Goal: Task Accomplishment & Management: Manage account settings

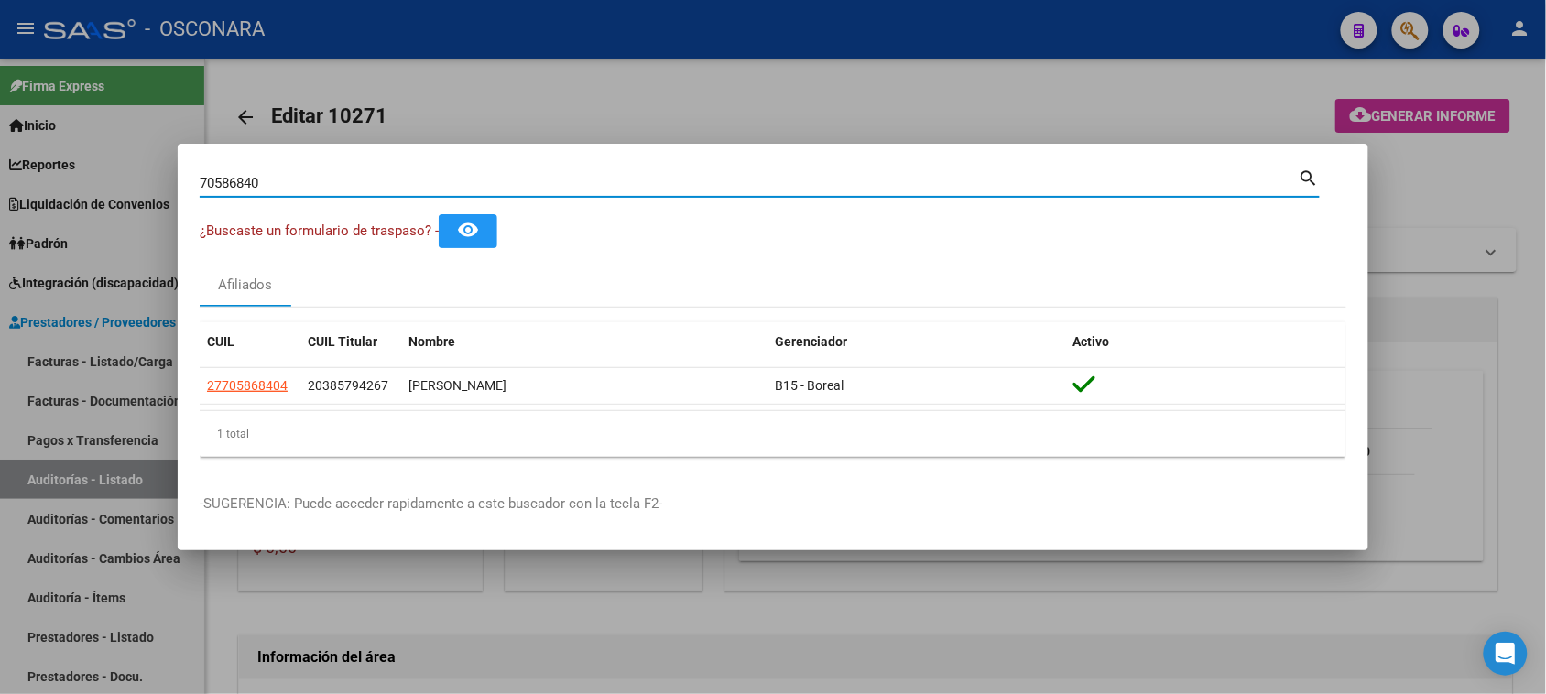
drag, startPoint x: 273, startPoint y: 188, endPoint x: 106, endPoint y: 213, distance: 168.7
click at [106, 213] on div "70586840 Buscar (apellido, dni, cuil, nro traspaso, cuit, obra social) search ¿…" at bounding box center [773, 347] width 1546 height 694
click at [437, 110] on div at bounding box center [773, 347] width 1546 height 694
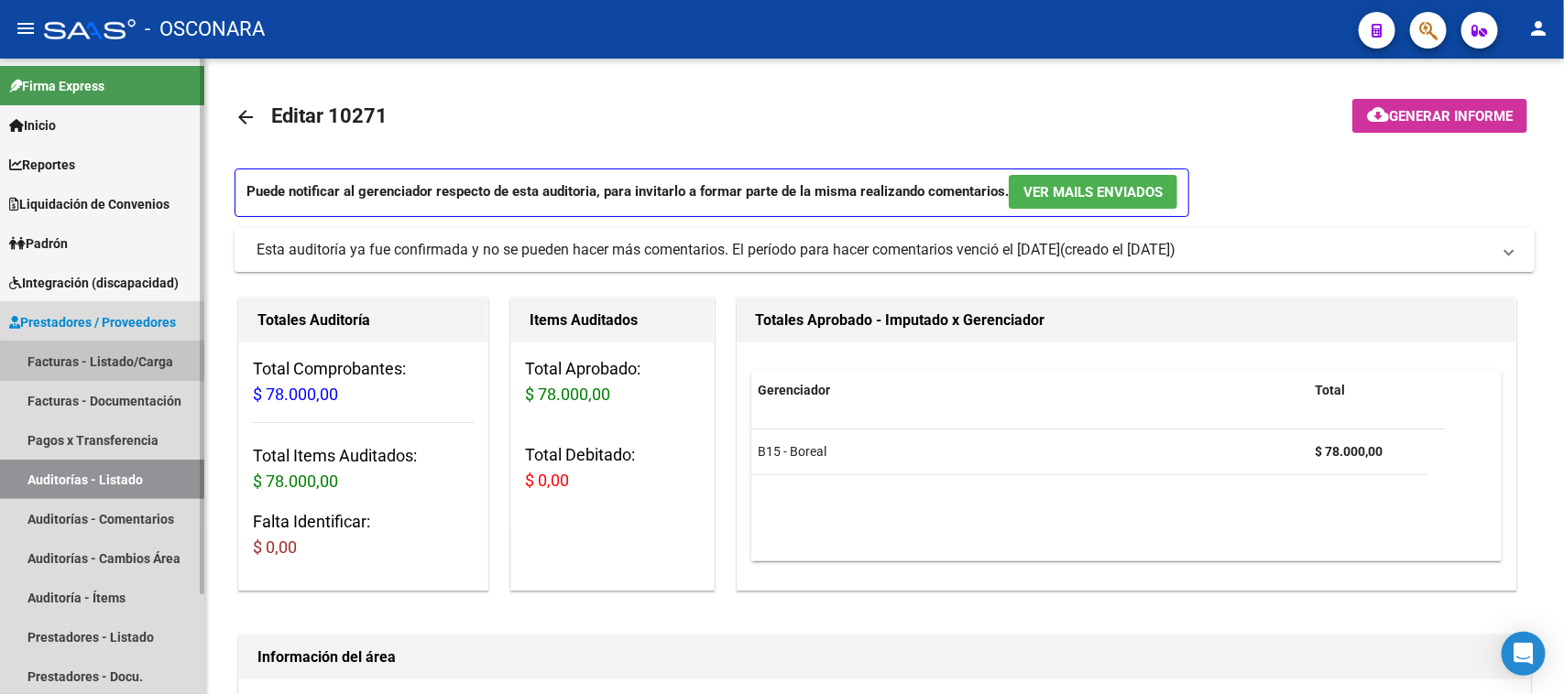
click at [47, 354] on link "Facturas - Listado/Carga" at bounding box center [102, 361] width 204 height 39
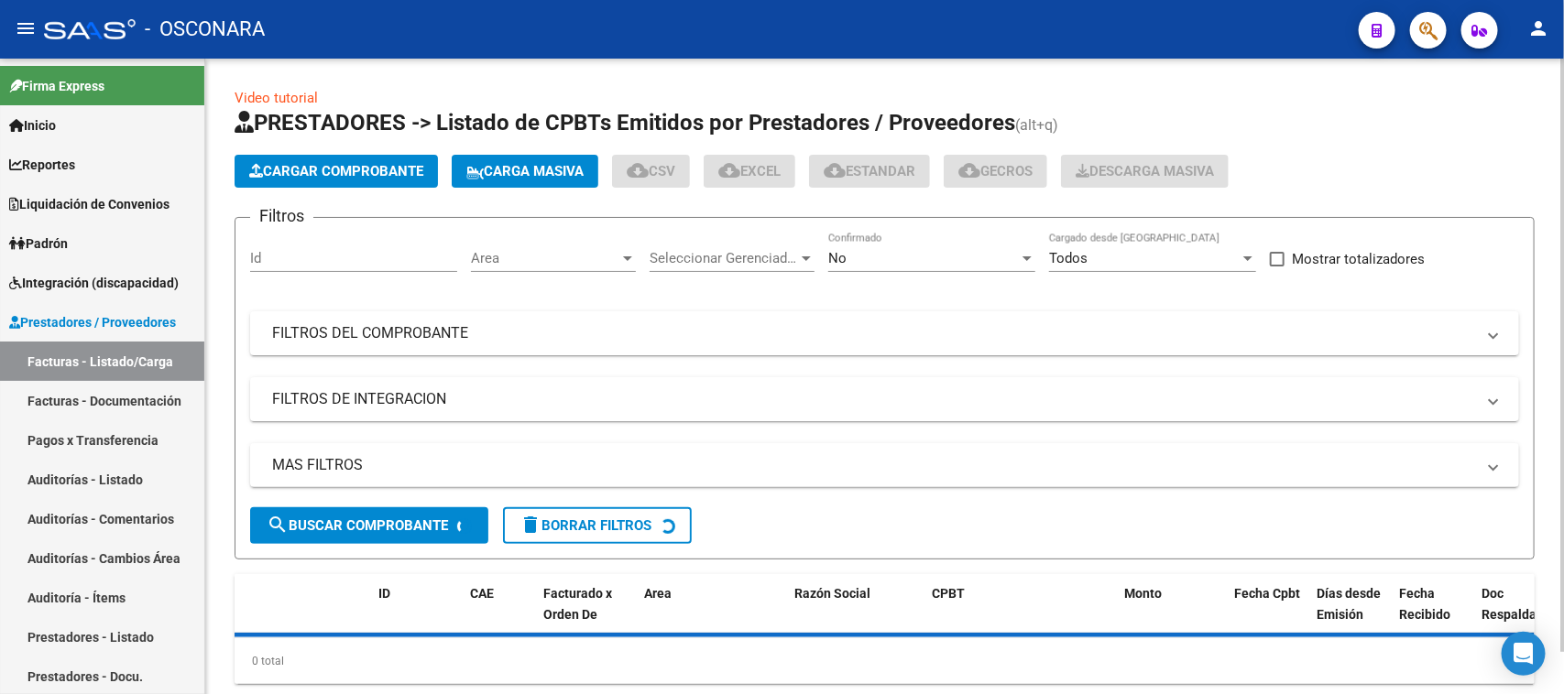
click at [310, 167] on span "Cargar Comprobante" at bounding box center [336, 171] width 174 height 16
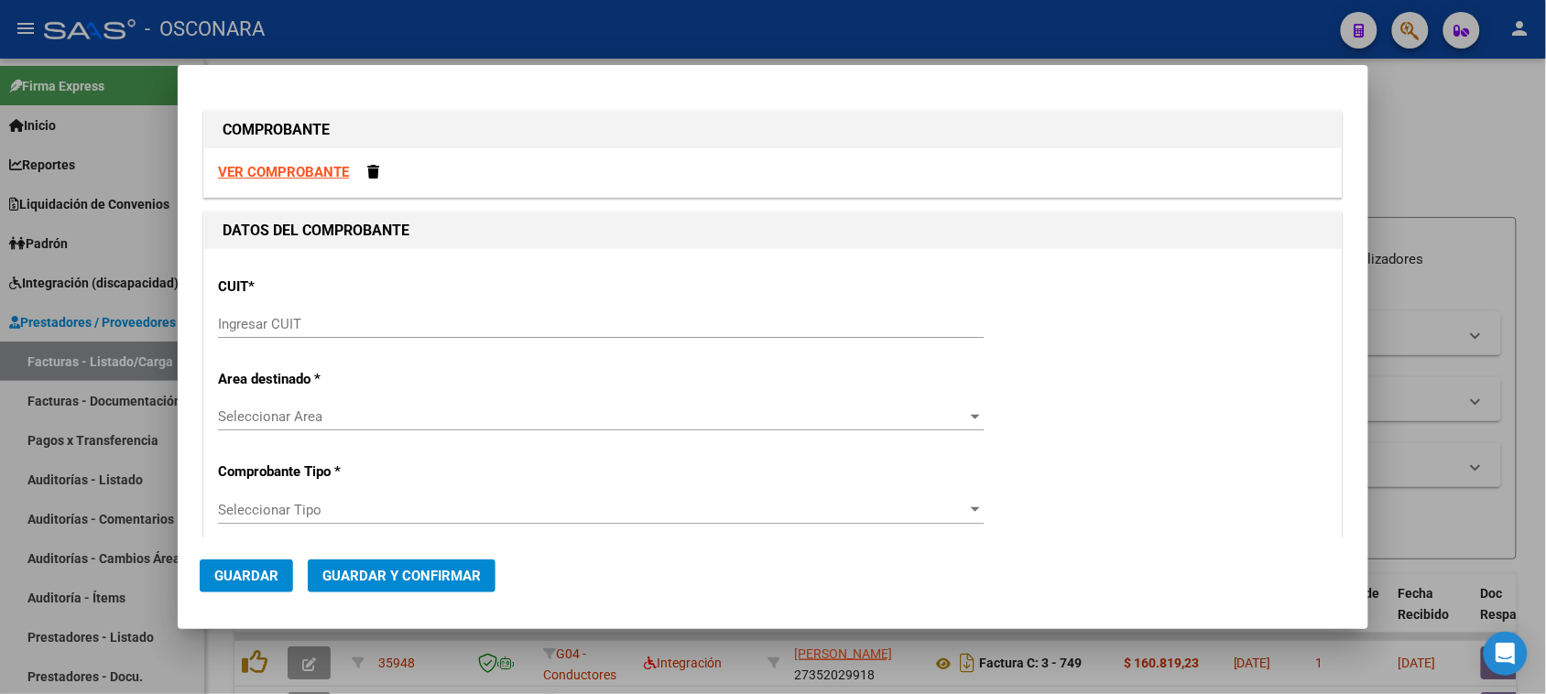
click at [276, 322] on input "Ingresar CUIT" at bounding box center [601, 324] width 766 height 16
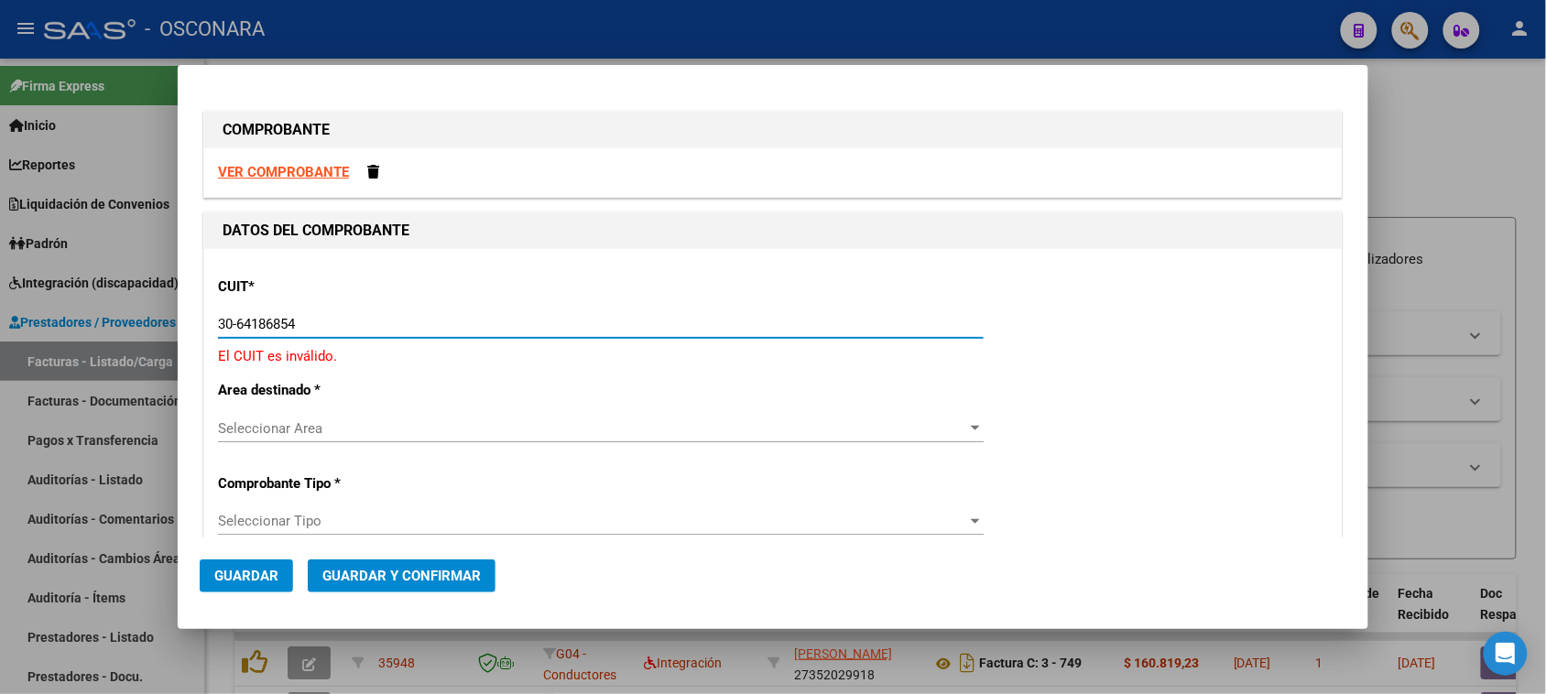
type input "30-64186854-6"
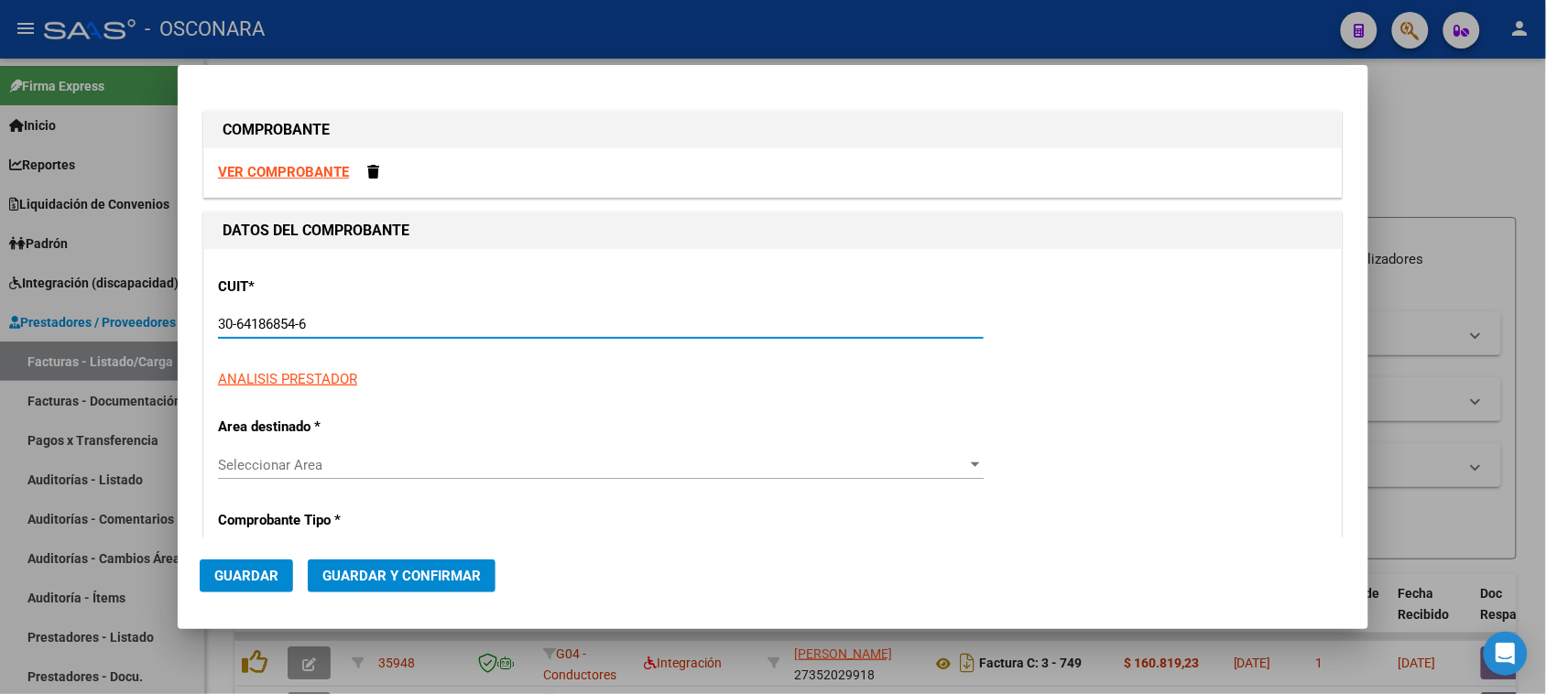
type input "3"
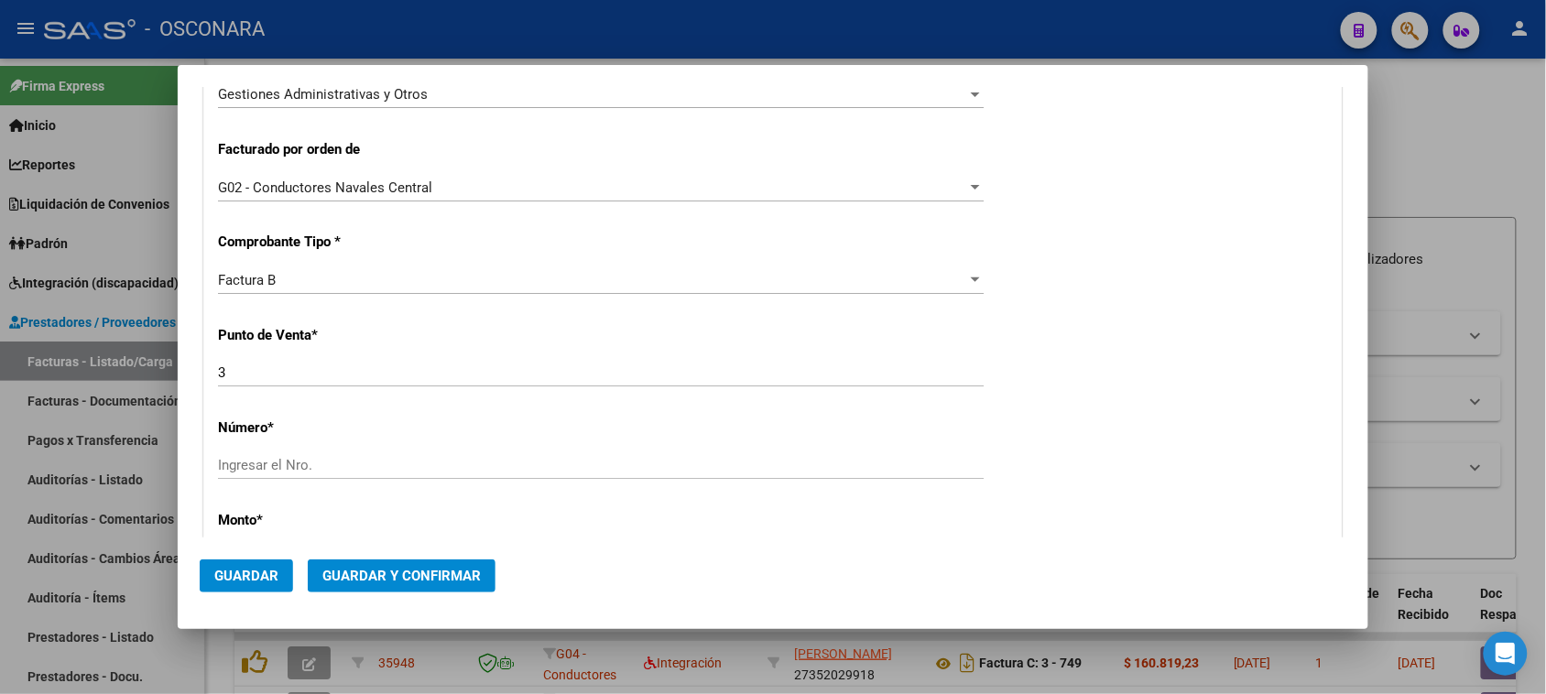
scroll to position [458, 0]
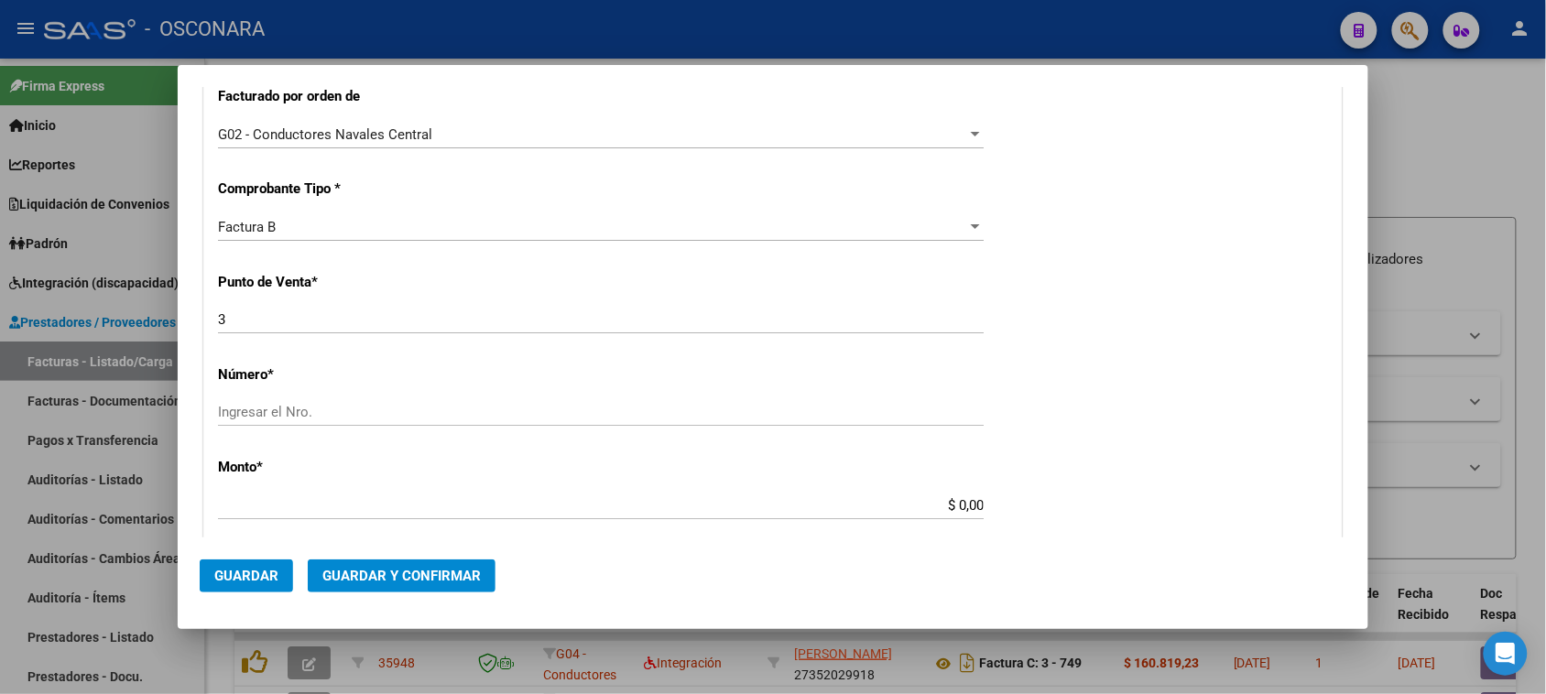
type input "30-64186854-6"
drag, startPoint x: 256, startPoint y: 394, endPoint x: 256, endPoint y: 409, distance: 14.7
click at [256, 405] on div "CUIT * 30-64186854-6 Ingresar CUIT ANALISIS PRESTADOR ALERTA EMERGENCIAS CARDIO…" at bounding box center [773, 486] width 1138 height 1391
click at [256, 409] on input "Ingresar el Nro." at bounding box center [601, 412] width 766 height 16
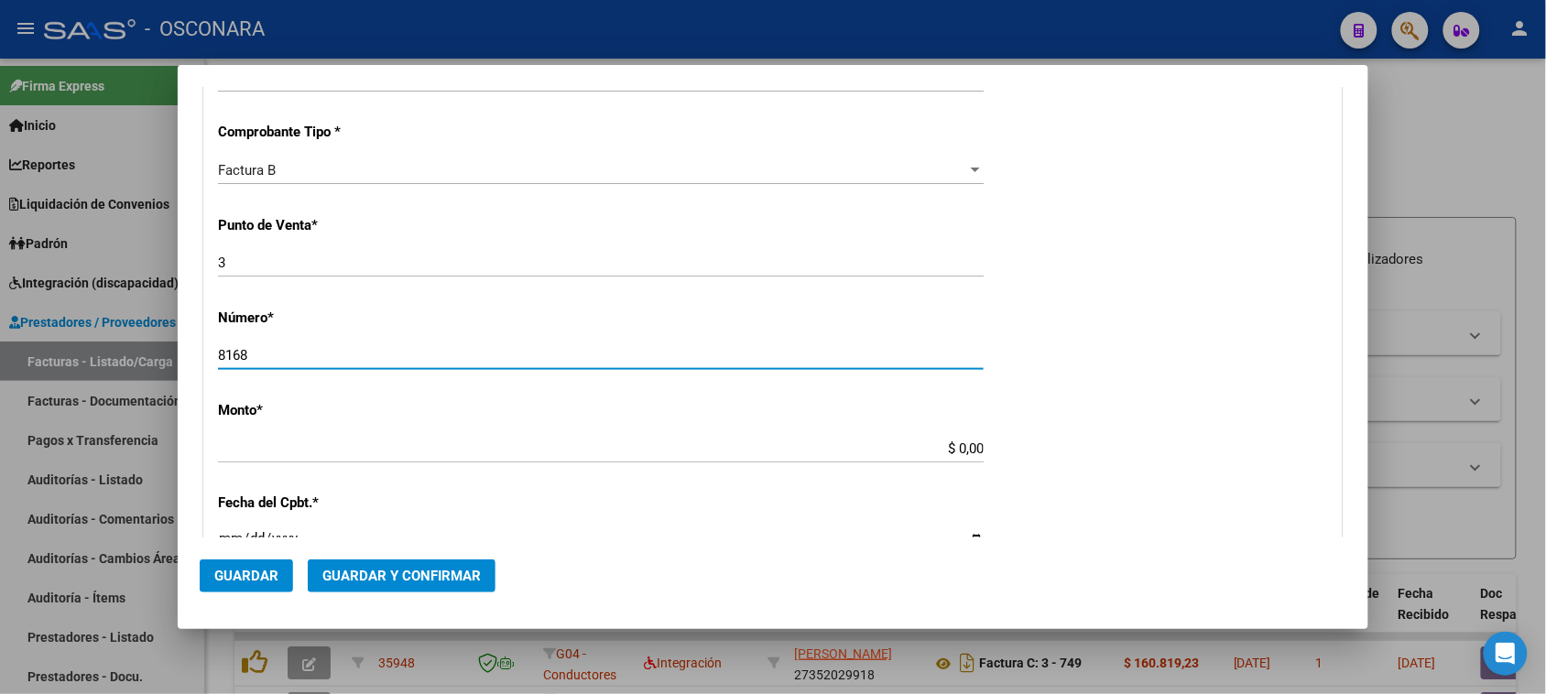
scroll to position [572, 0]
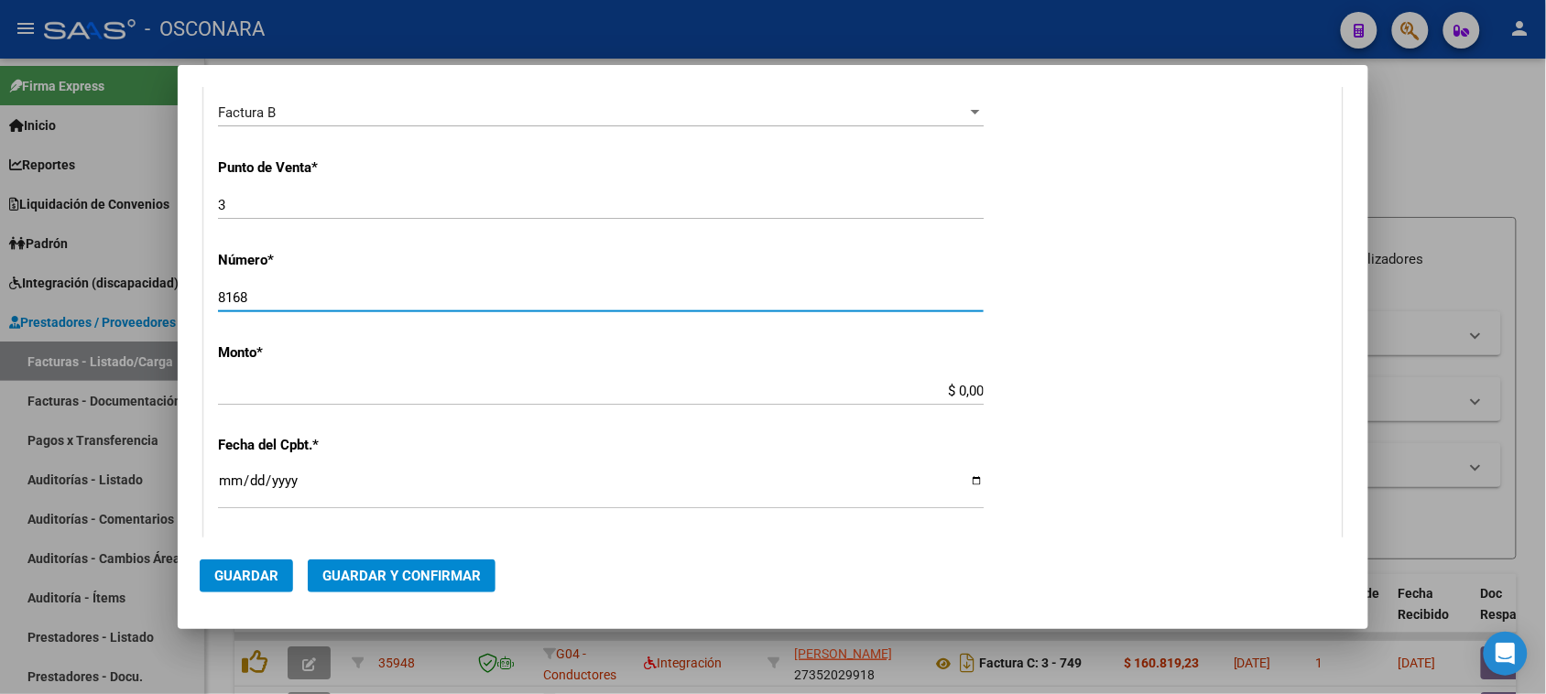
type input "8168"
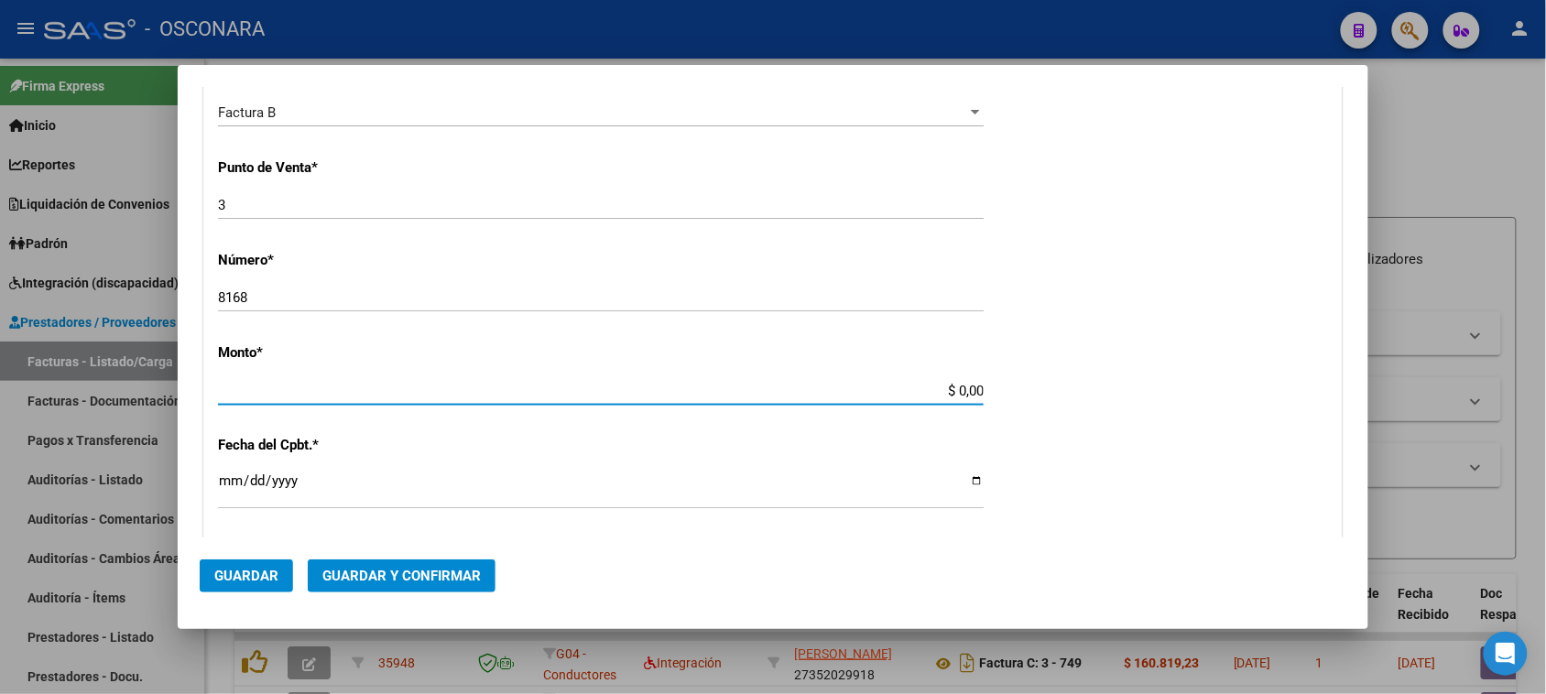
drag, startPoint x: 945, startPoint y: 387, endPoint x: 1116, endPoint y: 382, distance: 170.5
click at [1116, 382] on div "CUIT * 30-64186854-6 Ingresar CUIT ANALISIS PRESTADOR ALERTA EMERGENCIAS CARDIO…" at bounding box center [773, 372] width 1138 height 1391
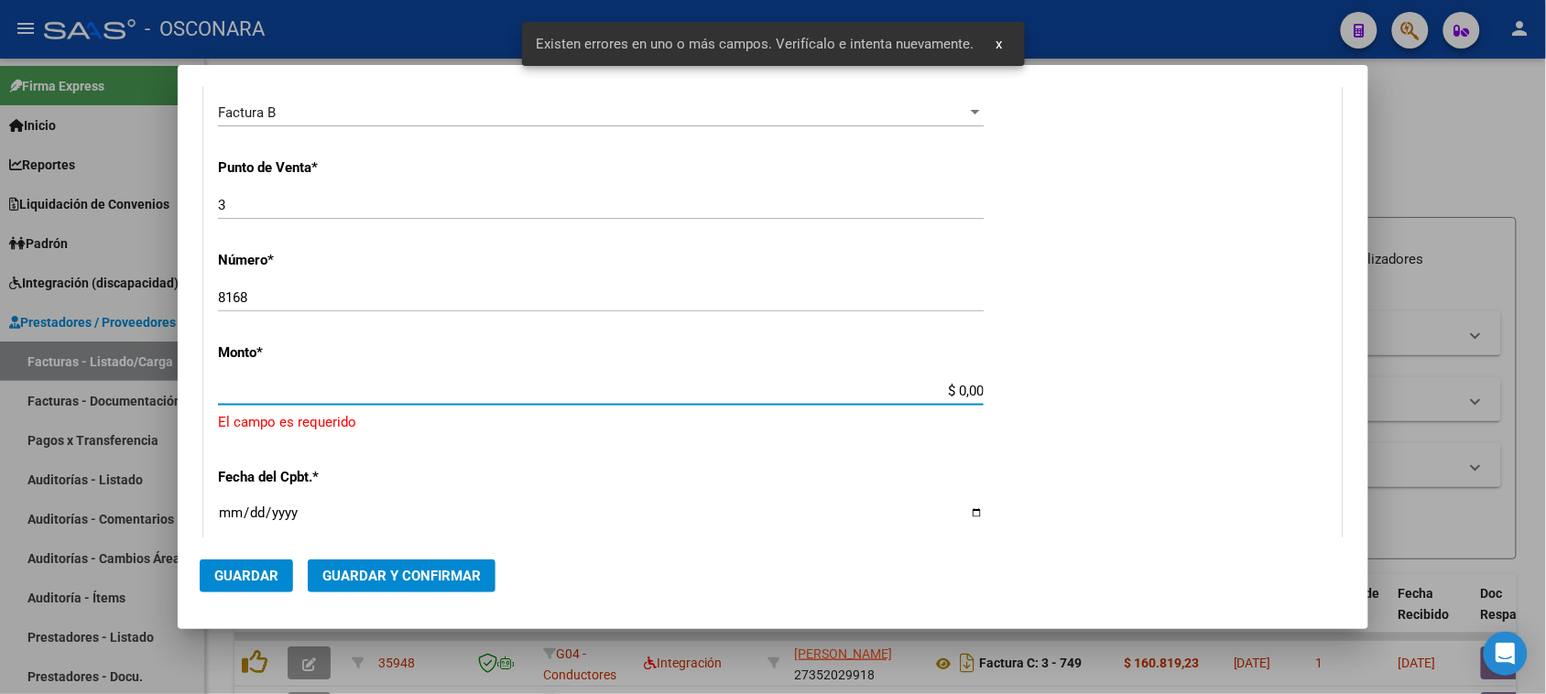
scroll to position [642, 0]
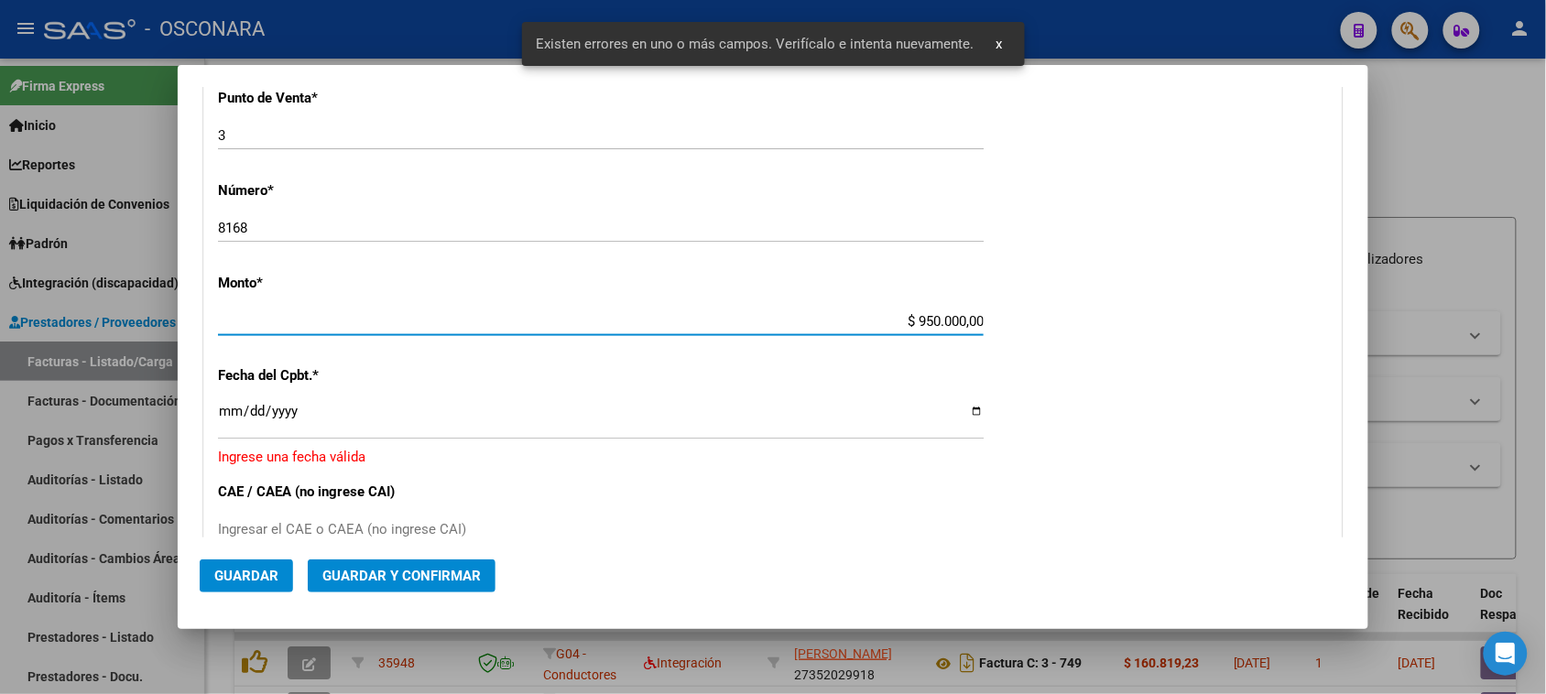
type input "$ 95.000,00"
click at [218, 413] on input "Ingresar la fecha" at bounding box center [601, 418] width 766 height 29
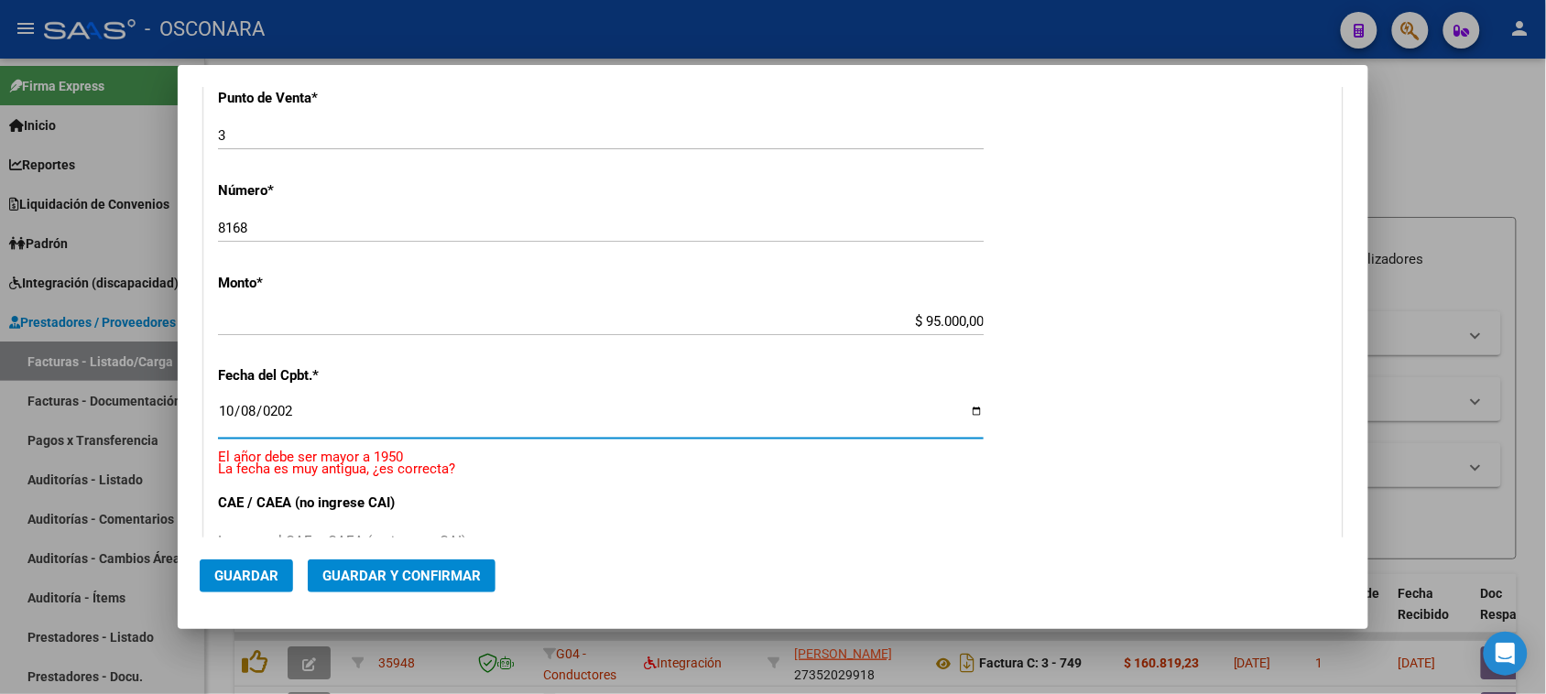
type input "[DATE]"
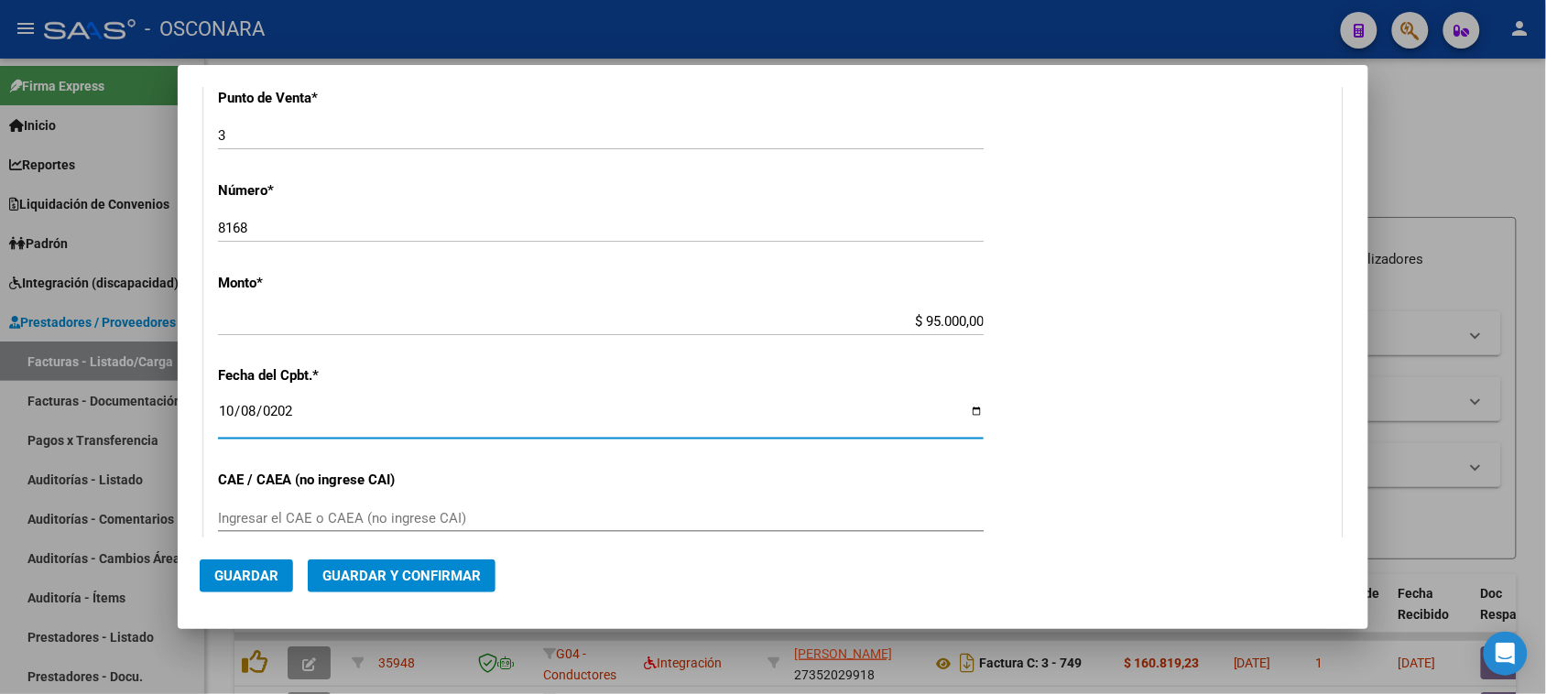
click at [371, 575] on span "Guardar y Confirmar" at bounding box center [401, 576] width 158 height 16
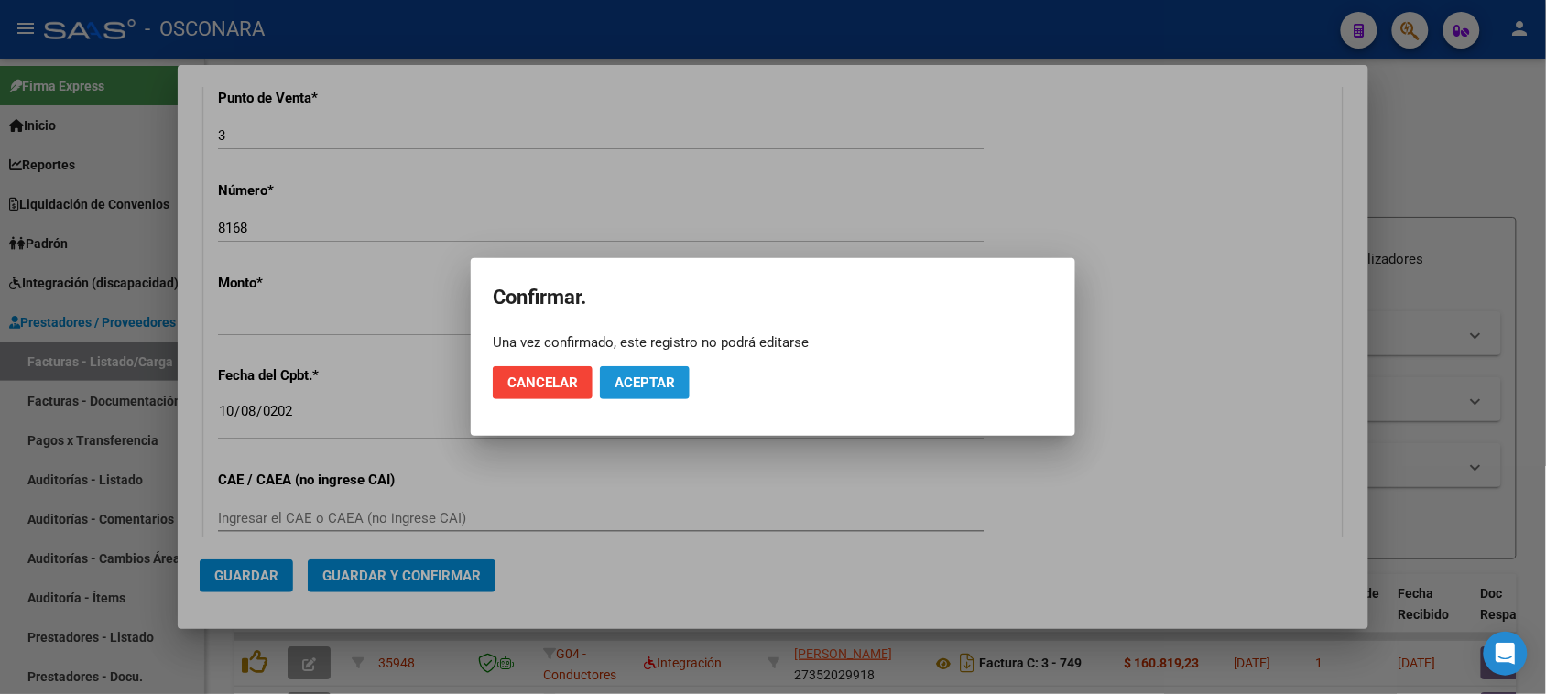
click at [666, 366] on button "Aceptar" at bounding box center [645, 382] width 90 height 33
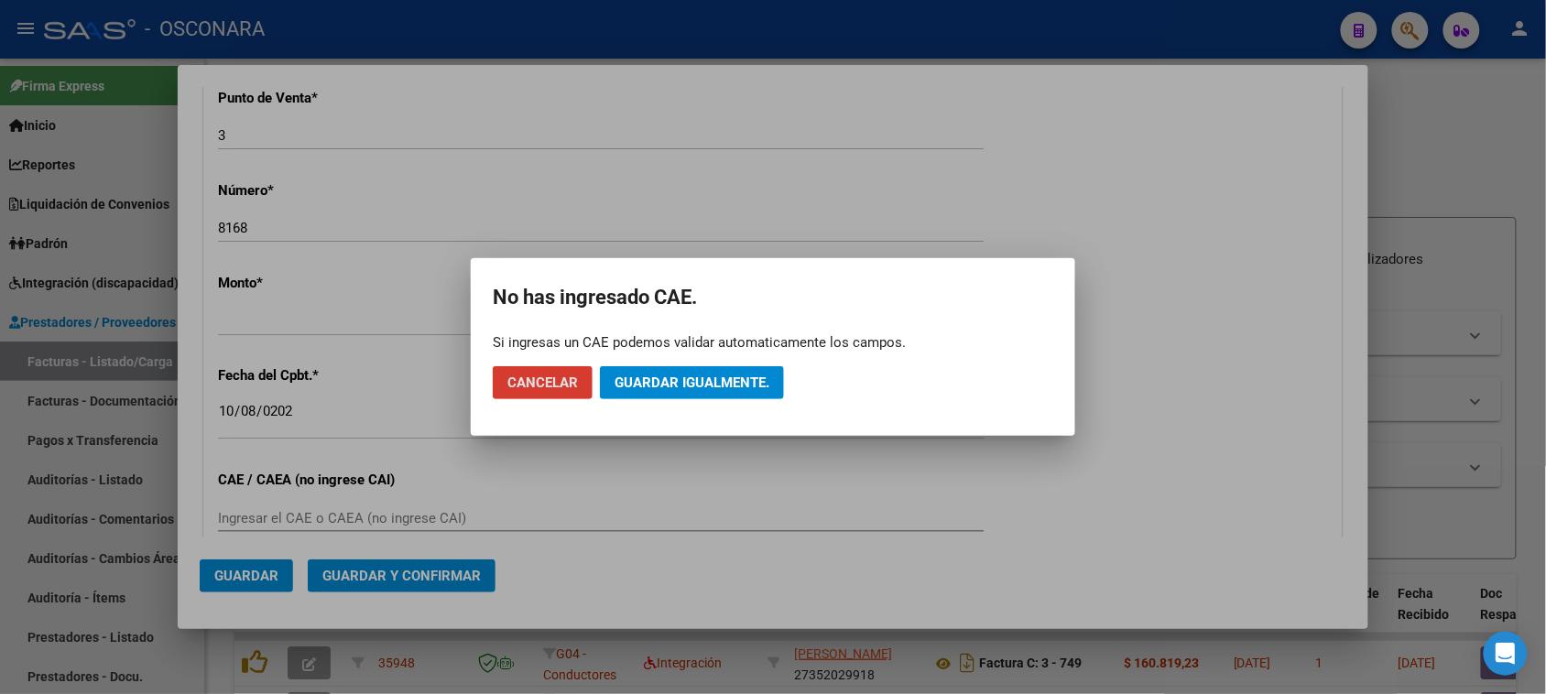
click at [671, 381] on span "Guardar igualmente." at bounding box center [692, 383] width 155 height 16
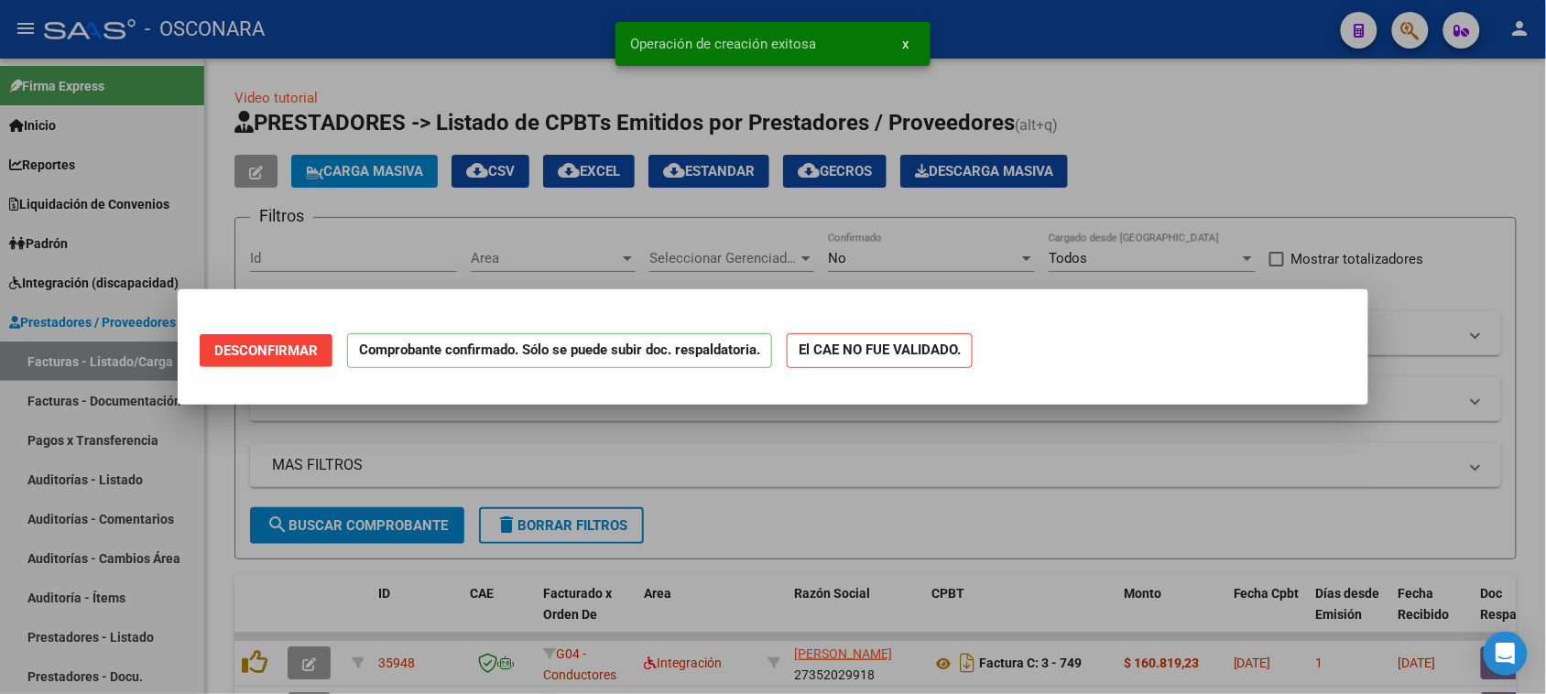
scroll to position [0, 0]
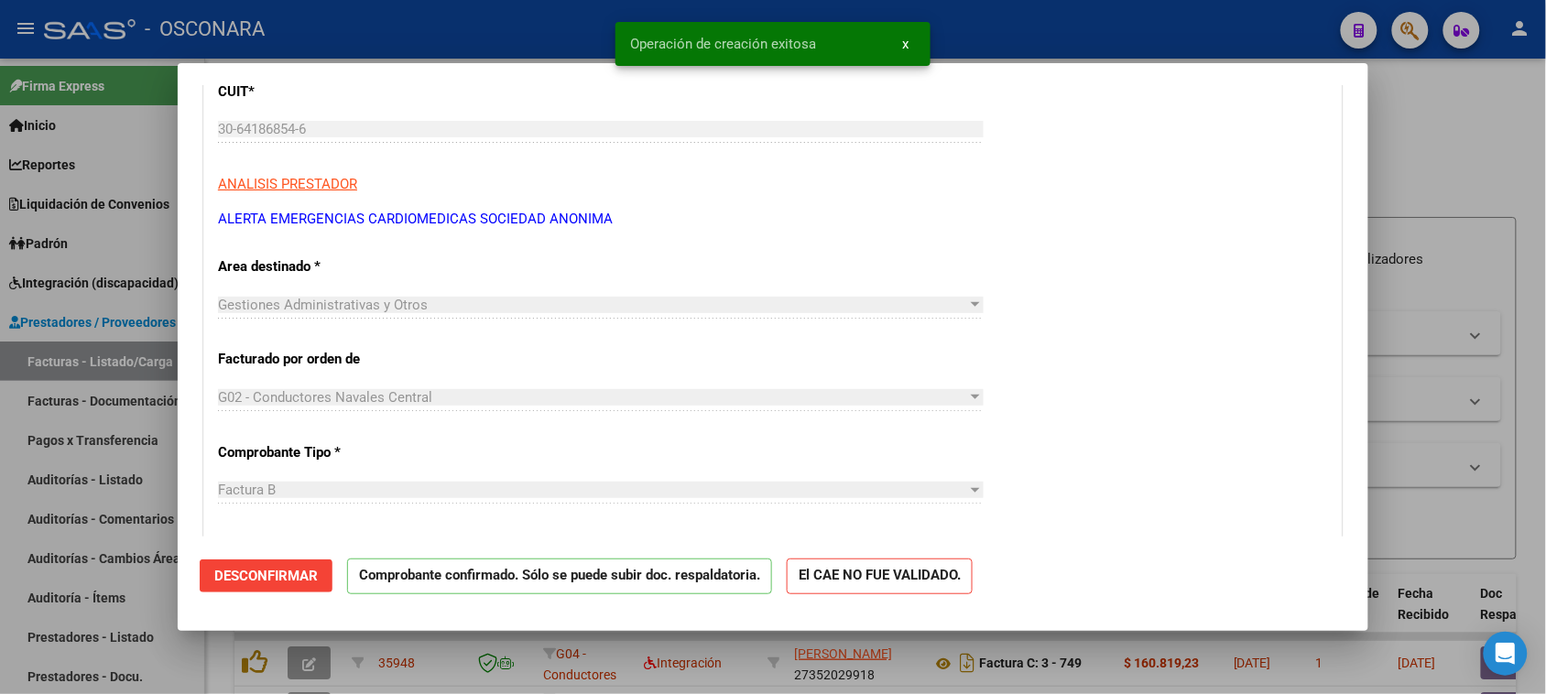
click at [0, 551] on div at bounding box center [773, 347] width 1546 height 694
type input "$ 0,00"
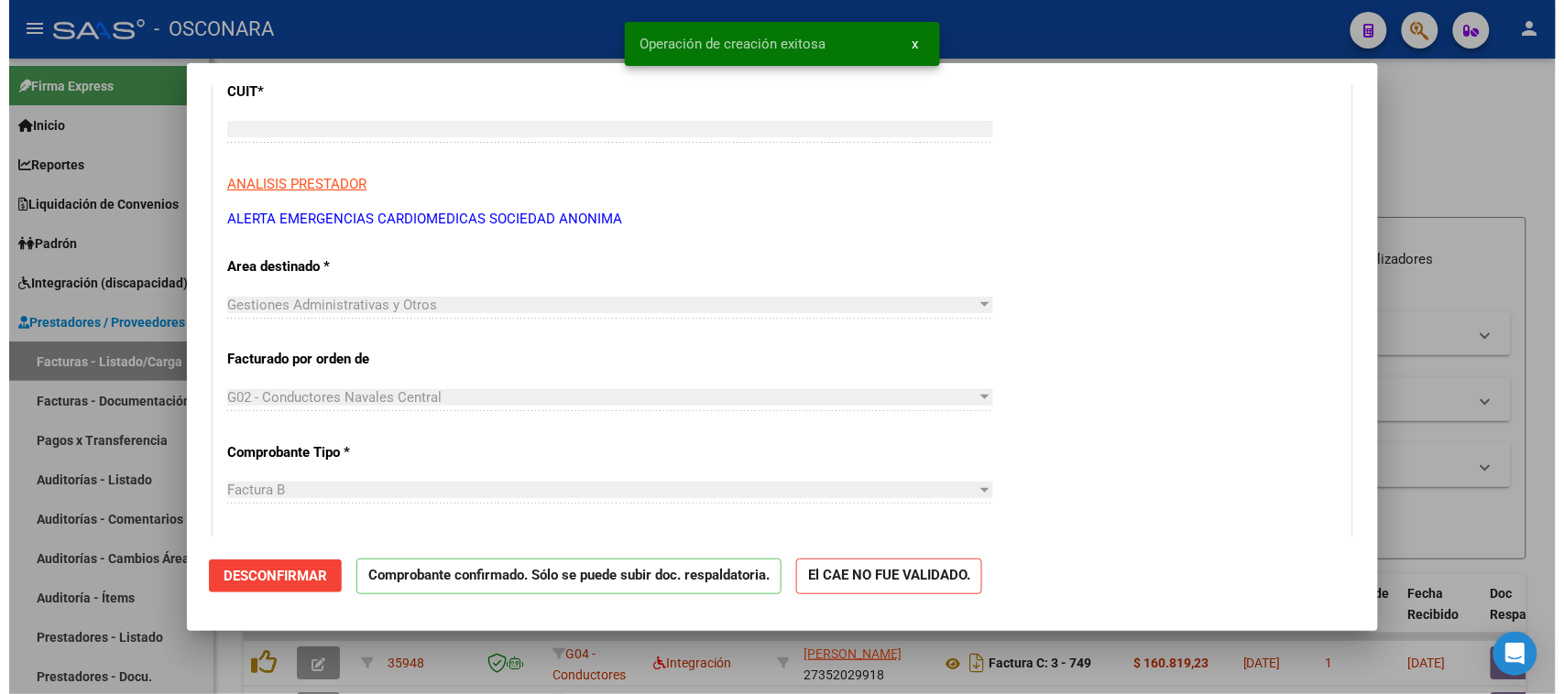
scroll to position [240, 0]
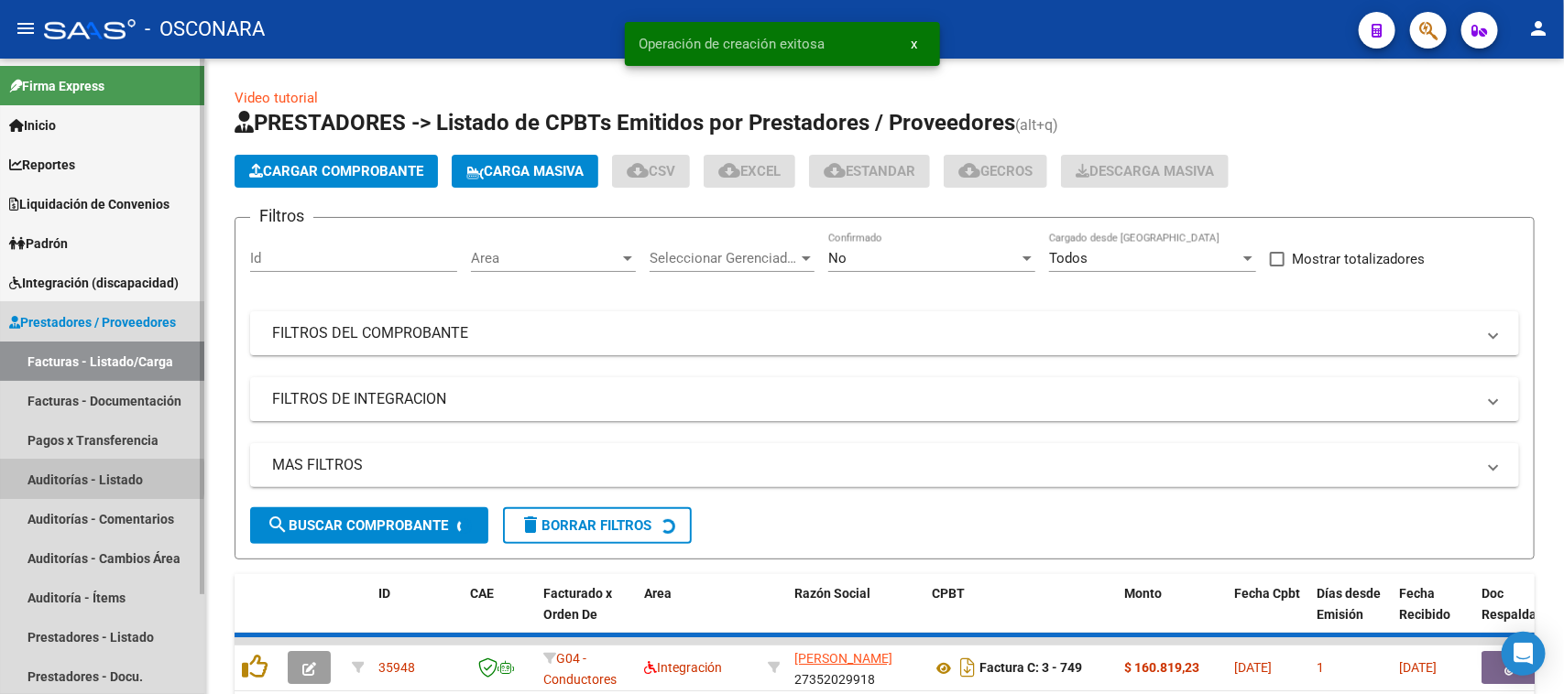
click at [50, 478] on link "Auditorías - Listado" at bounding box center [102, 479] width 204 height 39
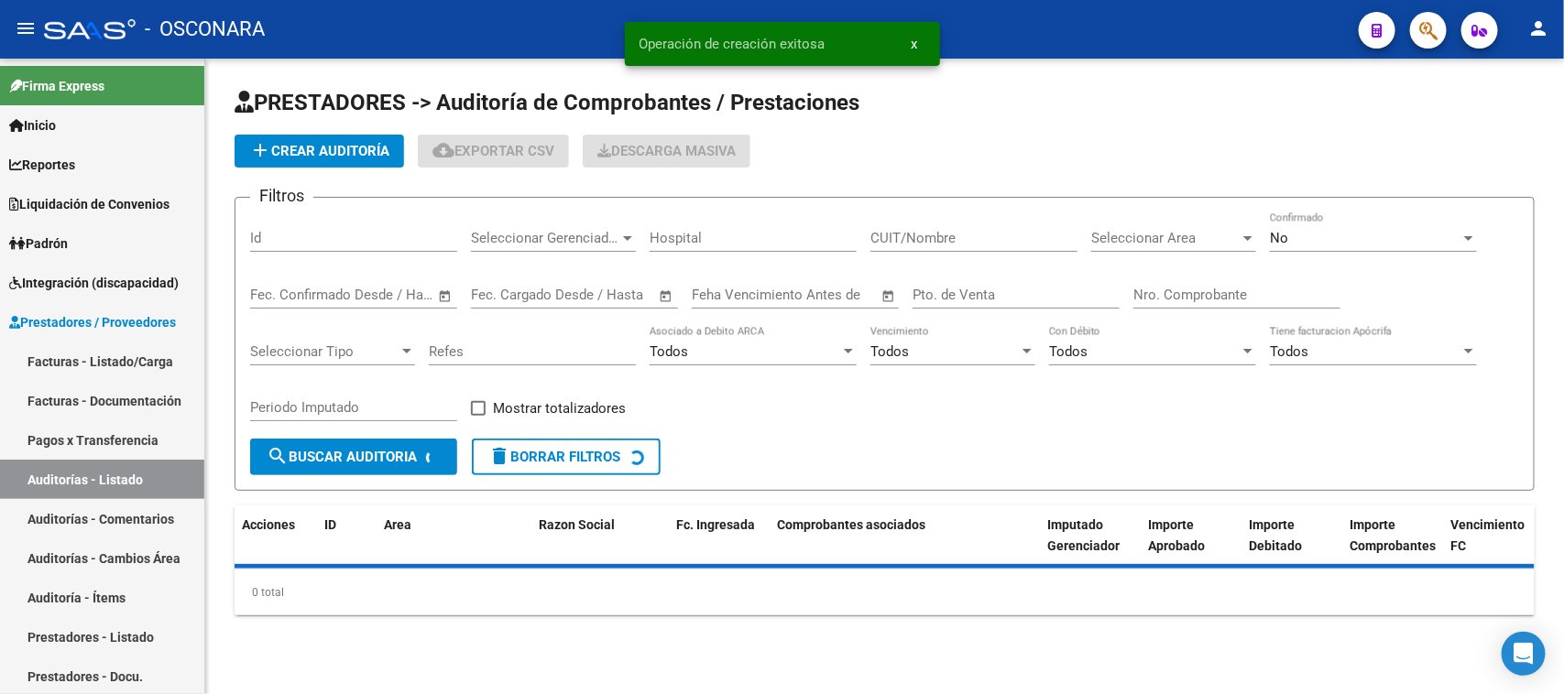
click at [304, 147] on span "add Crear Auditoría" at bounding box center [319, 151] width 140 height 16
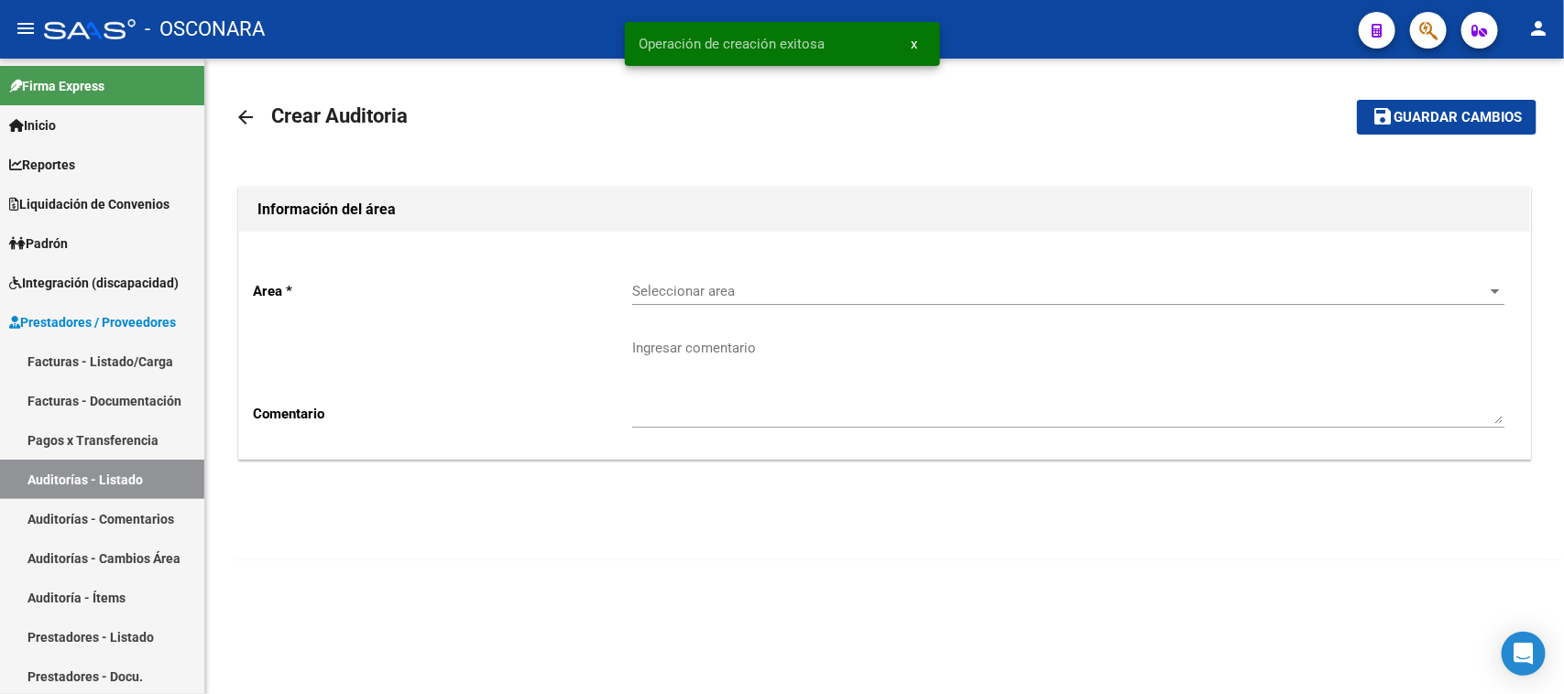
click at [702, 284] on span "Seleccionar area" at bounding box center [1060, 291] width 856 height 16
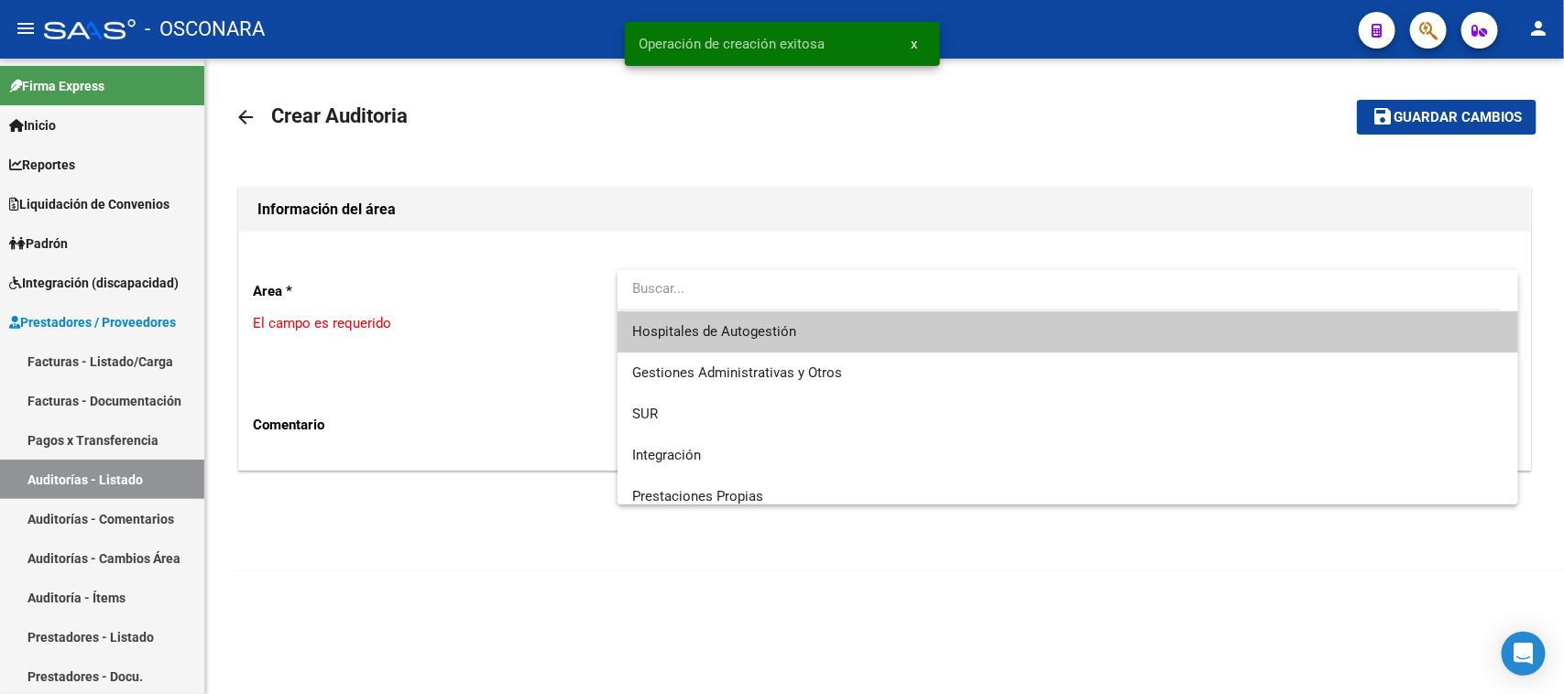
click at [725, 321] on span "Hospitales de Autogestión" at bounding box center [1068, 331] width 872 height 41
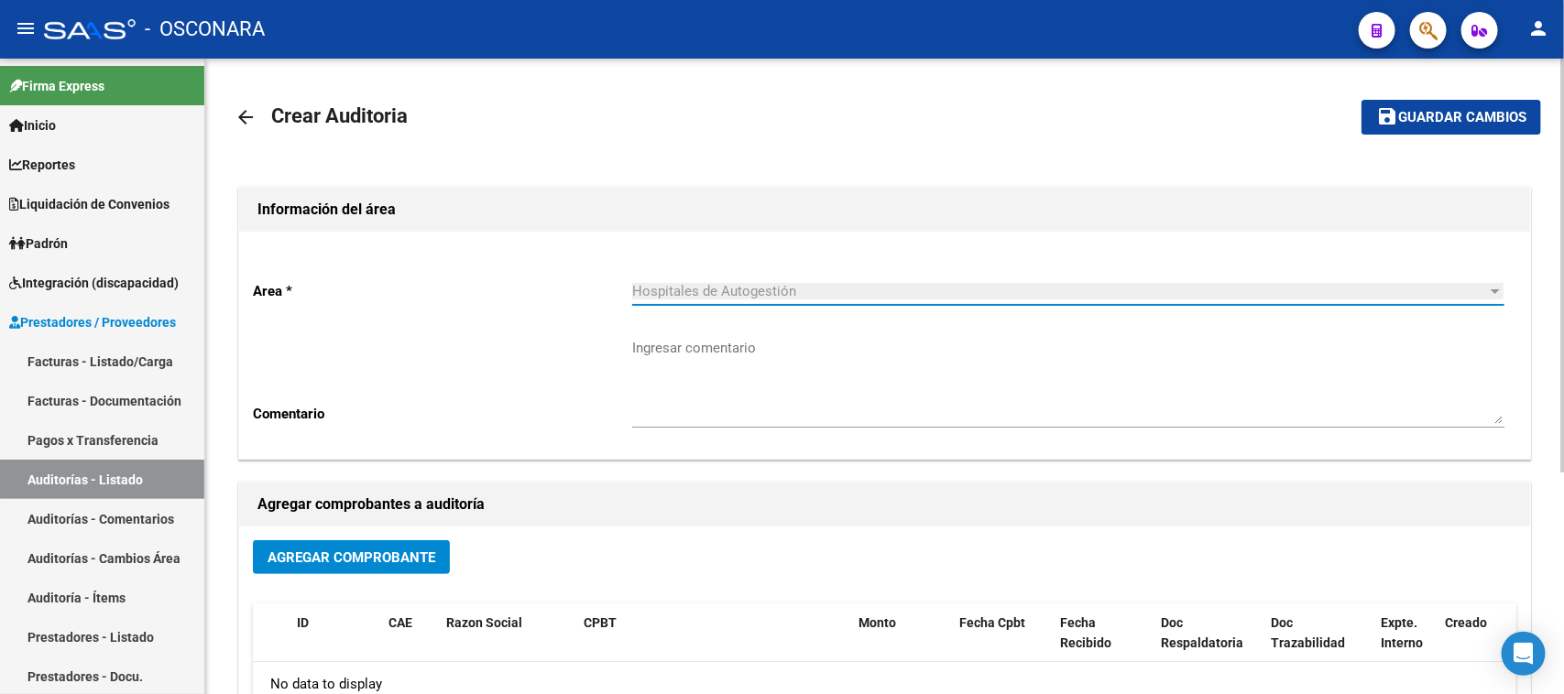
click at [255, 115] on mat-icon "arrow_back" at bounding box center [245, 117] width 22 height 22
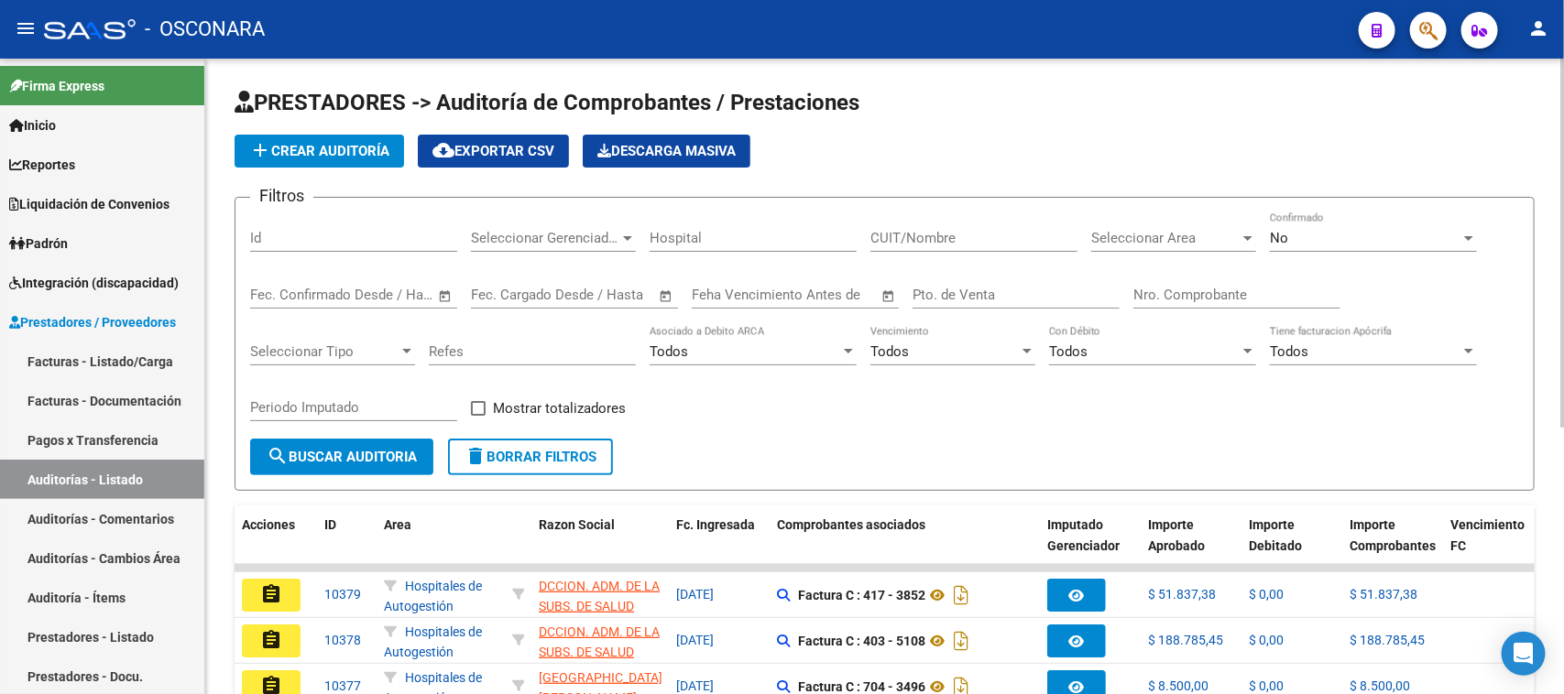
click at [304, 156] on span "add Crear Auditoría" at bounding box center [319, 151] width 140 height 16
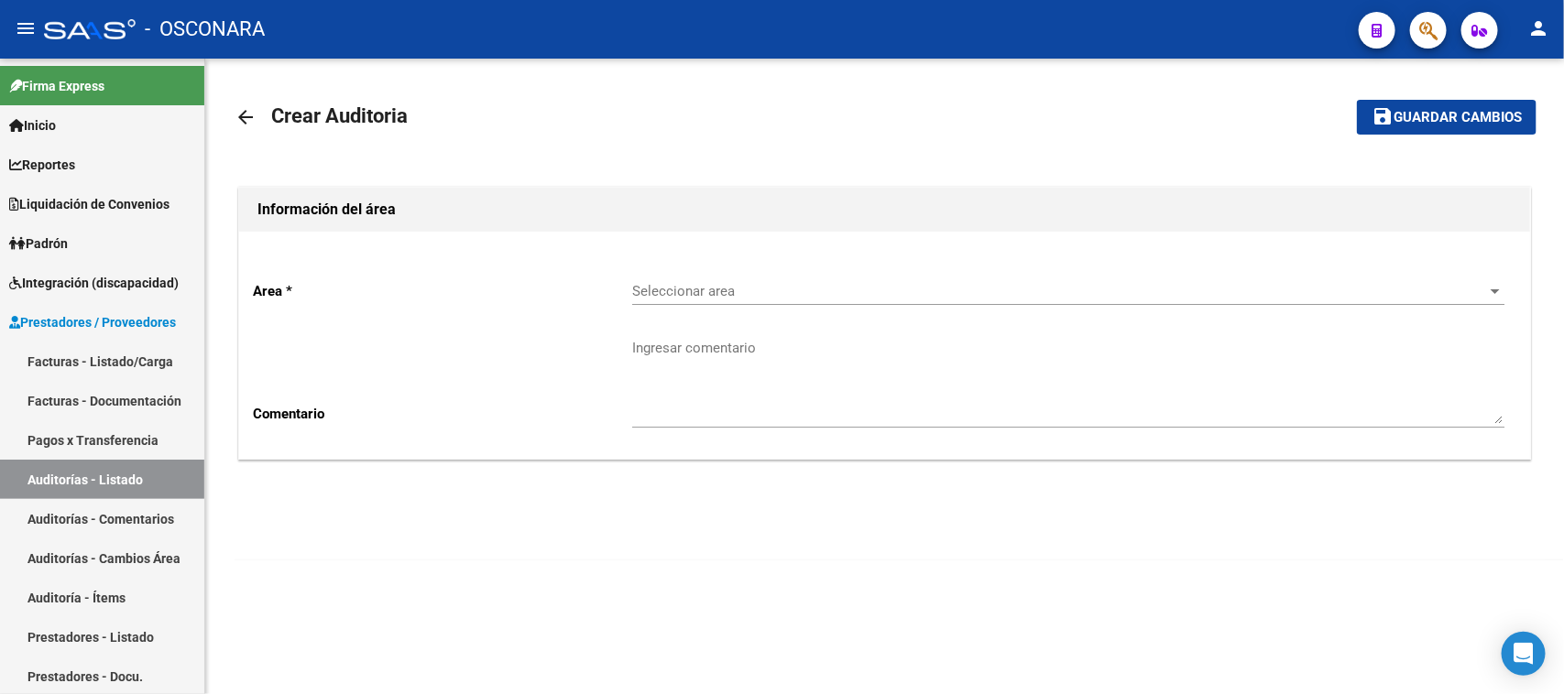
click at [662, 295] on span "Seleccionar area" at bounding box center [1060, 291] width 856 height 16
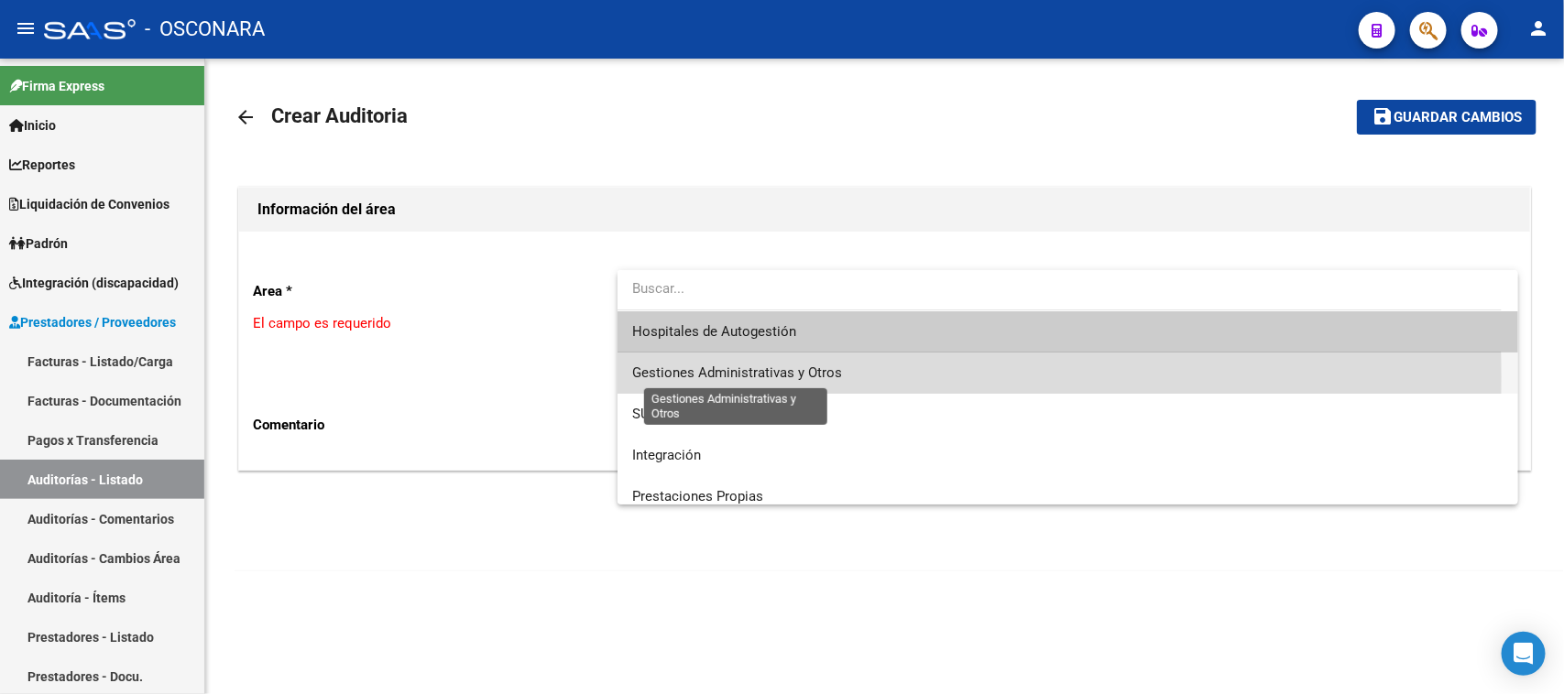
click at [680, 377] on span "Gestiones Administrativas y Otros" at bounding box center [737, 373] width 210 height 16
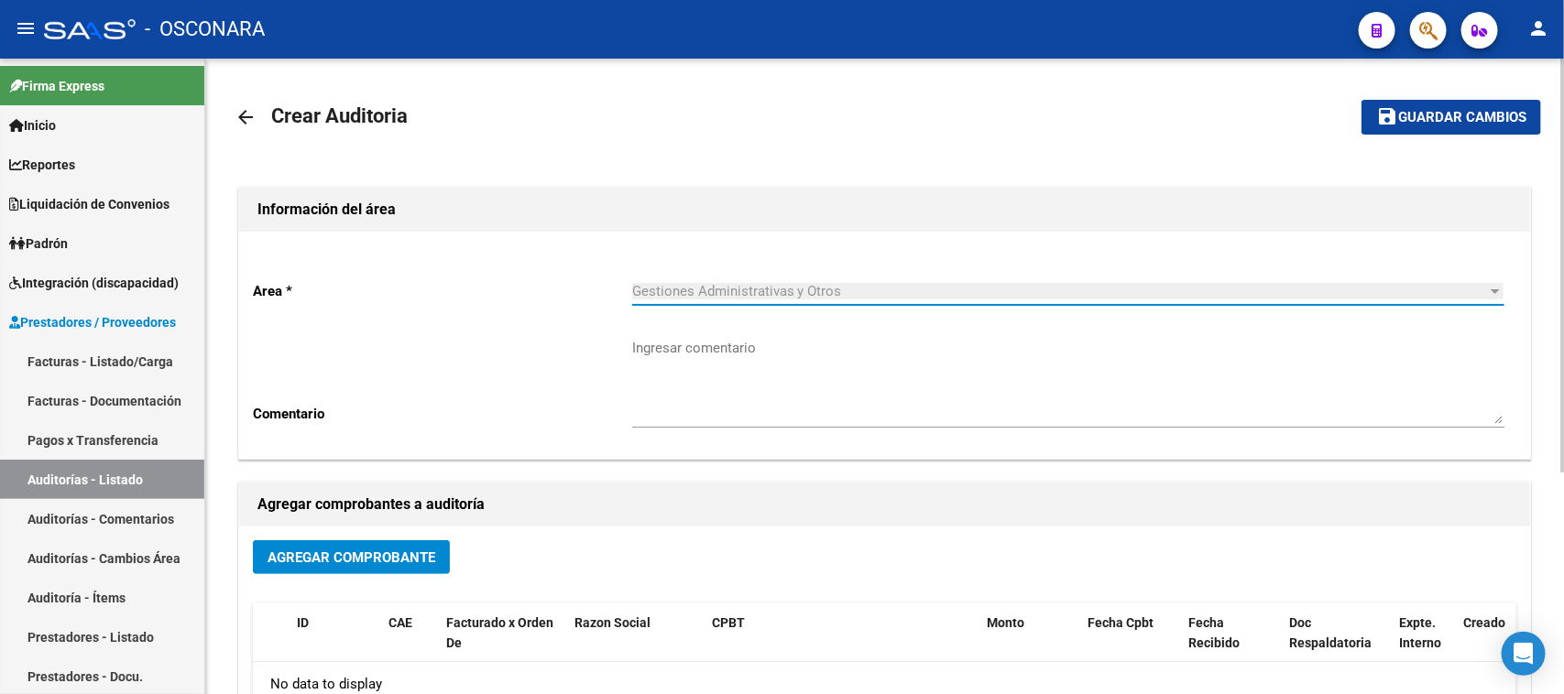
click at [334, 545] on button "Agregar Comprobante" at bounding box center [351, 557] width 197 height 34
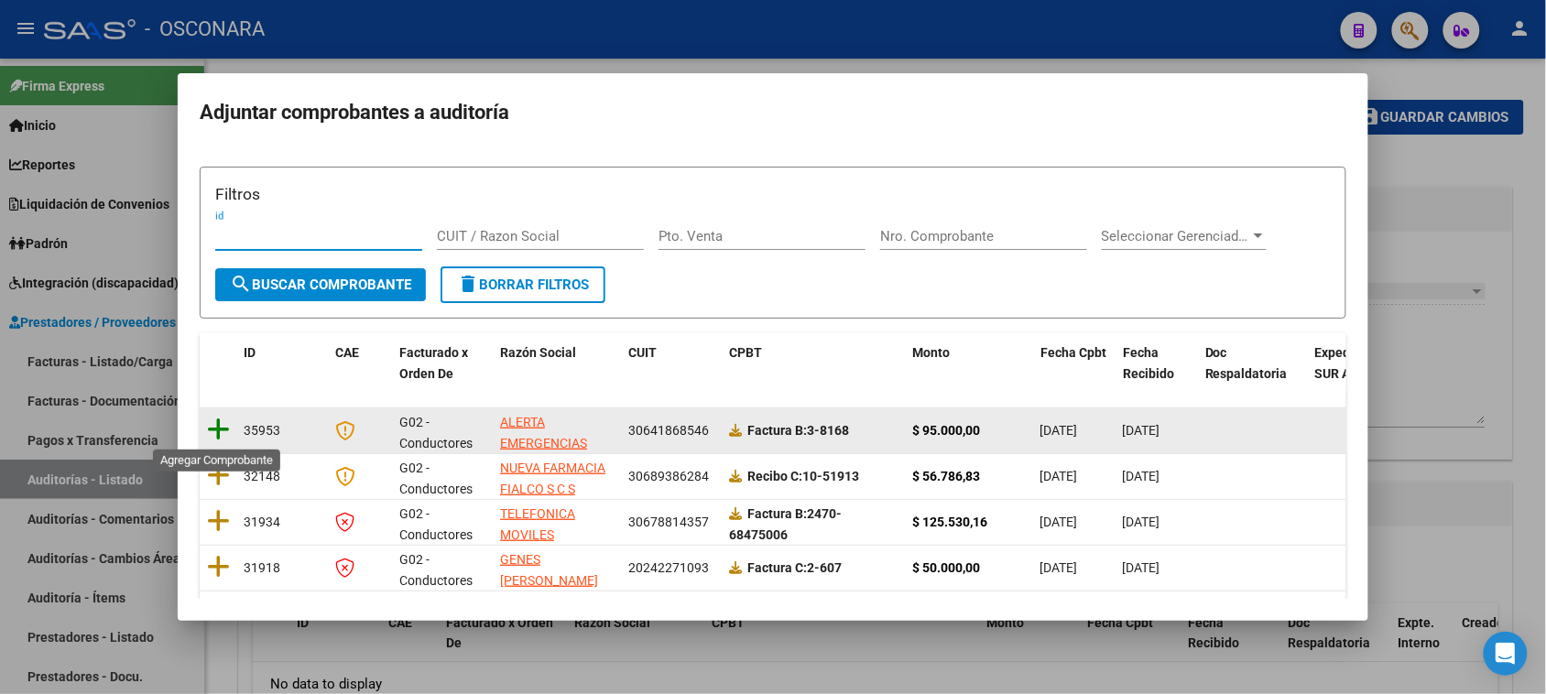
click at [221, 431] on icon at bounding box center [218, 430] width 23 height 26
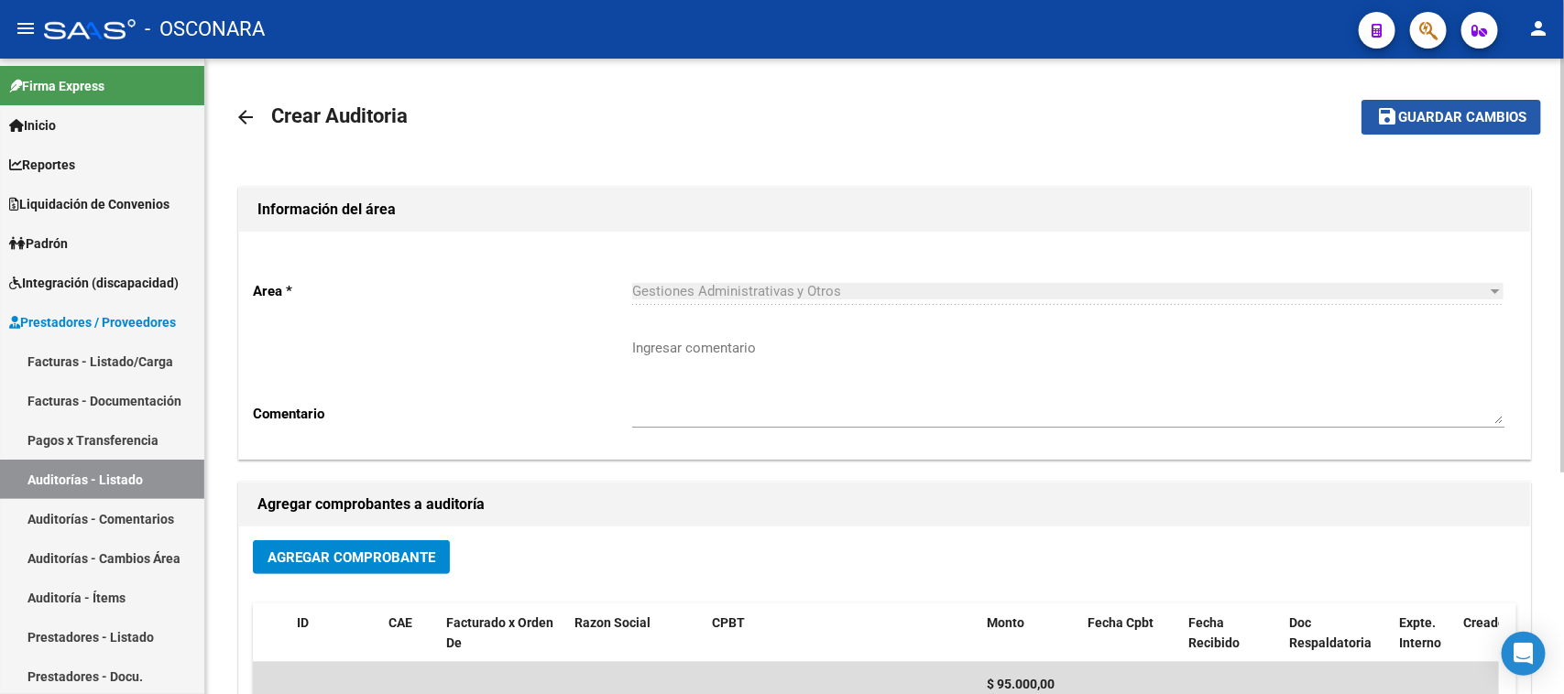
click at [1450, 110] on span "Guardar cambios" at bounding box center [1462, 118] width 128 height 16
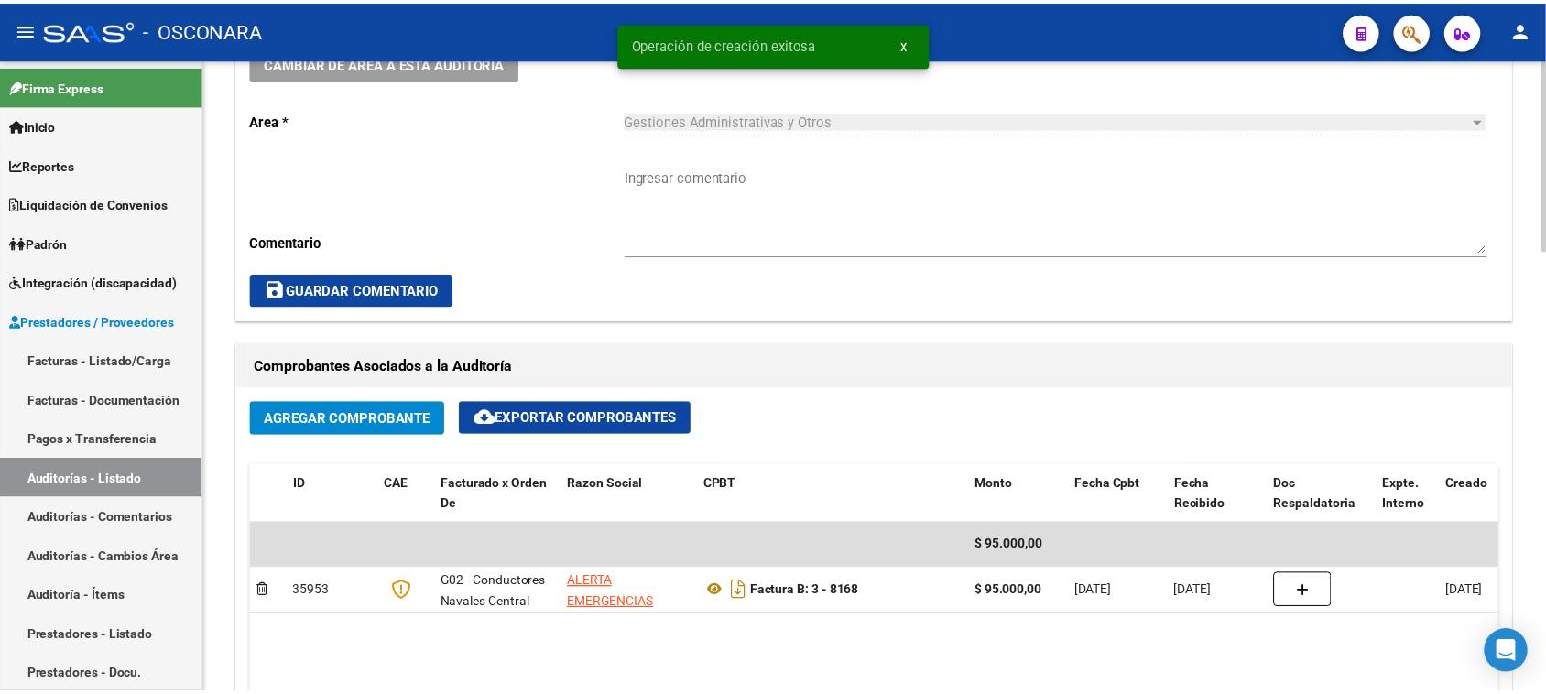
scroll to position [916, 0]
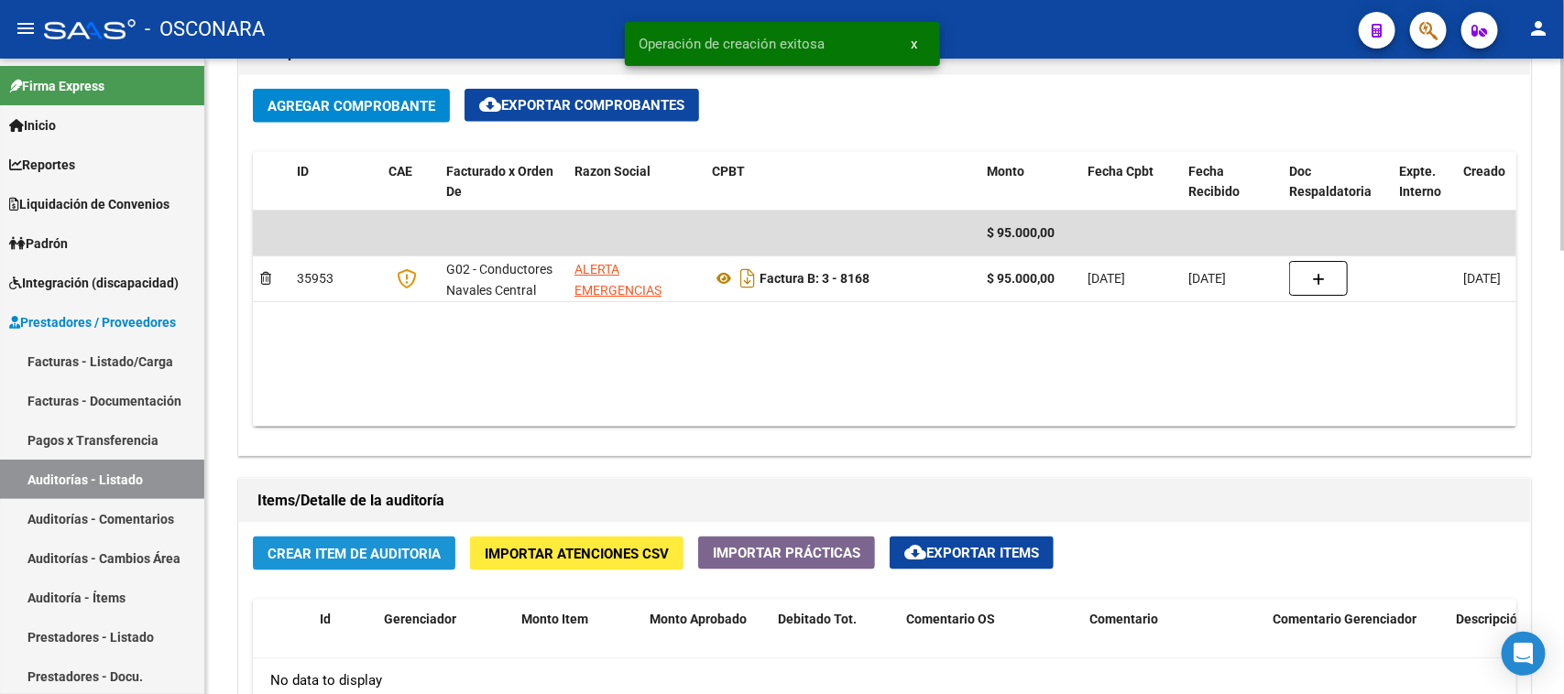
click at [373, 550] on span "Crear Item de Auditoria" at bounding box center [353, 554] width 173 height 16
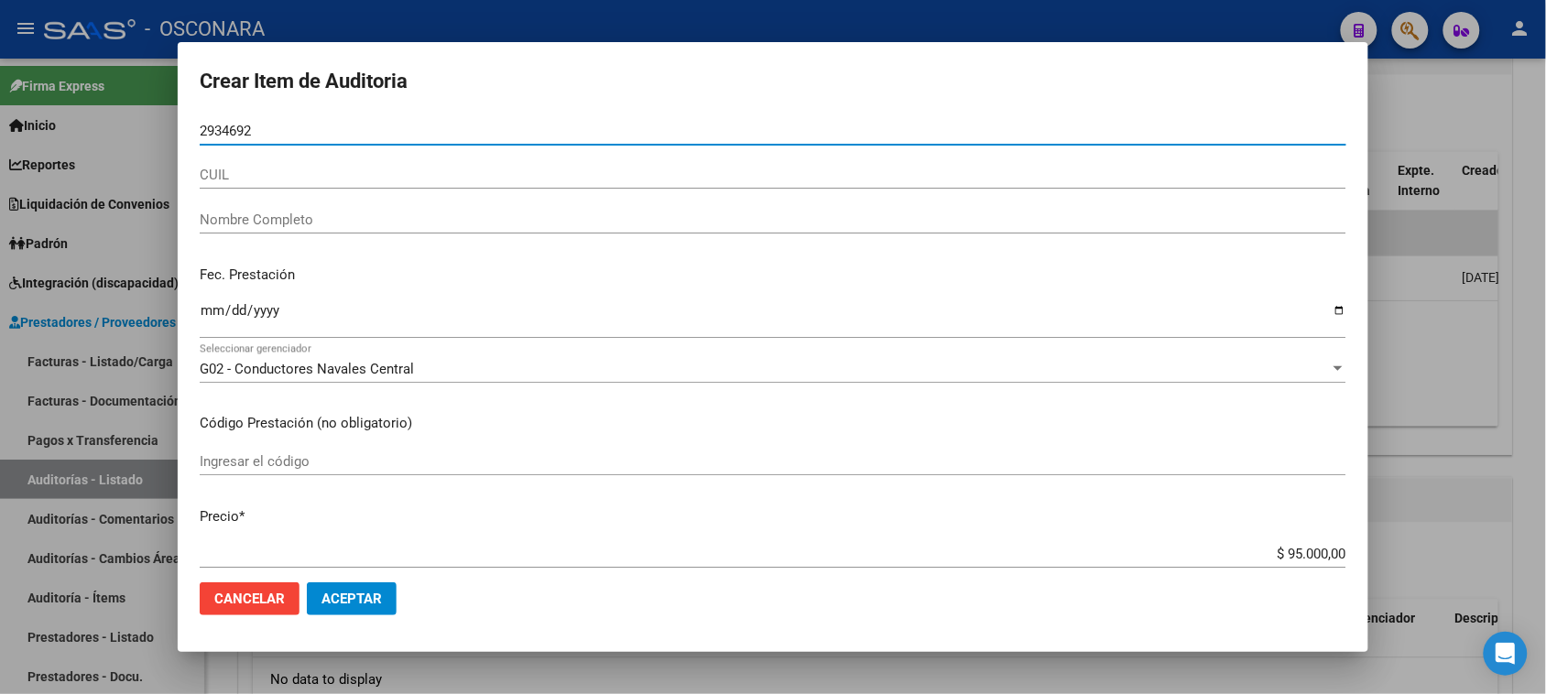
type input "29346921"
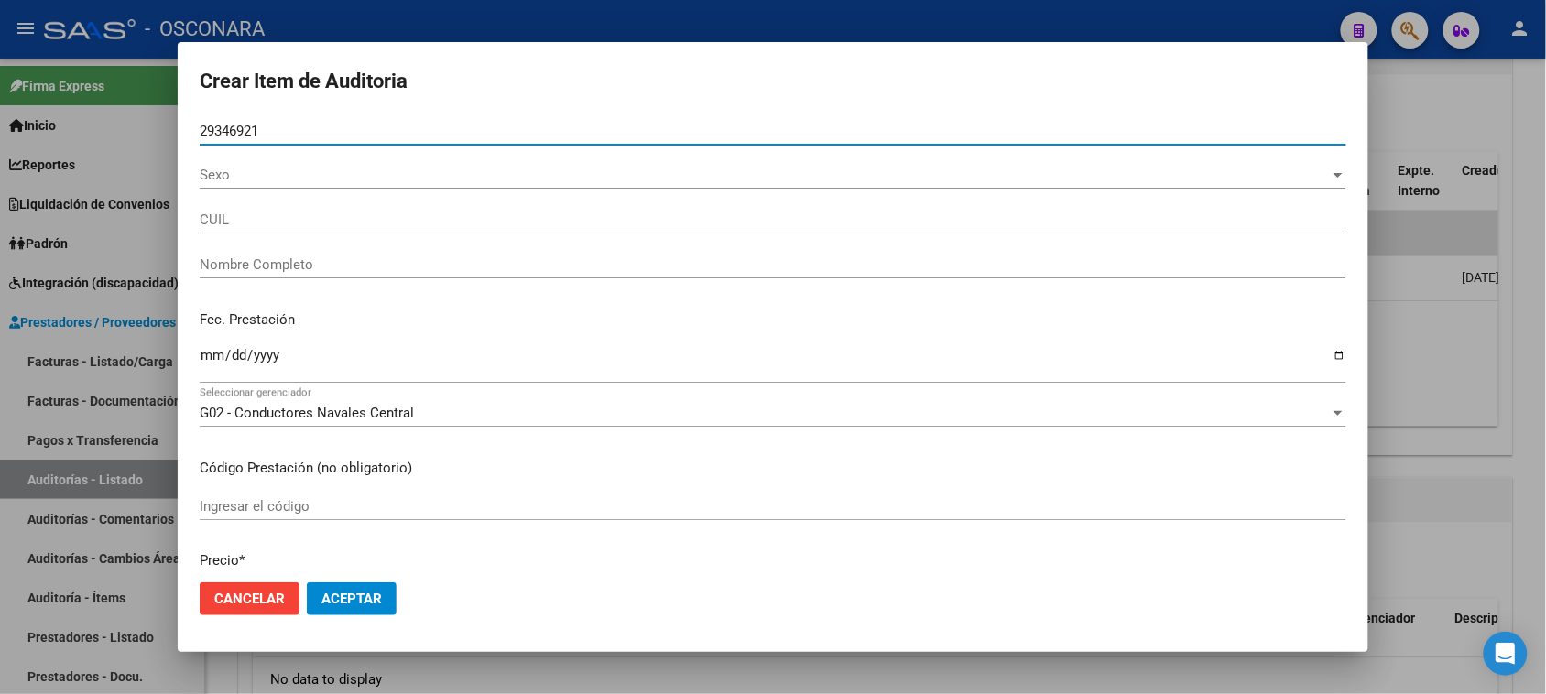
type input "20293469211"
type input "WEESER [PERSON_NAME]?"
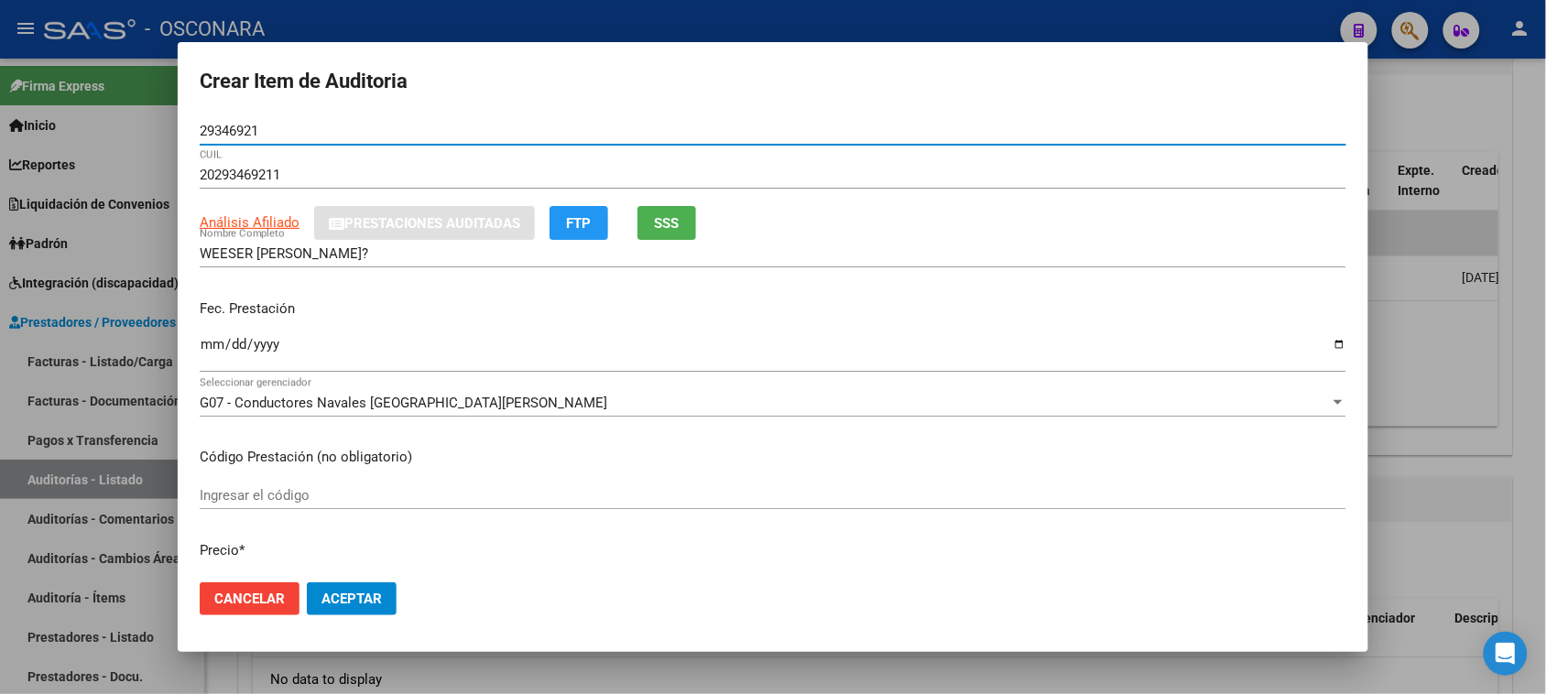
type input "29346921"
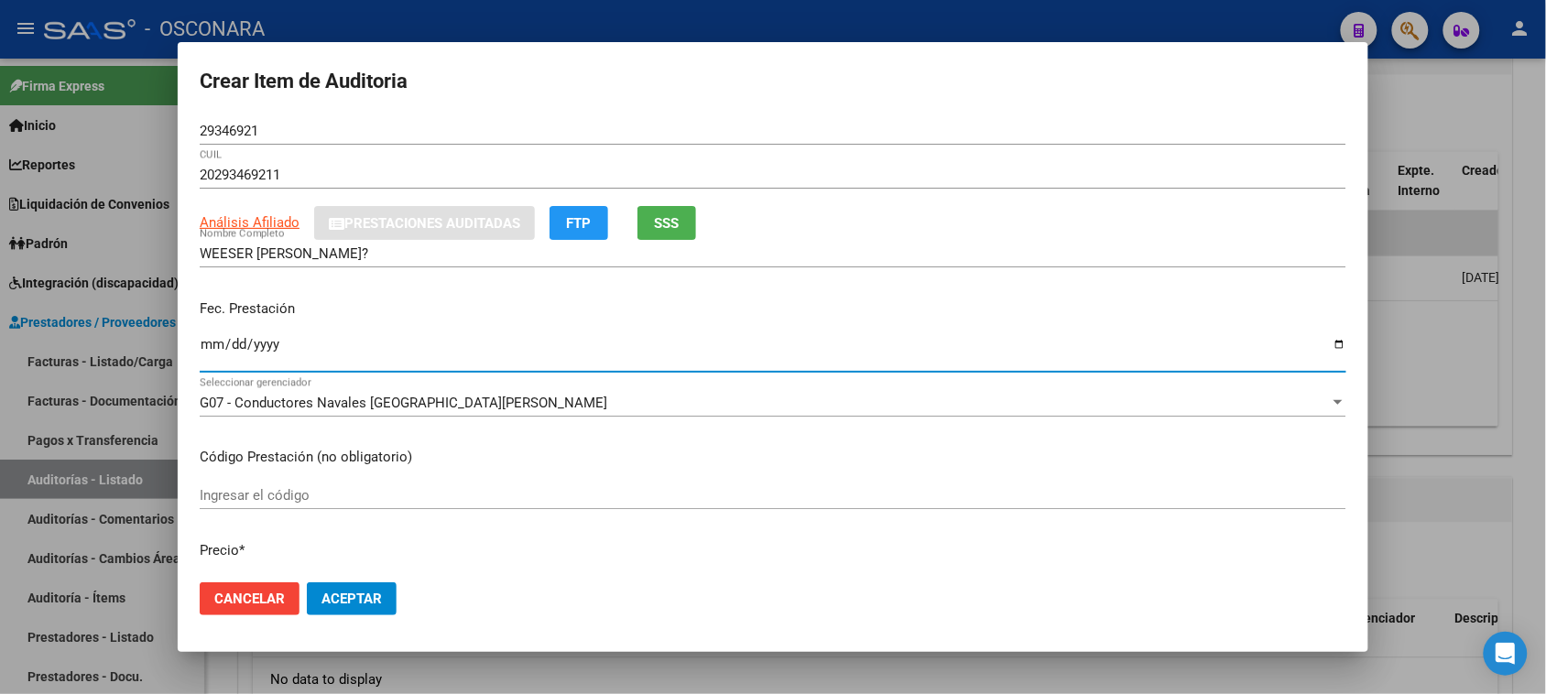
click at [209, 342] on input "Ingresar la fecha" at bounding box center [773, 351] width 1147 height 29
type input "[DATE]"
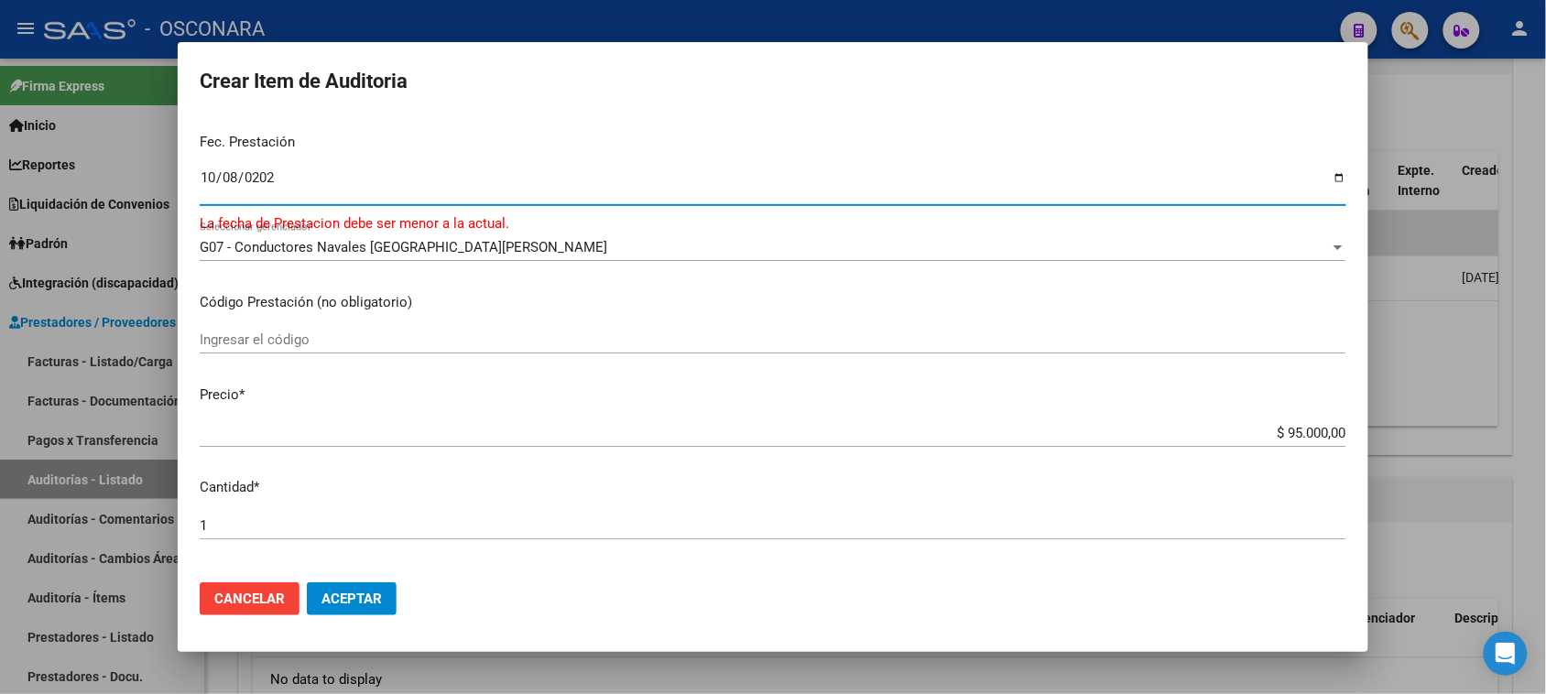
scroll to position [114, 0]
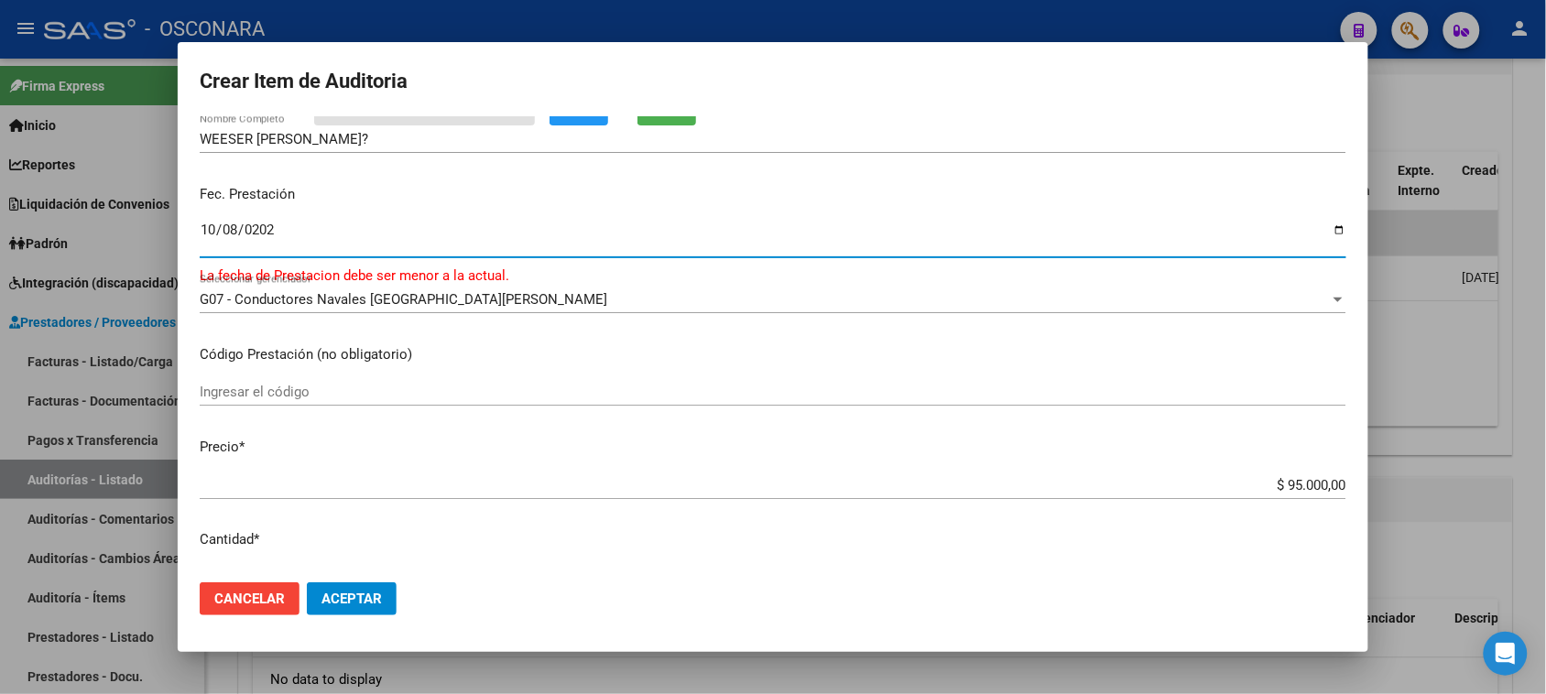
click at [203, 234] on input "[DATE]" at bounding box center [773, 237] width 1147 height 29
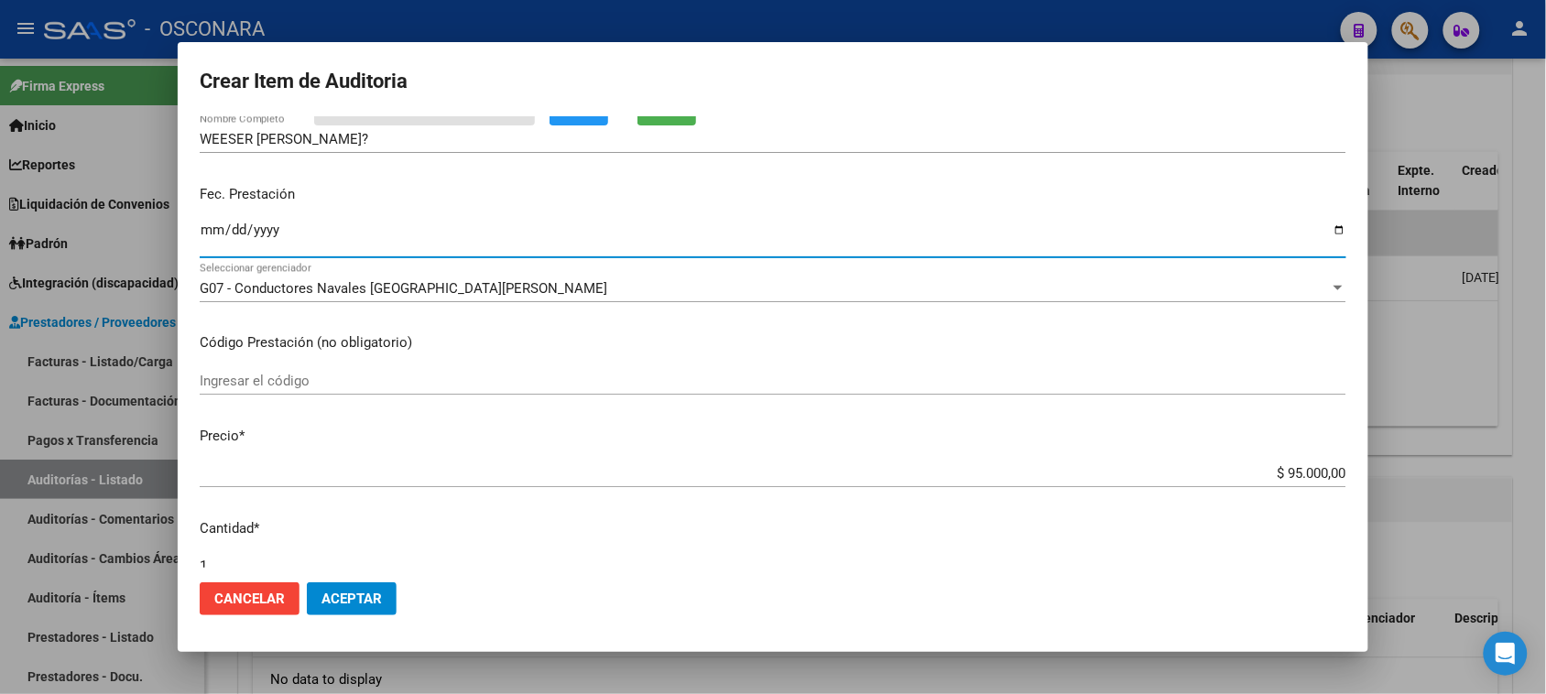
type input "[DATE]"
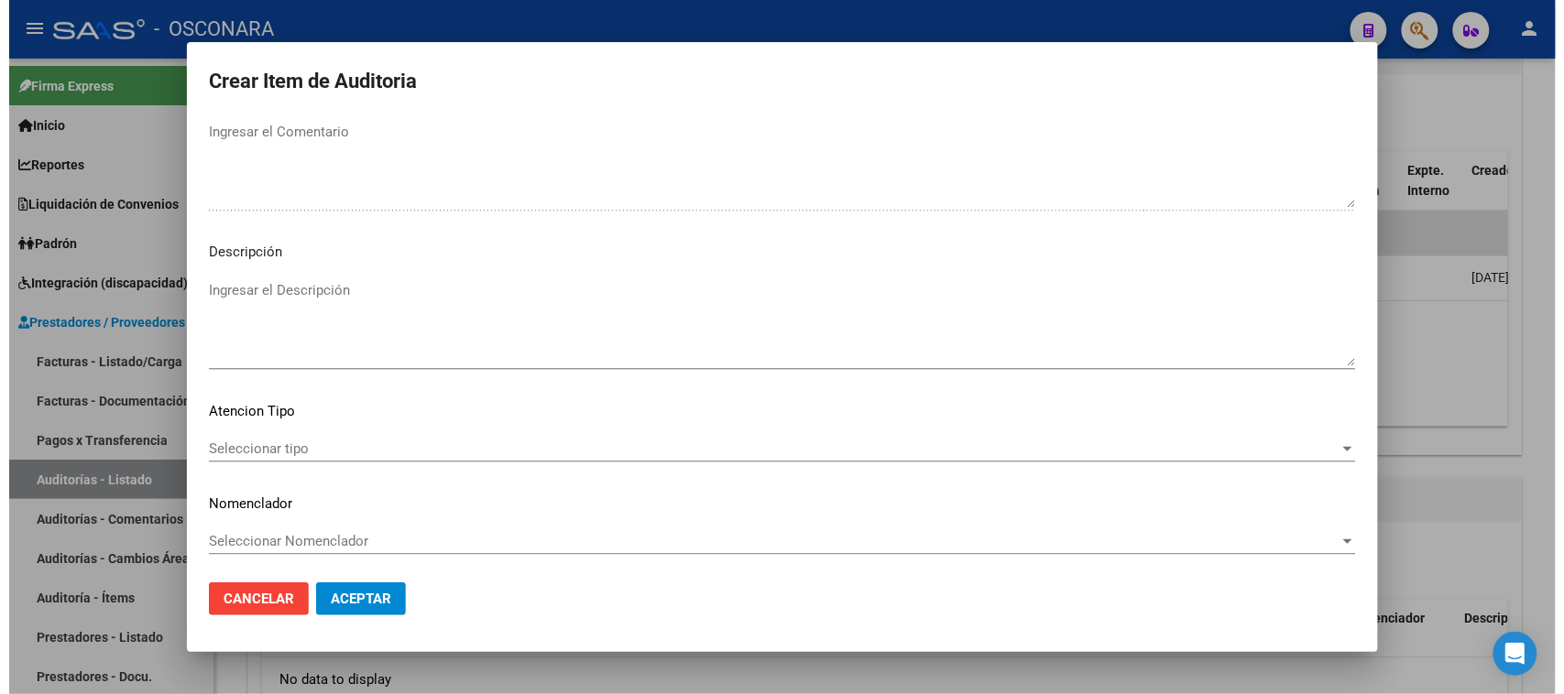
scroll to position [1147, 0]
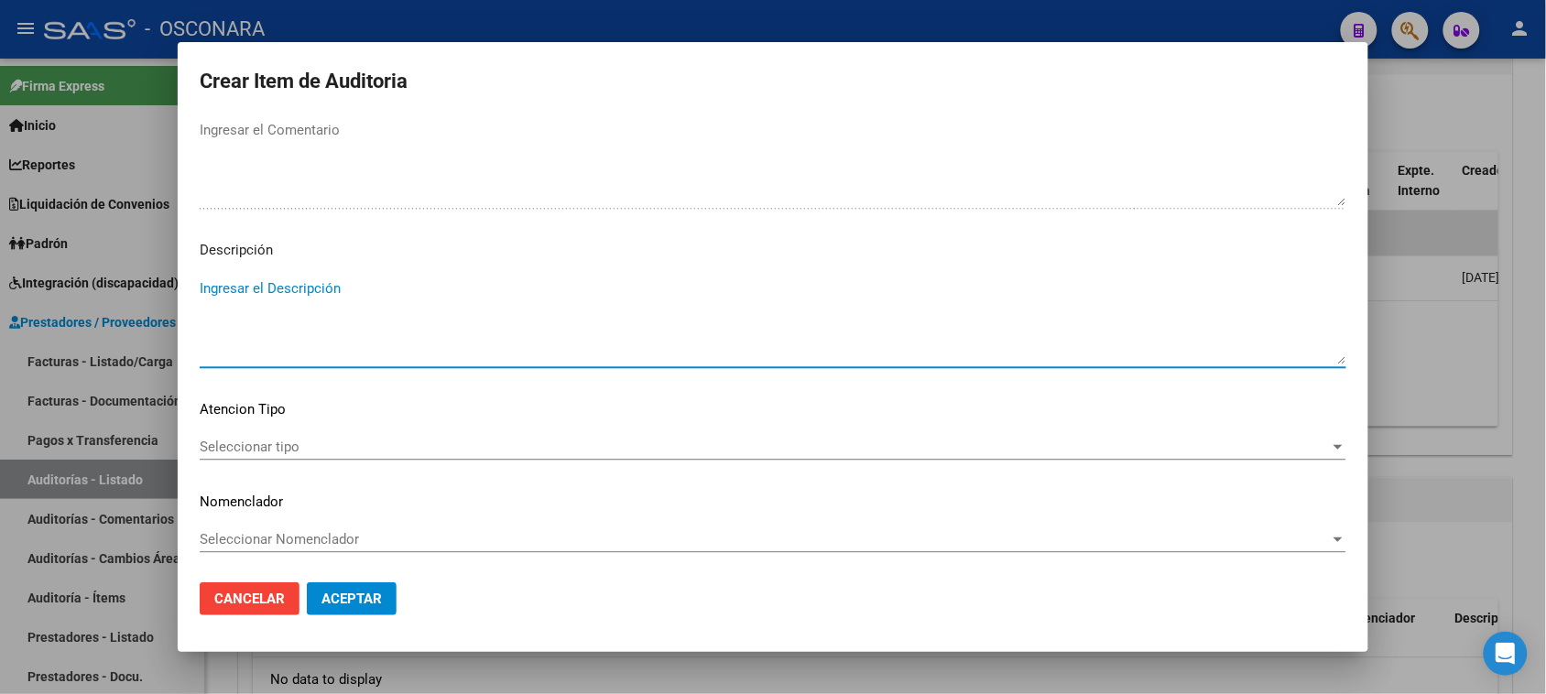
click at [342, 296] on textarea "Ingresar el Descripción" at bounding box center [773, 321] width 1147 height 86
type textarea "LIBRETA DE EMBARQUE"
click at [268, 439] on span "Seleccionar tipo" at bounding box center [765, 447] width 1130 height 16
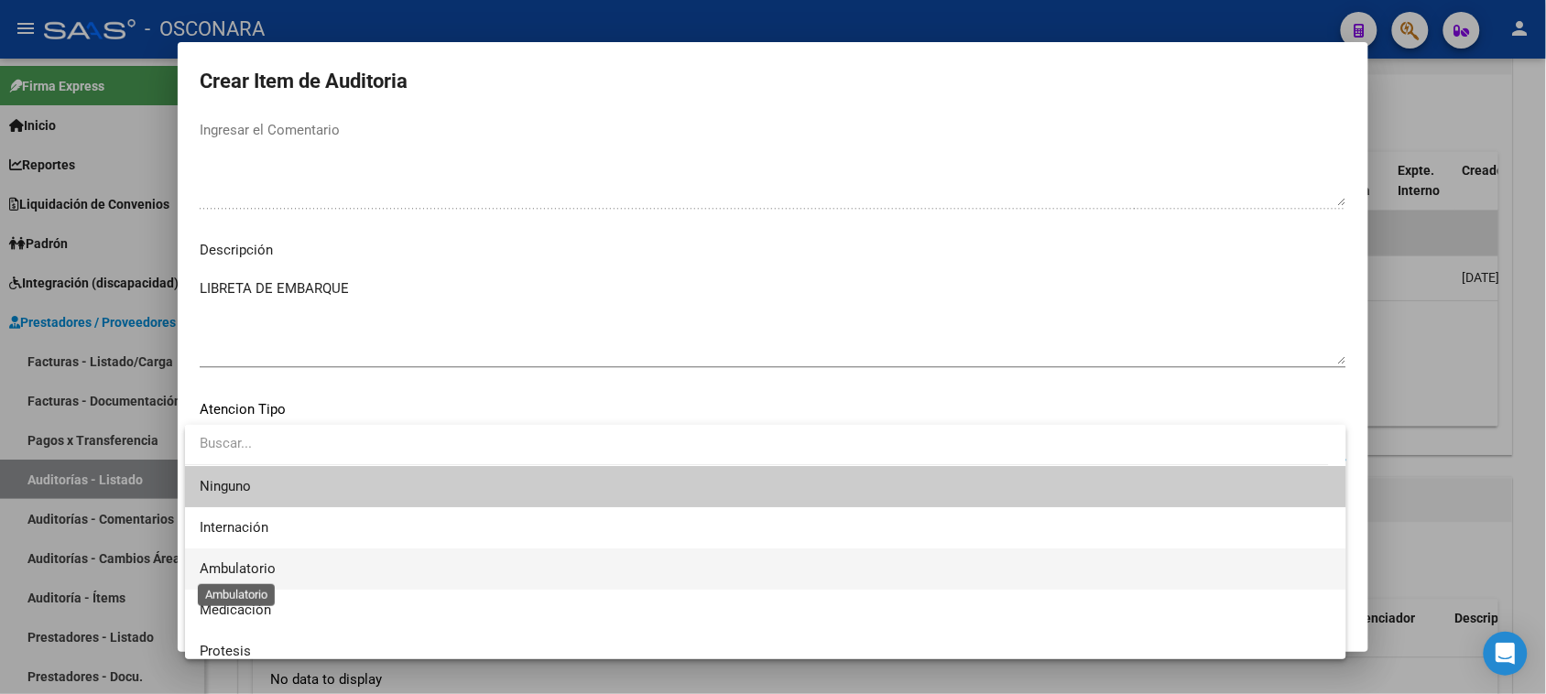
click at [248, 563] on span "Ambulatorio" at bounding box center [238, 569] width 76 height 16
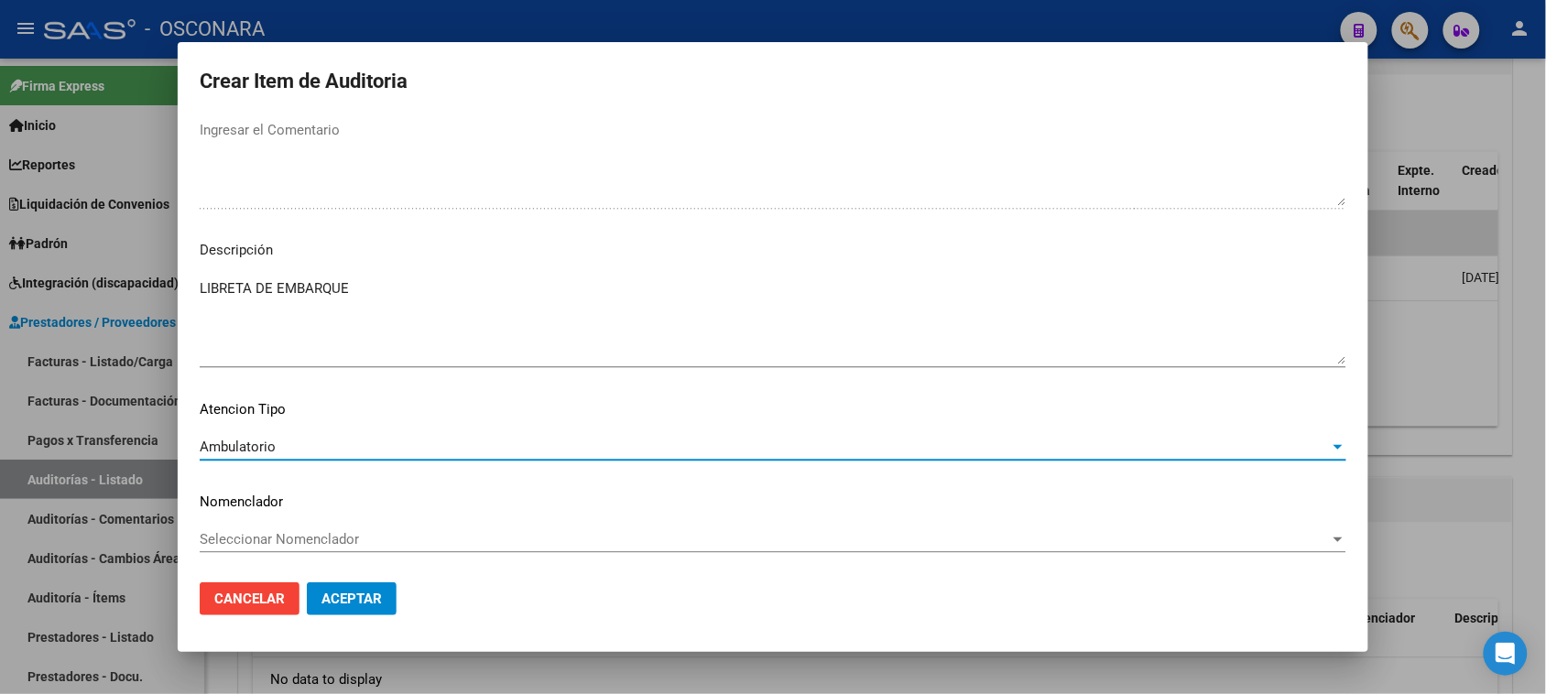
click at [350, 583] on button "Aceptar" at bounding box center [352, 599] width 90 height 33
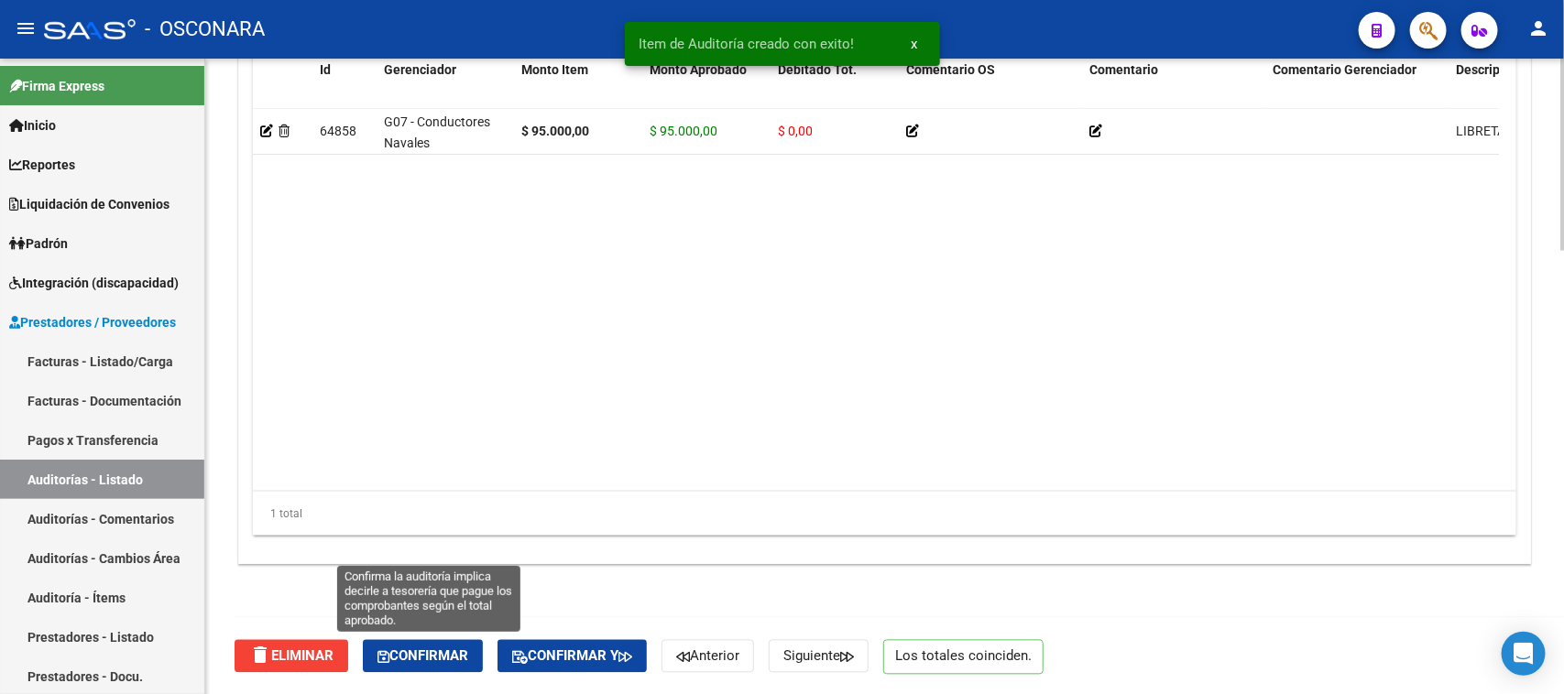
click at [460, 651] on span "Confirmar" at bounding box center [422, 657] width 91 height 16
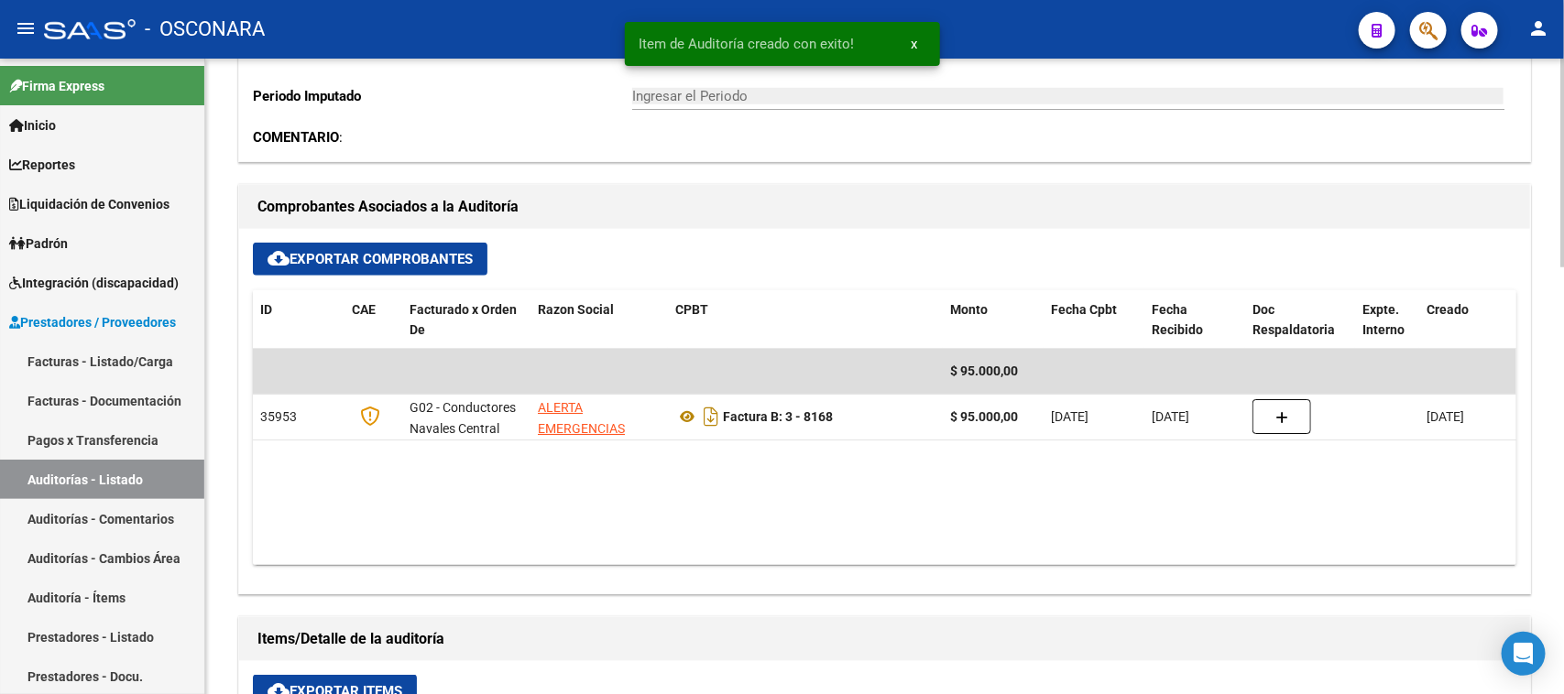
scroll to position [208, 0]
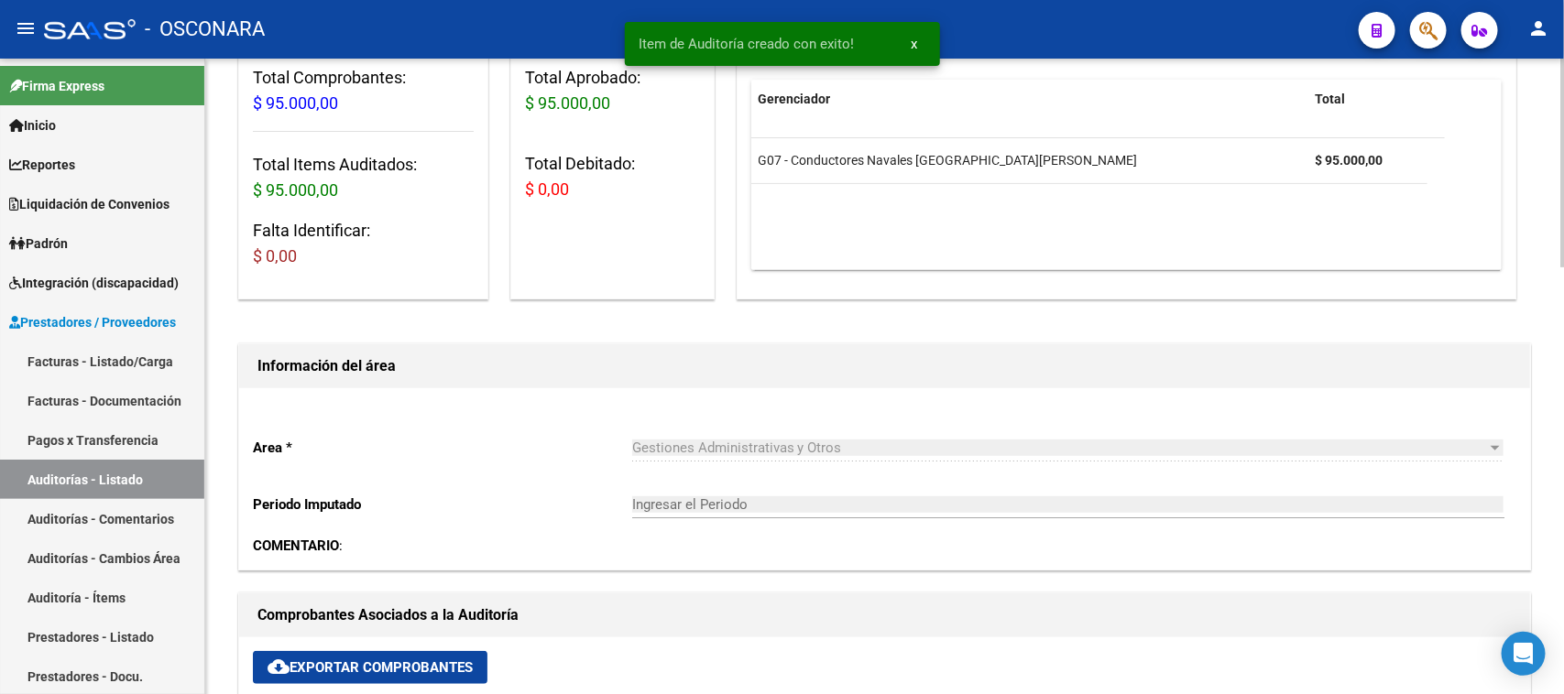
type input "202510"
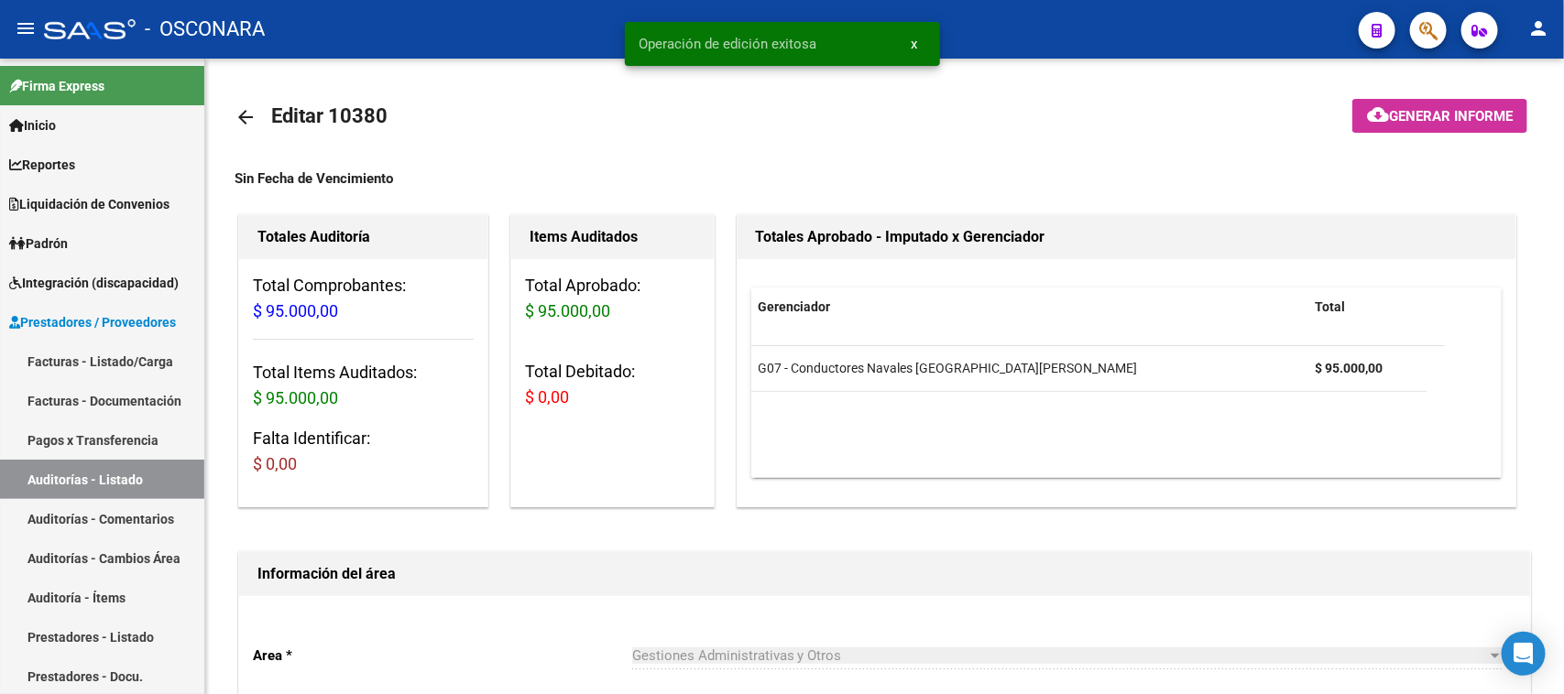
click at [1470, 122] on button "cloud_download Generar informe" at bounding box center [1439, 116] width 175 height 34
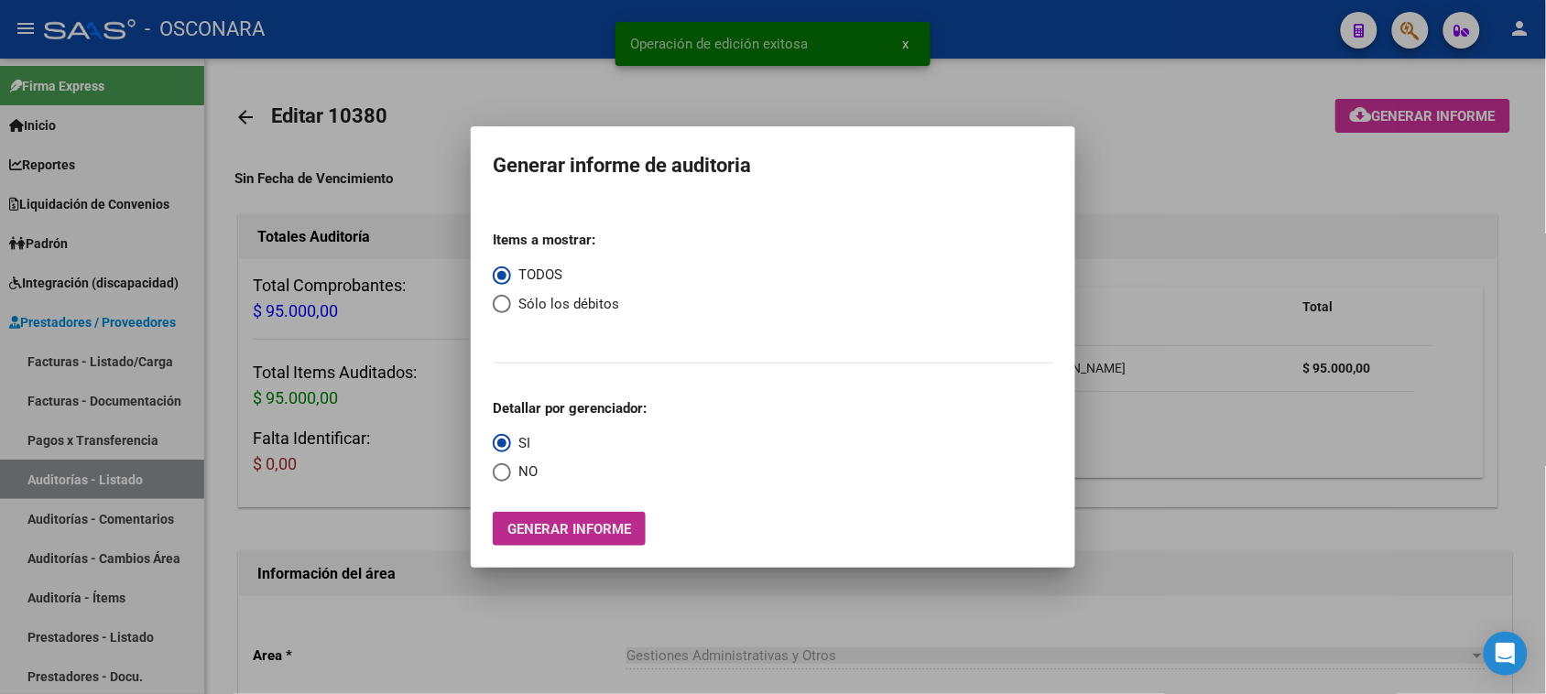
click at [586, 523] on span "Generar informe" at bounding box center [569, 529] width 124 height 16
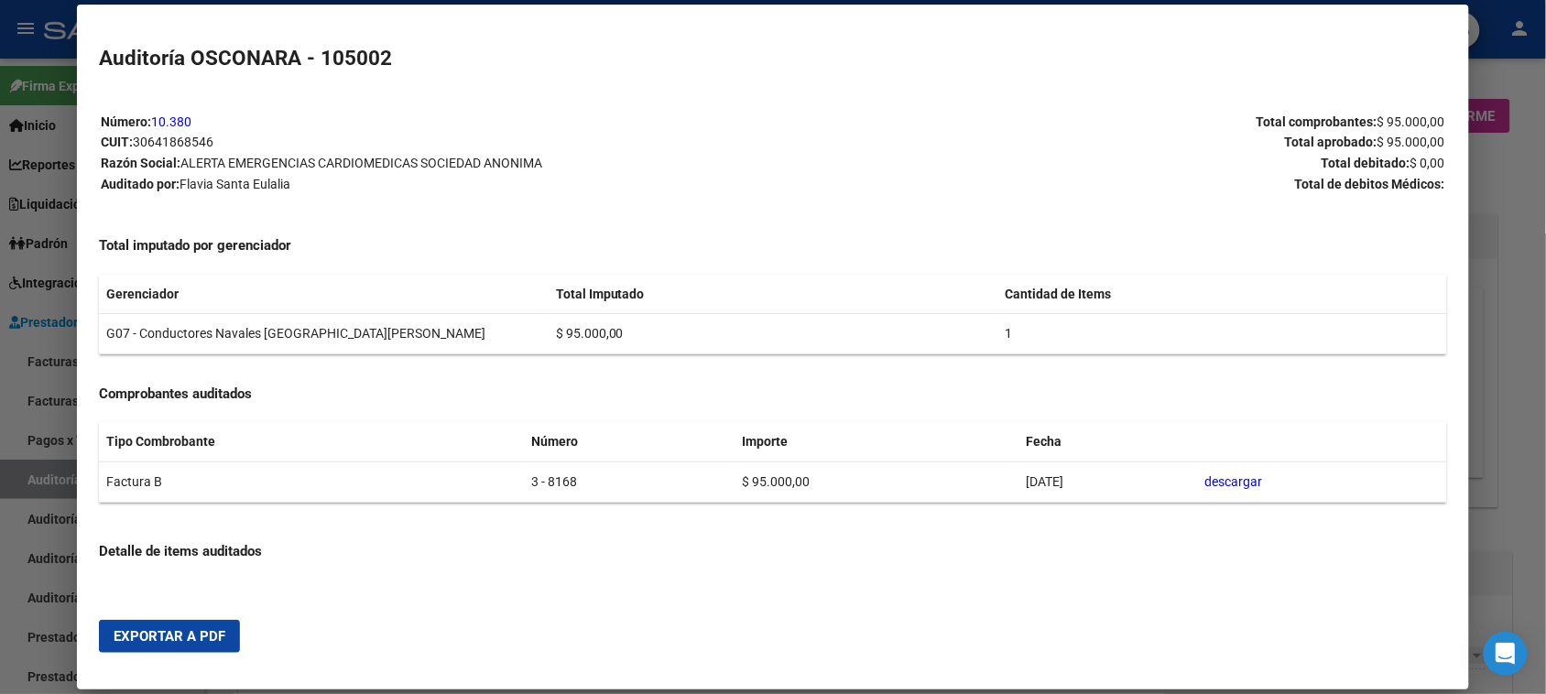
click at [191, 629] on span "Exportar a PDF" at bounding box center [170, 636] width 112 height 16
click at [0, 496] on div at bounding box center [773, 347] width 1546 height 694
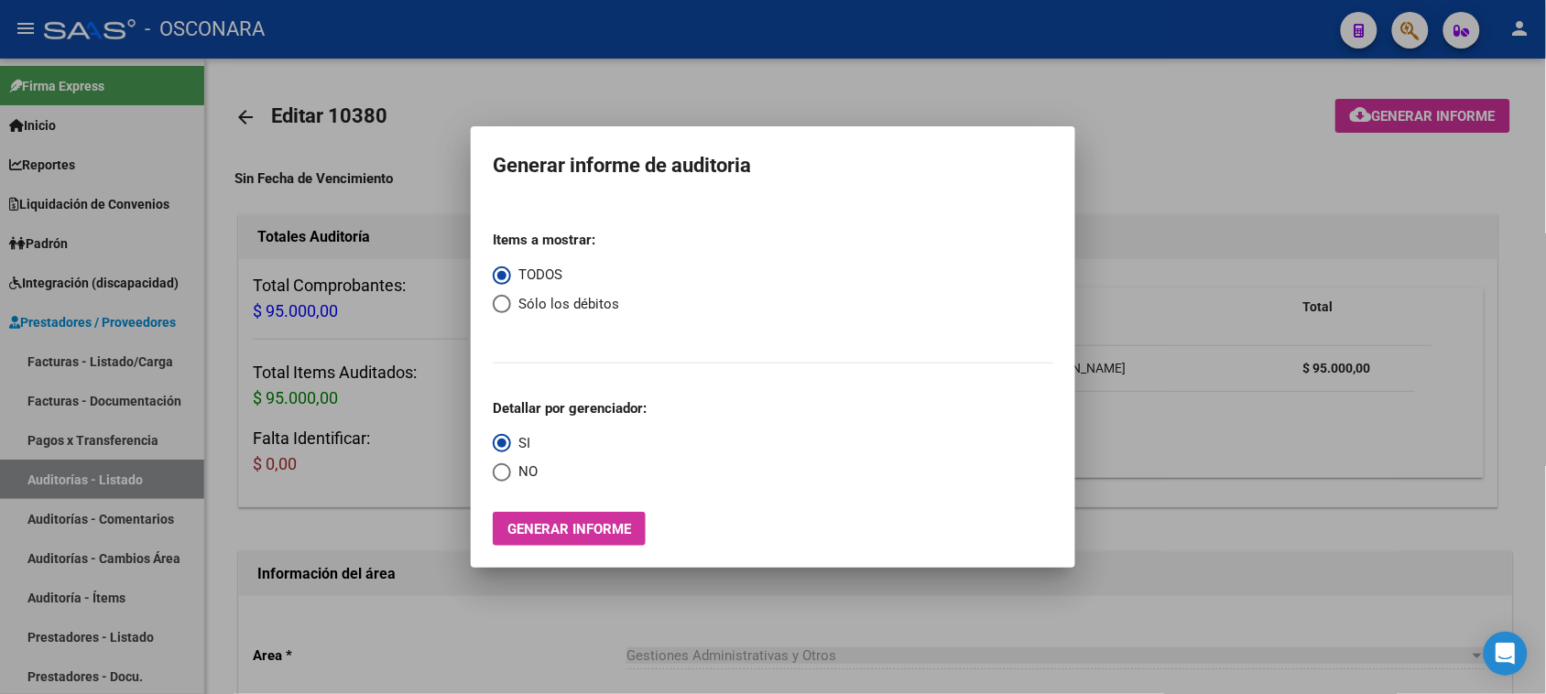
click at [33, 478] on div at bounding box center [773, 347] width 1546 height 694
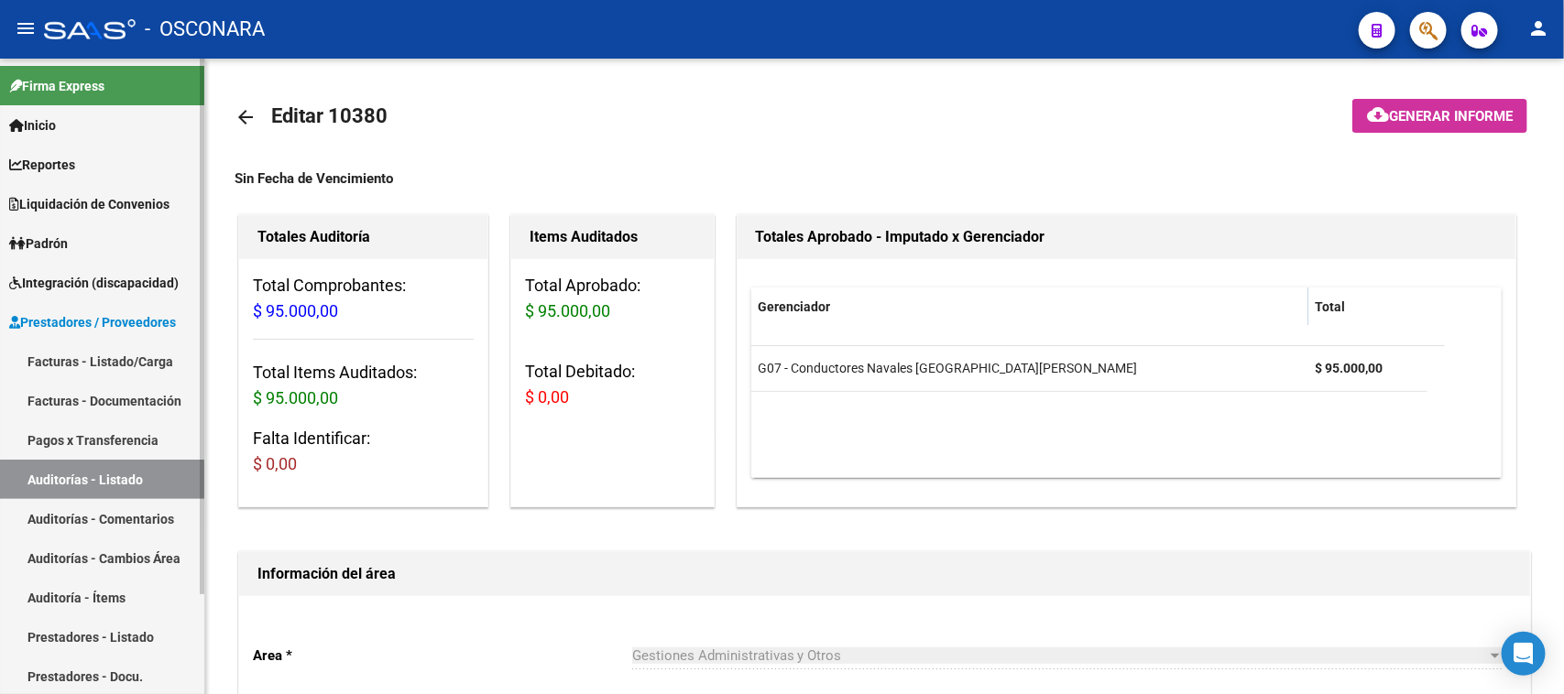
click at [60, 476] on link "Auditorías - Listado" at bounding box center [102, 479] width 204 height 39
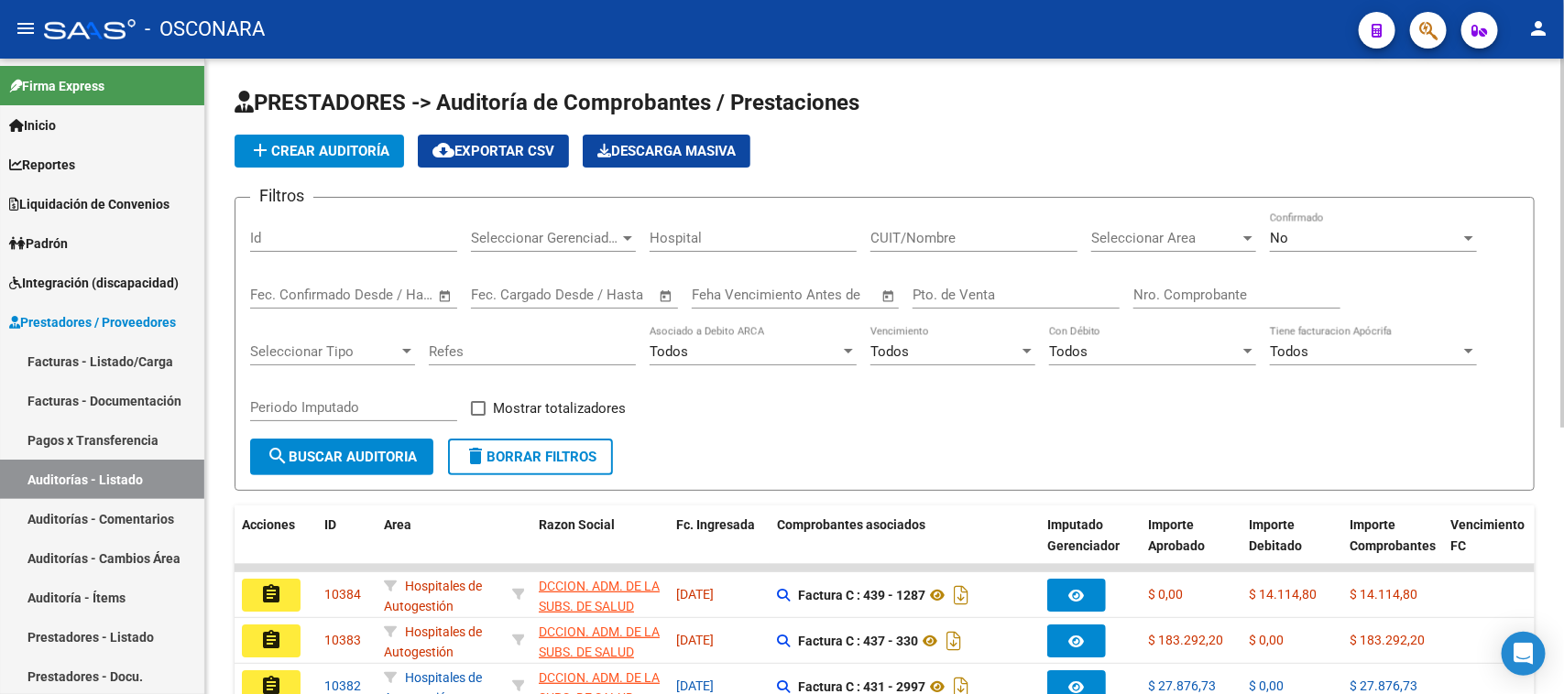
click at [303, 236] on input "Id" at bounding box center [353, 238] width 207 height 16
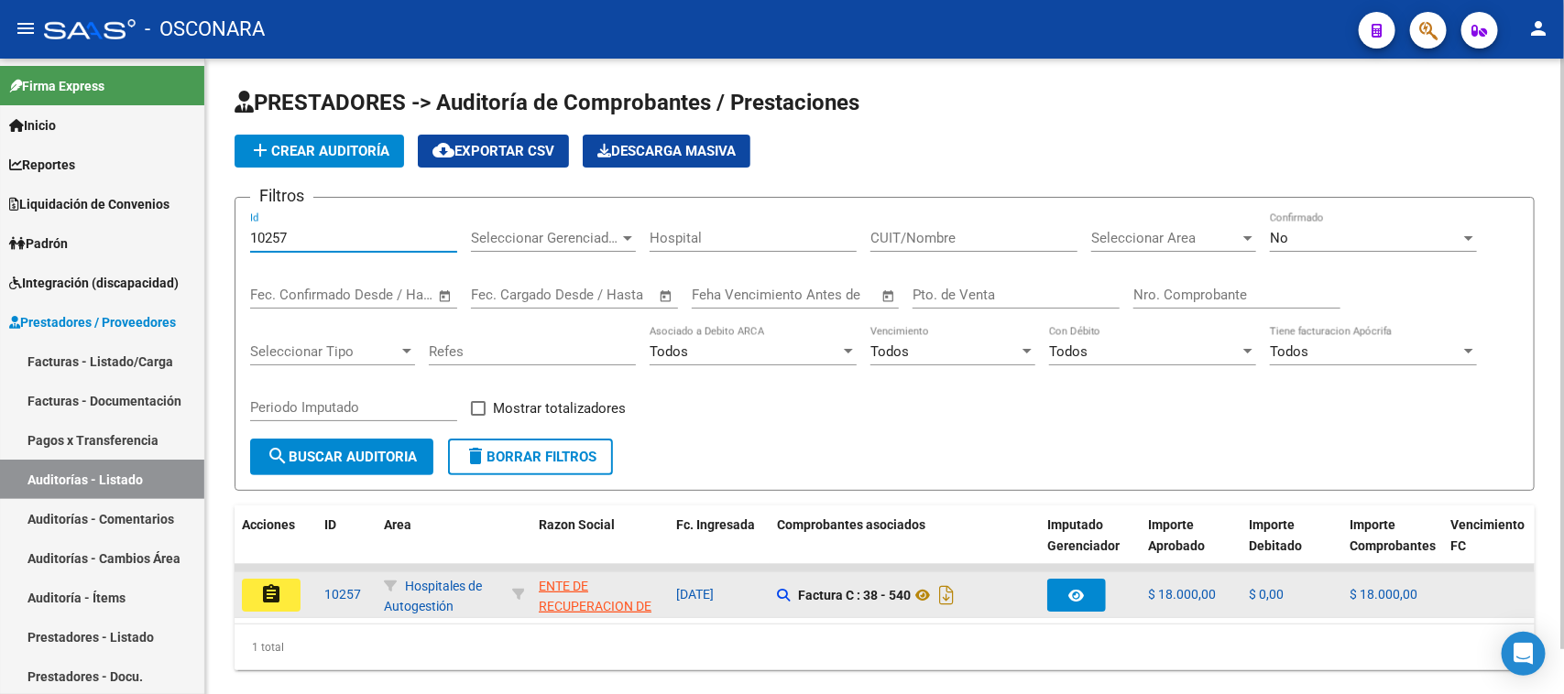
type input "10257"
click at [267, 583] on mat-icon "assignment" at bounding box center [271, 594] width 22 height 22
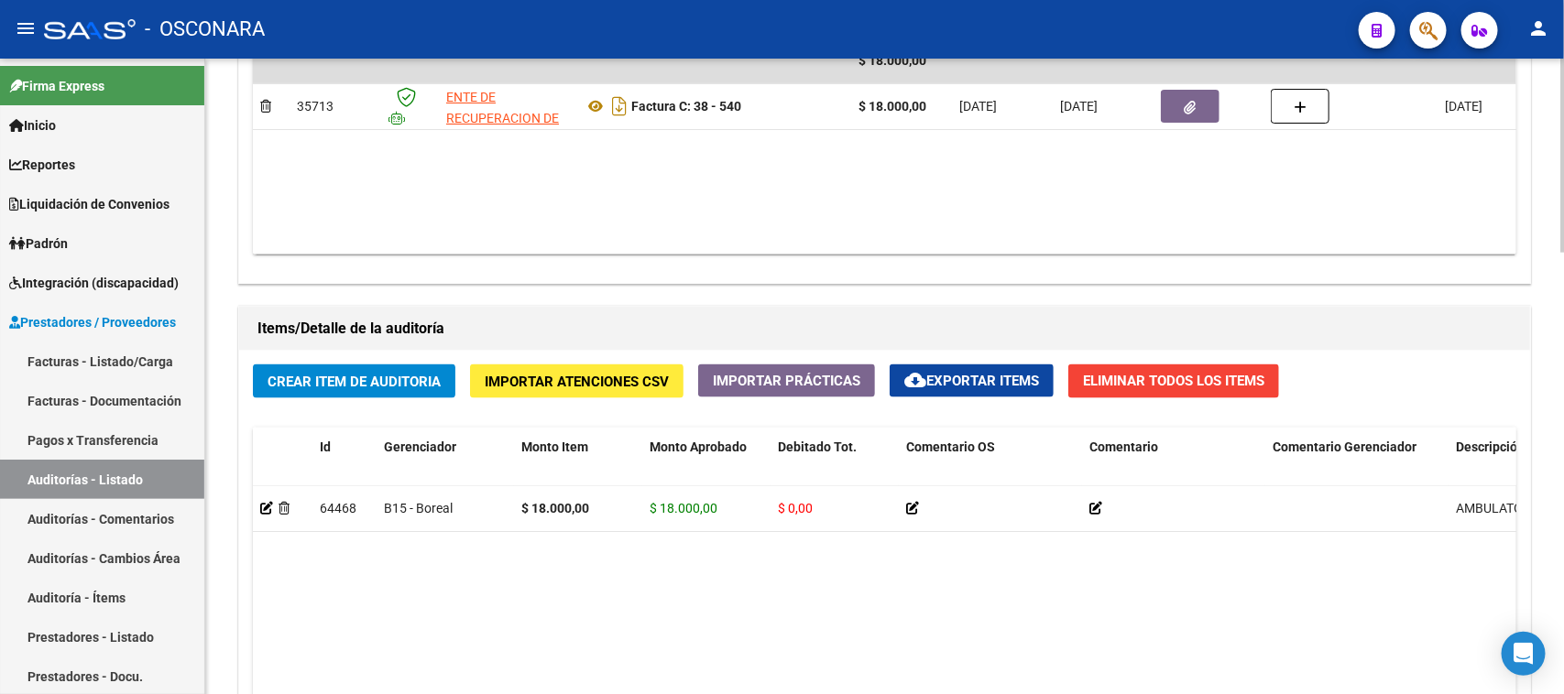
scroll to position [1450, 0]
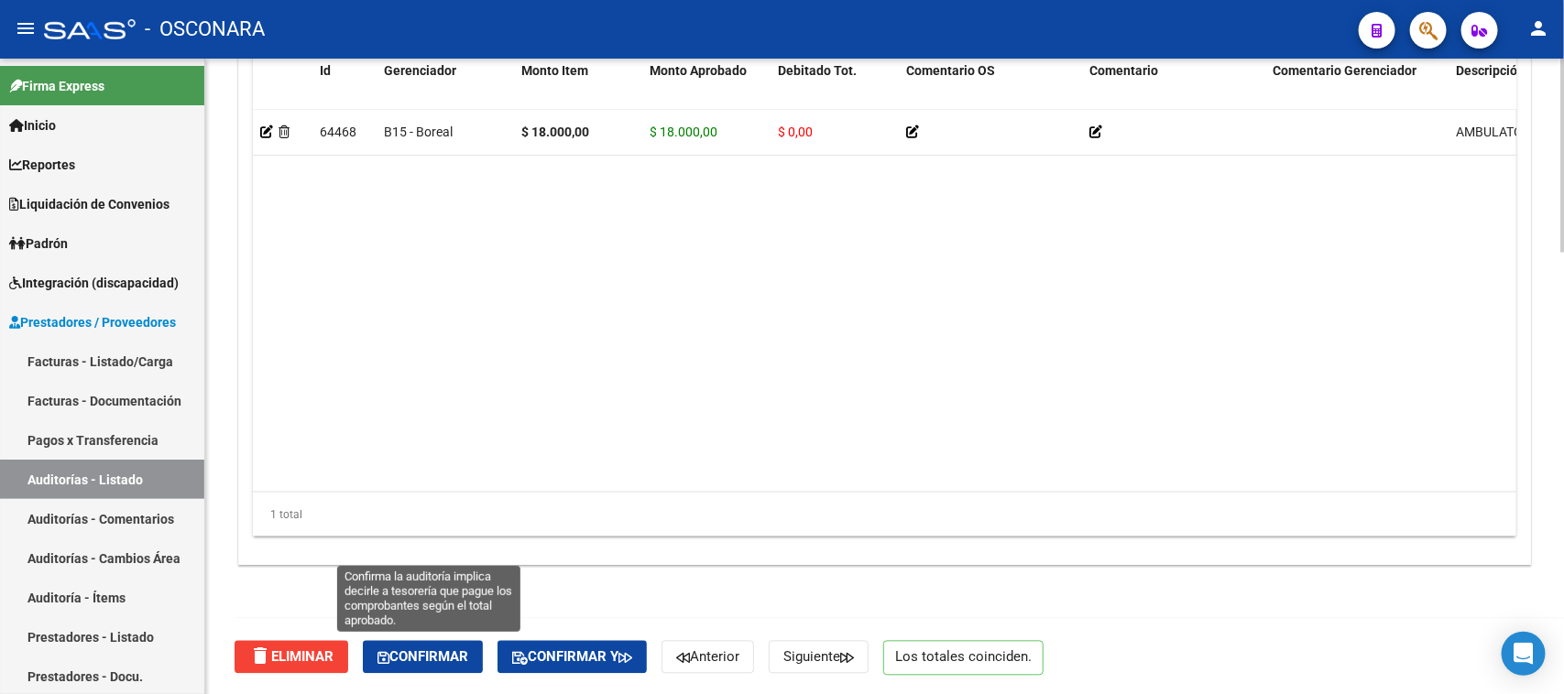
click at [420, 660] on span "Confirmar" at bounding box center [422, 657] width 91 height 16
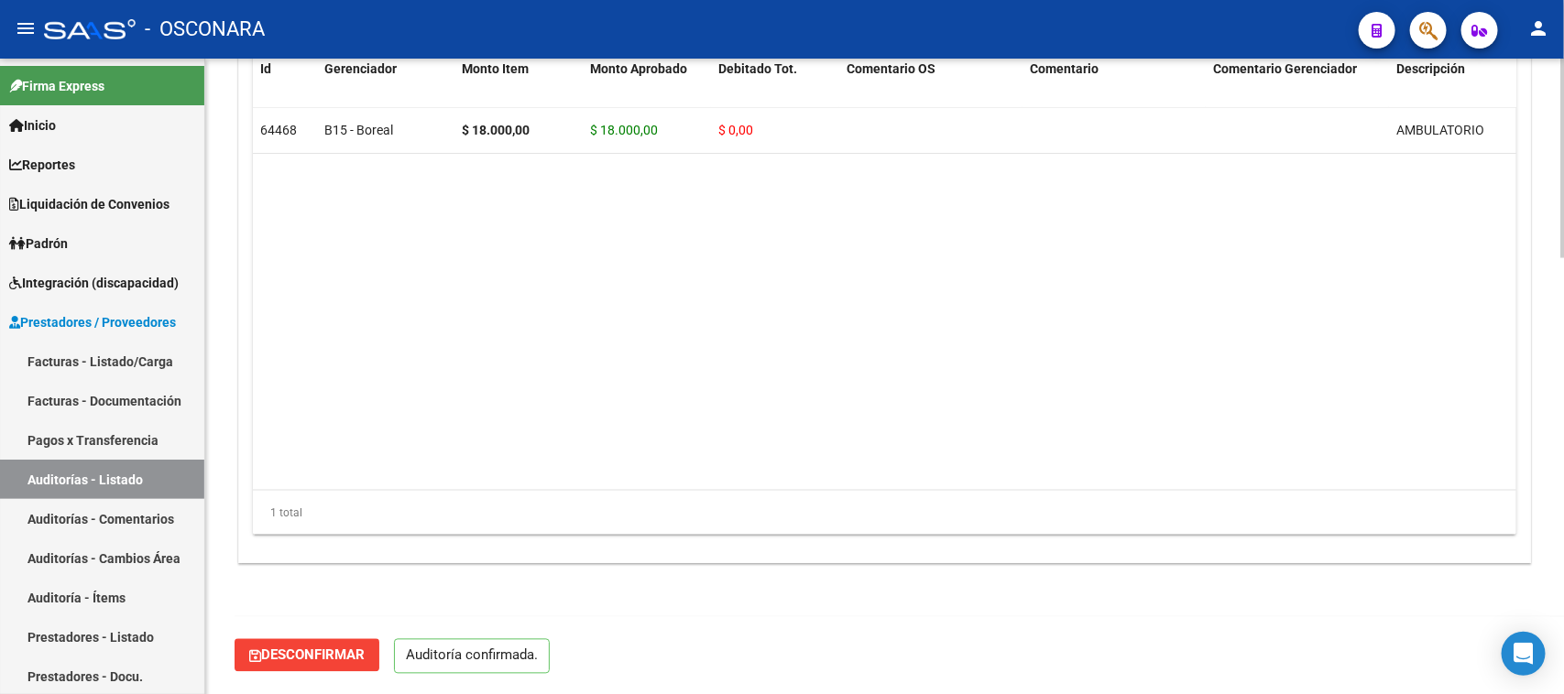
scroll to position [1388, 0]
type input "202510"
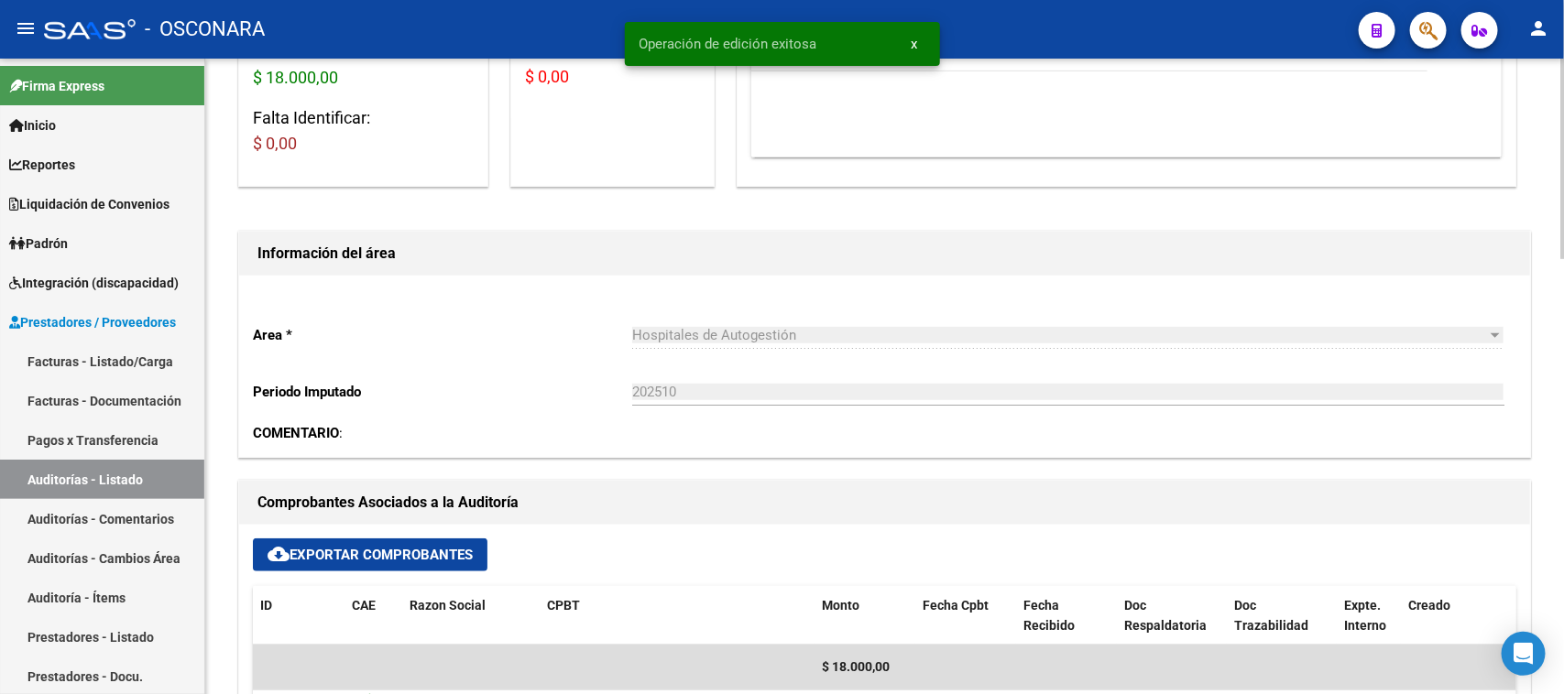
scroll to position [0, 0]
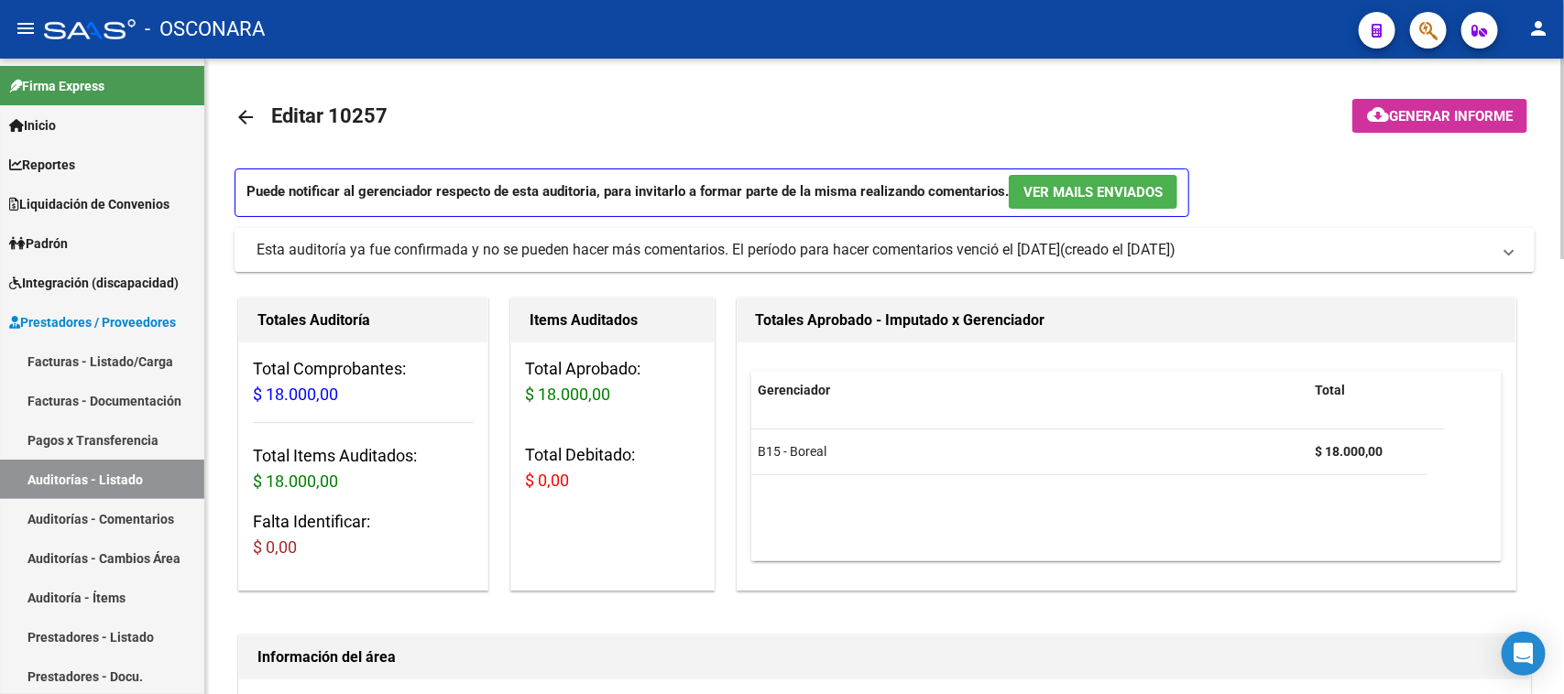
click at [1400, 115] on span "Generar informe" at bounding box center [1451, 116] width 124 height 16
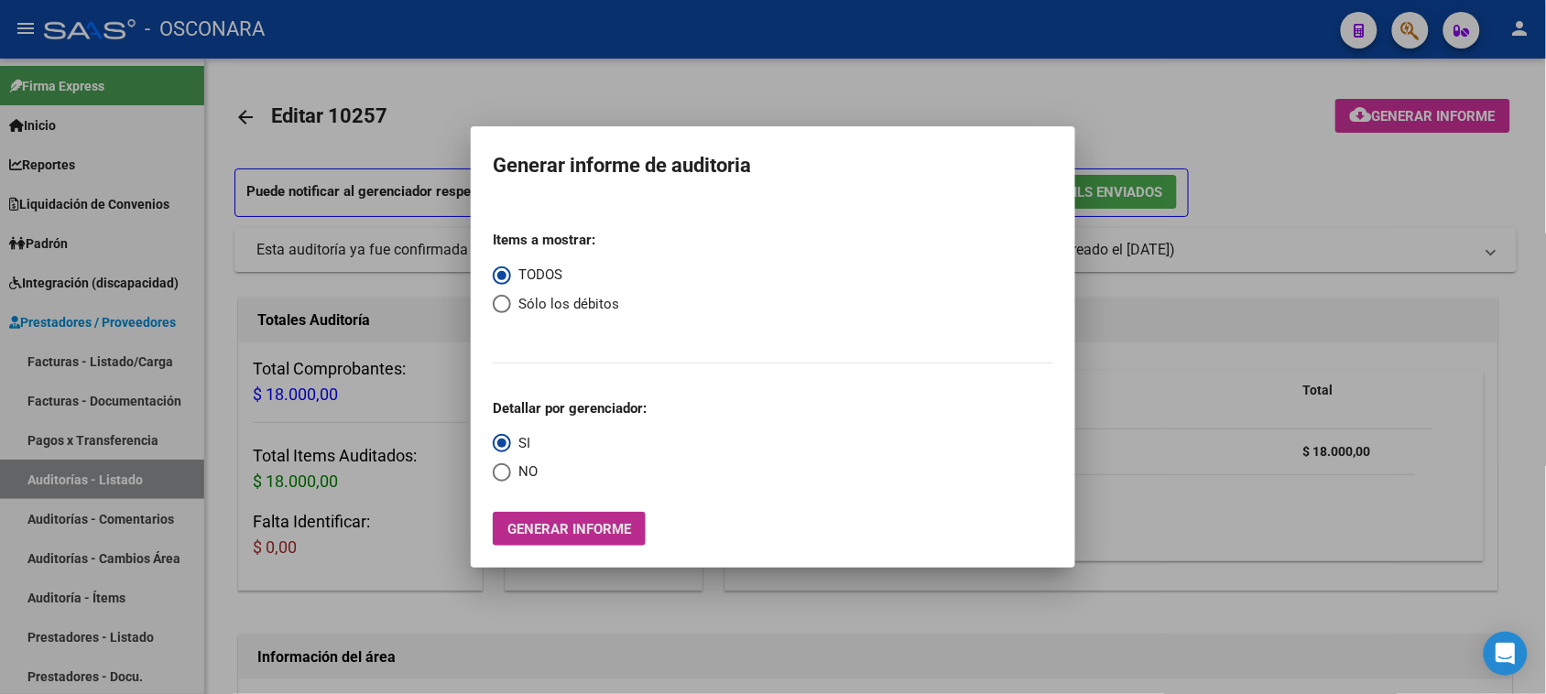
click at [554, 516] on button "Generar informe" at bounding box center [569, 529] width 153 height 34
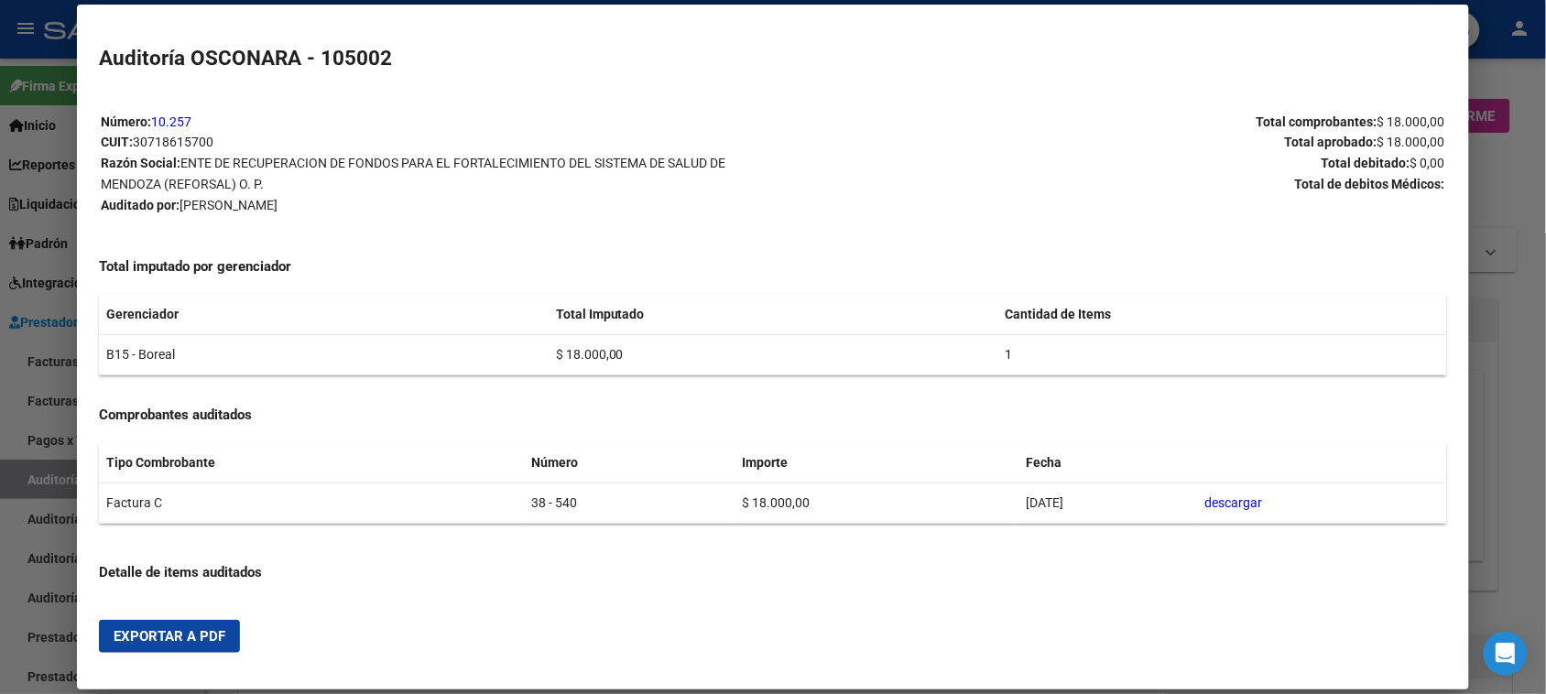
click at [170, 646] on button "Exportar a PDF" at bounding box center [169, 636] width 141 height 33
click at [37, 478] on div at bounding box center [773, 347] width 1546 height 694
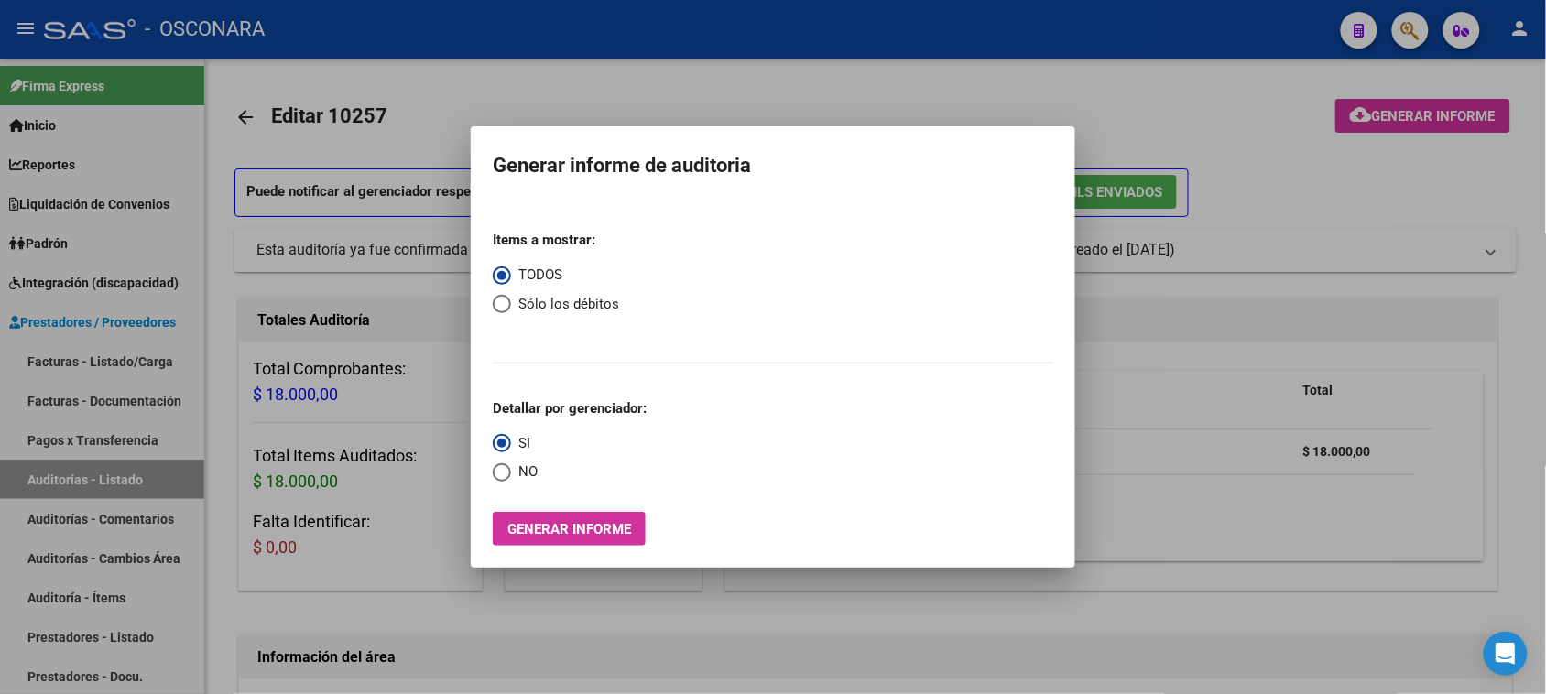
click at [37, 478] on div at bounding box center [773, 347] width 1546 height 694
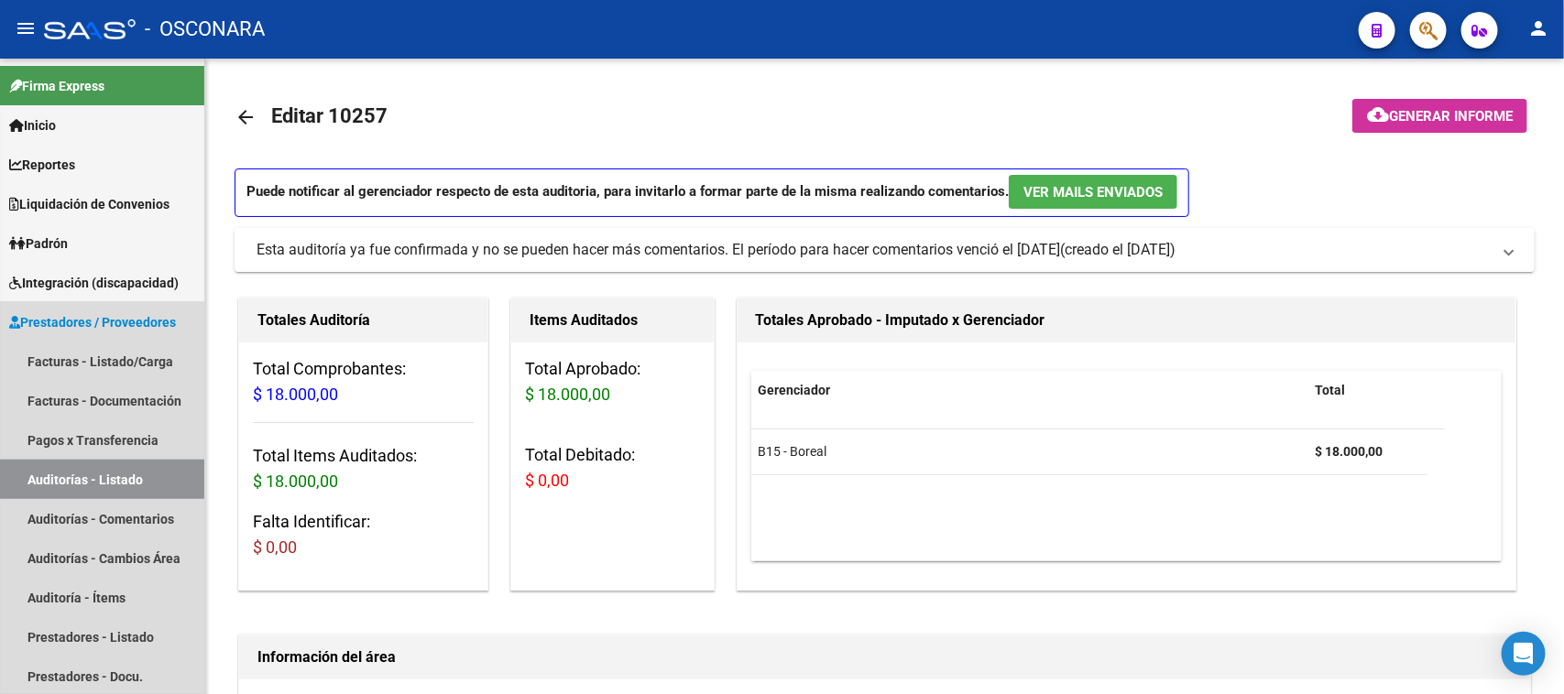
click at [37, 478] on link "Auditorías - Listado" at bounding box center [102, 479] width 204 height 39
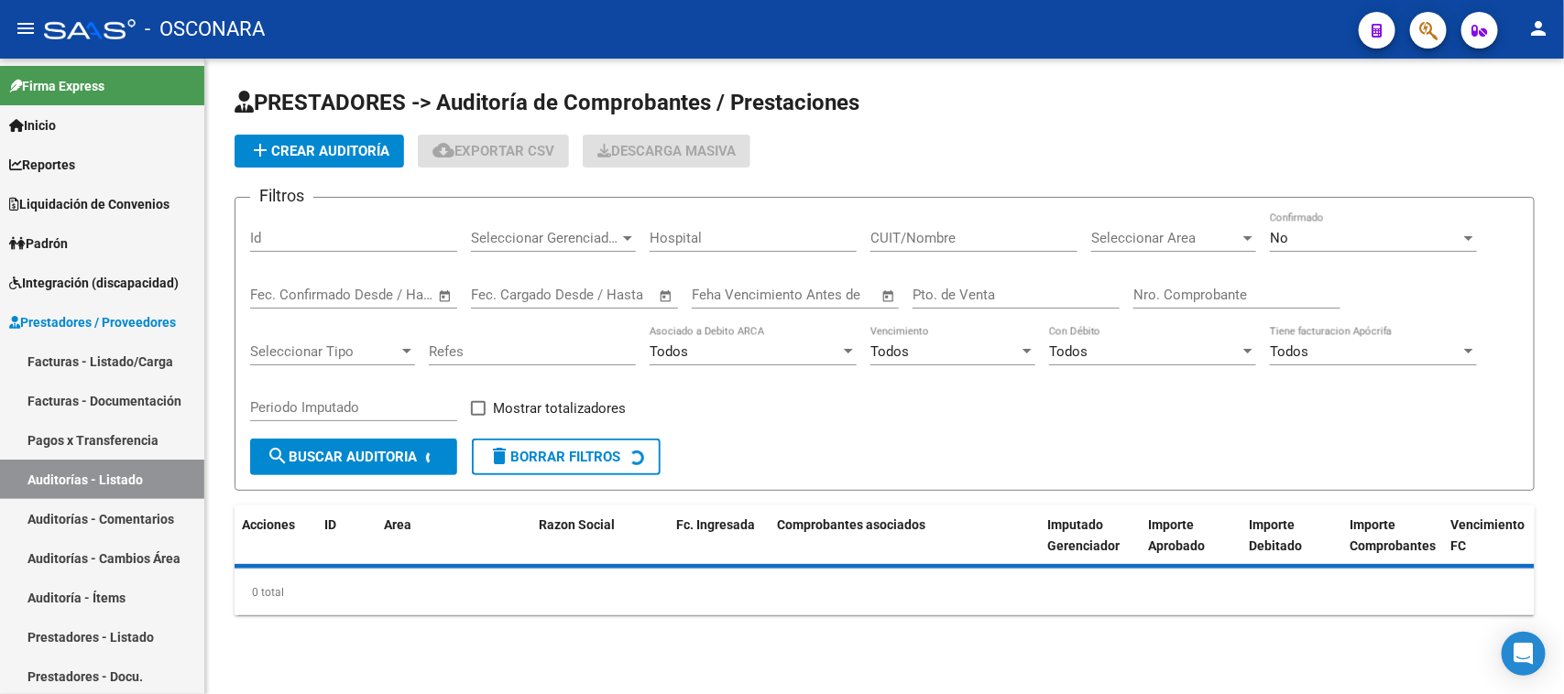
click at [276, 238] on input "Id" at bounding box center [353, 238] width 207 height 16
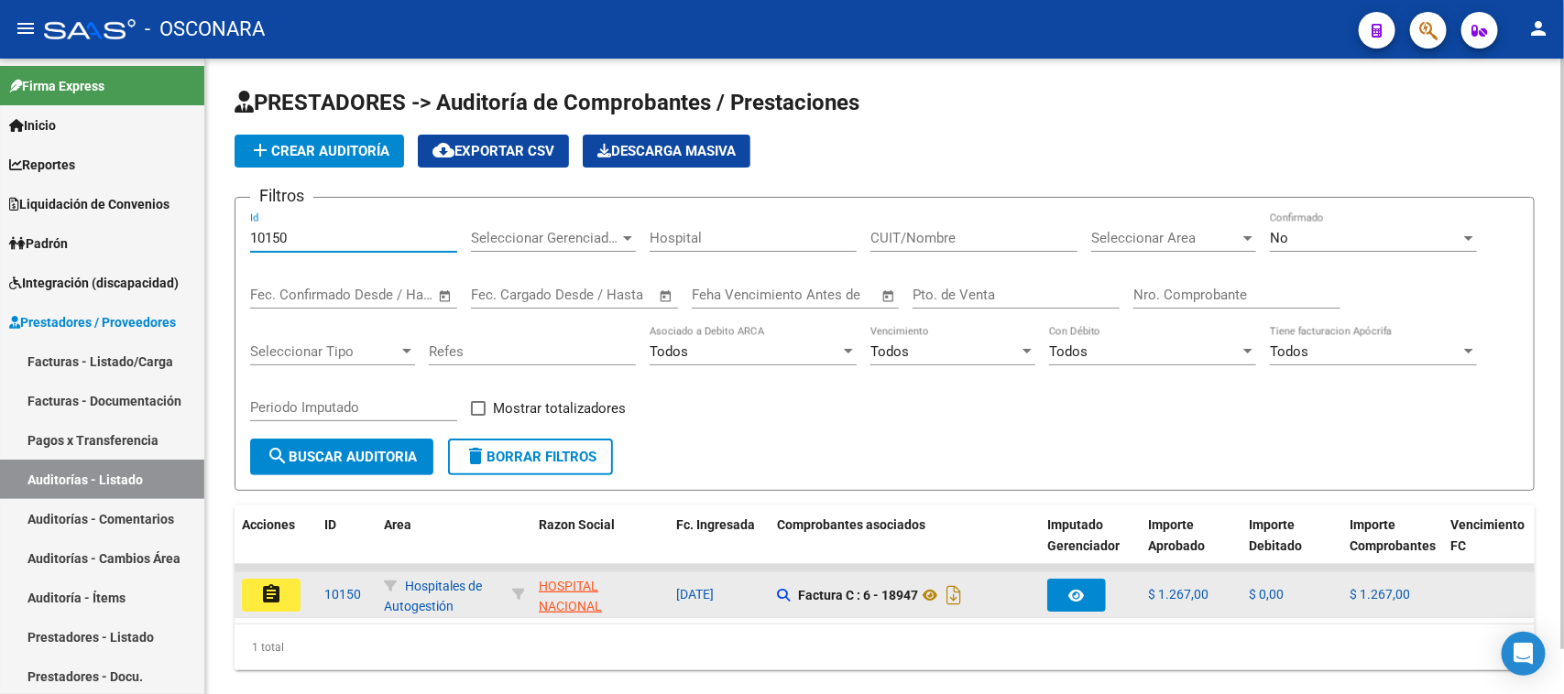
type input "10150"
click at [266, 595] on mat-icon "assignment" at bounding box center [271, 594] width 22 height 22
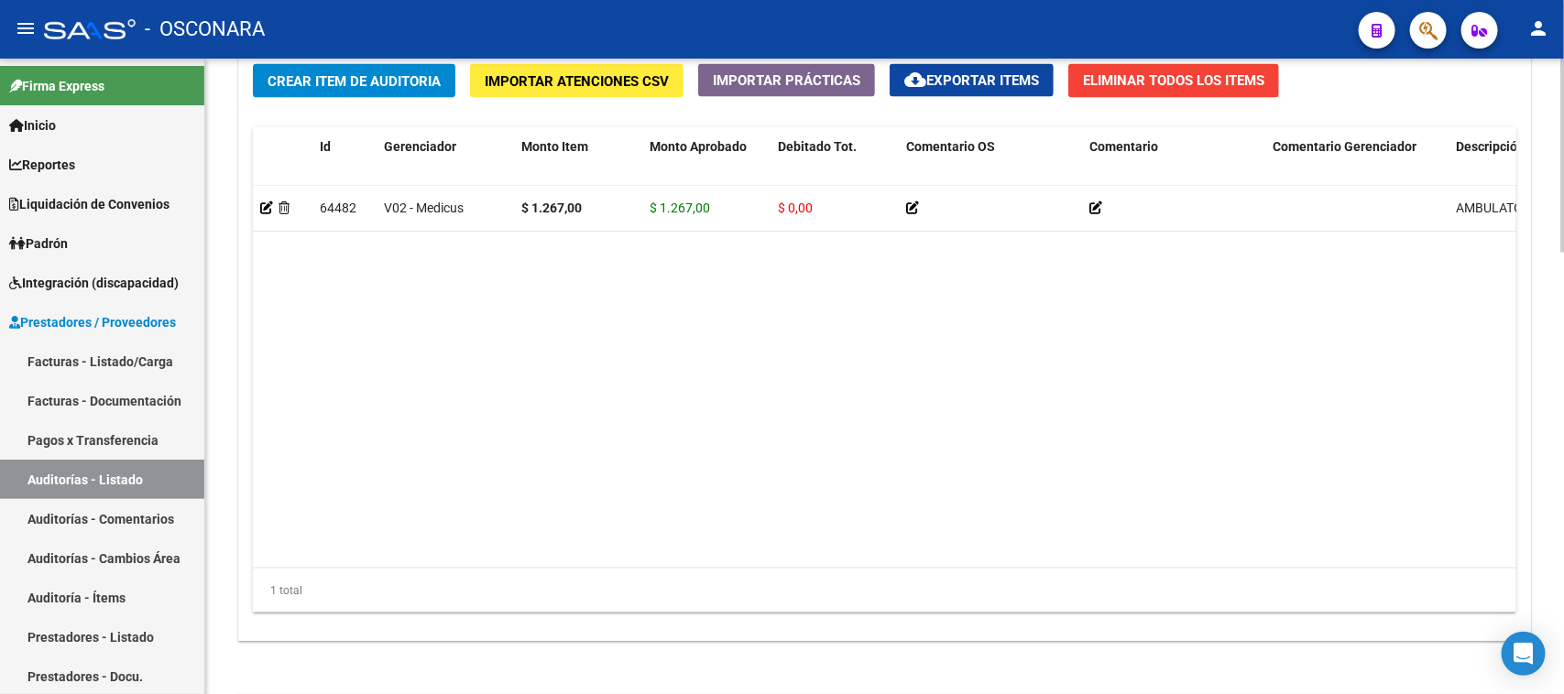
scroll to position [1450, 0]
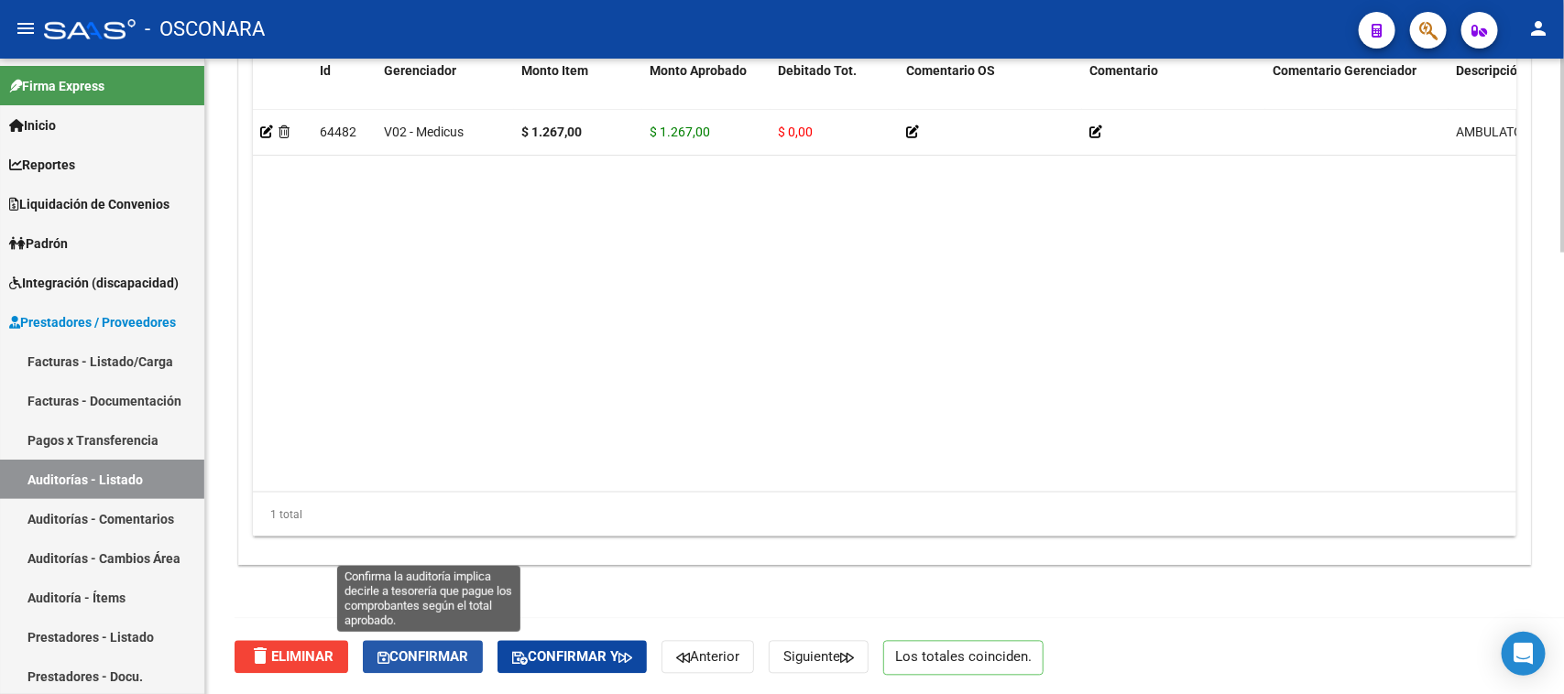
click at [417, 656] on span "Confirmar" at bounding box center [422, 657] width 91 height 16
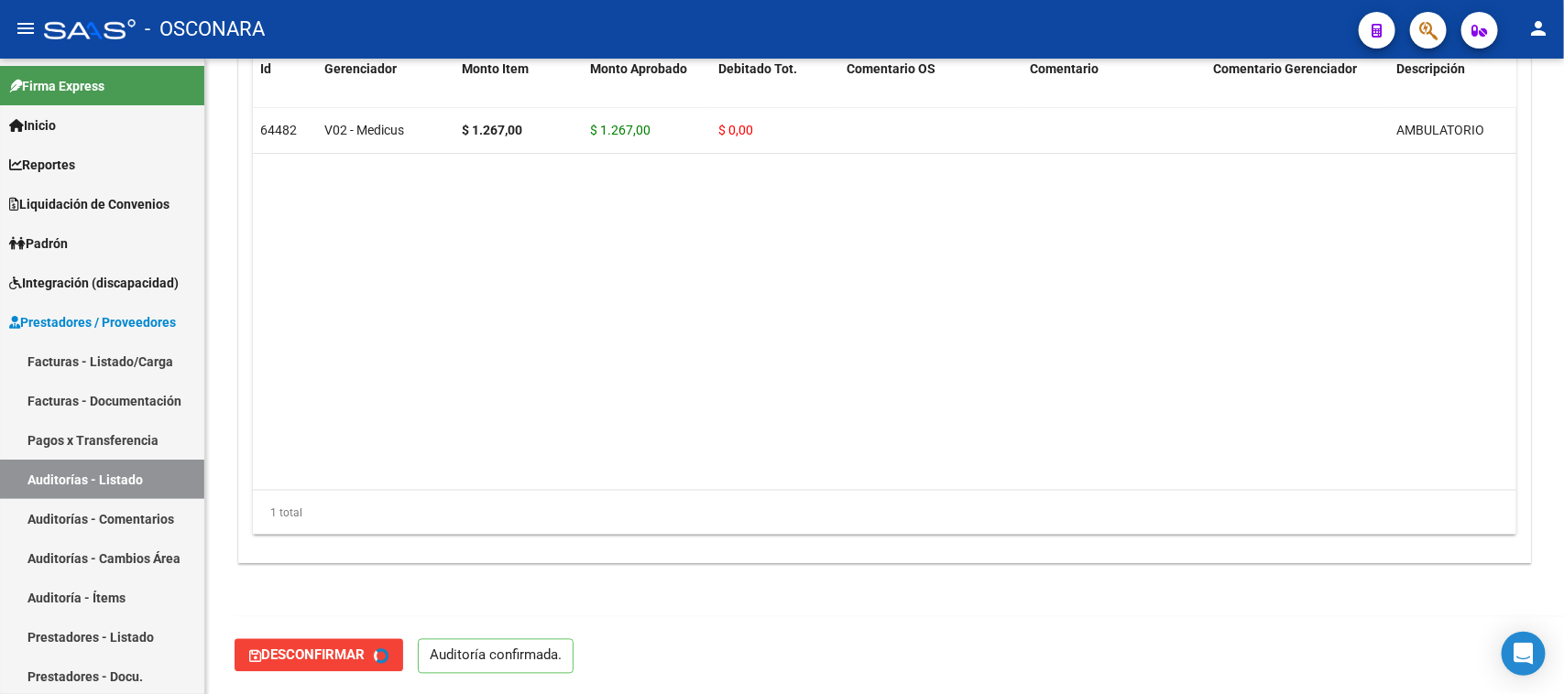
type input "202510"
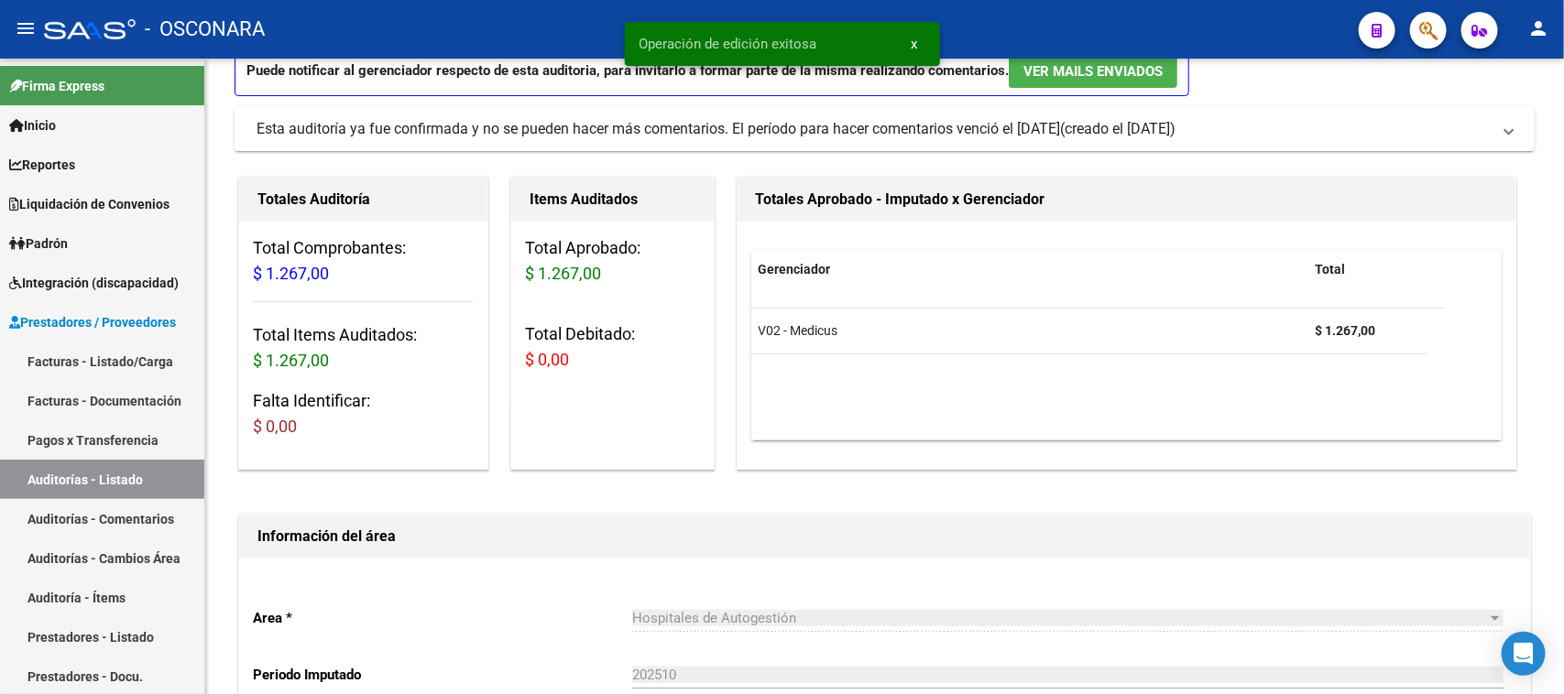
scroll to position [0, 0]
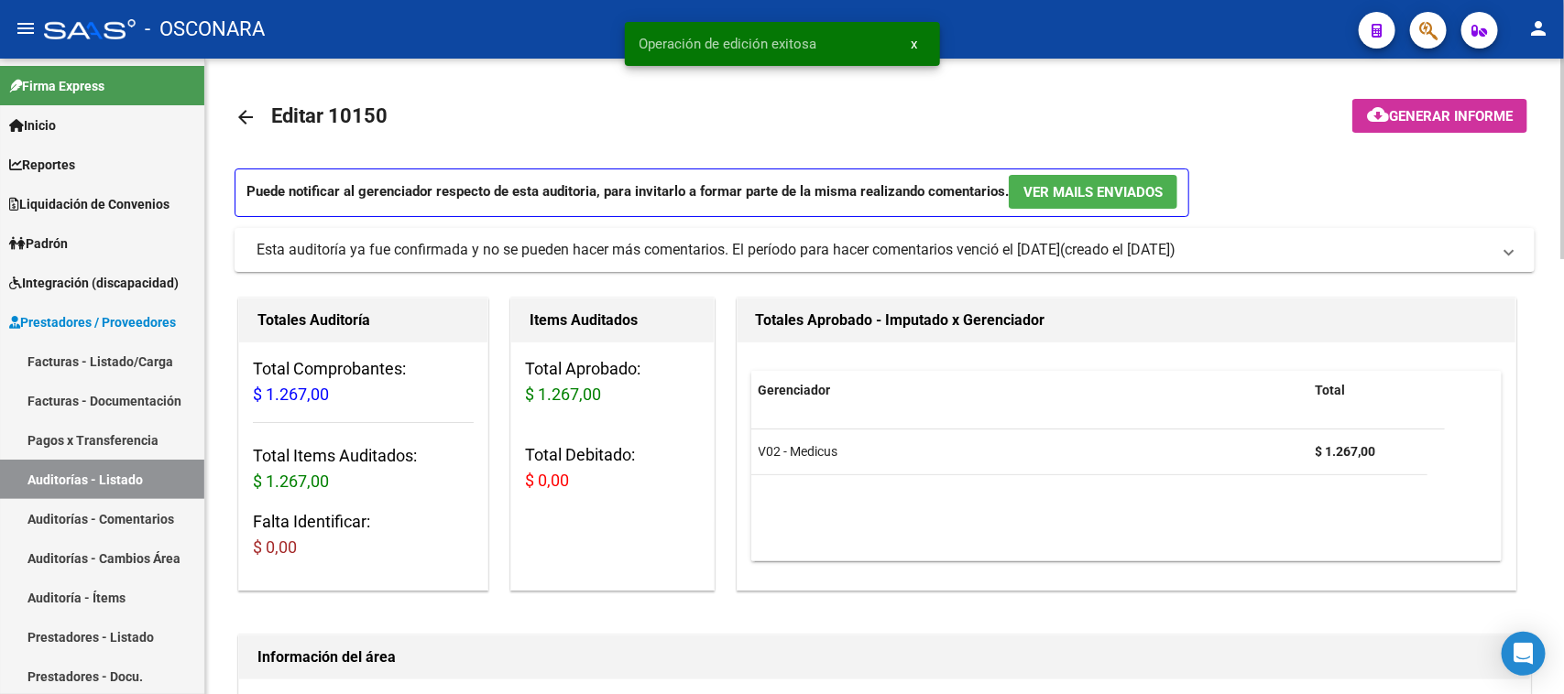
click at [1423, 129] on button "cloud_download Generar informe" at bounding box center [1439, 116] width 175 height 34
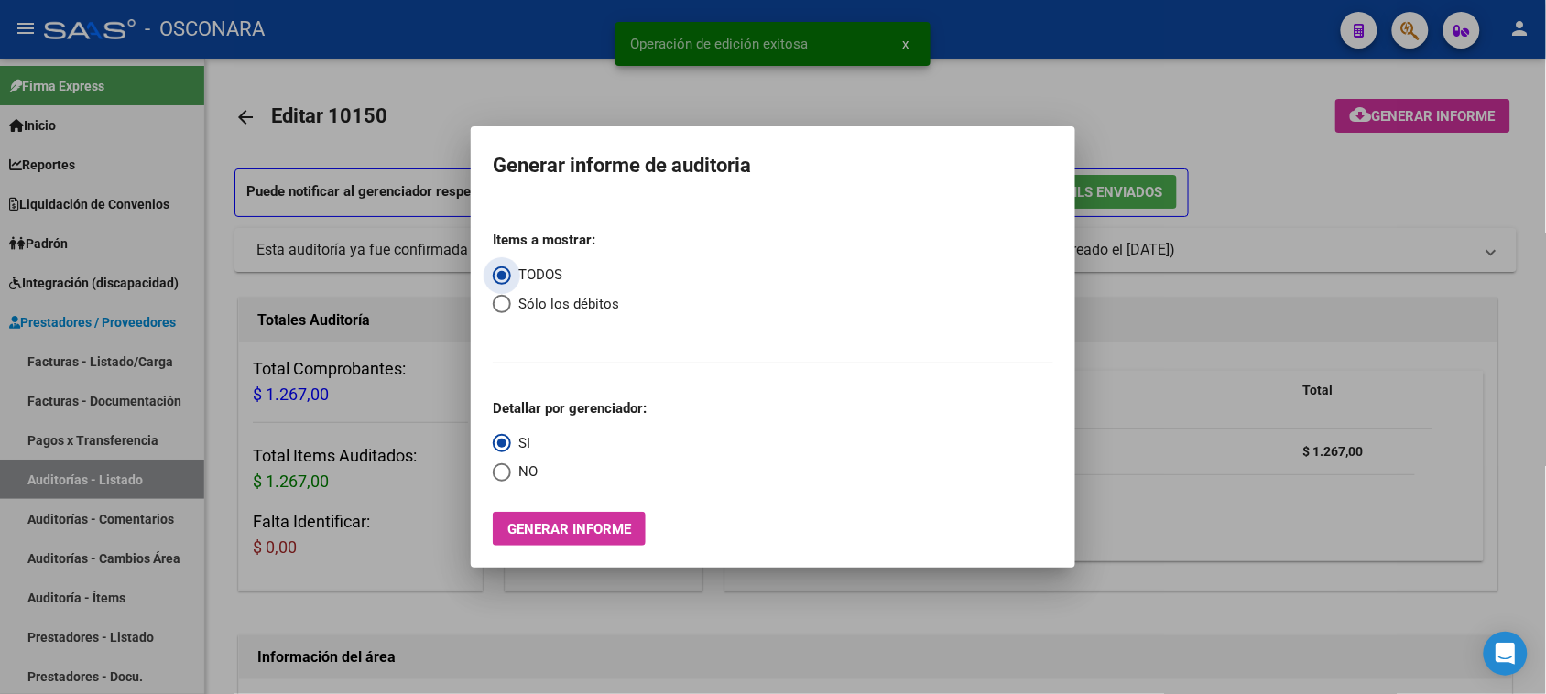
click at [573, 523] on span "Generar informe" at bounding box center [569, 529] width 124 height 16
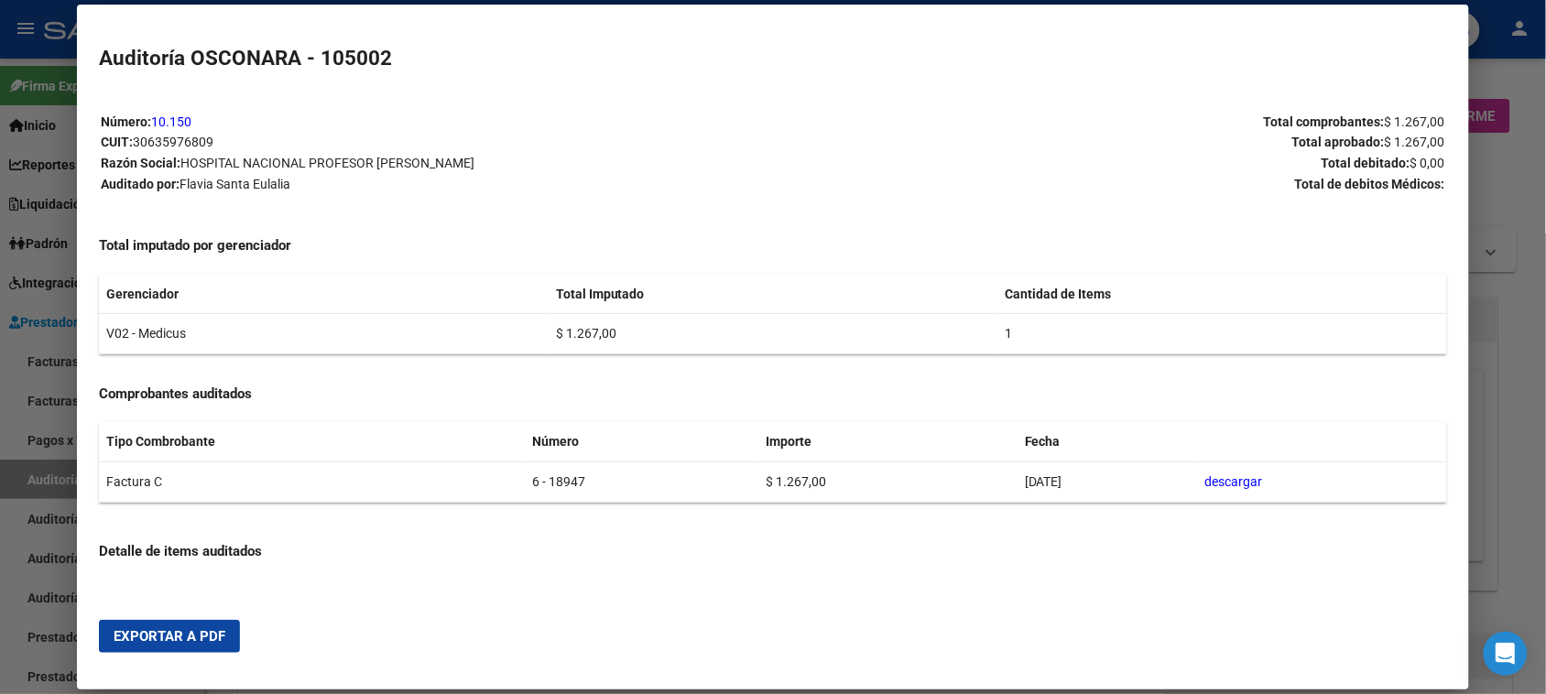
click at [158, 638] on span "Exportar a PDF" at bounding box center [170, 636] width 112 height 16
click at [24, 474] on div at bounding box center [773, 347] width 1546 height 694
drag, startPoint x: 25, startPoint y: 476, endPoint x: 41, endPoint y: 478, distance: 16.6
click at [26, 476] on div at bounding box center [773, 347] width 1546 height 694
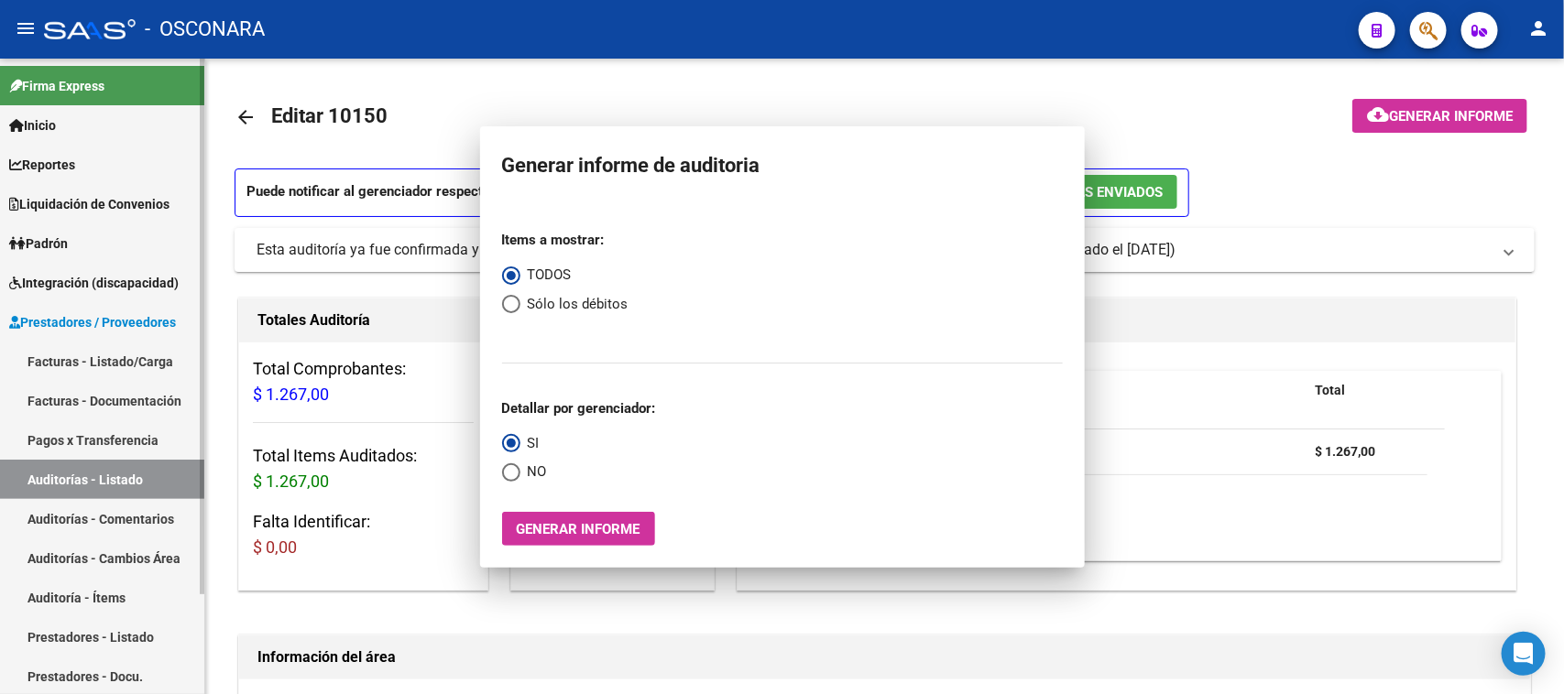
click at [104, 486] on link "Auditorías - Listado" at bounding box center [102, 479] width 204 height 39
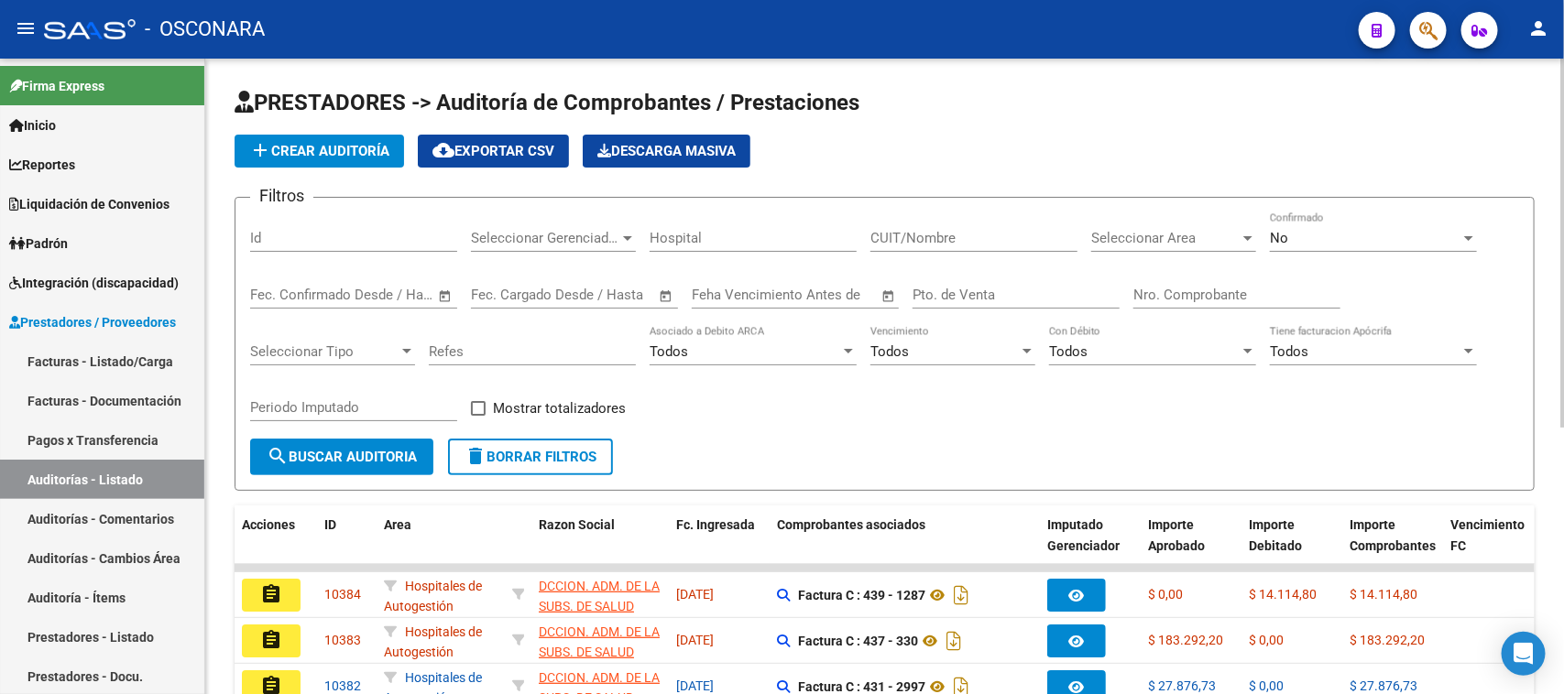
click at [299, 234] on input "Id" at bounding box center [353, 238] width 207 height 16
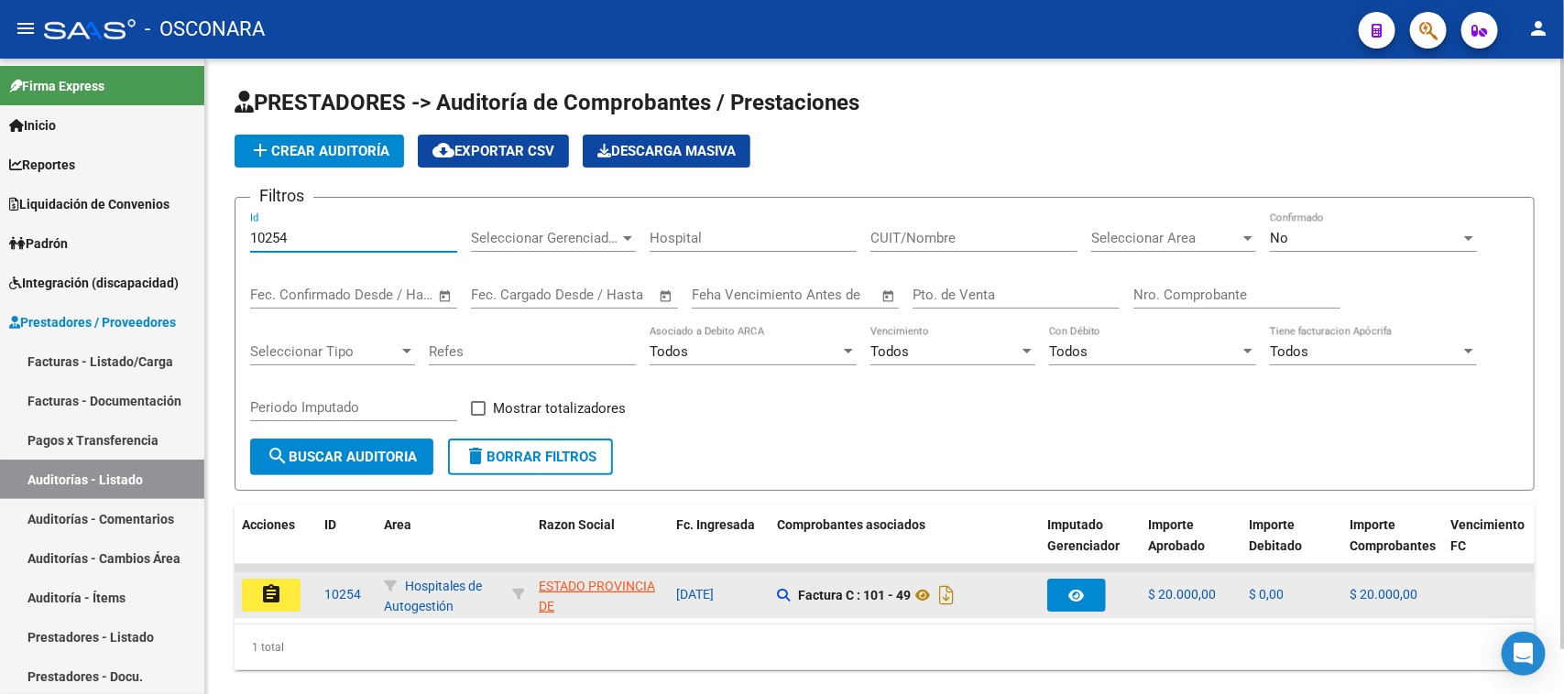
type input "10254"
click at [281, 591] on mat-icon "assignment" at bounding box center [271, 594] width 22 height 22
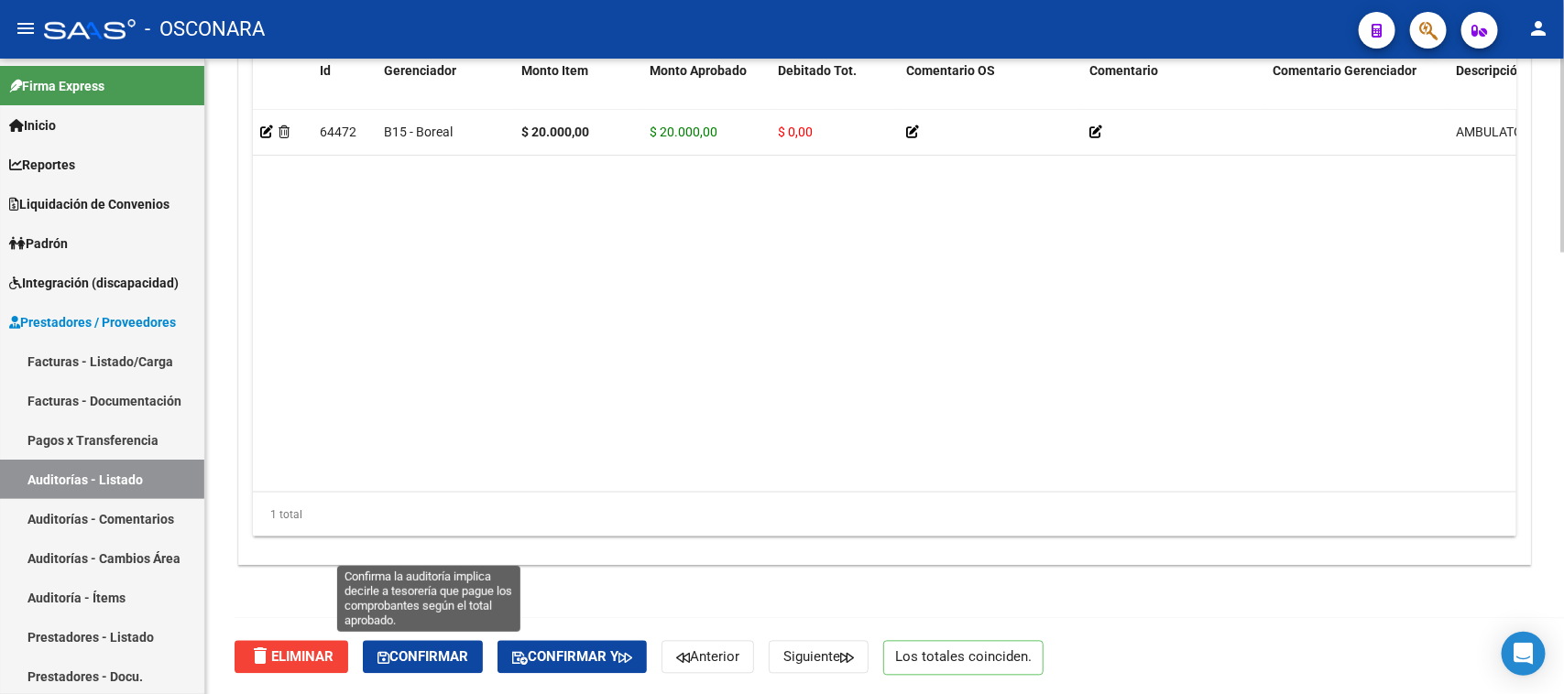
click at [451, 656] on span "Confirmar" at bounding box center [422, 657] width 91 height 16
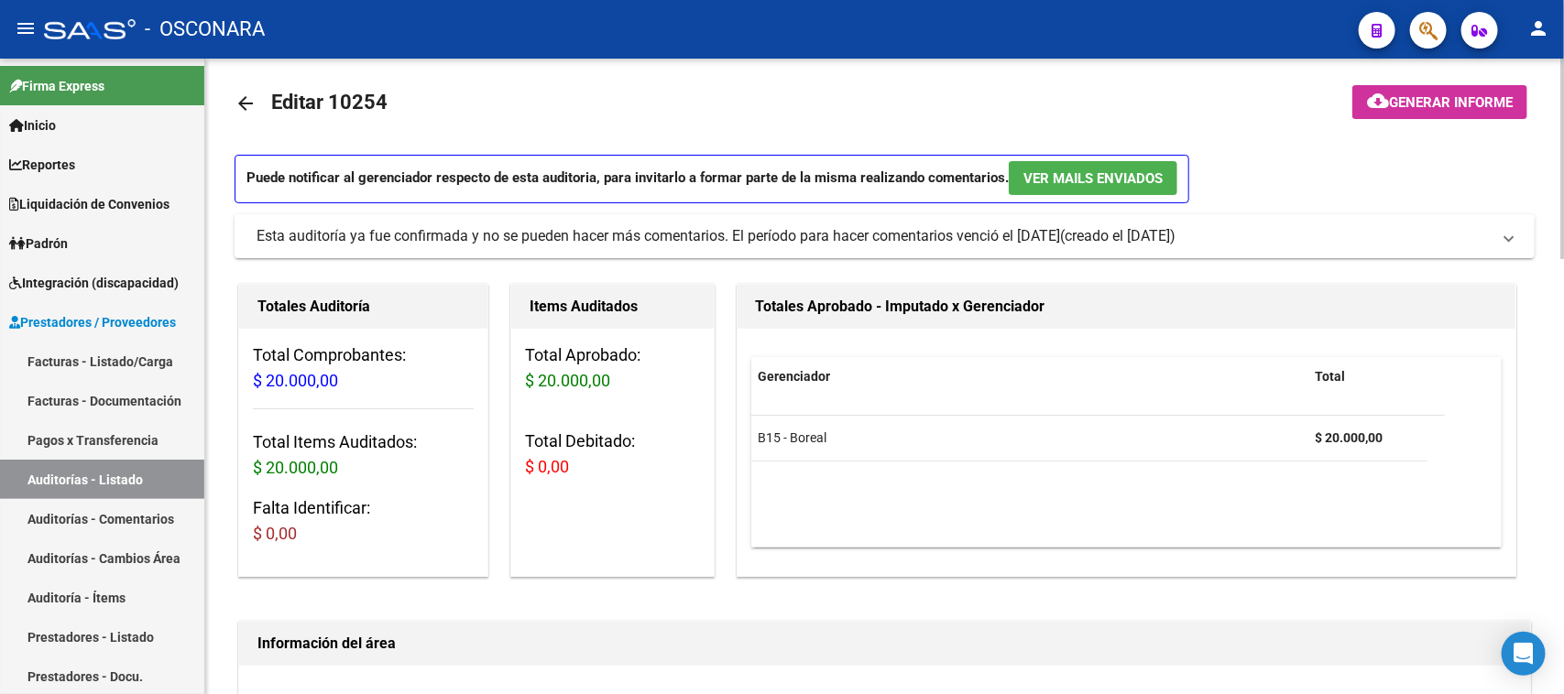
type input "202510"
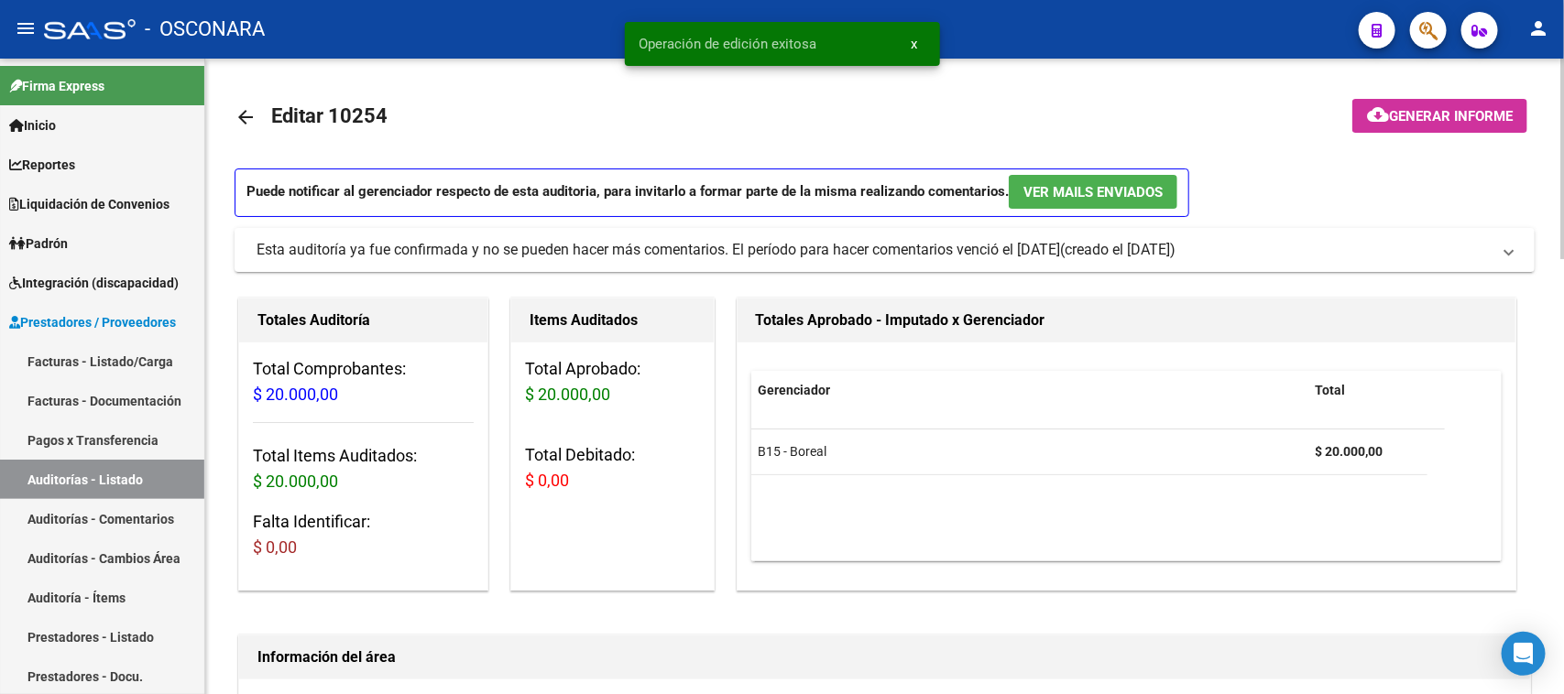
click at [1404, 108] on span "Generar informe" at bounding box center [1451, 116] width 124 height 16
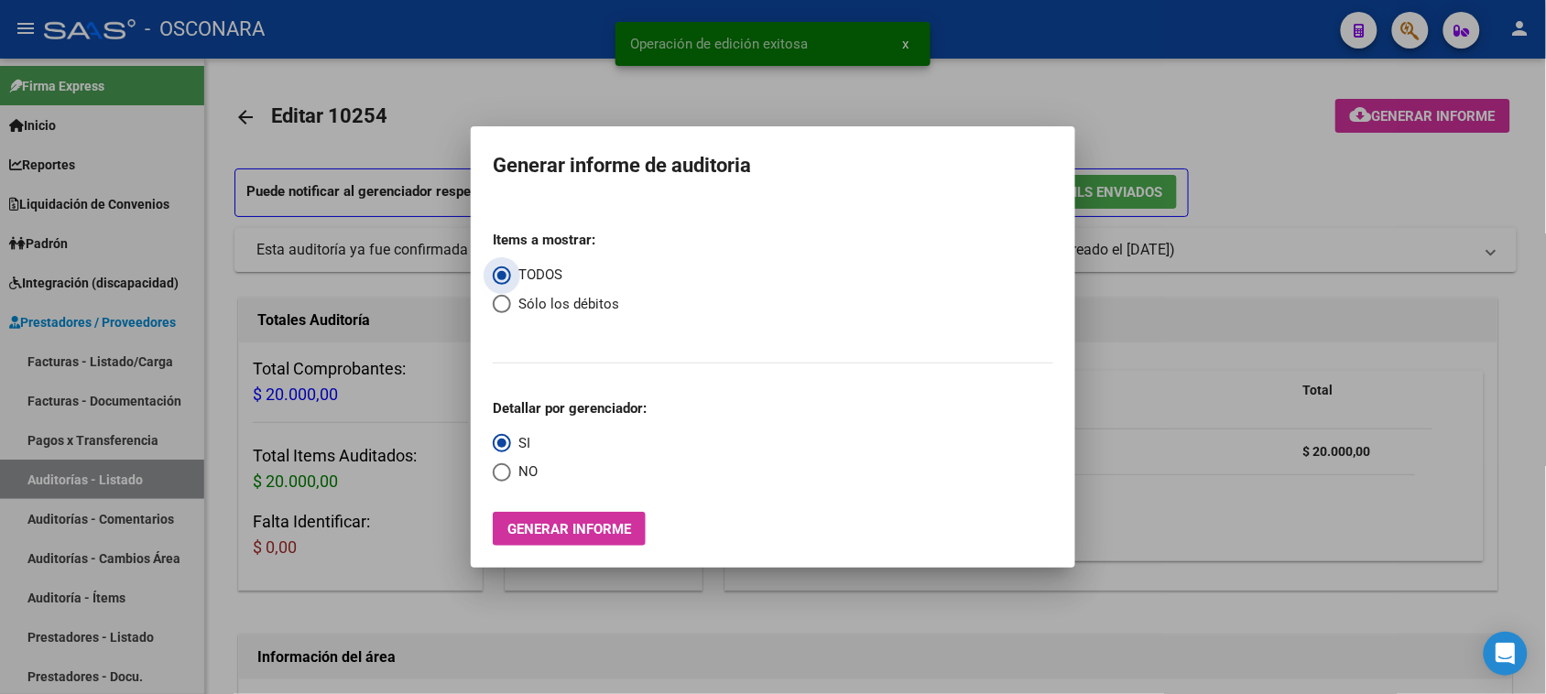
click at [537, 534] on span "Generar informe" at bounding box center [569, 529] width 124 height 16
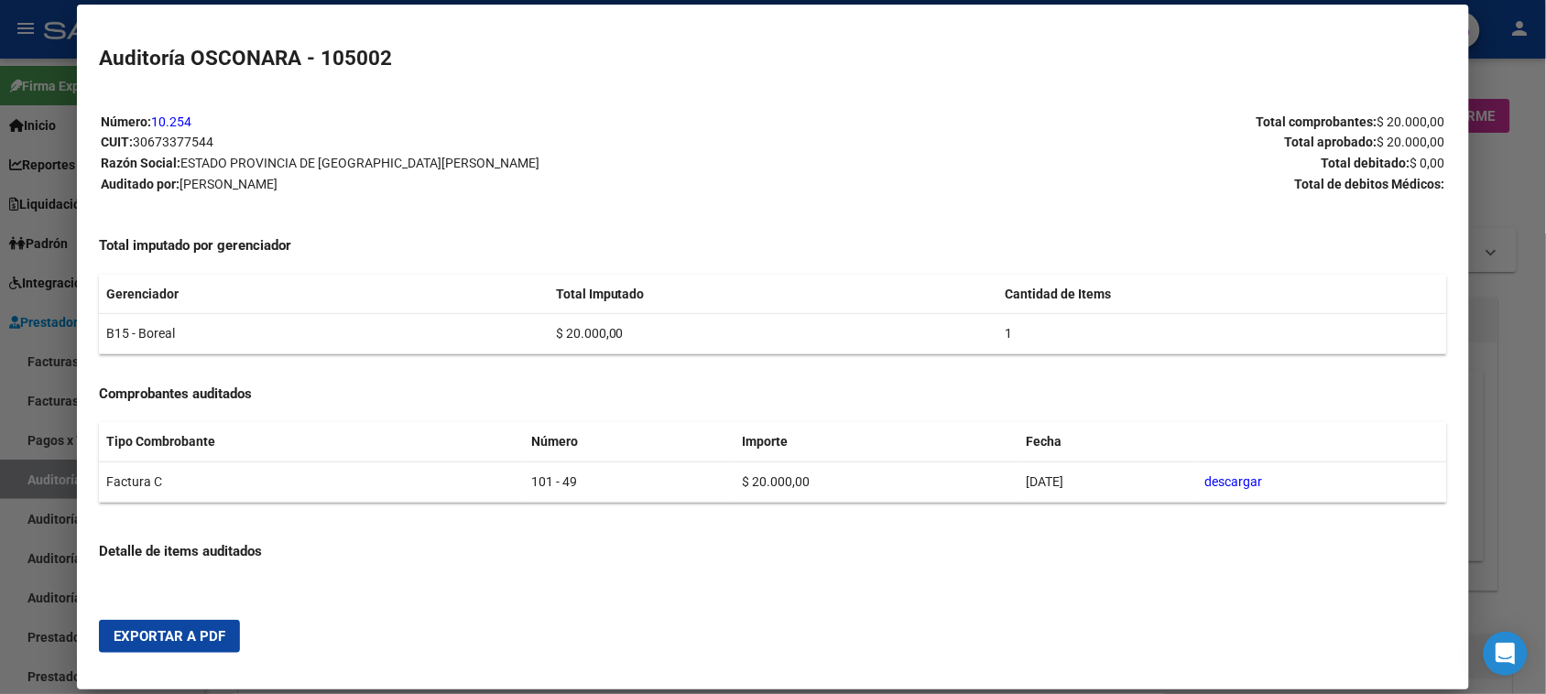
click at [172, 642] on span "Exportar a PDF" at bounding box center [170, 636] width 112 height 16
click at [35, 474] on div at bounding box center [773, 347] width 1546 height 694
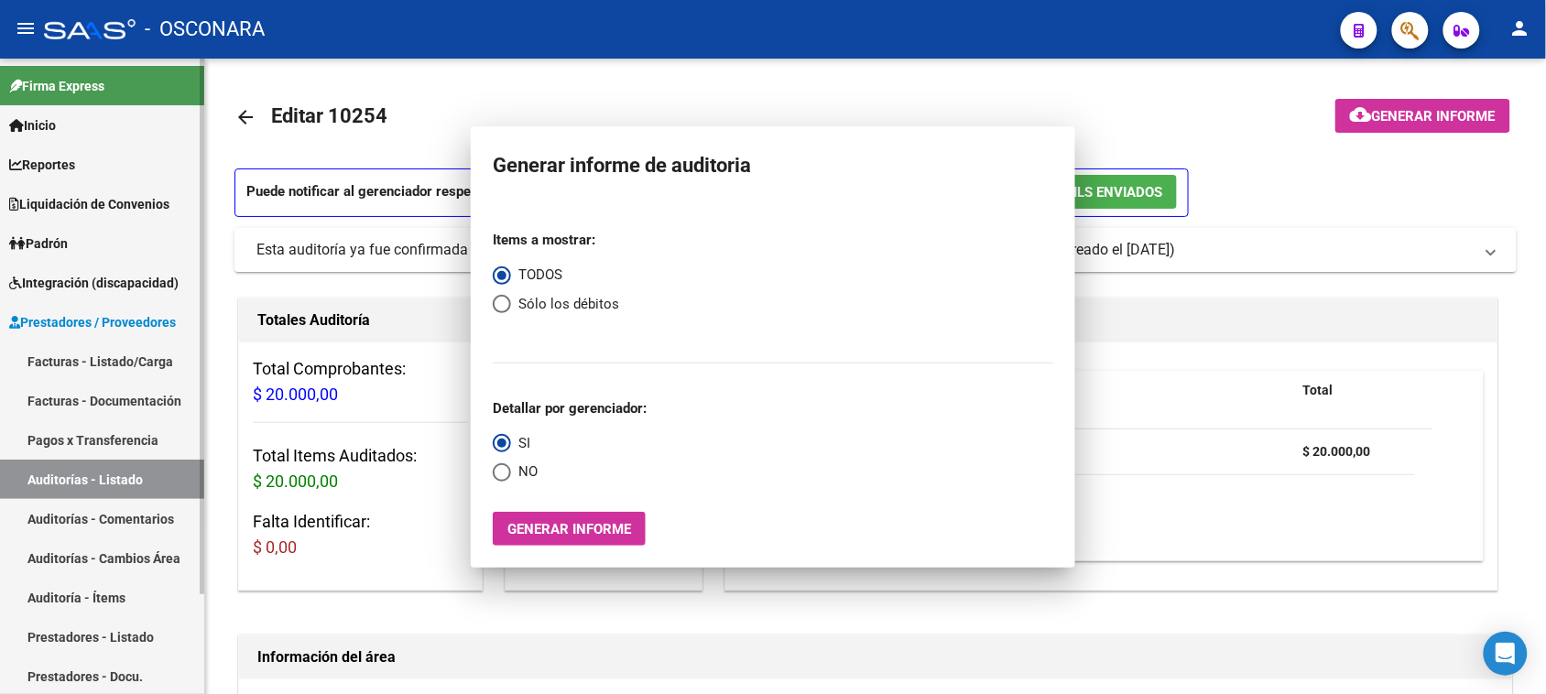
click at [50, 474] on link "Auditorías - Listado" at bounding box center [102, 479] width 204 height 39
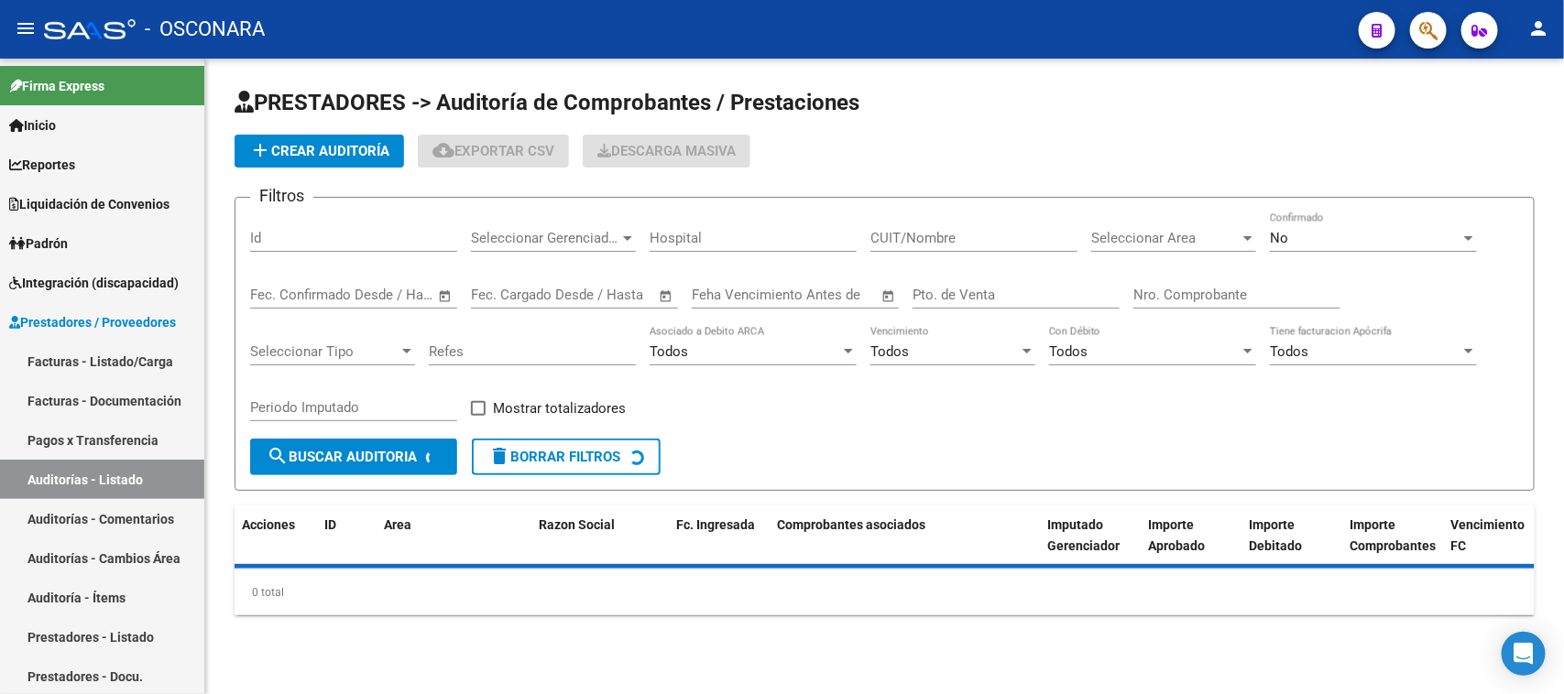
click at [296, 234] on input "Id" at bounding box center [353, 238] width 207 height 16
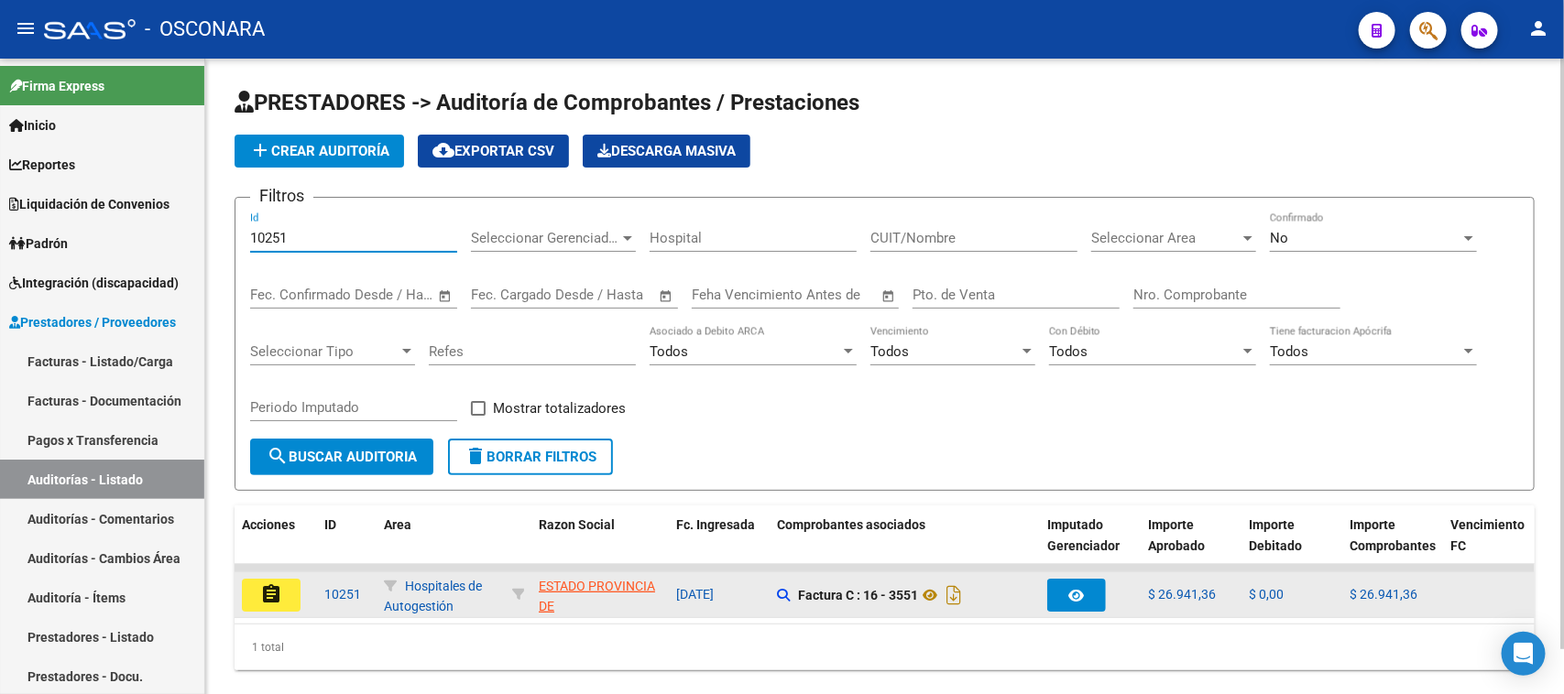
type input "10251"
click at [280, 583] on mat-icon "assignment" at bounding box center [271, 594] width 22 height 22
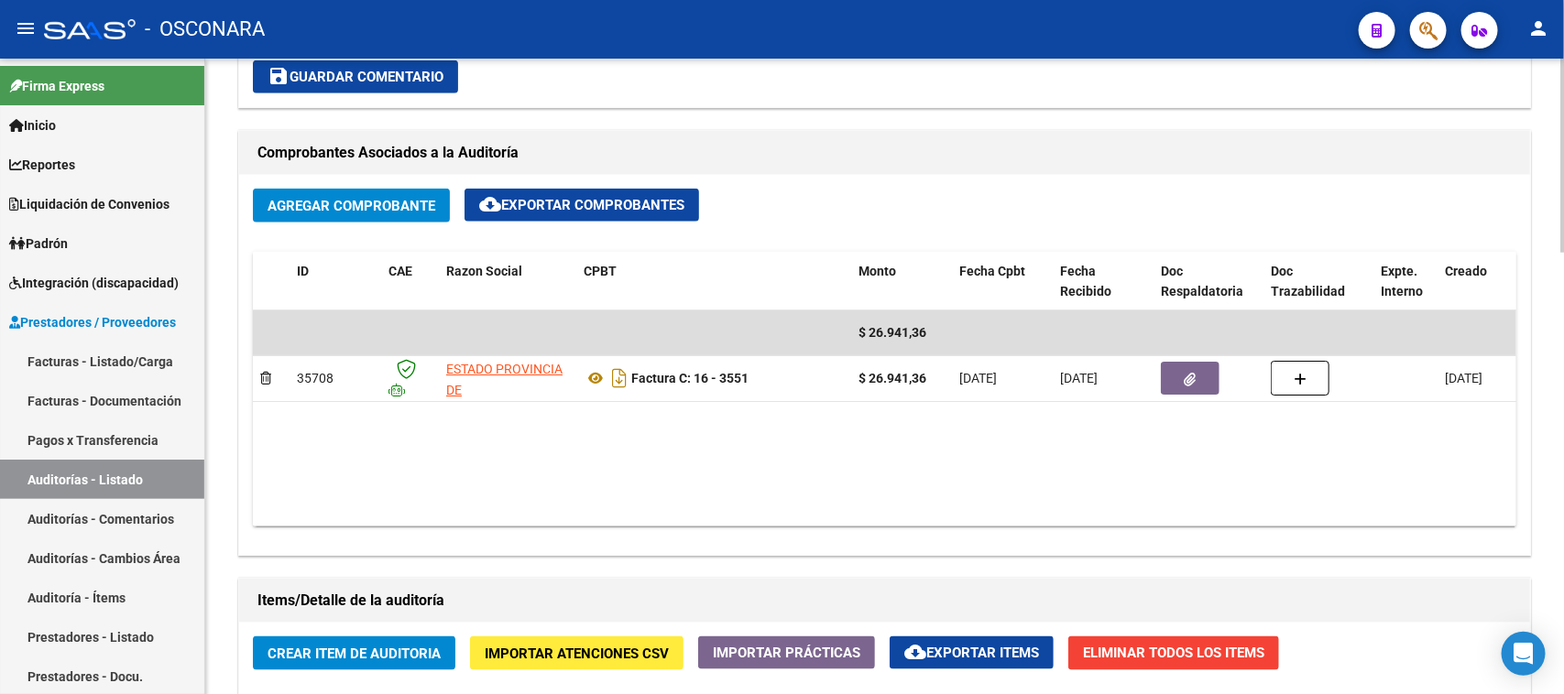
scroll to position [2, 0]
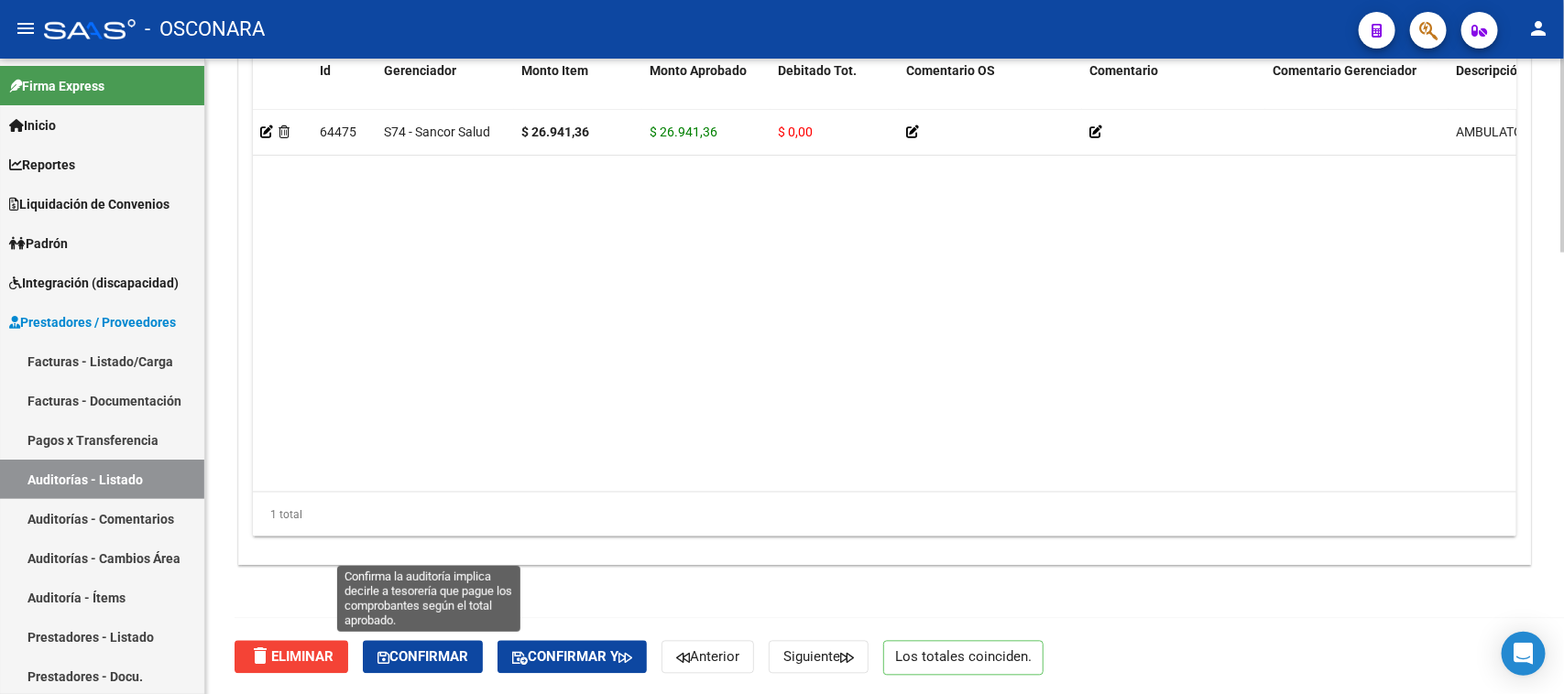
click at [417, 649] on span "Confirmar" at bounding box center [422, 657] width 91 height 16
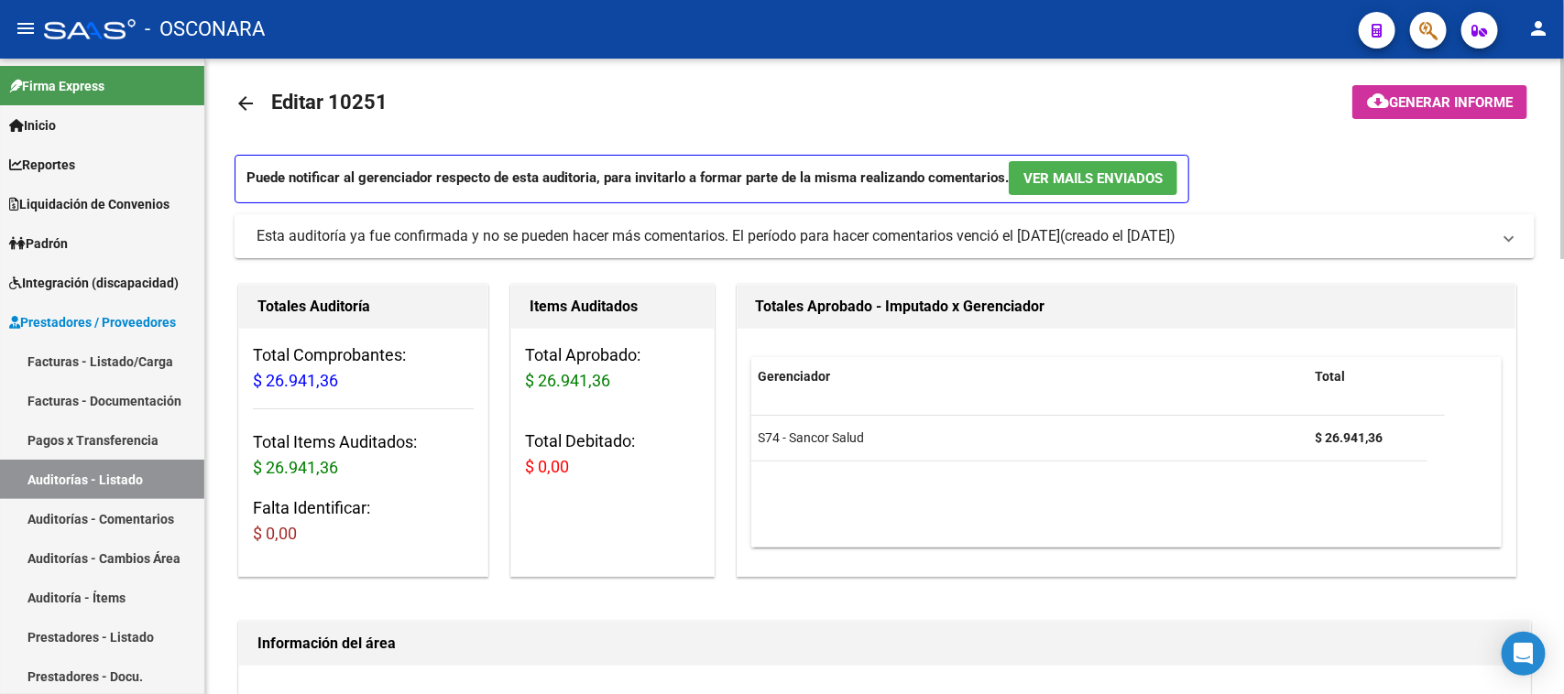
type input "202510"
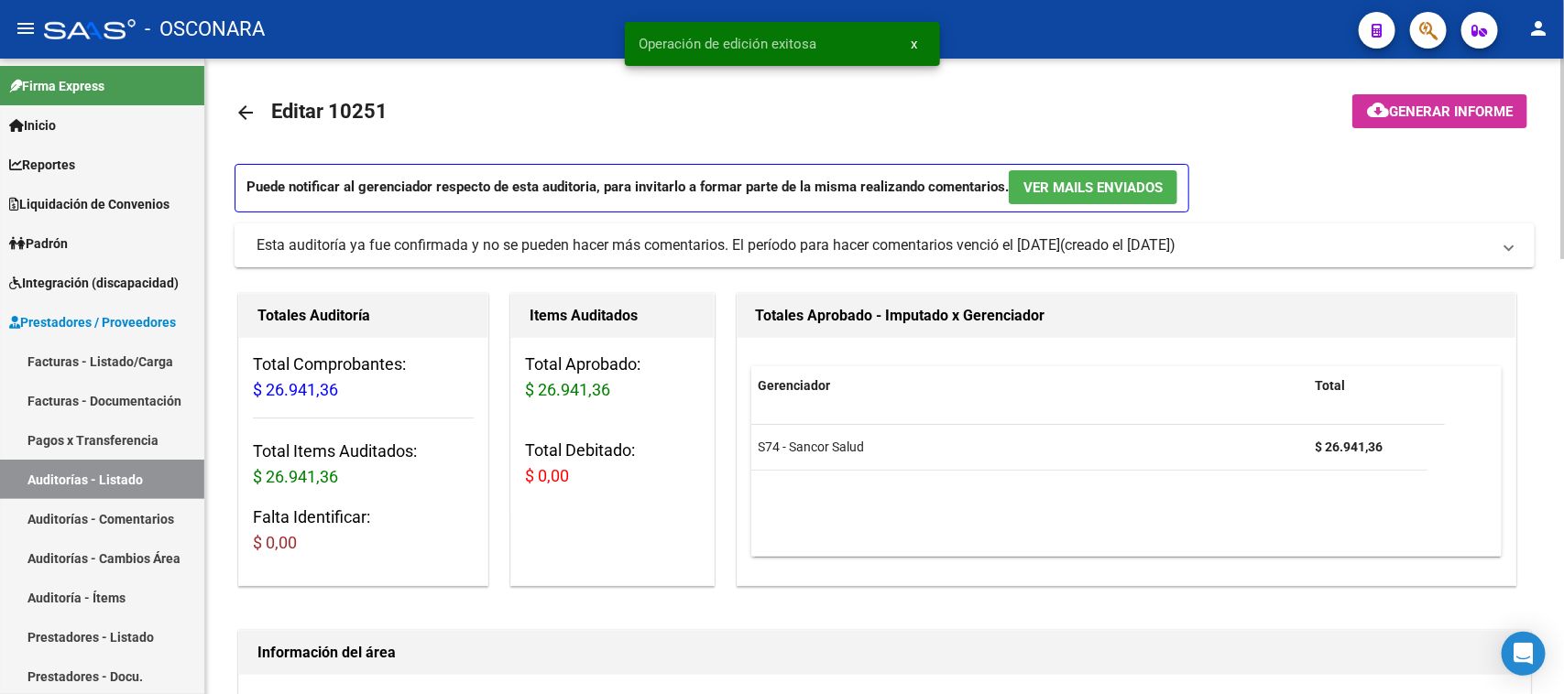
scroll to position [0, 0]
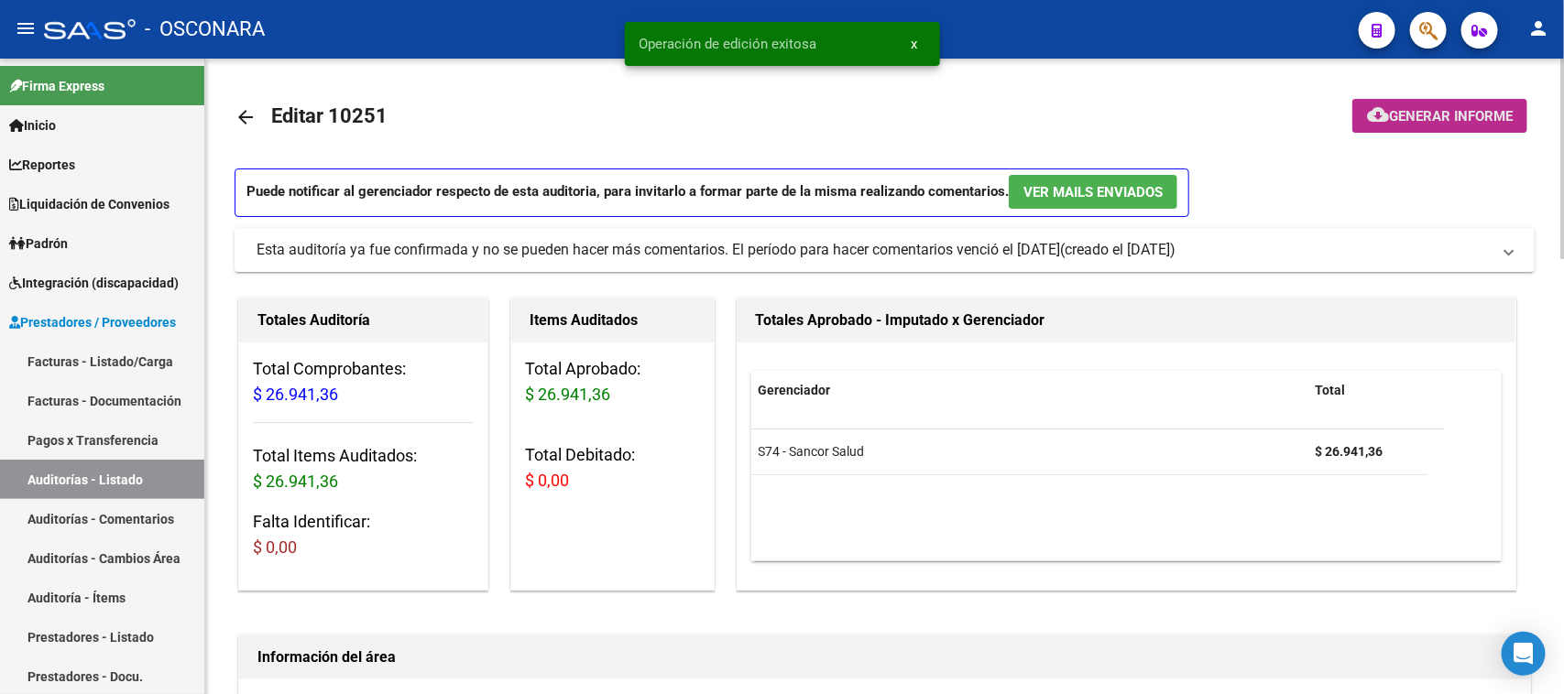
click at [1471, 112] on span "Generar informe" at bounding box center [1451, 116] width 124 height 16
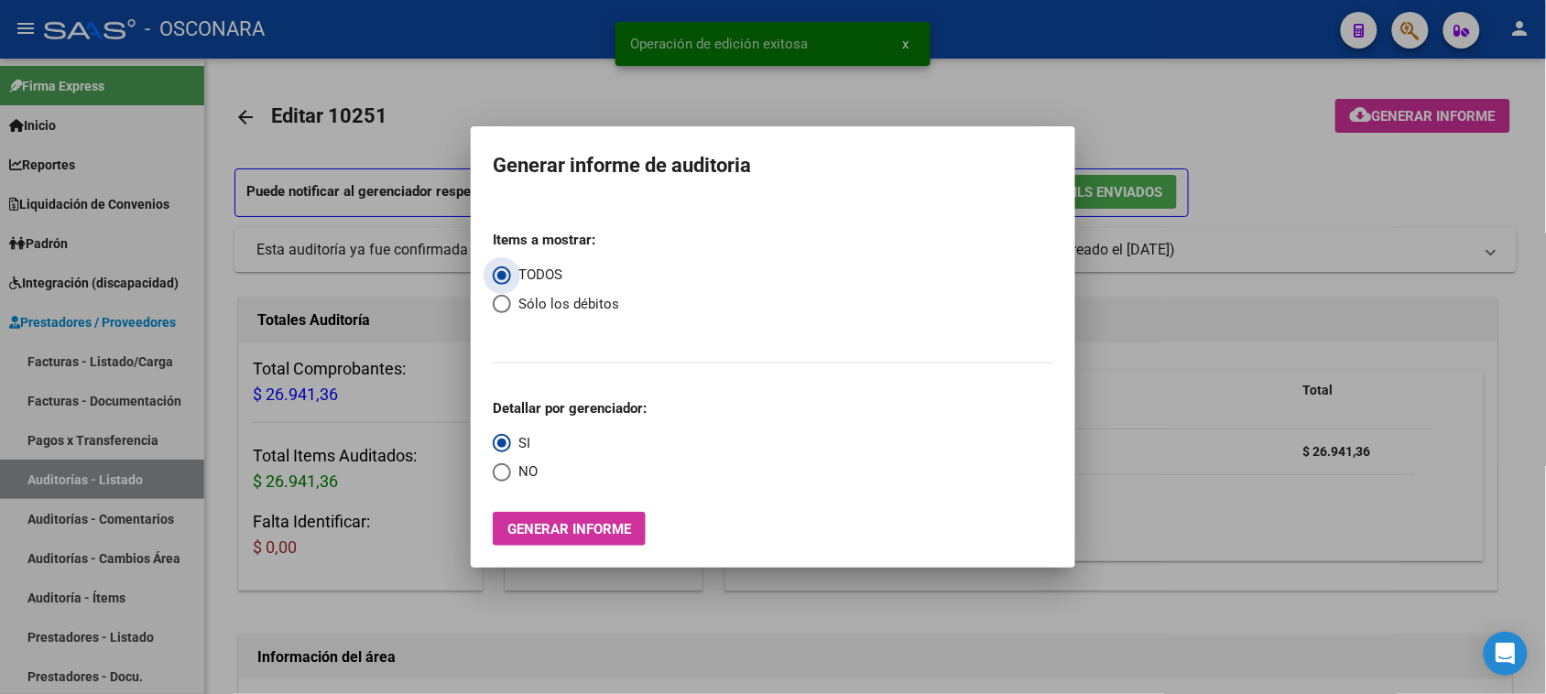
click at [513, 524] on span "Generar informe" at bounding box center [569, 529] width 124 height 16
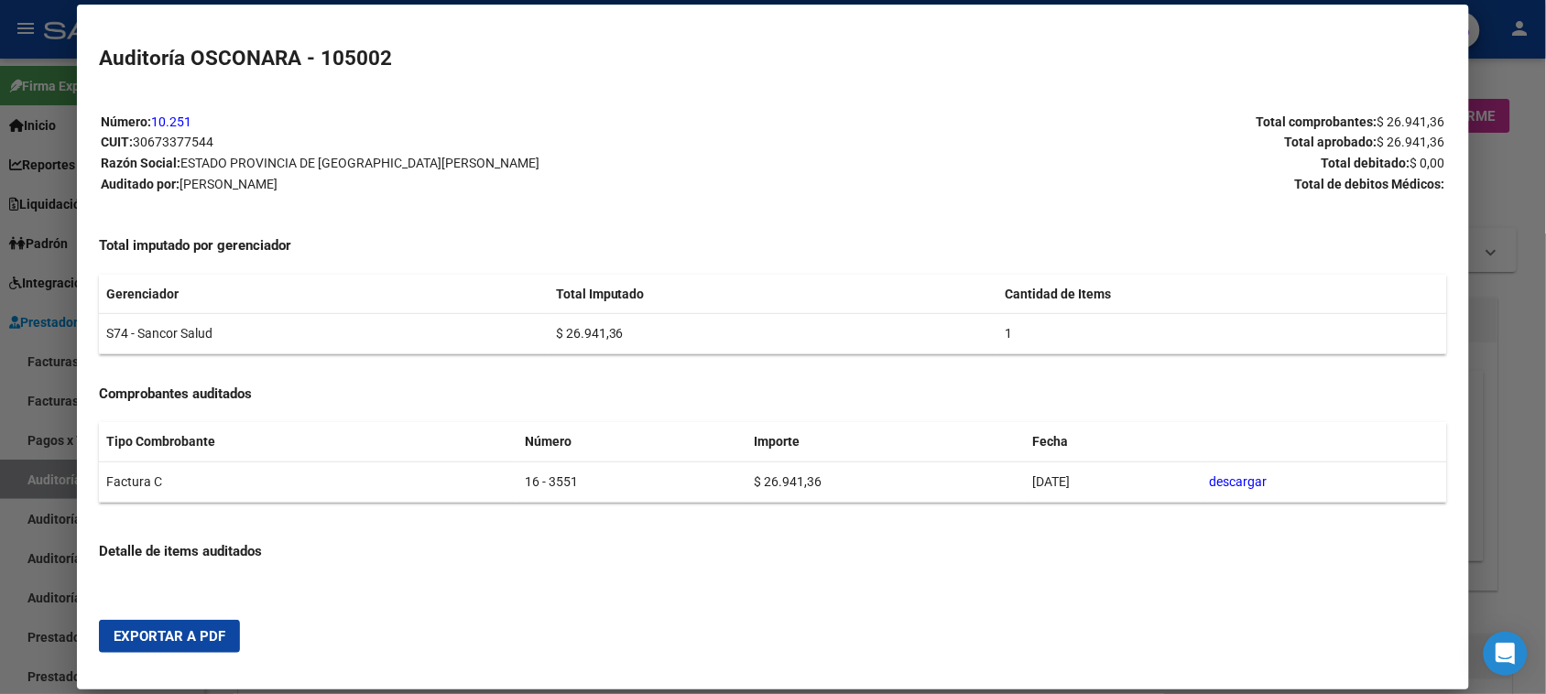
click at [180, 639] on span "Exportar a PDF" at bounding box center [170, 636] width 112 height 16
click at [26, 478] on div at bounding box center [773, 347] width 1546 height 694
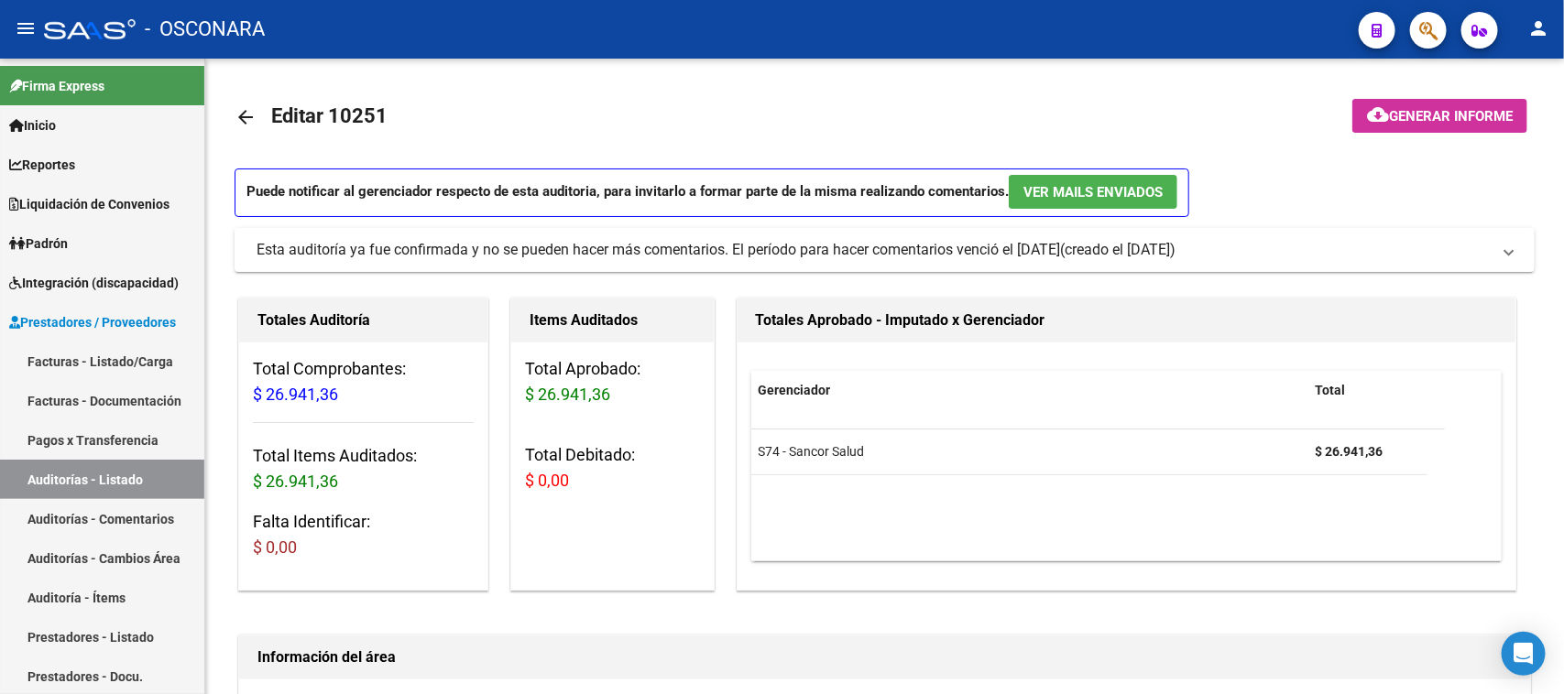
click at [26, 478] on link "Auditorías - Listado" at bounding box center [102, 479] width 204 height 39
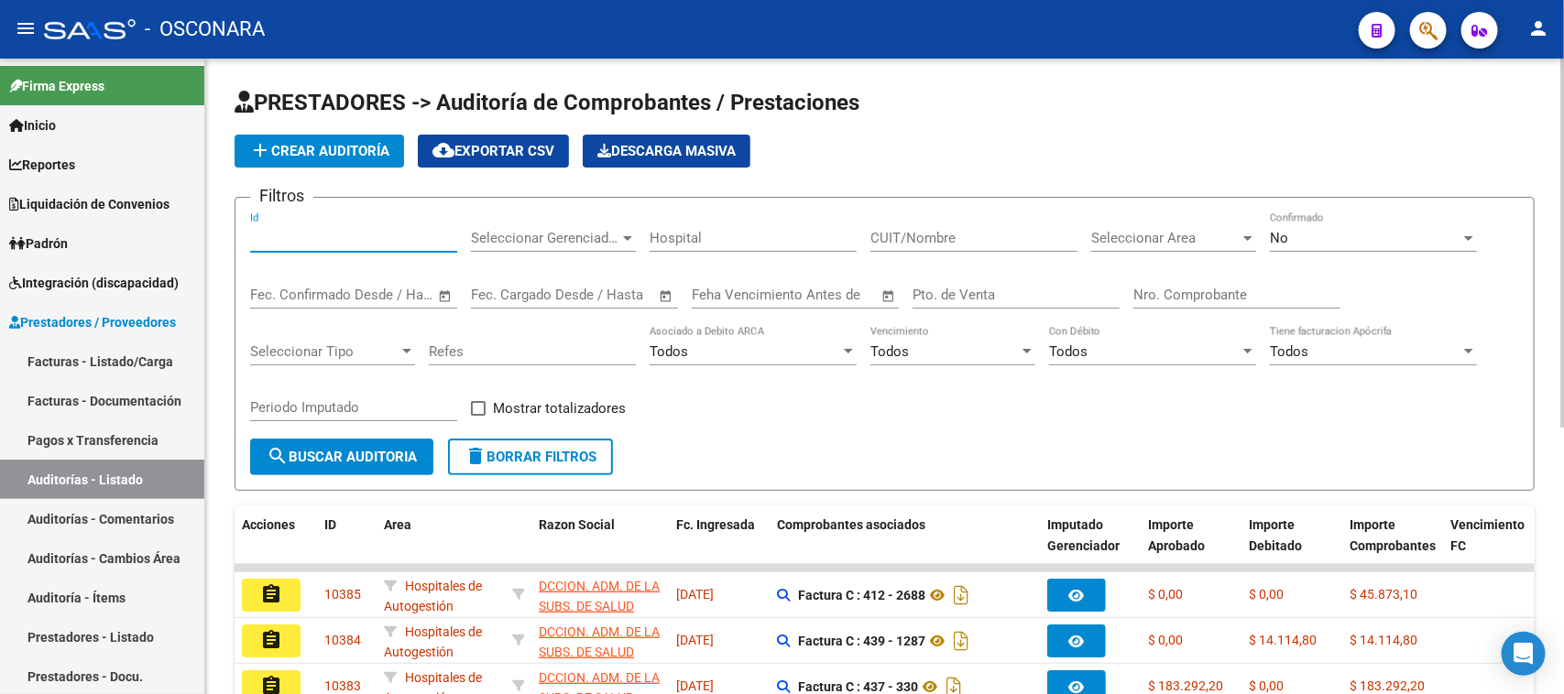
click at [276, 231] on input "Id" at bounding box center [353, 238] width 207 height 16
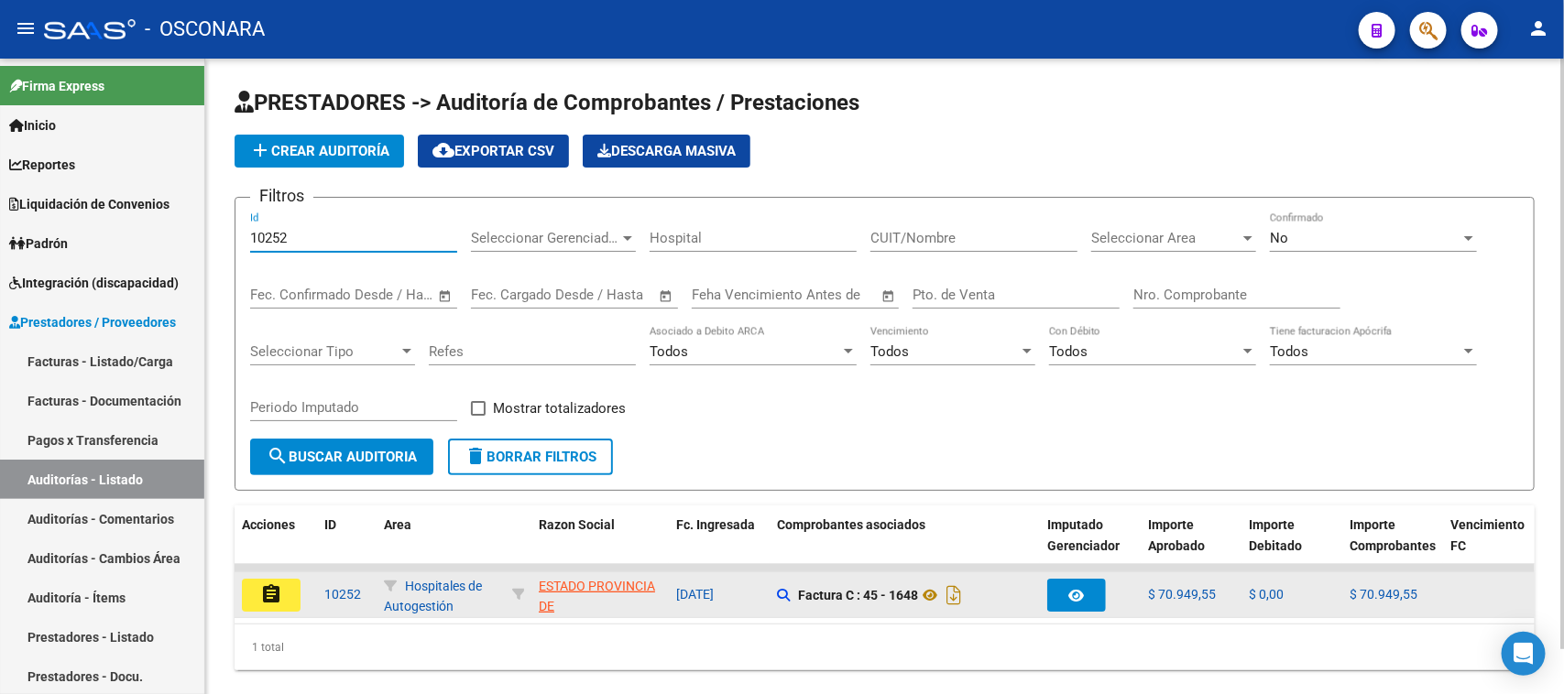
type input "10252"
click at [282, 596] on button "assignment" at bounding box center [271, 595] width 59 height 33
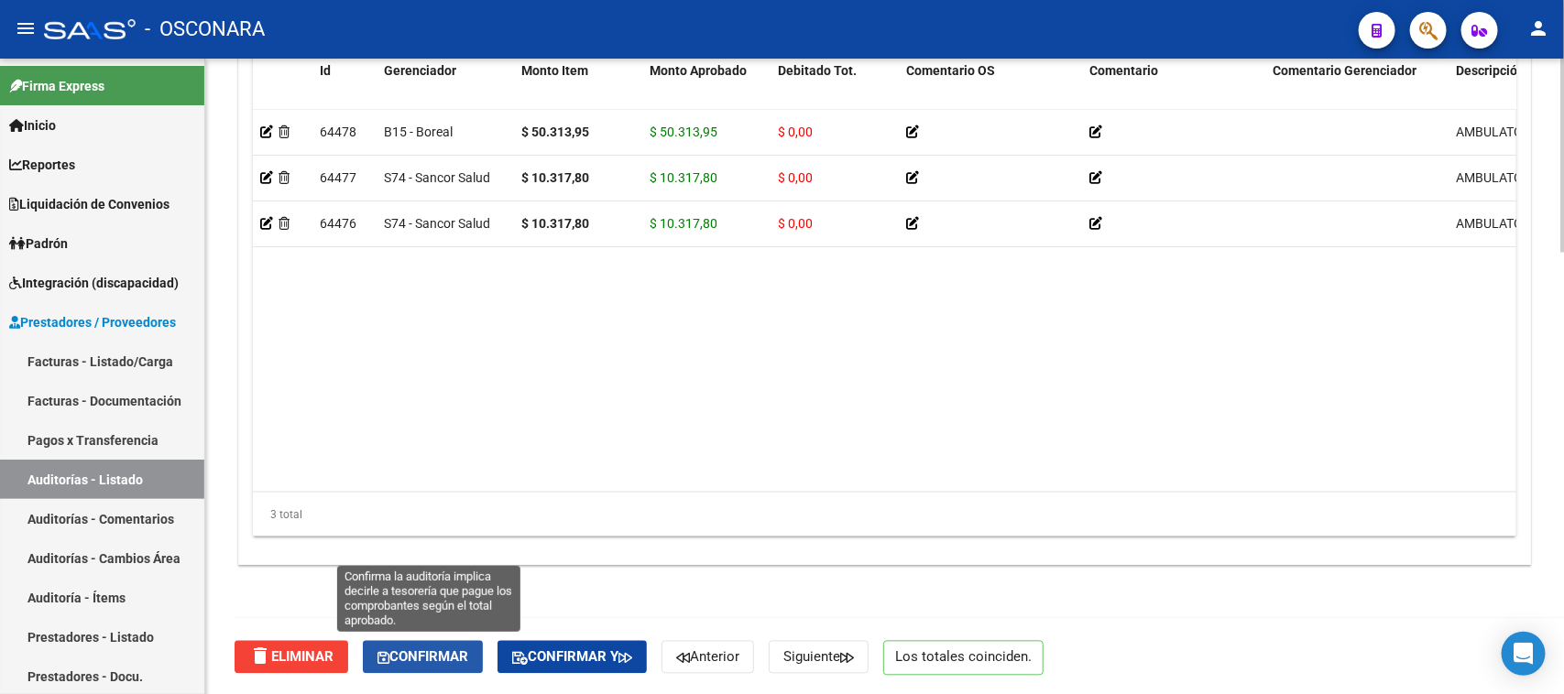
click at [465, 656] on span "Confirmar" at bounding box center [422, 657] width 91 height 16
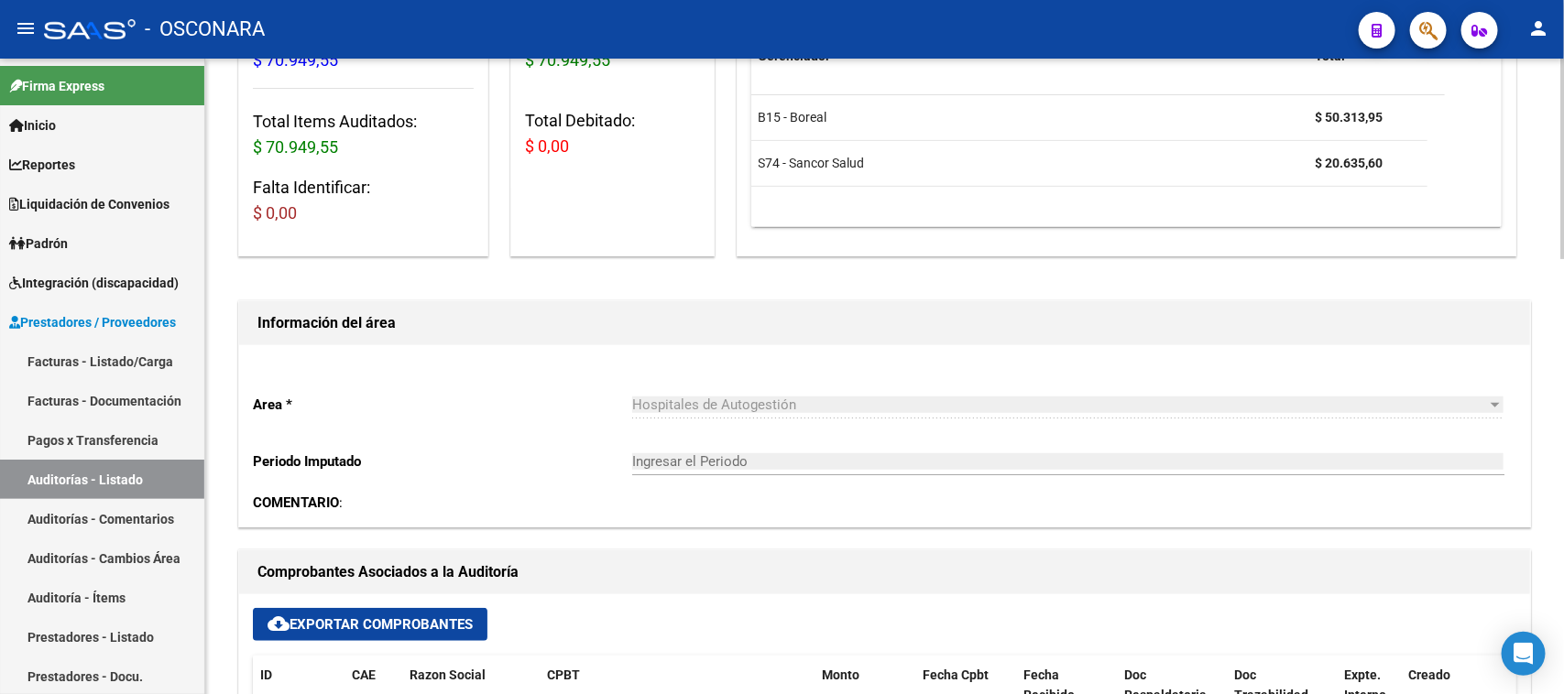
type input "202510"
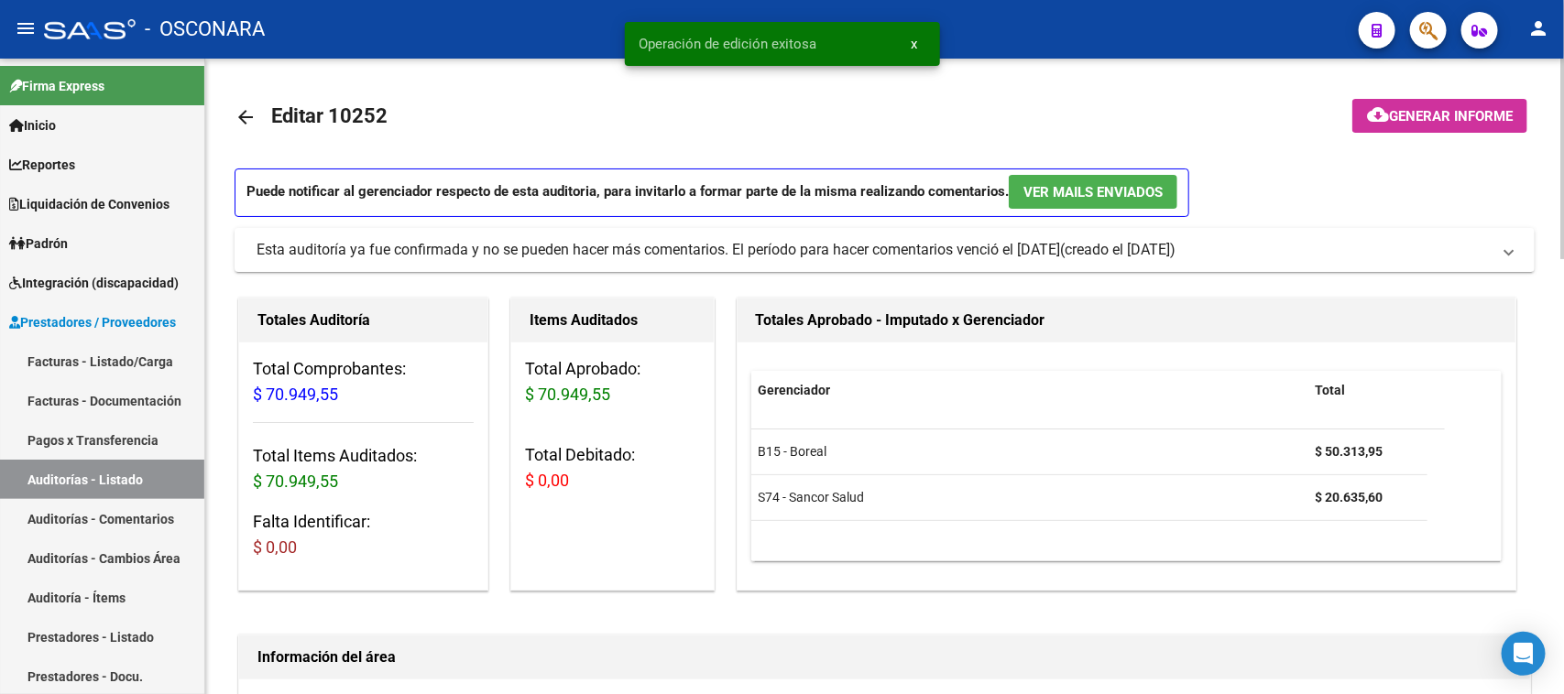
click at [1438, 101] on button "cloud_download Generar informe" at bounding box center [1439, 116] width 175 height 34
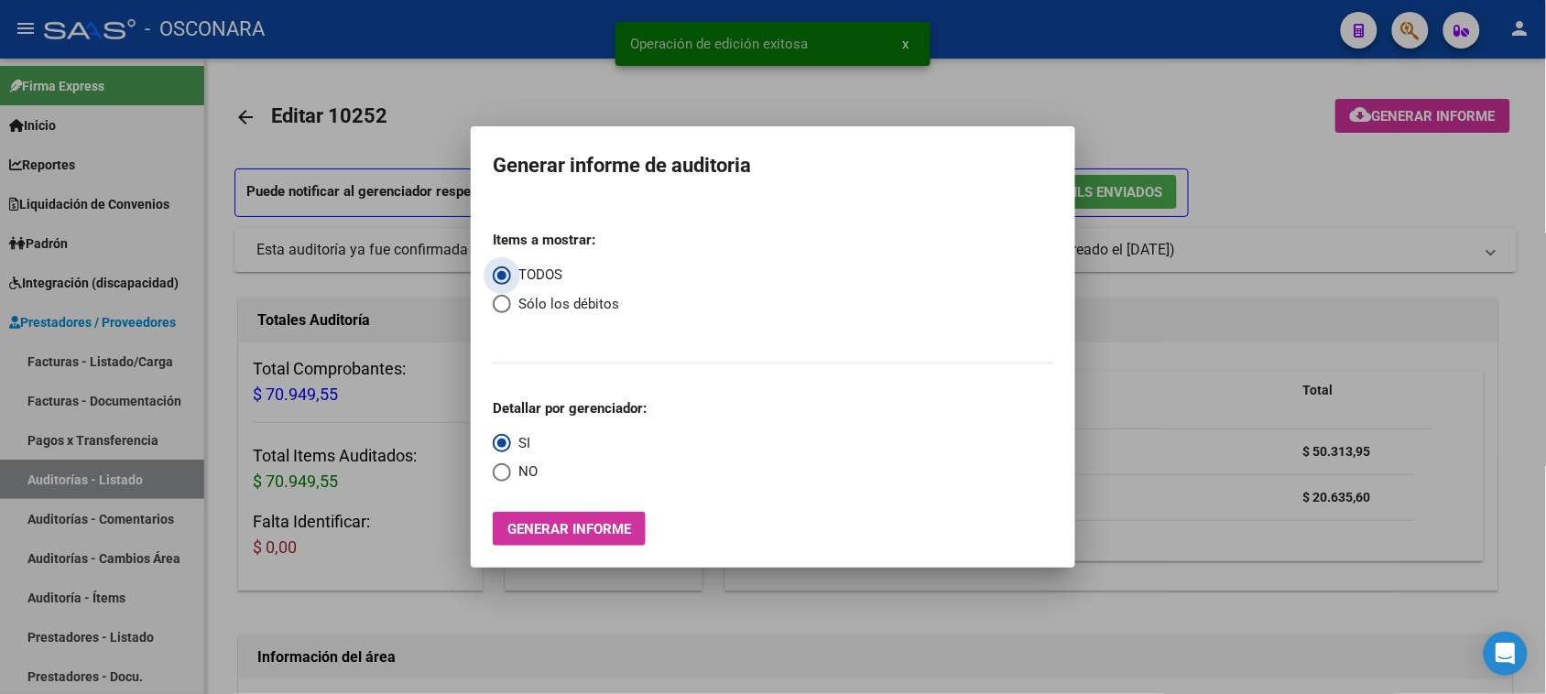
click at [598, 528] on span "Generar informe" at bounding box center [569, 529] width 124 height 16
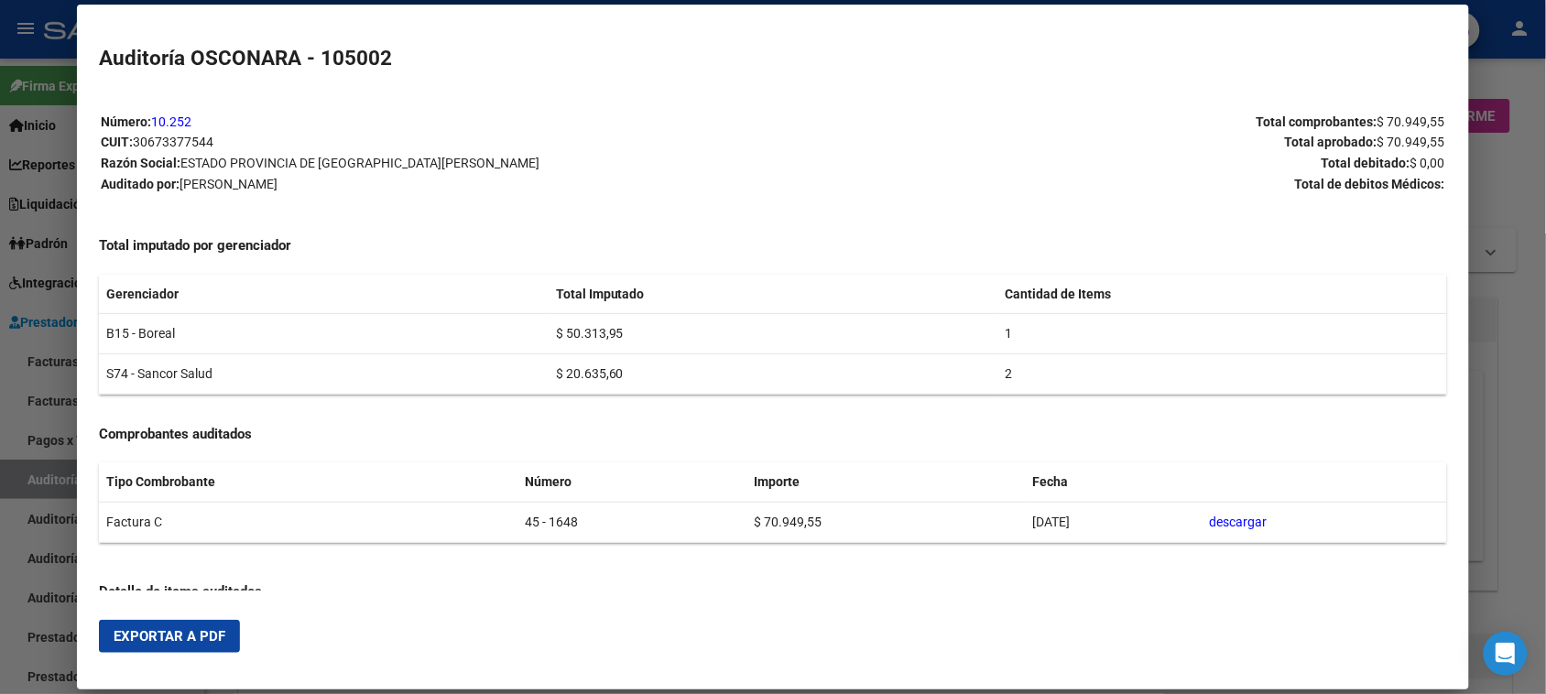
click at [194, 626] on button "Exportar a PDF" at bounding box center [169, 636] width 141 height 33
click at [23, 484] on div at bounding box center [773, 347] width 1546 height 694
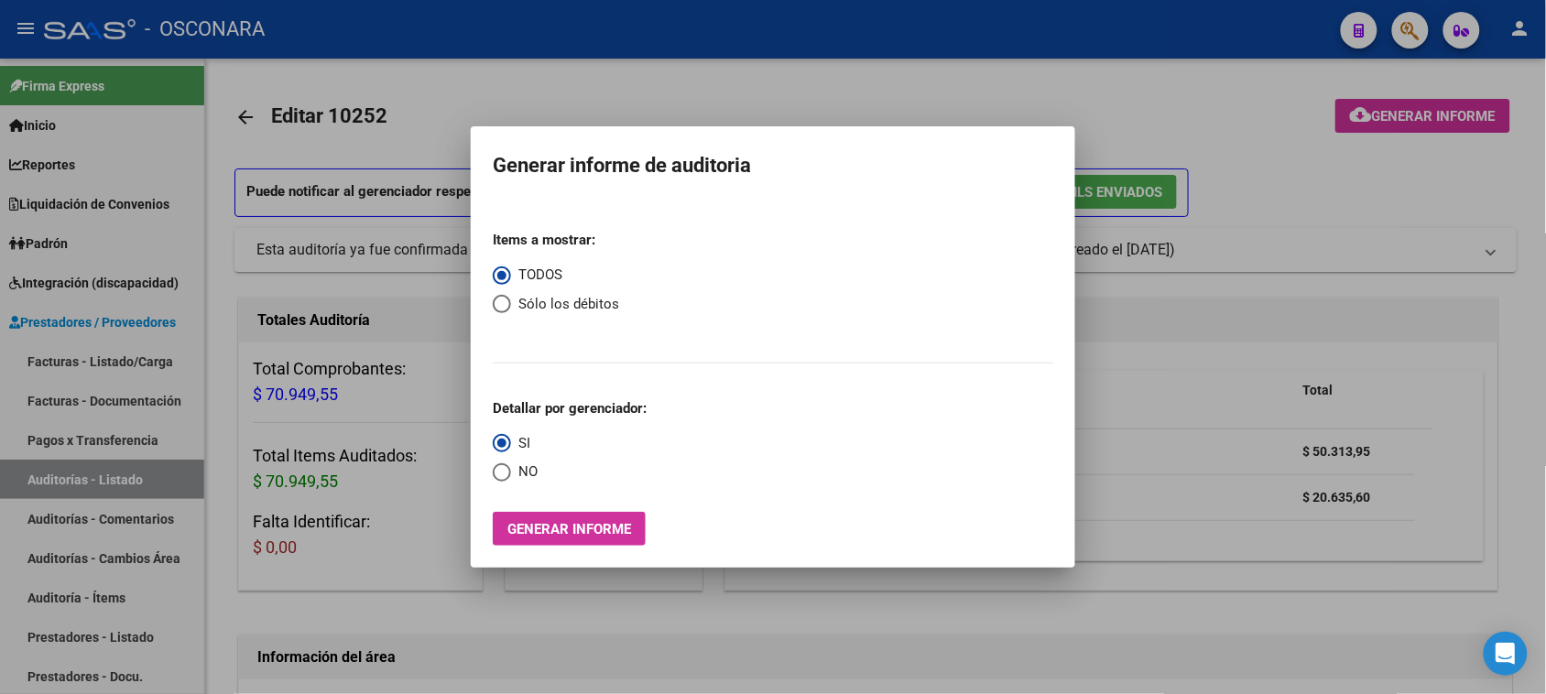
click at [75, 491] on div at bounding box center [773, 347] width 1546 height 694
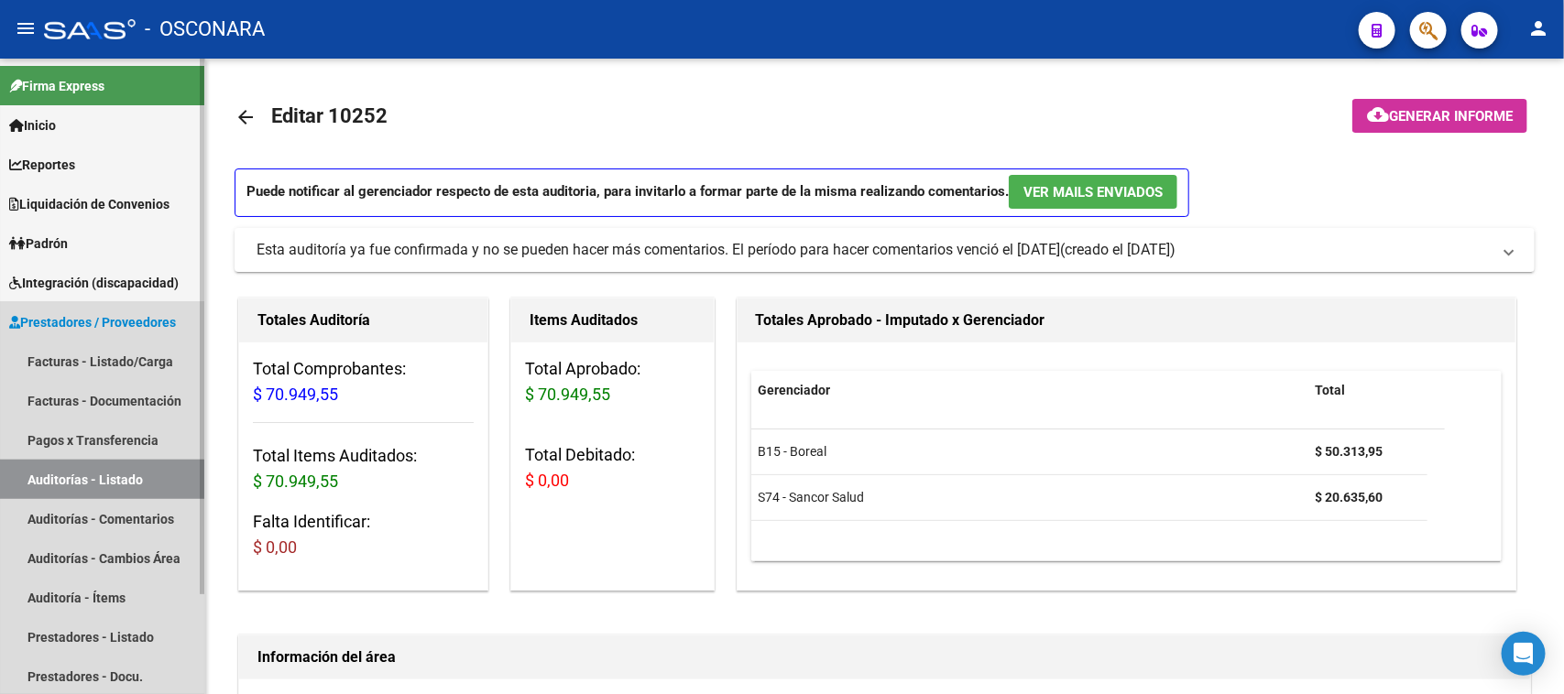
click at [79, 482] on link "Auditorías - Listado" at bounding box center [102, 479] width 204 height 39
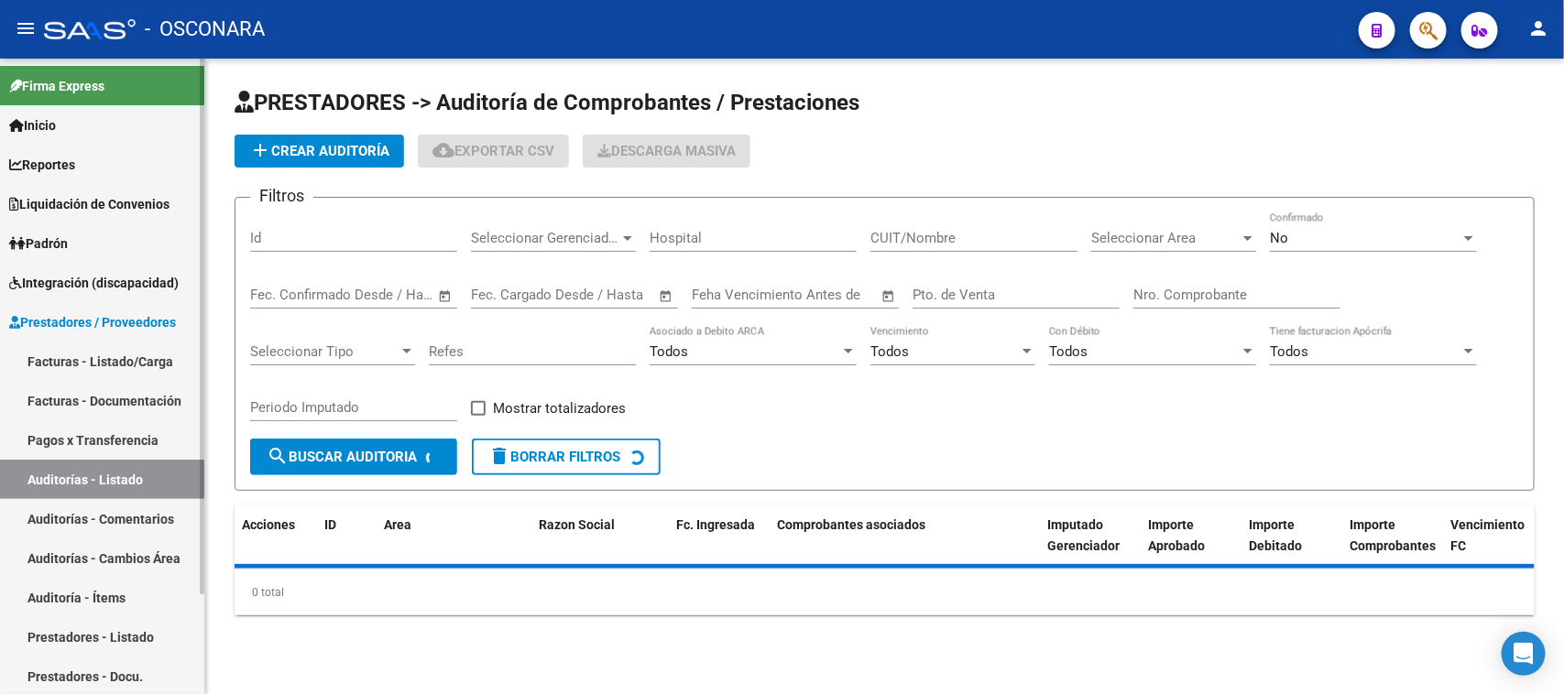
click at [80, 482] on link "Auditorías - Listado" at bounding box center [102, 479] width 204 height 39
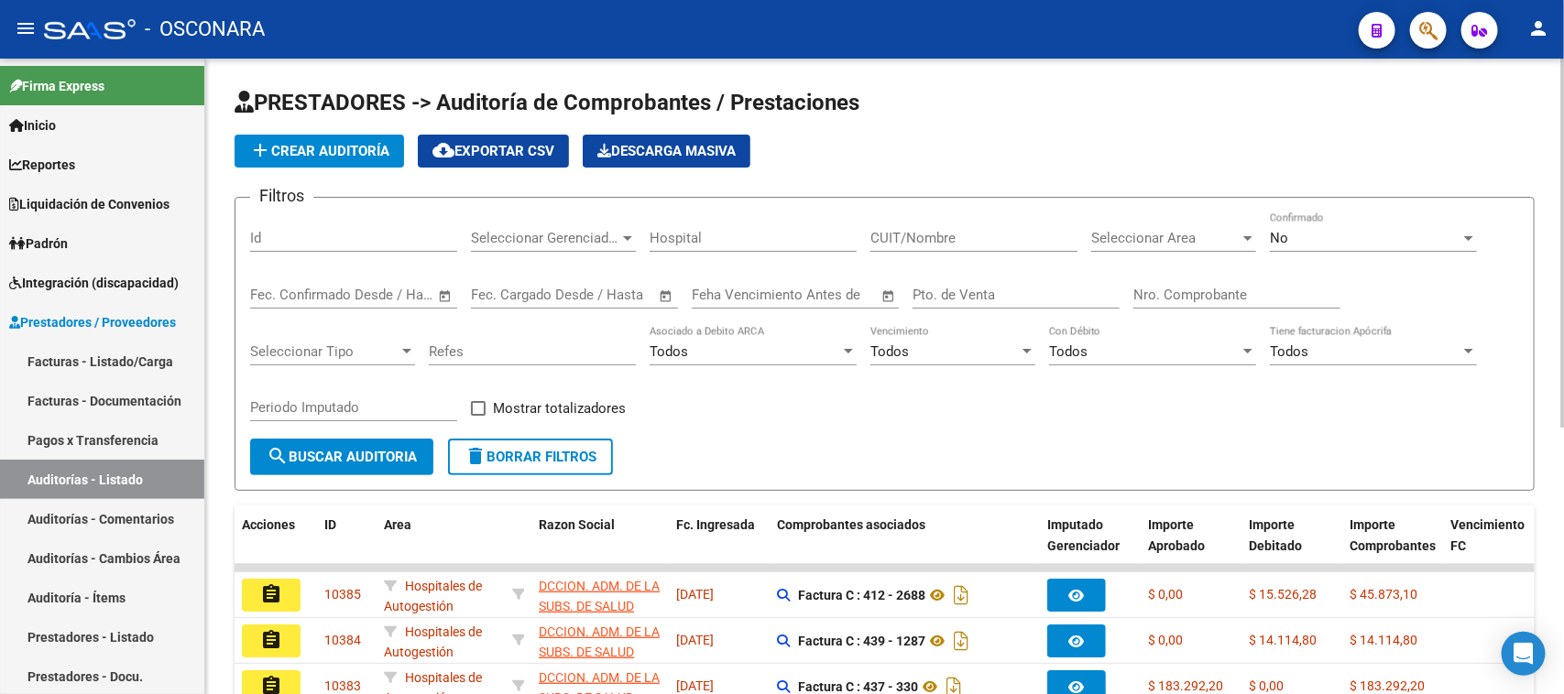
click at [281, 234] on input "Id" at bounding box center [353, 238] width 207 height 16
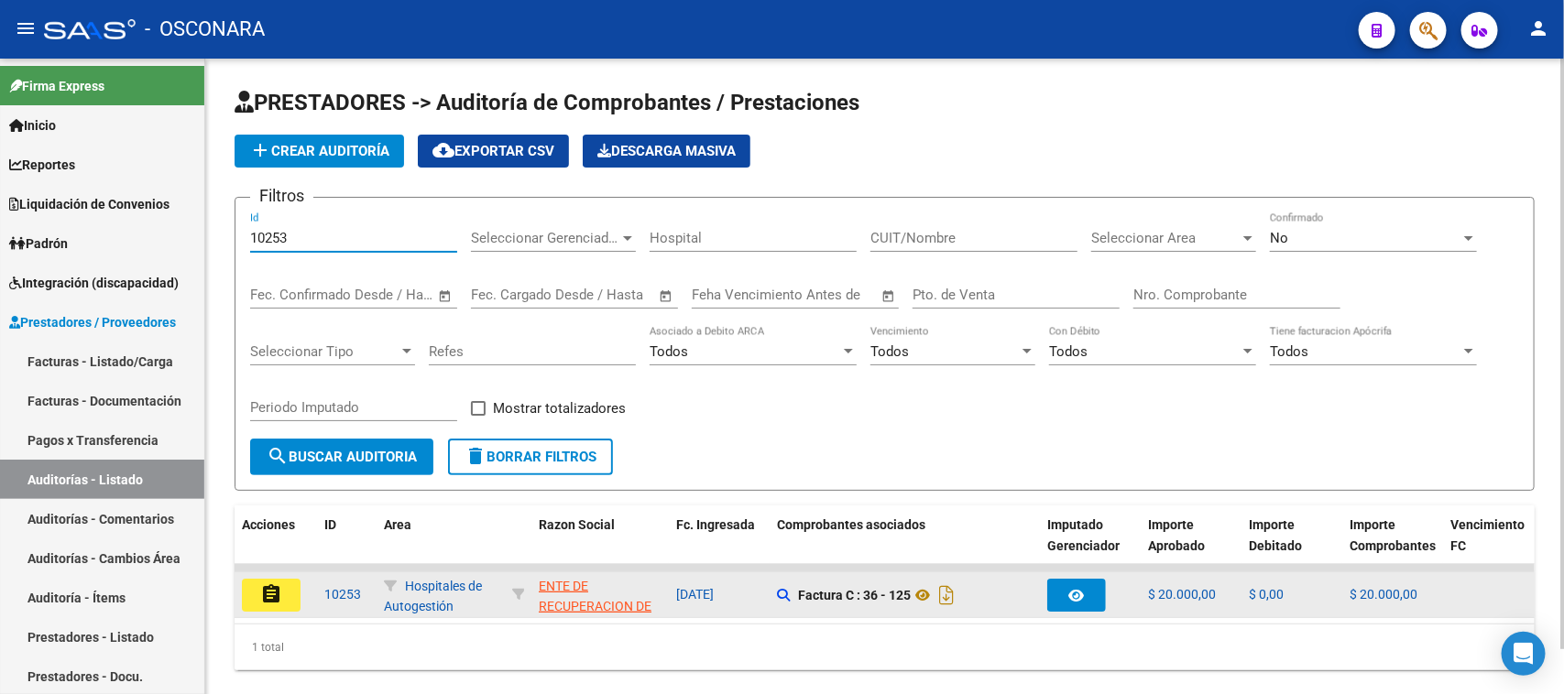
type input "10253"
click at [267, 591] on mat-icon "assignment" at bounding box center [271, 594] width 22 height 22
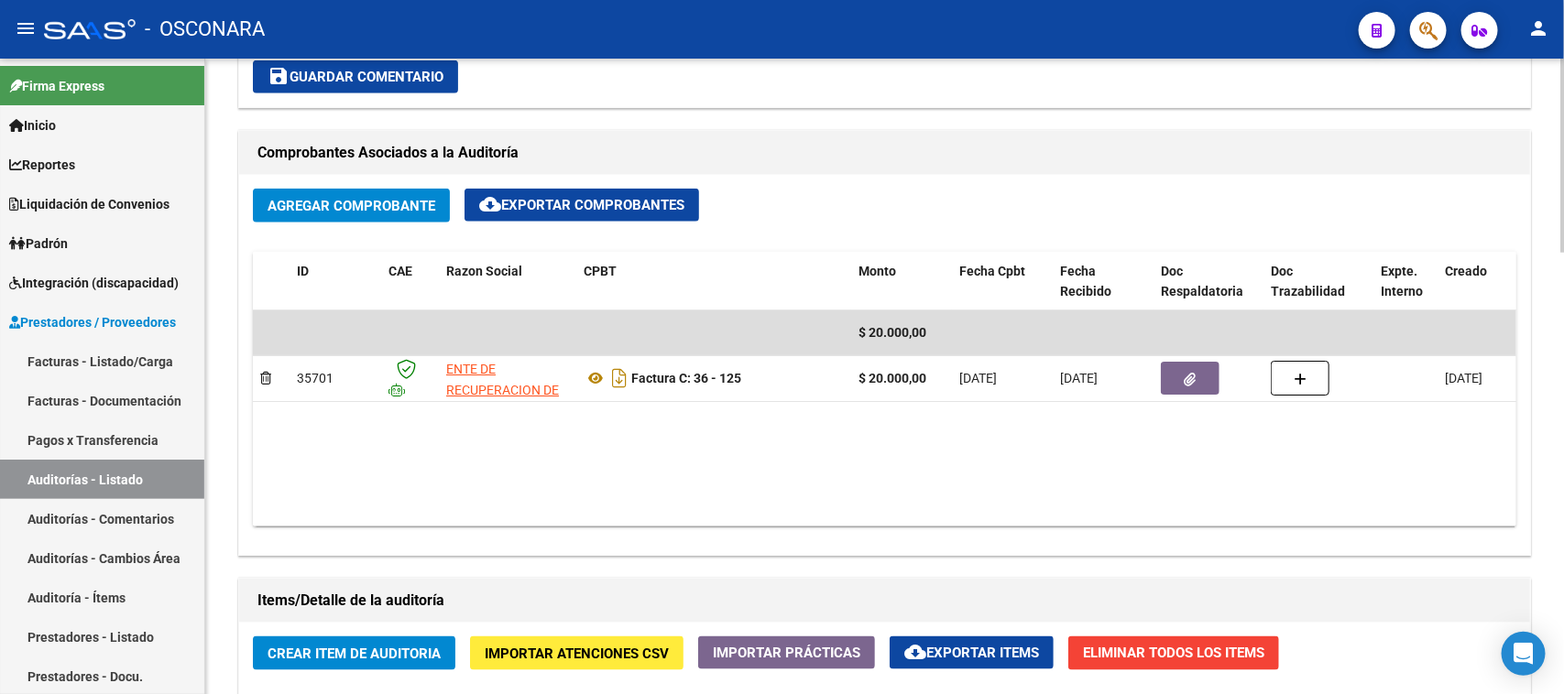
scroll to position [1450, 0]
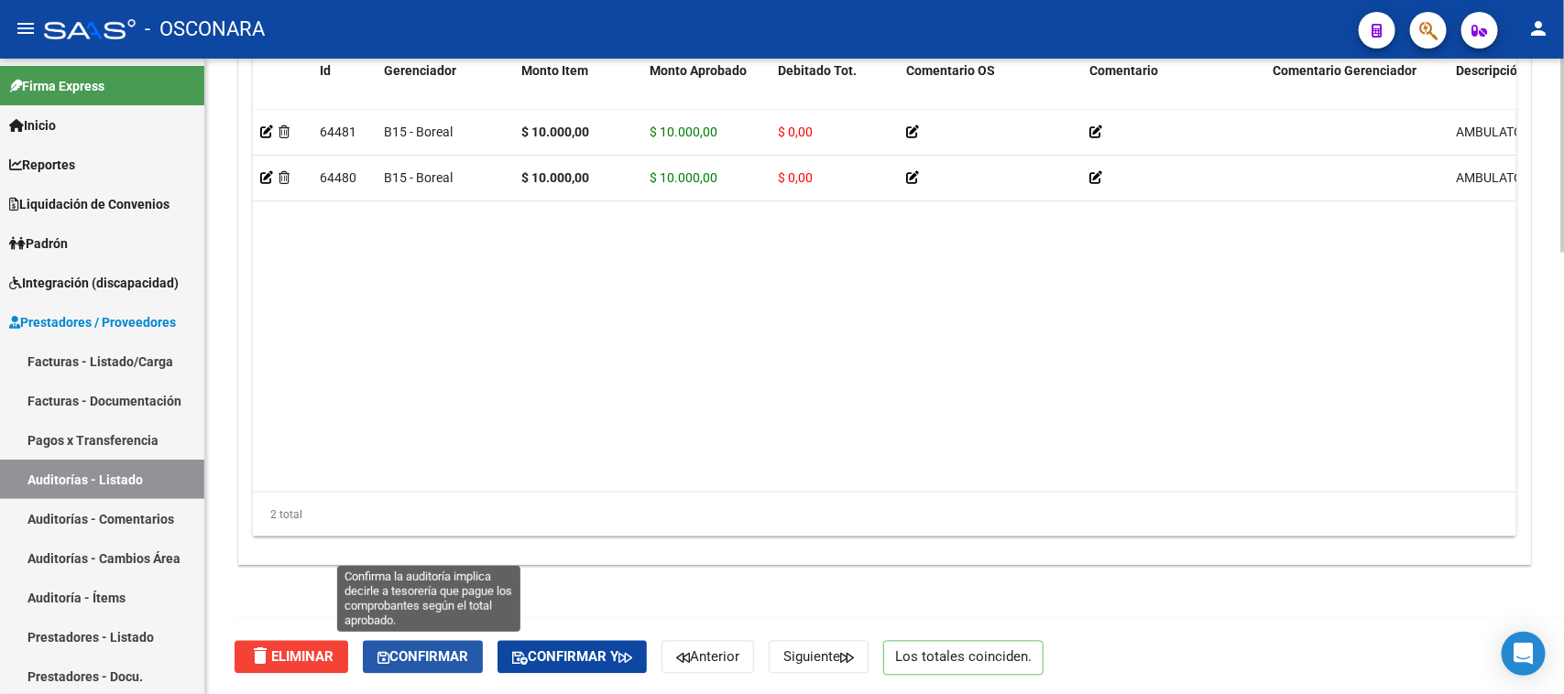
drag, startPoint x: 428, startPoint y: 655, endPoint x: 655, endPoint y: 629, distance: 228.6
click at [431, 655] on span "Confirmar" at bounding box center [422, 657] width 91 height 16
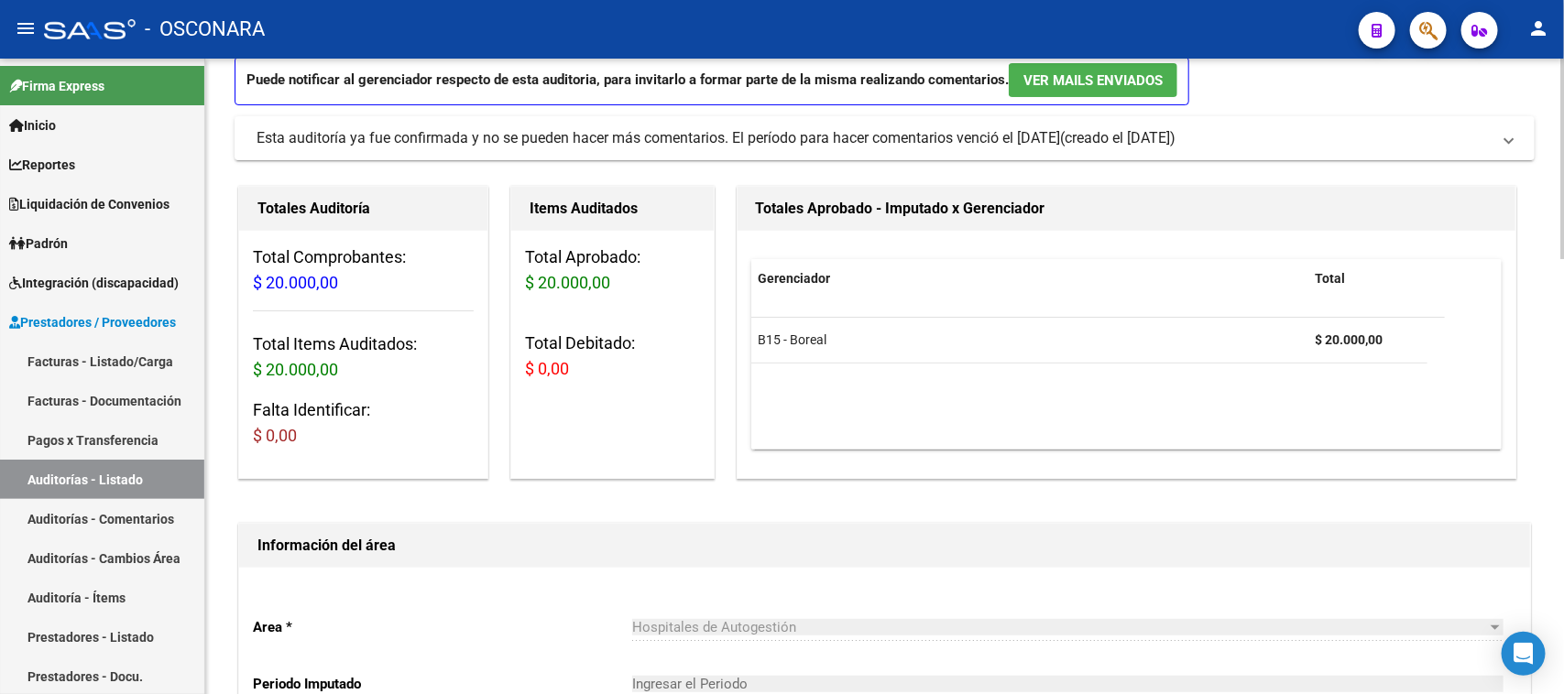
type input "202510"
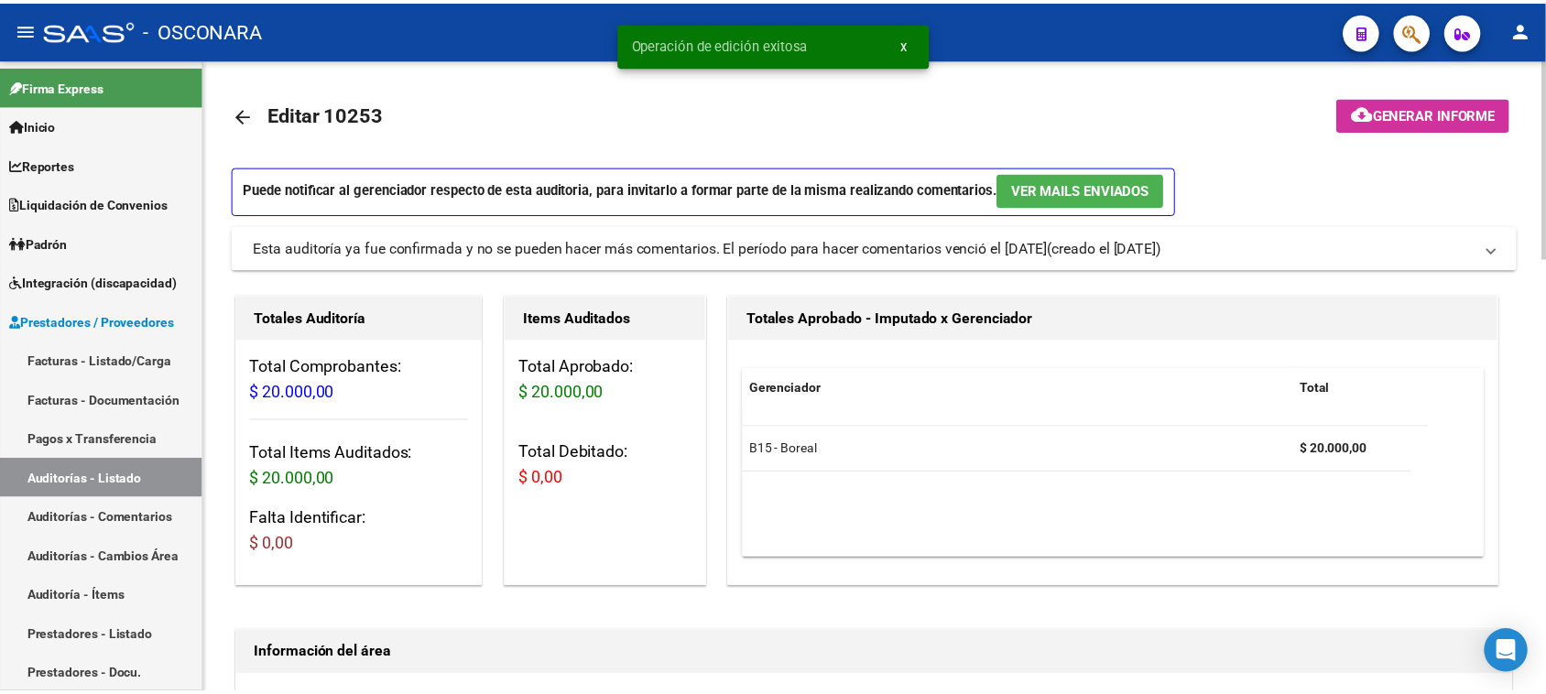
scroll to position [0, 0]
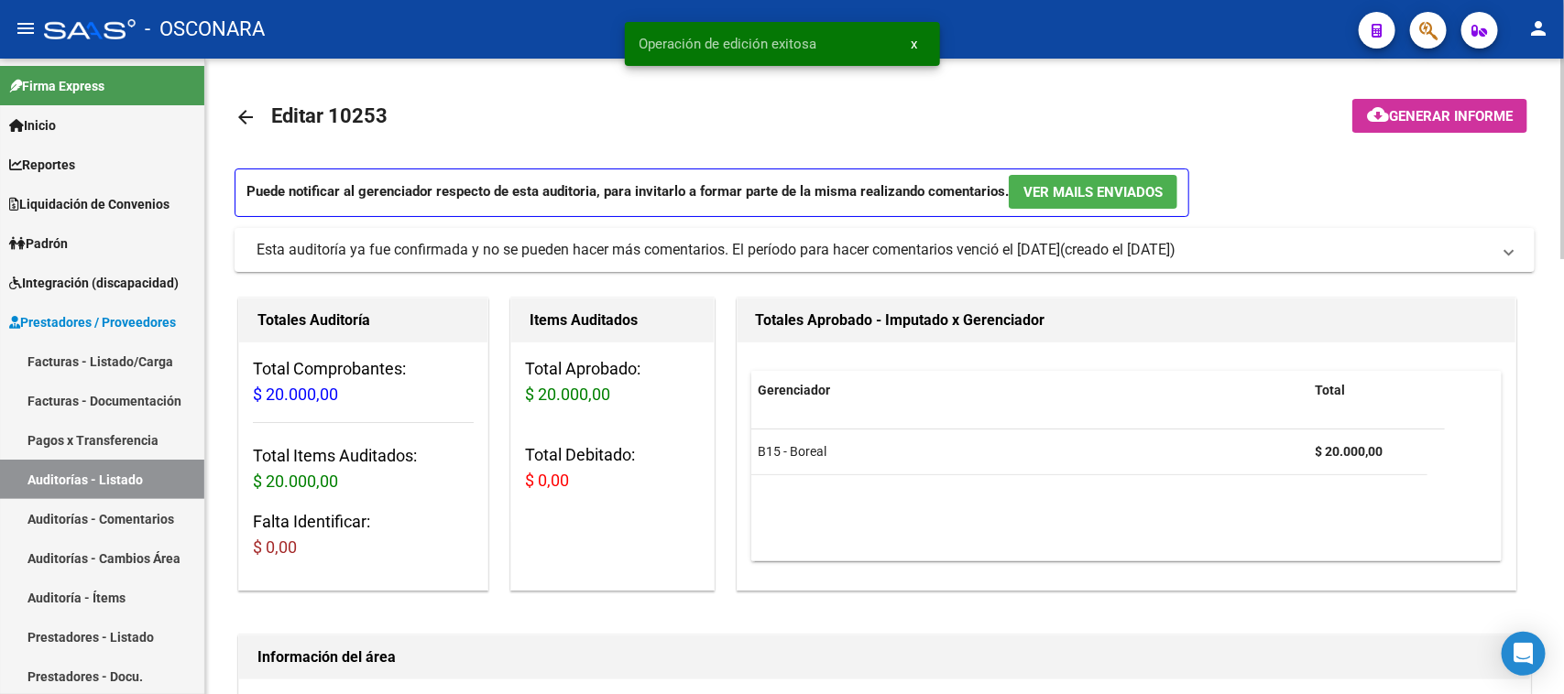
click at [1434, 110] on span "Generar informe" at bounding box center [1451, 116] width 124 height 16
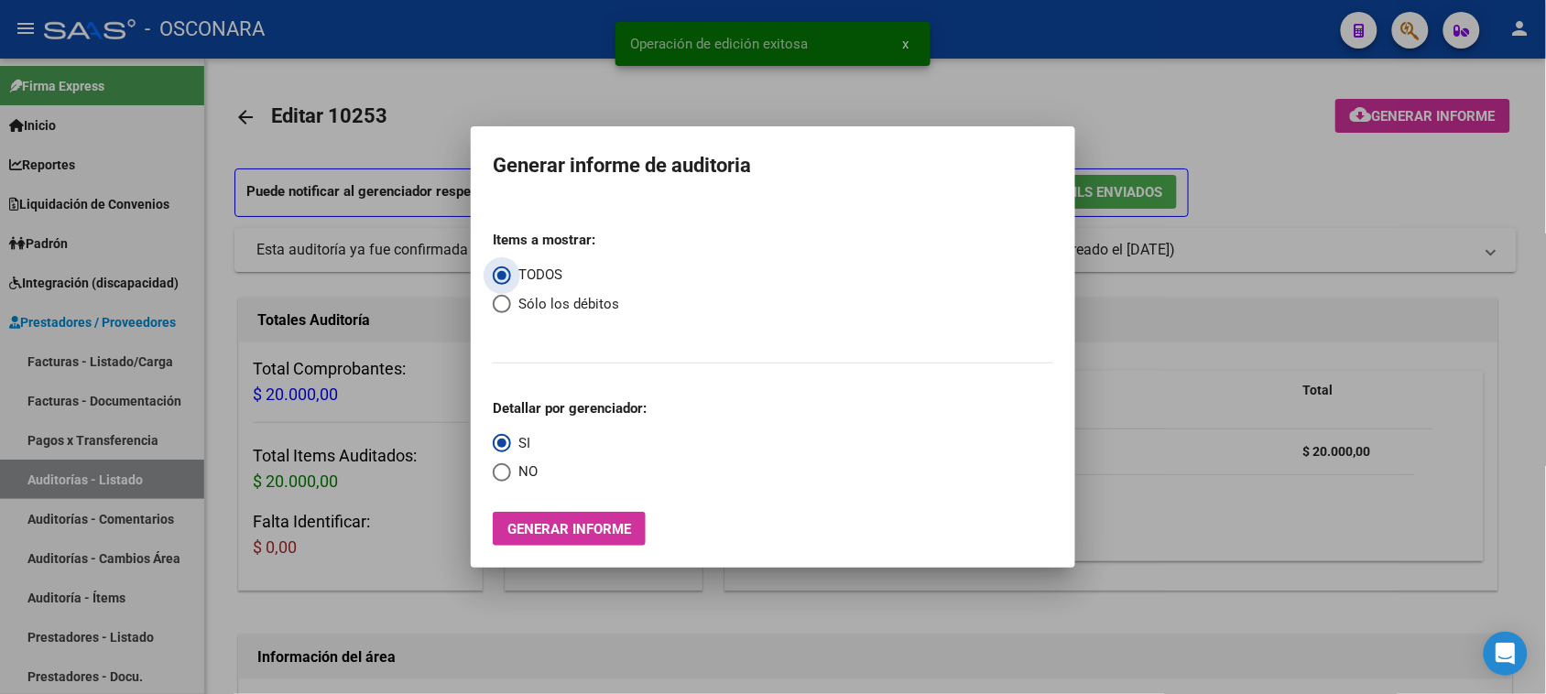
click at [559, 505] on div "Items a mostrar: TODOS Sólo los débitos Detallar por gerenciador: SI NO Generar…" at bounding box center [773, 381] width 561 height 330
click at [542, 528] on span "Generar informe" at bounding box center [569, 529] width 124 height 16
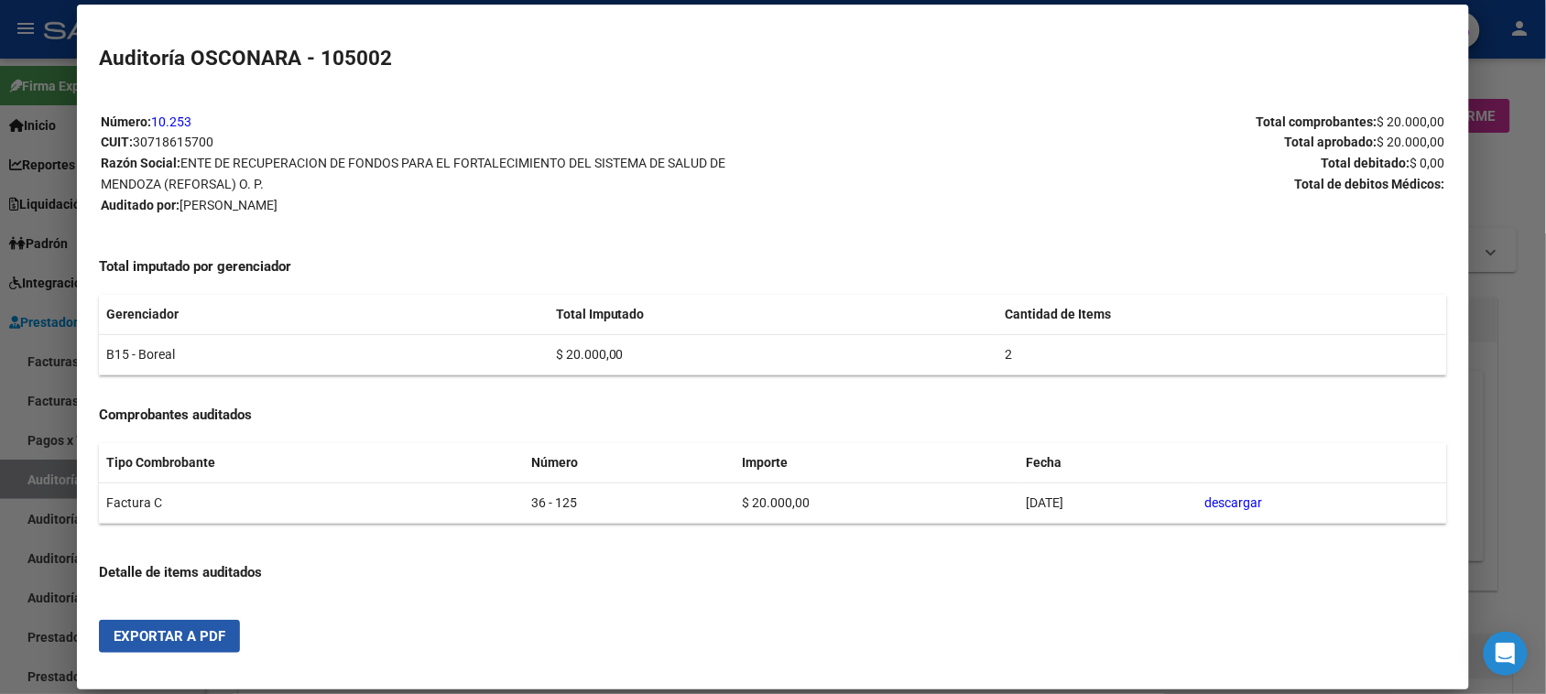
click at [163, 648] on button "Exportar a PDF" at bounding box center [169, 636] width 141 height 33
click at [0, 429] on div at bounding box center [773, 347] width 1546 height 694
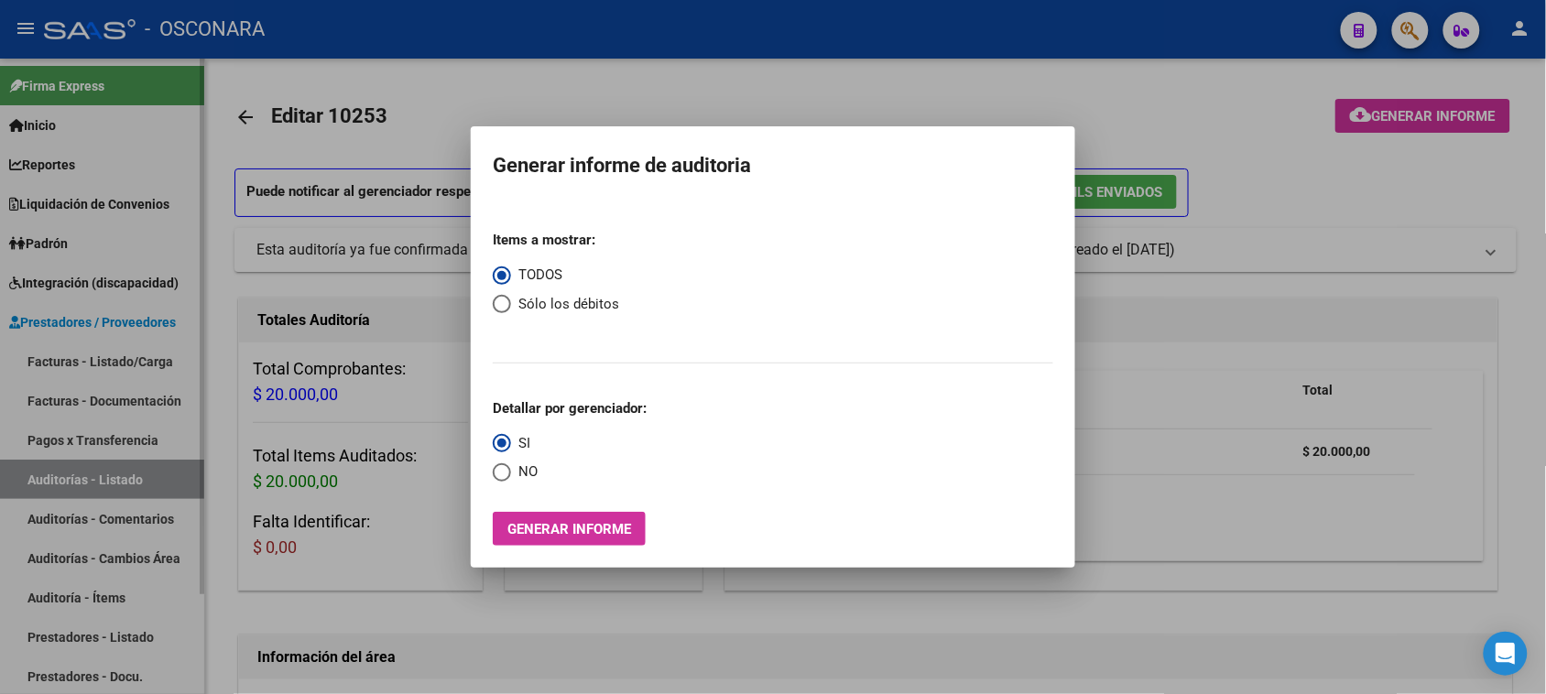
click at [98, 360] on div at bounding box center [773, 347] width 1546 height 694
click at [98, 360] on link "Facturas - Listado/Carga" at bounding box center [102, 361] width 204 height 39
click at [98, 362] on link "Facturas - Listado/Carga" at bounding box center [102, 361] width 204 height 39
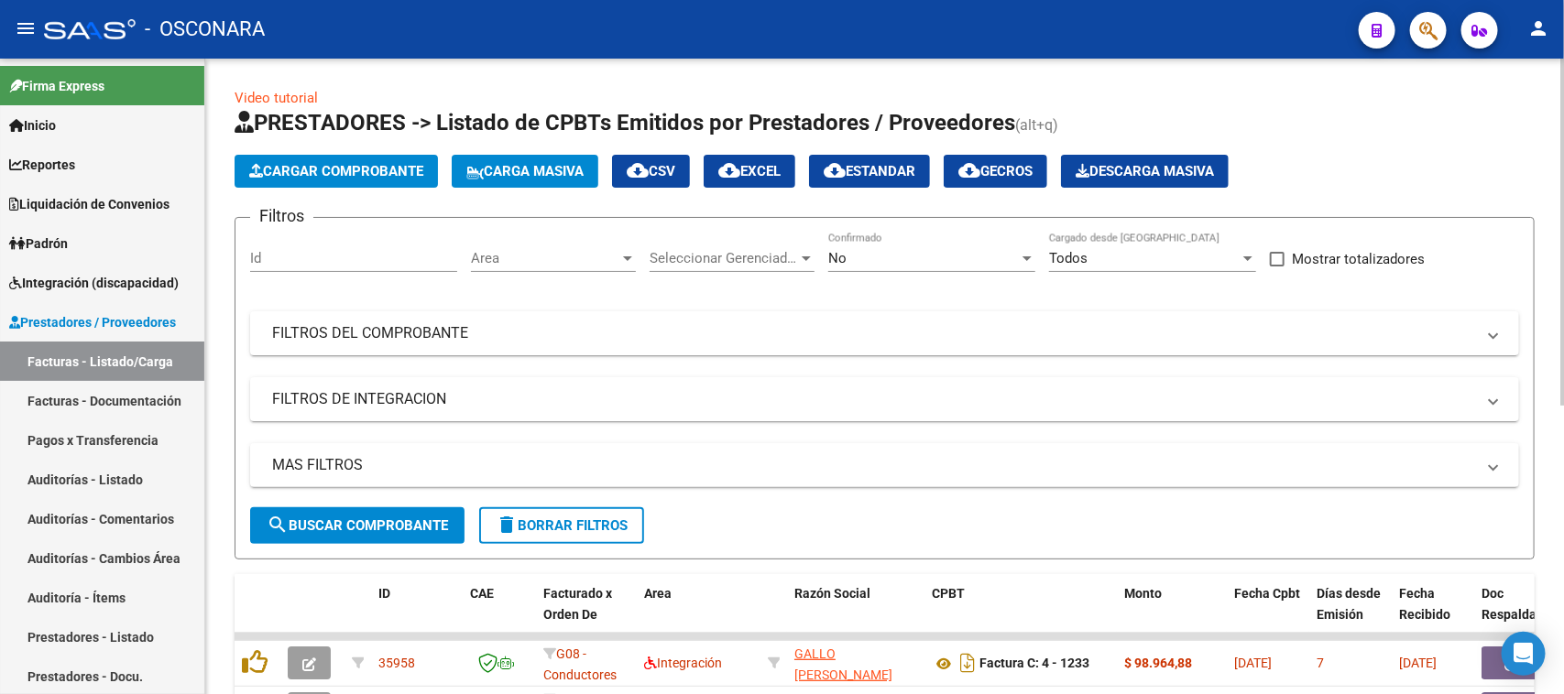
click at [334, 163] on span "Cargar Comprobante" at bounding box center [336, 171] width 174 height 16
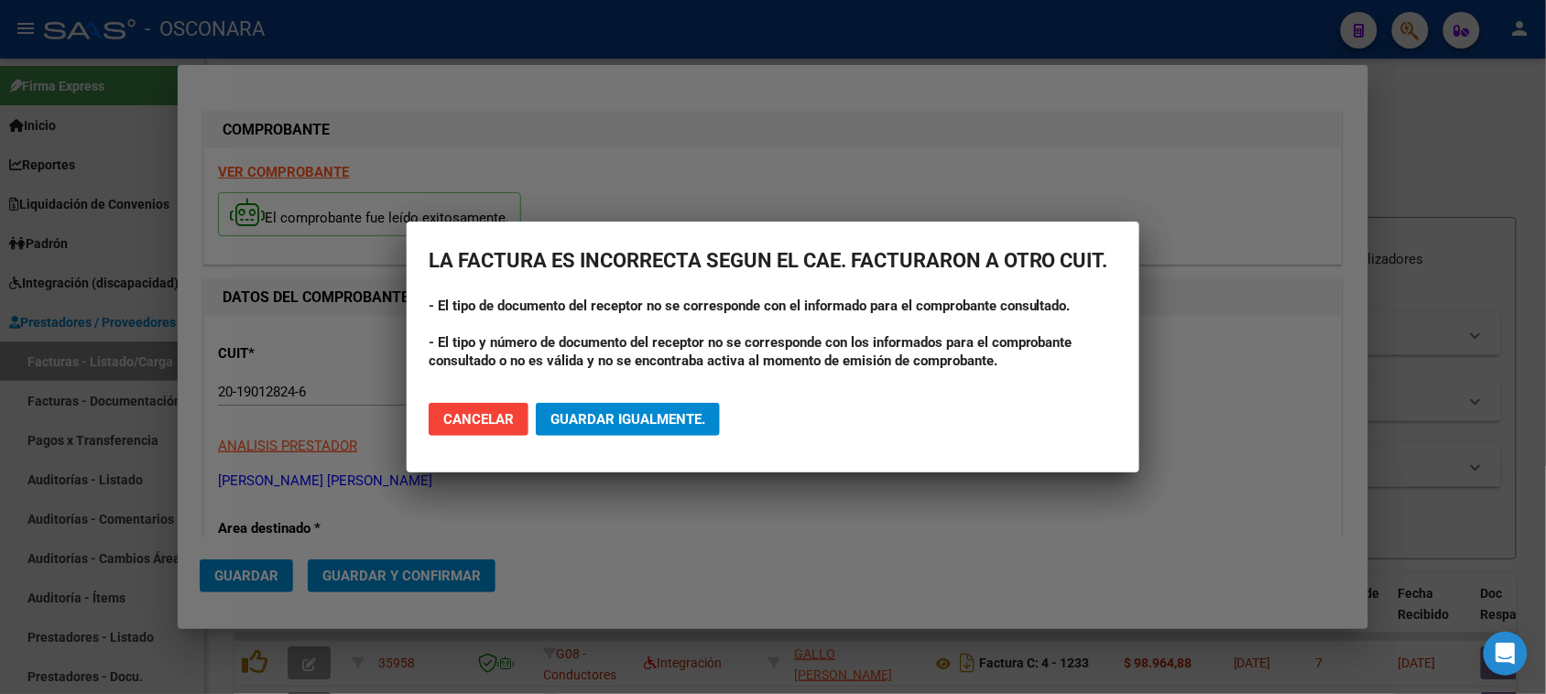
drag, startPoint x: 657, startPoint y: 422, endPoint x: 726, endPoint y: 438, distance: 71.3
click at [664, 423] on span "Guardar igualmente." at bounding box center [628, 419] width 155 height 16
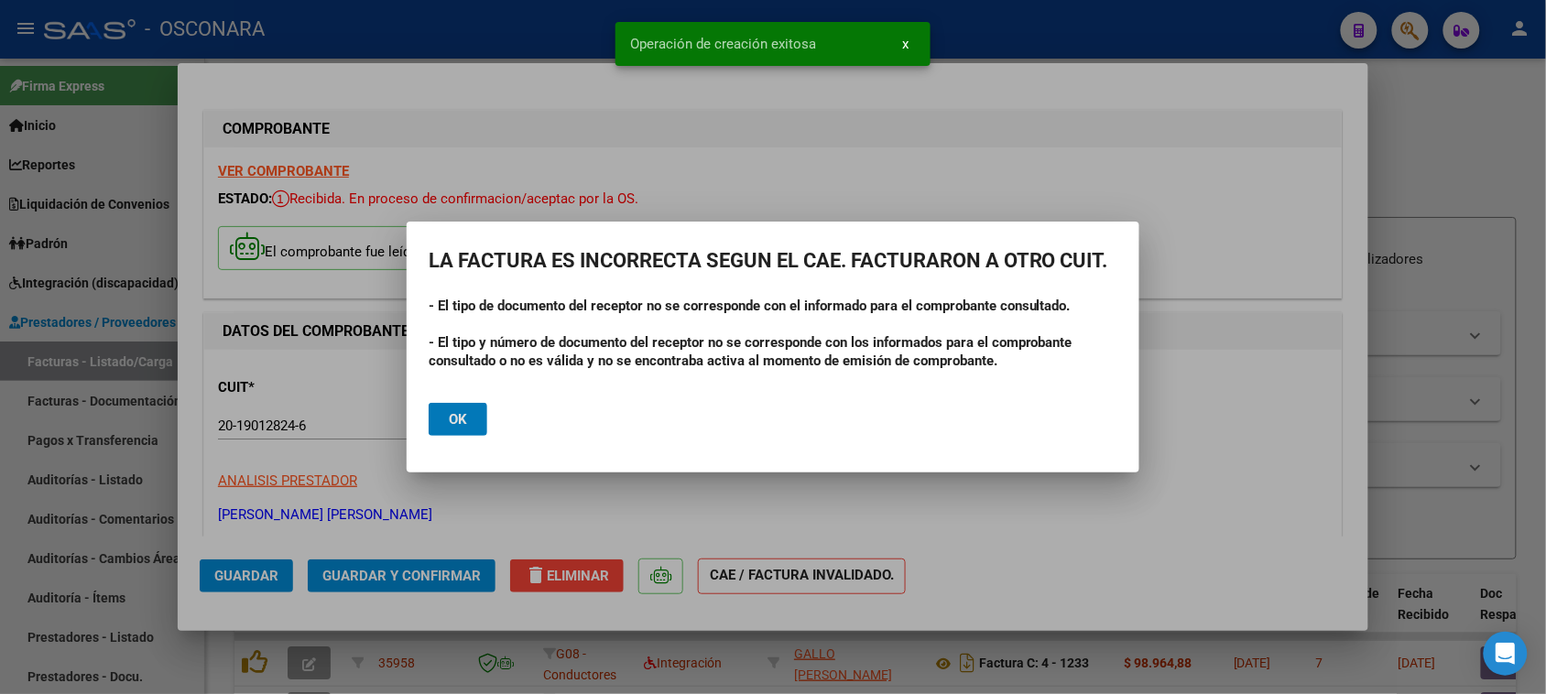
click at [458, 424] on span "Ok" at bounding box center [458, 419] width 18 height 16
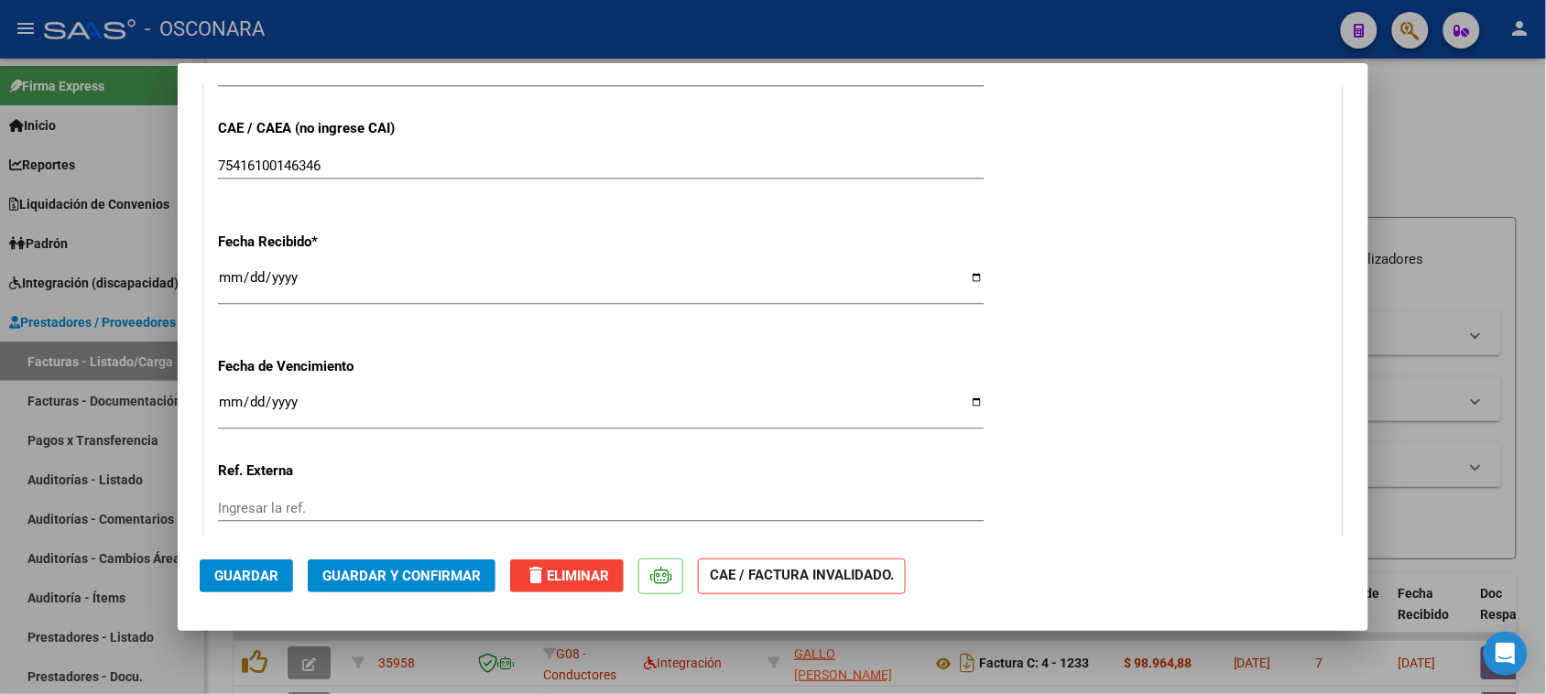
scroll to position [1145, 0]
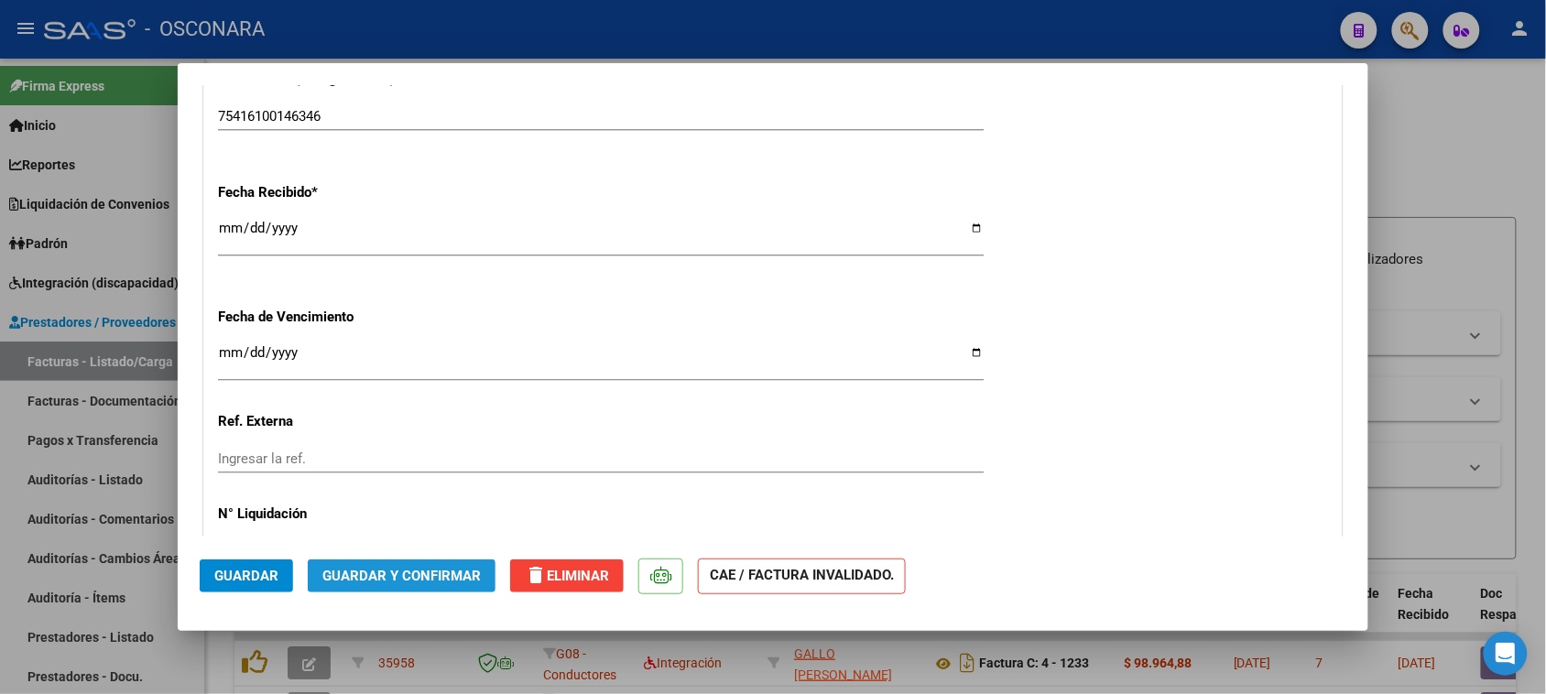
click at [410, 579] on span "Guardar y Confirmar" at bounding box center [401, 576] width 158 height 16
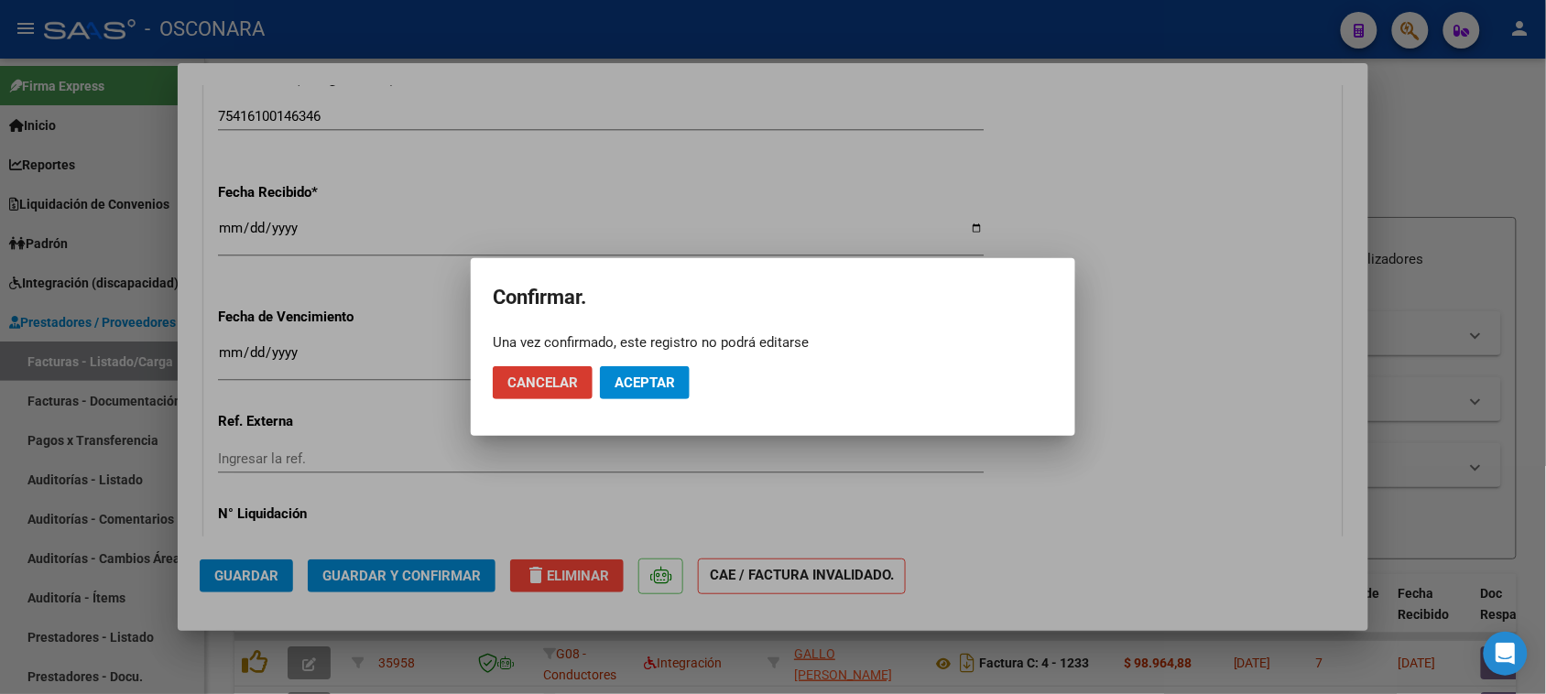
click at [641, 389] on span "Aceptar" at bounding box center [645, 383] width 60 height 16
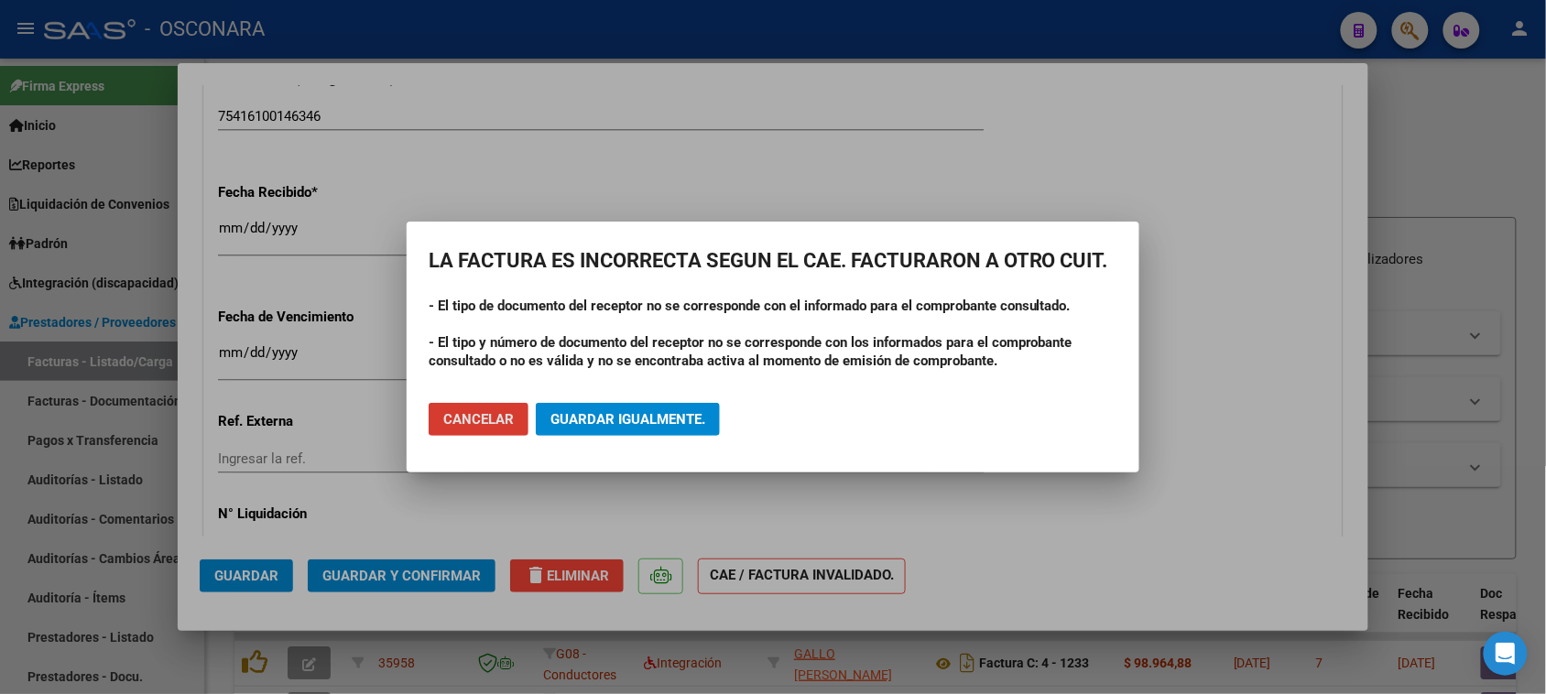
drag, startPoint x: 605, startPoint y: 431, endPoint x: 997, endPoint y: 419, distance: 392.2
click at [606, 431] on button "Guardar igualmente." at bounding box center [628, 419] width 184 height 33
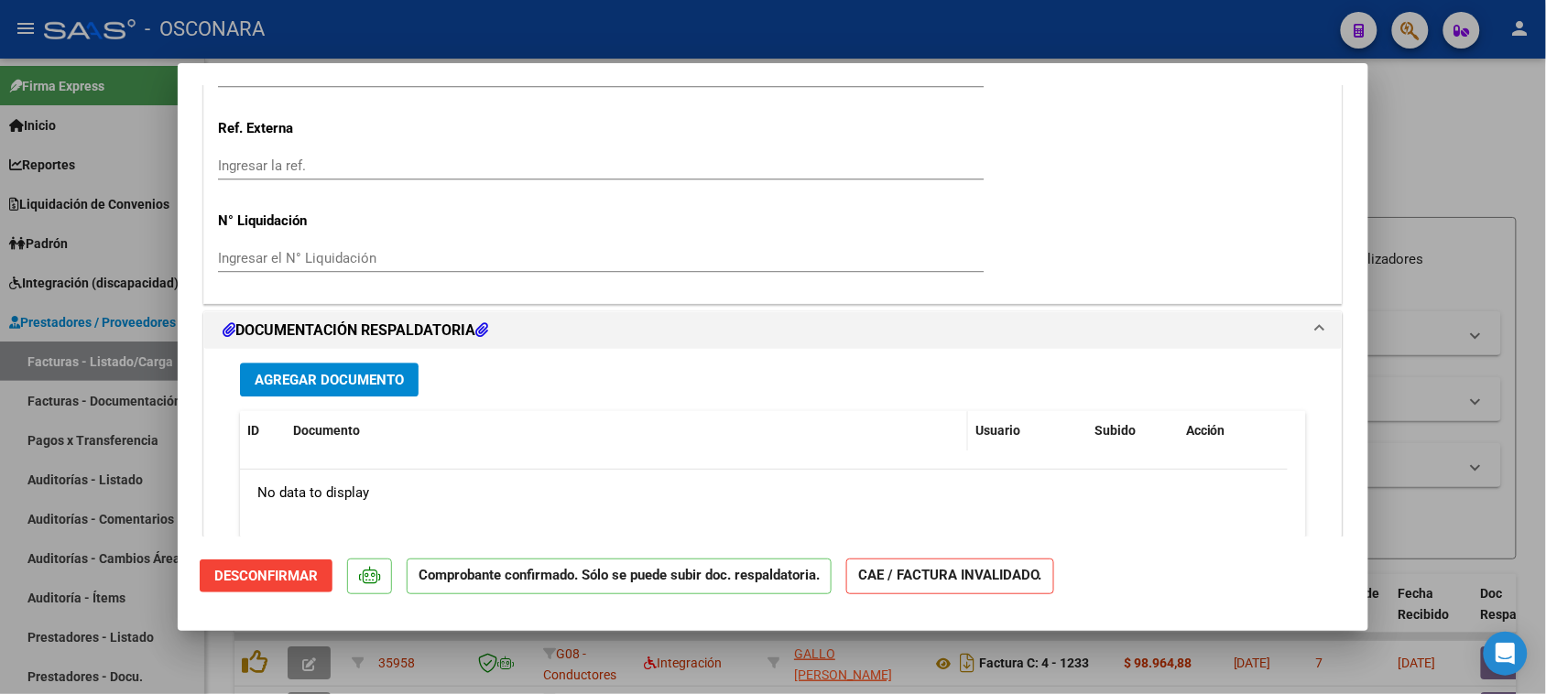
scroll to position [1645, 0]
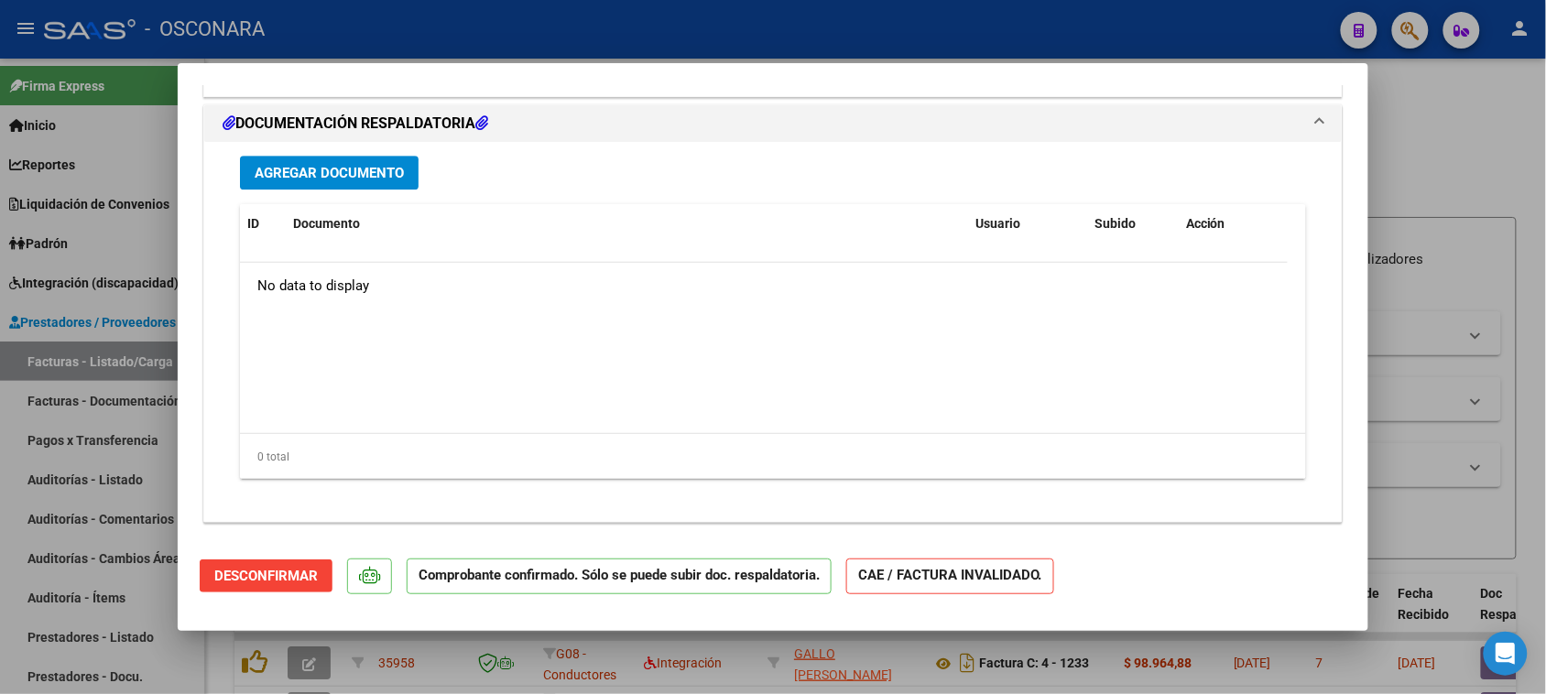
click at [309, 176] on span "Agregar Documento" at bounding box center [329, 173] width 149 height 16
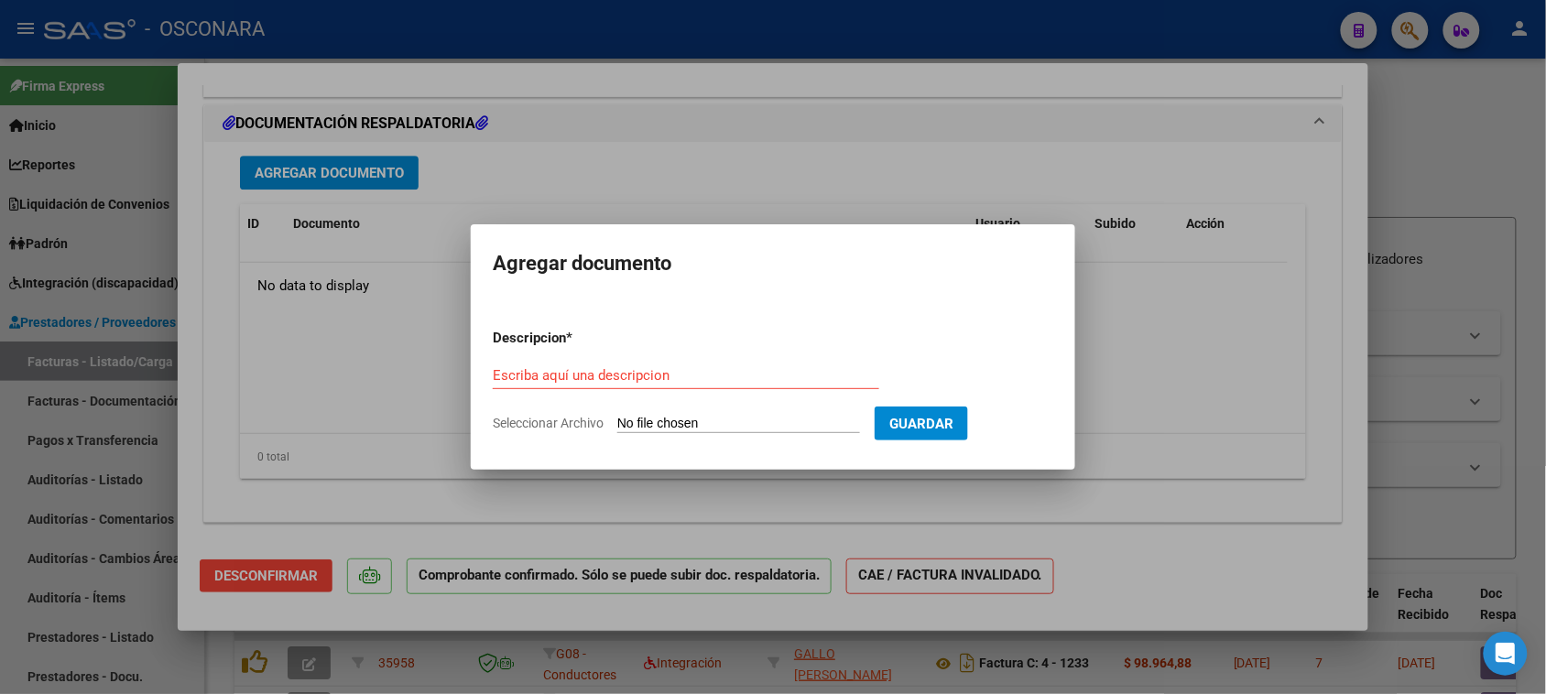
type input "C:\fakepath\WhatsApp Image [DATE] 13.19.18.jpeg"
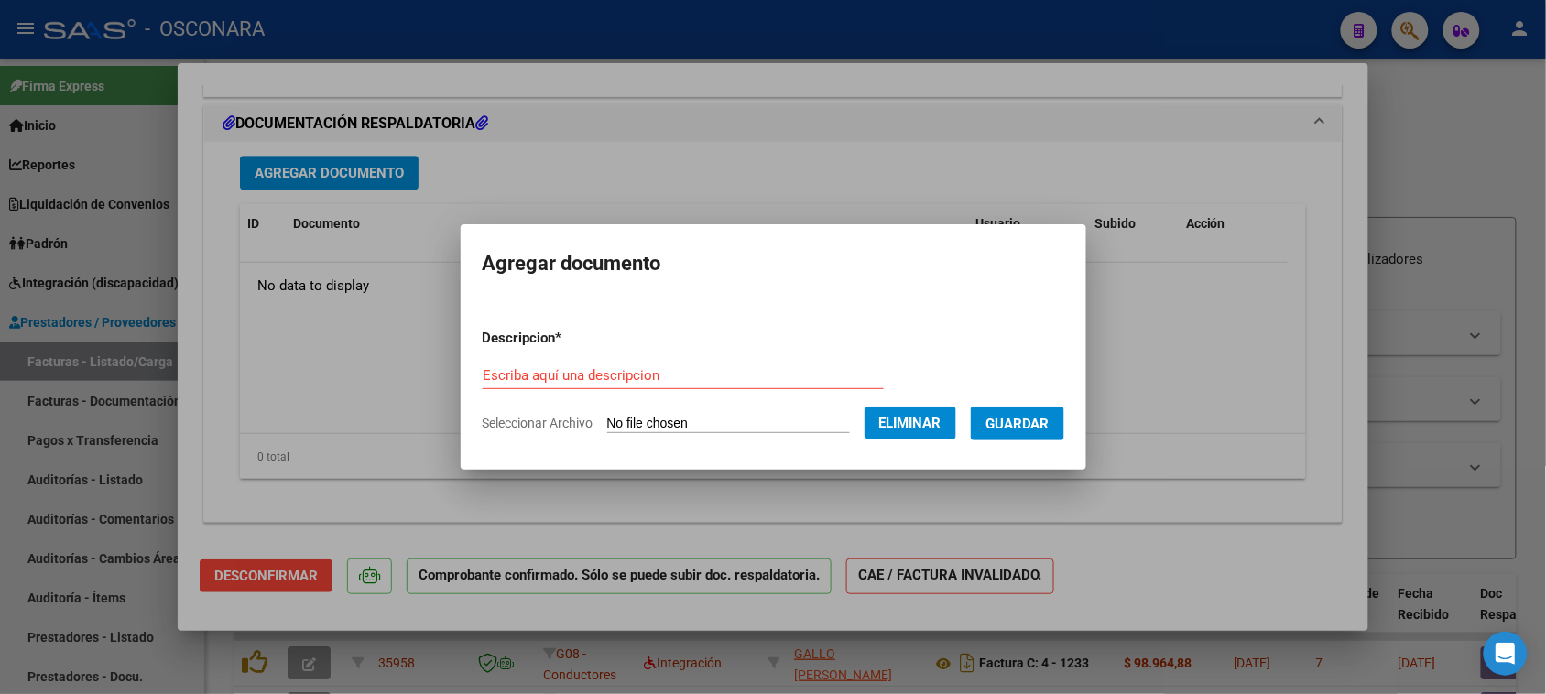
click at [565, 364] on div "Escriba aquí una descripcion" at bounding box center [683, 375] width 401 height 27
type input "SESIONES"
click at [1023, 426] on span "Guardar" at bounding box center [1018, 424] width 64 height 16
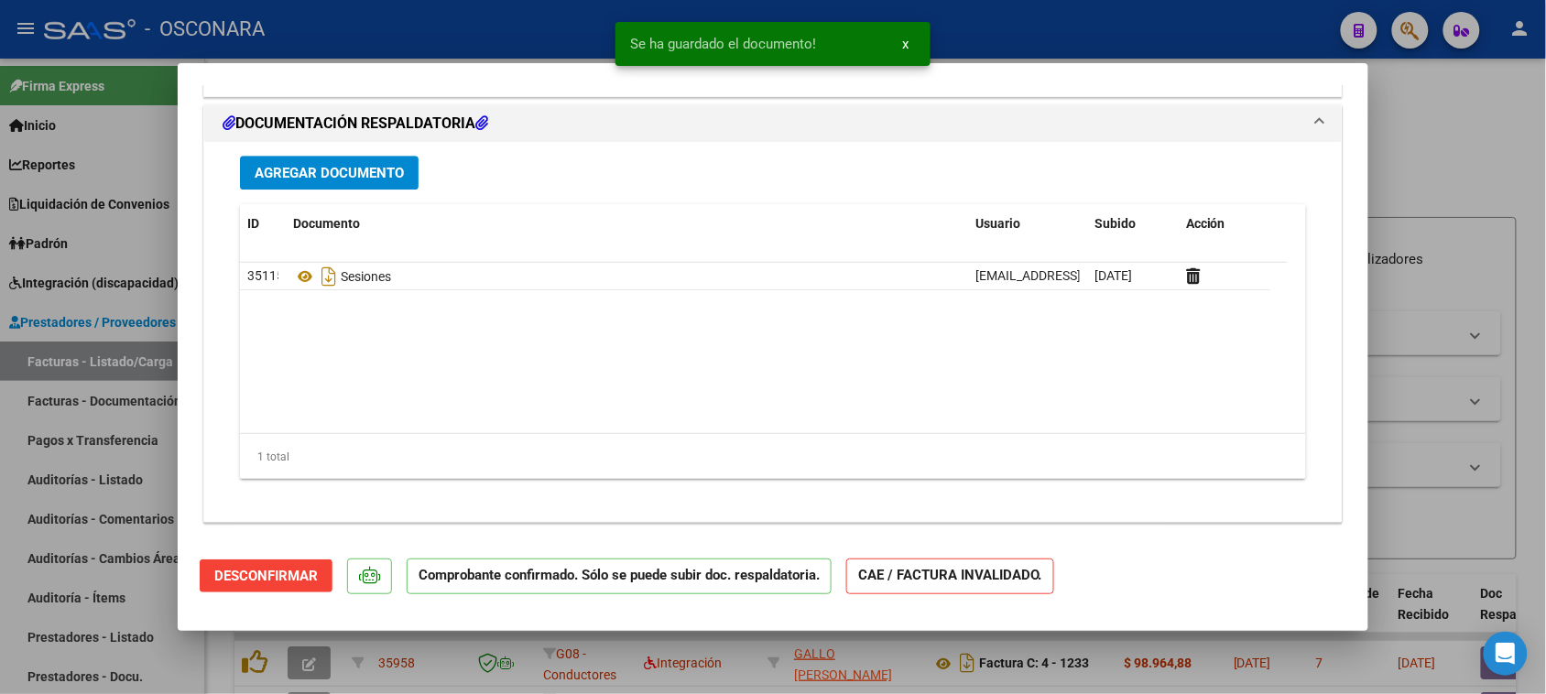
click at [1476, 140] on div at bounding box center [773, 347] width 1546 height 694
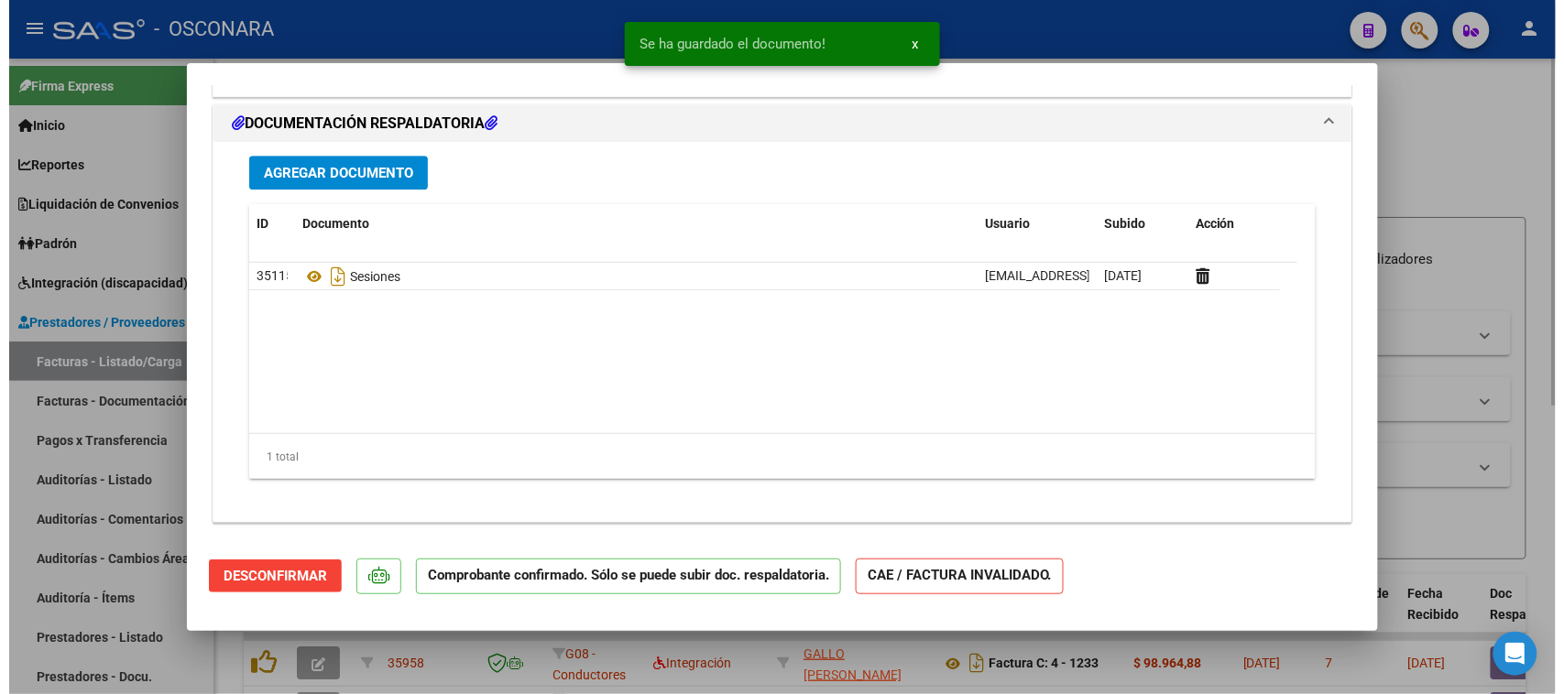
scroll to position [0, 0]
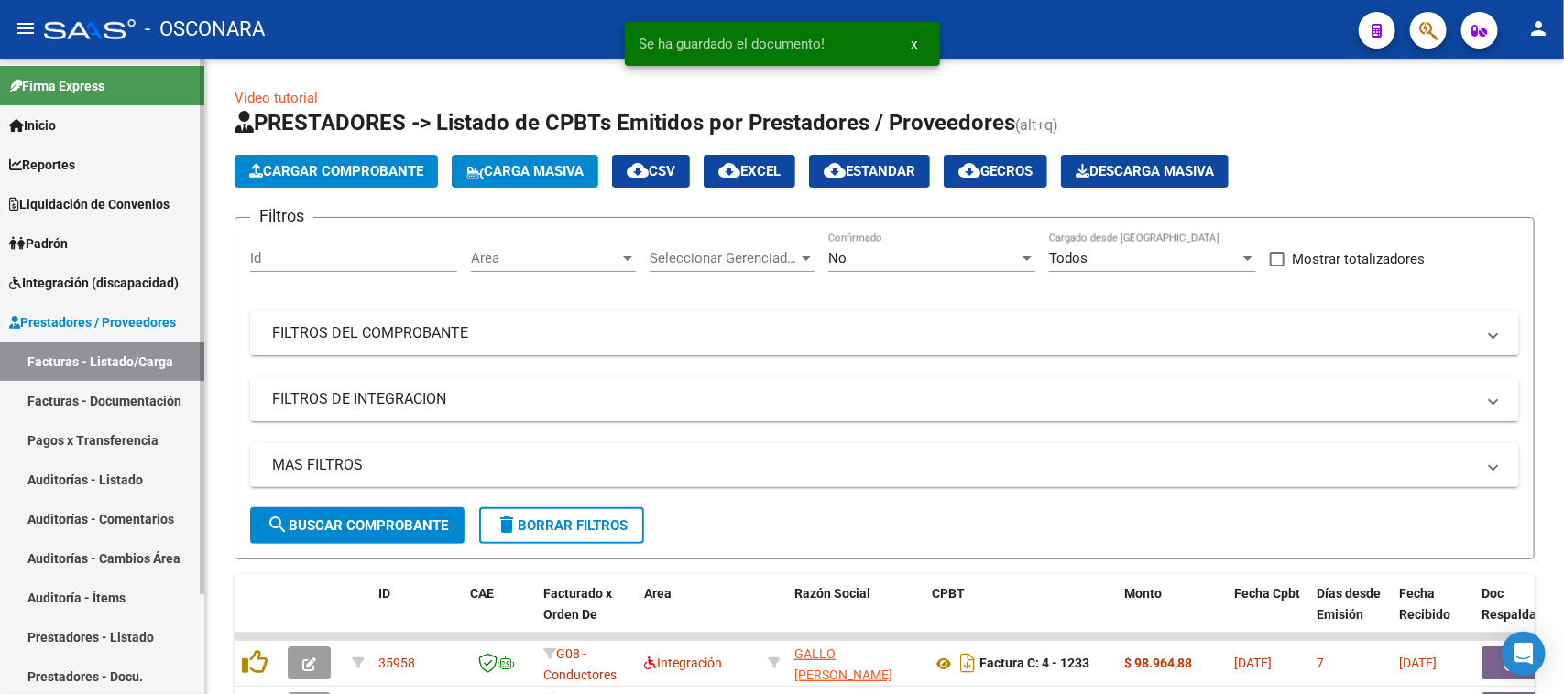
click at [70, 487] on link "Auditorías - Listado" at bounding box center [102, 479] width 204 height 39
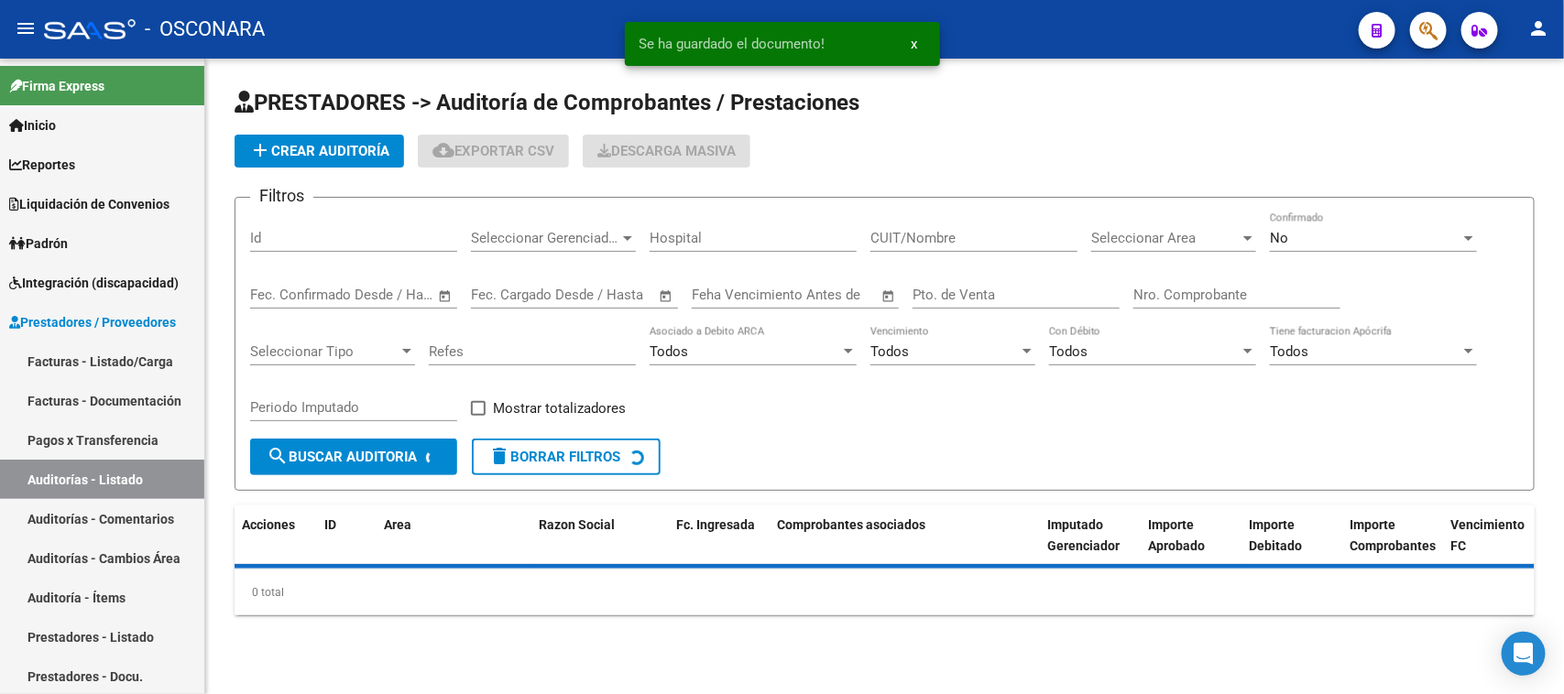
click at [321, 154] on span "add Crear Auditoría" at bounding box center [319, 151] width 140 height 16
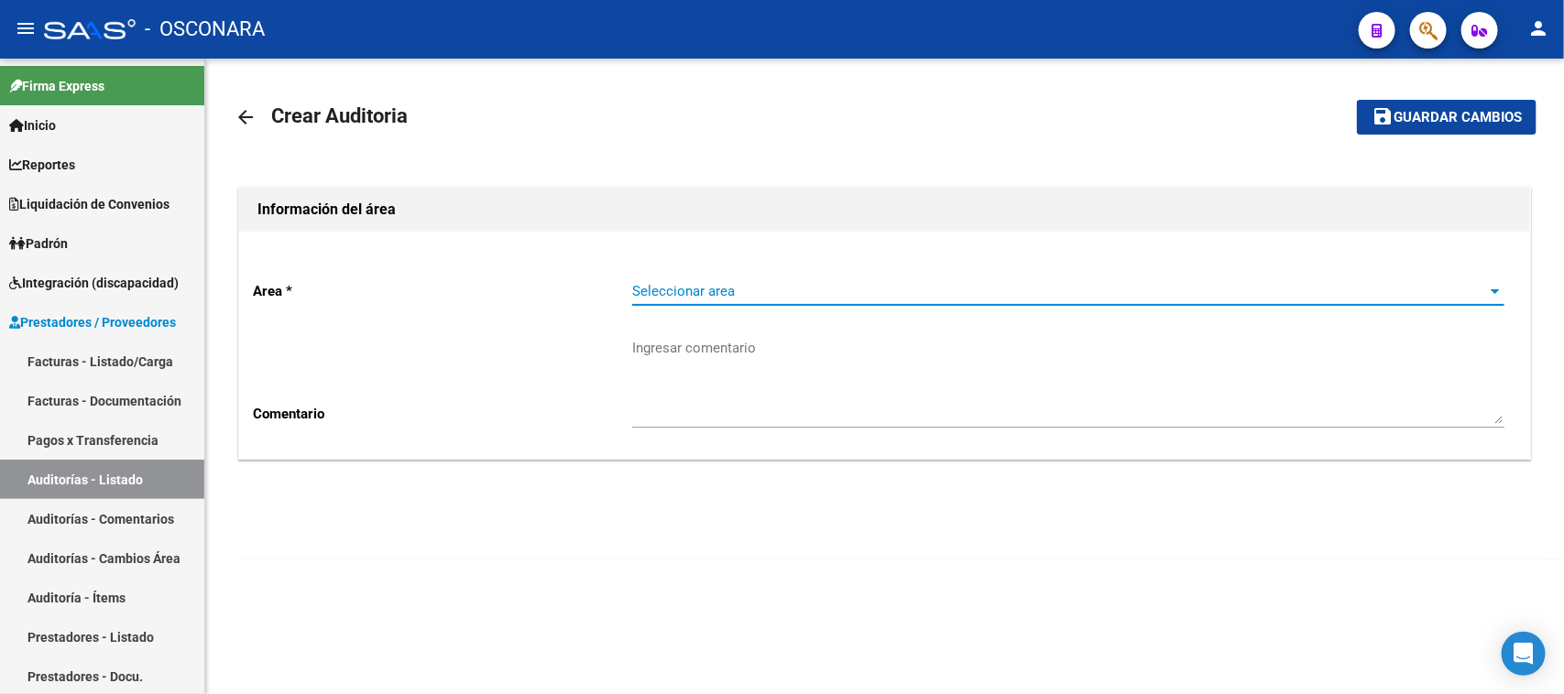
click at [768, 293] on span "Seleccionar area" at bounding box center [1060, 291] width 856 height 16
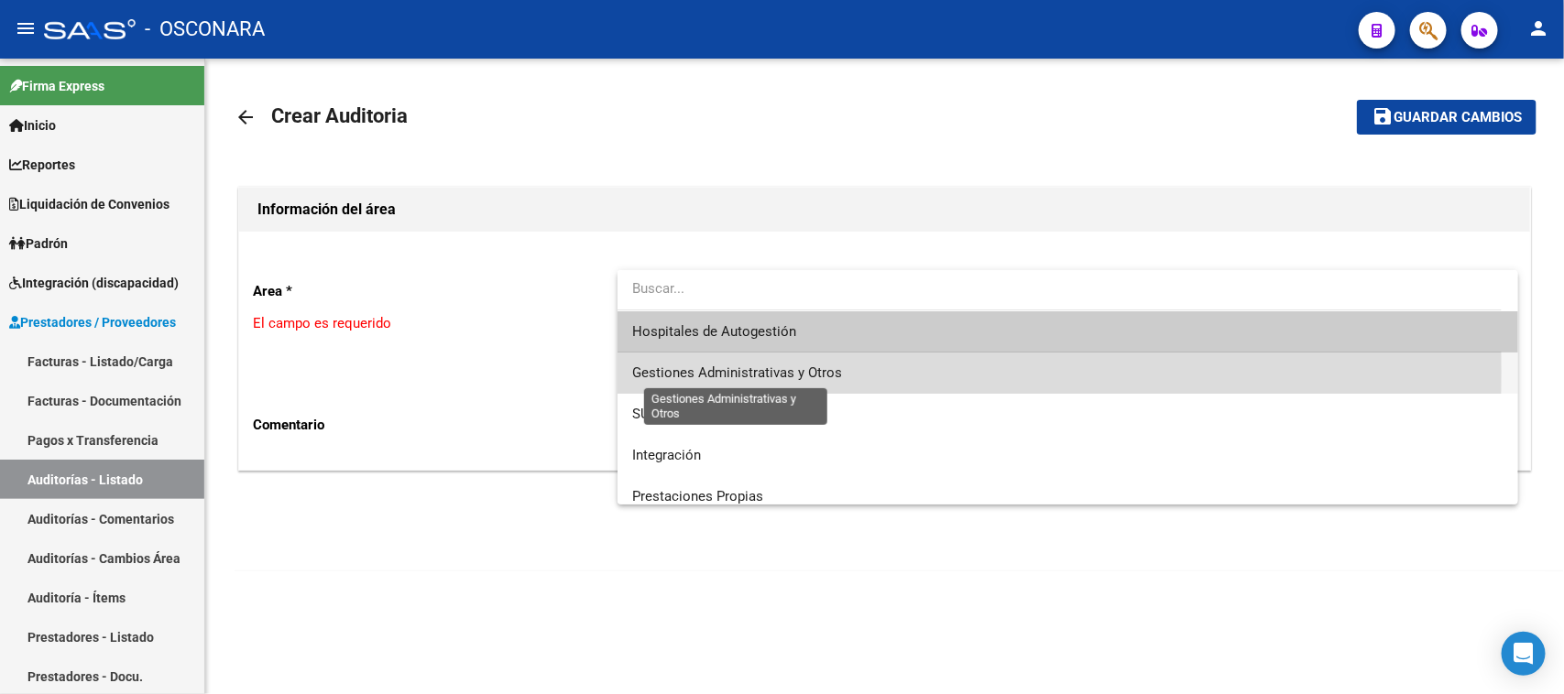
click at [715, 372] on span "Gestiones Administrativas y Otros" at bounding box center [737, 373] width 210 height 16
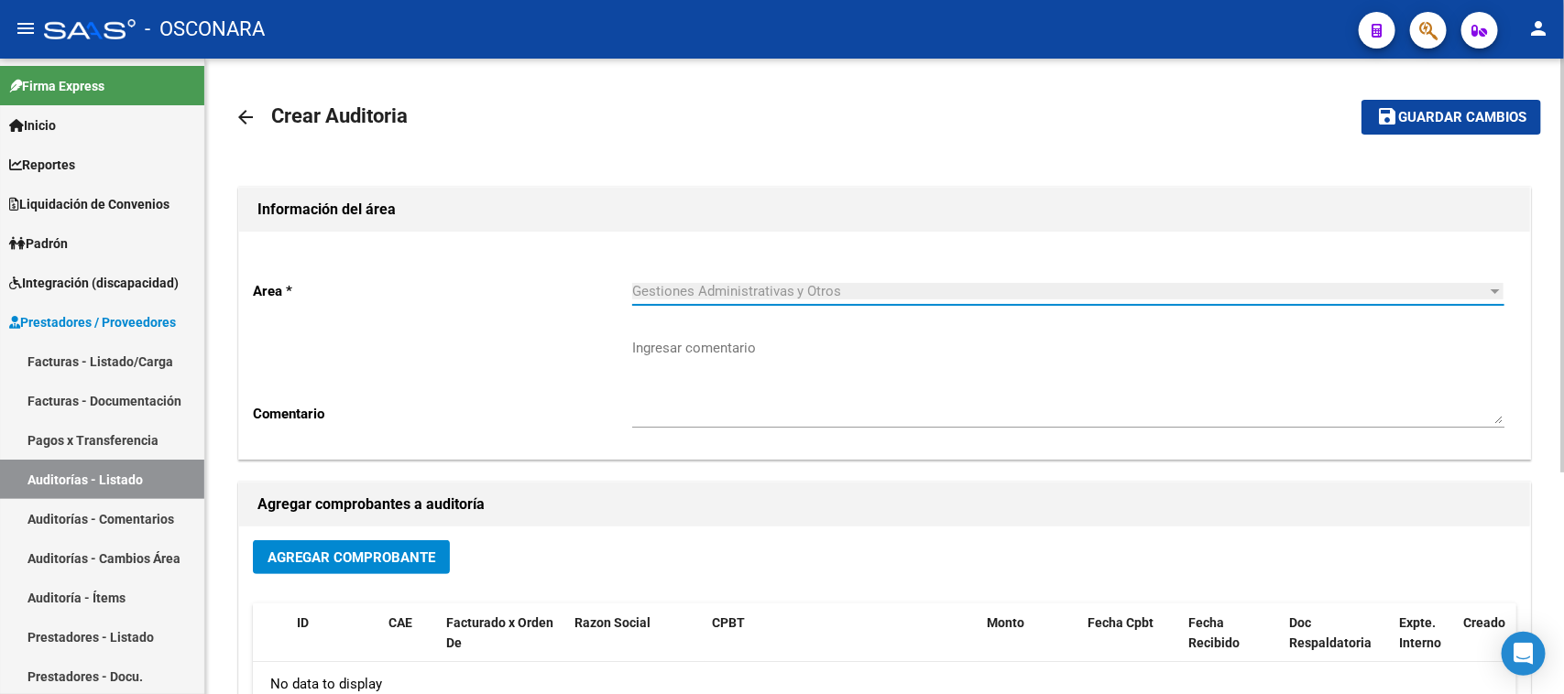
click at [339, 557] on span "Agregar Comprobante" at bounding box center [351, 558] width 168 height 16
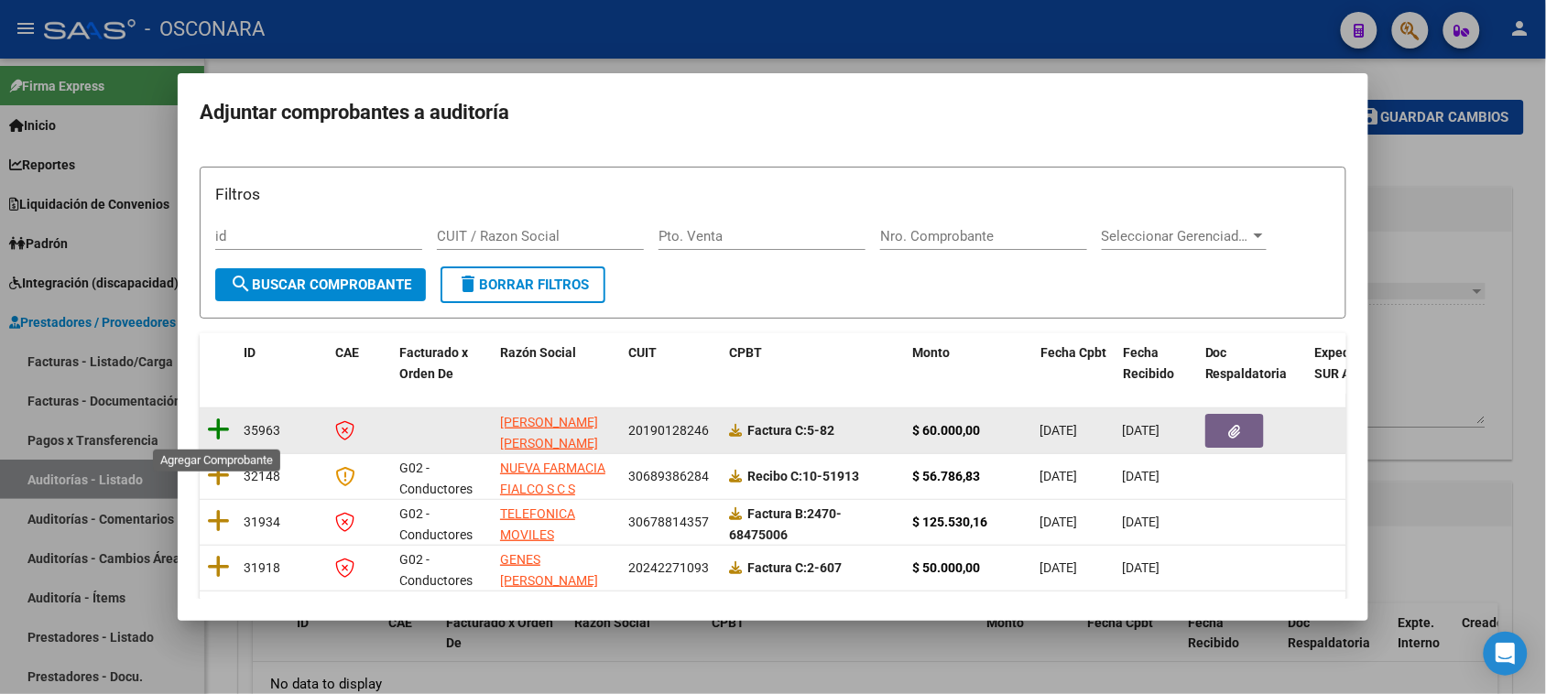
click at [218, 427] on icon at bounding box center [218, 430] width 23 height 26
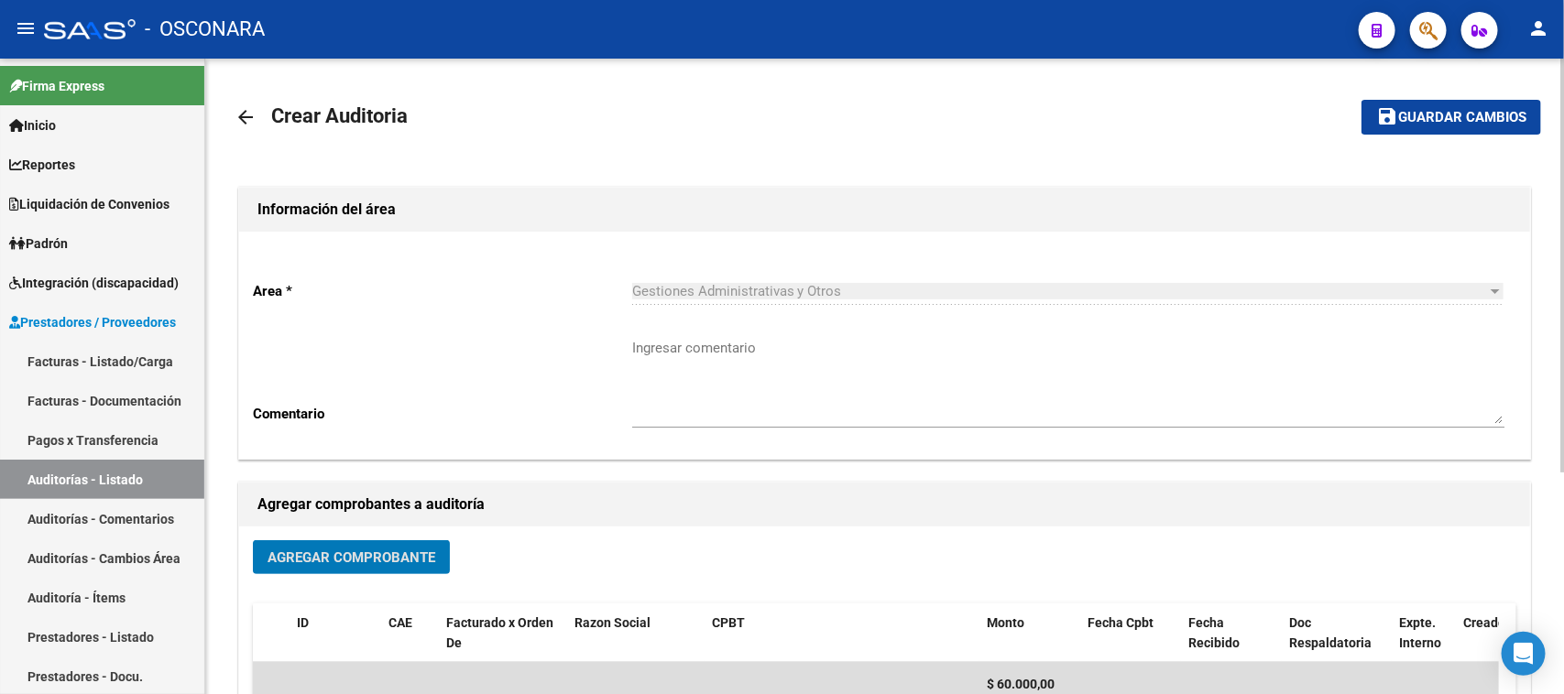
click at [1429, 114] on span "Guardar cambios" at bounding box center [1462, 118] width 128 height 16
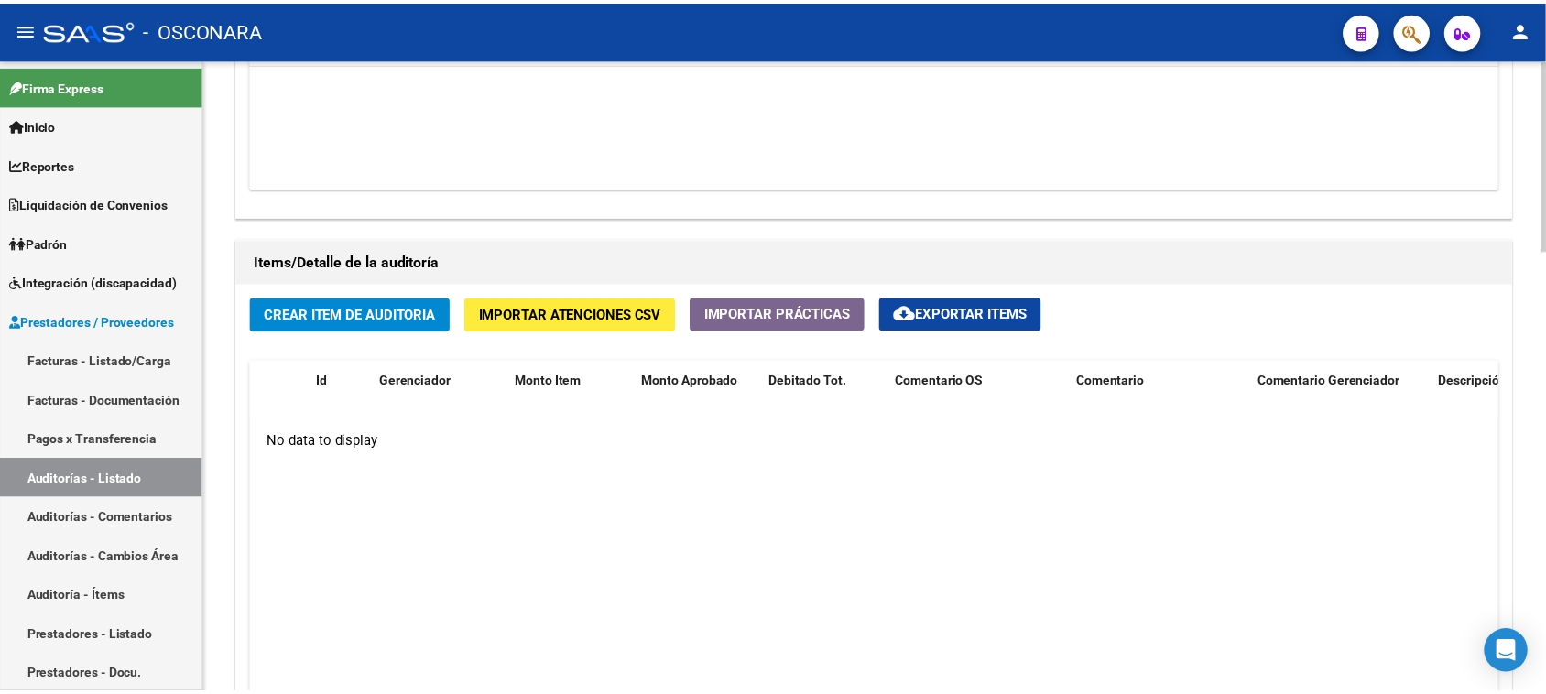
scroll to position [1374, 0]
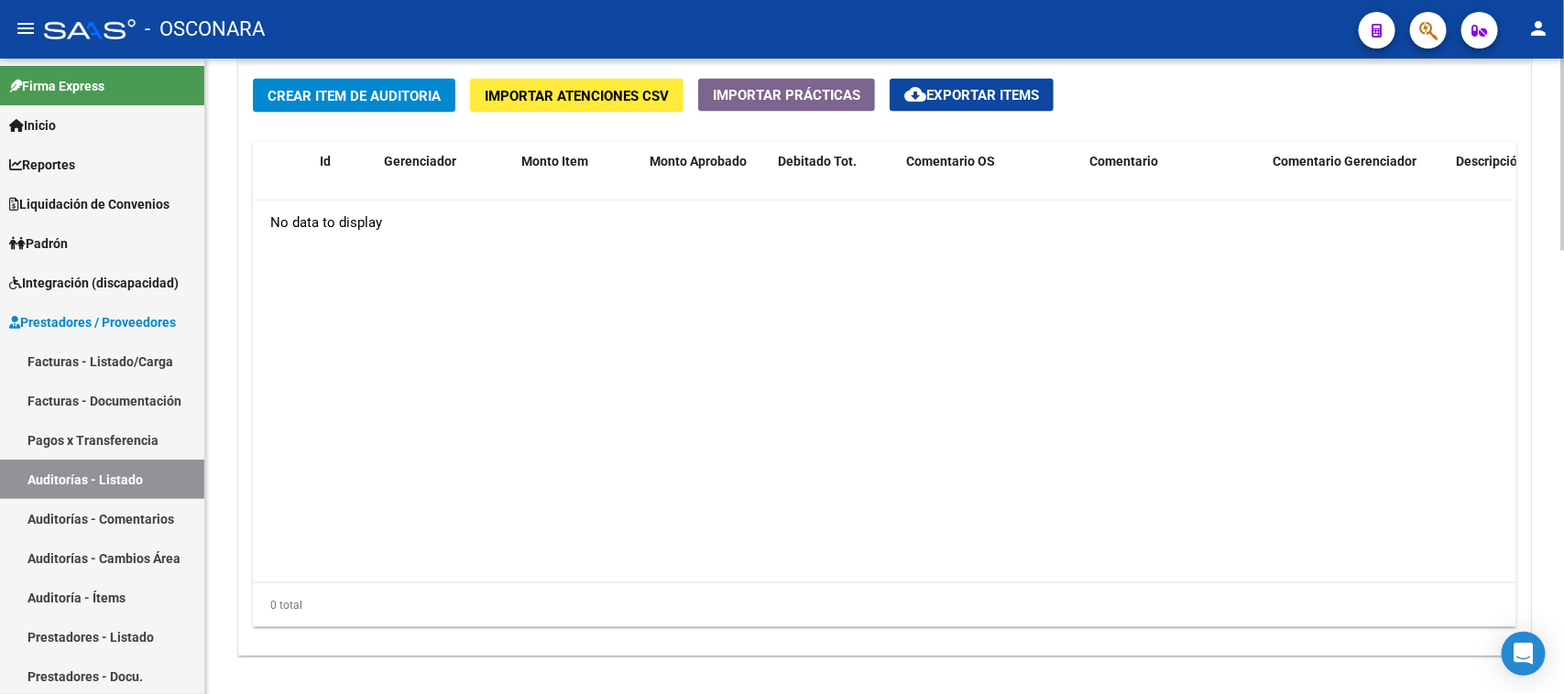
click at [374, 88] on span "Crear Item de Auditoria" at bounding box center [353, 96] width 173 height 16
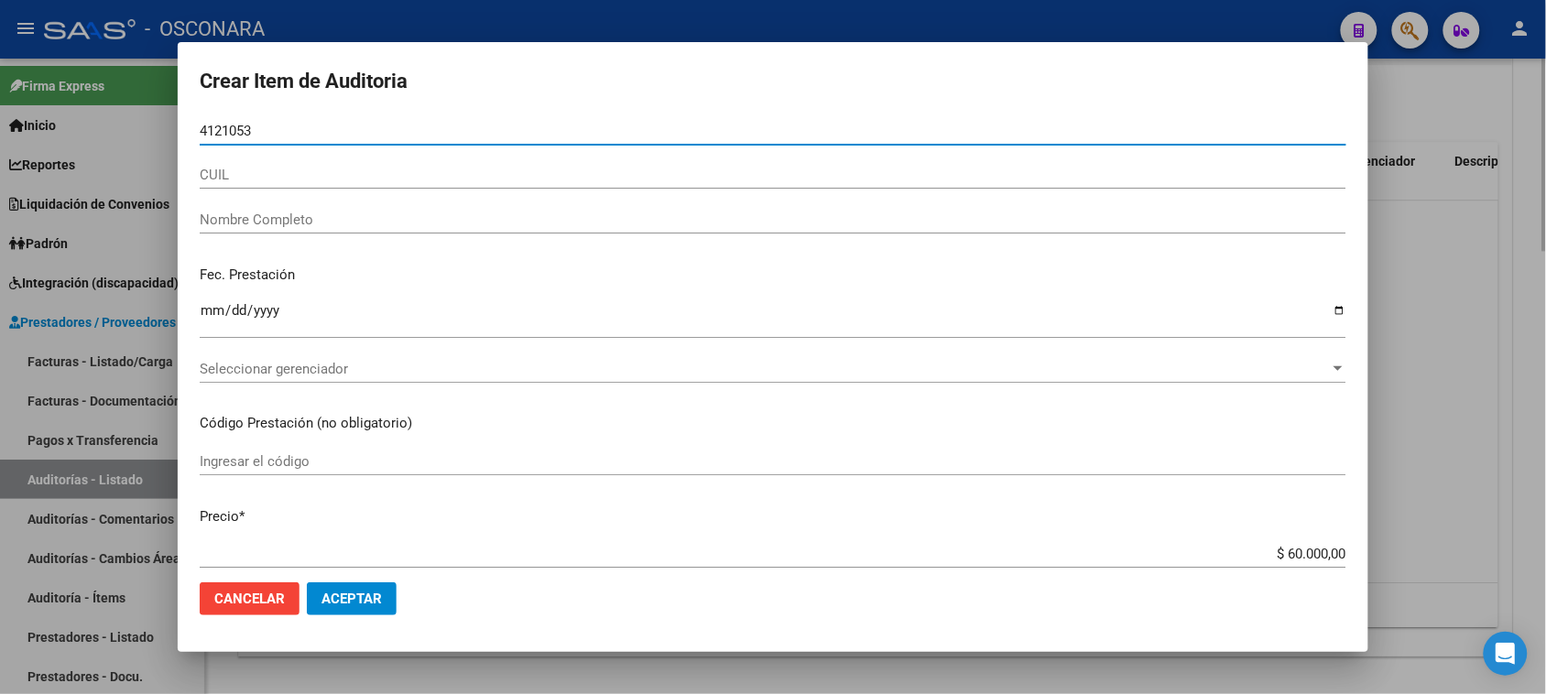
type input "41210539"
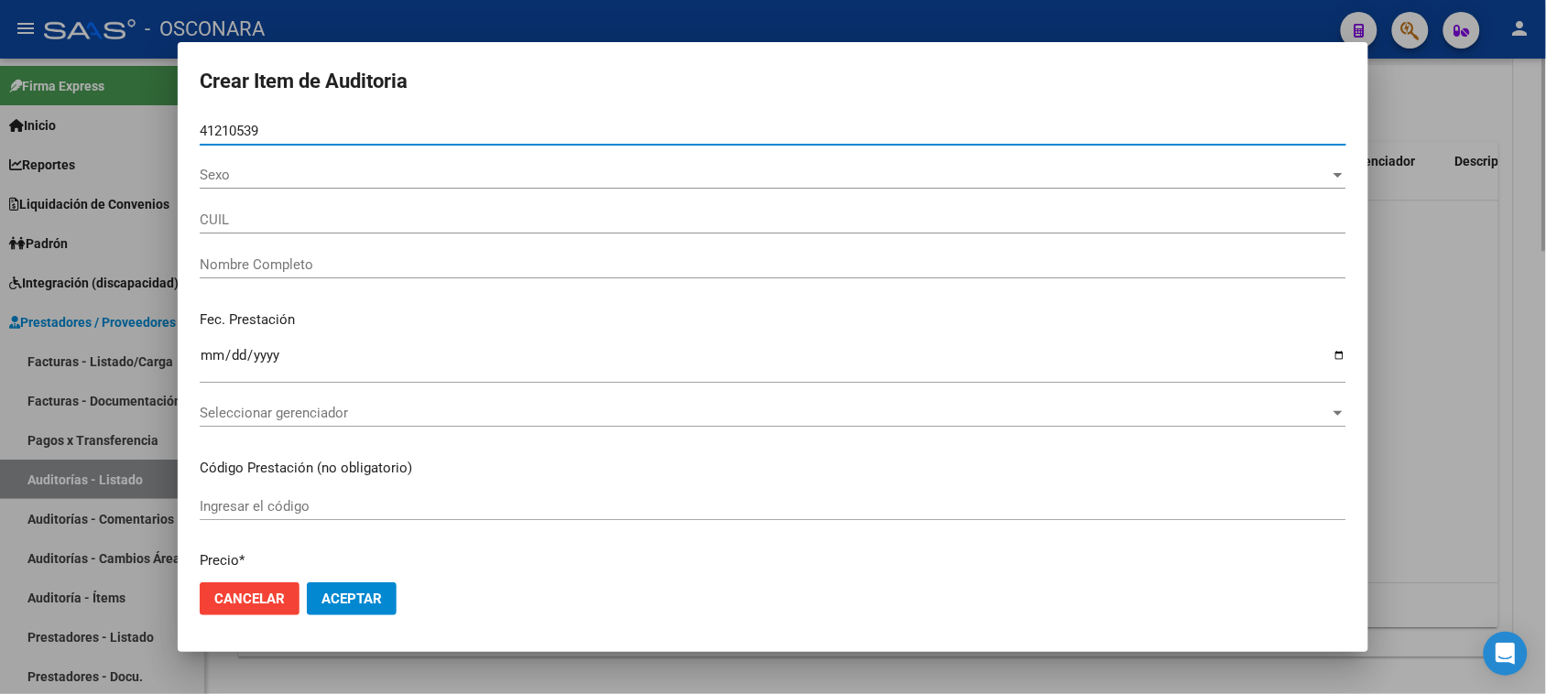
type input "20412105398"
type input "[PERSON_NAME]"
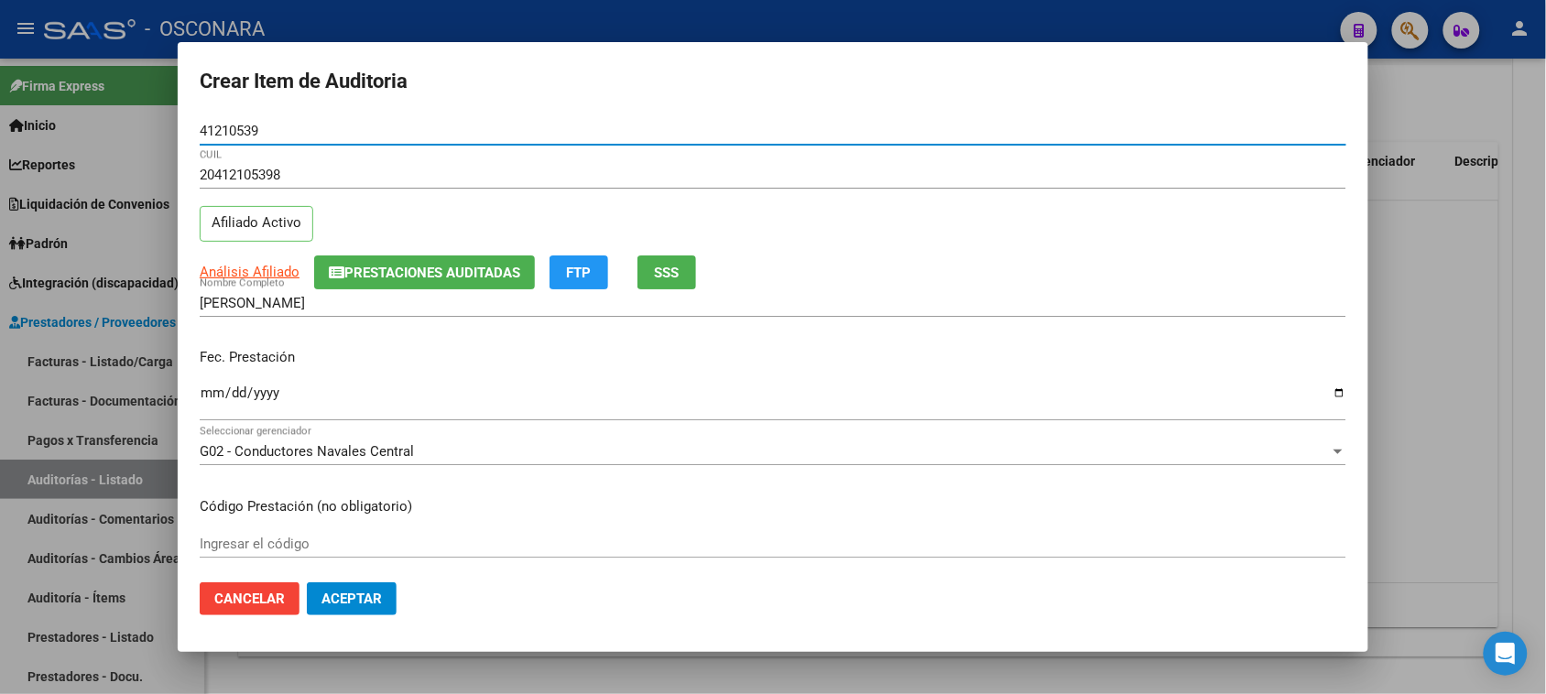
type input "41210539"
click at [213, 389] on input "Ingresar la fecha" at bounding box center [773, 400] width 1147 height 29
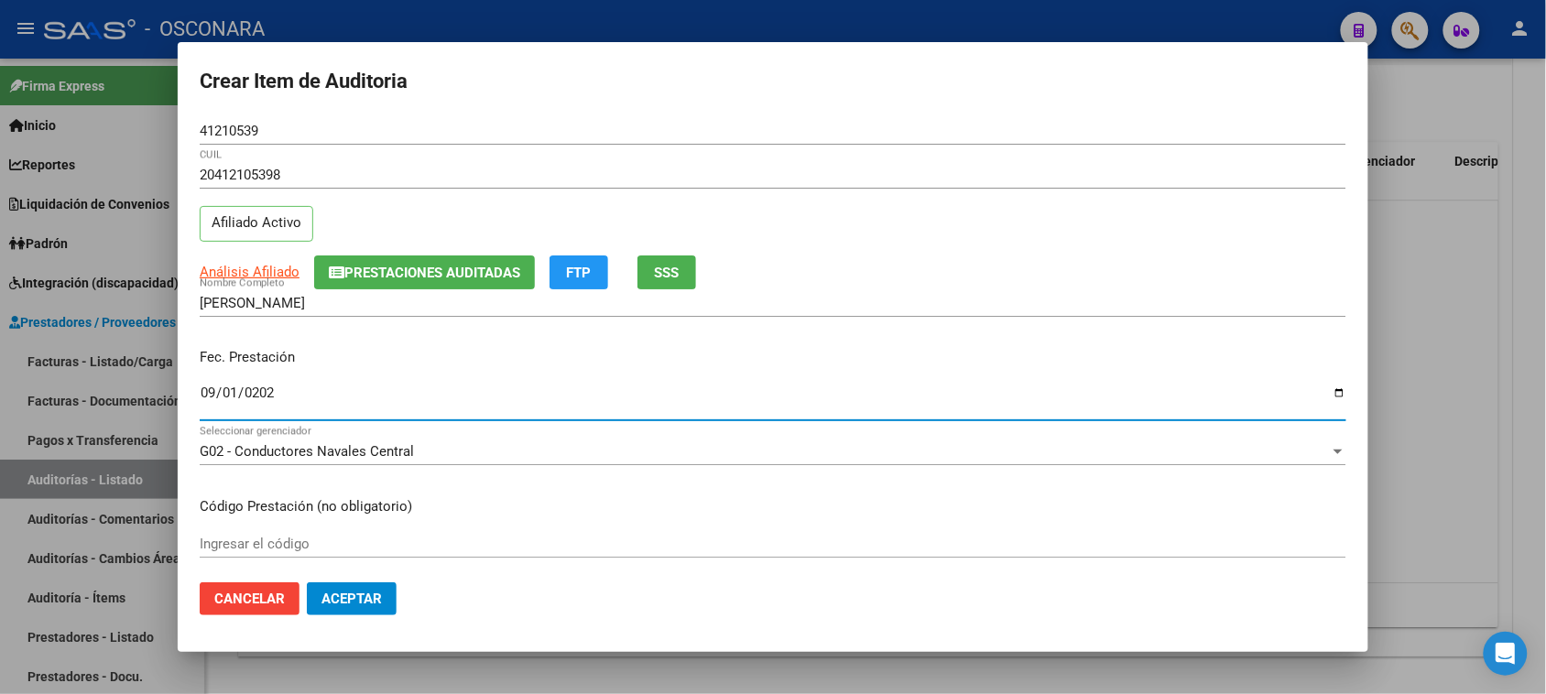
type input "[DATE]"
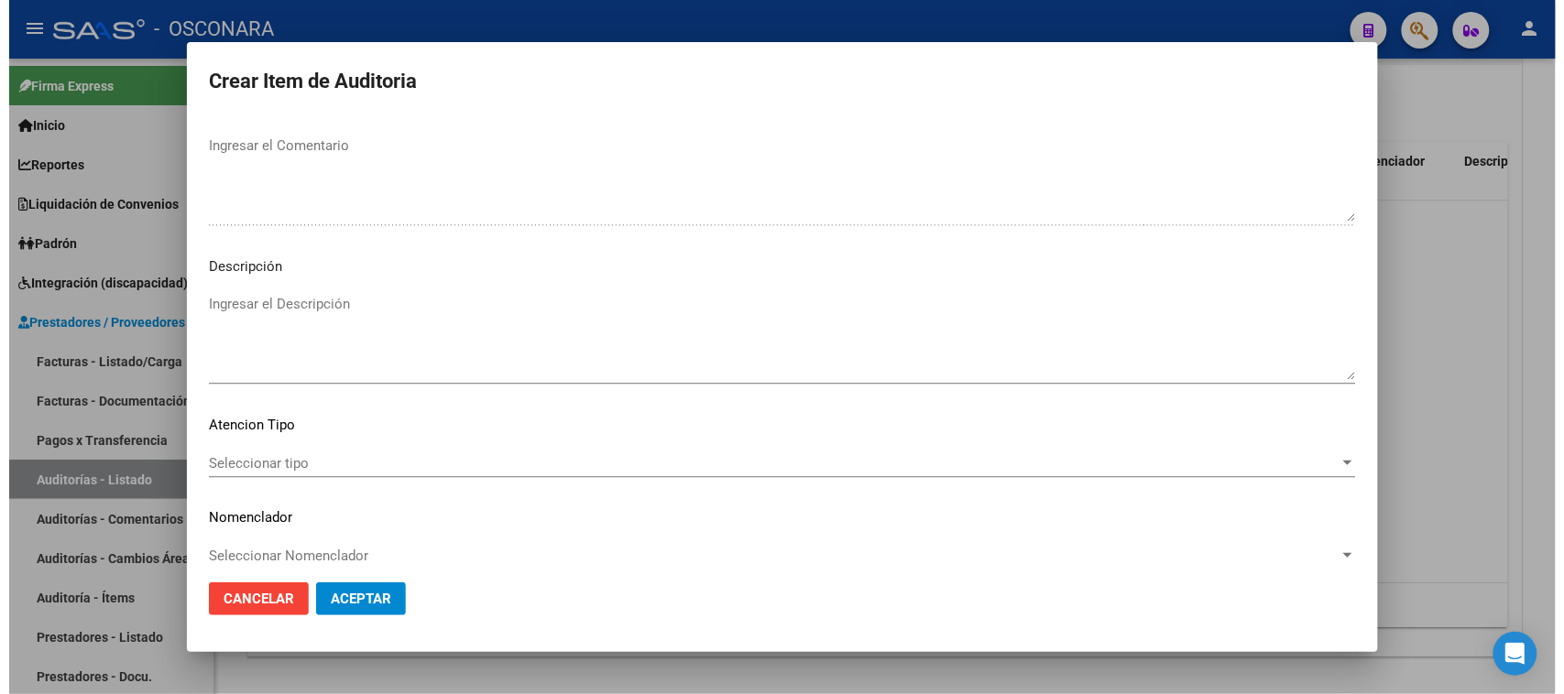
scroll to position [1196, 0]
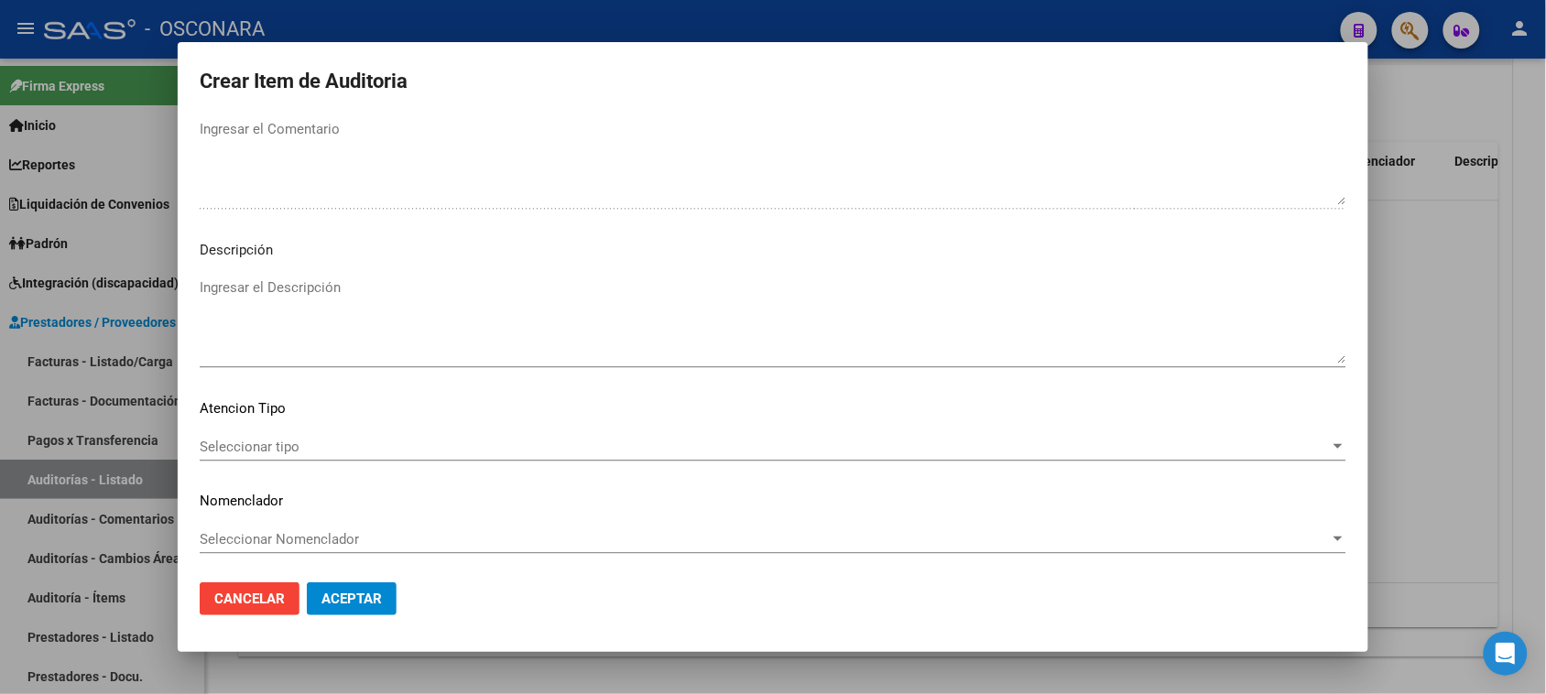
click at [377, 308] on textarea "Ingresar el Descripción" at bounding box center [773, 321] width 1147 height 86
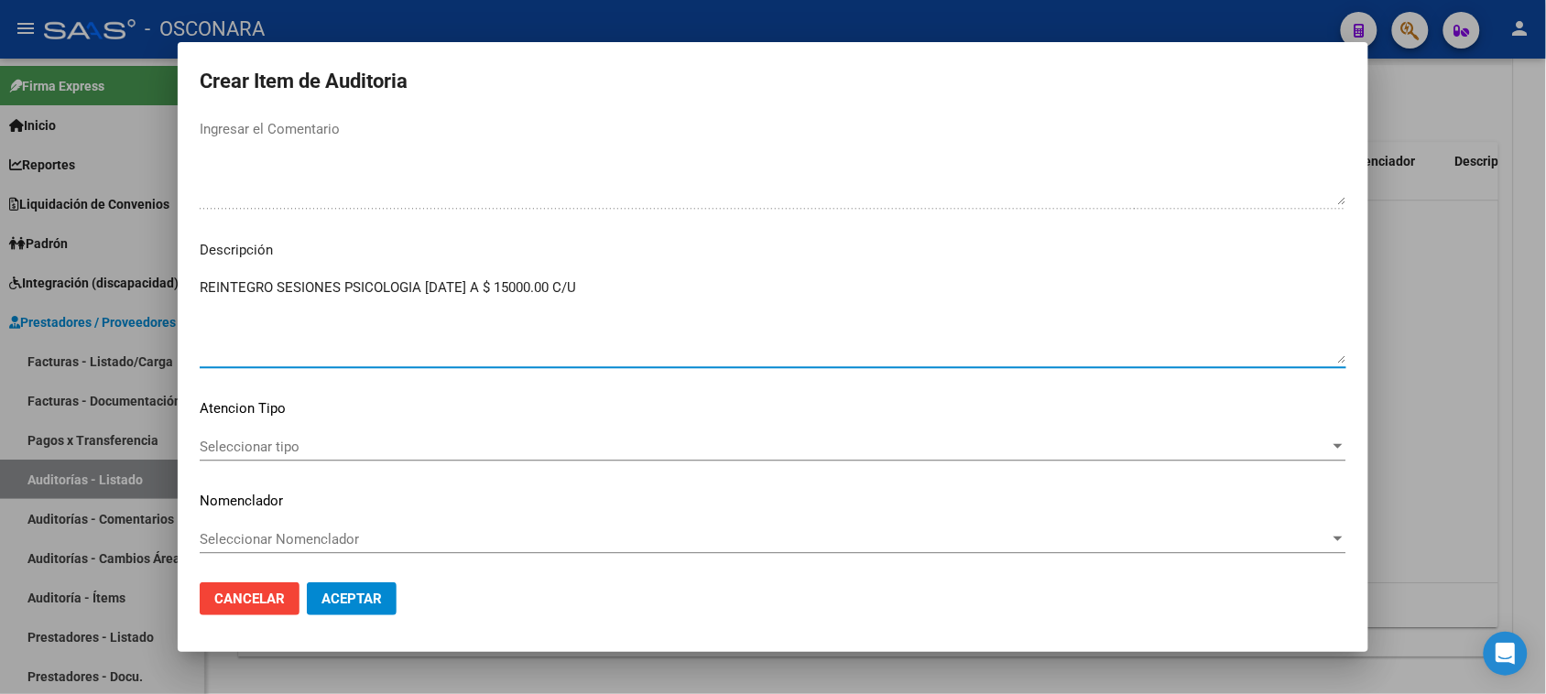
type textarea "REINTEGRO SESIONES PSICOLOGIA [DATE] A $ 15000.00 C/U"
click at [296, 445] on span "Seleccionar tipo" at bounding box center [765, 447] width 1130 height 16
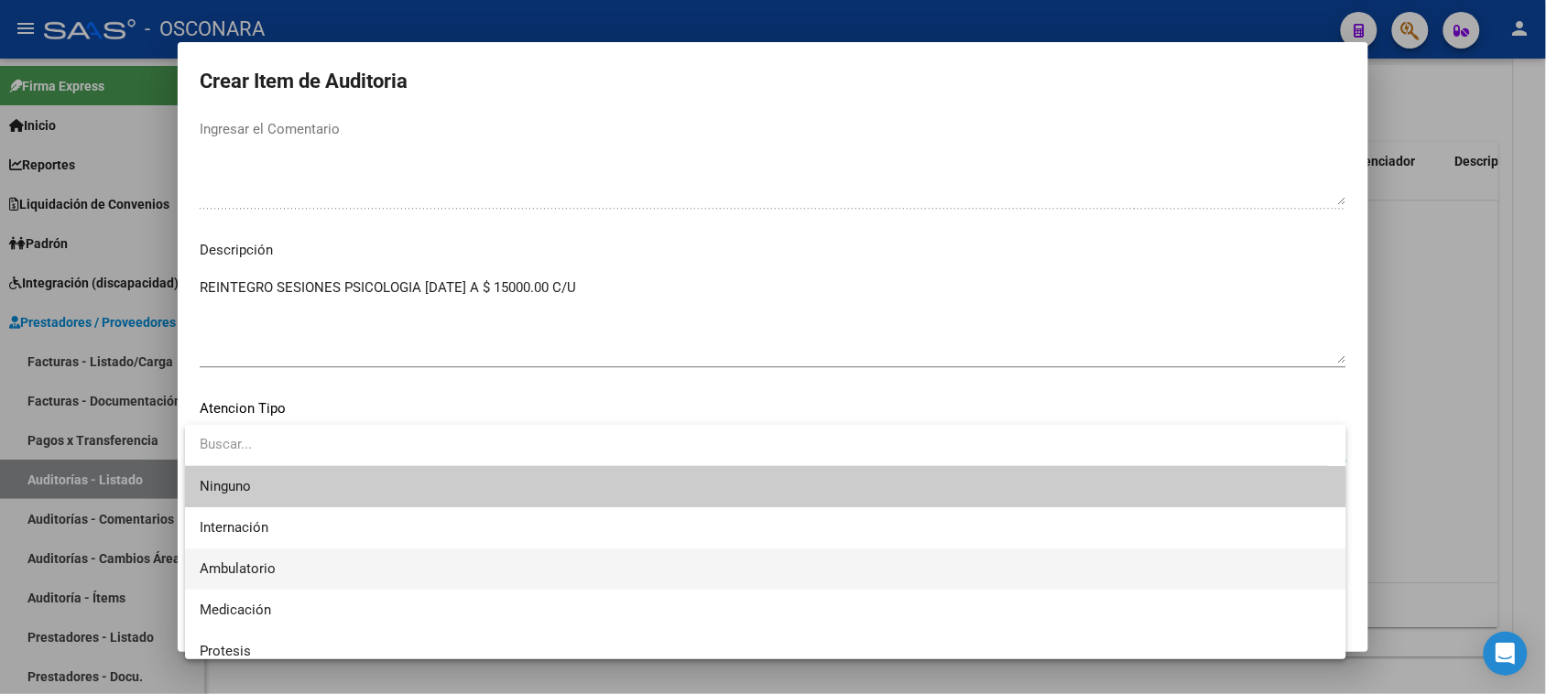
click at [267, 561] on span "Ambulatorio" at bounding box center [238, 569] width 76 height 16
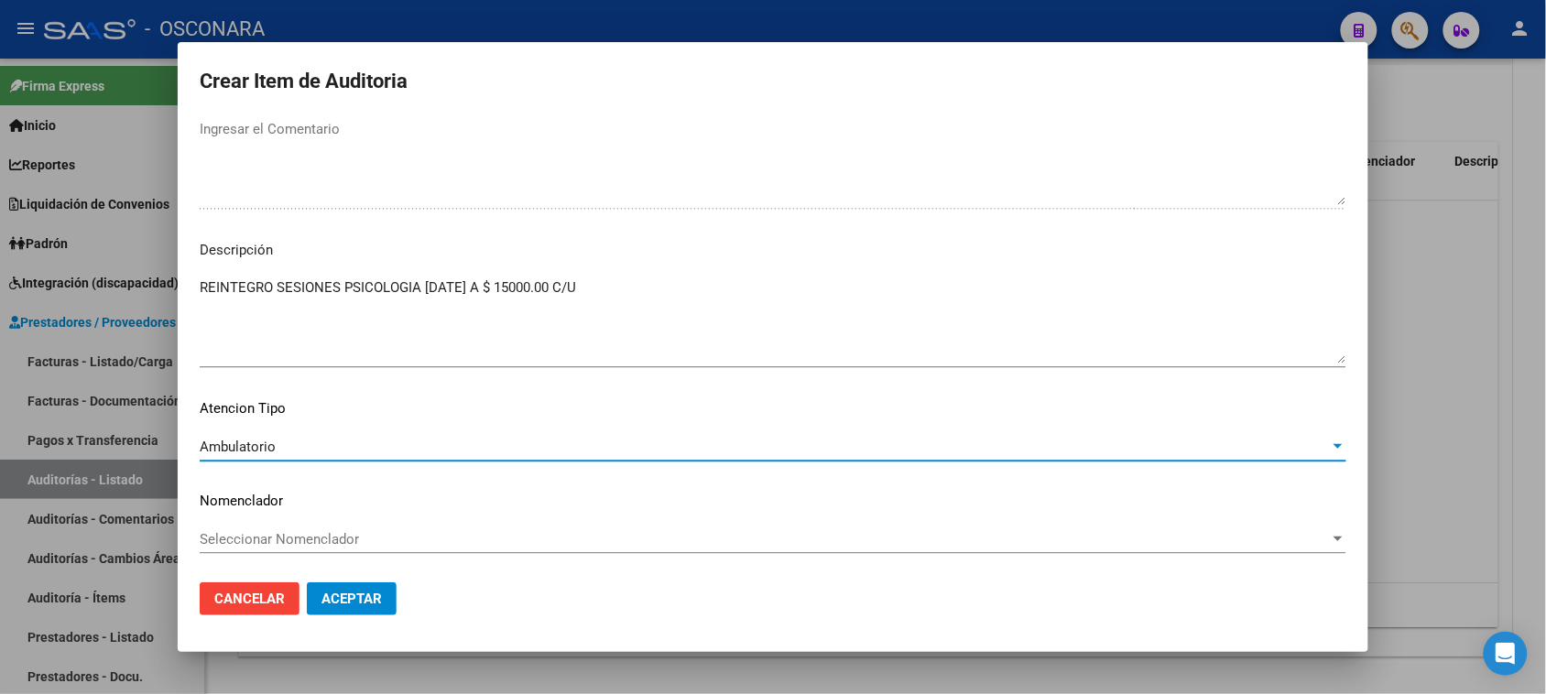
click at [359, 587] on button "Aceptar" at bounding box center [352, 599] width 90 height 33
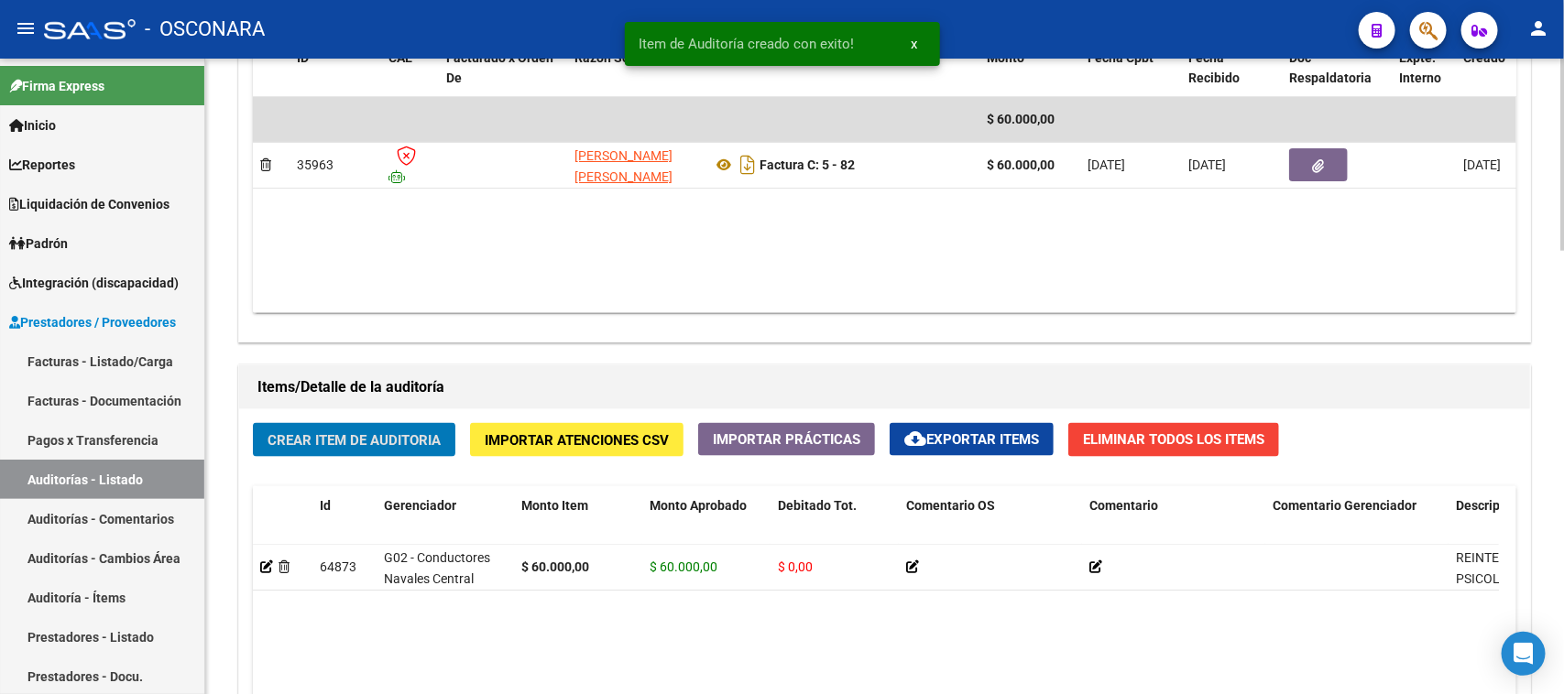
scroll to position [1467, 0]
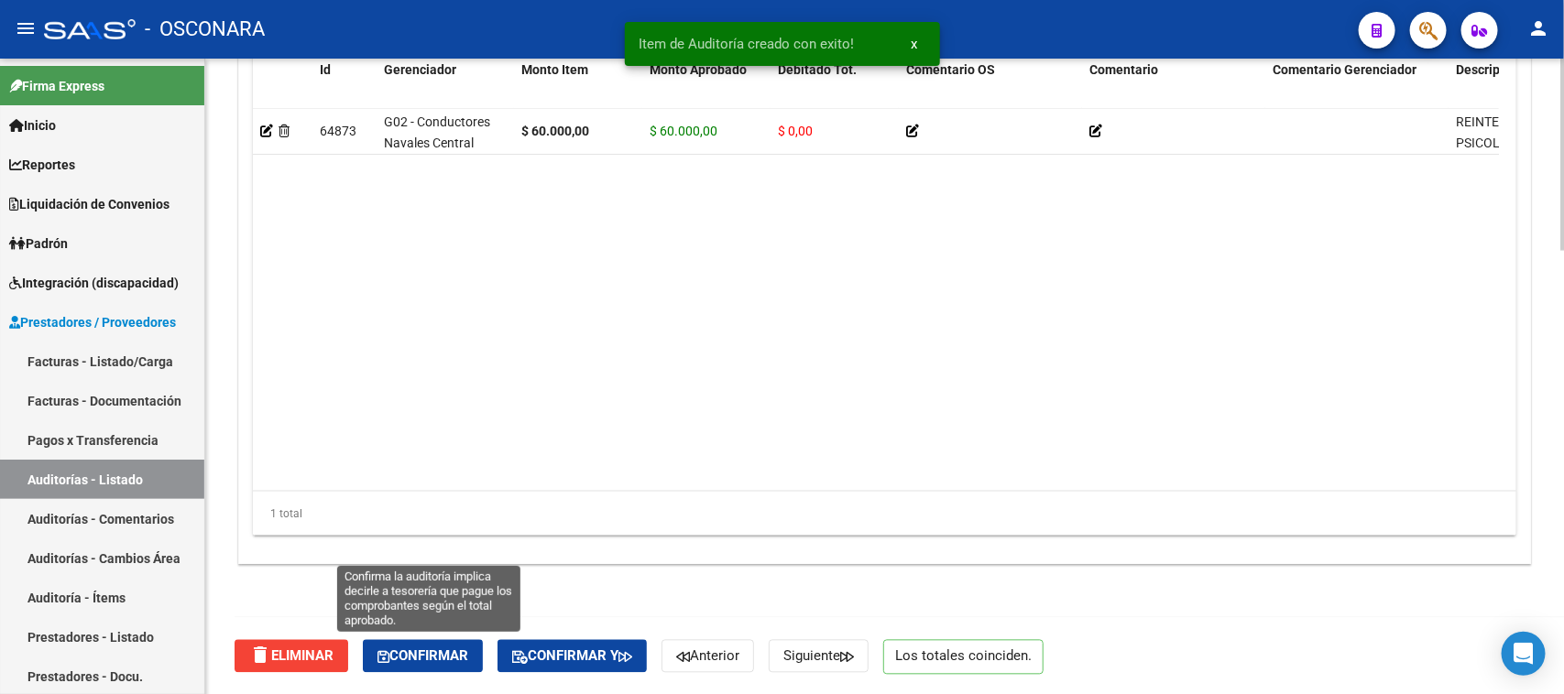
click at [442, 655] on span "Confirmar" at bounding box center [422, 657] width 91 height 16
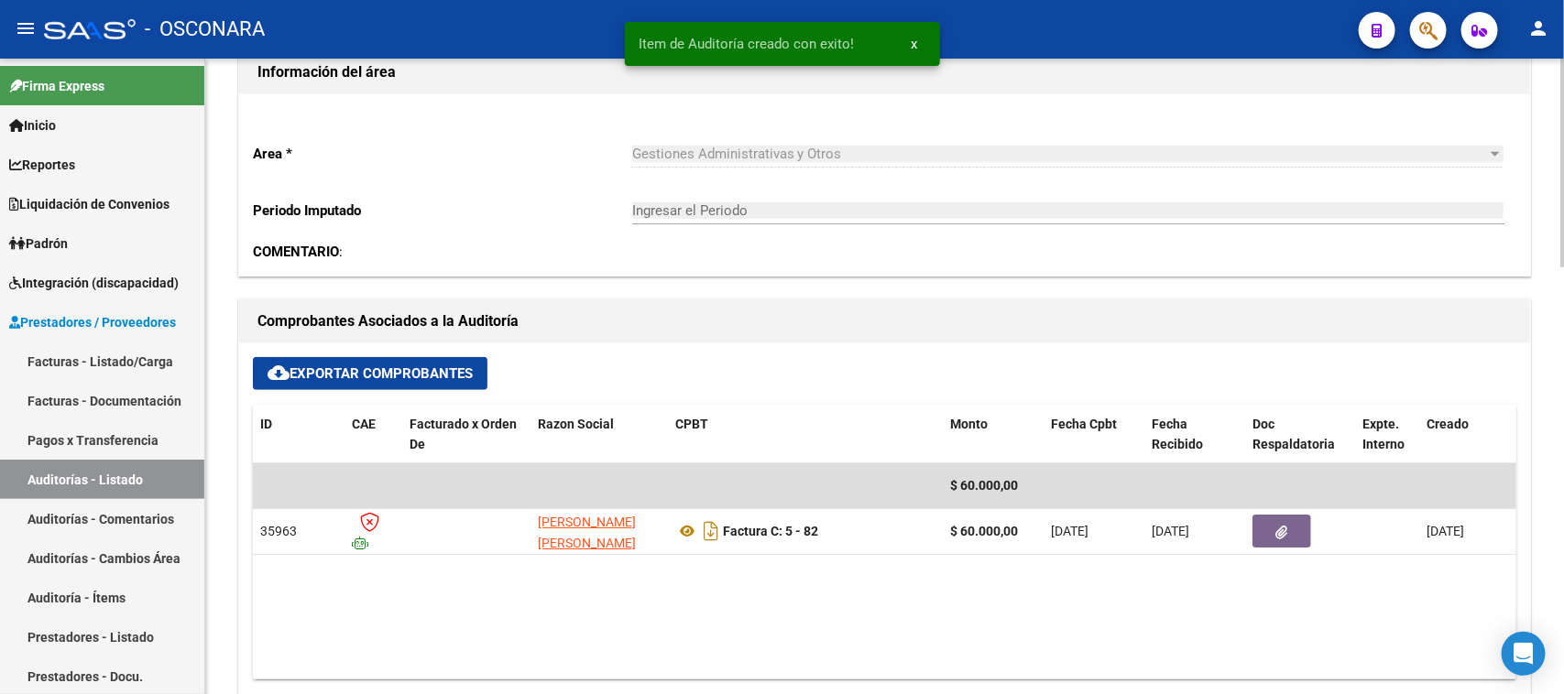
type input "202510"
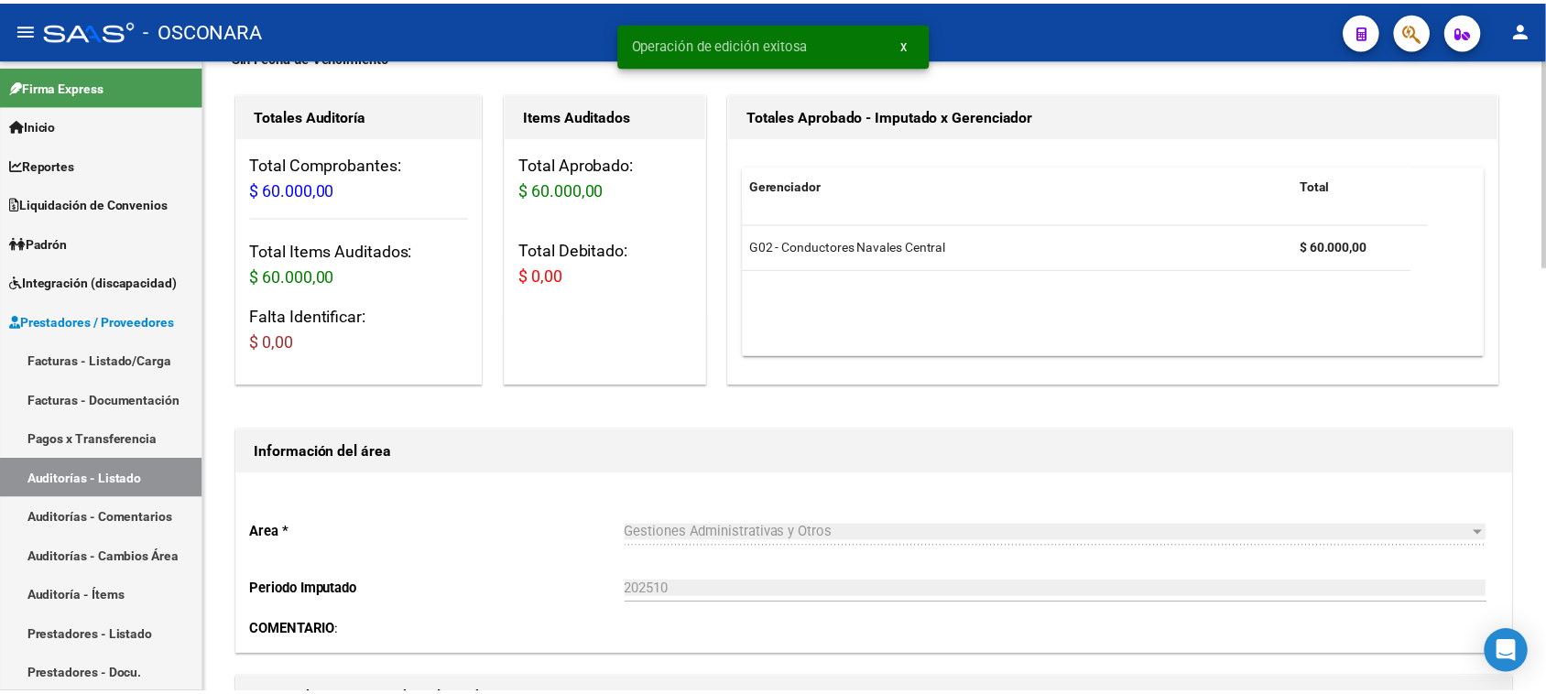
scroll to position [0, 0]
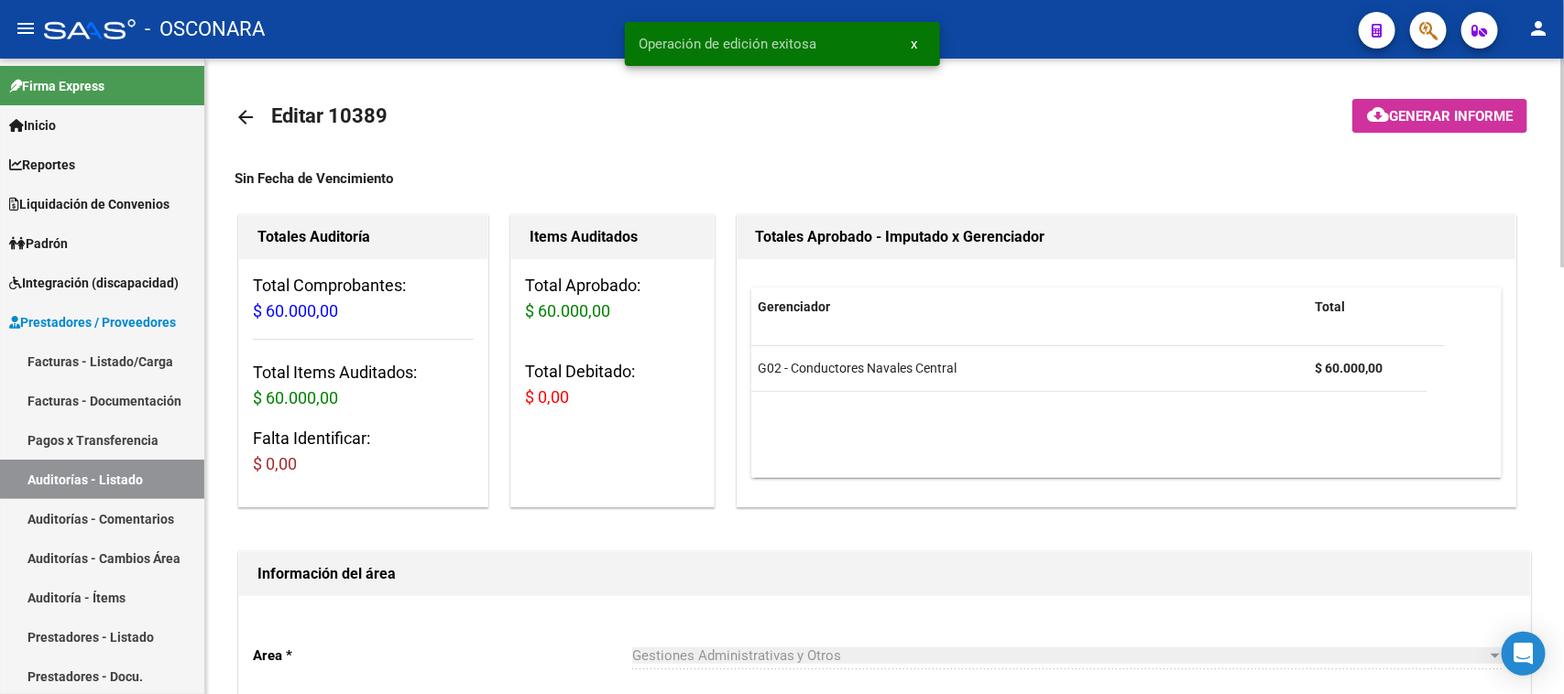
click at [1464, 108] on span "Generar informe" at bounding box center [1451, 116] width 124 height 16
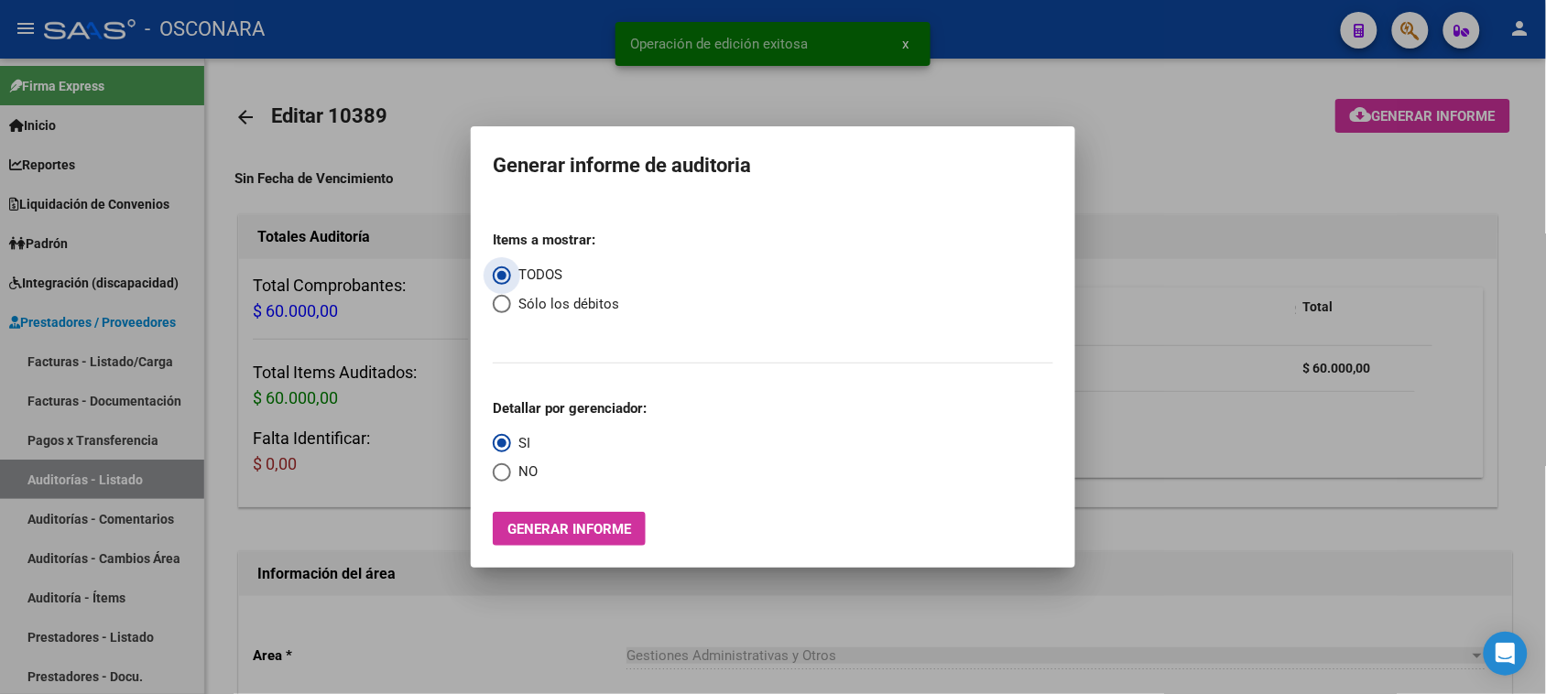
click at [560, 527] on span "Generar informe" at bounding box center [569, 529] width 124 height 16
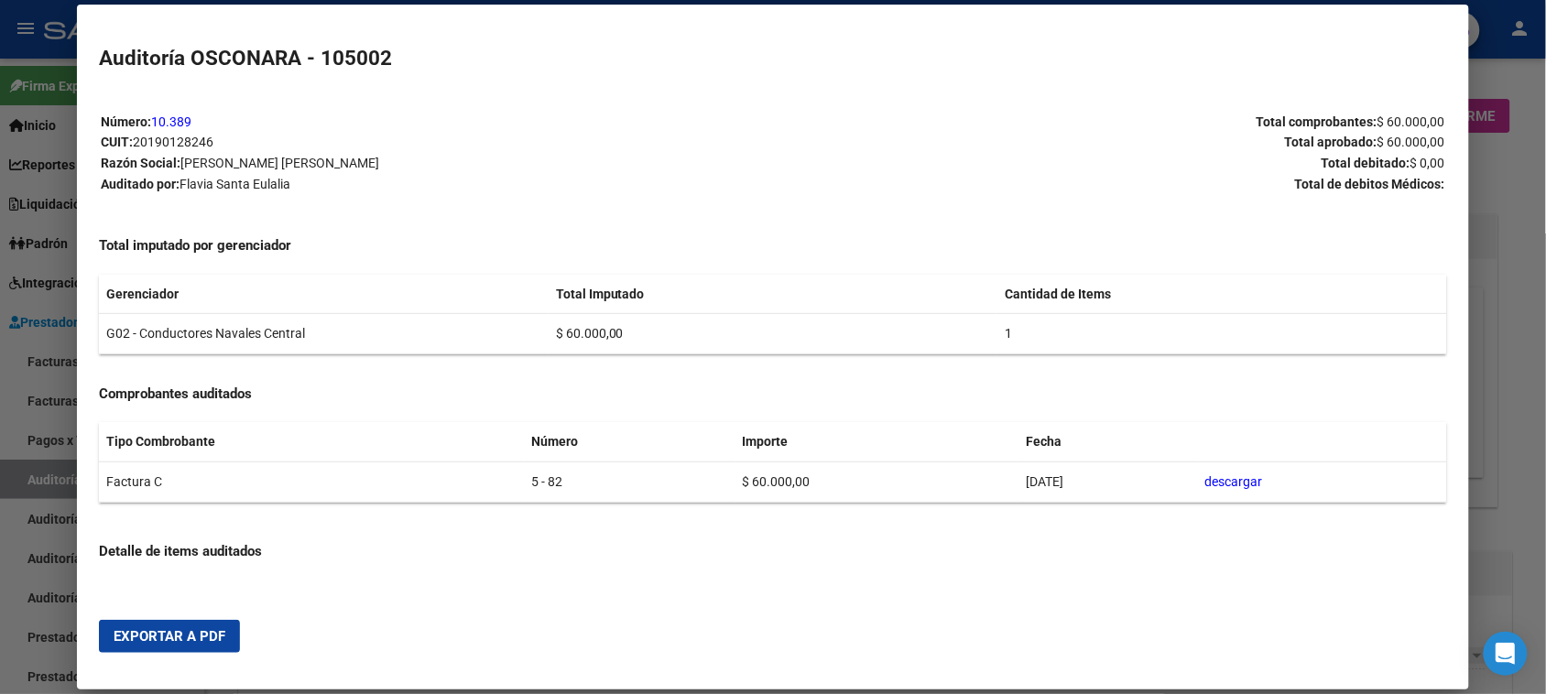
drag, startPoint x: 175, startPoint y: 638, endPoint x: 464, endPoint y: 487, distance: 326.1
click at [175, 637] on span "Exportar a PDF" at bounding box center [170, 636] width 112 height 16
click at [27, 469] on div at bounding box center [773, 347] width 1546 height 694
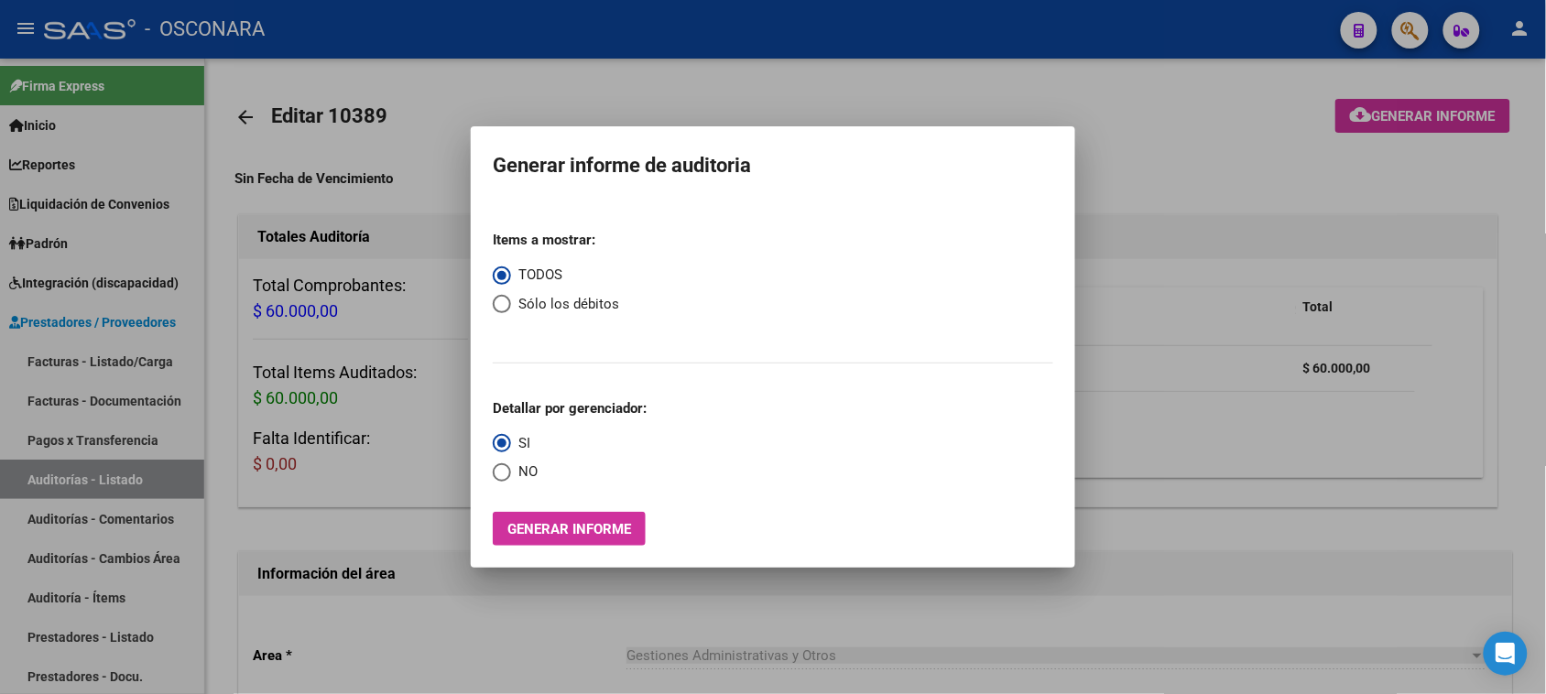
click at [93, 351] on div at bounding box center [773, 347] width 1546 height 694
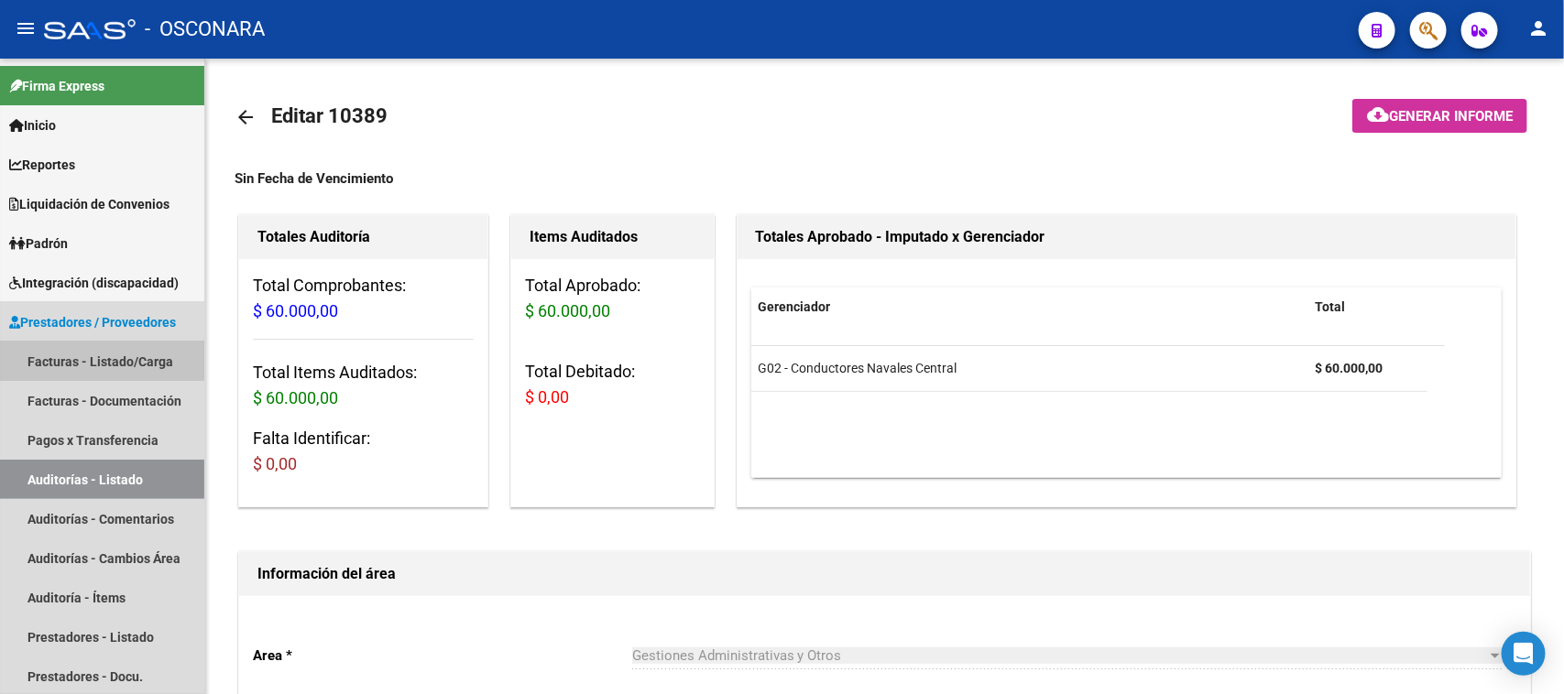
click at [93, 351] on link "Facturas - Listado/Carga" at bounding box center [102, 361] width 204 height 39
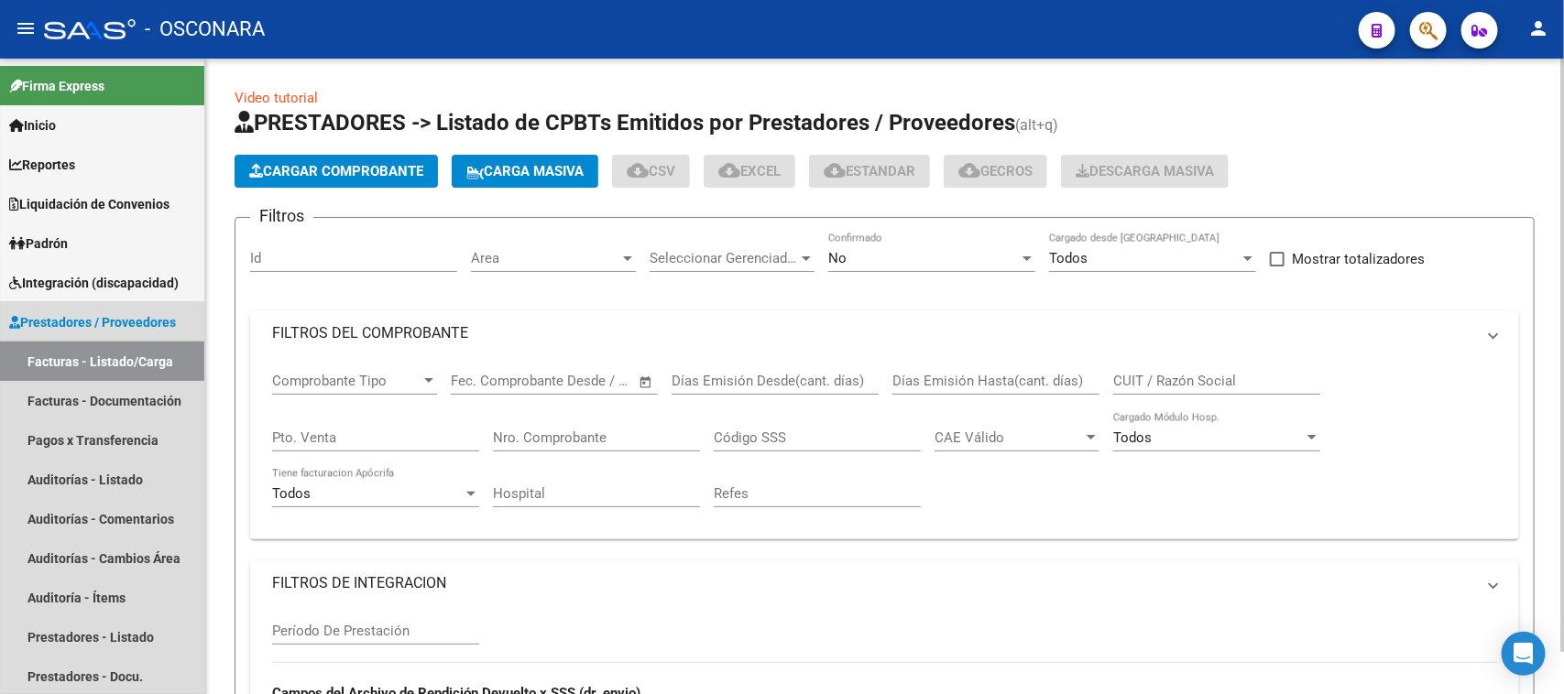
drag, startPoint x: 93, startPoint y: 353, endPoint x: 579, endPoint y: 160, distance: 522.2
click at [94, 353] on link "Facturas - Listado/Carga" at bounding box center [102, 361] width 204 height 39
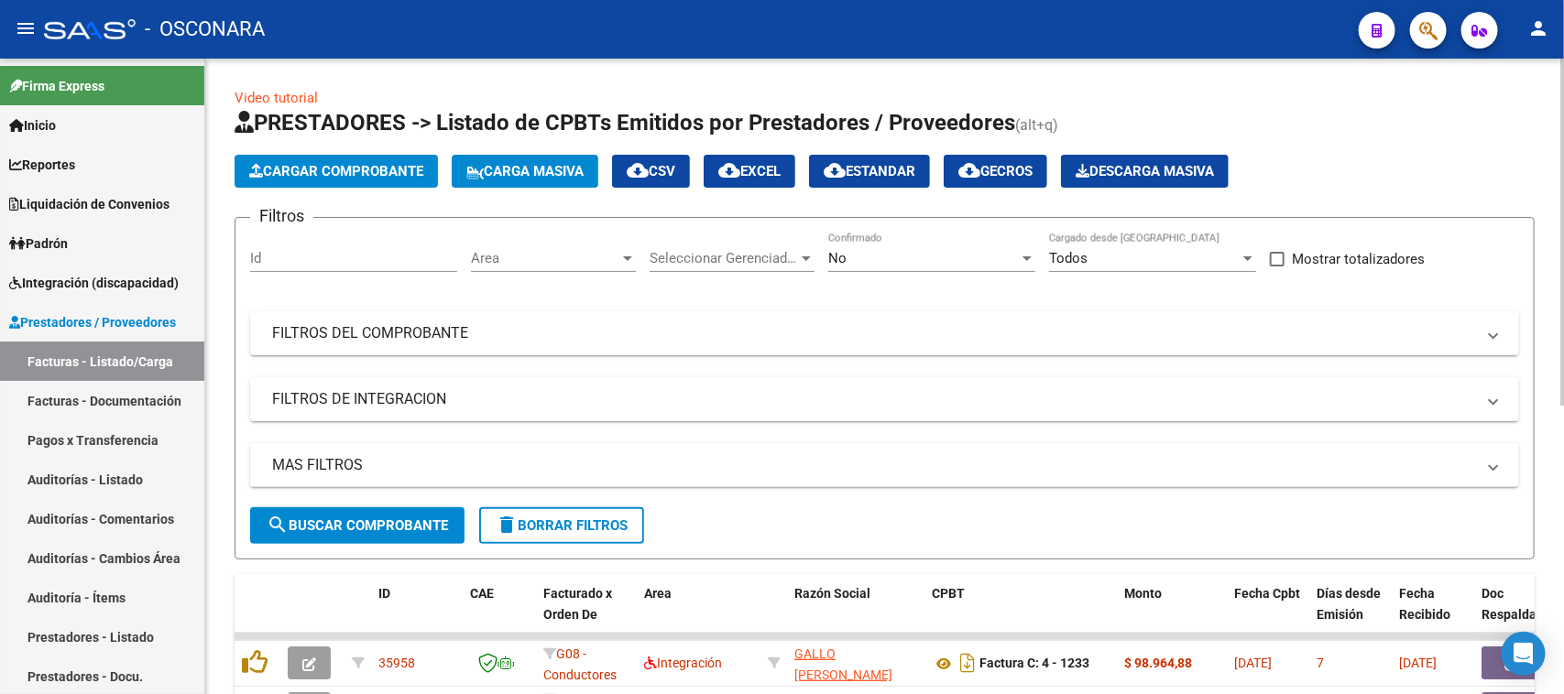
click at [382, 171] on span "Cargar Comprobante" at bounding box center [336, 171] width 174 height 16
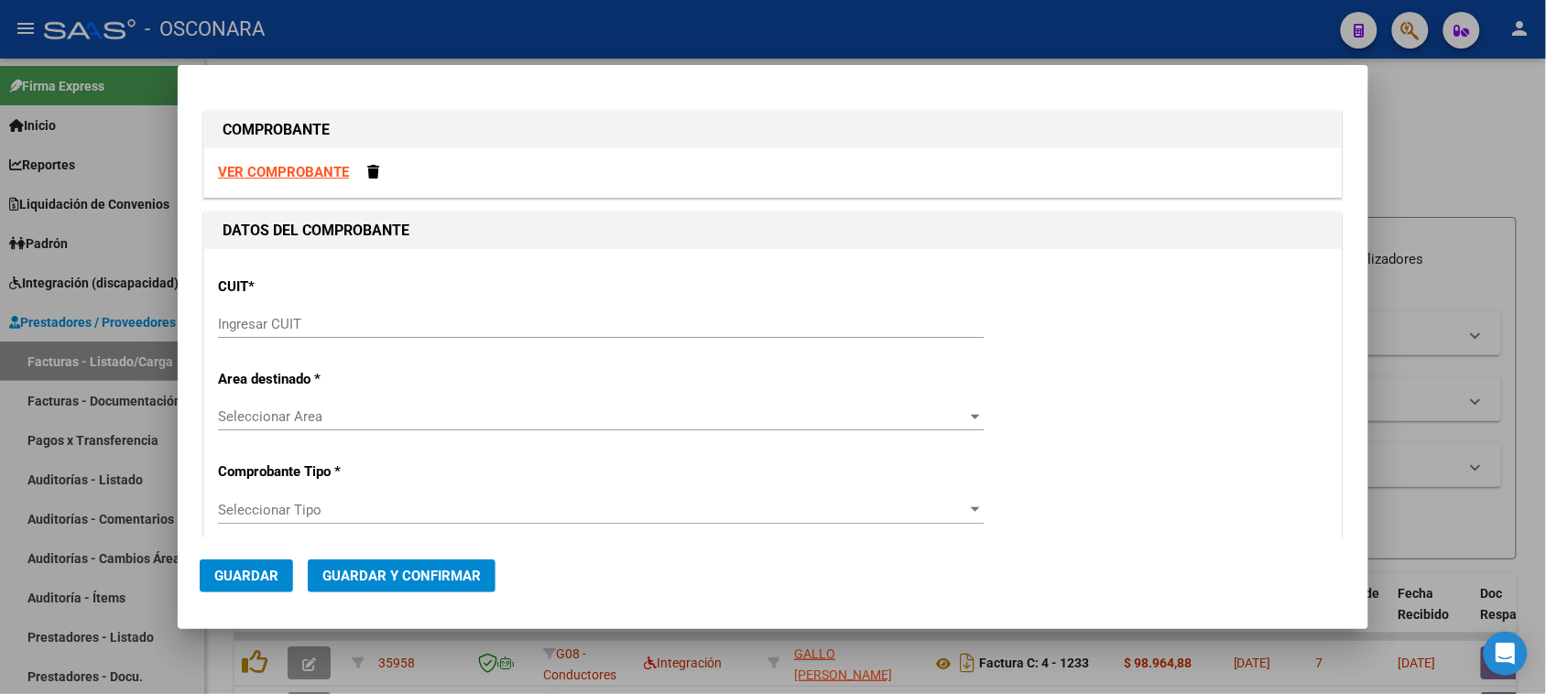
click at [267, 164] on strong "VER COMPROBANTE" at bounding box center [283, 172] width 131 height 16
click at [376, 171] on span at bounding box center [373, 172] width 12 height 14
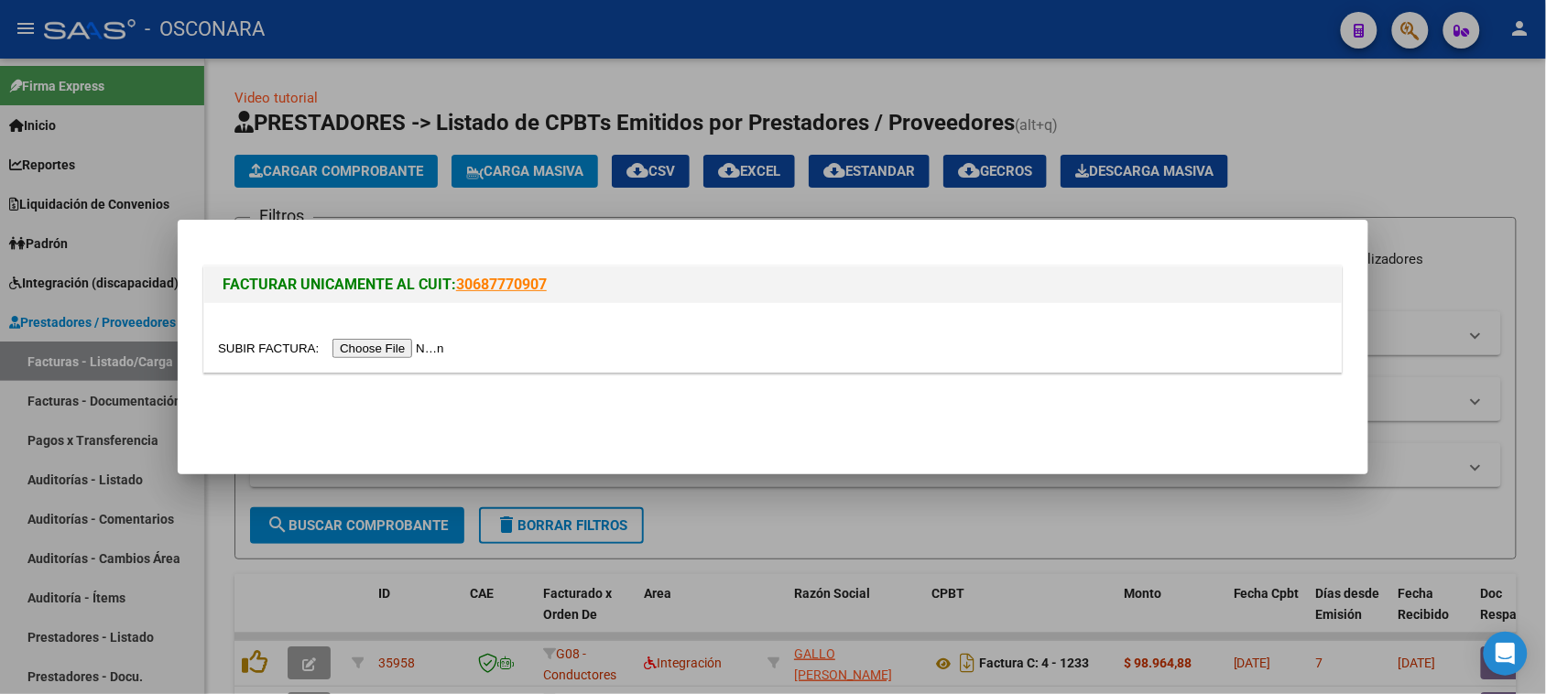
click at [420, 353] on input "file" at bounding box center [334, 348] width 232 height 19
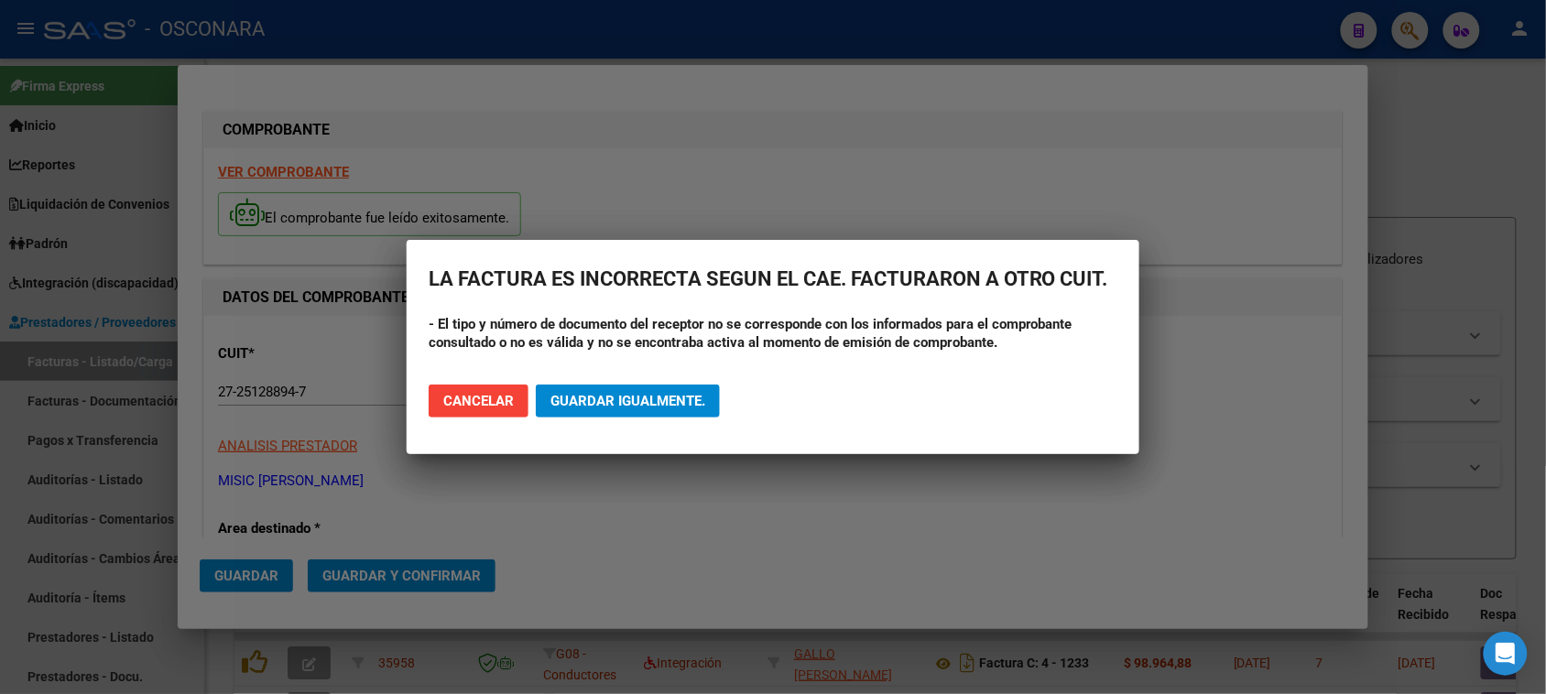
click at [597, 399] on span "Guardar igualmente." at bounding box center [628, 401] width 155 height 16
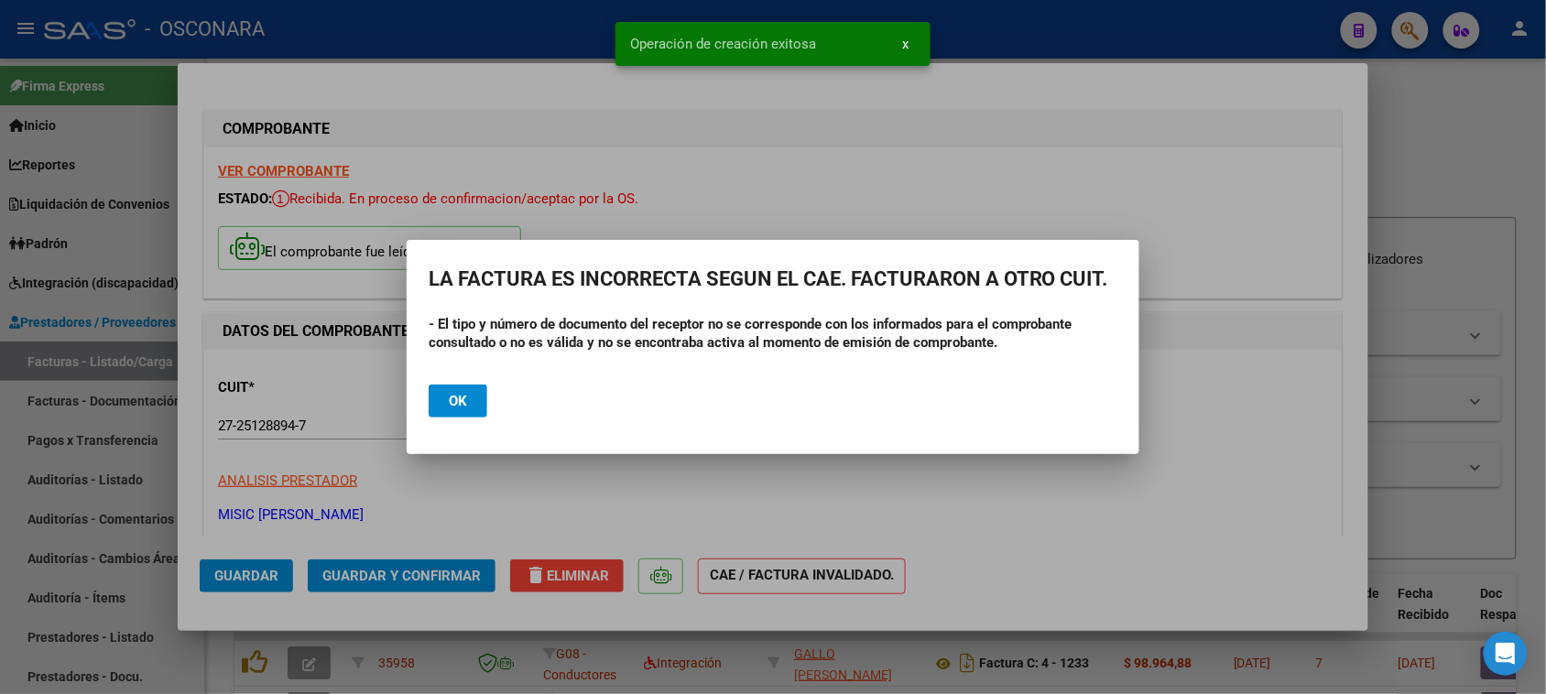
click at [447, 398] on button "Ok" at bounding box center [458, 401] width 59 height 33
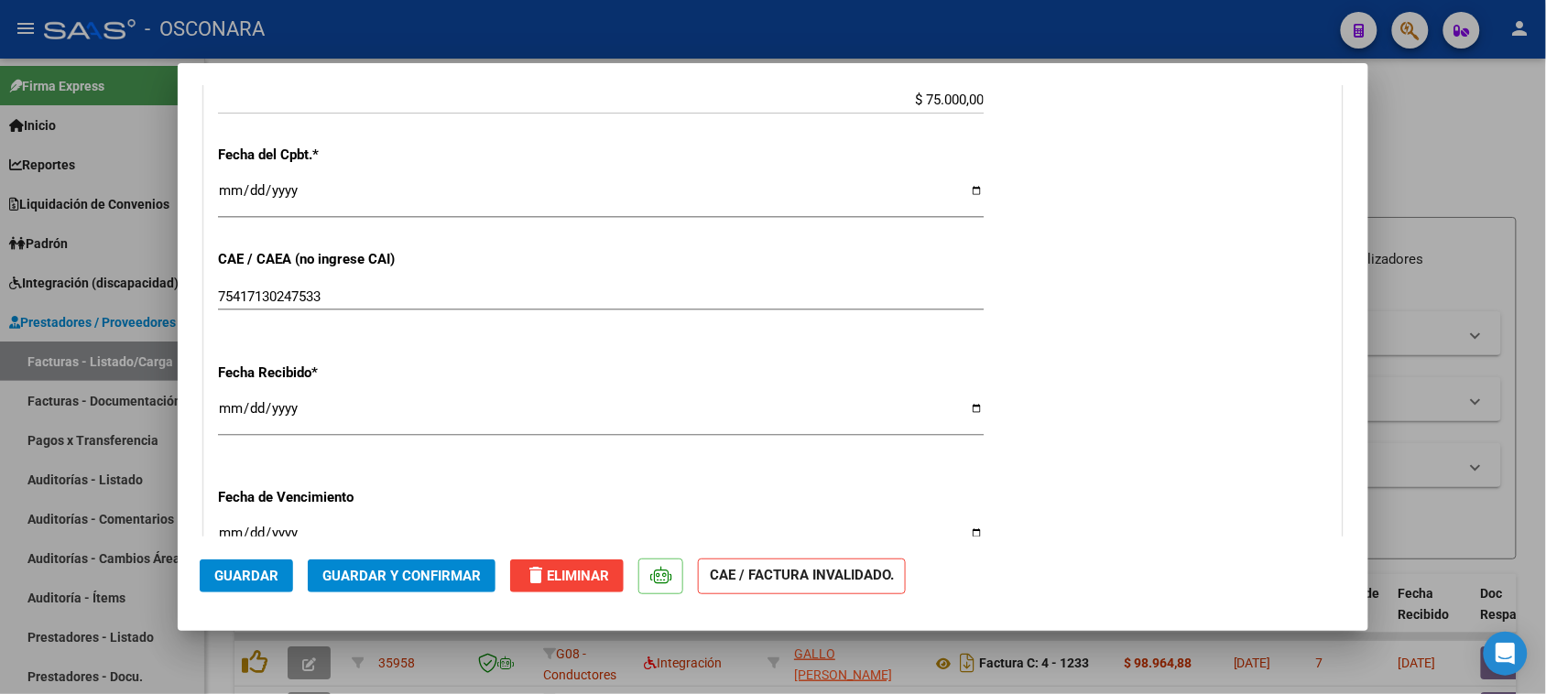
scroll to position [1030, 0]
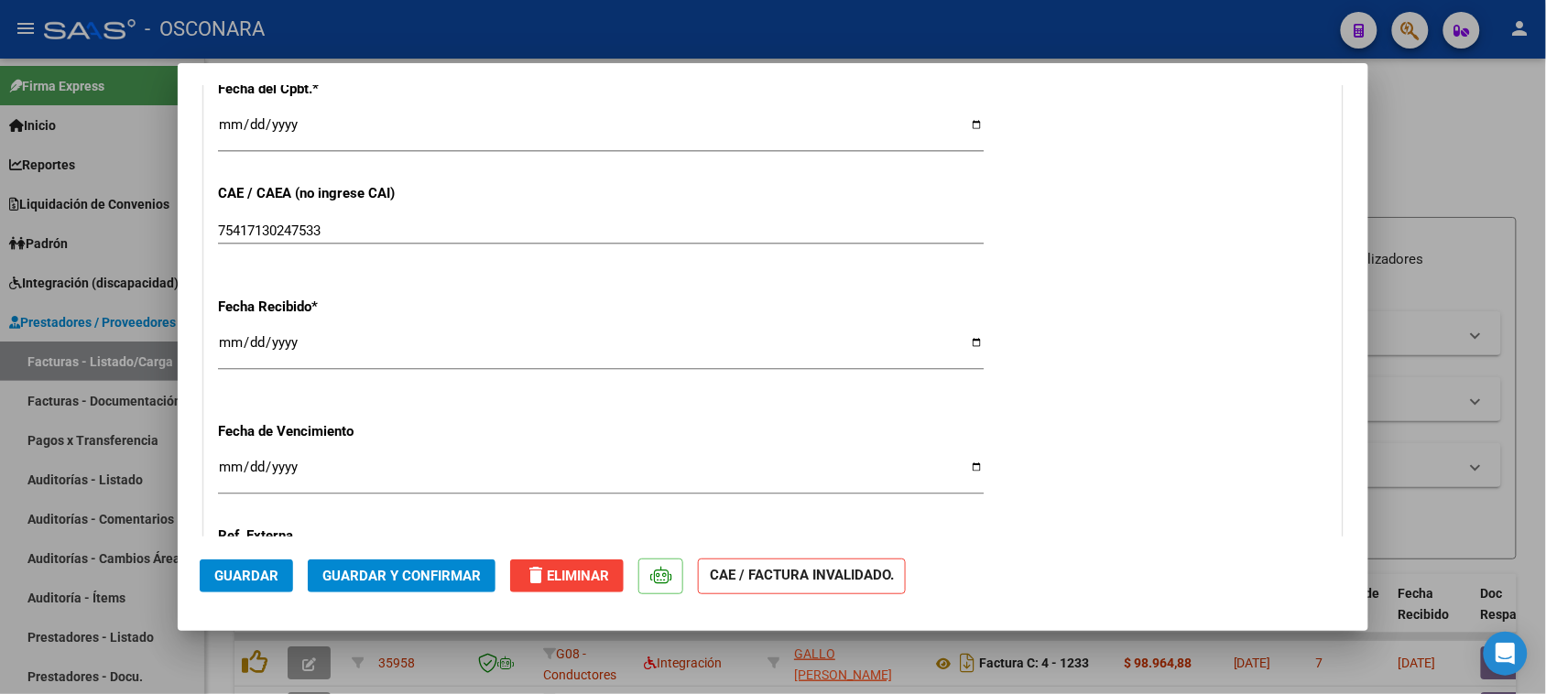
click at [410, 575] on span "Guardar y Confirmar" at bounding box center [401, 576] width 158 height 16
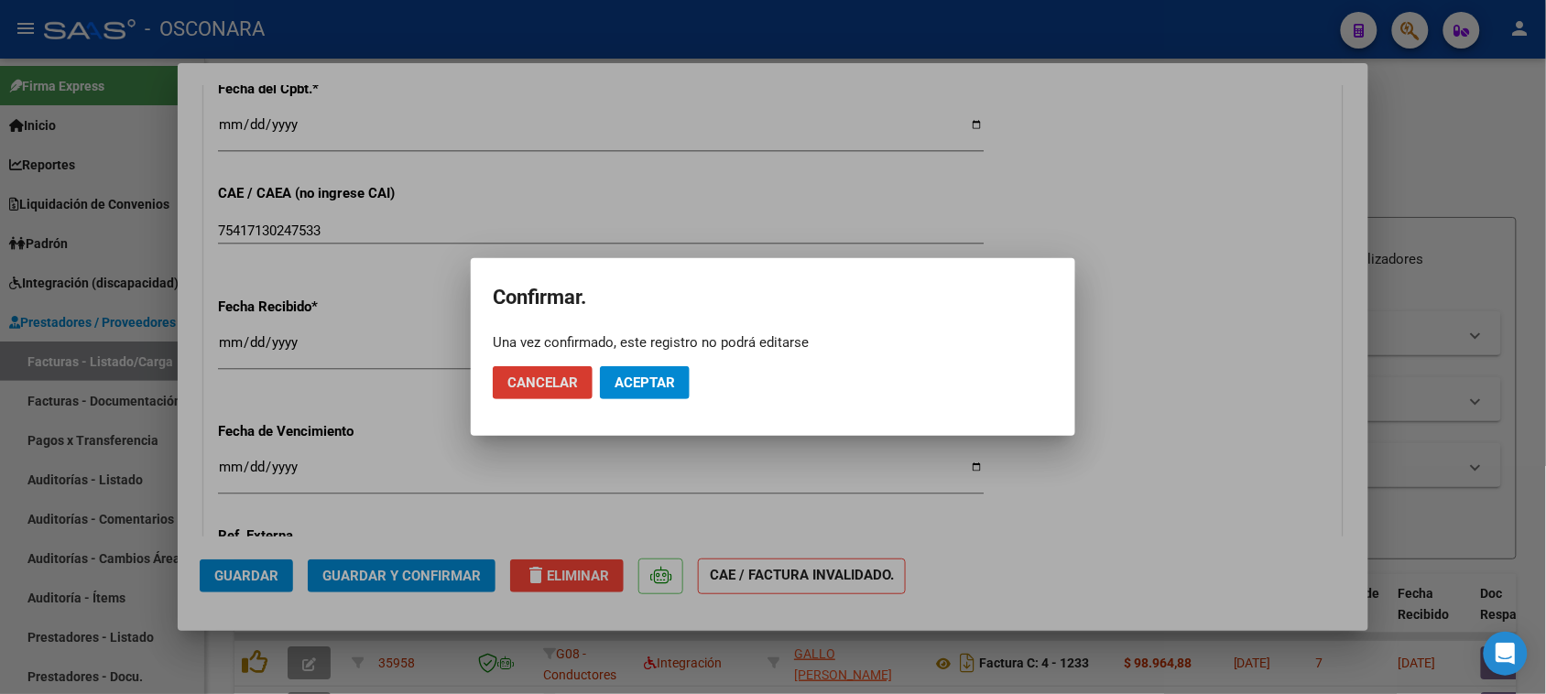
click at [667, 383] on span "Aceptar" at bounding box center [645, 383] width 60 height 16
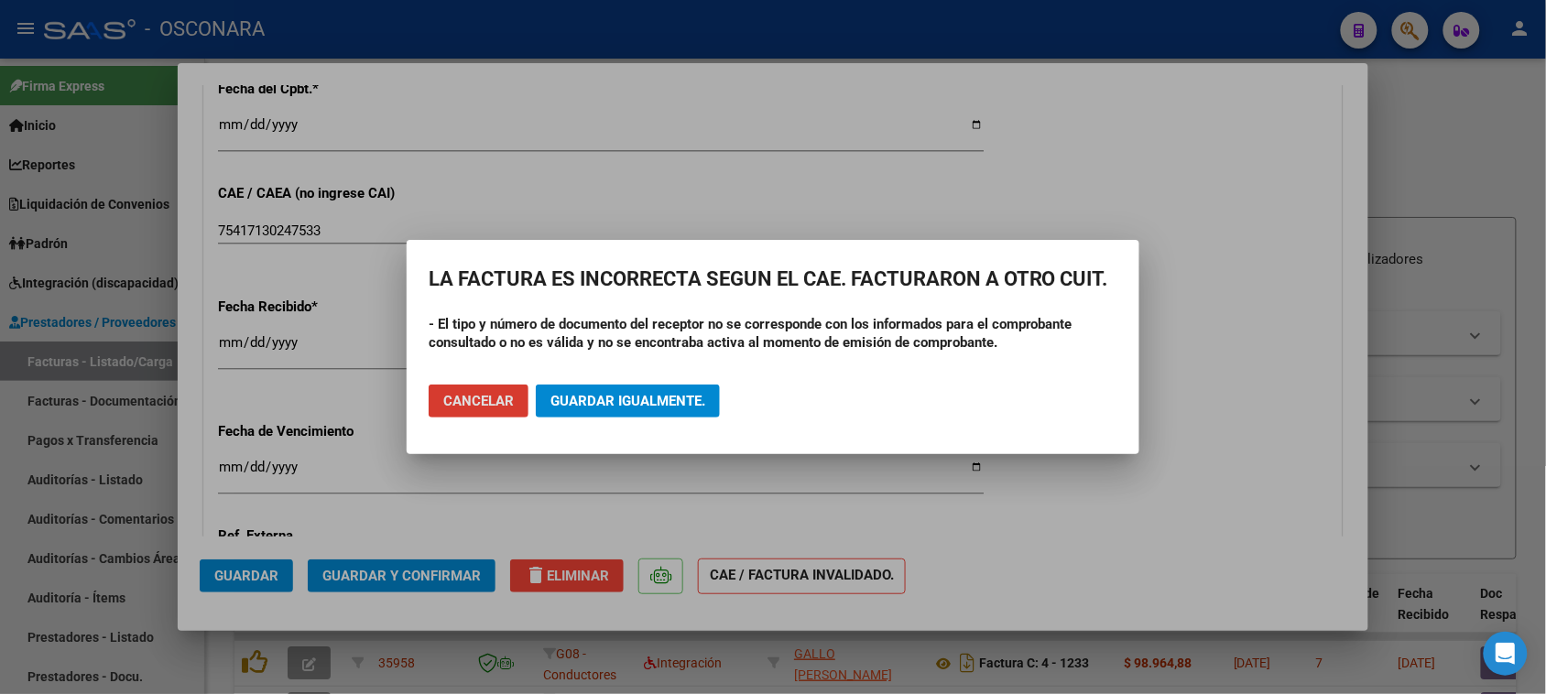
click at [644, 396] on span "Guardar igualmente." at bounding box center [628, 401] width 155 height 16
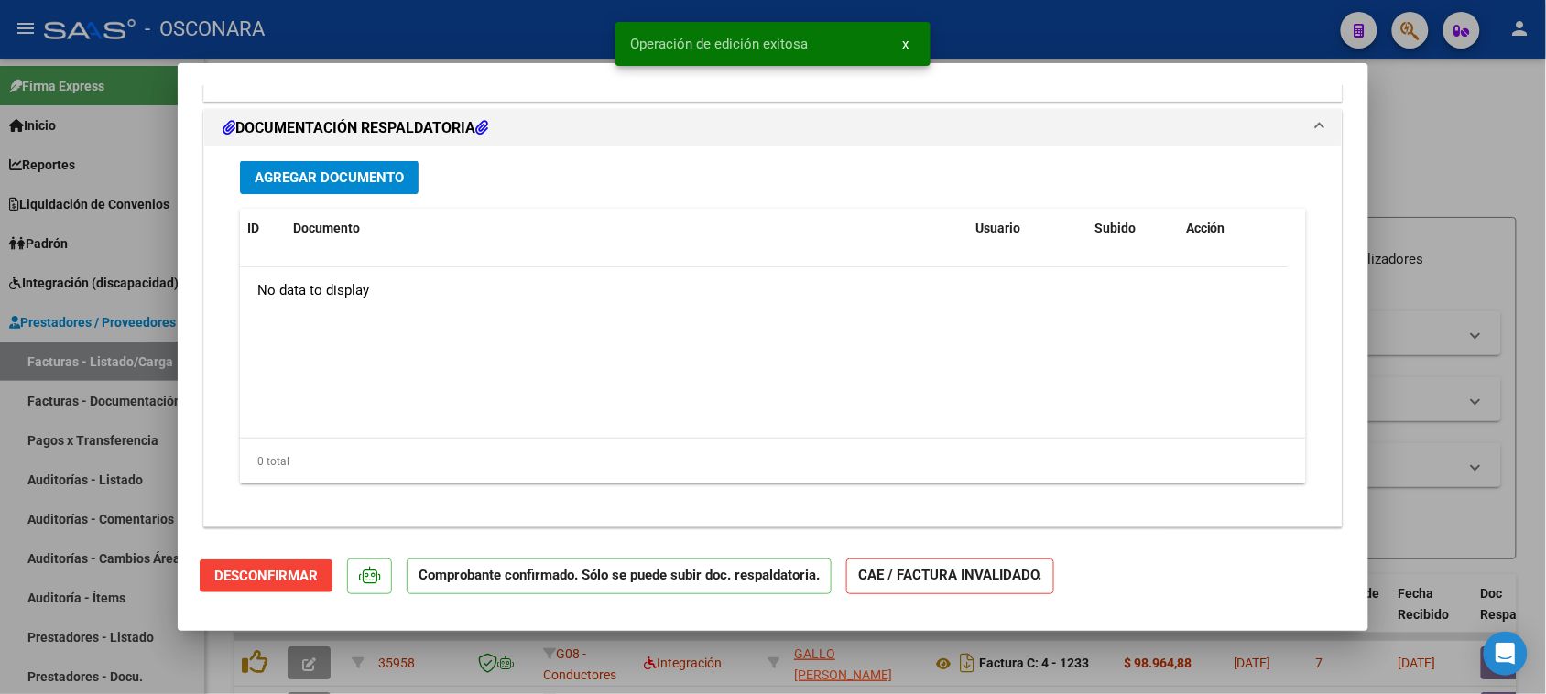
scroll to position [1645, 0]
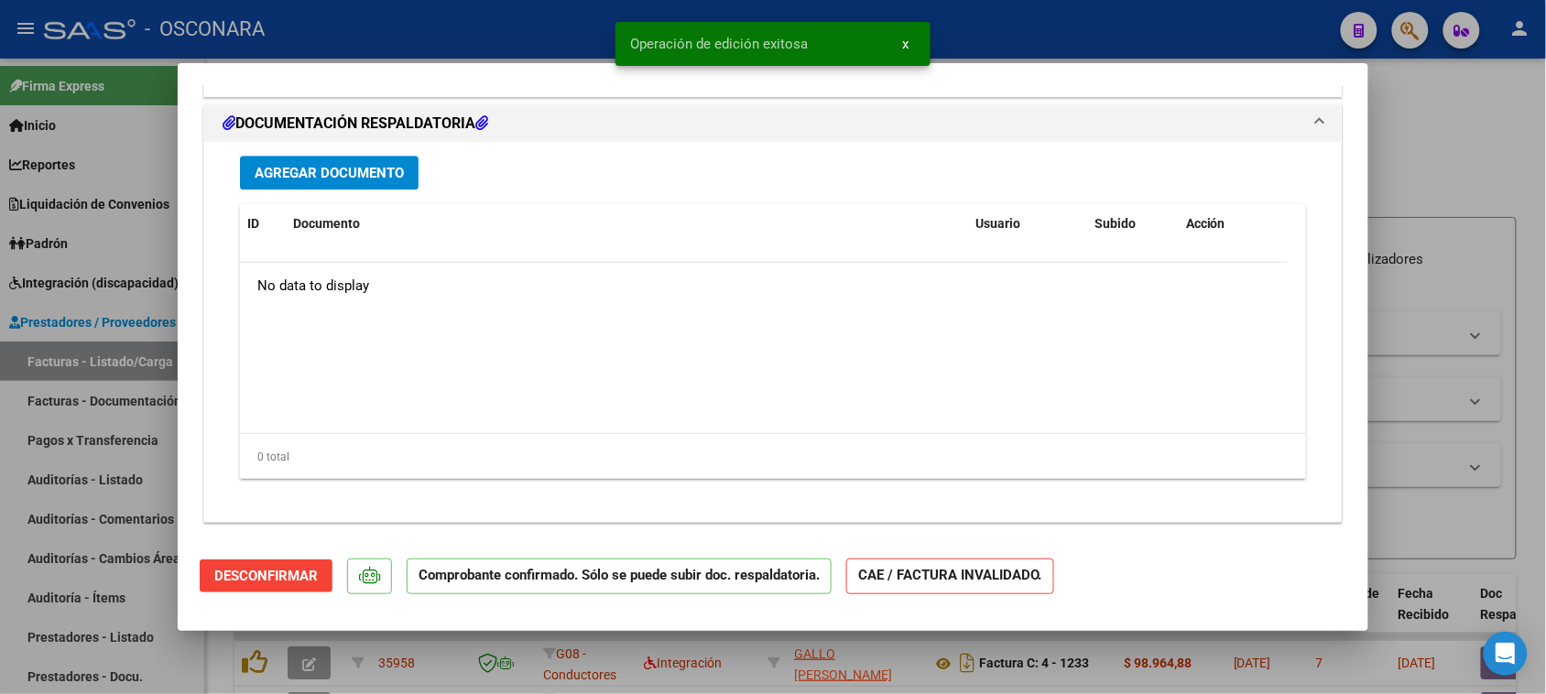
click at [365, 165] on span "Agregar Documento" at bounding box center [329, 173] width 149 height 16
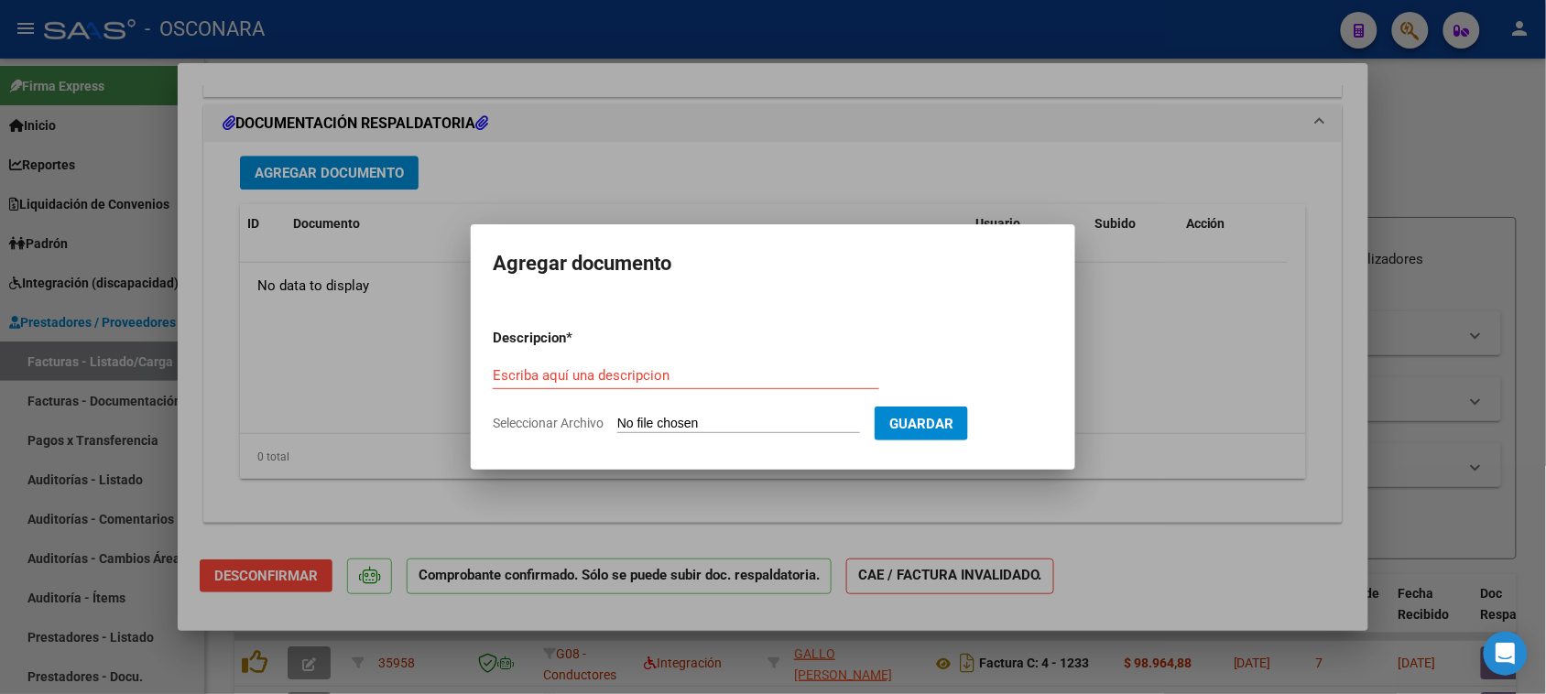
type input "C:\fakepath\WhatsApp Image [DATE] 15.06.17.jpeg"
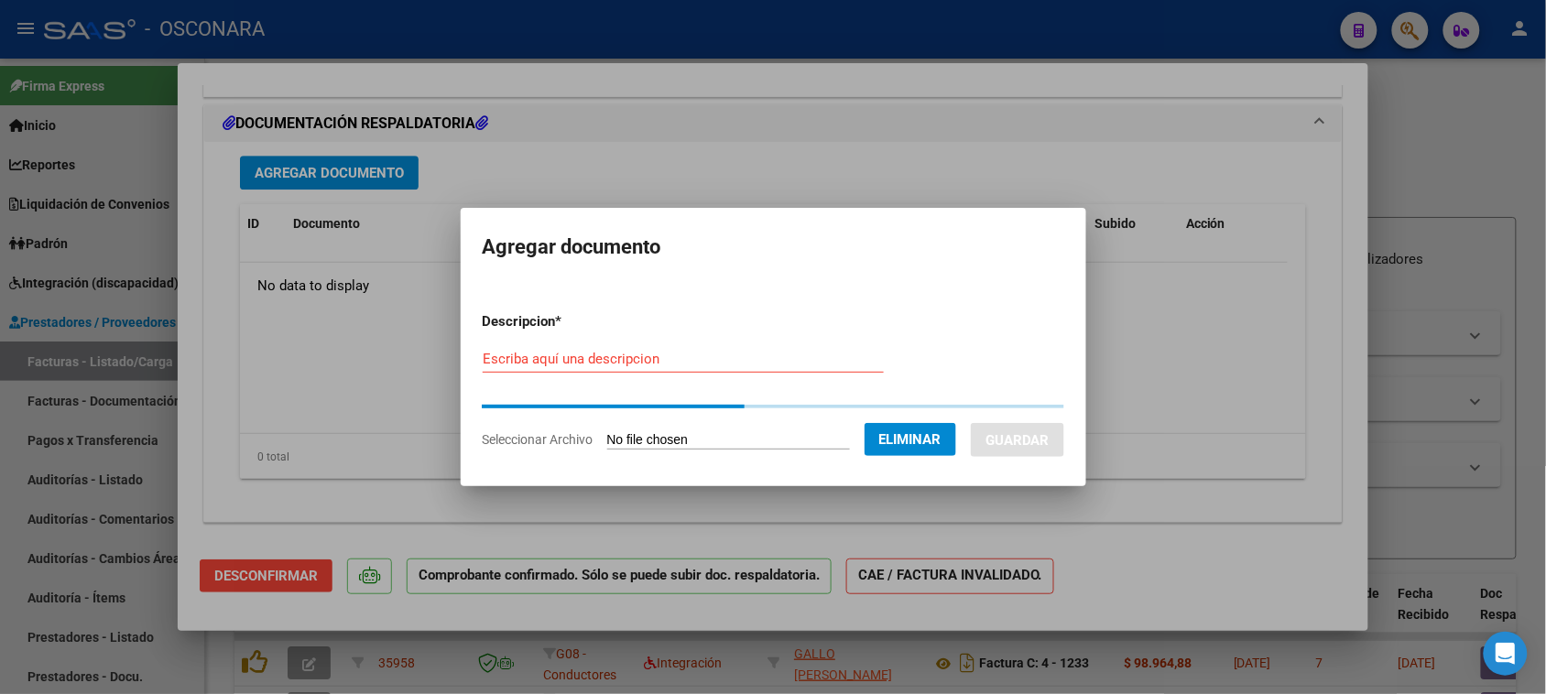
click at [586, 363] on div "Escriba aquí una descripcion" at bounding box center [683, 358] width 401 height 27
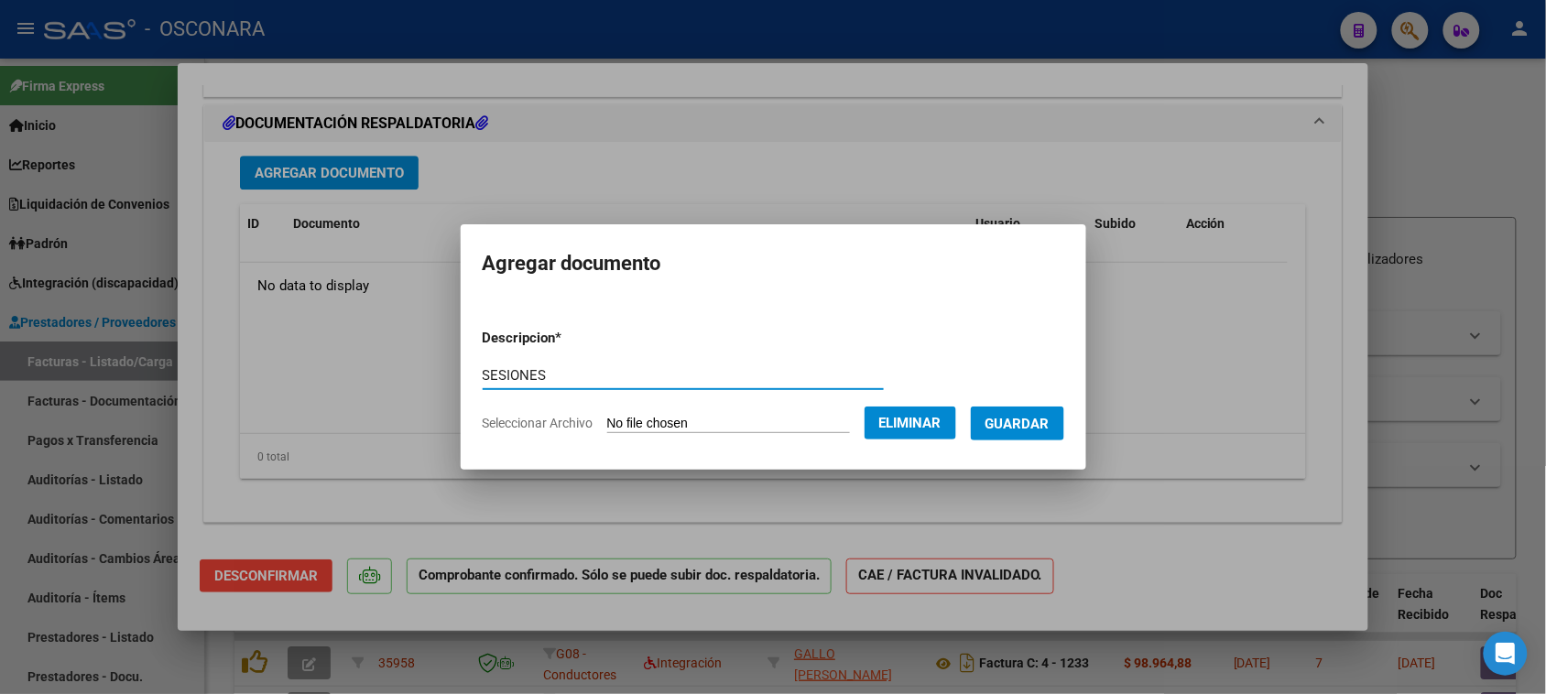
type input "SESIONES"
click at [1029, 422] on span "Guardar" at bounding box center [1018, 424] width 64 height 16
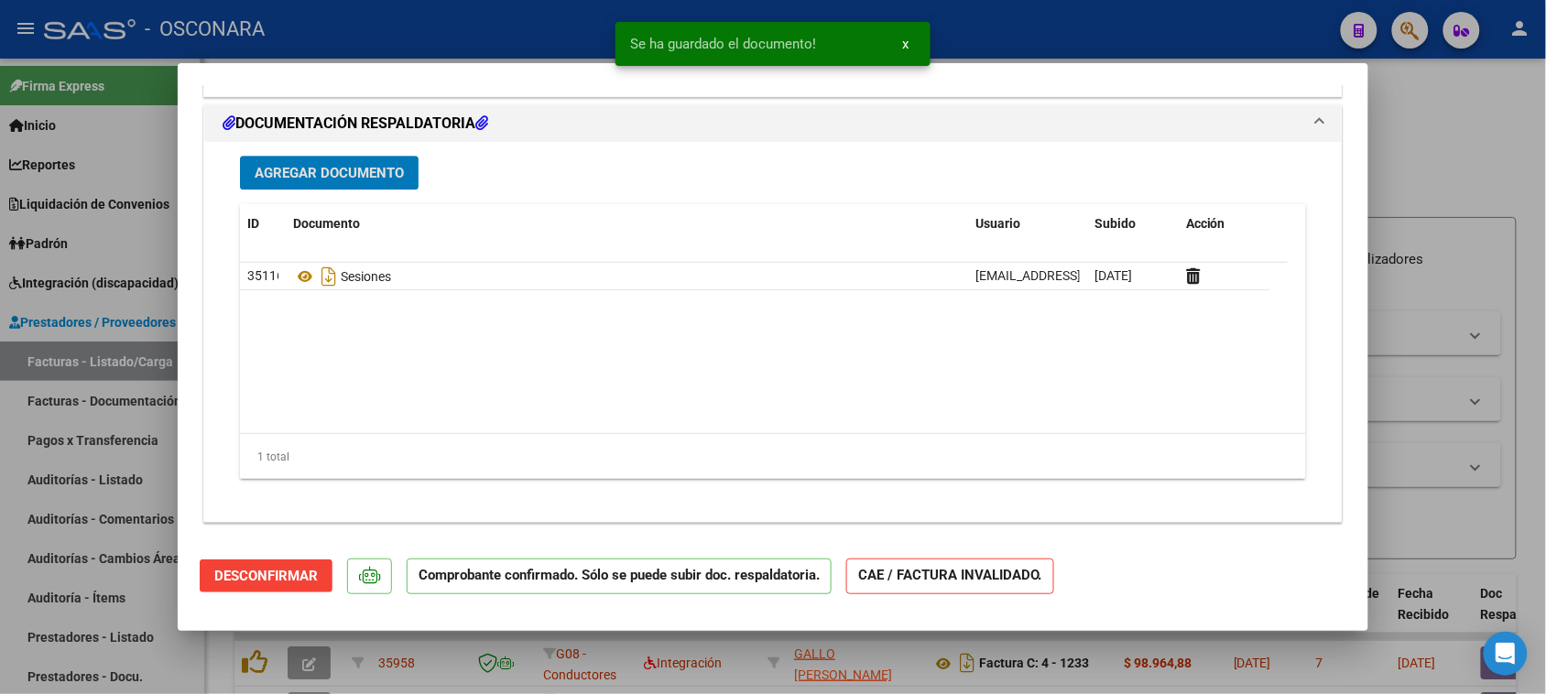
drag, startPoint x: 0, startPoint y: 529, endPoint x: 21, endPoint y: 493, distance: 41.5
click at [0, 528] on div at bounding box center [773, 347] width 1546 height 694
type input "$ 0,00"
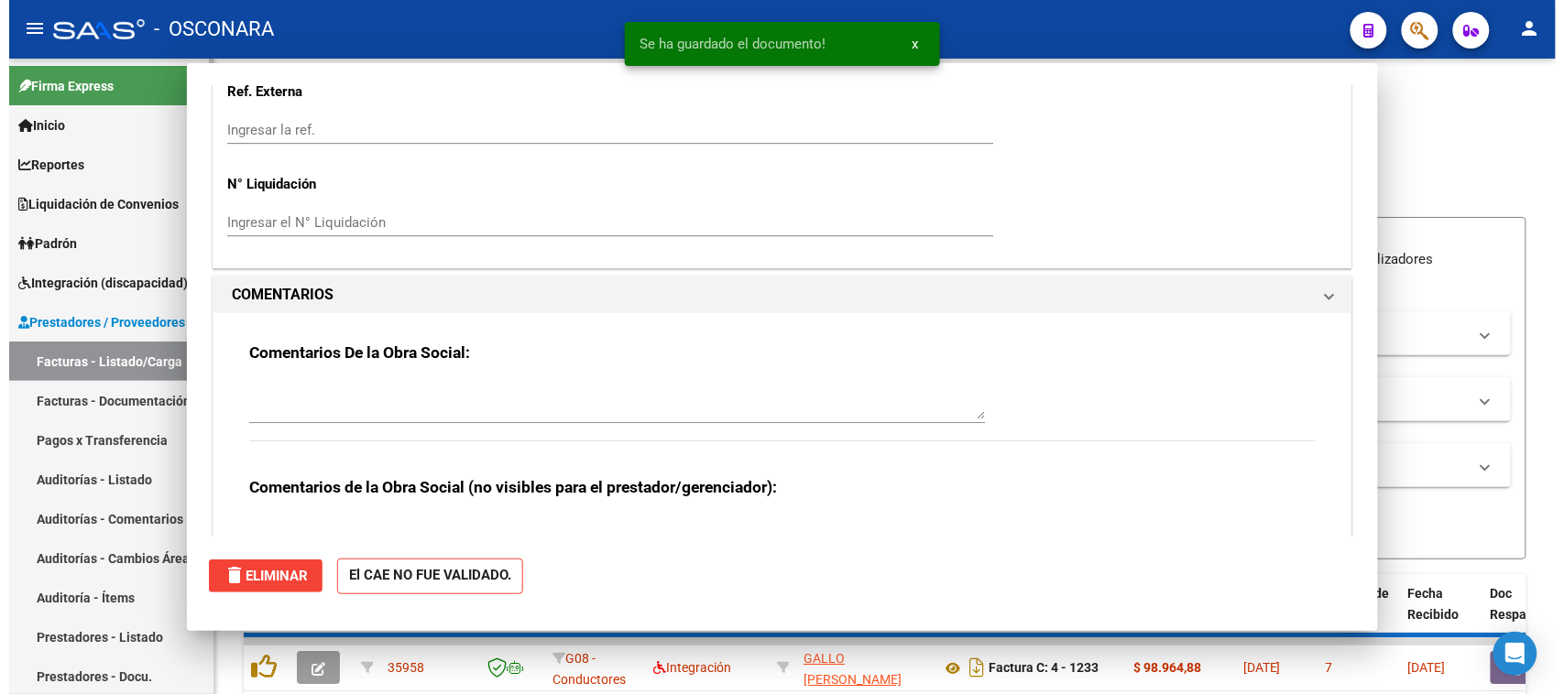
scroll to position [0, 0]
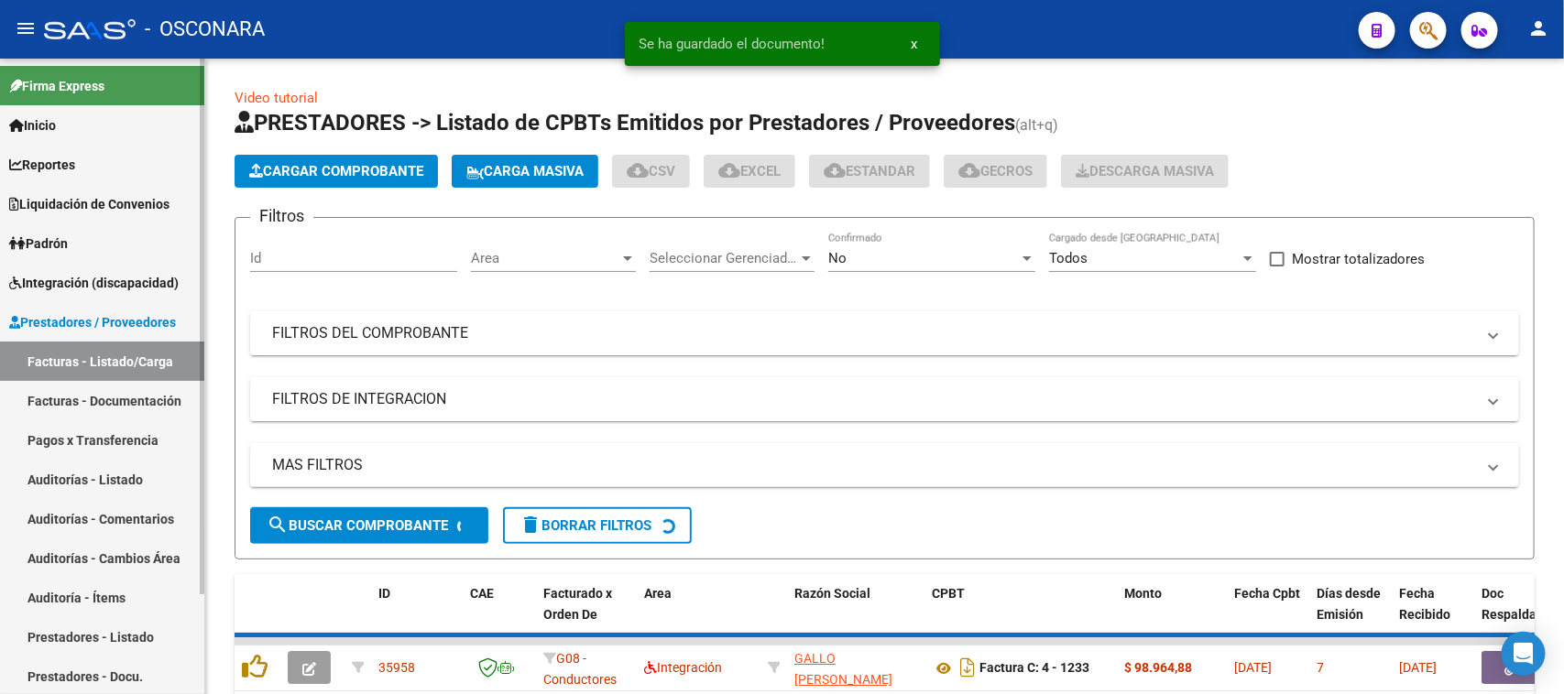
click at [49, 479] on link "Auditorías - Listado" at bounding box center [102, 479] width 204 height 39
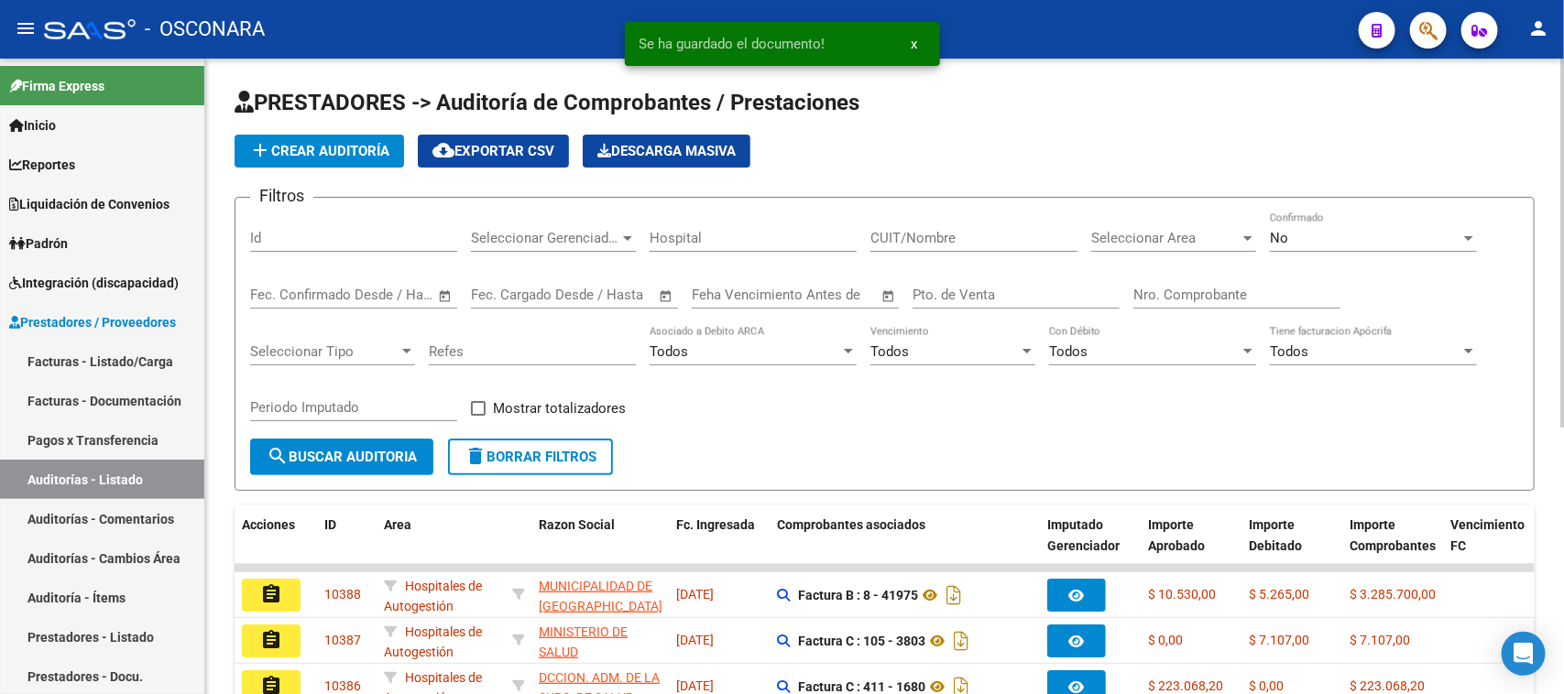
click at [303, 143] on span "add Crear Auditoría" at bounding box center [319, 151] width 140 height 16
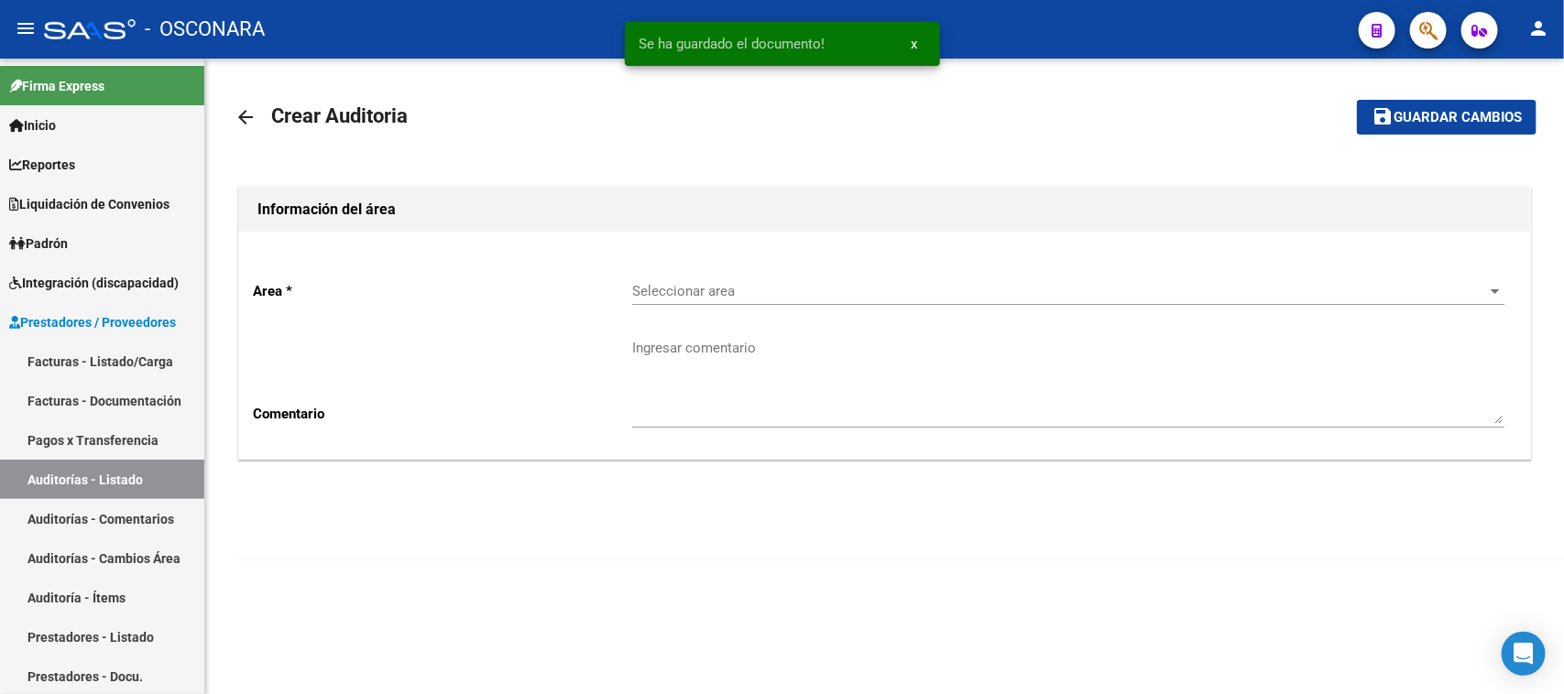
click at [721, 286] on span "Seleccionar area" at bounding box center [1060, 291] width 856 height 16
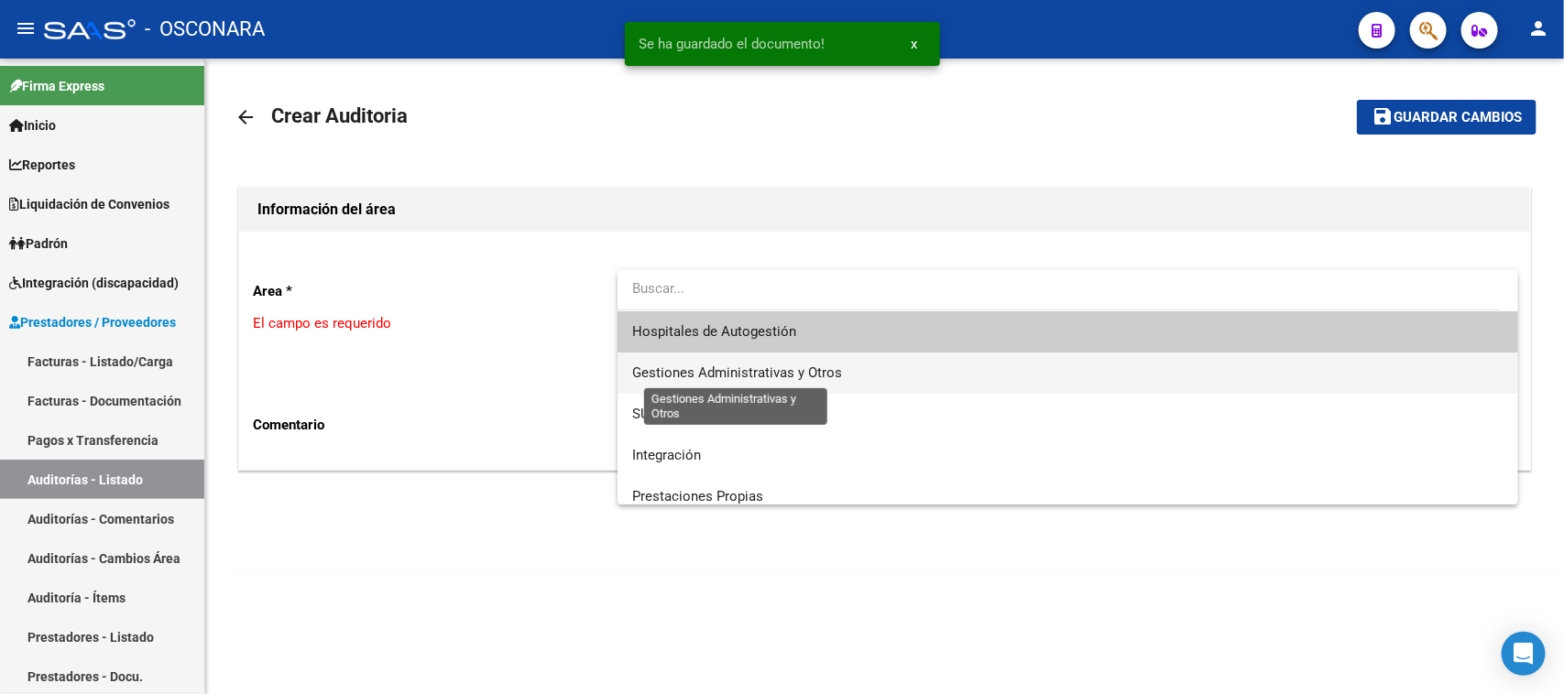
click at [692, 376] on span "Gestiones Administrativas y Otros" at bounding box center [737, 373] width 210 height 16
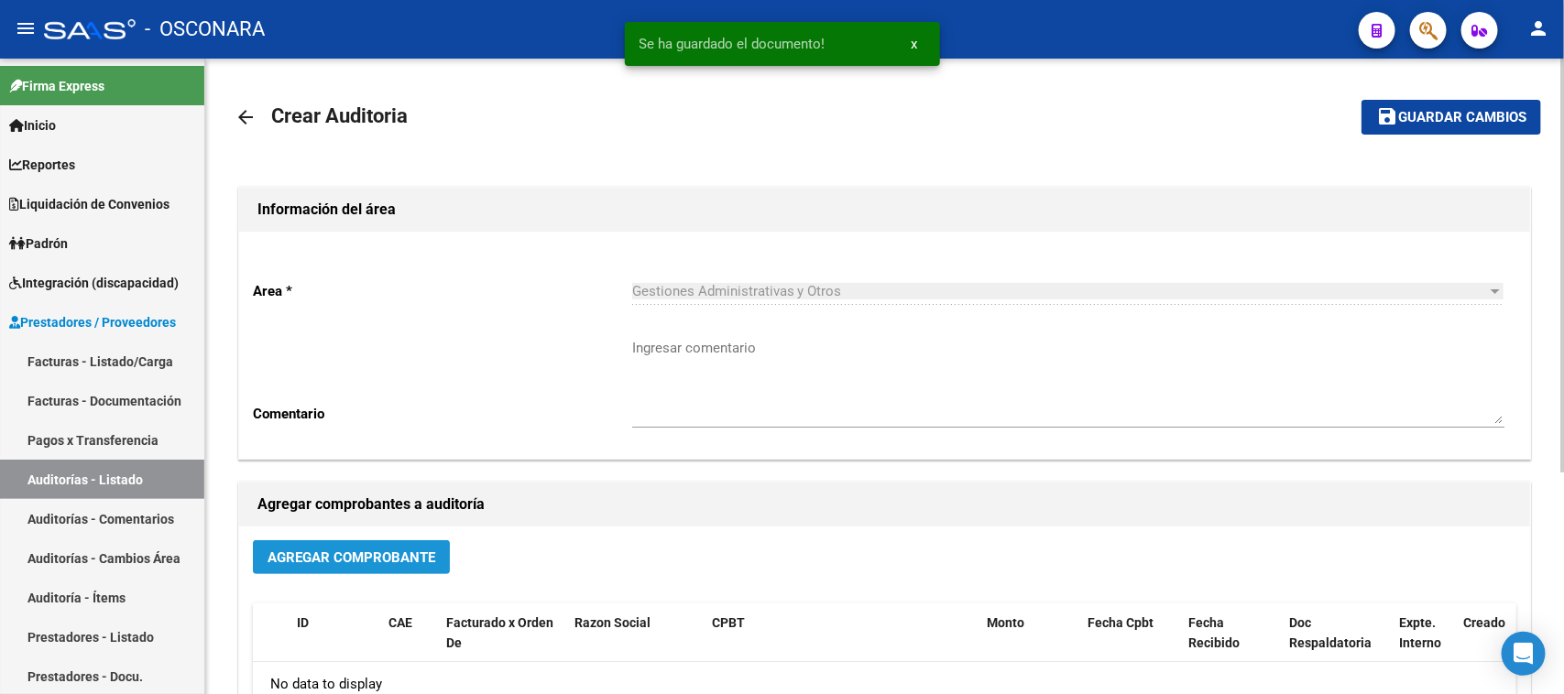
click at [326, 562] on span "Agregar Comprobante" at bounding box center [351, 558] width 168 height 16
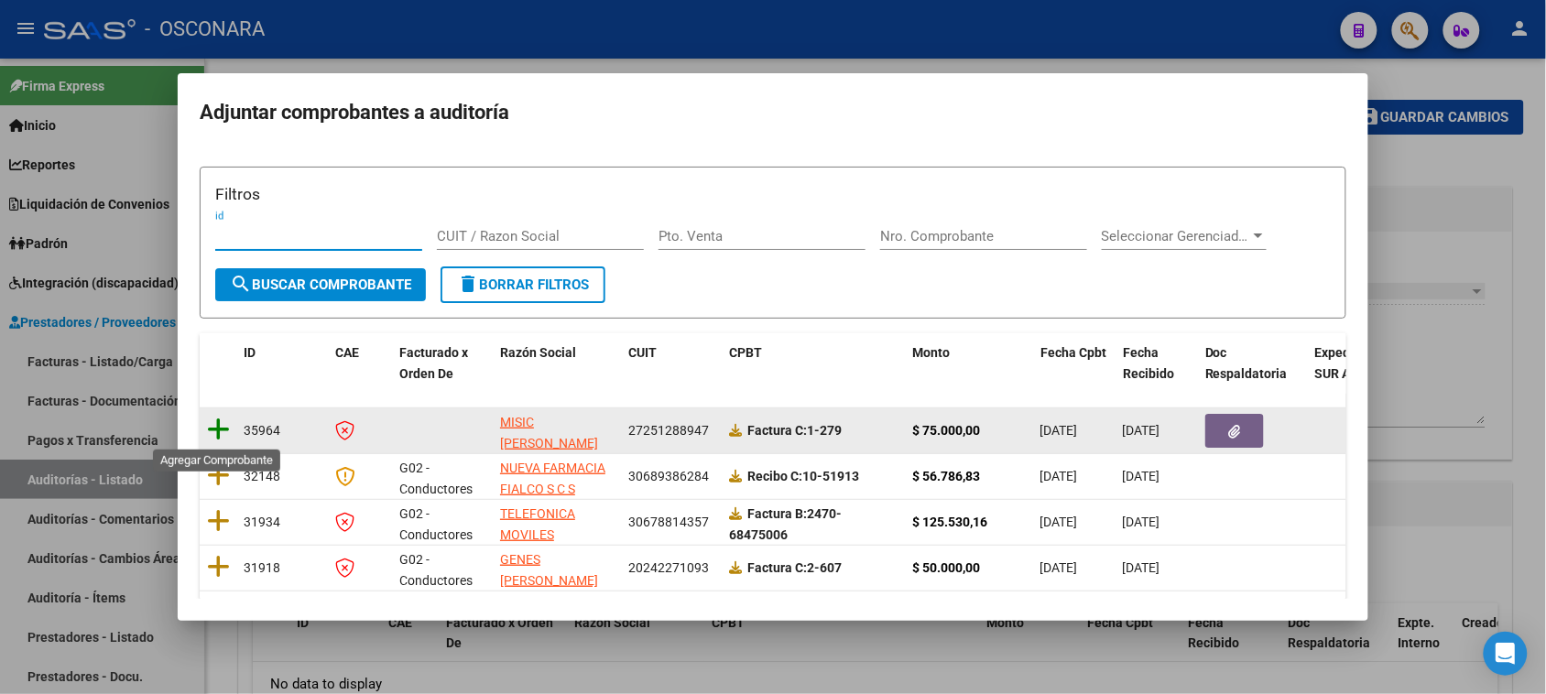
click at [229, 436] on icon at bounding box center [218, 430] width 23 height 26
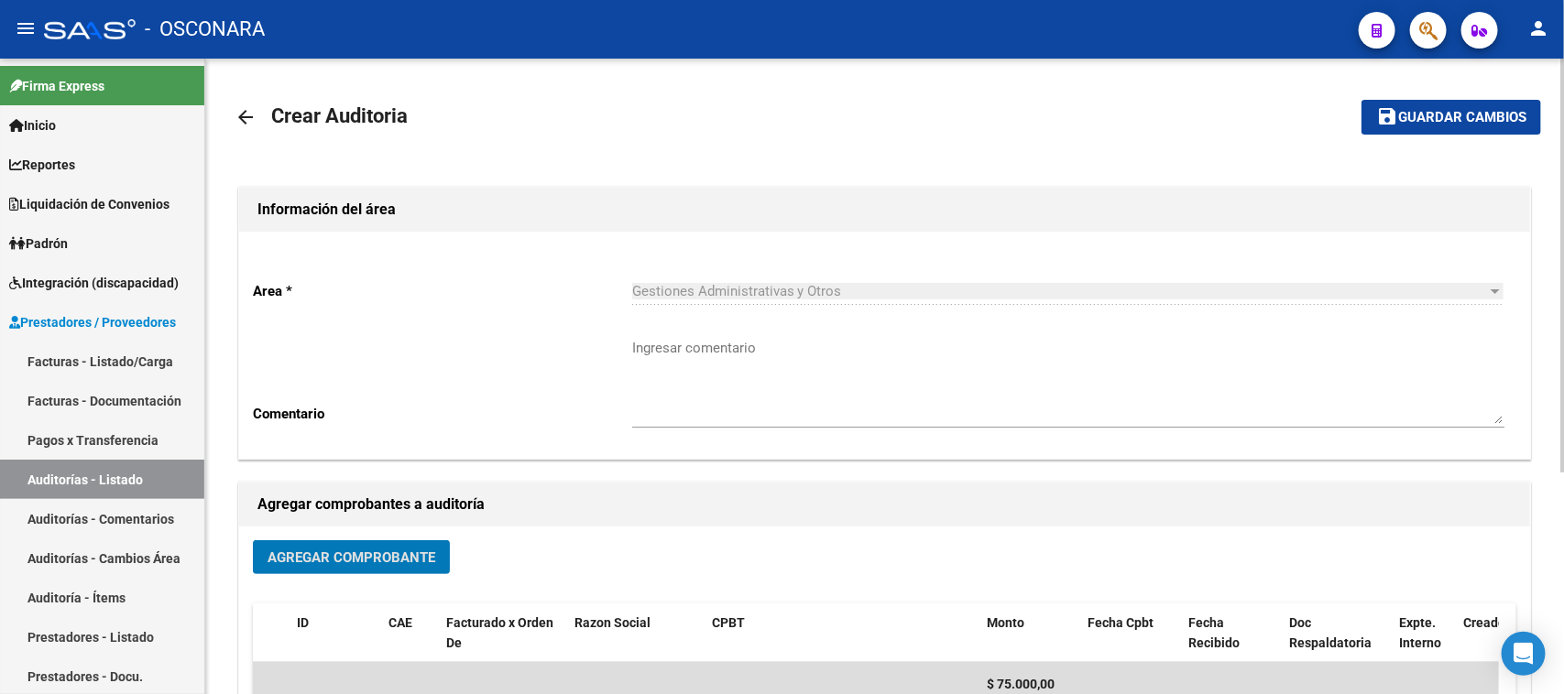
click at [1489, 119] on span "Guardar cambios" at bounding box center [1462, 118] width 128 height 16
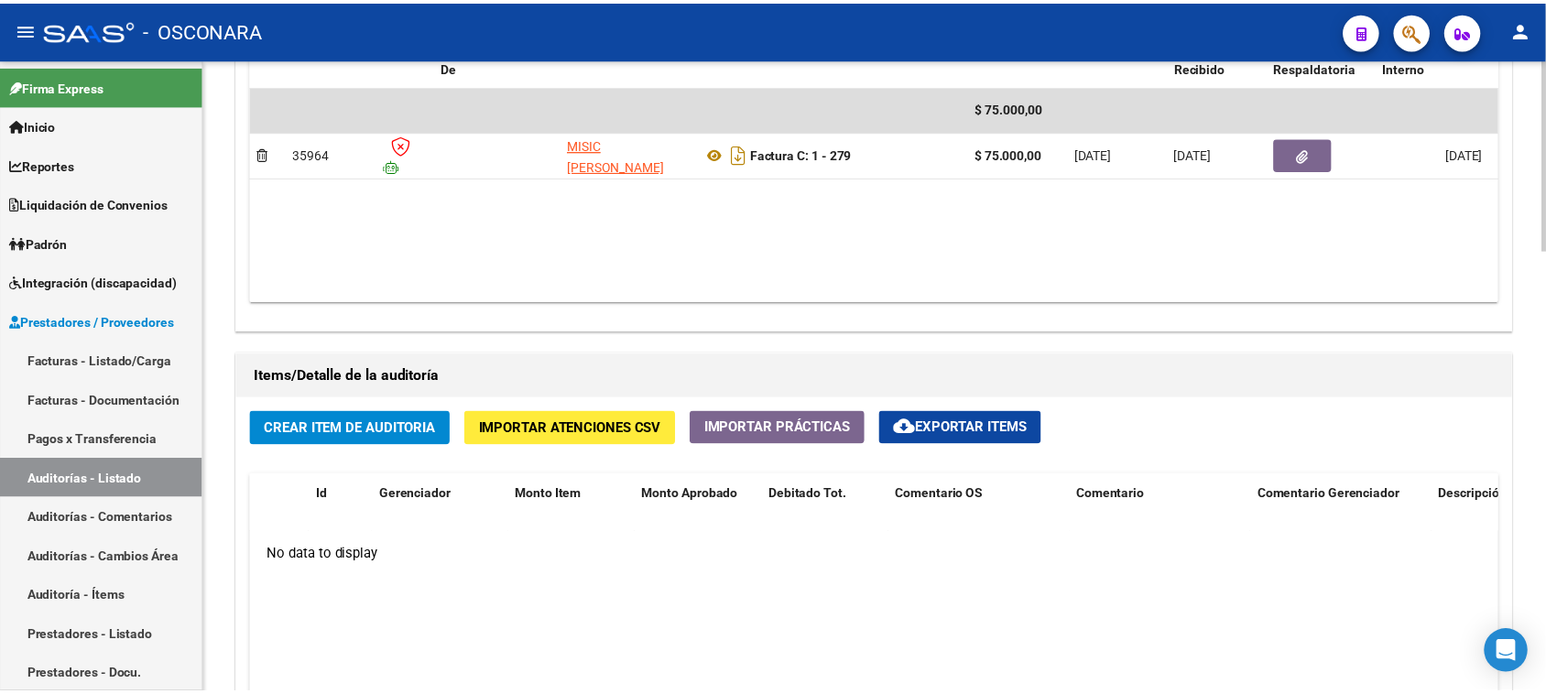
scroll to position [1145, 0]
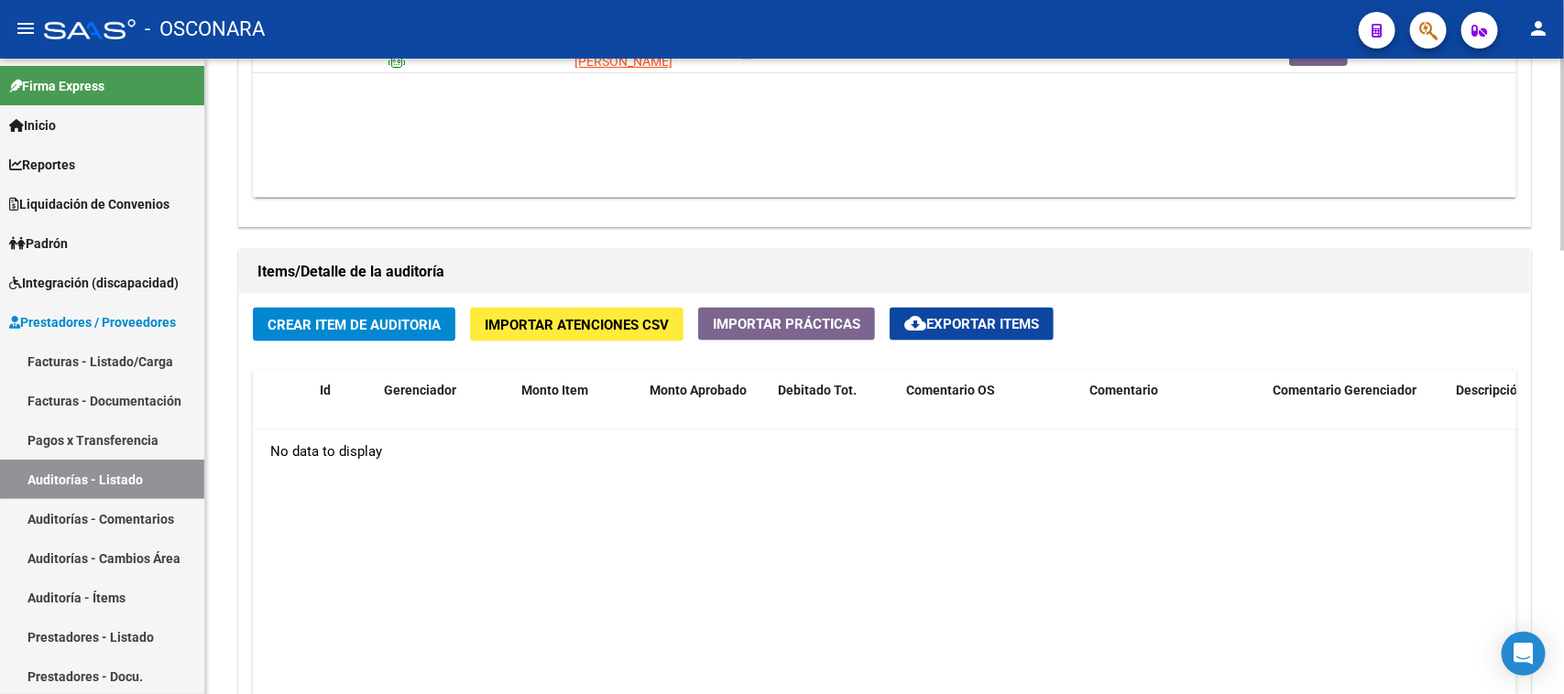
click at [305, 322] on span "Crear Item de Auditoria" at bounding box center [353, 325] width 173 height 16
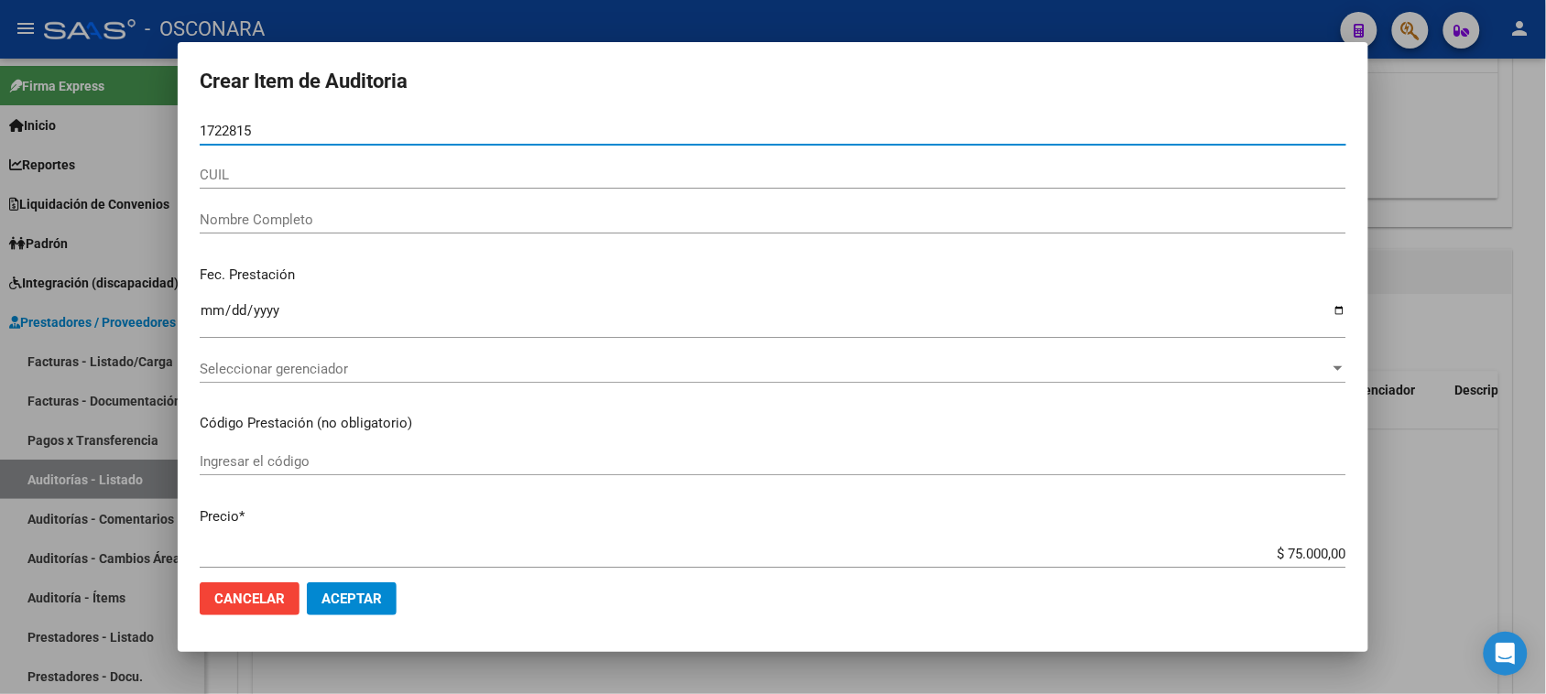
type input "17228153"
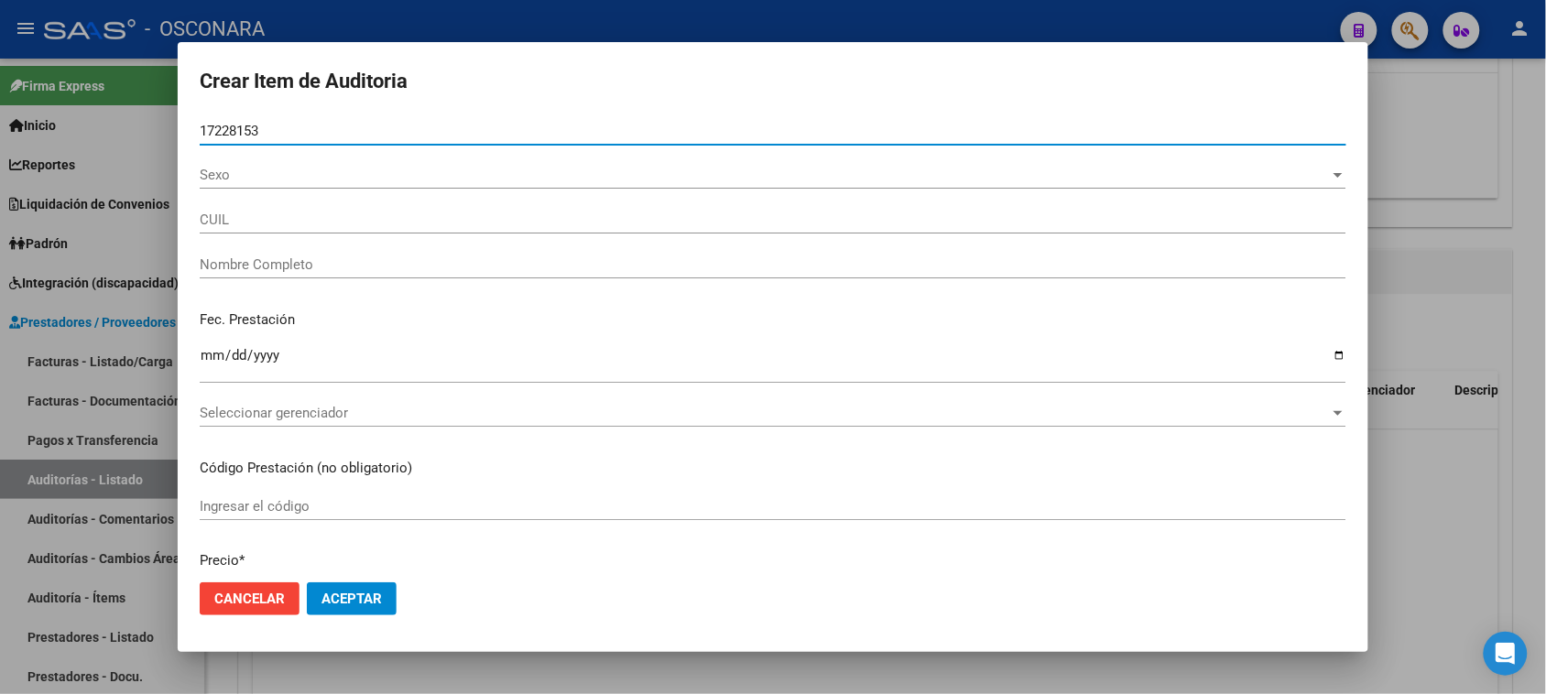
type input "27172281538"
type input "[PERSON_NAME]"
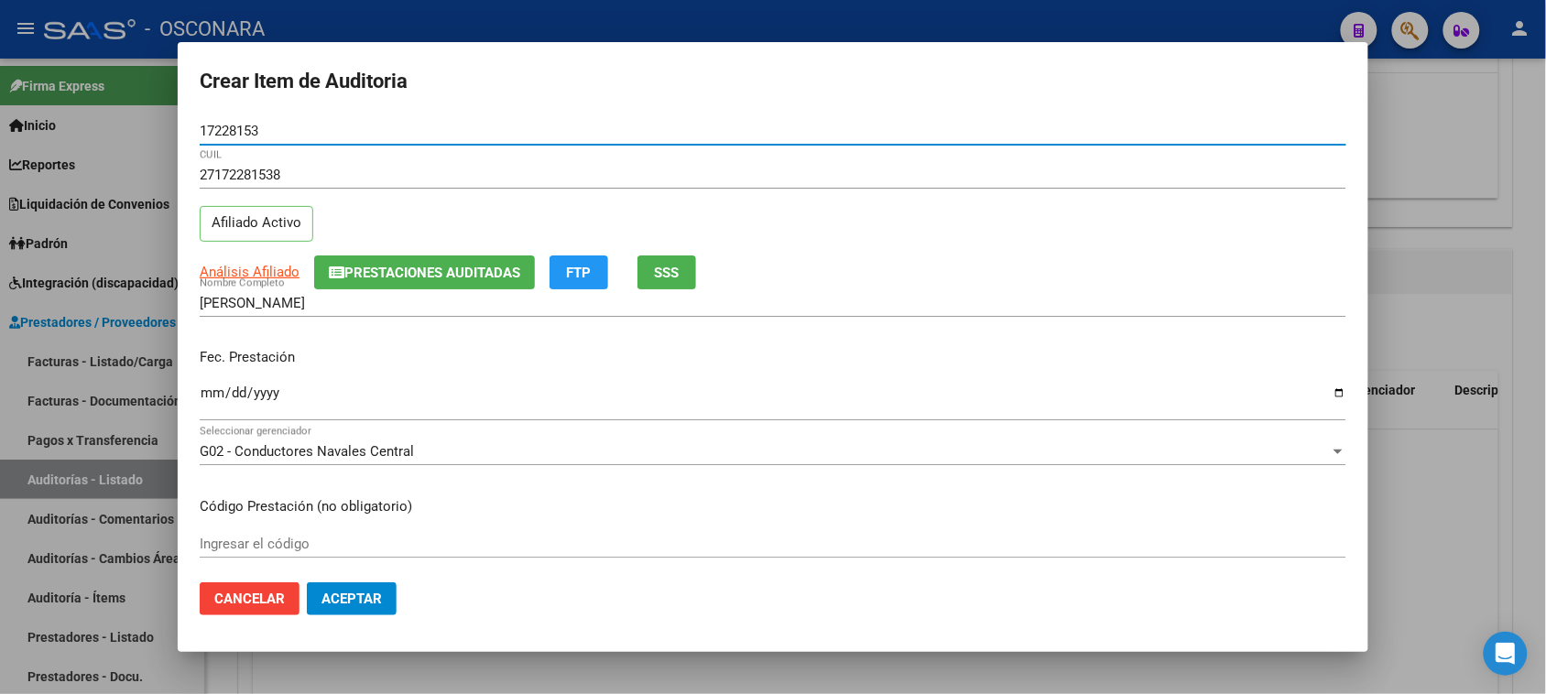
type input "17228153"
click at [209, 390] on input "Ingresar la fecha" at bounding box center [773, 400] width 1147 height 29
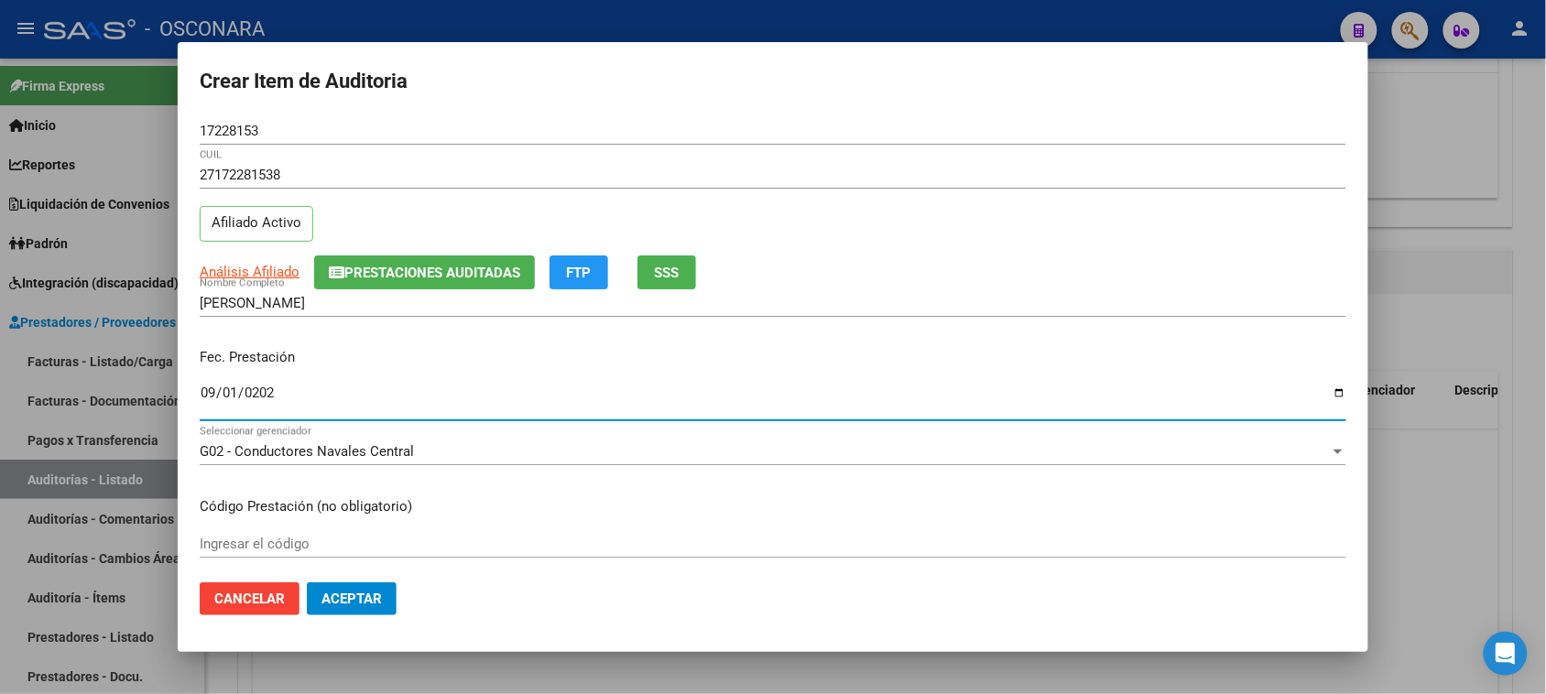
type input "[DATE]"
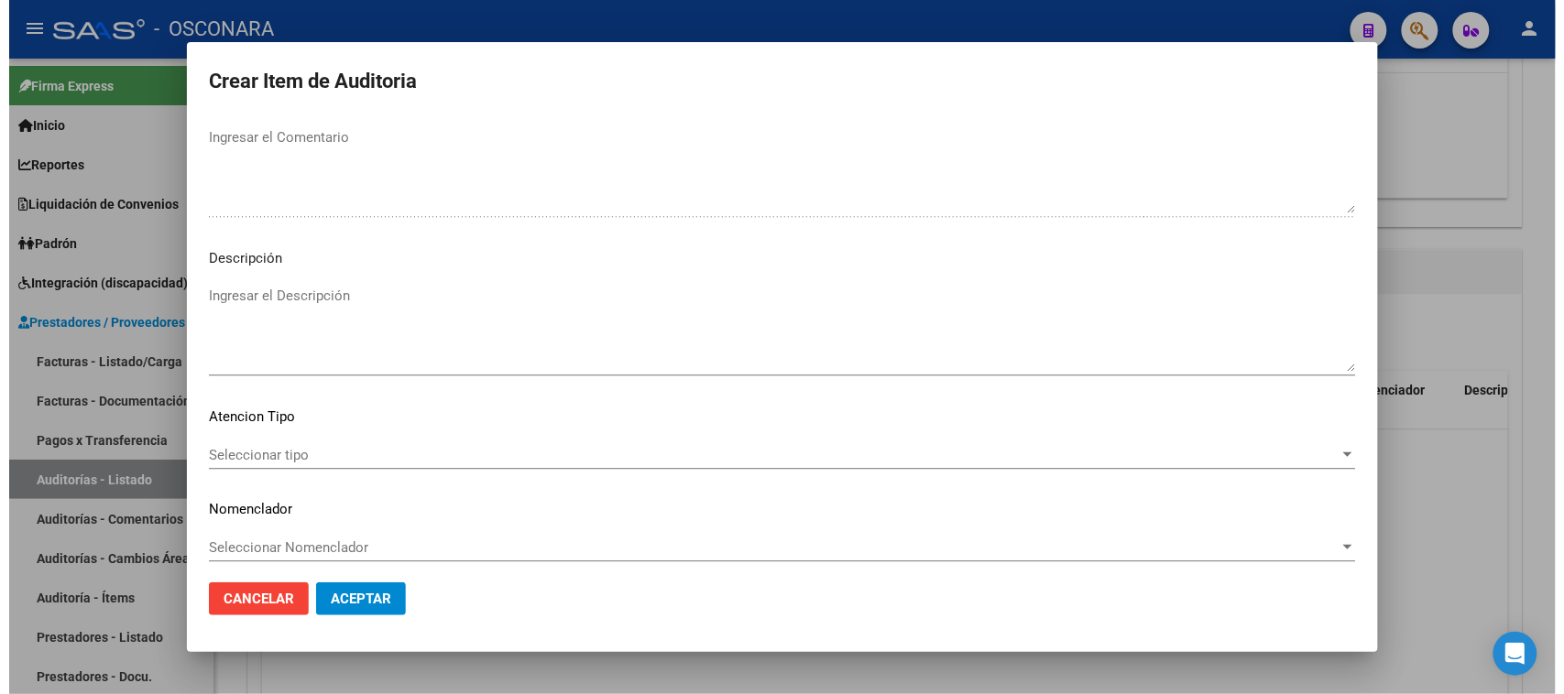
scroll to position [1196, 0]
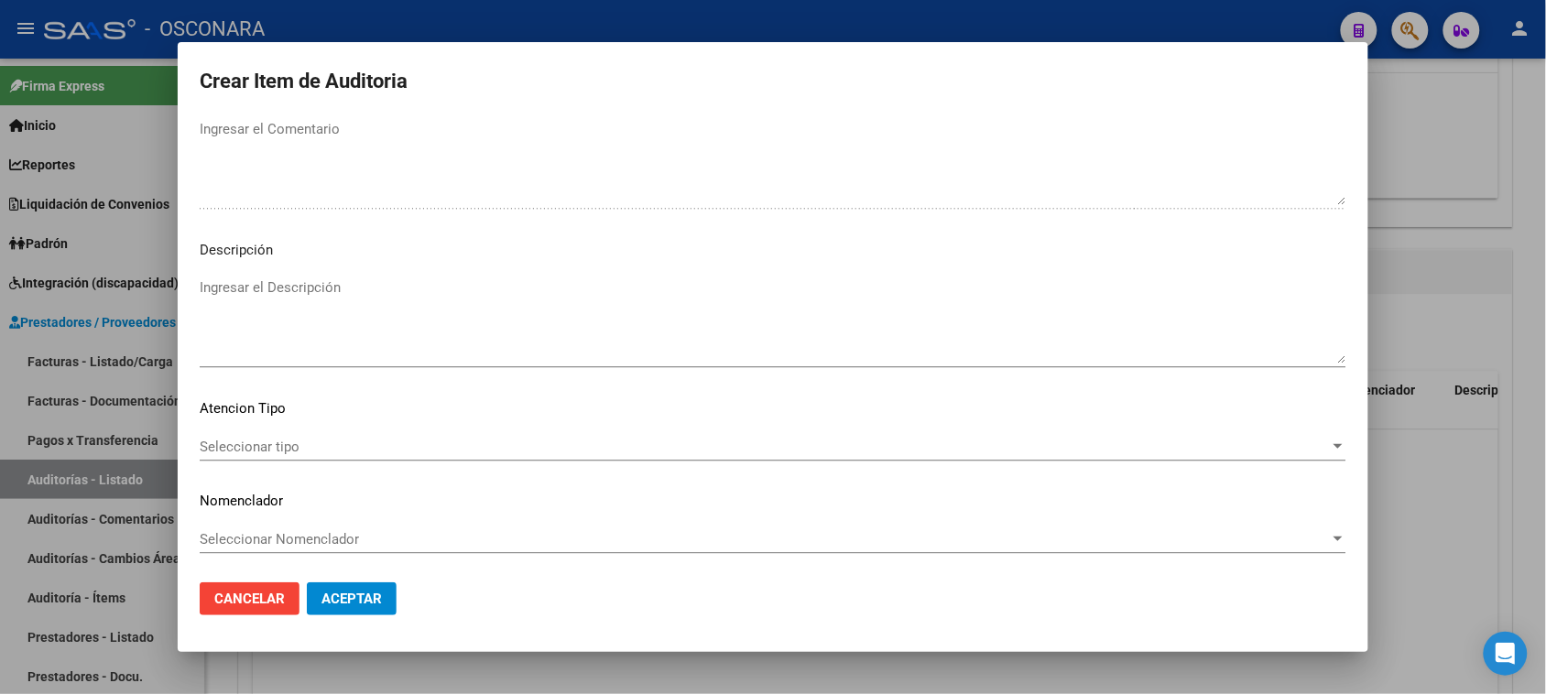
click at [322, 296] on textarea "Ingresar el Descripción" at bounding box center [773, 321] width 1147 height 86
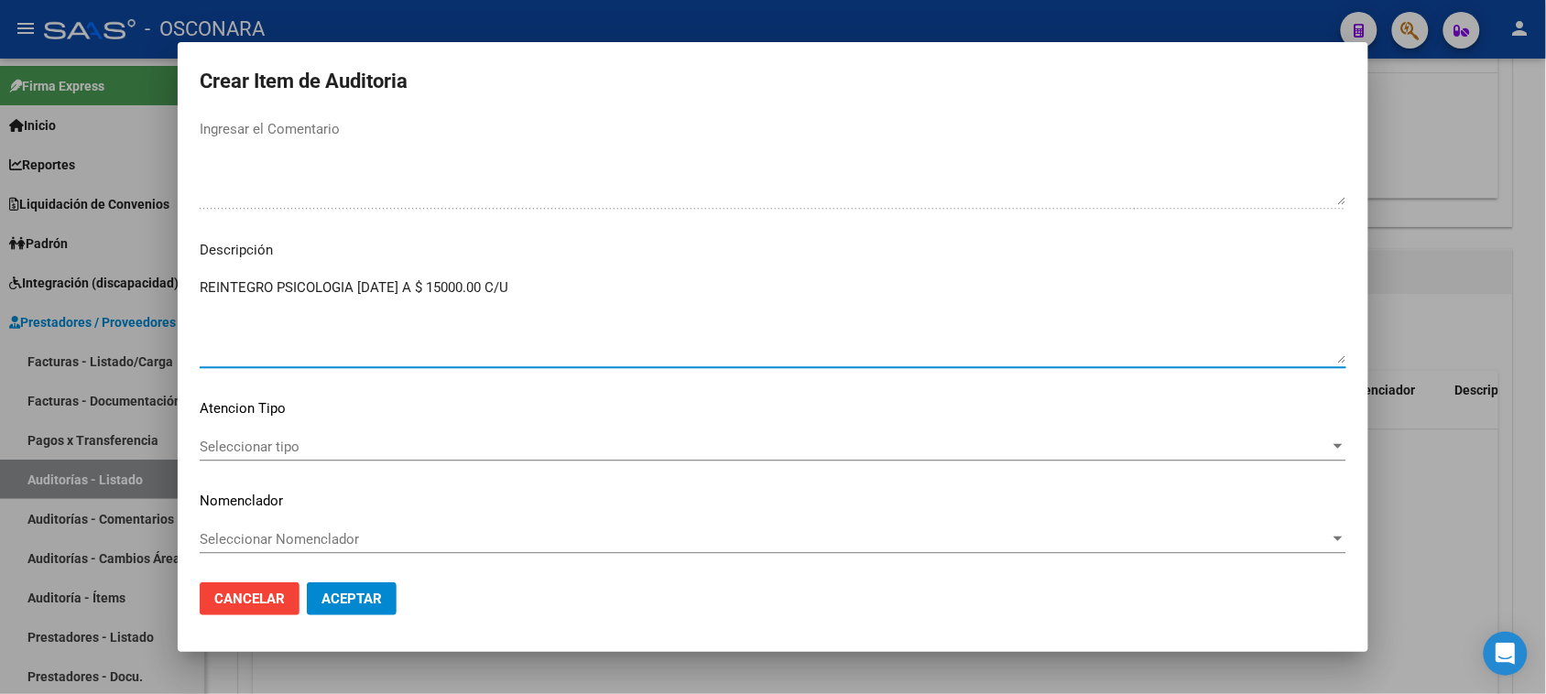
type textarea "REINTEGRO PSICOLOGIA [DATE] A $ 15000.00 C/U"
click at [291, 455] on div "Seleccionar tipo Seleccionar tipo" at bounding box center [773, 446] width 1147 height 27
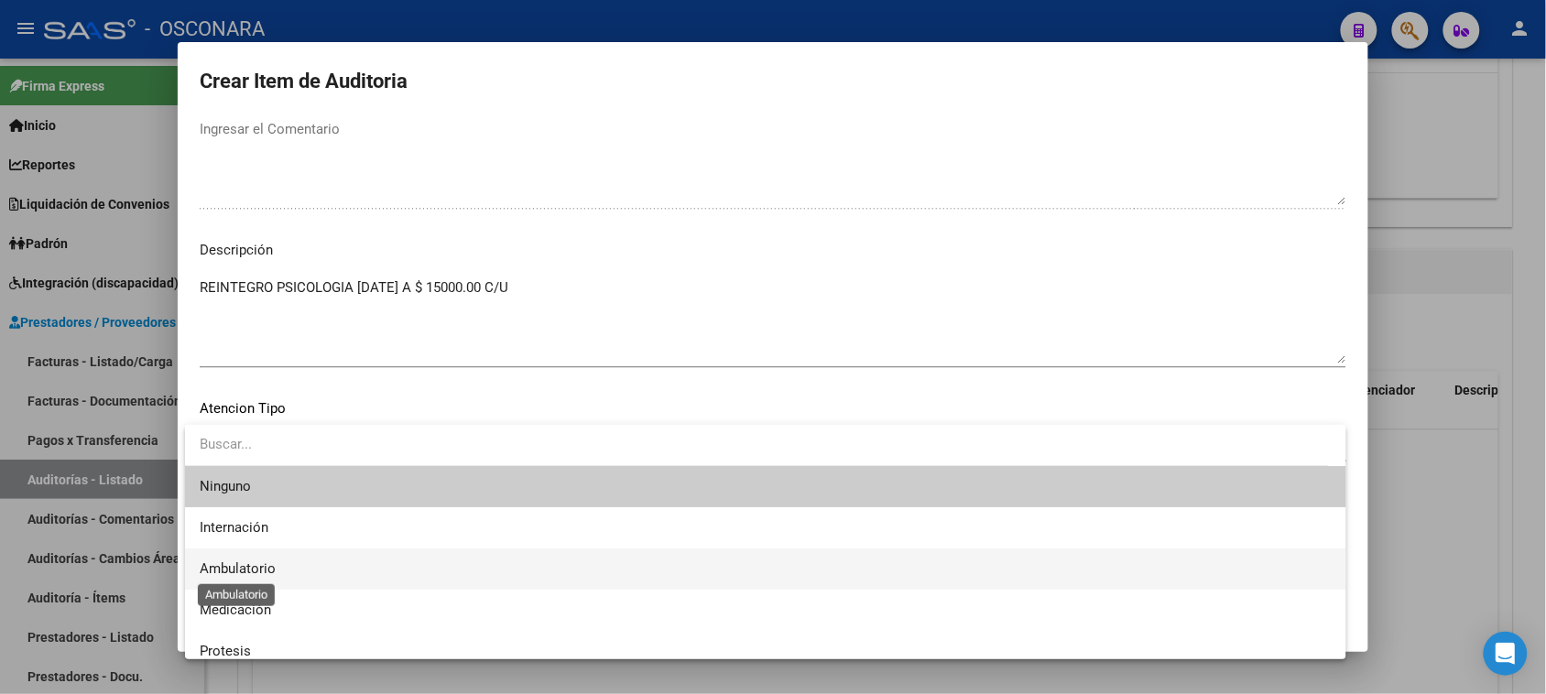
click at [263, 565] on span "Ambulatorio" at bounding box center [238, 569] width 76 height 16
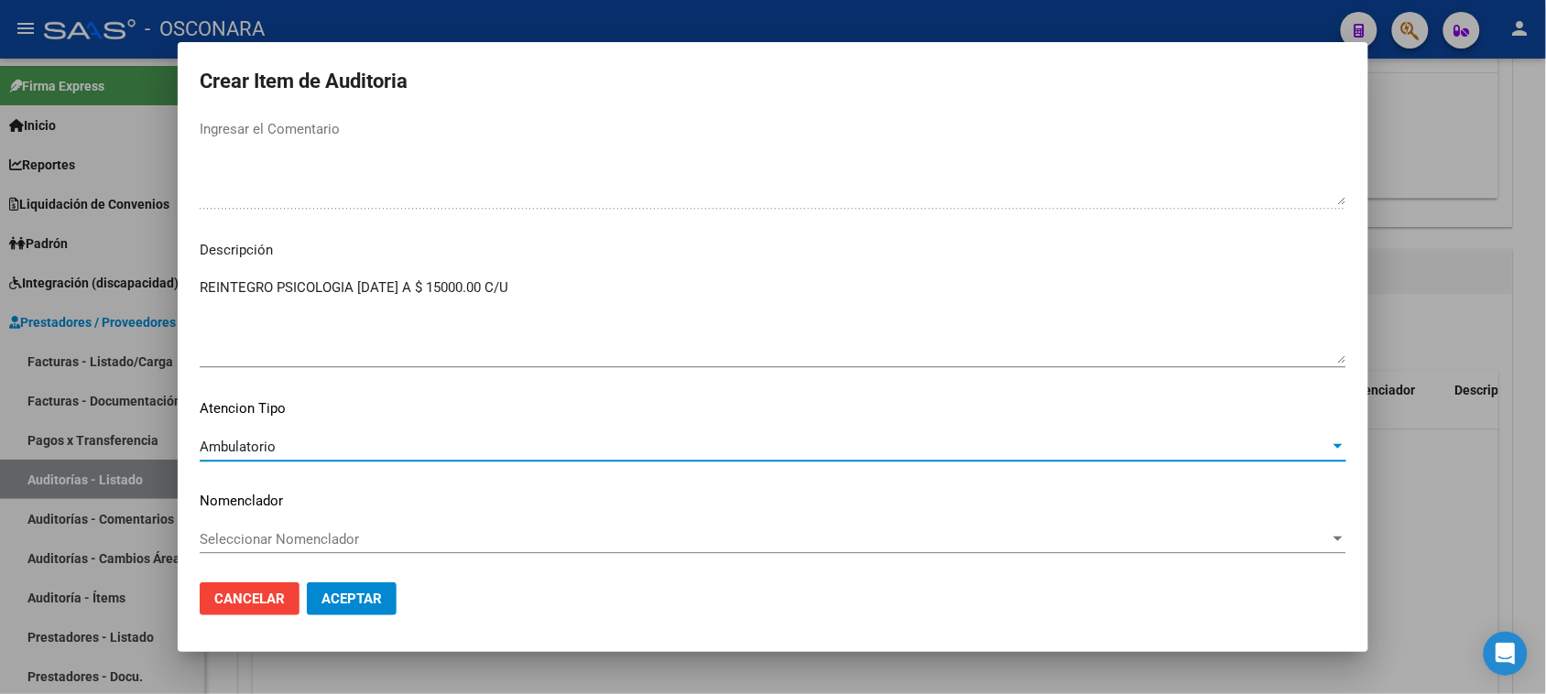
click at [359, 597] on span "Aceptar" at bounding box center [352, 599] width 60 height 16
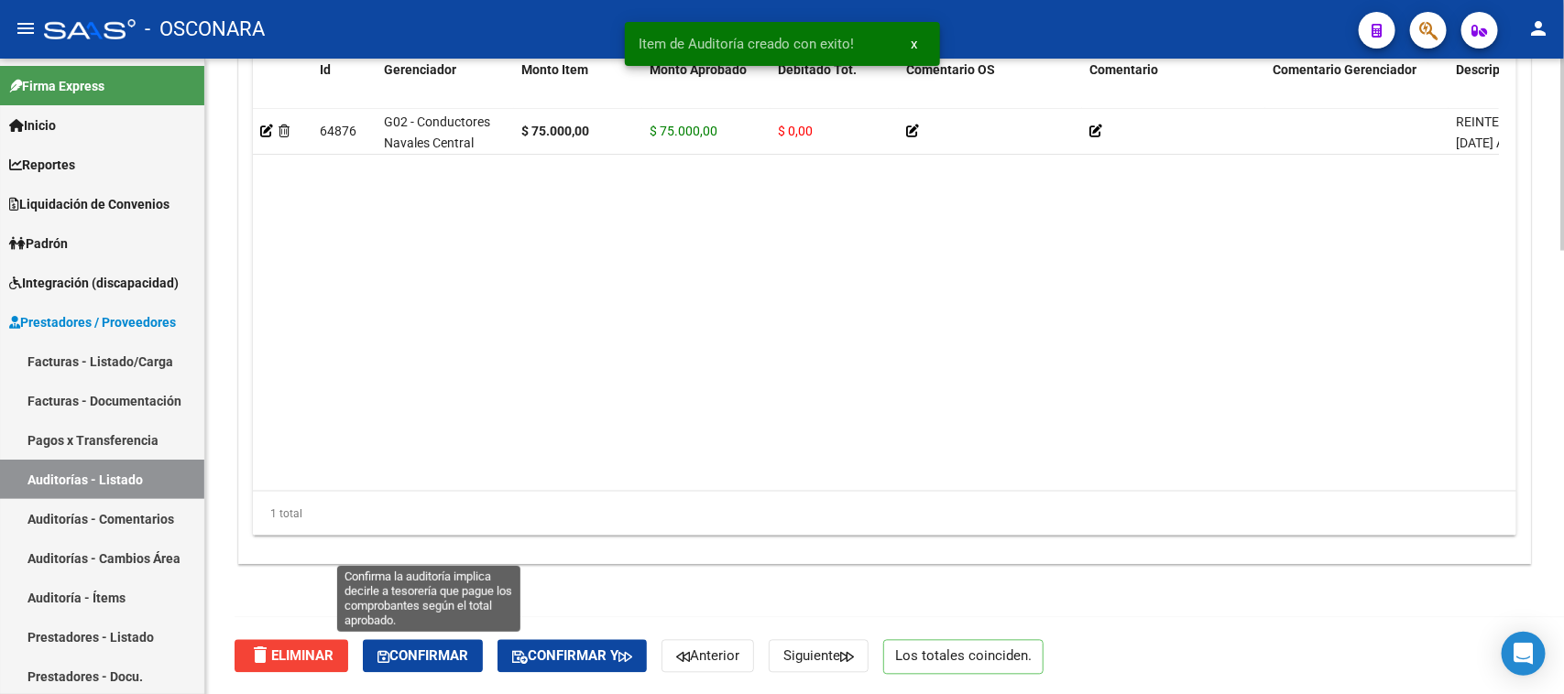
click at [442, 669] on button "Confirmar" at bounding box center [423, 656] width 120 height 33
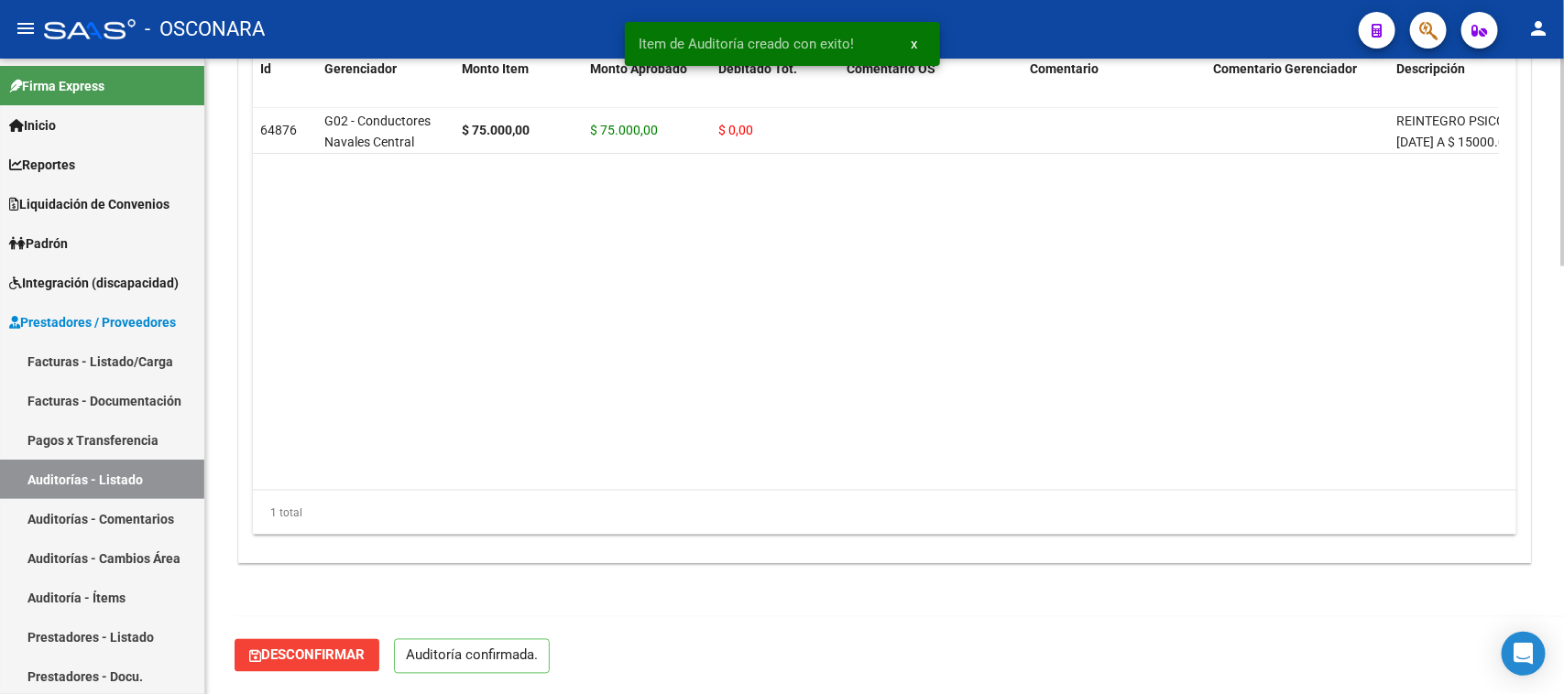
scroll to position [1303, 0]
type input "202510"
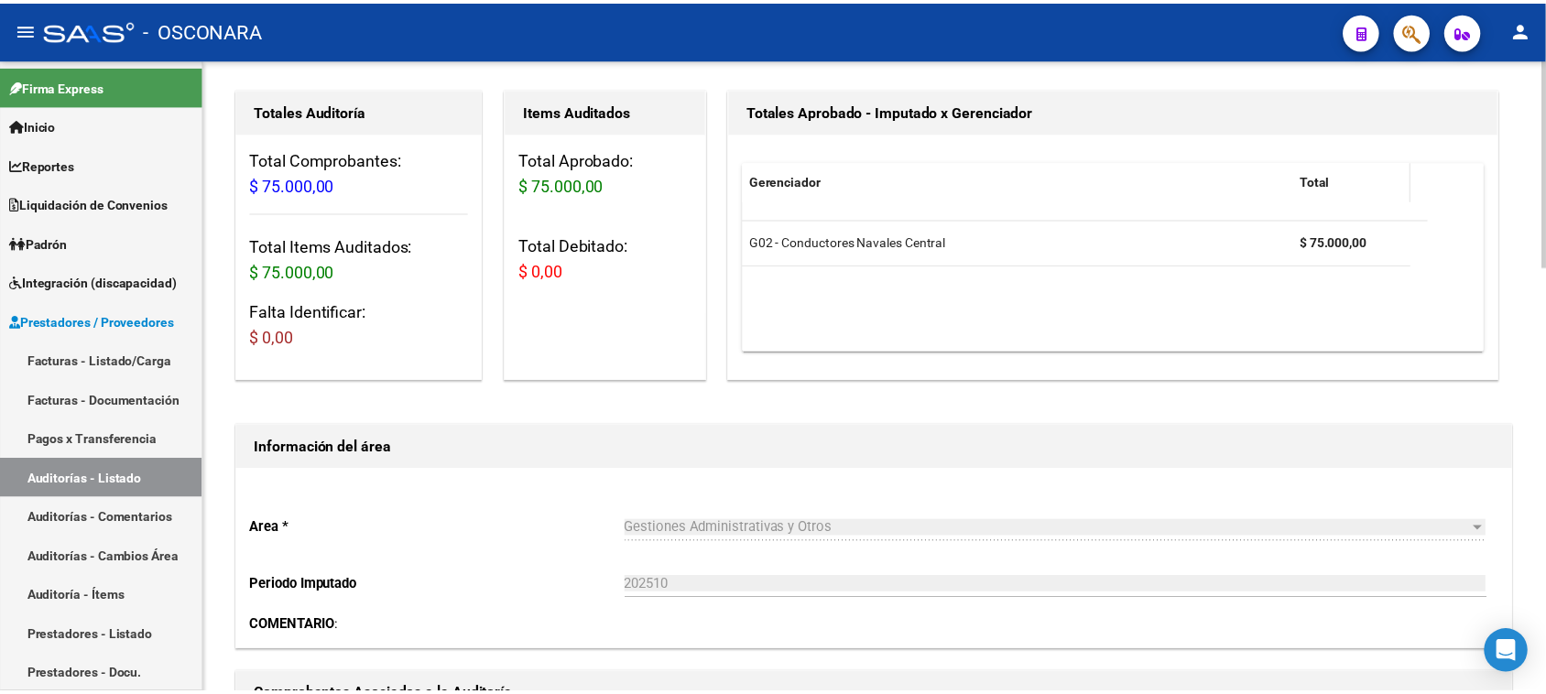
scroll to position [0, 0]
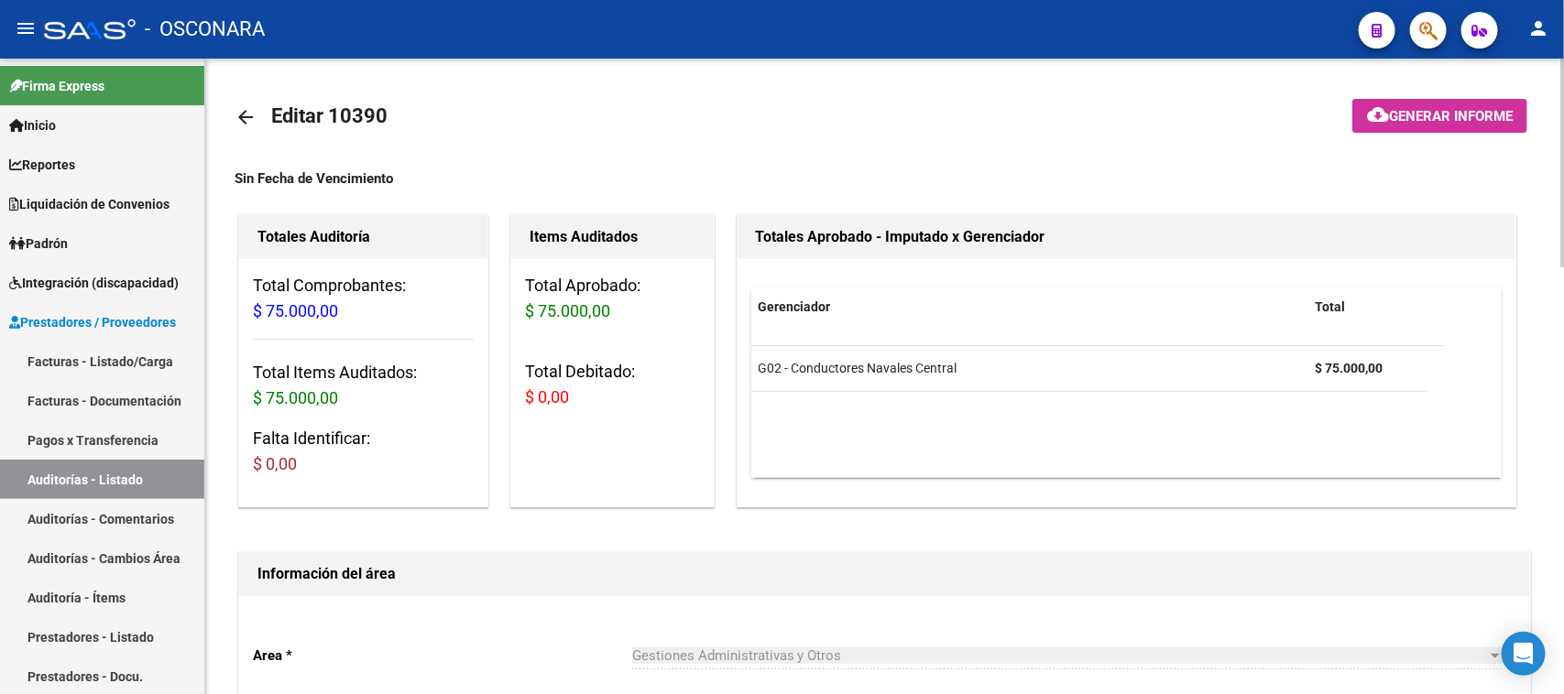
click at [1409, 103] on button "cloud_download Generar informe" at bounding box center [1439, 116] width 175 height 34
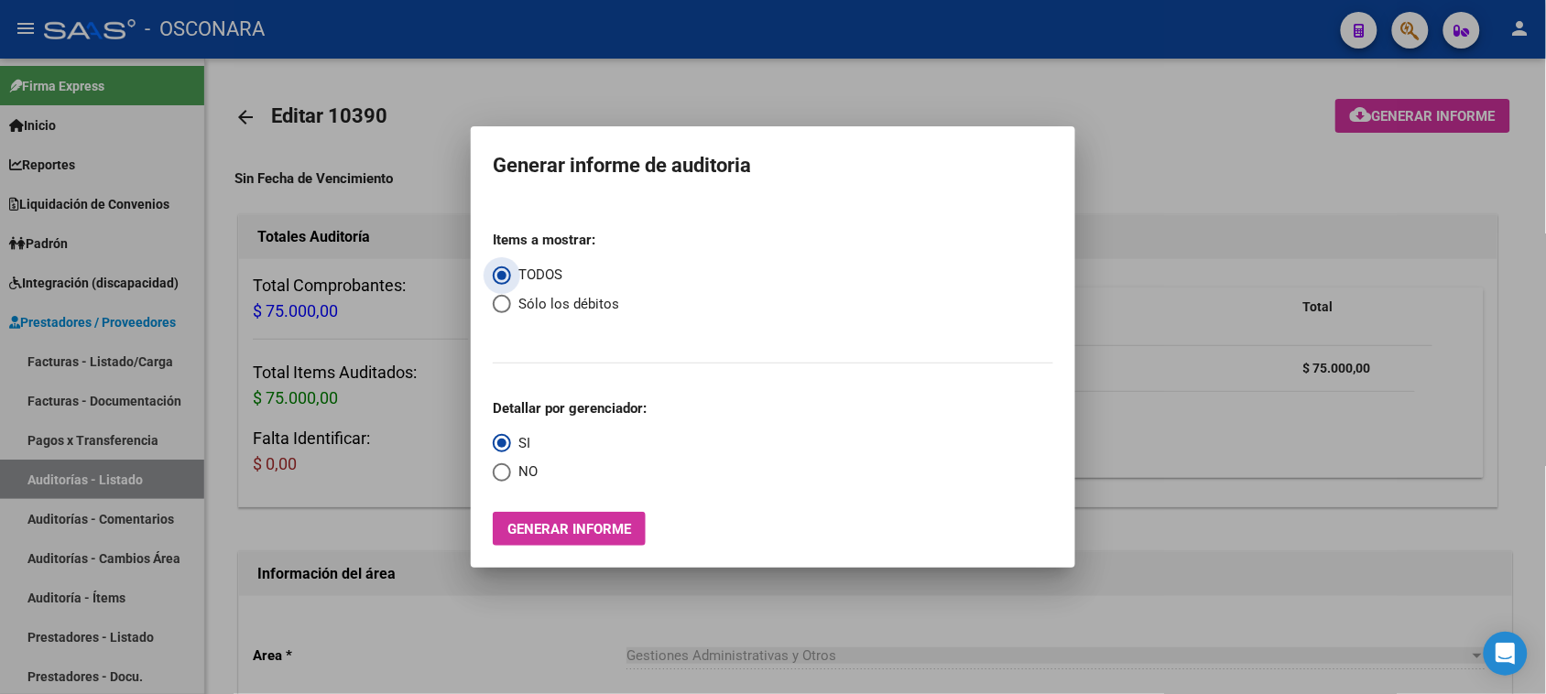
click at [543, 536] on span "Generar informe" at bounding box center [569, 529] width 124 height 16
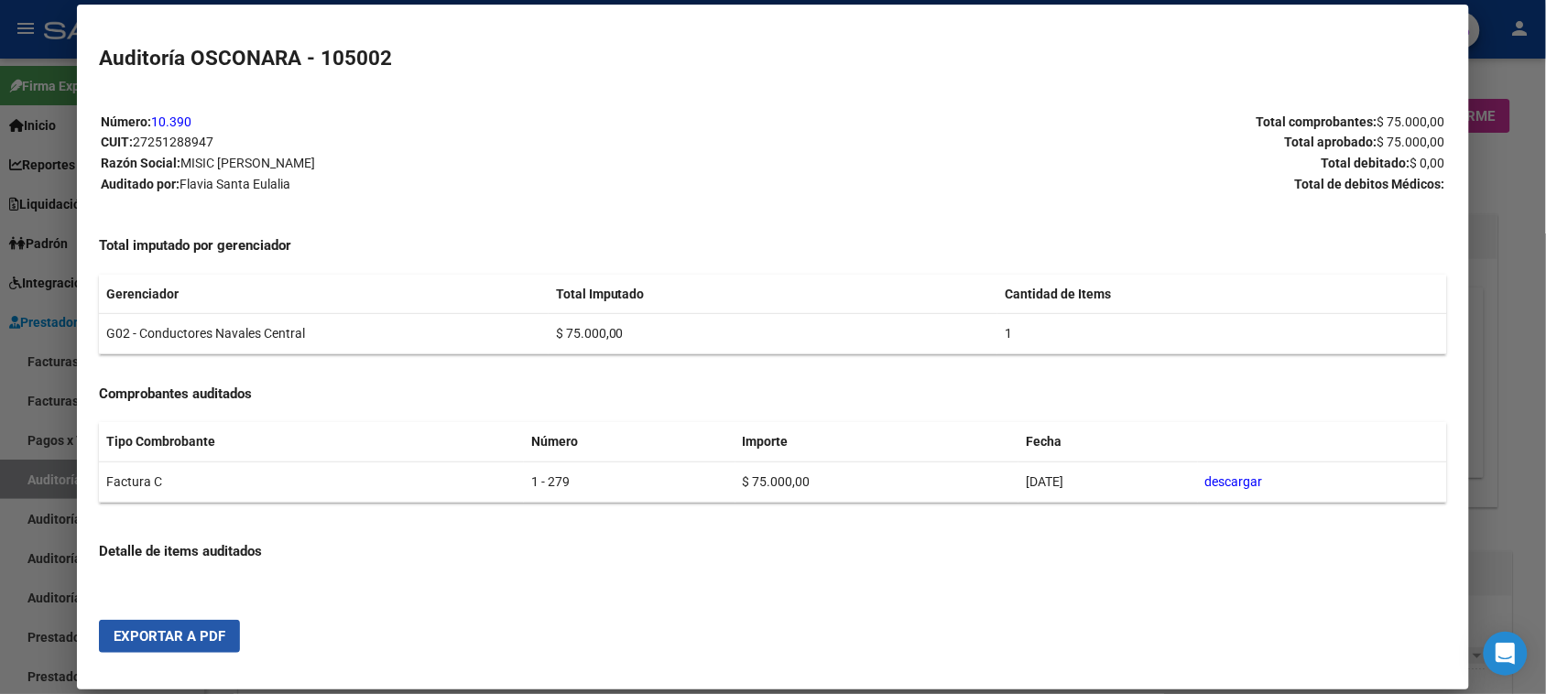
click at [175, 626] on button "Exportar a PDF" at bounding box center [169, 636] width 141 height 33
click at [77, 479] on mat-dialog-content "Número: 10.390 CUIT: 27251288947 Razón Social: MISIC [PERSON_NAME] Auditado por…" at bounding box center [772, 342] width 1391 height 500
click at [46, 479] on div at bounding box center [773, 347] width 1546 height 694
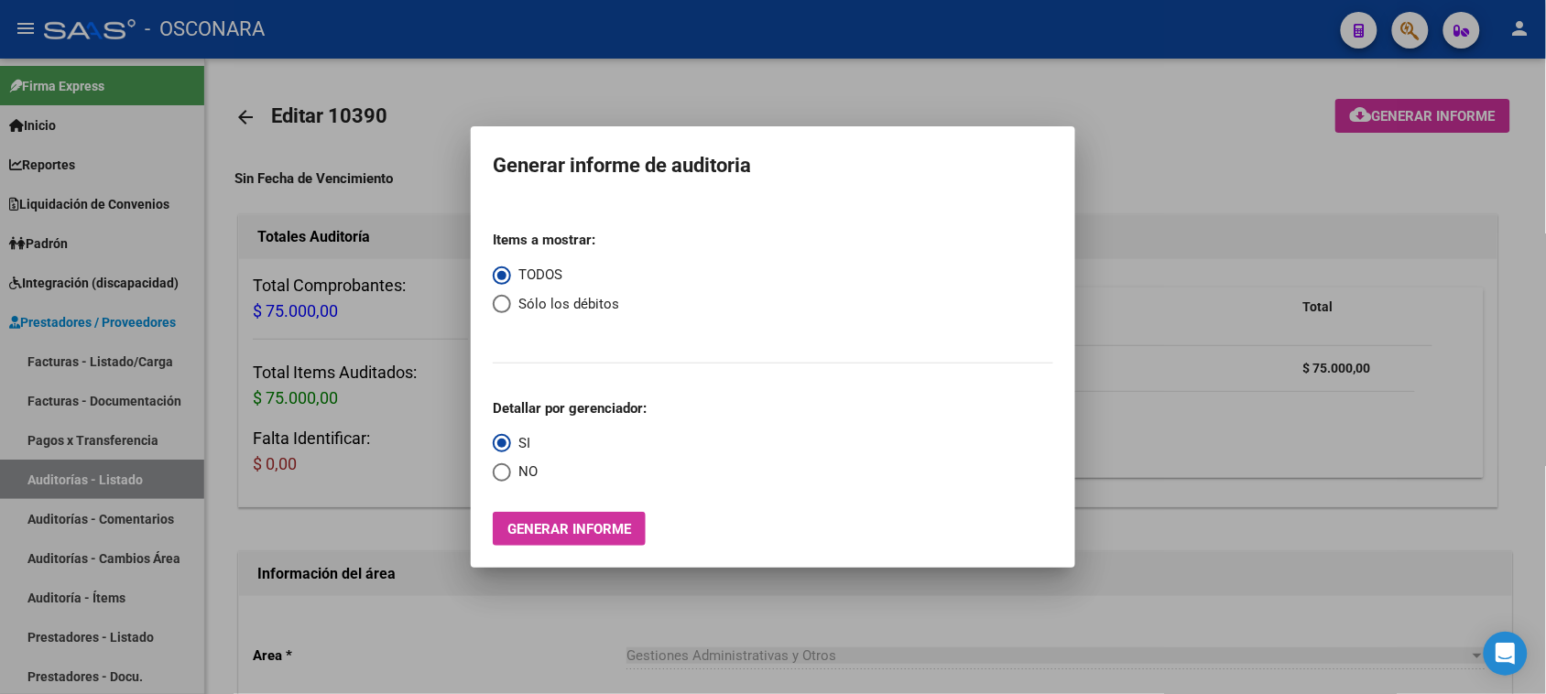
click at [94, 357] on div at bounding box center [773, 347] width 1546 height 694
click at [96, 354] on link "Facturas - Listado/Carga" at bounding box center [102, 361] width 204 height 39
click at [97, 354] on link "Facturas - Listado/Carga" at bounding box center [102, 361] width 204 height 39
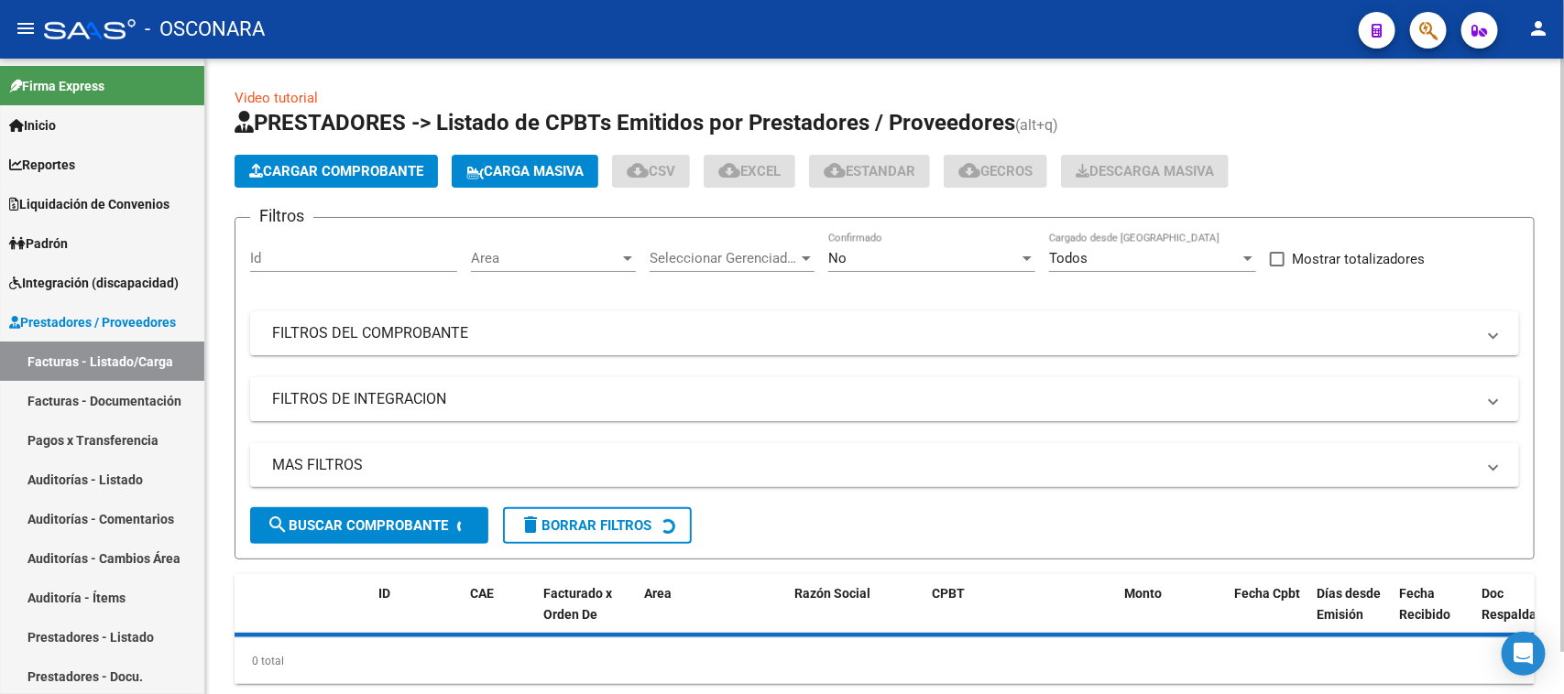
click at [287, 163] on span "Cargar Comprobante" at bounding box center [336, 171] width 174 height 16
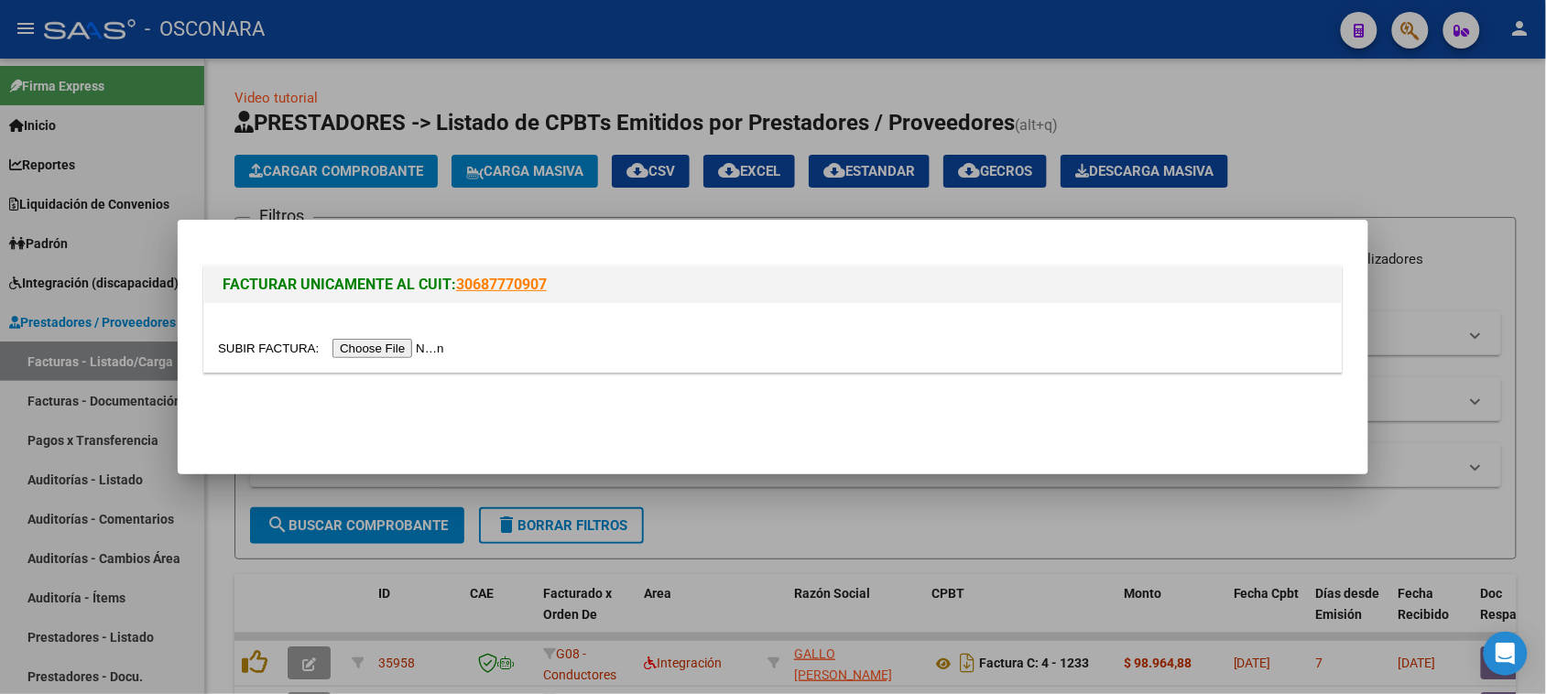
click at [450, 339] on input "file" at bounding box center [334, 348] width 232 height 19
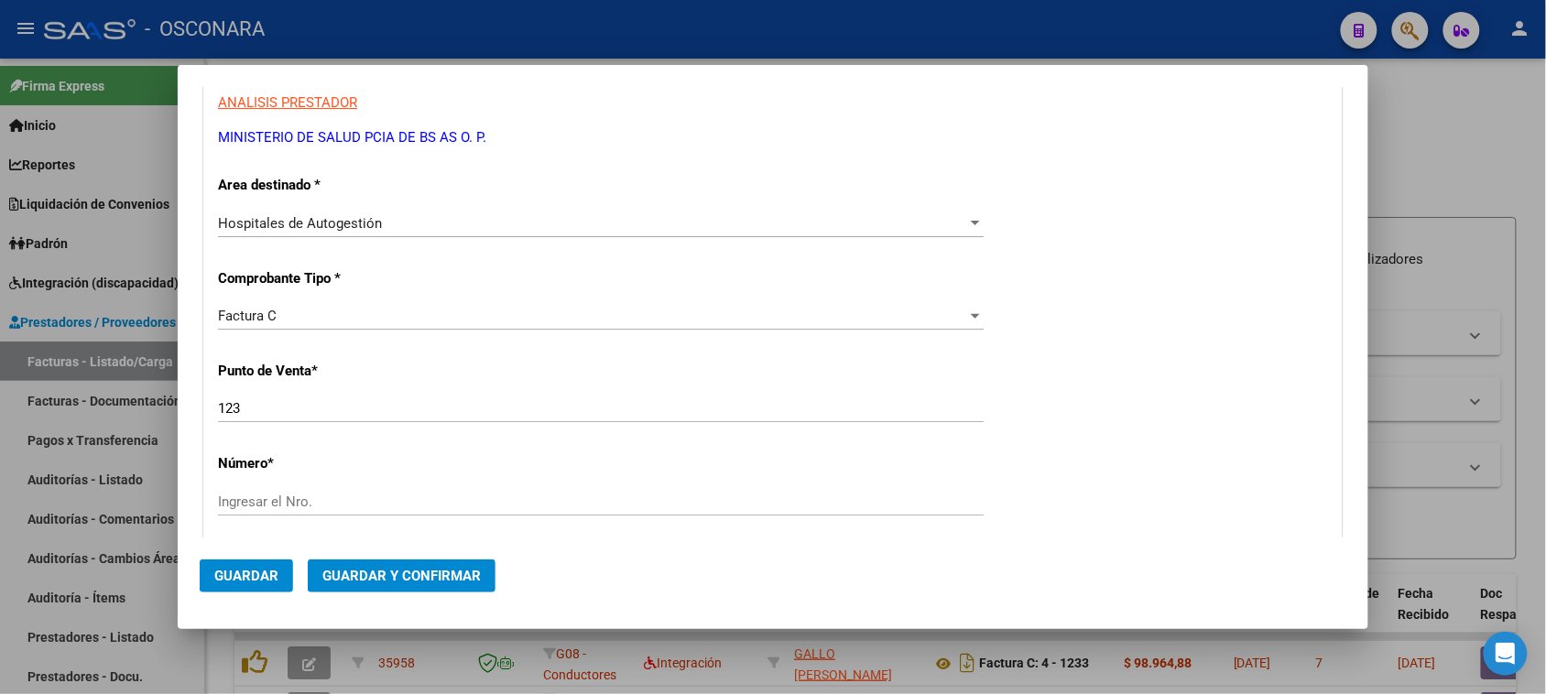
scroll to position [458, 0]
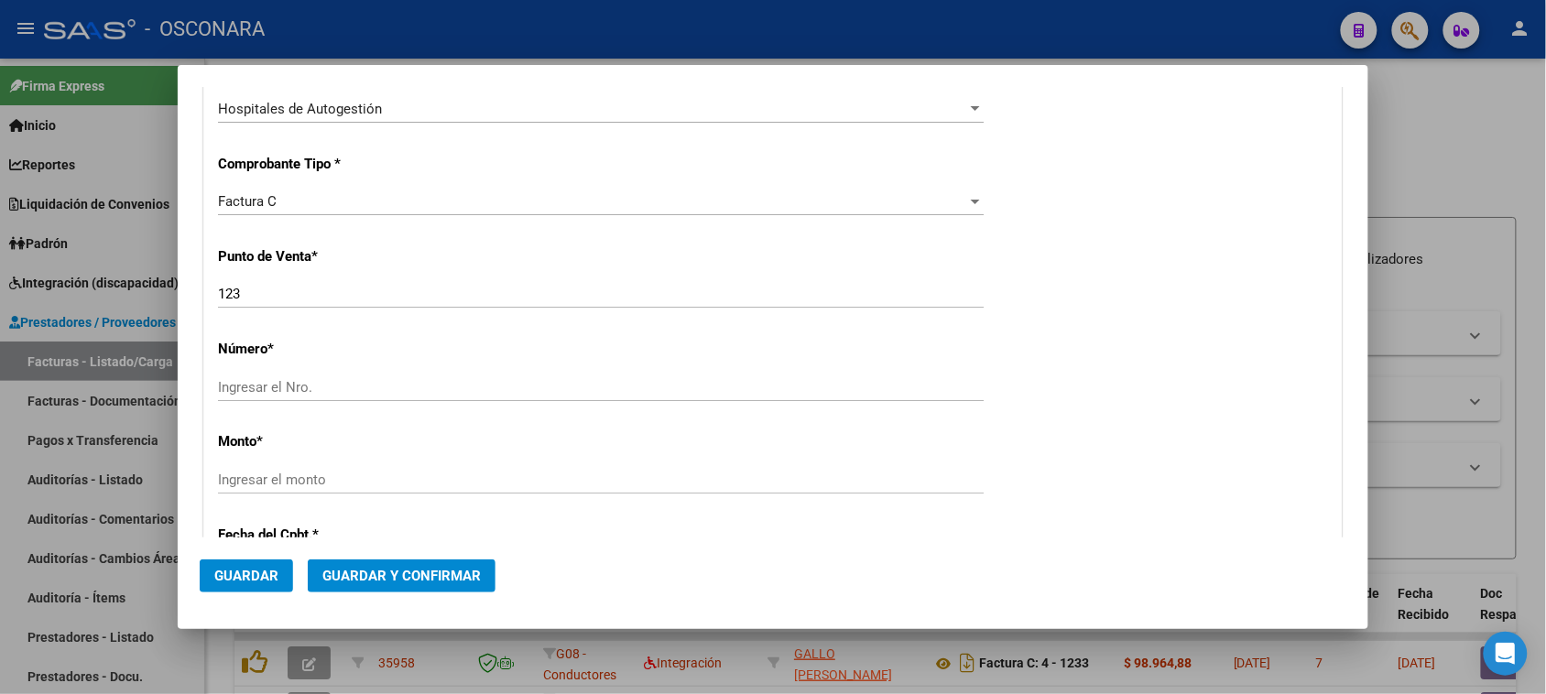
click at [264, 386] on input "Ingresar el Nro." at bounding box center [601, 387] width 766 height 16
type input "9692"
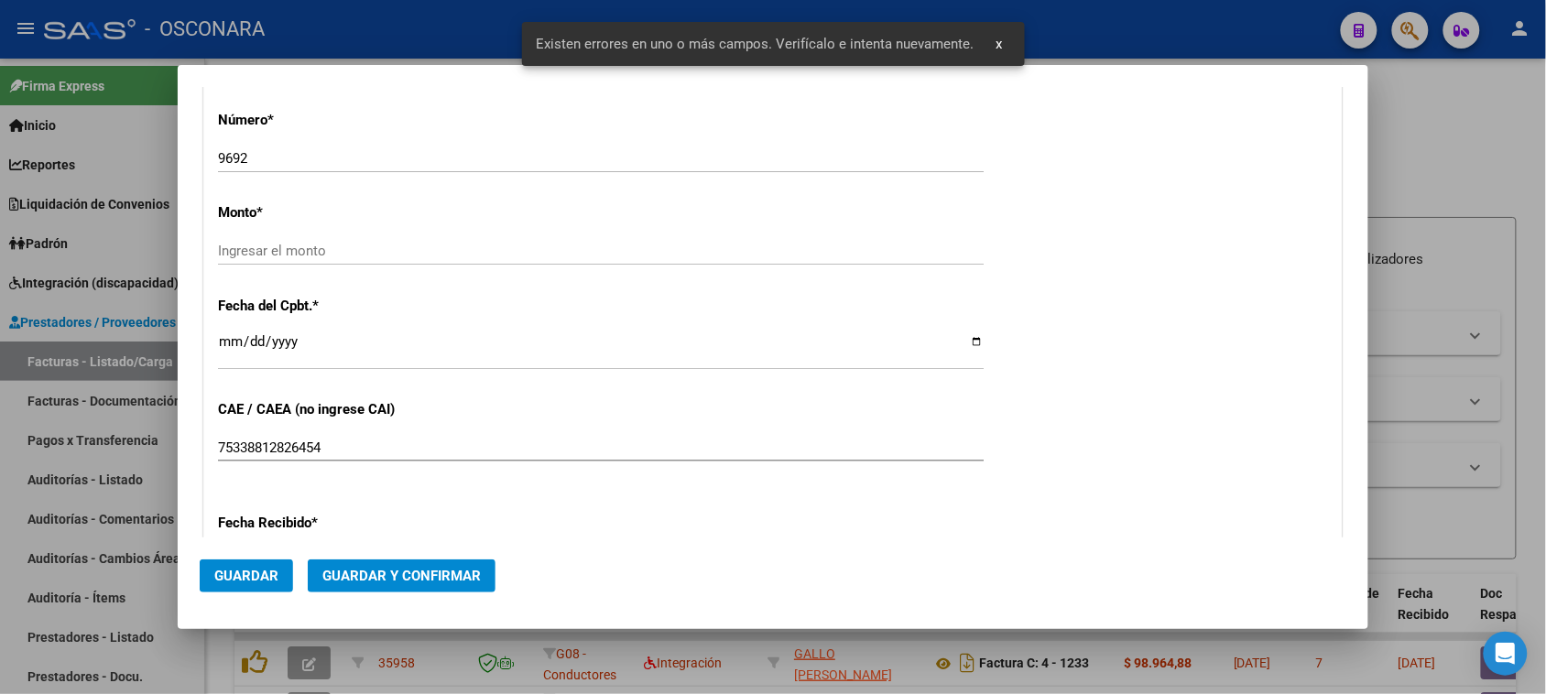
scroll to position [616, 0]
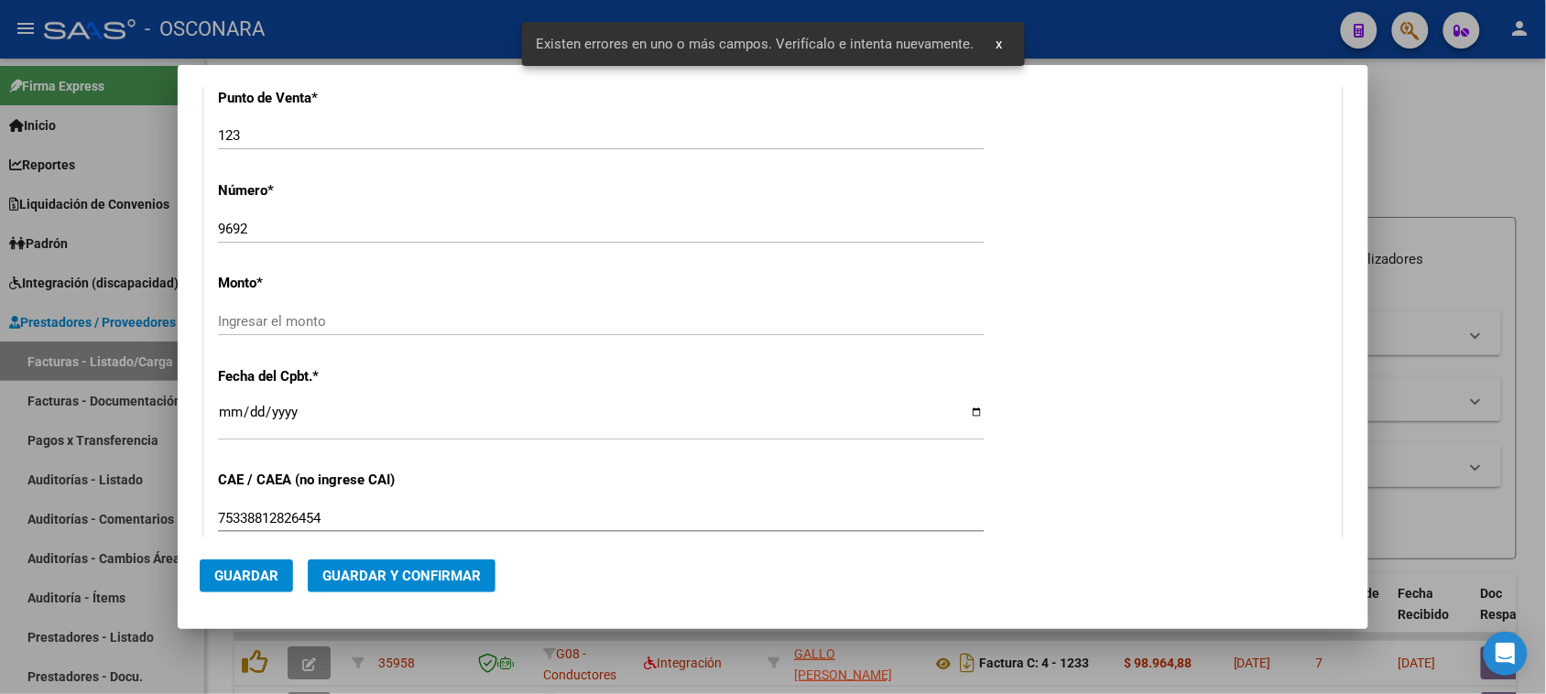
click at [258, 321] on input "Ingresar el monto" at bounding box center [601, 321] width 766 height 16
type input "$ 316.178,00"
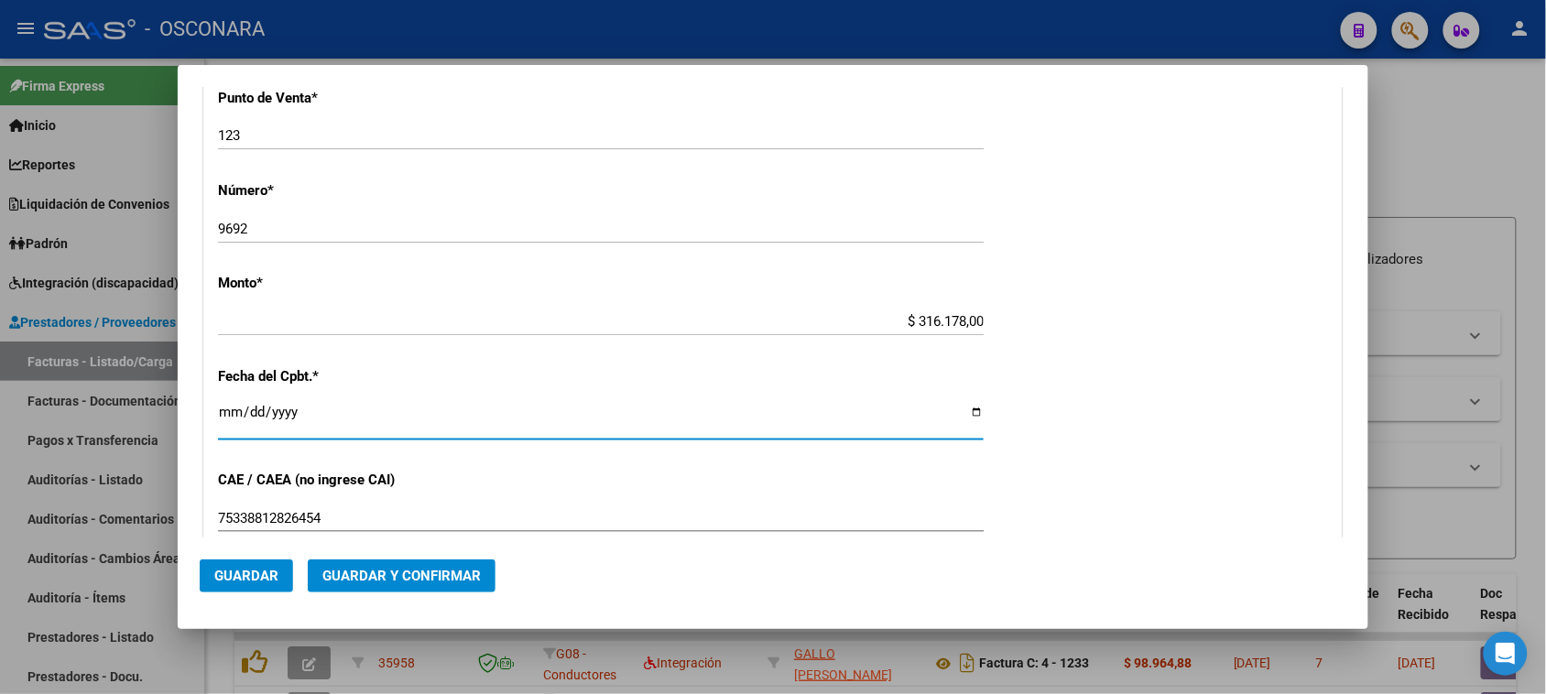
click at [220, 417] on input "Ingresar la fecha" at bounding box center [601, 419] width 766 height 29
type input "[DATE]"
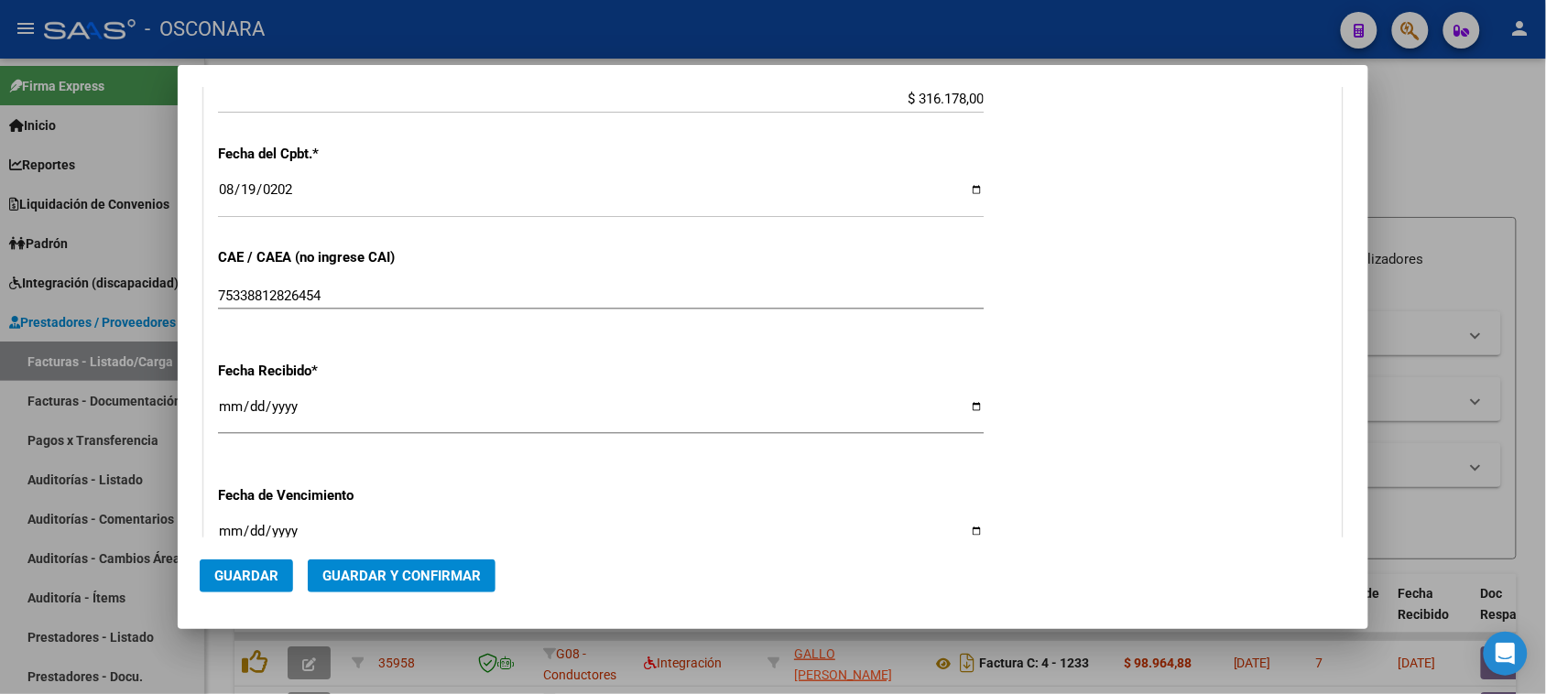
scroll to position [845, 0]
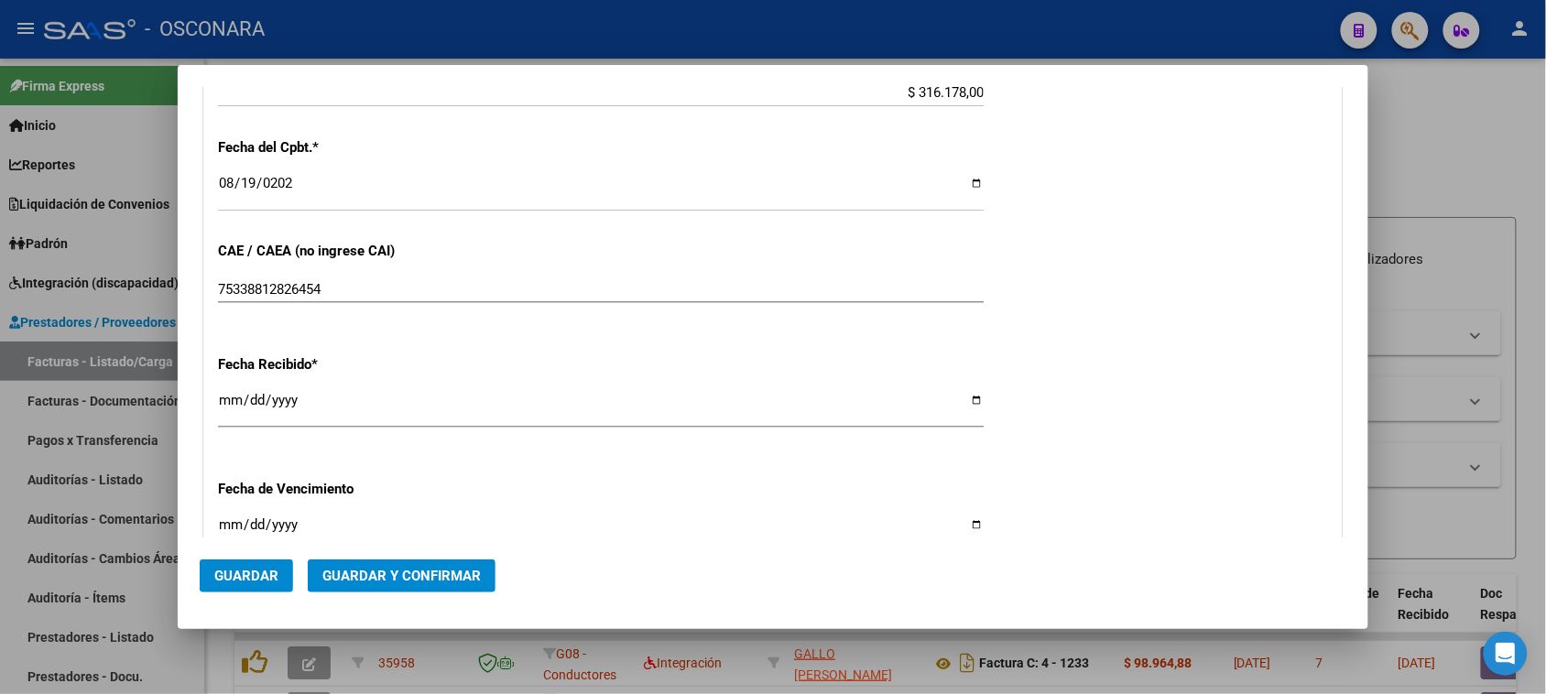
click at [376, 582] on span "Guardar y Confirmar" at bounding box center [401, 576] width 158 height 16
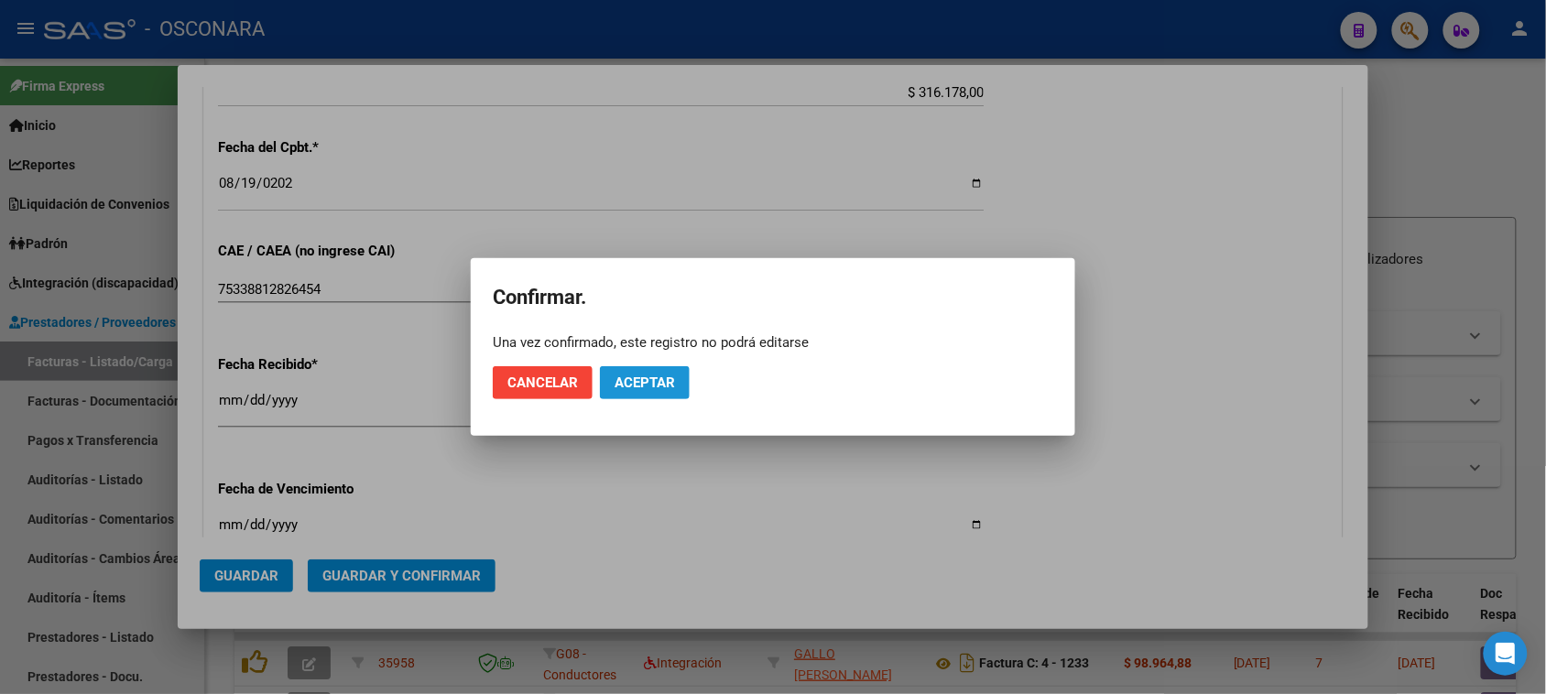
click at [616, 385] on span "Aceptar" at bounding box center [645, 383] width 60 height 16
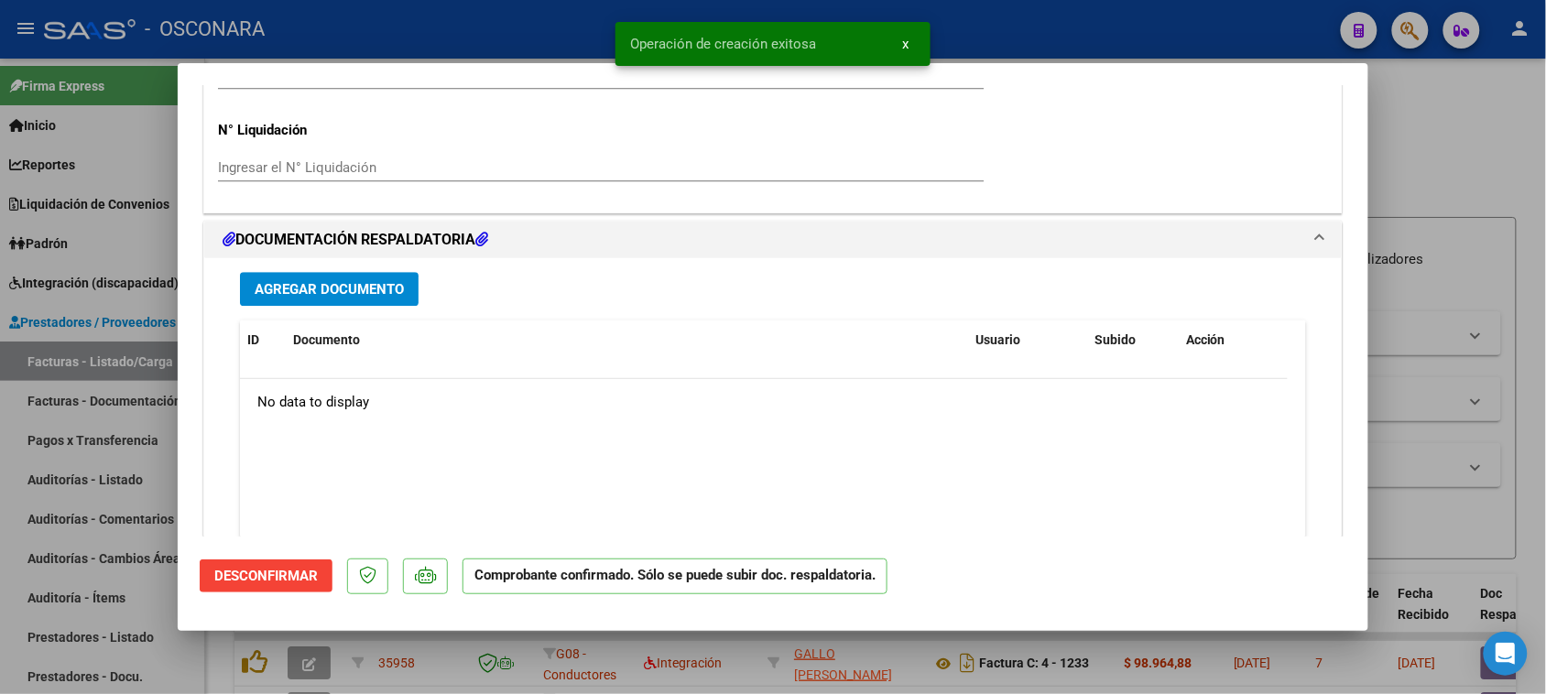
scroll to position [1603, 0]
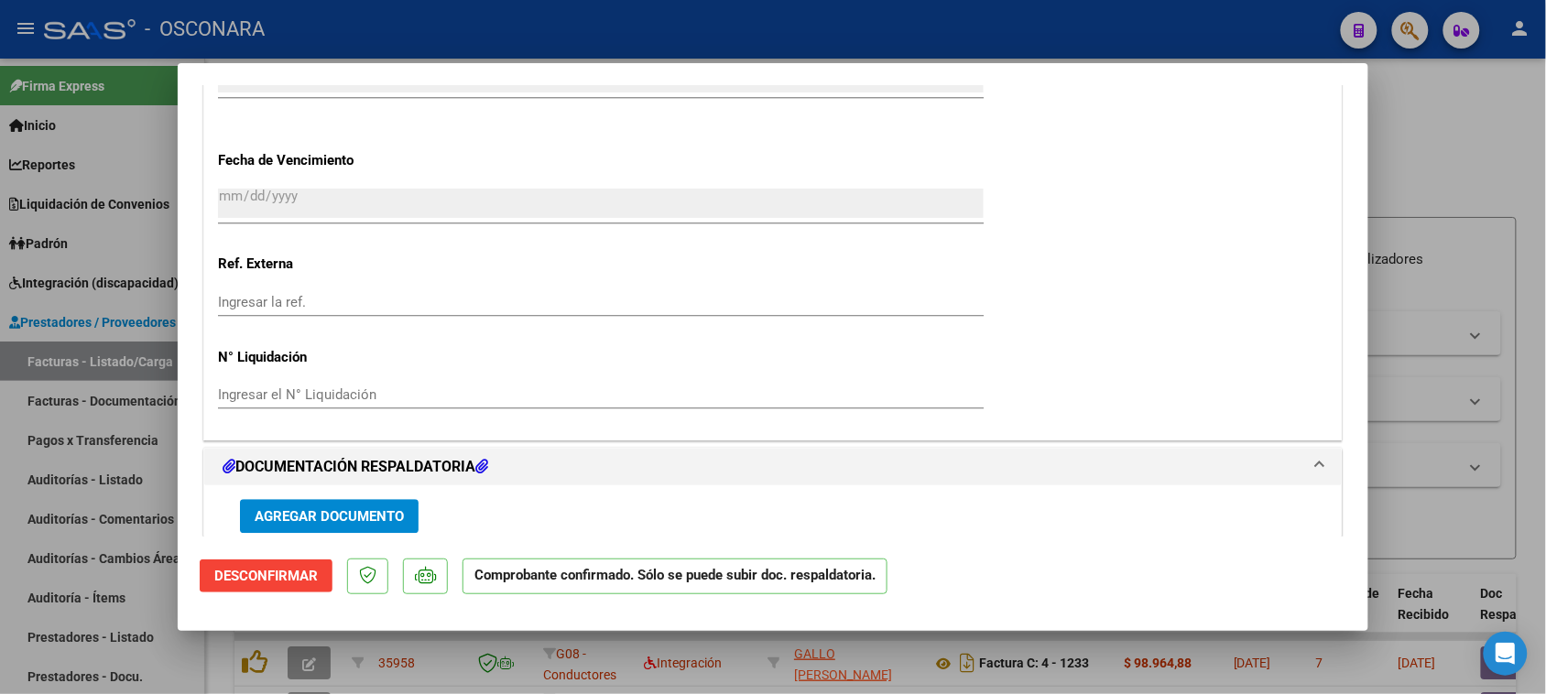
click at [97, 483] on div at bounding box center [773, 347] width 1546 height 694
type input "$ 0,00"
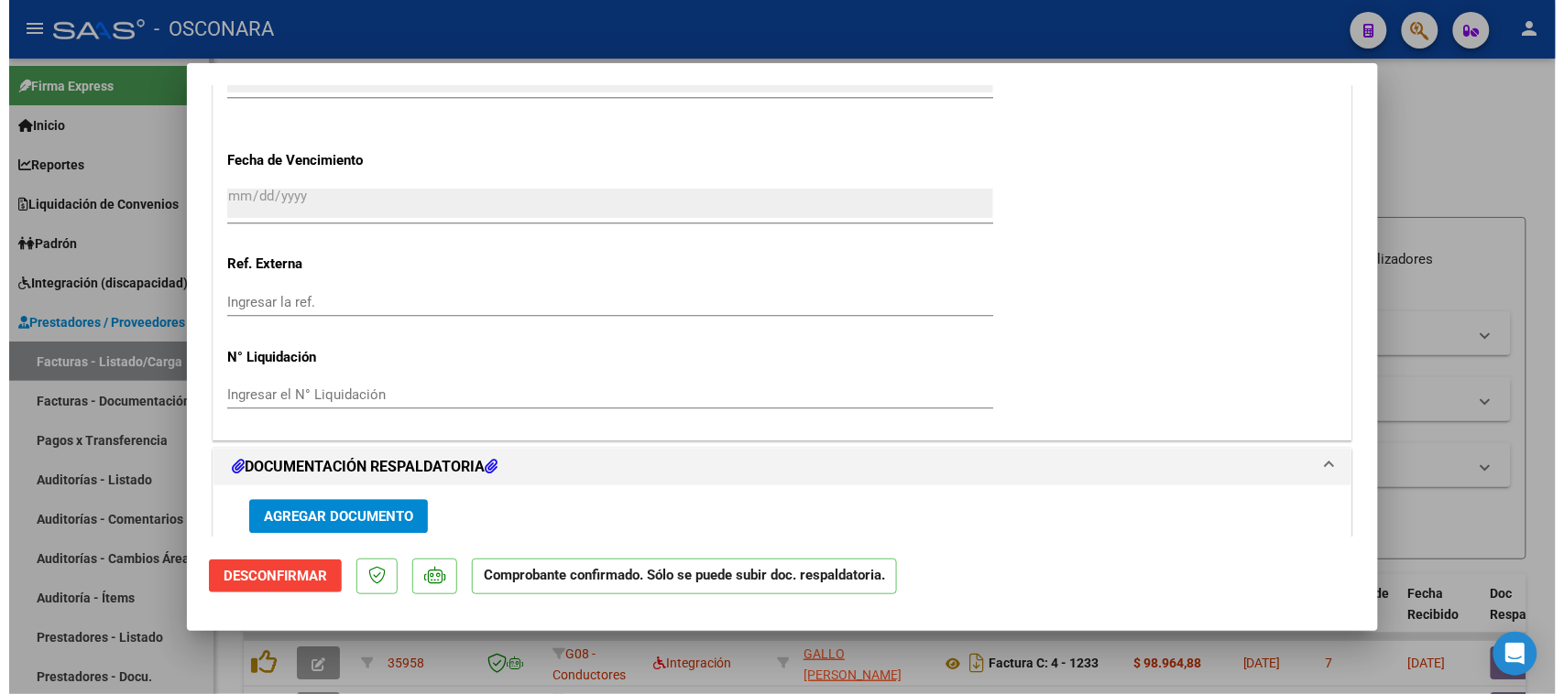
scroll to position [1347, 0]
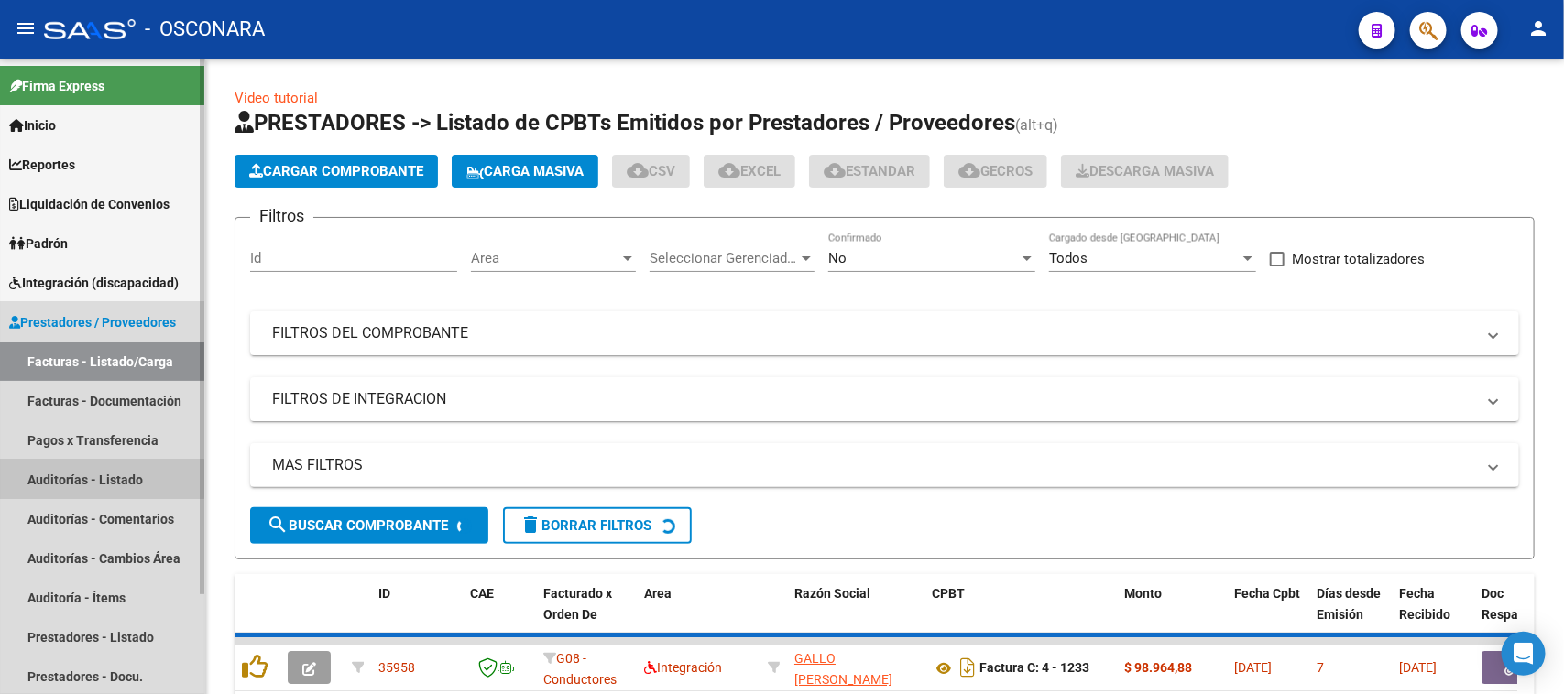
drag, startPoint x: 97, startPoint y: 479, endPoint x: 190, endPoint y: 289, distance: 211.8
click at [99, 479] on link "Auditorías - Listado" at bounding box center [102, 479] width 204 height 39
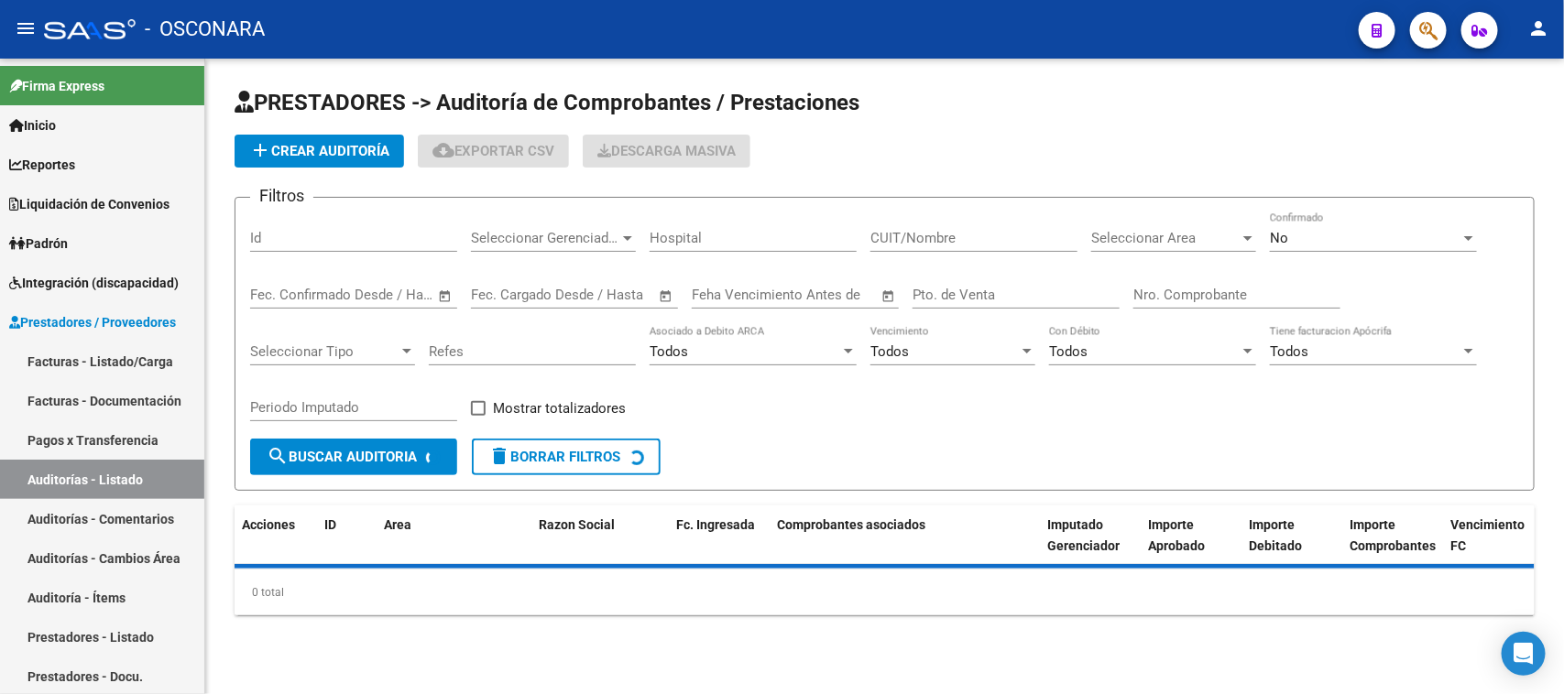
click at [348, 154] on span "add Crear Auditoría" at bounding box center [319, 151] width 140 height 16
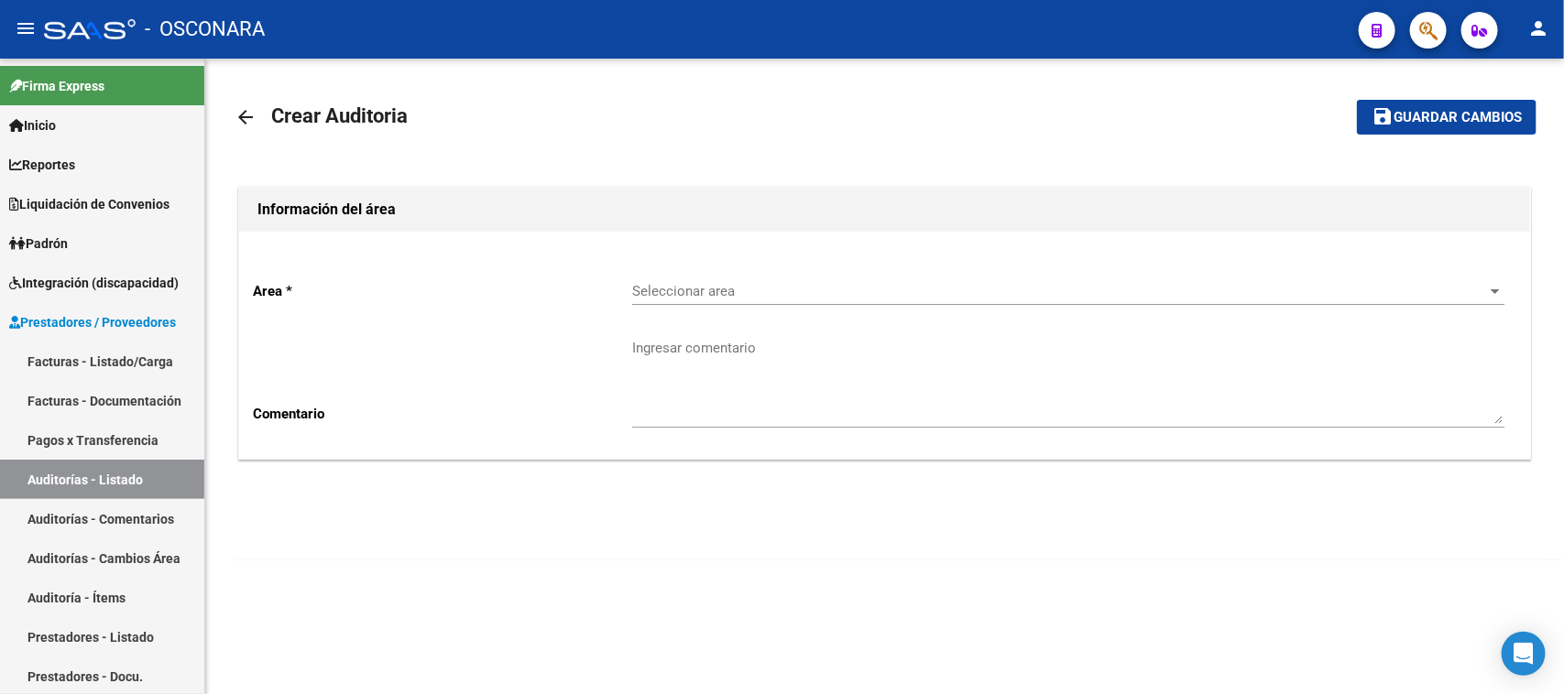
click at [722, 309] on div "Seleccionar area Seleccionar area" at bounding box center [1068, 294] width 872 height 57
click at [710, 299] on span "Seleccionar area" at bounding box center [1060, 291] width 856 height 16
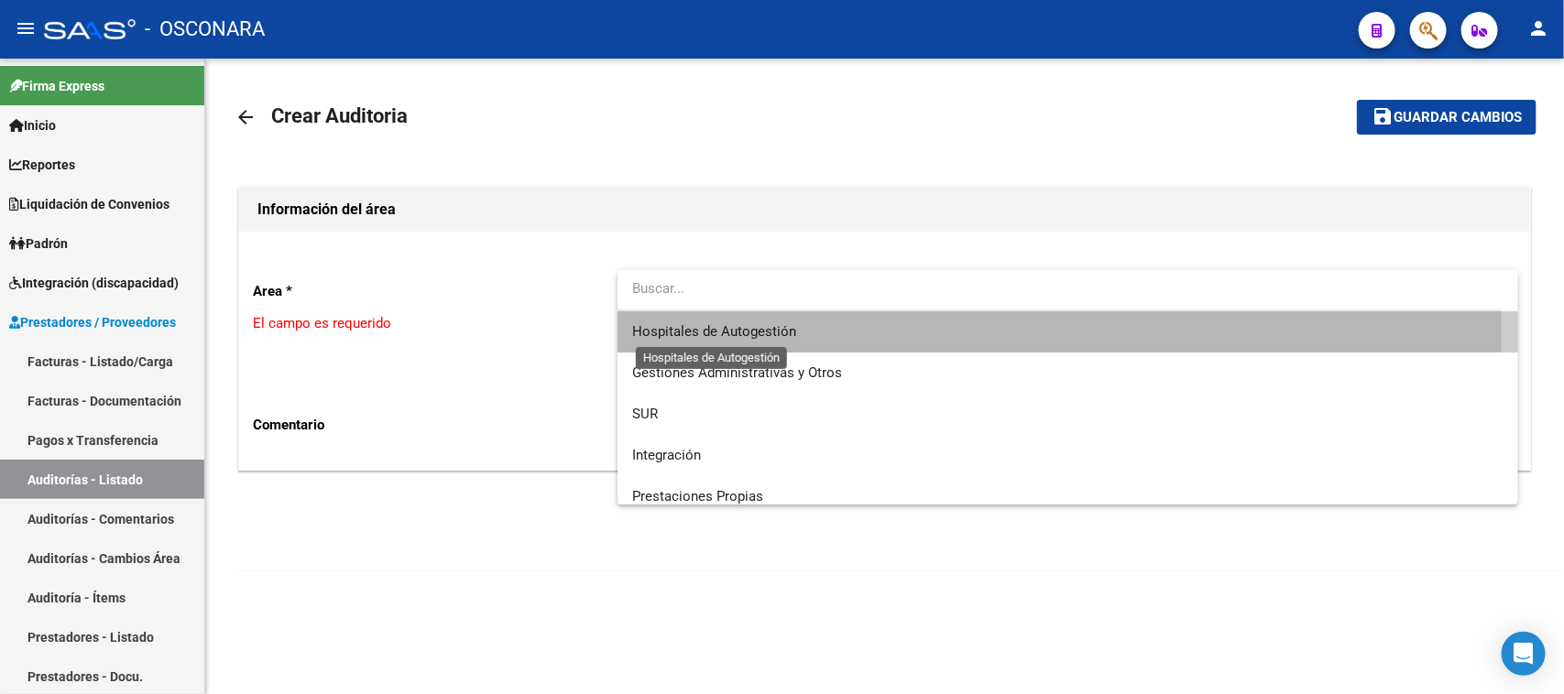
click at [665, 332] on span "Hospitales de Autogestión" at bounding box center [714, 331] width 164 height 16
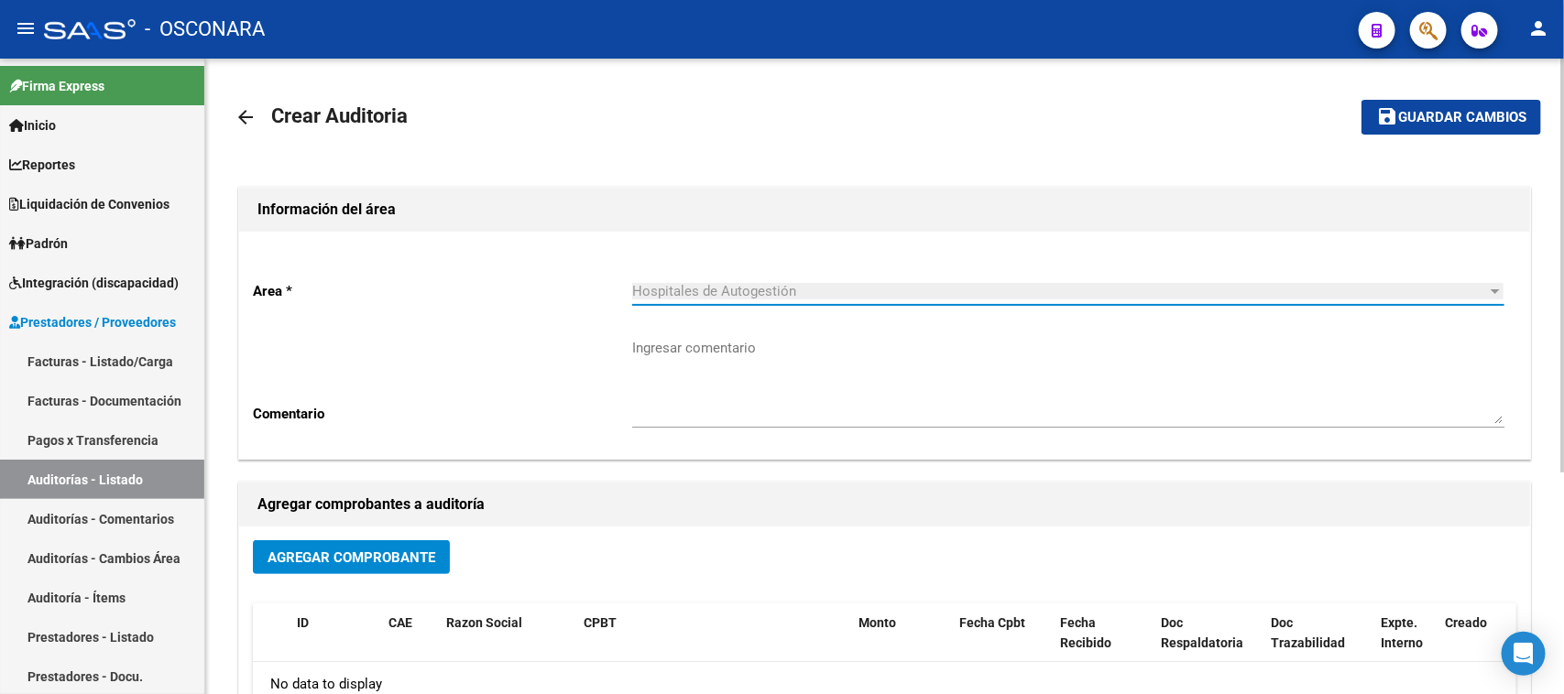
click at [366, 552] on span "Agregar Comprobante" at bounding box center [351, 558] width 168 height 16
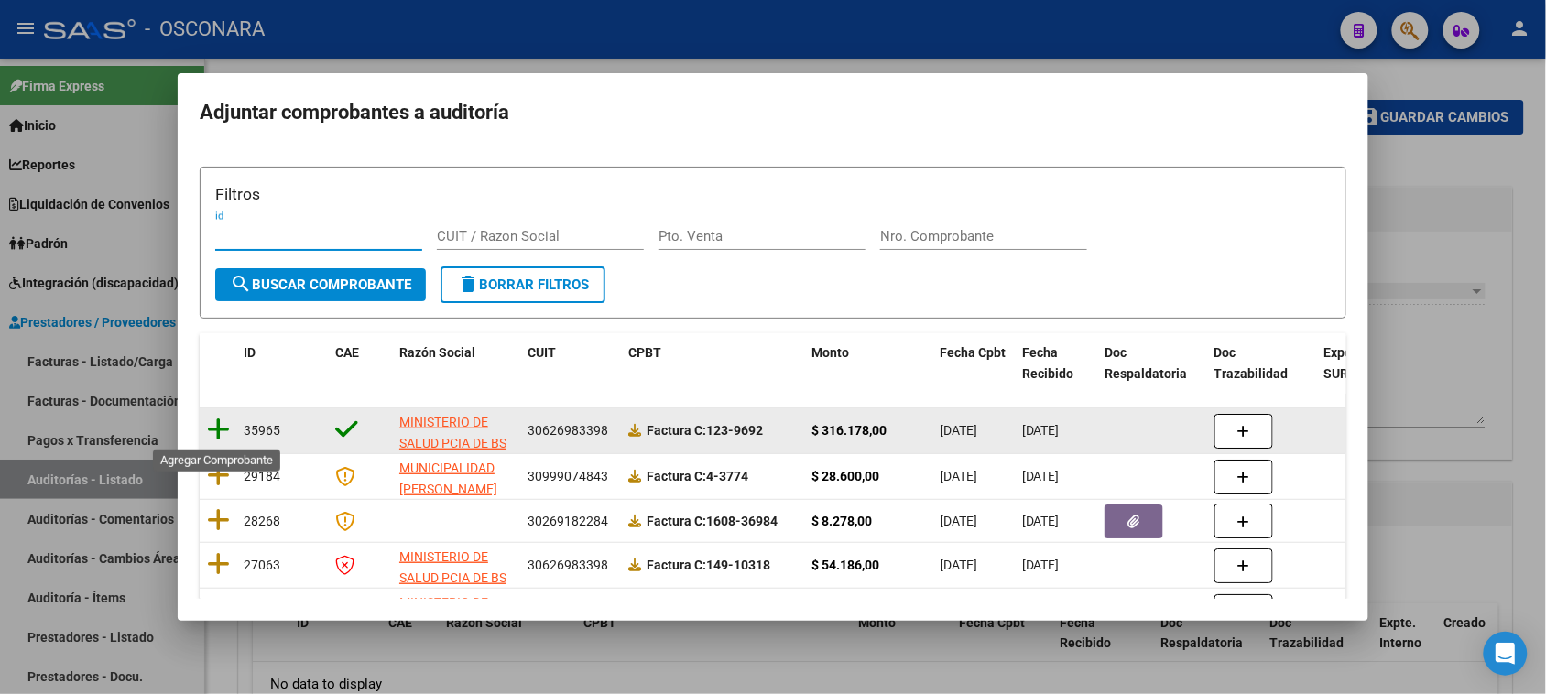
click at [222, 436] on icon at bounding box center [218, 430] width 23 height 26
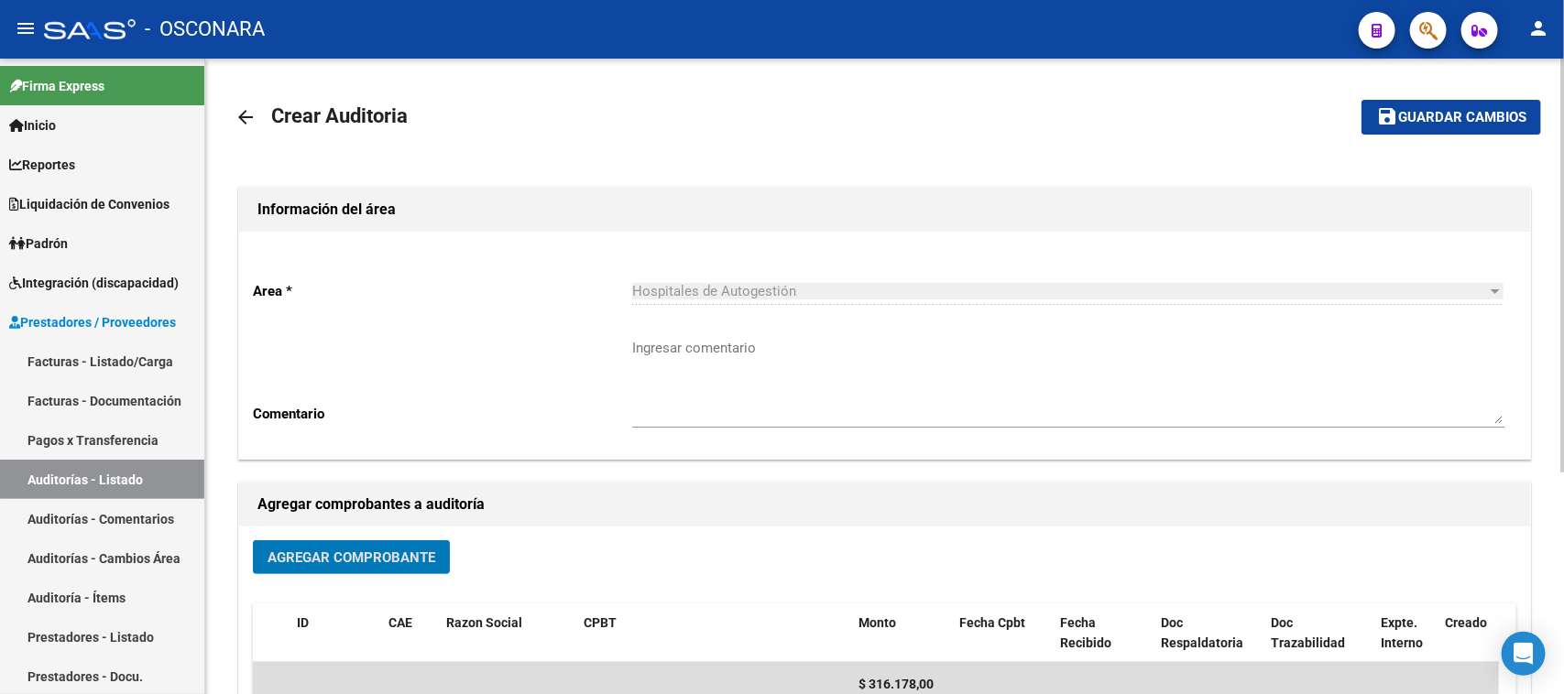
click at [1386, 107] on mat-icon "save" at bounding box center [1387, 116] width 22 height 22
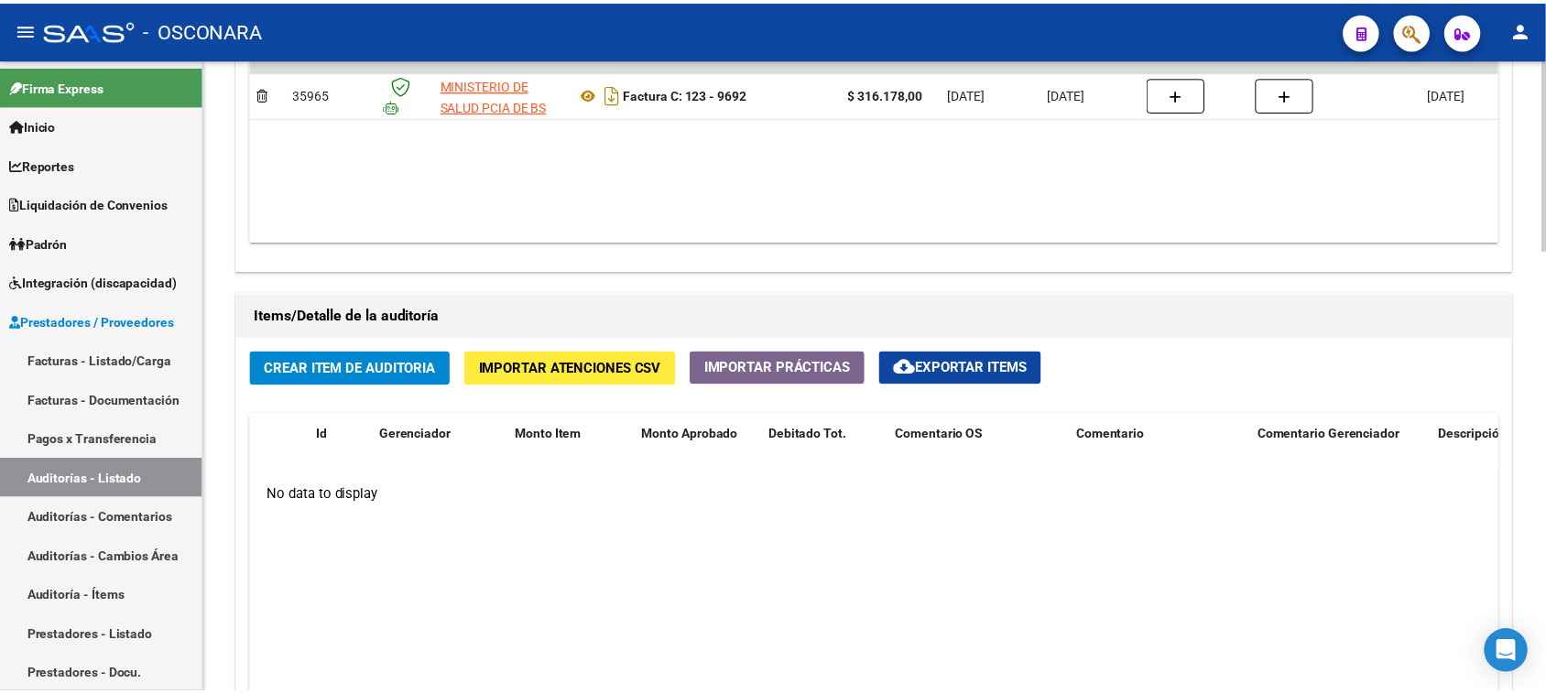
scroll to position [1145, 0]
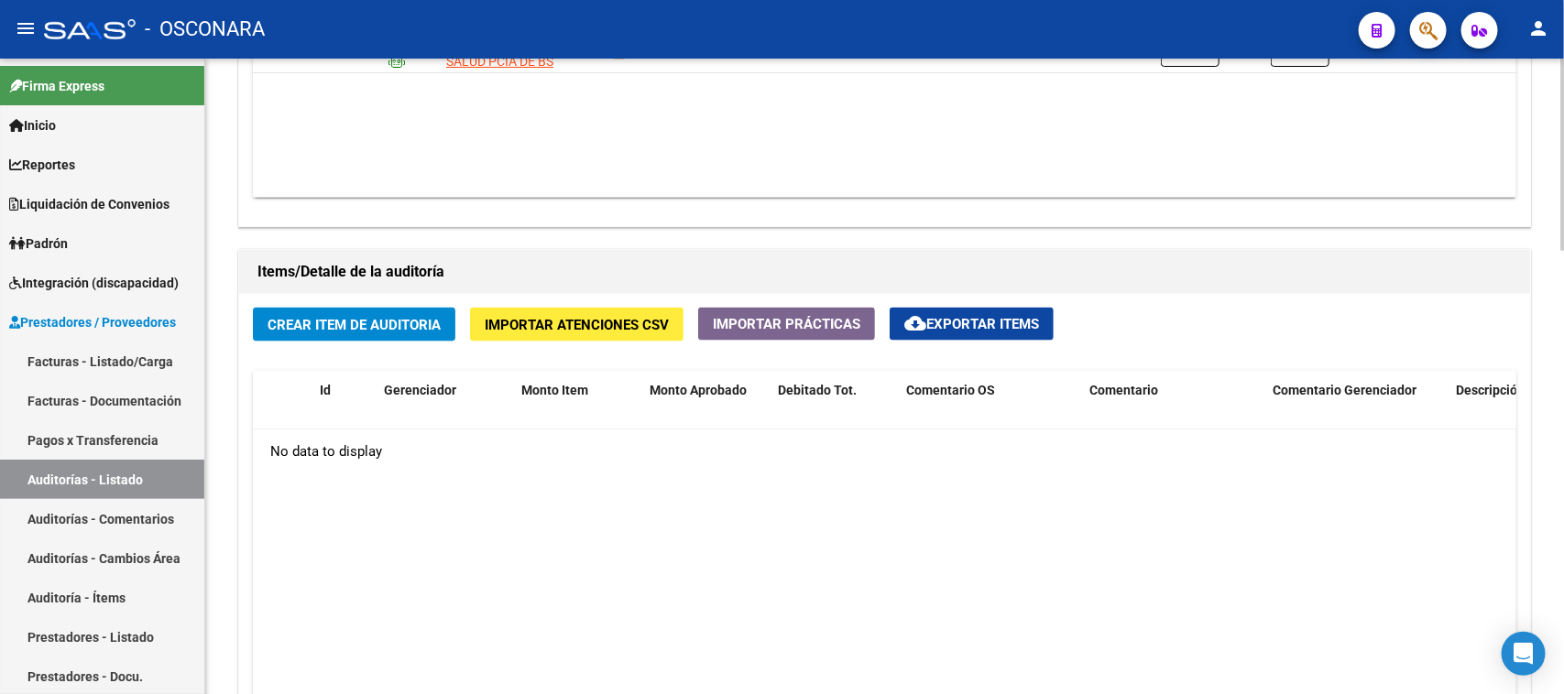
click at [341, 312] on button "Crear Item de Auditoria" at bounding box center [354, 325] width 202 height 34
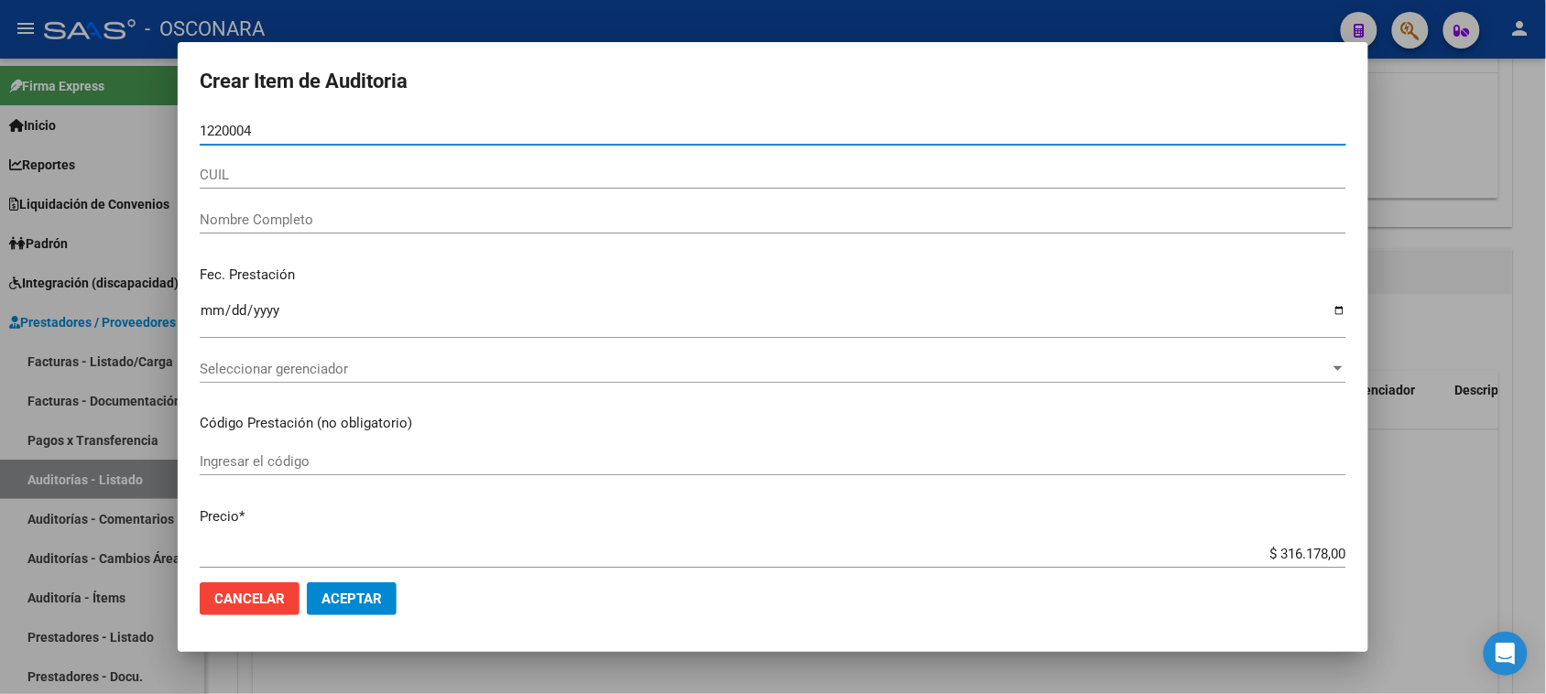
type input "12200041"
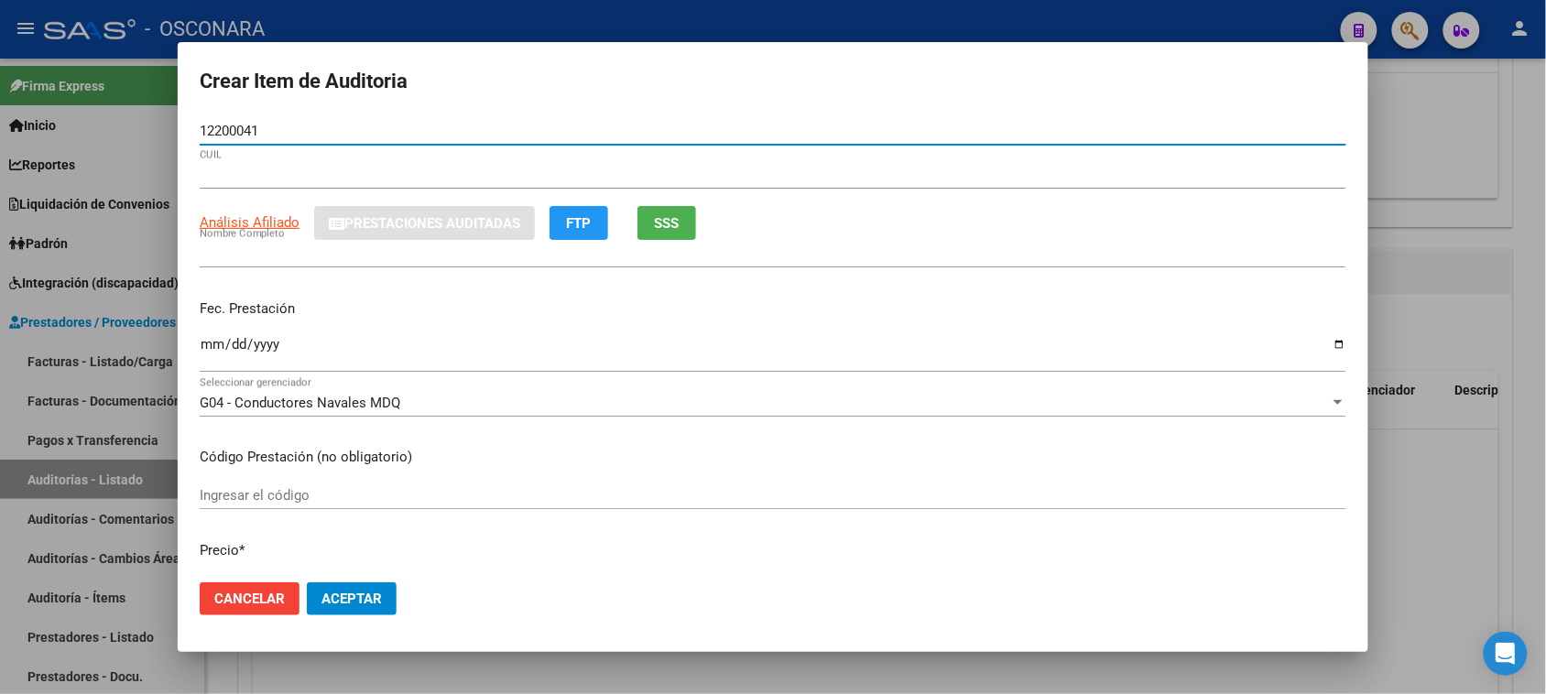
type input "23122000419"
type input "[PERSON_NAME]"
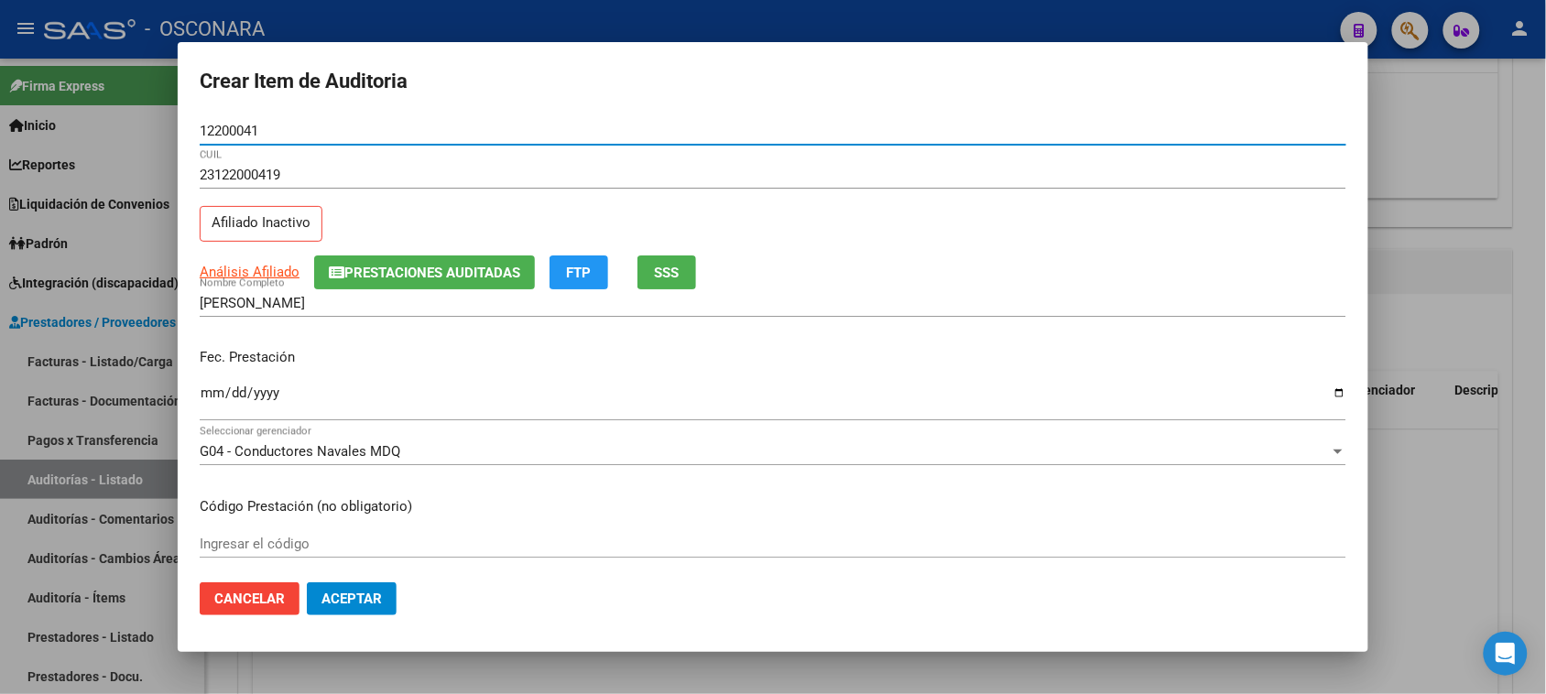
type input "12200041"
click at [674, 267] on span "SSS" at bounding box center [667, 273] width 25 height 16
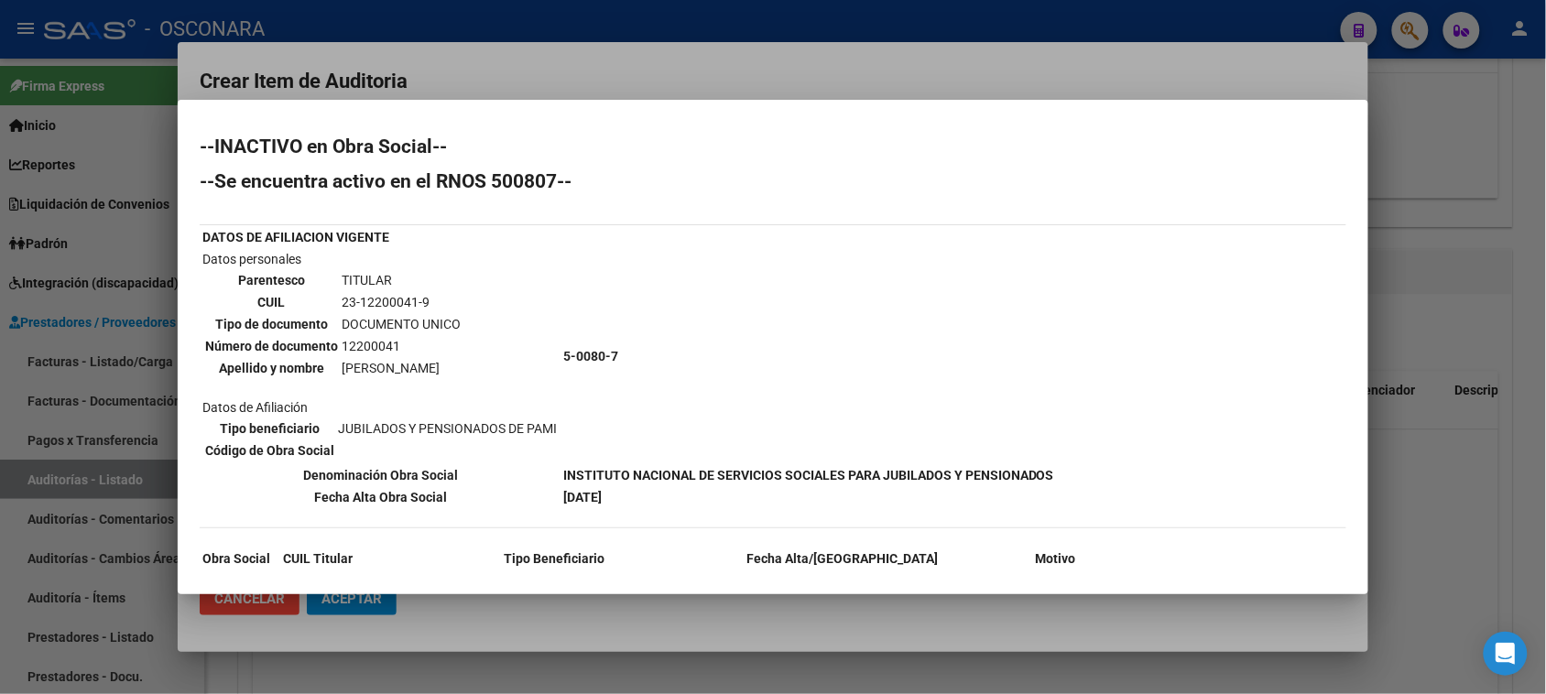
scroll to position [114, 0]
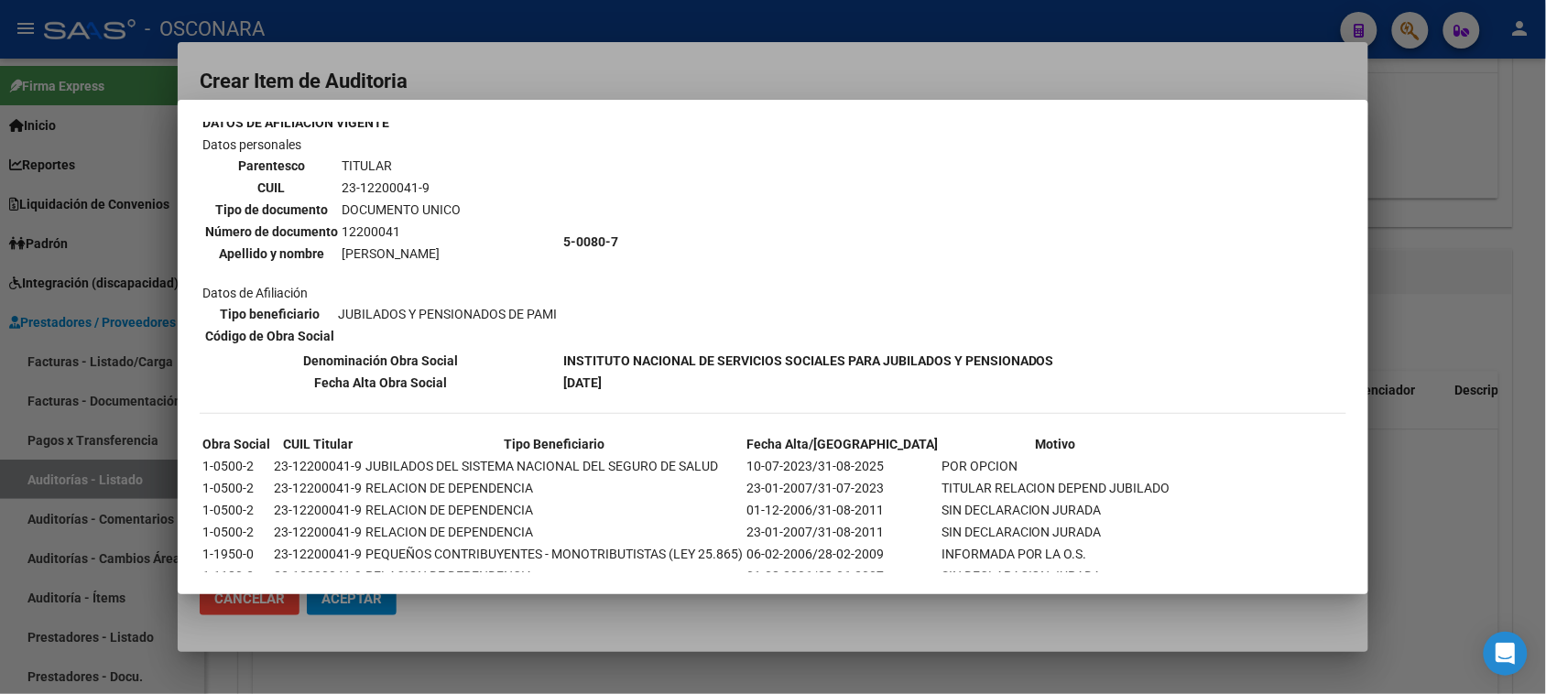
click at [1409, 256] on div at bounding box center [773, 347] width 1546 height 694
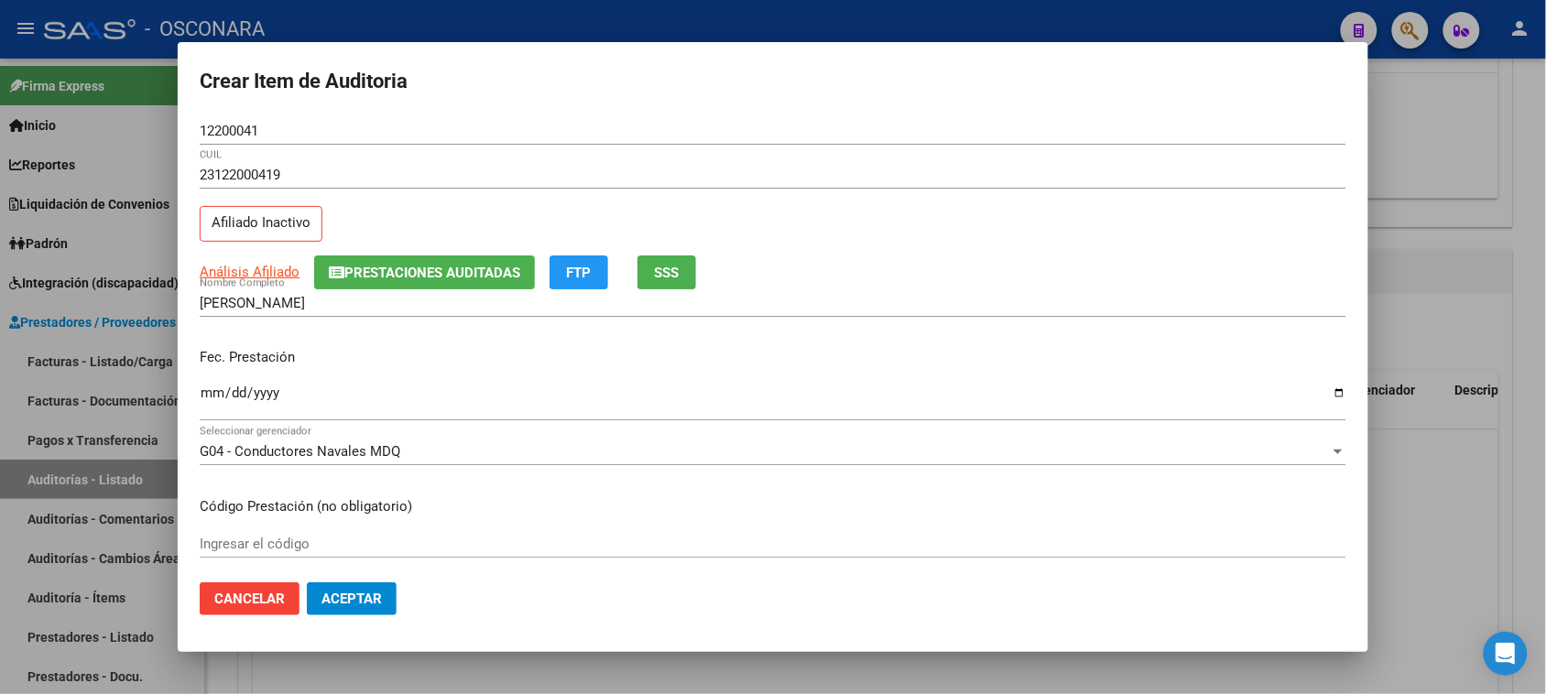
click at [216, 391] on input "Ingresar la fecha" at bounding box center [773, 400] width 1147 height 29
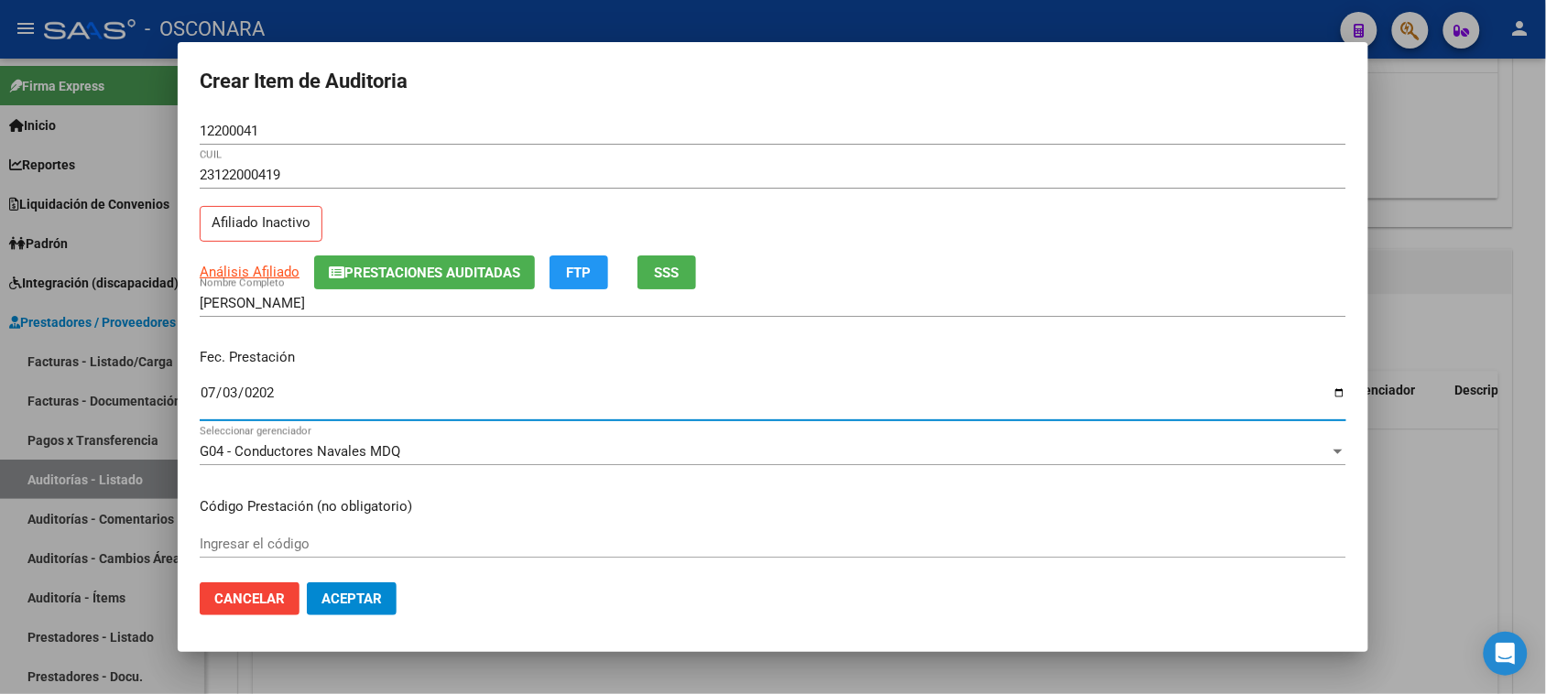
type input "[DATE]"
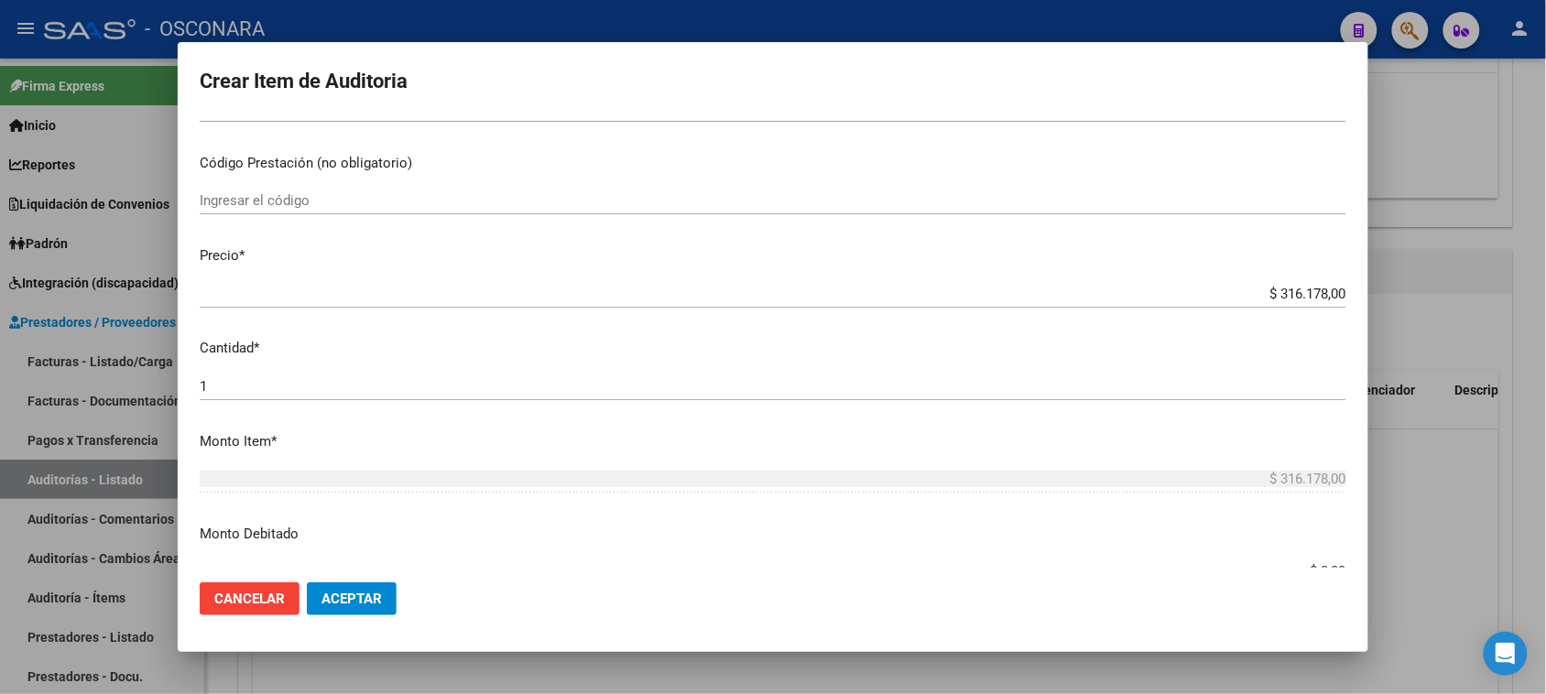
scroll to position [458, 0]
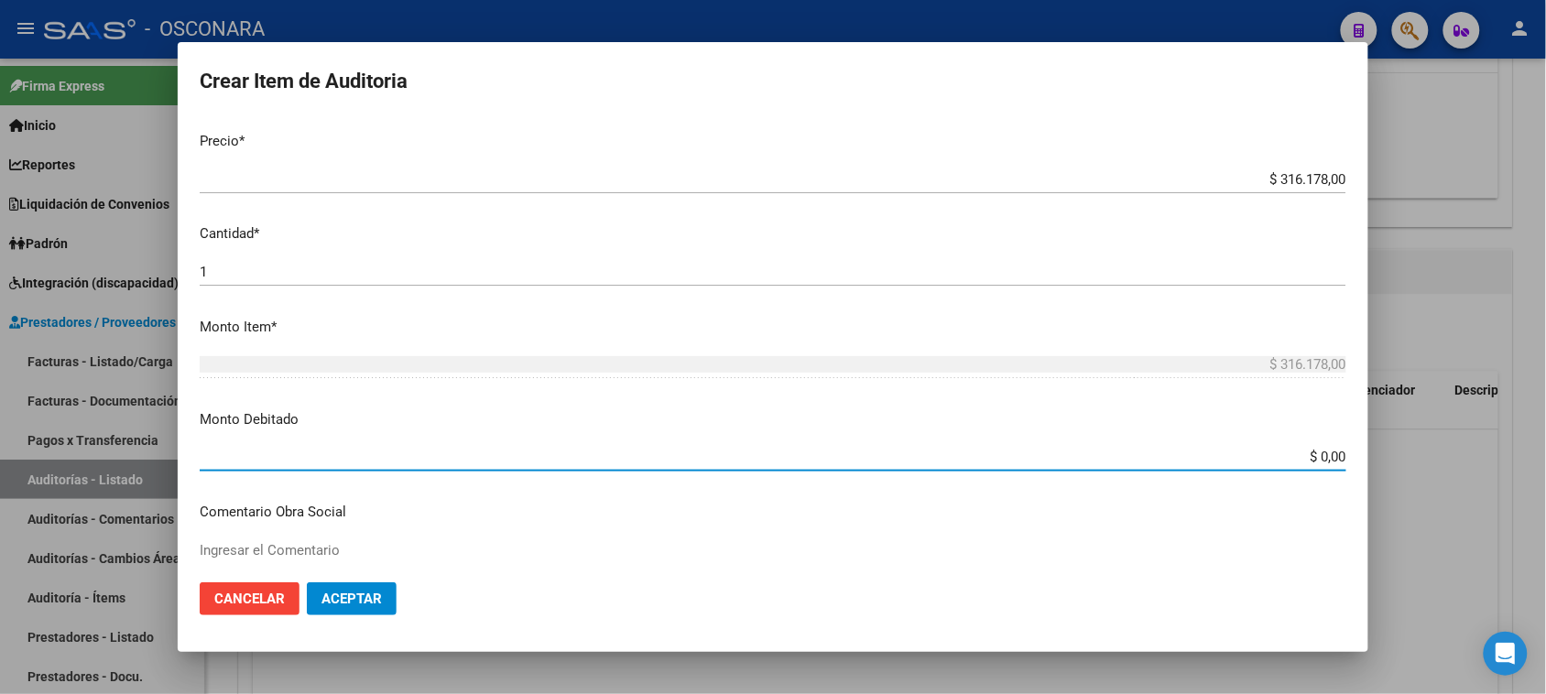
drag, startPoint x: 1303, startPoint y: 458, endPoint x: 1430, endPoint y: 435, distance: 129.4
click at [1426, 438] on div "Crear Item de Auditoria 12200041 Nro Documento 23122000419 CUIL Afiliado Inacti…" at bounding box center [773, 347] width 1546 height 694
type input "$ 316.178,00"
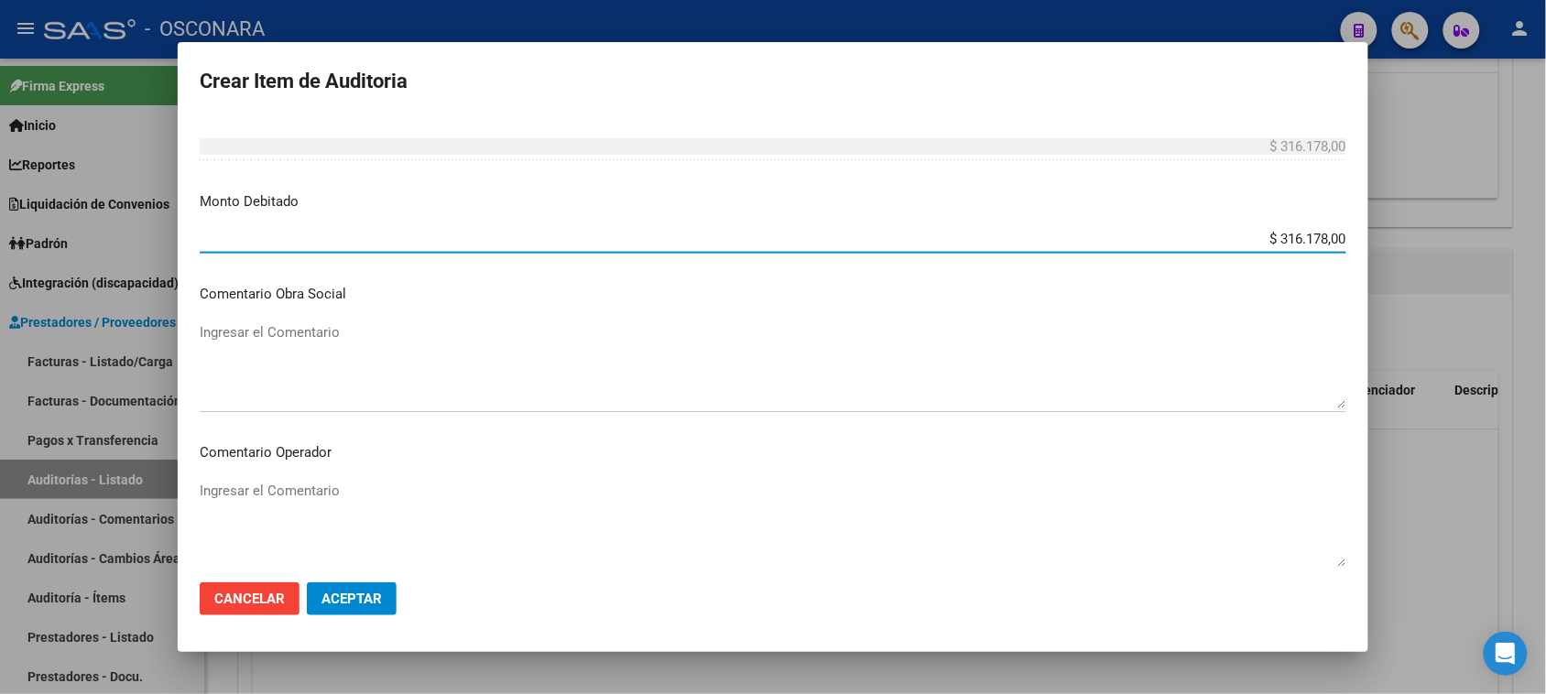
scroll to position [687, 0]
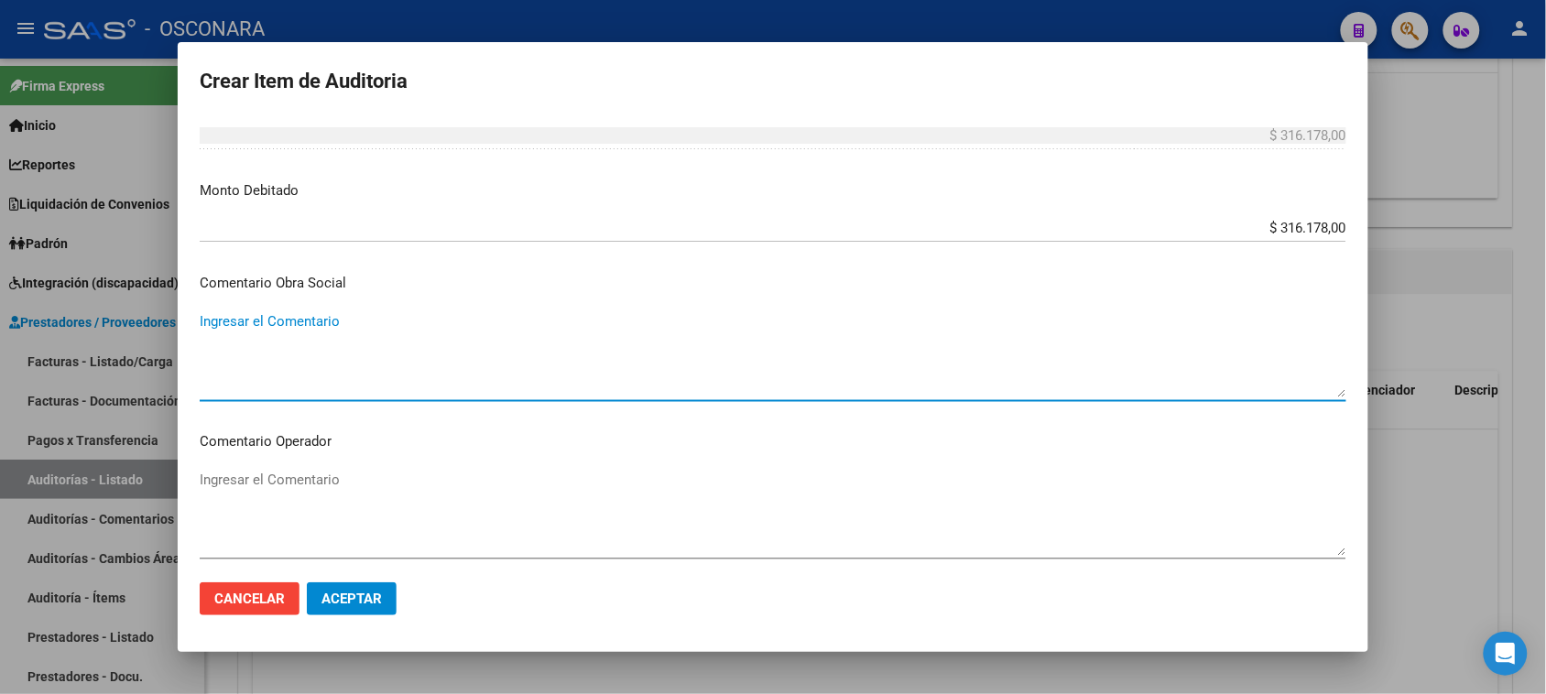
click at [332, 332] on textarea "Ingresar el Comentario" at bounding box center [773, 354] width 1147 height 86
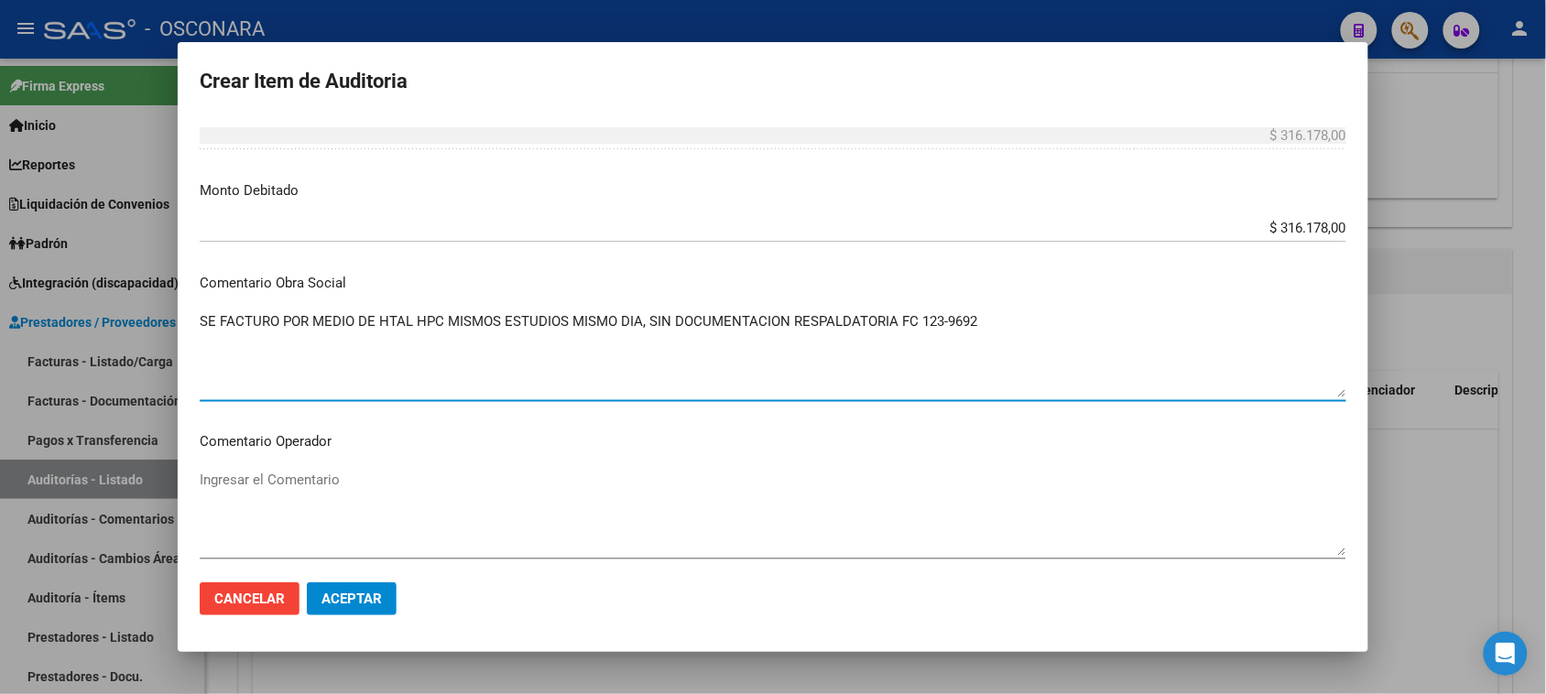
drag, startPoint x: 991, startPoint y: 323, endPoint x: 143, endPoint y: 326, distance: 848.2
click at [133, 331] on div "Crear Item de Auditoria 12200041 Nro Documento 23122000419 CUIL Afiliado Inacti…" at bounding box center [773, 347] width 1546 height 694
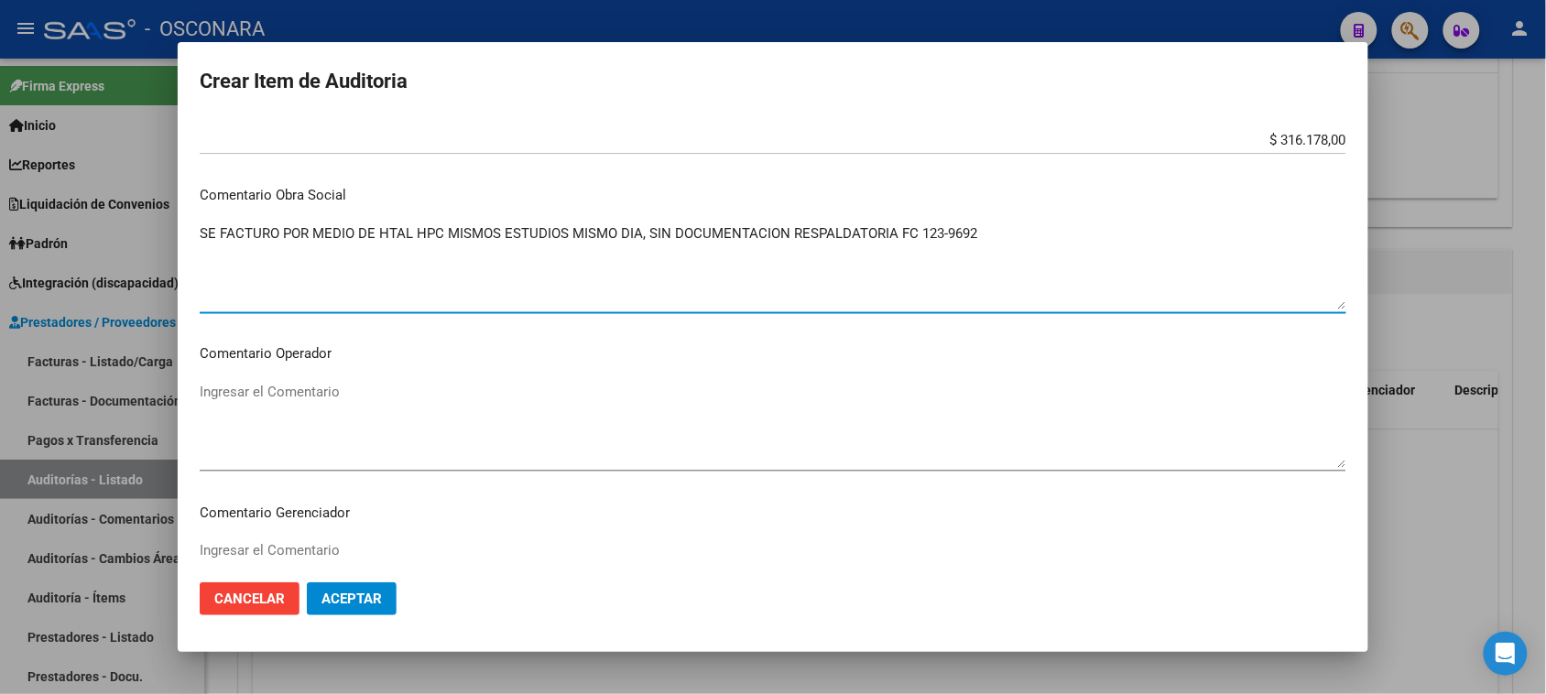
scroll to position [1030, 0]
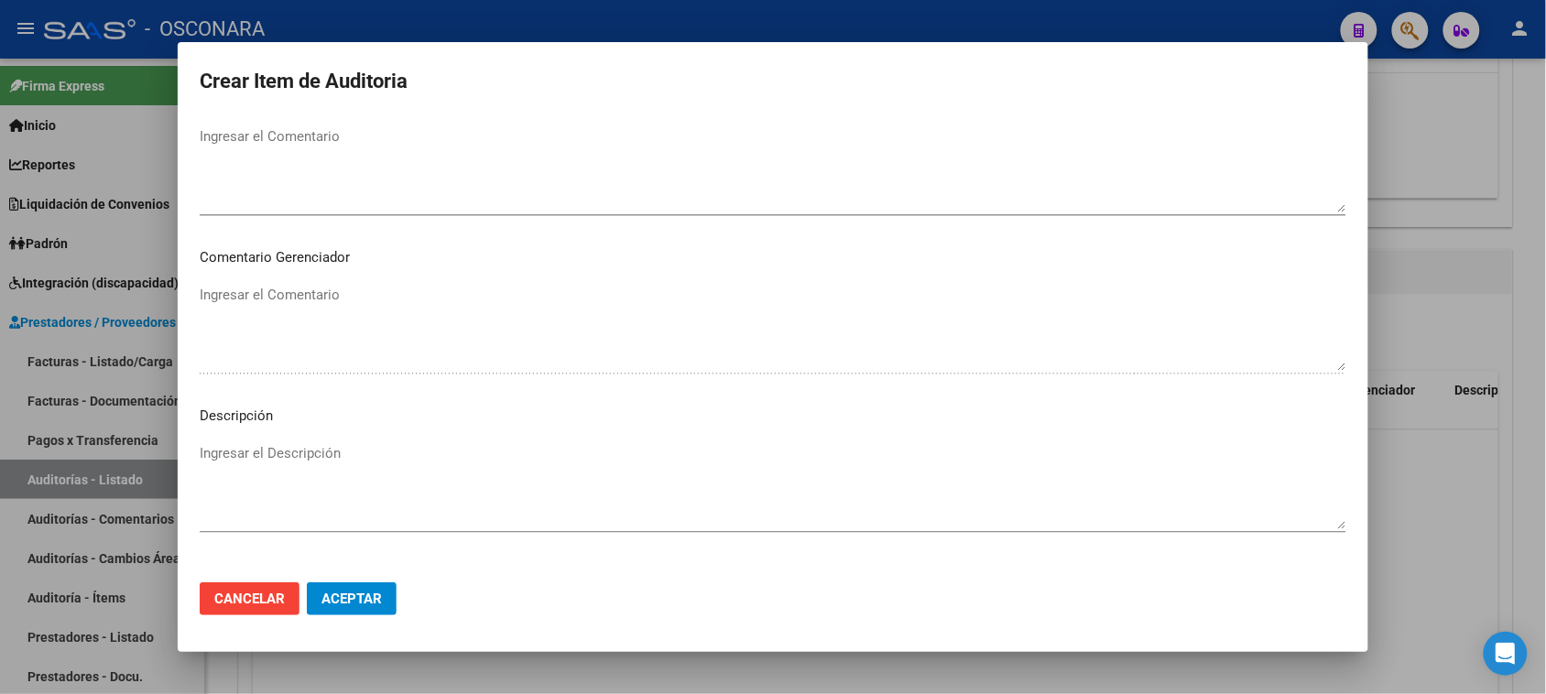
type textarea "SE FACTURO POR MEDIO DE HTAL HPC MISMOS ESTUDIOS MISMO DIA, SIN DOCUMENTACION R…"
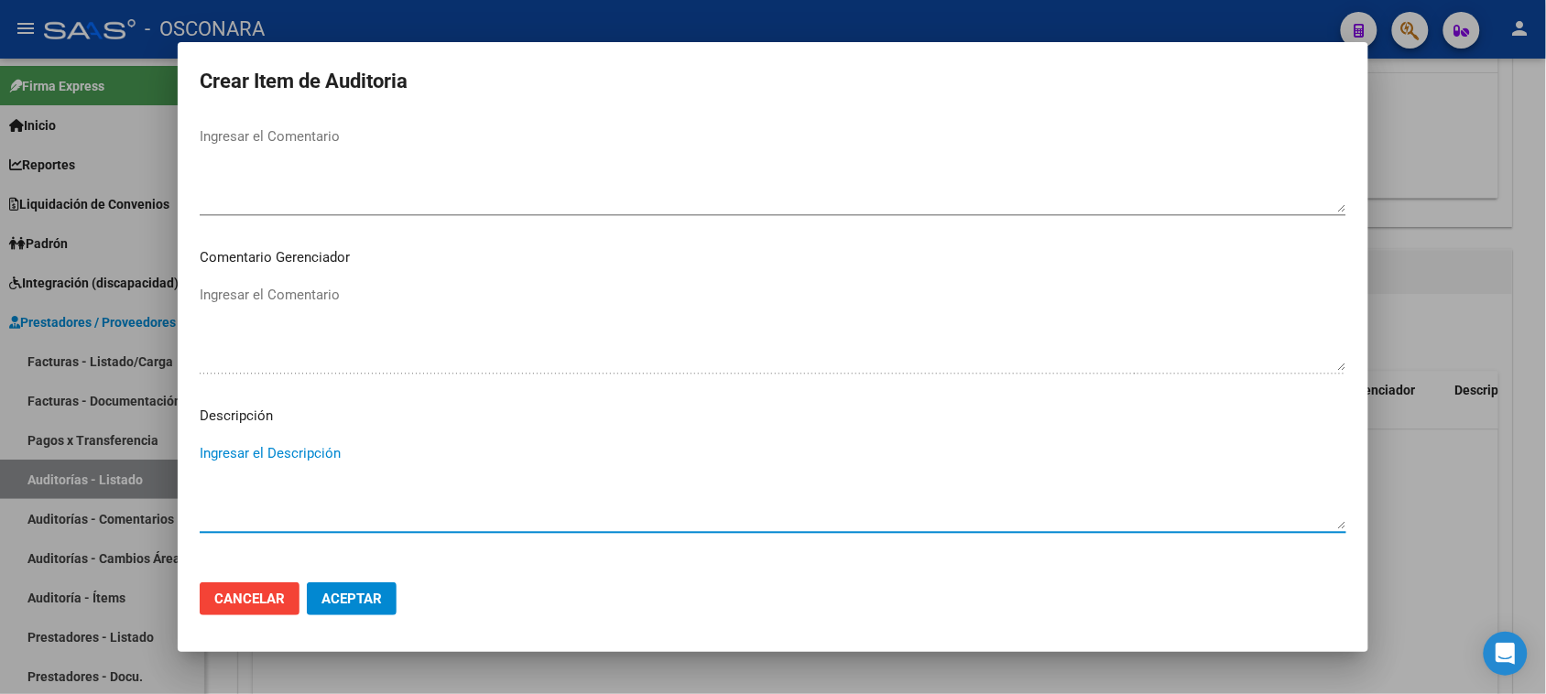
paste textarea "SE FACTURO POR MEDIO DE HTAL HPC MISMOS ESTUDIOS MISMO DIA, SIN DOCUMENTACION R…"
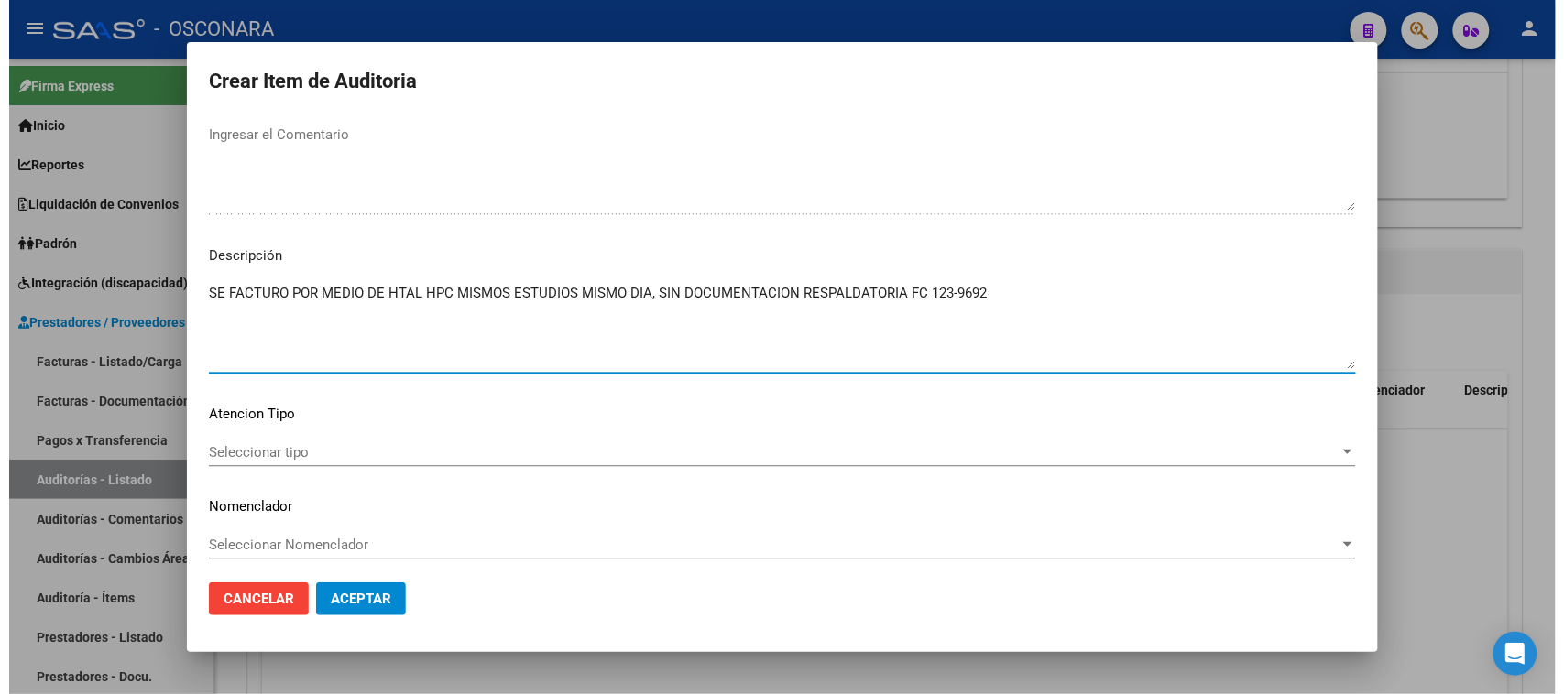
scroll to position [1196, 0]
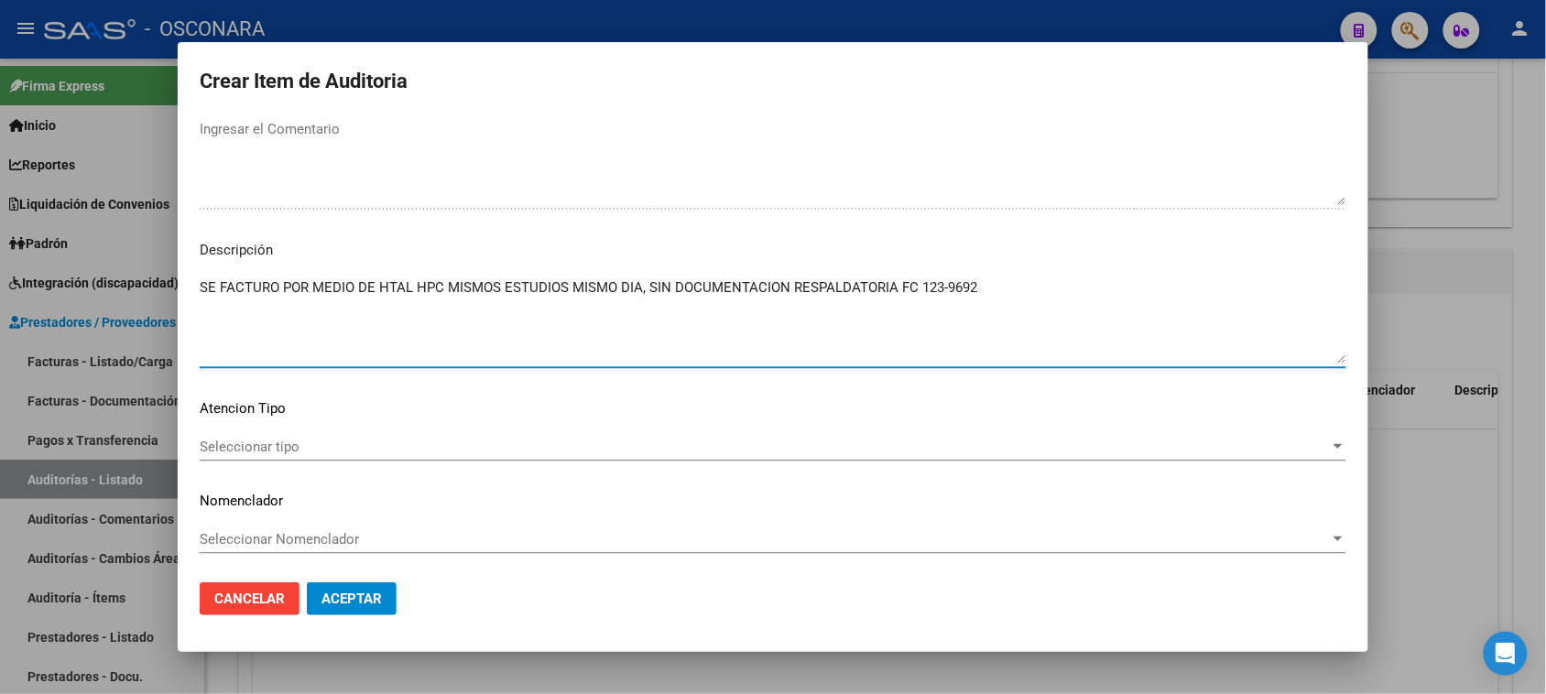
type textarea "SE FACTURO POR MEDIO DE HTAL HPC MISMOS ESTUDIOS MISMO DIA, SIN DOCUMENTACION R…"
click at [245, 439] on span "Seleccionar tipo" at bounding box center [765, 447] width 1130 height 16
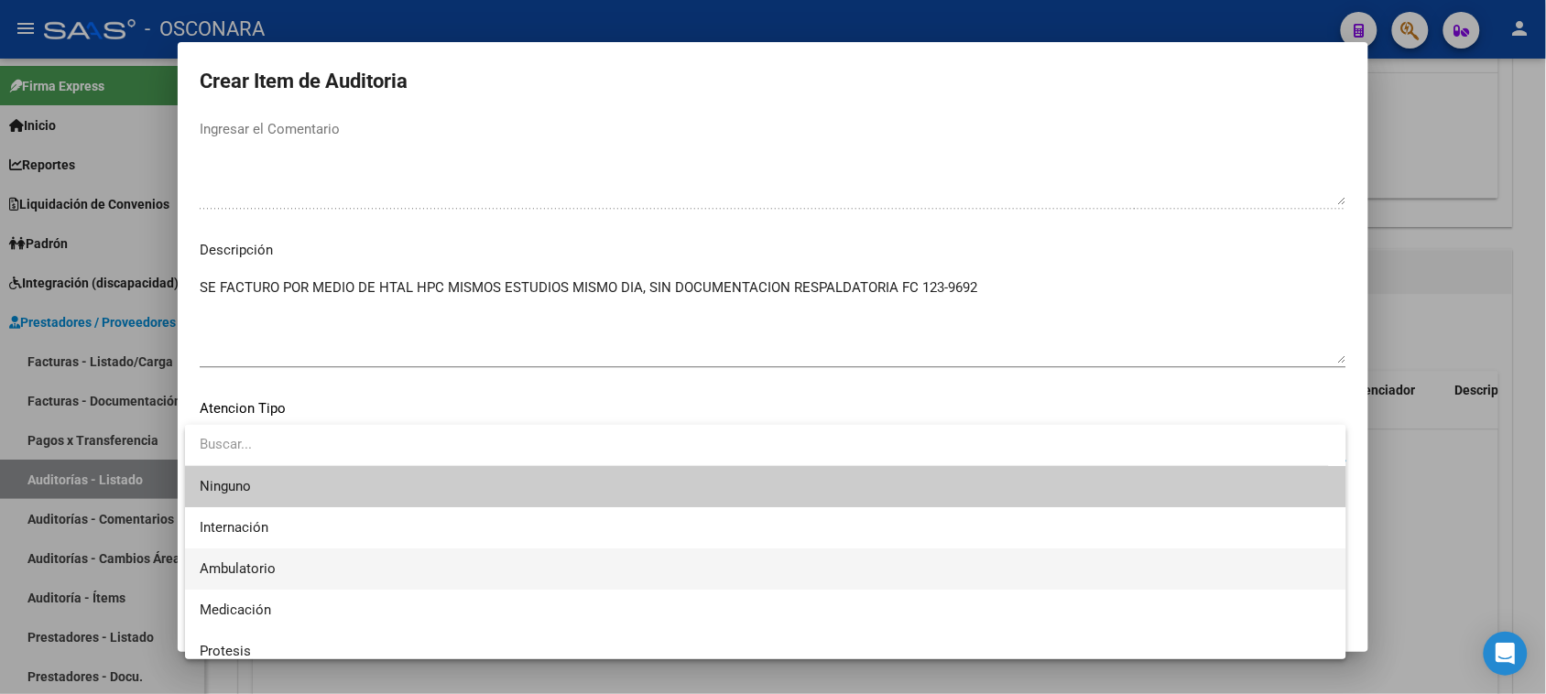
click at [270, 555] on span "Ambulatorio" at bounding box center [766, 569] width 1132 height 41
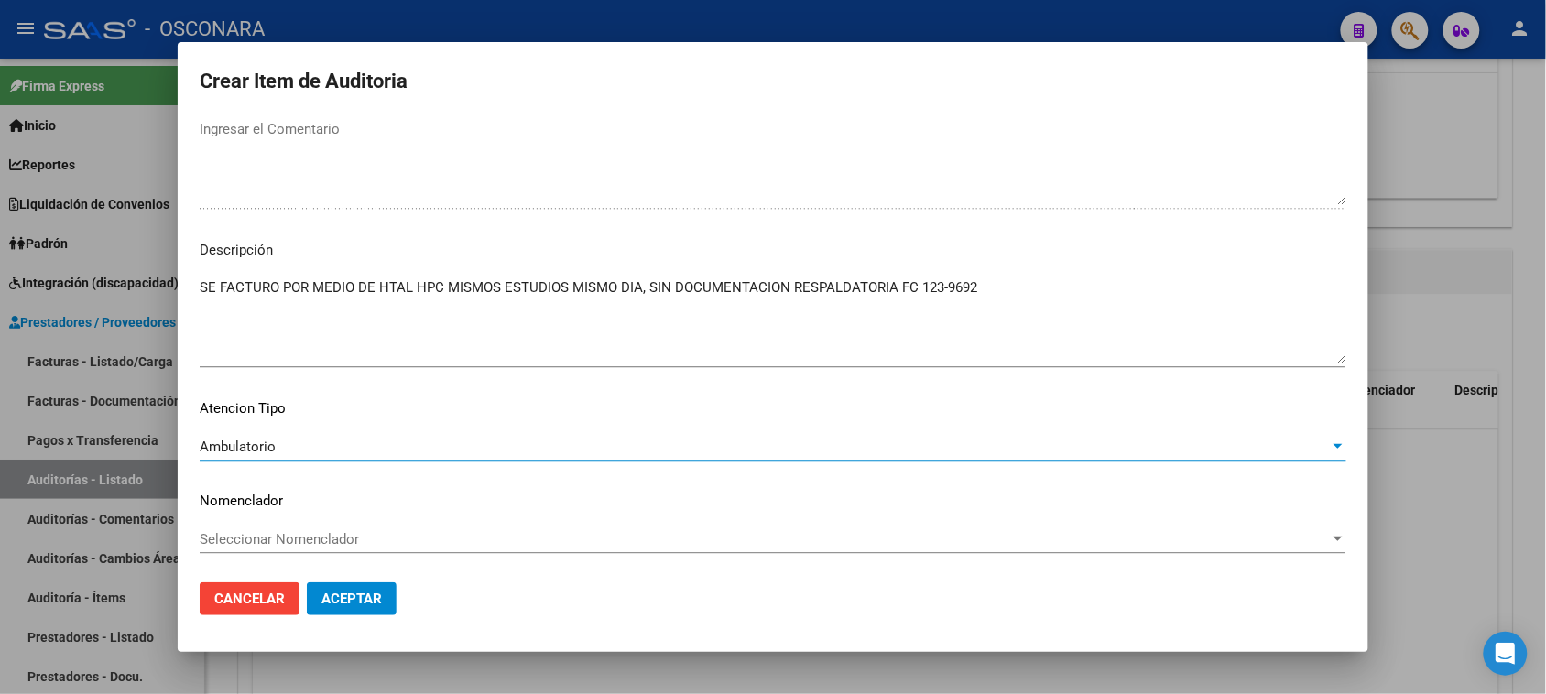
click at [371, 602] on span "Aceptar" at bounding box center [352, 599] width 60 height 16
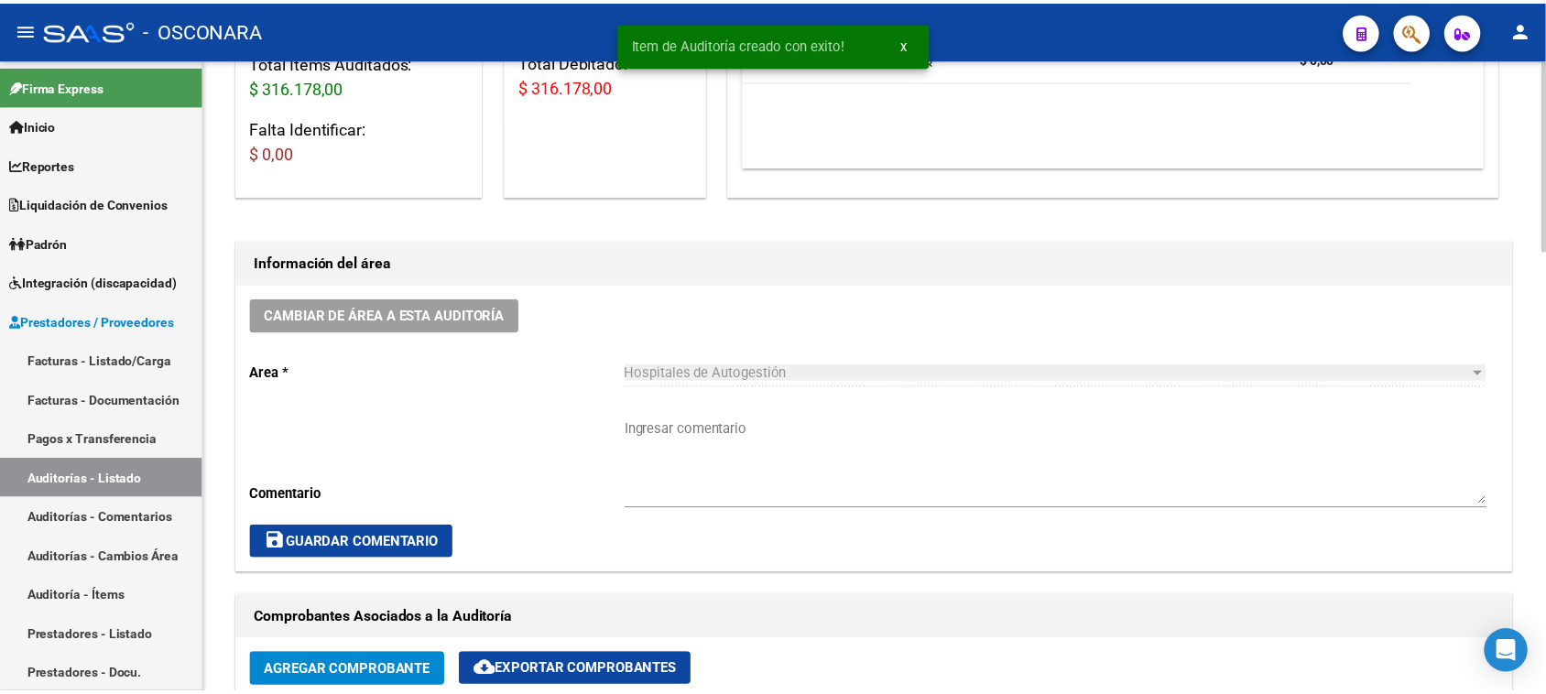
scroll to position [1, 0]
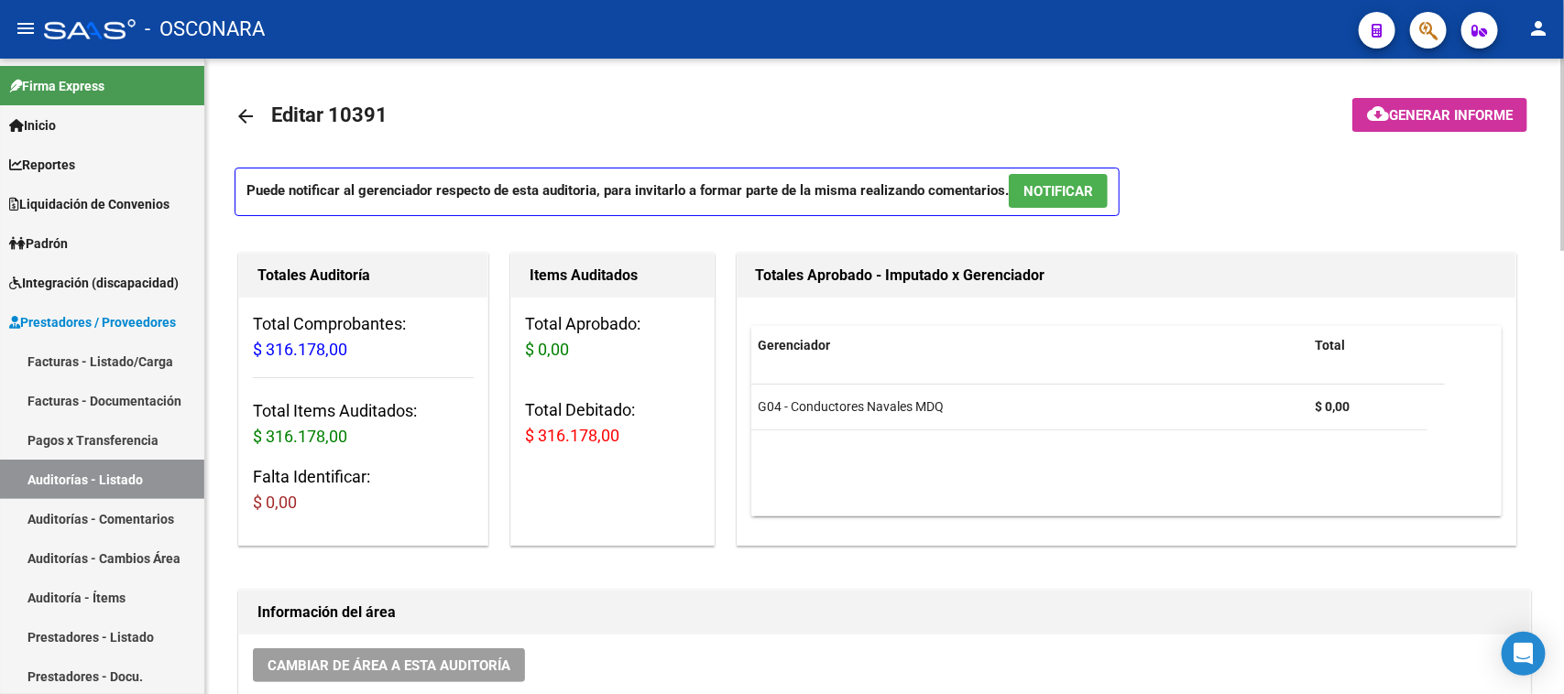
click at [1074, 190] on span "NOTIFICAR" at bounding box center [1058, 191] width 70 height 16
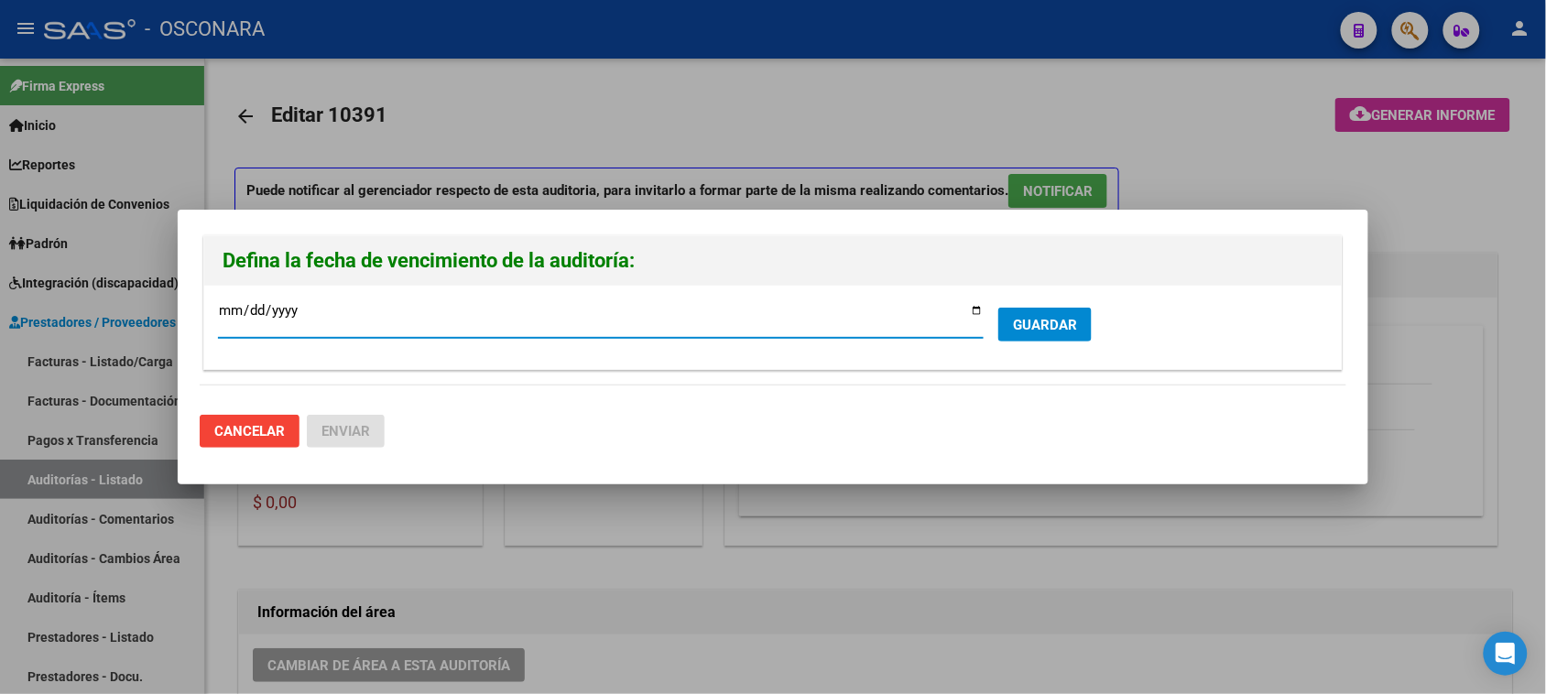
click at [978, 311] on input "[DATE]" at bounding box center [601, 317] width 766 height 29
type input "[DATE]"
click at [1037, 323] on span "GUARDAR" at bounding box center [1045, 325] width 64 height 16
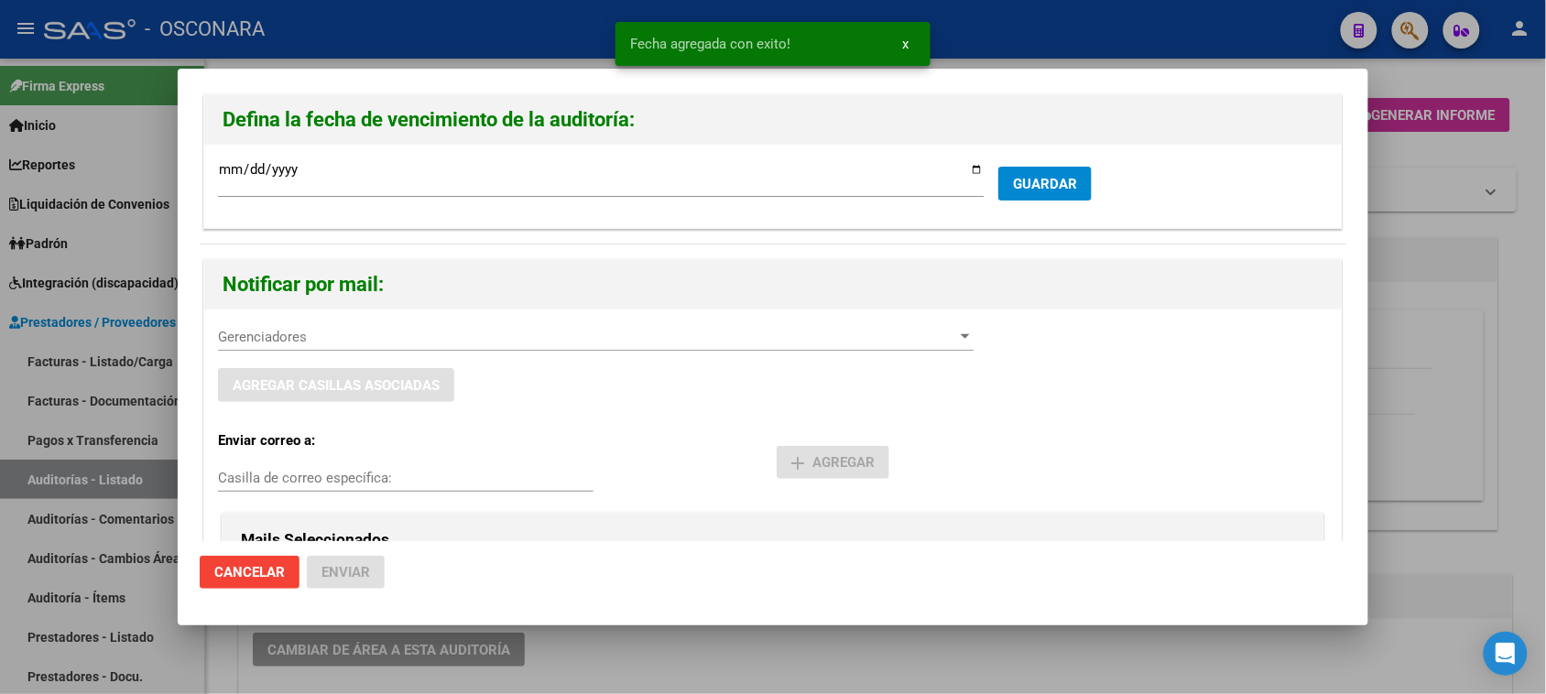
click at [327, 343] on span "Gerenciadores" at bounding box center [587, 337] width 739 height 16
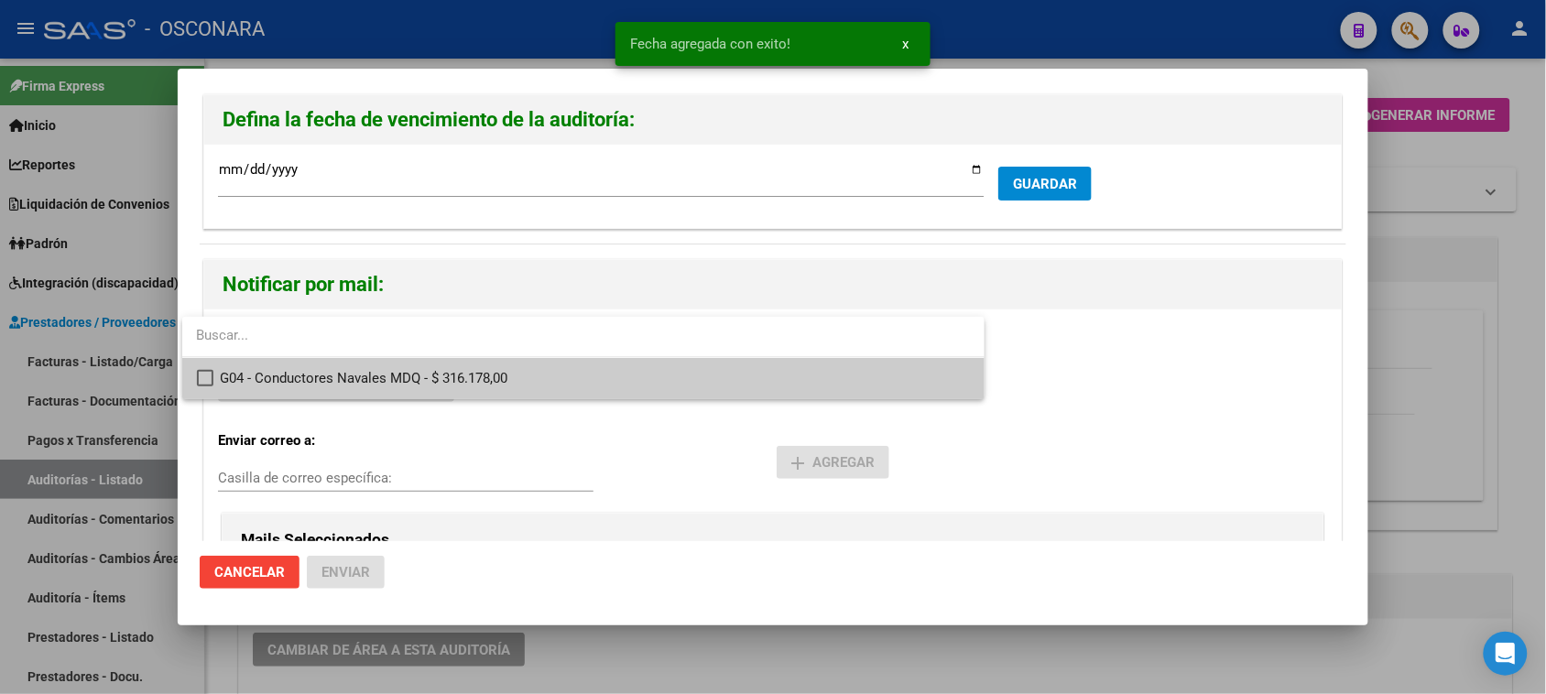
click at [349, 380] on span "G04 - Conductores Navales MDQ - $ 316.178,00" at bounding box center [595, 378] width 749 height 41
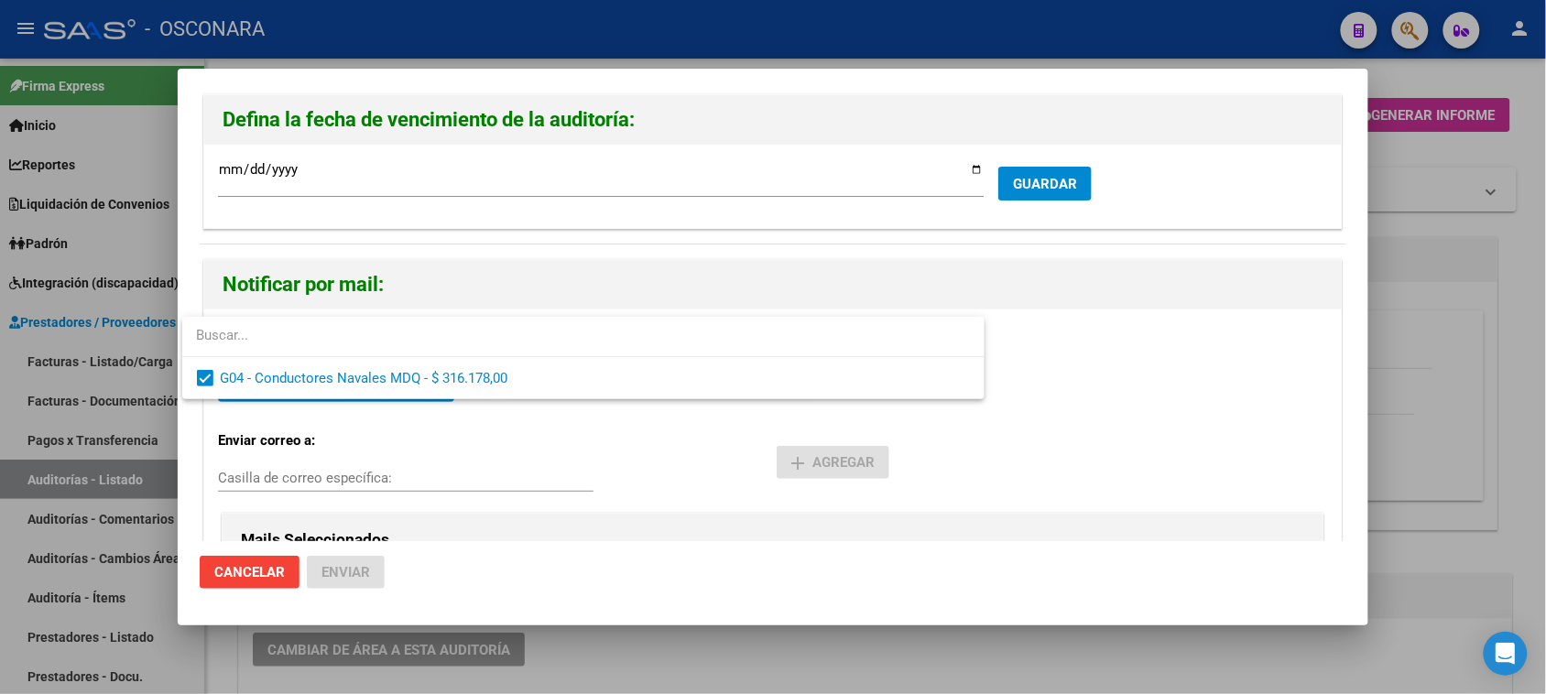
click at [642, 506] on div at bounding box center [773, 347] width 1546 height 694
click at [647, 501] on div "Enviar correo a: Casilla de correo específica:" at bounding box center [497, 463] width 559 height 93
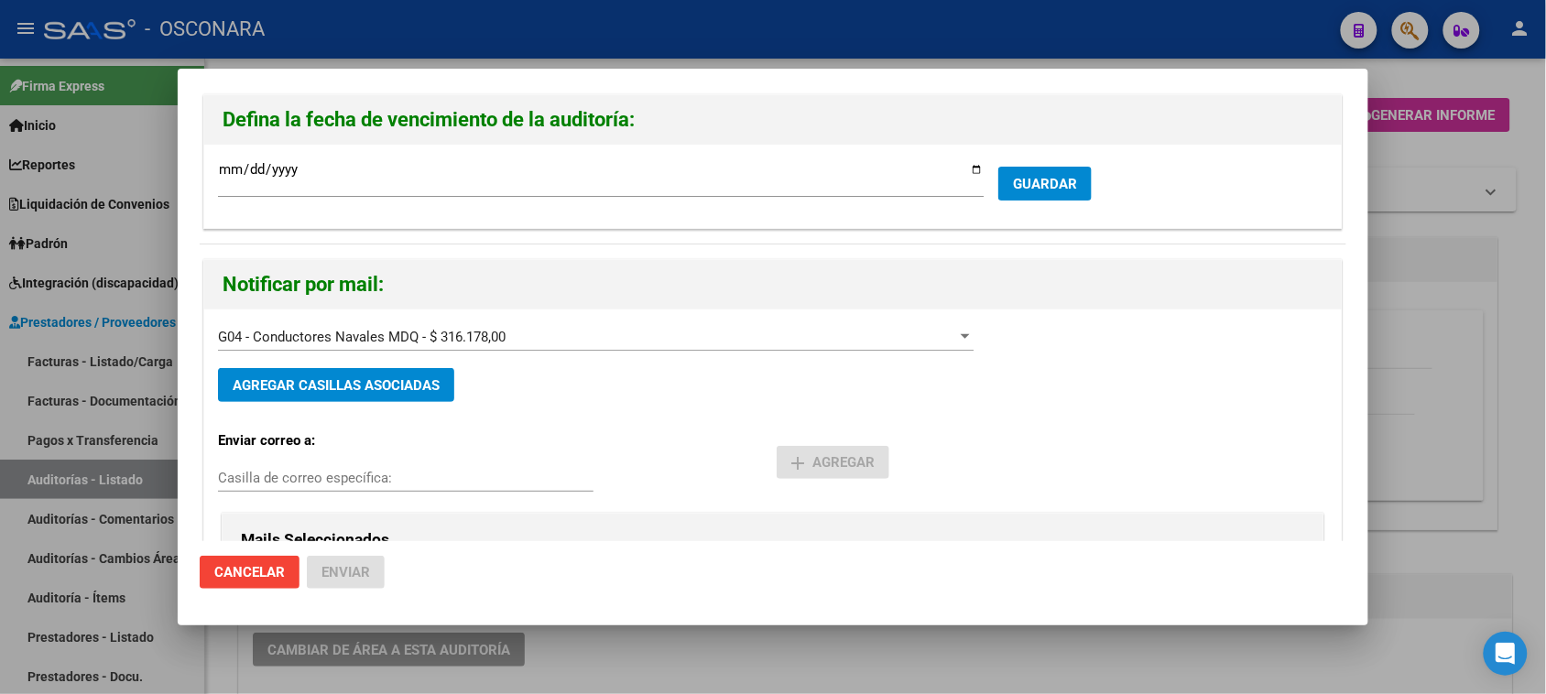
click at [1046, 170] on button "GUARDAR" at bounding box center [1044, 184] width 93 height 34
click at [1438, 279] on div at bounding box center [773, 347] width 1546 height 694
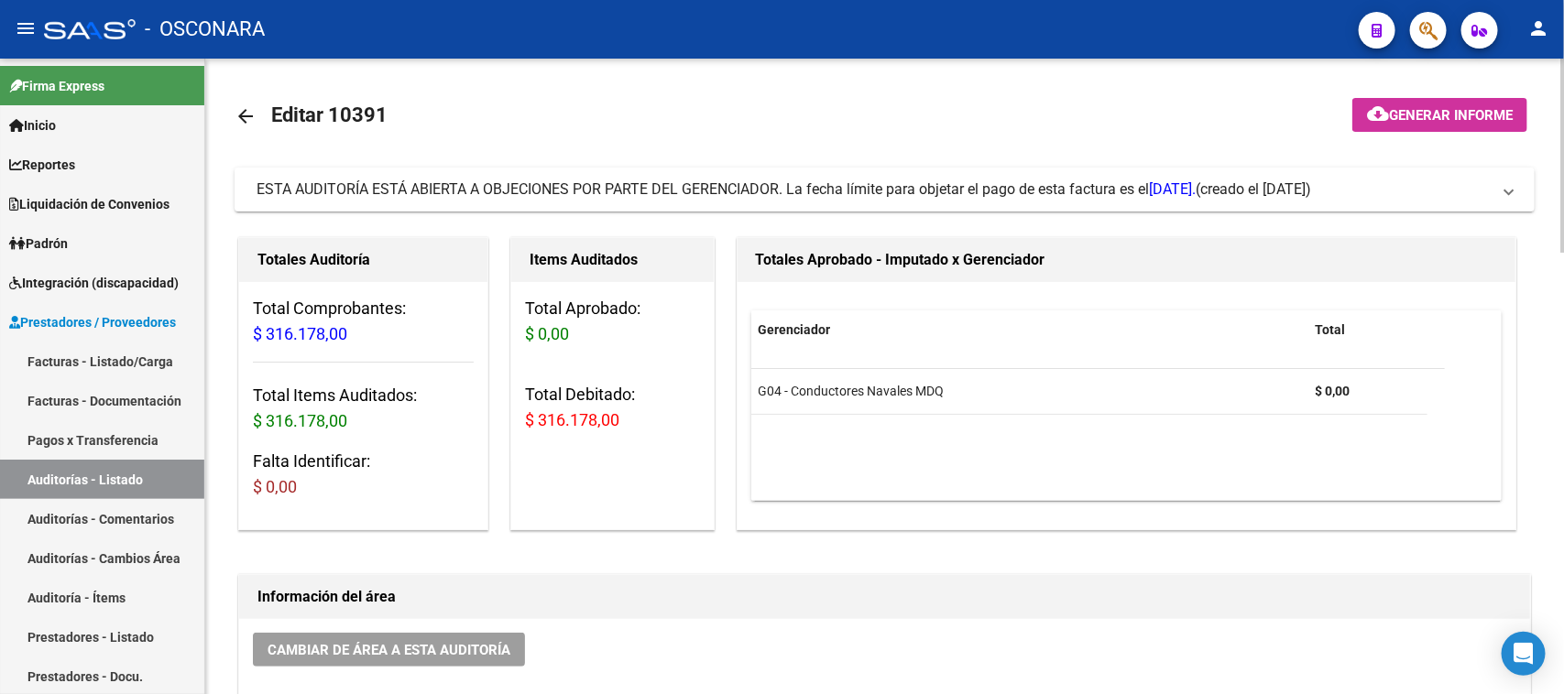
click at [1412, 108] on span "Generar informe" at bounding box center [1451, 115] width 124 height 16
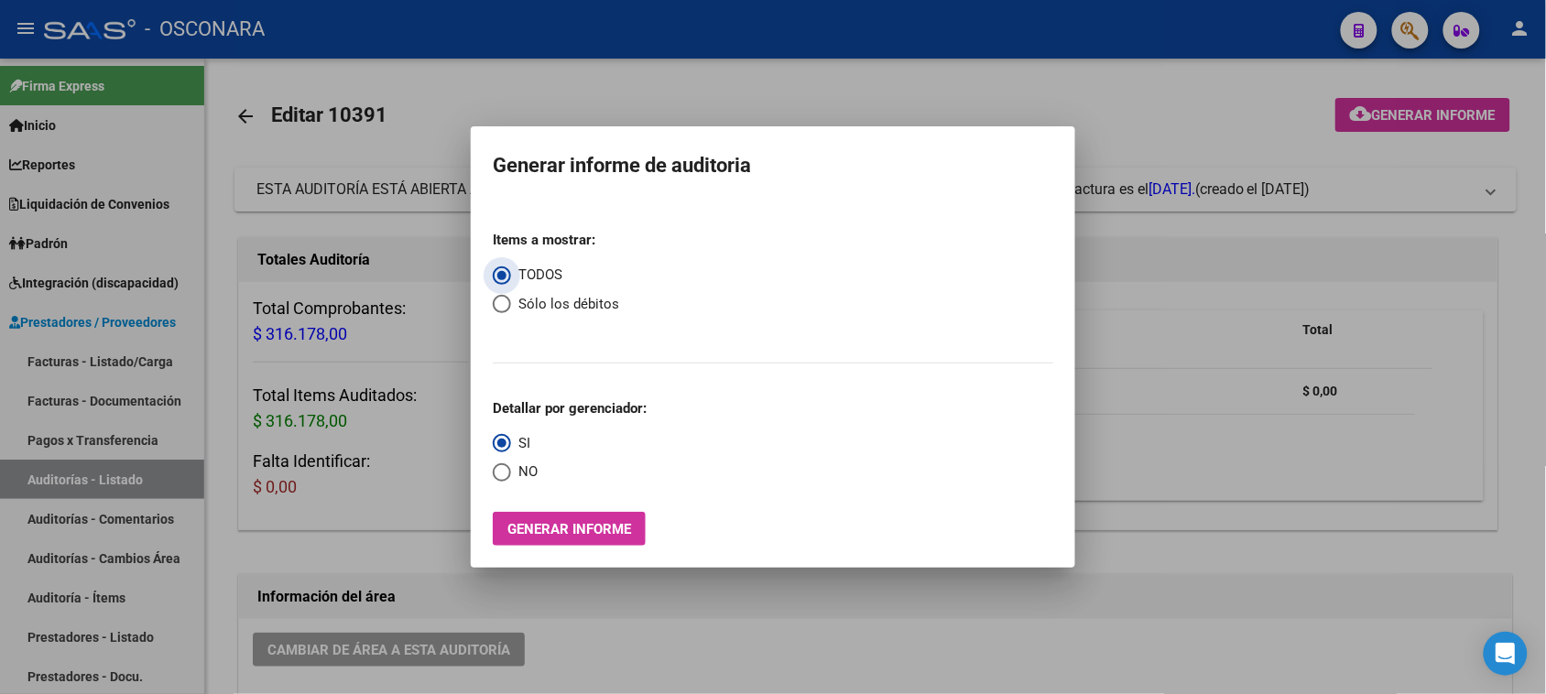
click at [496, 308] on span "Select an option" at bounding box center [502, 304] width 18 height 18
click at [496, 308] on input "Sólo los débitos" at bounding box center [502, 304] width 18 height 18
radio input "true"
click at [587, 529] on span "Generar informe" at bounding box center [569, 529] width 124 height 16
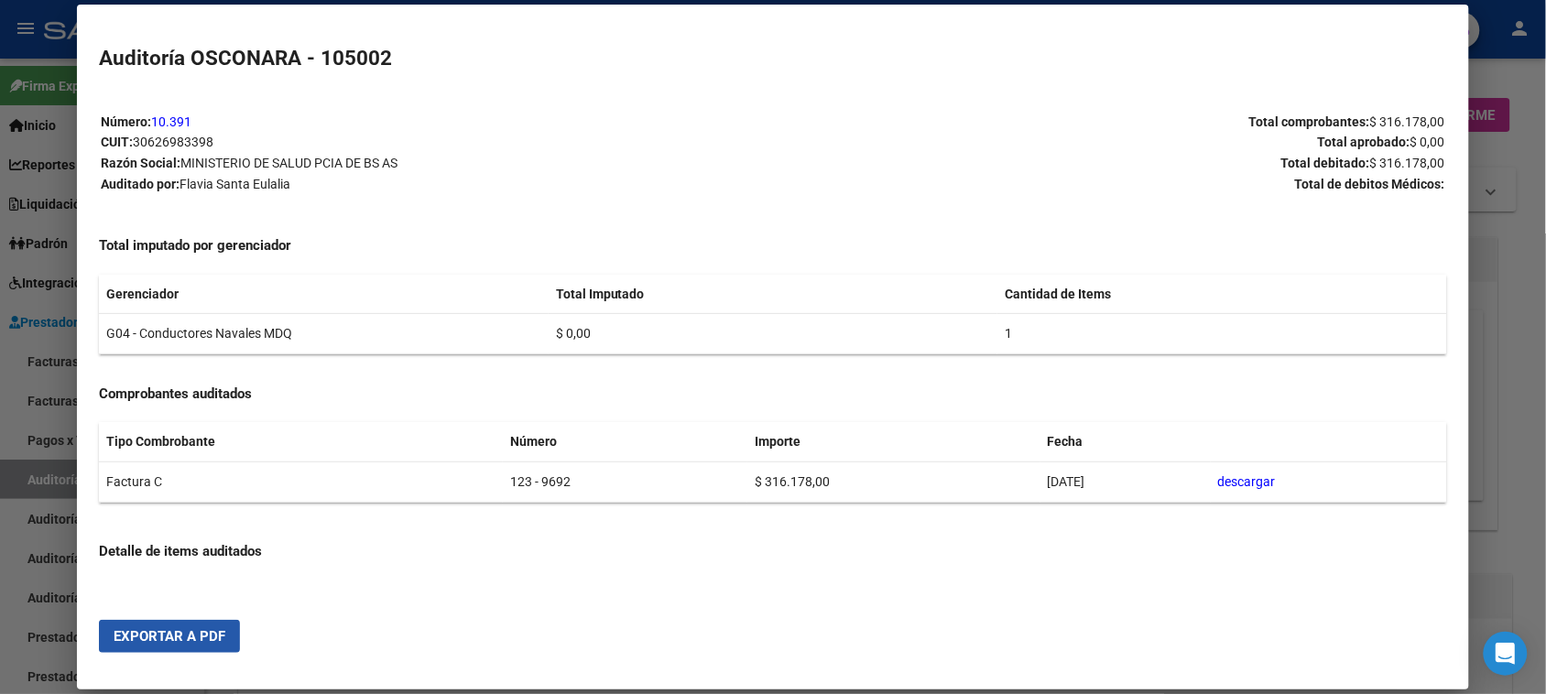
click at [213, 637] on span "Exportar a PDF" at bounding box center [170, 636] width 112 height 16
click at [1505, 371] on div at bounding box center [773, 347] width 1546 height 694
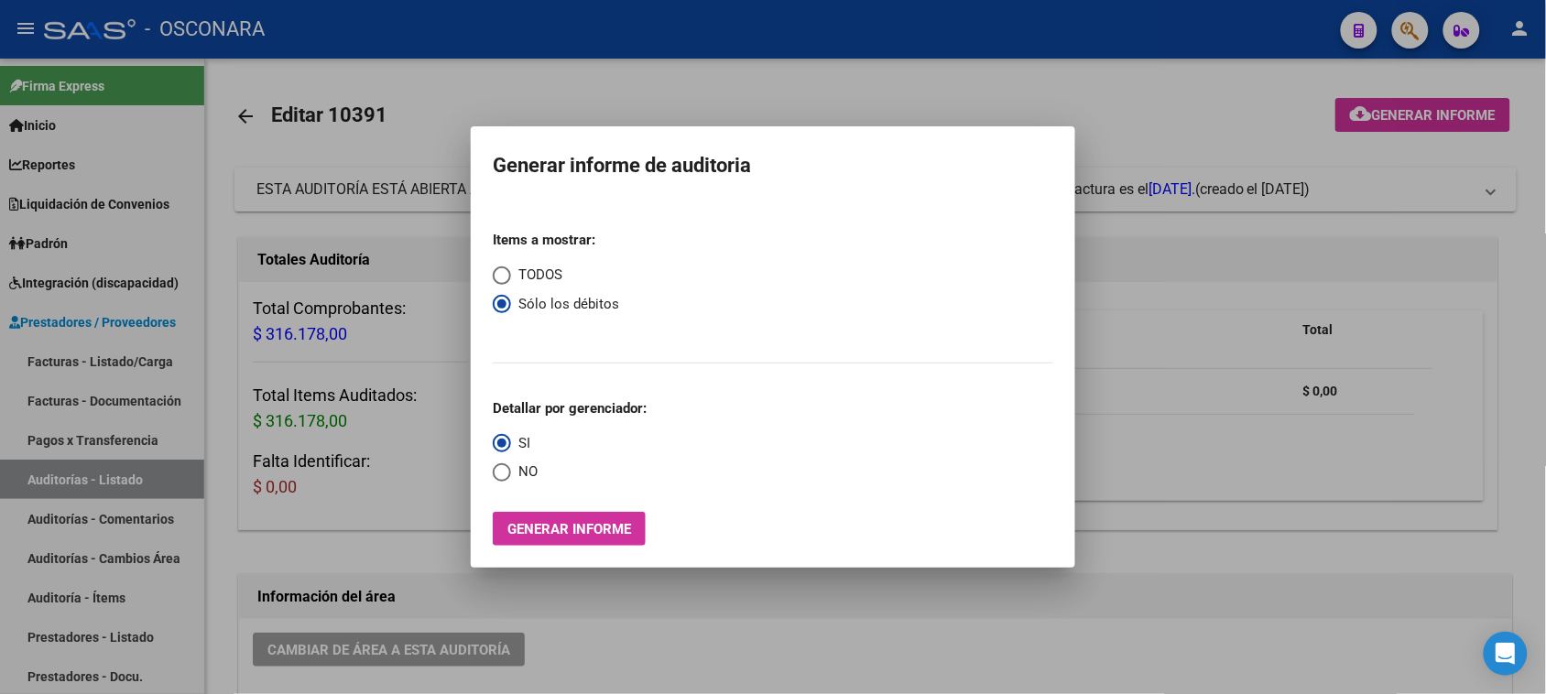
click at [392, 97] on div at bounding box center [773, 347] width 1546 height 694
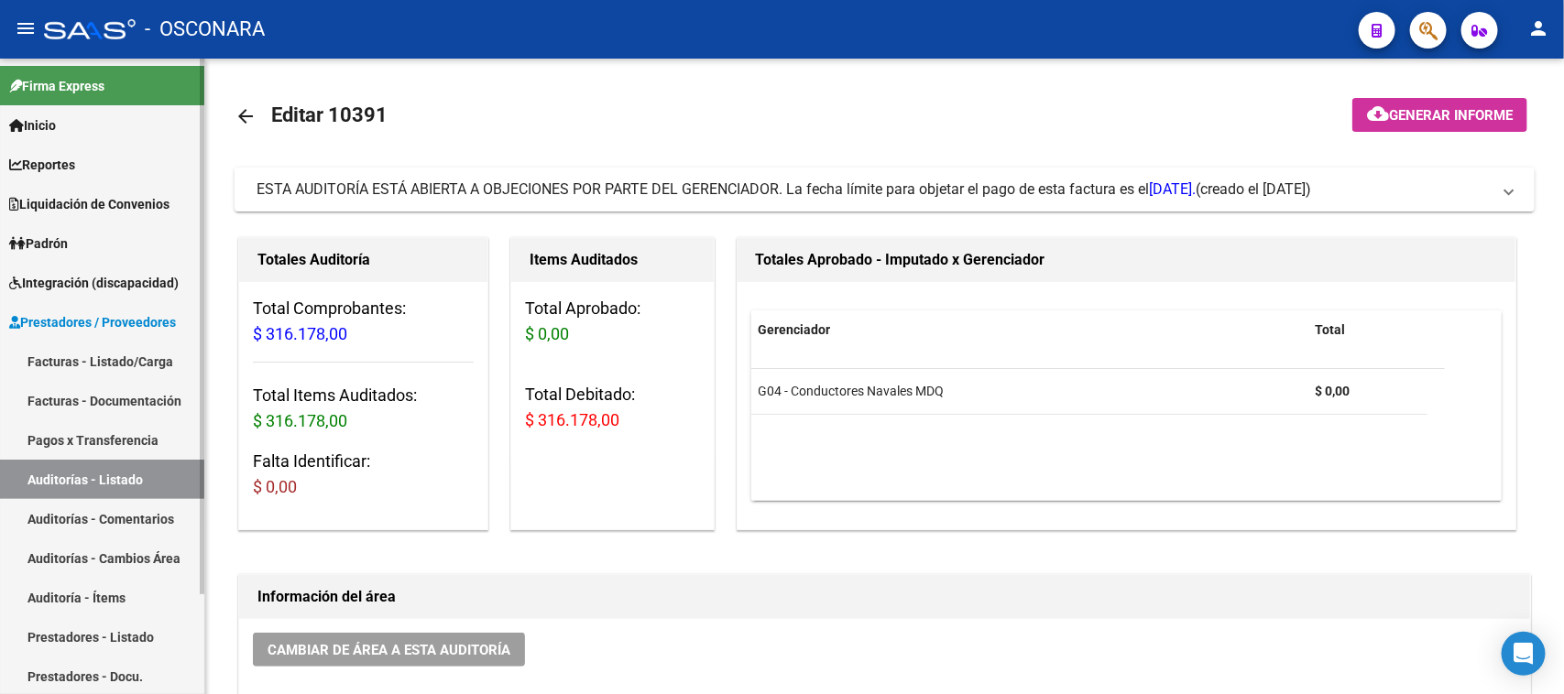
click at [137, 351] on link "Facturas - Listado/Carga" at bounding box center [102, 361] width 204 height 39
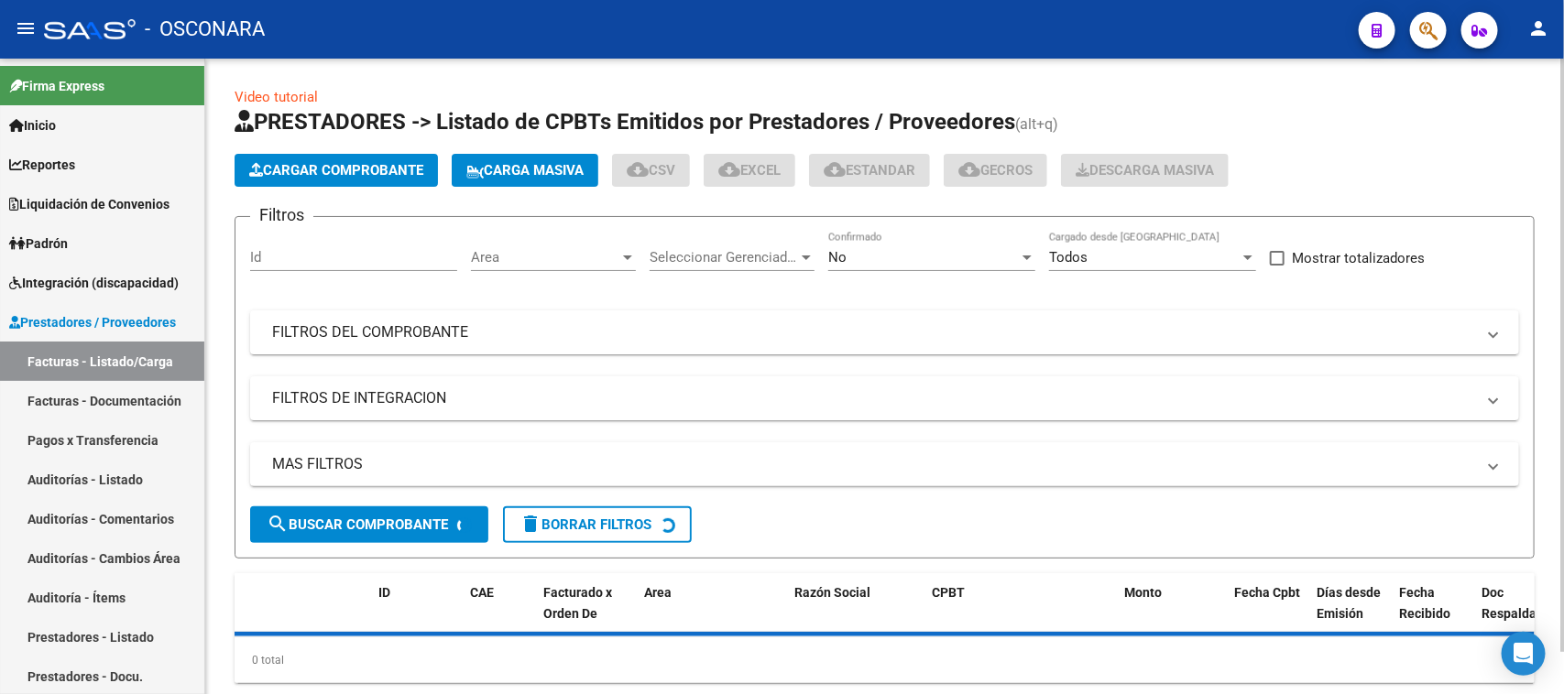
click at [277, 180] on button "Cargar Comprobante" at bounding box center [335, 170] width 203 height 33
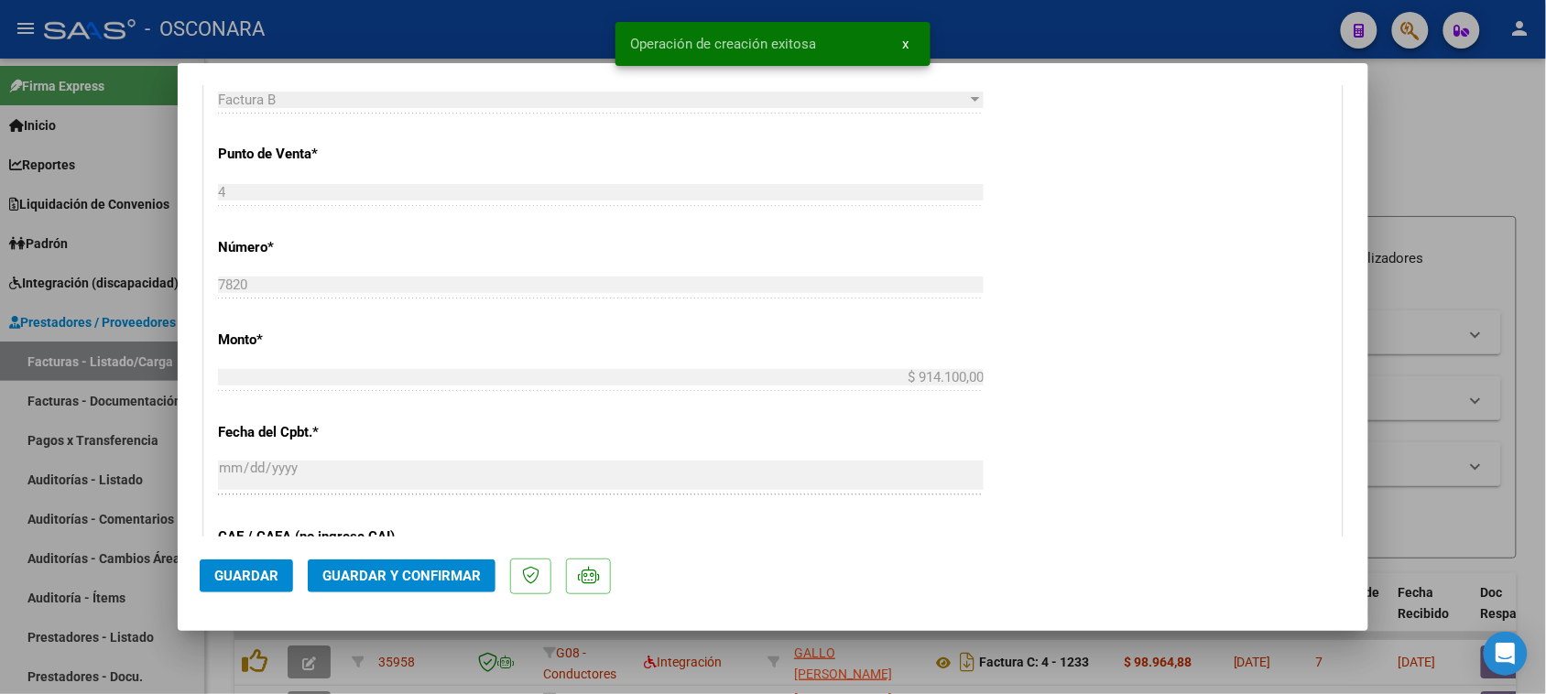
scroll to position [1145, 0]
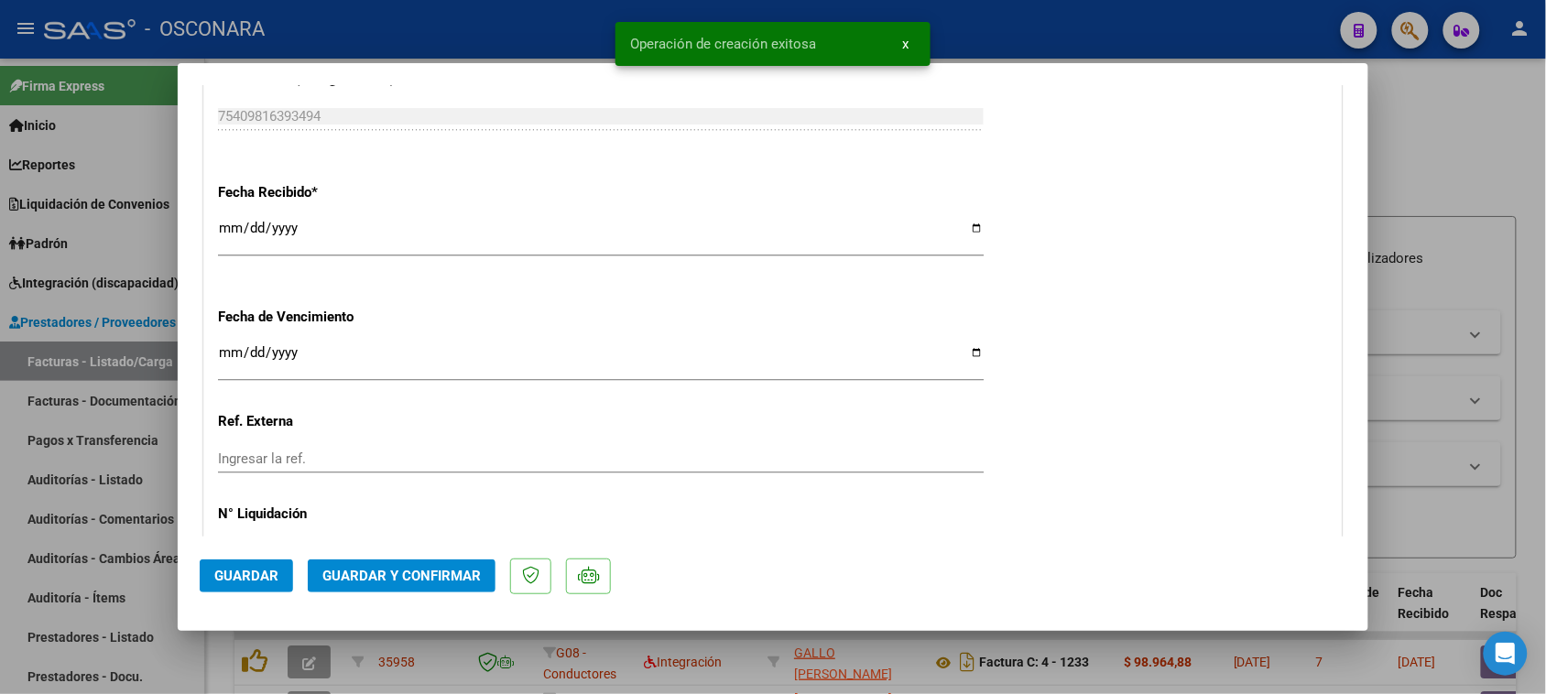
click at [383, 568] on span "Guardar y Confirmar" at bounding box center [401, 576] width 158 height 16
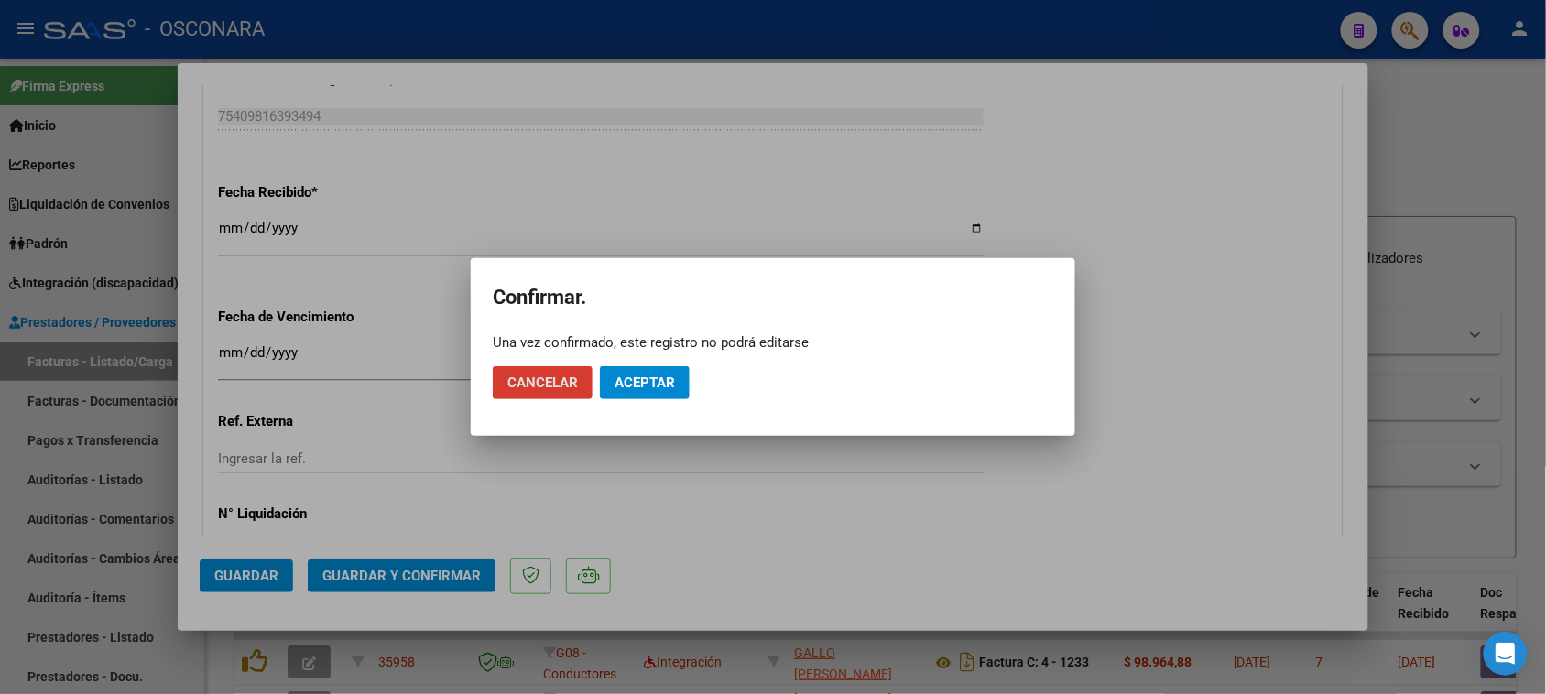
click at [650, 376] on span "Aceptar" at bounding box center [645, 383] width 60 height 16
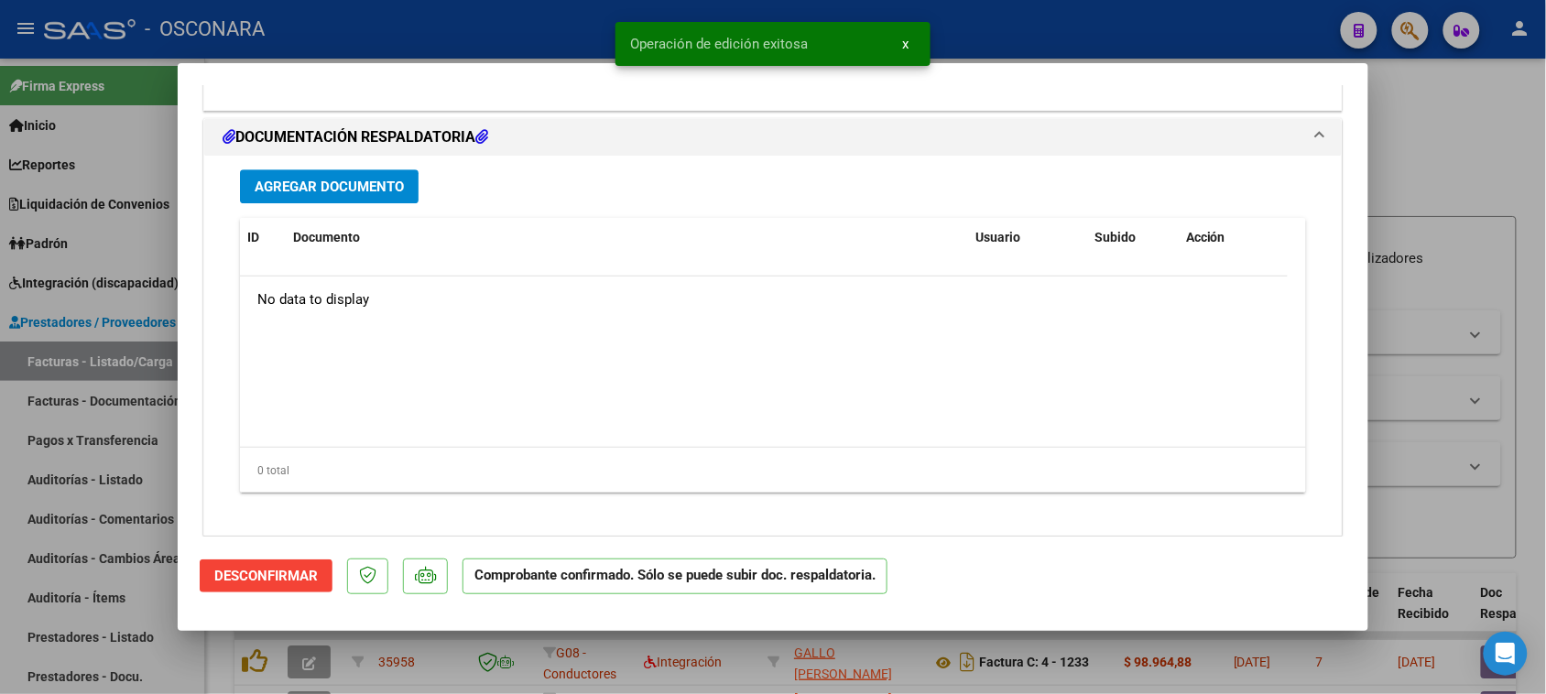
scroll to position [1645, 0]
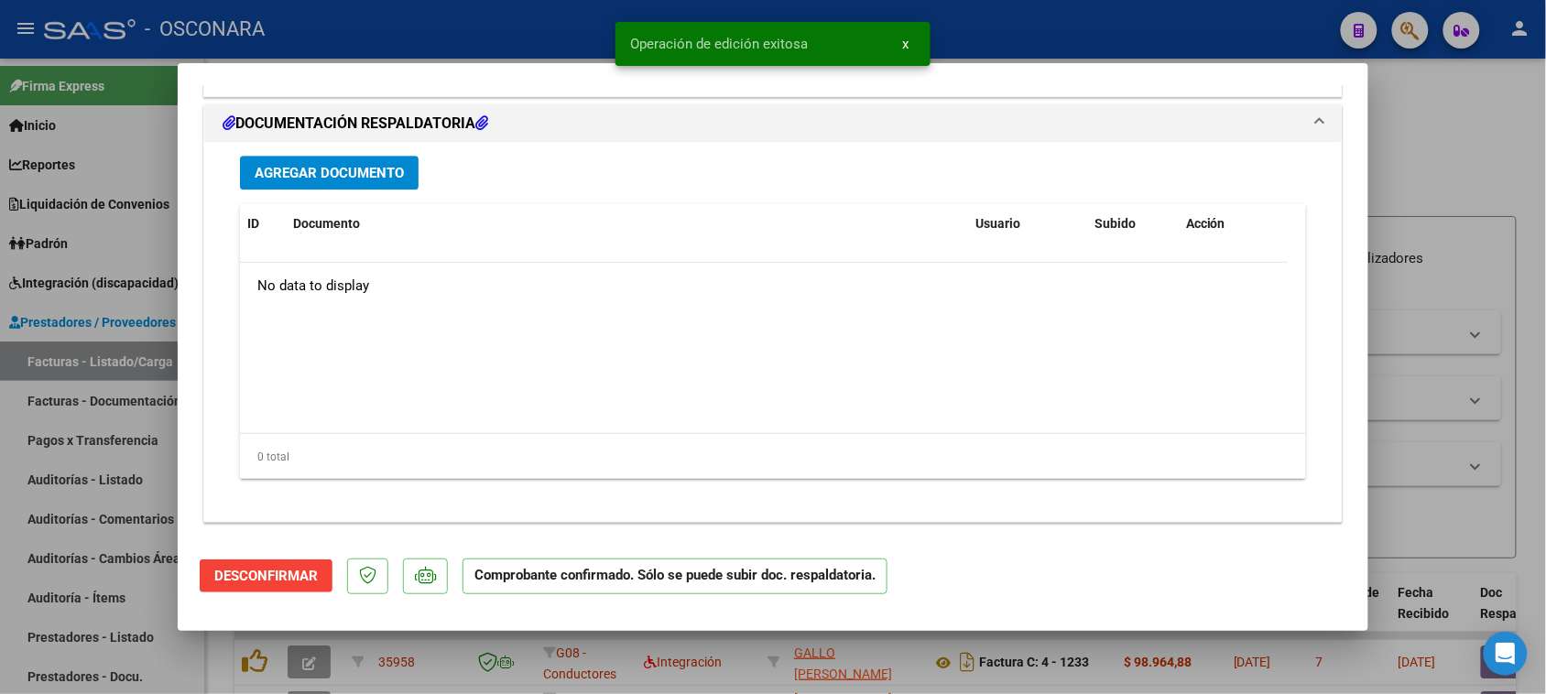
click at [336, 171] on span "Agregar Documento" at bounding box center [329, 173] width 149 height 16
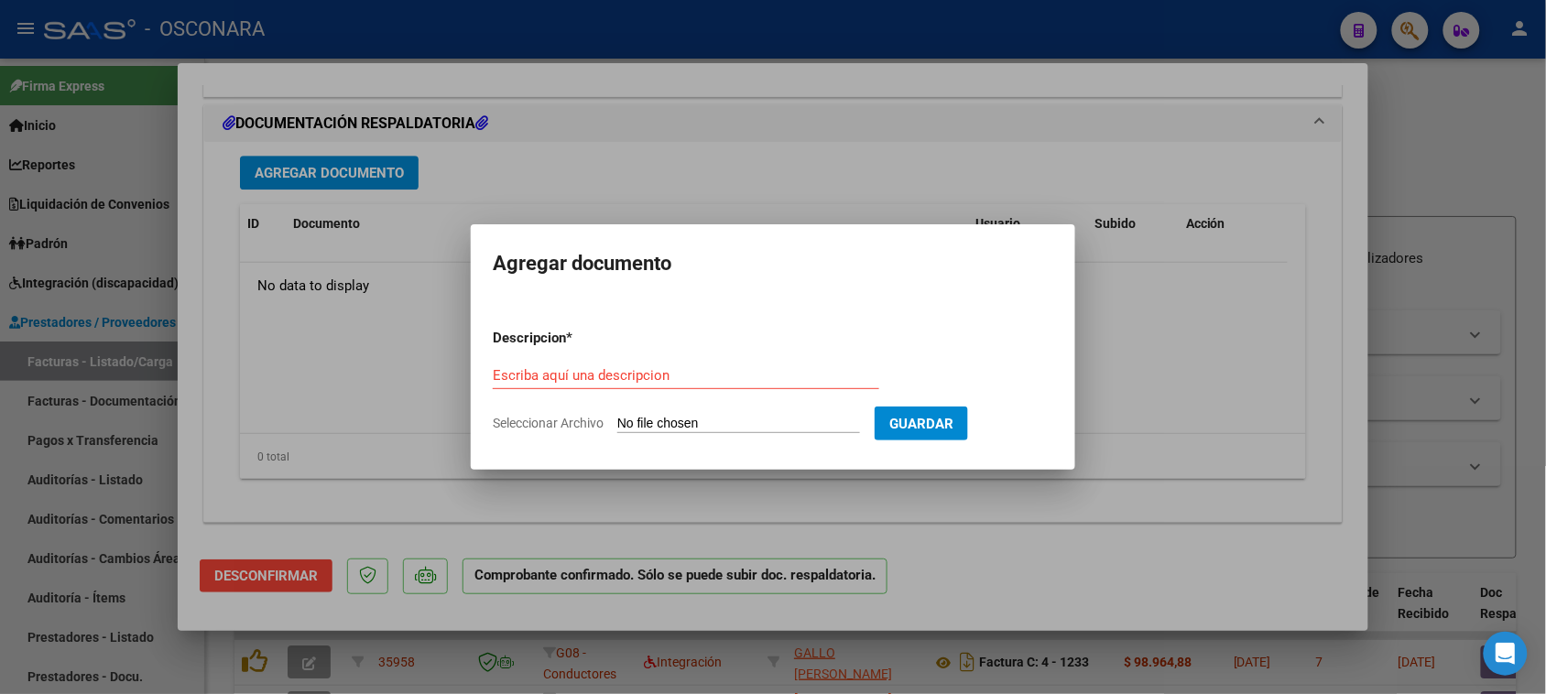
type input "C:\fakepath\OSCONARA-[DATE] - CMO [PERSON_NAME].xlsx"
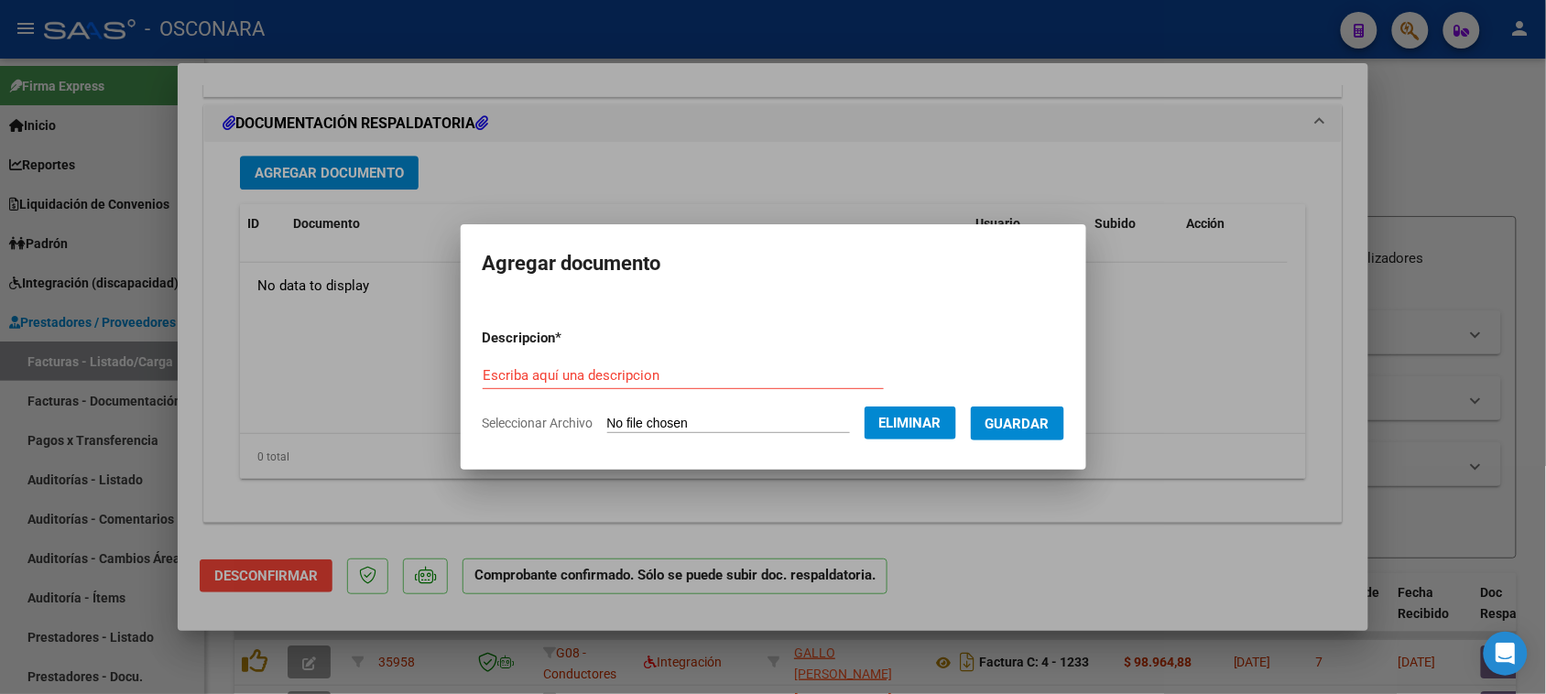
click at [591, 368] on div "Escriba aquí una descripcion" at bounding box center [683, 375] width 401 height 27
type input "DOC RESPALDATORIA"
click at [1041, 422] on span "Guardar" at bounding box center [1018, 424] width 64 height 16
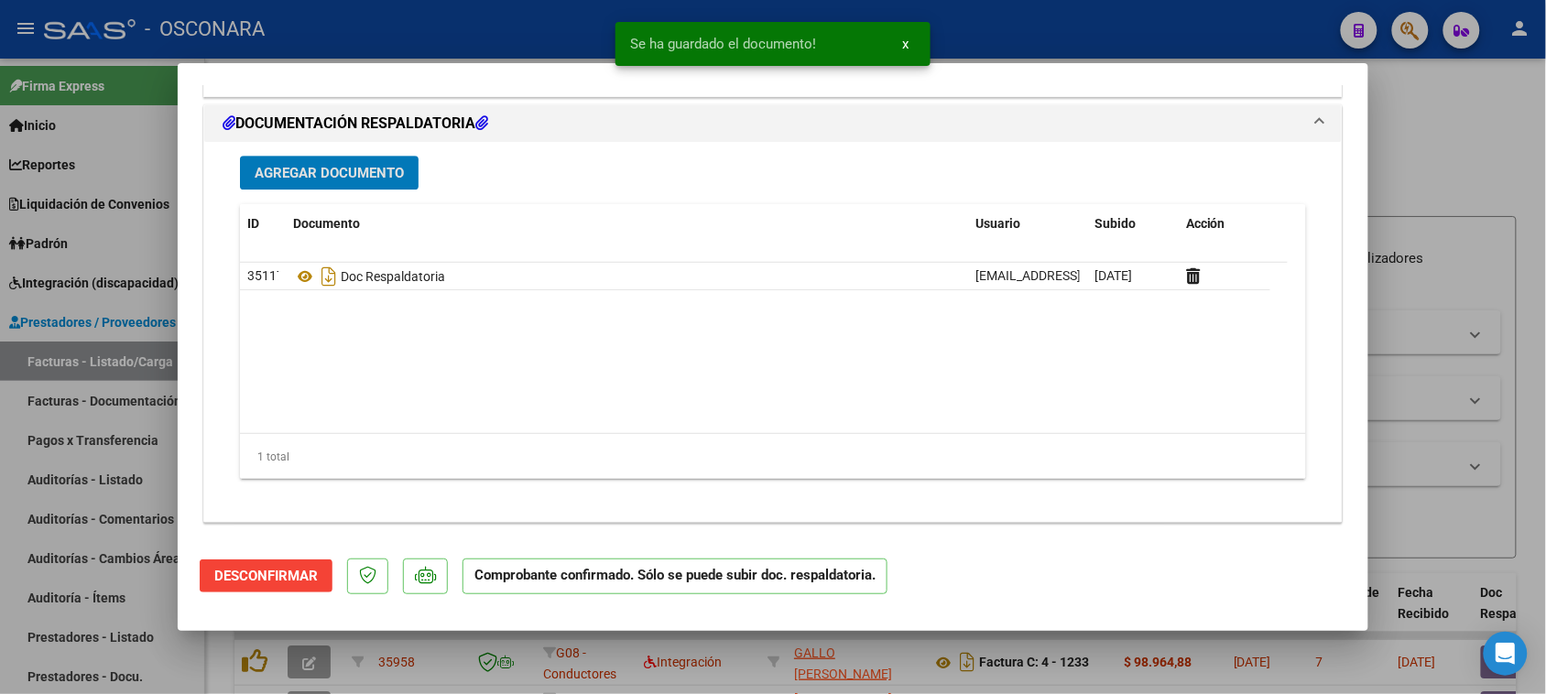
click at [349, 167] on span "Agregar Documento" at bounding box center [329, 173] width 149 height 16
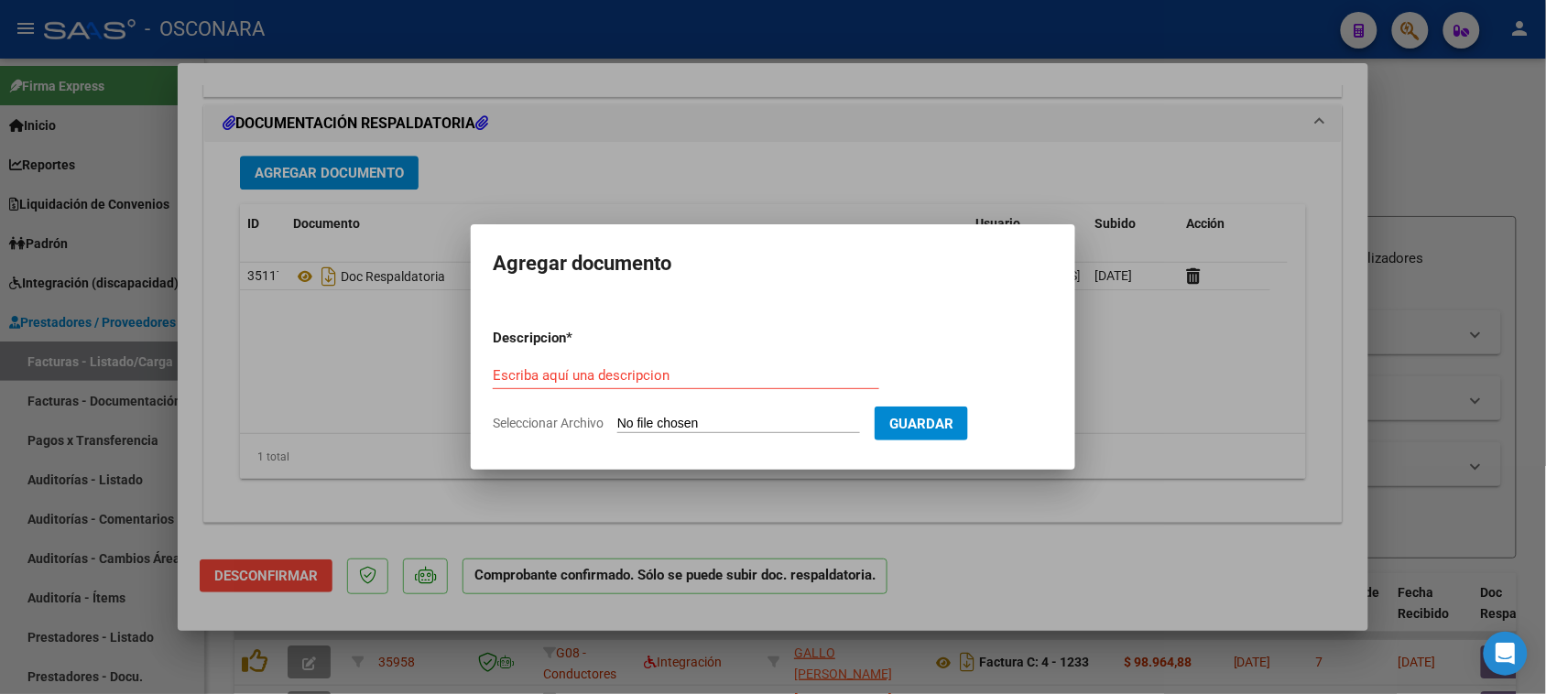
type input "C:\fakepath\Septiembre Osconara Odonto.xlsx"
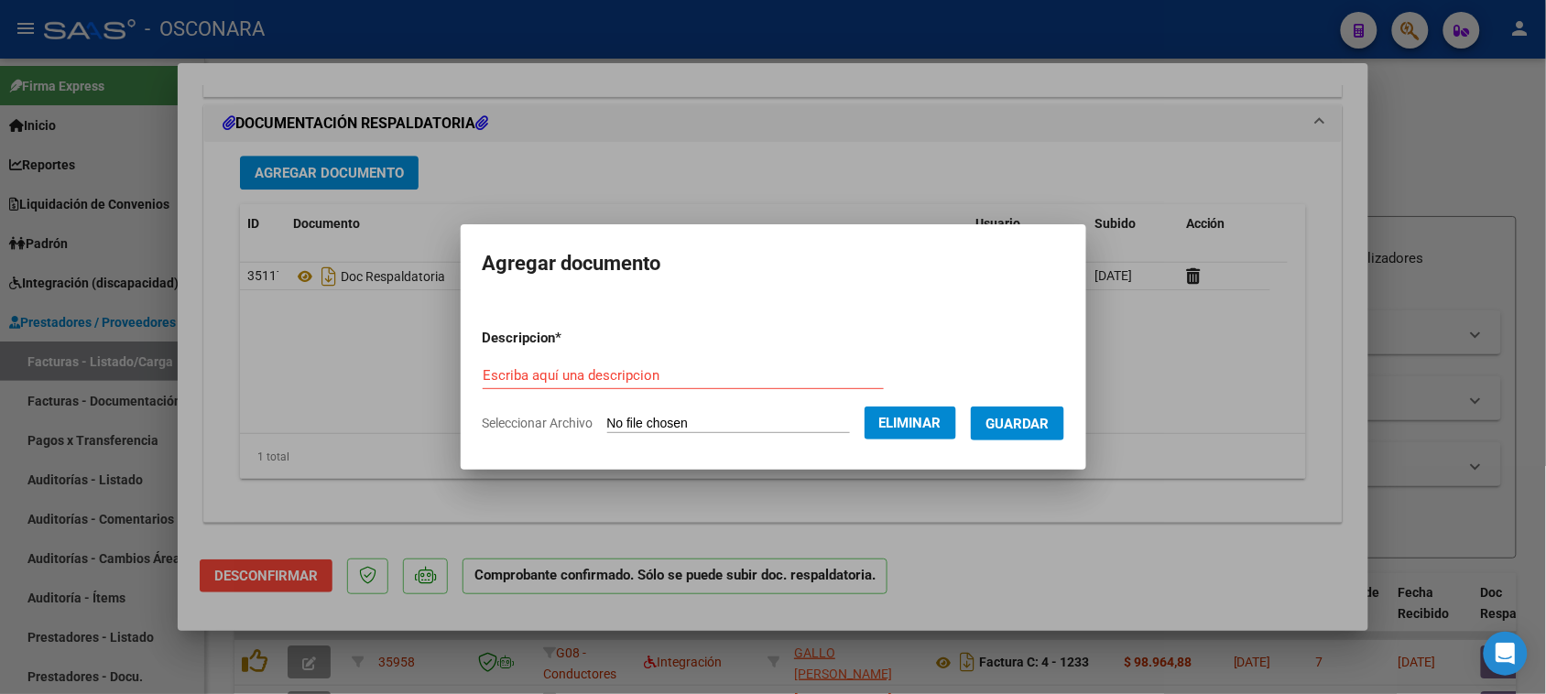
click at [519, 362] on div "Escriba aquí una descripcion" at bounding box center [683, 375] width 401 height 27
click at [518, 382] on input "Escriba aquí una descripcion" at bounding box center [683, 375] width 401 height 16
click at [557, 380] on input "DOC RESPLADTORIA" at bounding box center [683, 375] width 401 height 16
type input "DOC RESPALDATORIA"
click at [1044, 418] on span "Guardar" at bounding box center [1018, 424] width 64 height 16
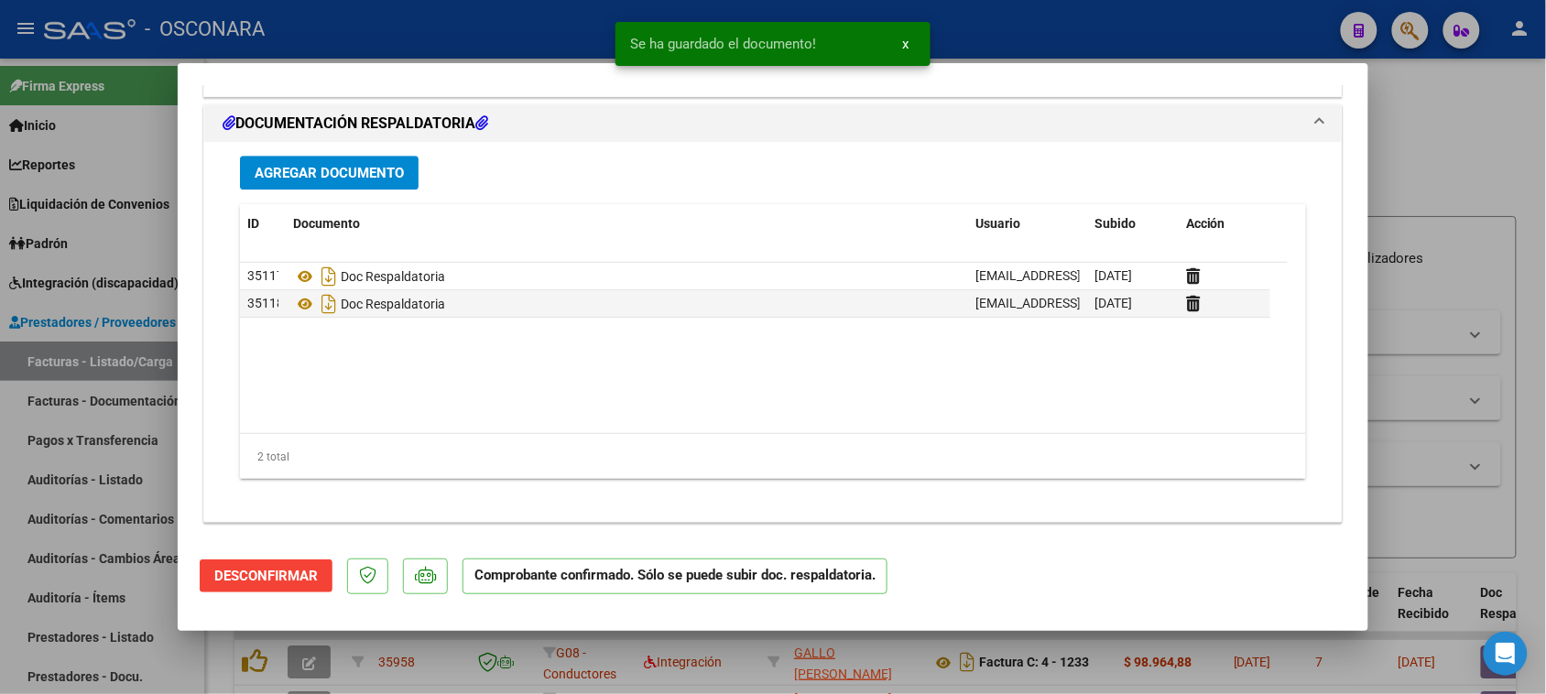
click at [0, 523] on div at bounding box center [773, 347] width 1546 height 694
type input "$ 0,00"
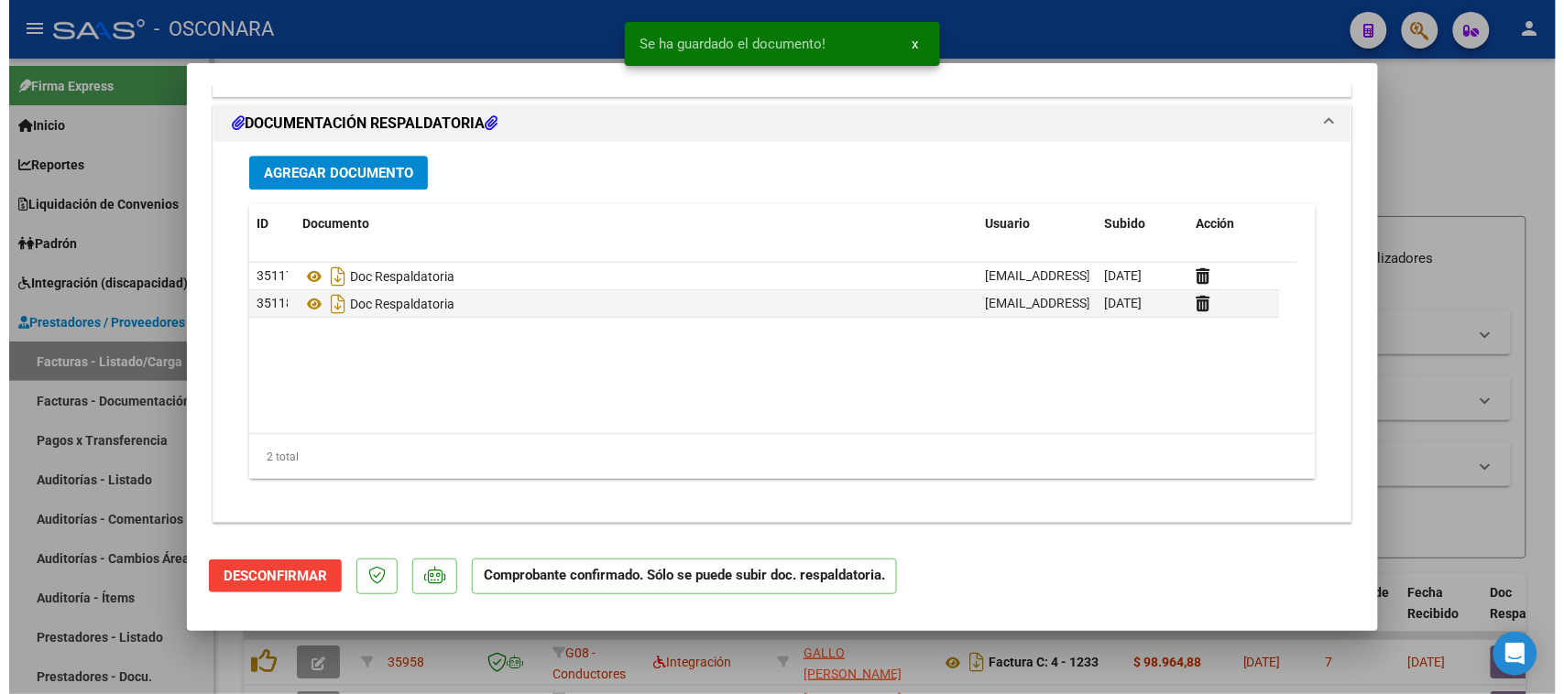
scroll to position [0, 0]
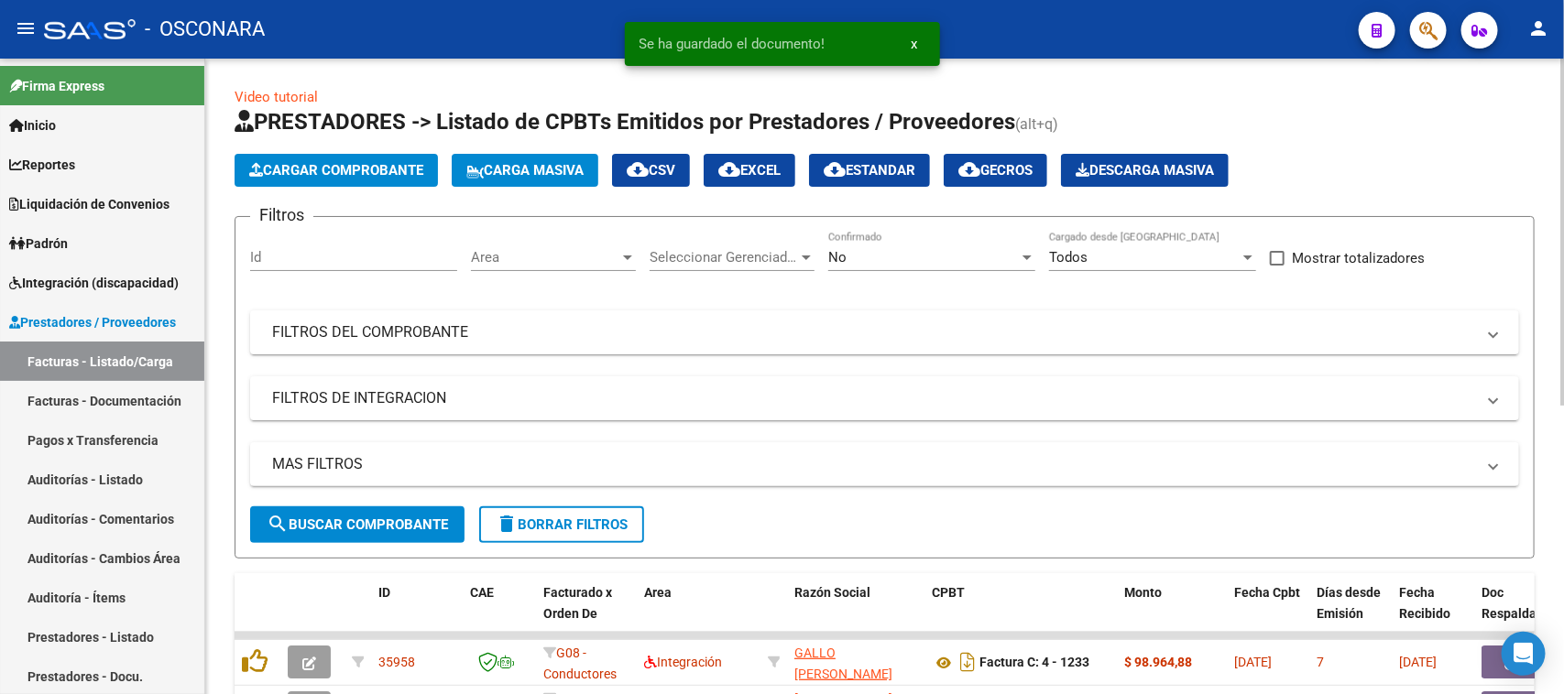
drag, startPoint x: 60, startPoint y: 477, endPoint x: 212, endPoint y: 328, distance: 212.5
click at [60, 476] on link "Auditorías - Listado" at bounding box center [102, 479] width 204 height 39
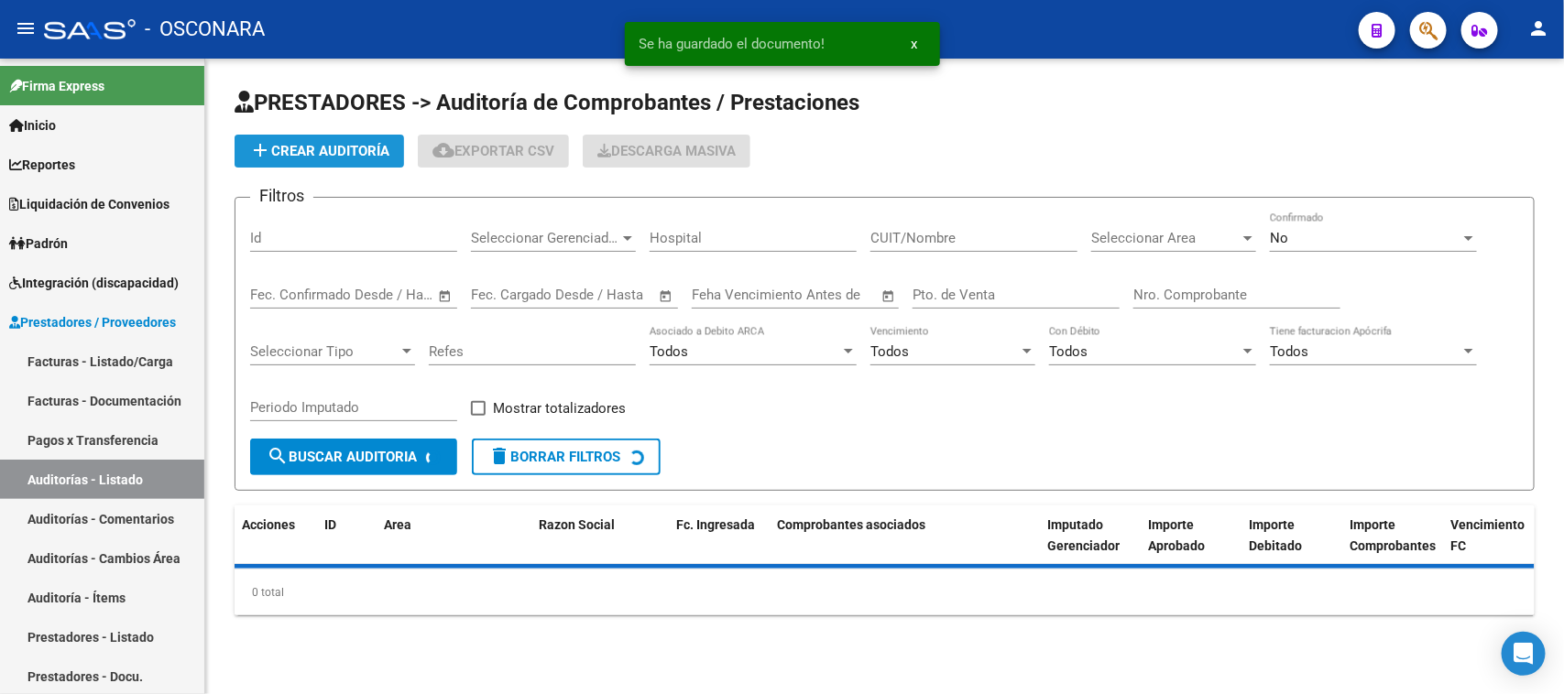
click at [331, 158] on button "add Crear Auditoría" at bounding box center [318, 151] width 169 height 33
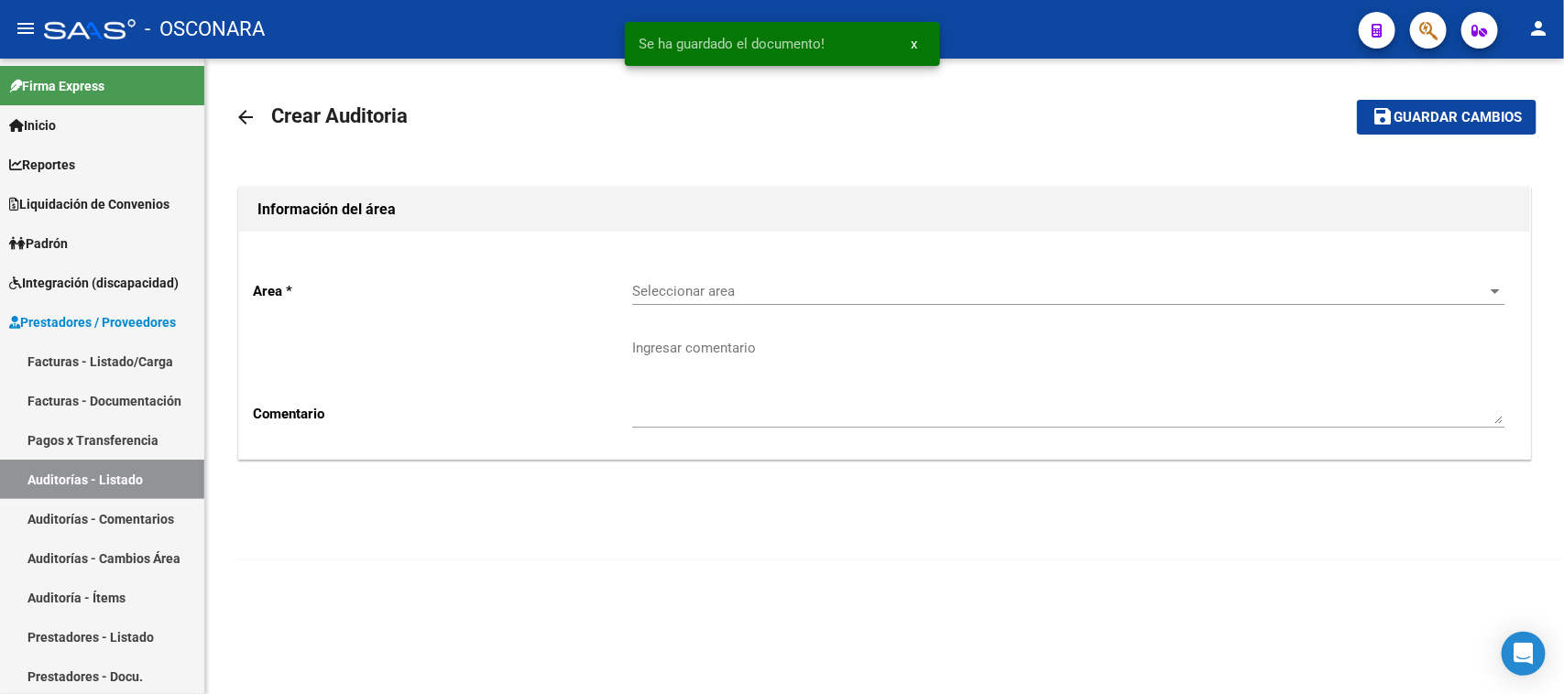
click at [735, 284] on span "Seleccionar area" at bounding box center [1060, 291] width 856 height 16
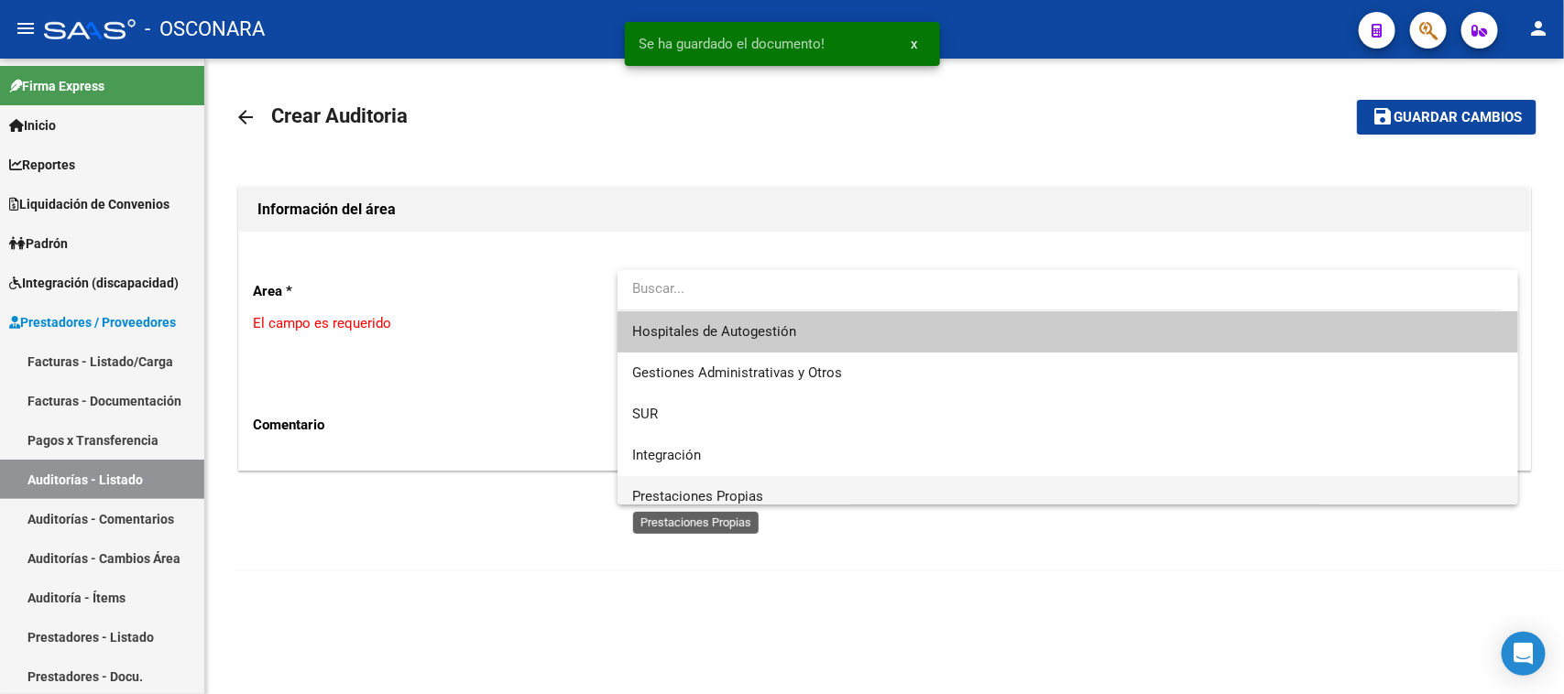
click at [703, 492] on span "Prestaciones Propias" at bounding box center [697, 496] width 131 height 16
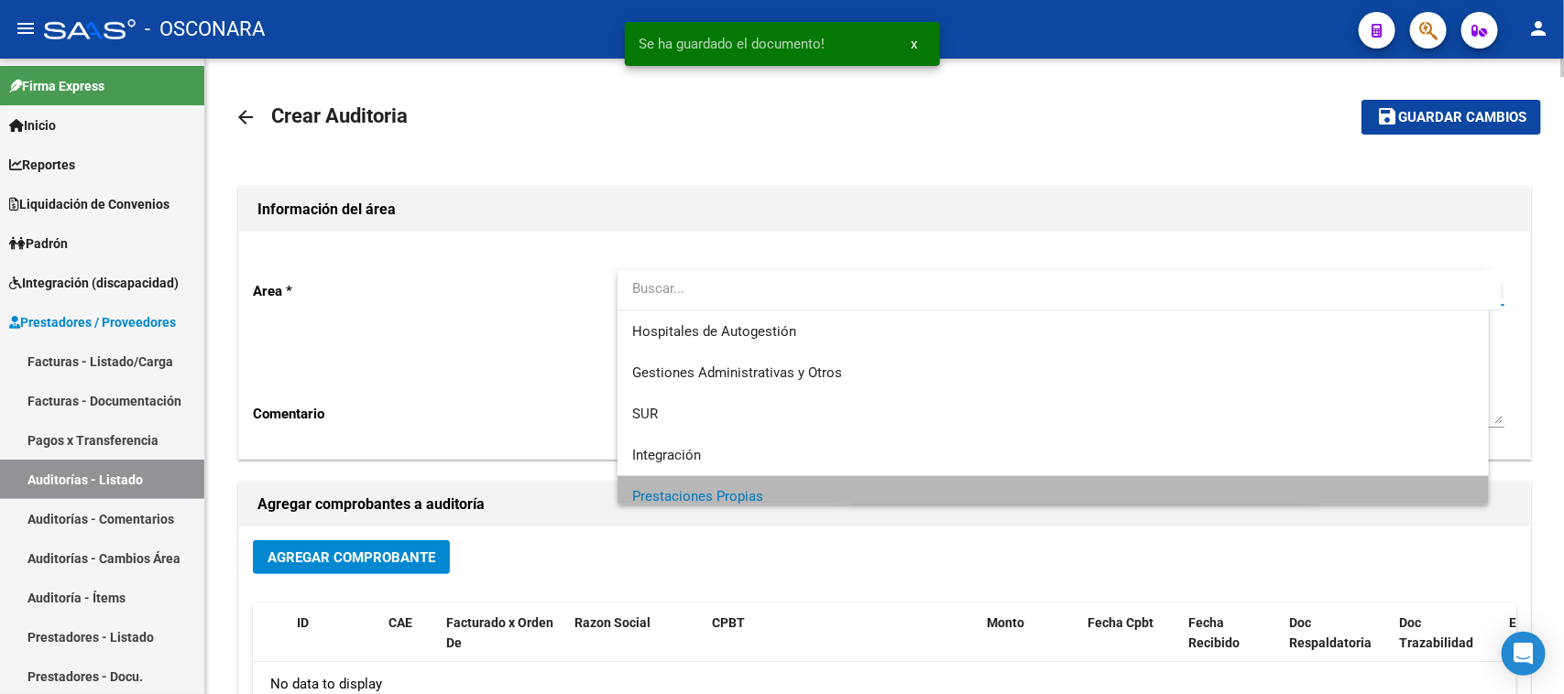
scroll to position [12, 0]
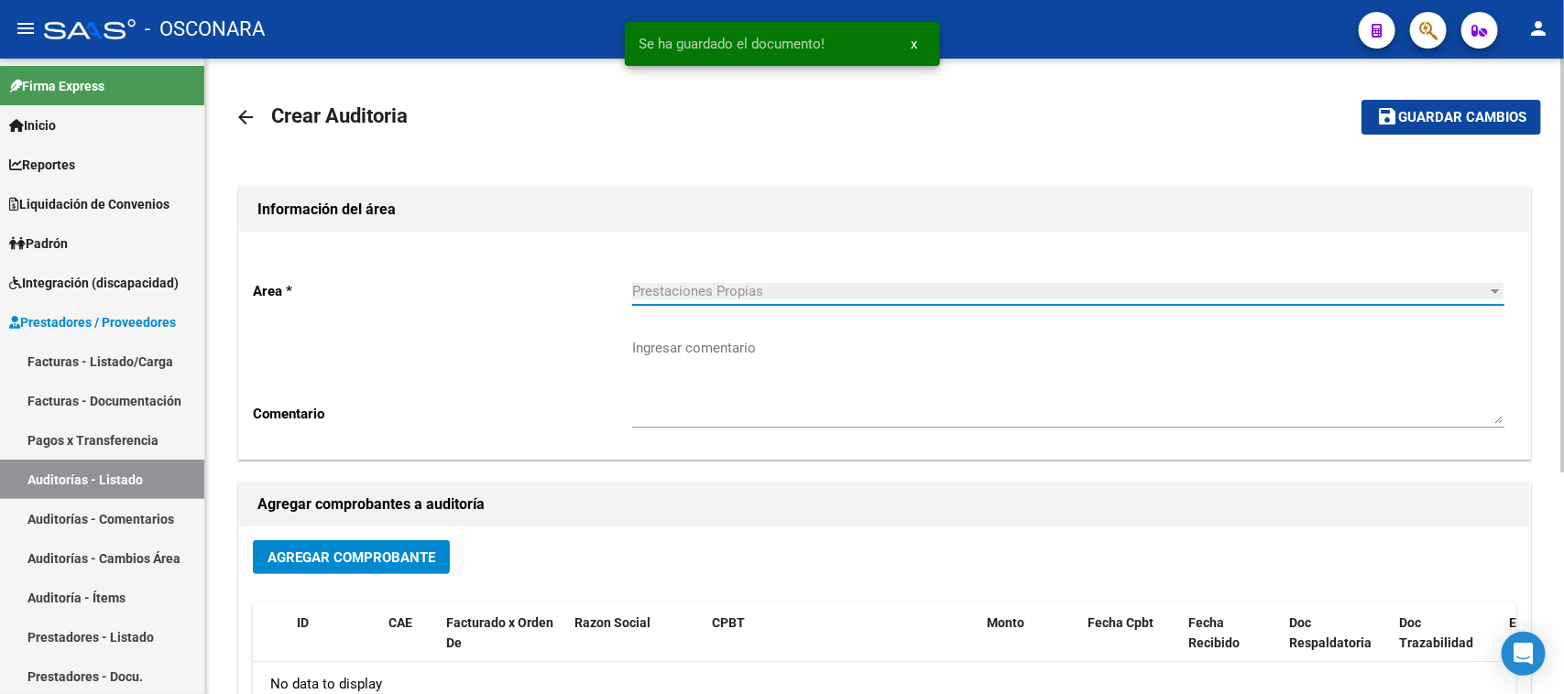
click at [341, 551] on span "Agregar Comprobante" at bounding box center [351, 558] width 168 height 16
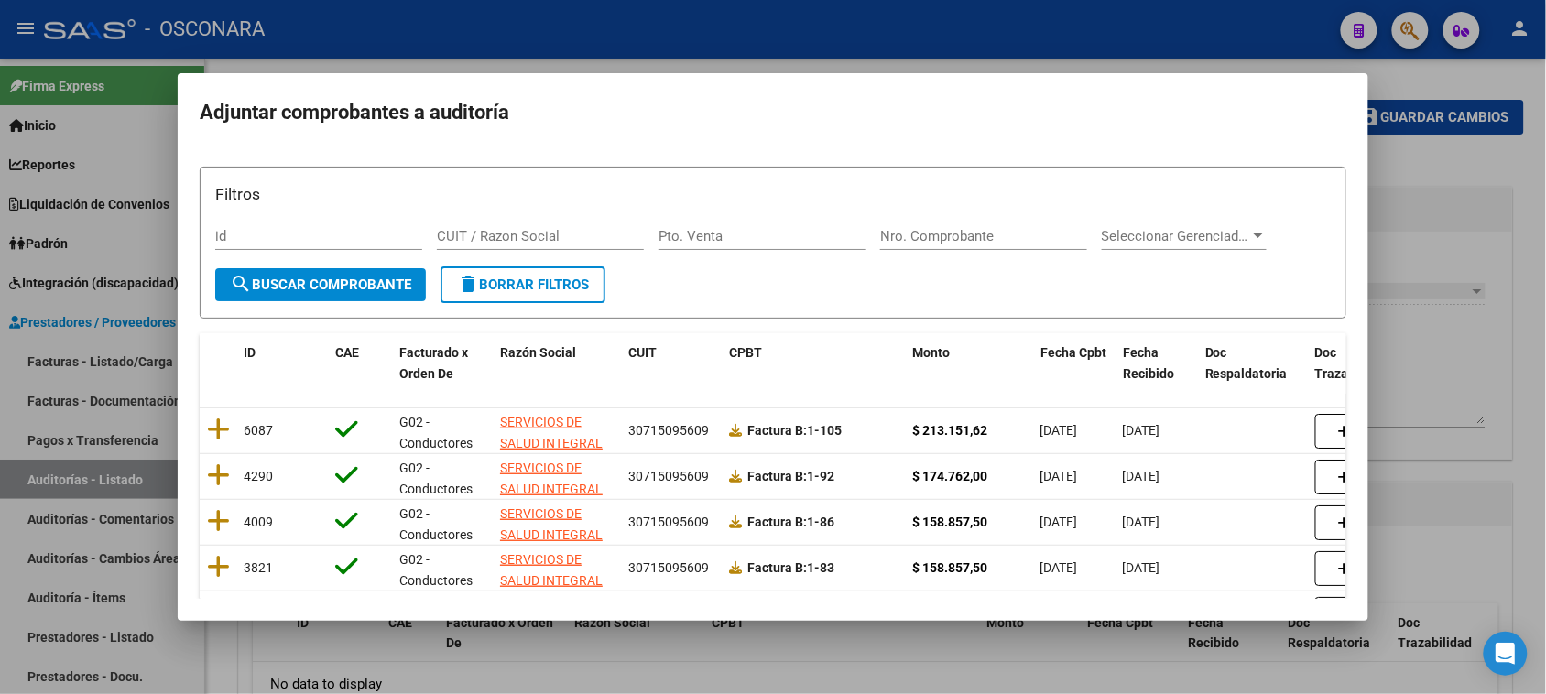
click at [1445, 273] on div at bounding box center [773, 347] width 1546 height 694
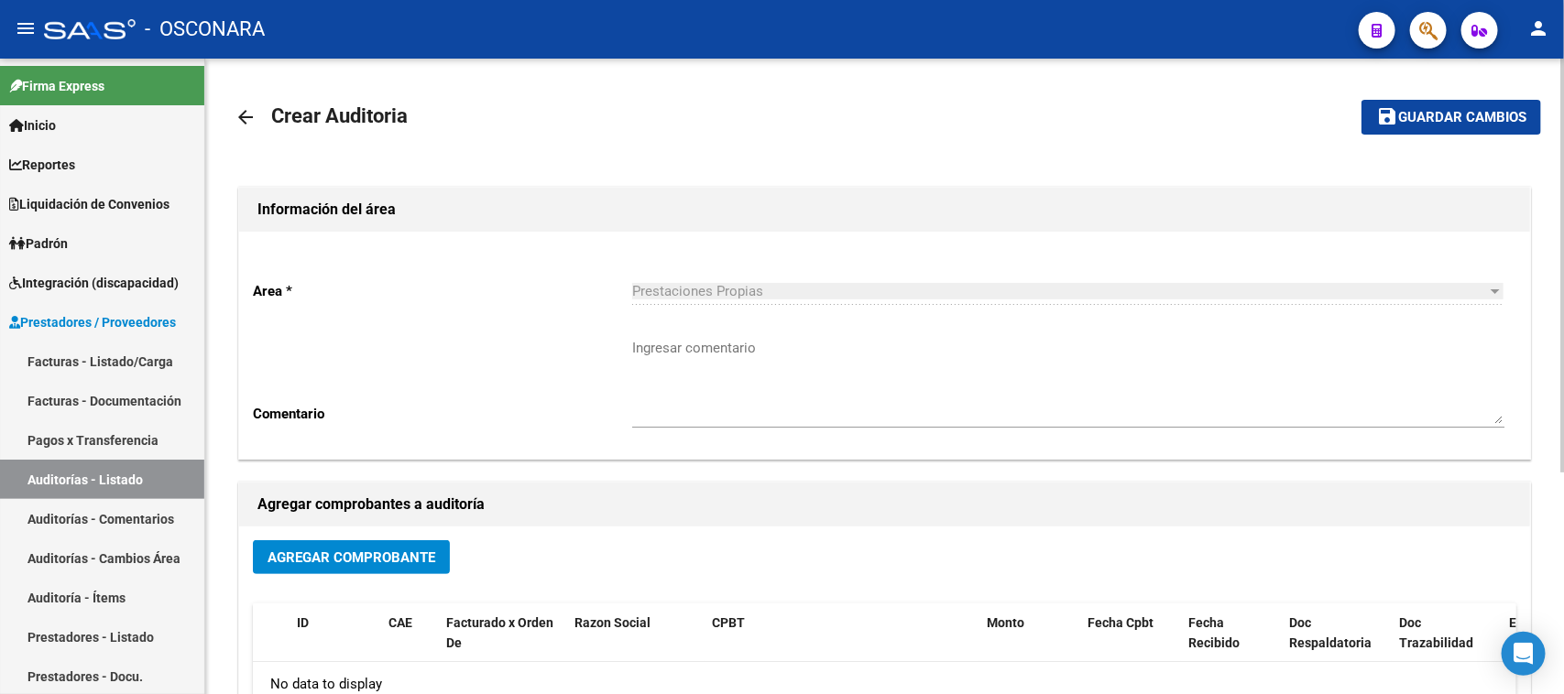
click at [243, 119] on mat-icon "arrow_back" at bounding box center [245, 117] width 22 height 22
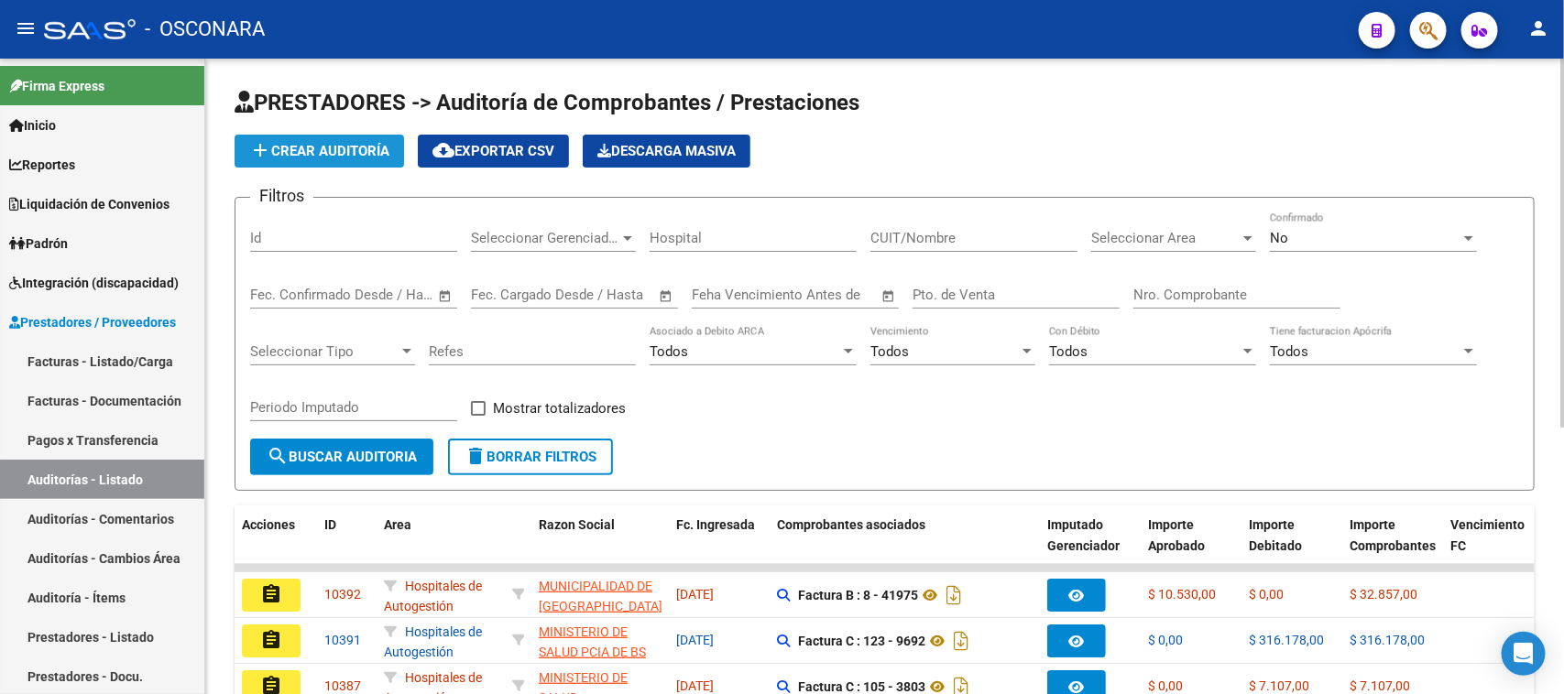
click at [323, 160] on button "add Crear Auditoría" at bounding box center [318, 151] width 169 height 33
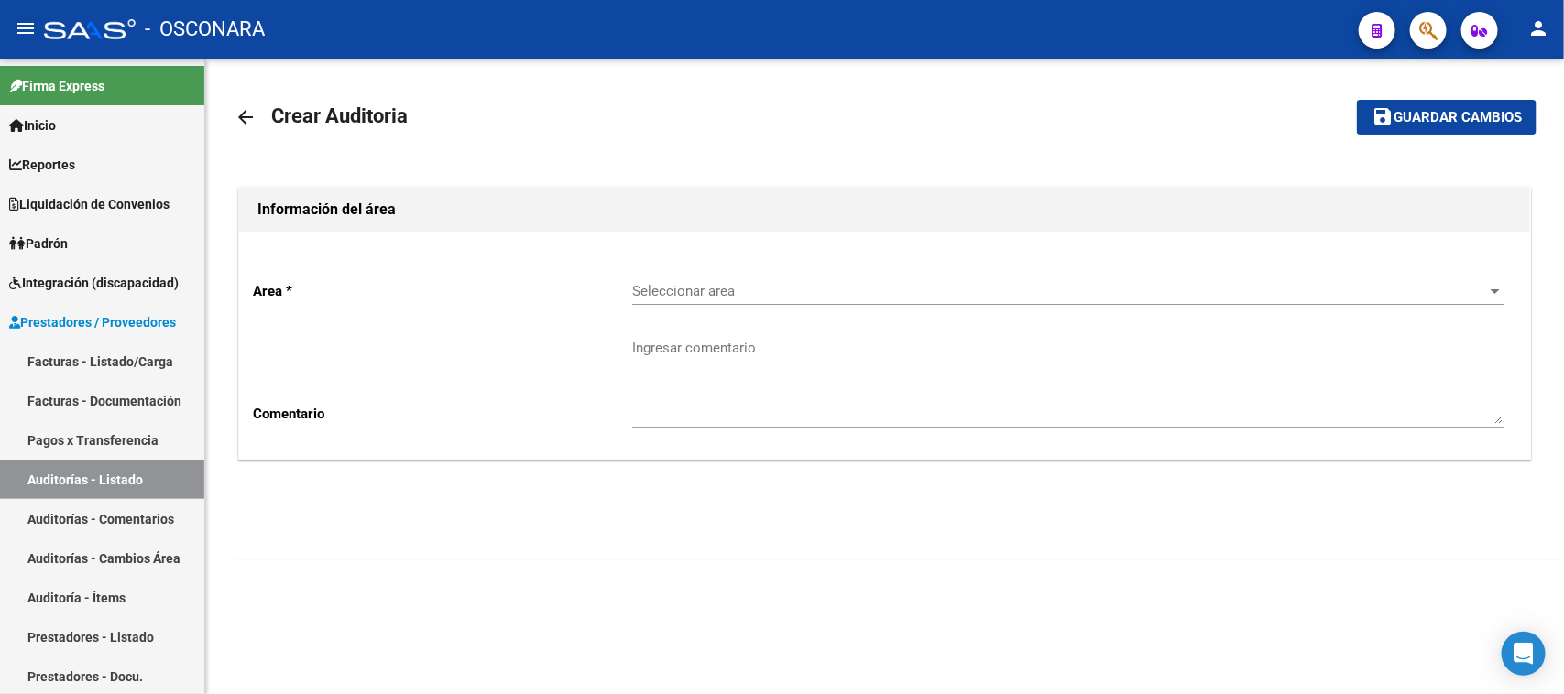
click at [716, 279] on div "Seleccionar area Seleccionar area" at bounding box center [1068, 285] width 872 height 39
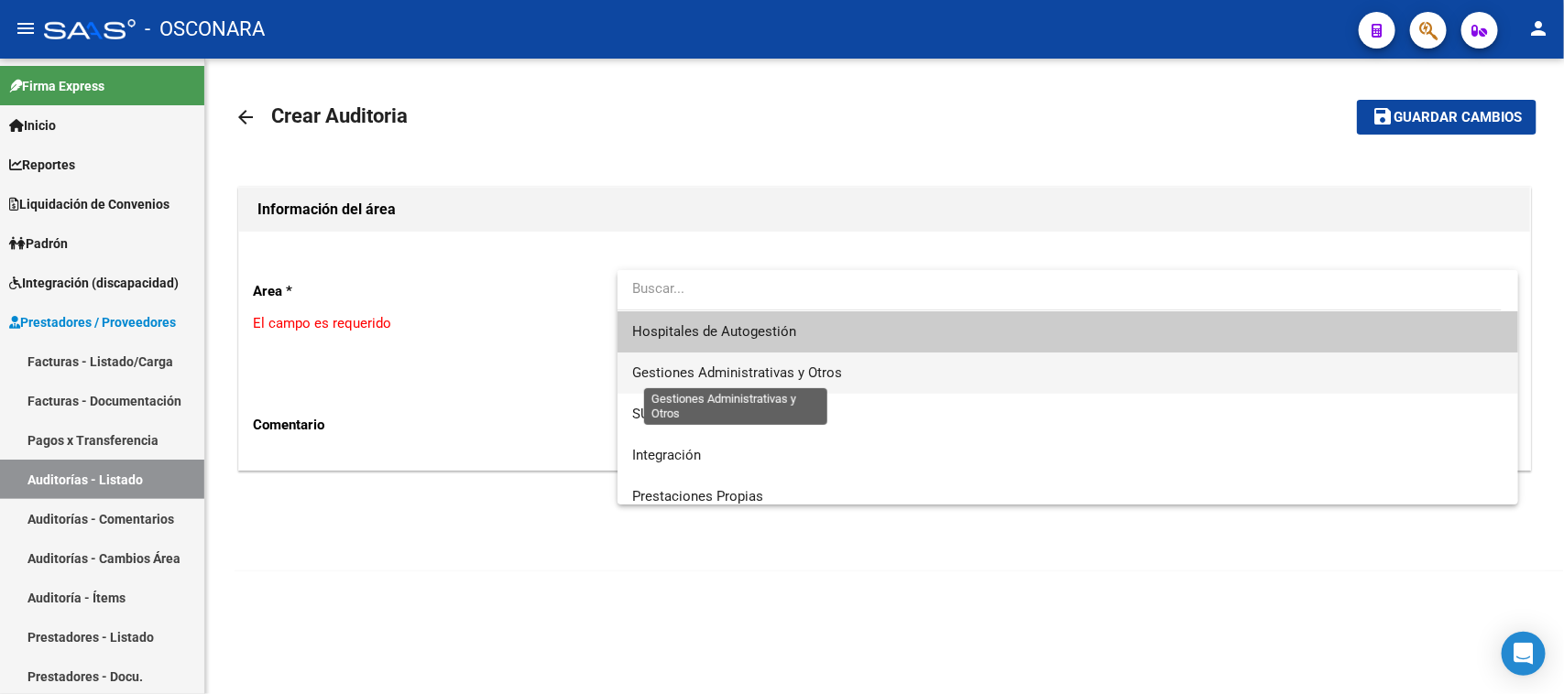
click at [661, 369] on span "Gestiones Administrativas y Otros" at bounding box center [737, 373] width 210 height 16
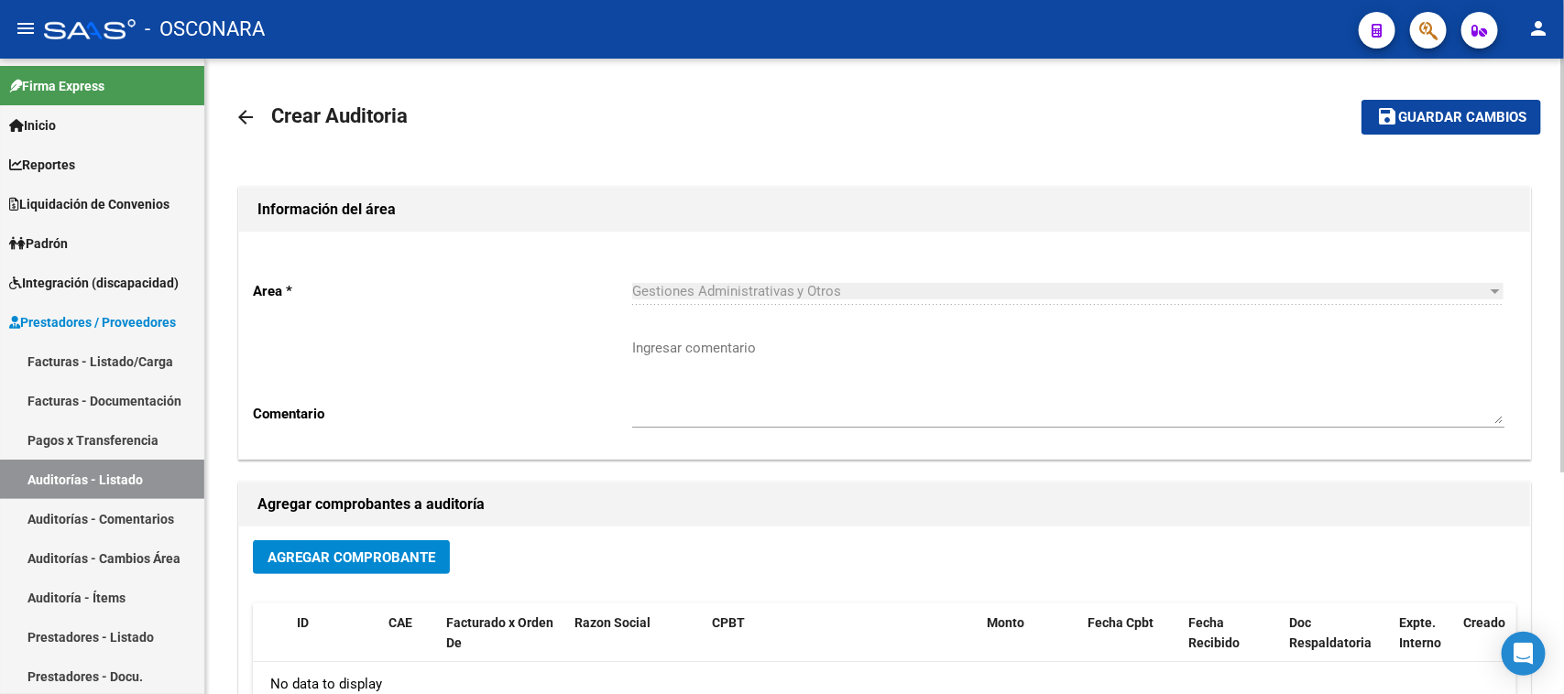
click at [372, 559] on span "Agregar Comprobante" at bounding box center [351, 558] width 168 height 16
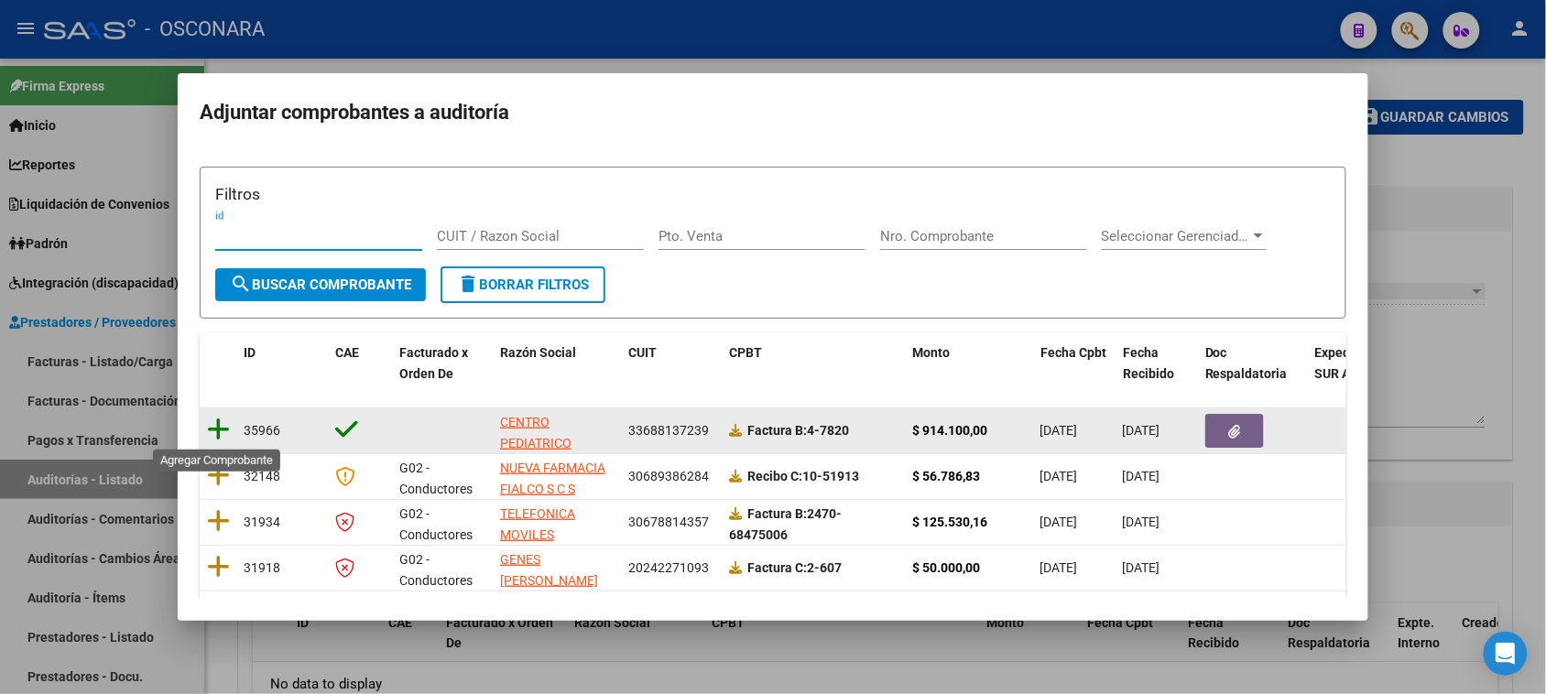
click at [220, 426] on icon at bounding box center [218, 430] width 23 height 26
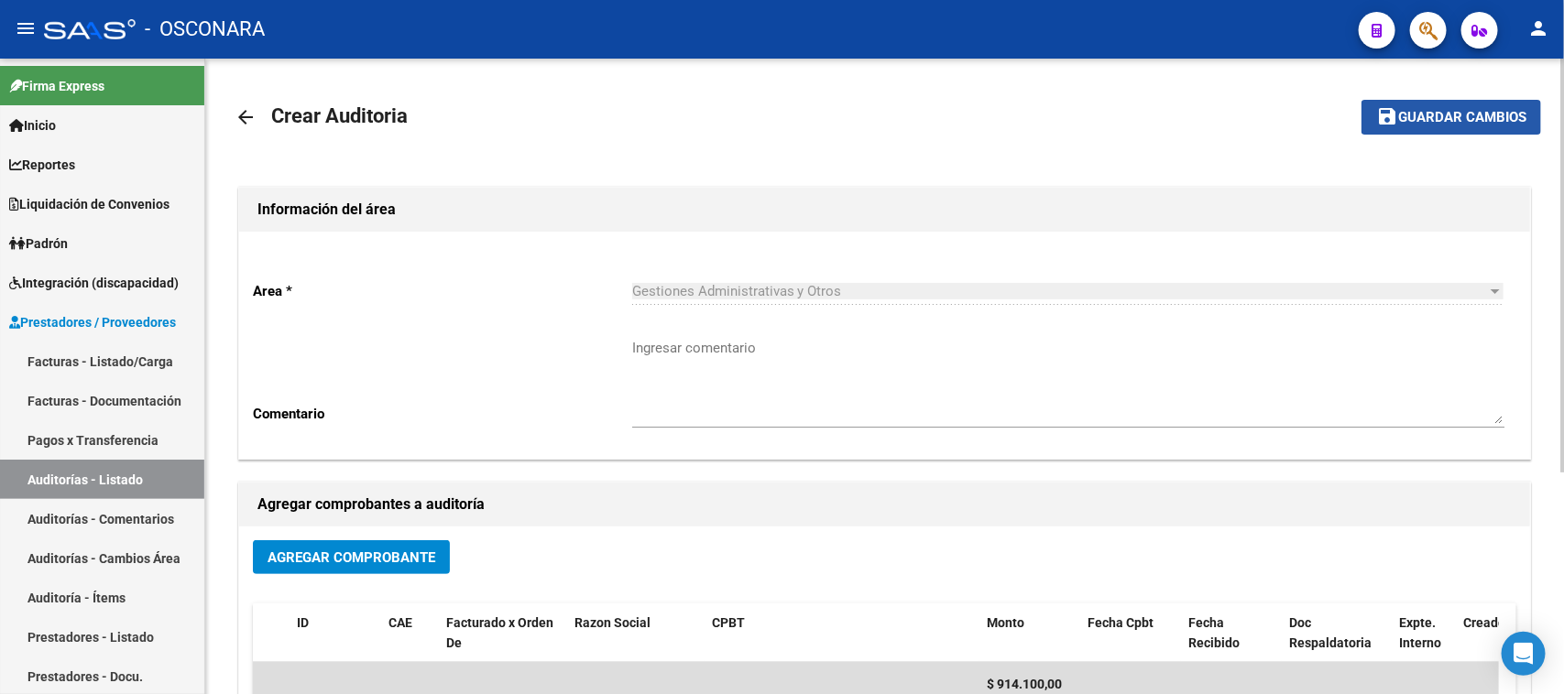
click at [1459, 110] on span "Guardar cambios" at bounding box center [1462, 118] width 128 height 16
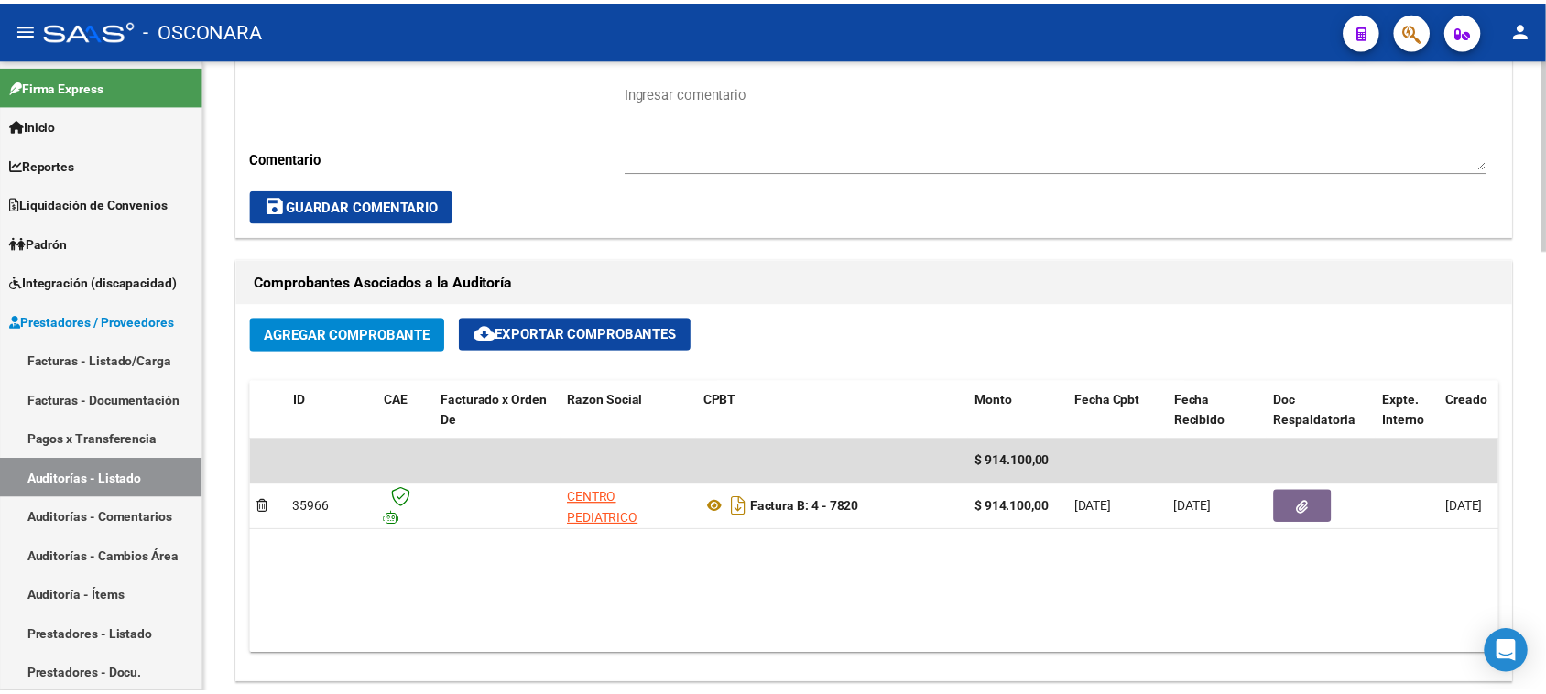
scroll to position [1145, 0]
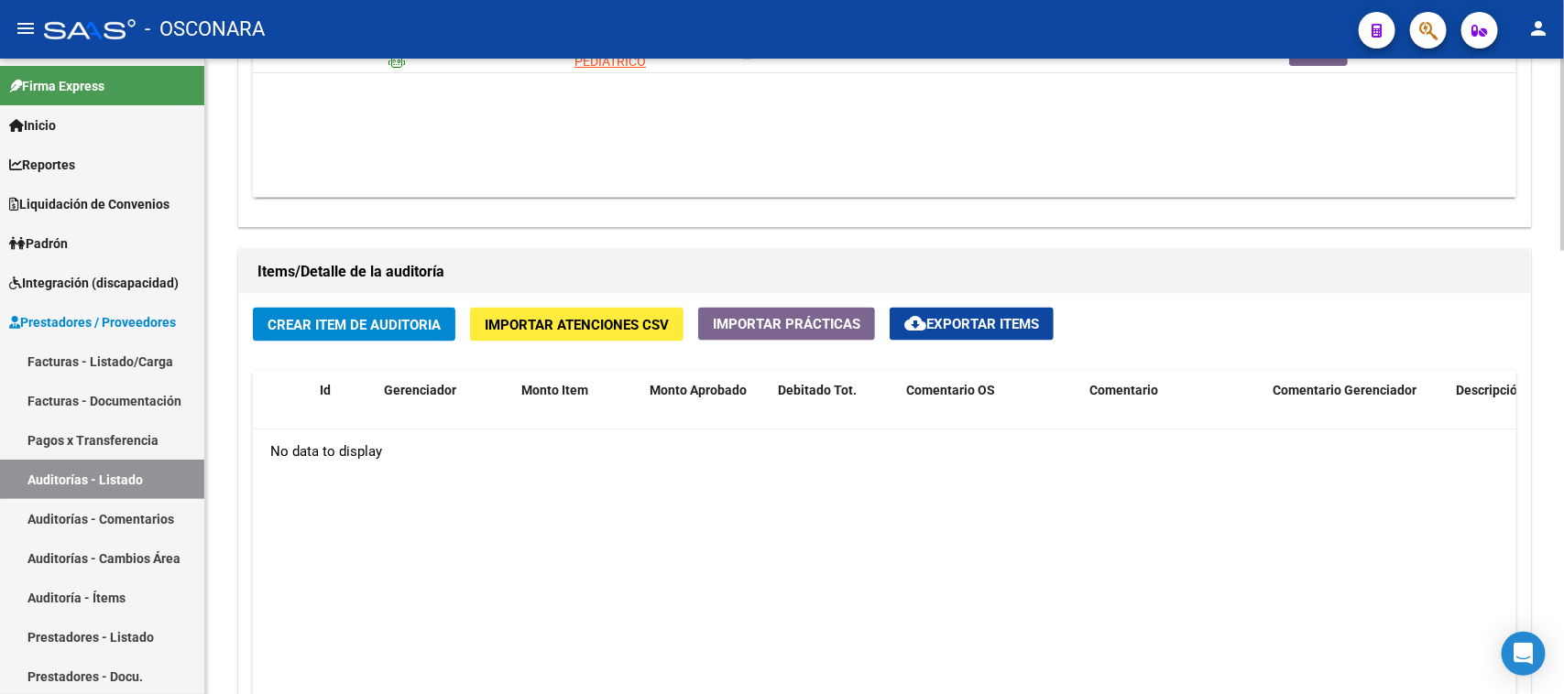
click at [385, 331] on span "Crear Item de Auditoria" at bounding box center [353, 325] width 173 height 16
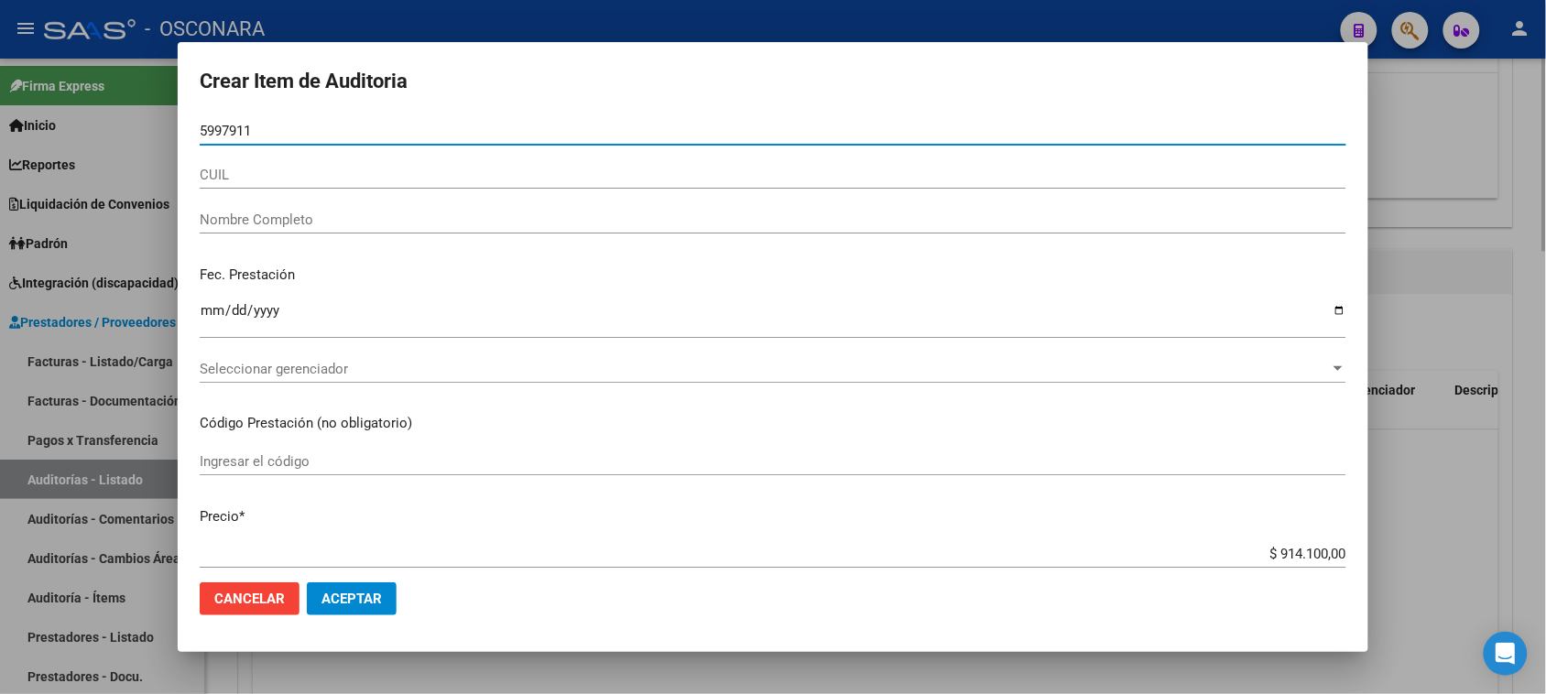
type input "59979117"
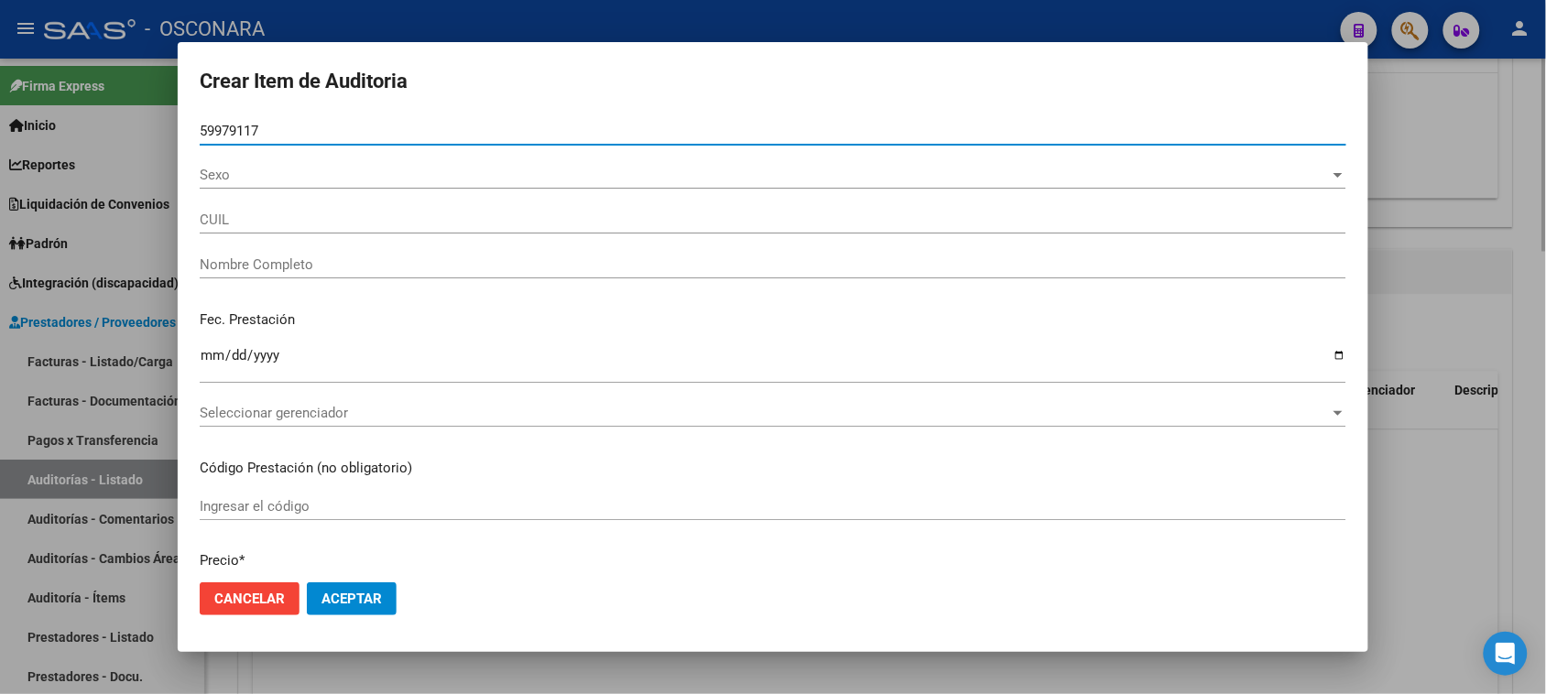
type input "27599791170"
type input "[PERSON_NAME] [PERSON_NAME]"
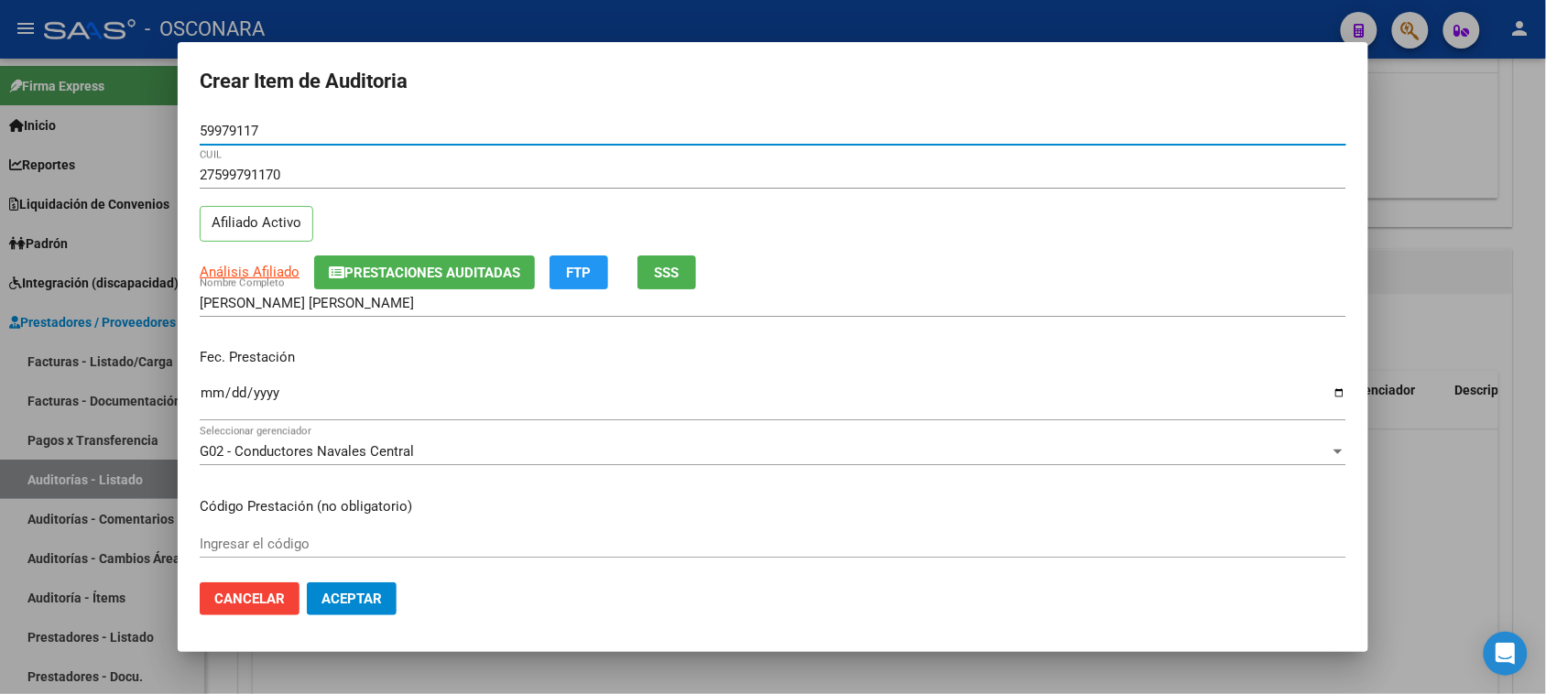
type input "59979117"
click at [444, 280] on button "Prestaciones Auditadas" at bounding box center [424, 273] width 221 height 34
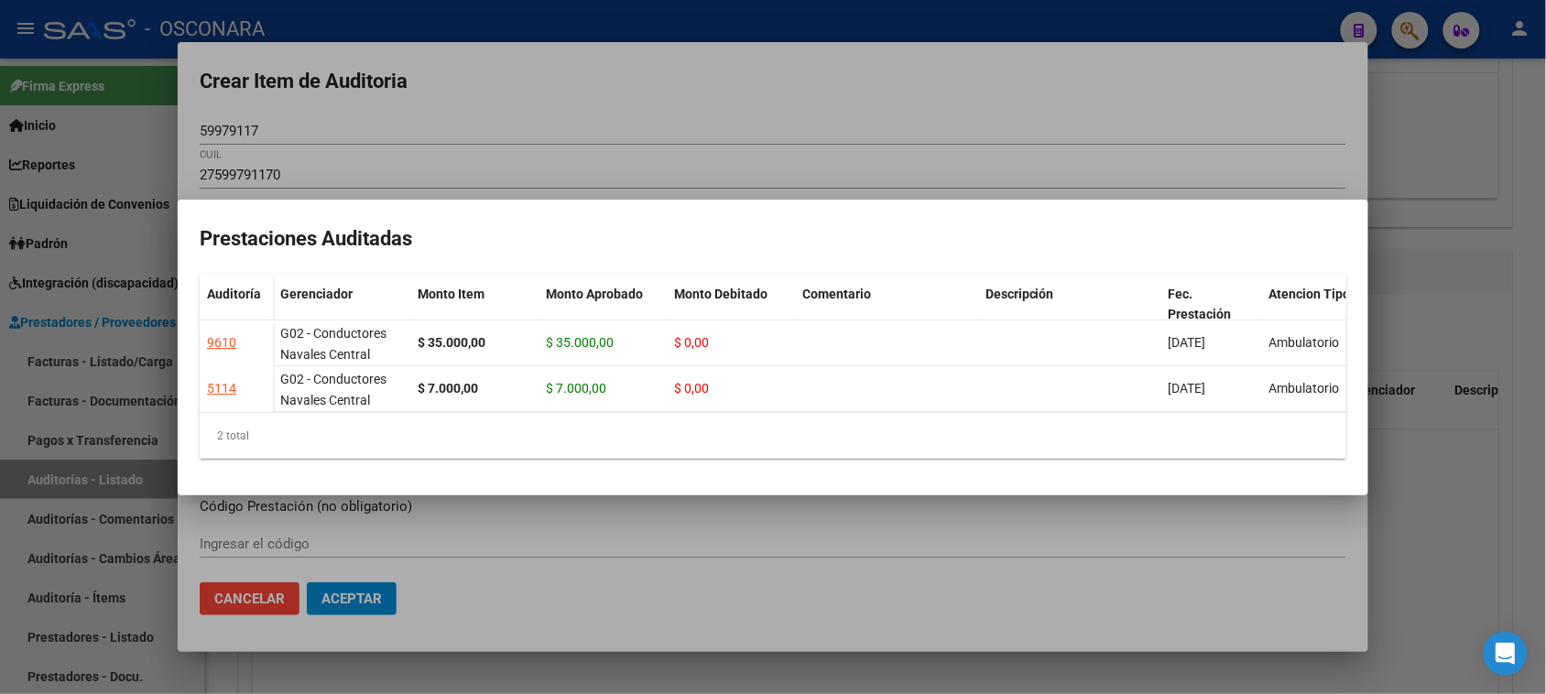
click at [849, 153] on div at bounding box center [773, 347] width 1546 height 694
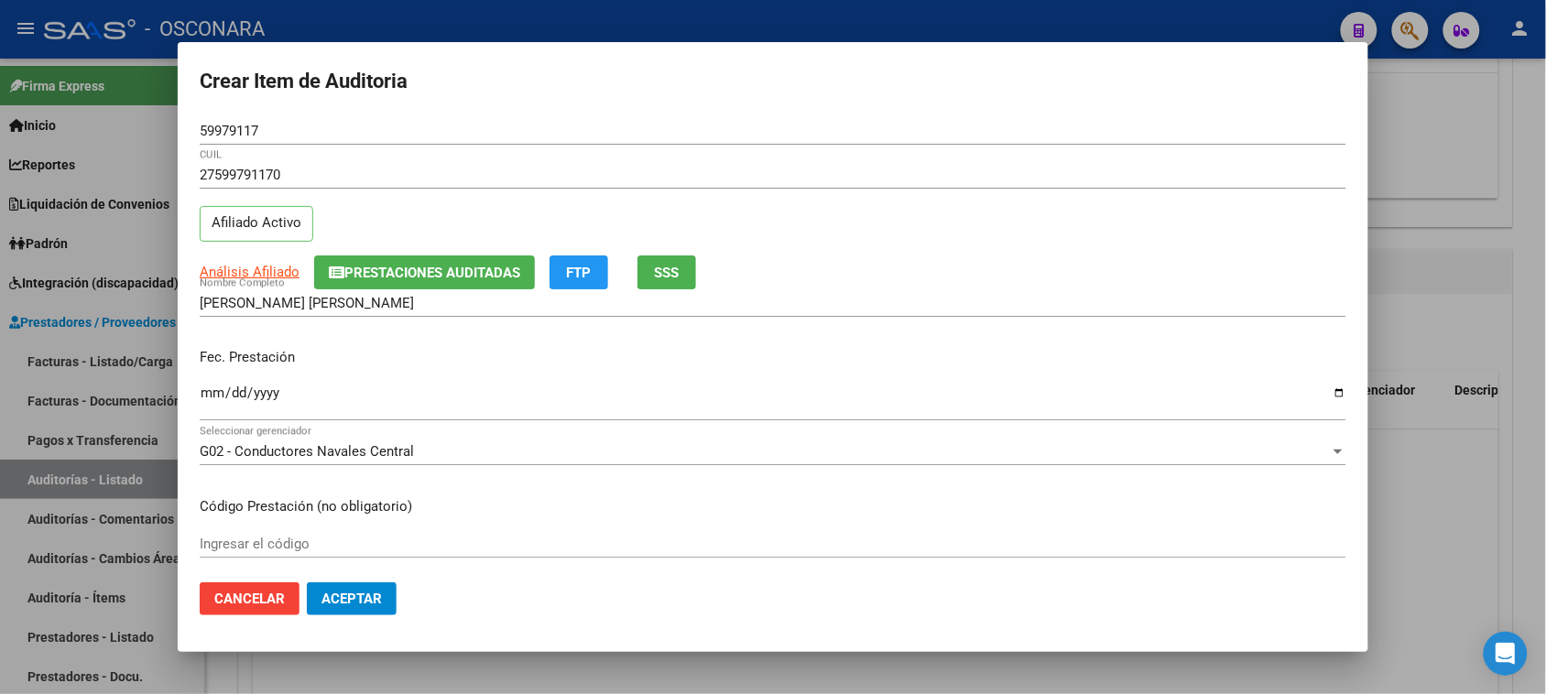
click at [667, 270] on span "SSS" at bounding box center [667, 273] width 25 height 16
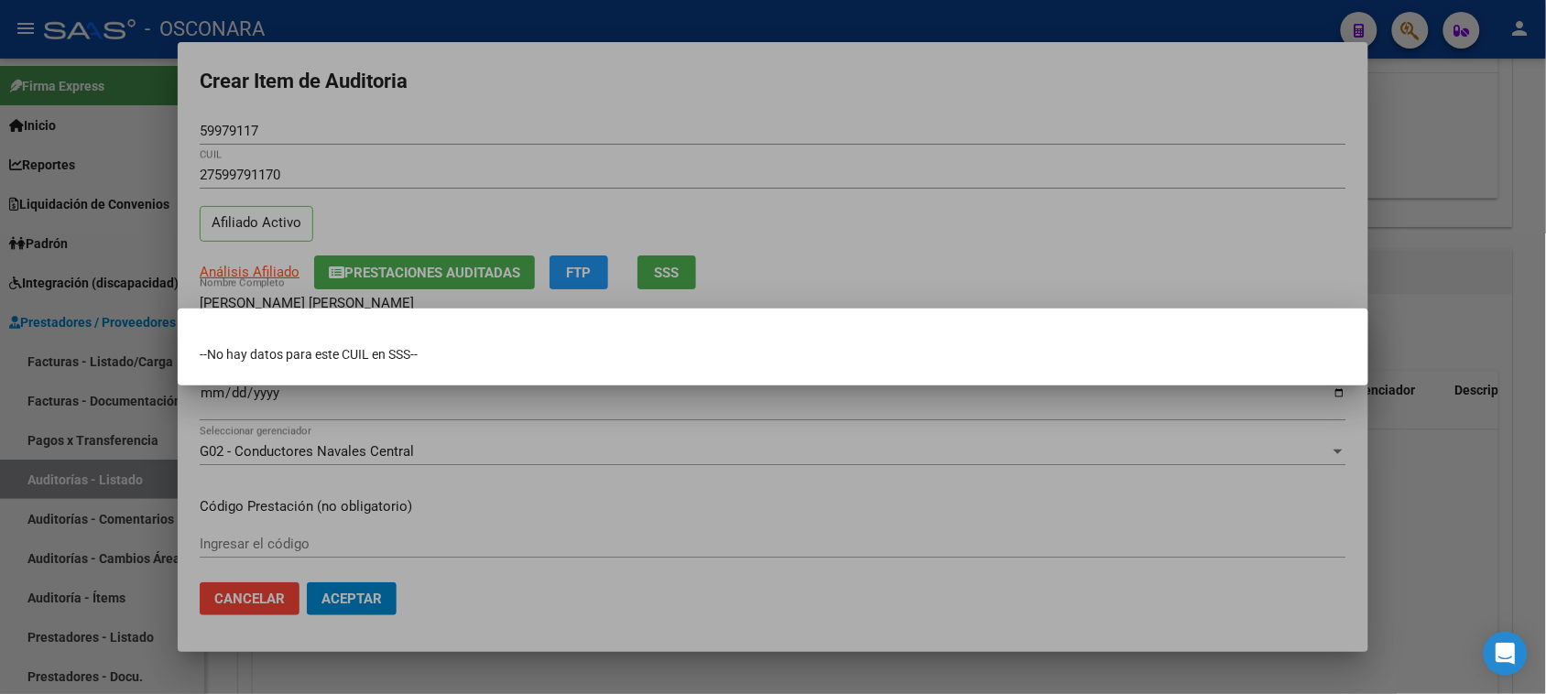
drag, startPoint x: 484, startPoint y: 58, endPoint x: 479, endPoint y: 93, distance: 35.1
click at [484, 61] on div at bounding box center [773, 347] width 1546 height 694
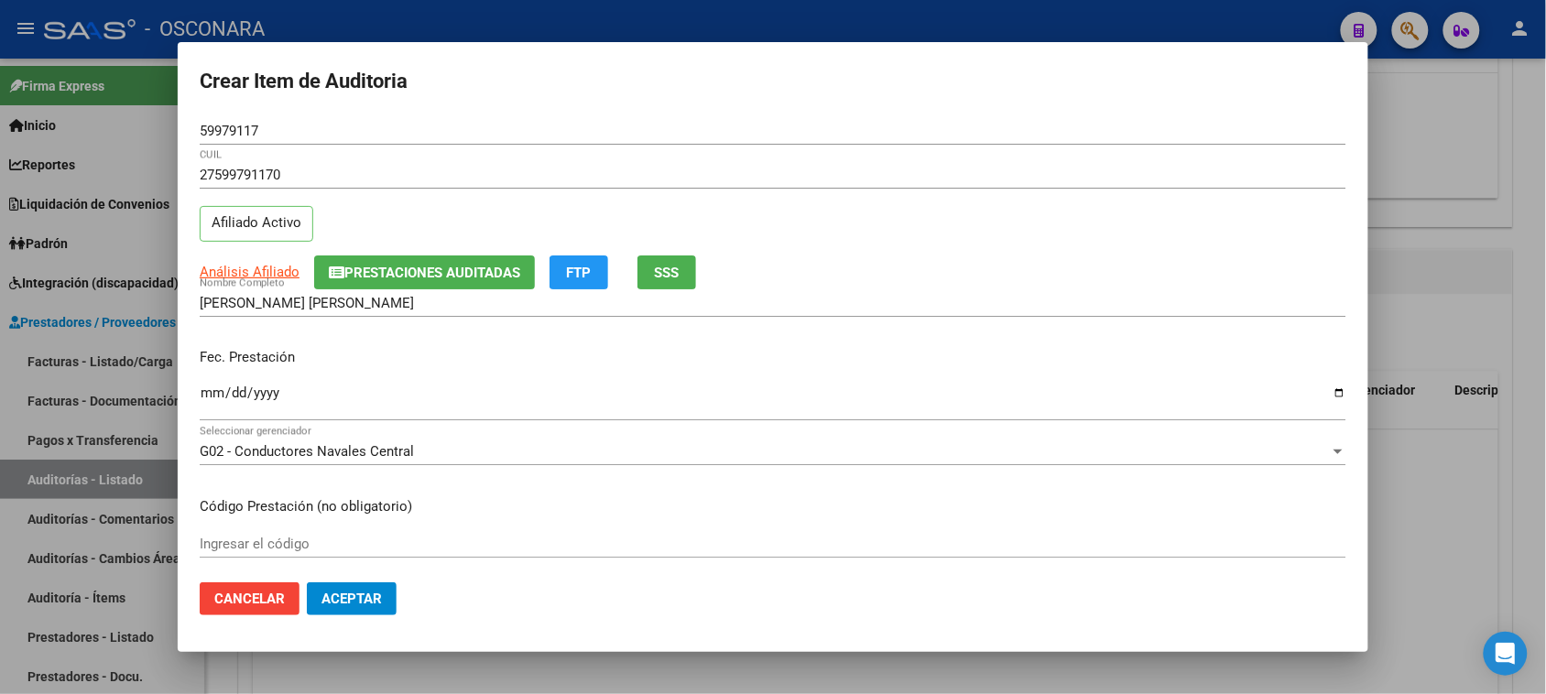
click at [212, 389] on input "Ingresar la fecha" at bounding box center [773, 400] width 1147 height 29
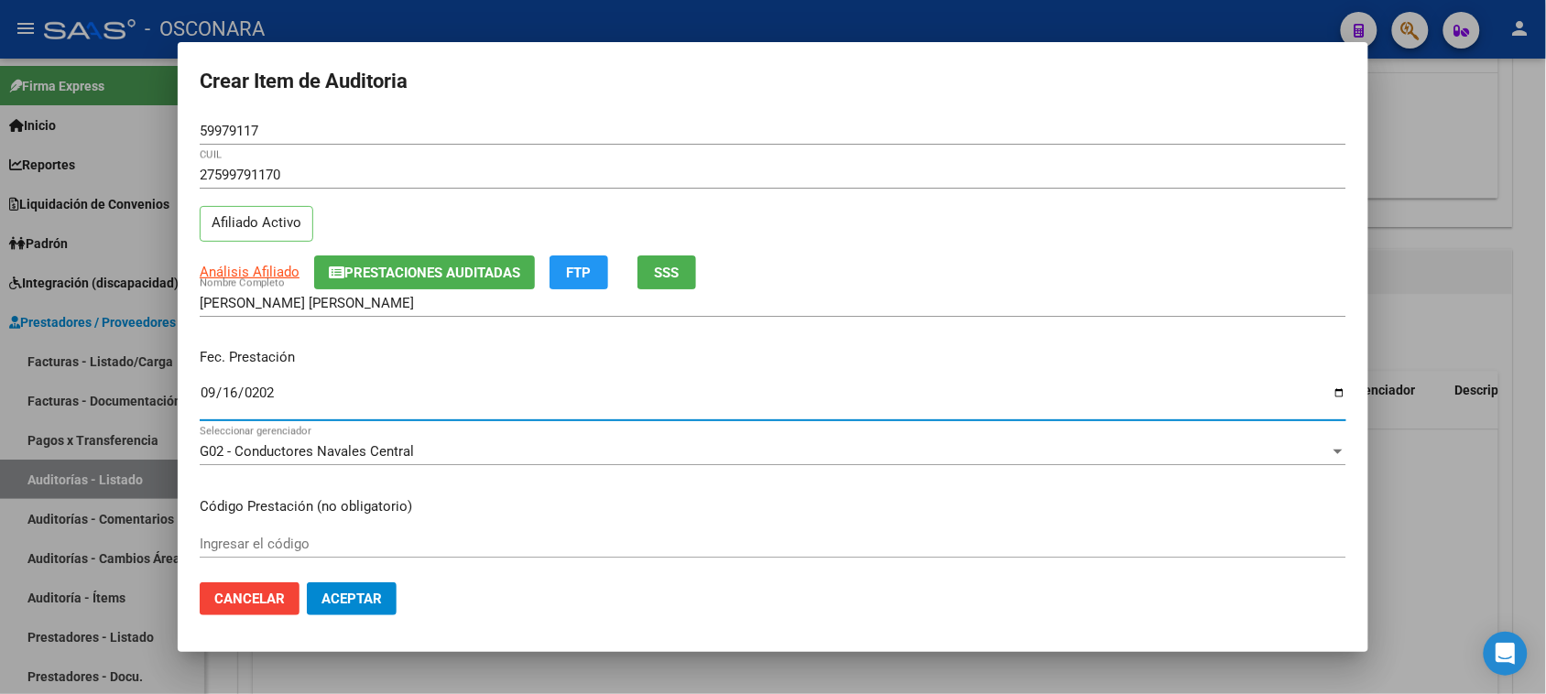
type input "[DATE]"
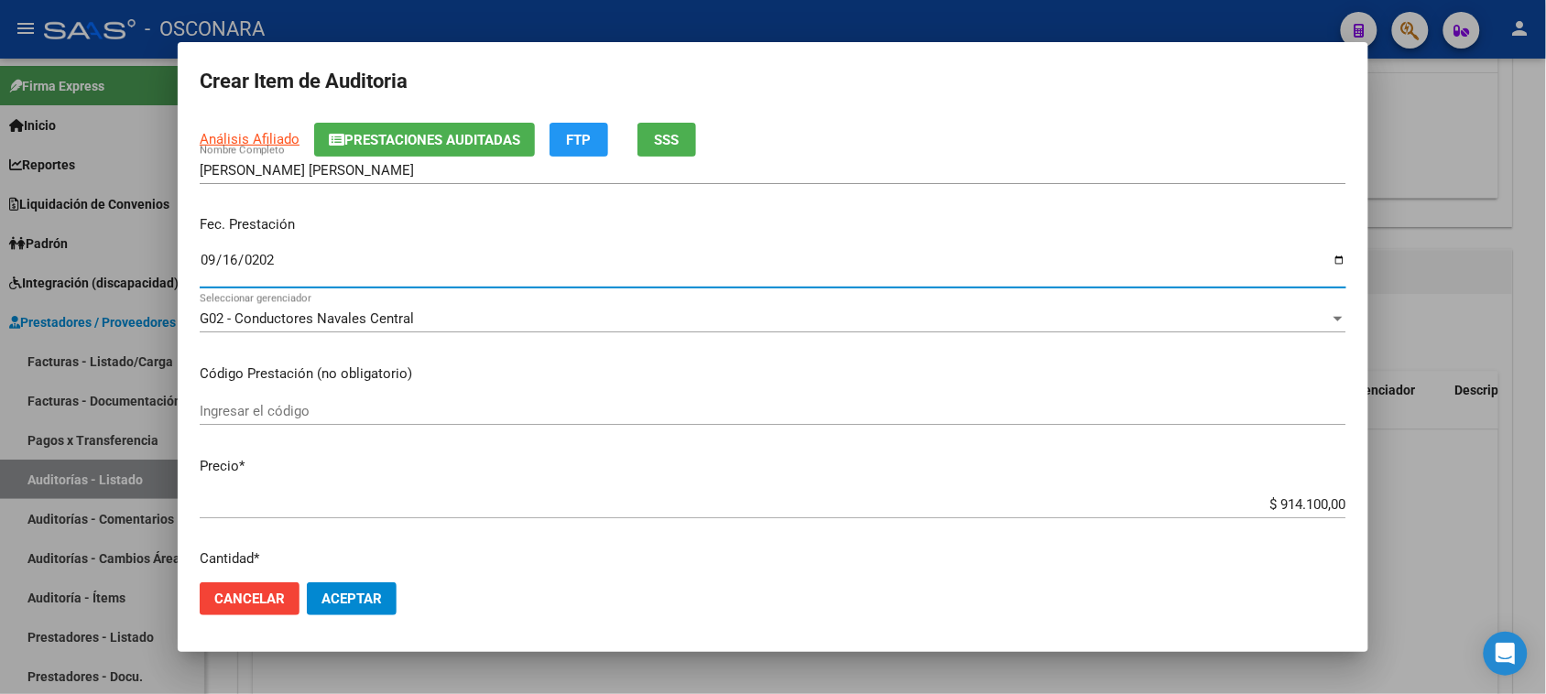
scroll to position [343, 0]
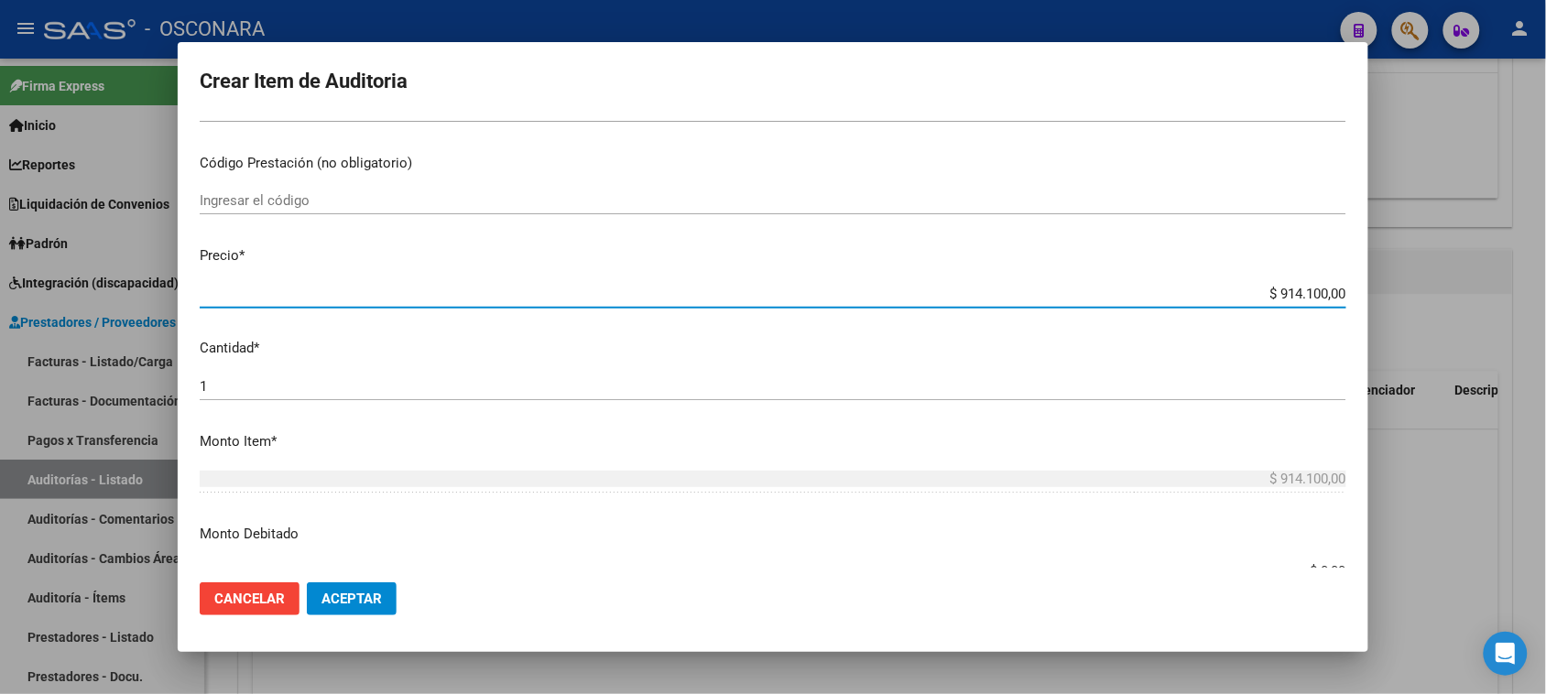
drag, startPoint x: 1264, startPoint y: 296, endPoint x: 1563, endPoint y: 257, distance: 301.1
click at [1545, 259] on html "menu - OSCONARA person Firma Express Inicio Calendario SSS Instructivos Contact…" at bounding box center [773, 347] width 1546 height 694
type input "$ 0,01"
type input "$ 0,17"
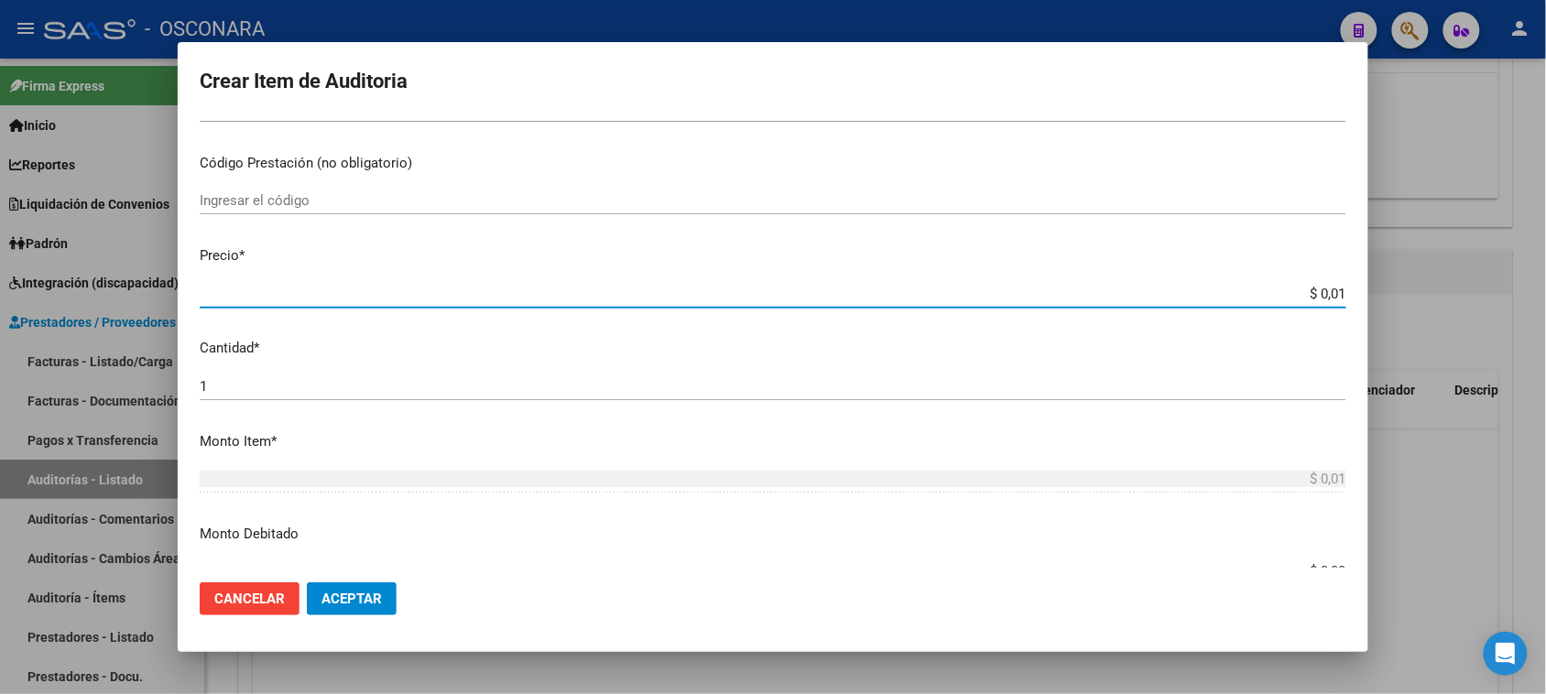
type input "$ 0,17"
type input "$ 1,75"
type input "$ 17,50"
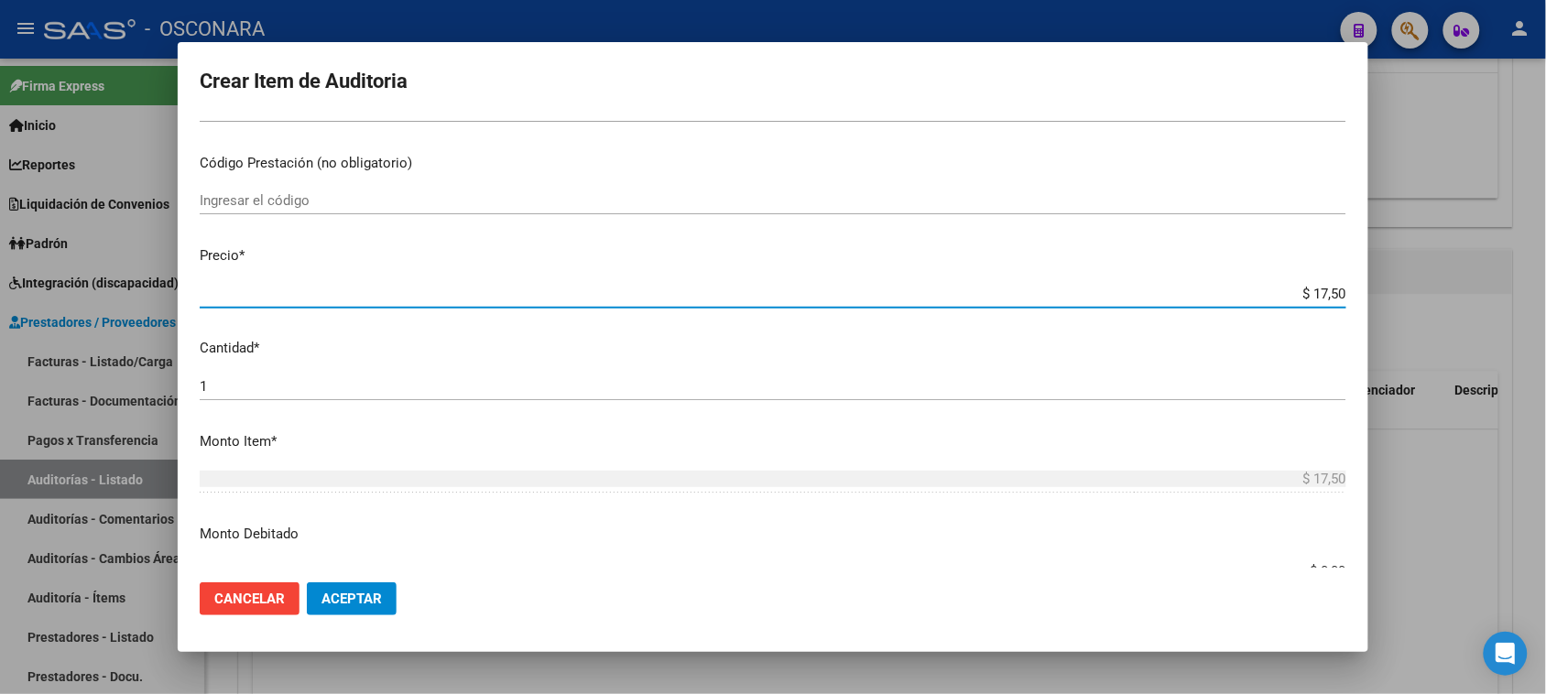
type input "$ 175,00"
type input "$ 1.750,00"
type input "$ 17.500,00"
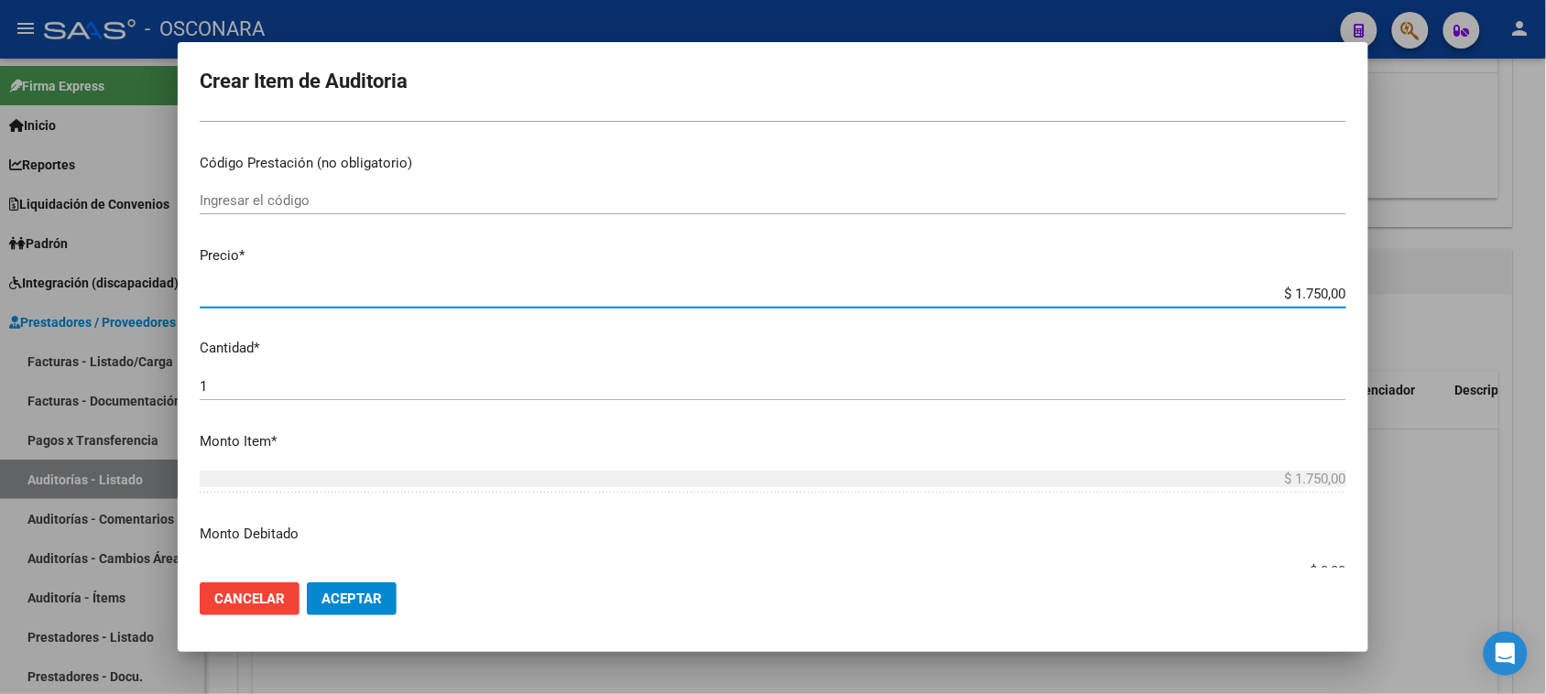
type input "$ 17.500,00"
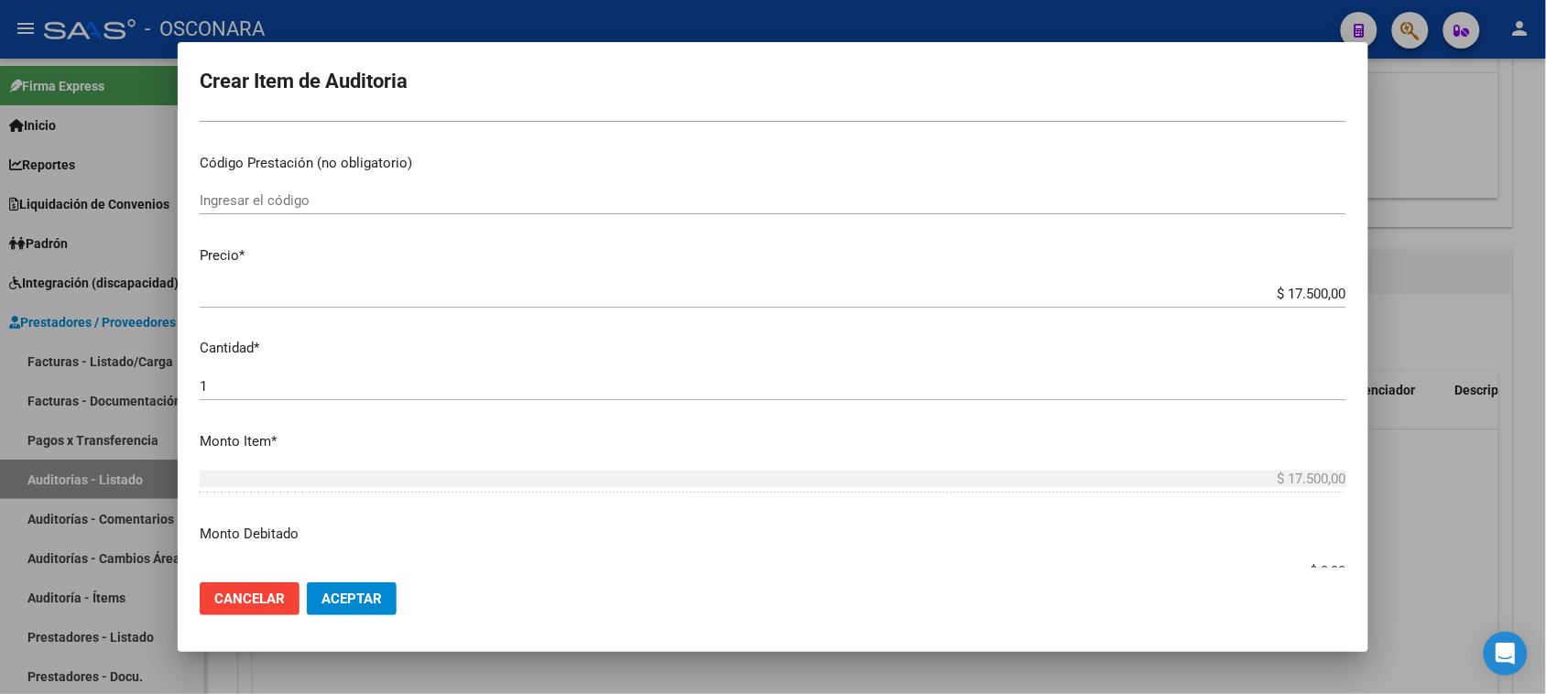
click at [293, 396] on div "1 Ingresar la cantidad" at bounding box center [773, 386] width 1147 height 27
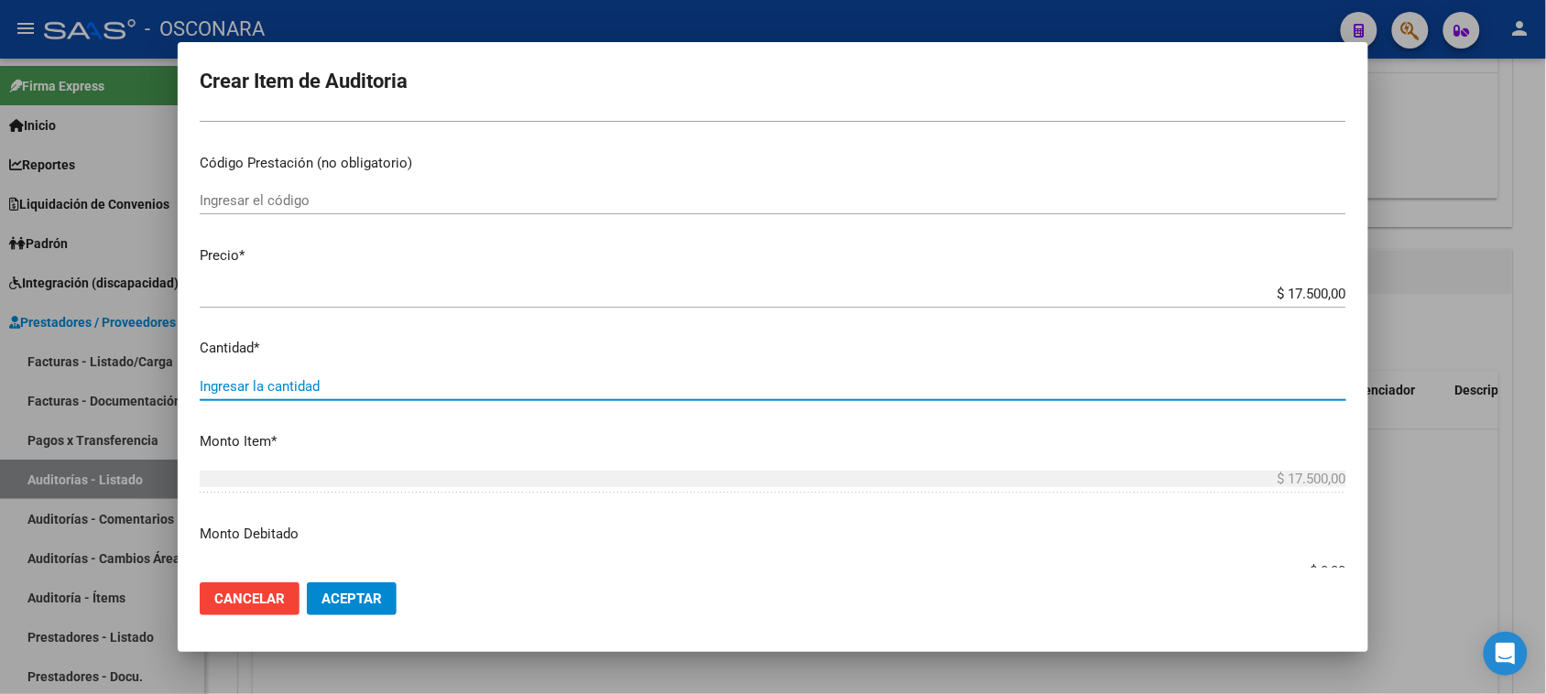
type input "2"
type input "$ 35.000,00"
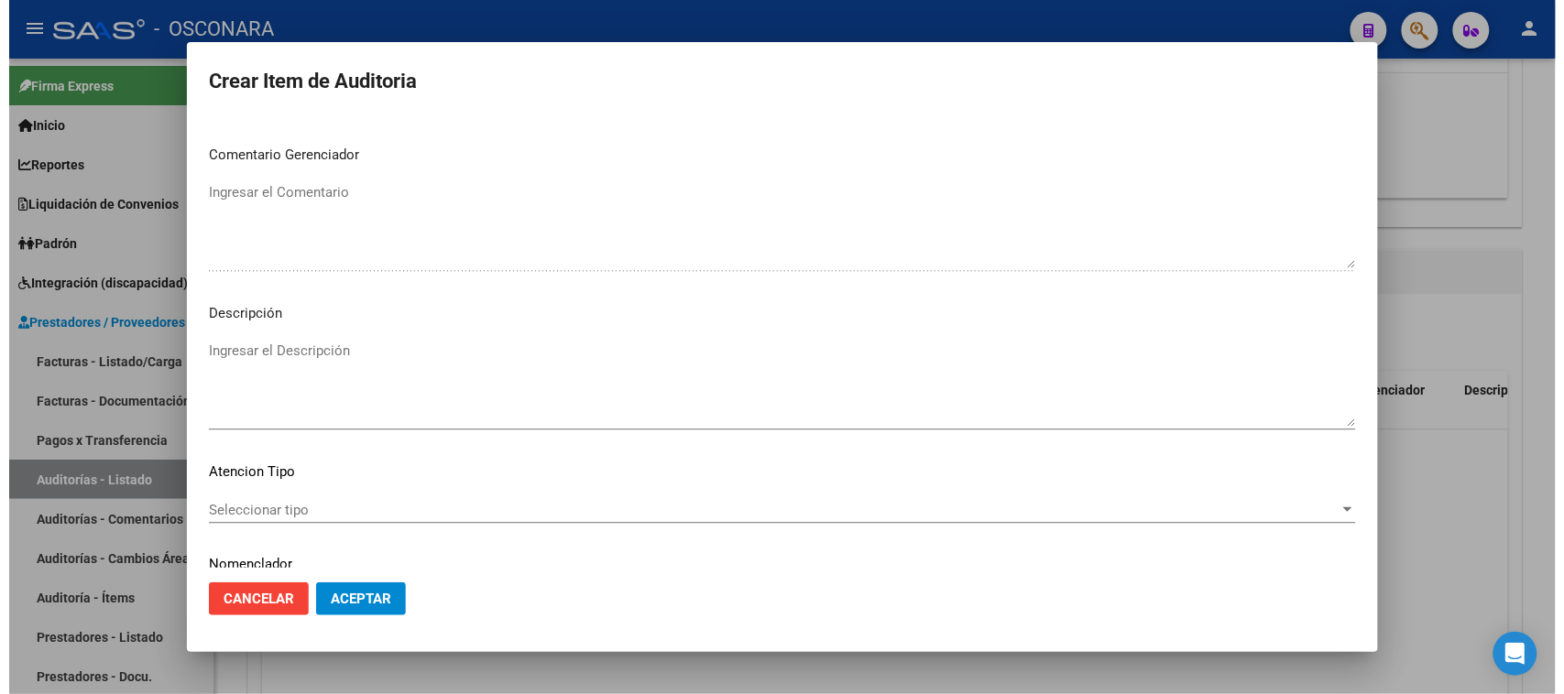
scroll to position [1196, 0]
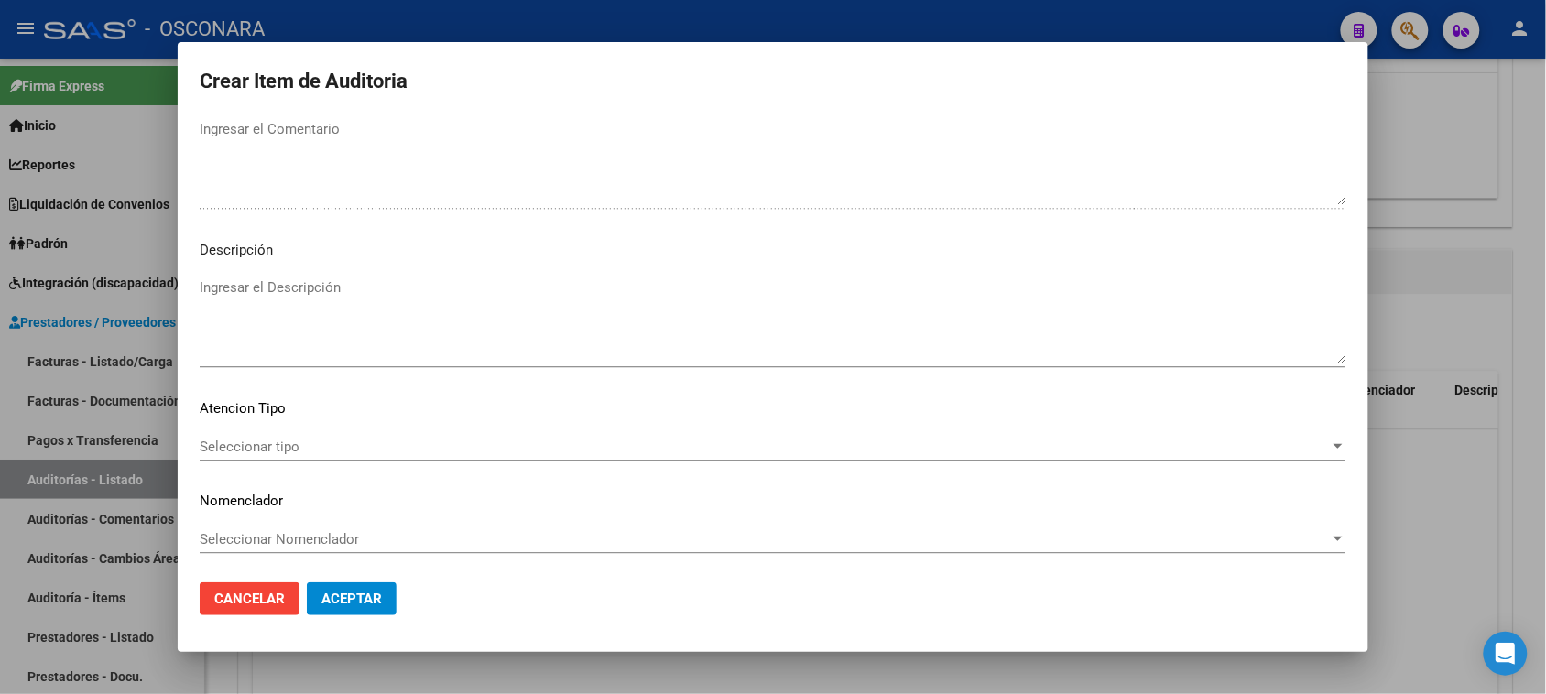
type input "2"
click at [234, 331] on textarea "Ingresar el Descripción" at bounding box center [773, 321] width 1147 height 86
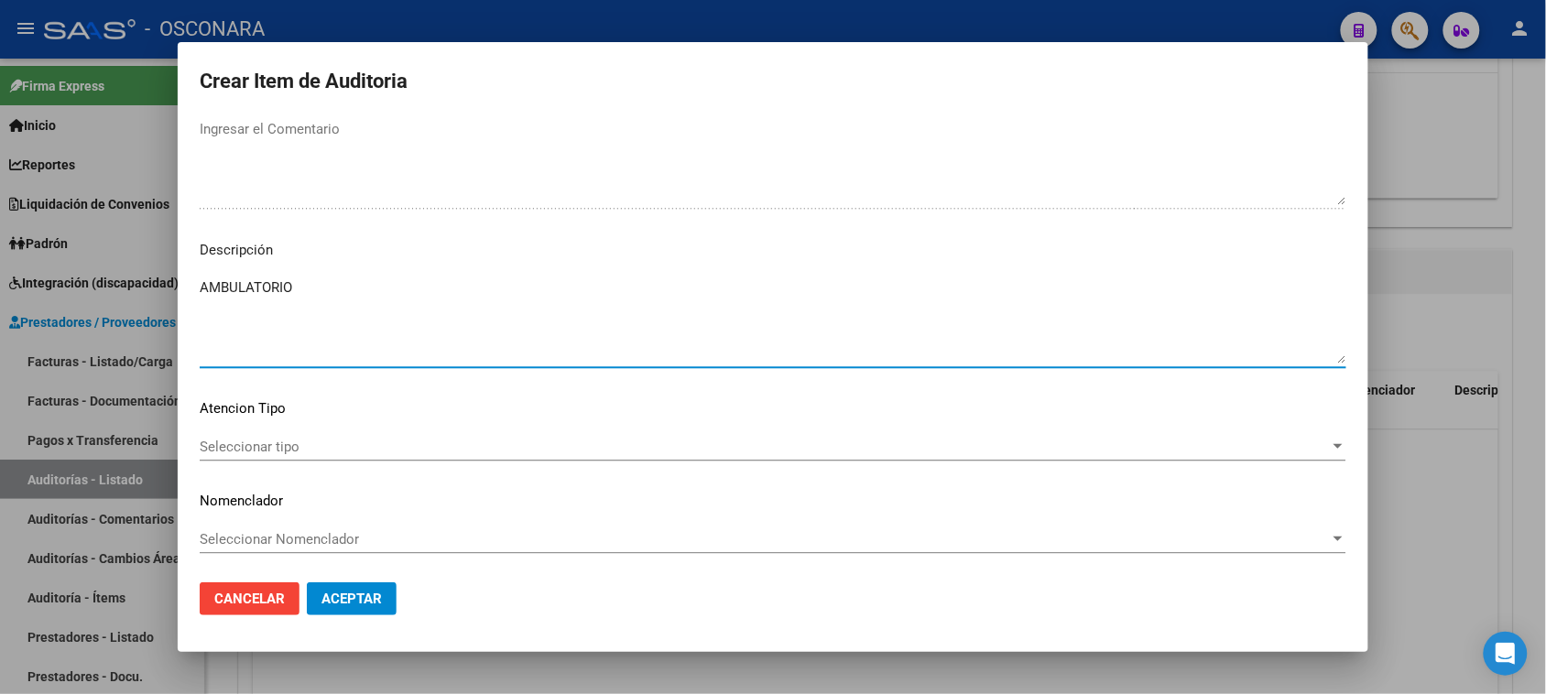
type textarea "AMBULATORIO"
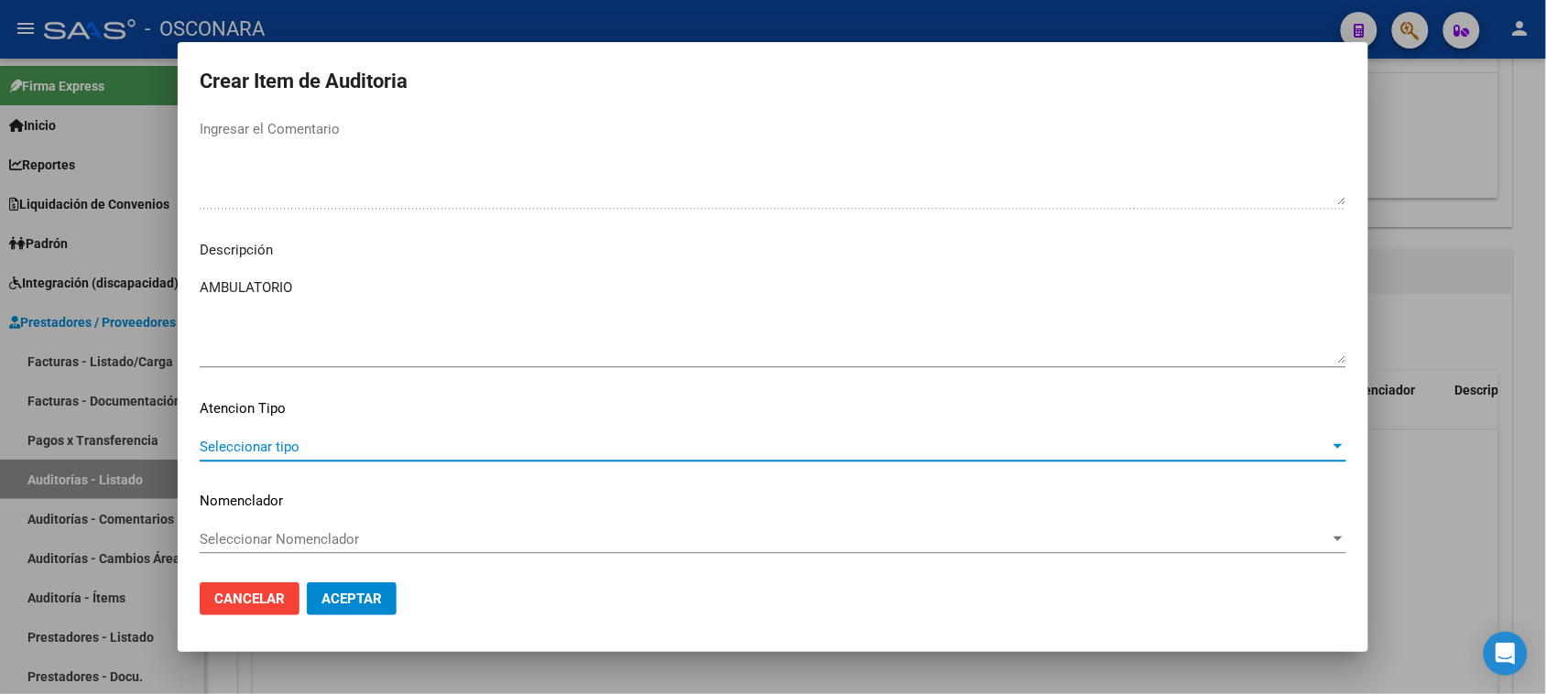
click at [238, 449] on span "Seleccionar tipo" at bounding box center [765, 447] width 1130 height 16
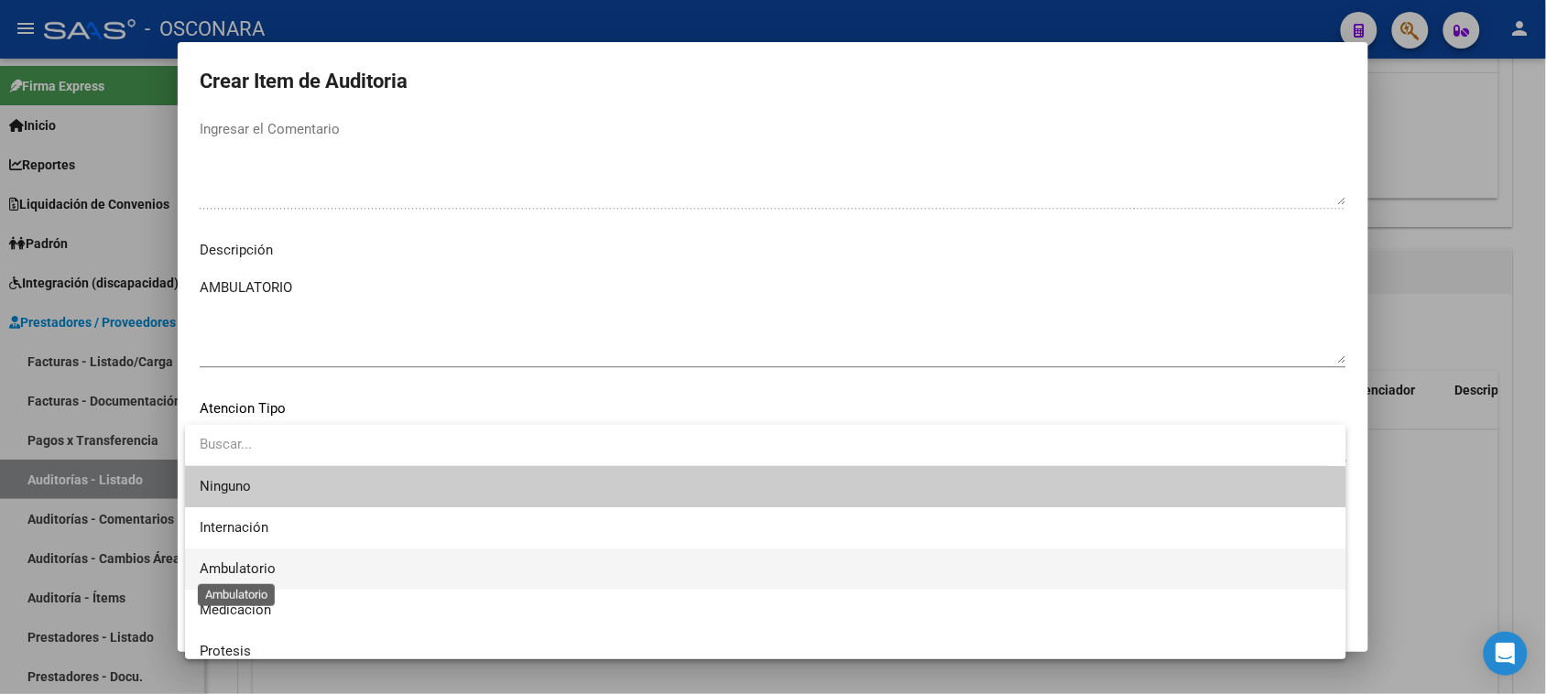
click at [247, 561] on span "Ambulatorio" at bounding box center [238, 569] width 76 height 16
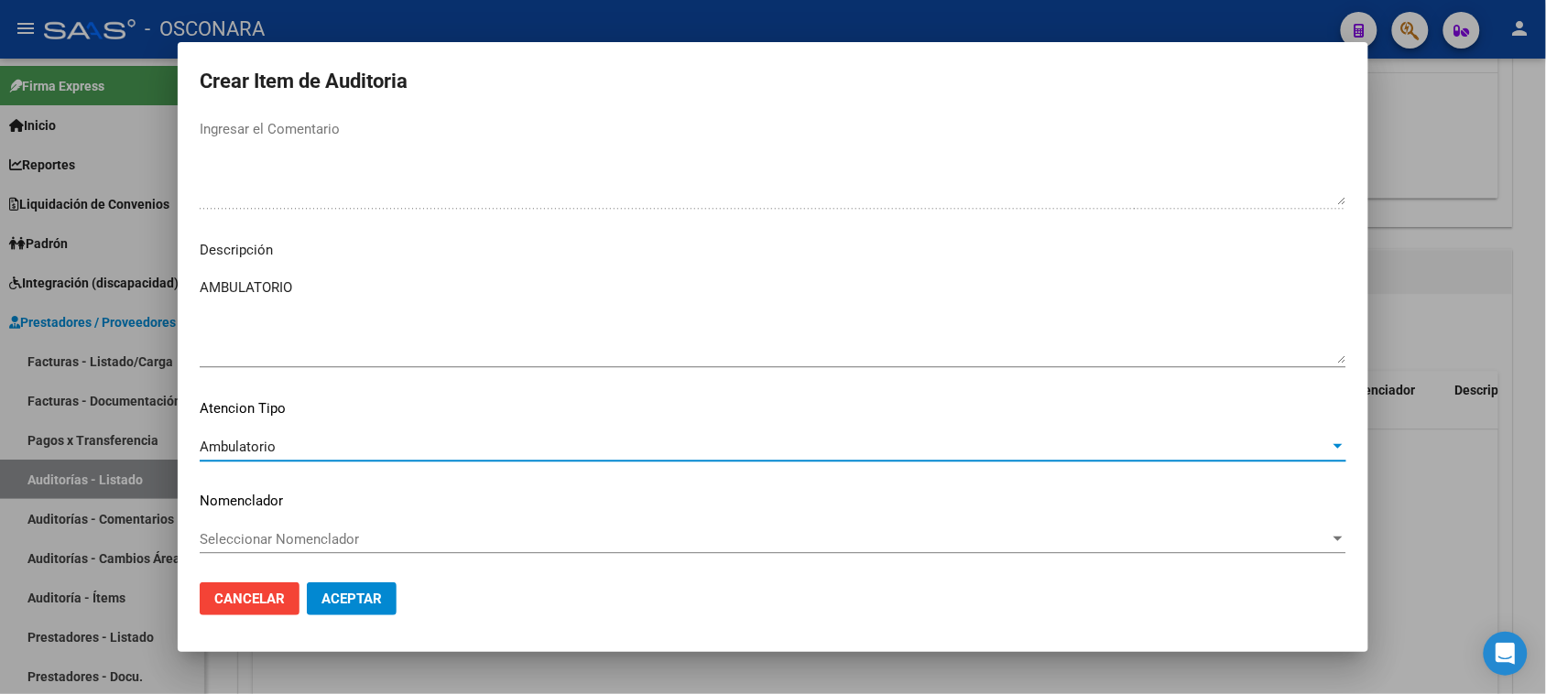
click at [335, 583] on button "Aceptar" at bounding box center [352, 599] width 90 height 33
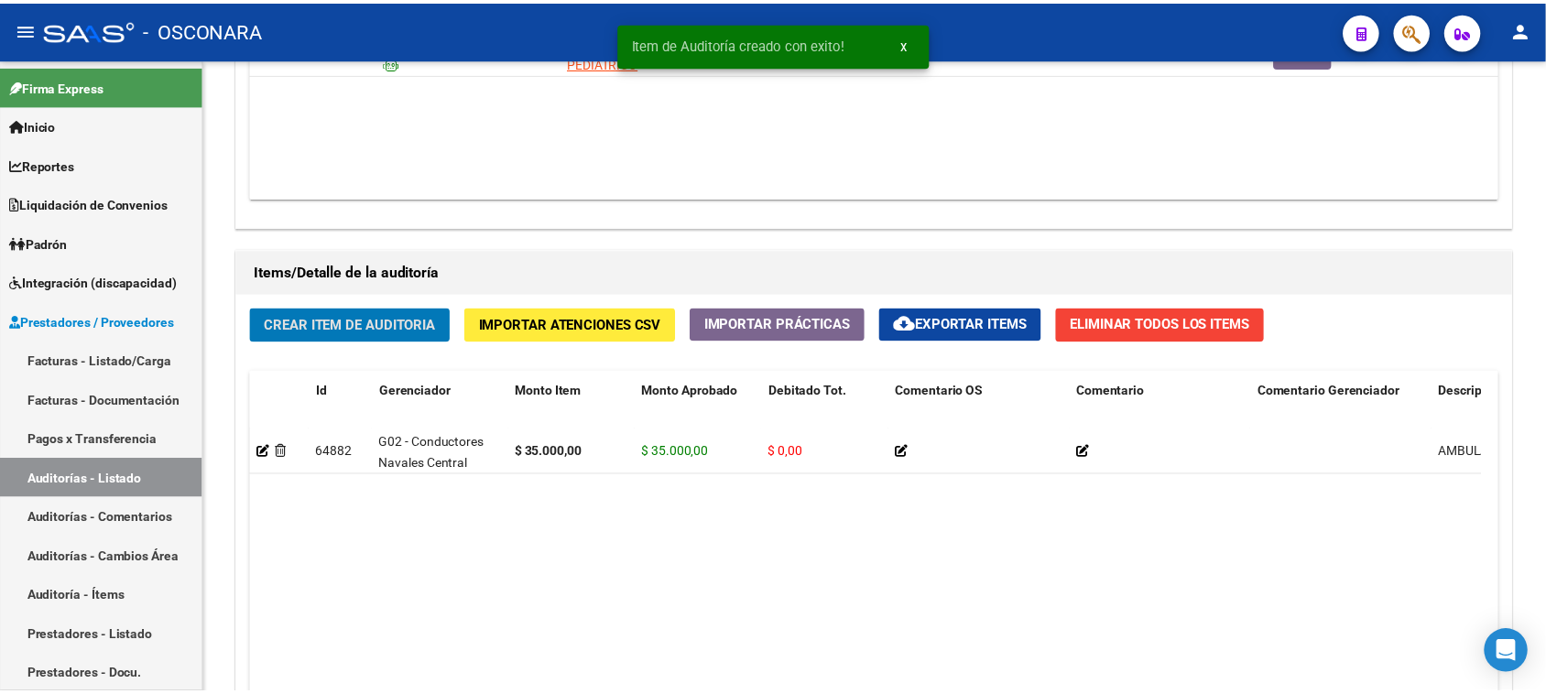
scroll to position [1146, 0]
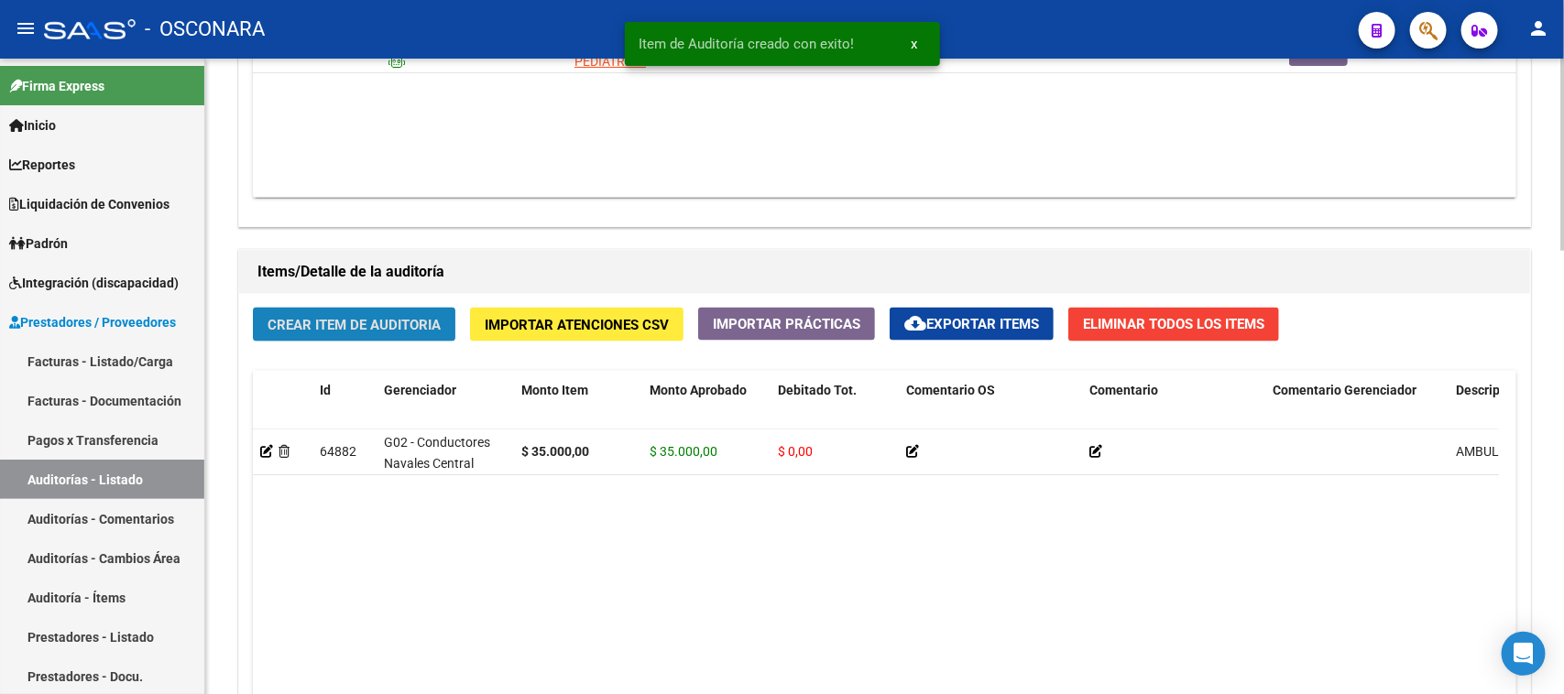
click at [360, 318] on span "Crear Item de Auditoria" at bounding box center [353, 325] width 173 height 16
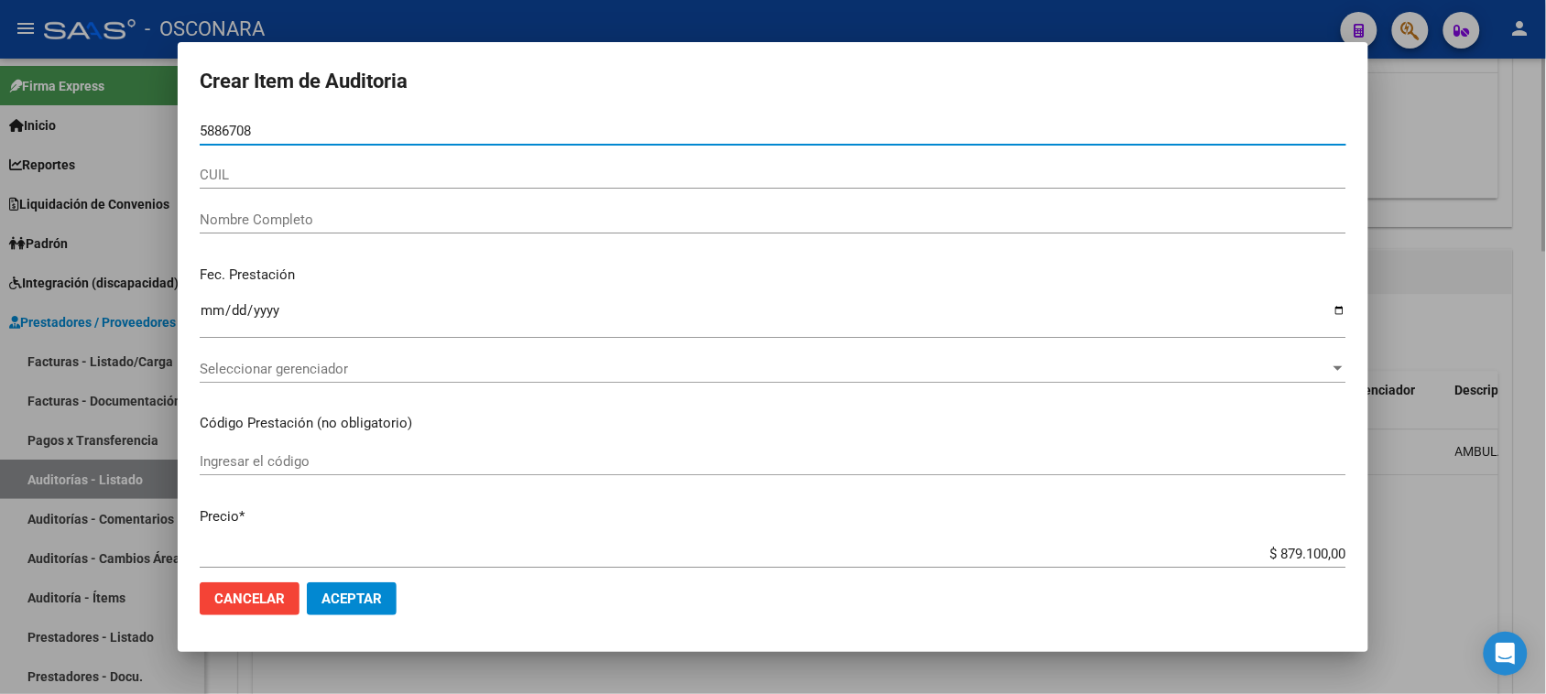
type input "58867087"
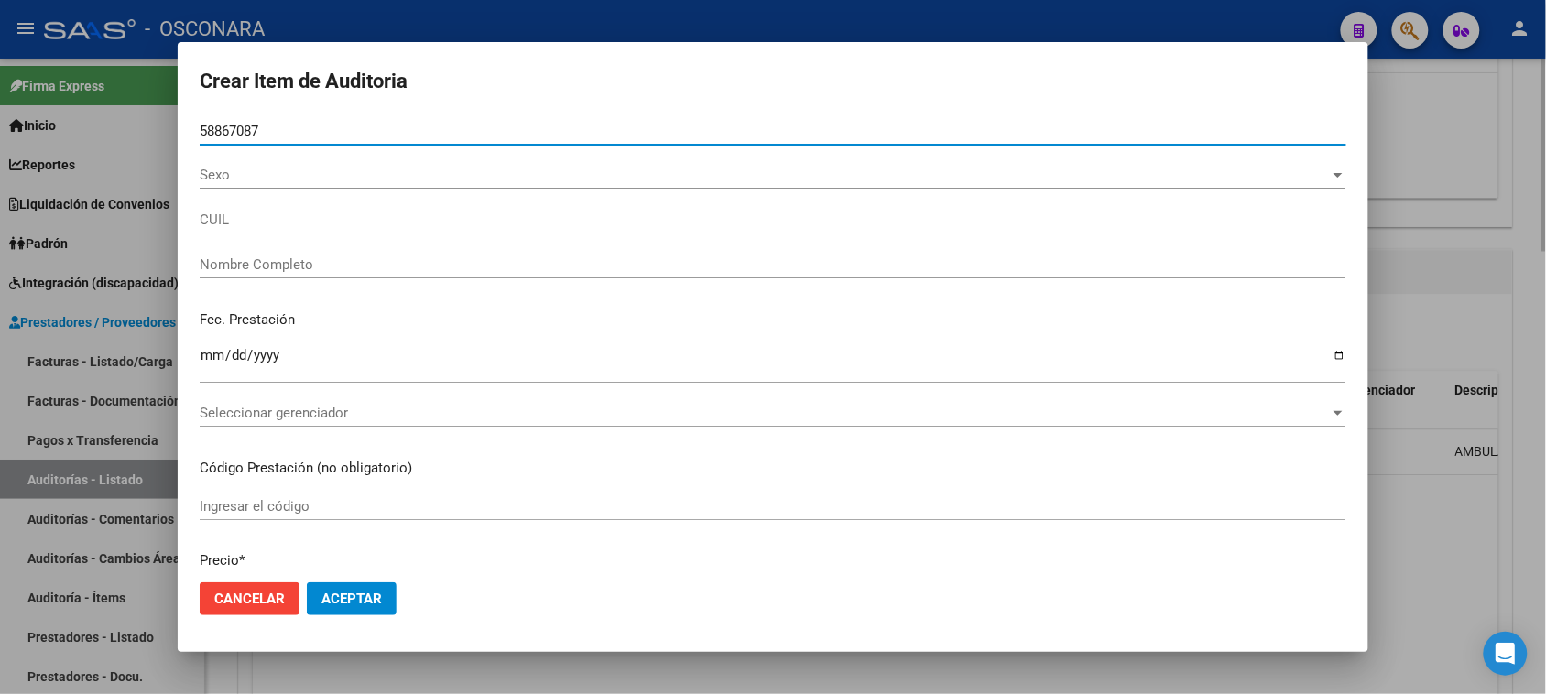
type input "20588670873"
type input "[PERSON_NAME]"
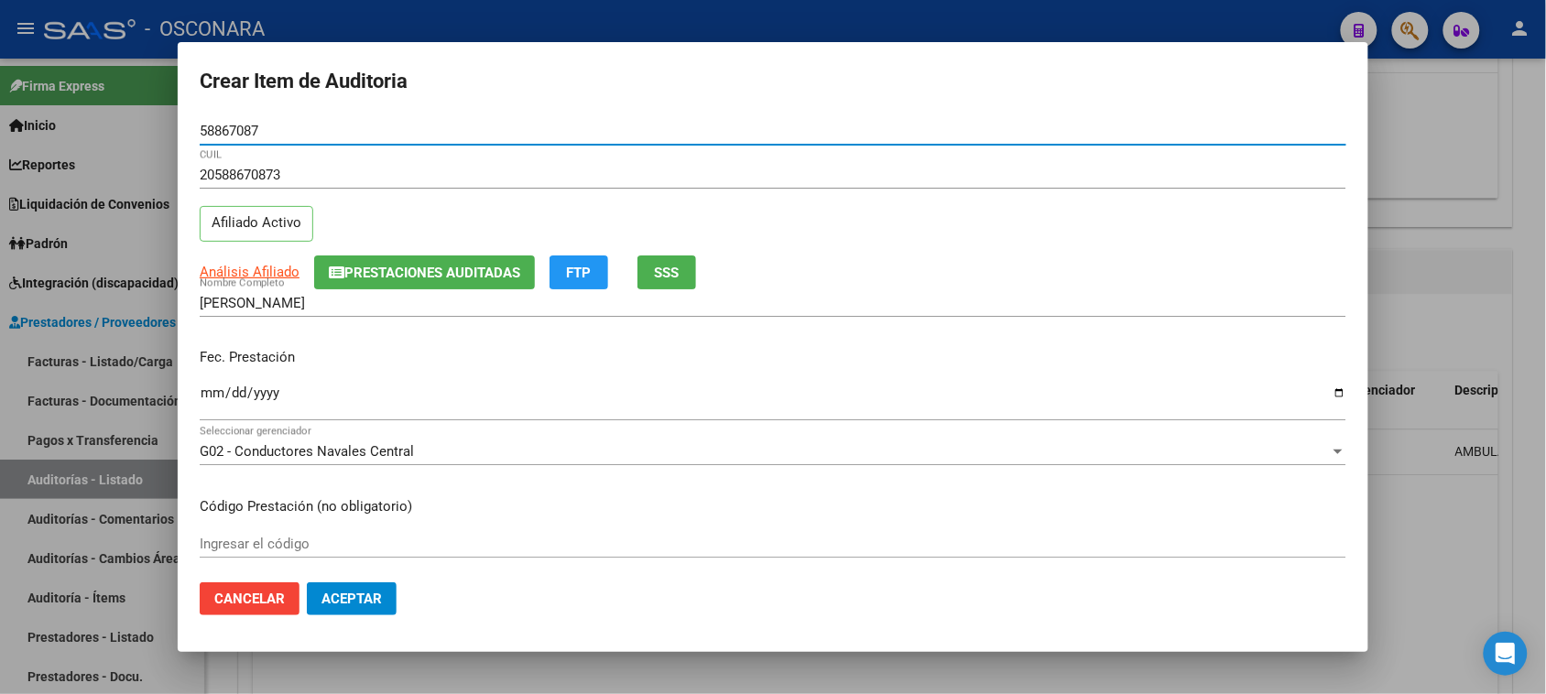
type input "58867087"
click at [673, 278] on span "SSS" at bounding box center [667, 273] width 25 height 16
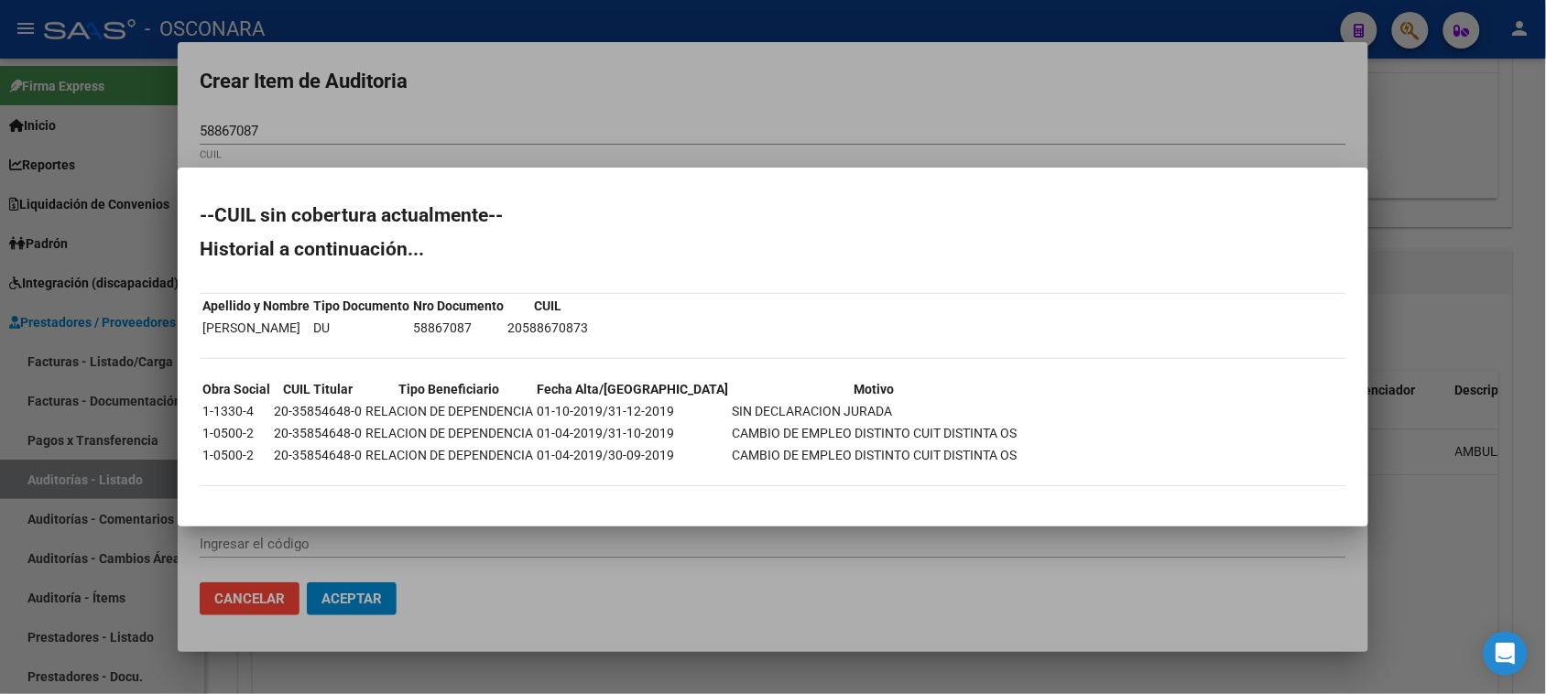
click at [607, 143] on div at bounding box center [773, 347] width 1546 height 694
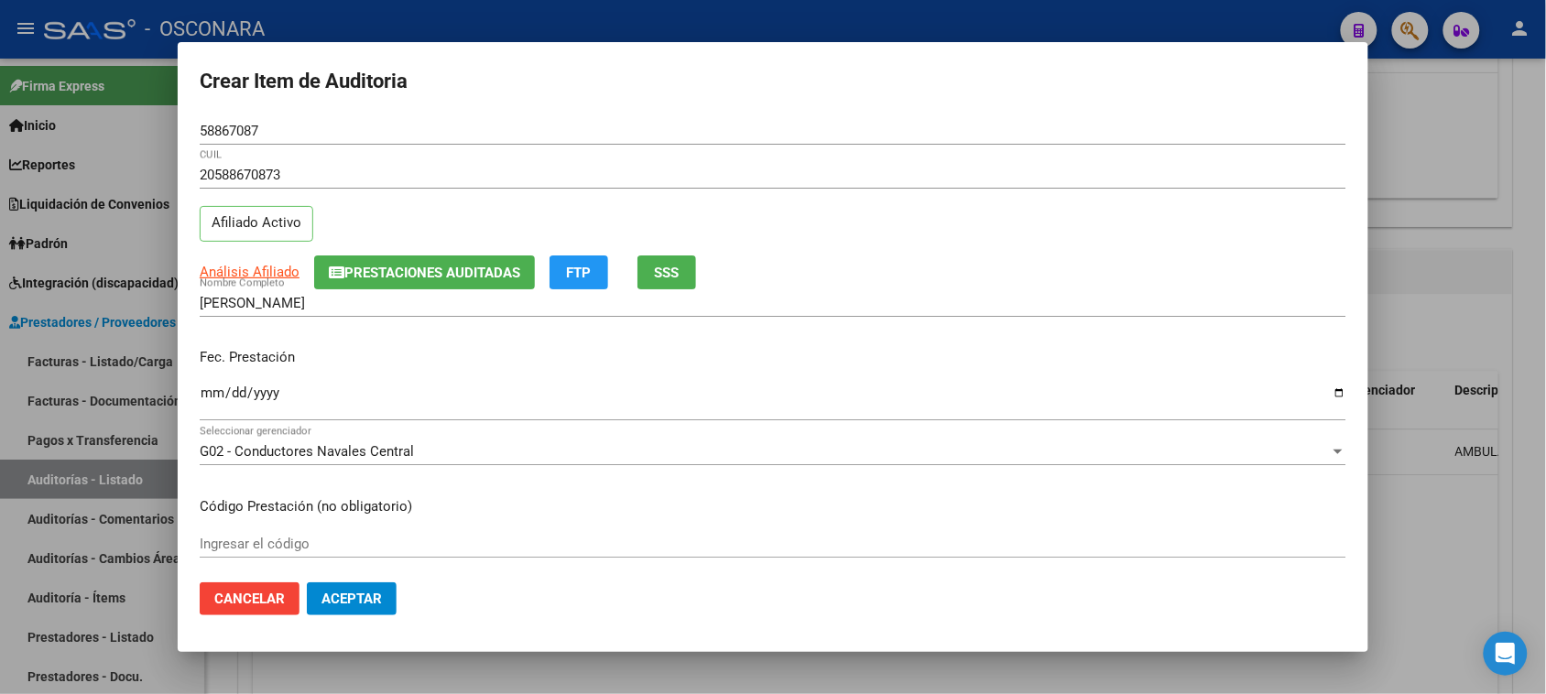
click at [391, 273] on span "Prestaciones Auditadas" at bounding box center [432, 273] width 176 height 16
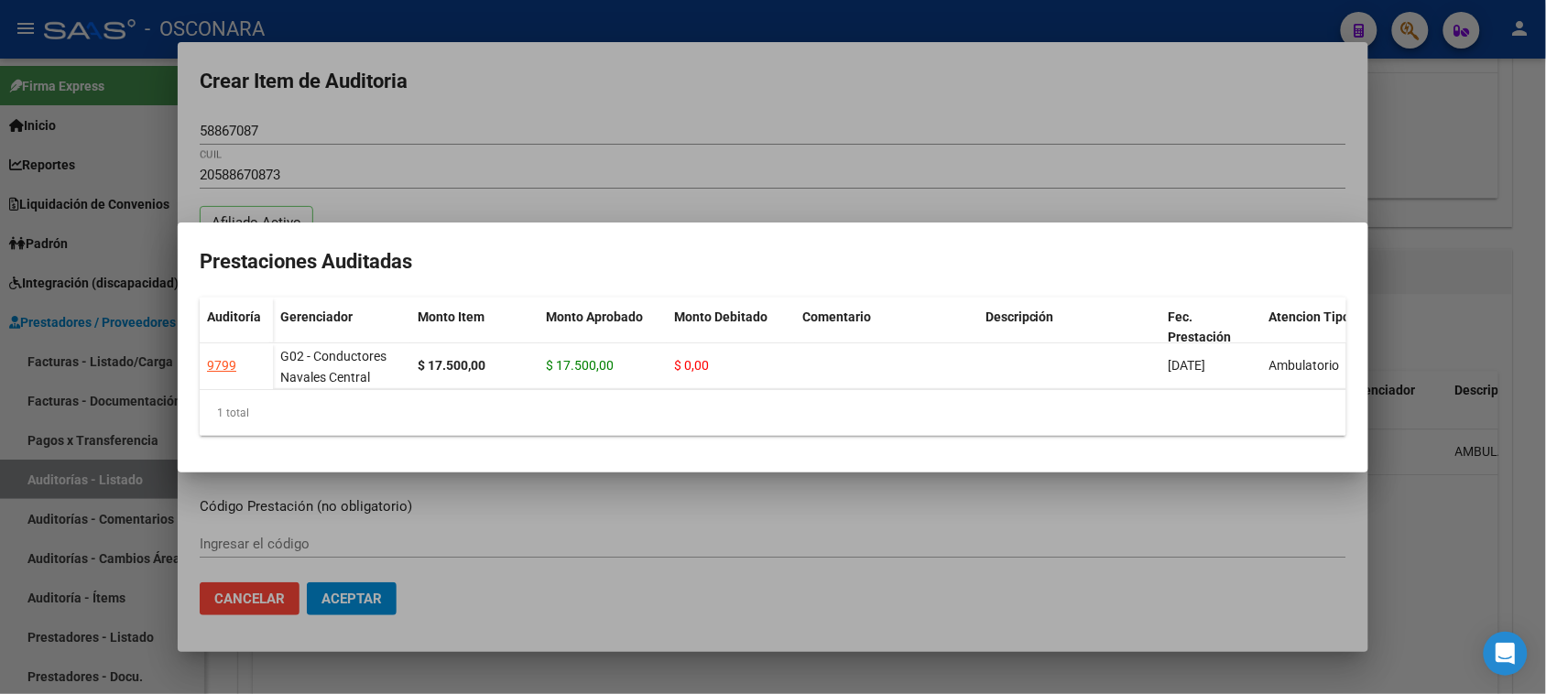
click at [487, 147] on div at bounding box center [773, 347] width 1546 height 694
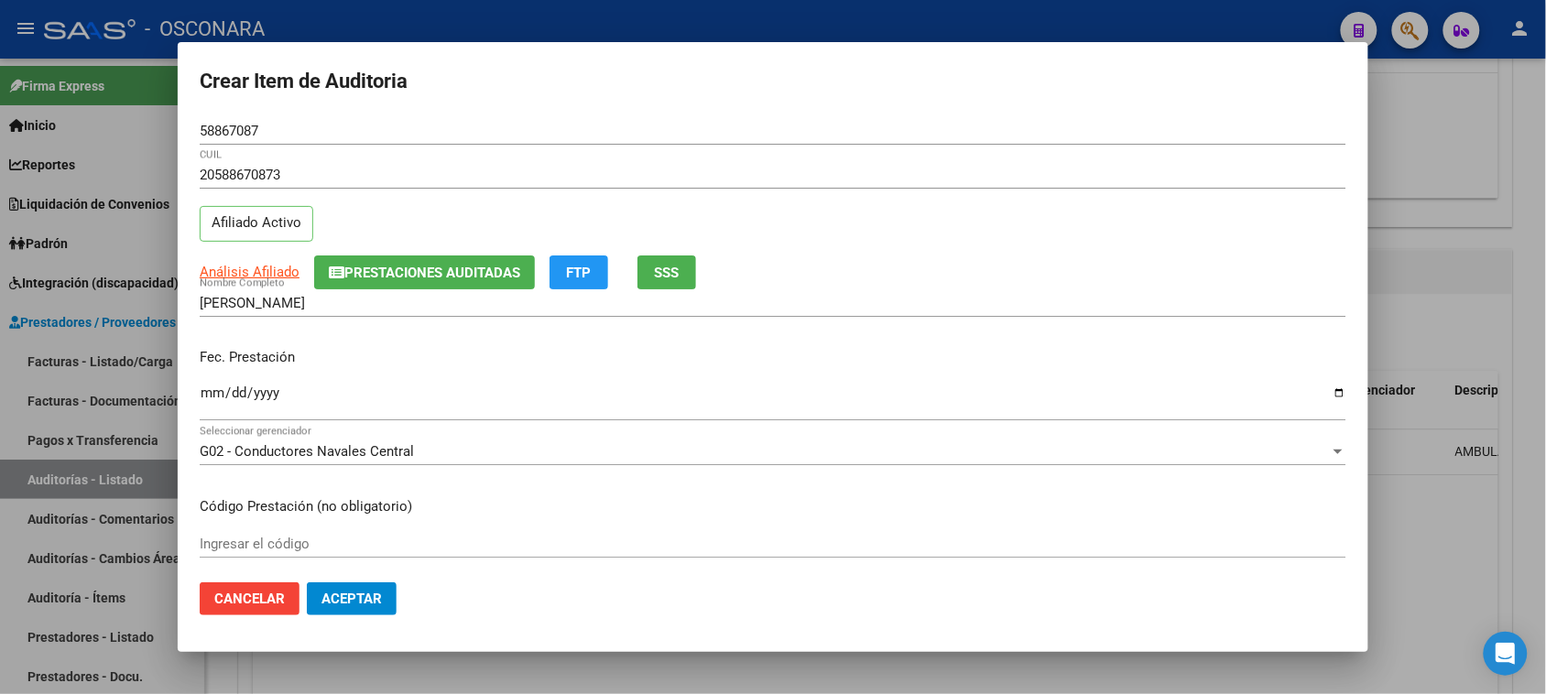
click at [213, 394] on input "Ingresar la fecha" at bounding box center [773, 400] width 1147 height 29
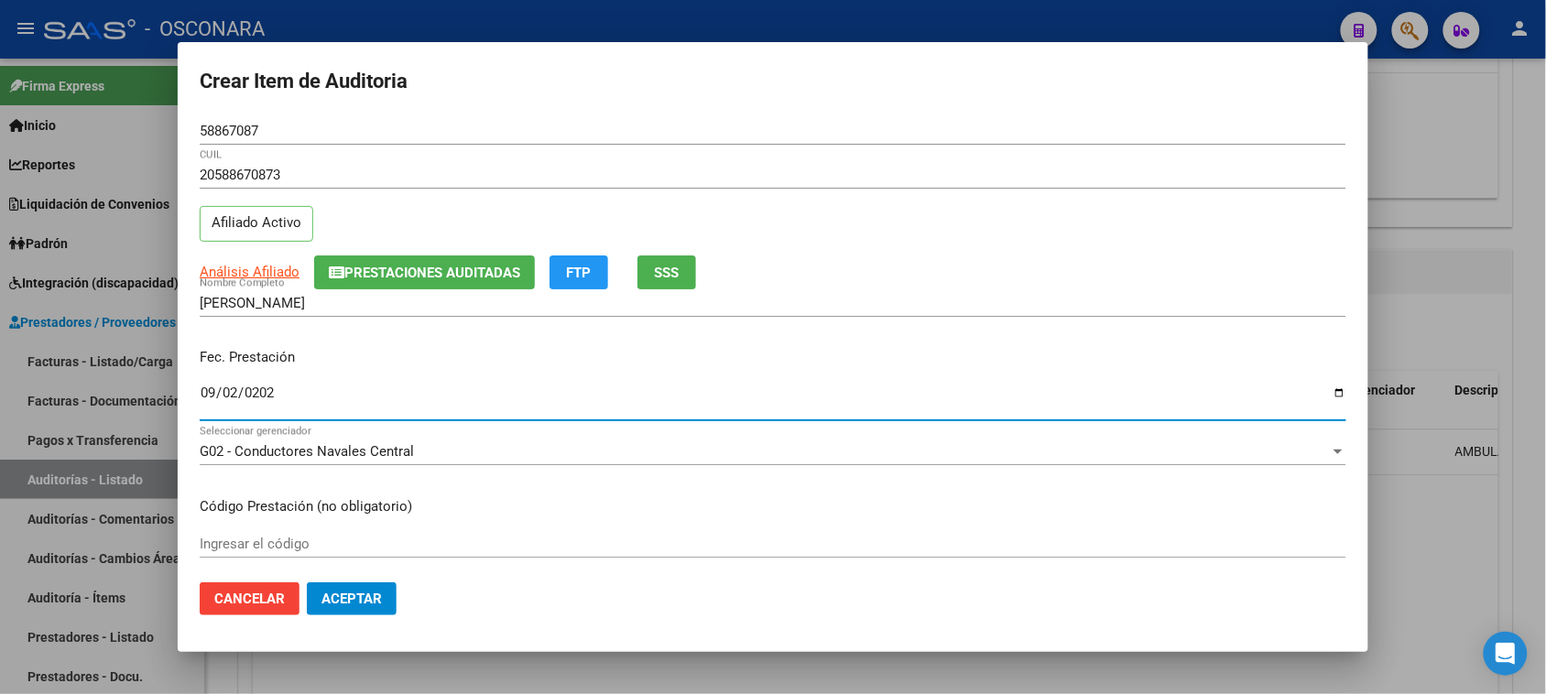
type input "[DATE]"
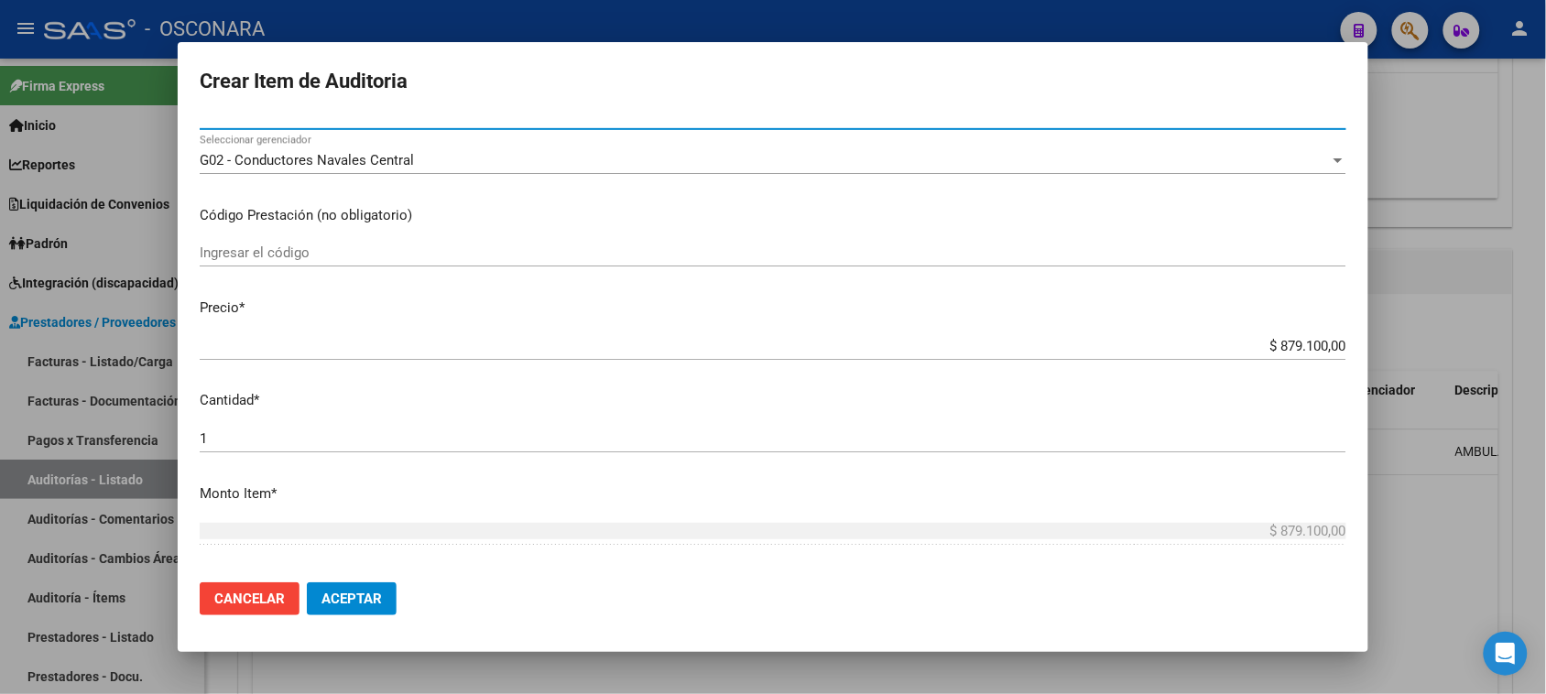
scroll to position [343, 0]
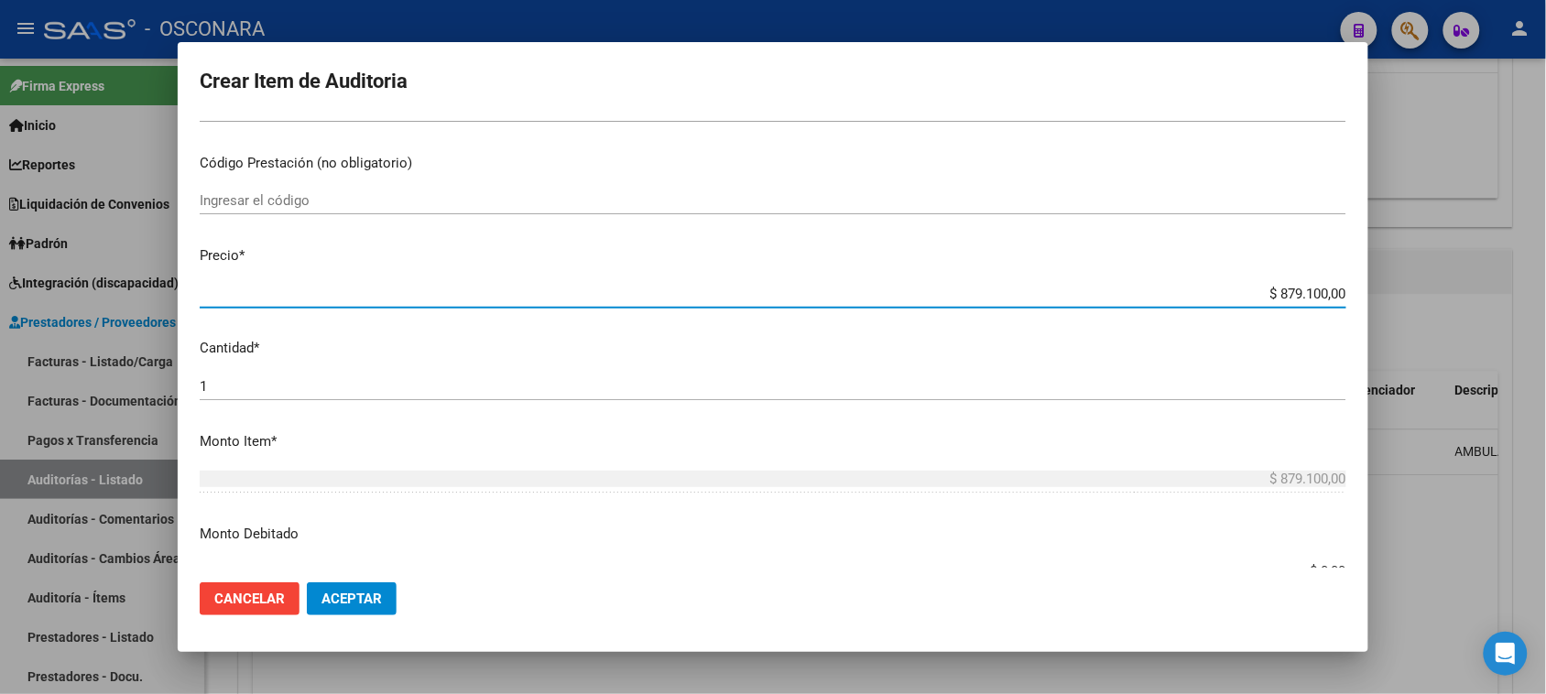
drag, startPoint x: 1262, startPoint y: 289, endPoint x: 1510, endPoint y: 280, distance: 247.5
click at [1488, 289] on div "Crear Item de Auditoria 58867087 Nro Documento 20588670873 CUIL Afiliado Activo…" at bounding box center [773, 347] width 1546 height 694
type input "$ 0,01"
type input "$ 0,17"
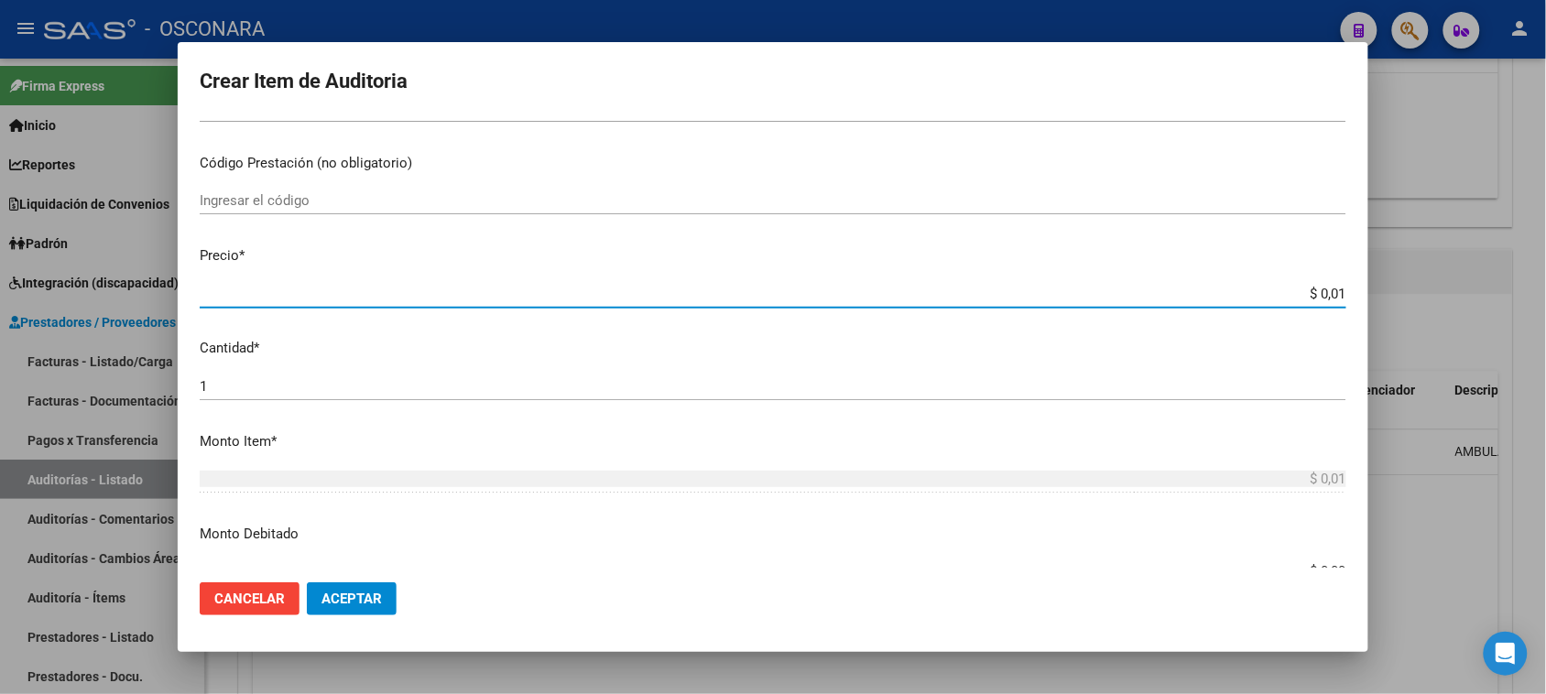
type input "$ 0,17"
type input "$ 1,75"
type input "$ 17,50"
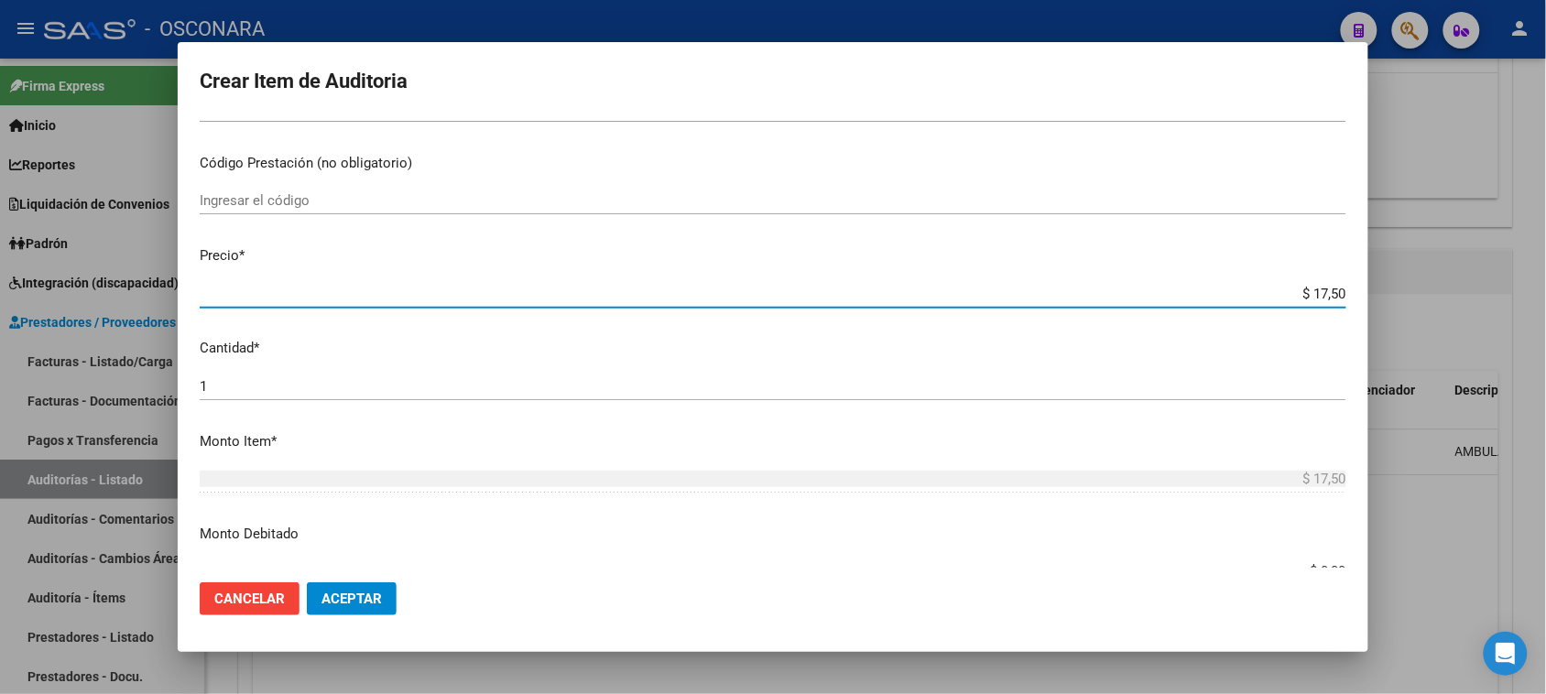
type input "$ 175,00"
type input "$ 1.750,00"
type input "$ 17.500,00"
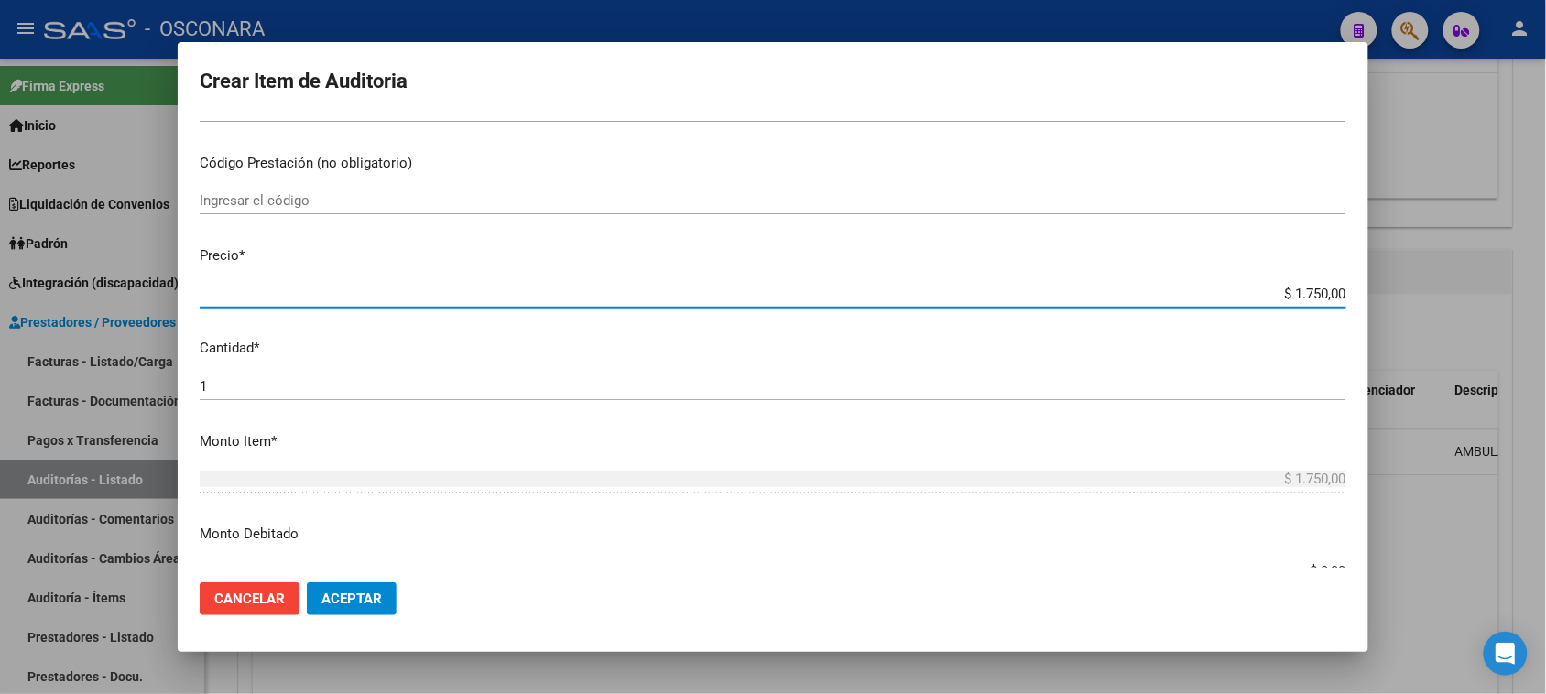
type input "$ 17.500,00"
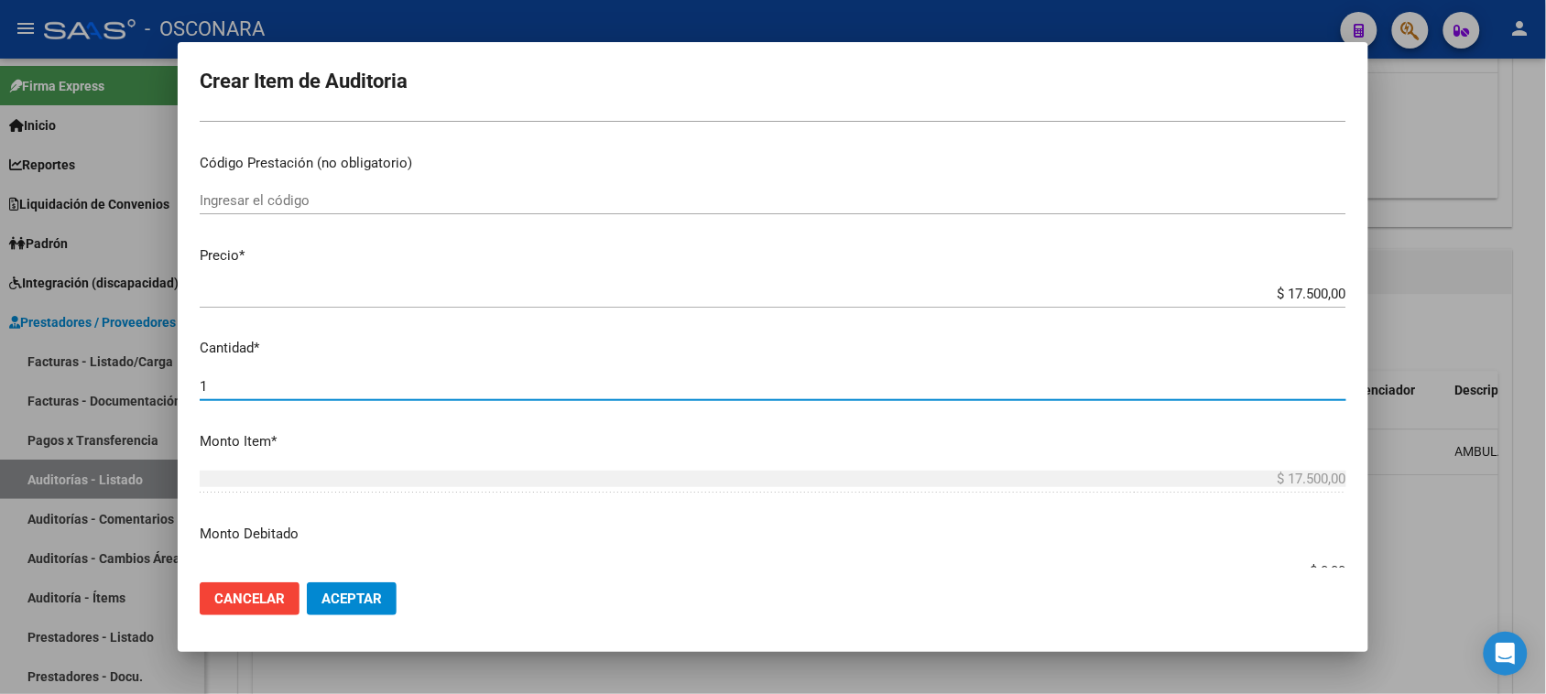
click at [203, 387] on input "1" at bounding box center [773, 386] width 1147 height 16
type input "2"
type input "$ 35.000,00"
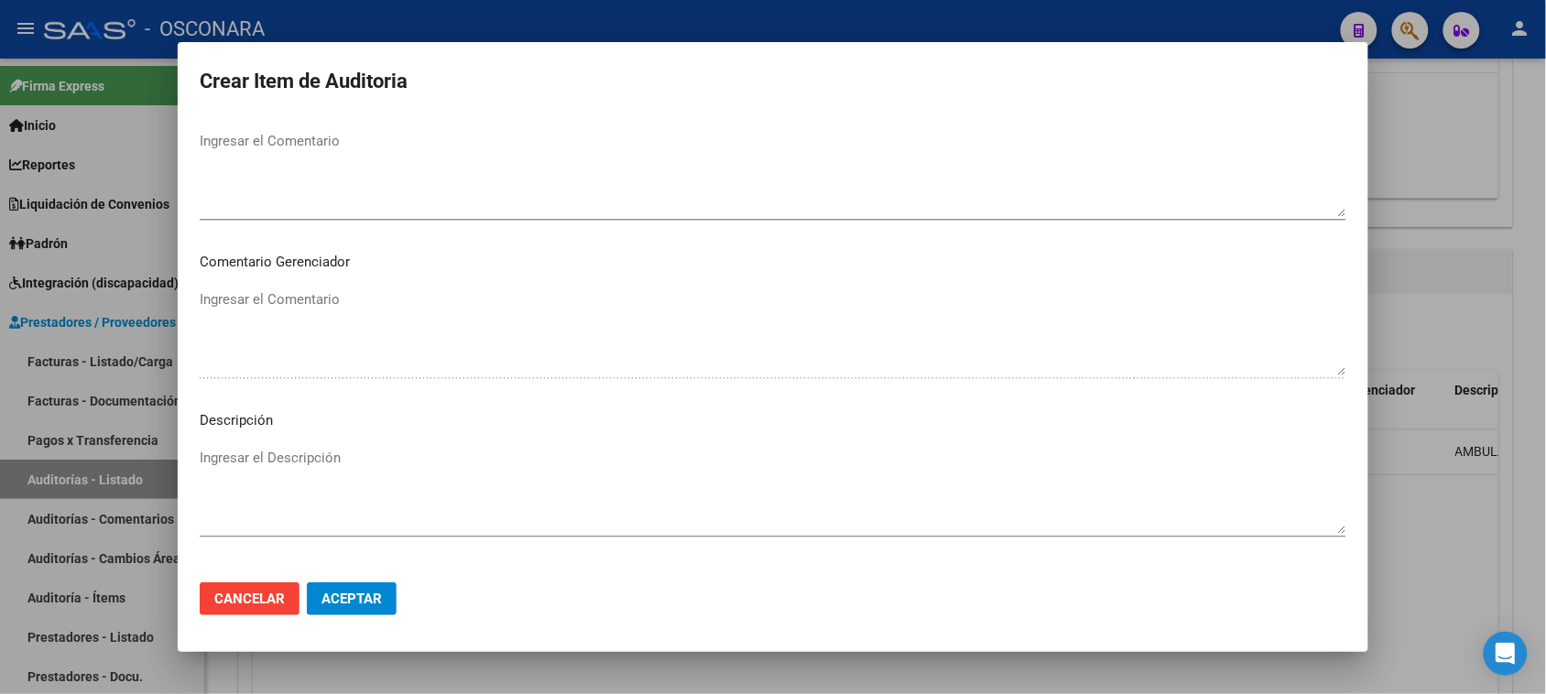
scroll to position [1196, 0]
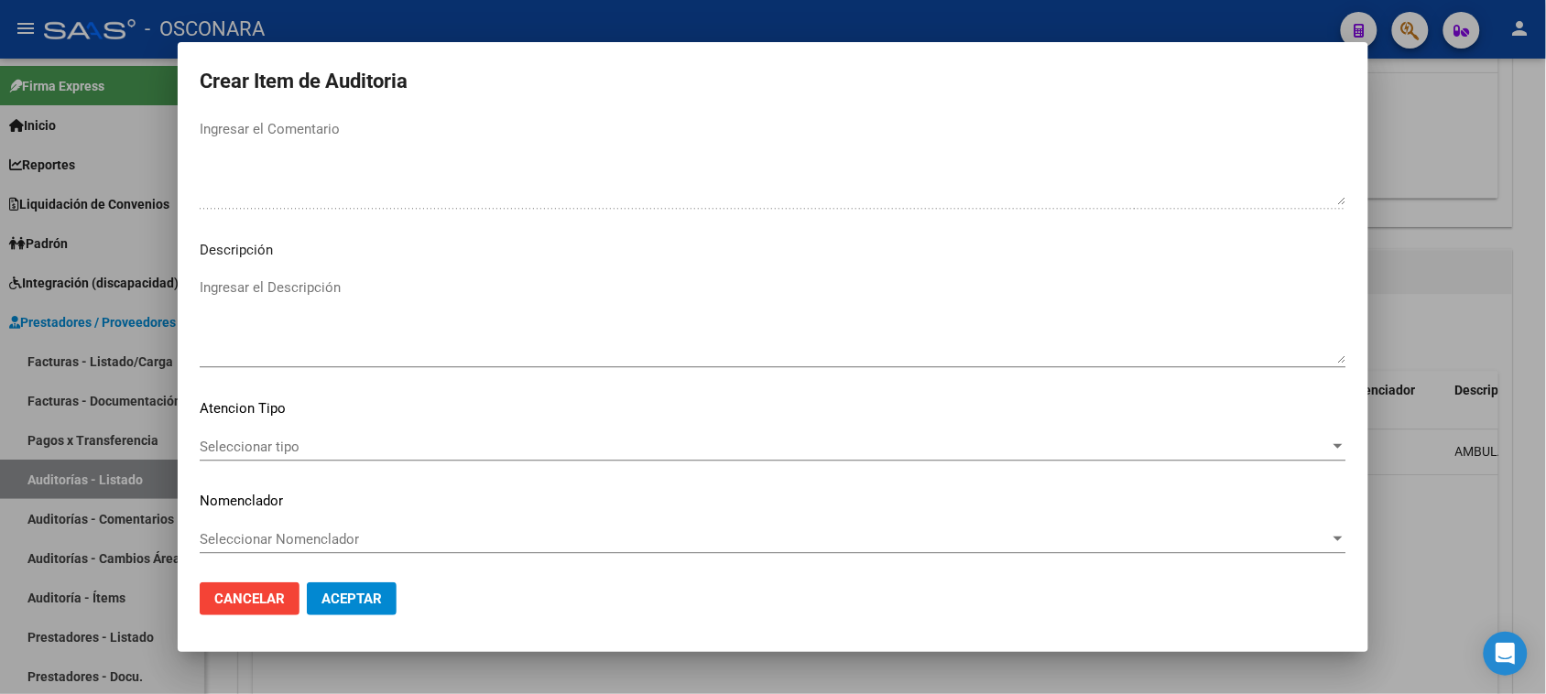
type input "2"
click at [222, 305] on textarea "Ingresar el Descripción" at bounding box center [773, 321] width 1147 height 86
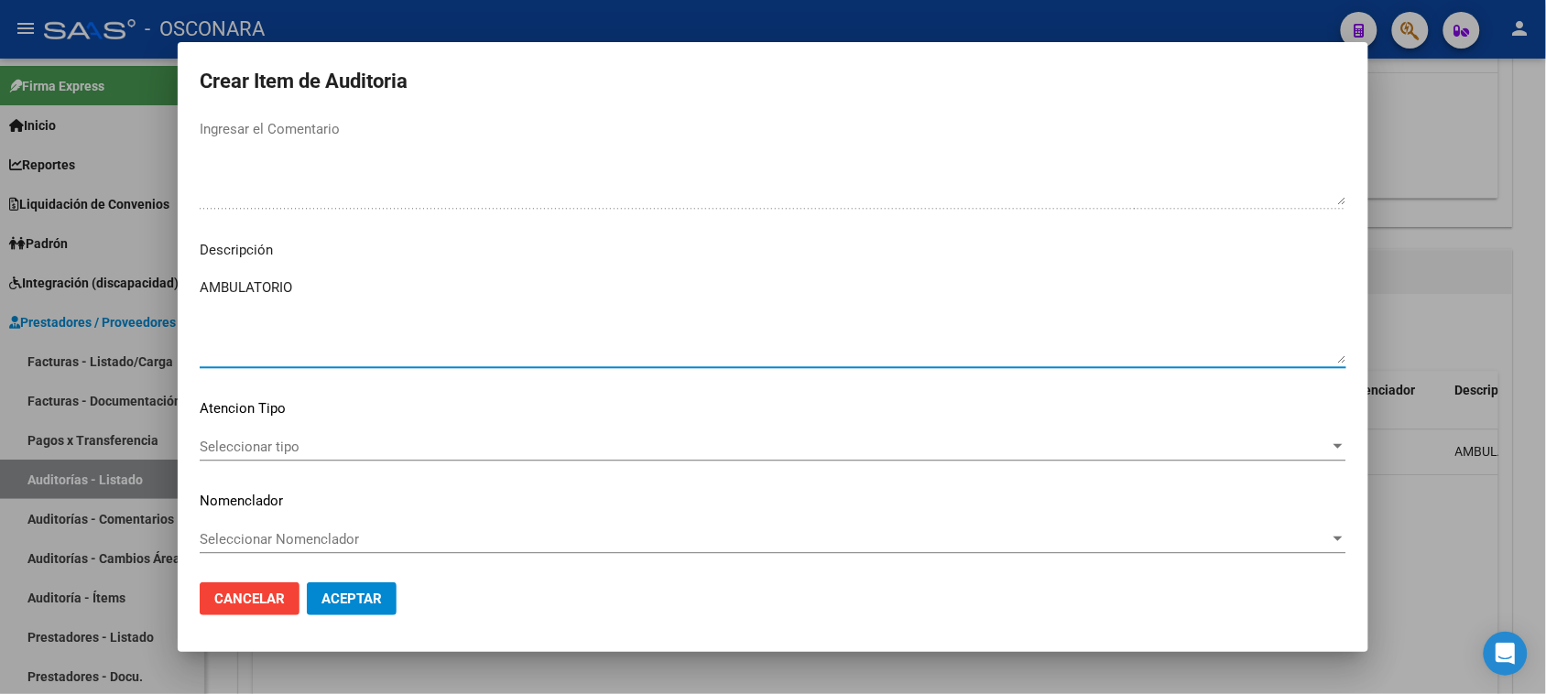
type textarea "AMBULATORIO"
click at [284, 455] on div "Seleccionar tipo Seleccionar tipo" at bounding box center [773, 446] width 1147 height 27
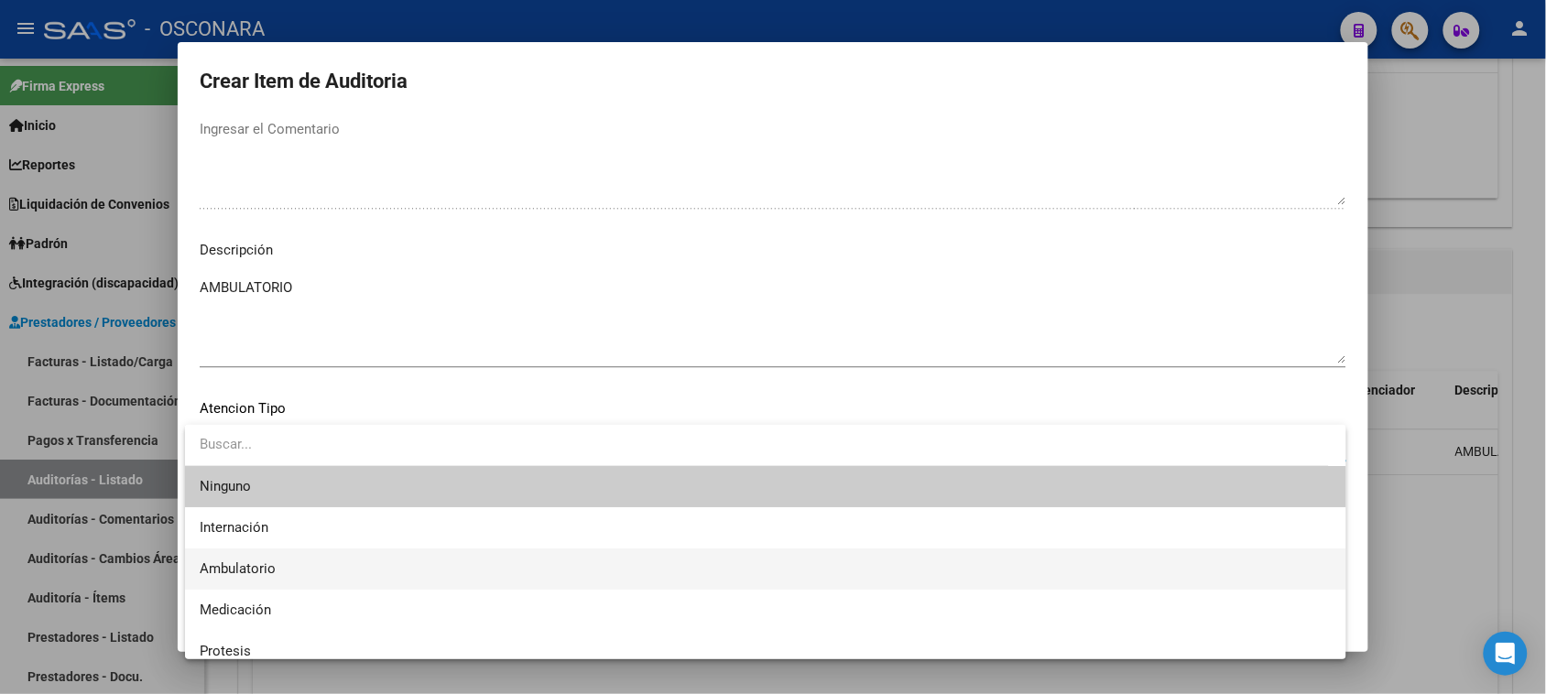
click at [291, 555] on span "Ambulatorio" at bounding box center [766, 569] width 1132 height 41
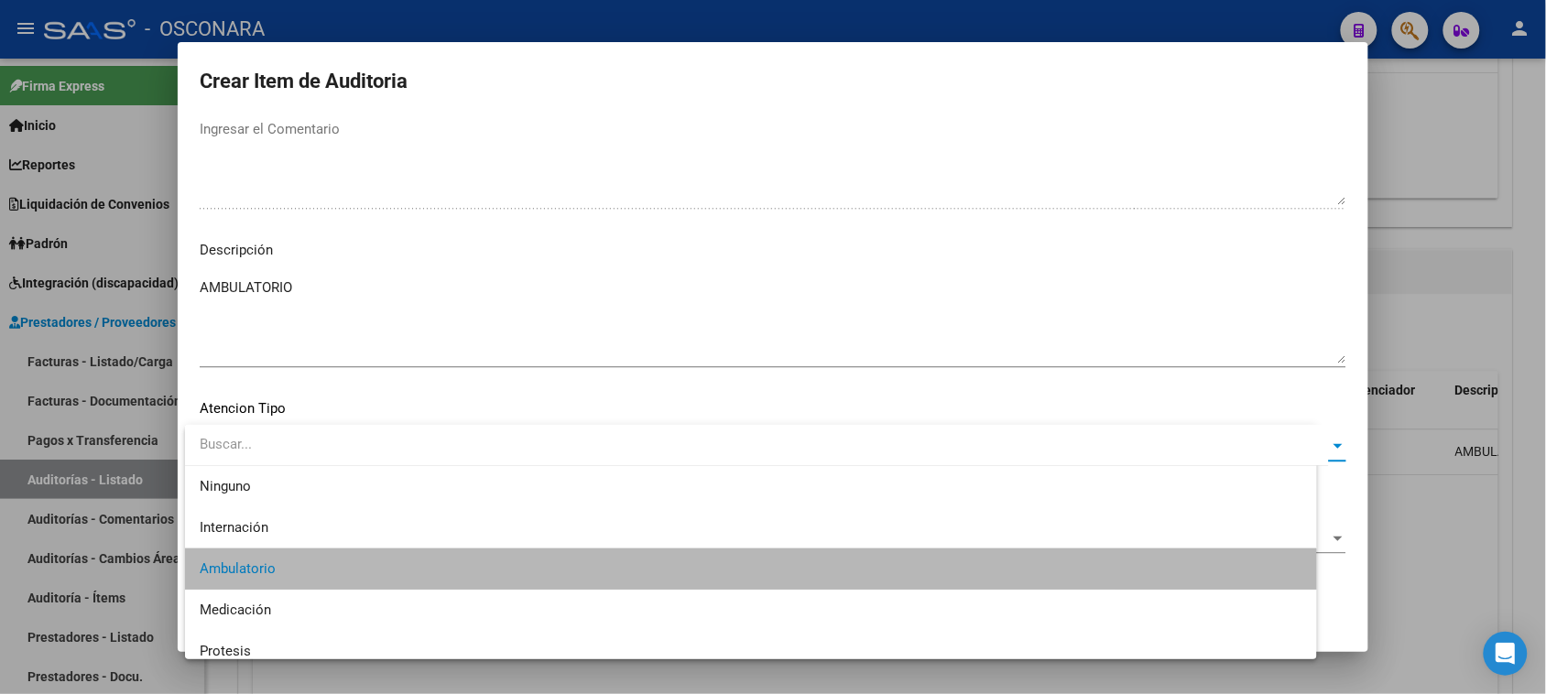
click at [363, 602] on span "Aceptar" at bounding box center [352, 599] width 60 height 16
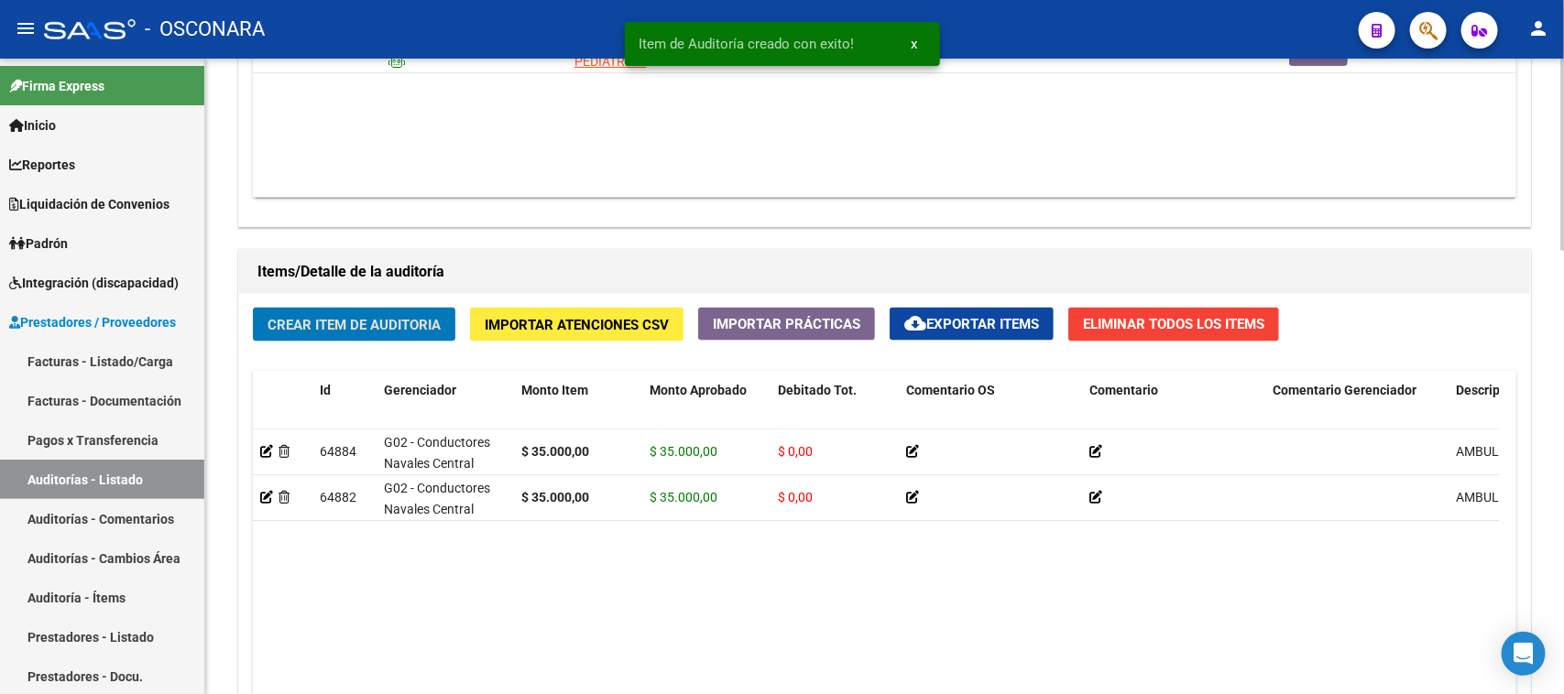
click at [389, 308] on button "Crear Item de Auditoria" at bounding box center [354, 325] width 202 height 34
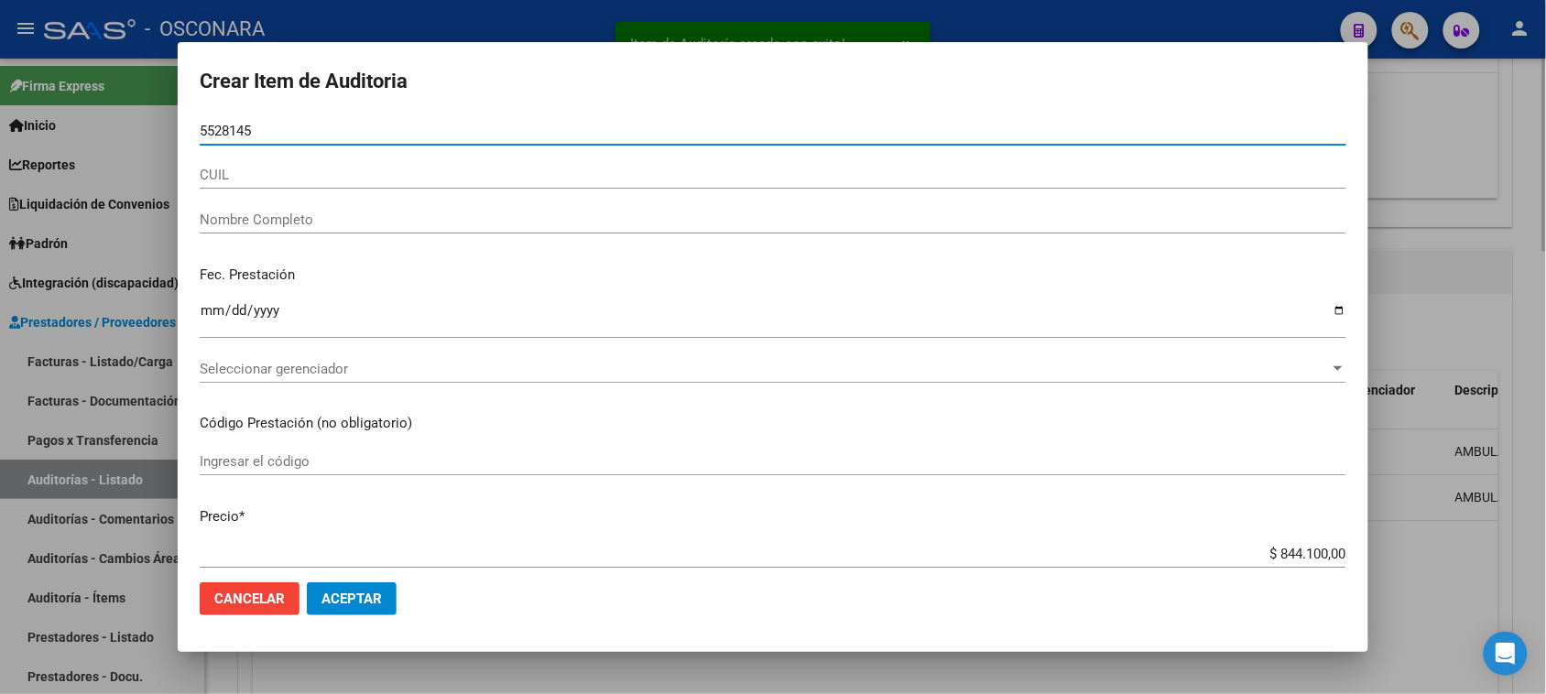
type input "55281456"
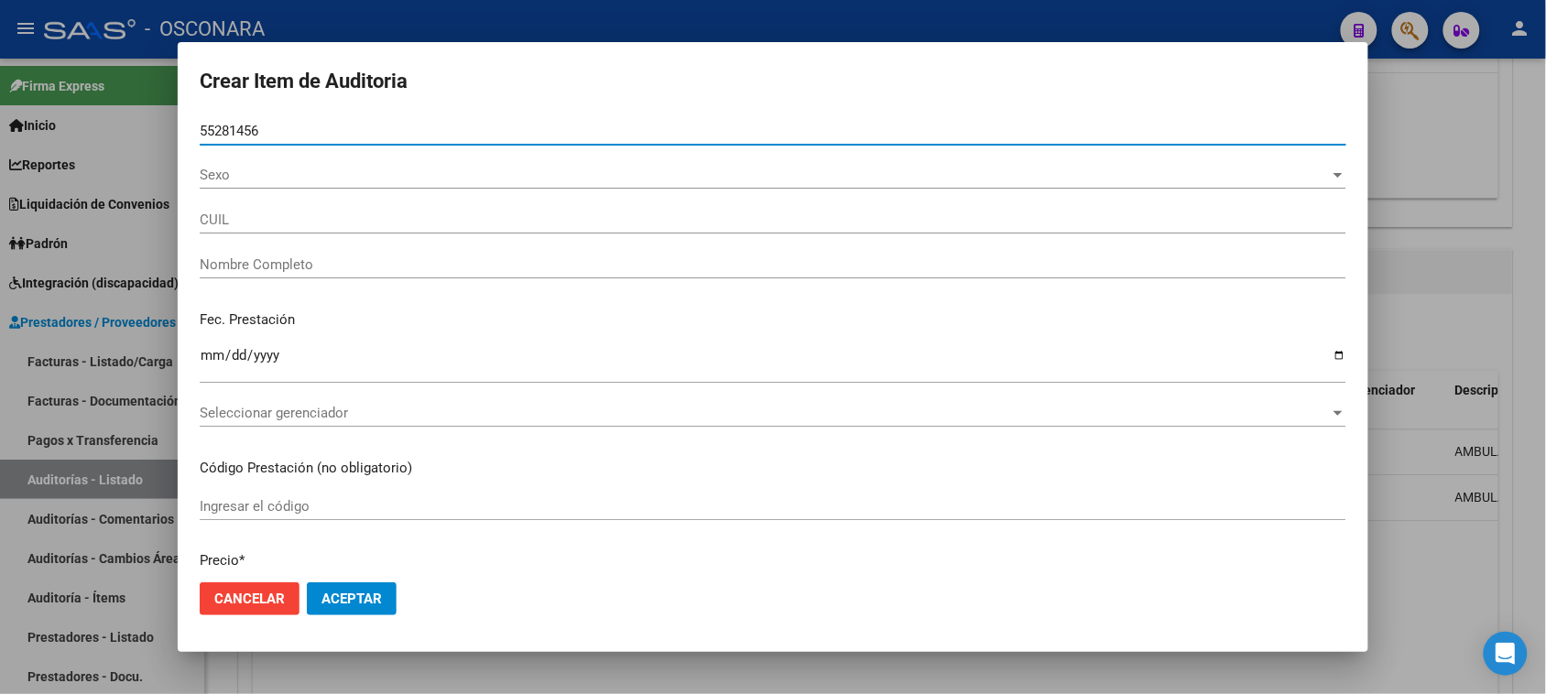
type input "27552814563"
type input "[PERSON_NAME]"
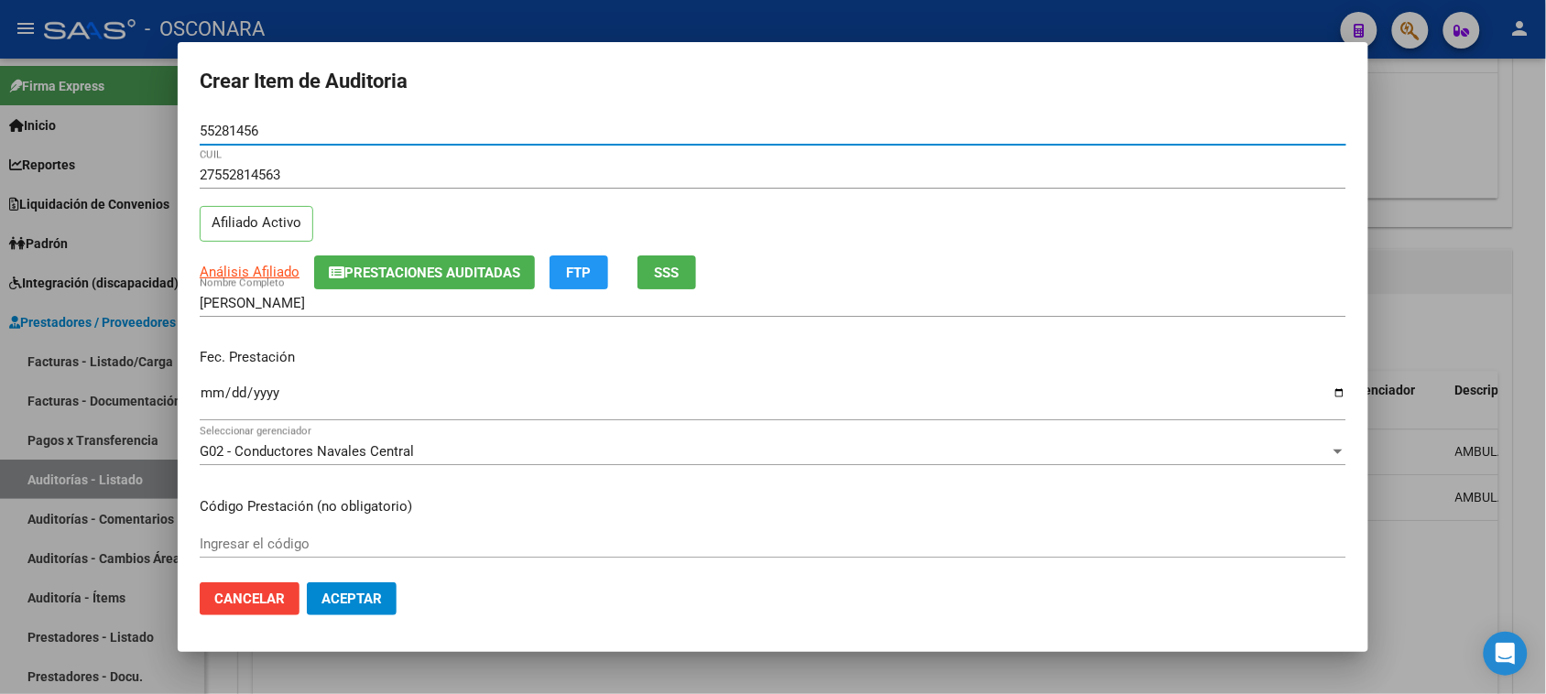
type input "55281456"
click at [673, 267] on span "SSS" at bounding box center [667, 273] width 25 height 16
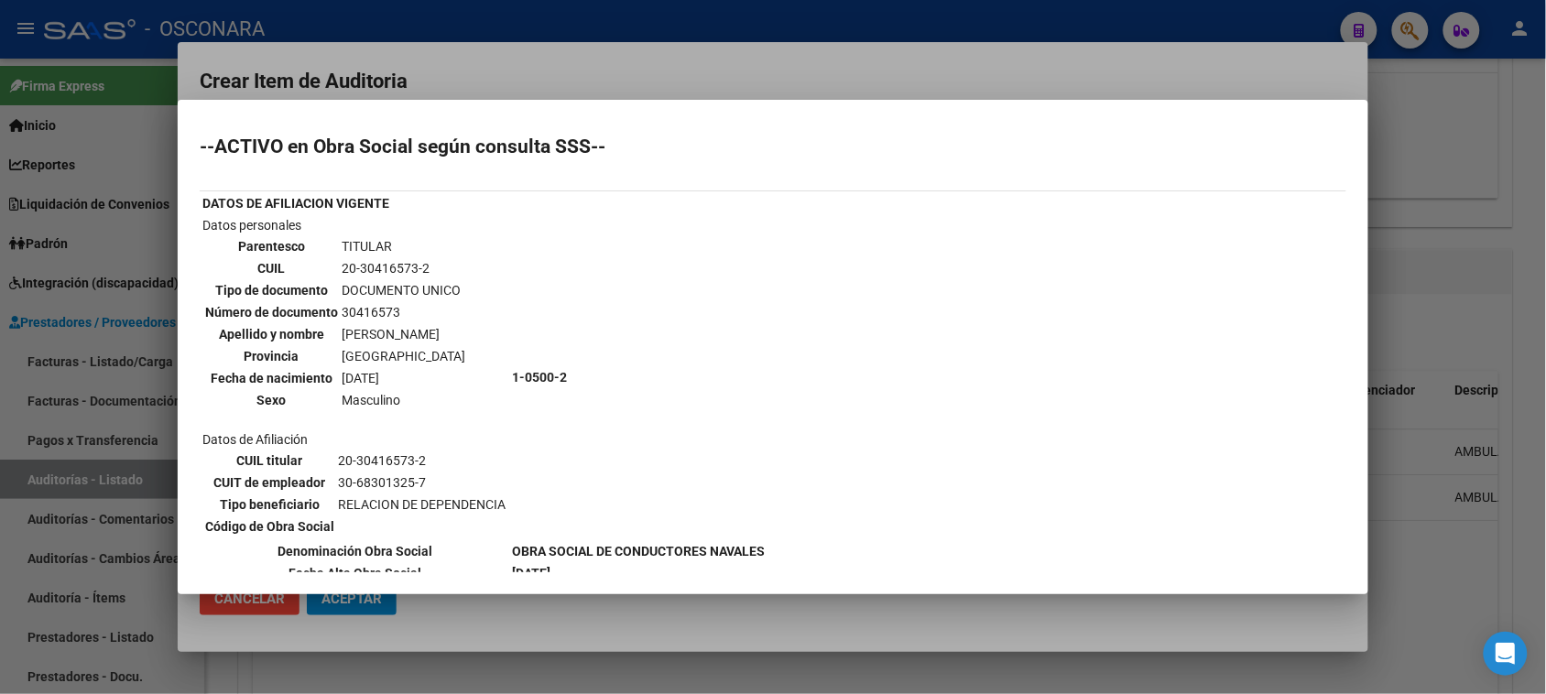
scroll to position [229, 0]
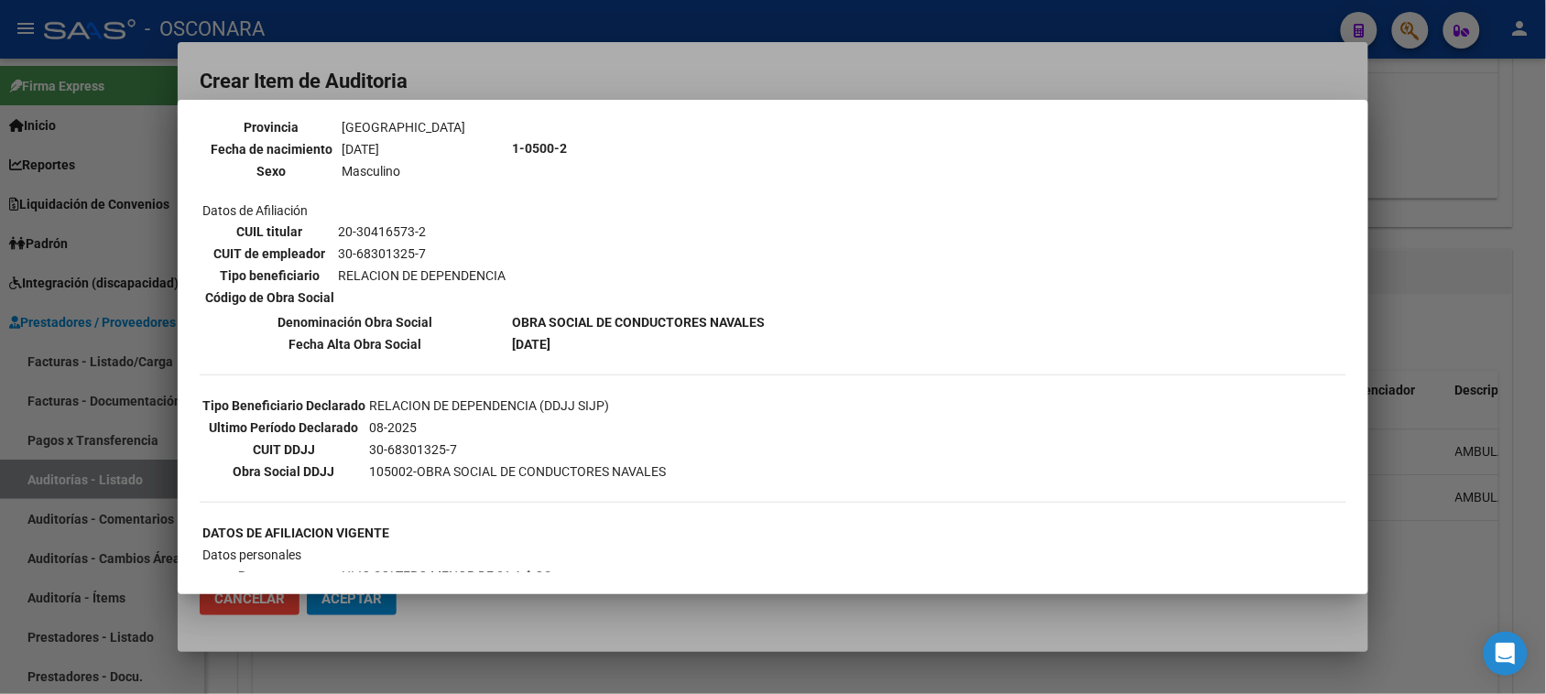
click at [710, 73] on div at bounding box center [773, 347] width 1546 height 694
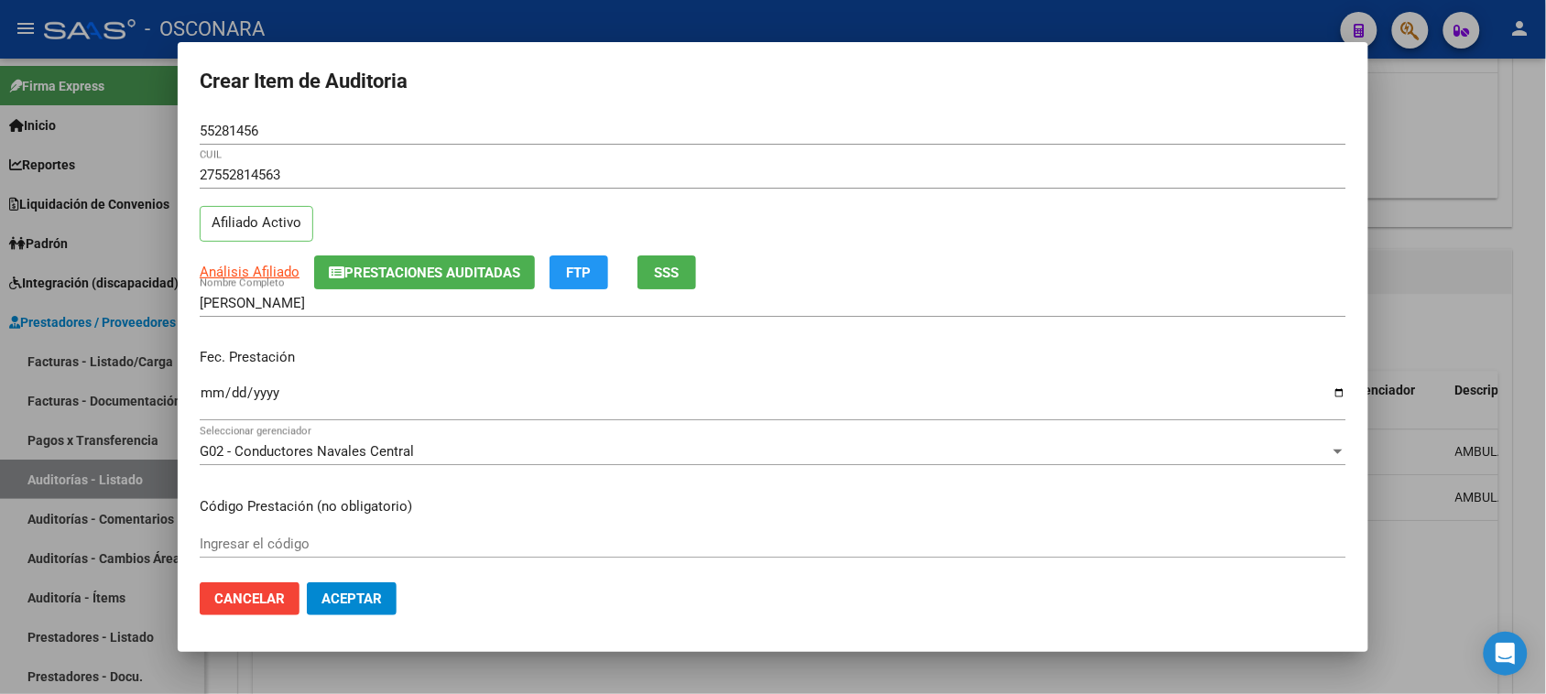
click at [452, 282] on button "Prestaciones Auditadas" at bounding box center [424, 273] width 221 height 34
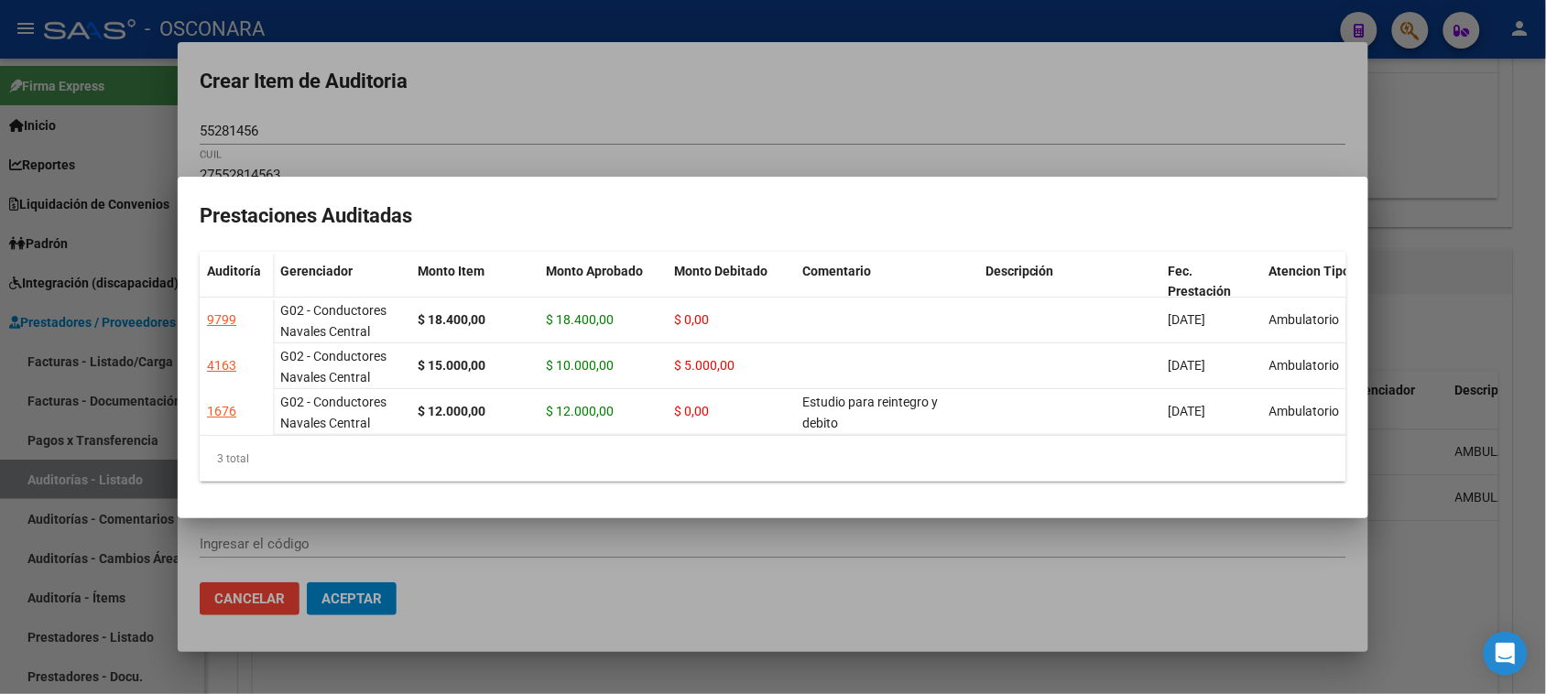
click at [537, 93] on div at bounding box center [773, 347] width 1546 height 694
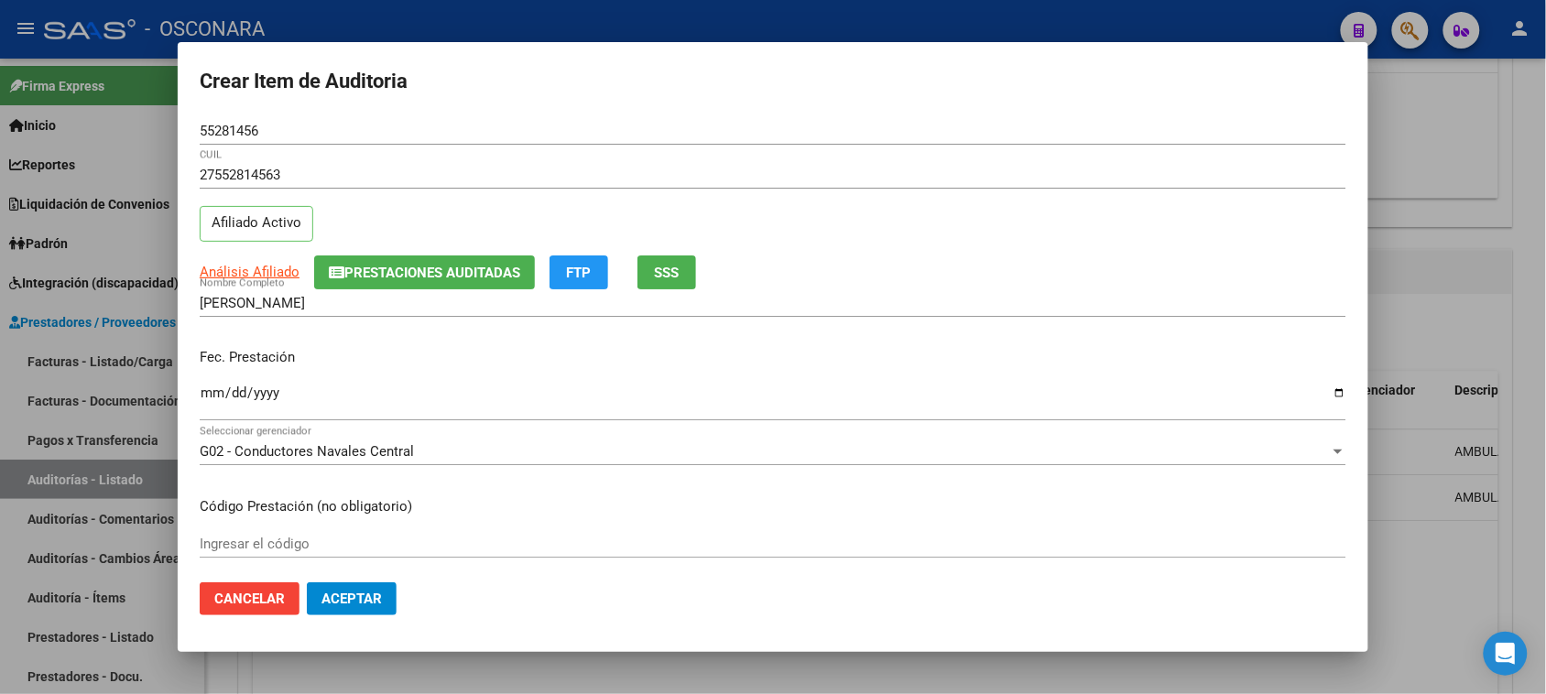
click at [208, 397] on input "Ingresar la fecha" at bounding box center [773, 400] width 1147 height 29
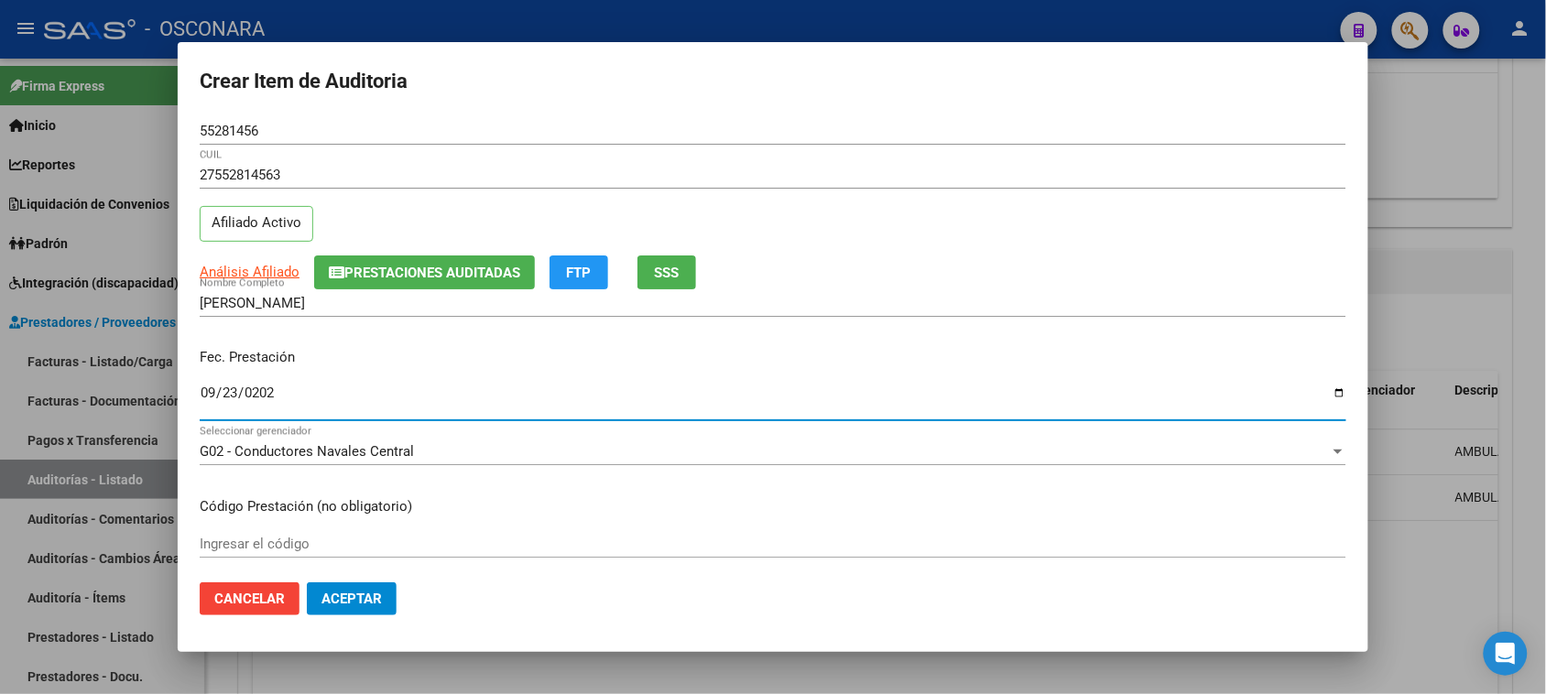
type input "[DATE]"
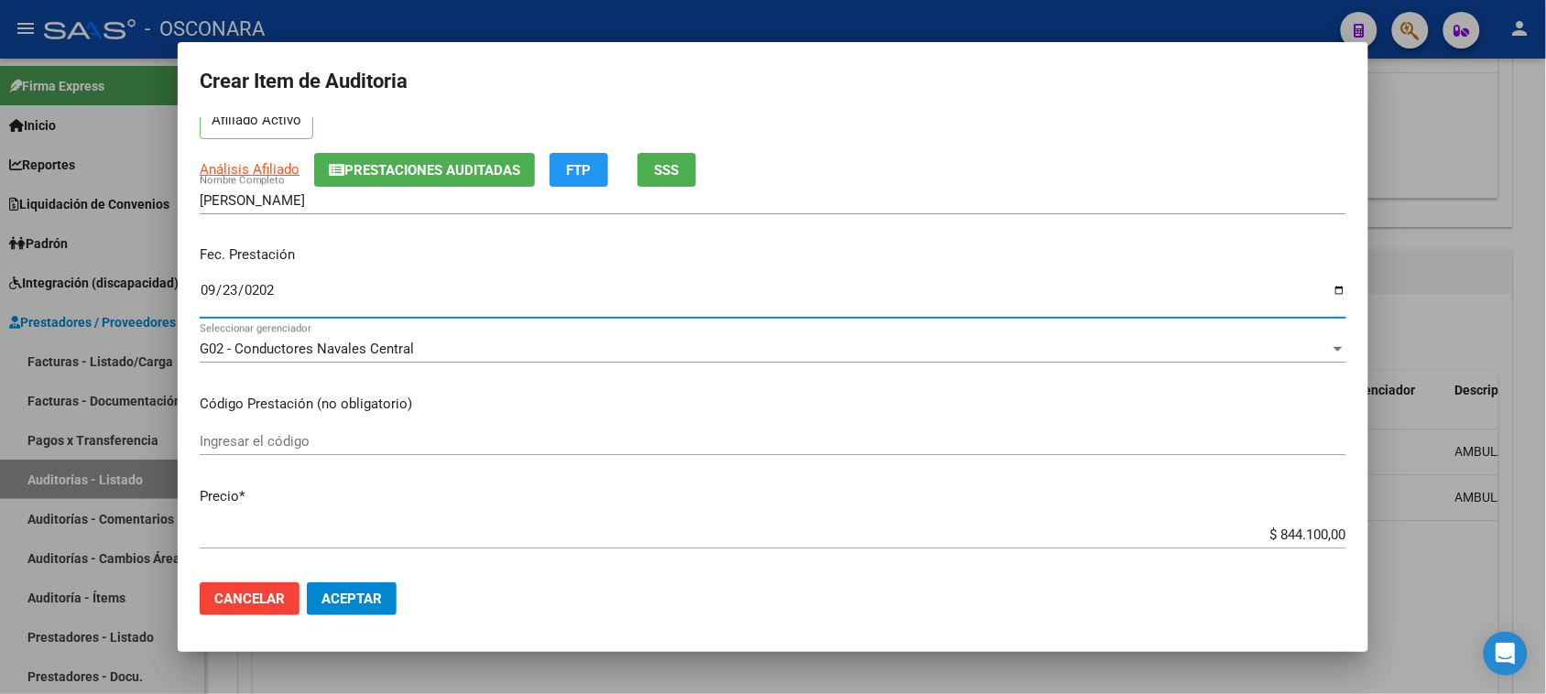
scroll to position [343, 0]
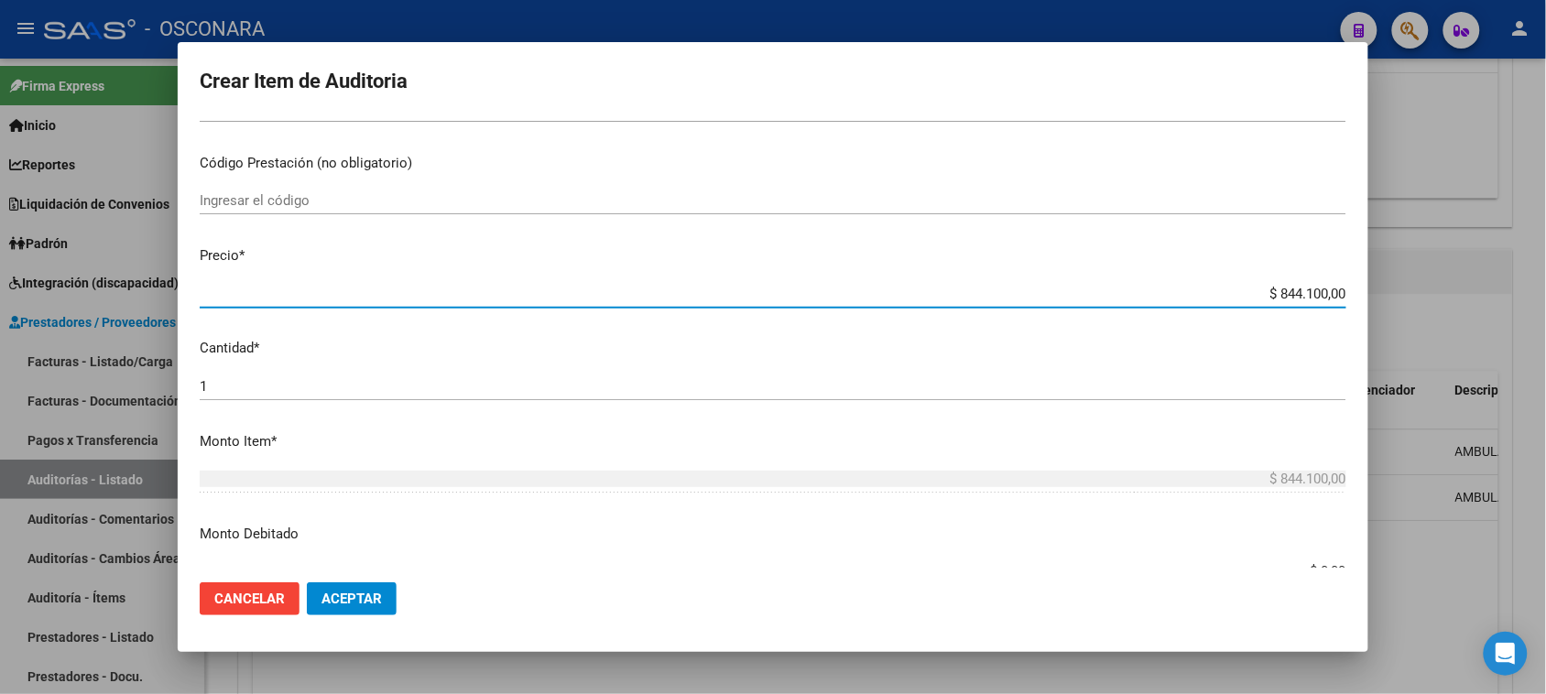
drag, startPoint x: 1281, startPoint y: 293, endPoint x: 1563, endPoint y: 253, distance: 285.0
click at [1545, 254] on html "menu - OSCONARA person Firma Express Inicio Calendario SSS Instructivos Contact…" at bounding box center [773, 347] width 1546 height 694
type input "$ 0,01"
type input "$ 0,17"
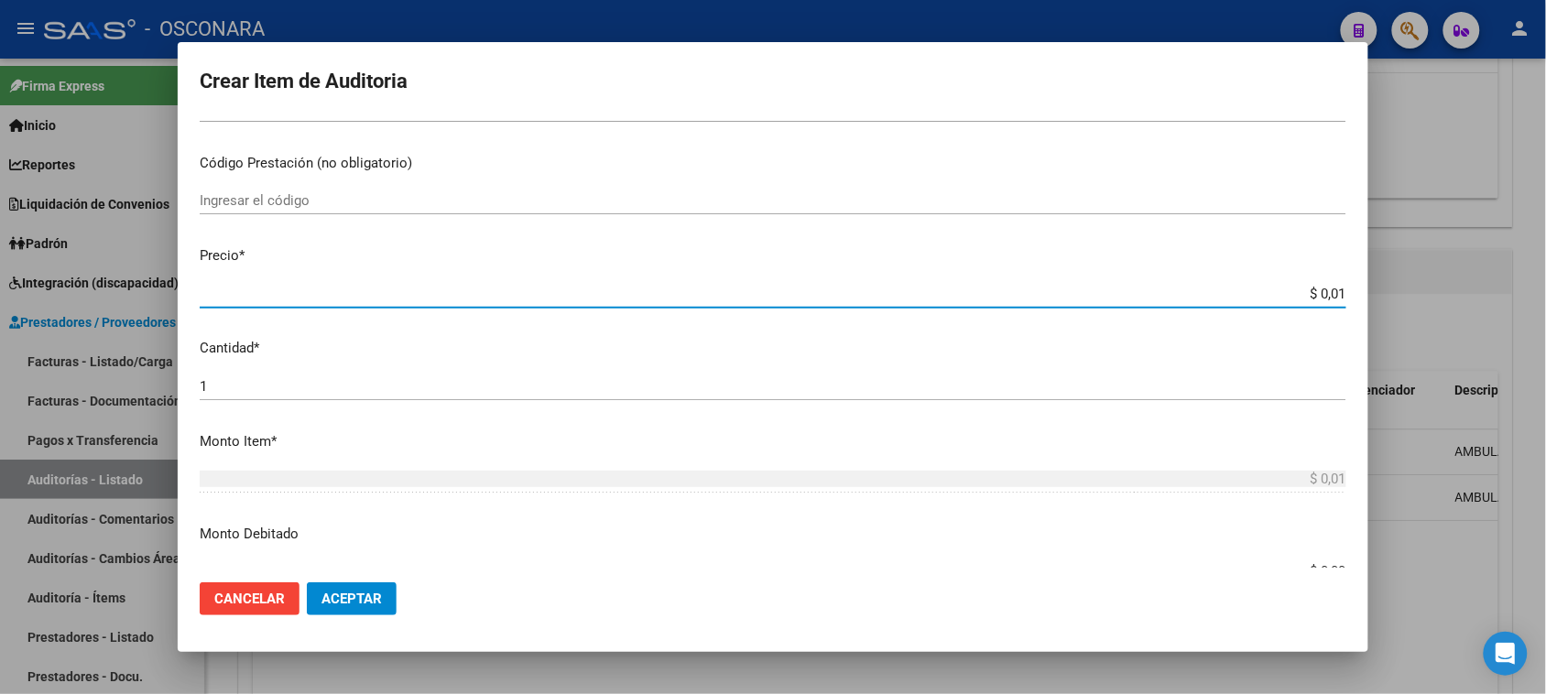
type input "$ 0,17"
type input "$ 1,75"
type input "$ 17,50"
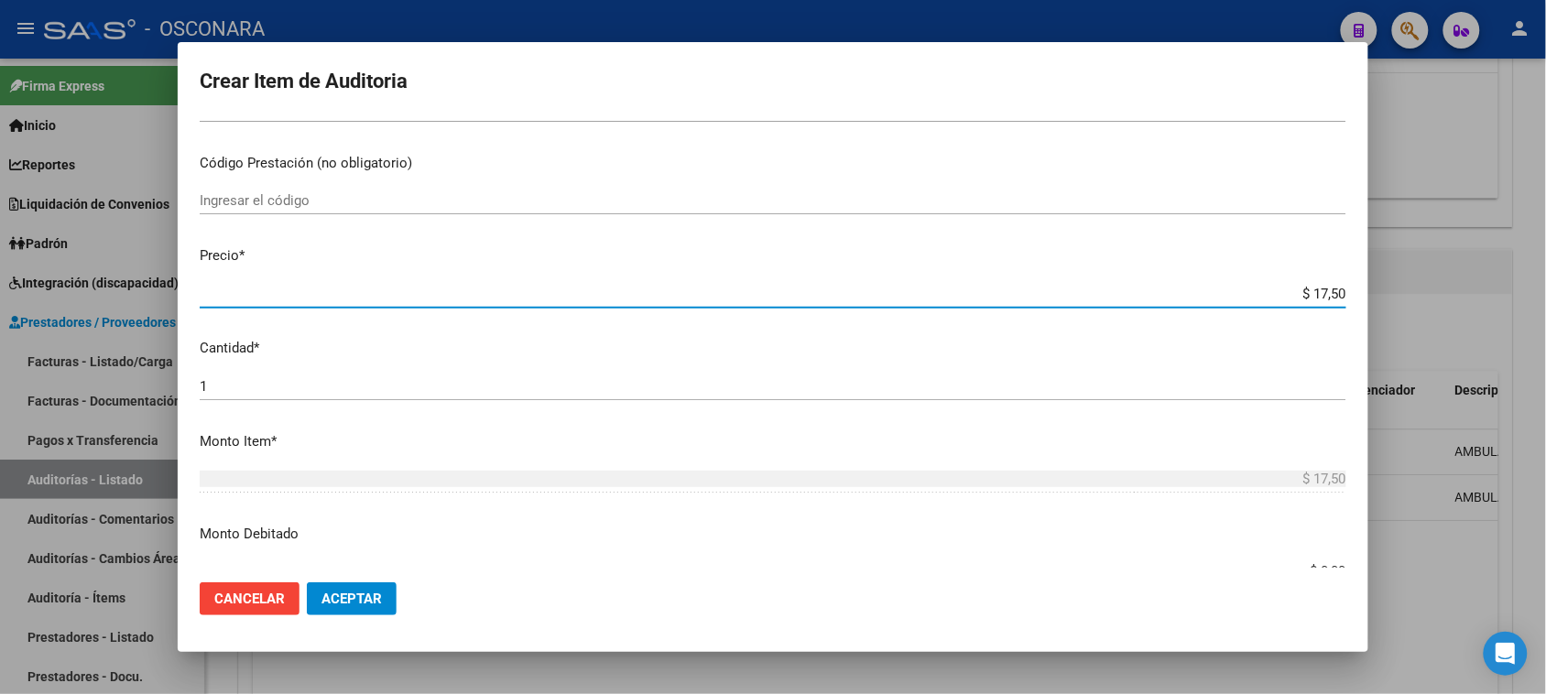
type input "$ 175,00"
type input "$ 1.750,00"
type input "$ 17.500,00"
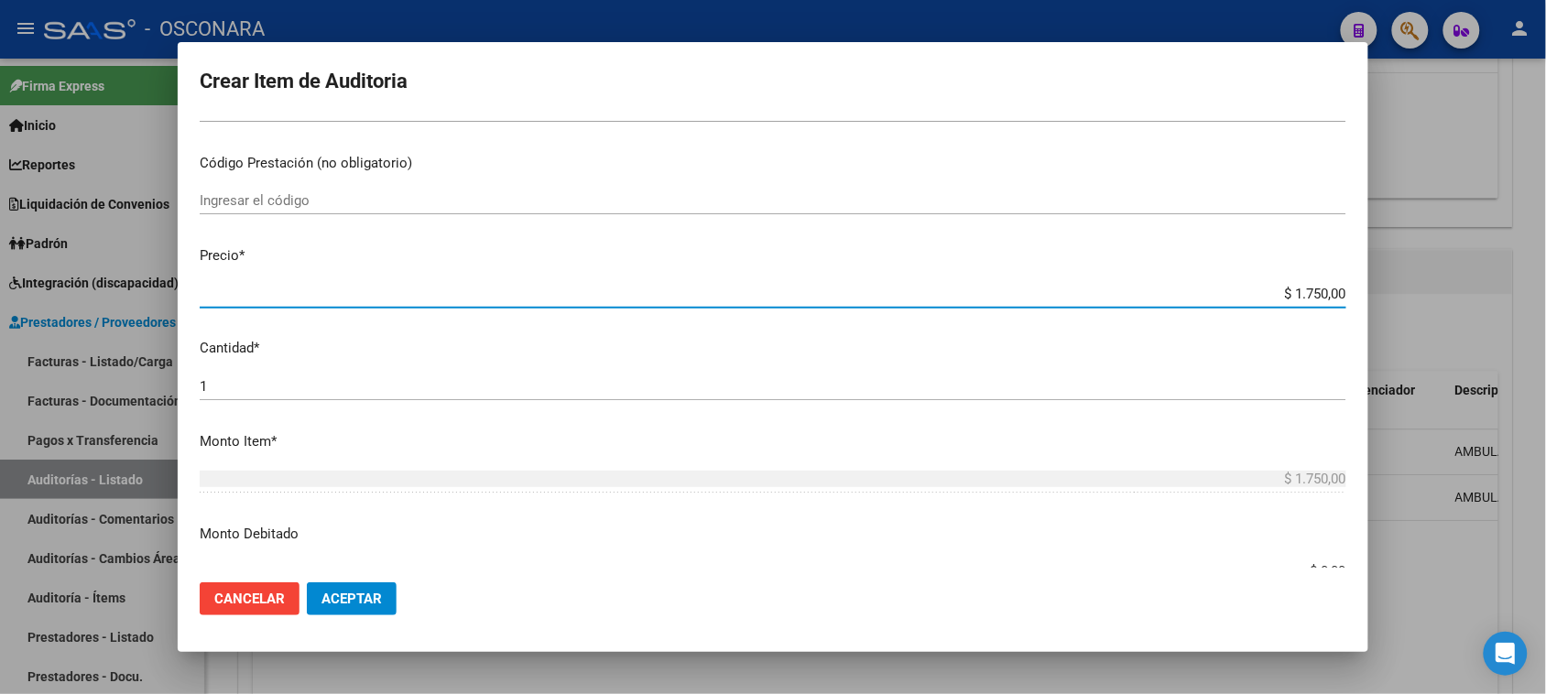
type input "$ 17.500,00"
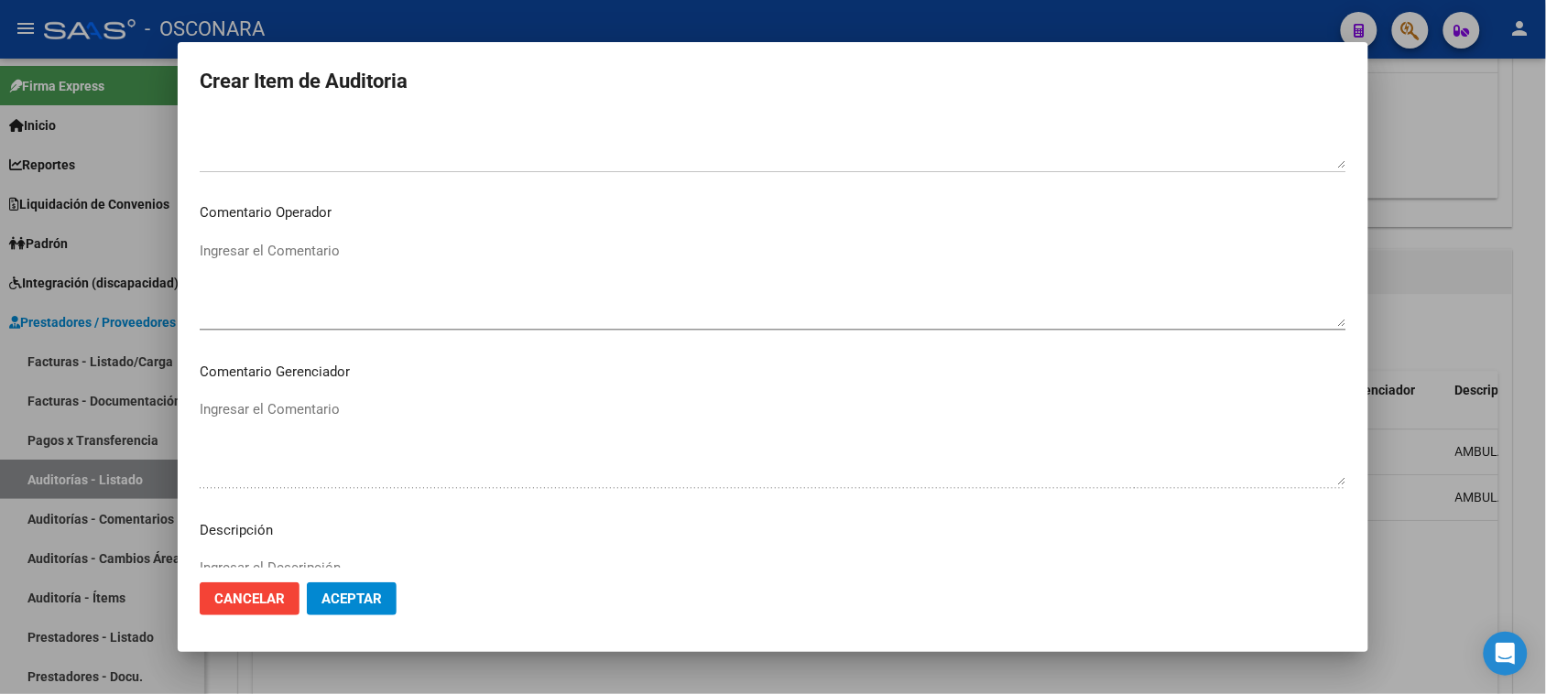
scroll to position [1196, 0]
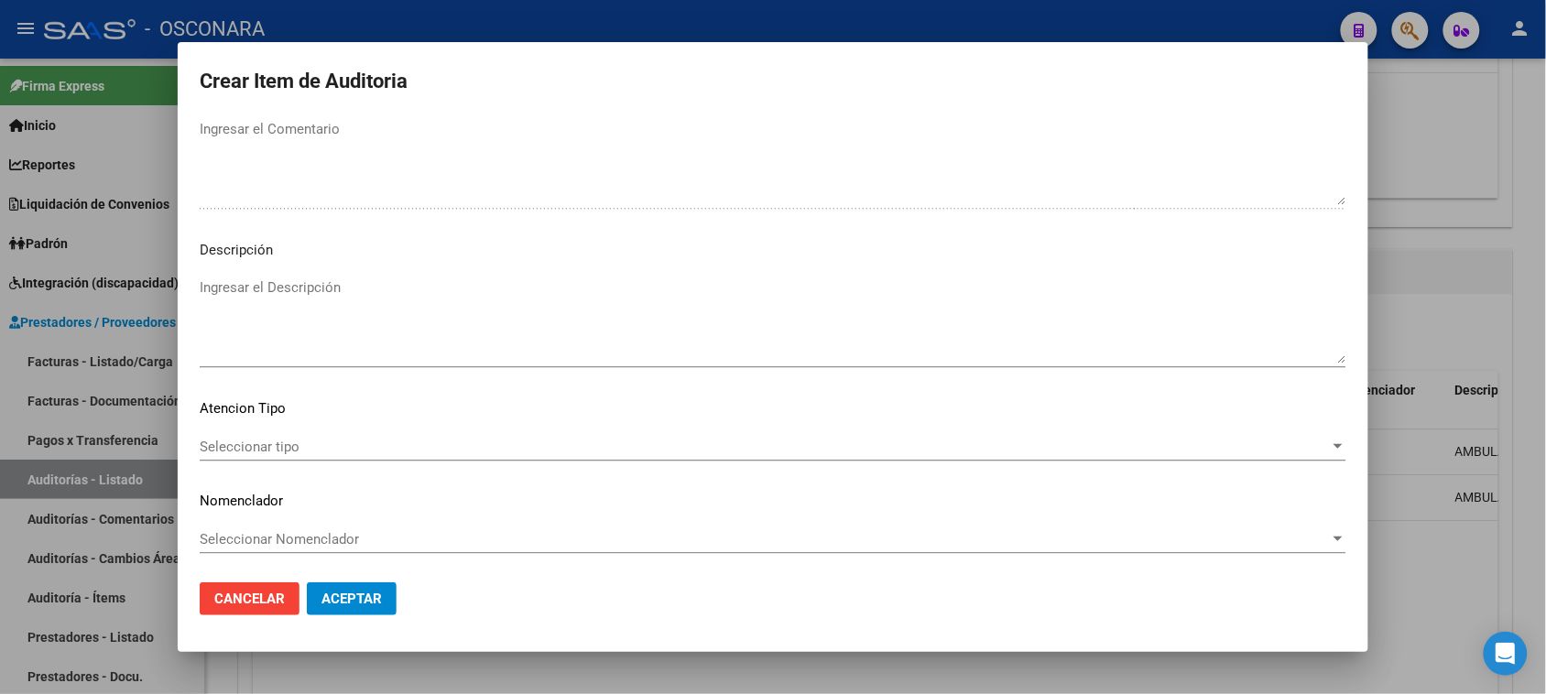
click at [250, 317] on textarea "Ingresar el Descripción" at bounding box center [773, 321] width 1147 height 86
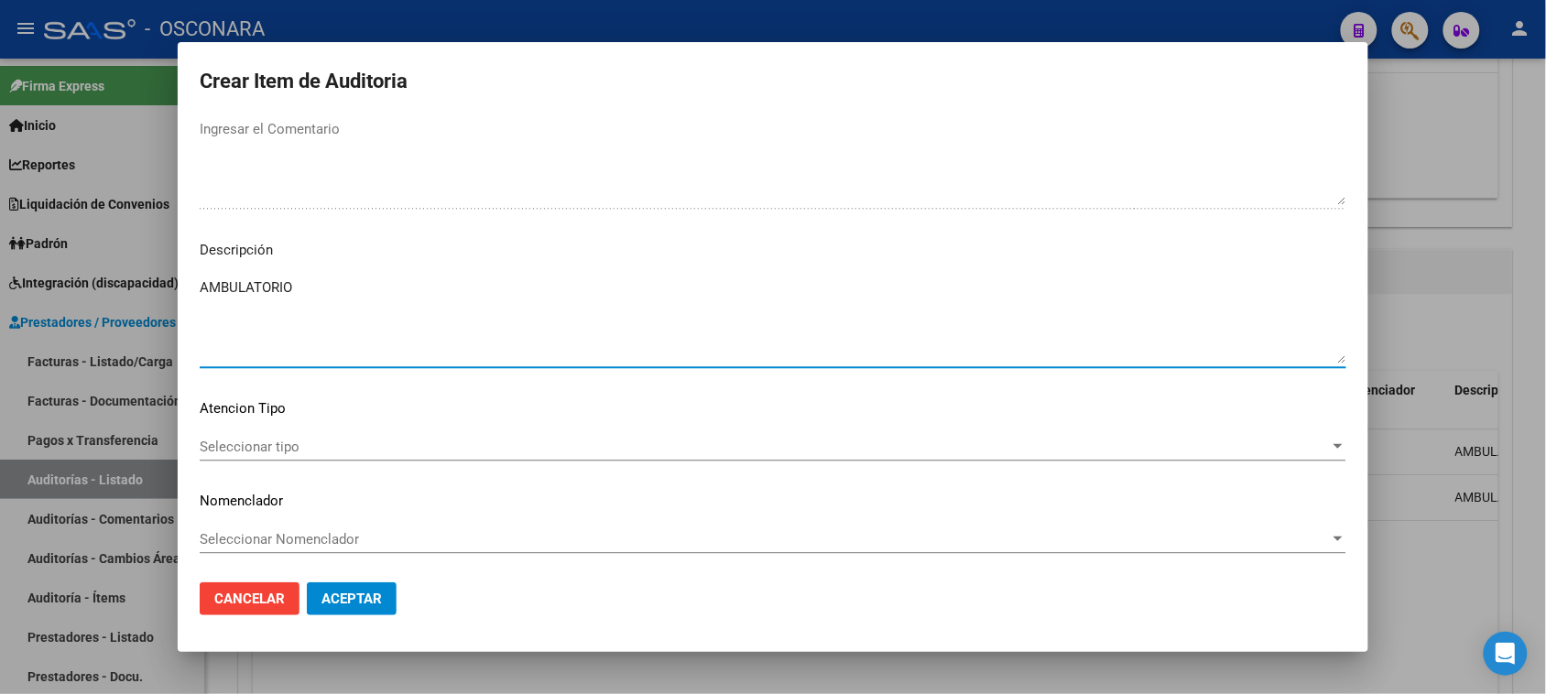
type textarea "AMBULATORIO"
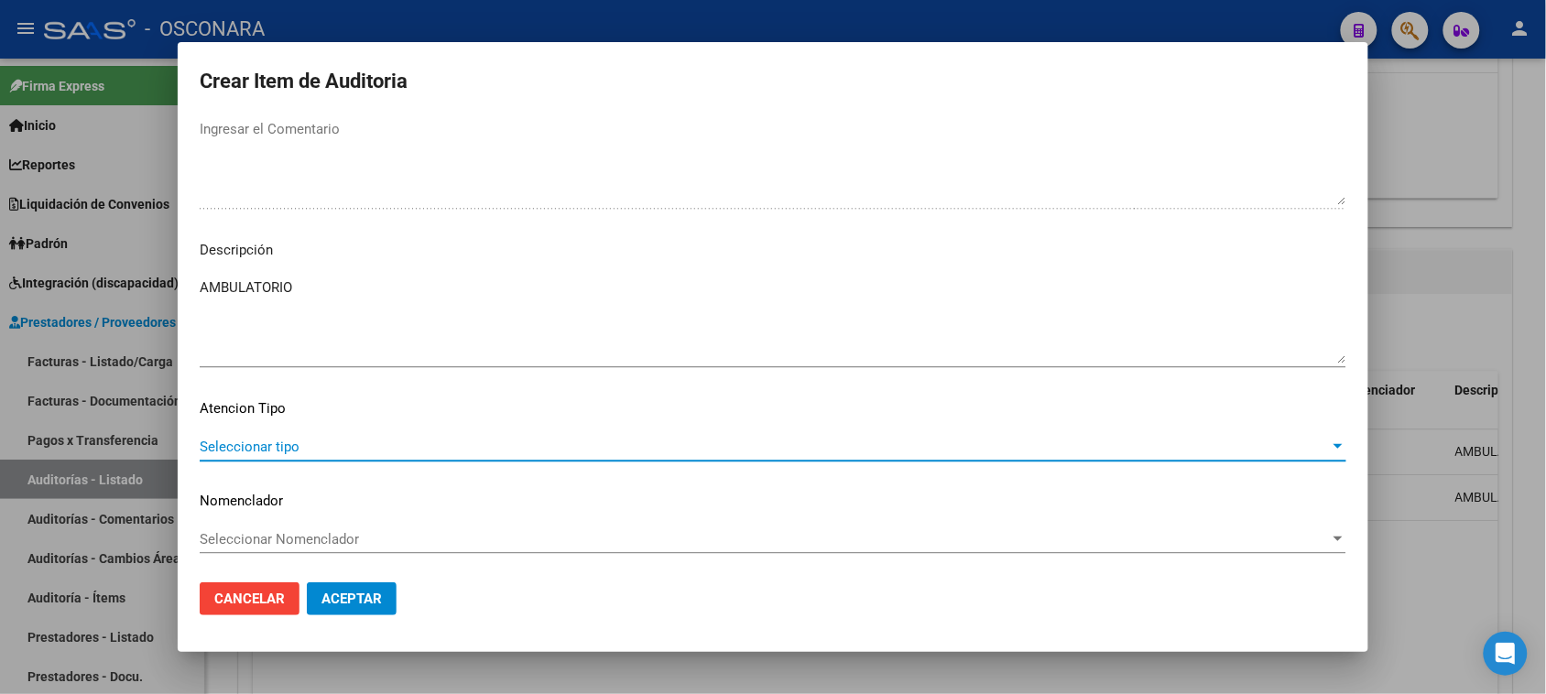
click at [248, 442] on span "Seleccionar tipo" at bounding box center [765, 447] width 1130 height 16
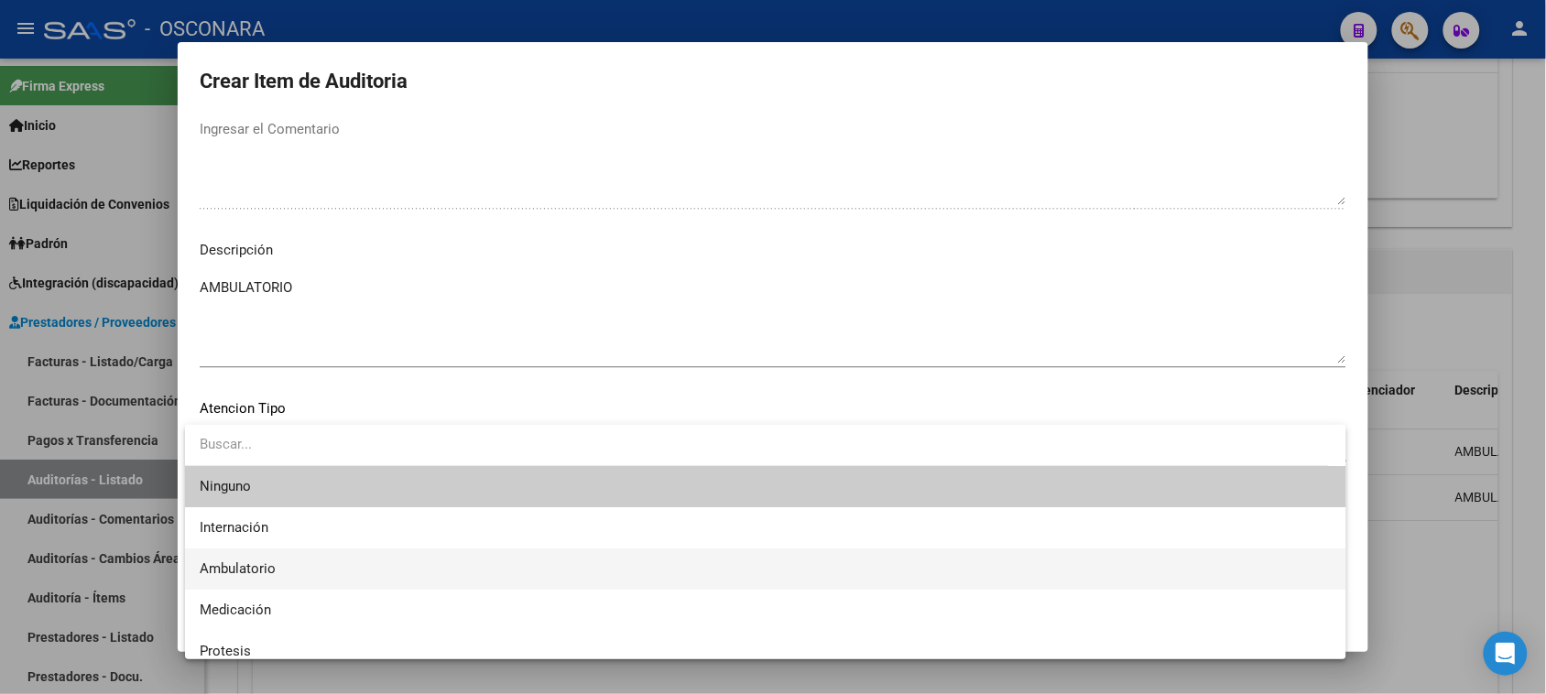
click at [258, 562] on span "Ambulatorio" at bounding box center [238, 569] width 76 height 16
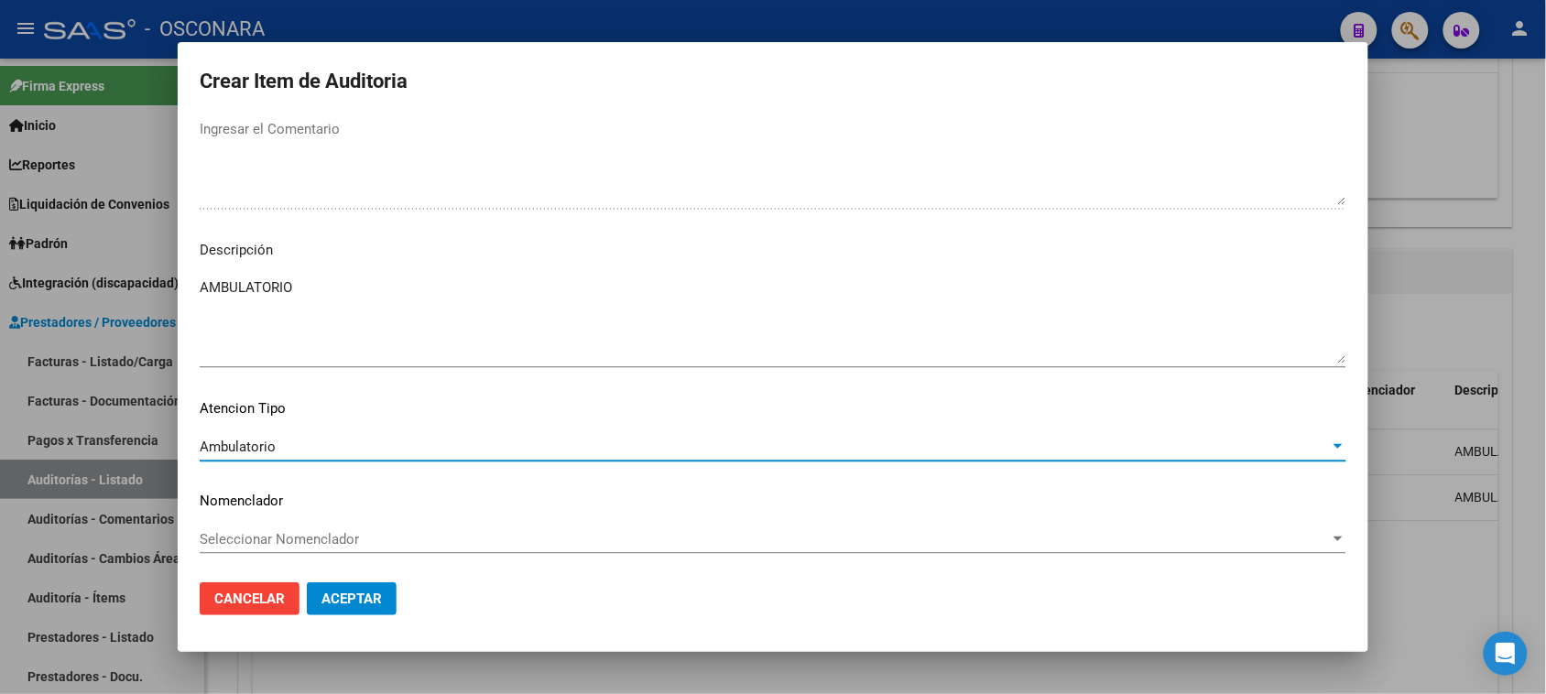
click at [335, 587] on button "Aceptar" at bounding box center [352, 599] width 90 height 33
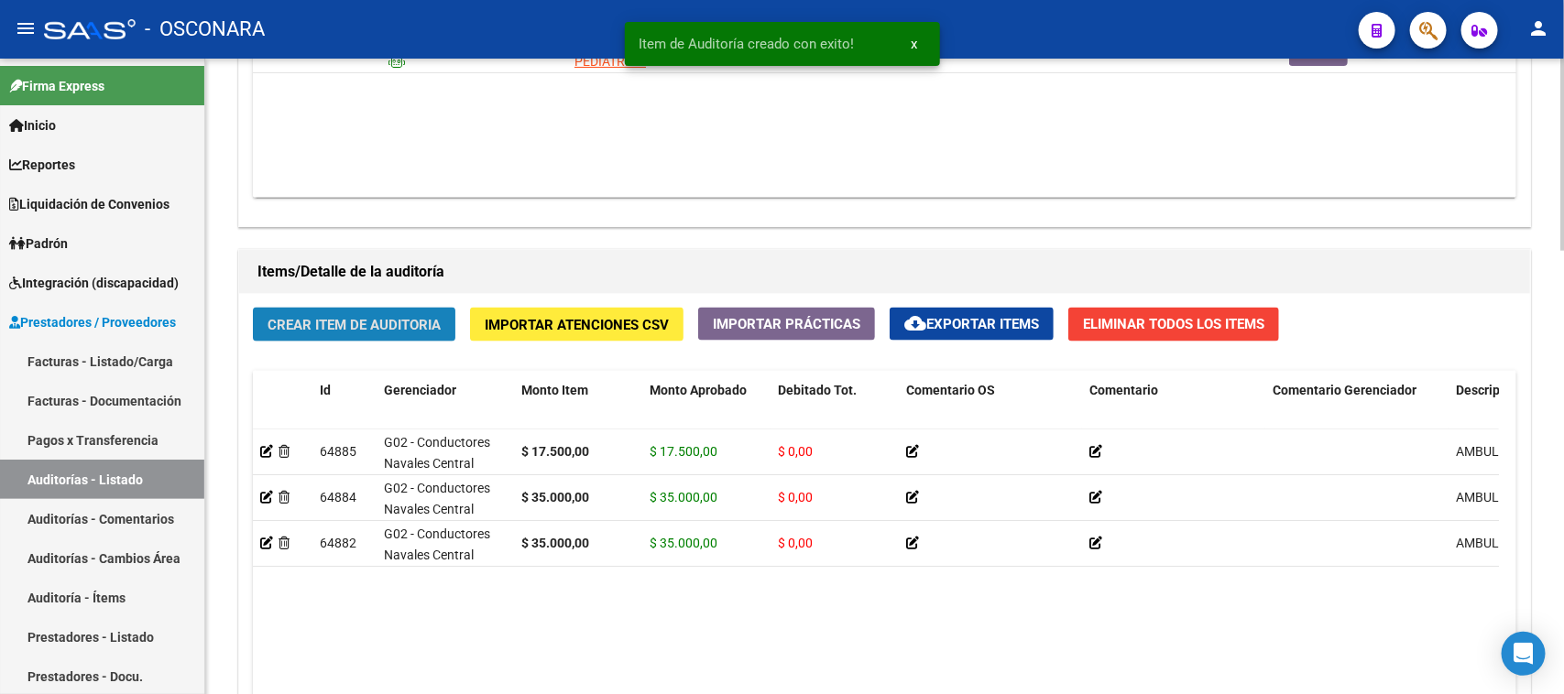
click at [374, 326] on span "Crear Item de Auditoria" at bounding box center [353, 325] width 173 height 16
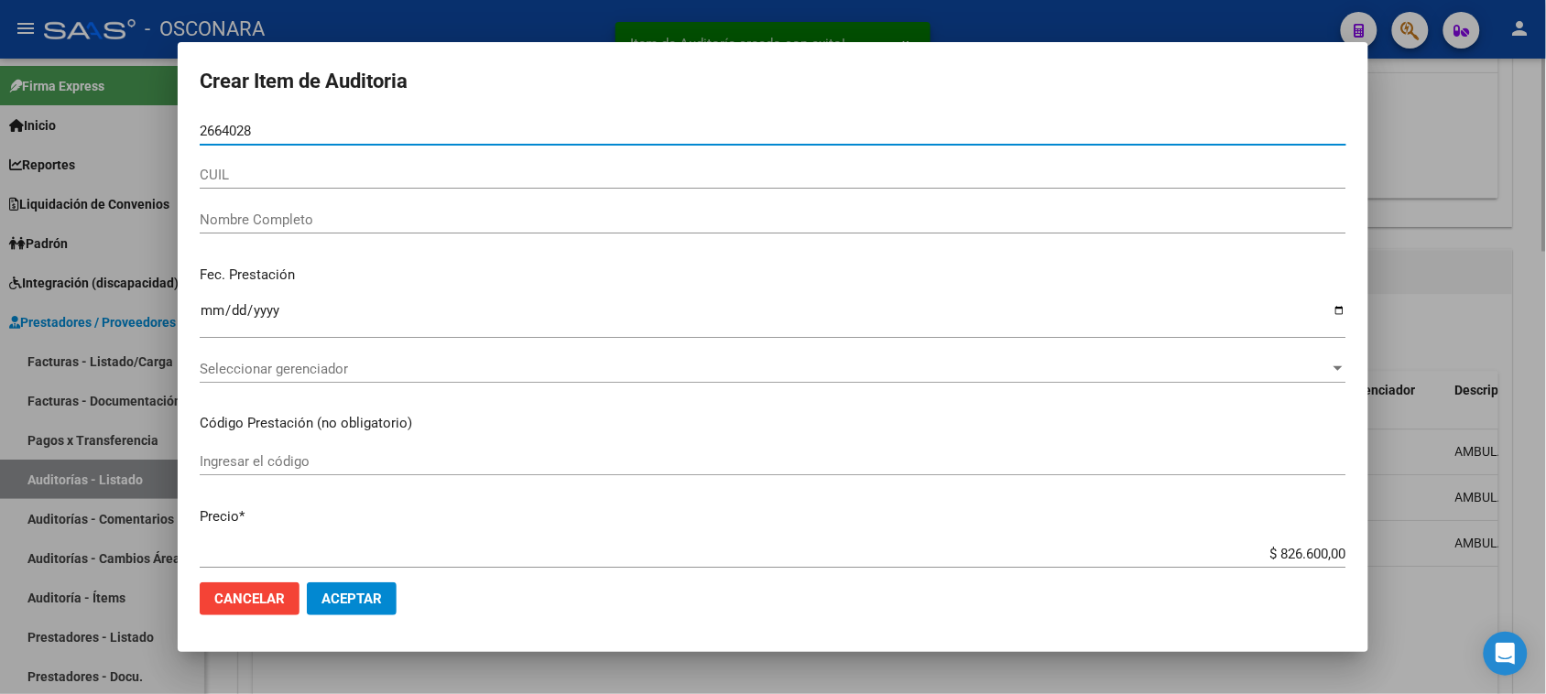
type input "26640285"
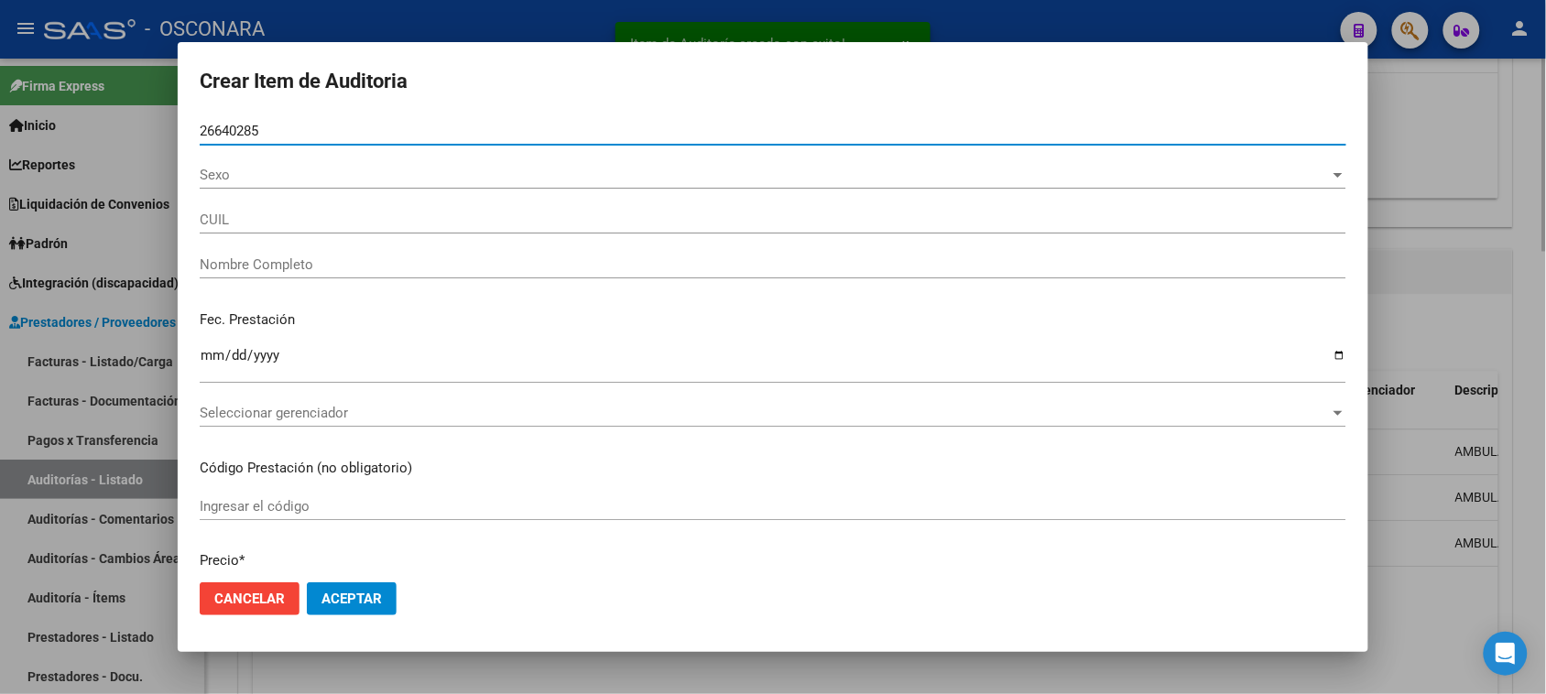
type input "20266402857"
type input "[PERSON_NAME]"
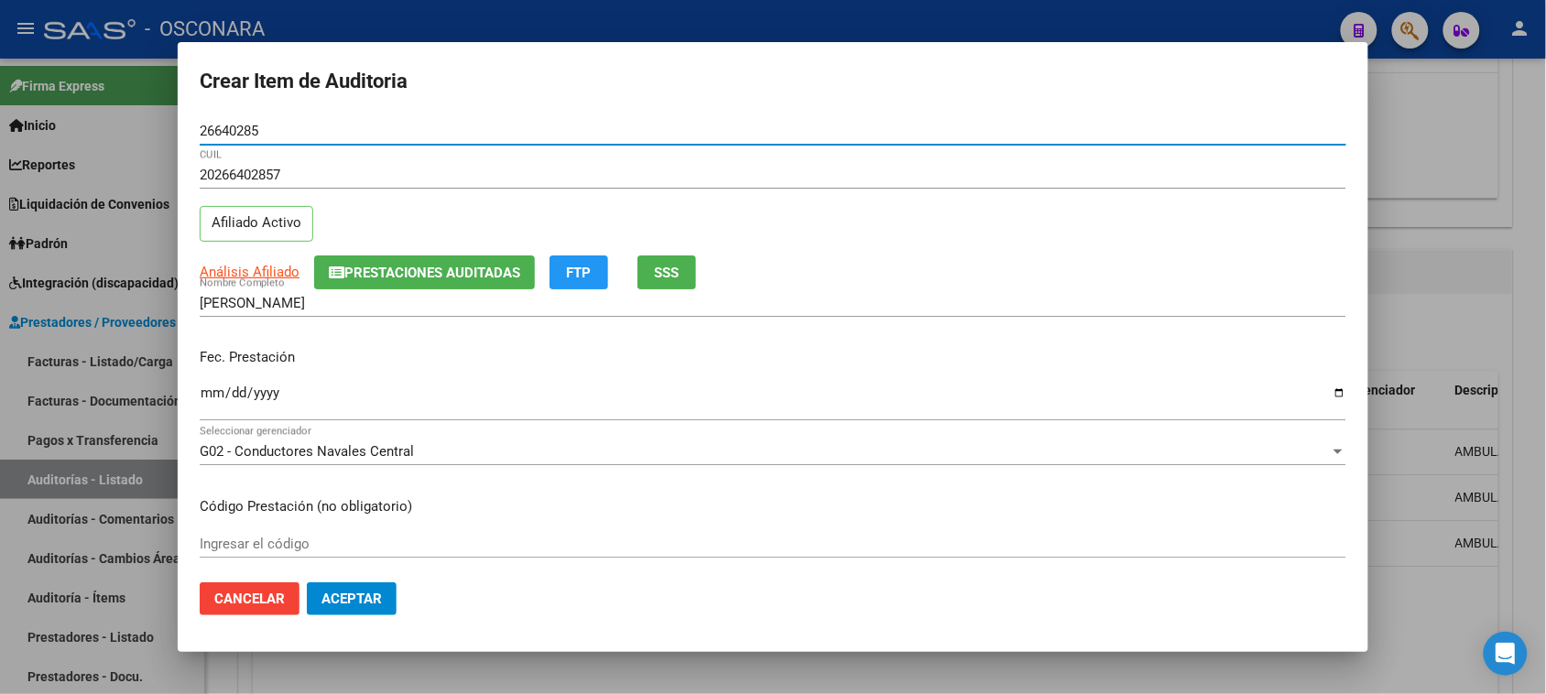
type input "26640285"
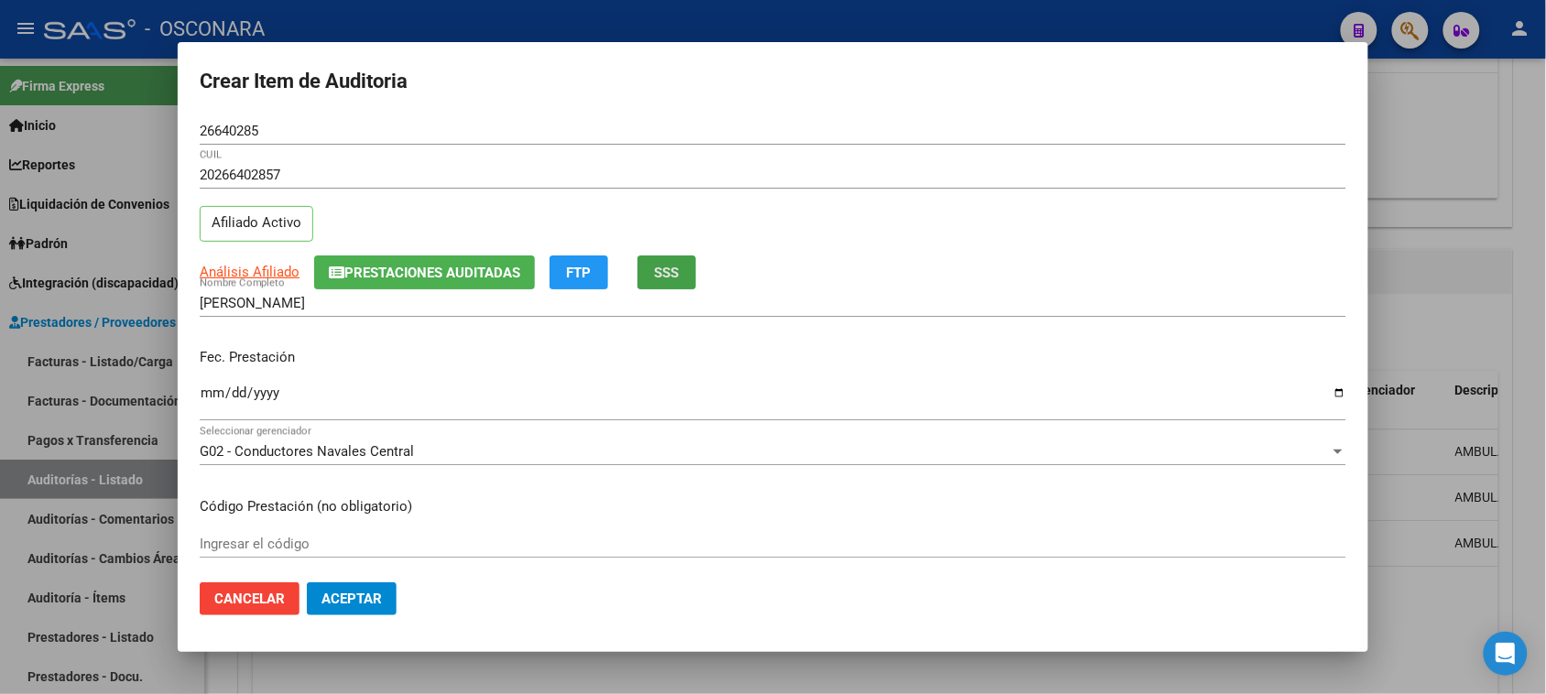
click at [680, 276] on span "SSS" at bounding box center [667, 273] width 25 height 16
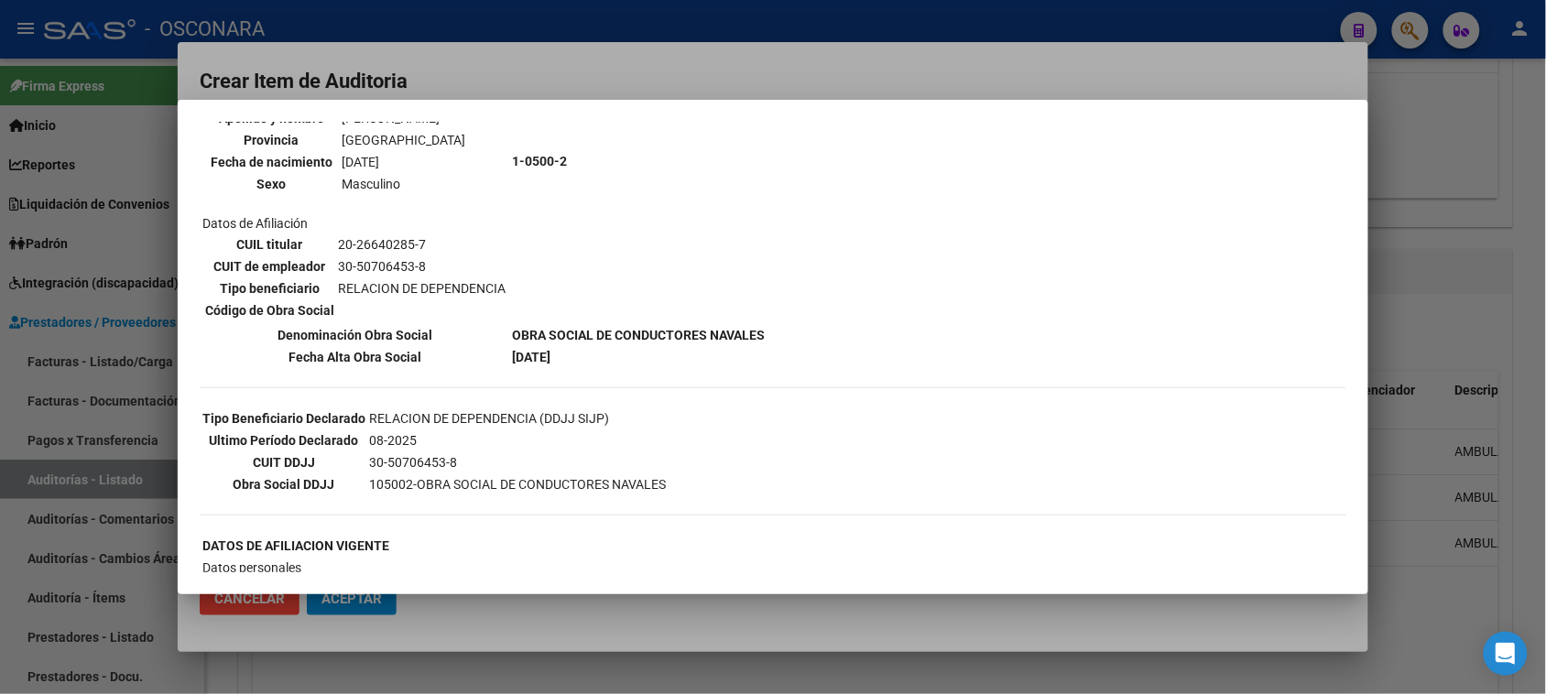
scroll to position [229, 0]
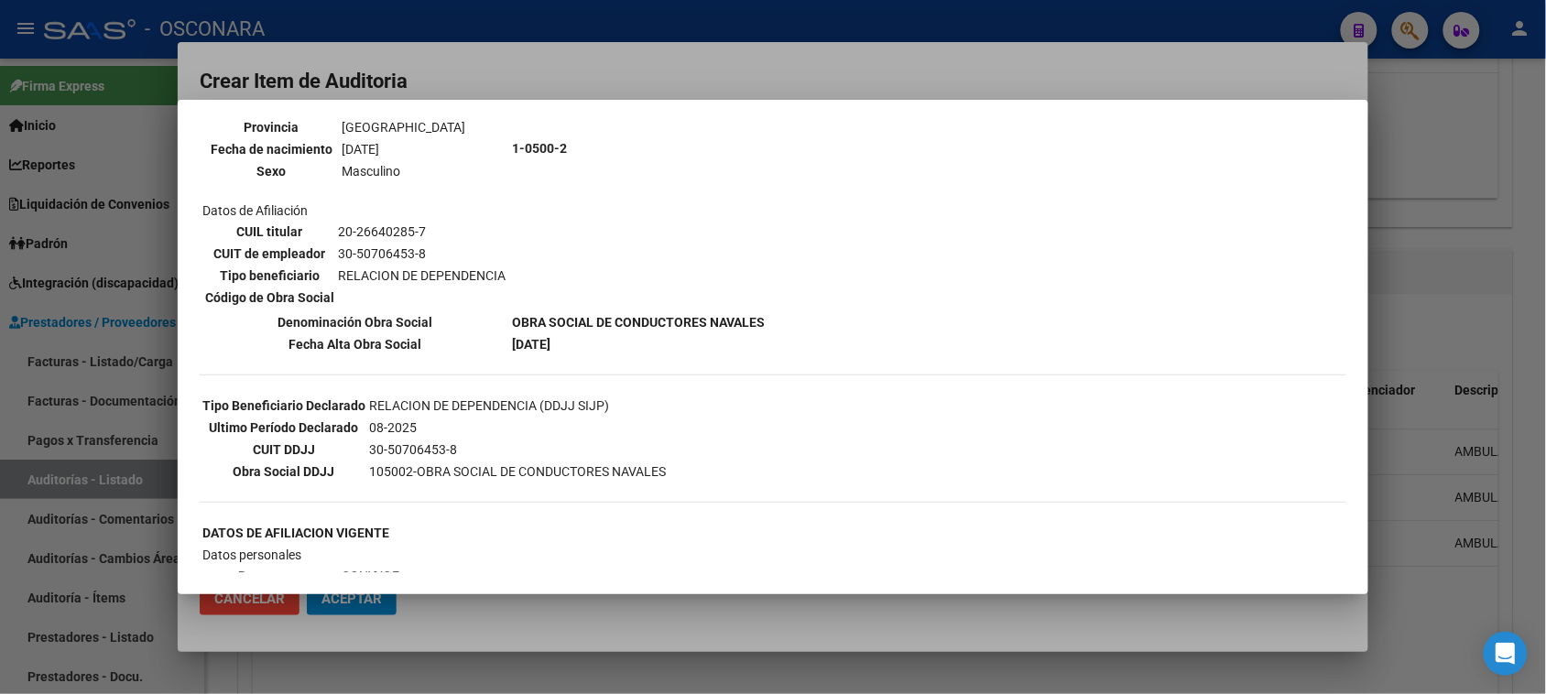
click at [1468, 355] on div at bounding box center [773, 347] width 1546 height 694
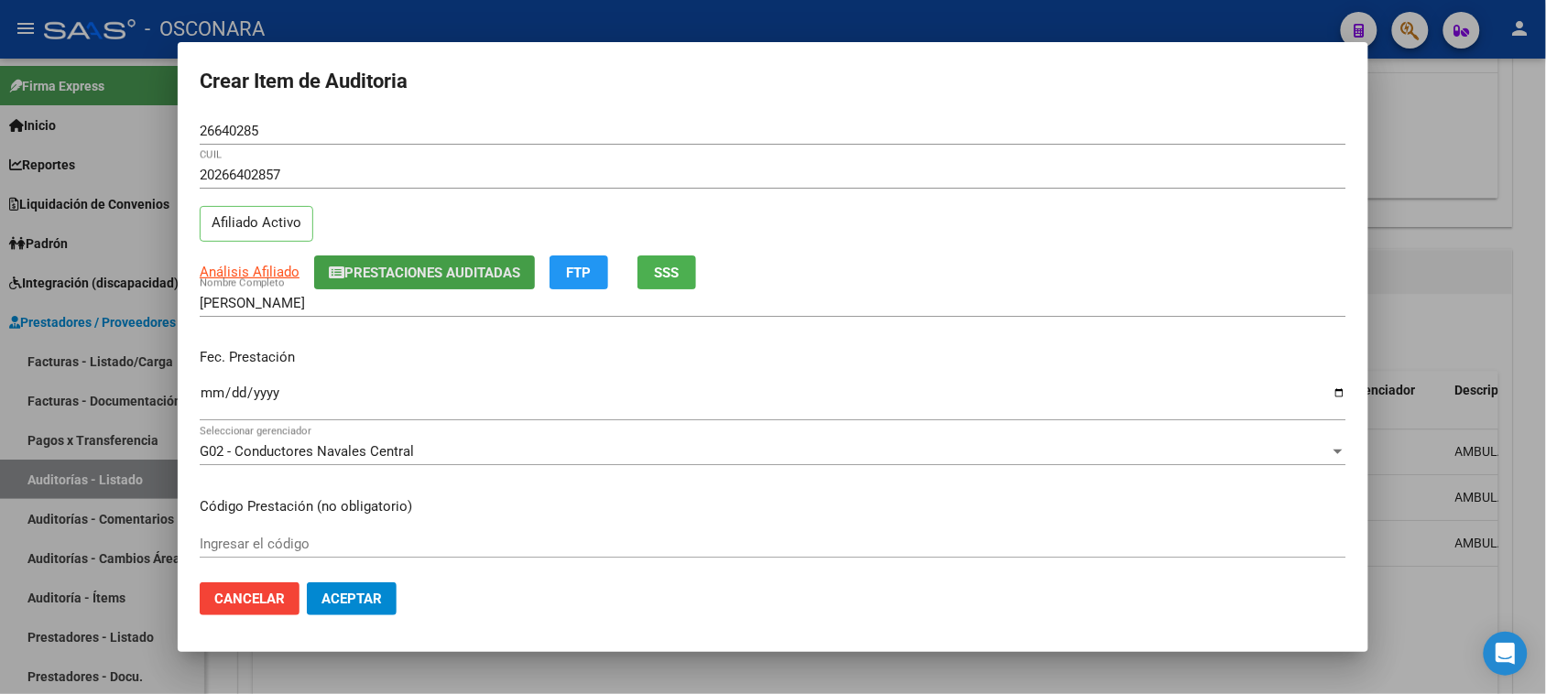
click at [391, 270] on span "Prestaciones Auditadas" at bounding box center [432, 273] width 176 height 16
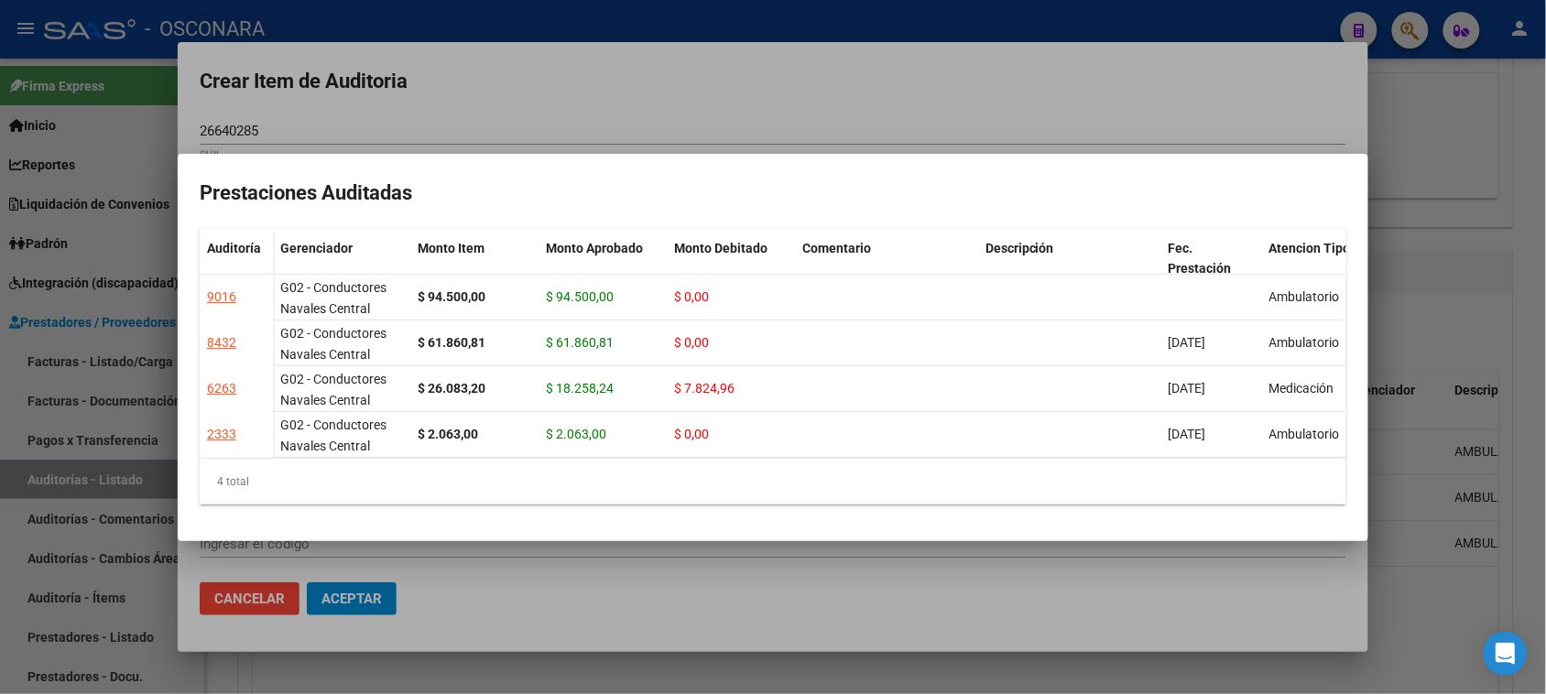
click at [876, 128] on div at bounding box center [773, 347] width 1546 height 694
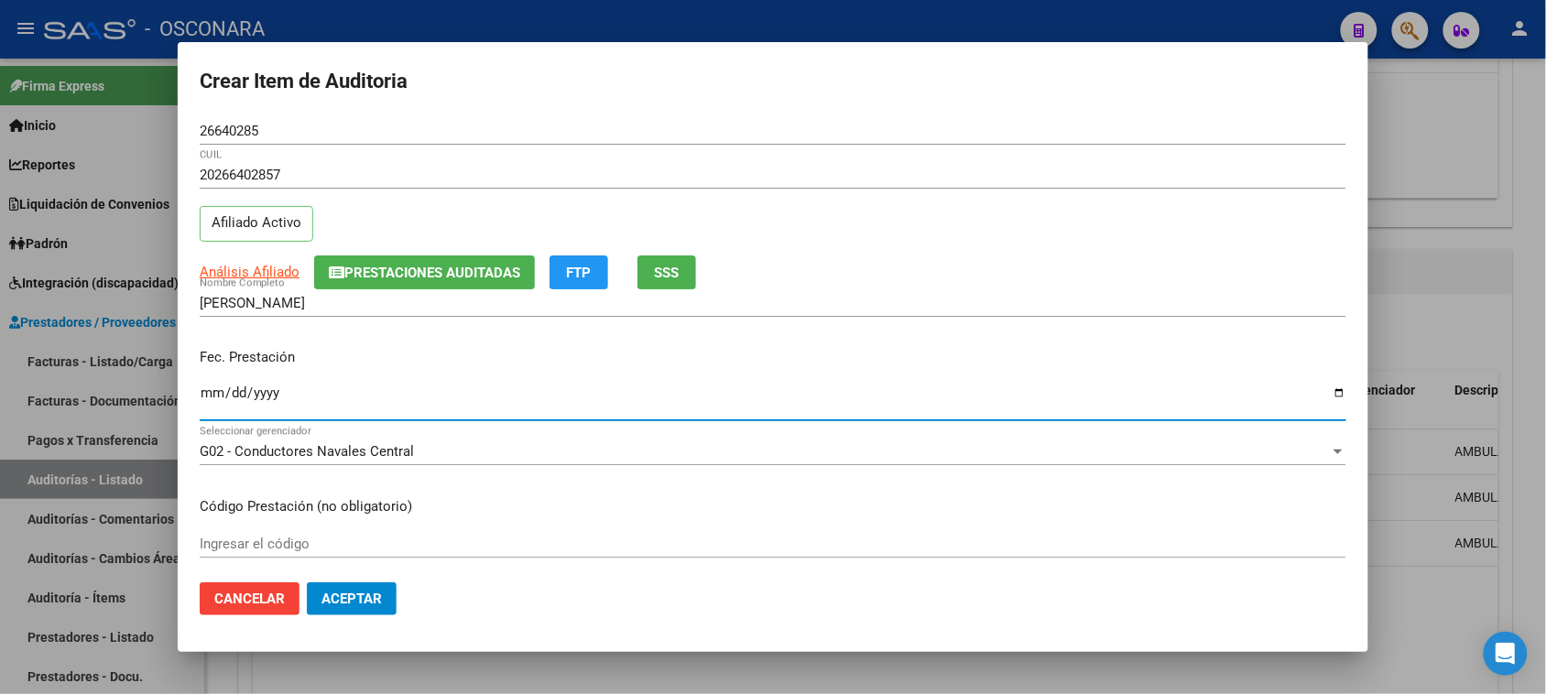
click at [202, 392] on input "Ingresar la fecha" at bounding box center [773, 400] width 1147 height 29
type input "[DATE]"
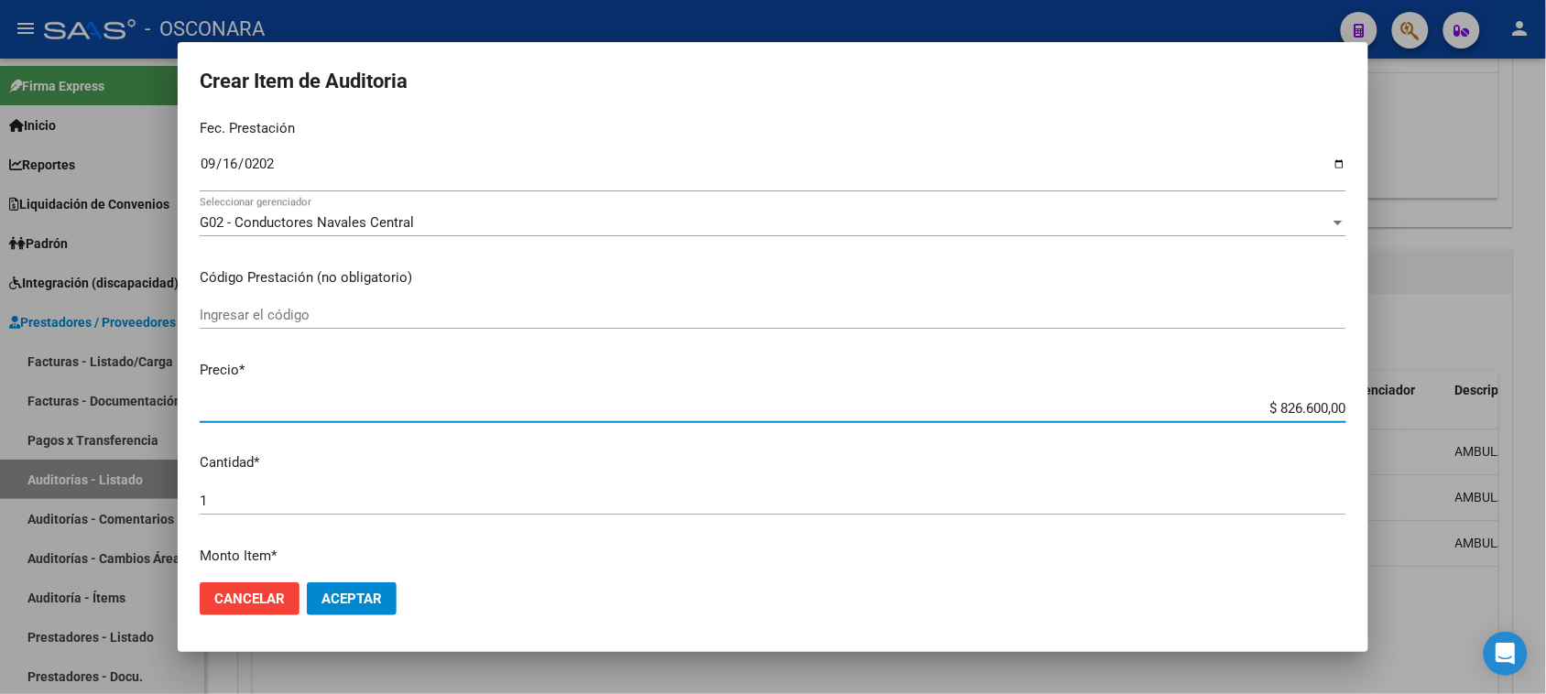
drag, startPoint x: 1264, startPoint y: 409, endPoint x: 1563, endPoint y: 363, distance: 302.1
click at [1545, 369] on html "menu - OSCONARA person Firma Express Inicio Calendario SSS Instructivos Contact…" at bounding box center [773, 347] width 1546 height 694
type input "$ 0,01"
type input "$ 0,11"
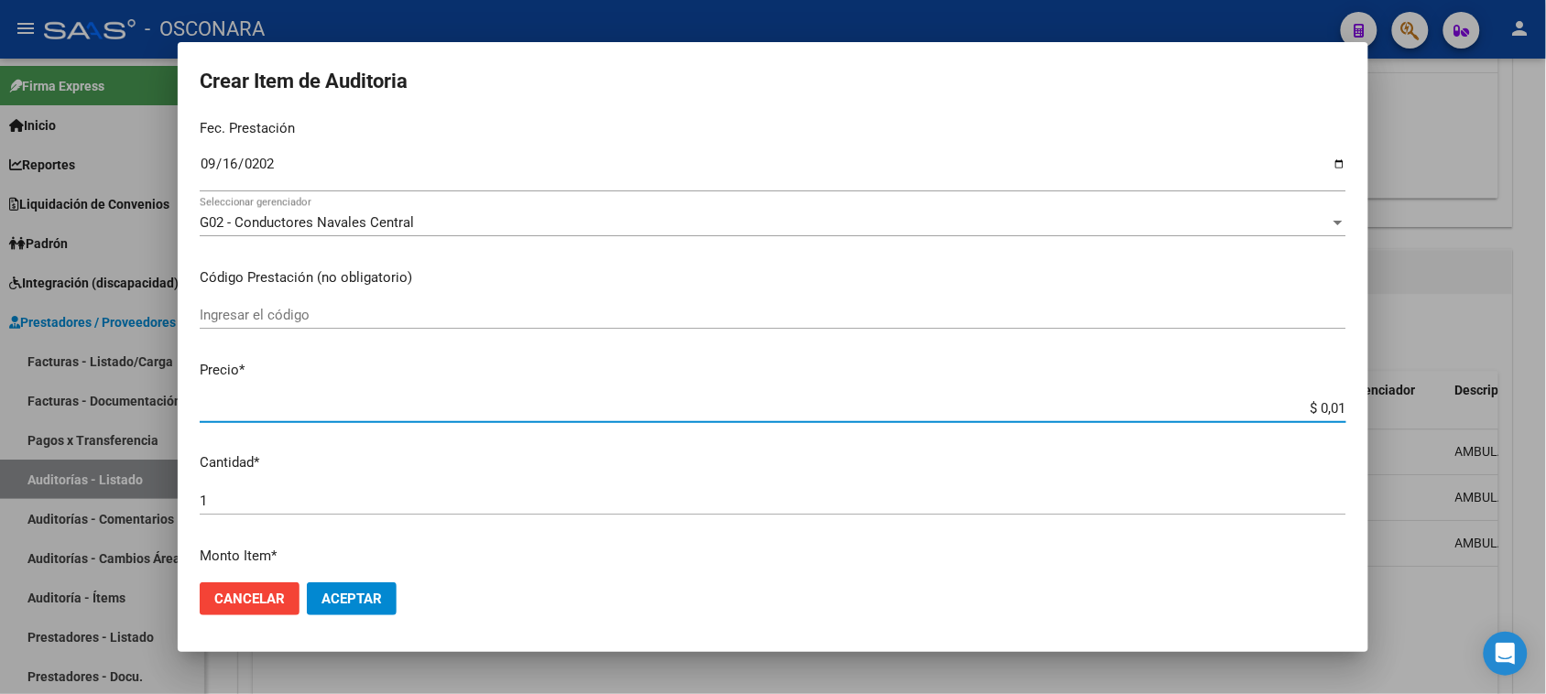
type input "$ 0,11"
type input "$ 1,15"
type input "$ 11,50"
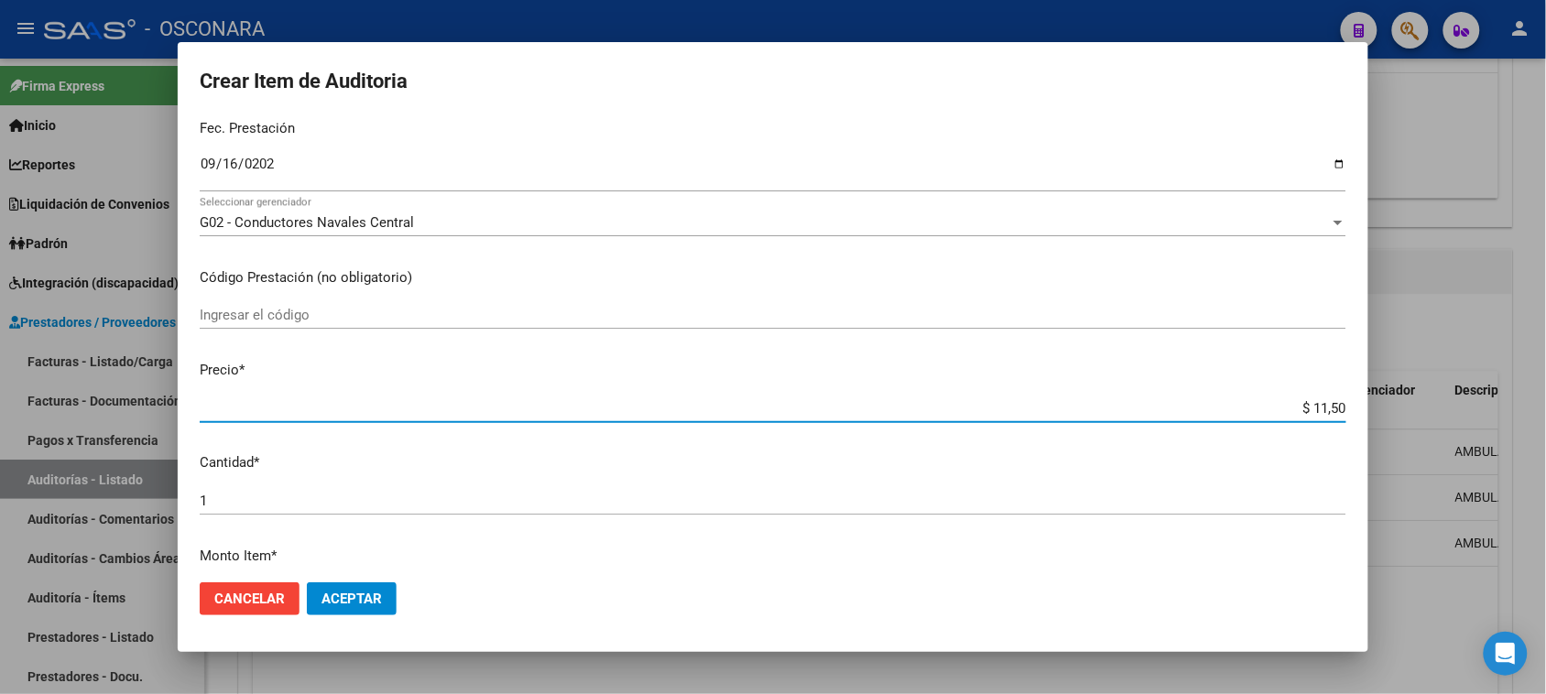
type input "$ 115,00"
type input "$ 1.150,00"
type input "$ 11.500,00"
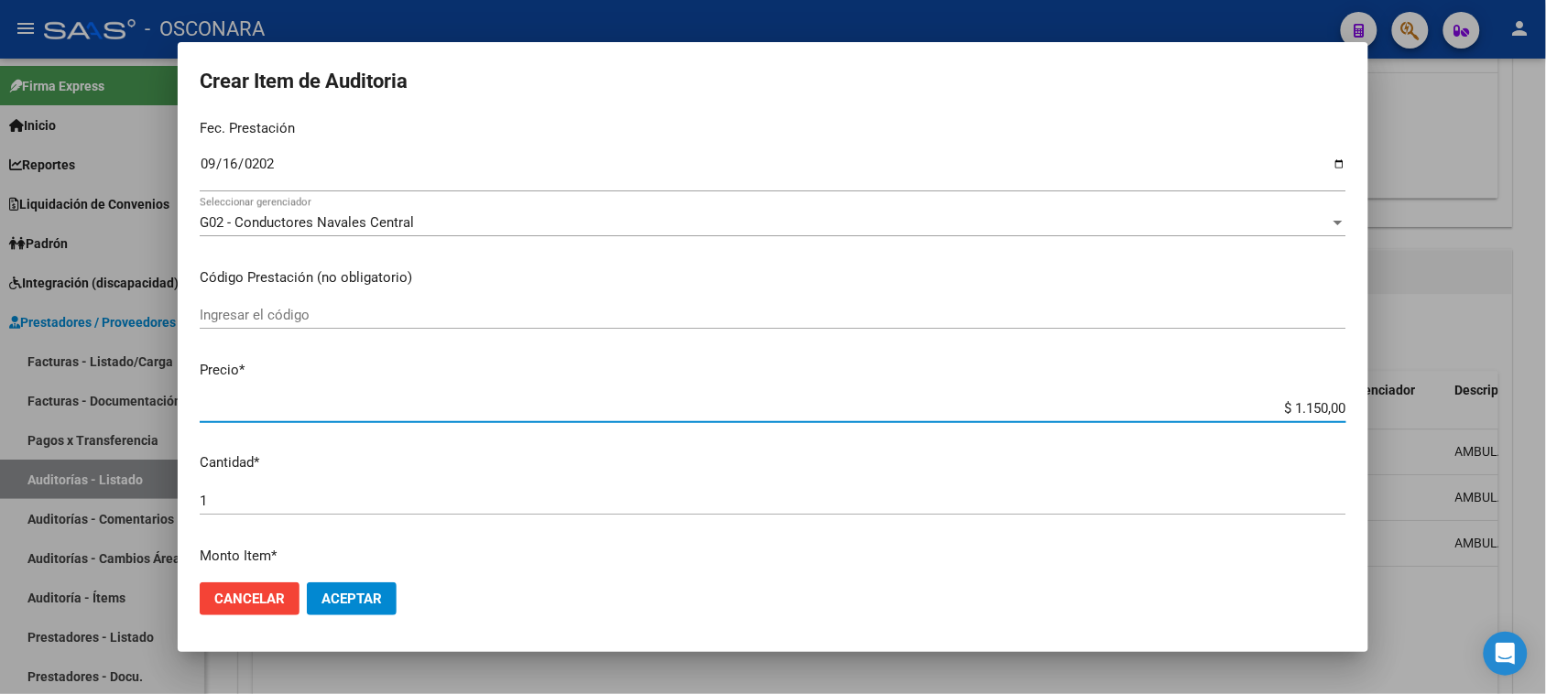
type input "$ 11.500,00"
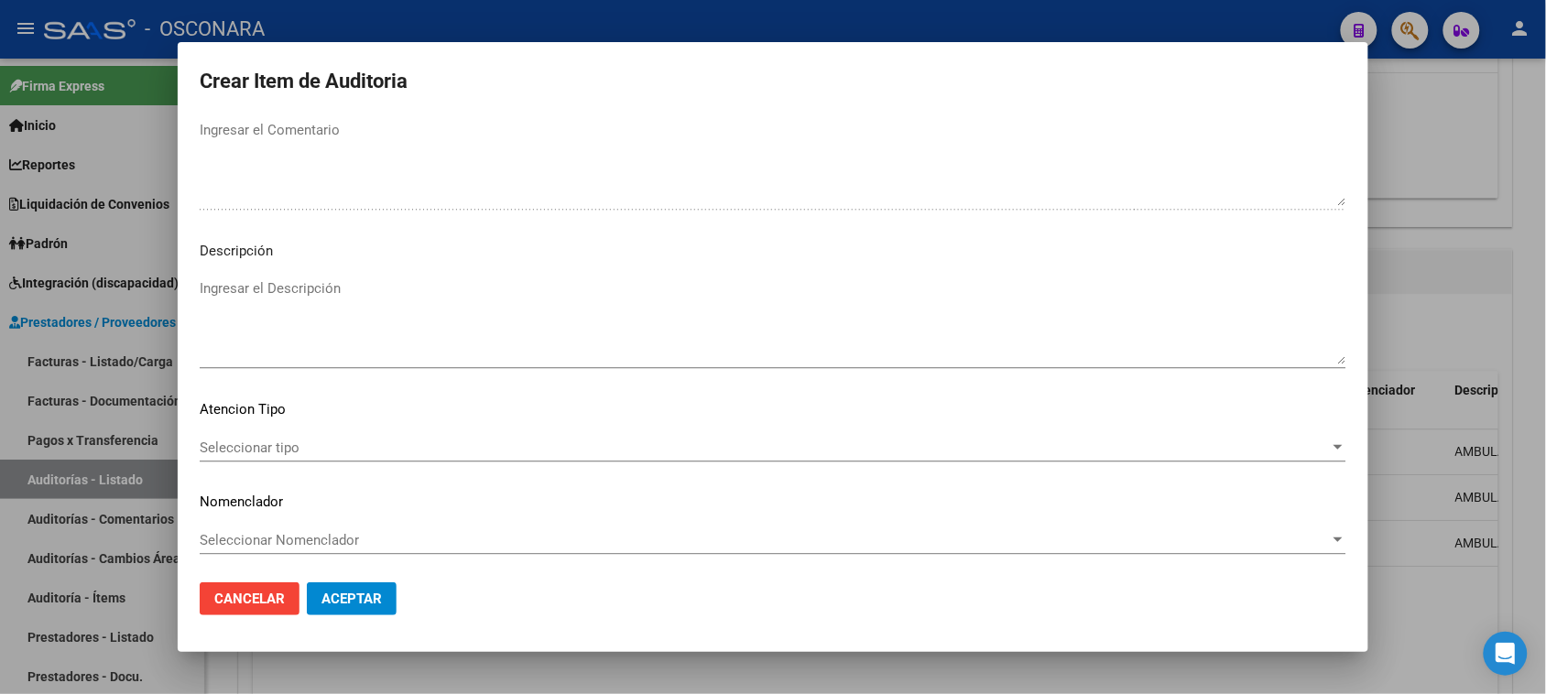
scroll to position [1196, 0]
click at [223, 359] on textarea "Ingresar el Descripción" at bounding box center [773, 321] width 1147 height 86
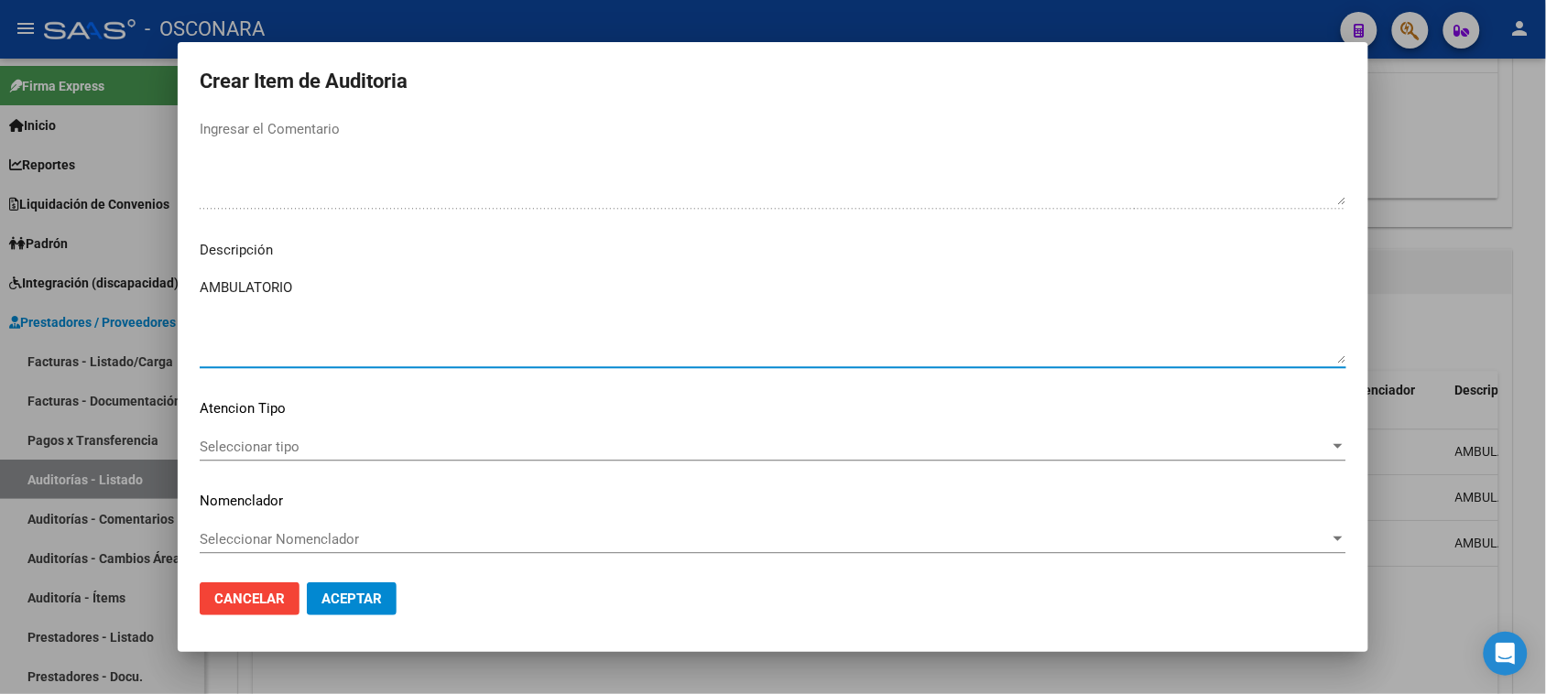
type textarea "AMBULATORIO"
click at [261, 444] on span "Seleccionar tipo" at bounding box center [765, 447] width 1130 height 16
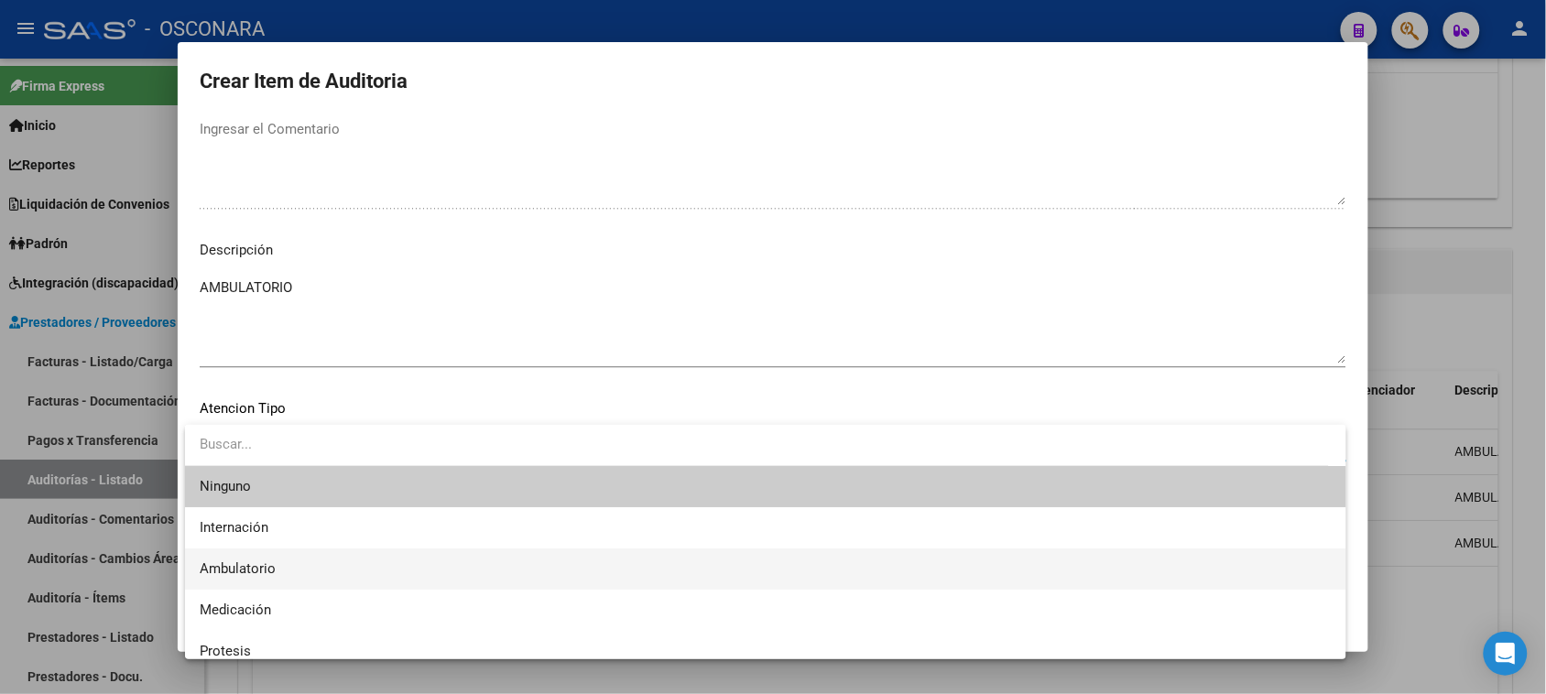
click at [245, 571] on span "Ambulatorio" at bounding box center [238, 569] width 76 height 16
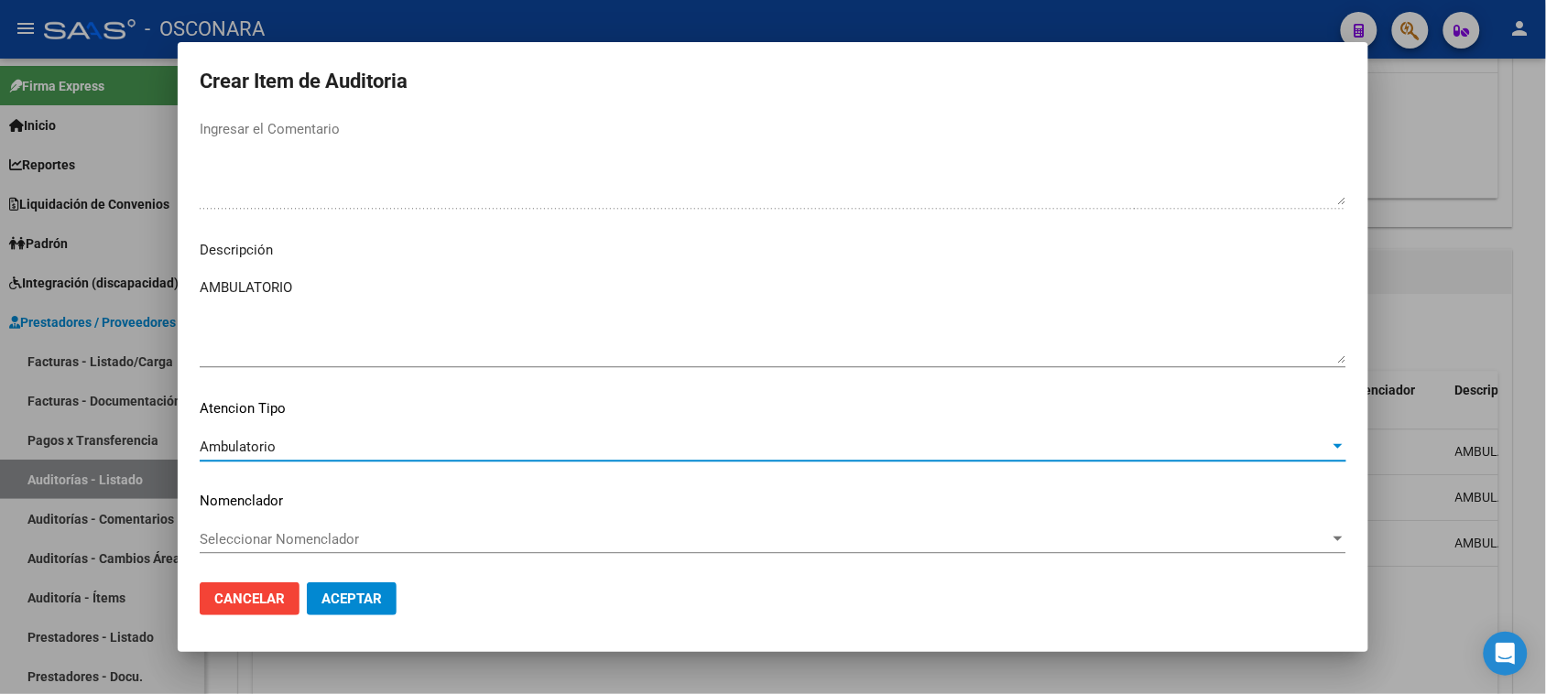
click at [332, 591] on span "Aceptar" at bounding box center [352, 599] width 60 height 16
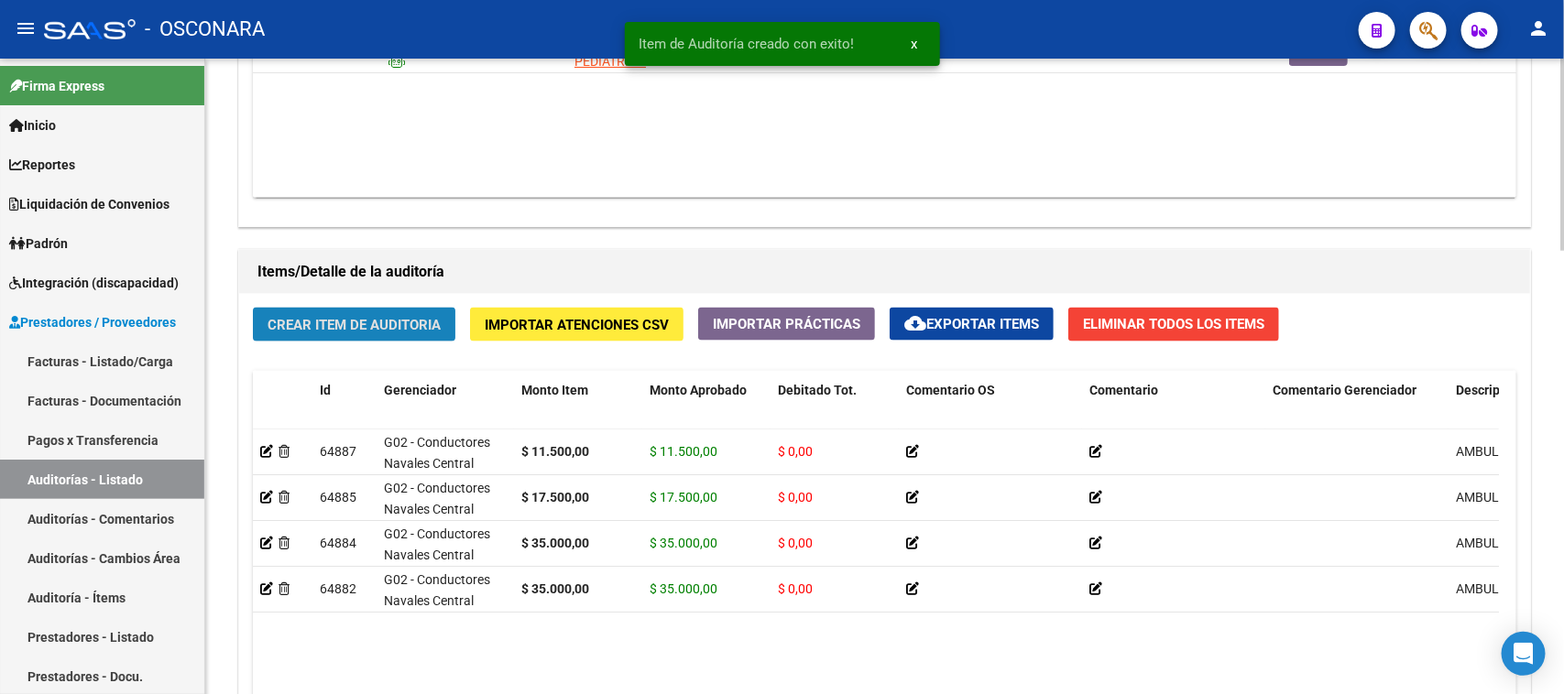
click at [378, 312] on button "Crear Item de Auditoria" at bounding box center [354, 325] width 202 height 34
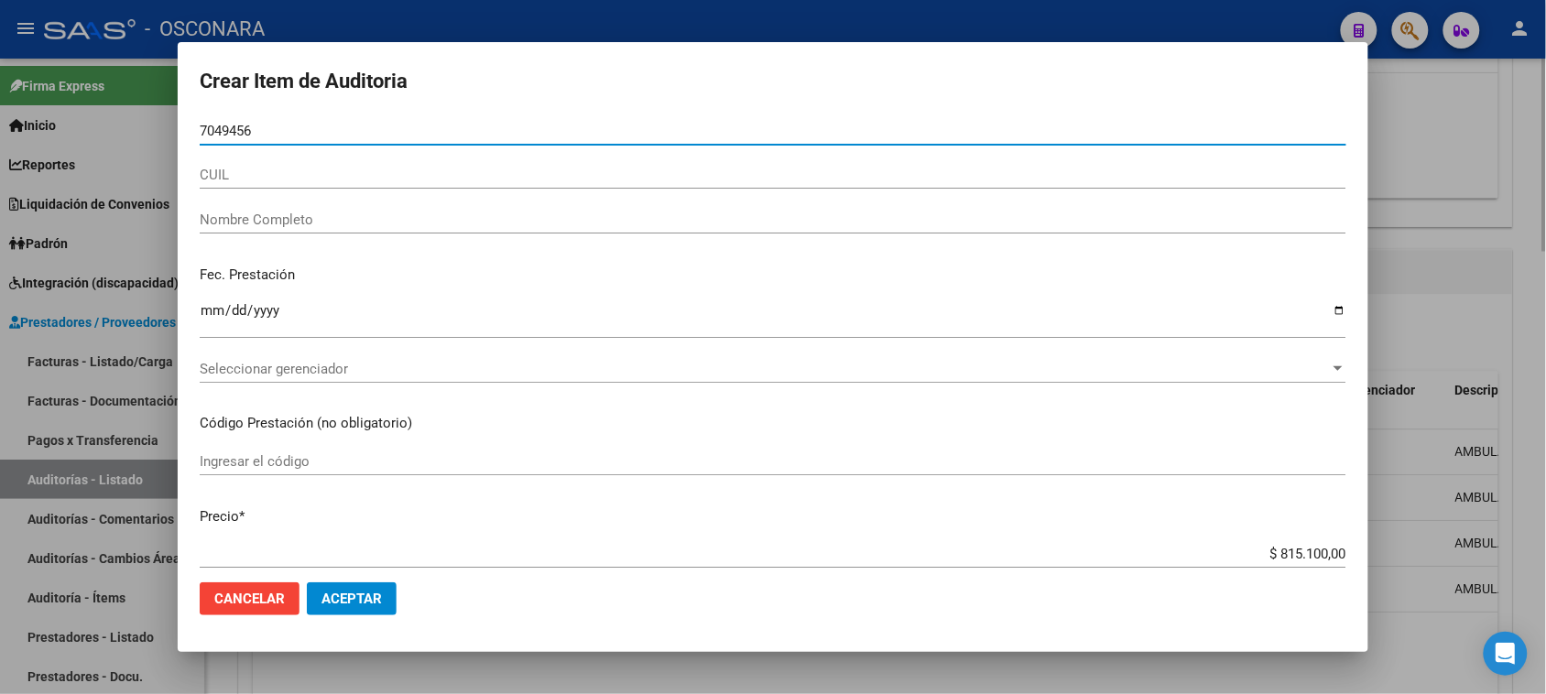
type input "70494561"
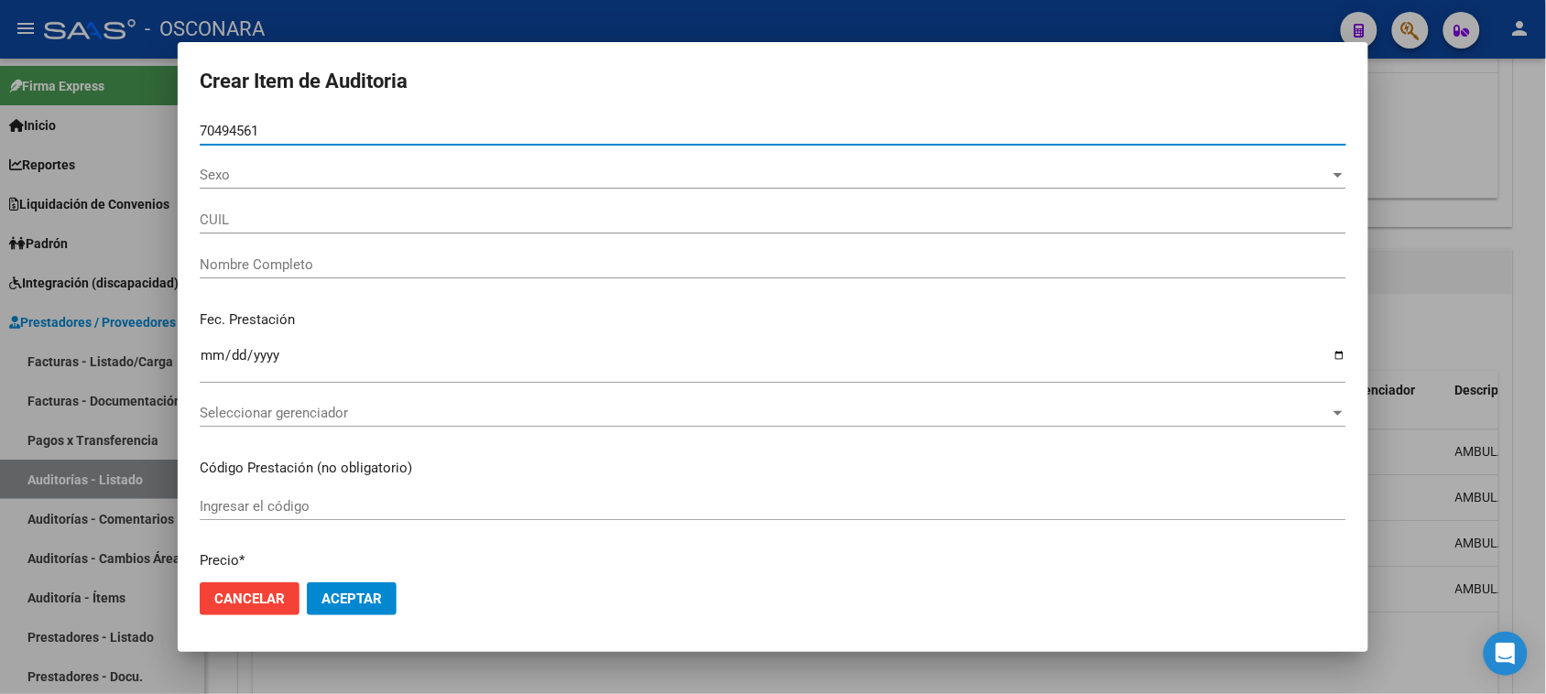
type input "20704945613"
type input "[PERSON_NAME]"
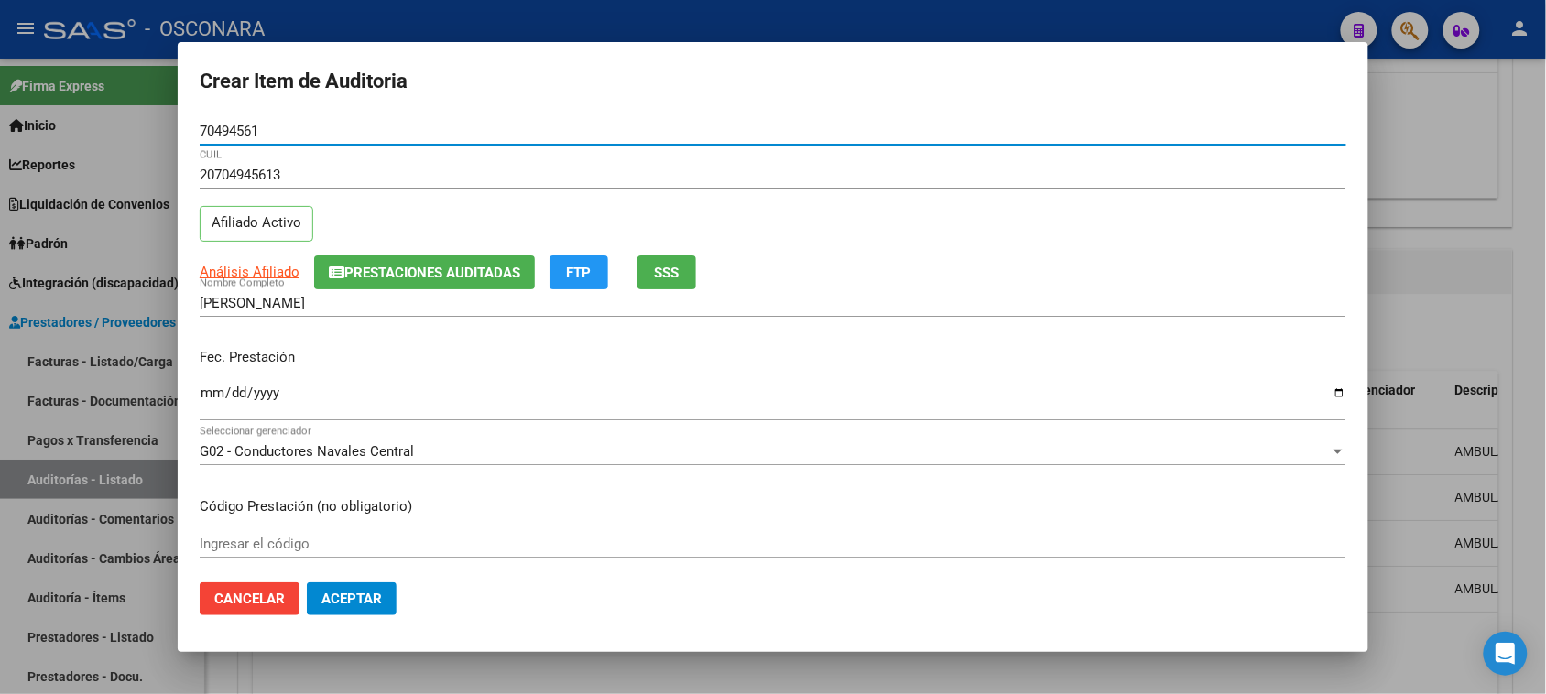
type input "70494561"
click at [671, 284] on button "SSS" at bounding box center [667, 273] width 59 height 34
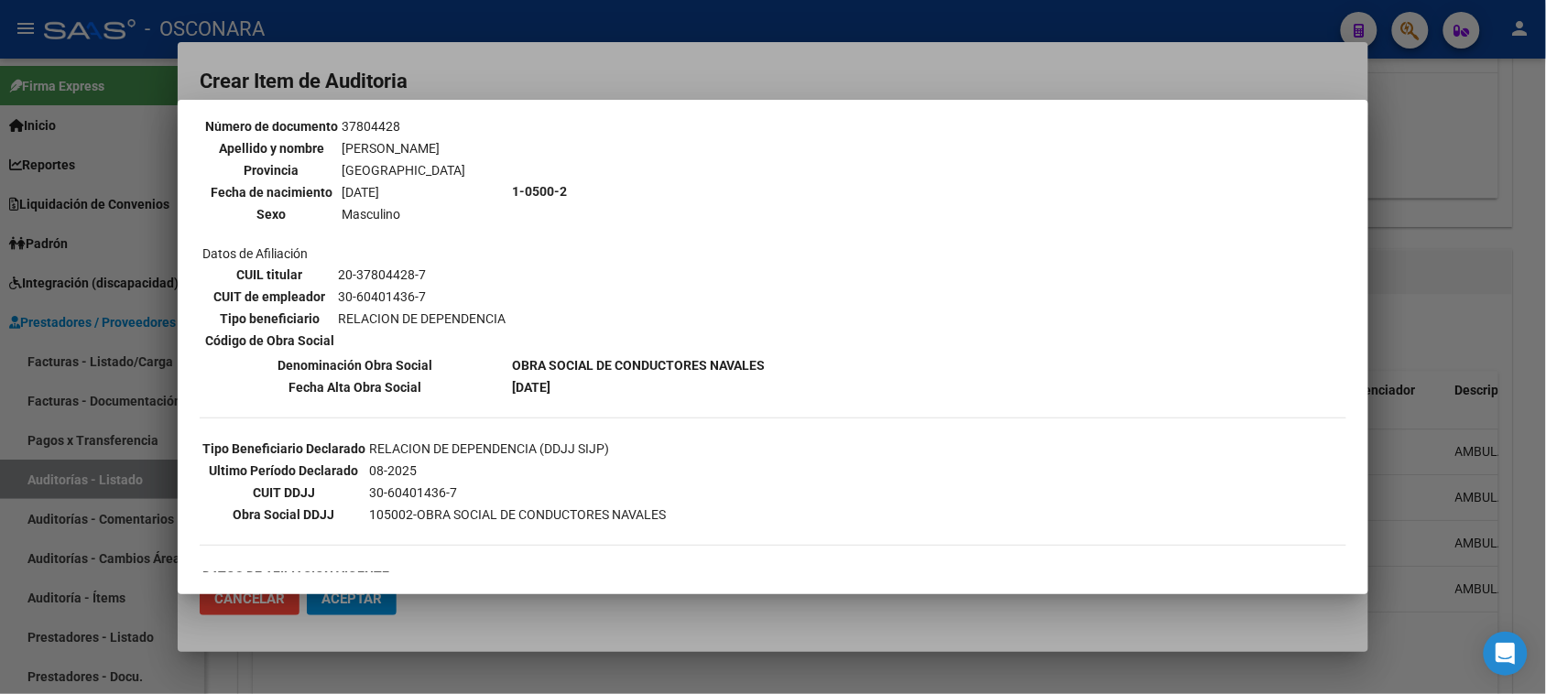
scroll to position [229, 0]
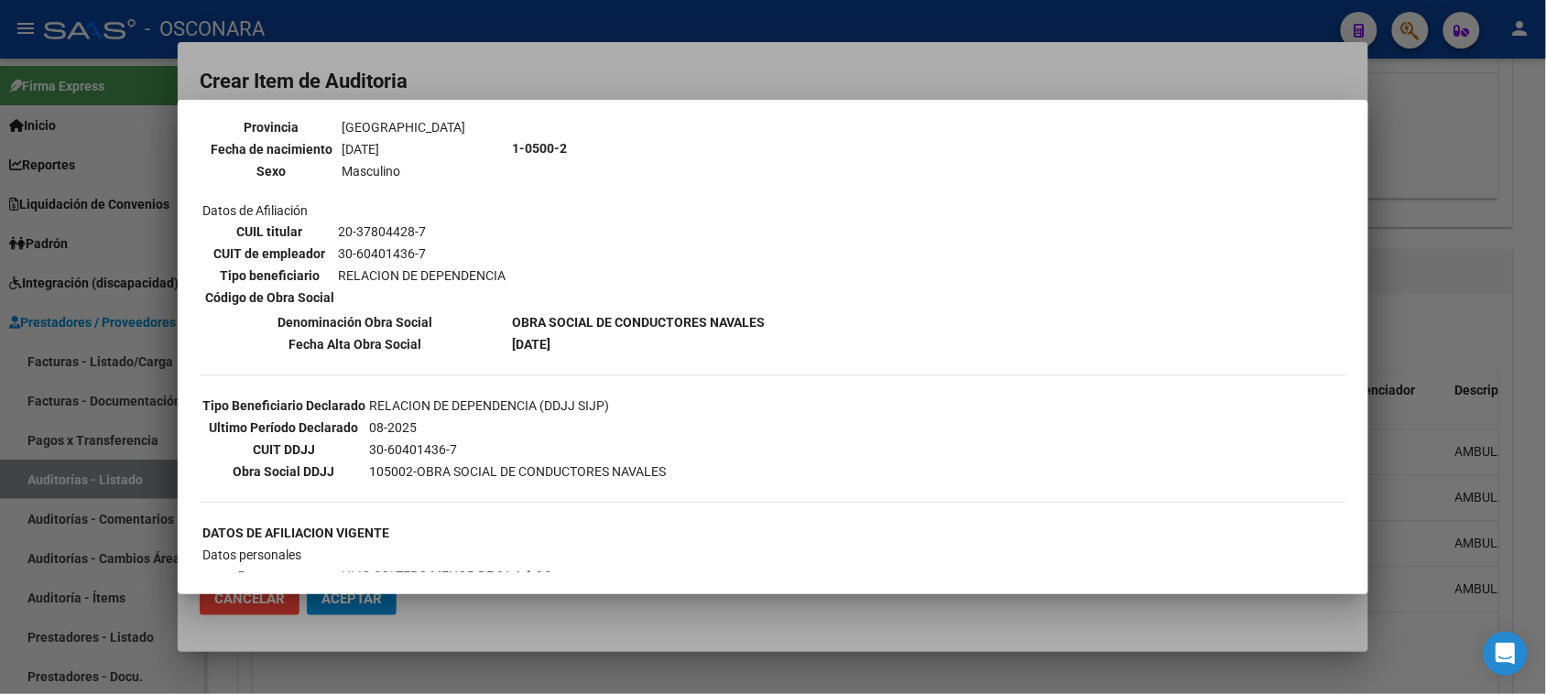
click at [649, 73] on div at bounding box center [773, 347] width 1546 height 694
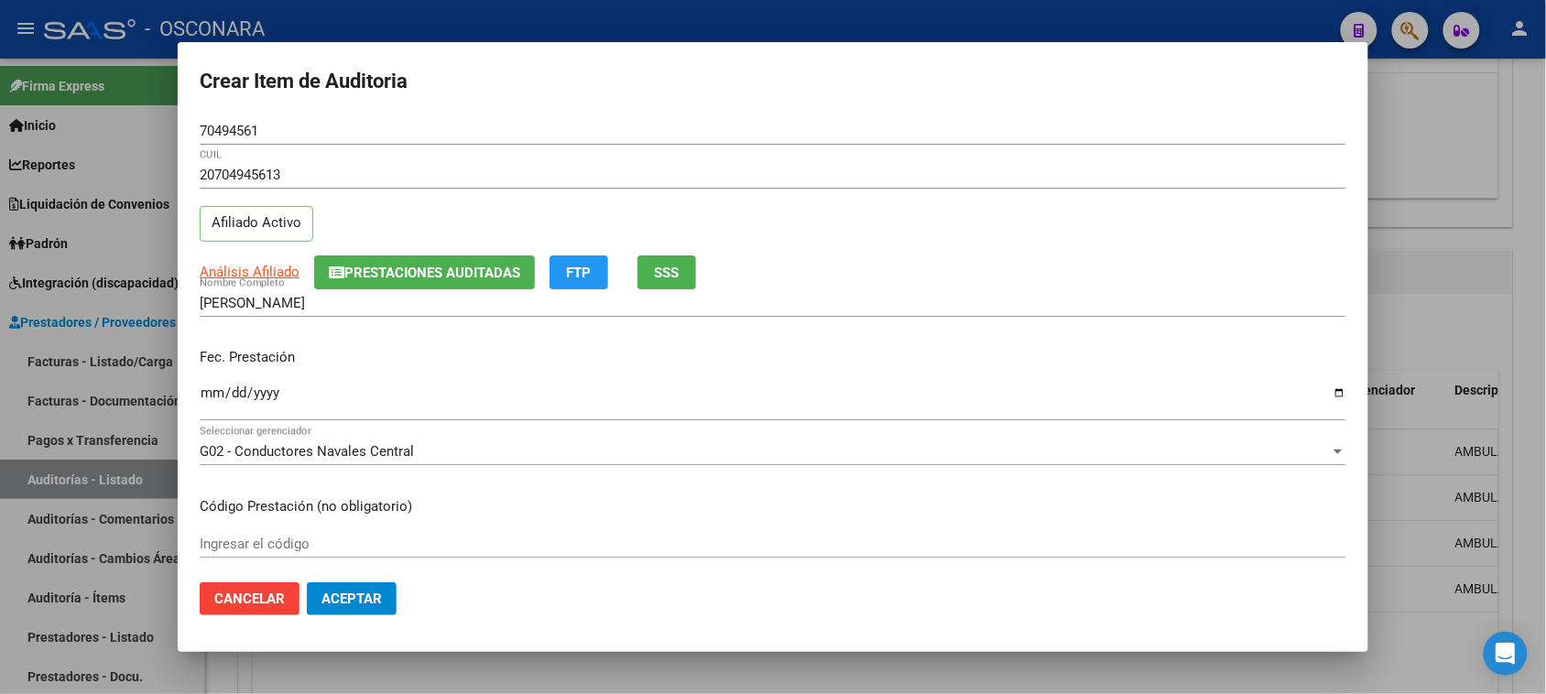
click at [195, 394] on mat-dialog-content "70494561 Nro Documento 20704945613 CUIL Afiliado Activo Análisis Afiliado Prest…" at bounding box center [773, 343] width 1191 height 452
click at [207, 394] on input "Ingresar la fecha" at bounding box center [773, 400] width 1147 height 29
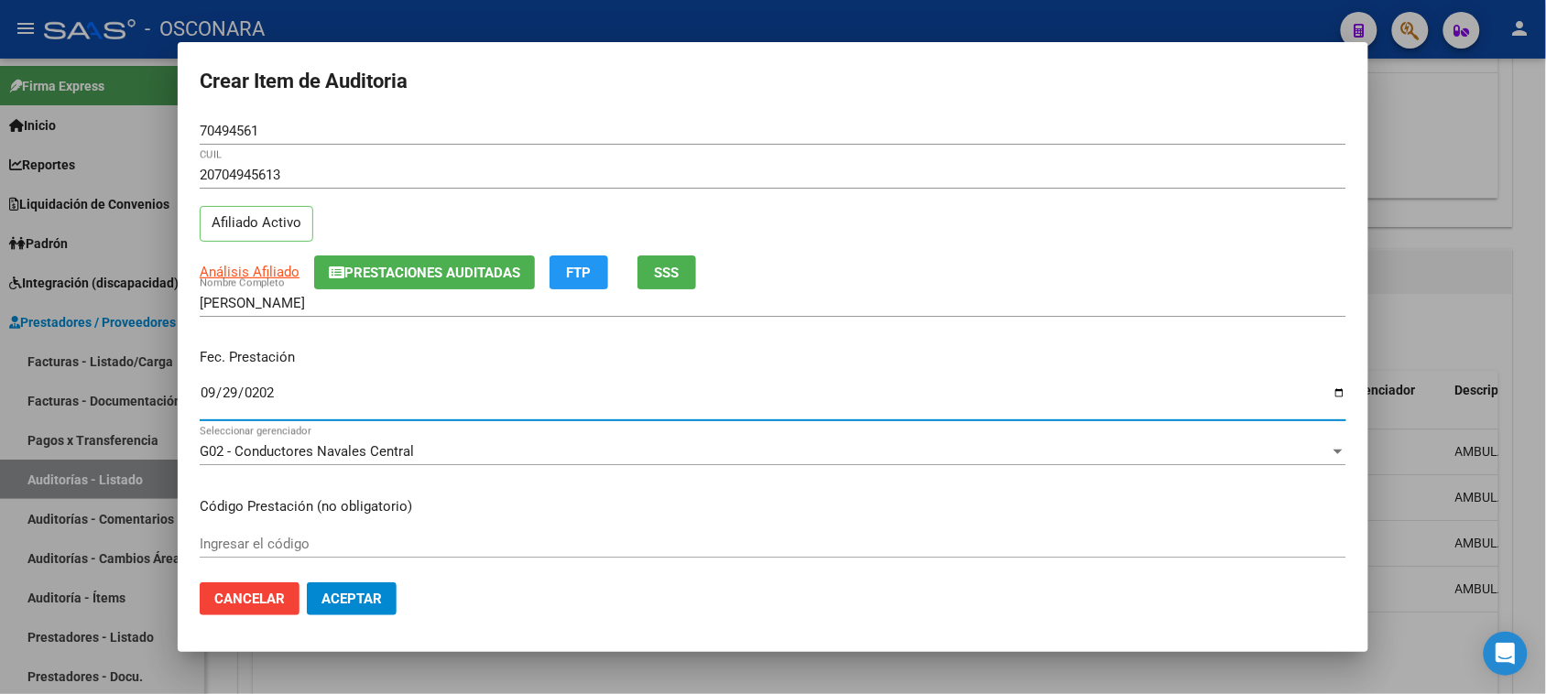
type input "[DATE]"
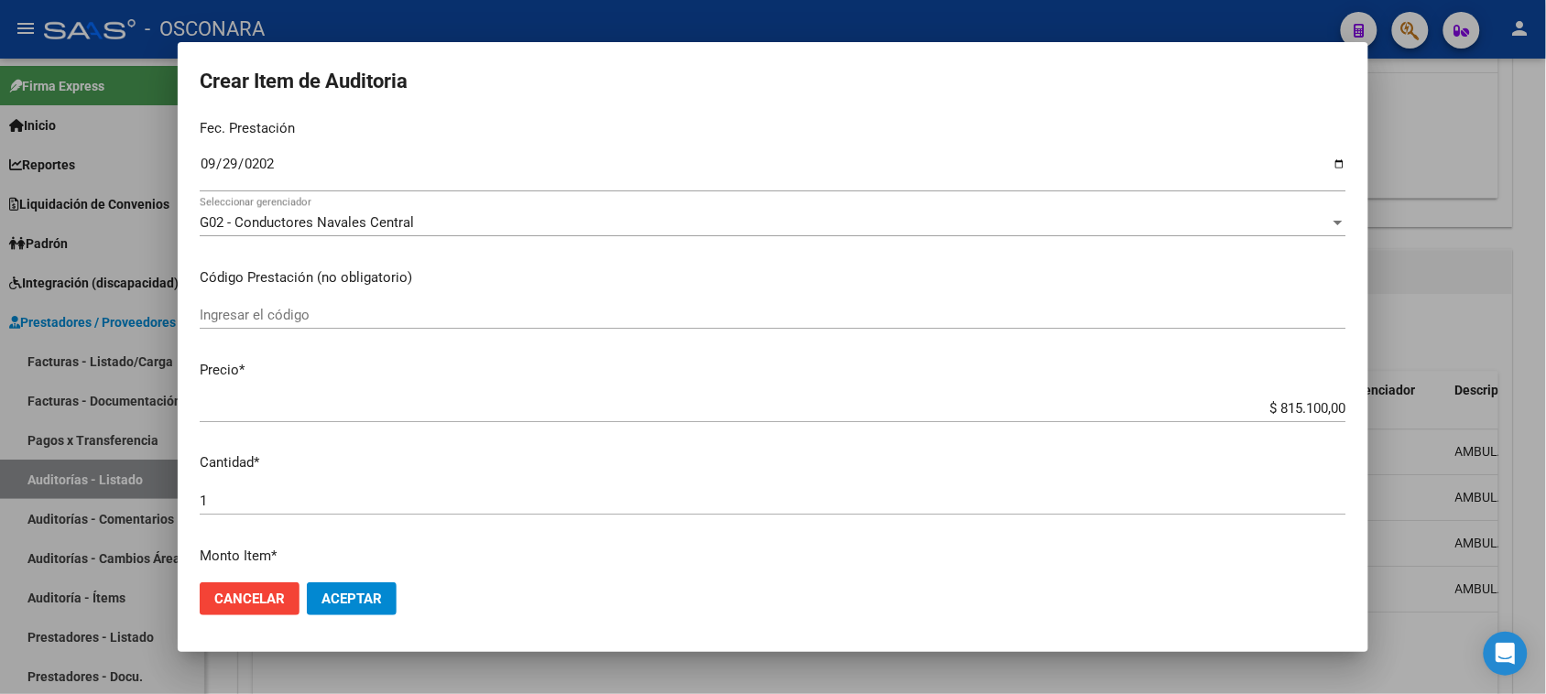
click at [1260, 399] on div "$ 815.100,00 Ingresar el precio" at bounding box center [773, 408] width 1147 height 27
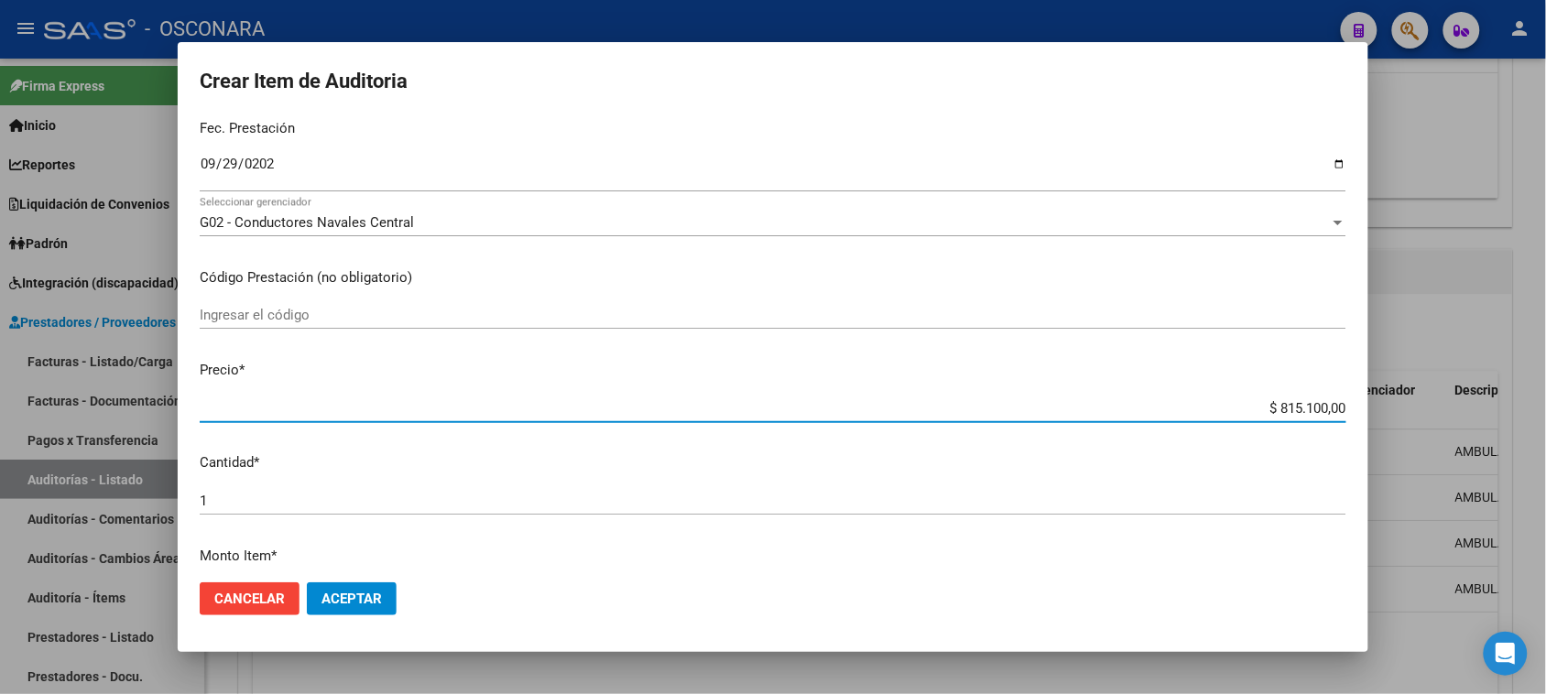
drag, startPoint x: 1266, startPoint y: 406, endPoint x: 1468, endPoint y: 399, distance: 202.5
click at [1454, 406] on div "Crear Item de Auditoria 70494561 Nro Documento 20704945613 CUIL Afiliado Activo…" at bounding box center [773, 347] width 1546 height 694
type input "$ 0,01"
type input "$ 0,17"
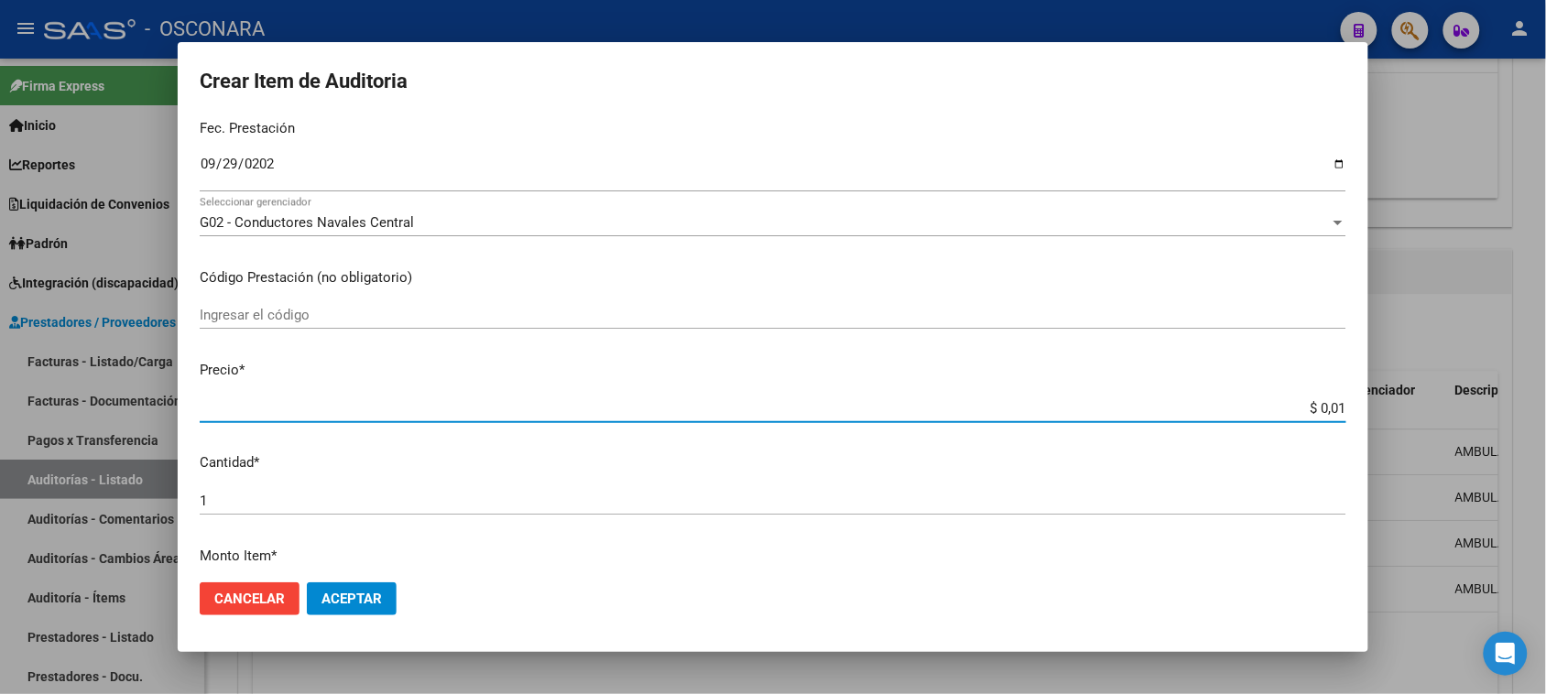
type input "$ 0,17"
type input "$ 1,75"
type input "$ 17,50"
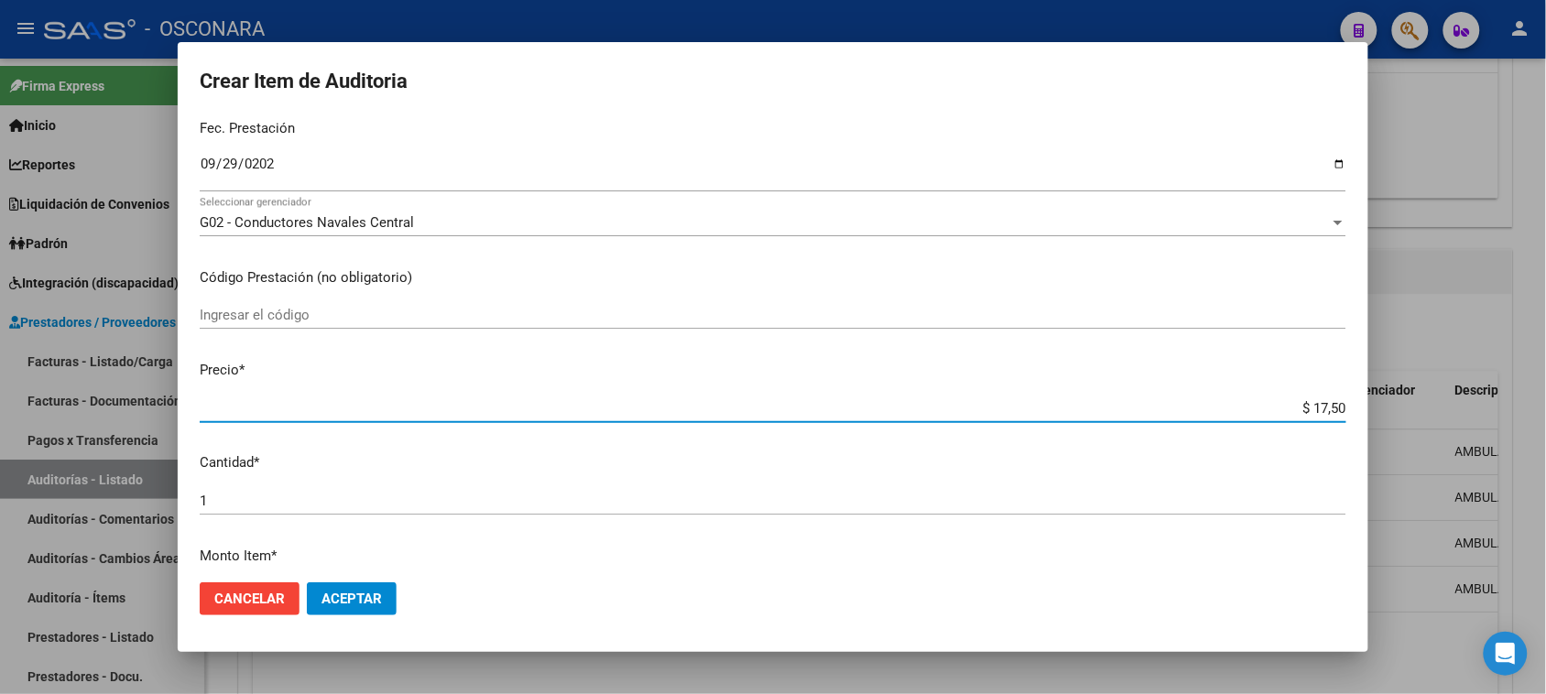
type input "$ 175,00"
type input "$ 1.750,00"
type input "$ 17.500,00"
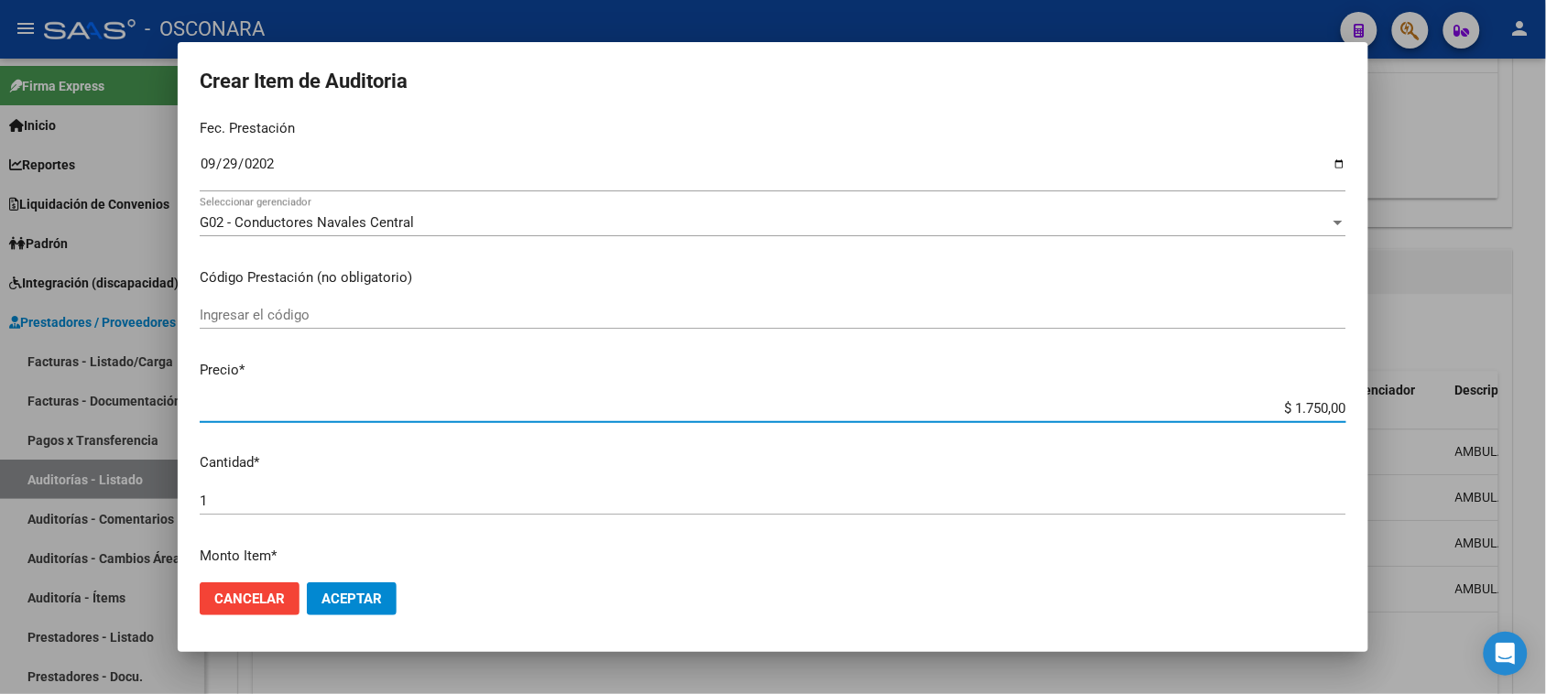
type input "$ 17.500,00"
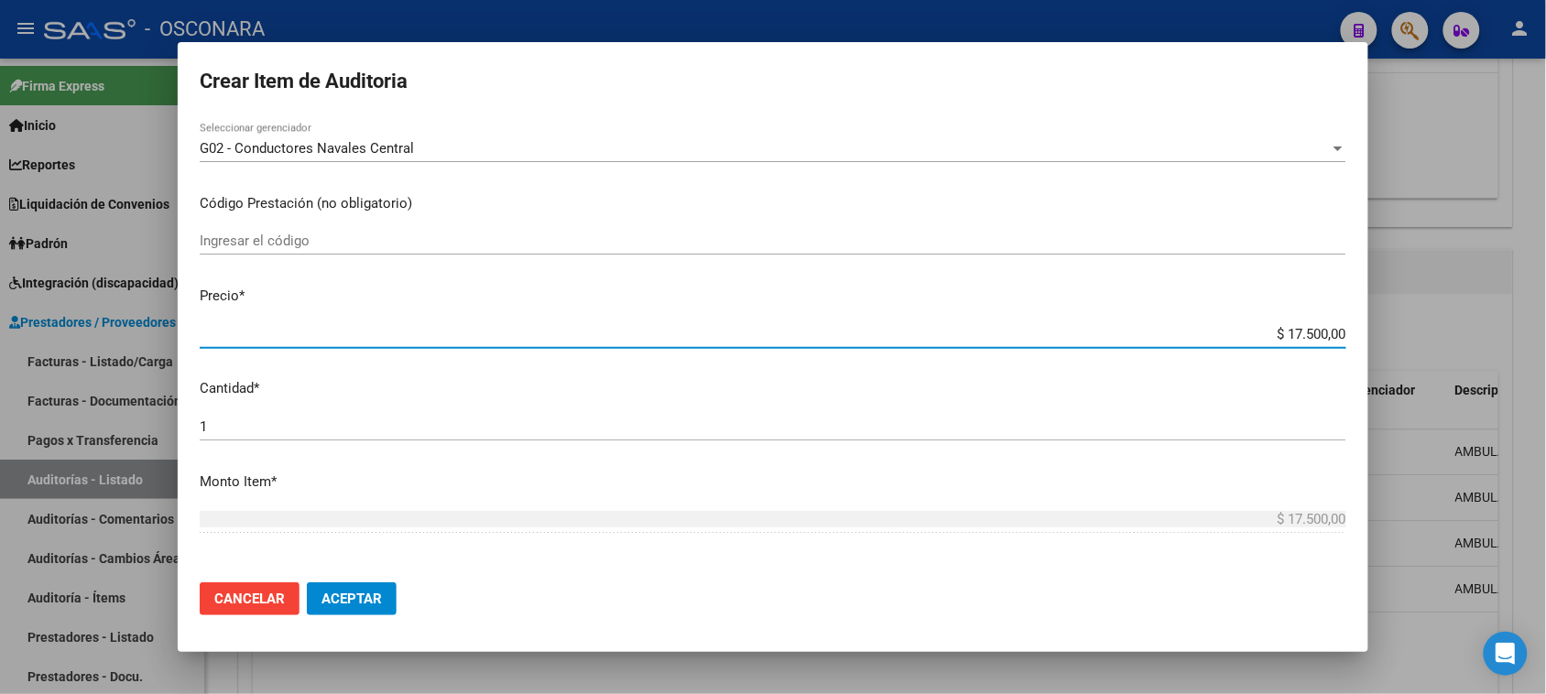
scroll to position [343, 0]
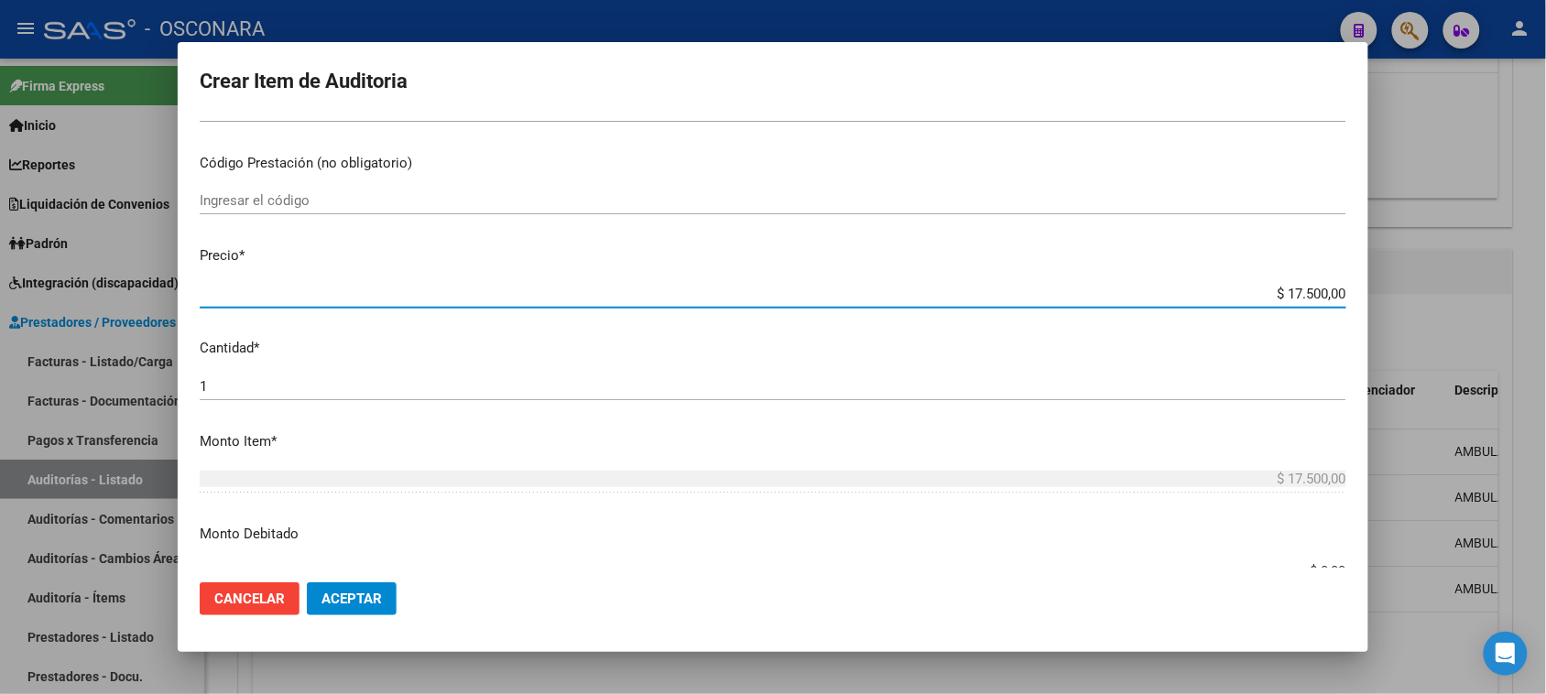
click at [249, 376] on div "1 Ingresar la cantidad" at bounding box center [773, 386] width 1147 height 27
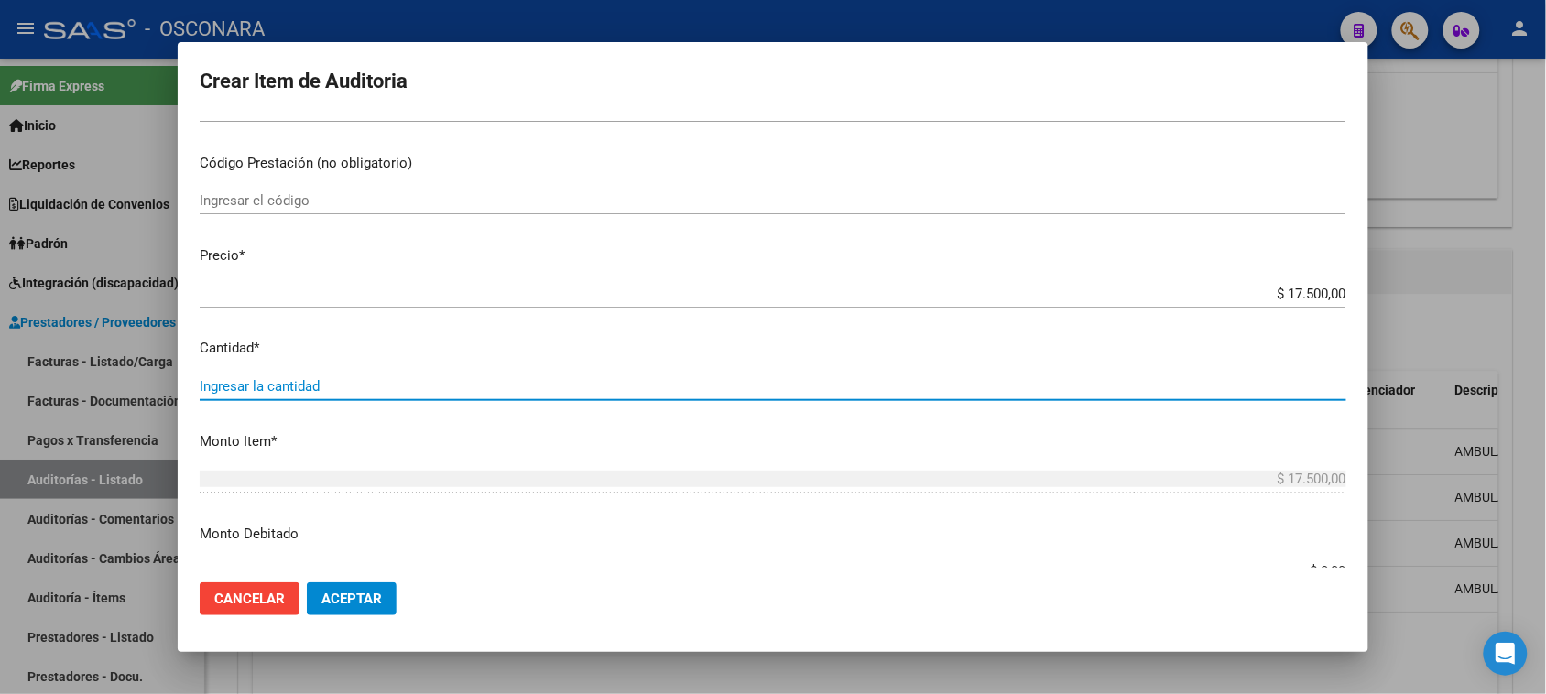
type input "2"
type input "$ 35.000,00"
type input "2"
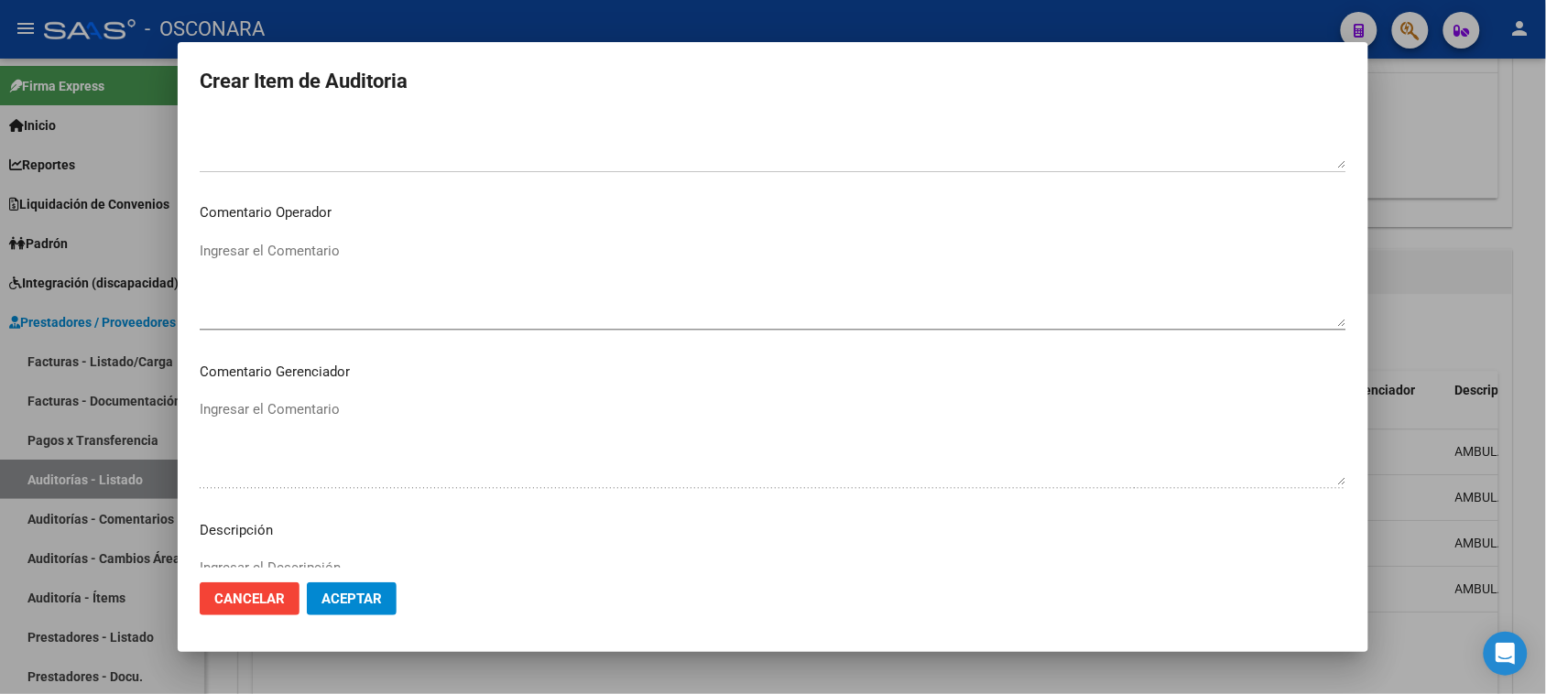
scroll to position [1196, 0]
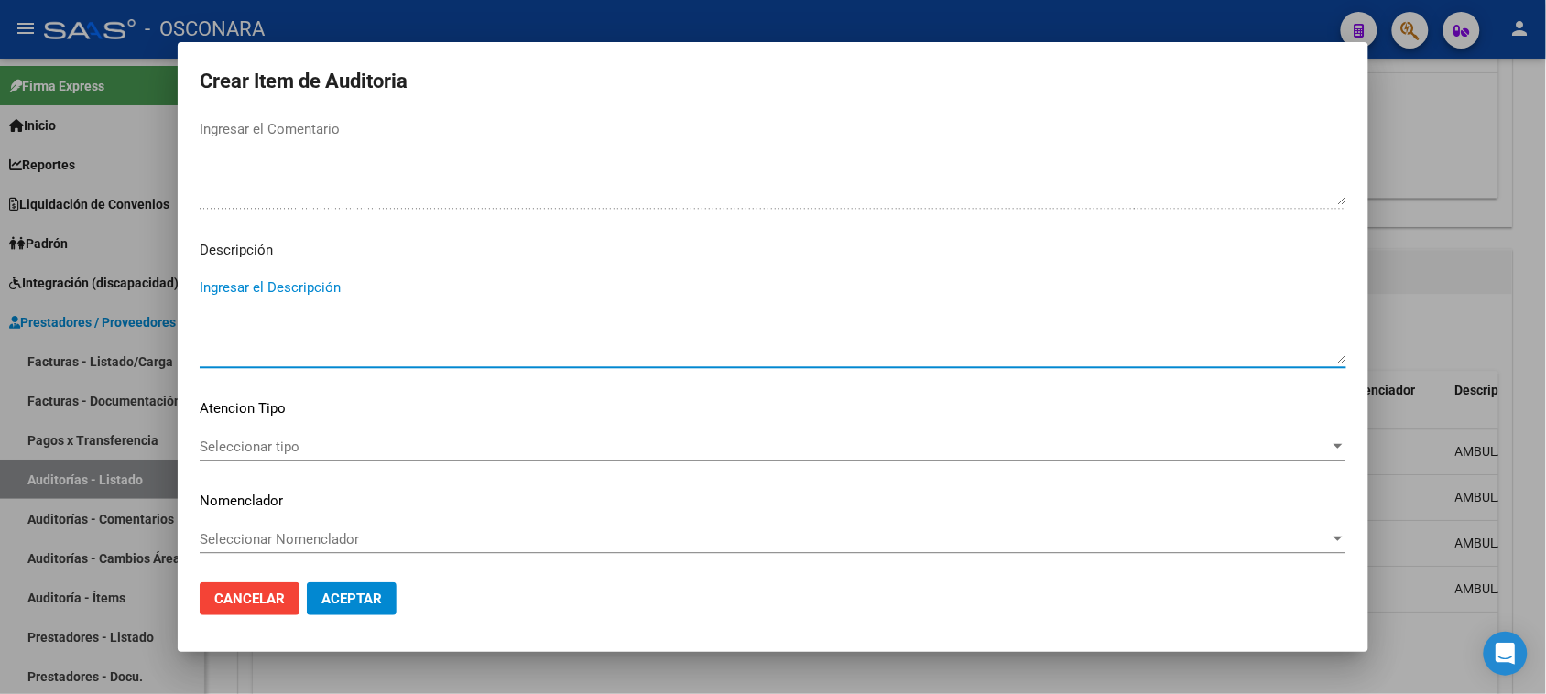
click at [250, 326] on textarea "Ingresar el Descripción" at bounding box center [773, 321] width 1147 height 86
type textarea "AMBULATORIO"
click at [245, 440] on span "Seleccionar tipo" at bounding box center [765, 447] width 1130 height 16
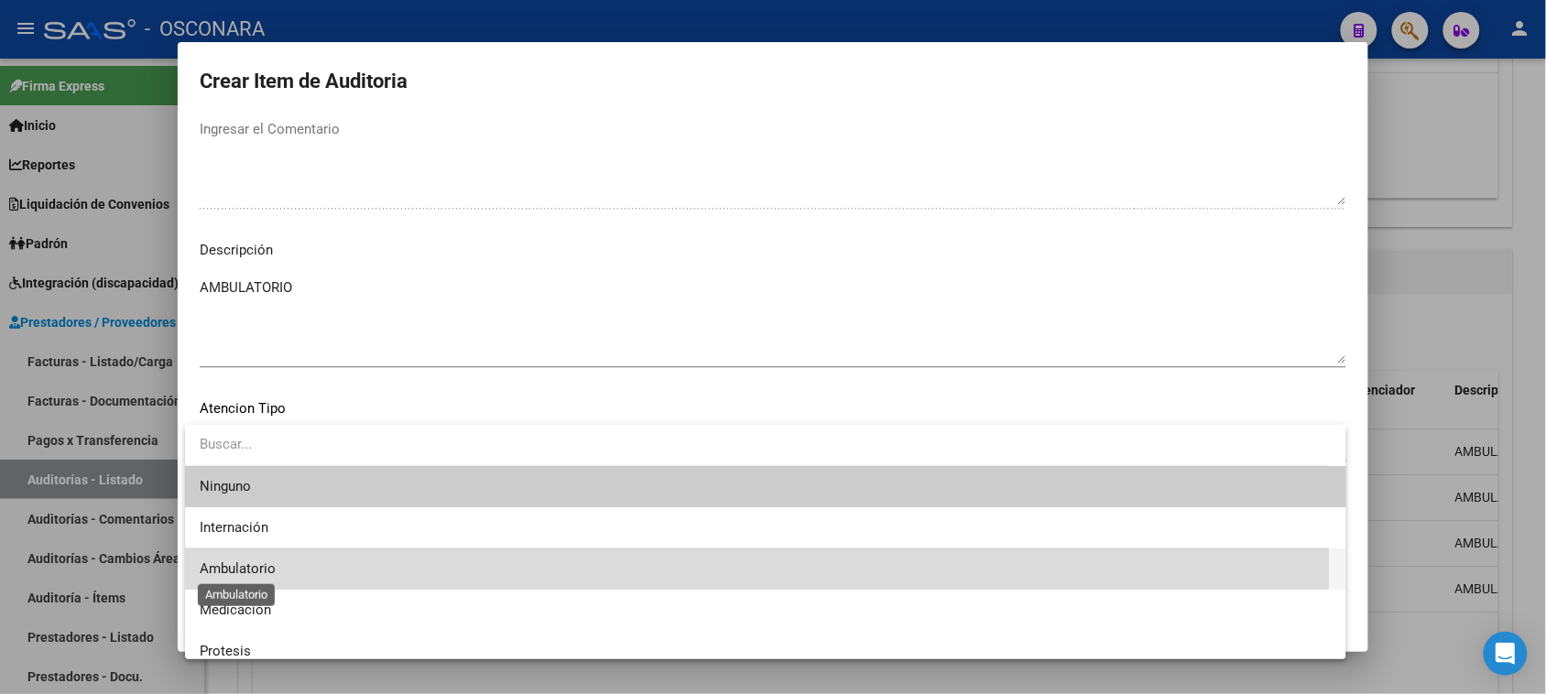
click at [273, 569] on span "Ambulatorio" at bounding box center [238, 569] width 76 height 16
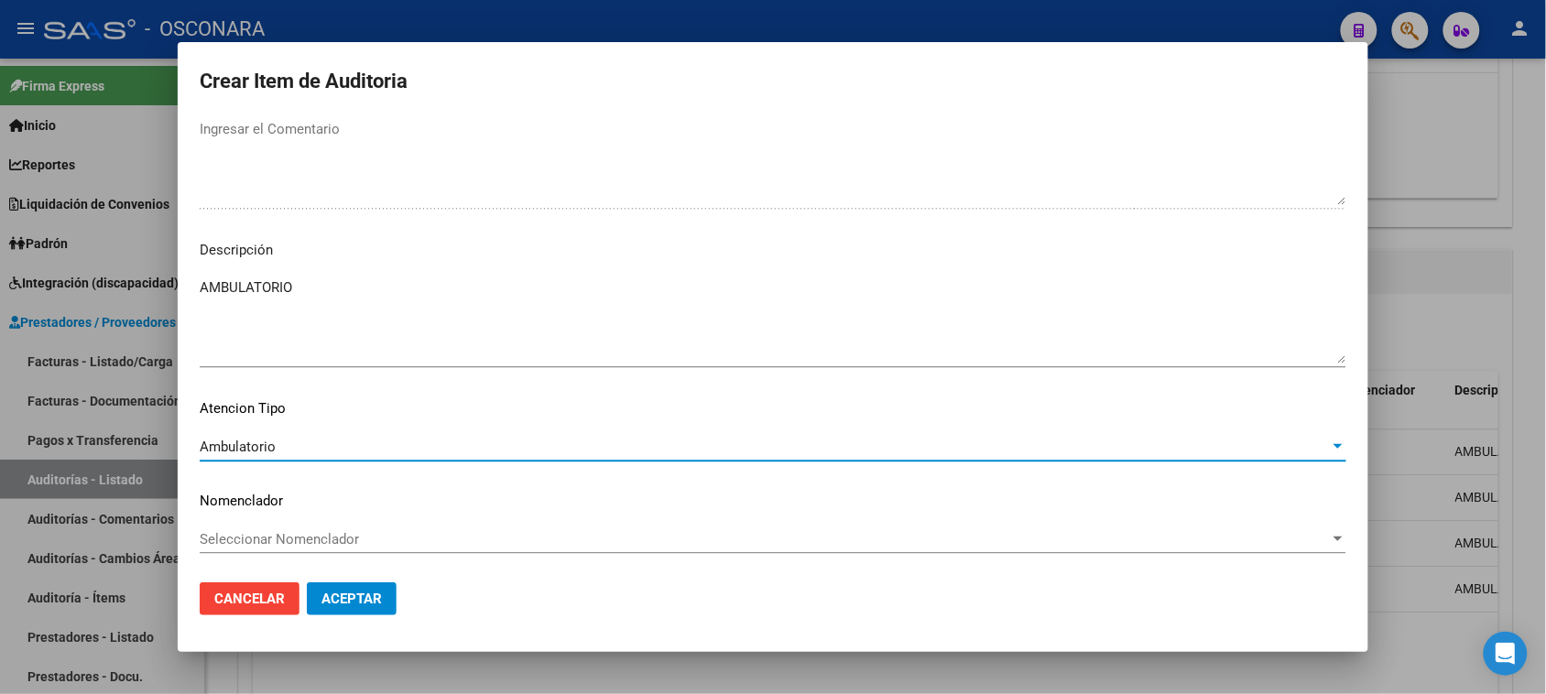
click at [339, 601] on span "Aceptar" at bounding box center [352, 599] width 60 height 16
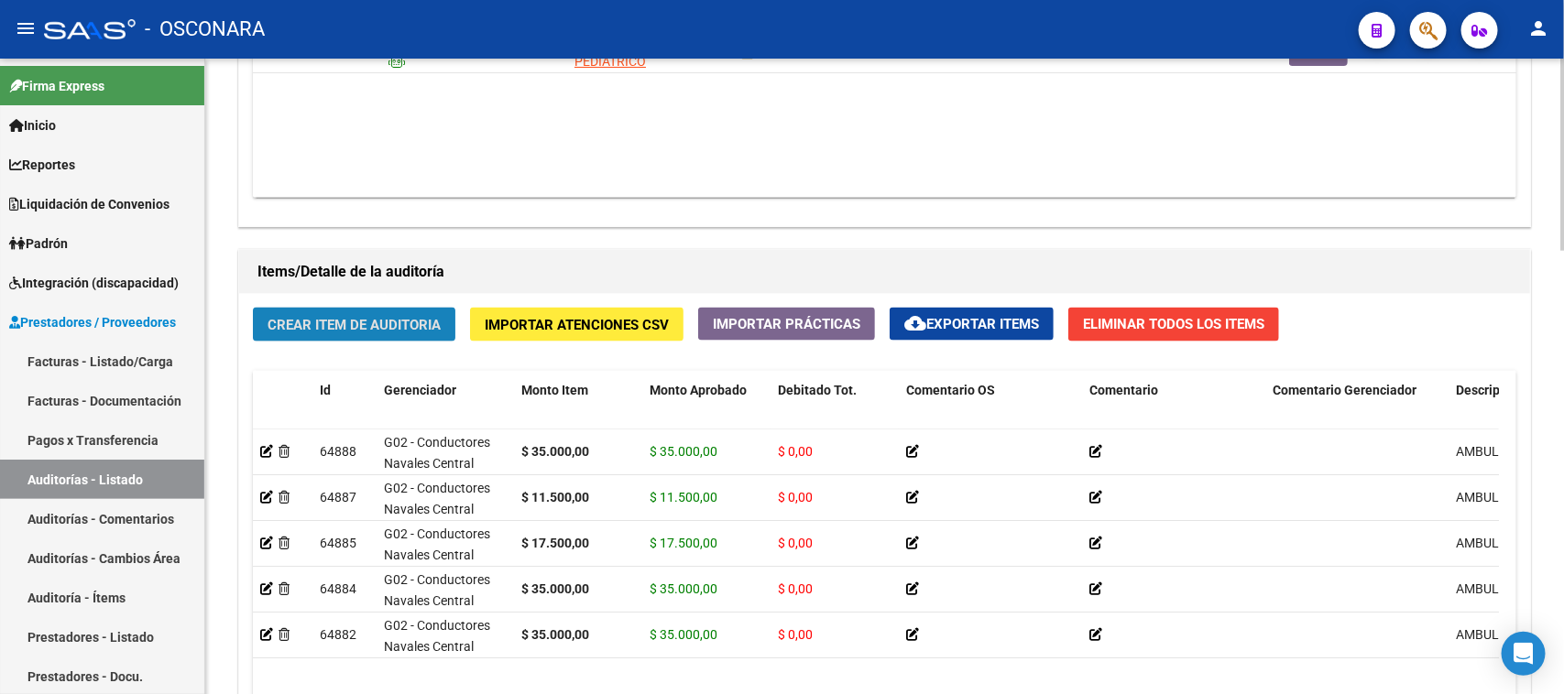
click at [392, 322] on span "Crear Item de Auditoria" at bounding box center [353, 325] width 173 height 16
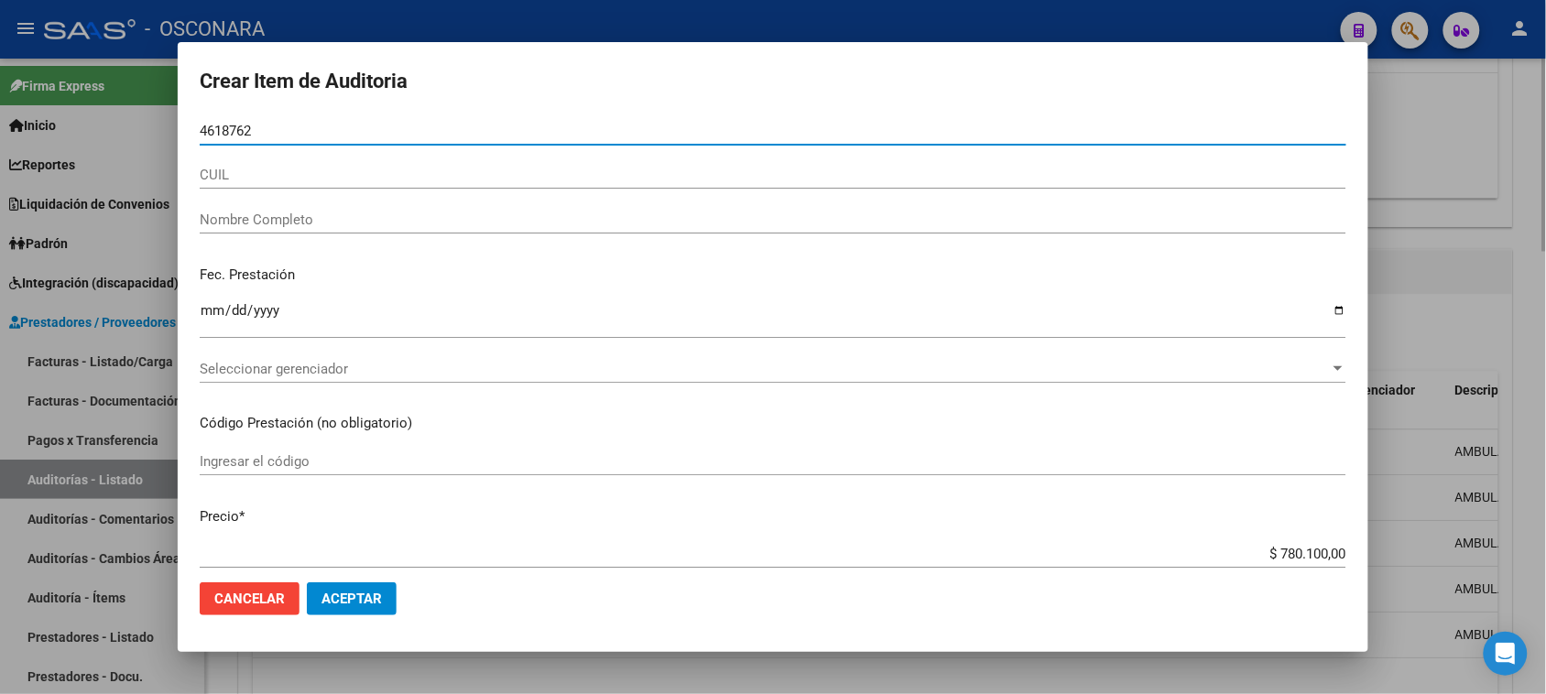
type input "46187621"
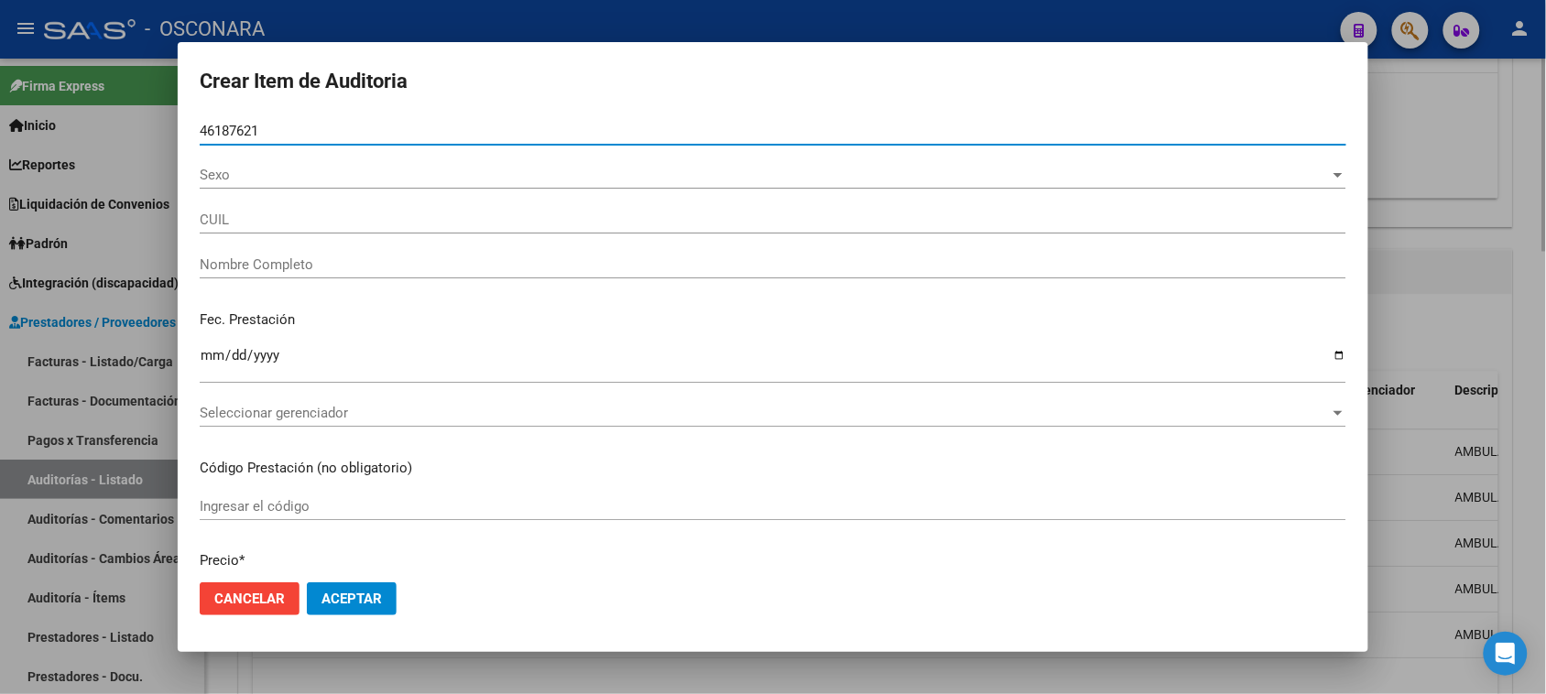
type input "27461876213"
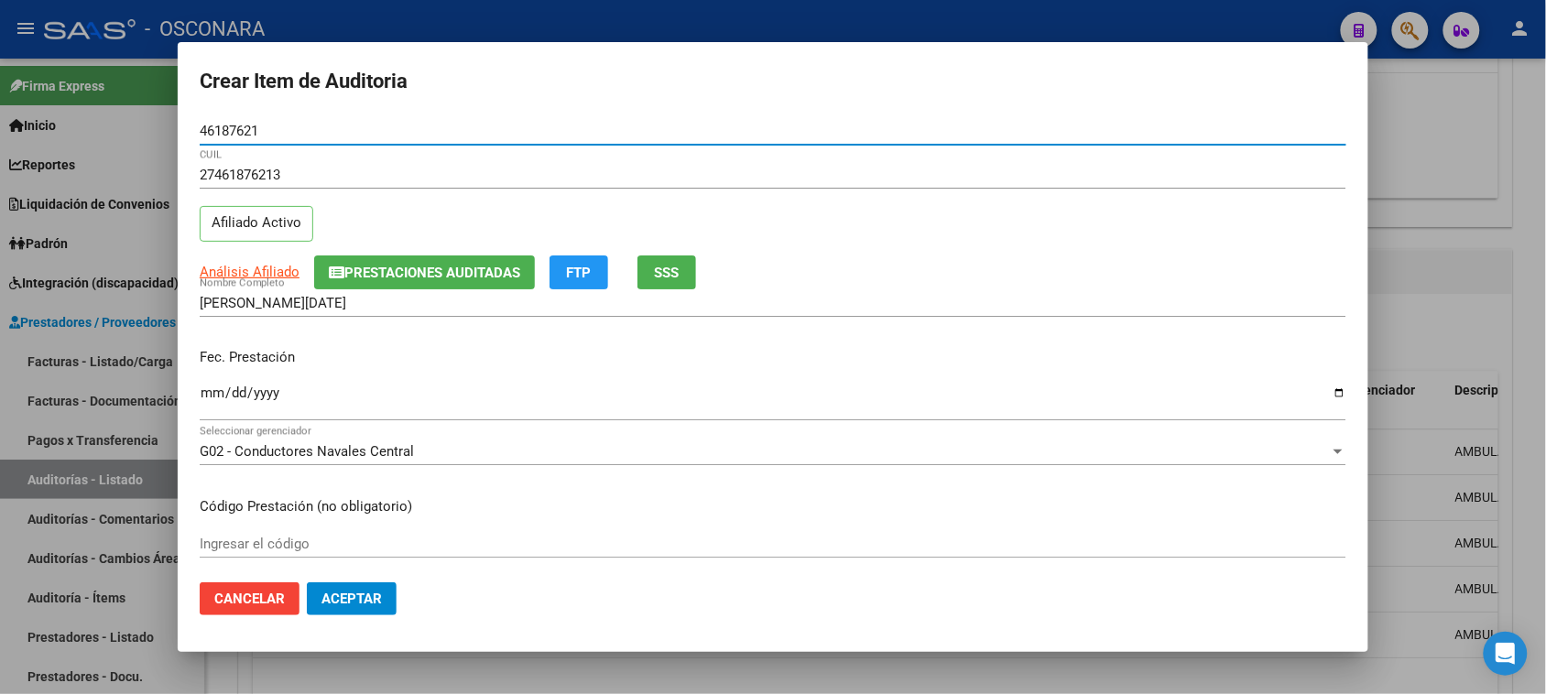
click at [675, 267] on span "SSS" at bounding box center [667, 273] width 25 height 16
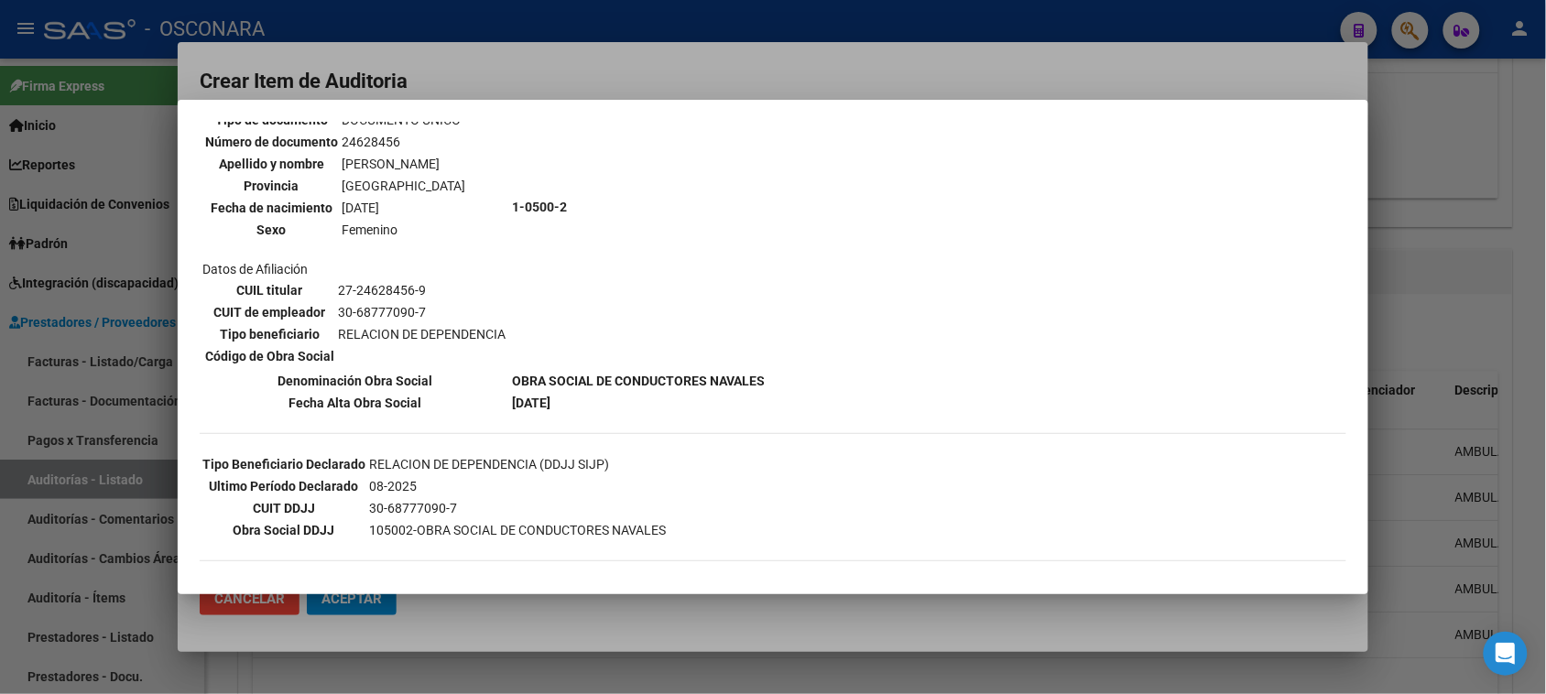
scroll to position [229, 0]
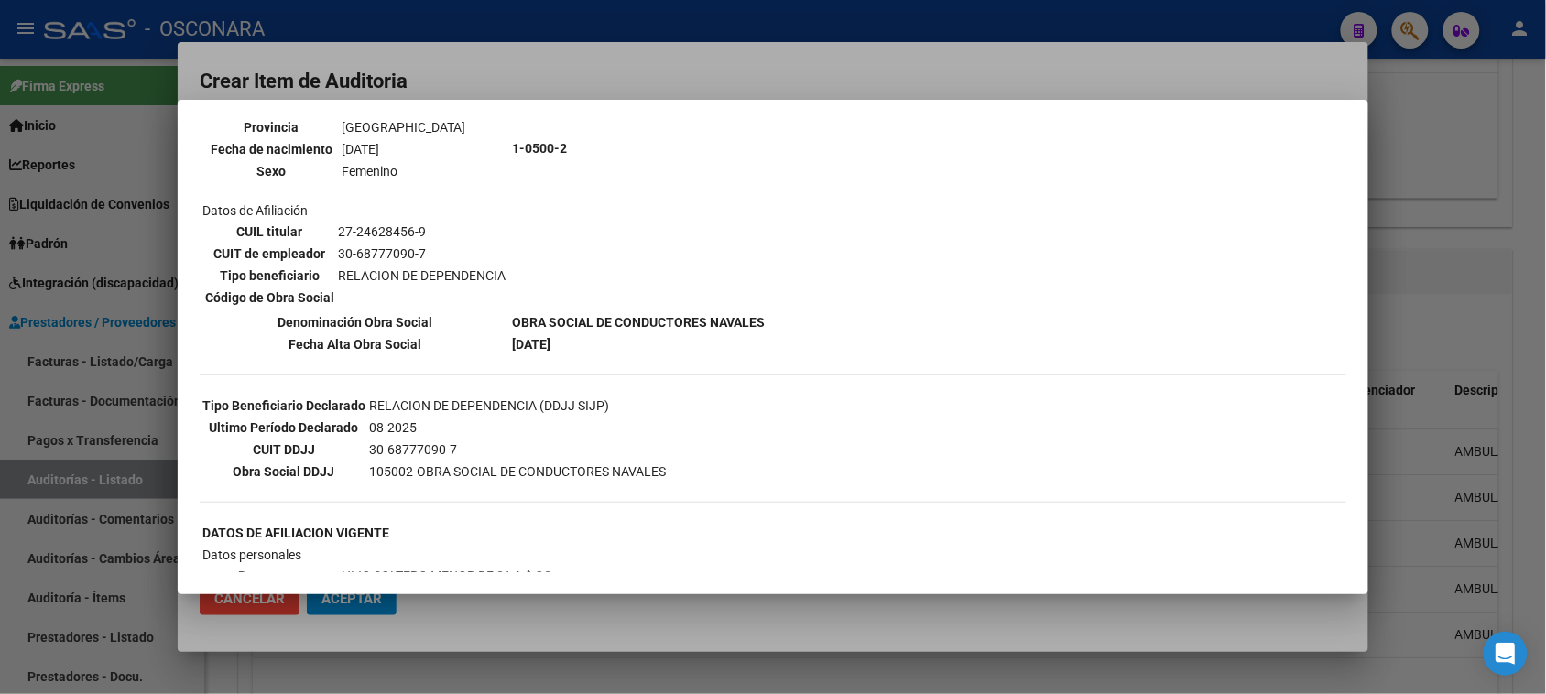
click at [607, 74] on div at bounding box center [773, 347] width 1546 height 694
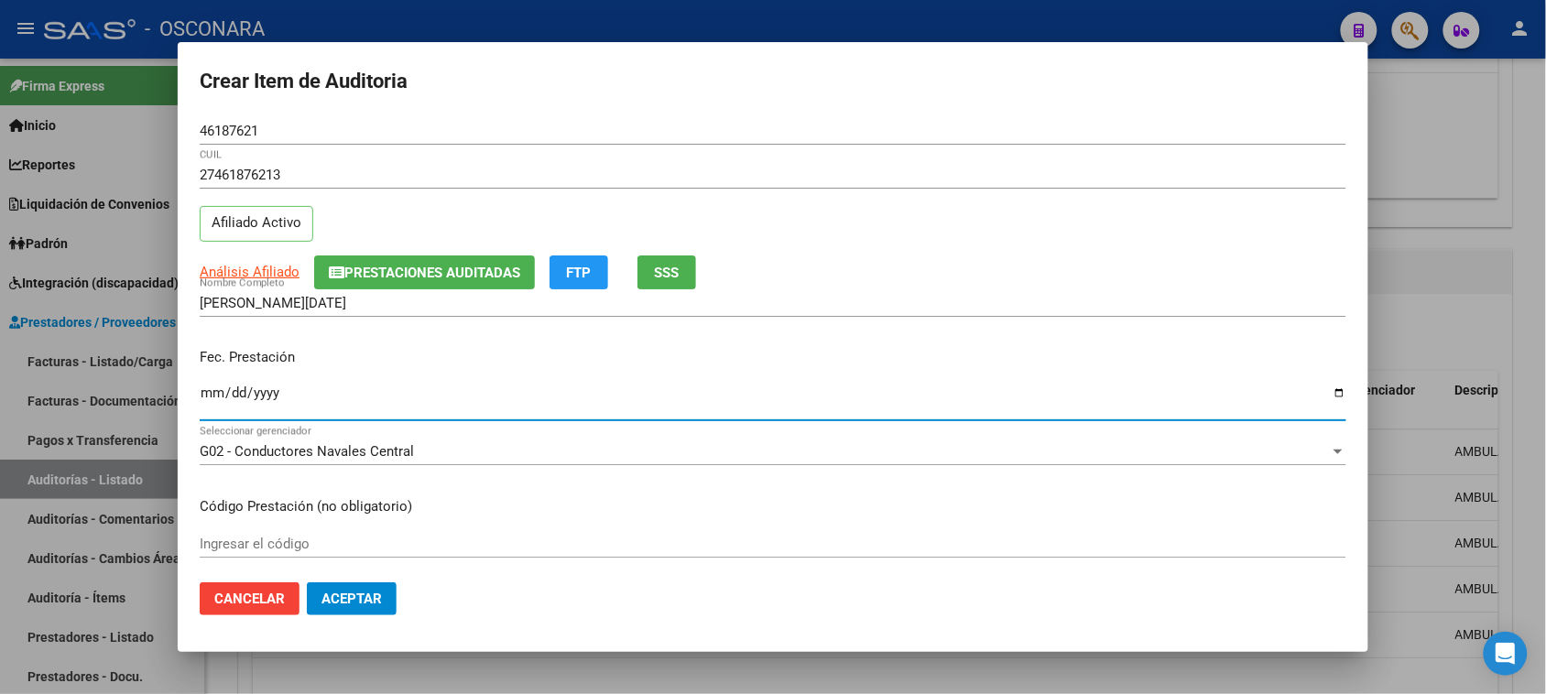
click at [213, 397] on input "Ingresar la fecha" at bounding box center [773, 400] width 1147 height 29
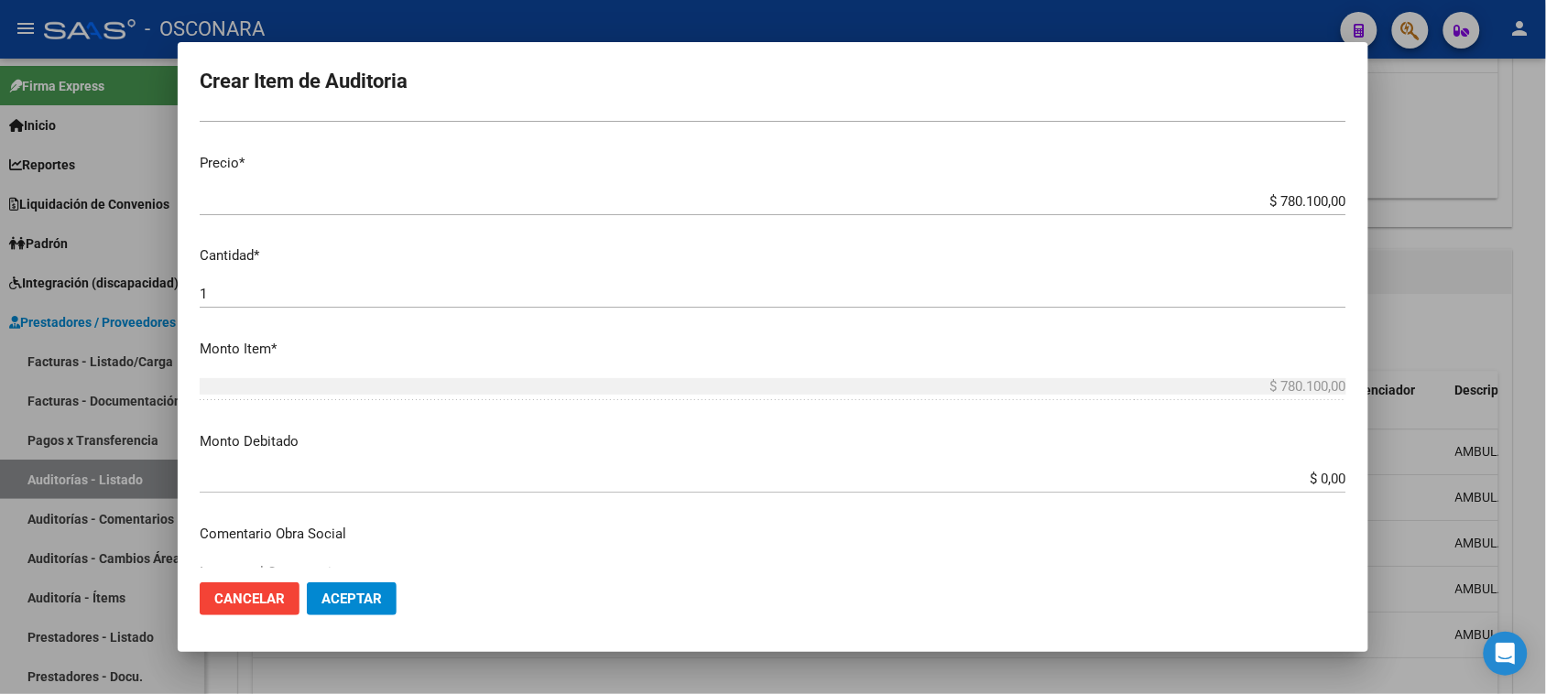
scroll to position [458, 0]
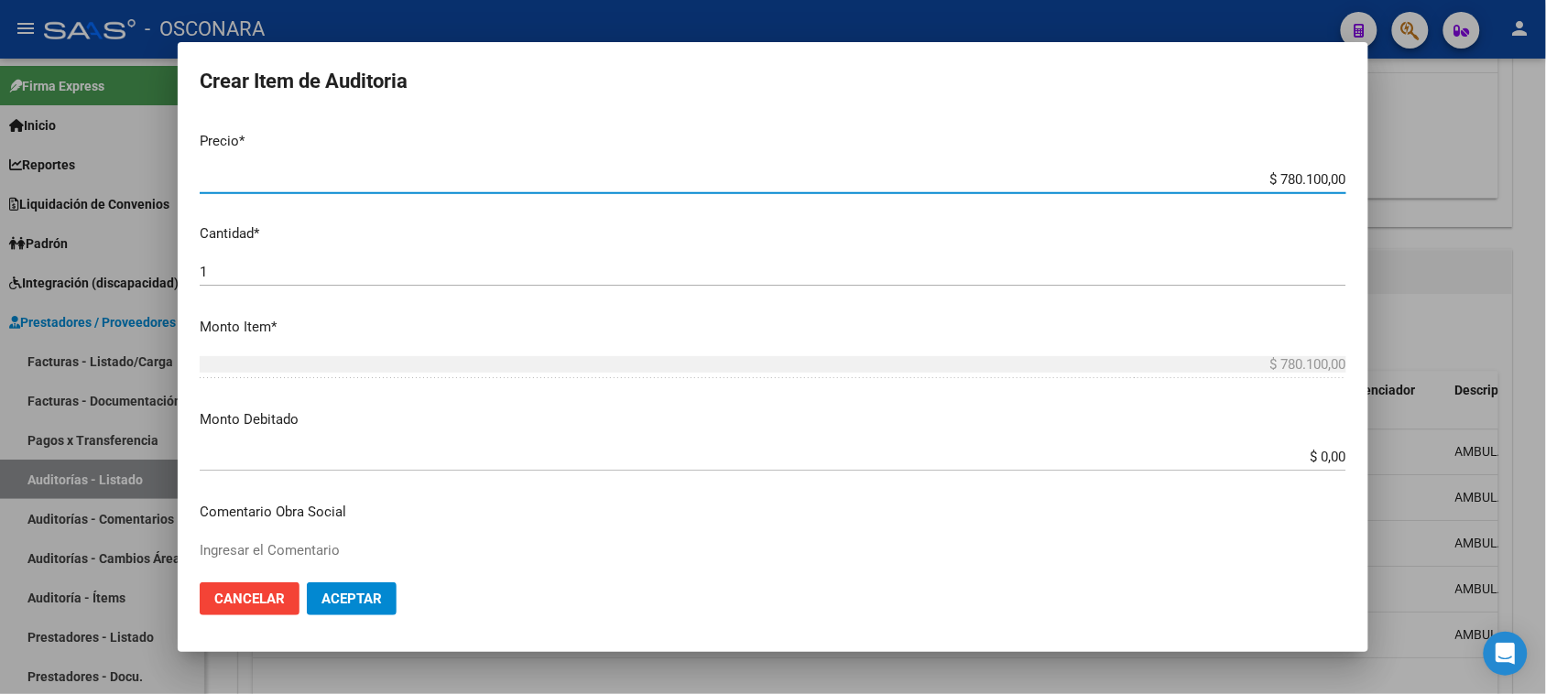
drag, startPoint x: 1262, startPoint y: 183, endPoint x: 1563, endPoint y: 181, distance: 300.5
click at [1545, 183] on html "menu - OSCONARA person Firma Express Inicio Calendario SSS Instructivos Contact…" at bounding box center [773, 347] width 1546 height 694
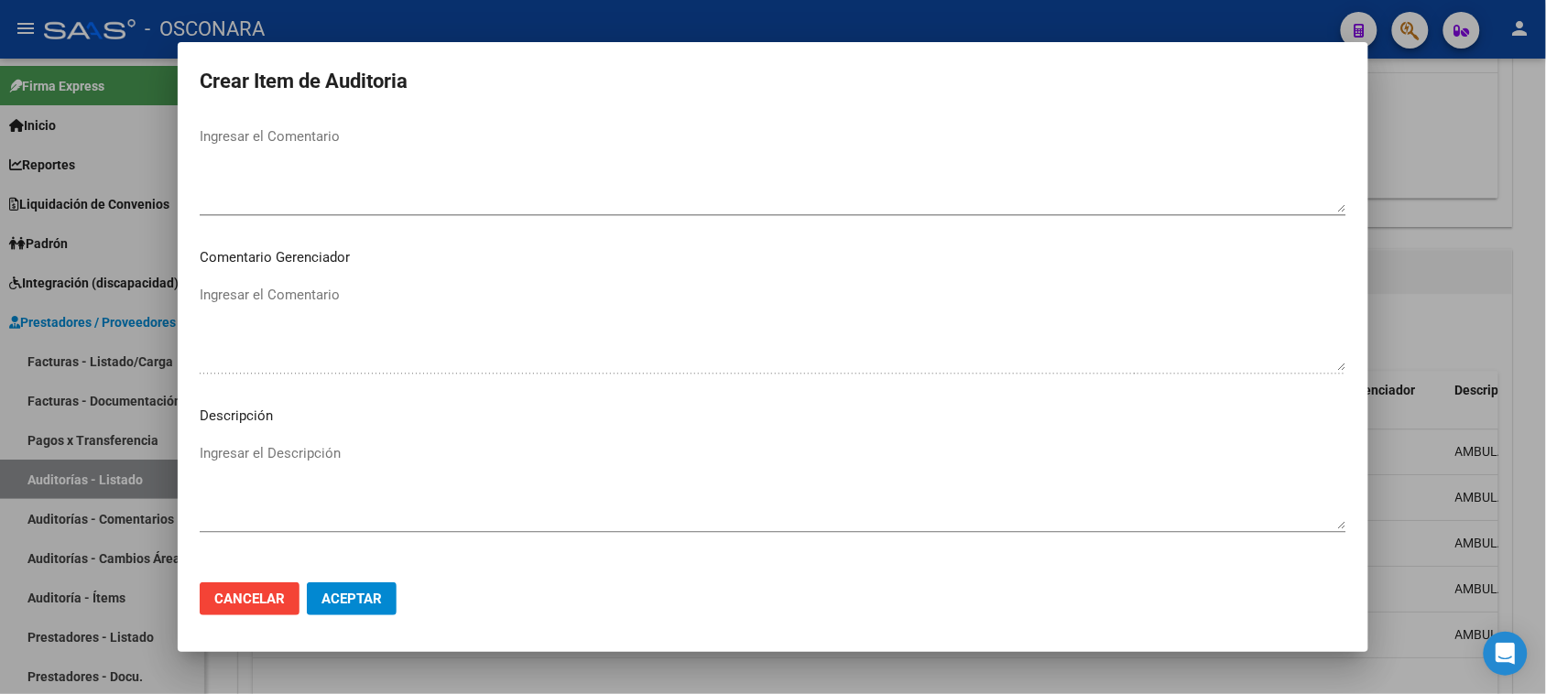
scroll to position [1196, 0]
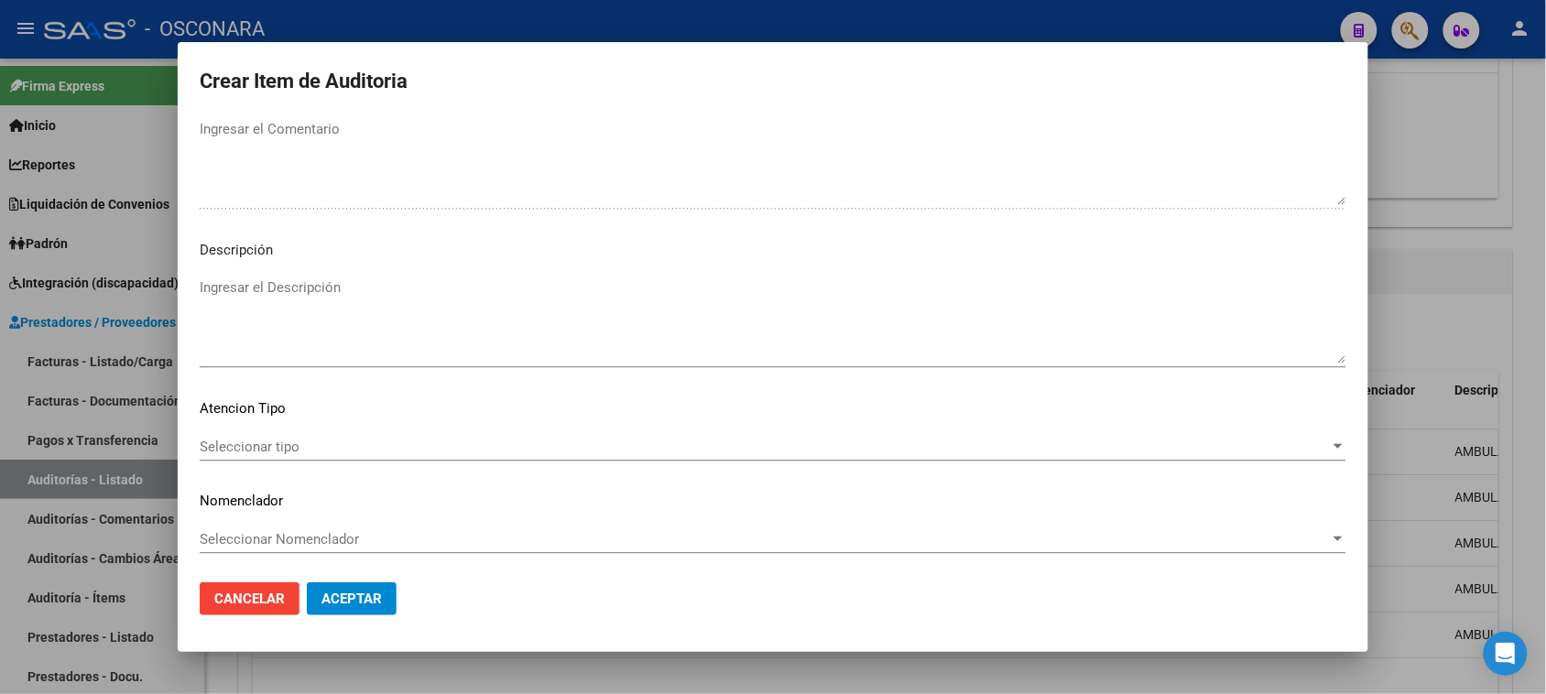
click at [328, 322] on textarea "Ingresar el Descripción" at bounding box center [773, 321] width 1147 height 86
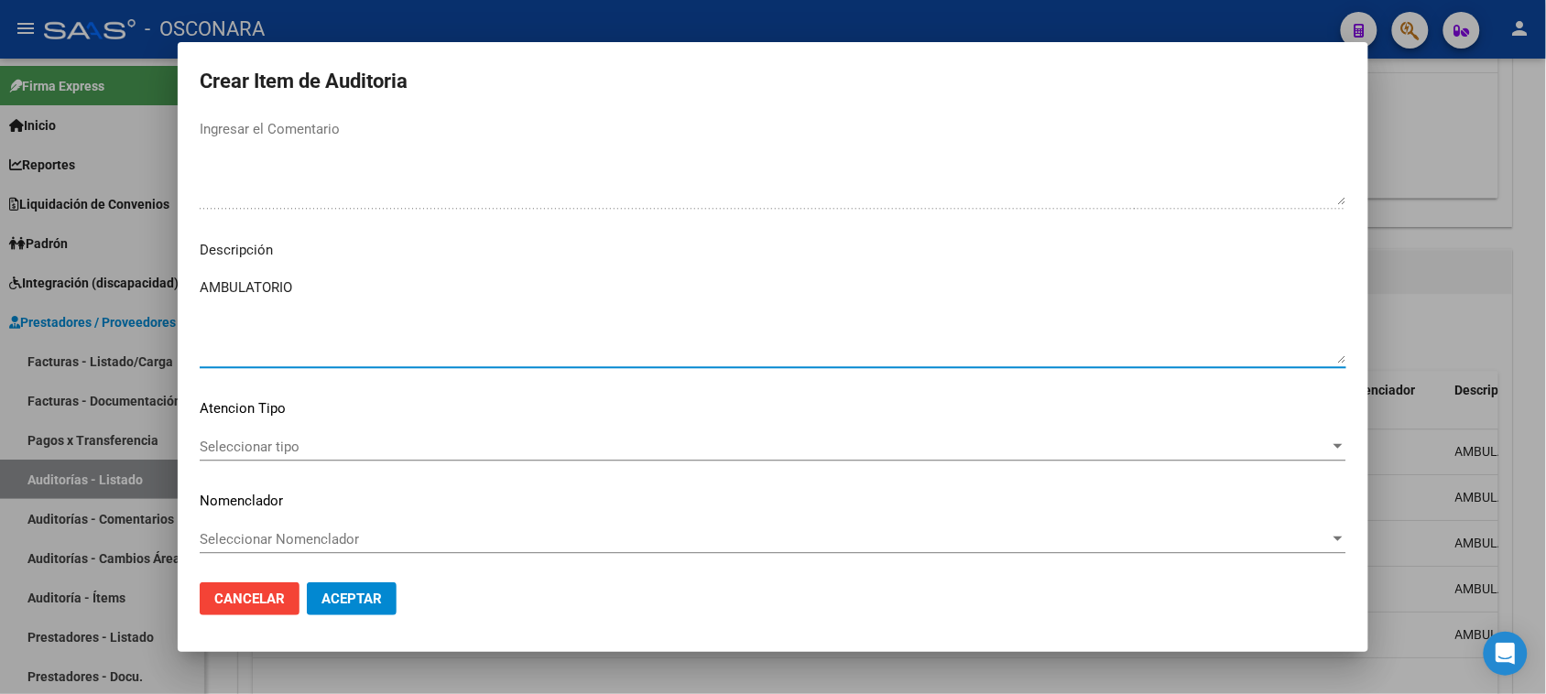
click at [252, 452] on span "Seleccionar tipo" at bounding box center [765, 447] width 1130 height 16
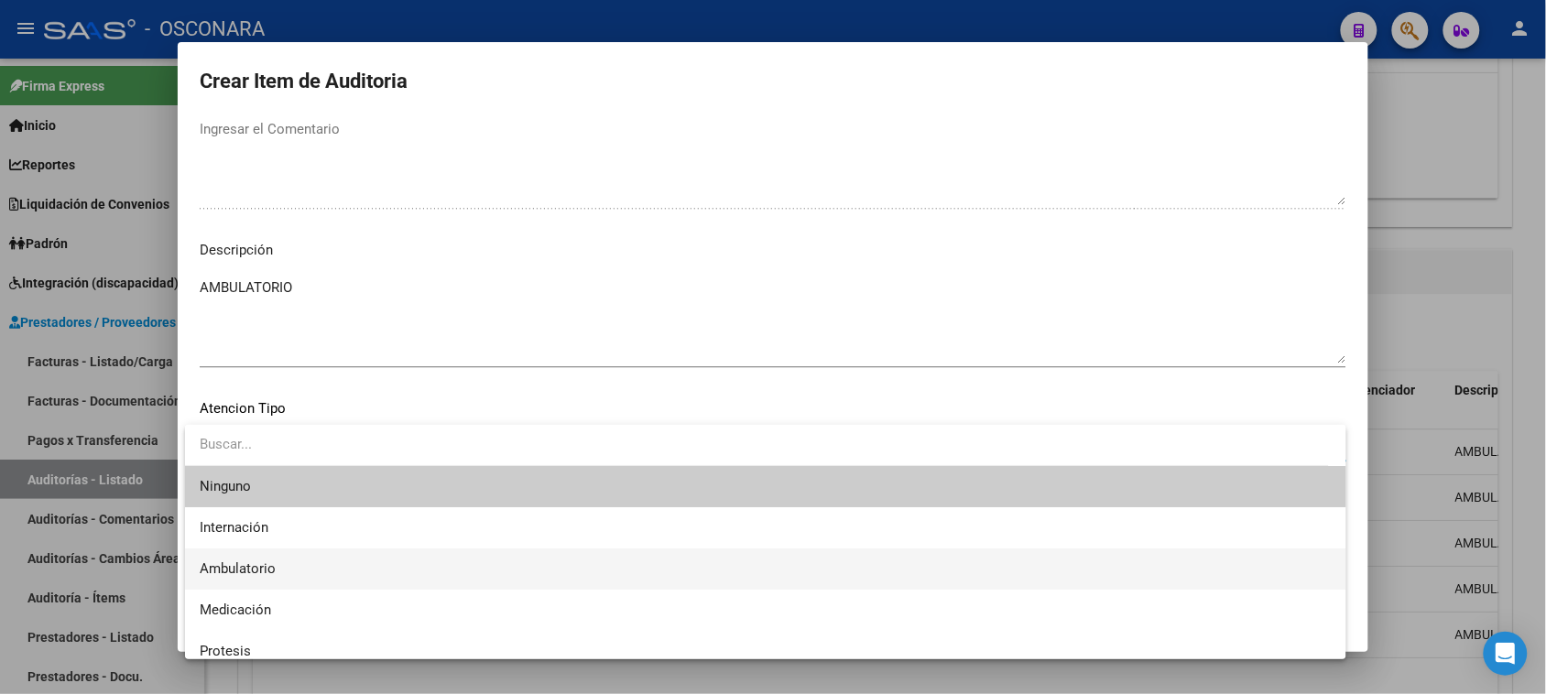
click at [253, 559] on span "Ambulatorio" at bounding box center [766, 569] width 1132 height 41
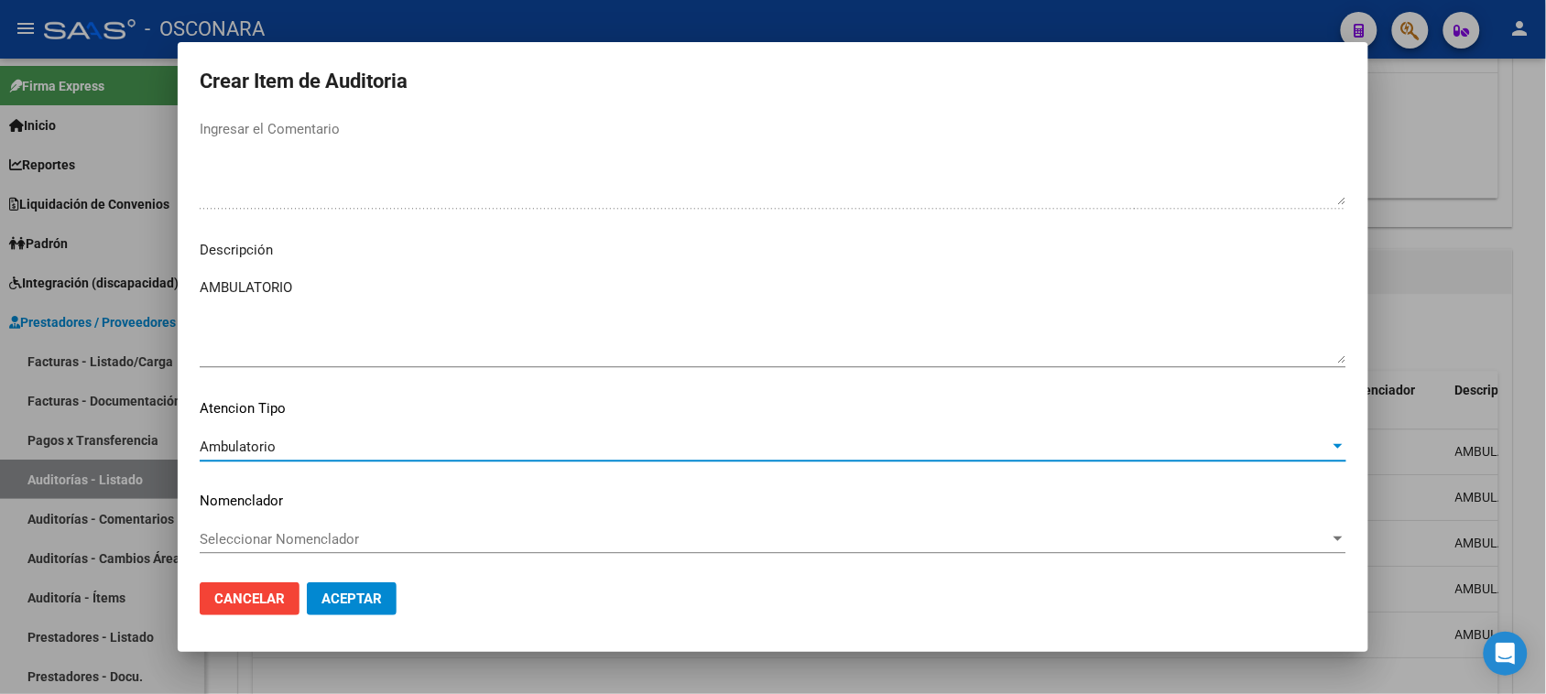
click at [346, 597] on span "Aceptar" at bounding box center [352, 599] width 60 height 16
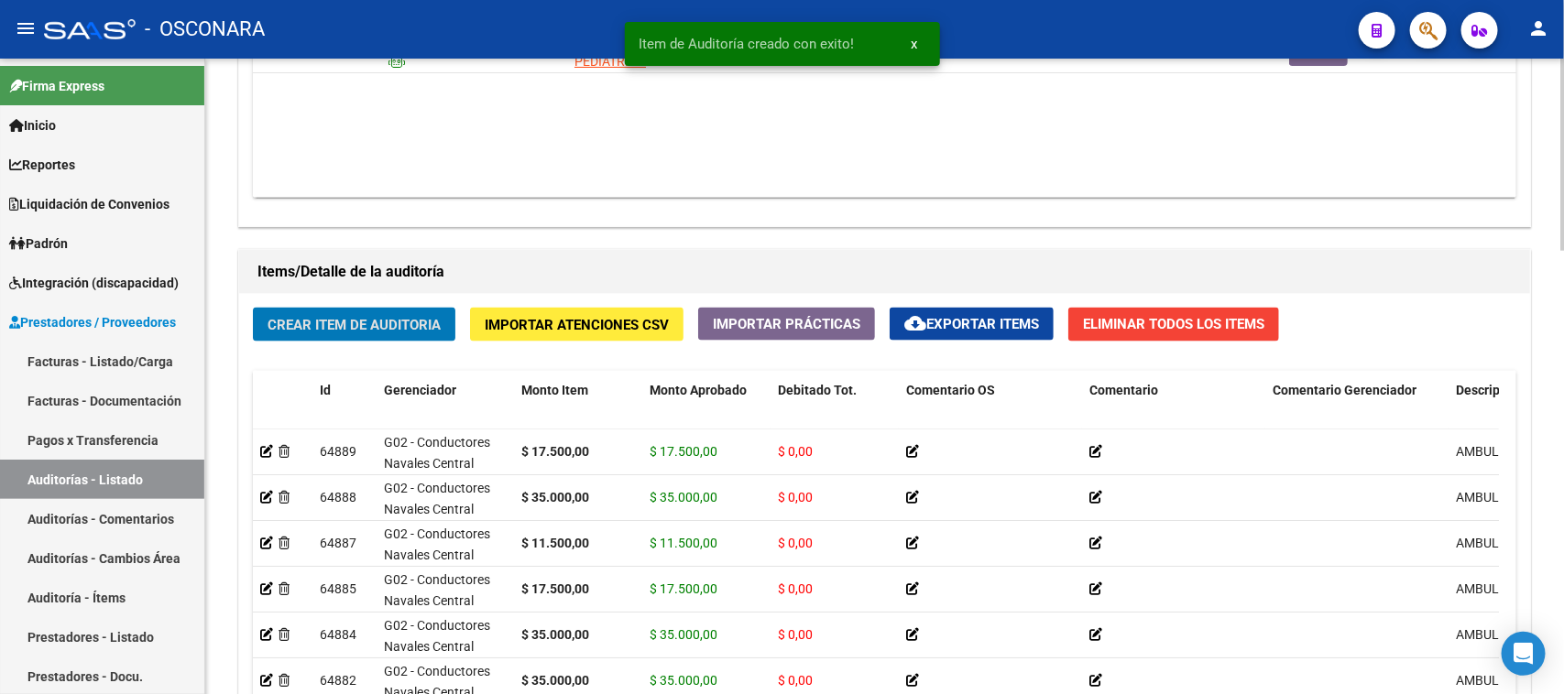
click at [395, 335] on button "Crear Item de Auditoria" at bounding box center [354, 325] width 202 height 34
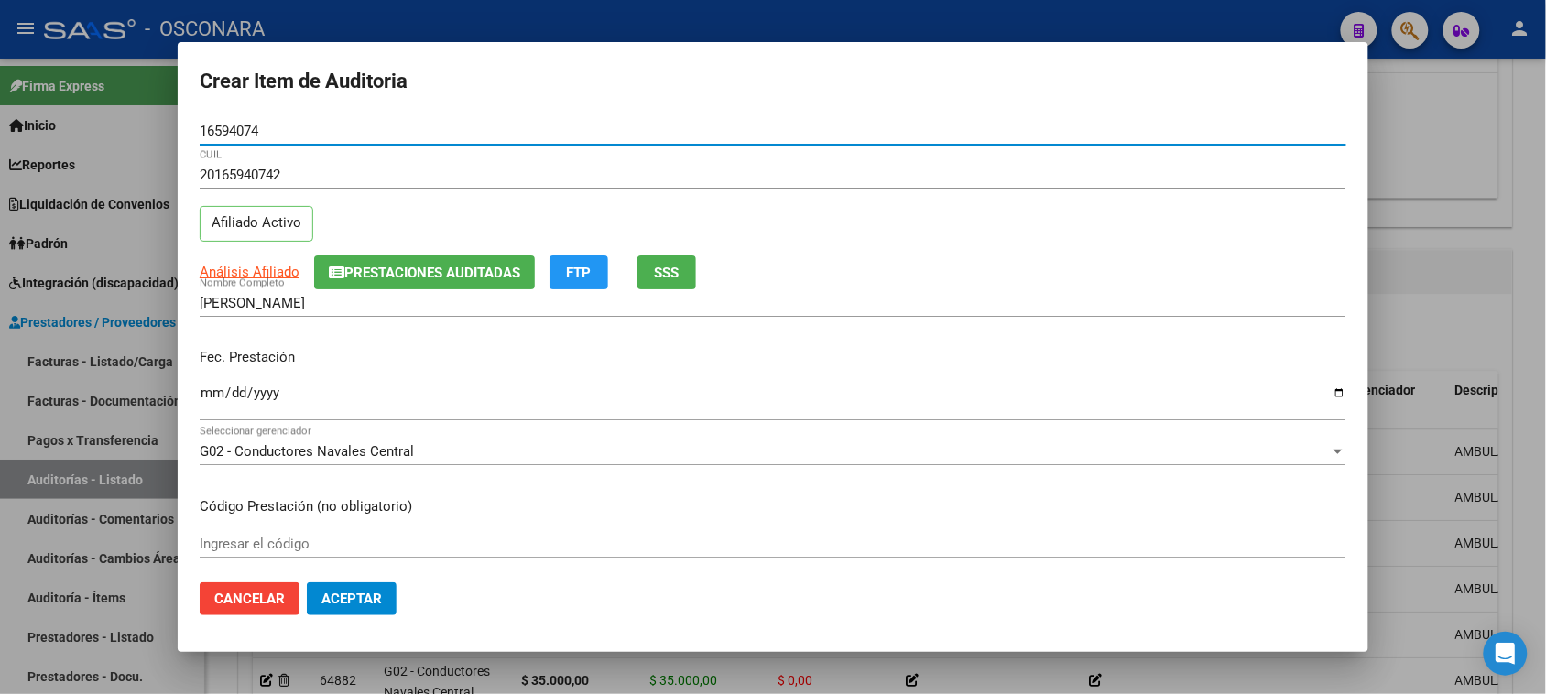
click at [204, 398] on input "Ingresar la fecha" at bounding box center [773, 400] width 1147 height 29
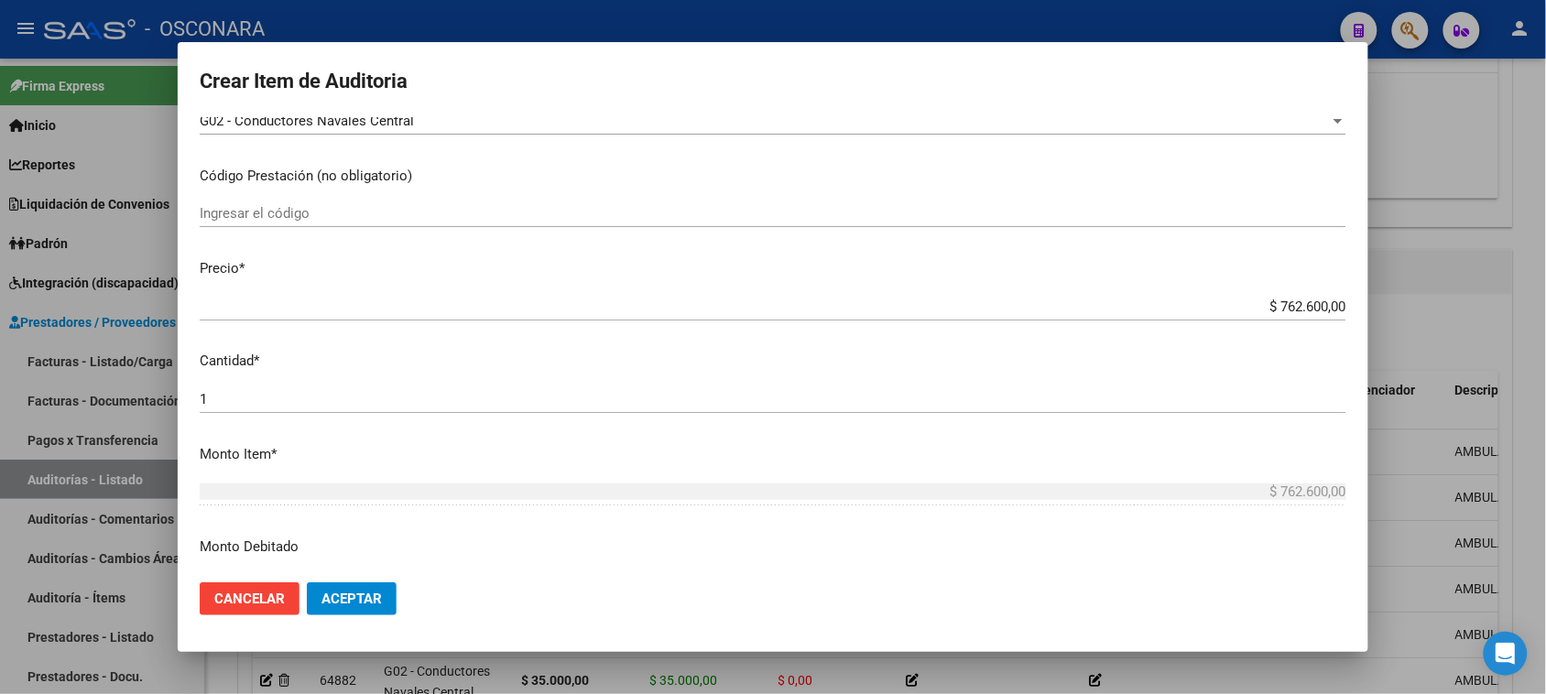
scroll to position [343, 0]
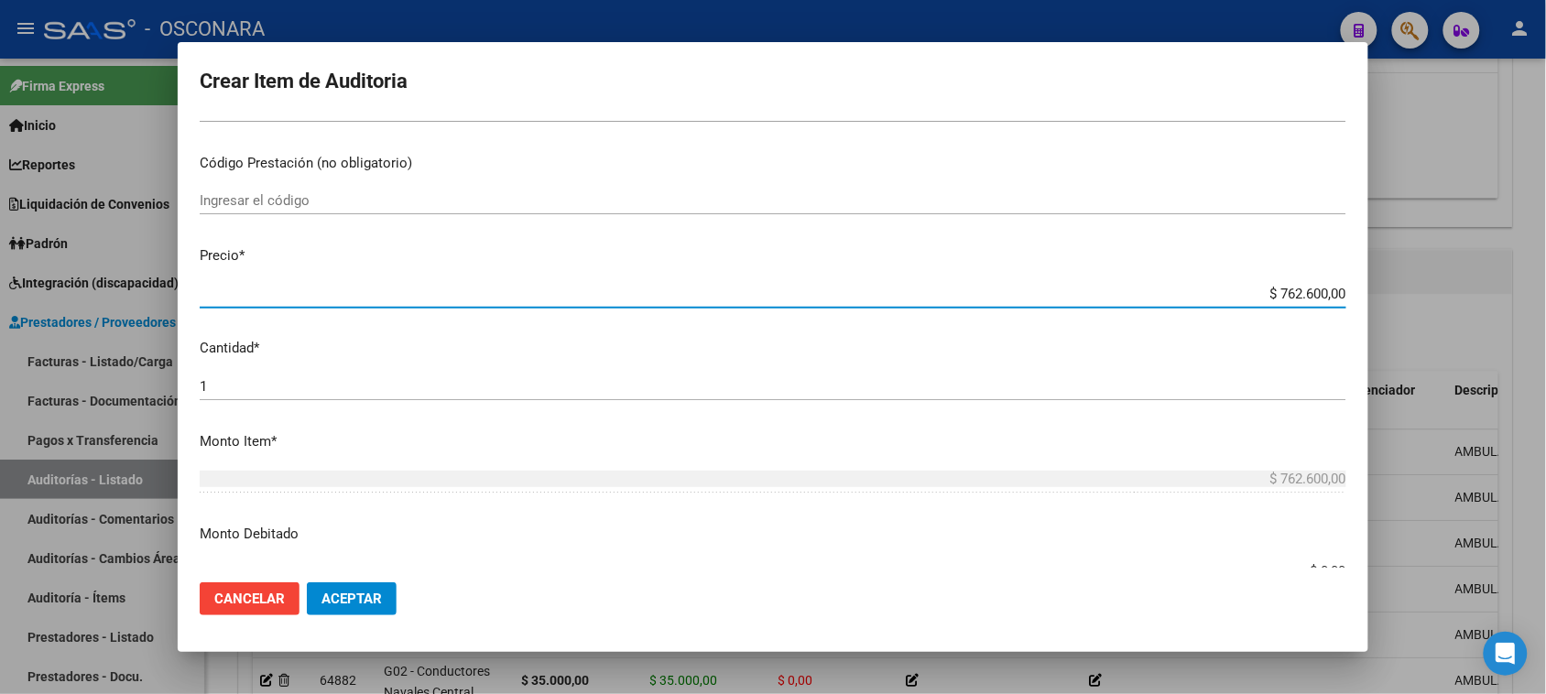
drag, startPoint x: 1281, startPoint y: 291, endPoint x: 1445, endPoint y: 291, distance: 164.9
click at [1431, 293] on div "Crear Item de Auditoria 16594074 Nro Documento 20165940742 CUIL Afiliado Activo…" at bounding box center [773, 347] width 1546 height 694
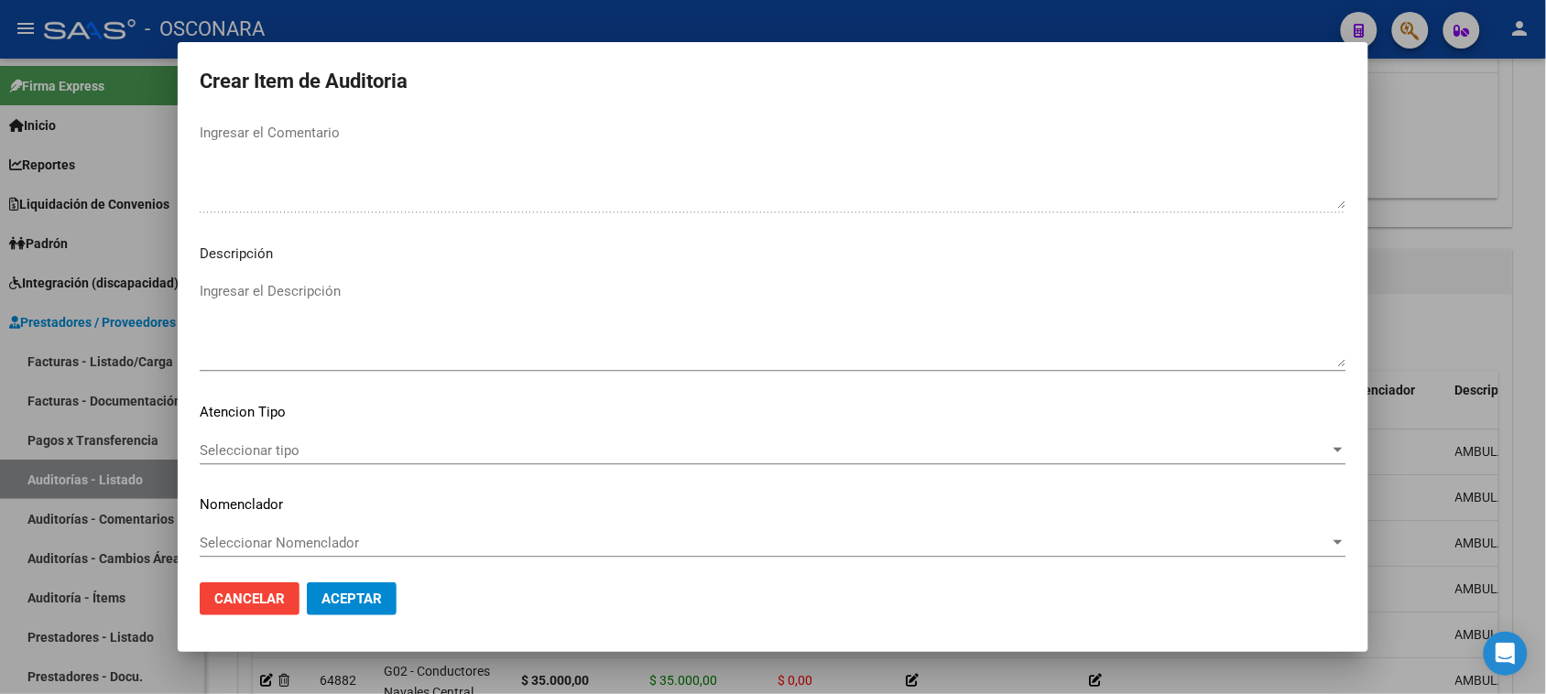
scroll to position [1196, 0]
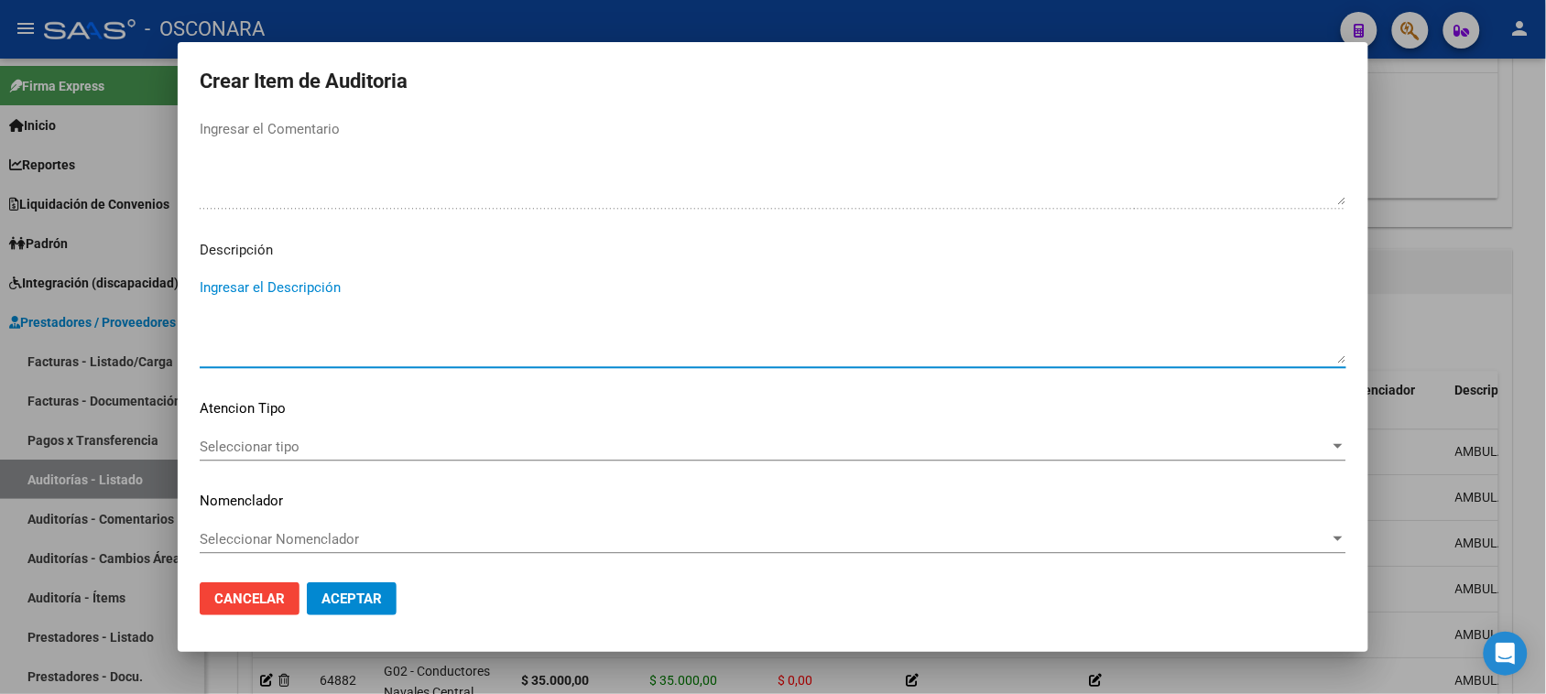
click at [287, 323] on textarea "Ingresar el Descripción" at bounding box center [773, 321] width 1147 height 86
click at [200, 455] on div "Seleccionar tipo Seleccionar tipo" at bounding box center [773, 446] width 1147 height 27
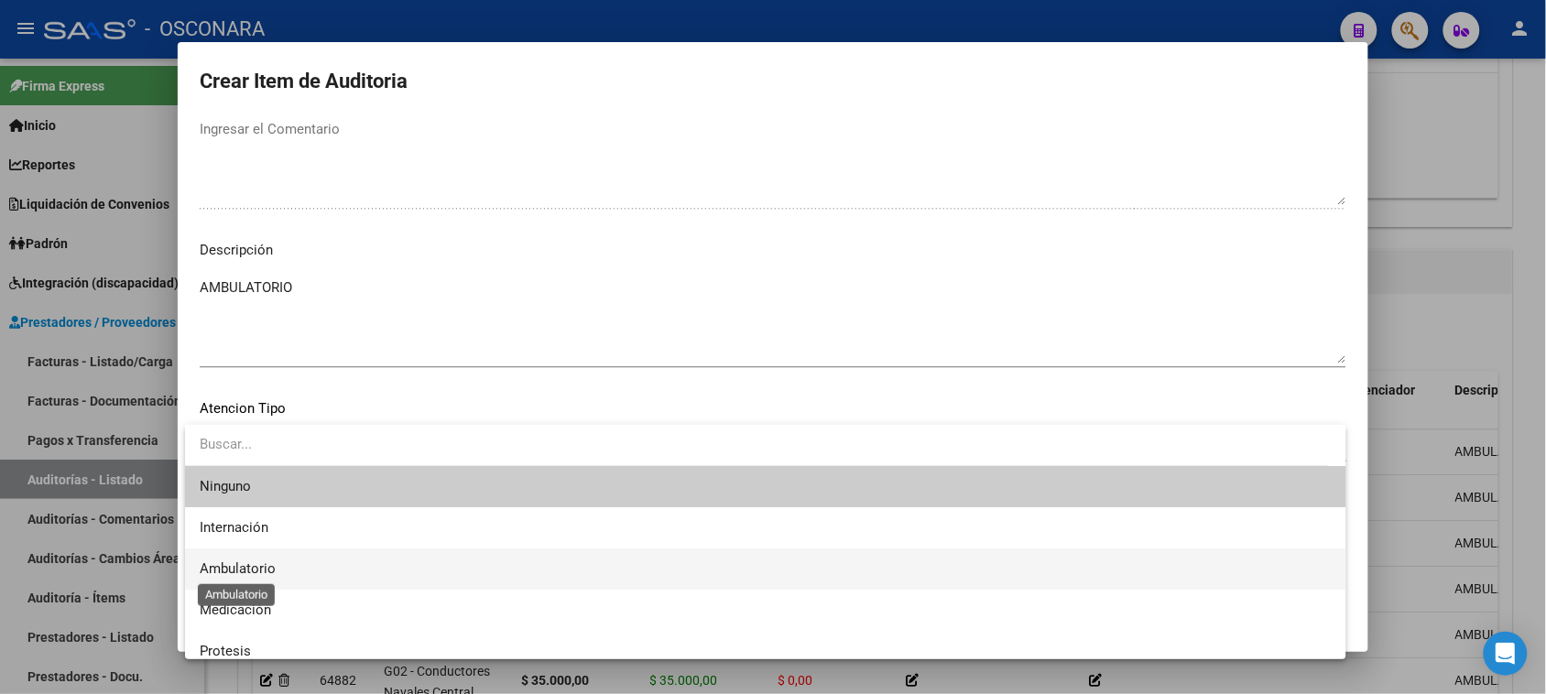
click at [256, 569] on span "Ambulatorio" at bounding box center [238, 569] width 76 height 16
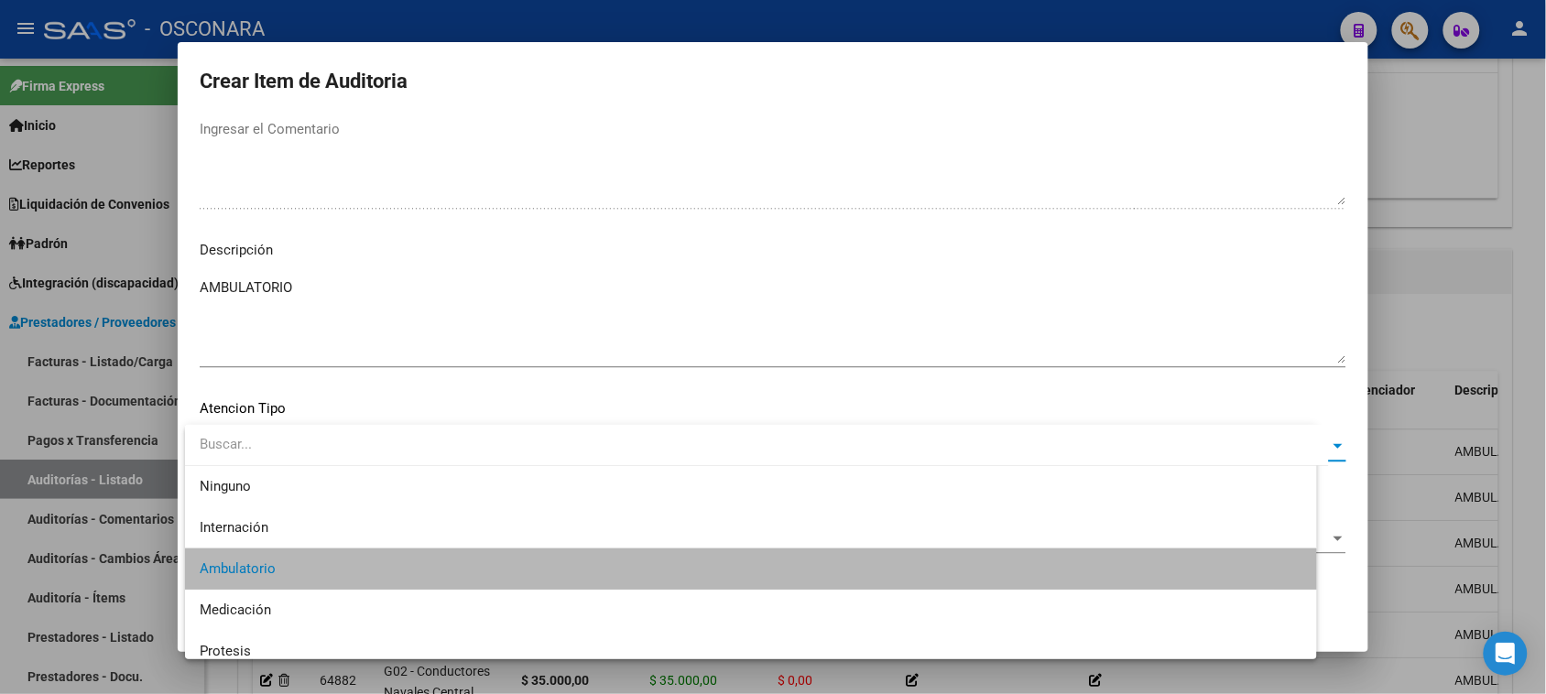
click at [326, 583] on button "Aceptar" at bounding box center [352, 599] width 90 height 33
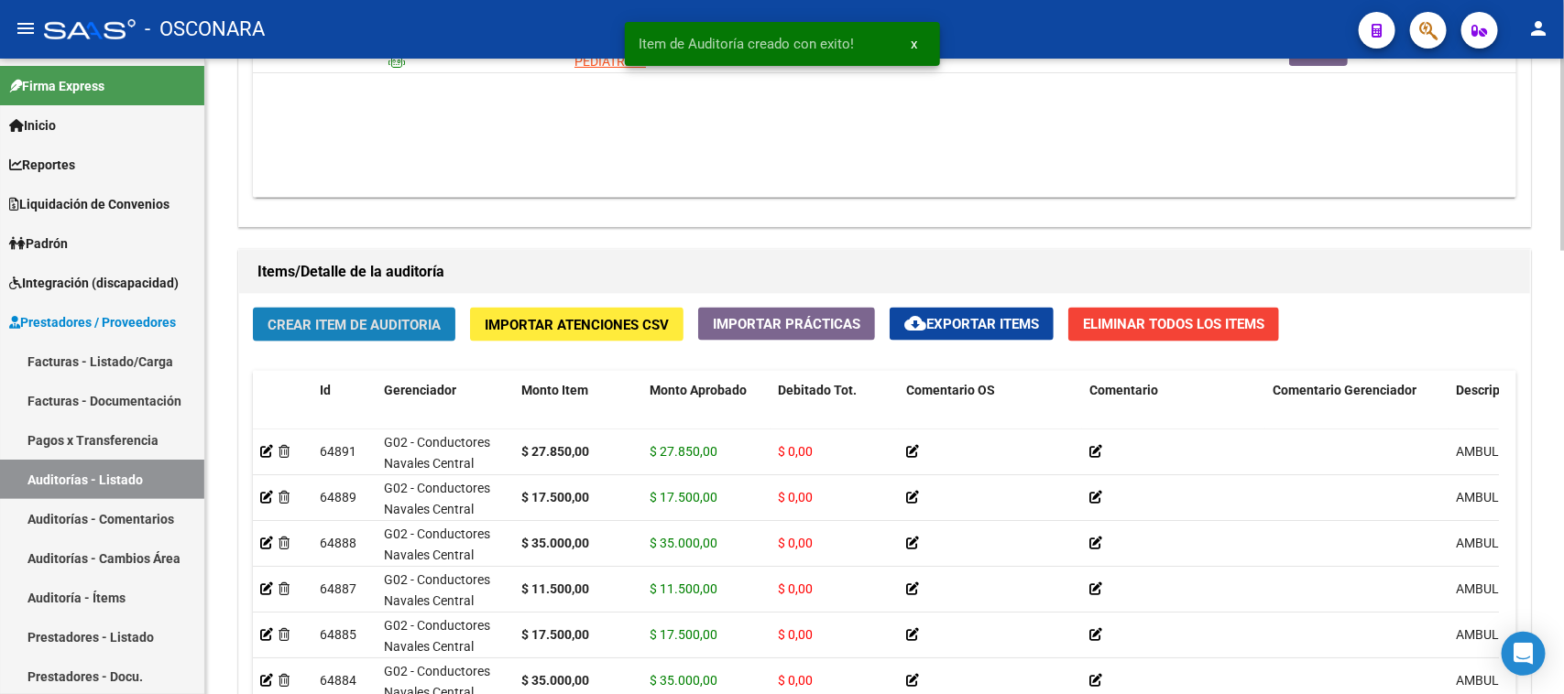
click at [295, 317] on span "Crear Item de Auditoria" at bounding box center [353, 325] width 173 height 16
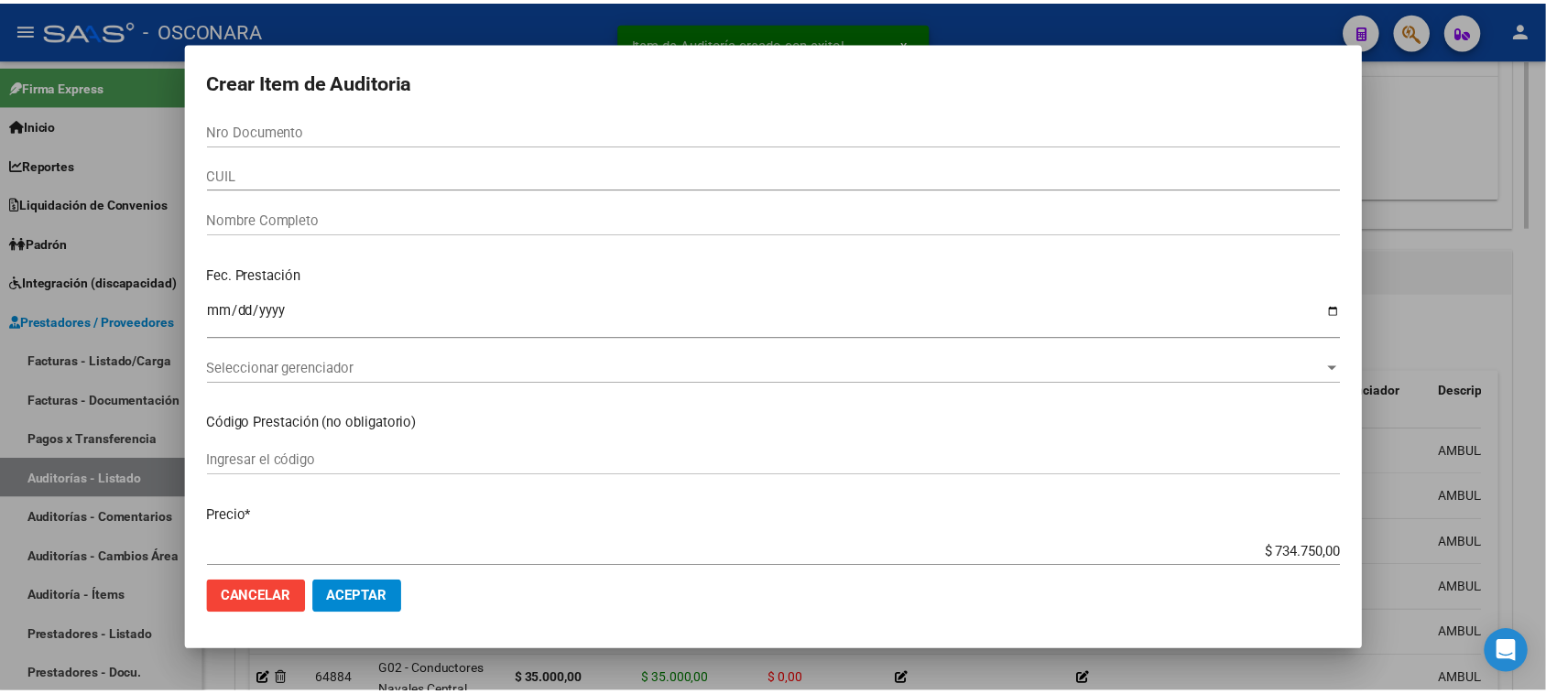
scroll to position [1447, 0]
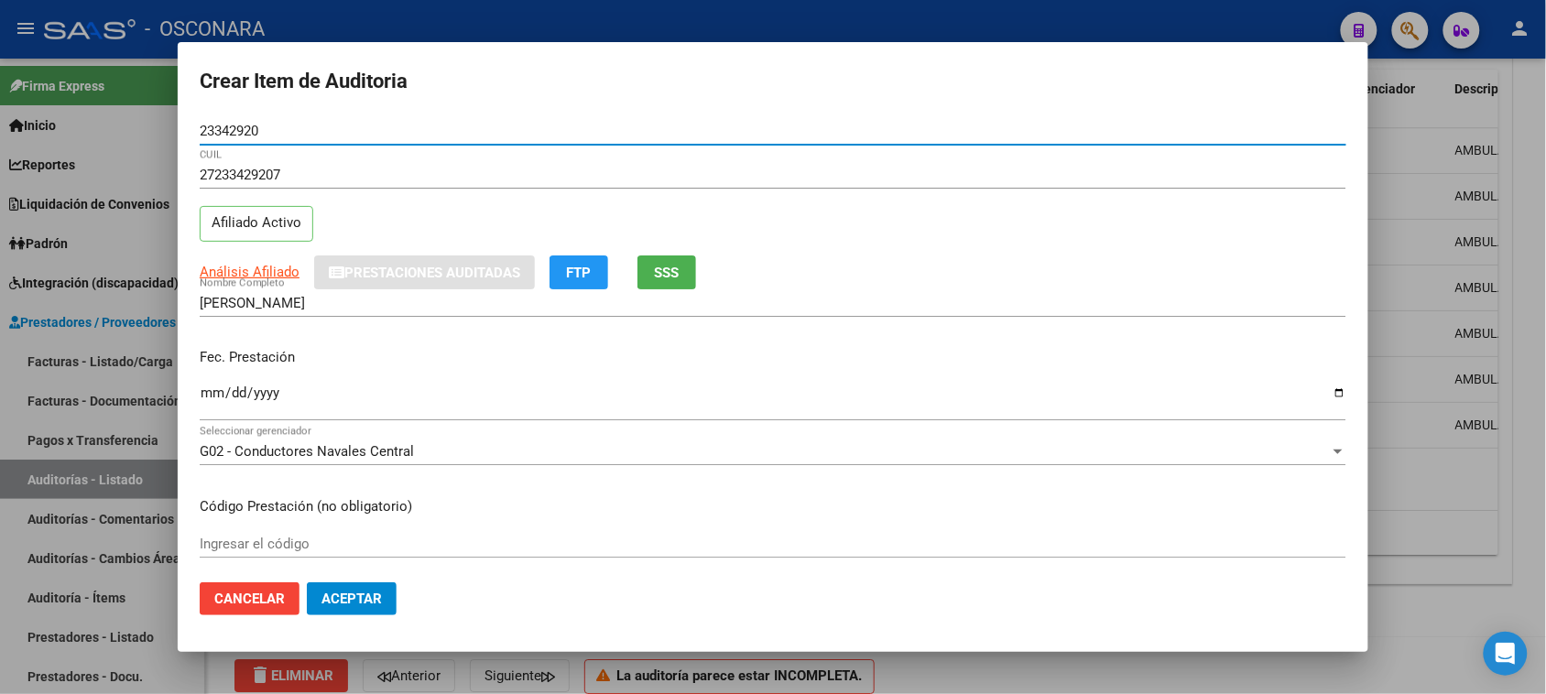
click at [675, 267] on span "SSS" at bounding box center [667, 273] width 25 height 16
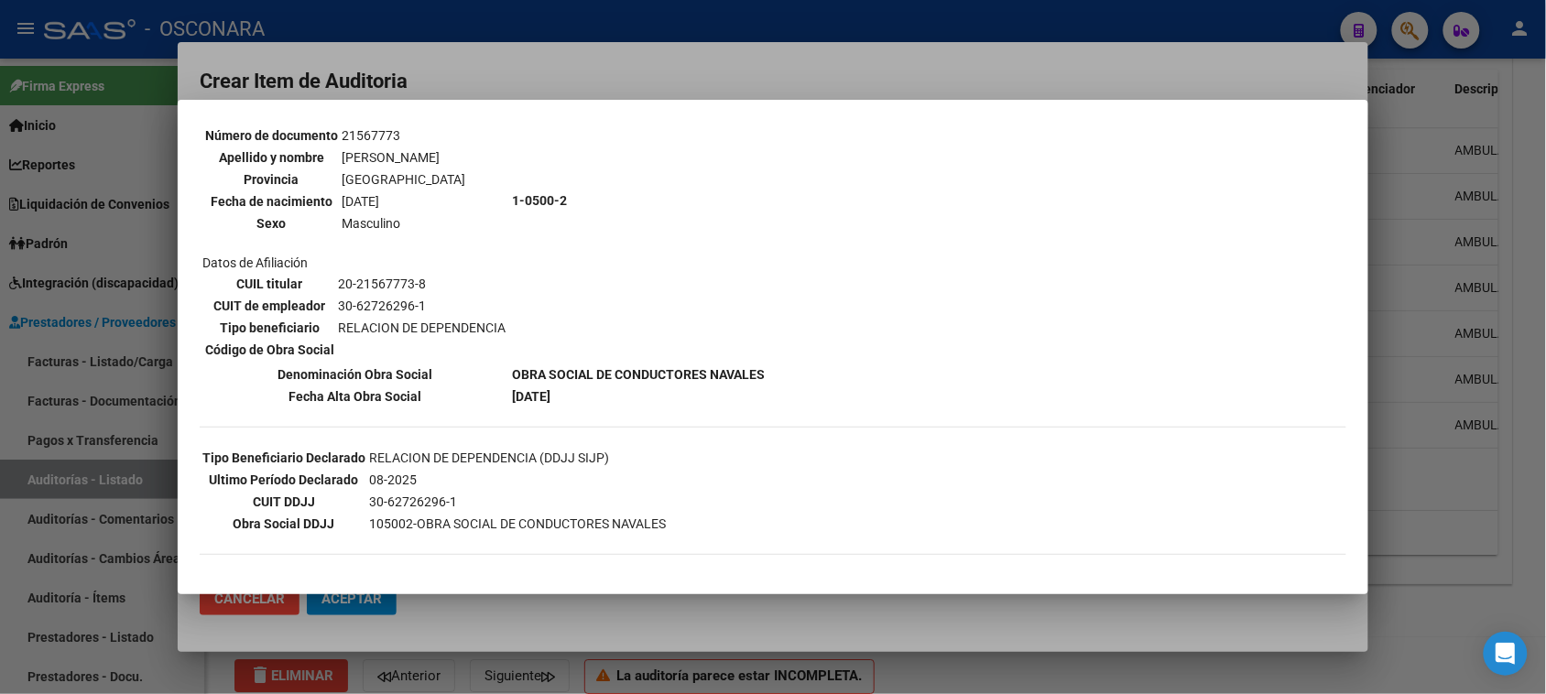
scroll to position [229, 0]
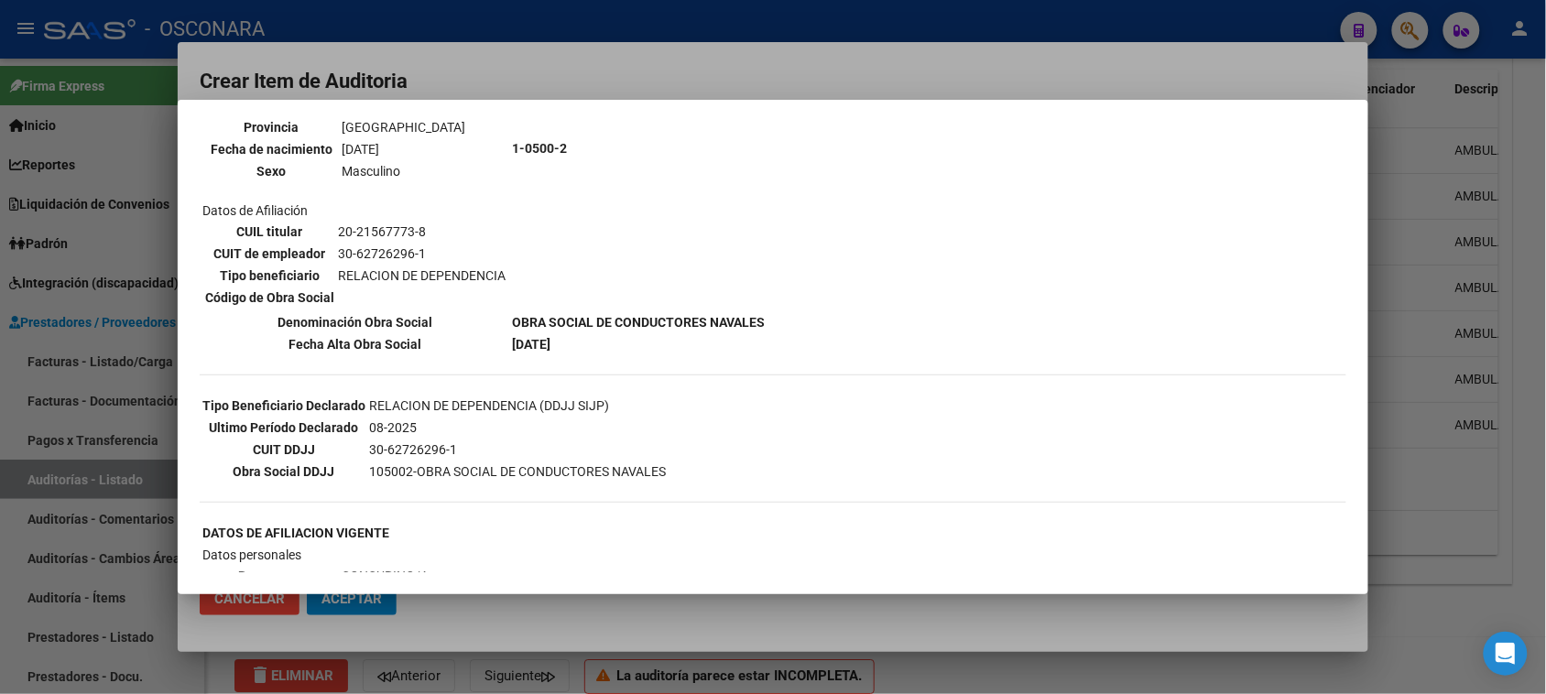
click at [587, 98] on div at bounding box center [773, 347] width 1546 height 694
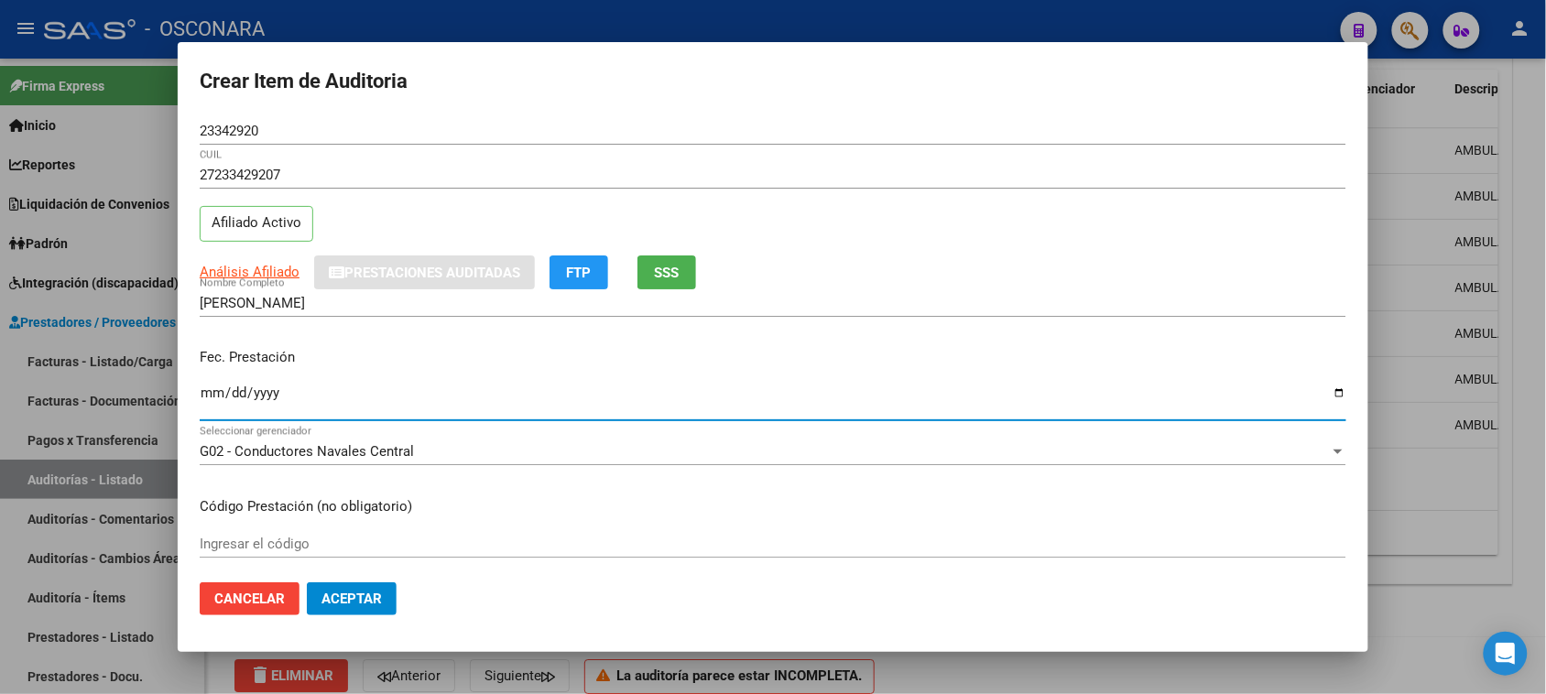
click at [204, 395] on input "Ingresar la fecha" at bounding box center [773, 400] width 1147 height 29
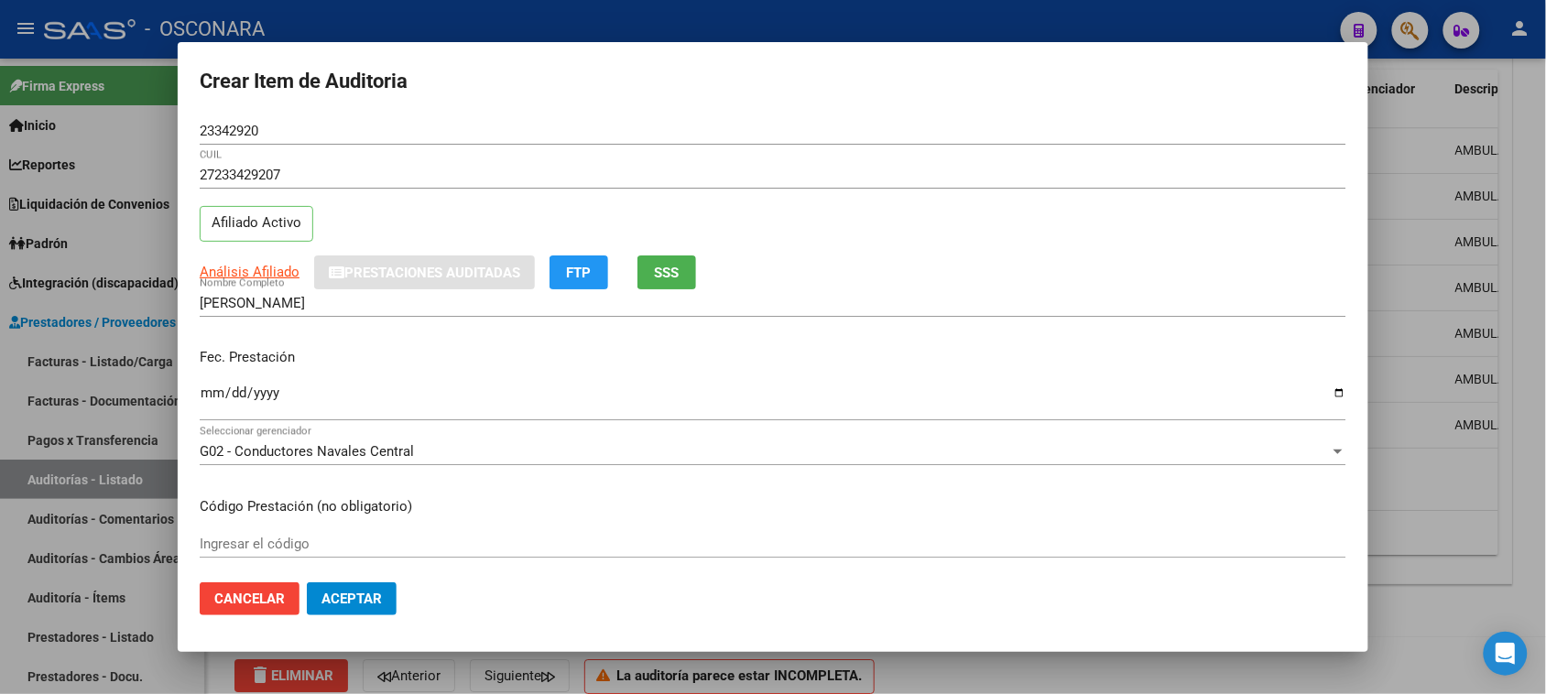
scroll to position [114, 0]
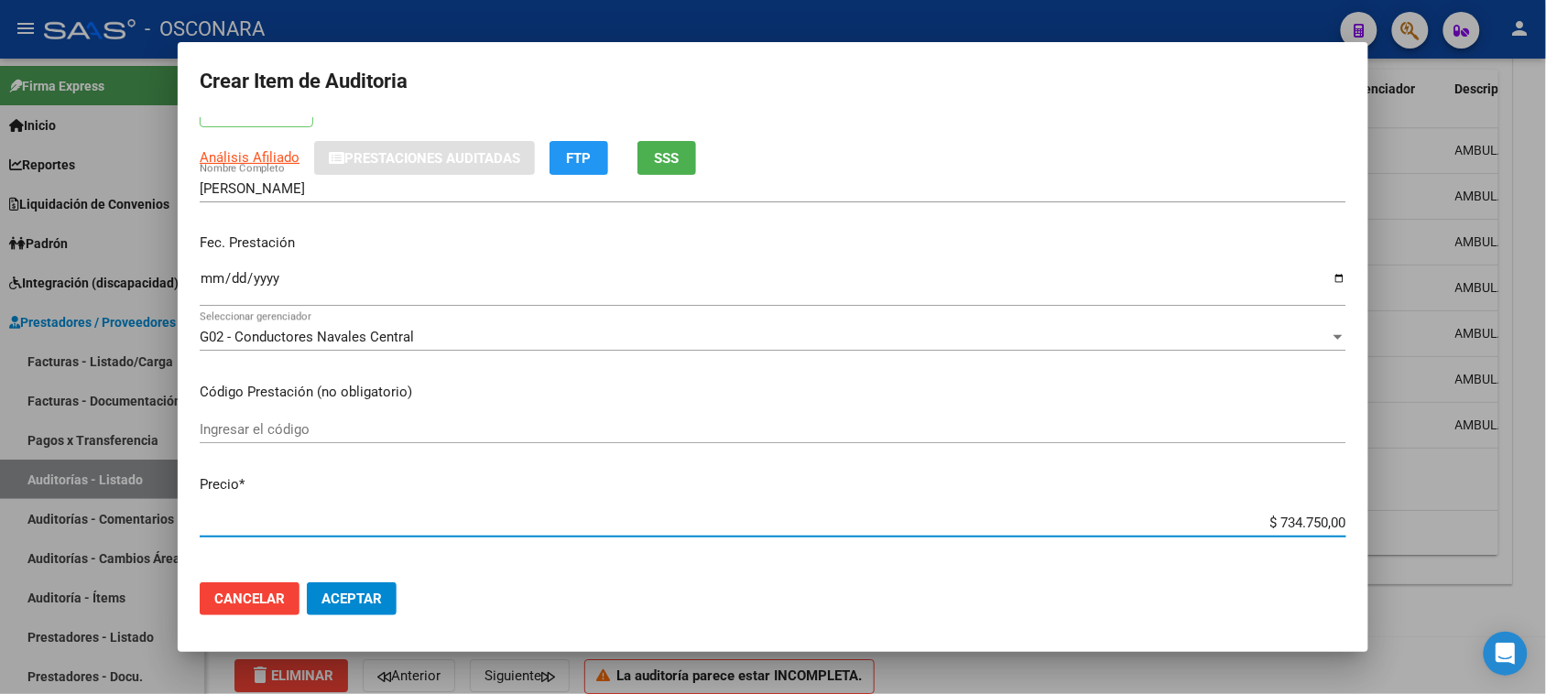
drag, startPoint x: 1259, startPoint y: 518, endPoint x: 1519, endPoint y: 464, distance: 264.8
click at [1493, 477] on div "Crear Item de Auditoria 23342920 Nro Documento 27233429207 CUIL Afiliado Activo…" at bounding box center [773, 347] width 1546 height 694
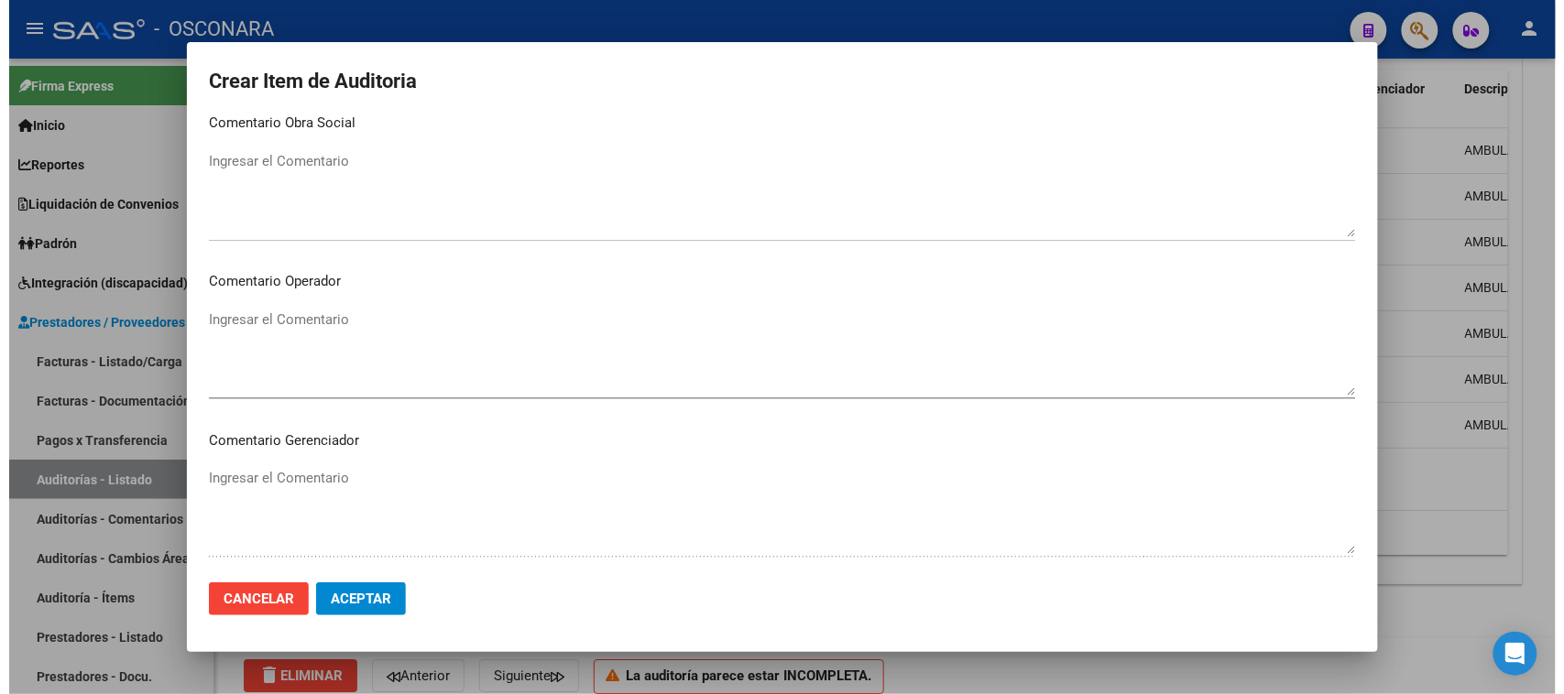
scroll to position [1196, 0]
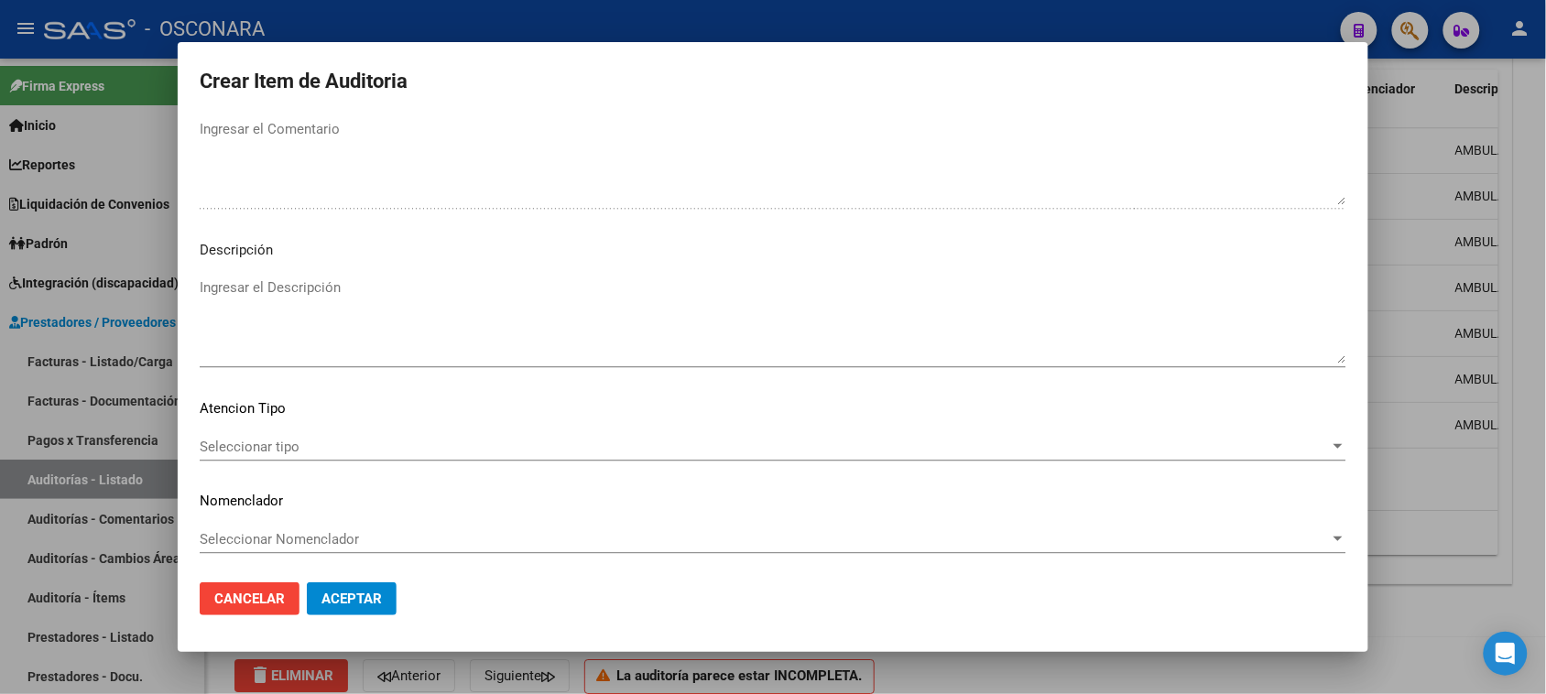
click at [276, 336] on textarea "Ingresar el Descripción" at bounding box center [773, 321] width 1147 height 86
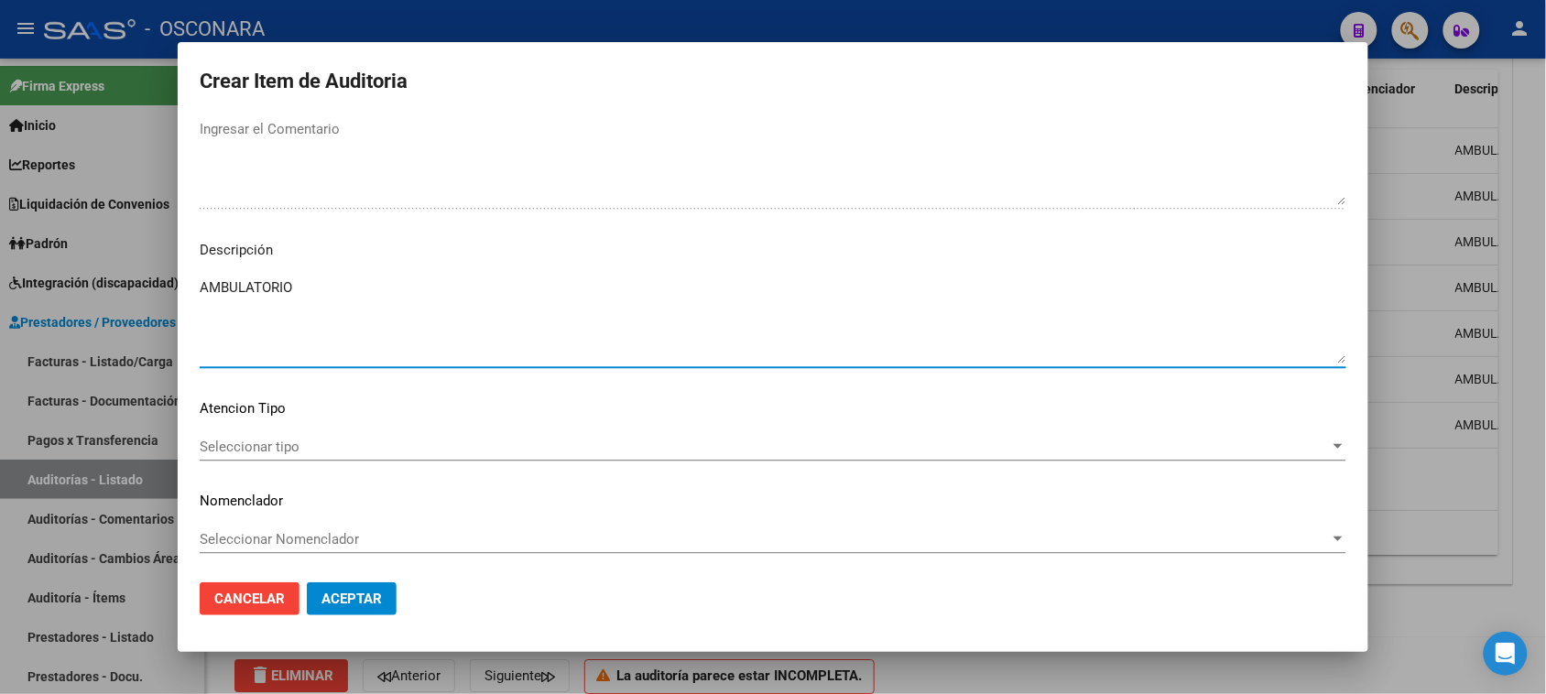
click at [229, 459] on div "Seleccionar tipo Seleccionar tipo" at bounding box center [773, 446] width 1147 height 27
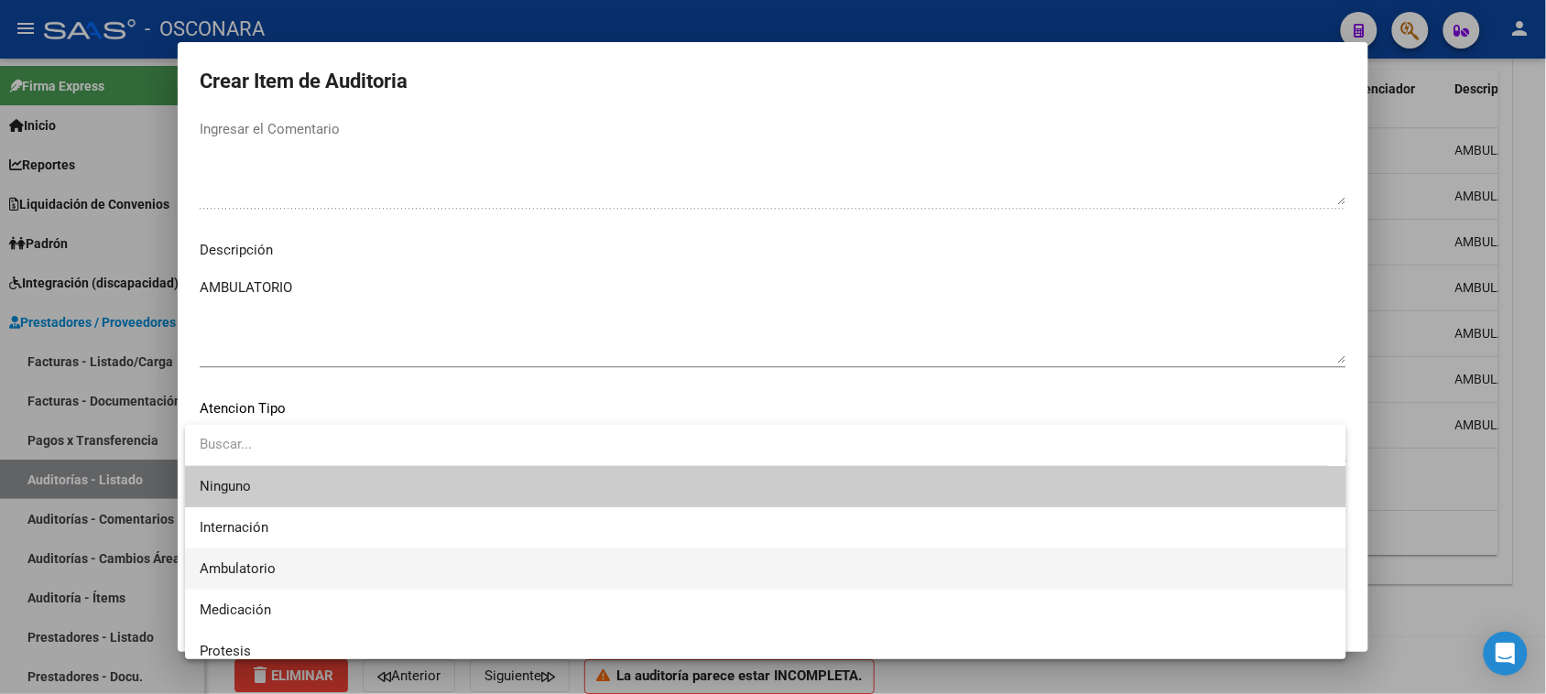
click at [234, 559] on span "Ambulatorio" at bounding box center [766, 569] width 1132 height 41
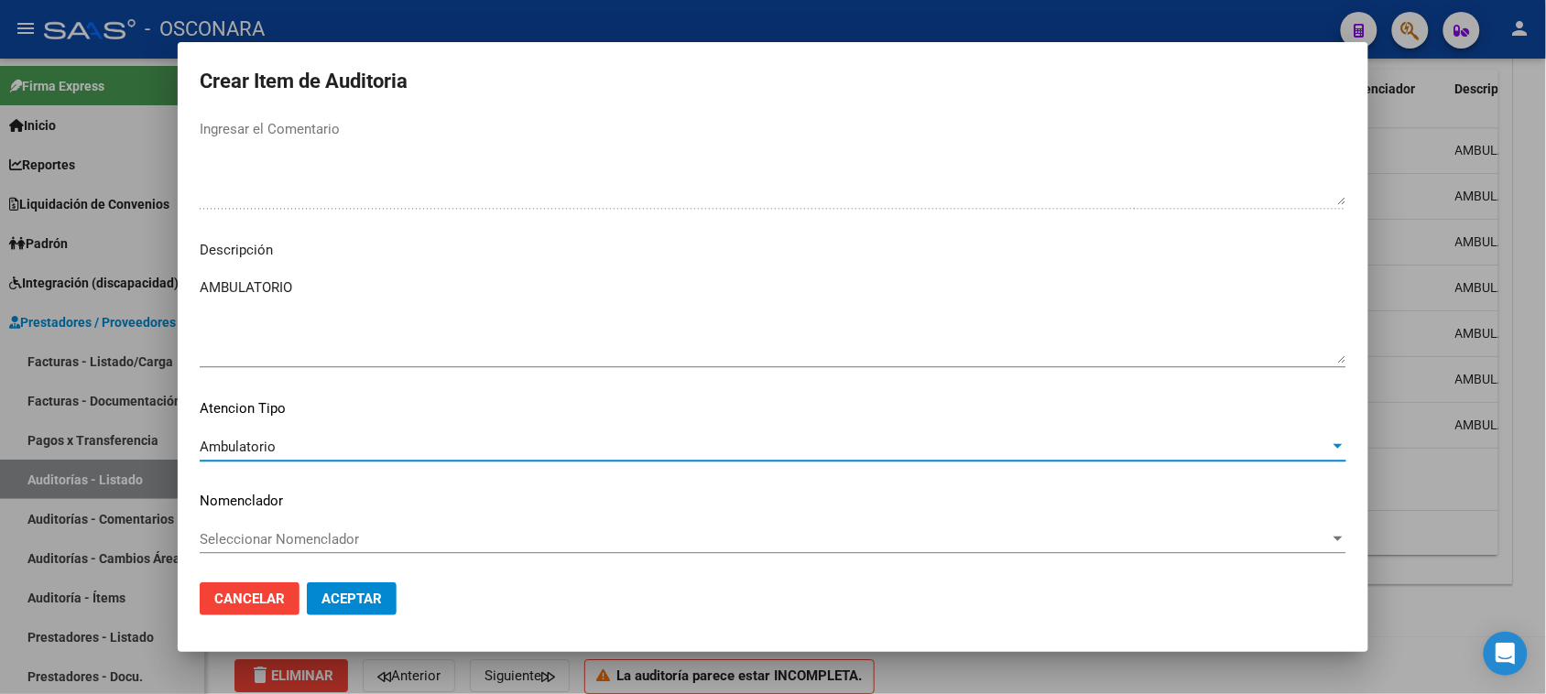
click at [322, 589] on button "Aceptar" at bounding box center [352, 599] width 90 height 33
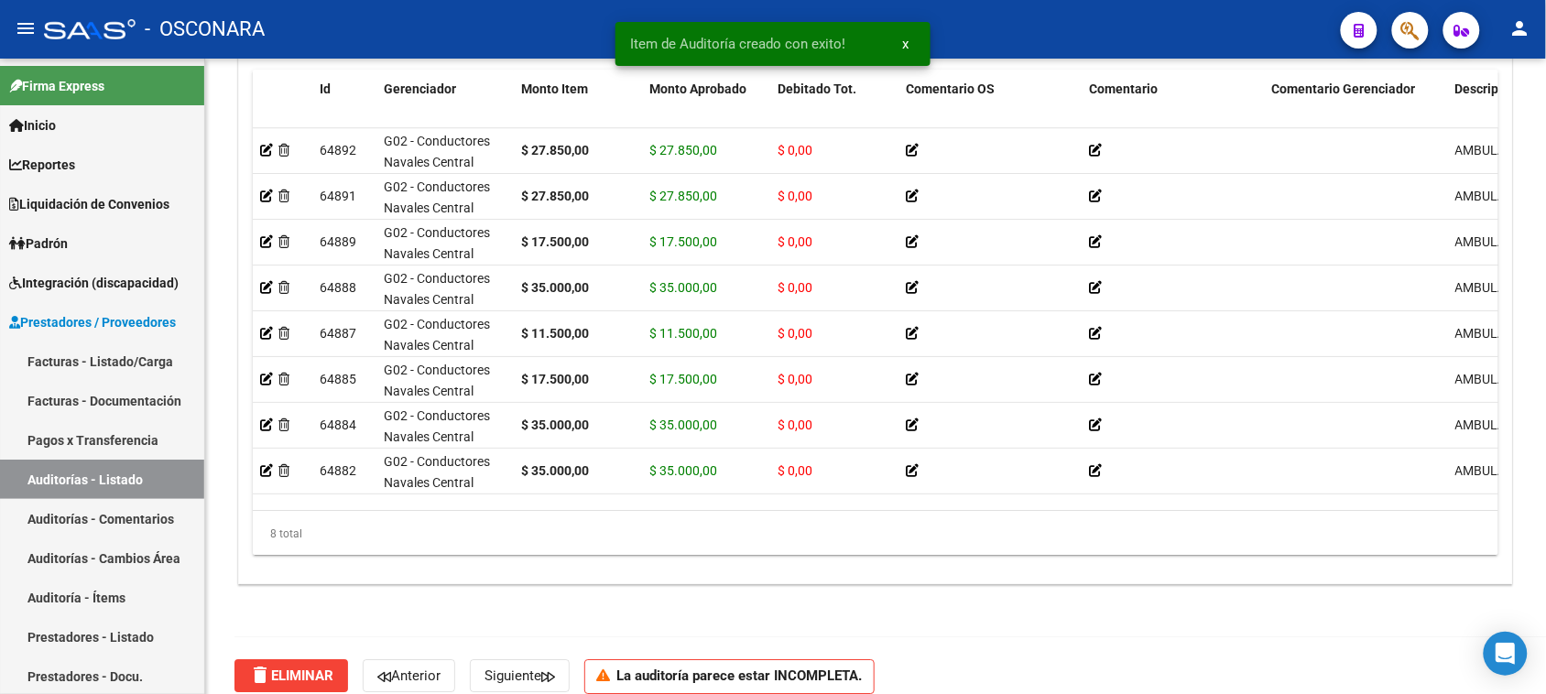
scroll to position [1146, 0]
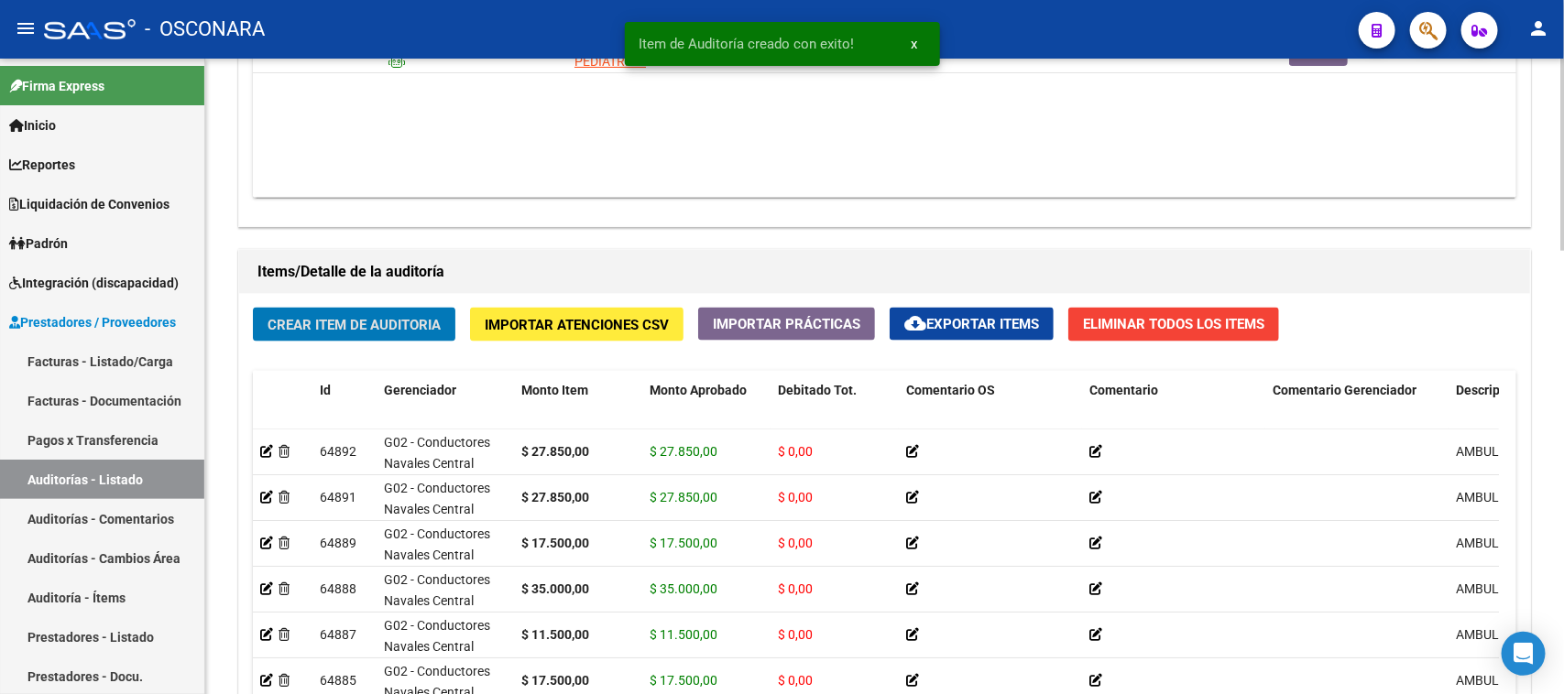
click at [332, 302] on div "Crear Item de Auditoria Importar Atenciones CSV Importar Prácticas cloud_downlo…" at bounding box center [884, 590] width 1291 height 592
click at [333, 323] on span "Crear Item de Auditoria" at bounding box center [353, 325] width 173 height 16
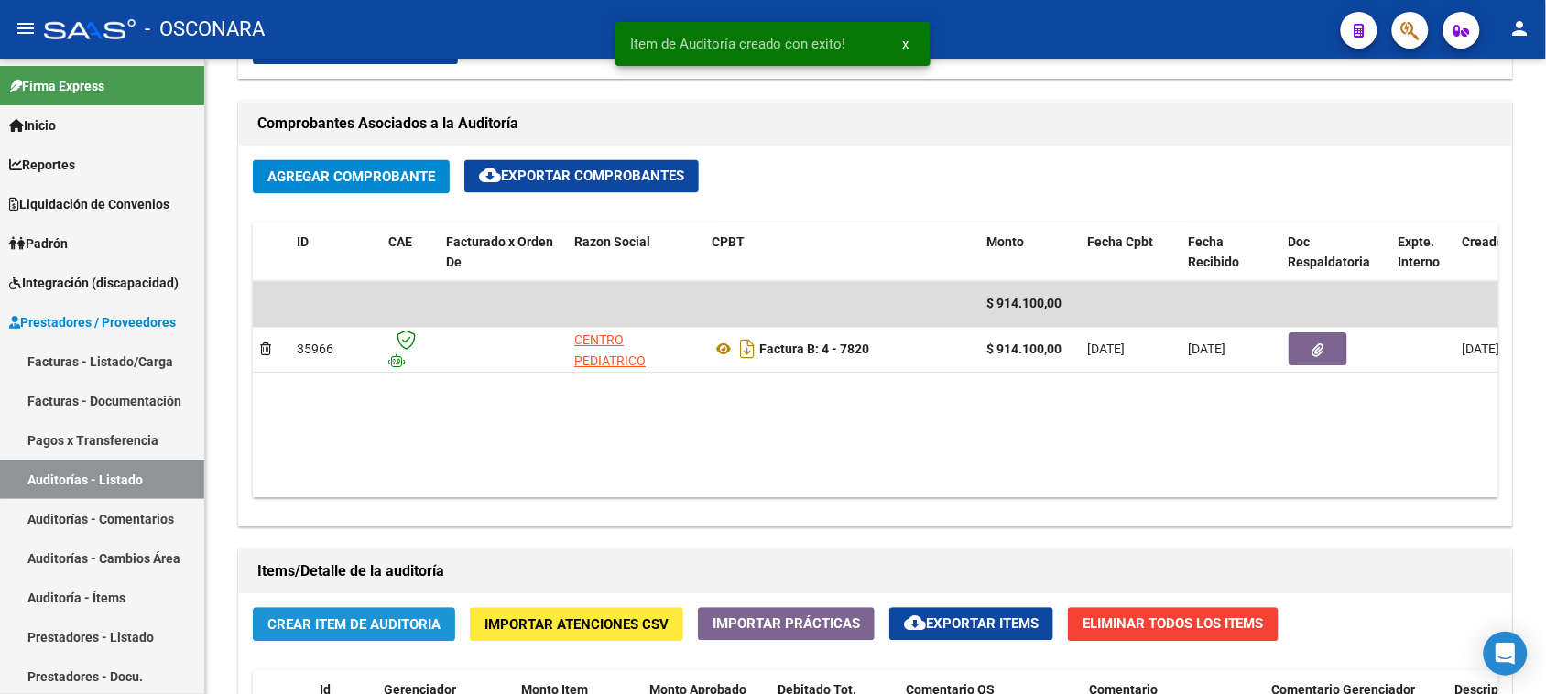
scroll to position [1447, 0]
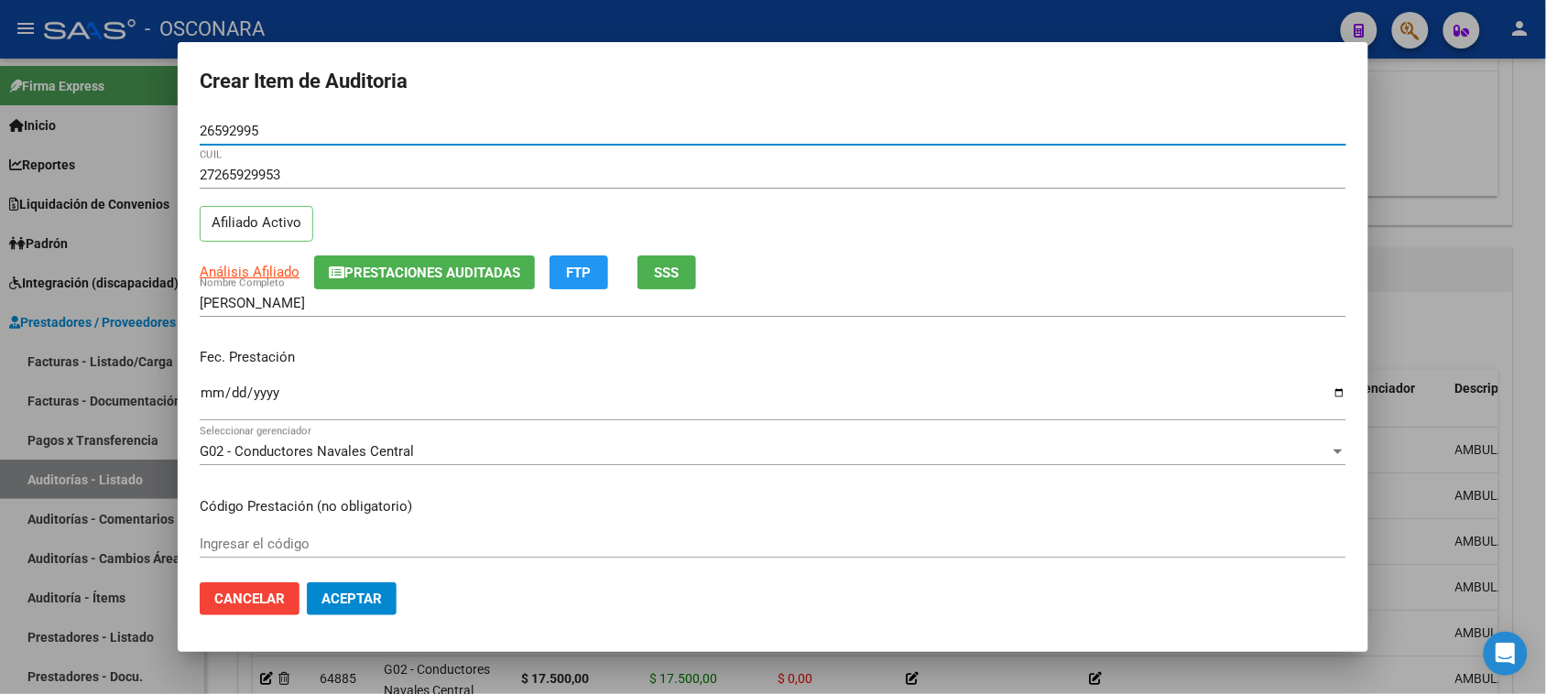
click at [667, 273] on span "SSS" at bounding box center [667, 273] width 25 height 16
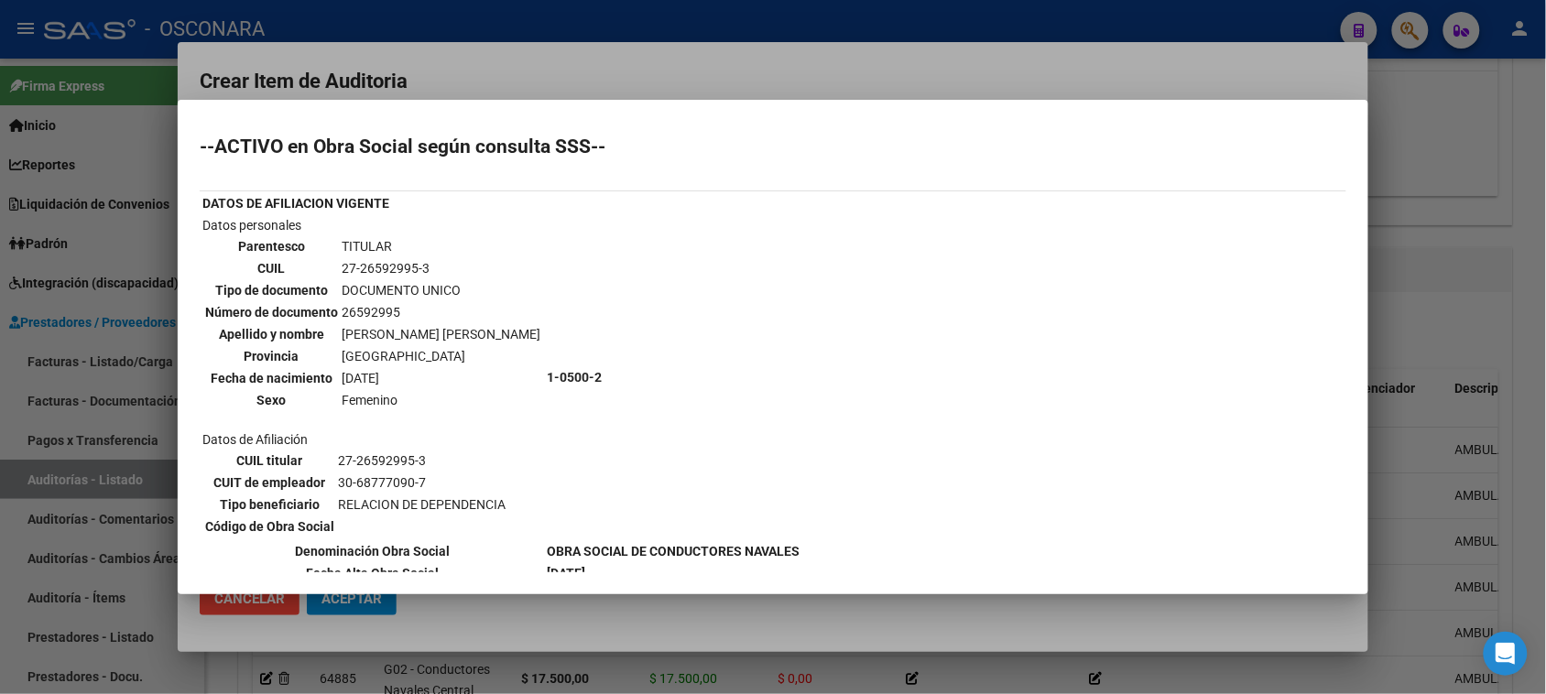
click at [643, 84] on div at bounding box center [773, 347] width 1546 height 694
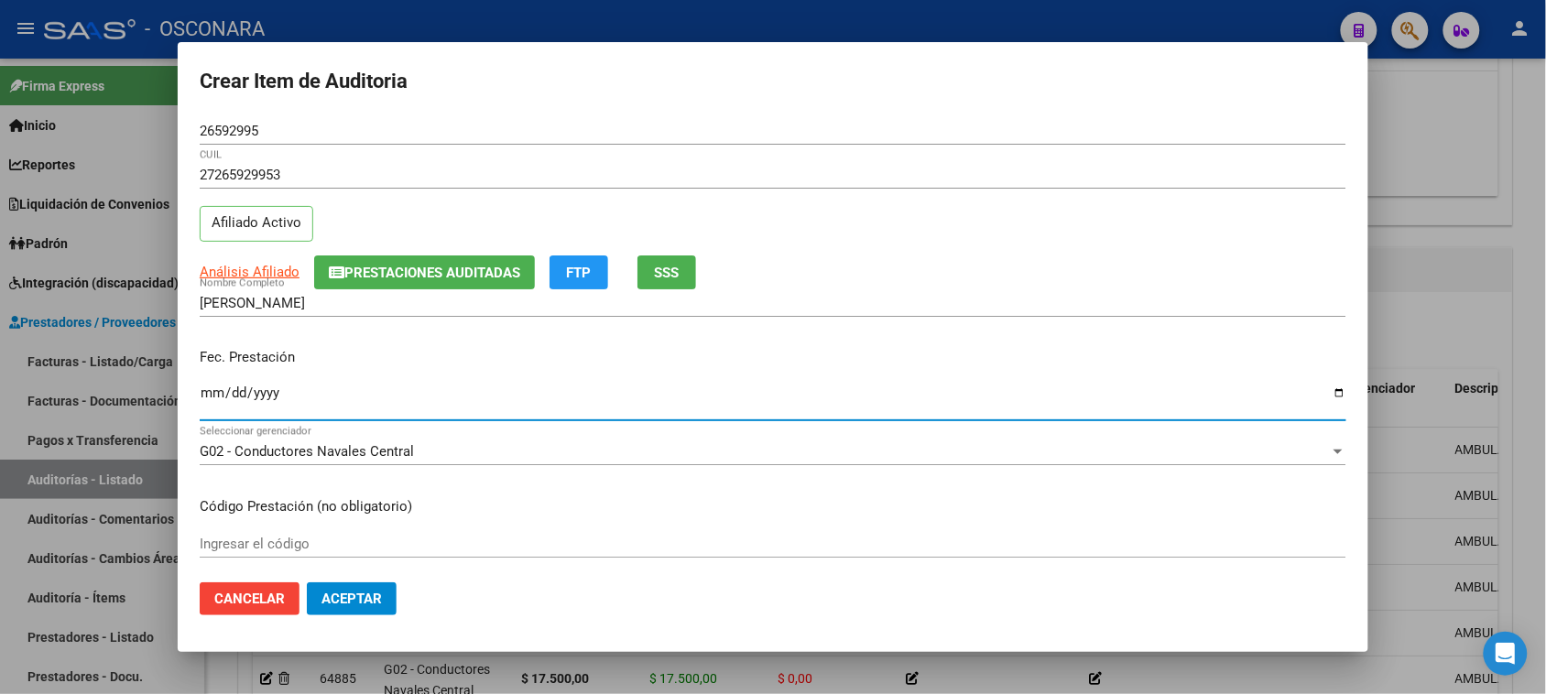
click at [204, 395] on input "Ingresar la fecha" at bounding box center [773, 400] width 1147 height 29
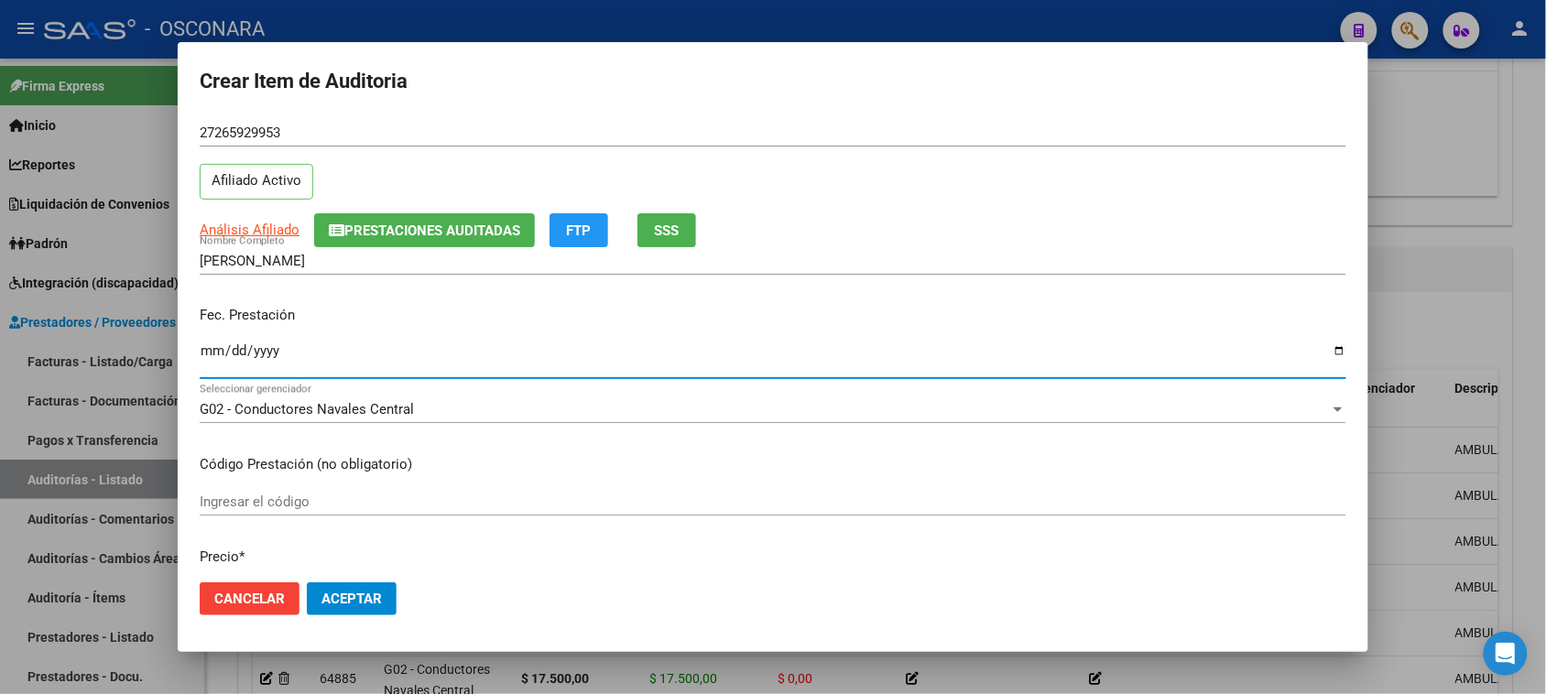
scroll to position [114, 0]
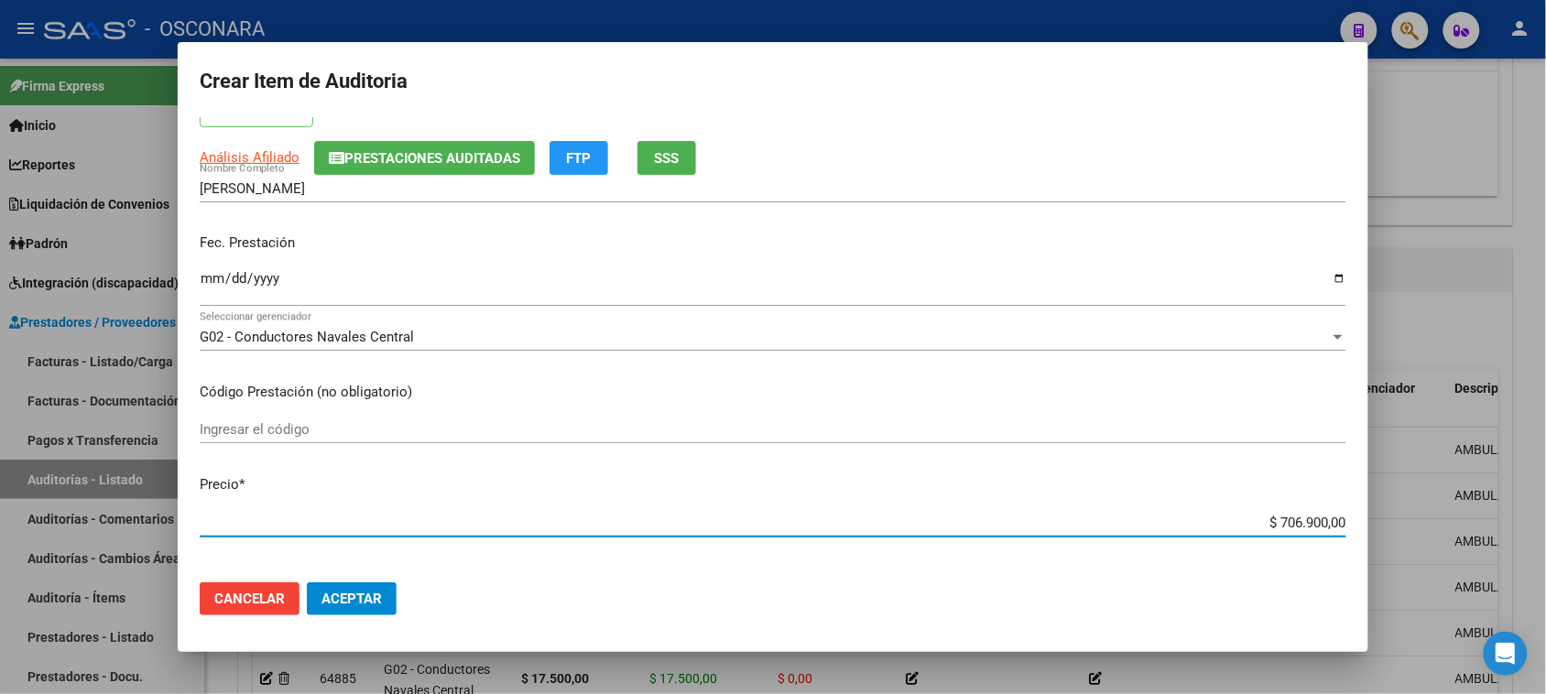
drag, startPoint x: 1264, startPoint y: 518, endPoint x: 1413, endPoint y: 485, distance: 152.7
click at [1413, 485] on div "Crear Item de Auditoria 26592995 Nro Documento 27265929953 CUIL Afiliado Activo…" at bounding box center [773, 347] width 1546 height 694
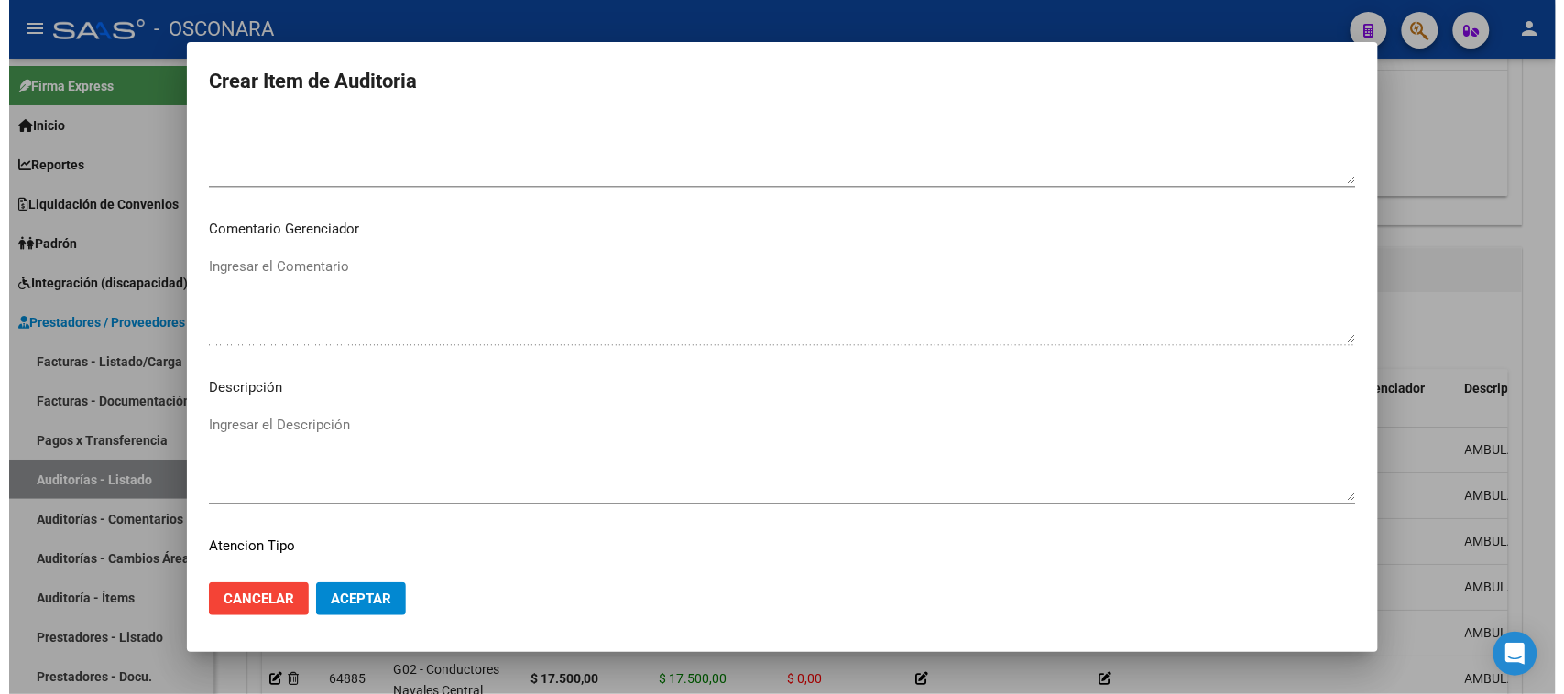
scroll to position [1196, 0]
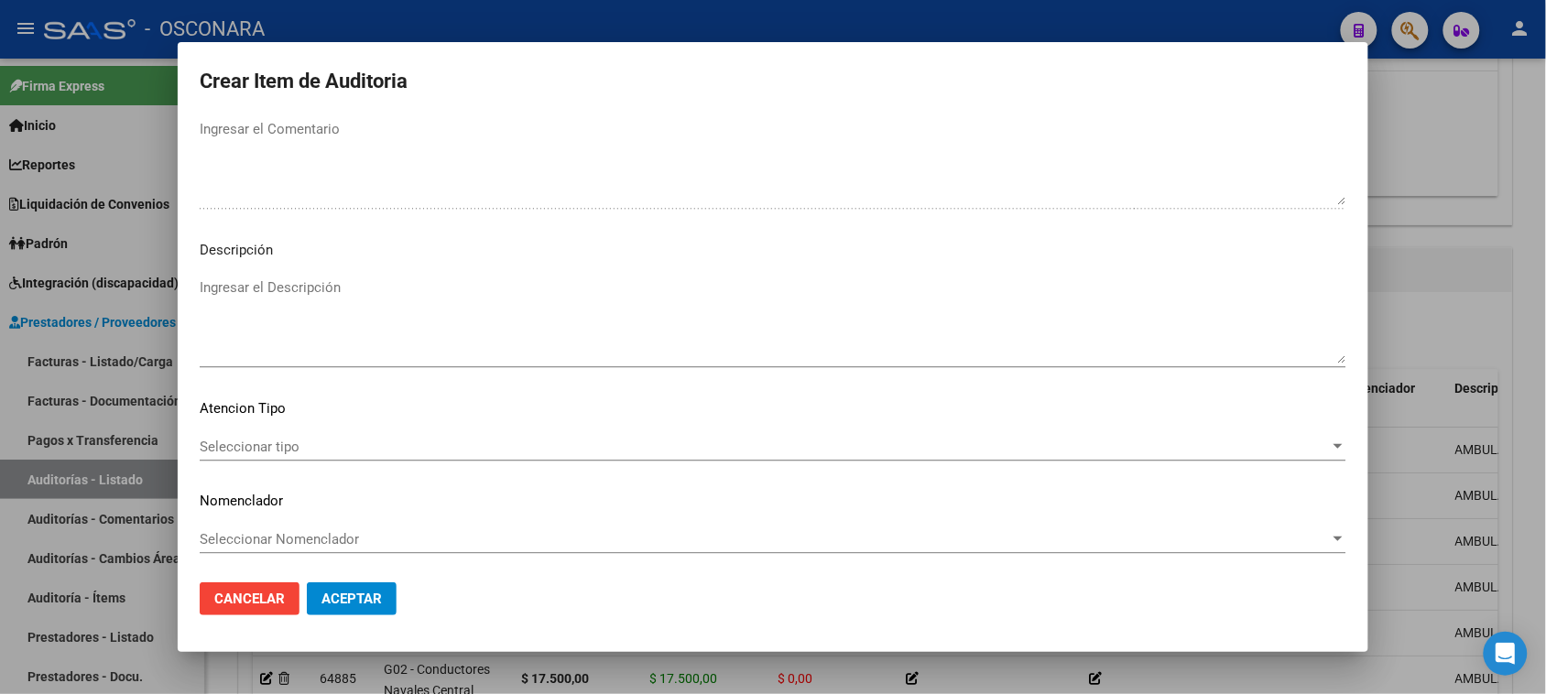
click at [336, 317] on textarea "Ingresar el Descripción" at bounding box center [773, 321] width 1147 height 86
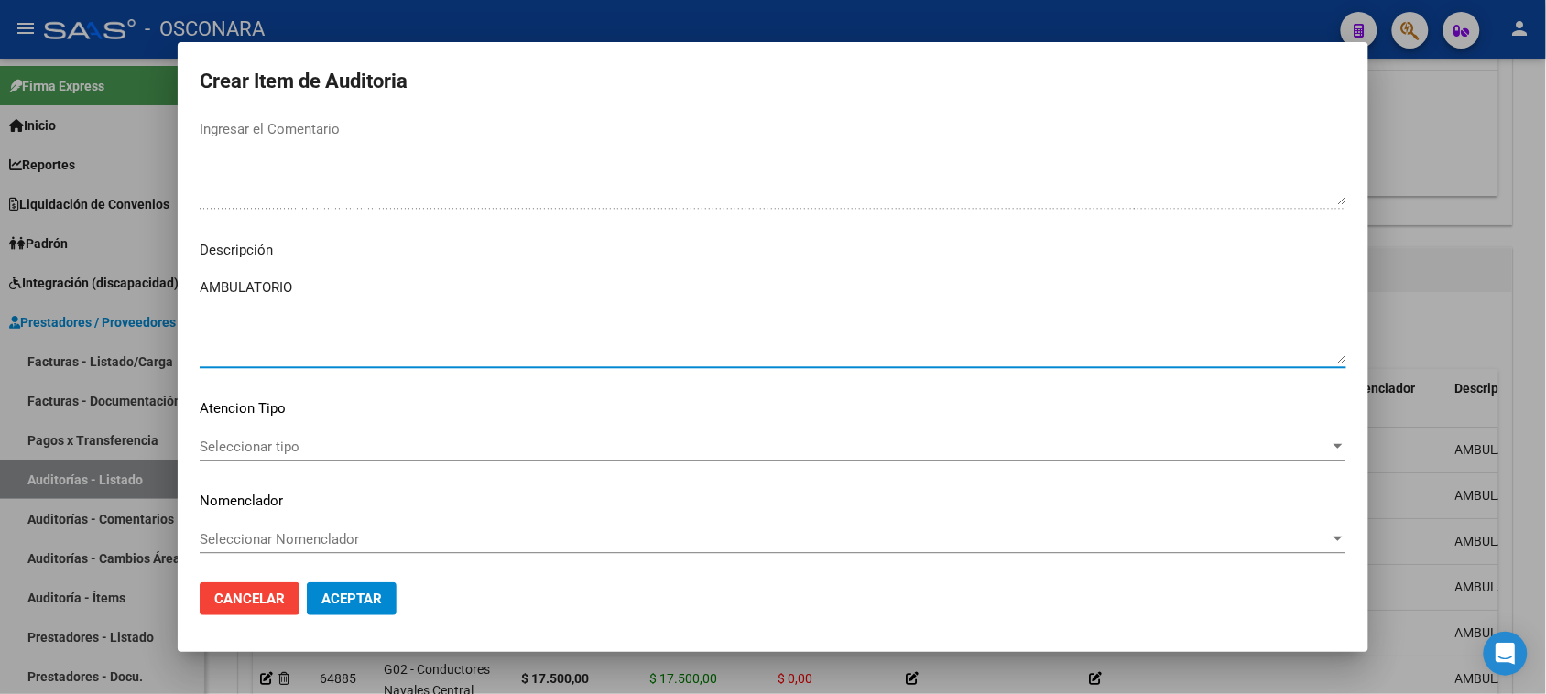
click at [279, 435] on div "Seleccionar tipo Seleccionar tipo" at bounding box center [773, 446] width 1147 height 27
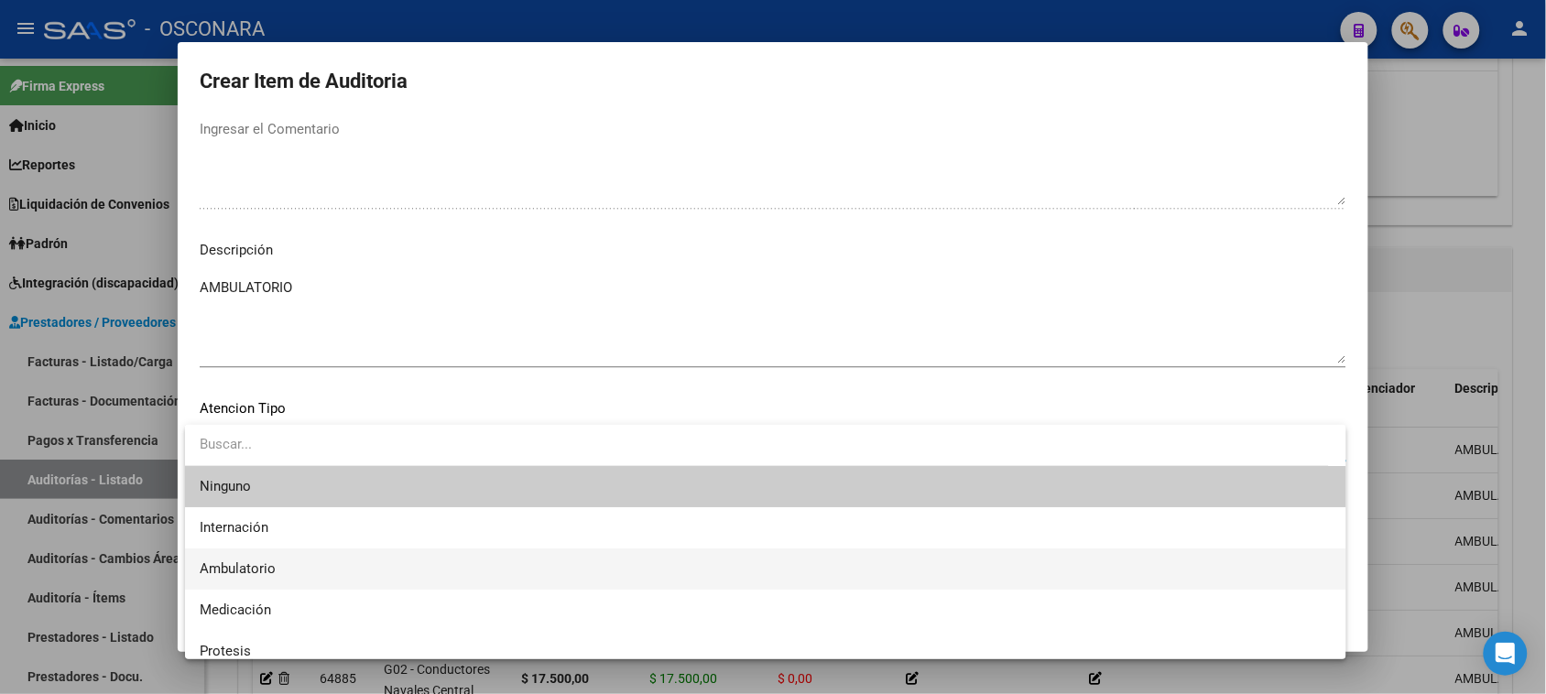
click at [267, 561] on span "Ambulatorio" at bounding box center [238, 569] width 76 height 16
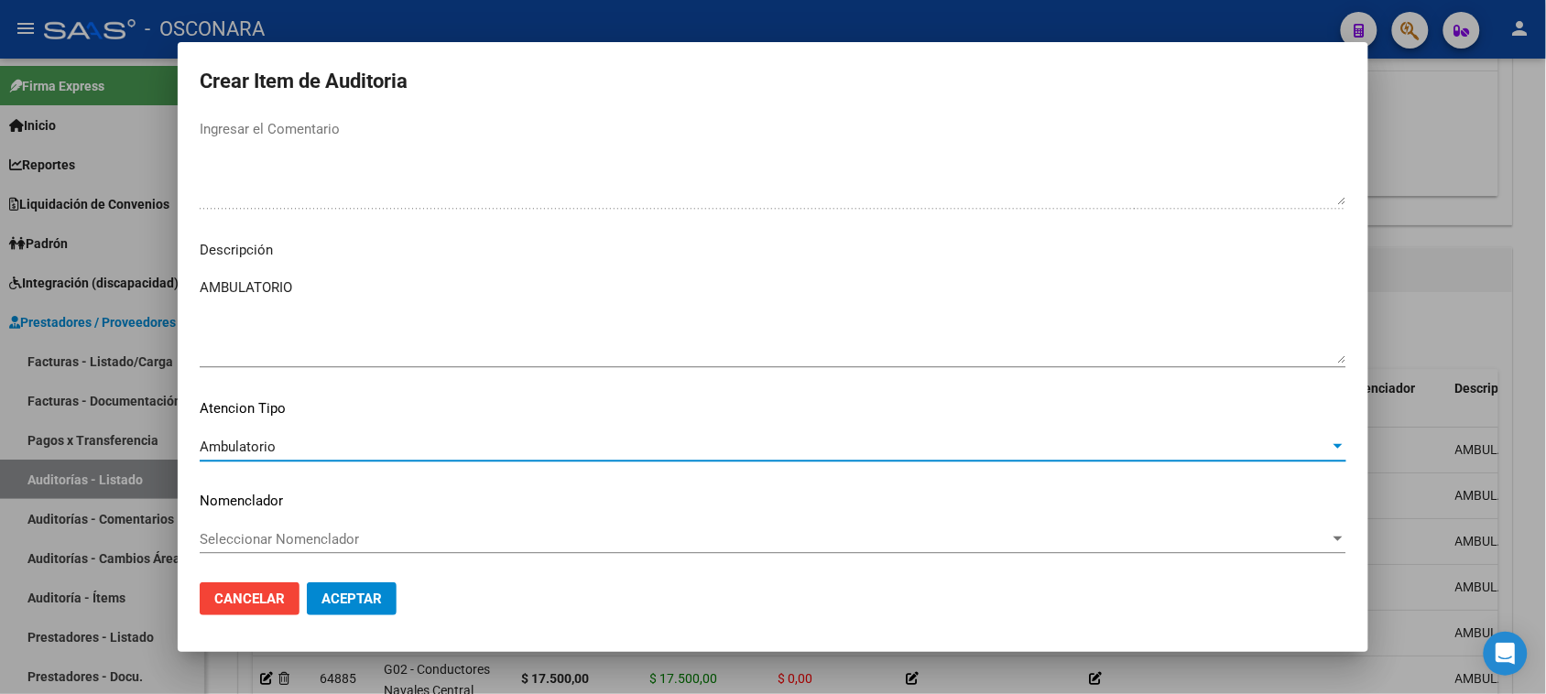
click at [335, 605] on span "Aceptar" at bounding box center [352, 599] width 60 height 16
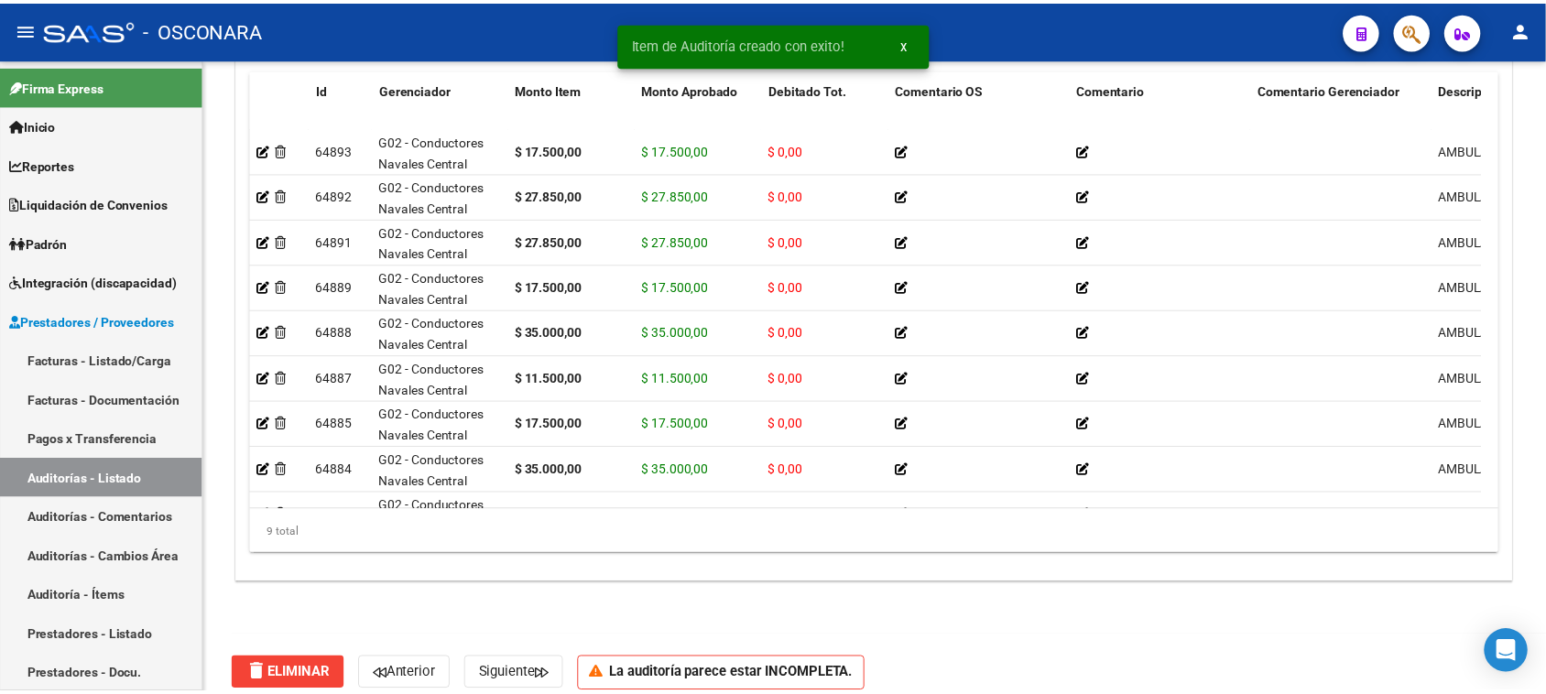
scroll to position [1146, 0]
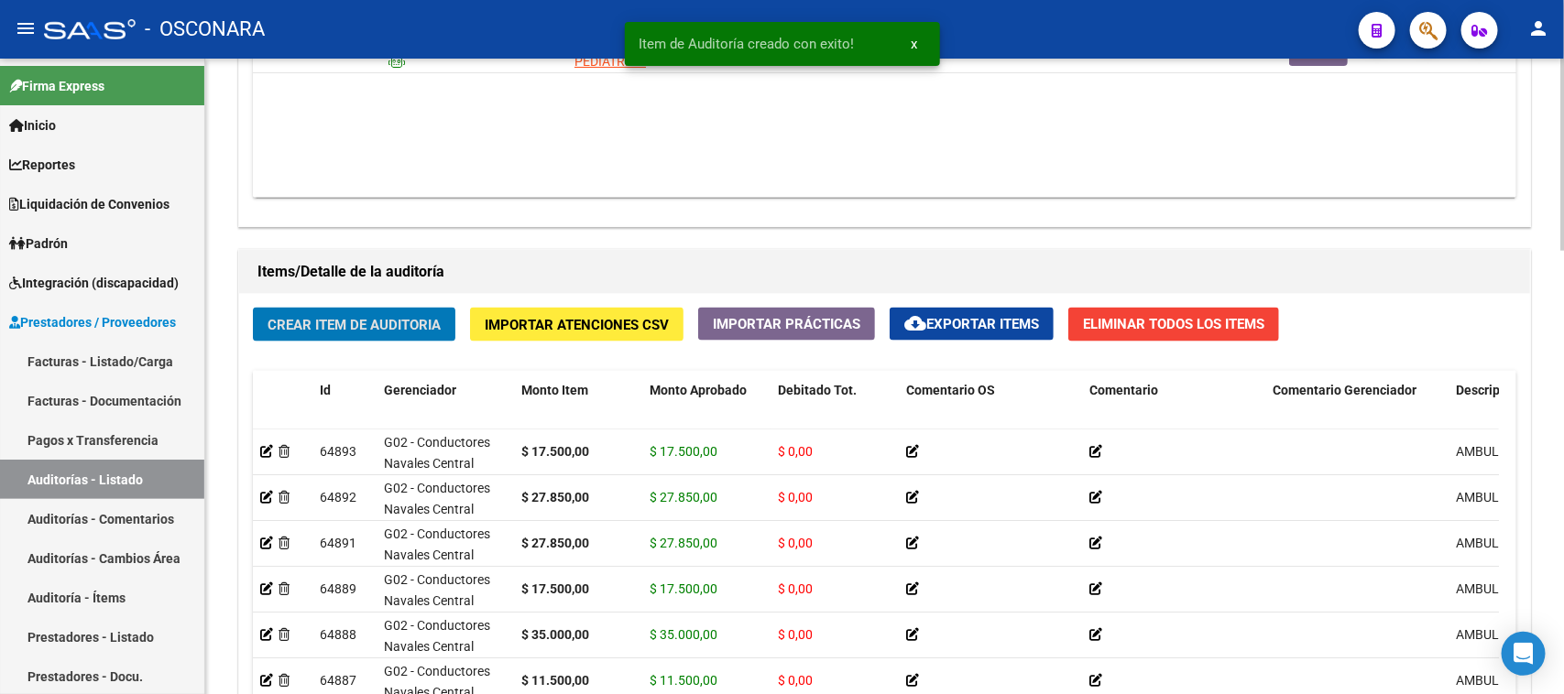
click at [341, 326] on span "Crear Item de Auditoria" at bounding box center [353, 325] width 173 height 16
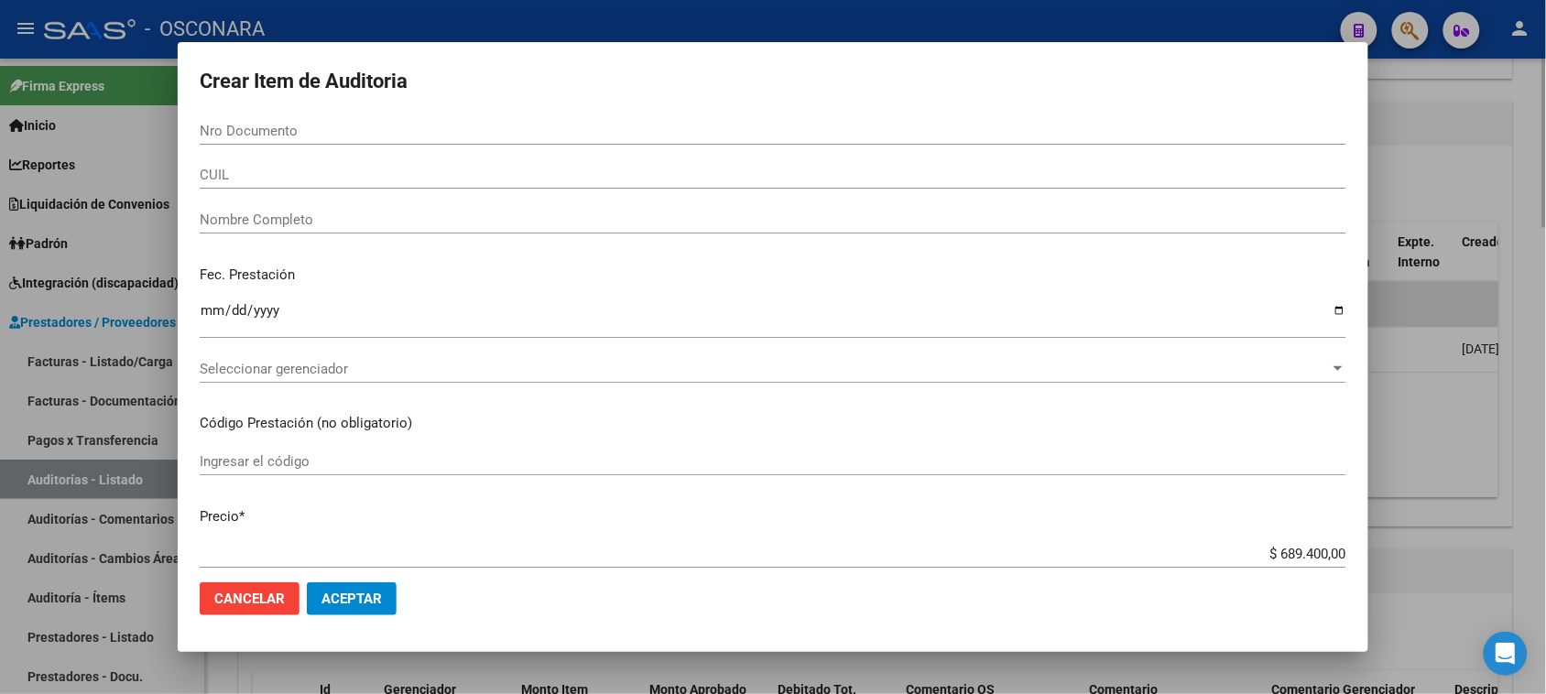
scroll to position [1447, 0]
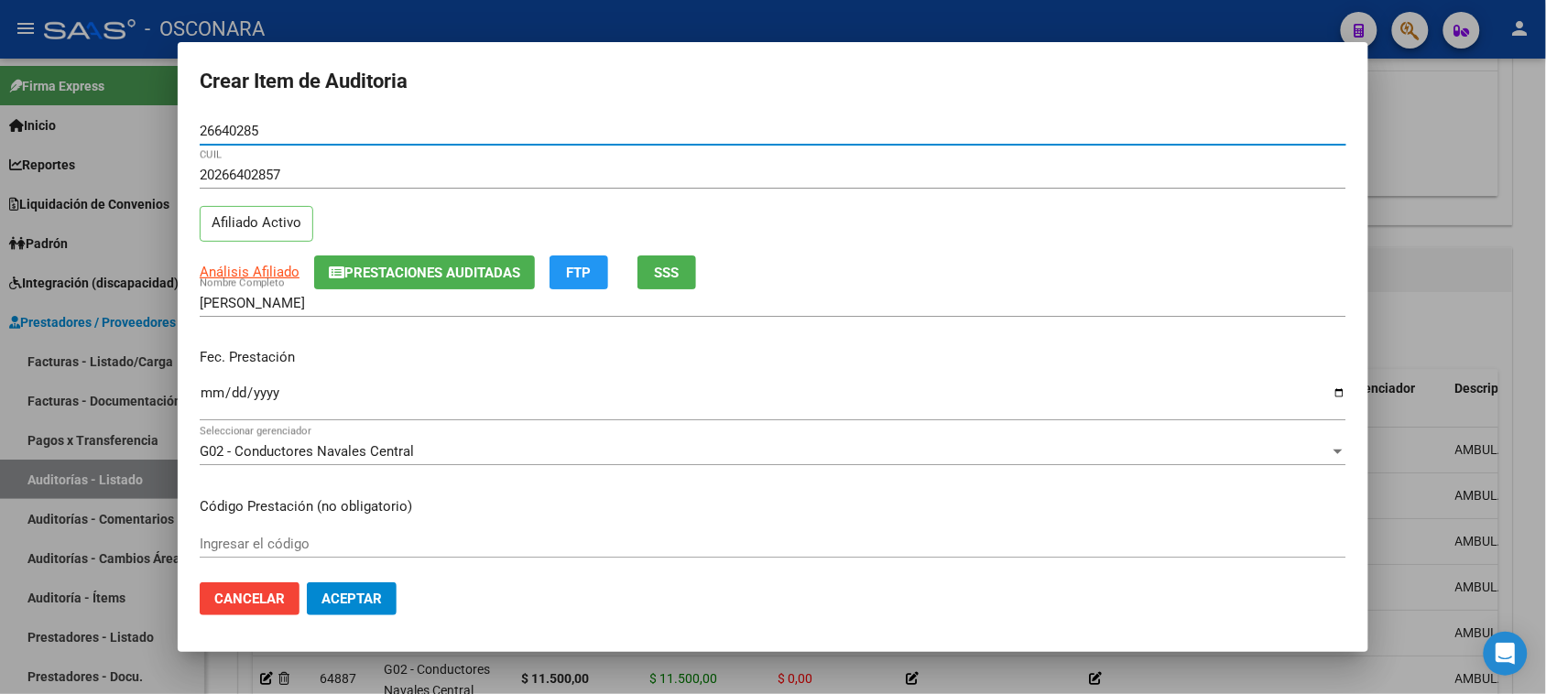
click at [202, 399] on input "Ingresar la fecha" at bounding box center [773, 400] width 1147 height 29
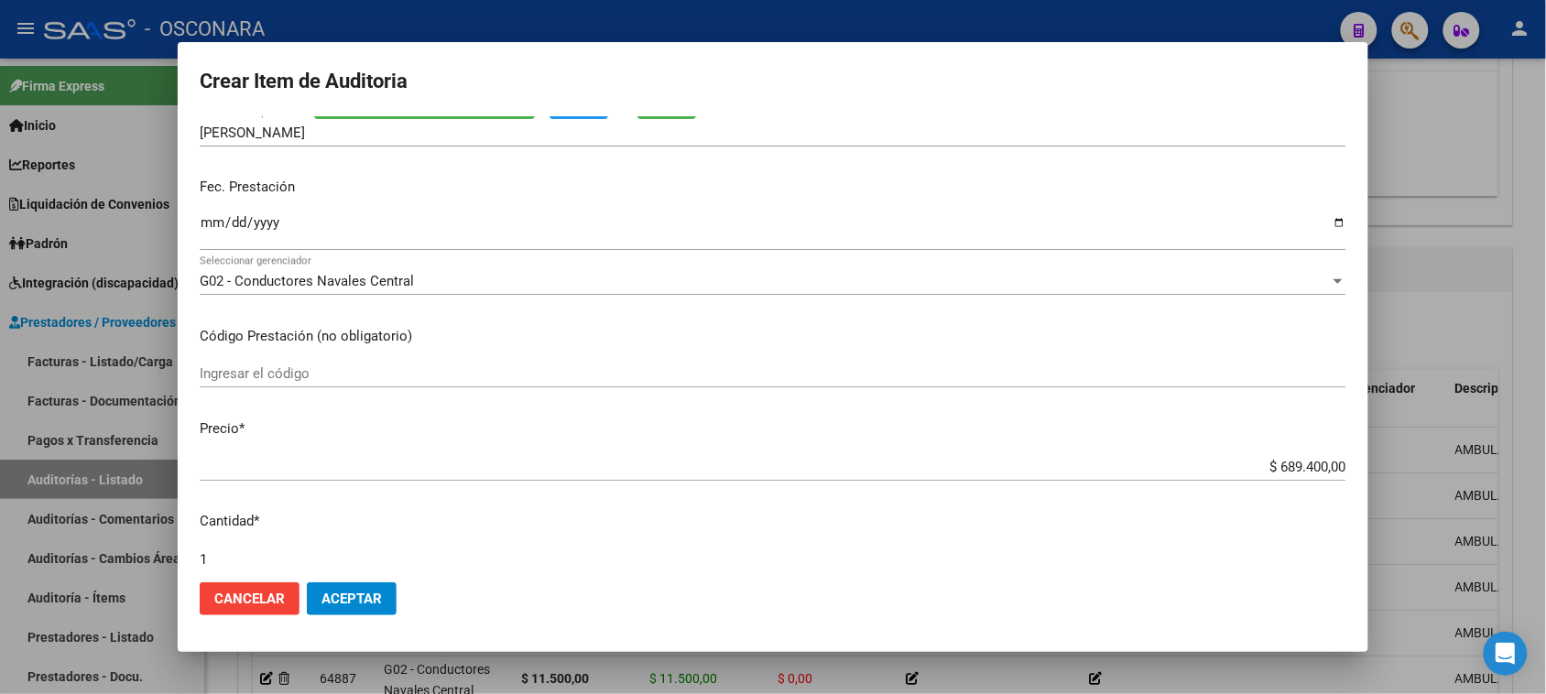
scroll to position [343, 0]
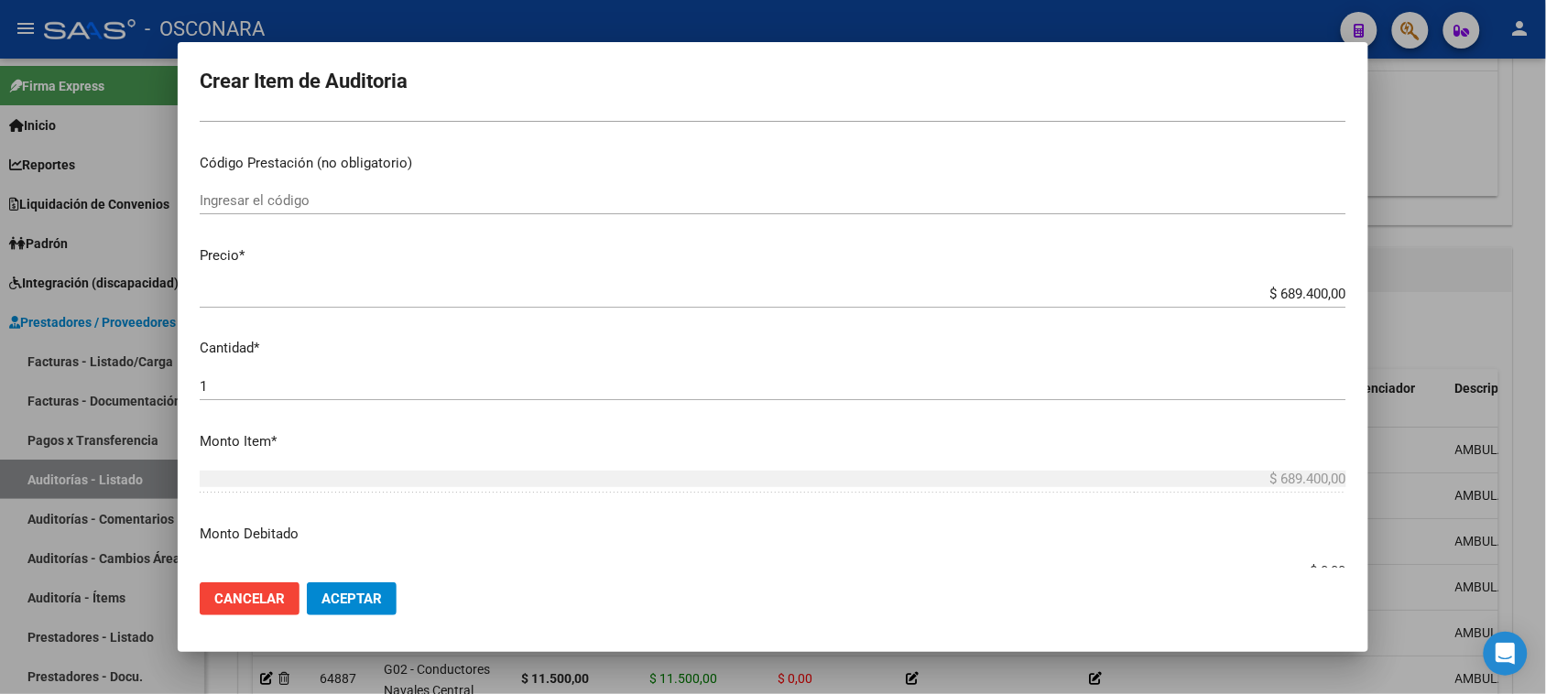
drag, startPoint x: 1261, startPoint y: 293, endPoint x: 1563, endPoint y: 244, distance: 305.4
click at [1545, 254] on html "menu - OSCONARA person Firma Express Inicio Calendario SSS Instructivos Contact…" at bounding box center [773, 347] width 1546 height 694
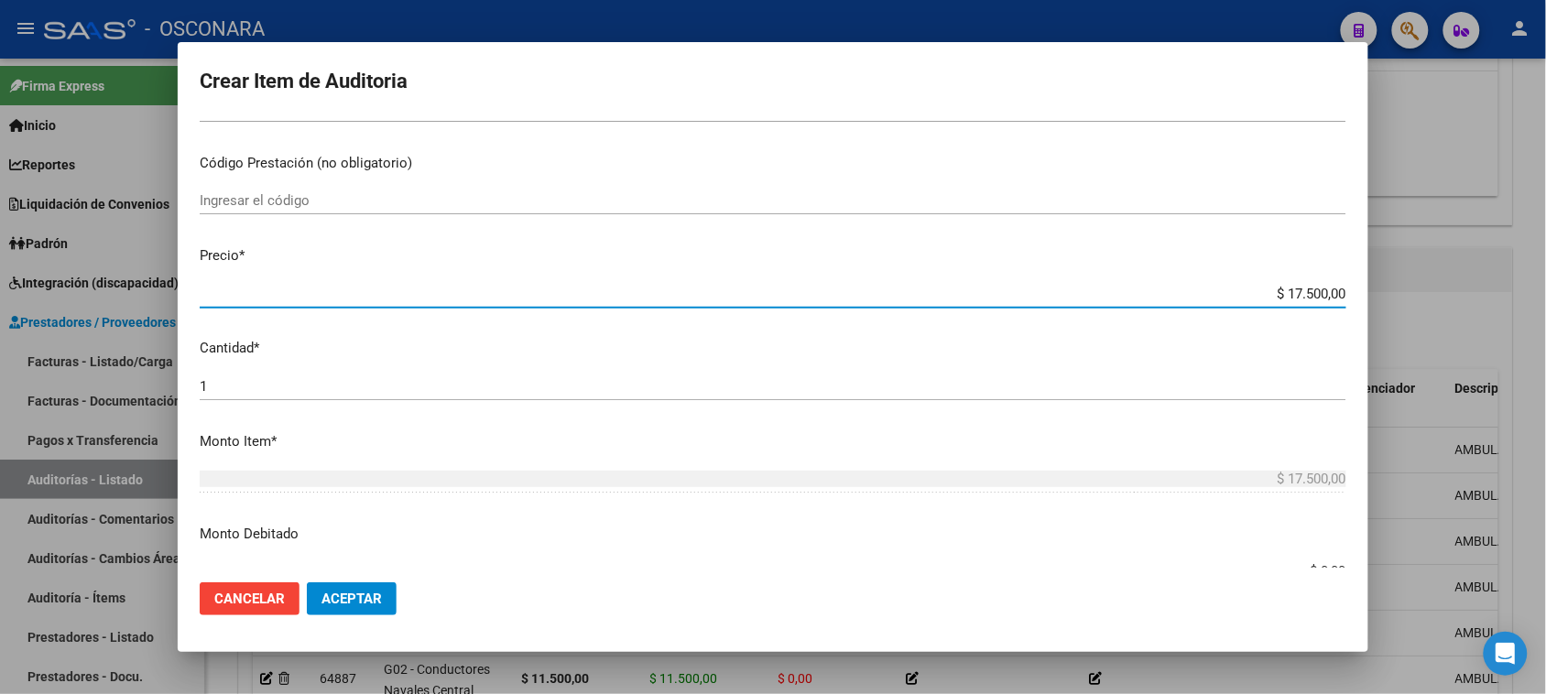
click at [250, 387] on input "1" at bounding box center [773, 386] width 1147 height 16
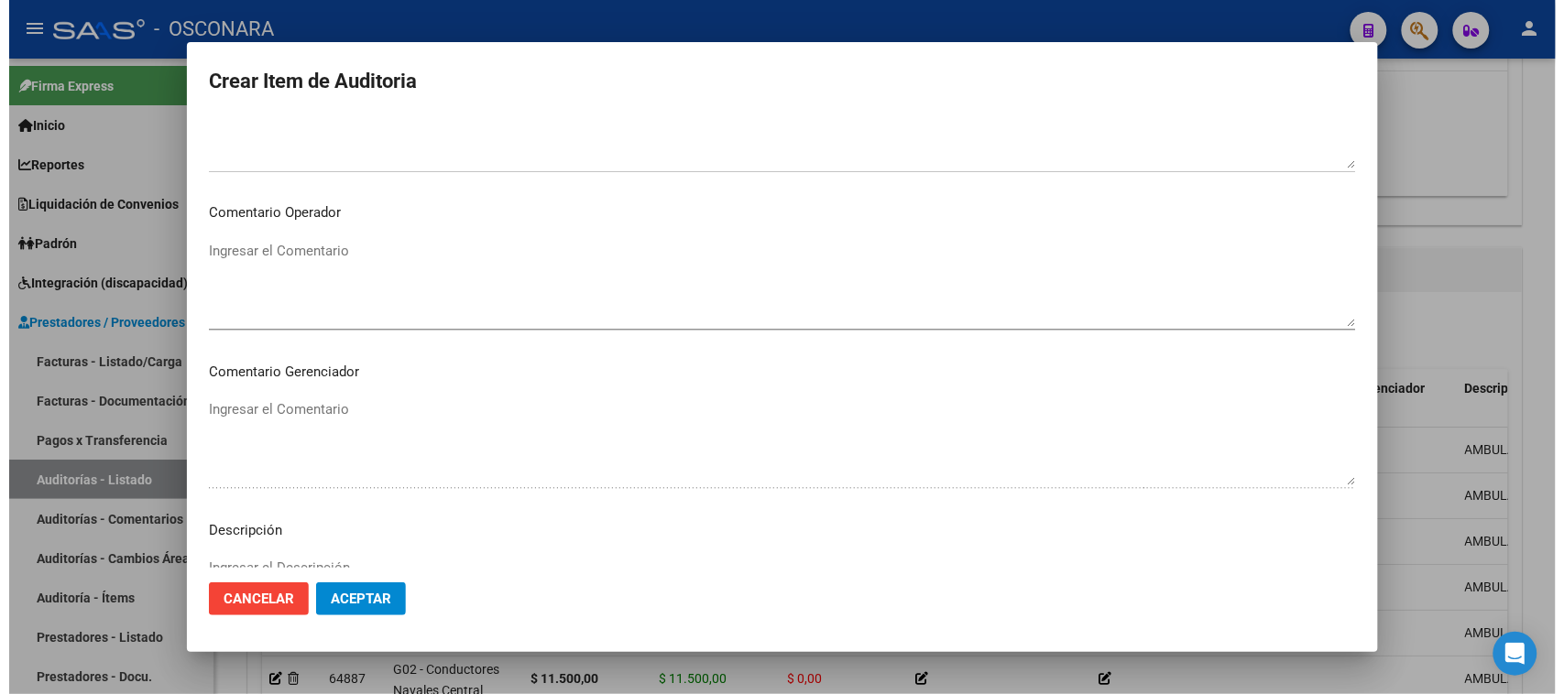
scroll to position [1196, 0]
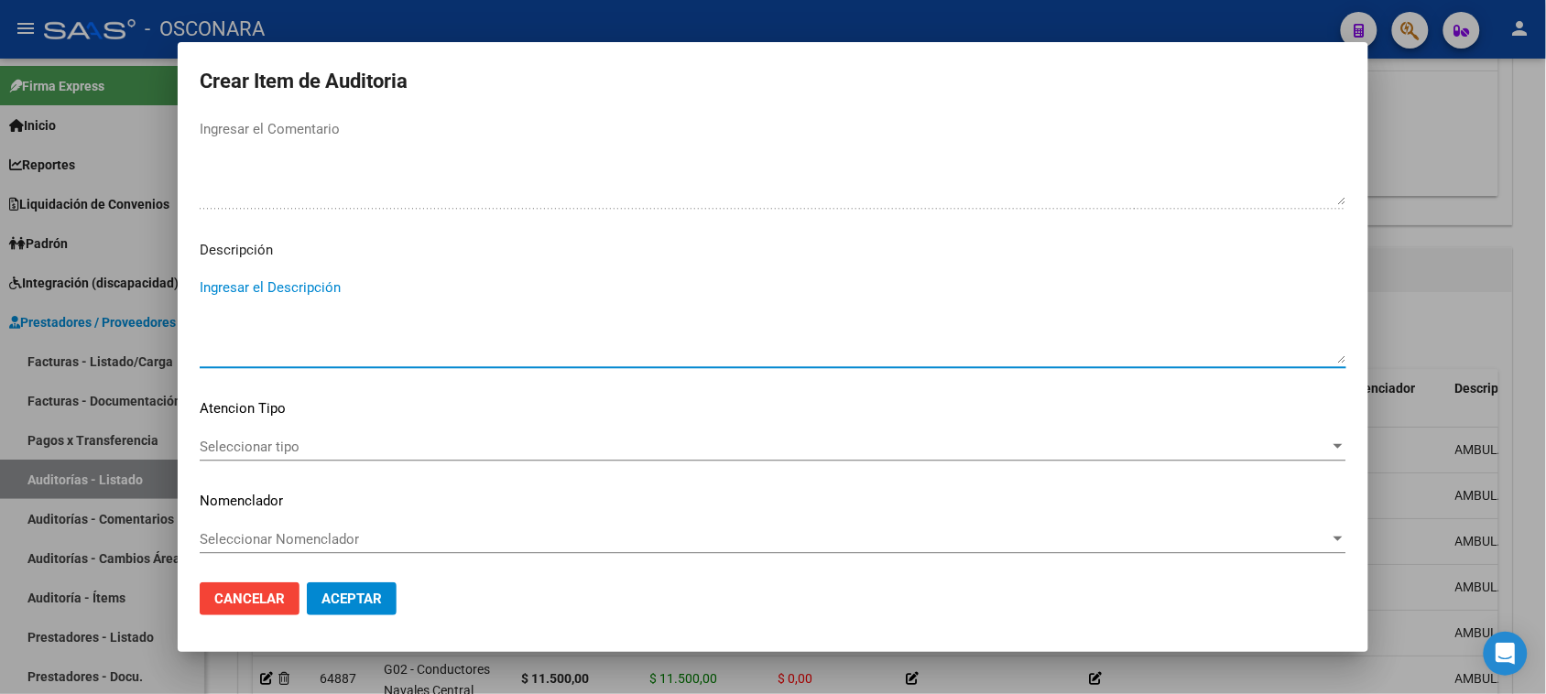
click at [341, 299] on textarea "Ingresar el Descripción" at bounding box center [773, 321] width 1147 height 86
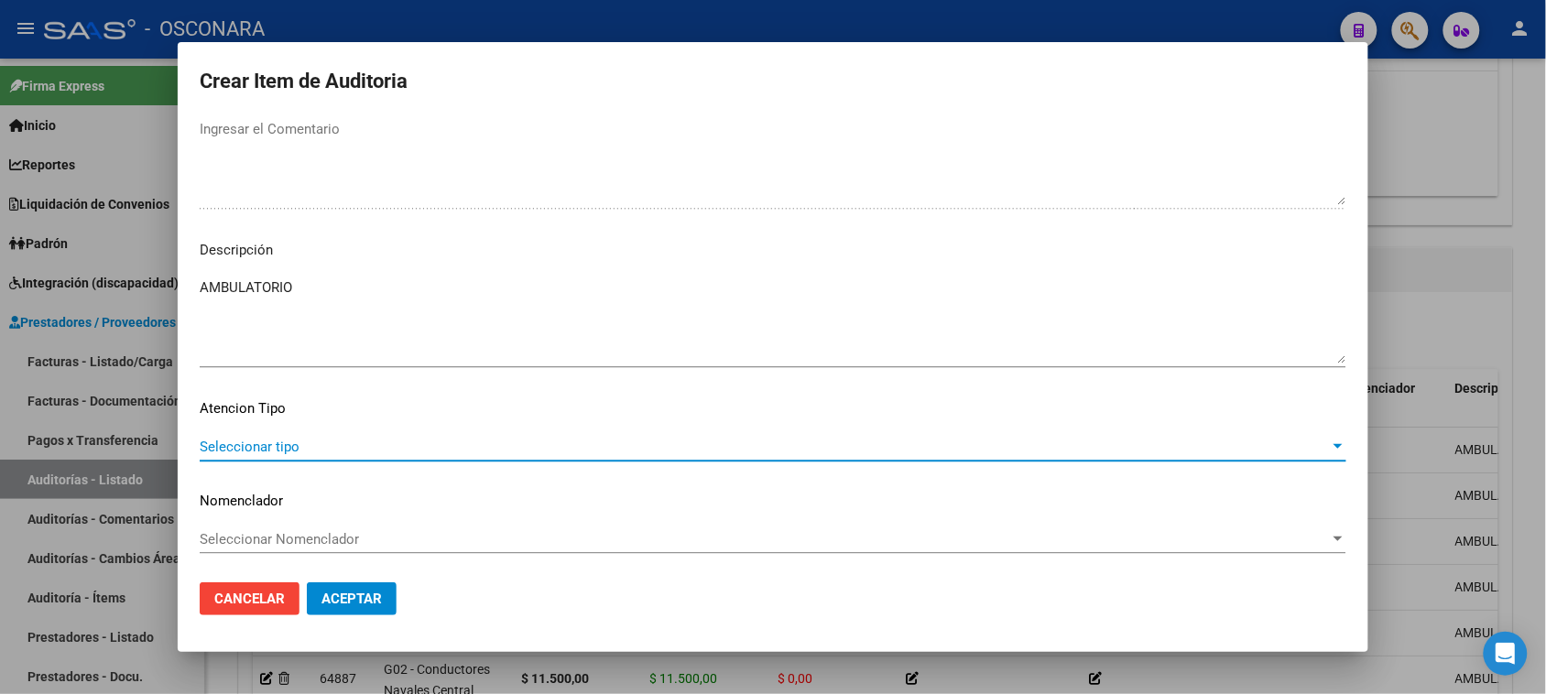
click at [204, 449] on span "Seleccionar tipo" at bounding box center [765, 447] width 1130 height 16
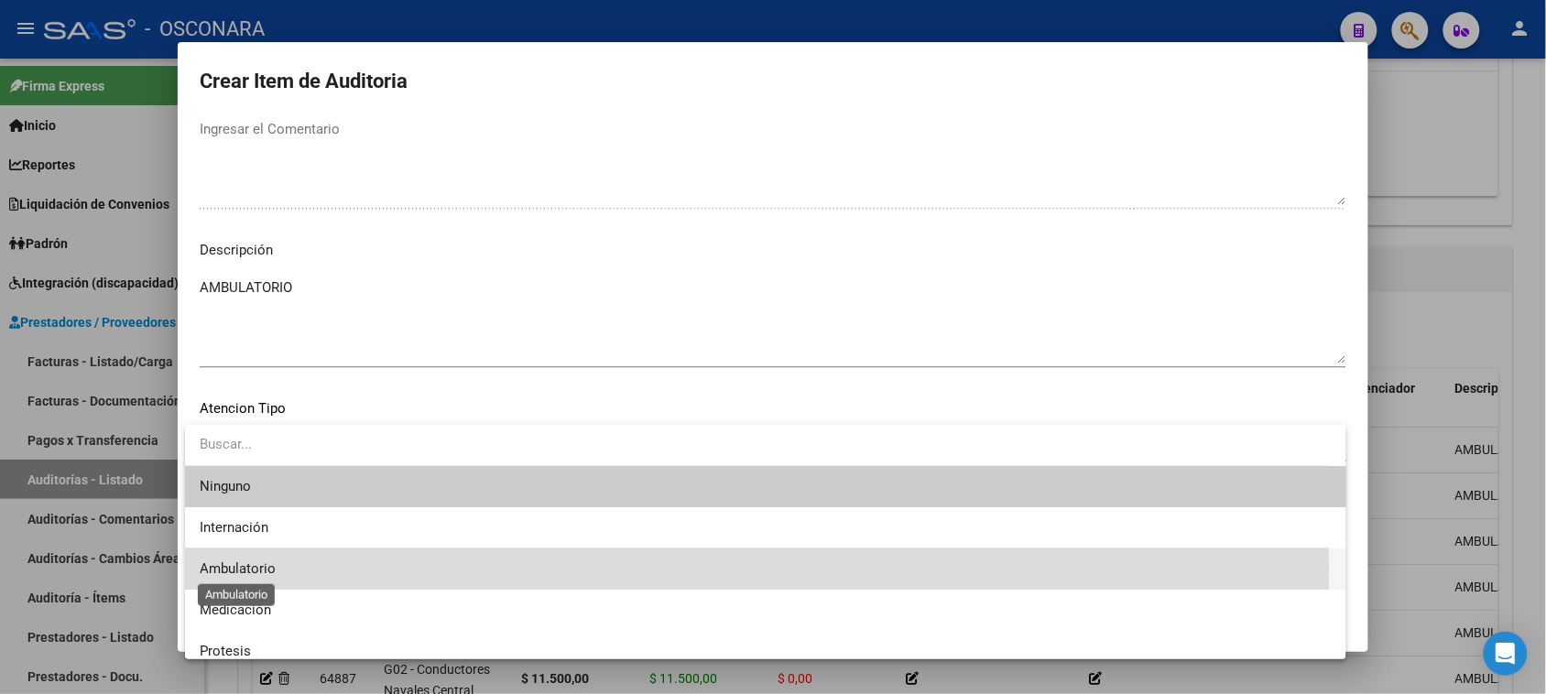
click at [245, 566] on span "Ambulatorio" at bounding box center [238, 569] width 76 height 16
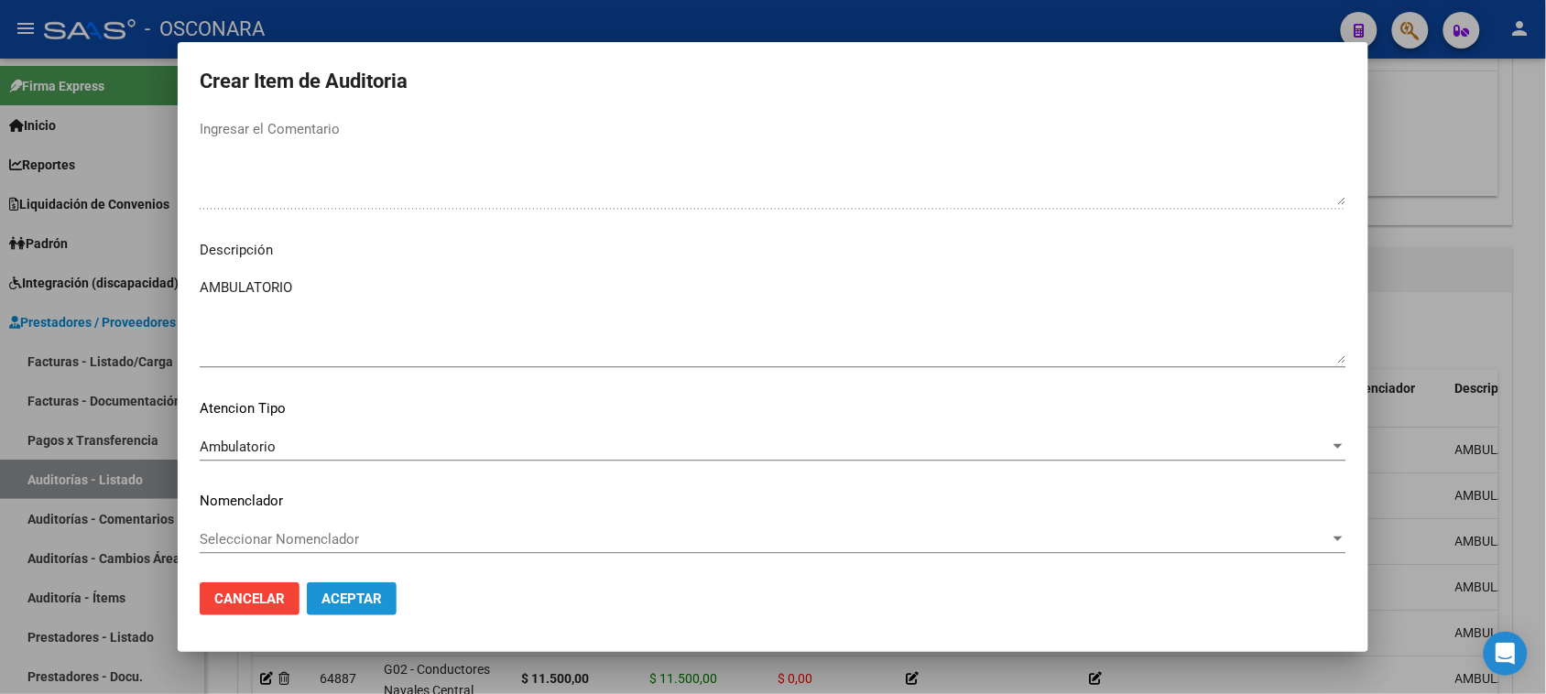
click at [322, 591] on span "Aceptar" at bounding box center [352, 599] width 60 height 16
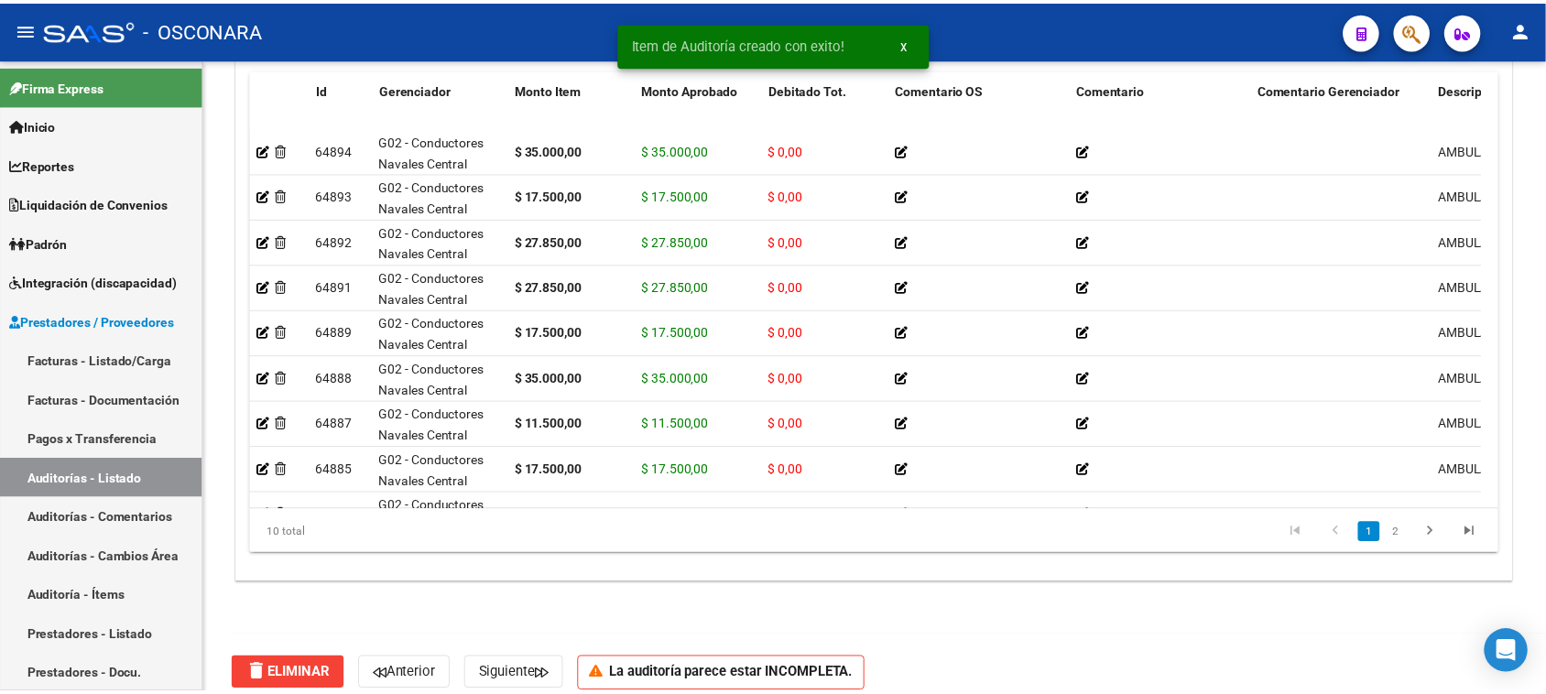
scroll to position [1146, 0]
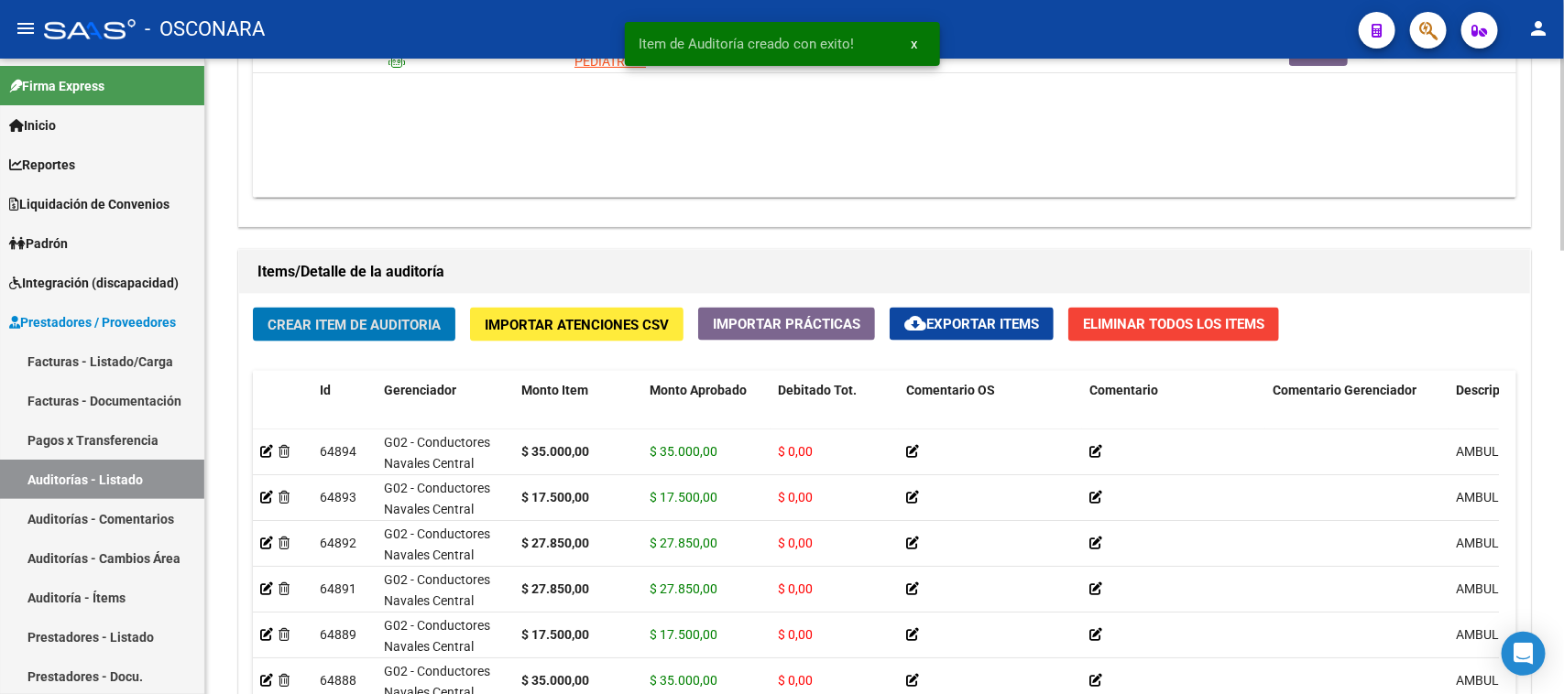
click at [371, 318] on span "Crear Item de Auditoria" at bounding box center [353, 325] width 173 height 16
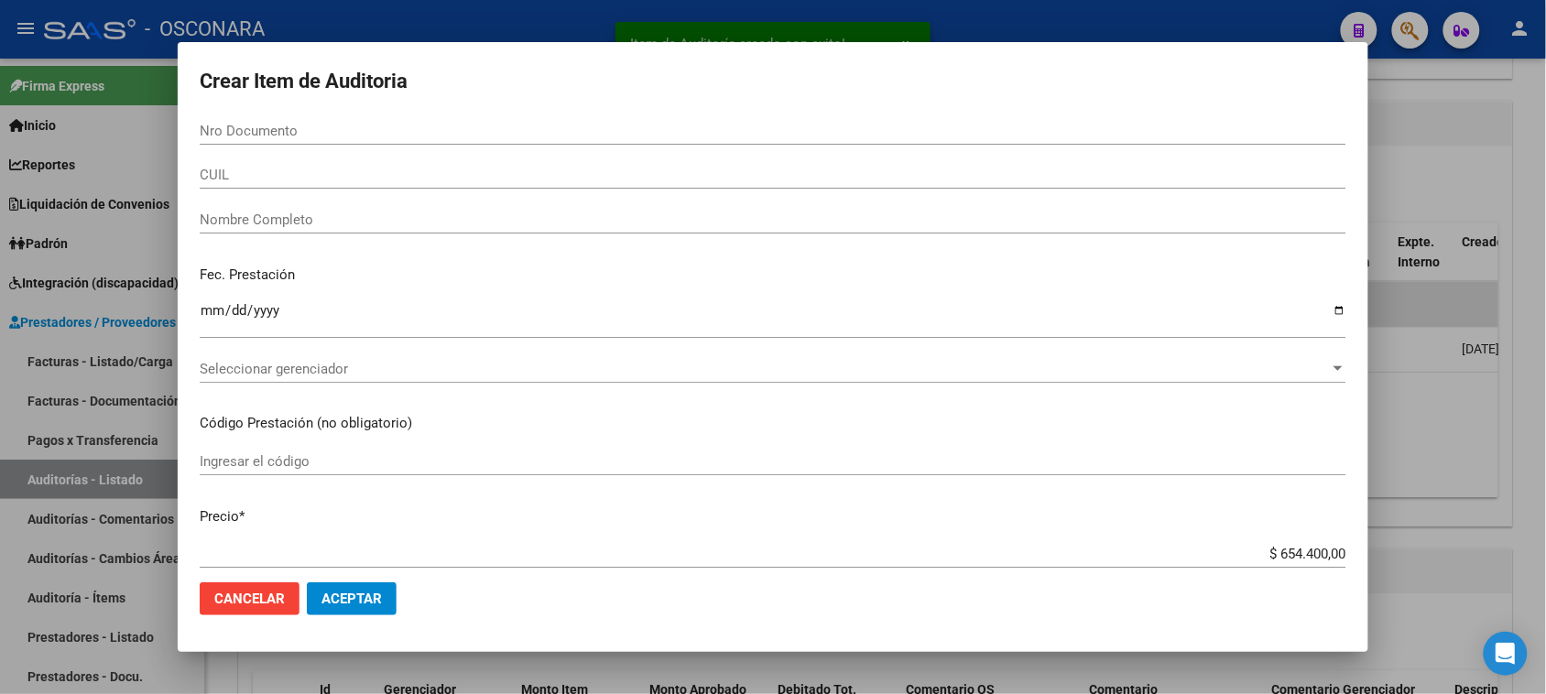
scroll to position [1447, 0]
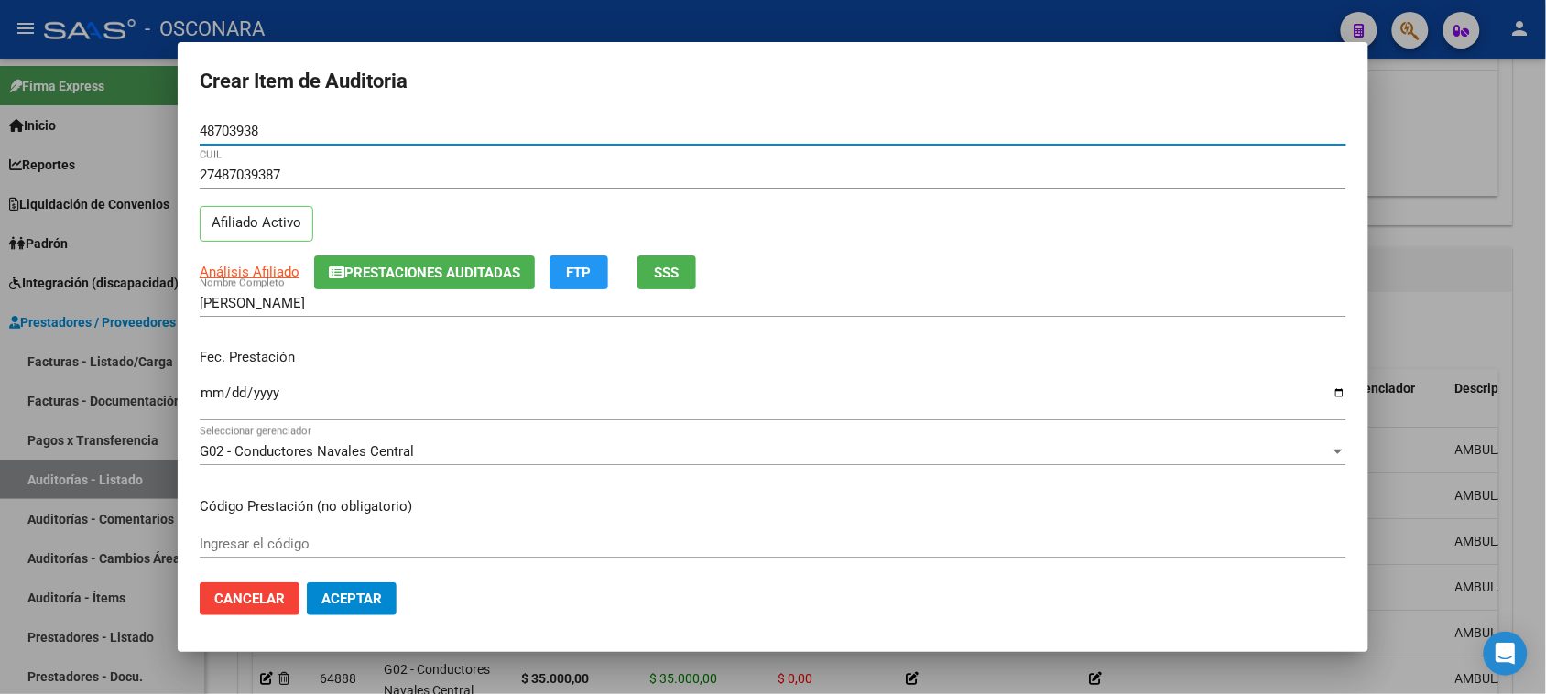
click at [661, 270] on span "SSS" at bounding box center [667, 273] width 25 height 16
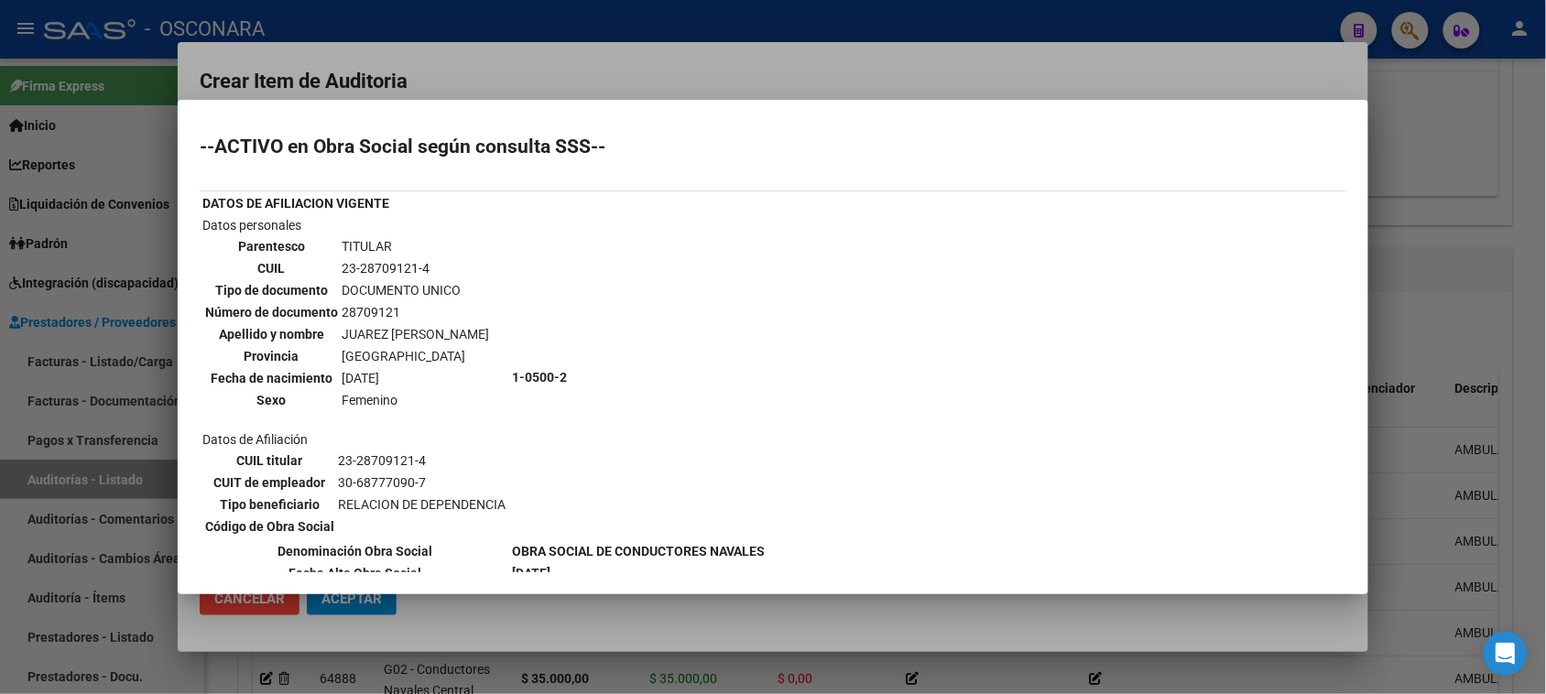
click at [551, 56] on div at bounding box center [773, 347] width 1546 height 694
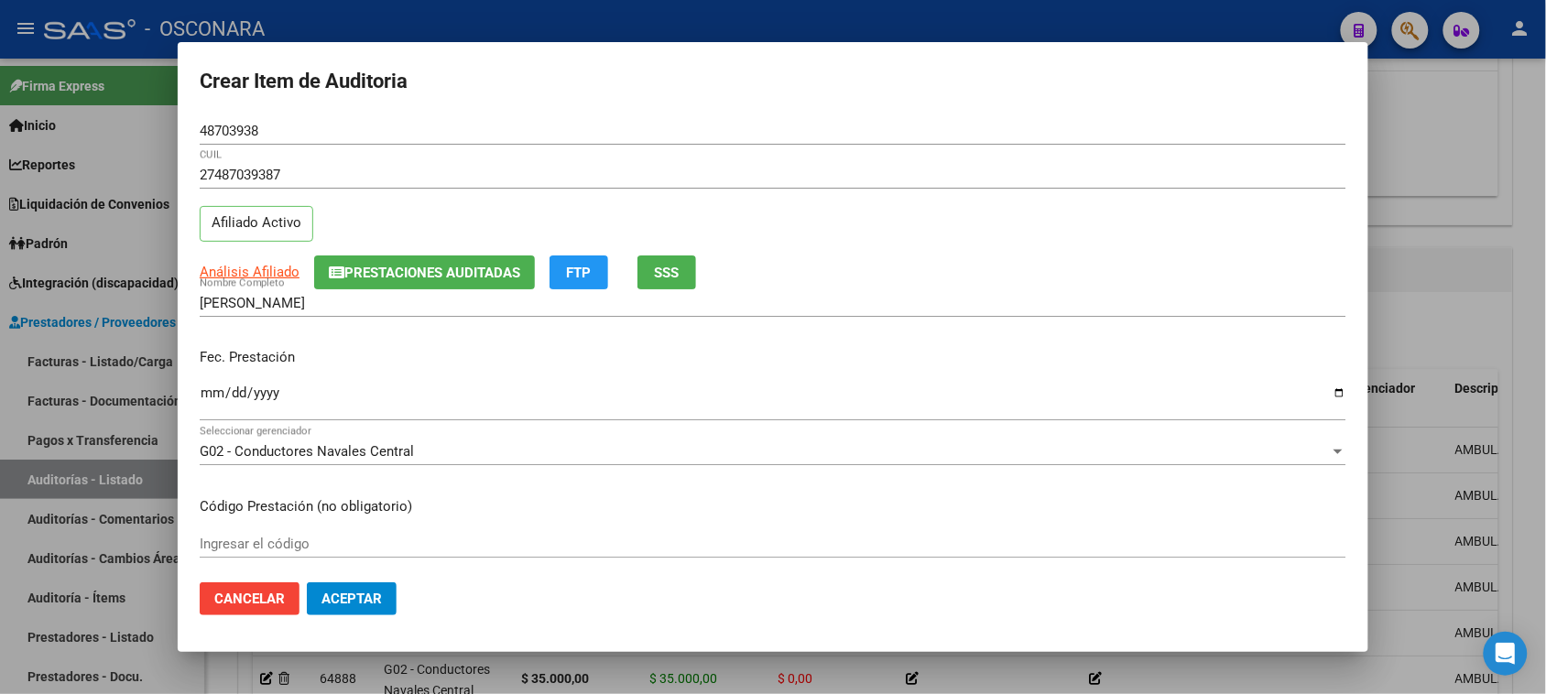
click at [217, 394] on input "Ingresar la fecha" at bounding box center [773, 400] width 1147 height 29
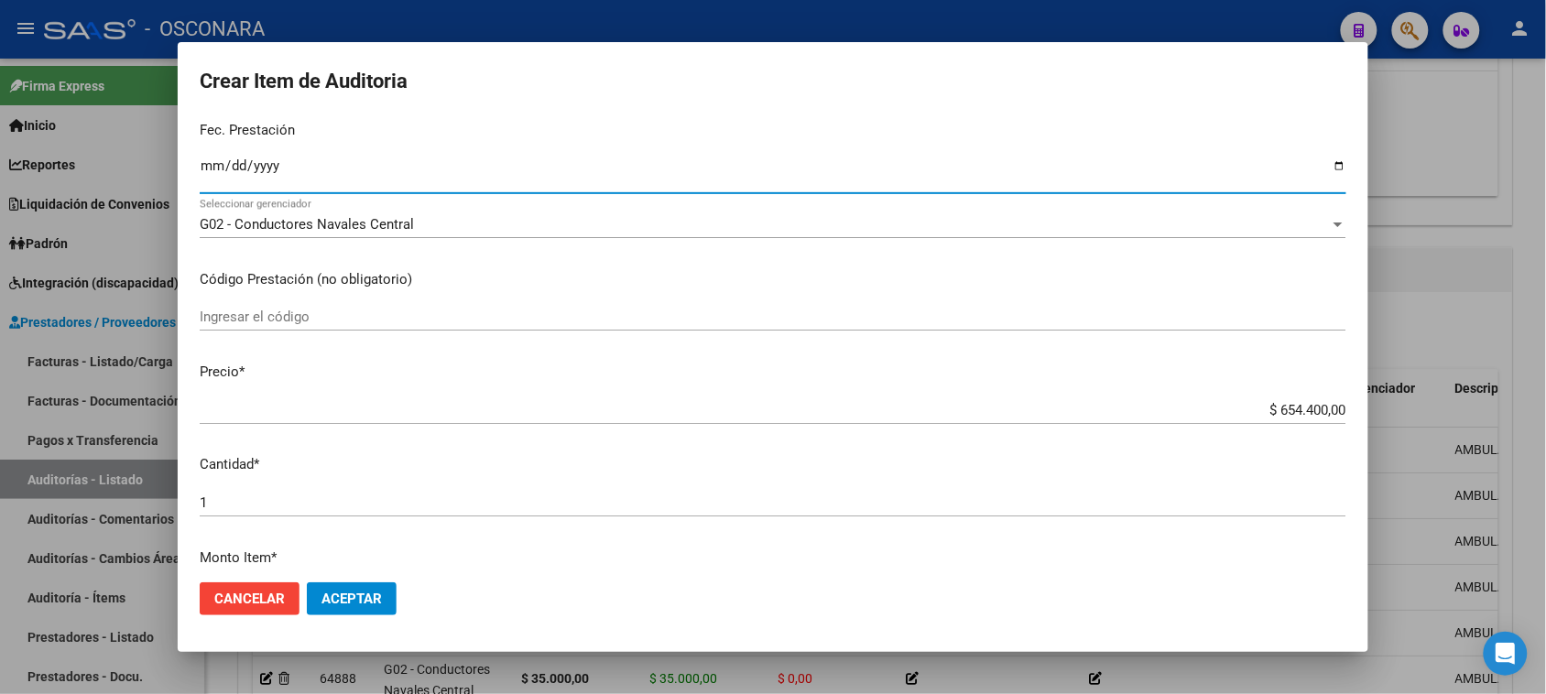
scroll to position [229, 0]
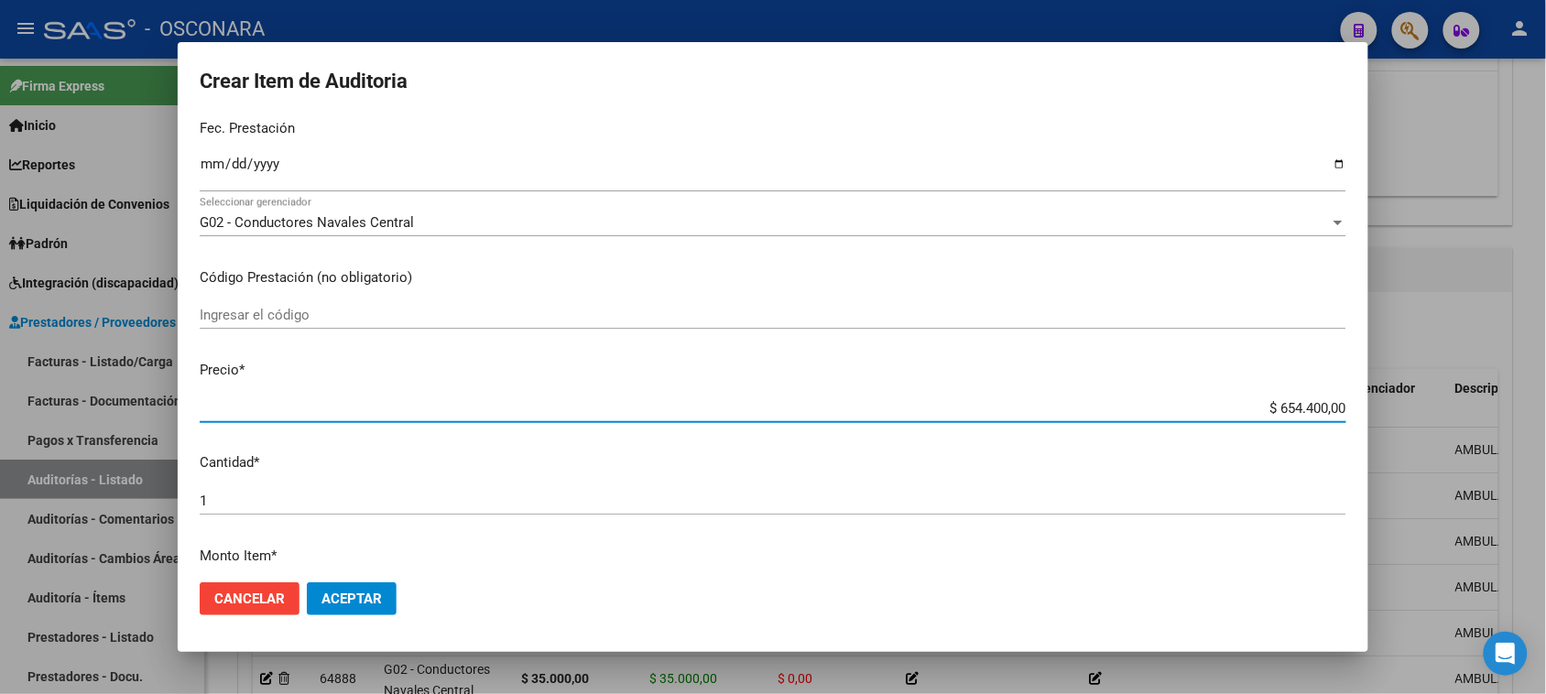
drag, startPoint x: 1264, startPoint y: 403, endPoint x: 1563, endPoint y: 376, distance: 299.8
click at [1545, 378] on html "menu - OSCONARA person Firma Express Inicio Calendario SSS Instructivos Contact…" at bounding box center [773, 347] width 1546 height 694
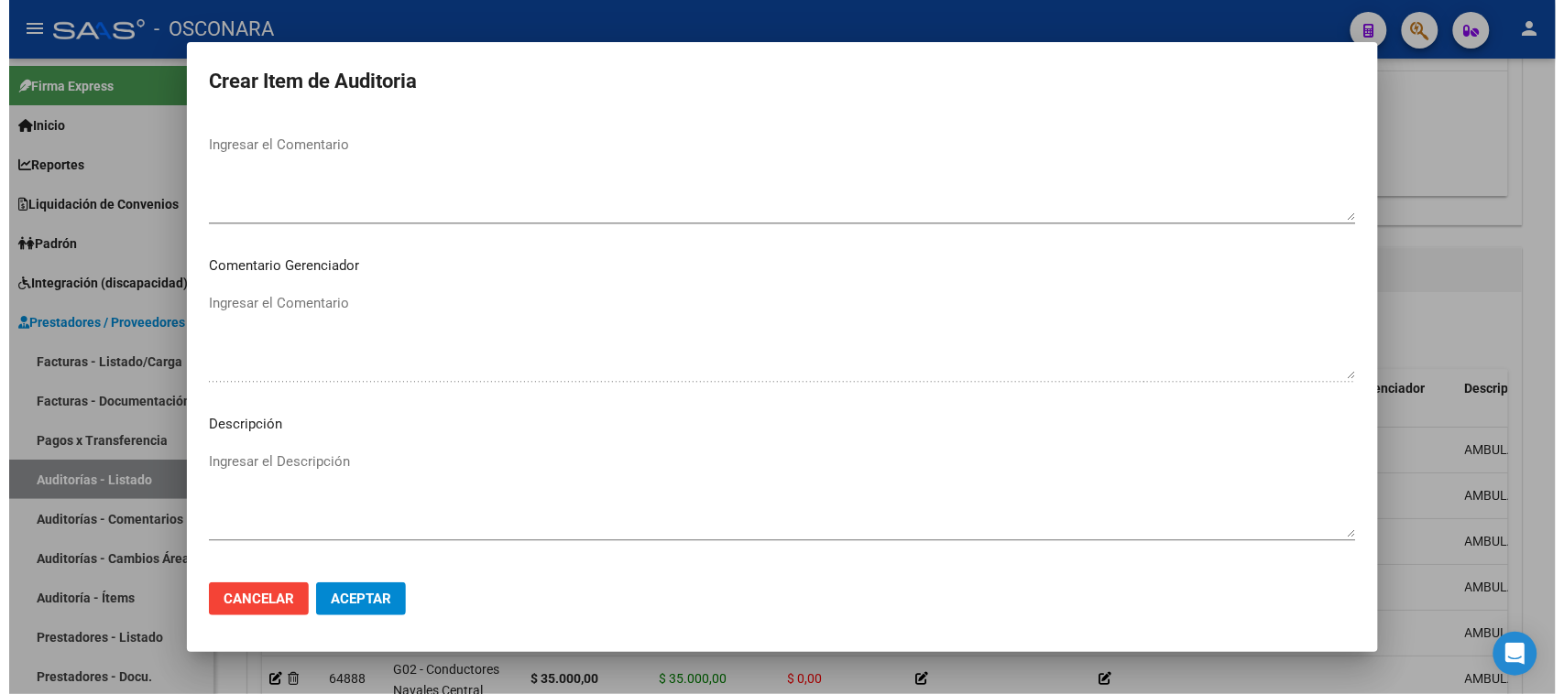
scroll to position [1196, 0]
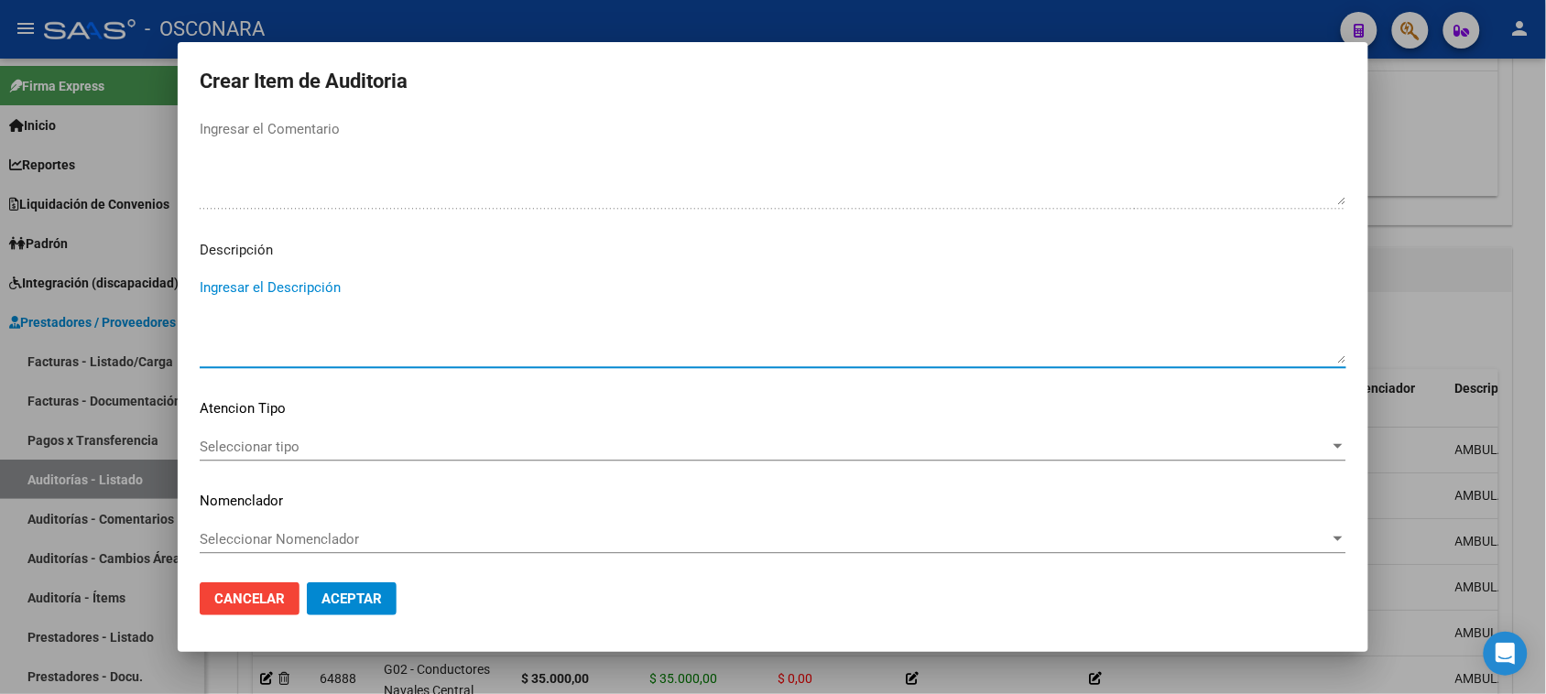
click at [318, 293] on textarea "Ingresar el Descripción" at bounding box center [773, 321] width 1147 height 86
click at [250, 452] on span "Seleccionar tipo" at bounding box center [765, 447] width 1130 height 16
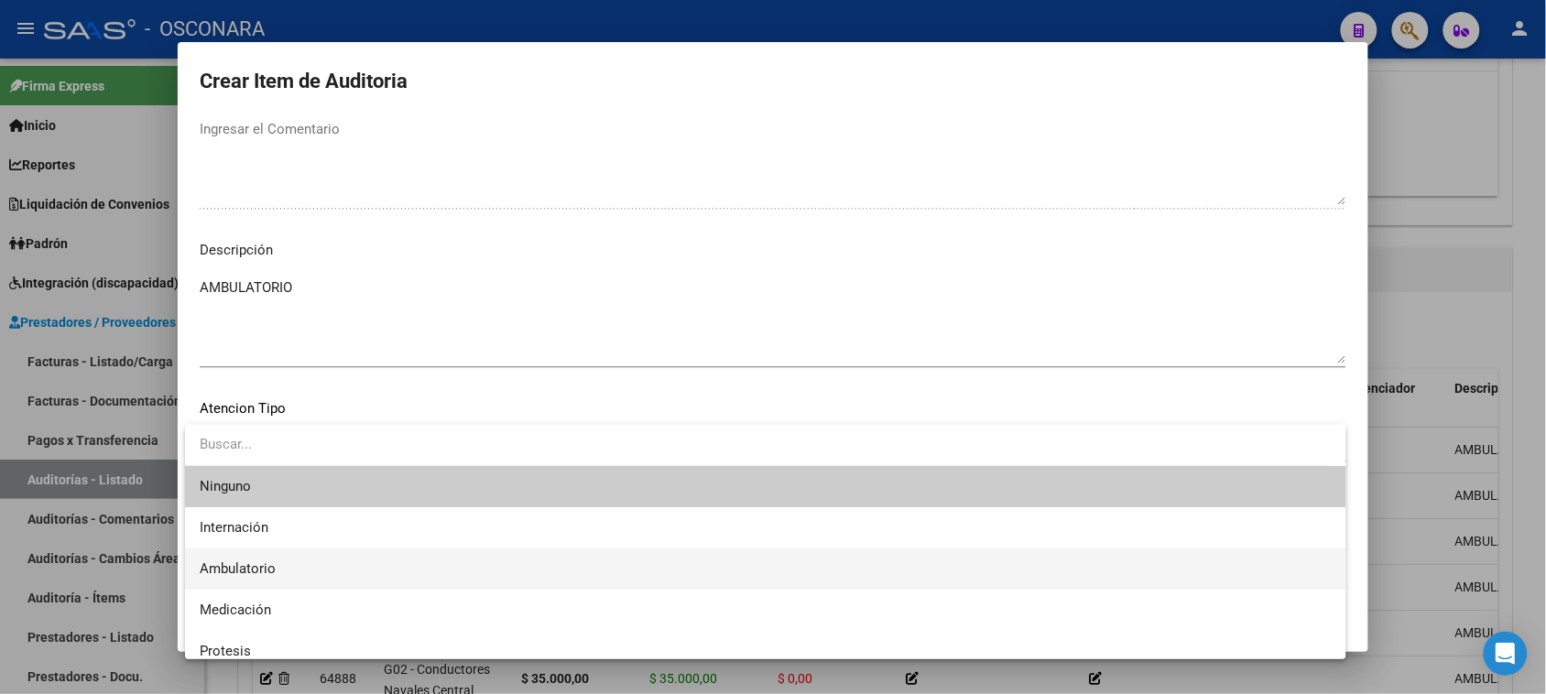
click at [252, 560] on span "Ambulatorio" at bounding box center [766, 569] width 1132 height 41
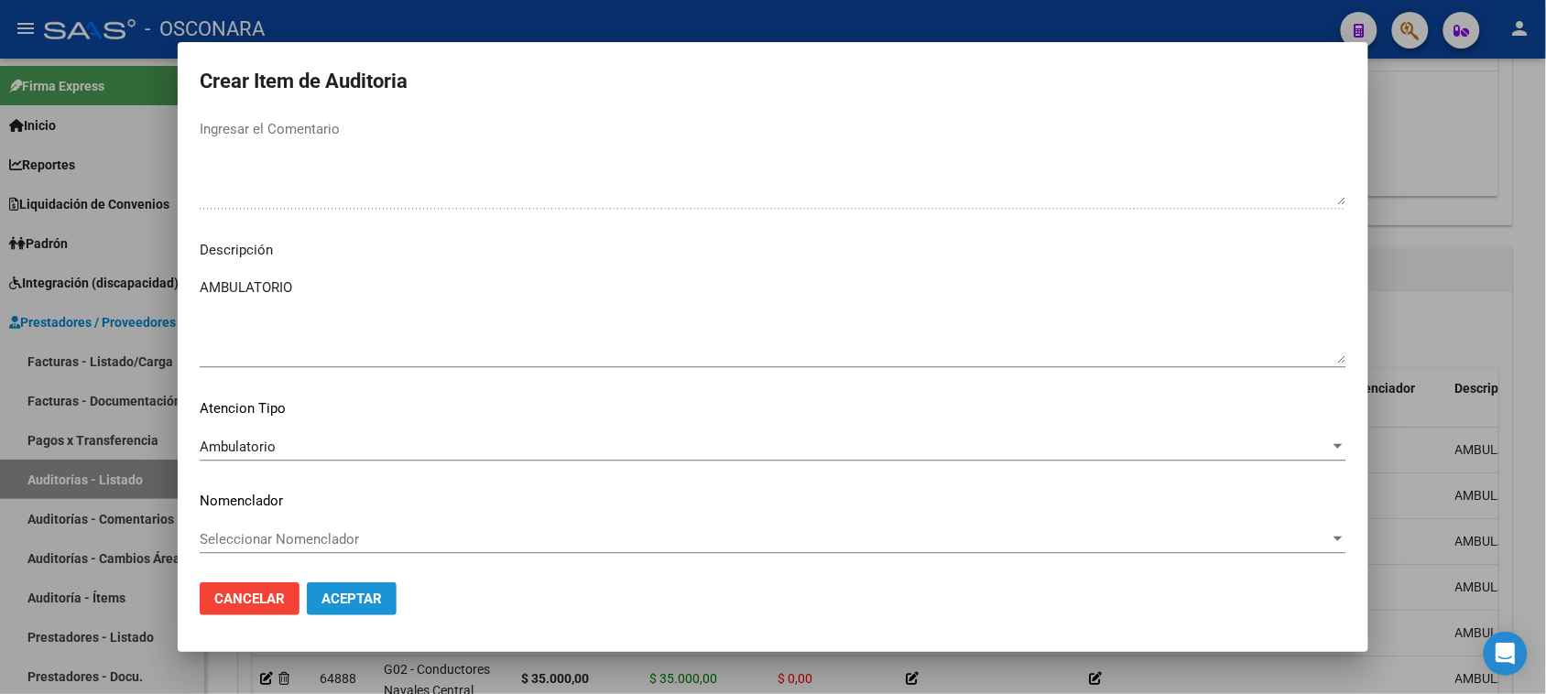
click at [345, 596] on span "Aceptar" at bounding box center [352, 599] width 60 height 16
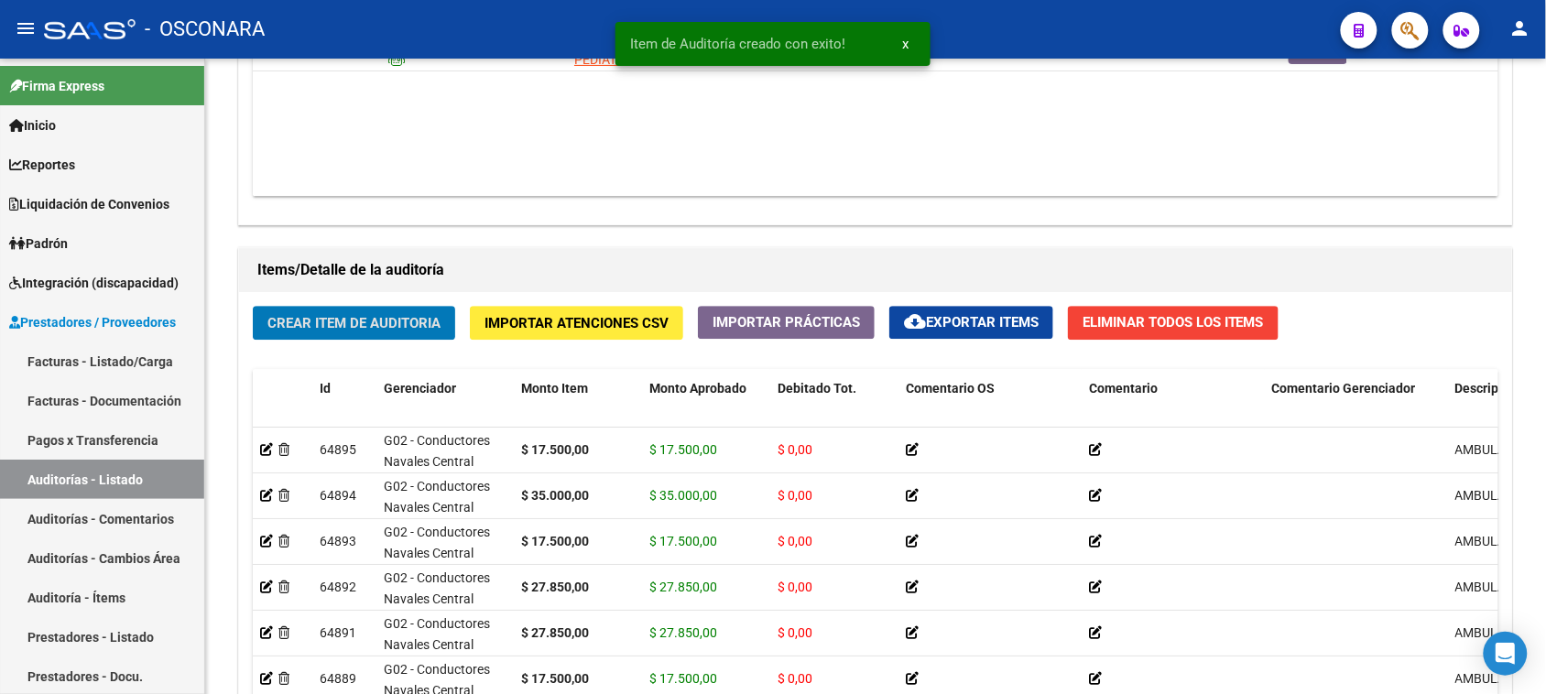
scroll to position [1146, 0]
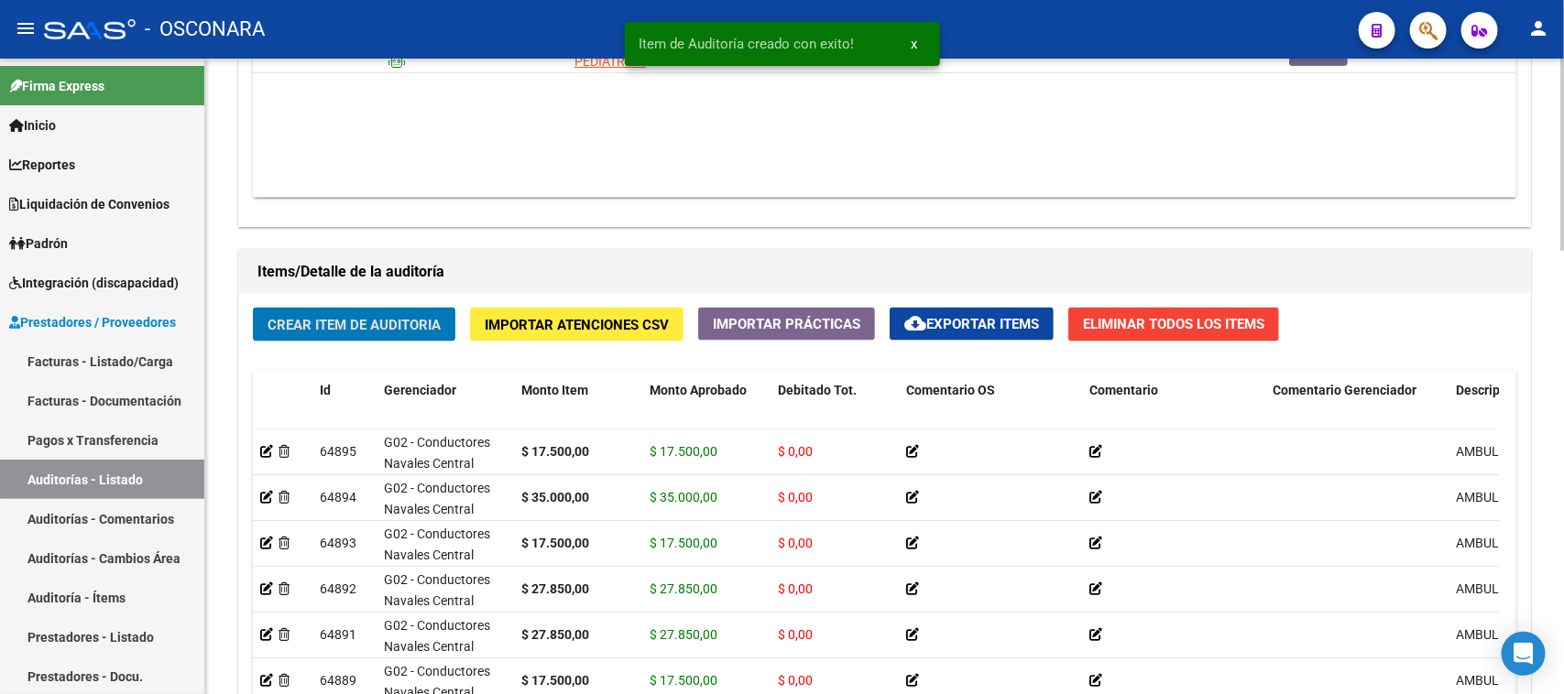
click at [349, 318] on span "Crear Item de Auditoria" at bounding box center [353, 325] width 173 height 16
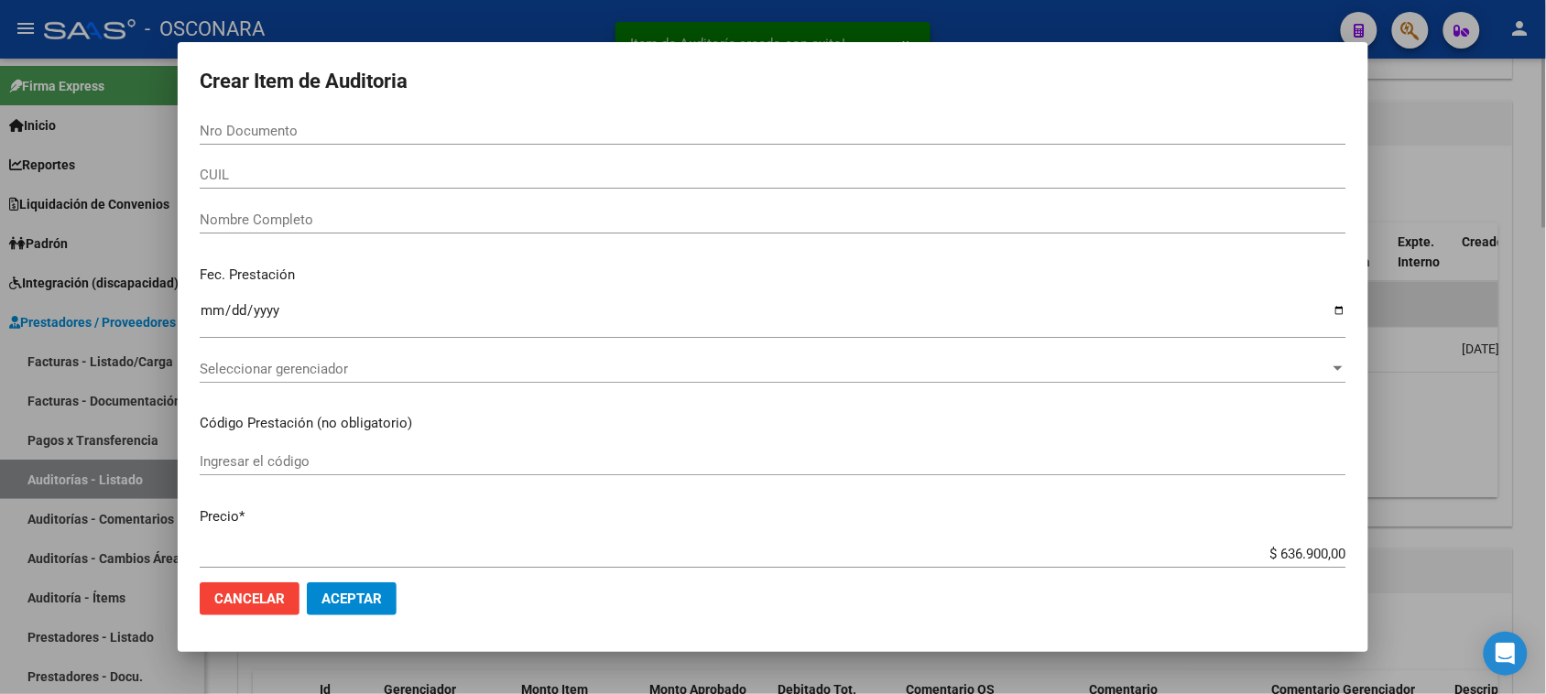
scroll to position [1447, 0]
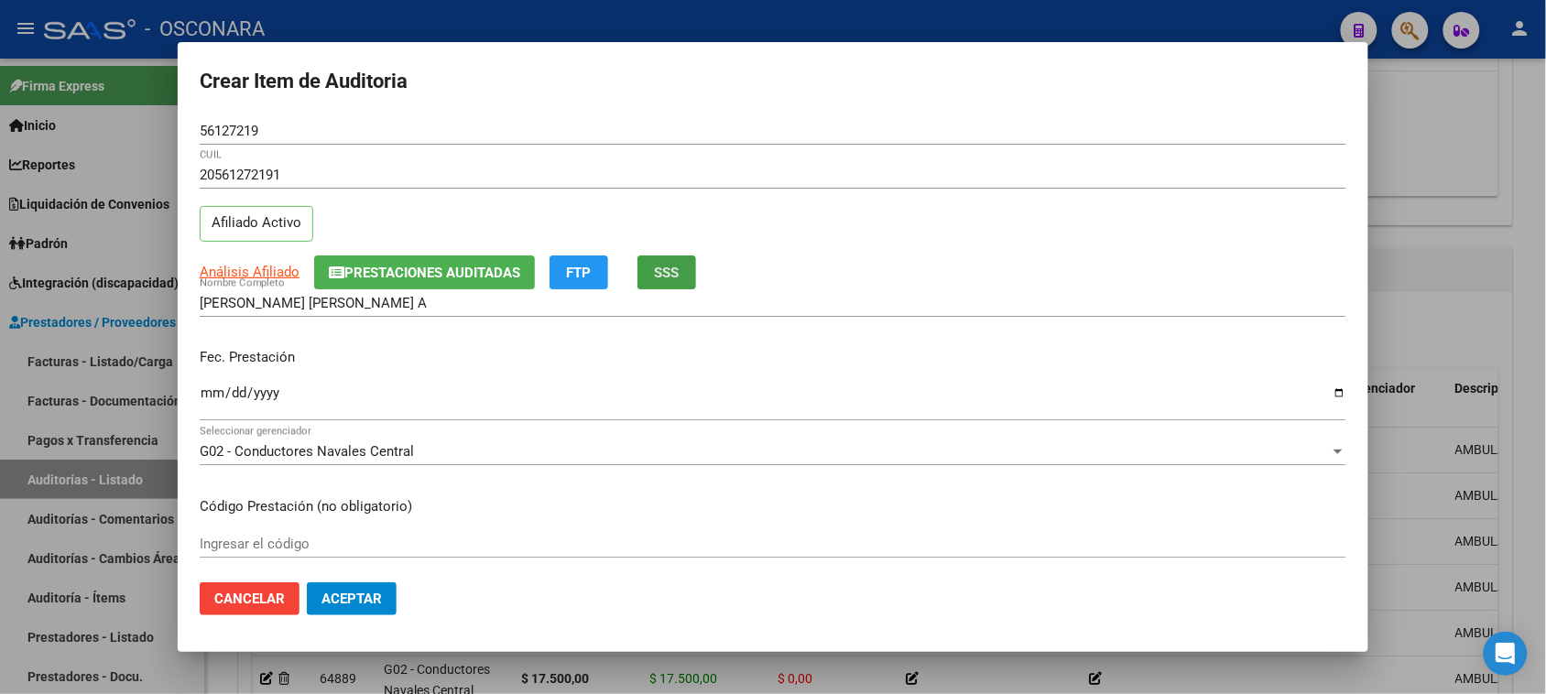
click at [678, 275] on span "SSS" at bounding box center [667, 273] width 25 height 16
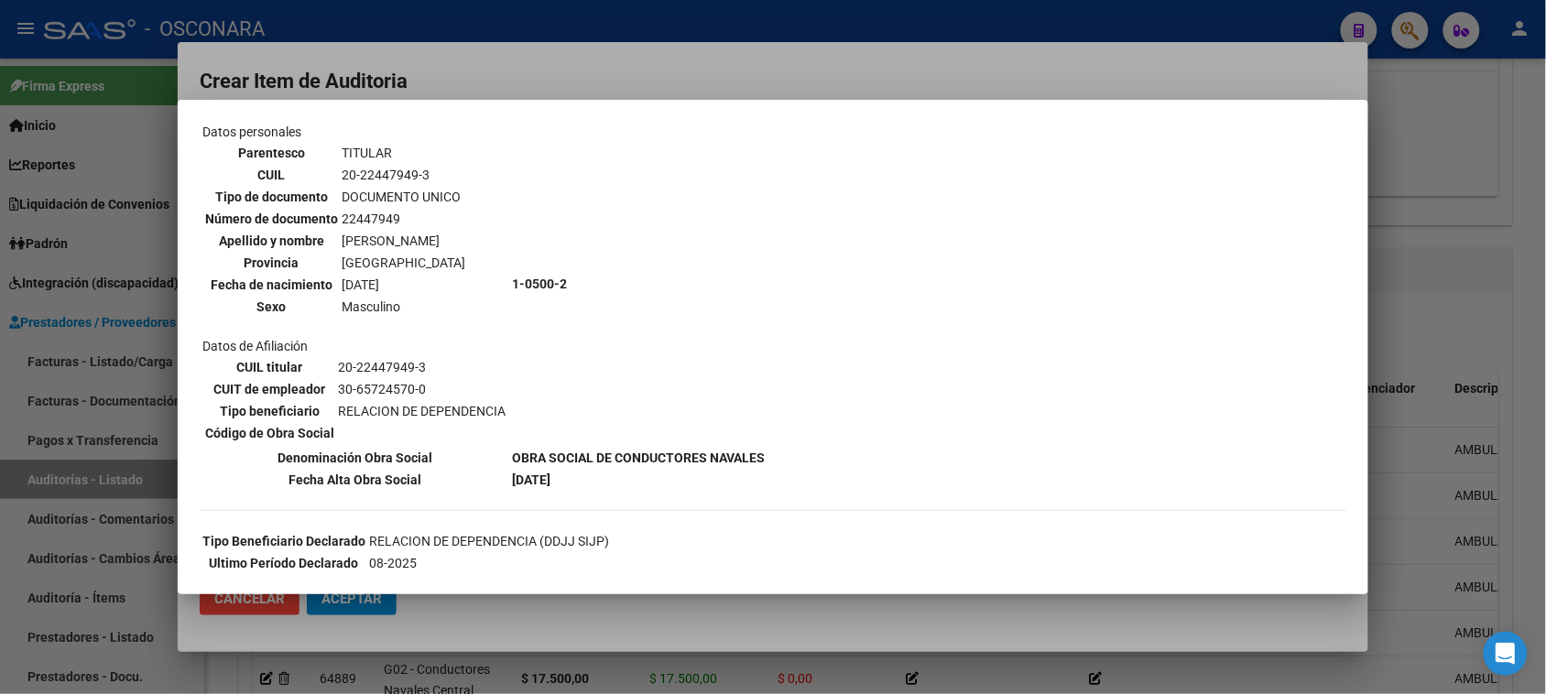
scroll to position [229, 0]
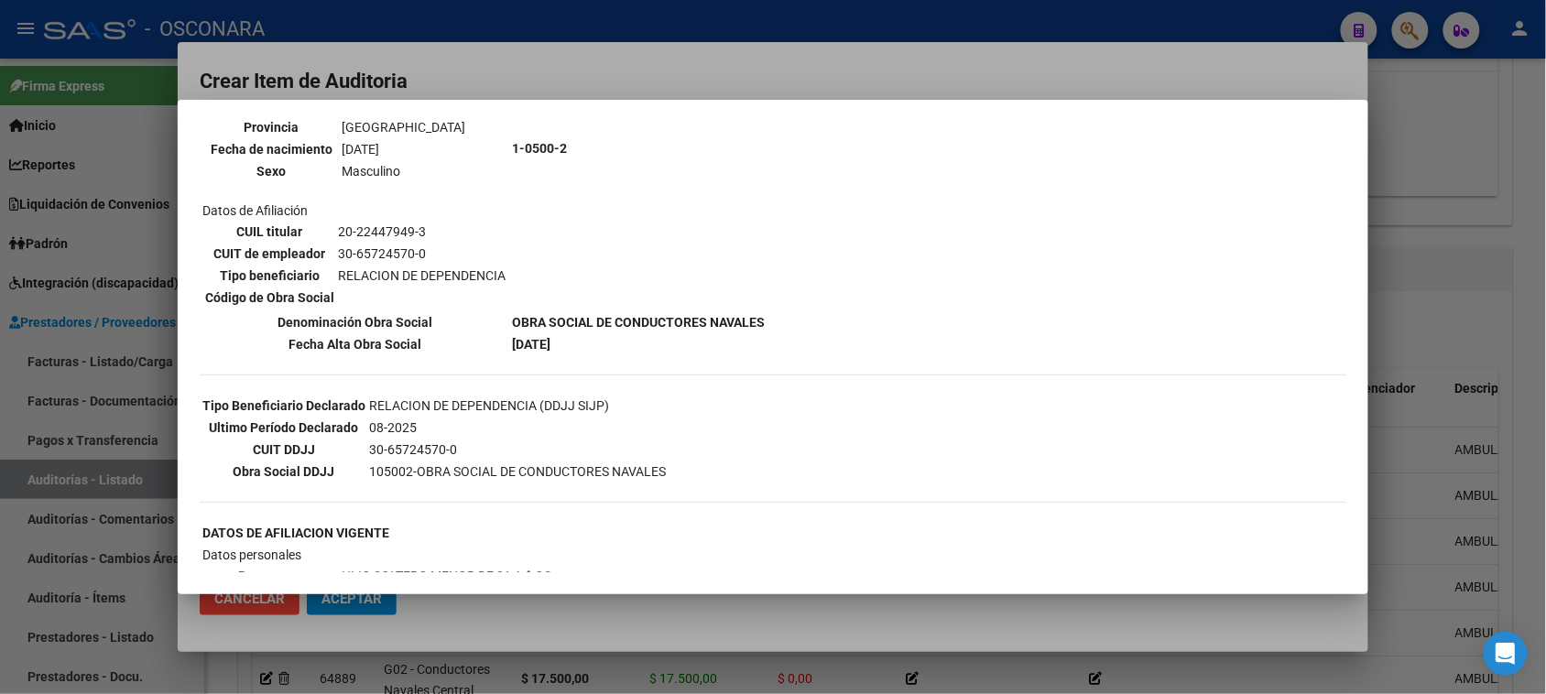
click at [1416, 157] on div at bounding box center [773, 347] width 1546 height 694
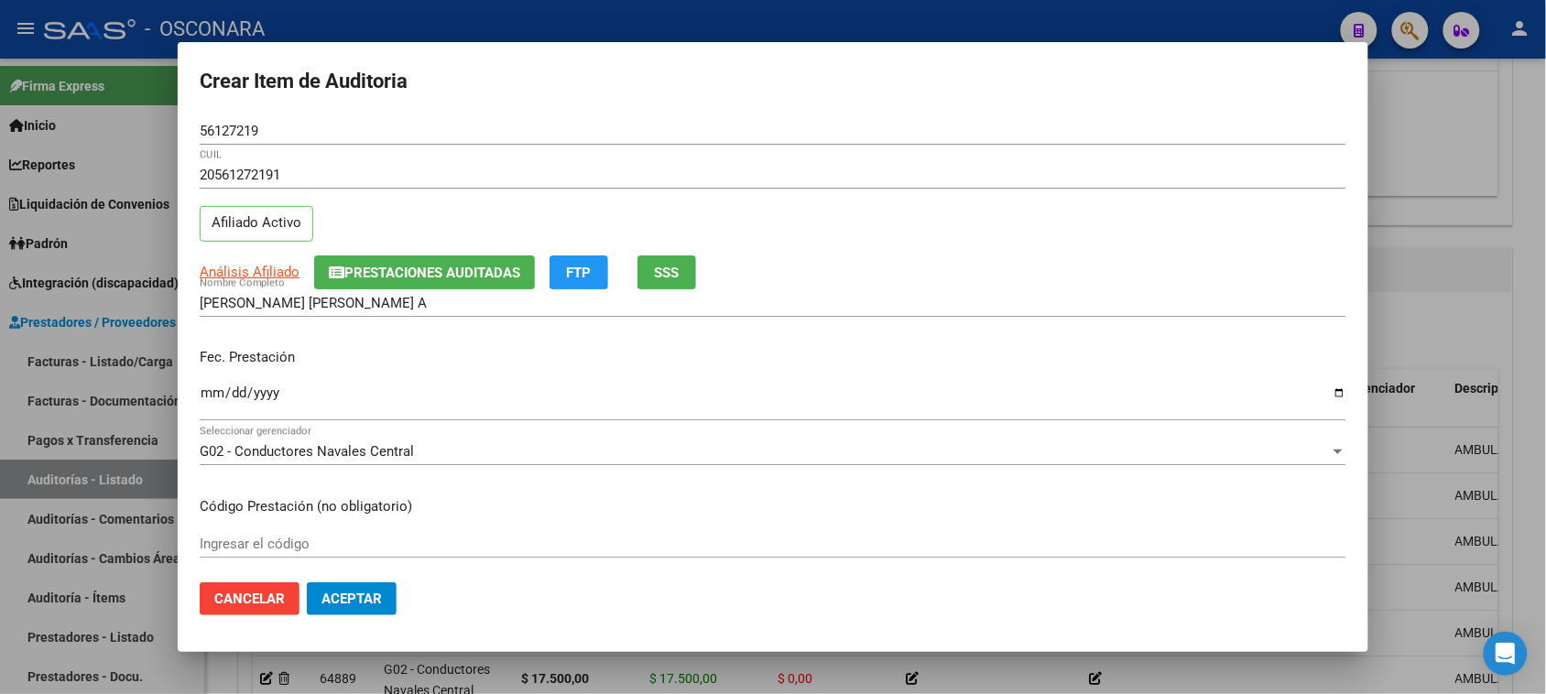
click at [209, 396] on input "Ingresar la fecha" at bounding box center [773, 400] width 1147 height 29
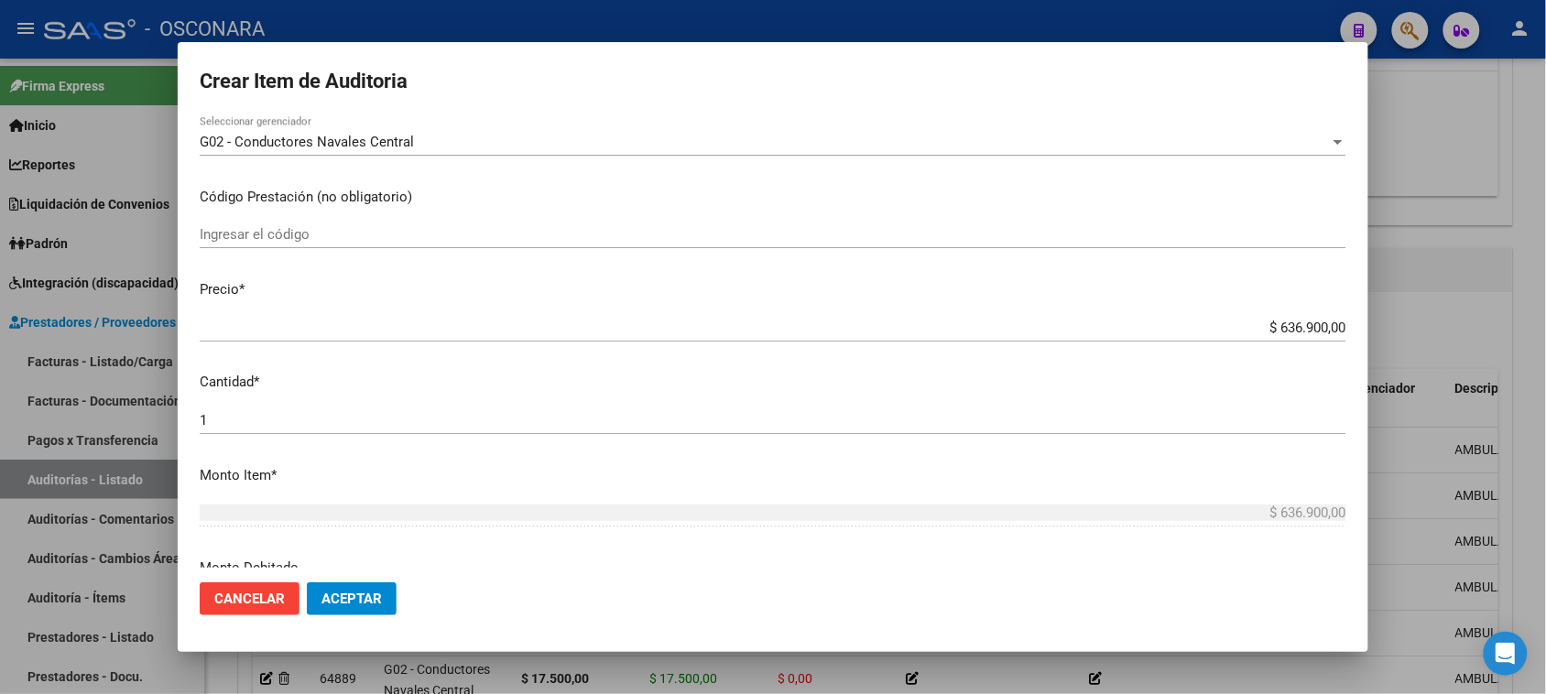
scroll to position [343, 0]
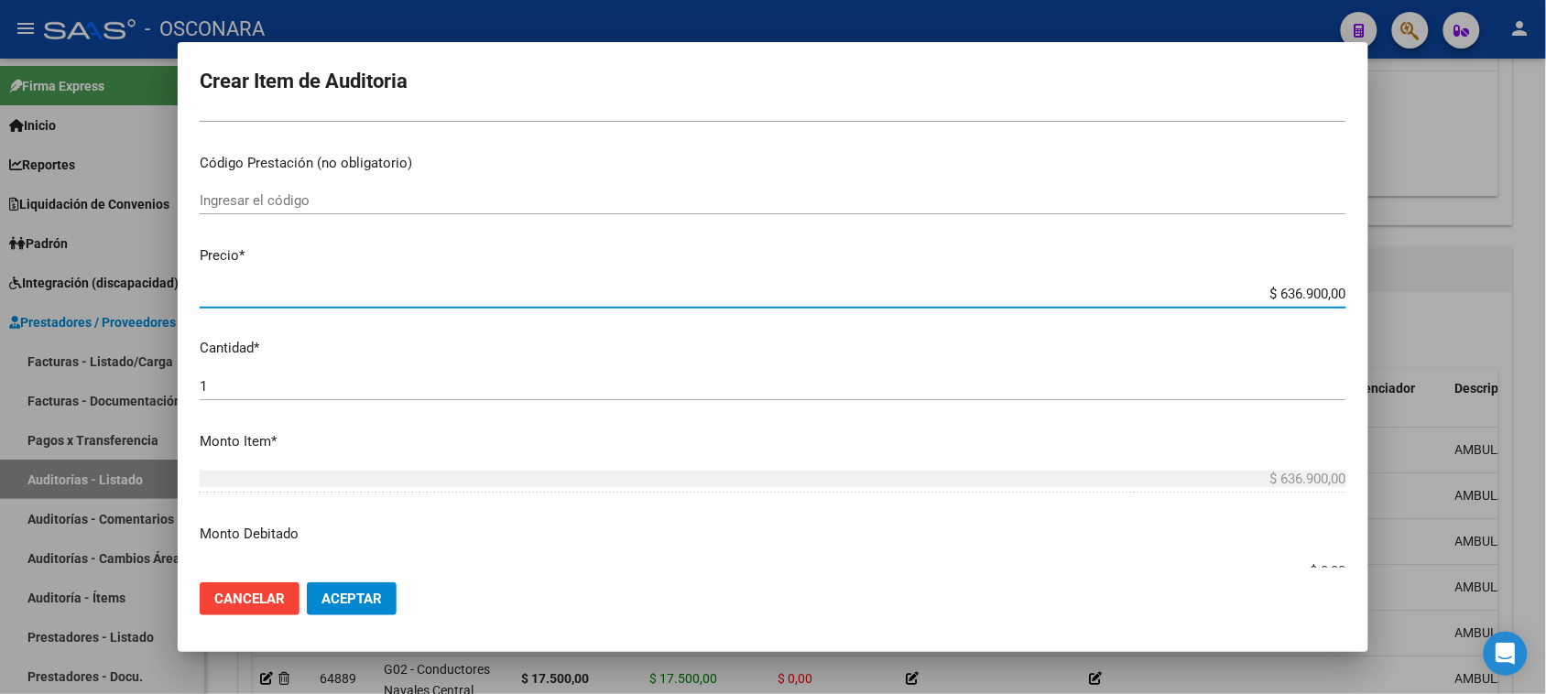
drag, startPoint x: 1265, startPoint y: 290, endPoint x: 1470, endPoint y: 270, distance: 206.2
click at [1464, 271] on div "Crear Item de Auditoria 56127219 Nro Documento 20561272191 CUIL Afiliado Activo…" at bounding box center [773, 347] width 1546 height 694
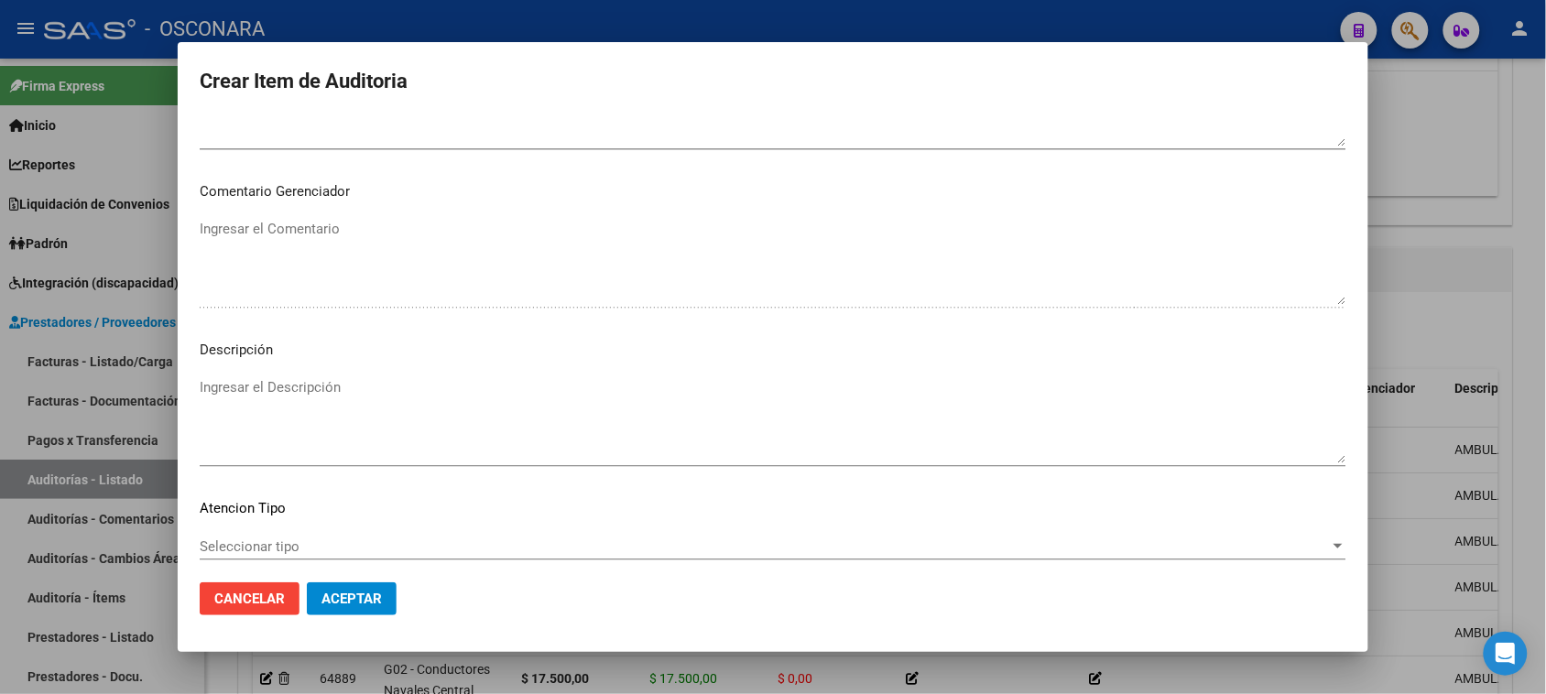
scroll to position [1196, 0]
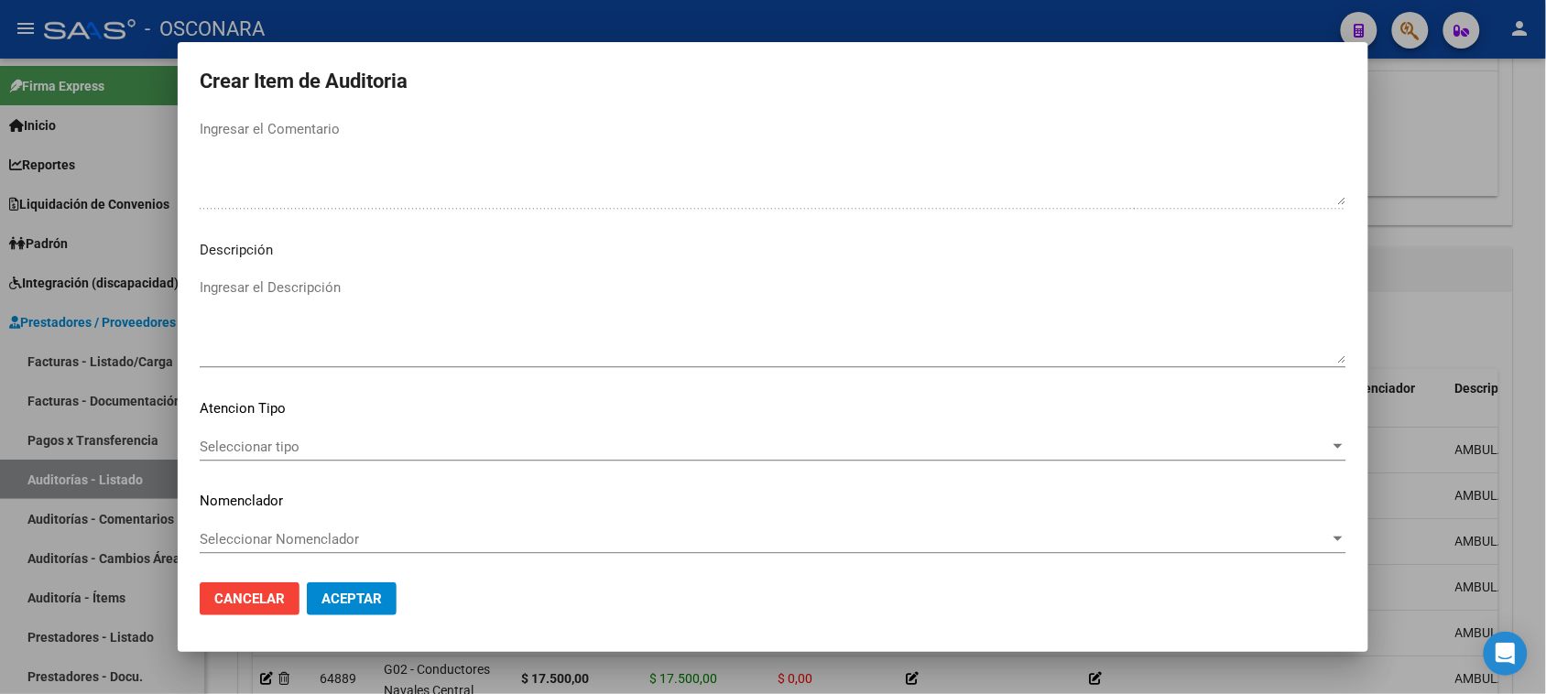
click at [294, 300] on textarea "Ingresar el Descripción" at bounding box center [773, 321] width 1147 height 86
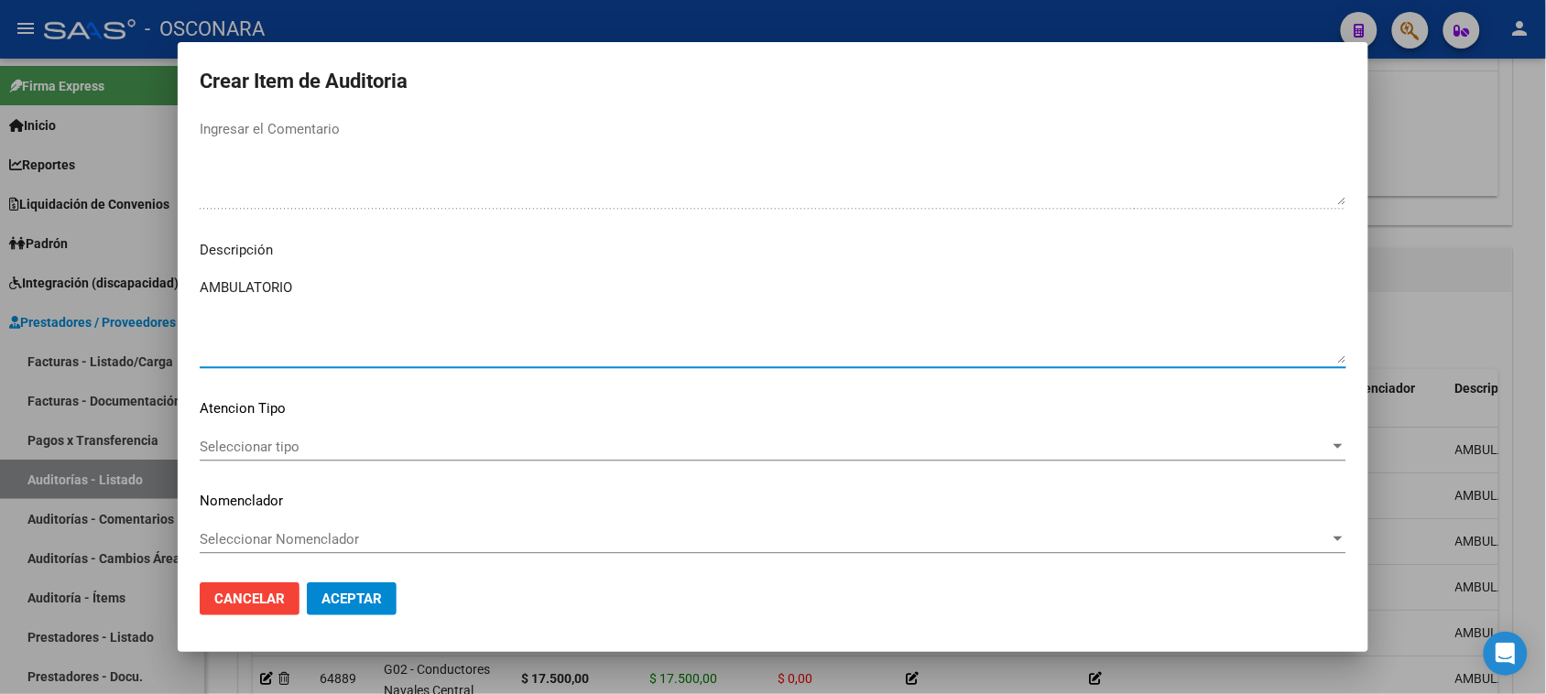
click at [250, 440] on span "Seleccionar tipo" at bounding box center [765, 447] width 1130 height 16
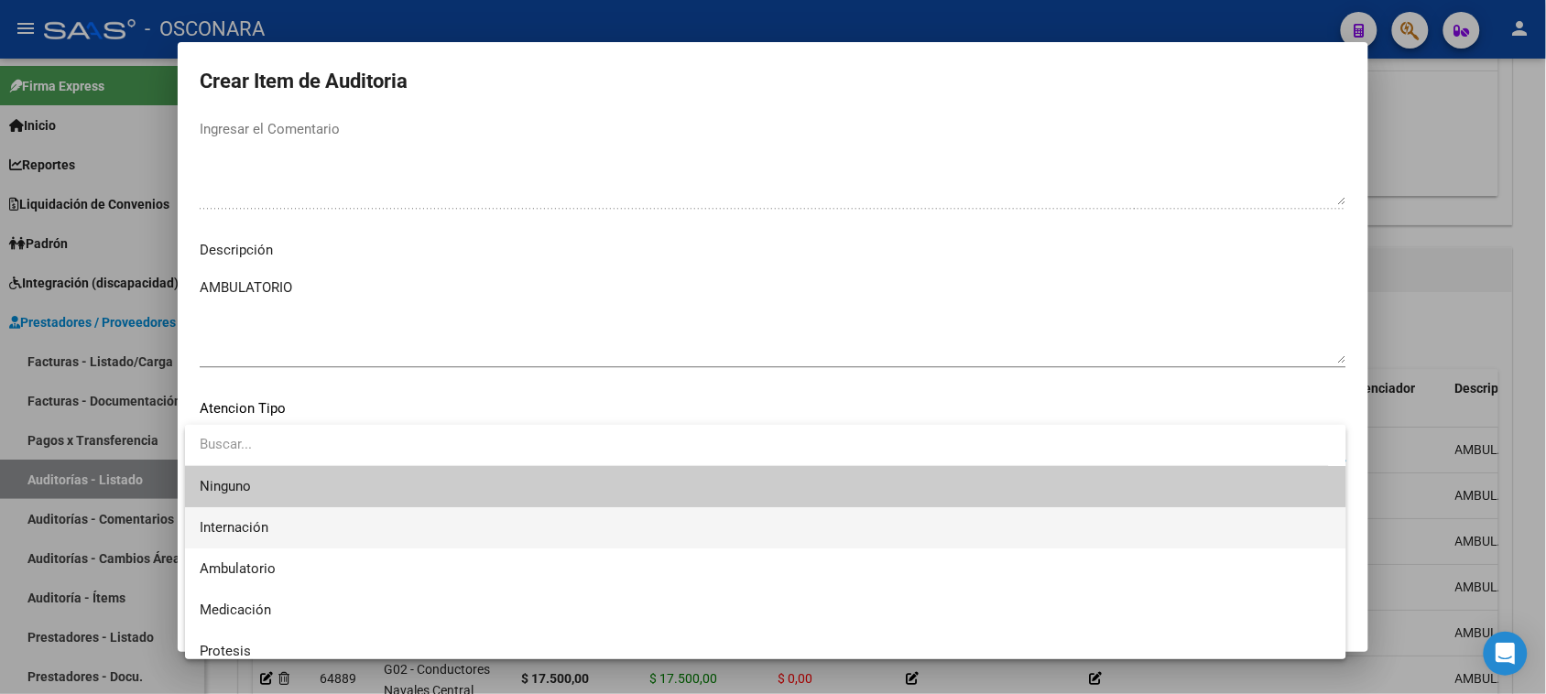
click at [249, 547] on span "Internación" at bounding box center [766, 527] width 1132 height 41
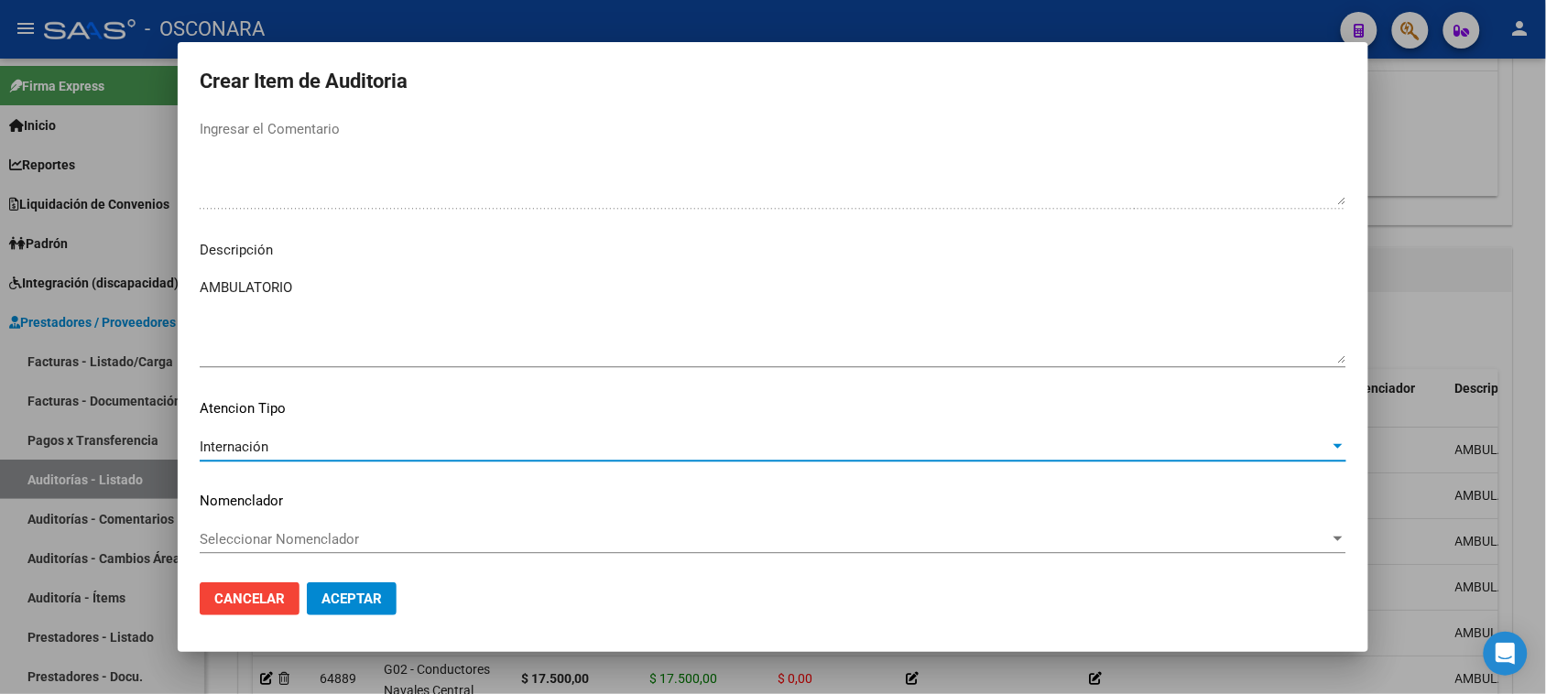
click at [303, 441] on div "Internación" at bounding box center [765, 447] width 1130 height 16
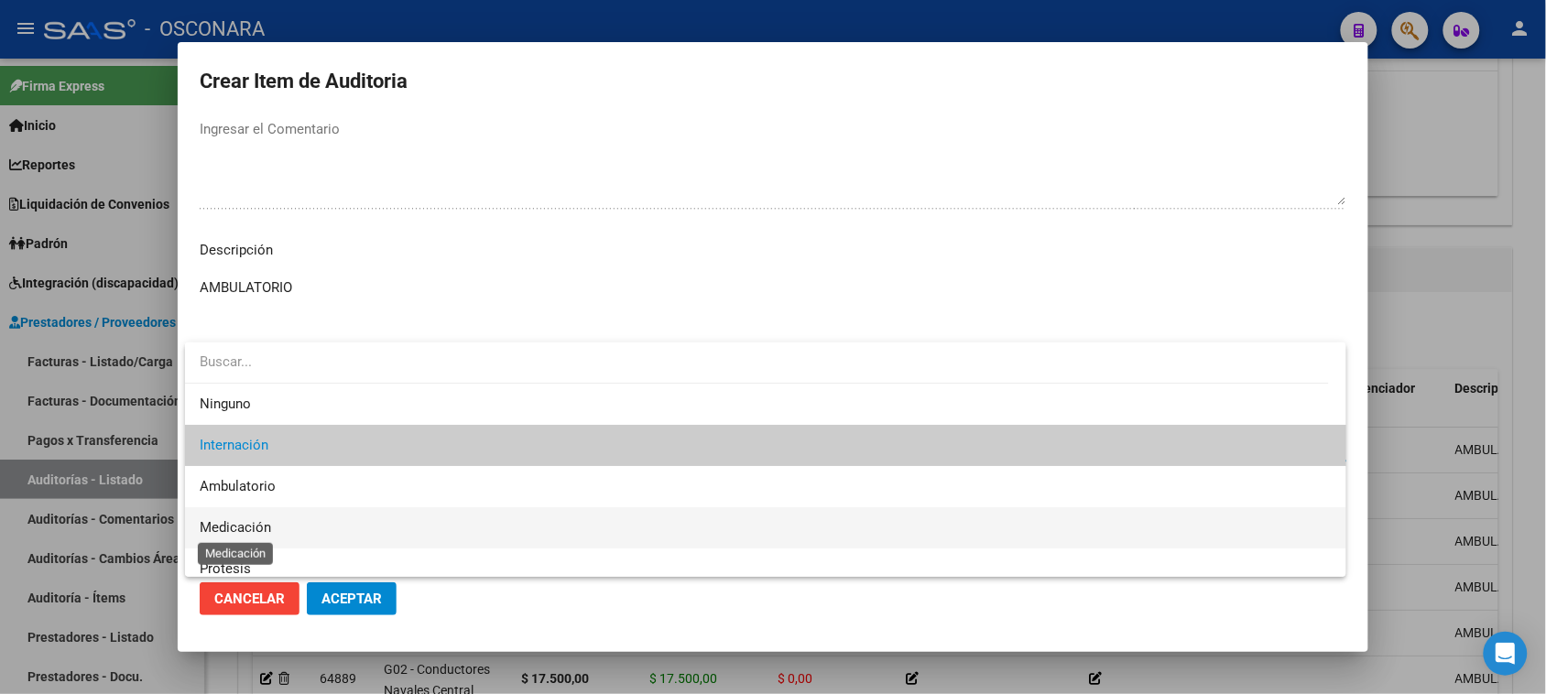
click at [254, 519] on span "Medicación" at bounding box center [235, 527] width 71 height 16
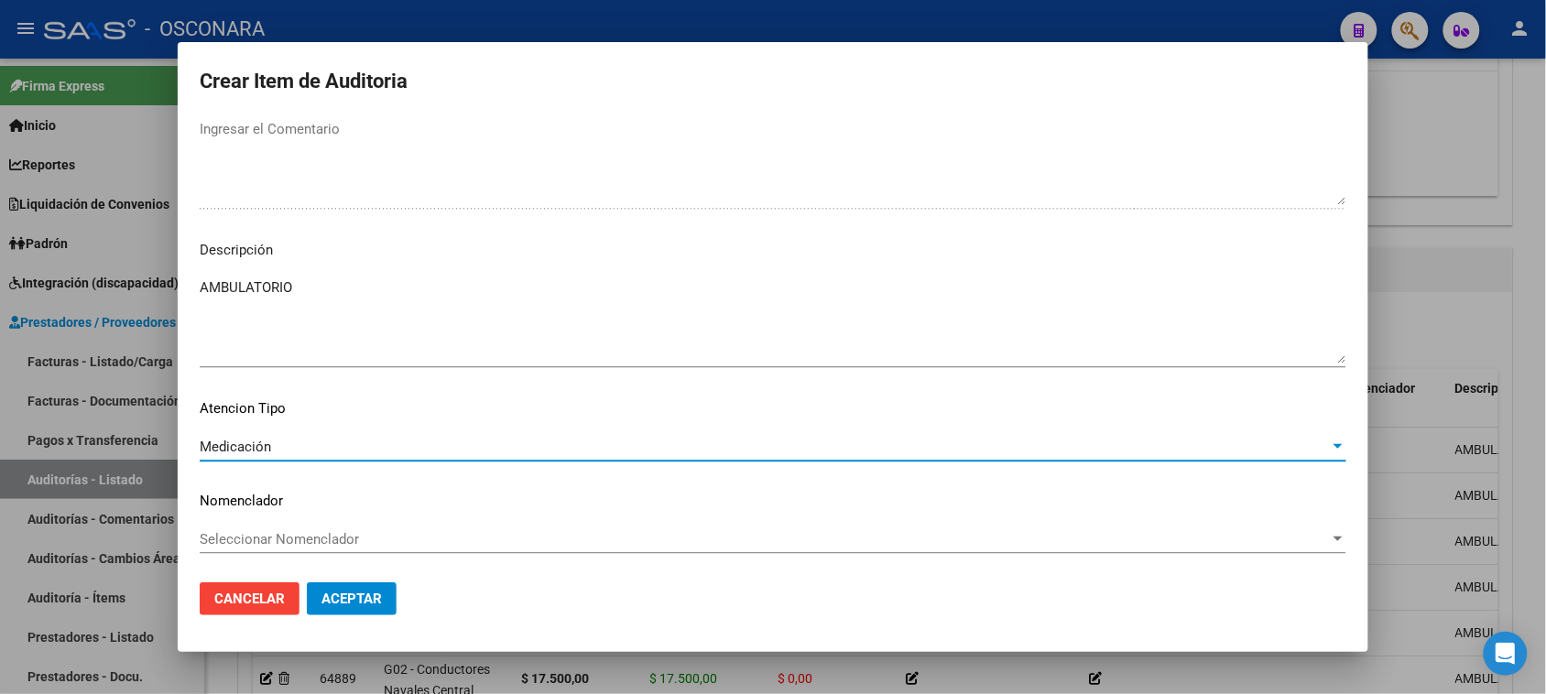
click at [267, 449] on span "Medicación" at bounding box center [235, 447] width 71 height 16
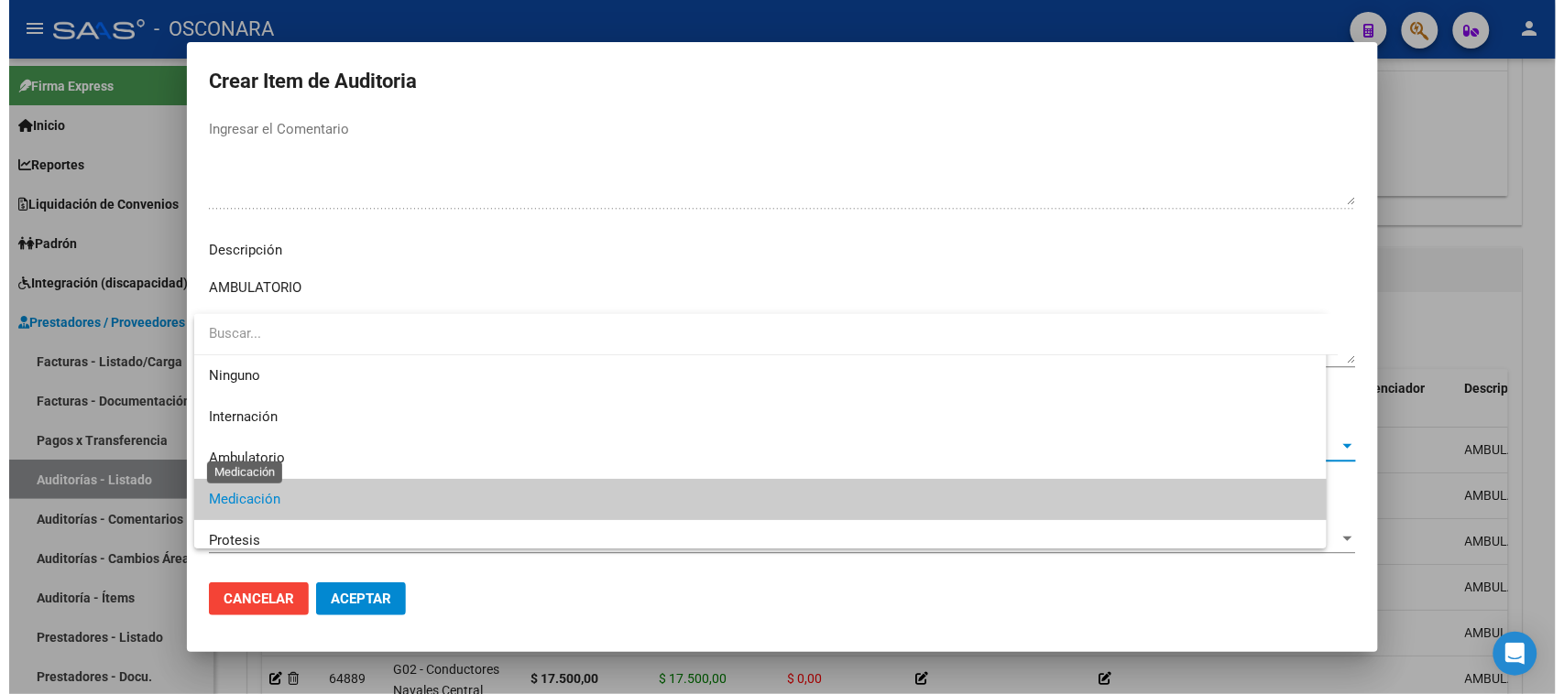
scroll to position [53, 0]
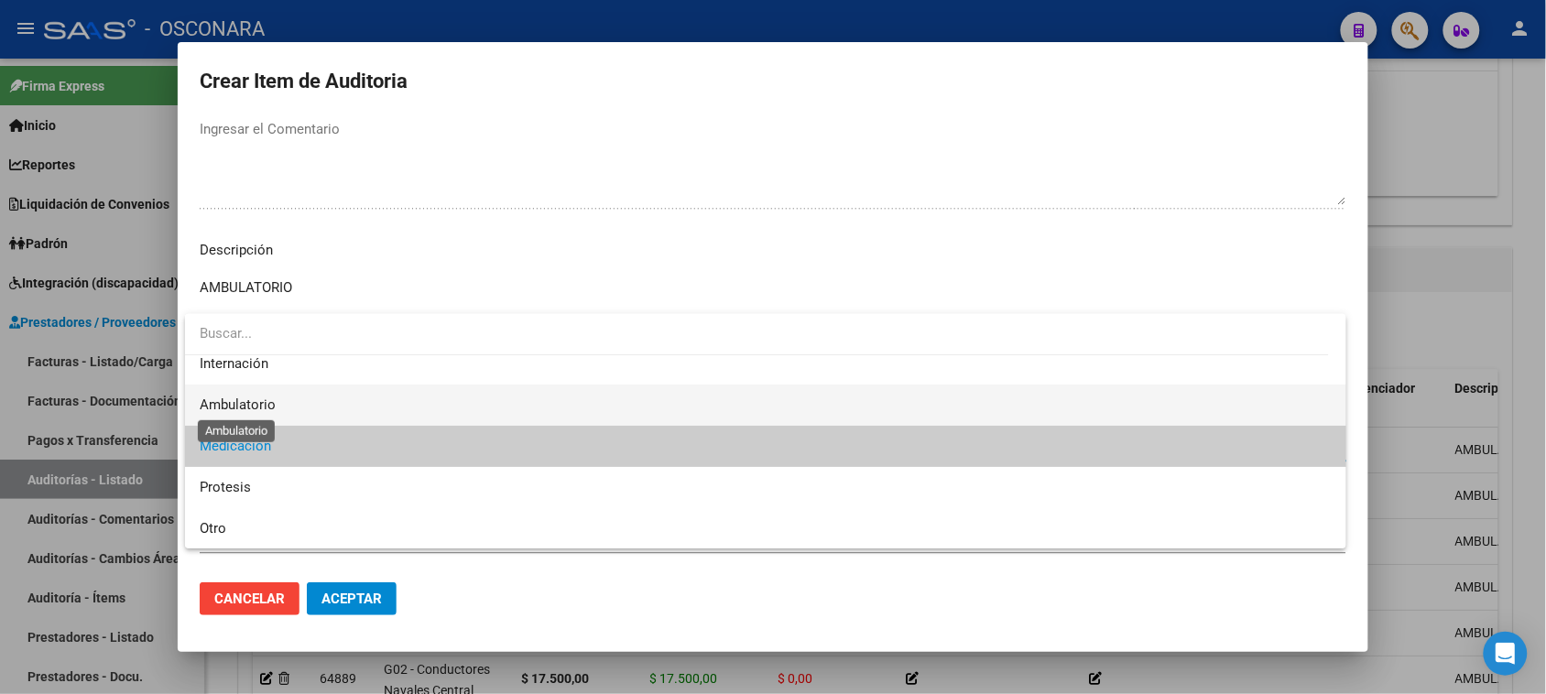
click at [254, 404] on span "Ambulatorio" at bounding box center [238, 405] width 76 height 16
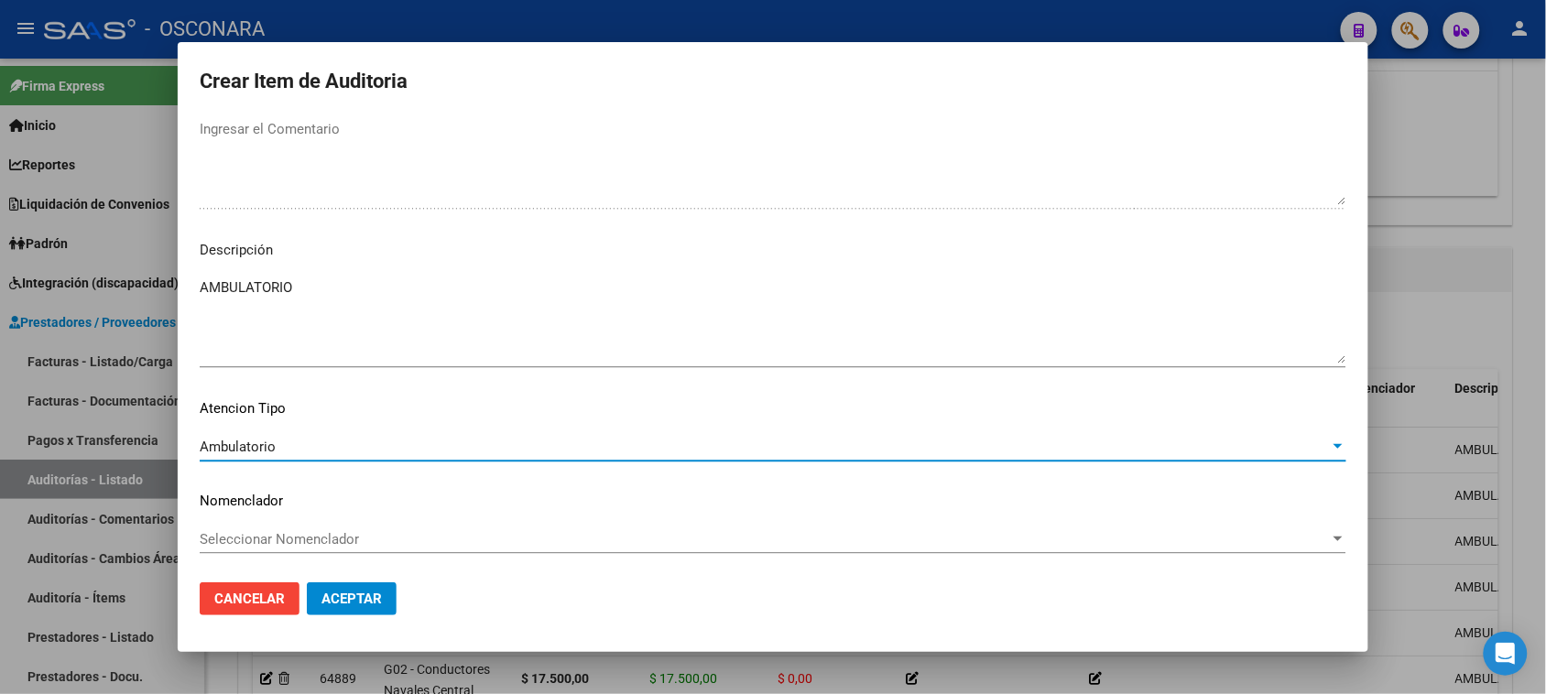
click at [362, 588] on button "Aceptar" at bounding box center [352, 599] width 90 height 33
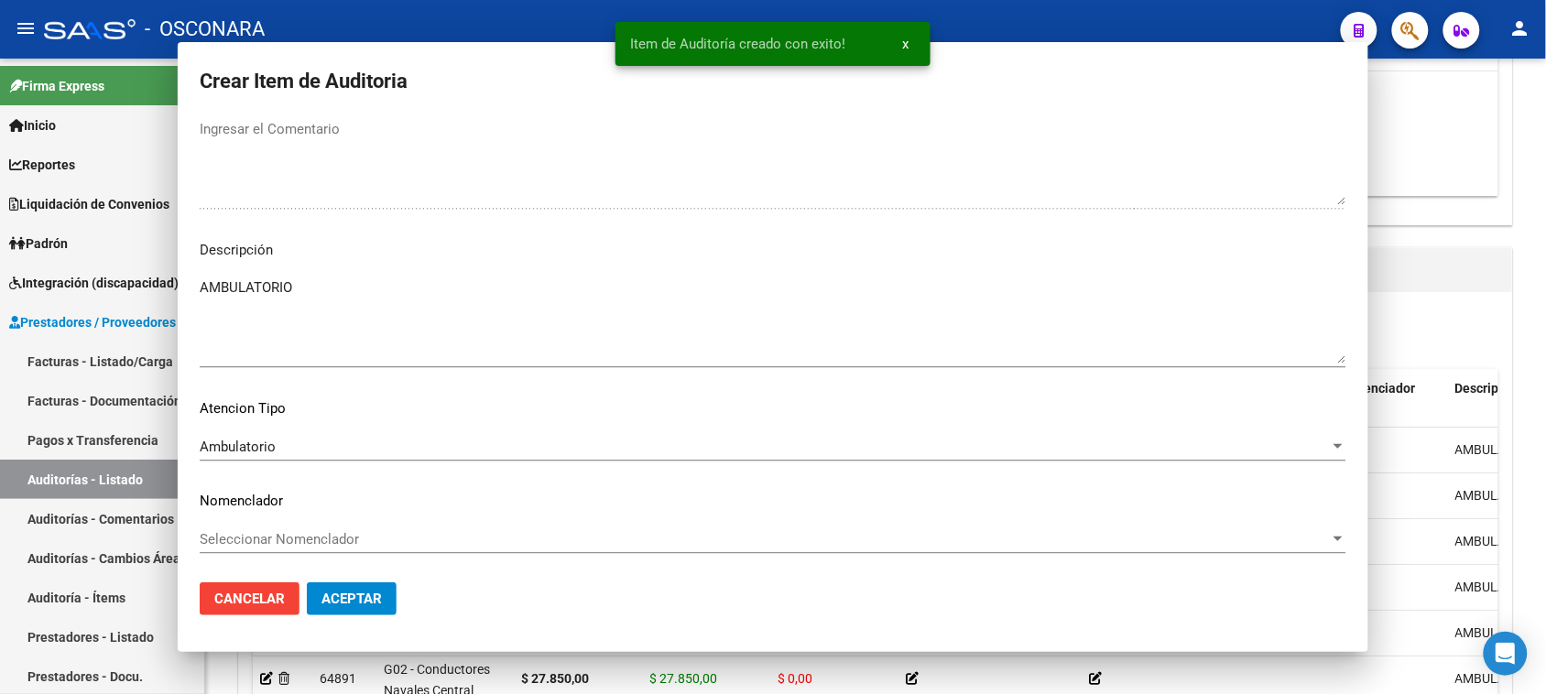
scroll to position [1146, 0]
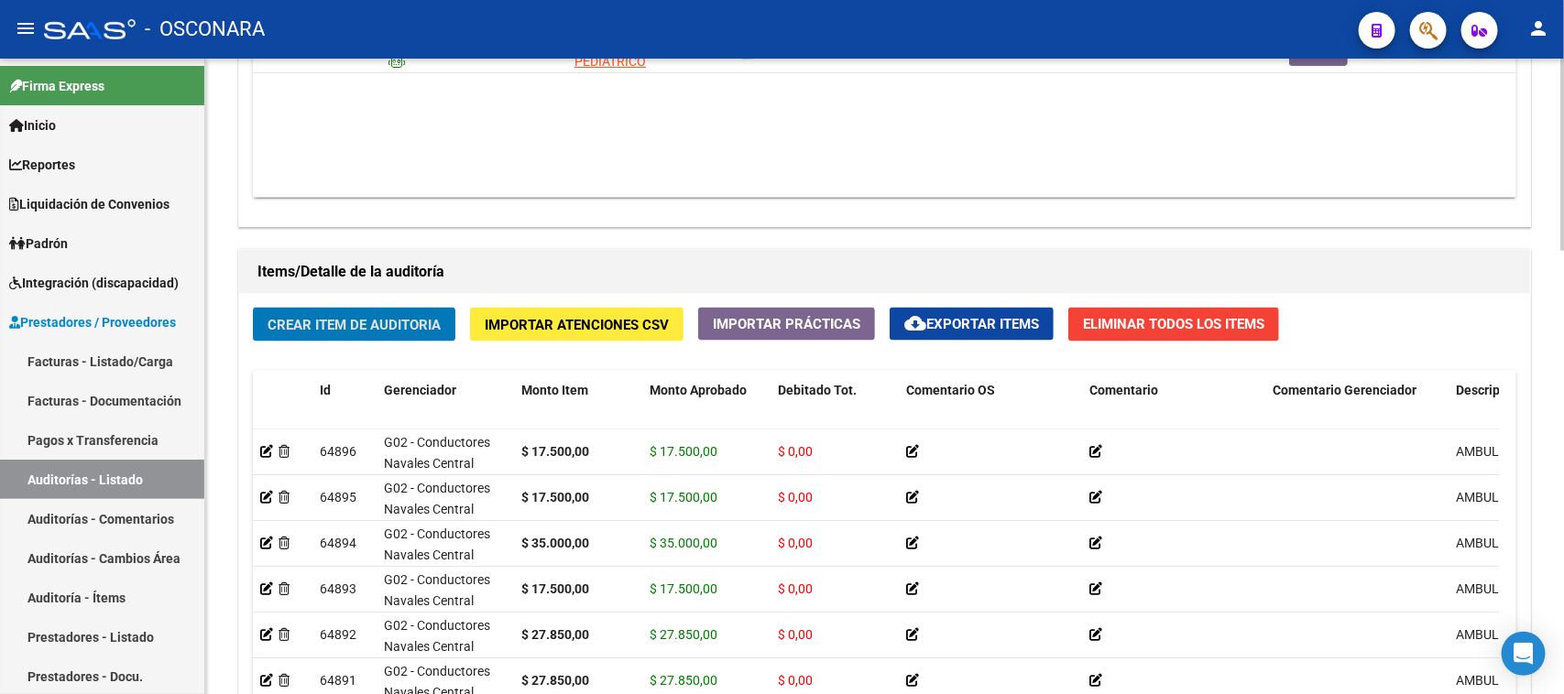
click at [364, 328] on span "Crear Item de Auditoria" at bounding box center [353, 325] width 173 height 16
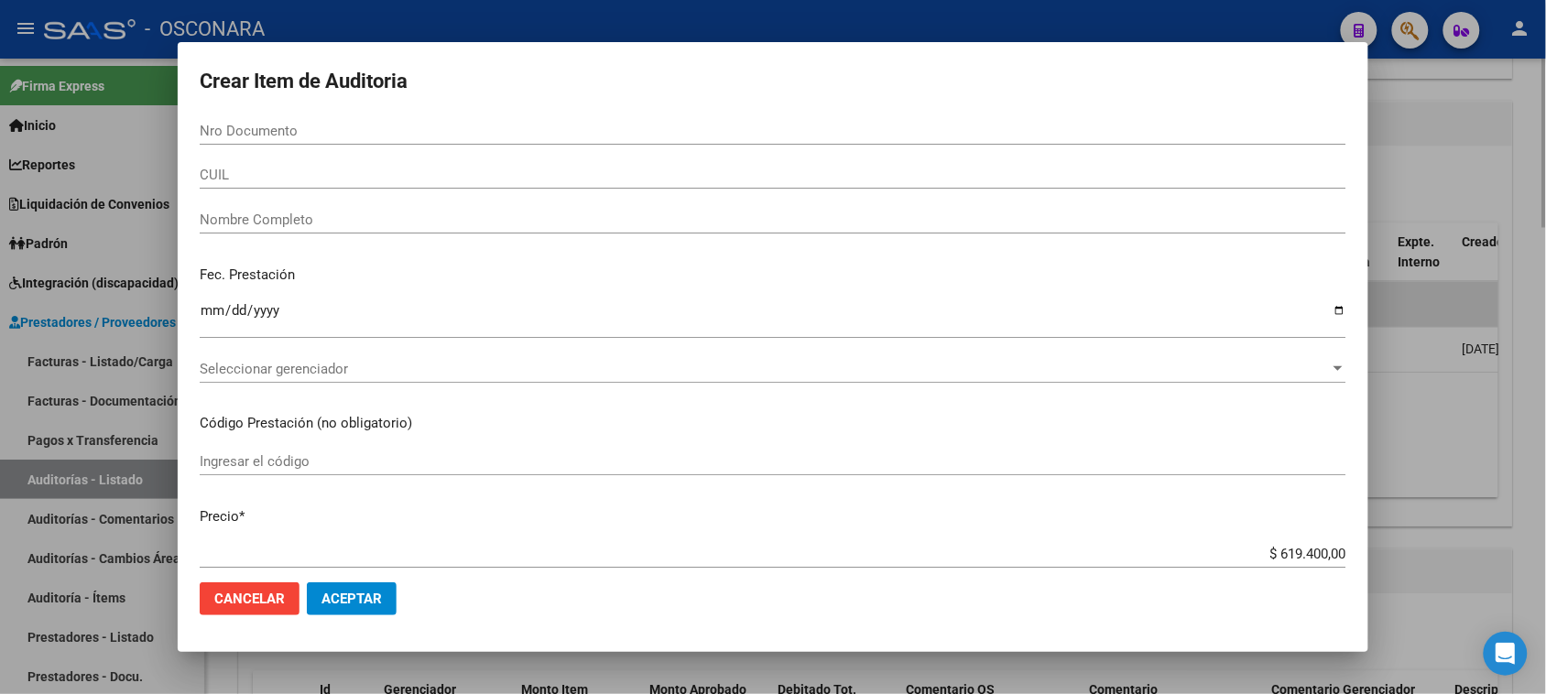
scroll to position [1447, 0]
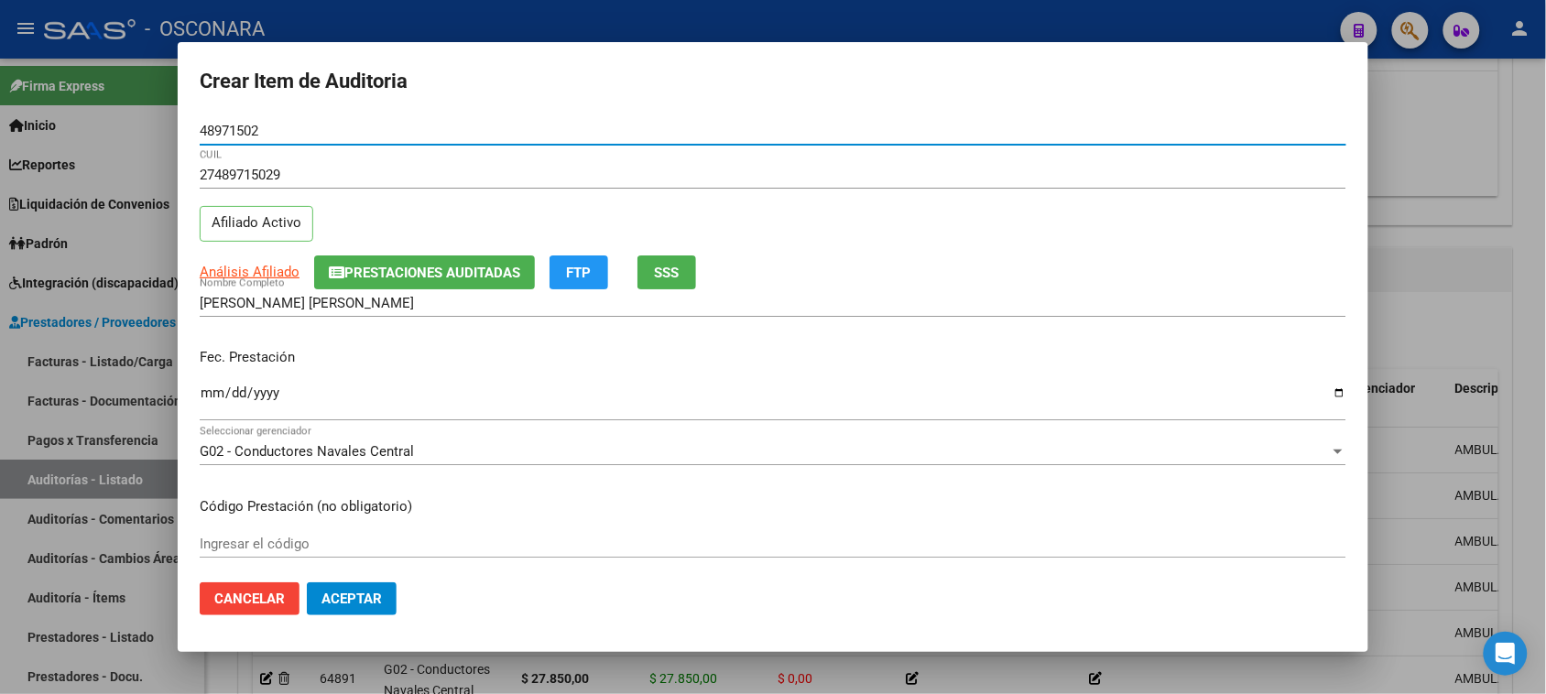
click at [202, 399] on input "Ingresar la fecha" at bounding box center [773, 400] width 1147 height 29
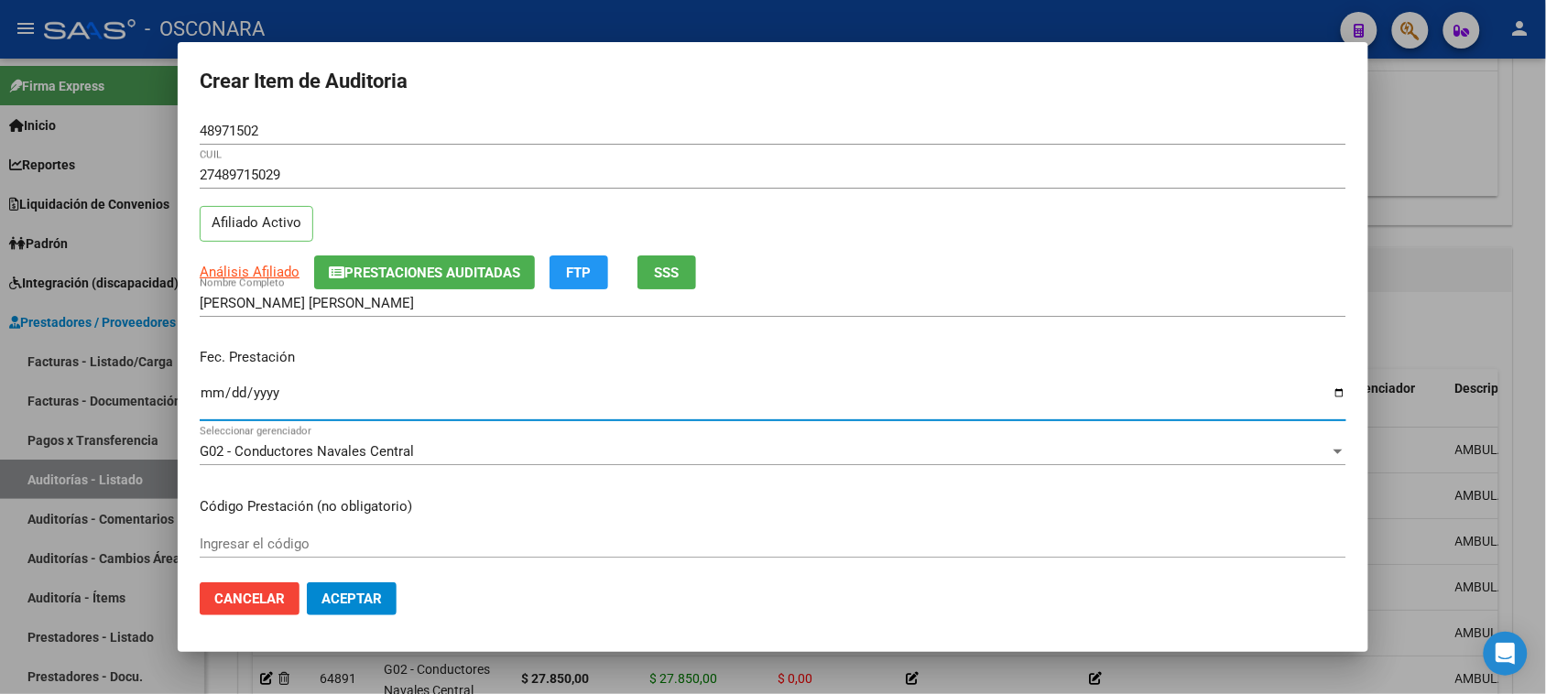
scroll to position [229, 0]
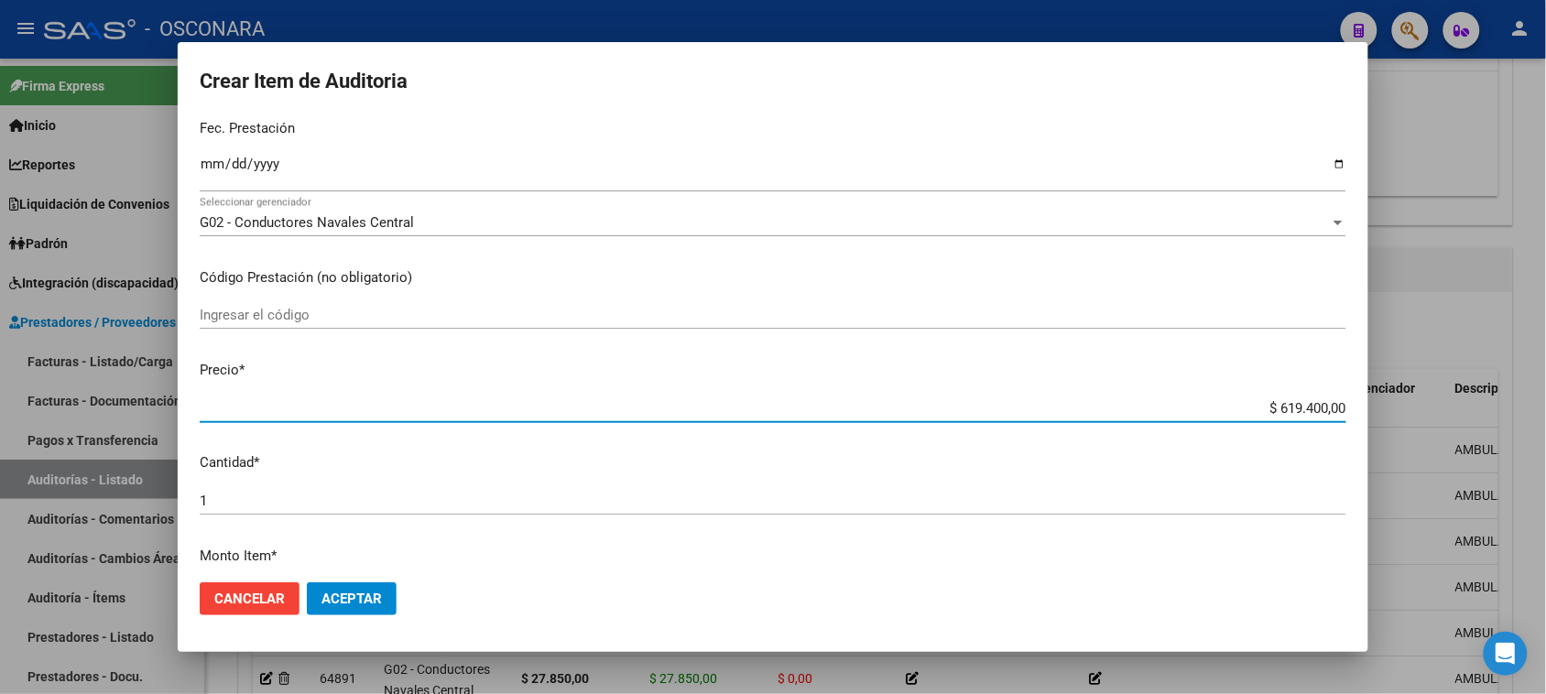
drag, startPoint x: 1260, startPoint y: 408, endPoint x: 1344, endPoint y: 390, distance: 85.2
click at [1389, 394] on div "Crear Item de Auditoria 48971502 Nro Documento 27489715029 CUIL Afiliado Activo…" at bounding box center [773, 347] width 1546 height 694
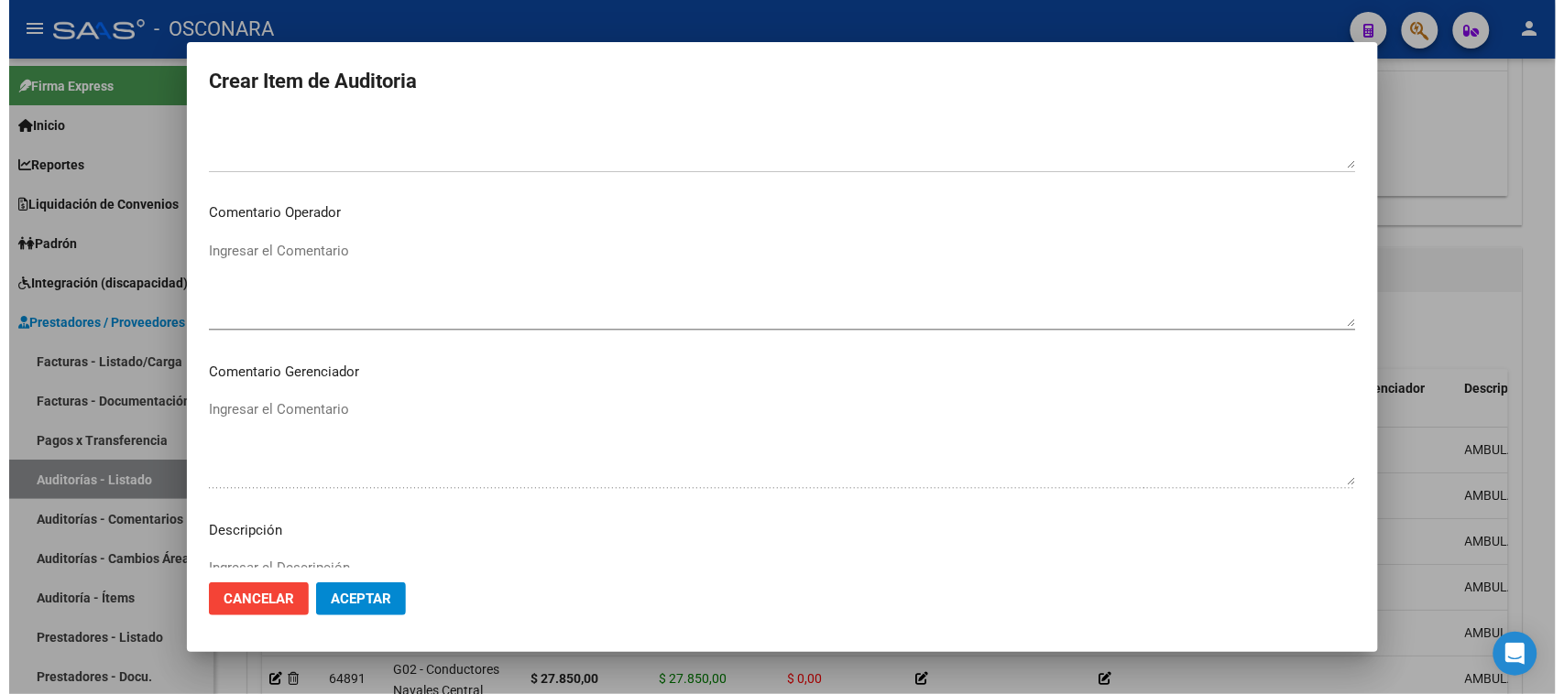
scroll to position [1196, 0]
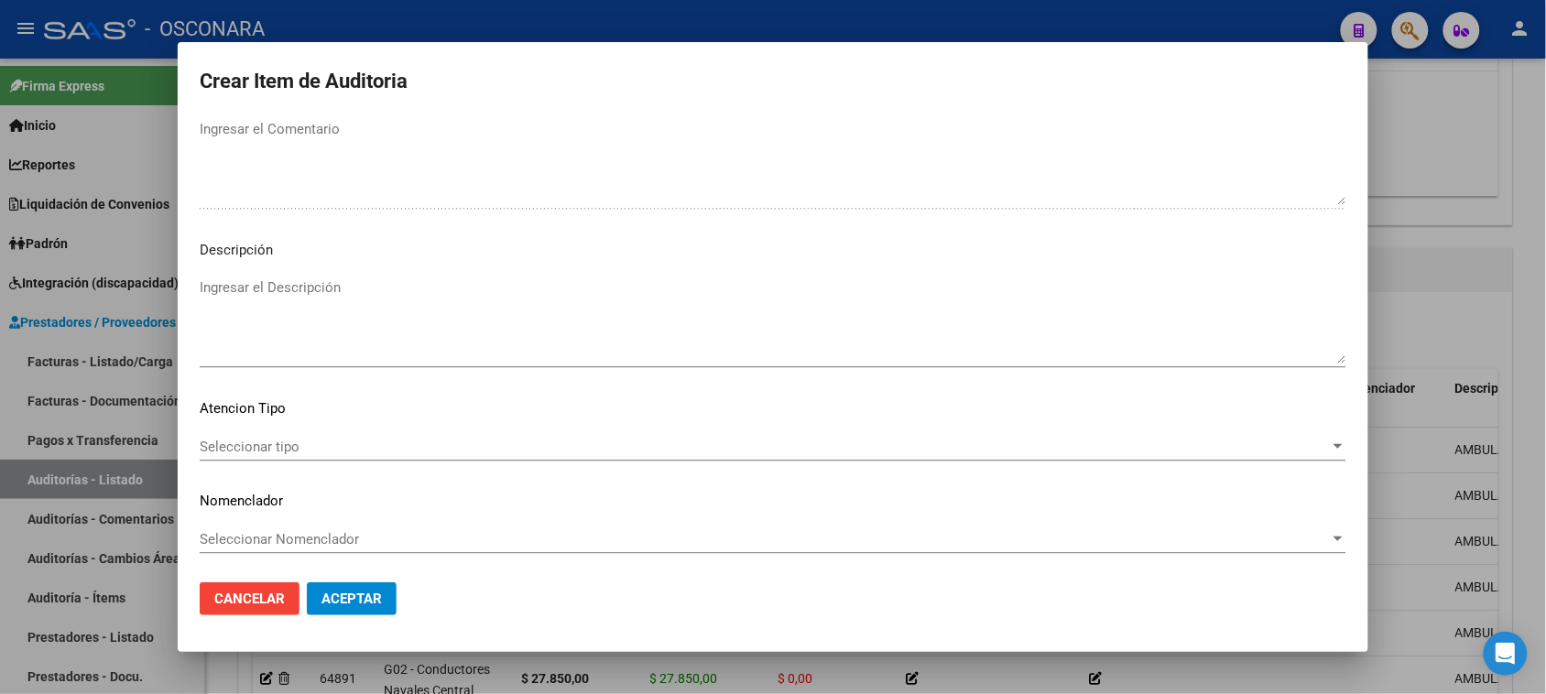
click at [391, 313] on textarea "Ingresar el Descripción" at bounding box center [773, 321] width 1147 height 86
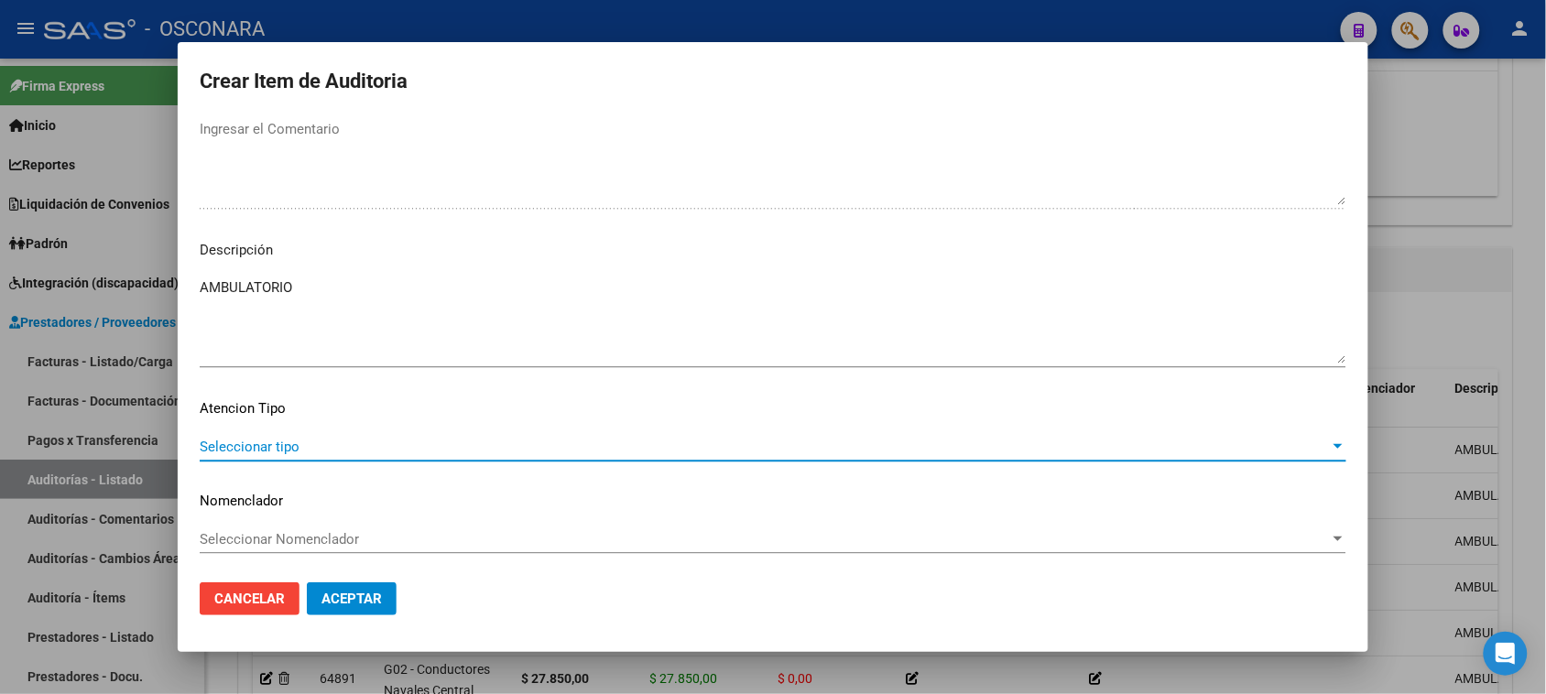
click at [276, 442] on span "Seleccionar tipo" at bounding box center [765, 447] width 1130 height 16
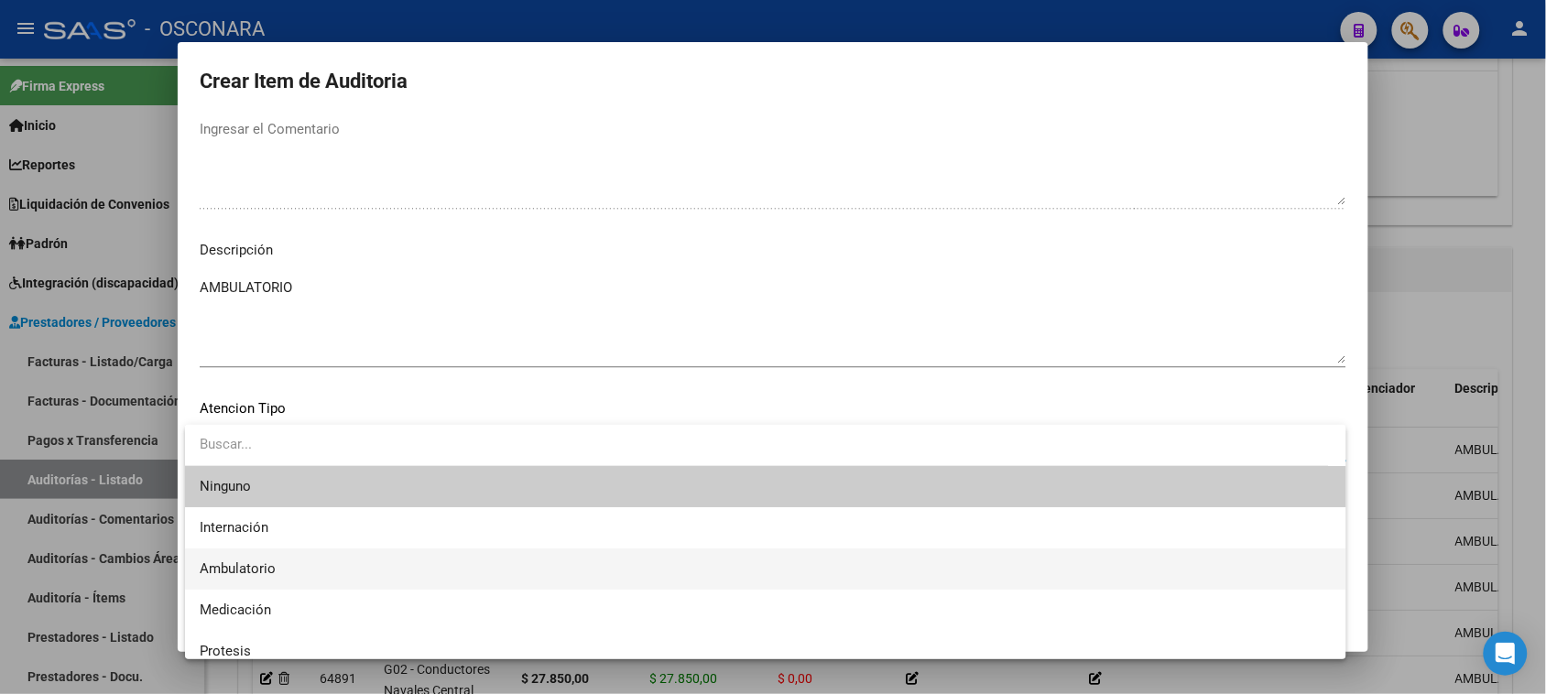
click at [236, 560] on span "Ambulatorio" at bounding box center [766, 569] width 1132 height 41
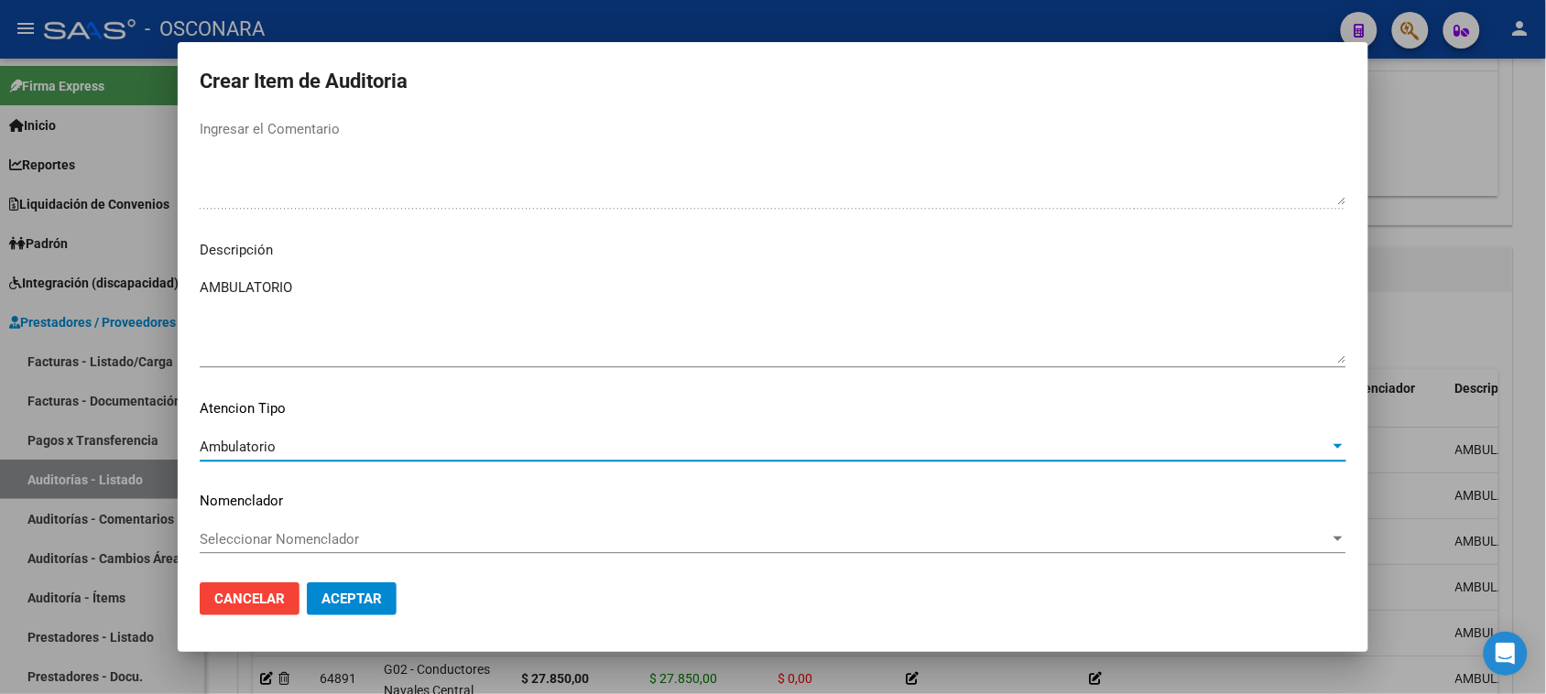
click at [362, 593] on span "Aceptar" at bounding box center [352, 599] width 60 height 16
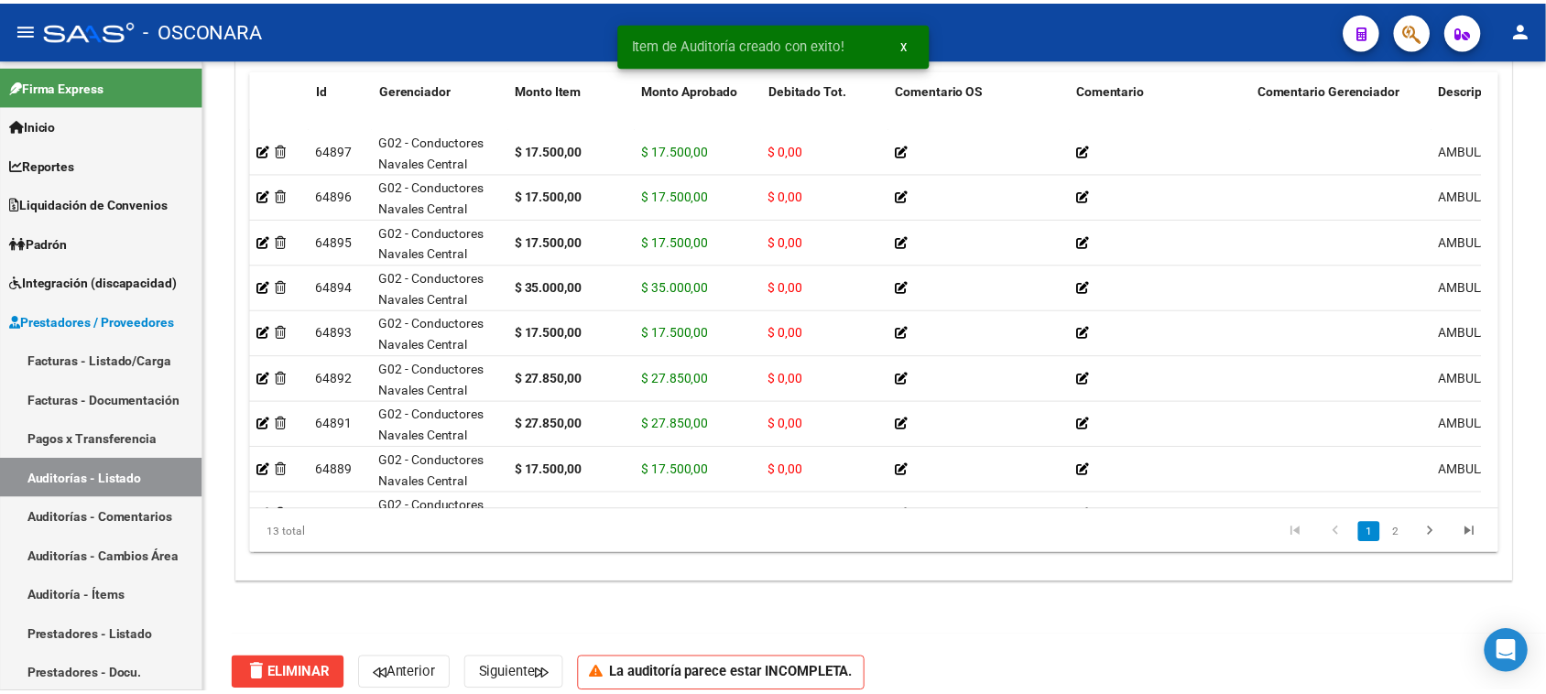
scroll to position [1146, 0]
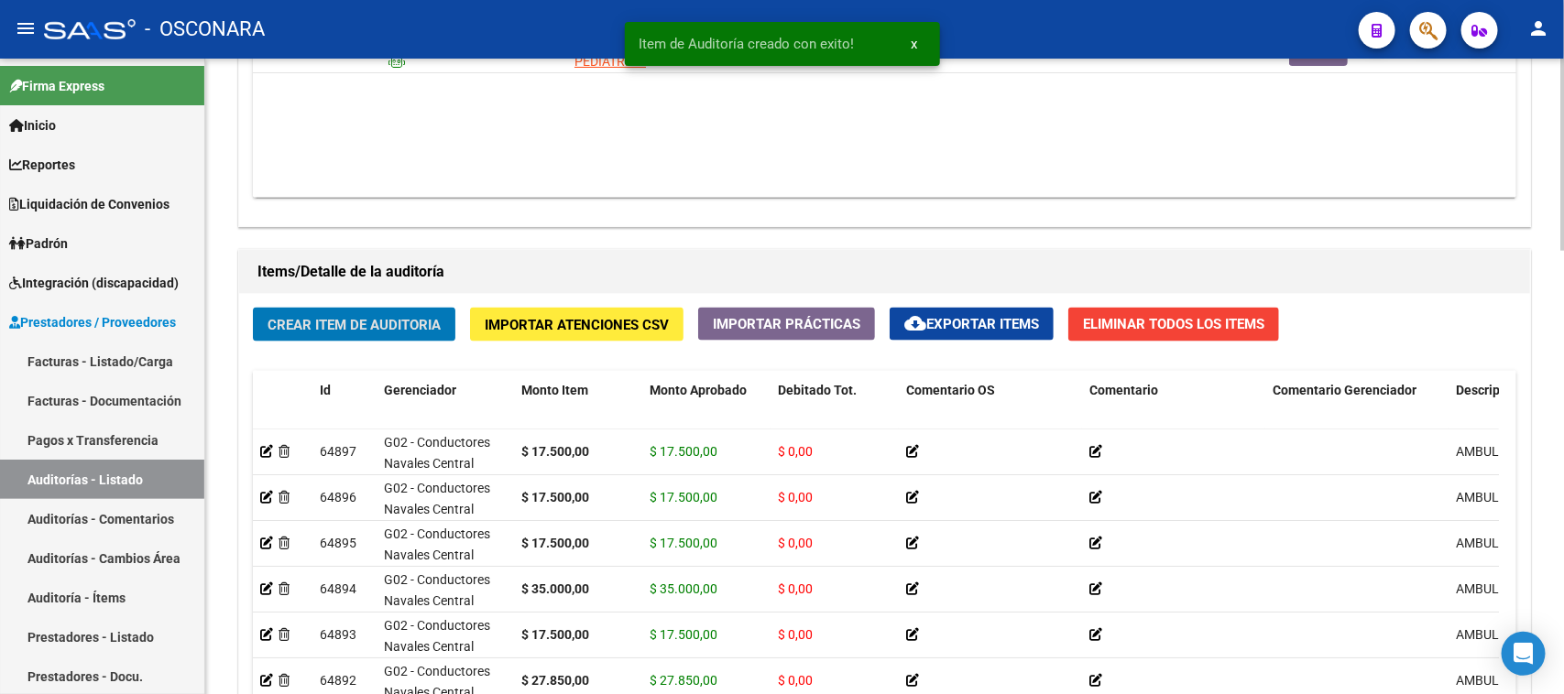
click at [410, 311] on button "Crear Item de Auditoria" at bounding box center [354, 325] width 202 height 34
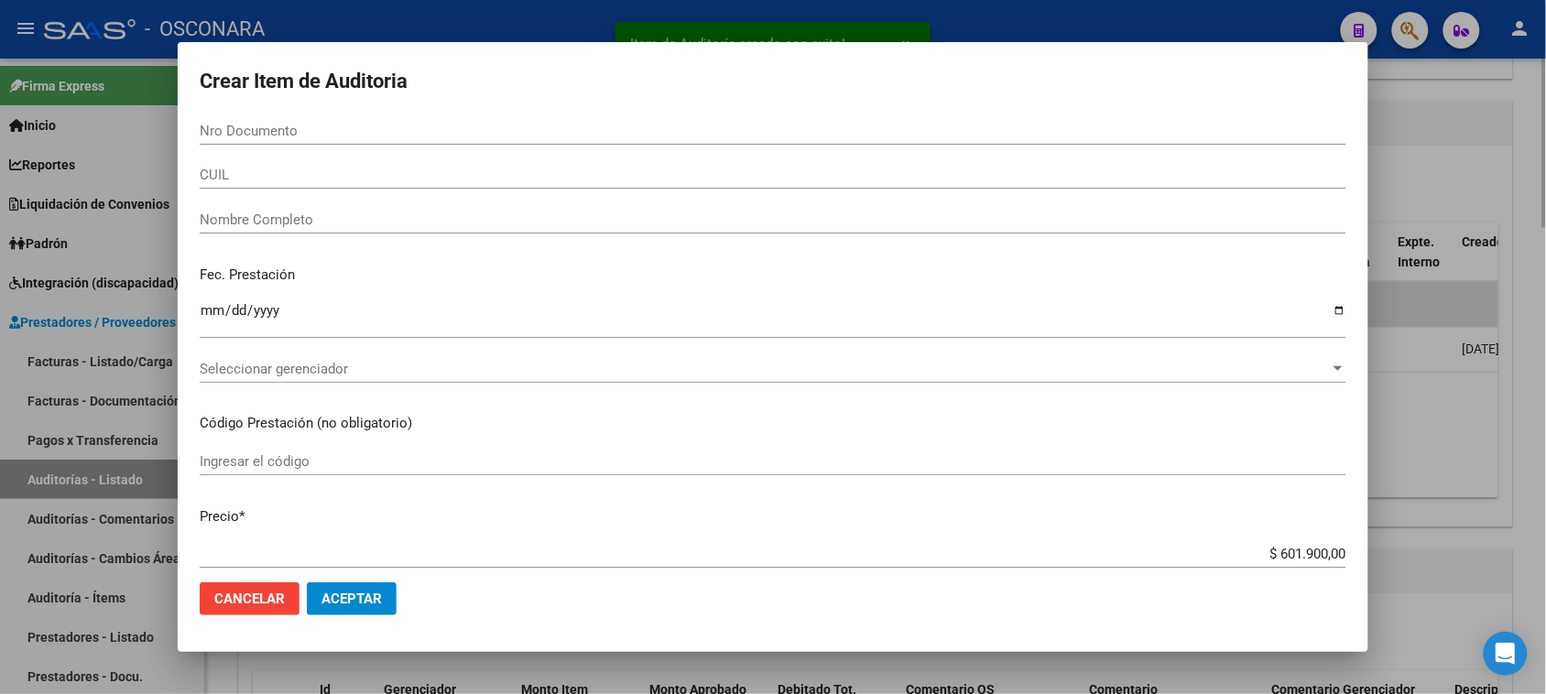
scroll to position [1447, 0]
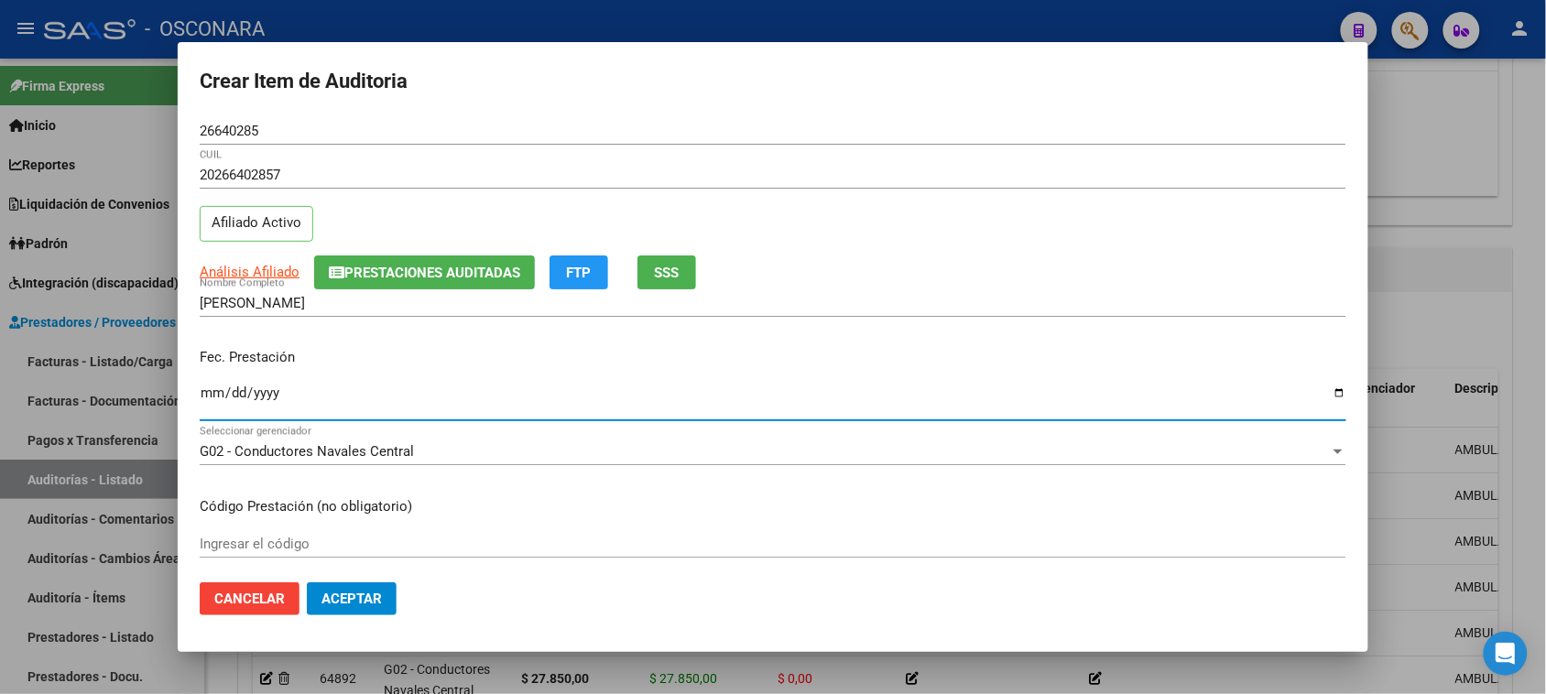
click at [211, 399] on input "Ingresar la fecha" at bounding box center [773, 400] width 1147 height 29
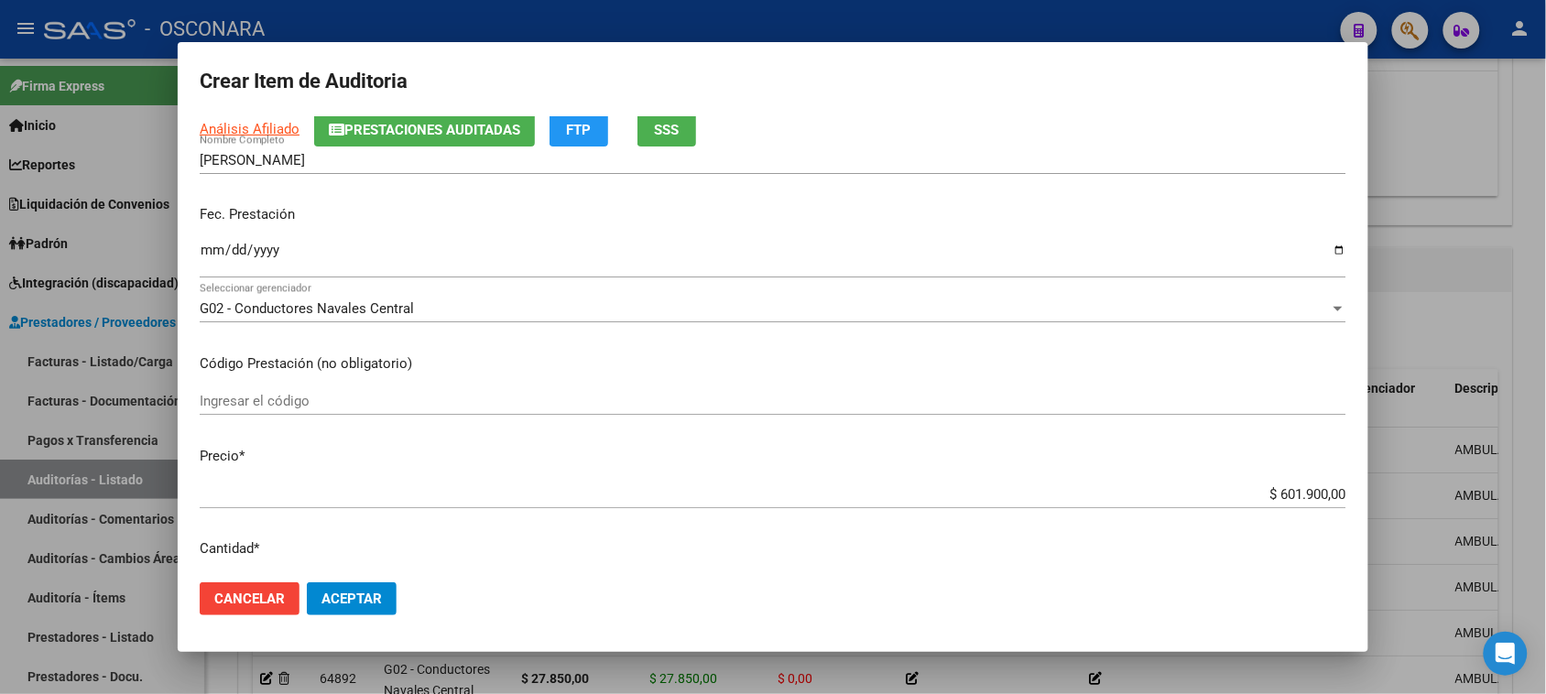
scroll to position [343, 0]
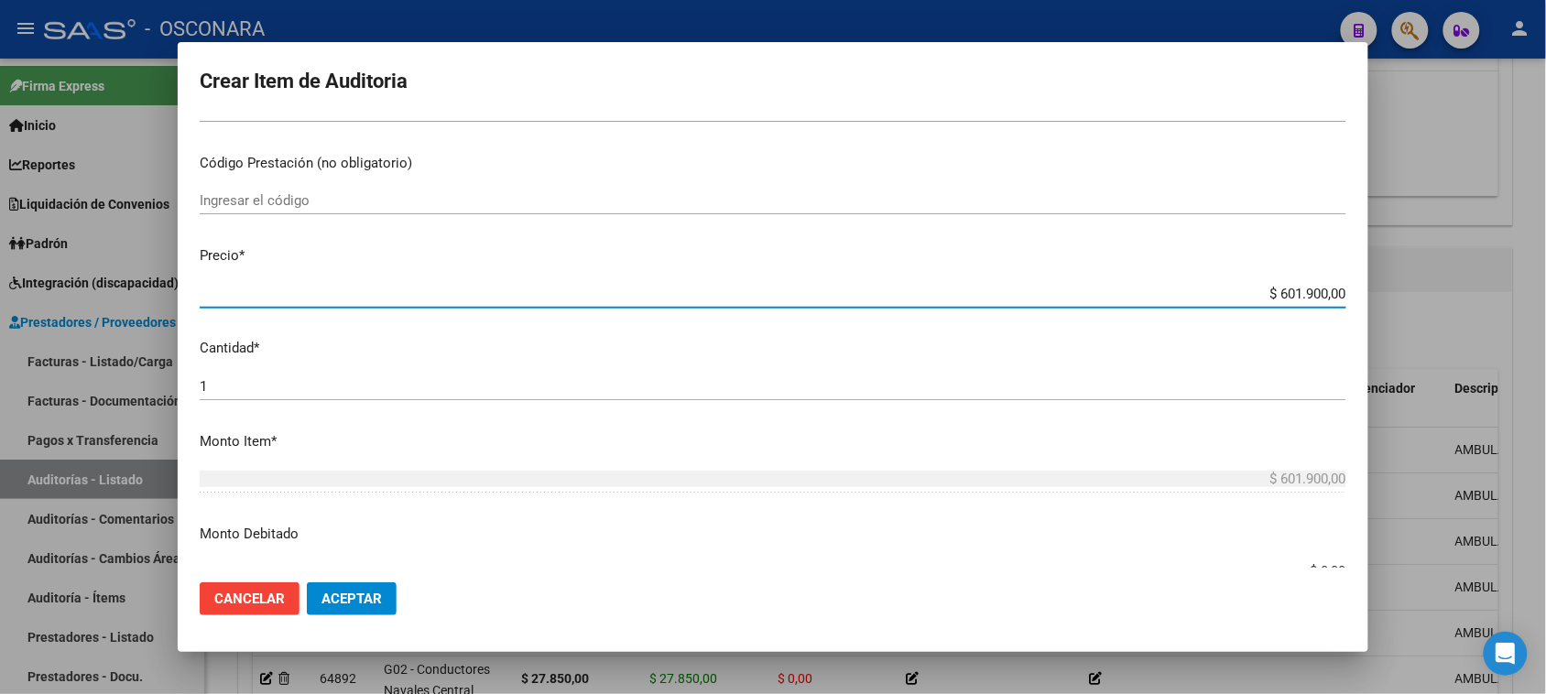
drag, startPoint x: 1261, startPoint y: 296, endPoint x: 1563, endPoint y: 239, distance: 306.7
click at [1545, 248] on html "menu - OSCONARA person Firma Express Inicio Calendario SSS Instructivos Contact…" at bounding box center [773, 347] width 1546 height 694
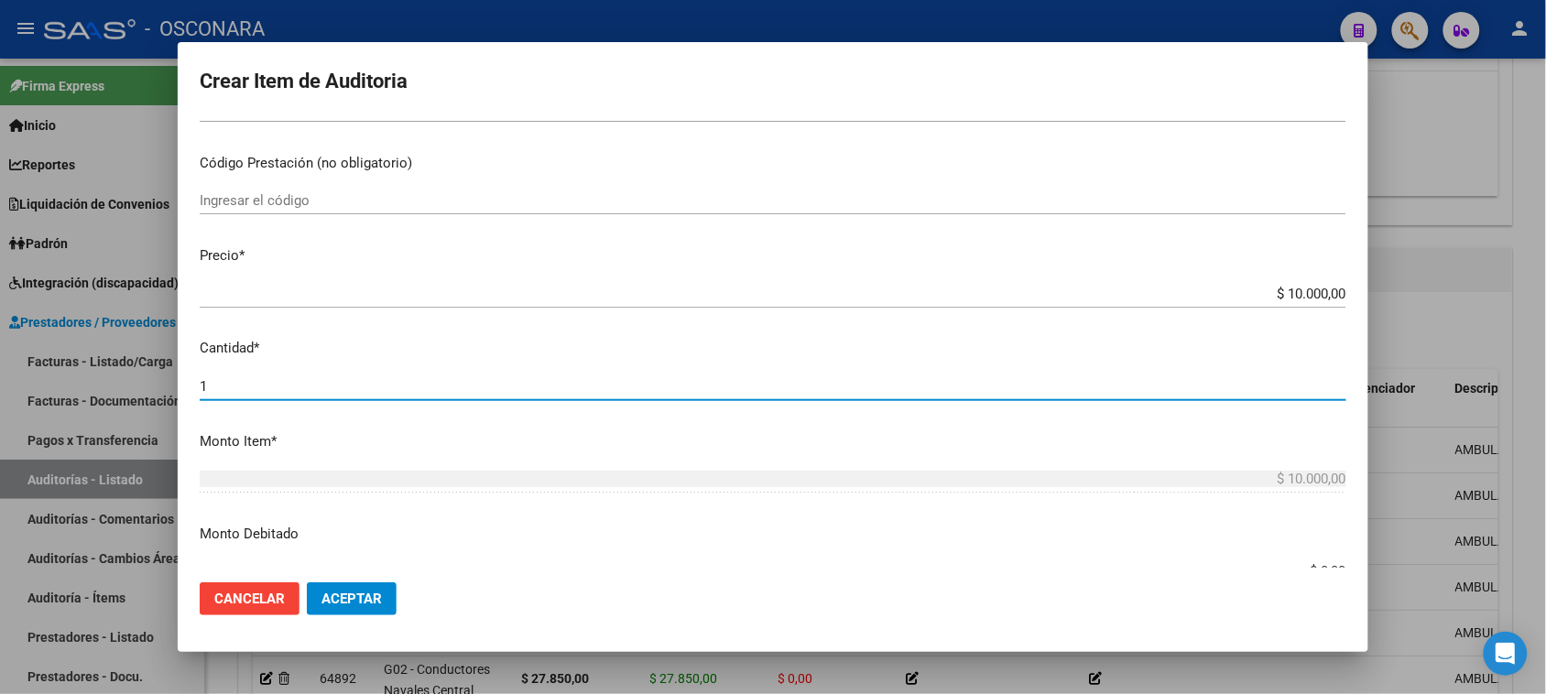
click at [254, 381] on input "1" at bounding box center [773, 386] width 1147 height 16
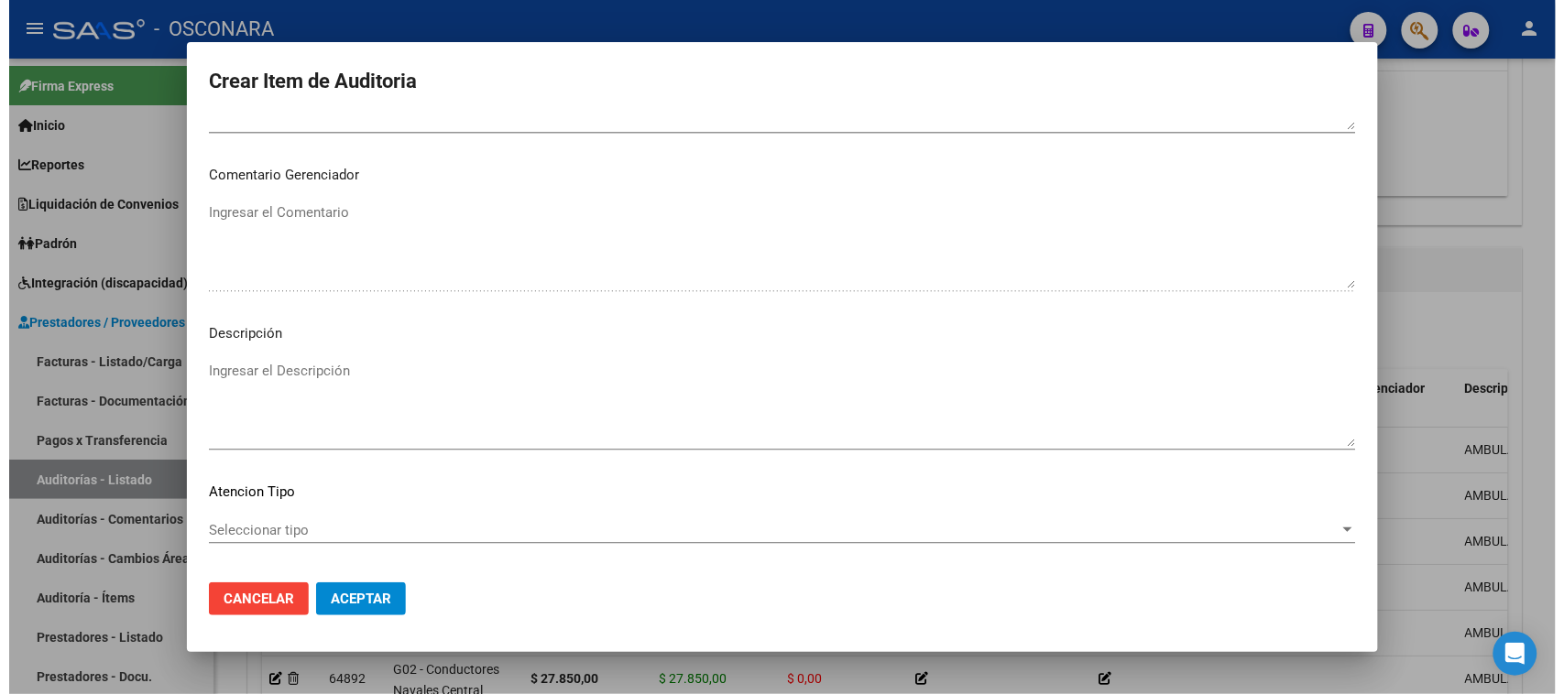
scroll to position [1196, 0]
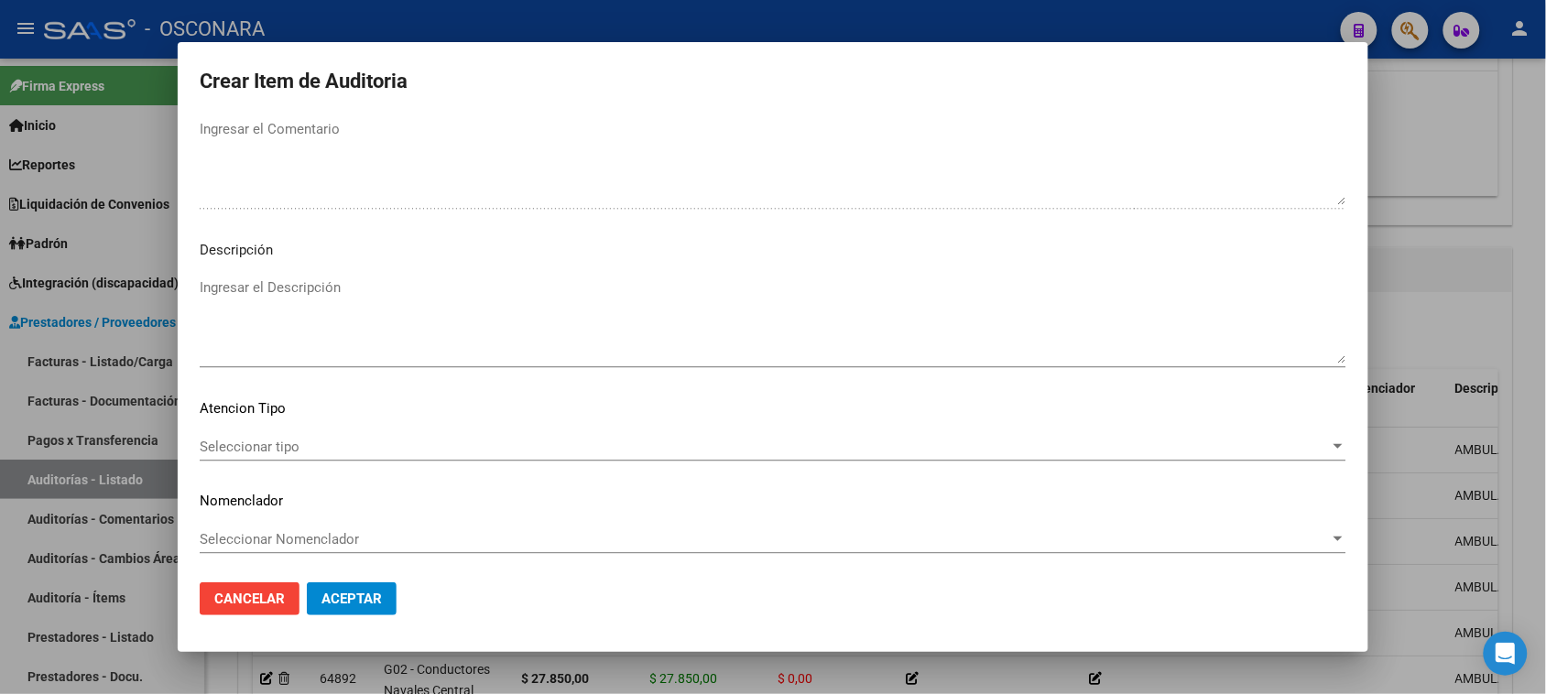
click at [342, 311] on textarea "Ingresar el Descripción" at bounding box center [773, 321] width 1147 height 86
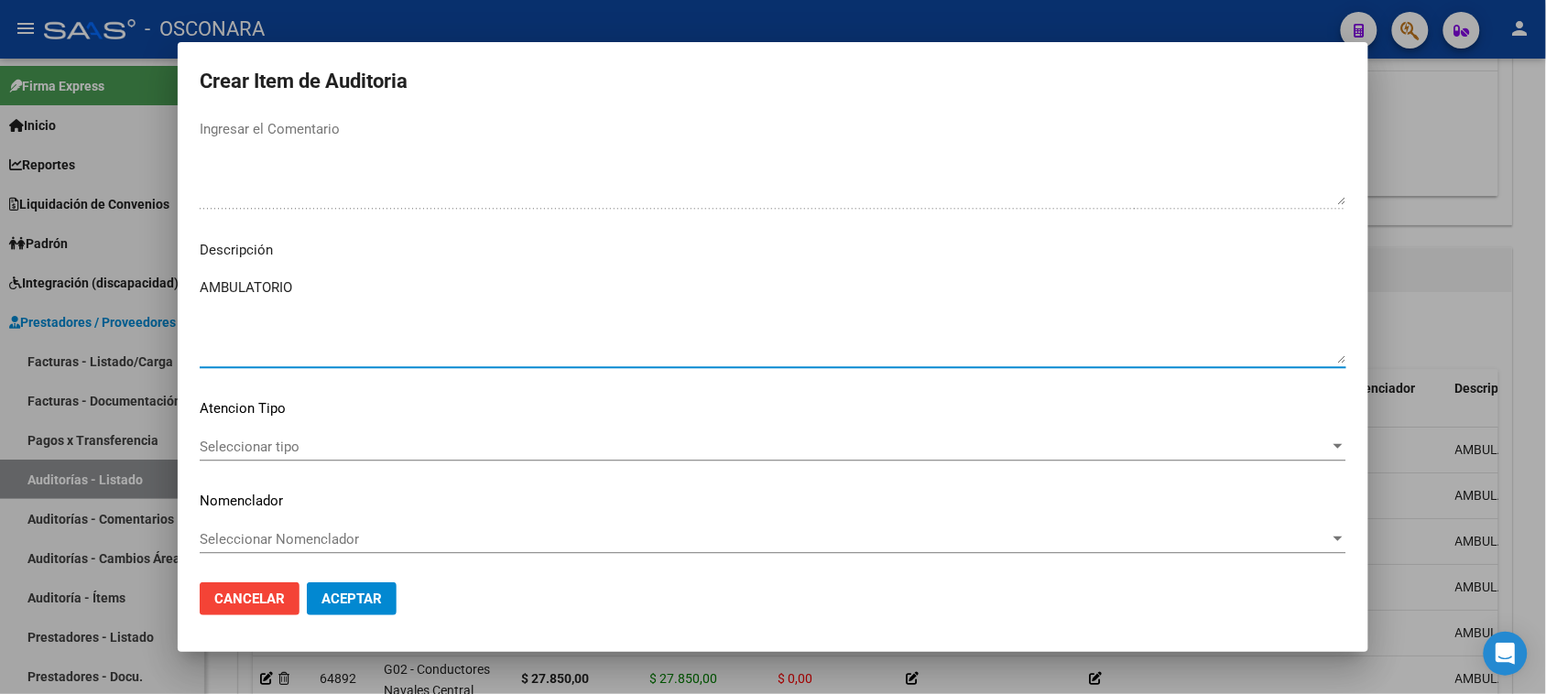
click at [243, 447] on span "Seleccionar tipo" at bounding box center [765, 447] width 1130 height 16
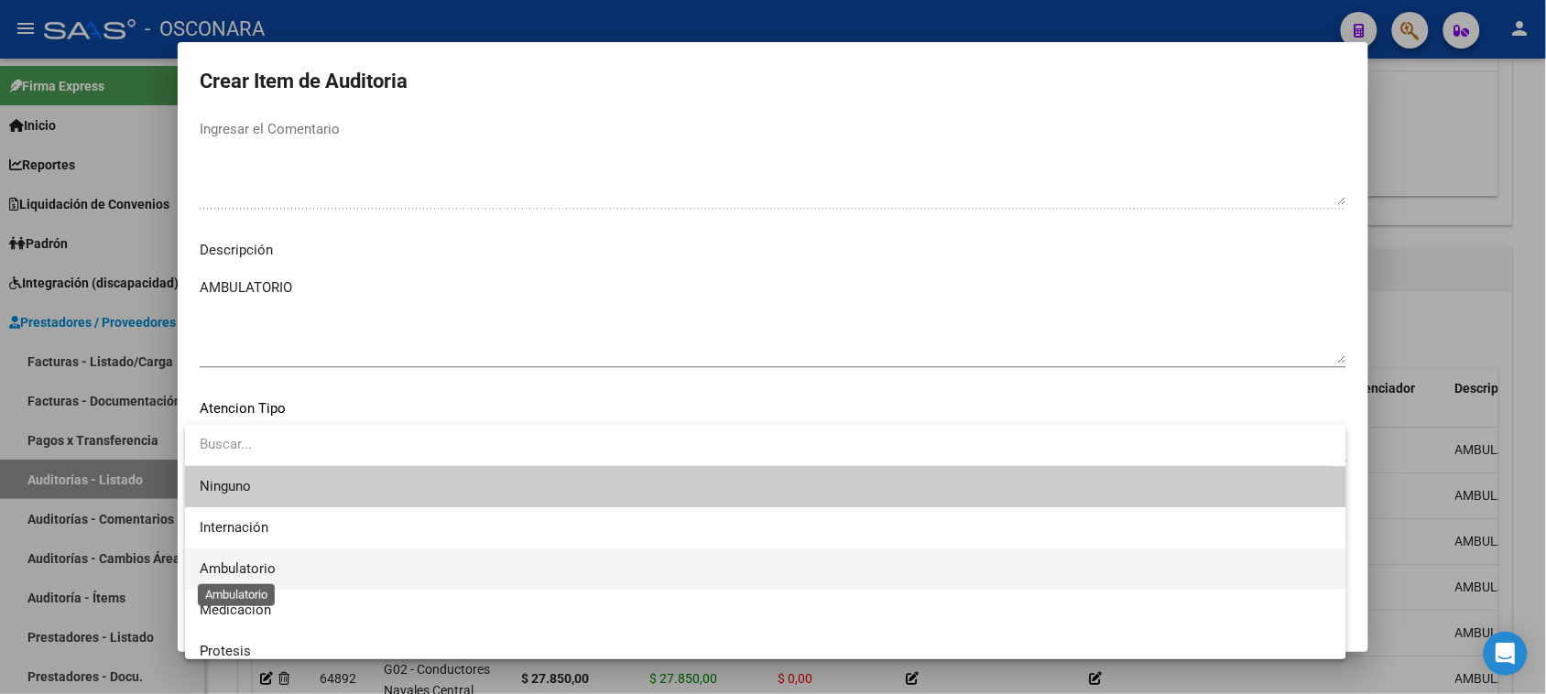
click at [263, 564] on span "Ambulatorio" at bounding box center [238, 569] width 76 height 16
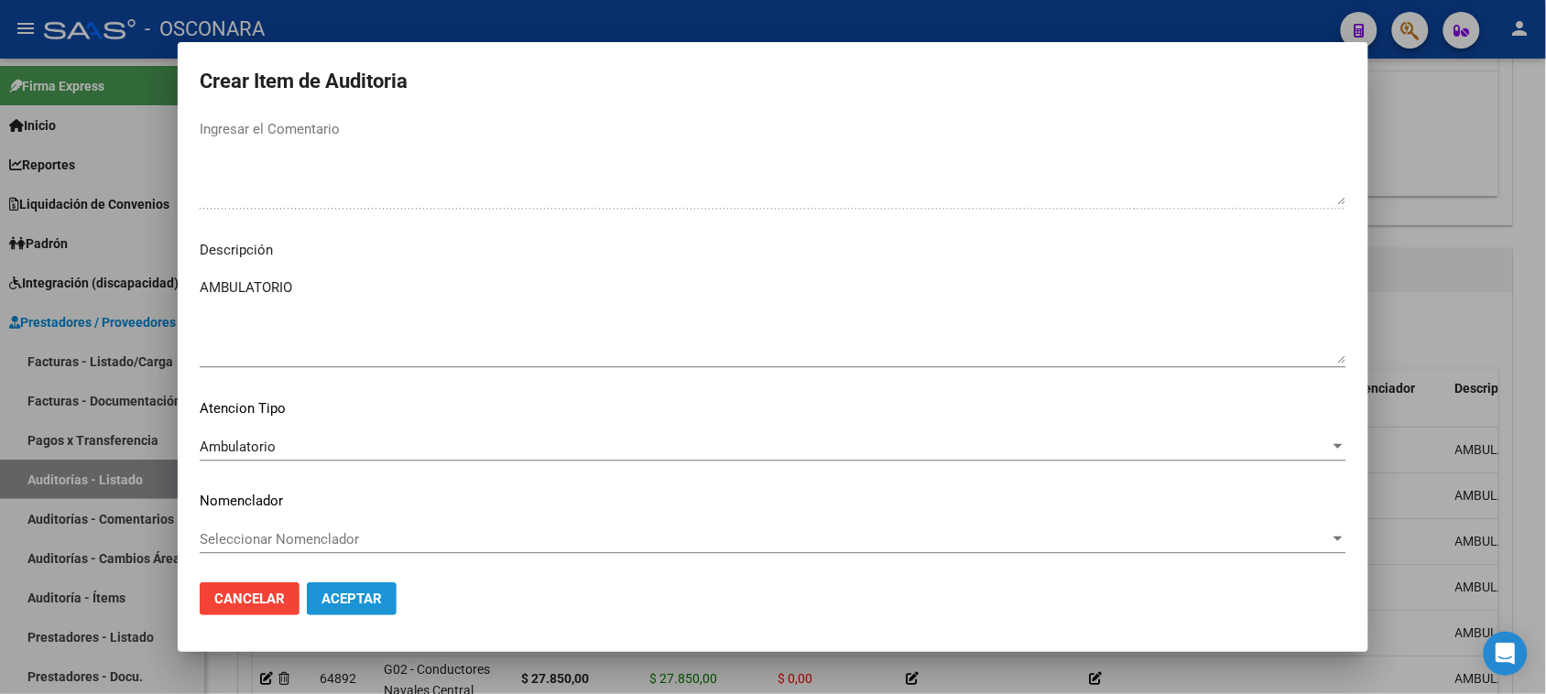
click at [335, 586] on button "Aceptar" at bounding box center [352, 599] width 90 height 33
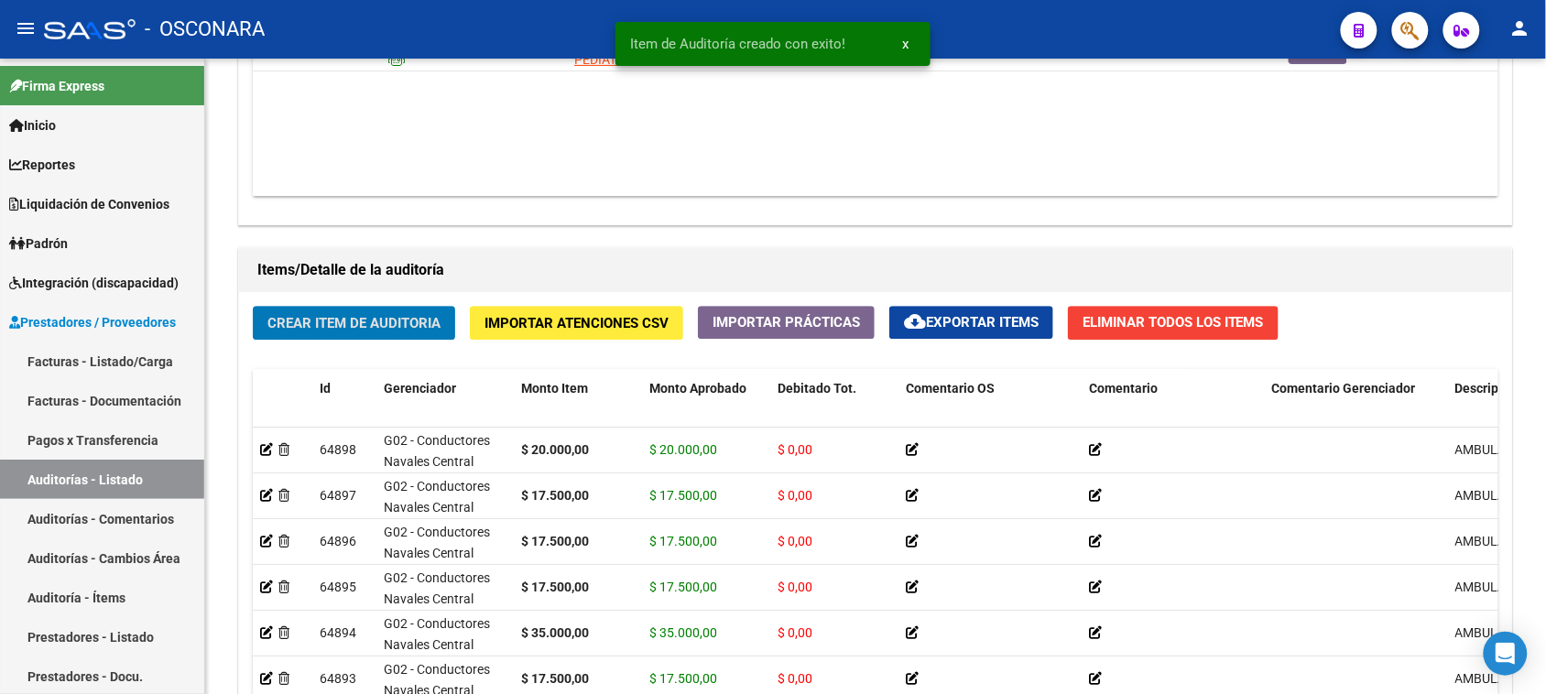
scroll to position [1146, 0]
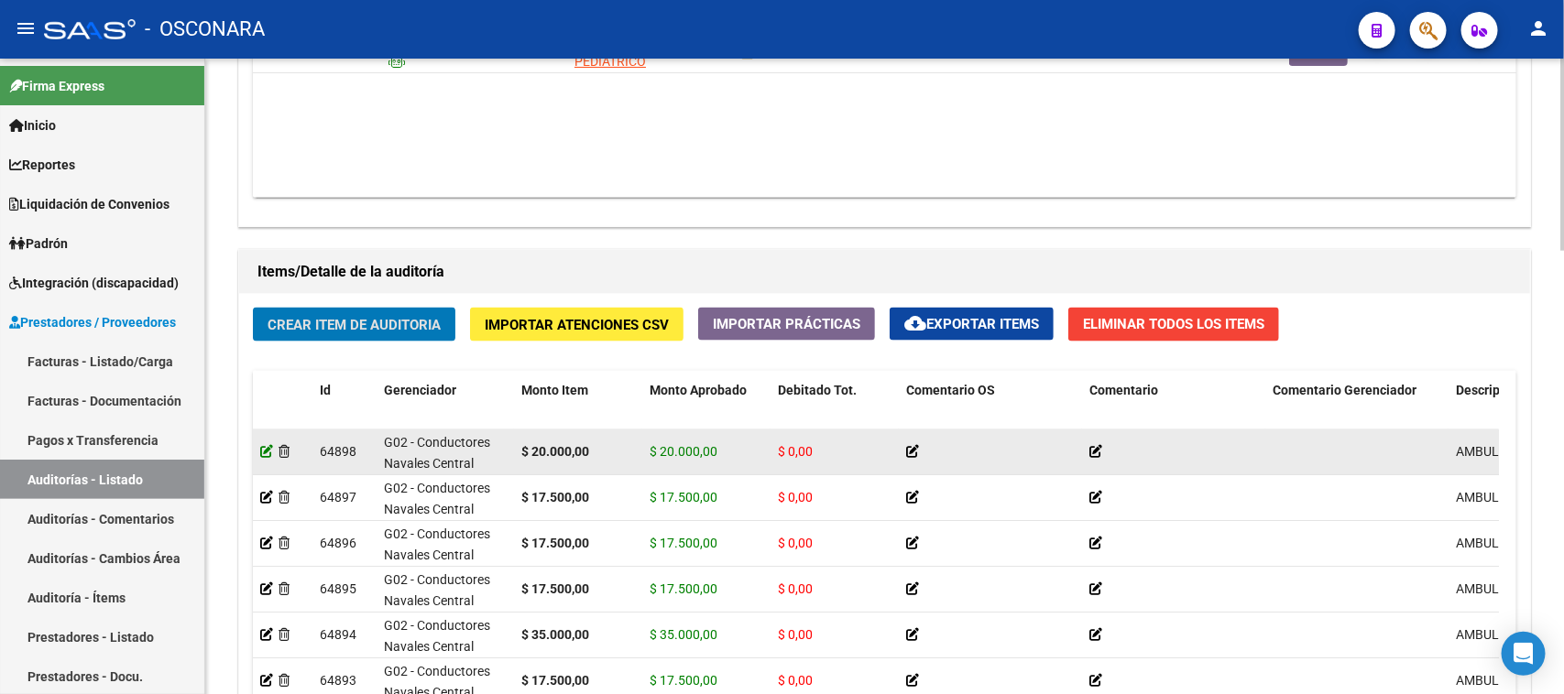
click at [270, 445] on icon at bounding box center [266, 451] width 13 height 13
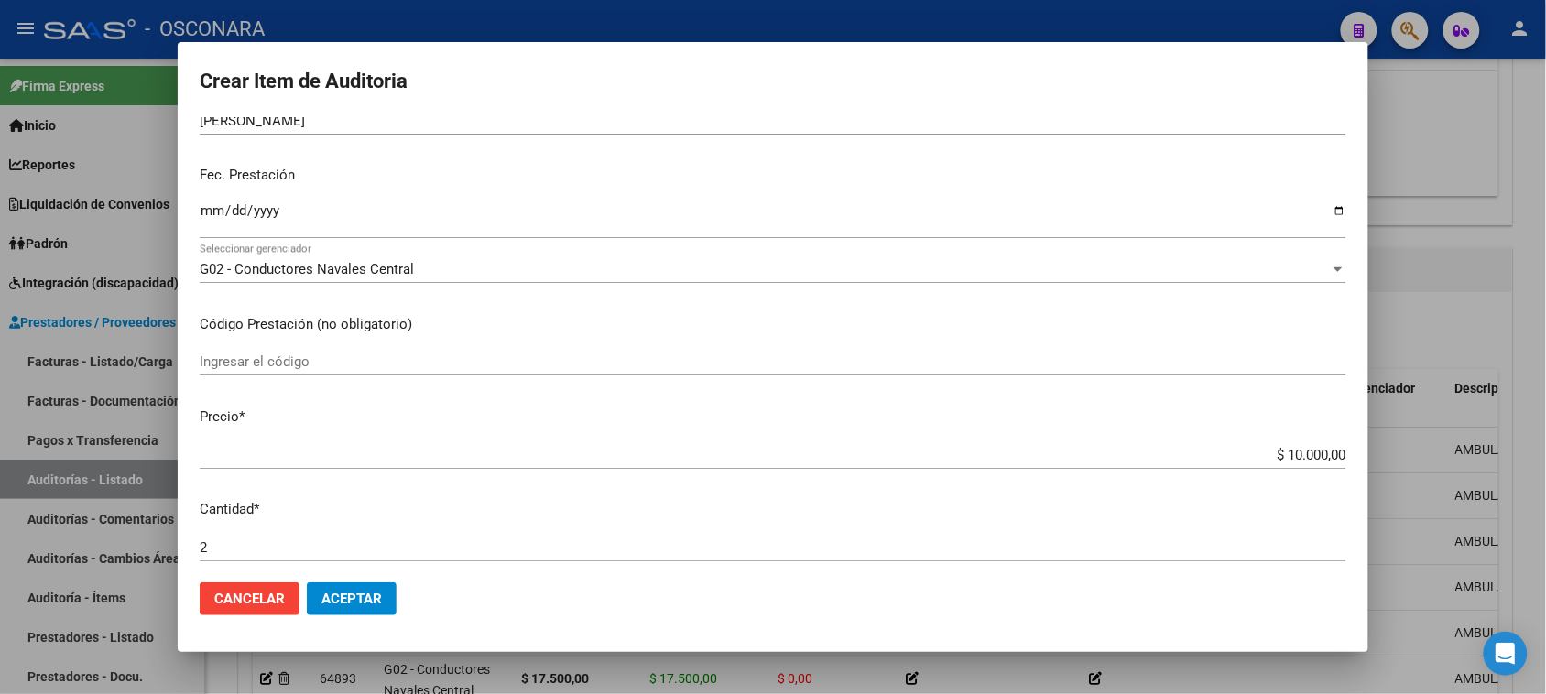
scroll to position [343, 0]
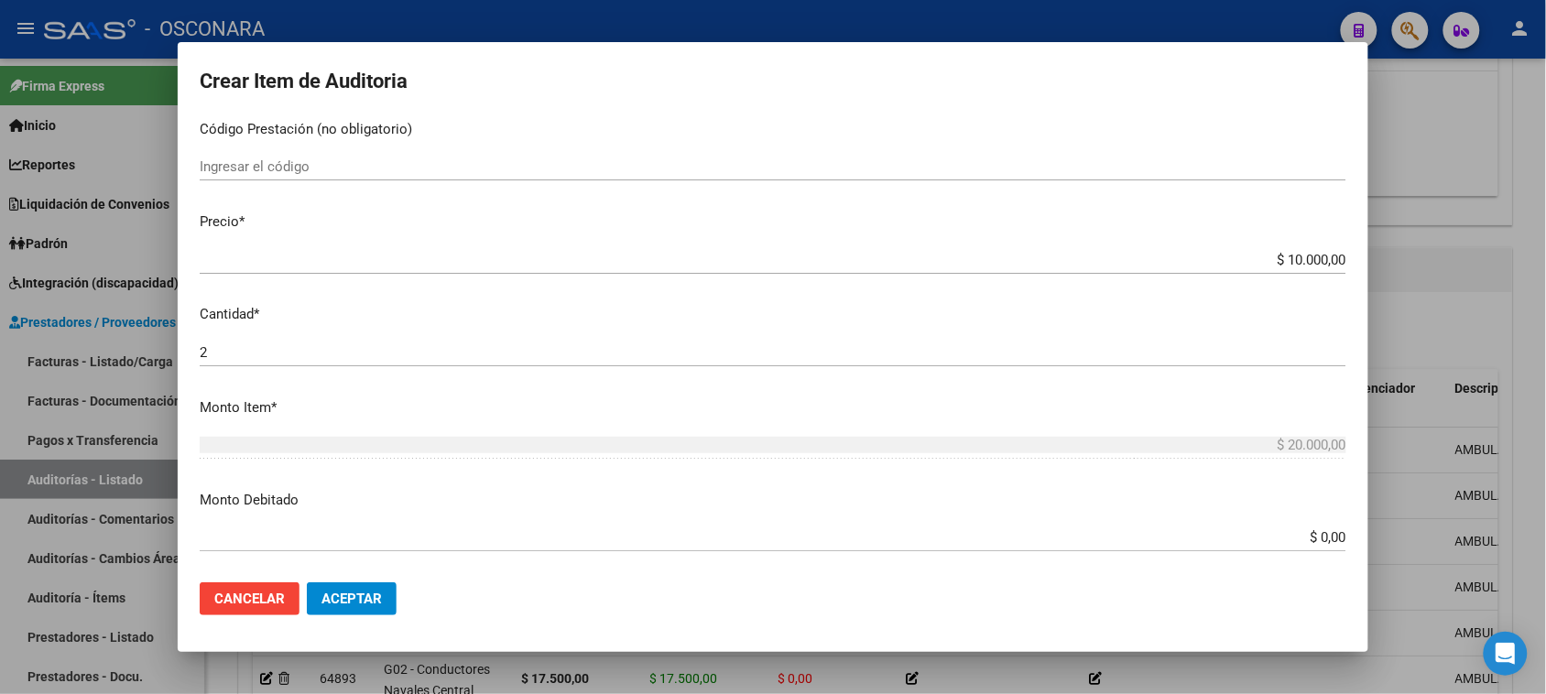
click at [234, 362] on div "2 Ingresar la cantidad" at bounding box center [773, 352] width 1147 height 27
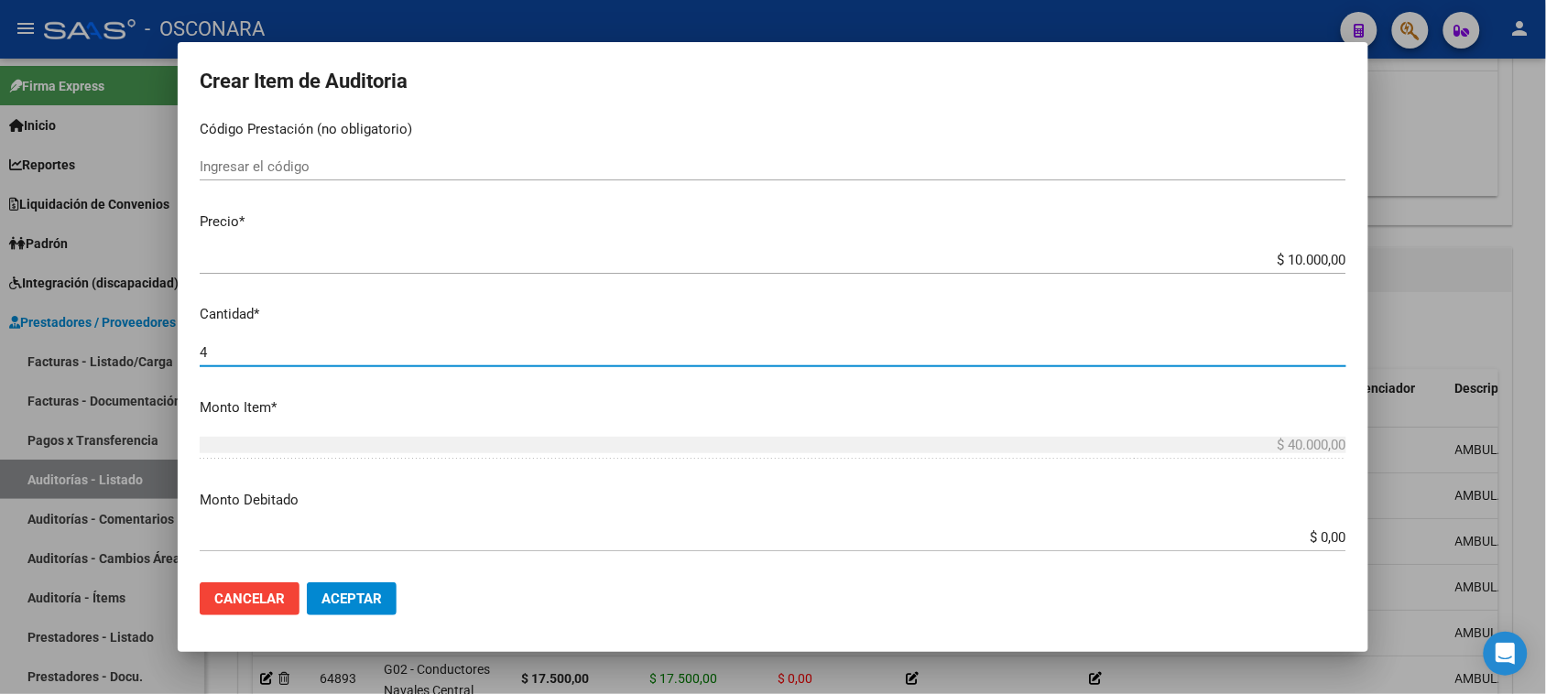
click at [390, 597] on button "Aceptar" at bounding box center [352, 599] width 90 height 33
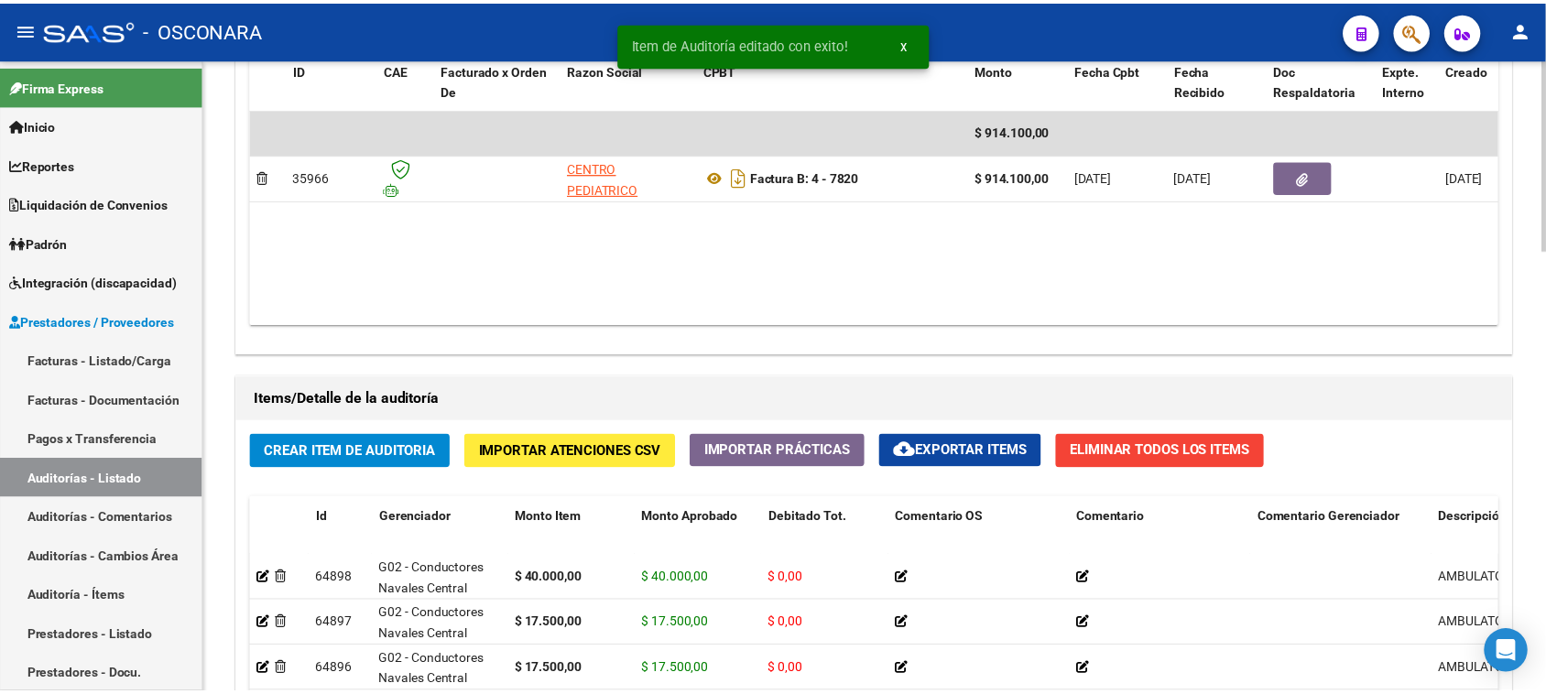
scroll to position [1030, 0]
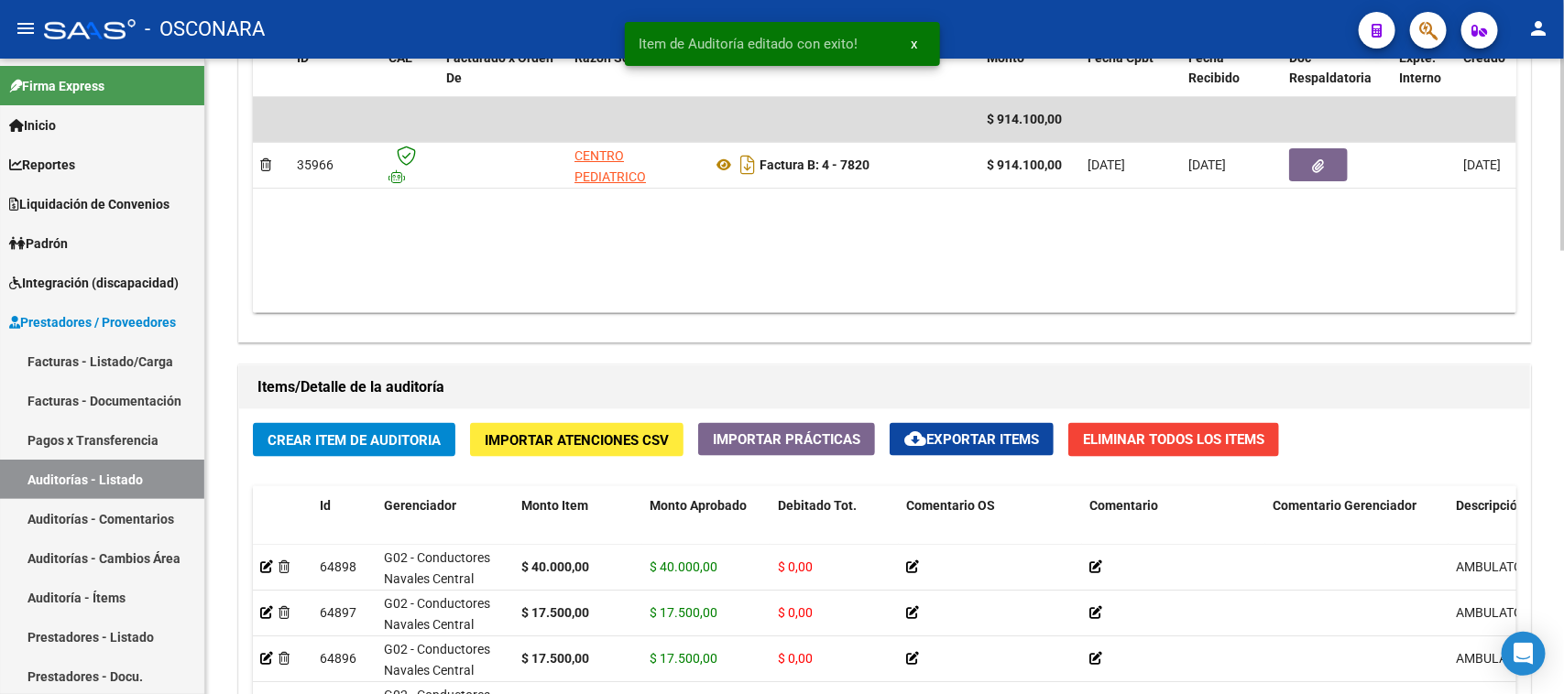
click at [363, 438] on span "Crear Item de Auditoria" at bounding box center [353, 440] width 173 height 16
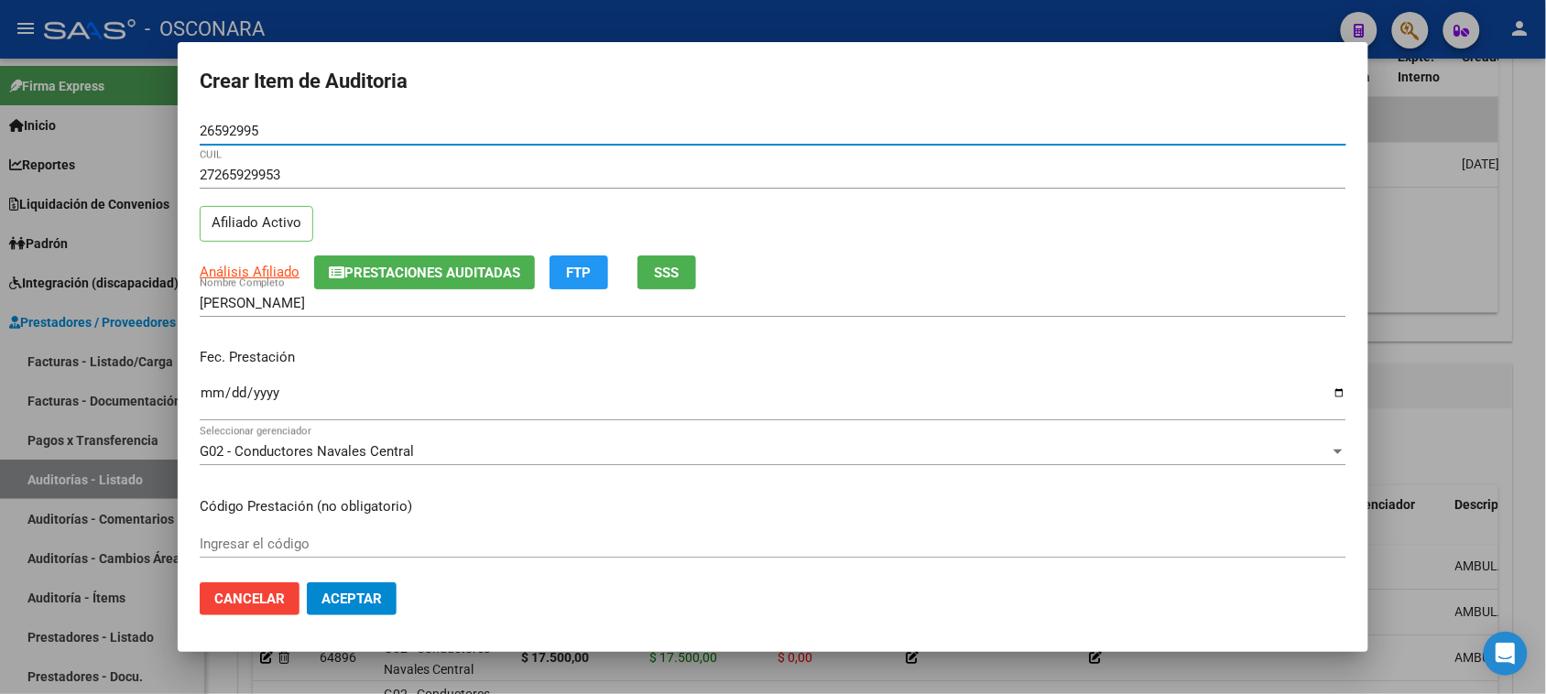
click at [198, 391] on mat-dialog-content "26592995 Nro Documento 27265929953 CUIL Afiliado Activo Análisis Afiliado Prest…" at bounding box center [773, 343] width 1191 height 452
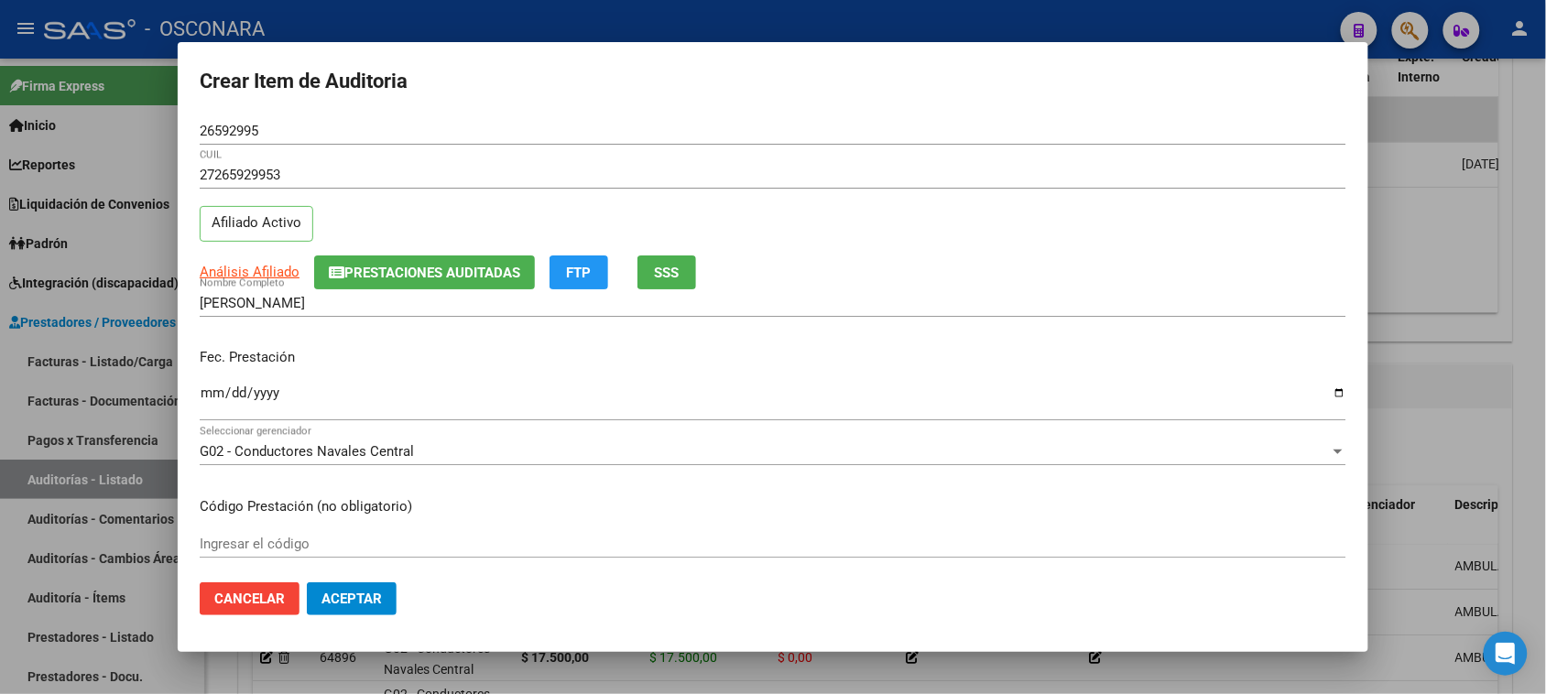
click at [202, 395] on input "Ingresar la fecha" at bounding box center [773, 400] width 1147 height 29
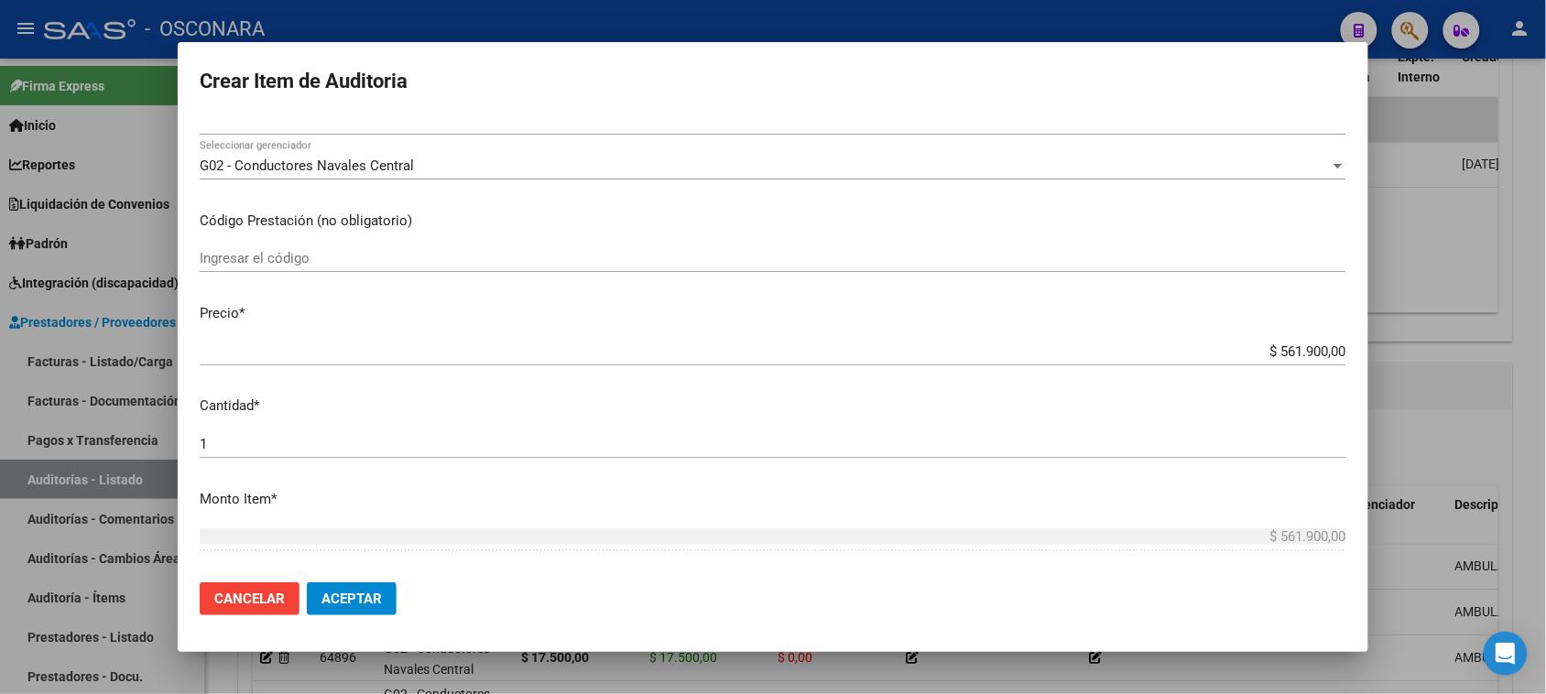
scroll to position [343, 0]
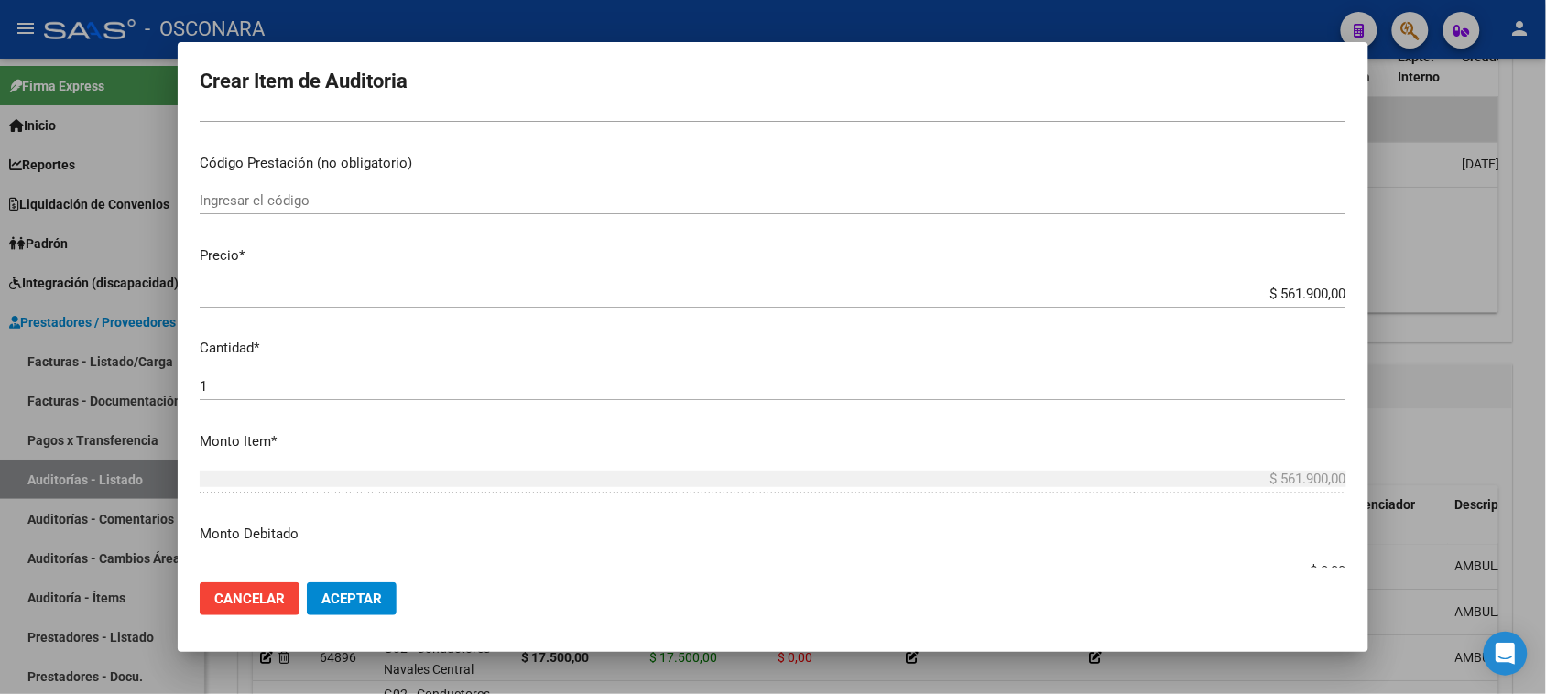
drag, startPoint x: 1265, startPoint y: 293, endPoint x: 1563, endPoint y: 208, distance: 309.6
click at [1545, 226] on html "menu - OSCONARA person Firma Express Inicio Calendario SSS Instructivos Contact…" at bounding box center [773, 347] width 1546 height 694
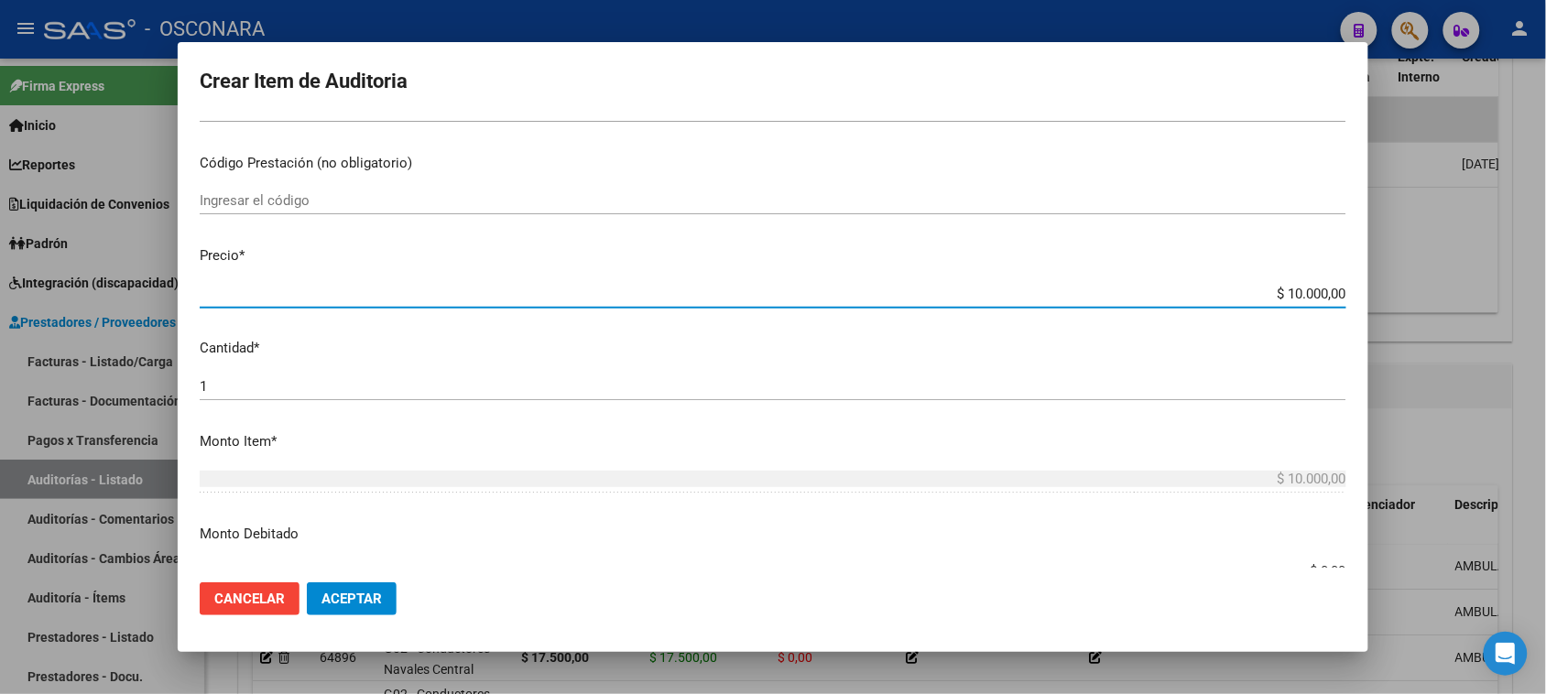
click at [249, 385] on input "1" at bounding box center [773, 386] width 1147 height 16
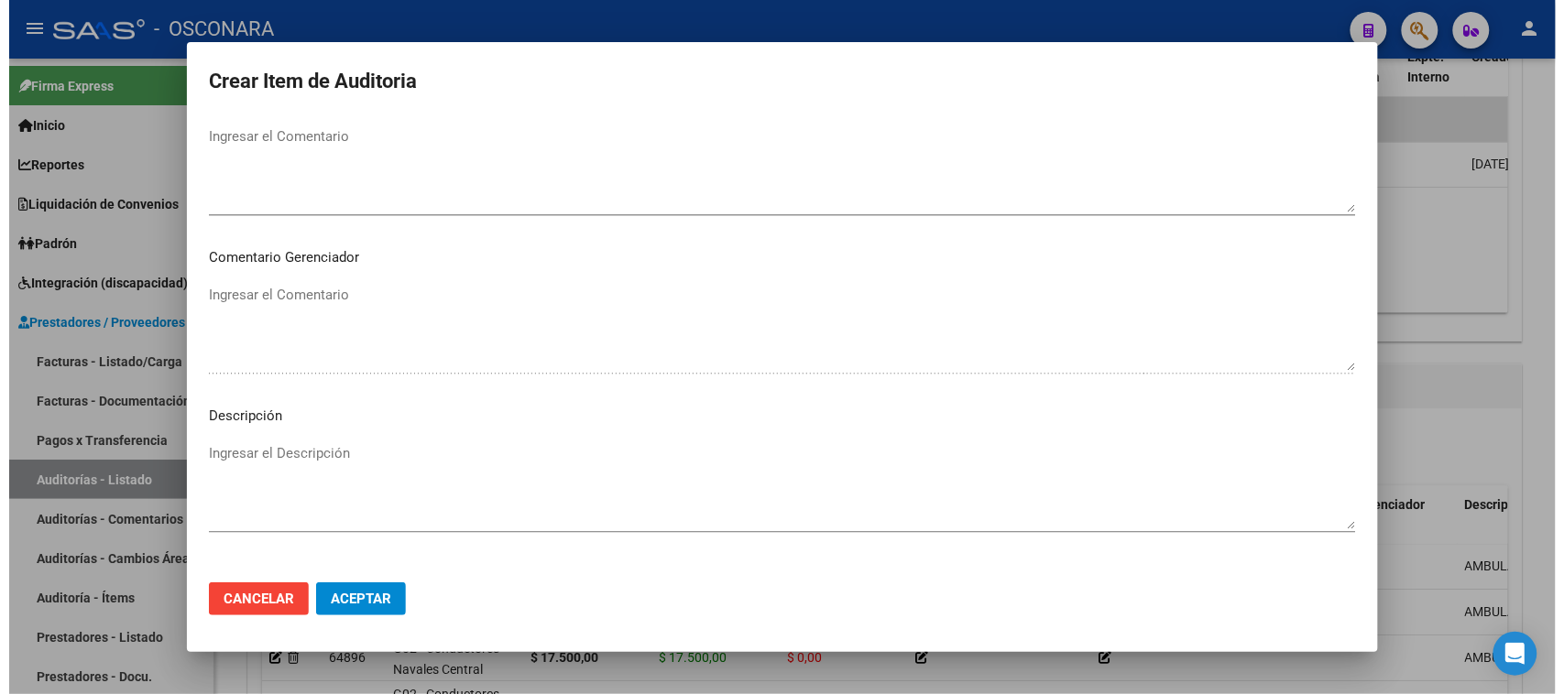
scroll to position [1196, 0]
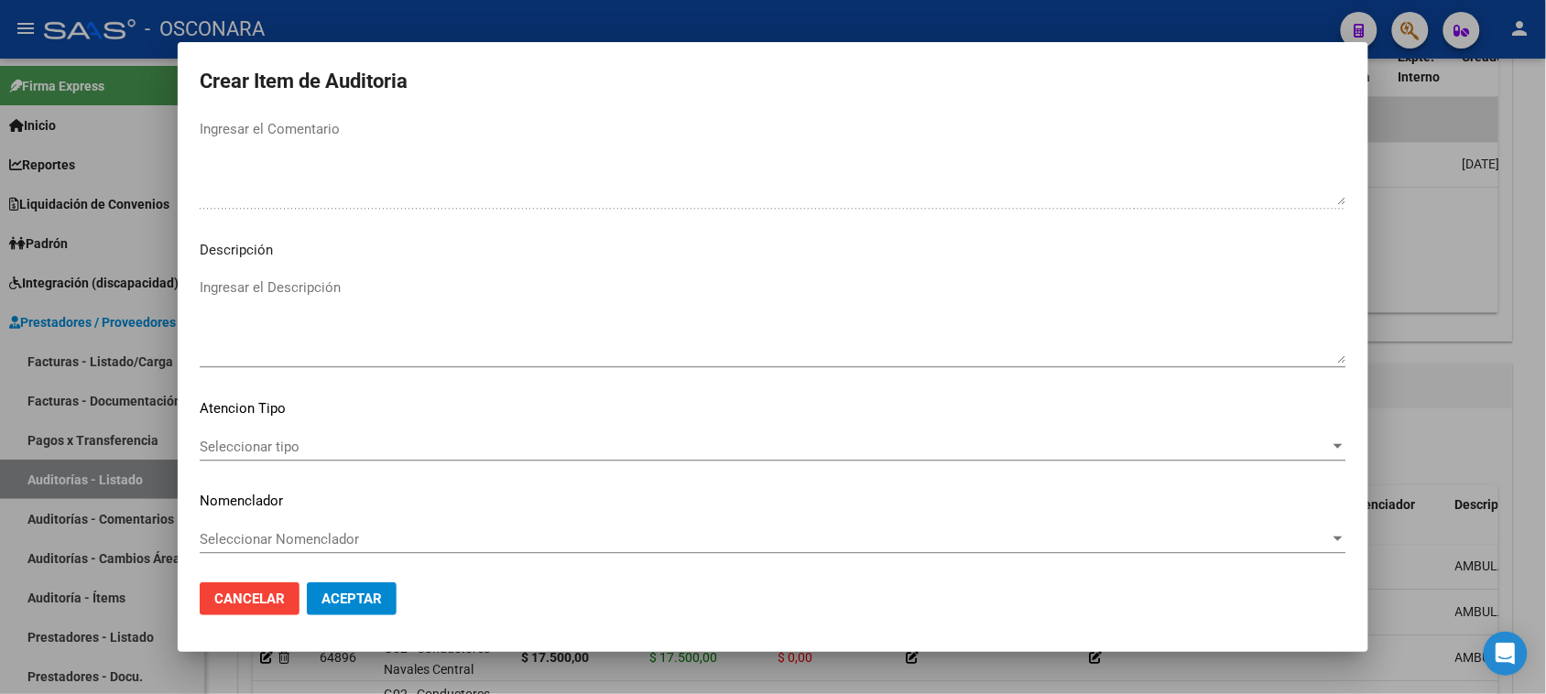
click at [321, 317] on textarea "Ingresar el Descripción" at bounding box center [773, 321] width 1147 height 86
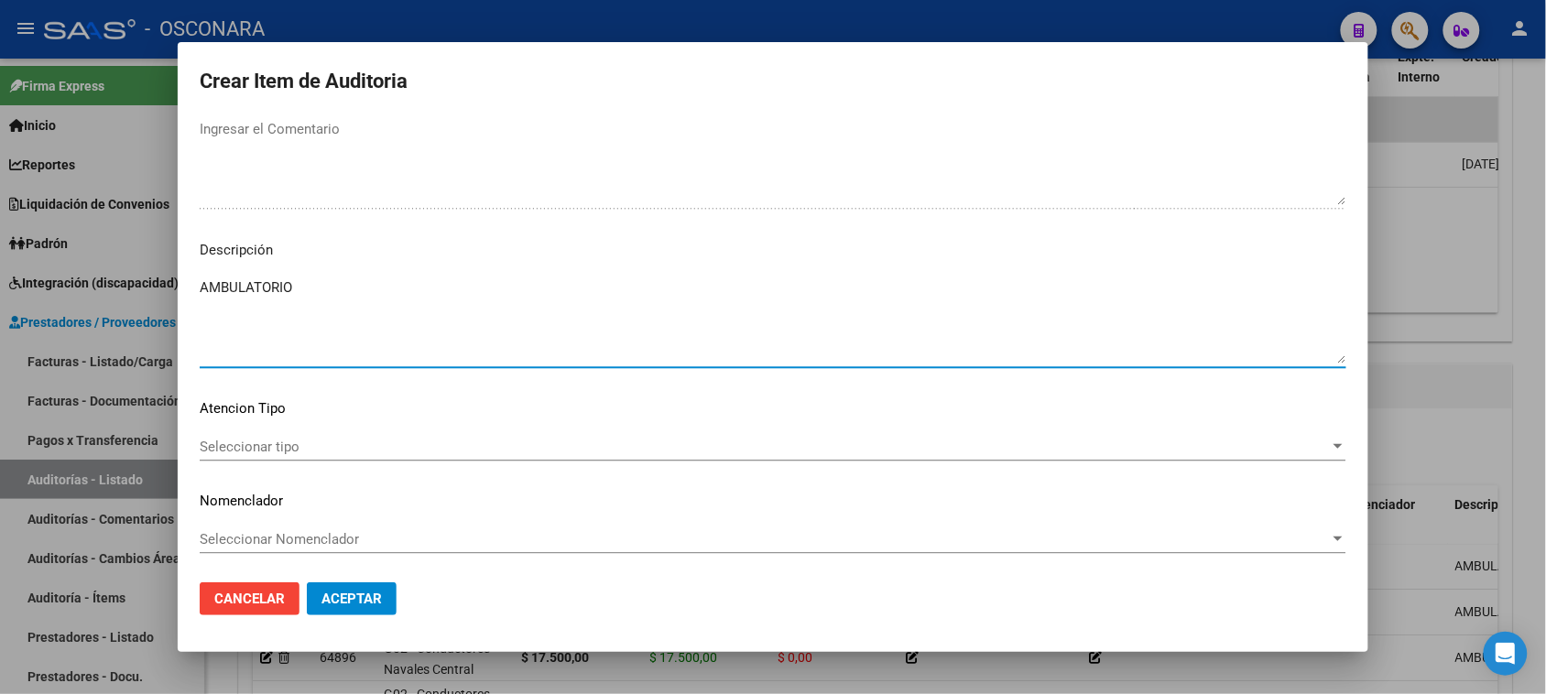
click at [289, 452] on span "Seleccionar tipo" at bounding box center [765, 447] width 1130 height 16
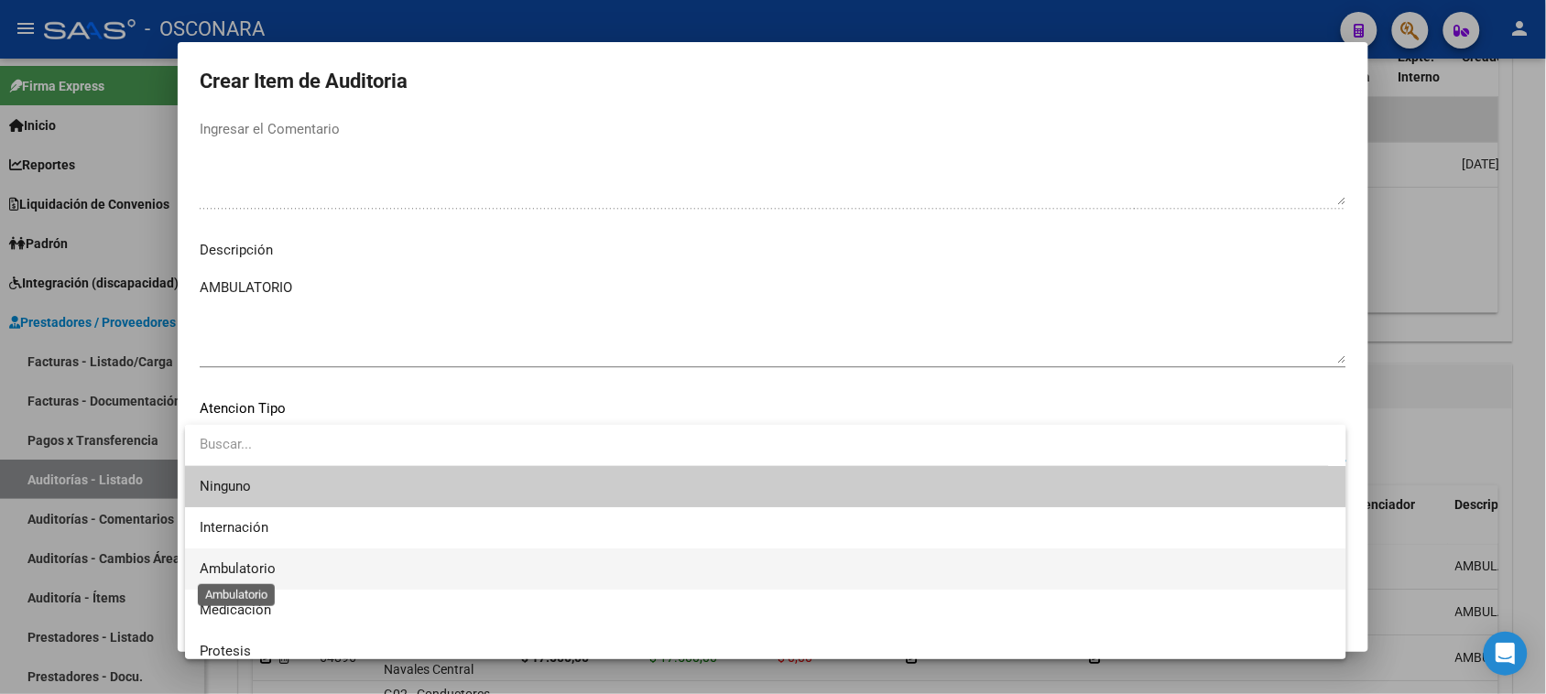
click at [252, 574] on span "Ambulatorio" at bounding box center [238, 569] width 76 height 16
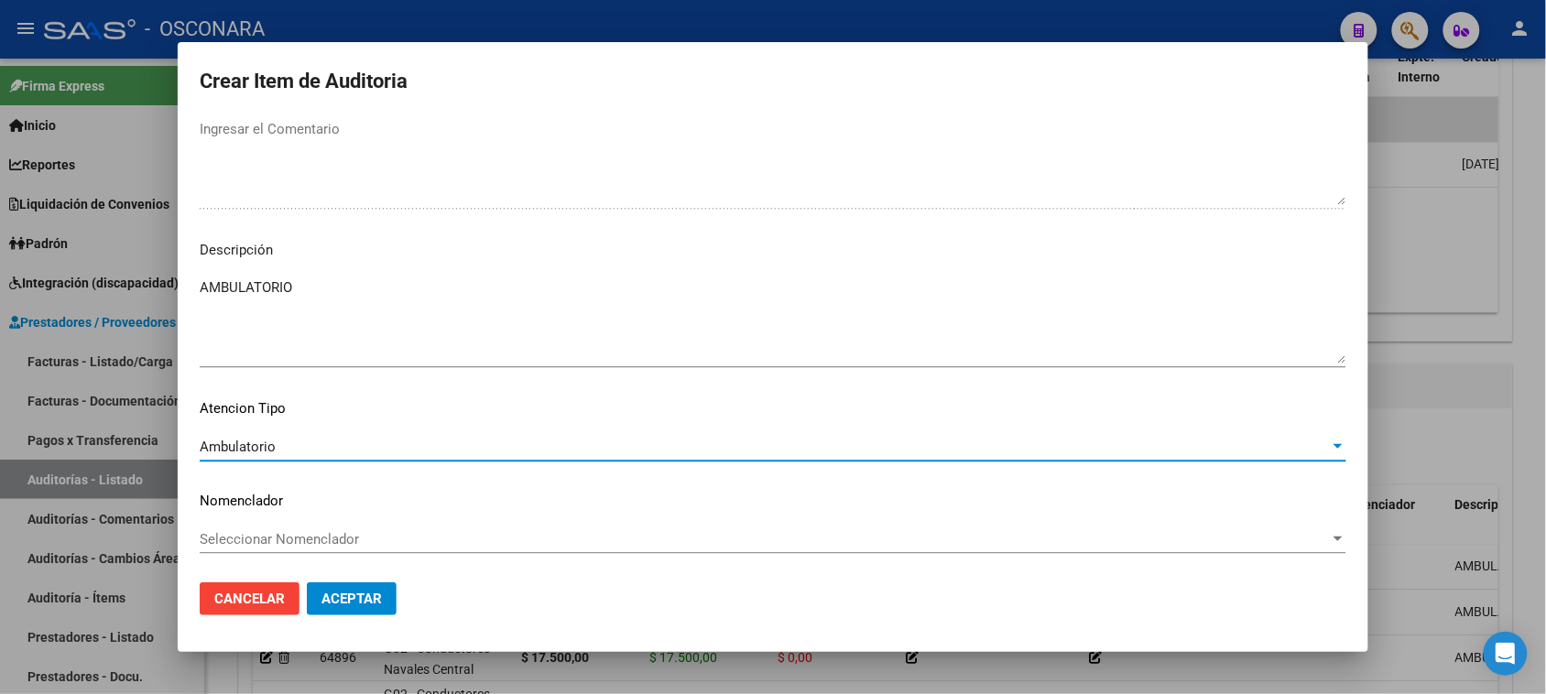
click at [377, 609] on button "Aceptar" at bounding box center [352, 599] width 90 height 33
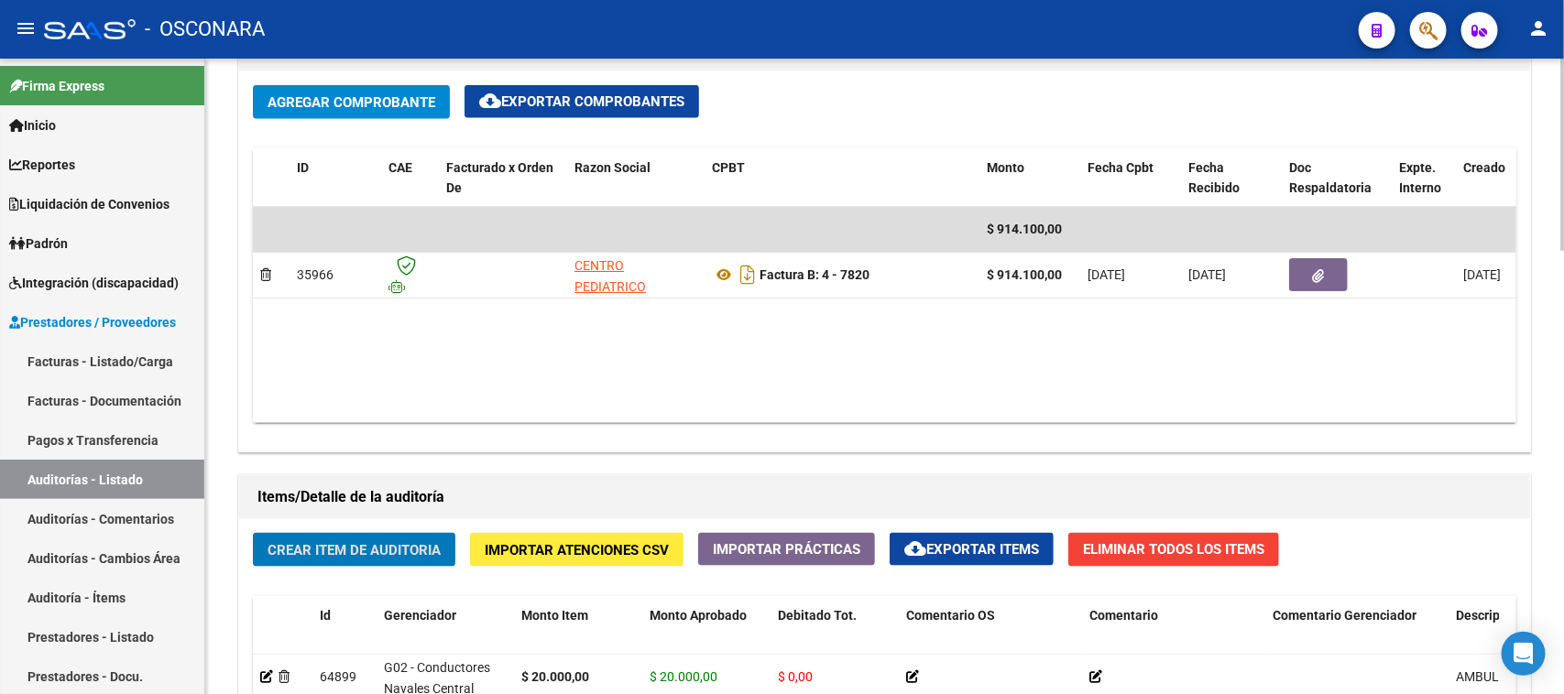
click at [373, 567] on button "Crear Item de Auditoria" at bounding box center [354, 550] width 202 height 34
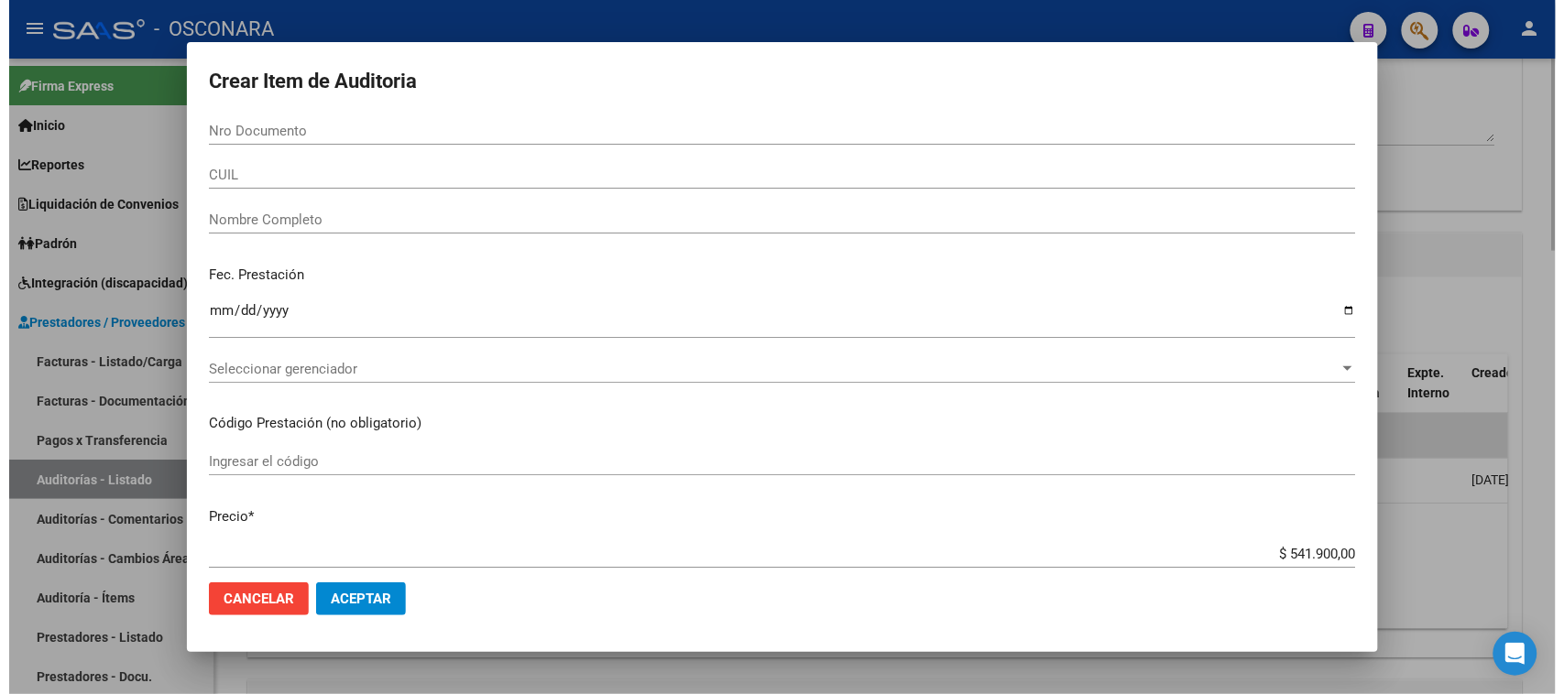
scroll to position [687, 0]
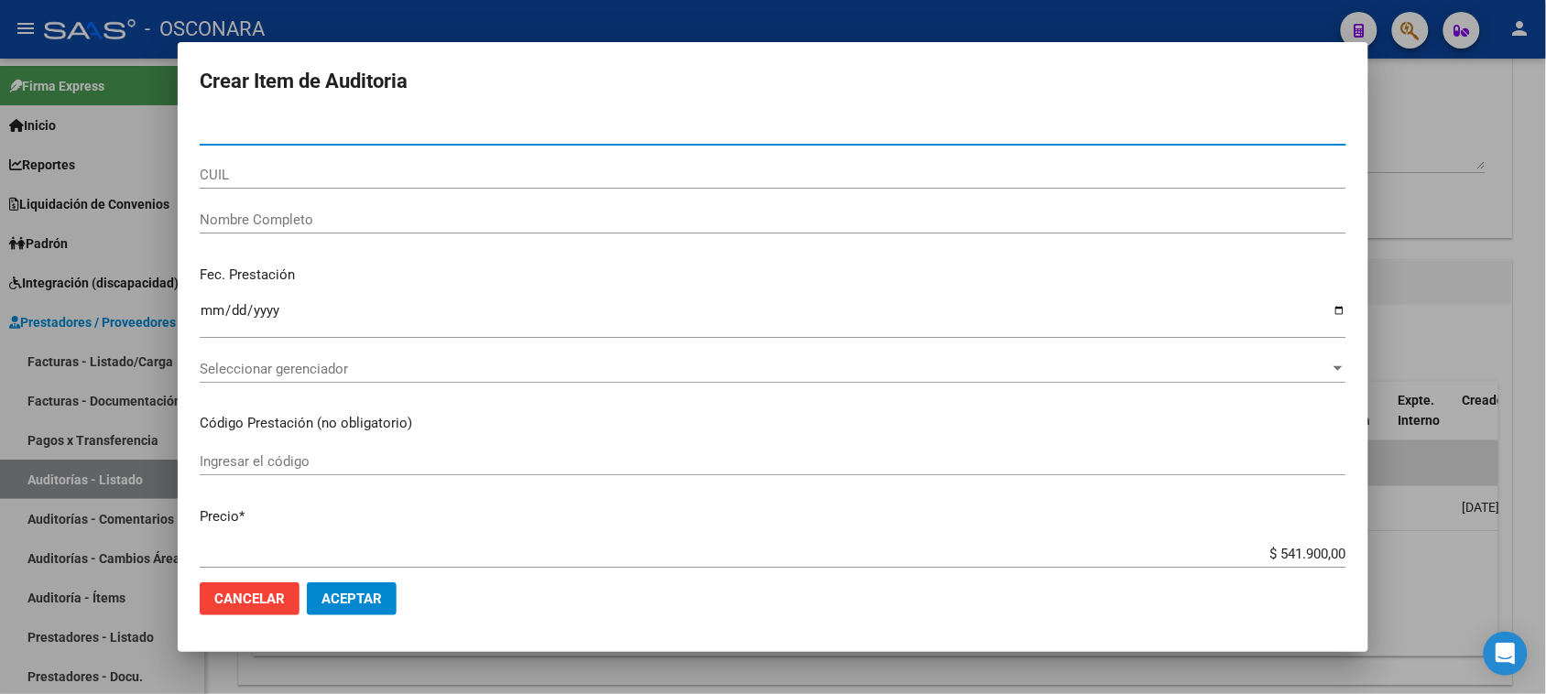
click at [1482, 189] on div at bounding box center [773, 347] width 1546 height 694
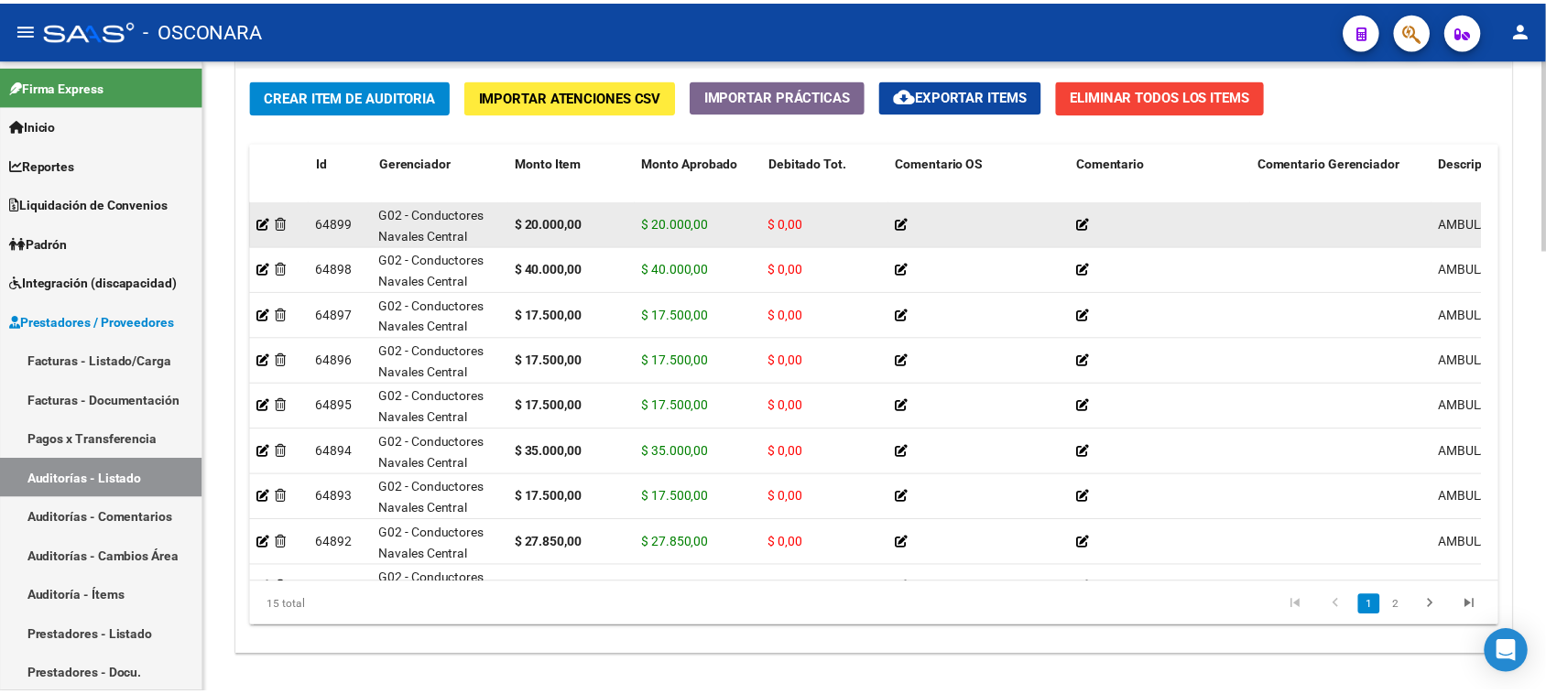
scroll to position [1206, 0]
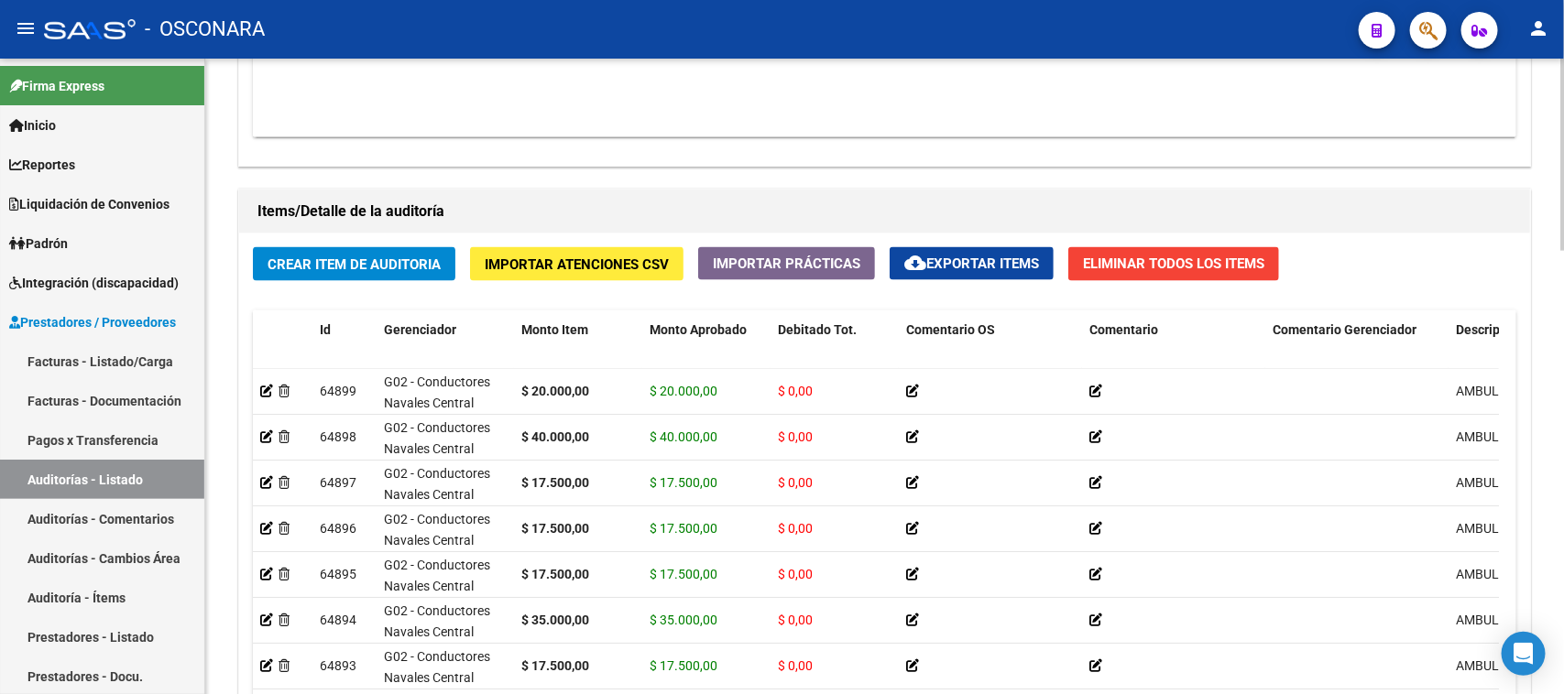
click at [372, 250] on button "Crear Item de Auditoria" at bounding box center [354, 264] width 202 height 34
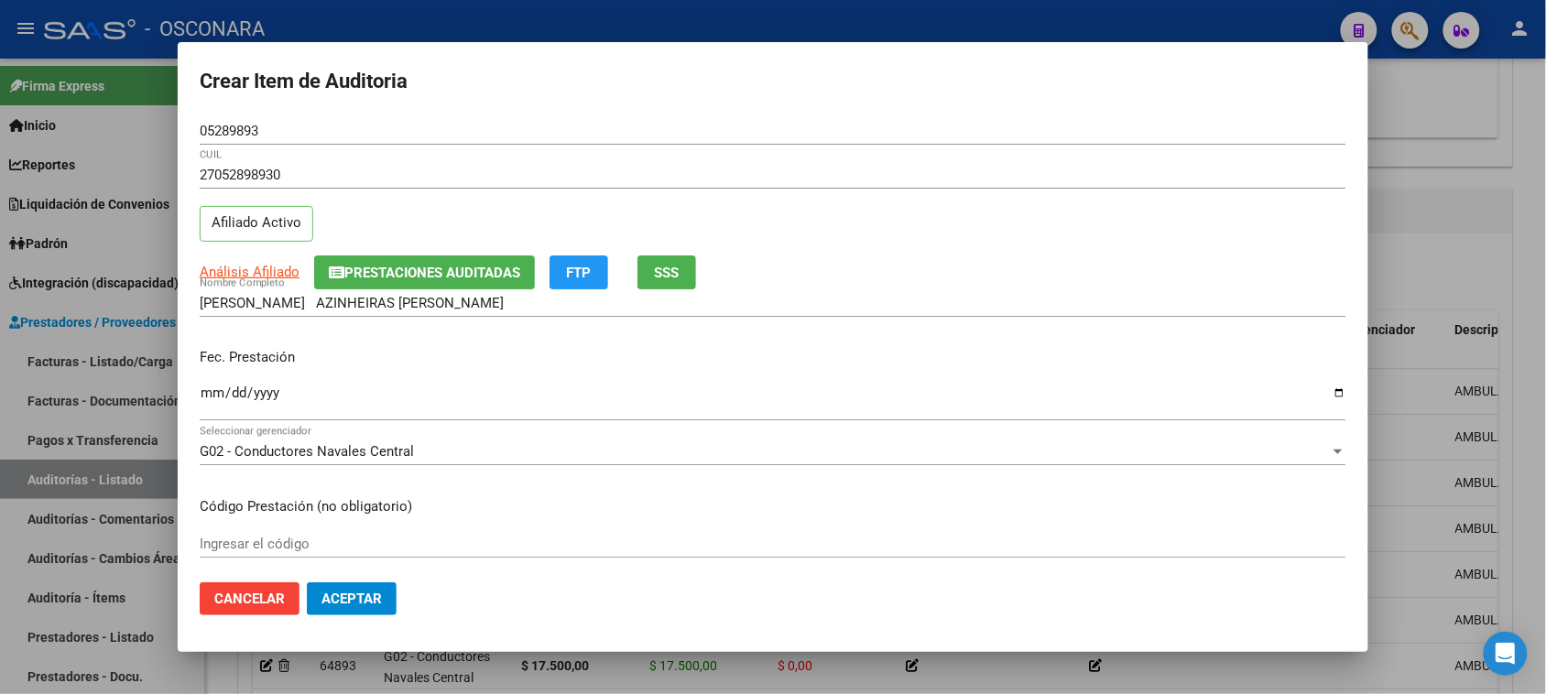
click at [197, 397] on mat-dialog-content "05289893 Nro Documento 27052898930 CUIL Afiliado Activo Análisis Afiliado Prest…" at bounding box center [773, 343] width 1191 height 452
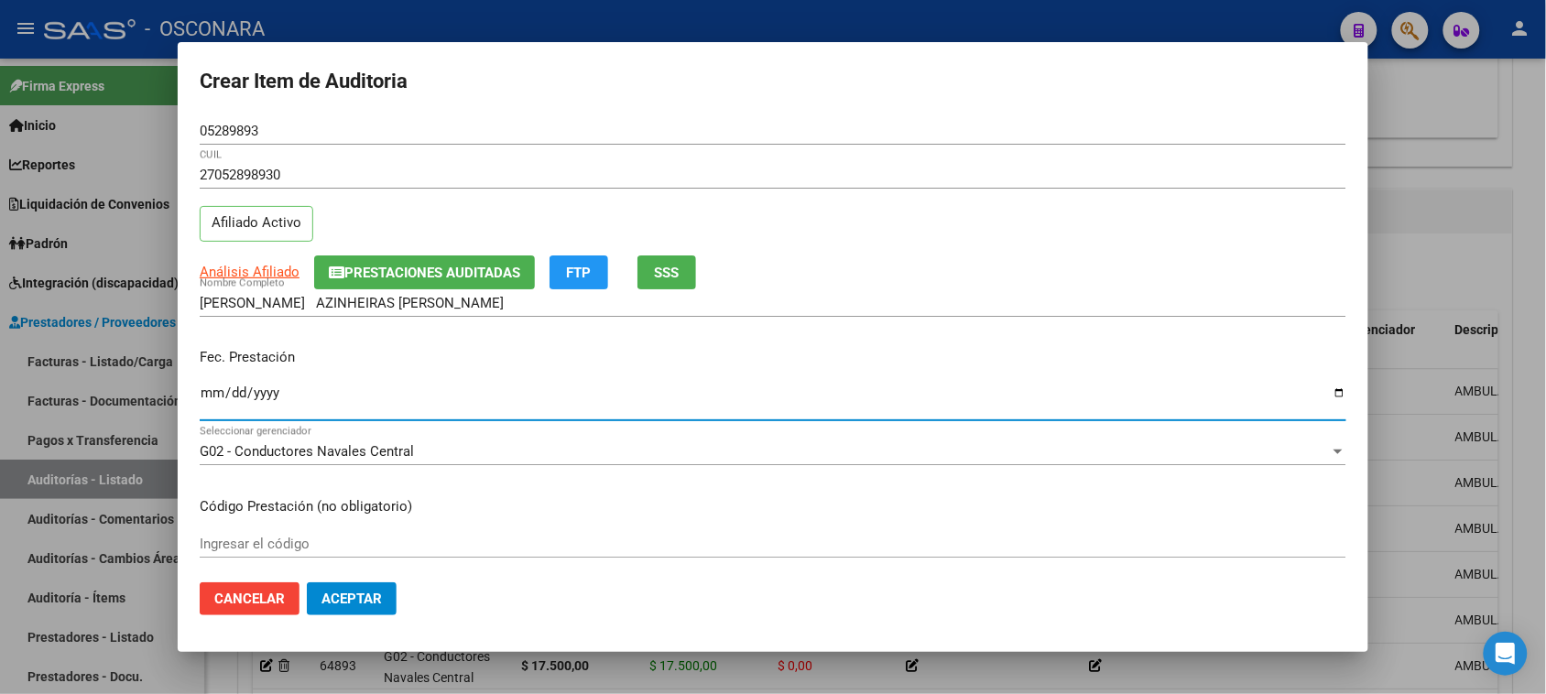
click at [209, 396] on input "Ingresar la fecha" at bounding box center [773, 400] width 1147 height 29
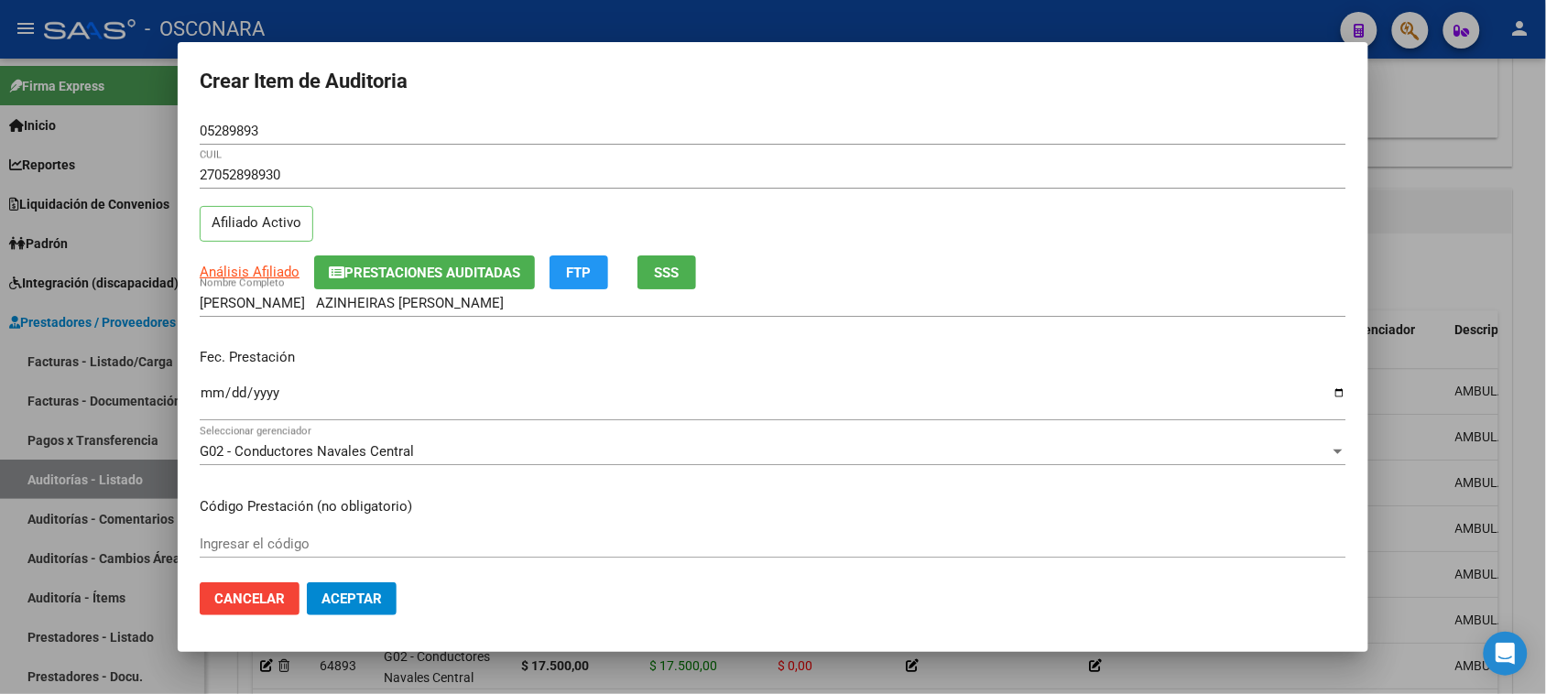
scroll to position [343, 0]
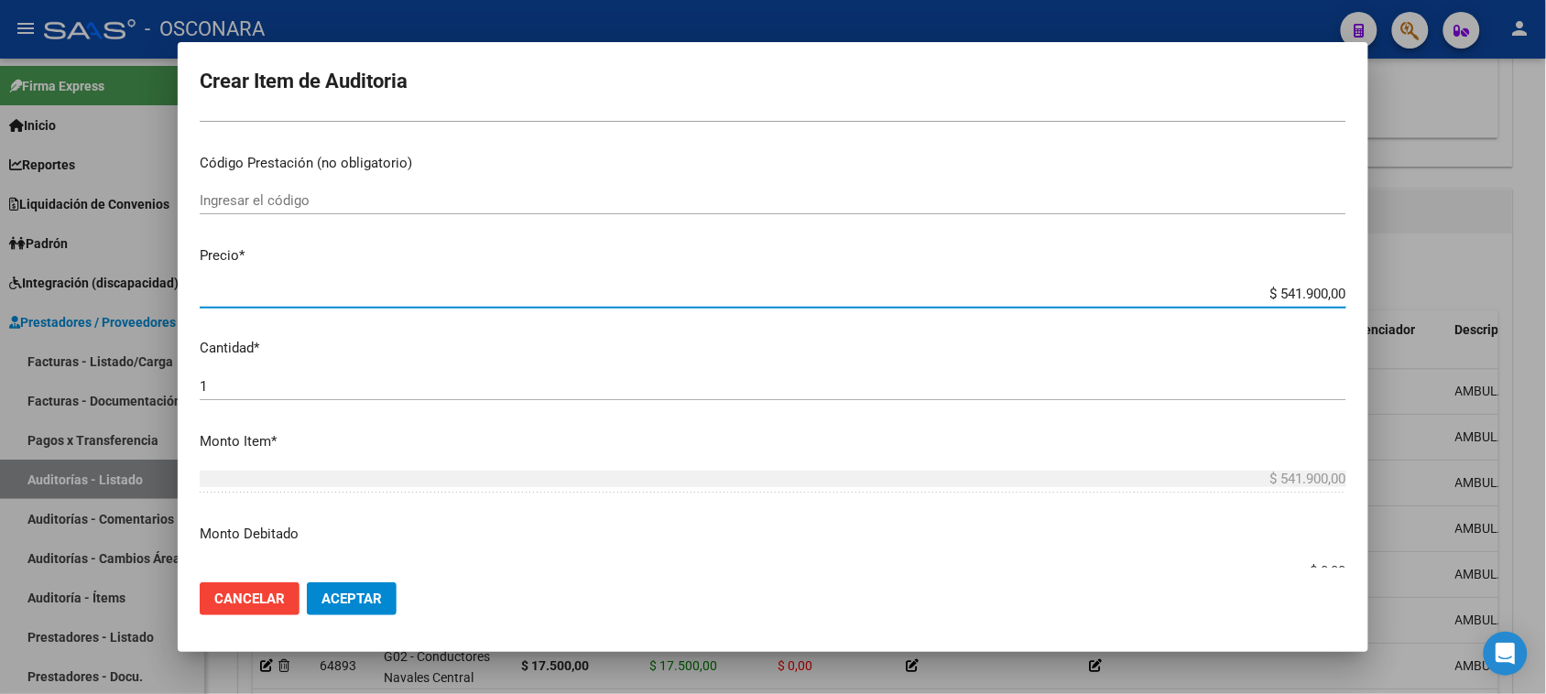
drag, startPoint x: 1258, startPoint y: 291, endPoint x: 1467, endPoint y: 273, distance: 210.6
click at [1467, 273] on div "Crear Item de Auditoria 05289893 Nro Documento 27052898930 CUIL Afiliado Activo…" at bounding box center [773, 347] width 1546 height 694
click at [266, 373] on mat-dialog-content "05289893 Nro Documento 27052898930 CUIL Afiliado Activo Análisis Afiliado Prest…" at bounding box center [773, 343] width 1191 height 452
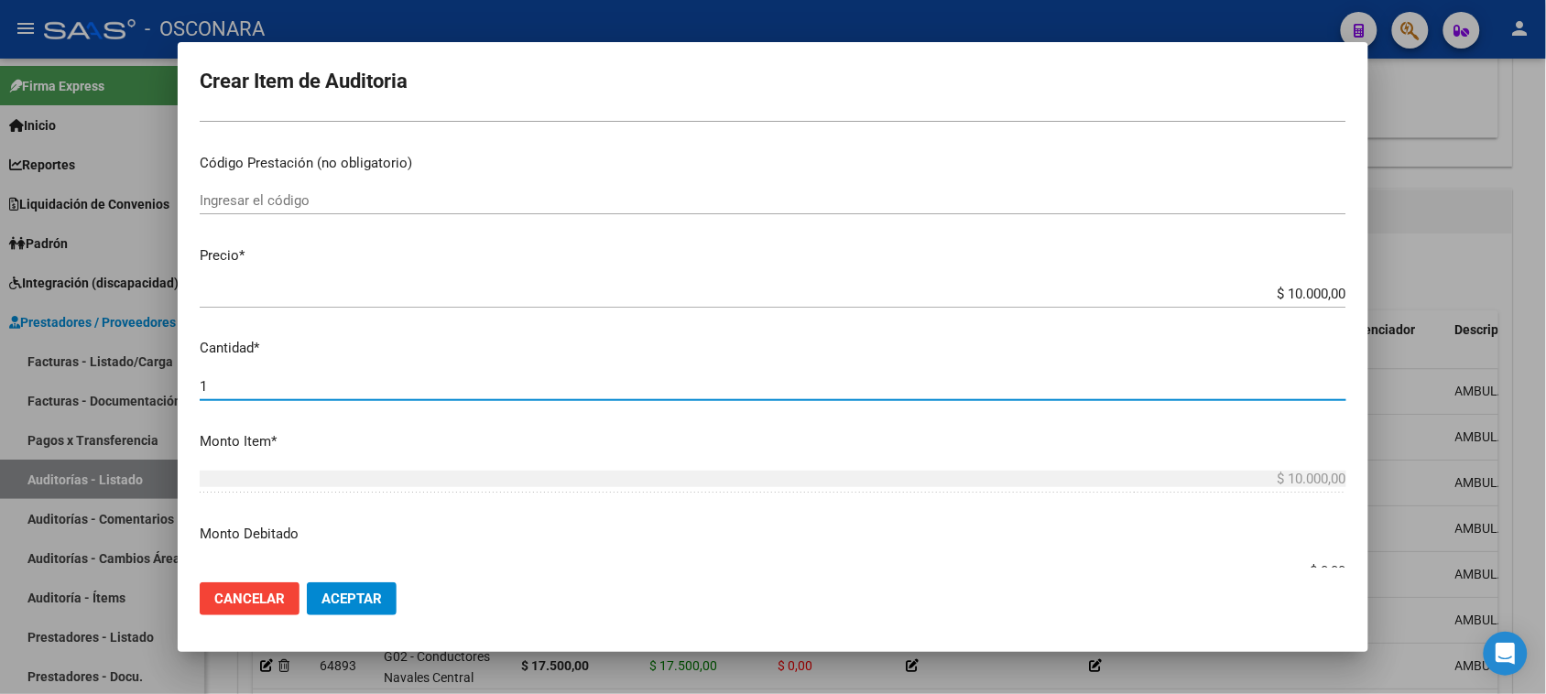
click at [235, 386] on input "1" at bounding box center [773, 386] width 1147 height 16
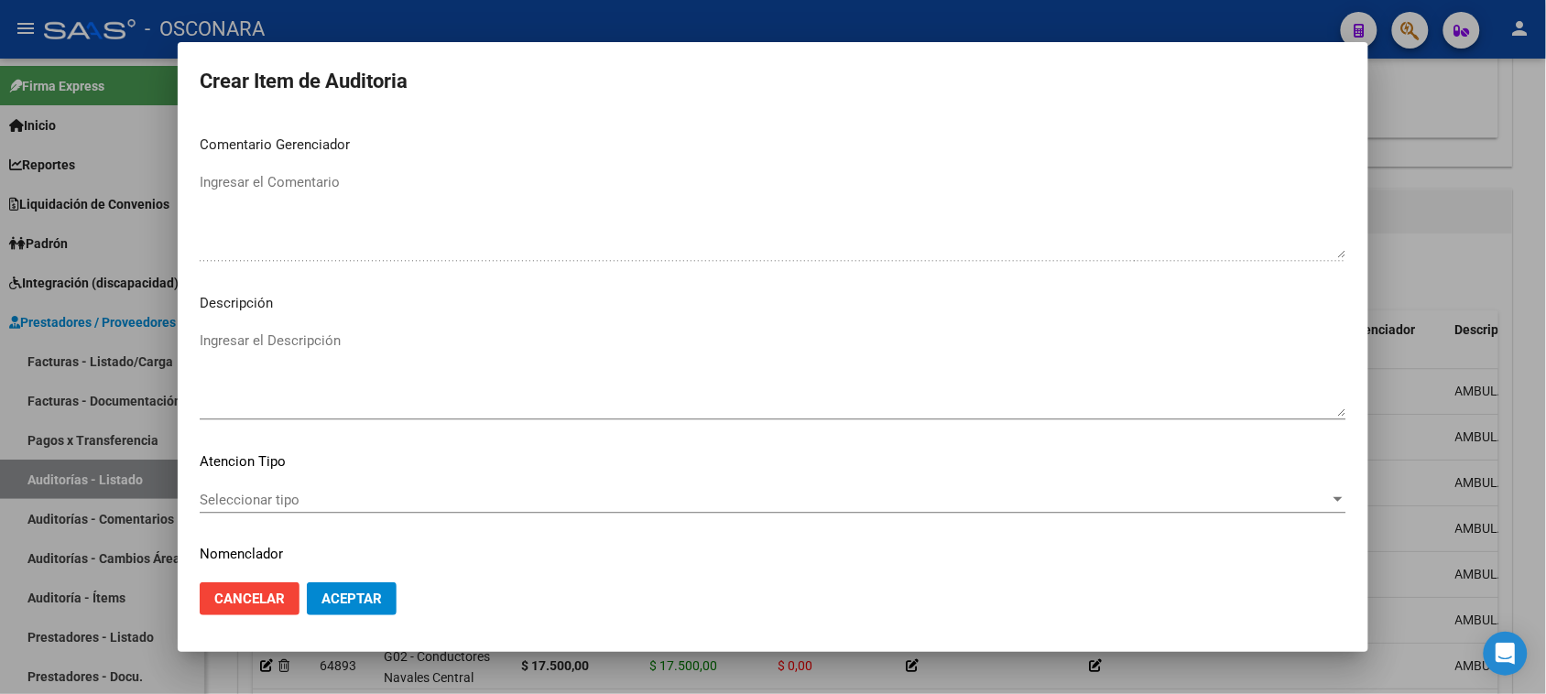
scroll to position [1196, 0]
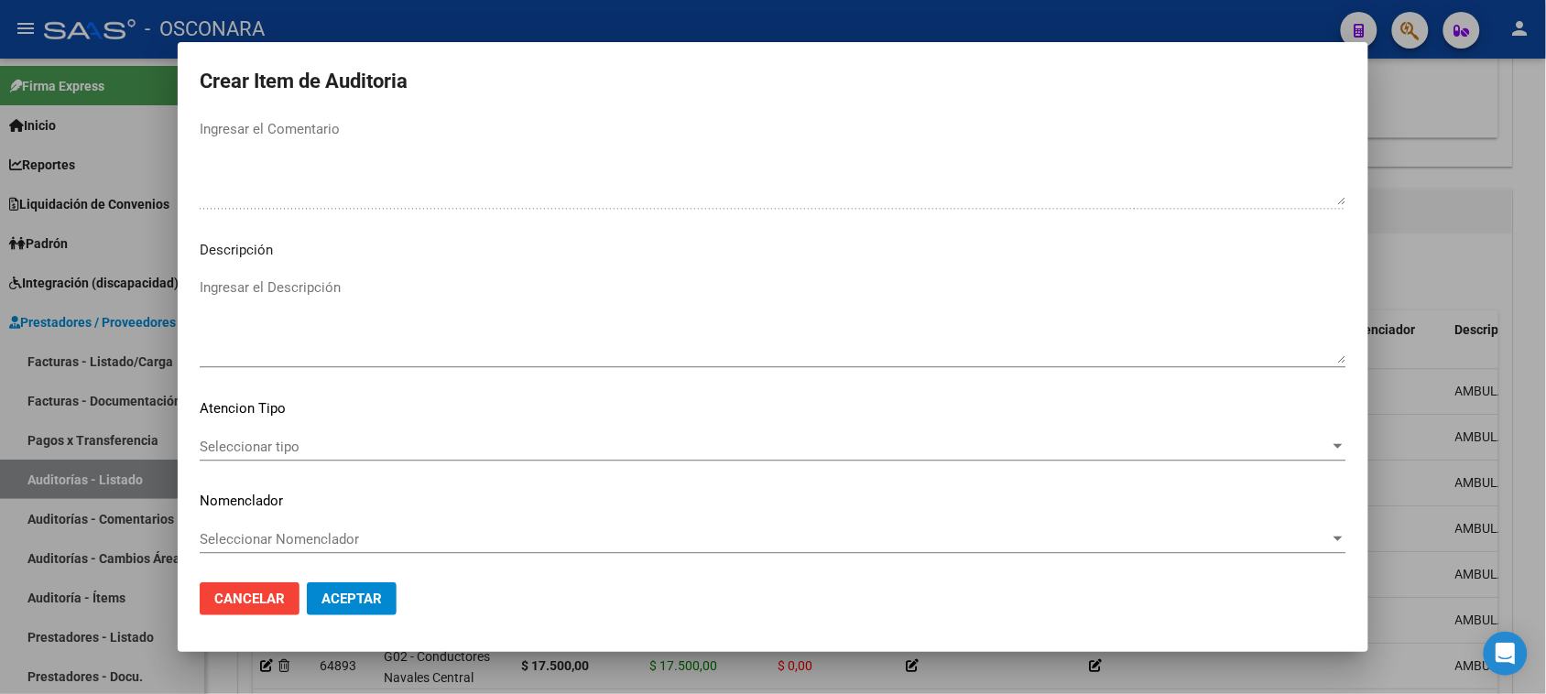
click at [284, 332] on textarea "Ingresar el Descripción" at bounding box center [773, 321] width 1147 height 86
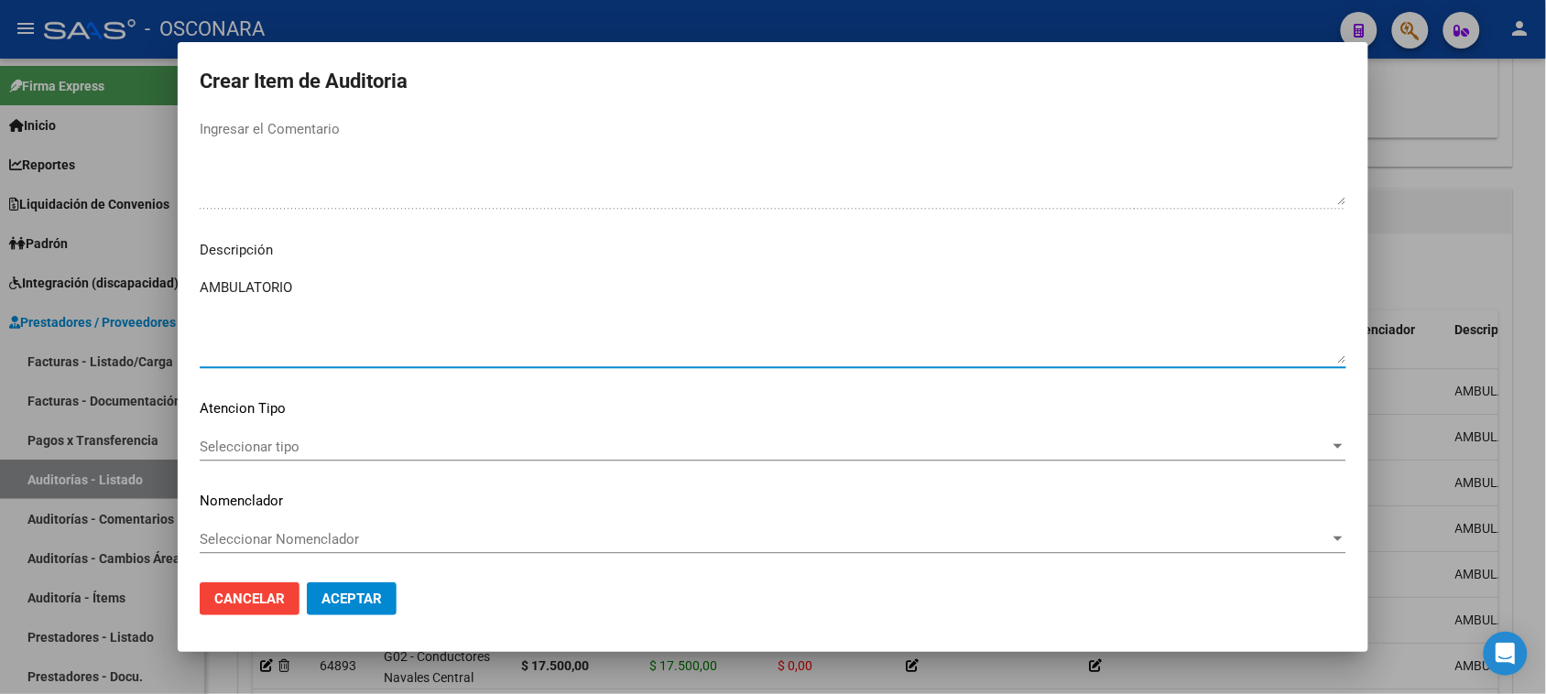
click at [230, 453] on span "Seleccionar tipo" at bounding box center [765, 447] width 1130 height 16
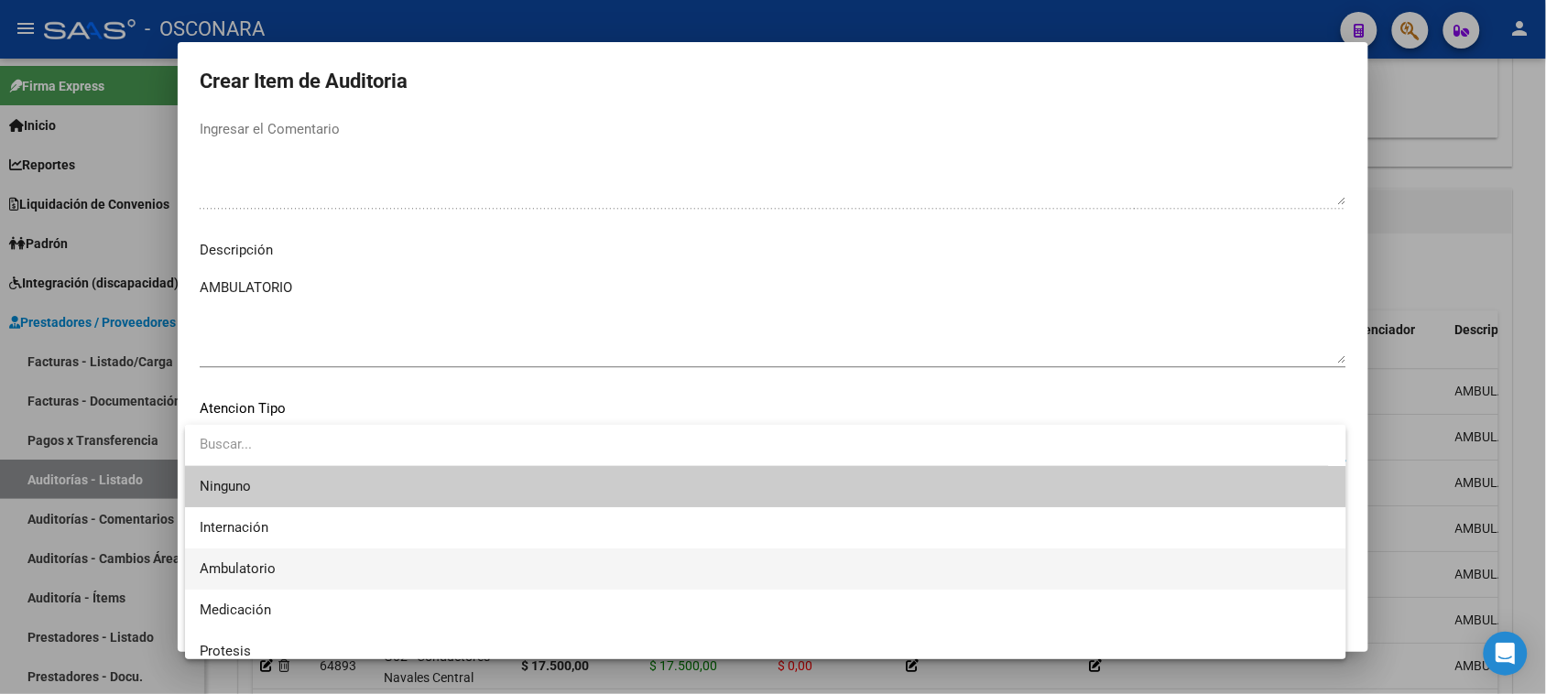
click at [241, 566] on span "Ambulatorio" at bounding box center [238, 569] width 76 height 16
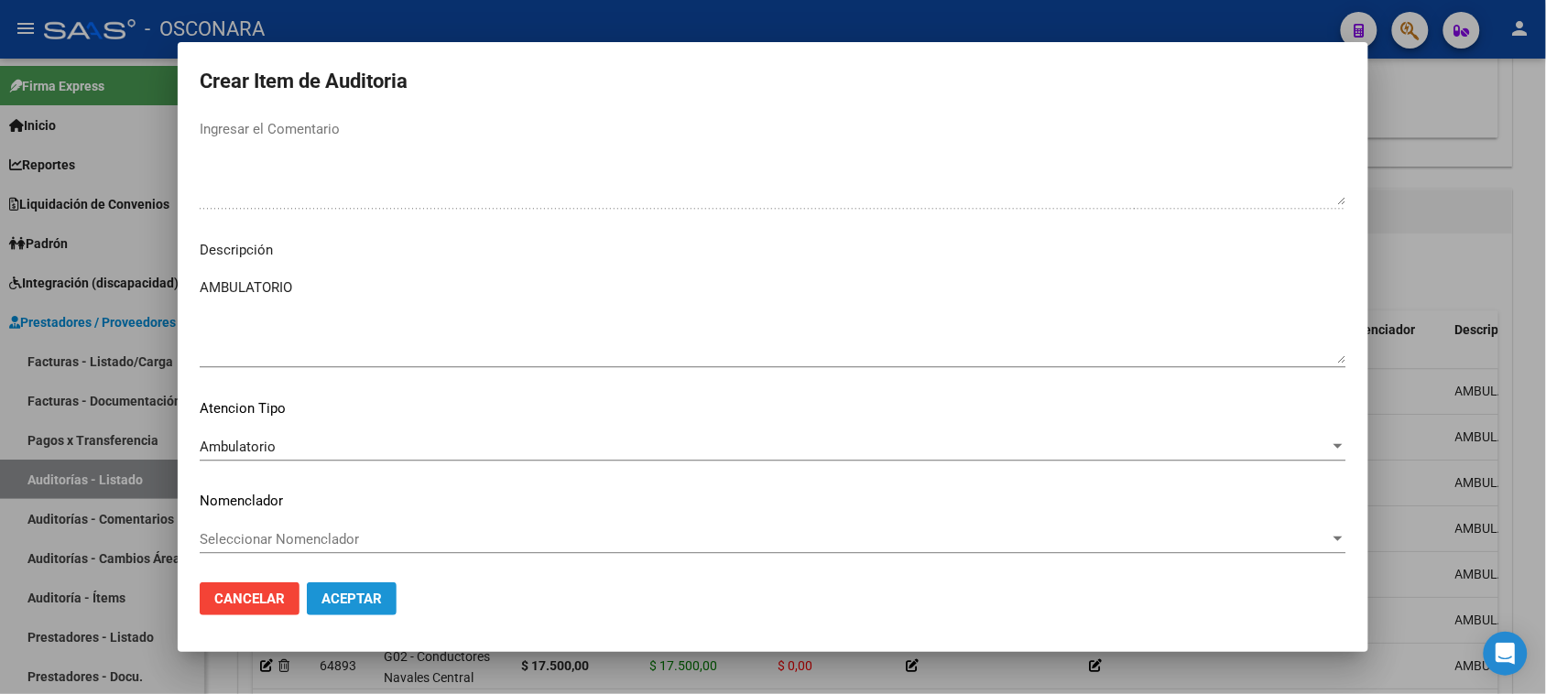
click at [365, 588] on button "Aceptar" at bounding box center [352, 599] width 90 height 33
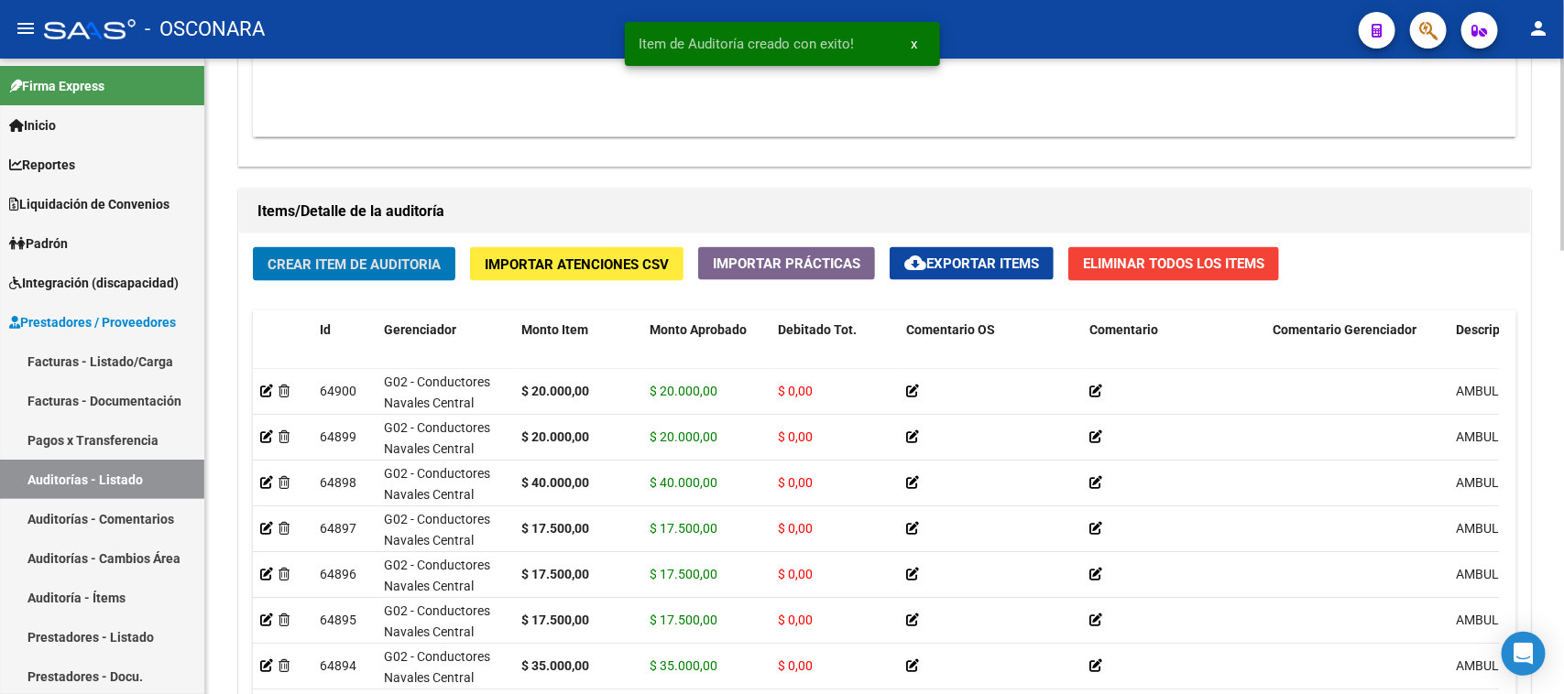
click at [395, 248] on button "Crear Item de Auditoria" at bounding box center [354, 264] width 202 height 34
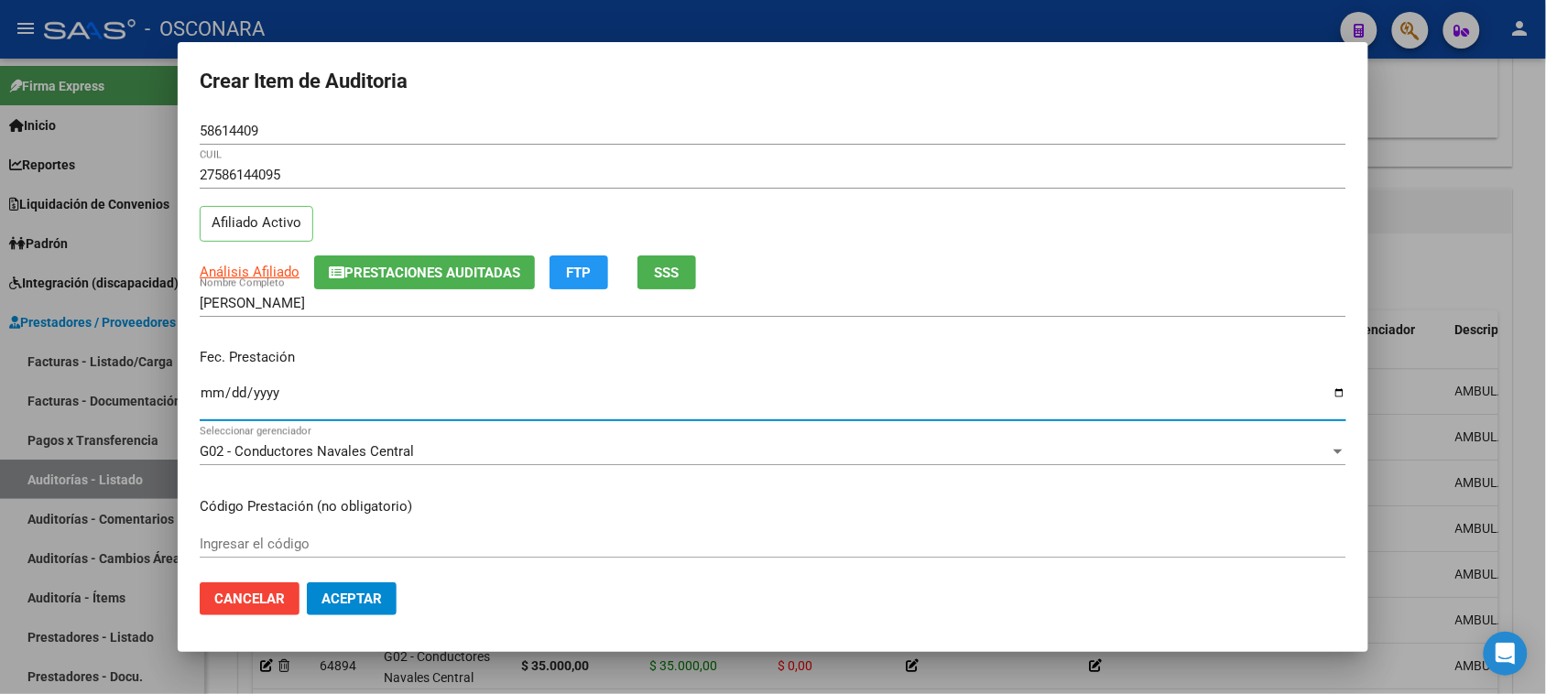
click at [223, 387] on input "Ingresar la fecha" at bounding box center [773, 400] width 1147 height 29
click at [212, 396] on input "Ingresar la fecha" at bounding box center [773, 400] width 1147 height 29
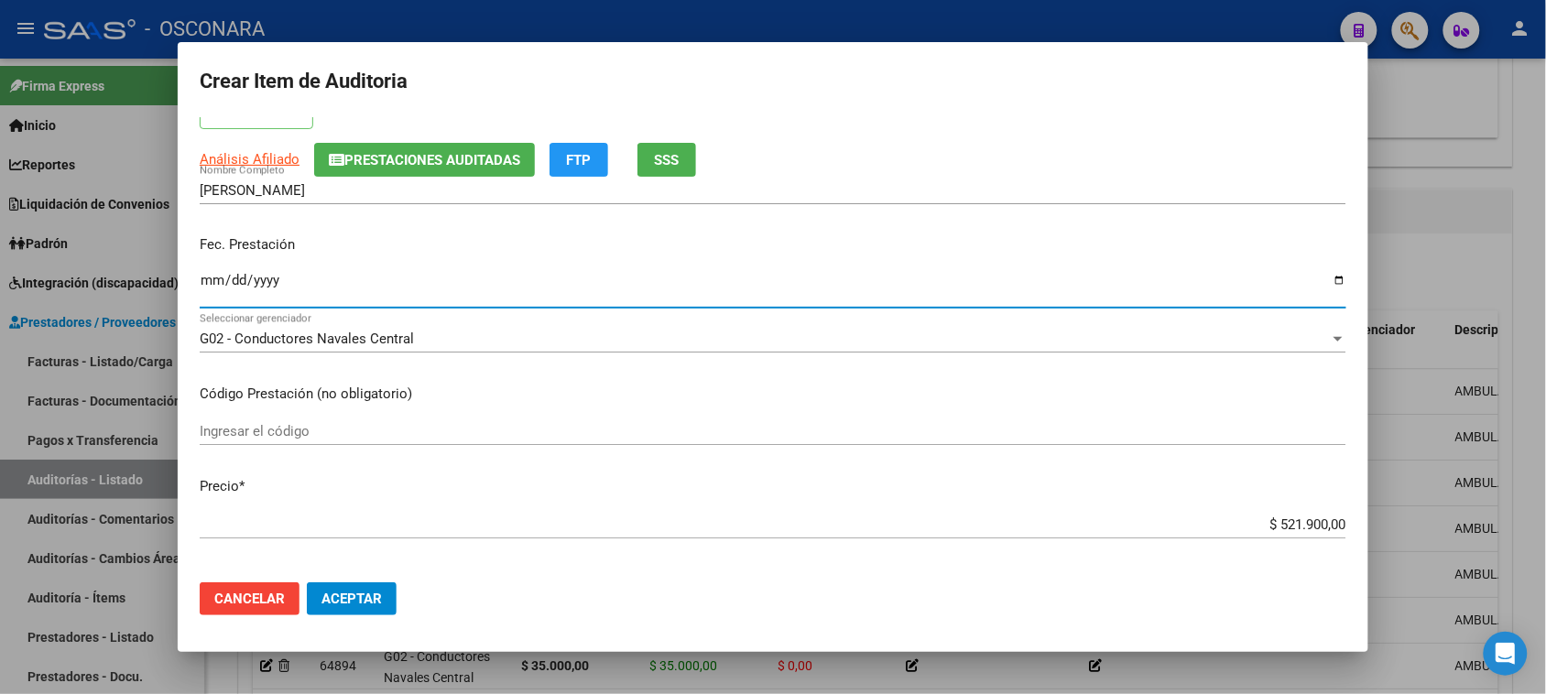
scroll to position [114, 0]
drag, startPoint x: 1261, startPoint y: 516, endPoint x: 1467, endPoint y: 515, distance: 205.2
click at [1457, 520] on div "Crear Item de Auditoria 58614409 Nro Documento 27586144095 CUIL Afiliado Activo…" at bounding box center [773, 347] width 1546 height 694
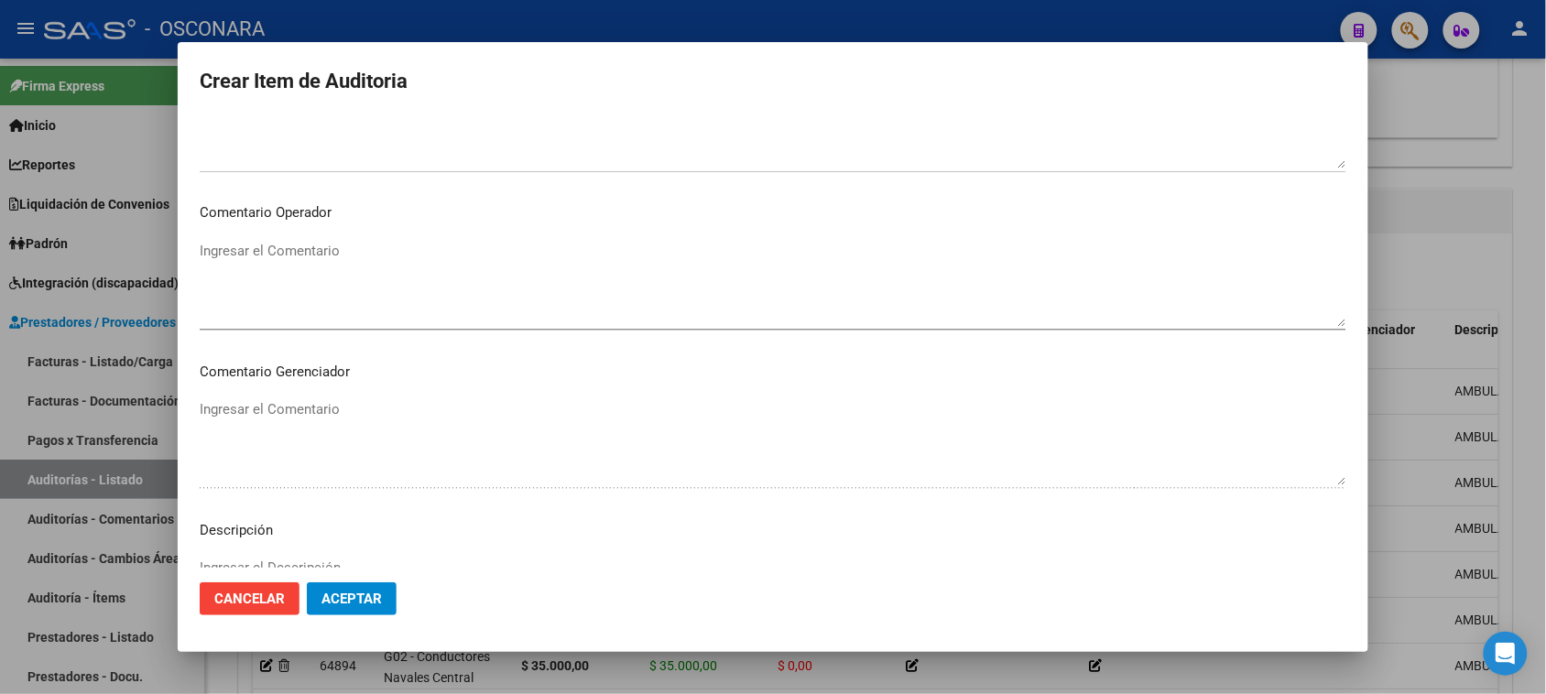
scroll to position [1196, 0]
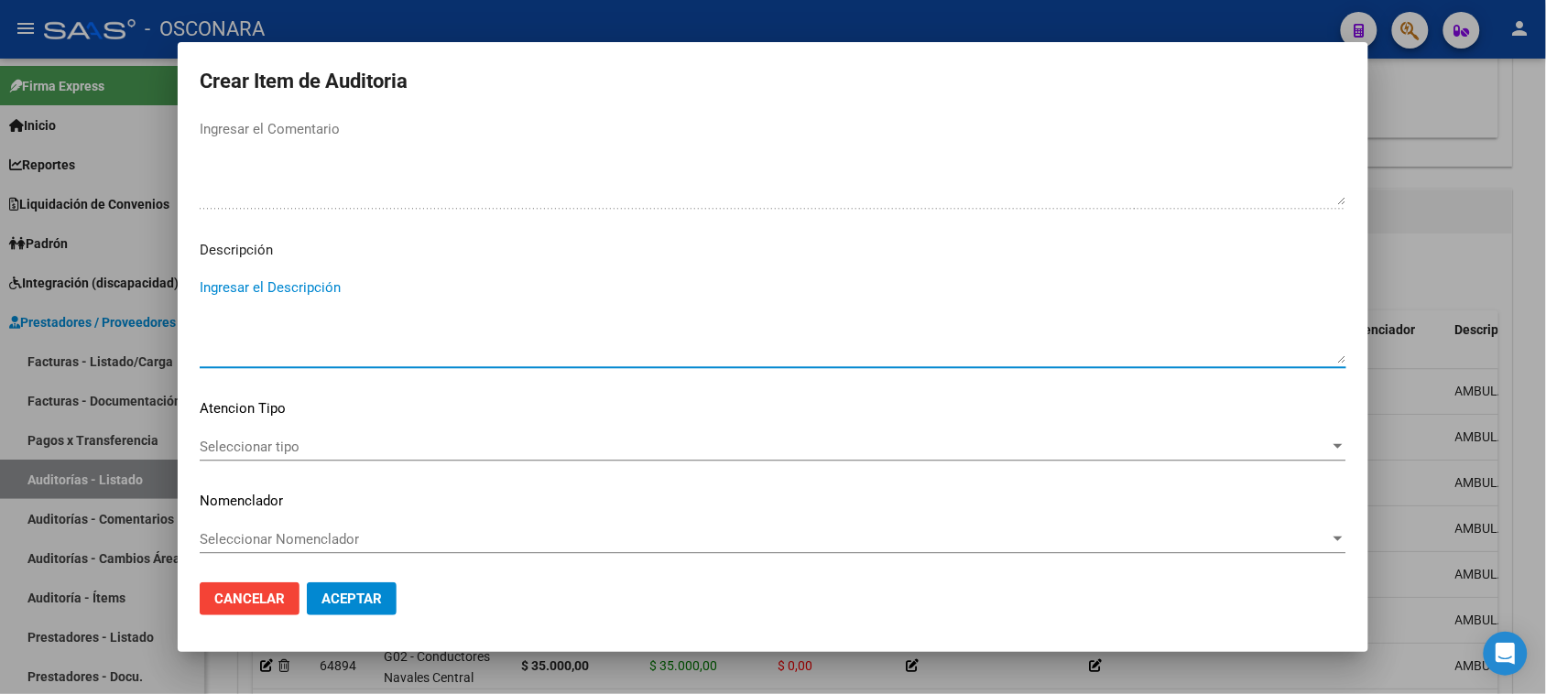
click at [319, 322] on textarea "Ingresar el Descripción" at bounding box center [773, 321] width 1147 height 86
click at [245, 441] on span "Seleccionar tipo" at bounding box center [765, 447] width 1130 height 16
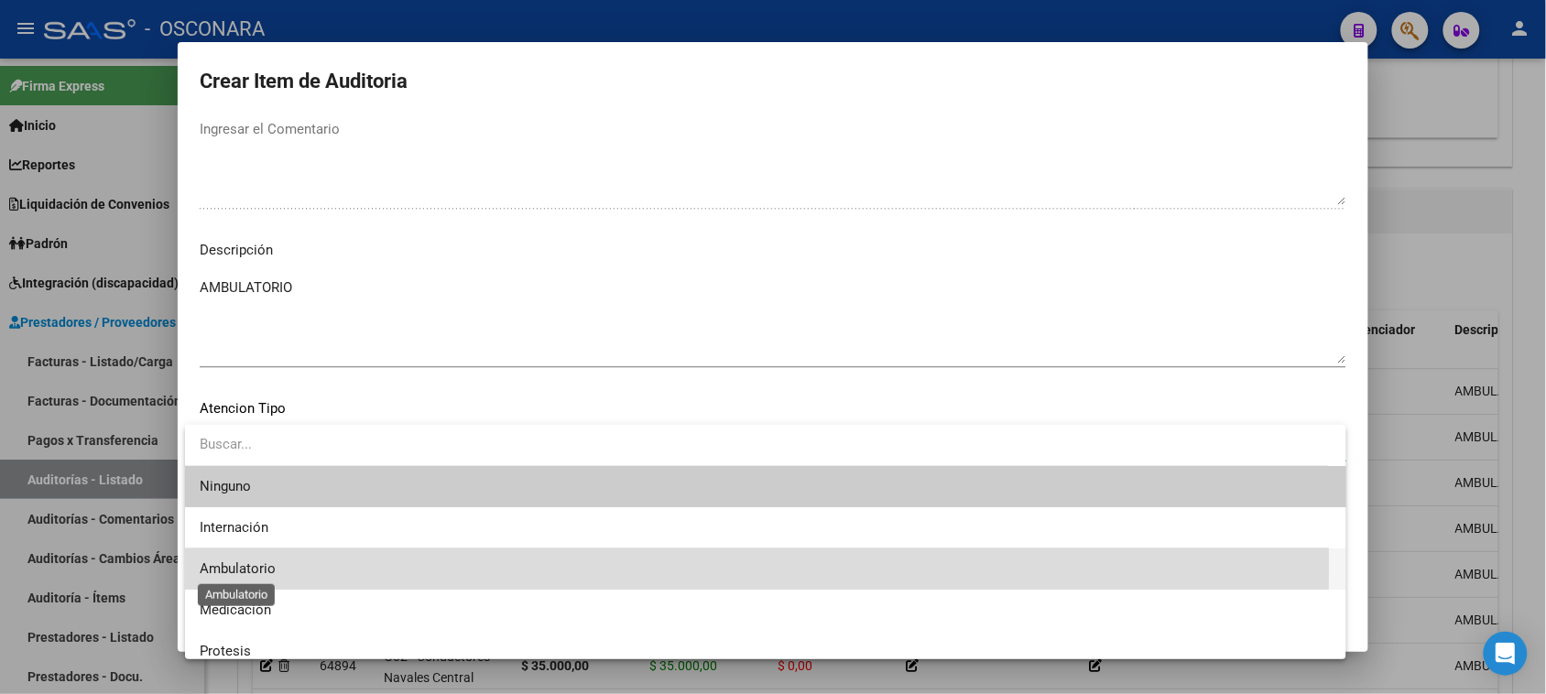
click at [256, 563] on span "Ambulatorio" at bounding box center [238, 569] width 76 height 16
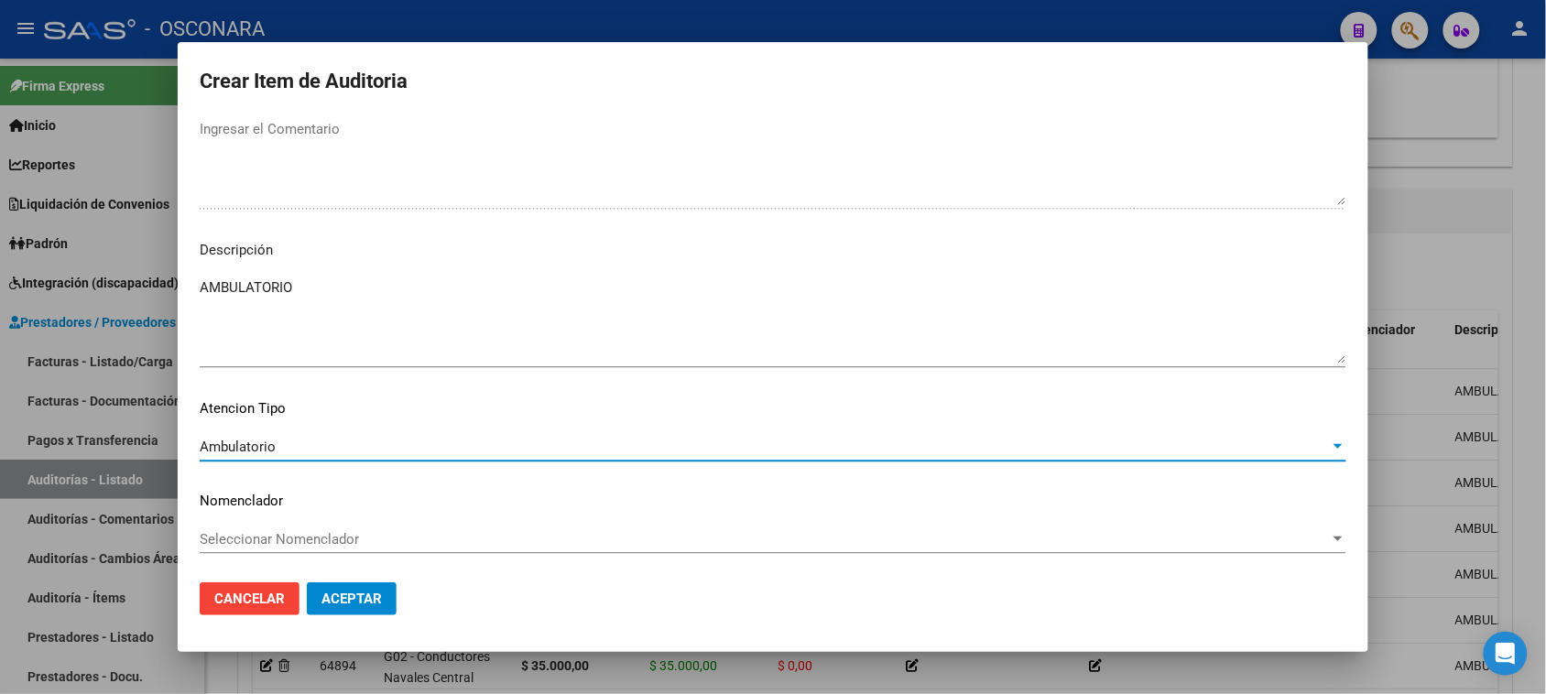
click at [360, 598] on span "Aceptar" at bounding box center [352, 599] width 60 height 16
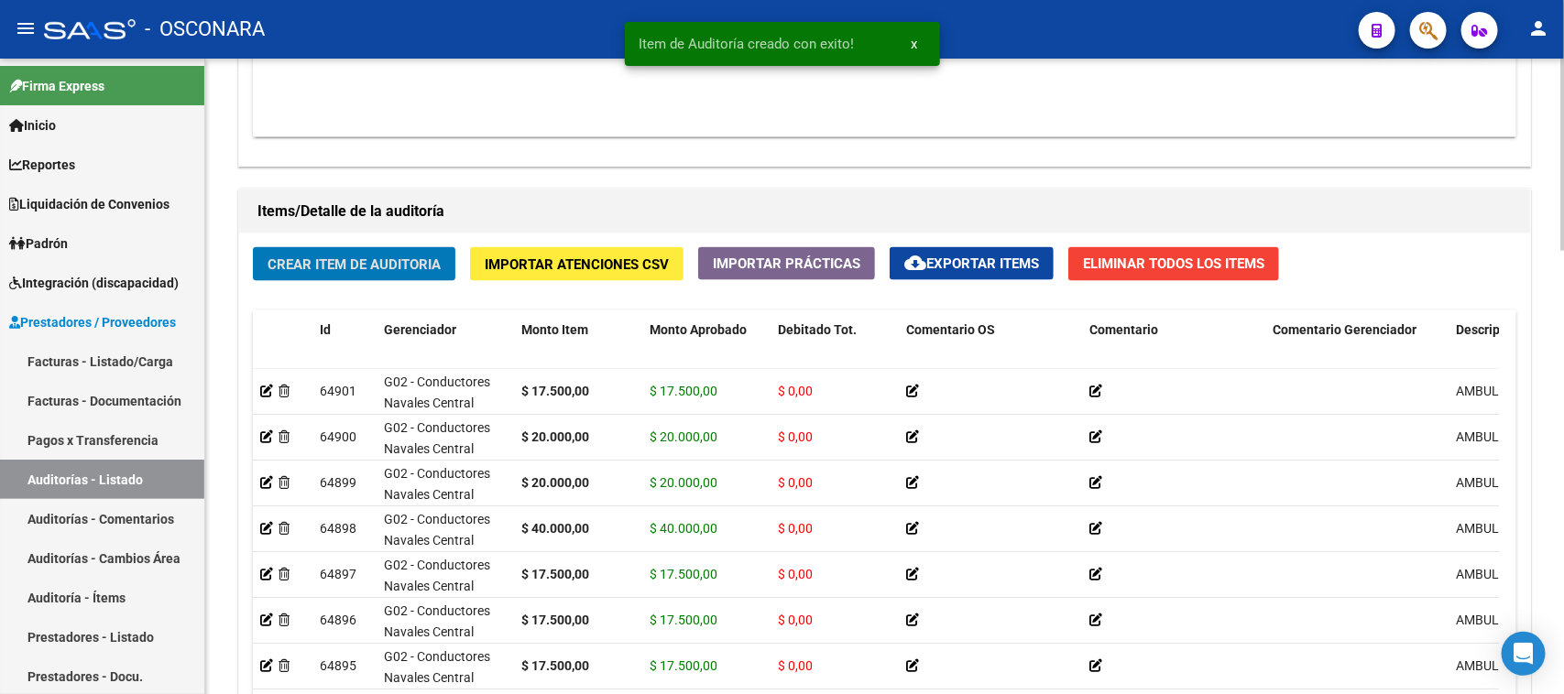
click at [403, 247] on button "Crear Item de Auditoria" at bounding box center [354, 264] width 202 height 34
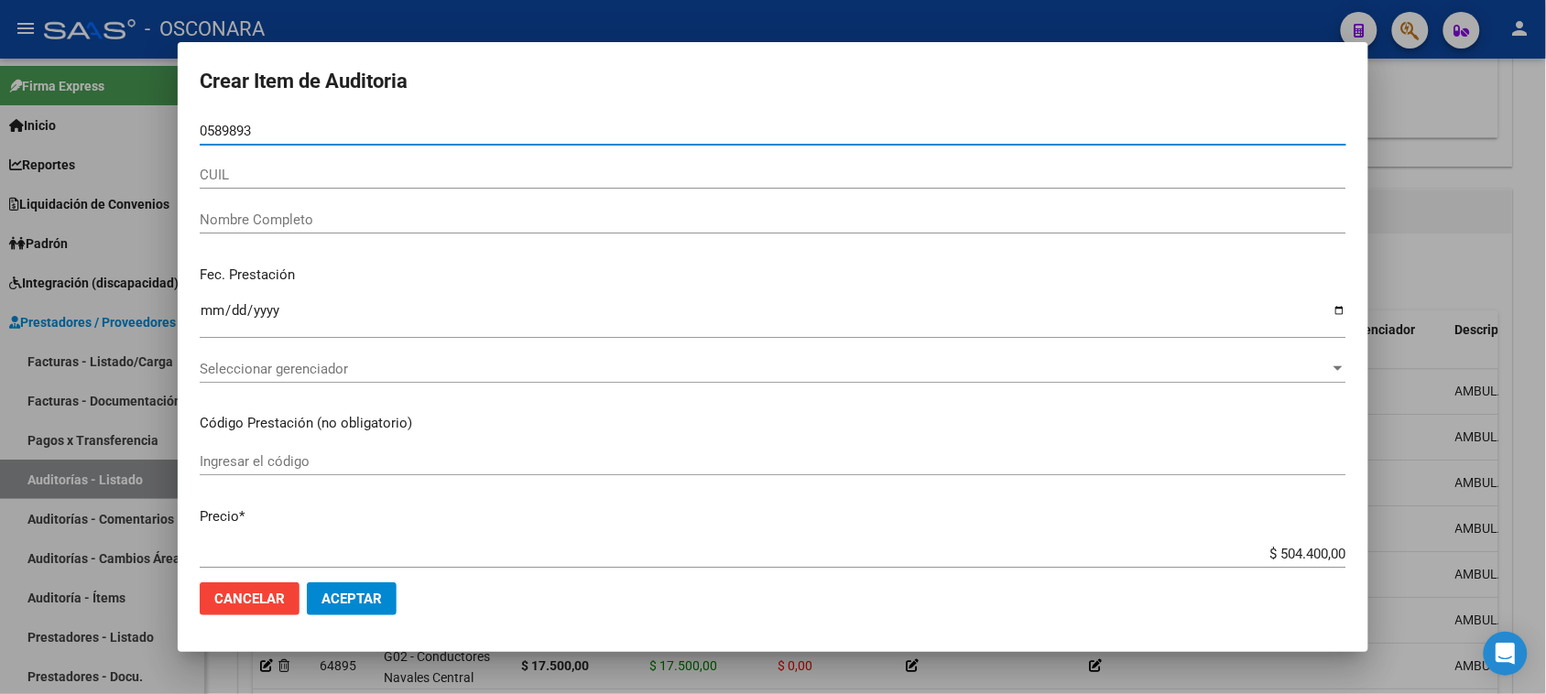
click at [216, 124] on input "0589893" at bounding box center [773, 131] width 1147 height 16
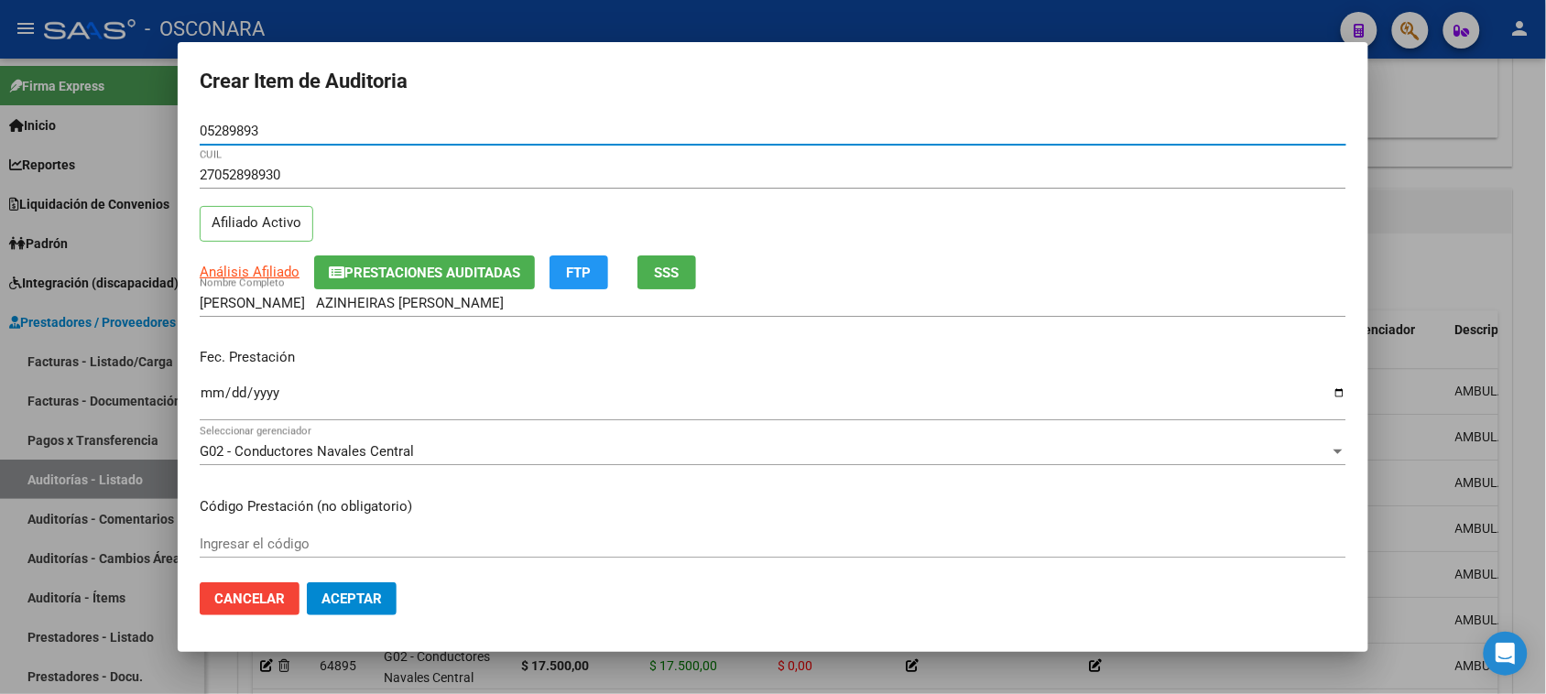
click at [213, 390] on input "Ingresar la fecha" at bounding box center [773, 400] width 1147 height 29
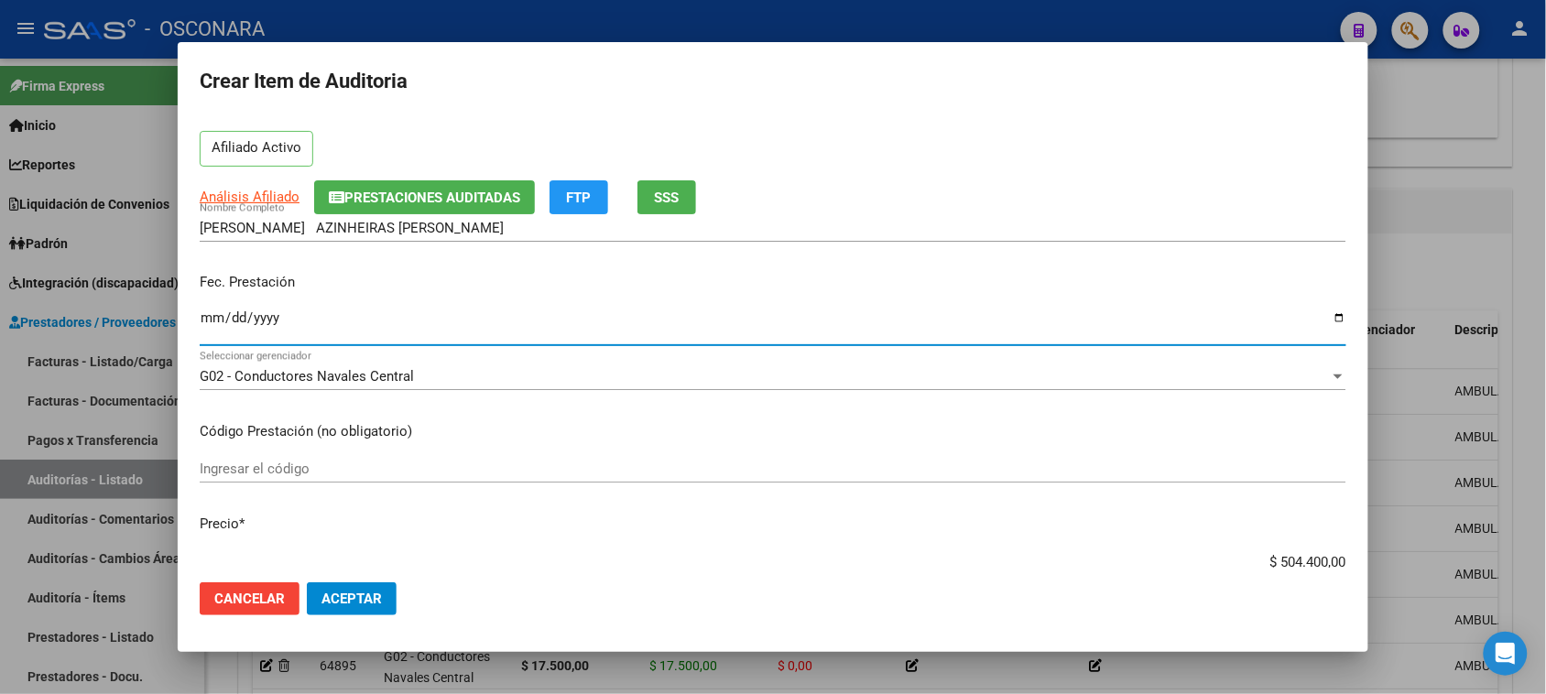
scroll to position [114, 0]
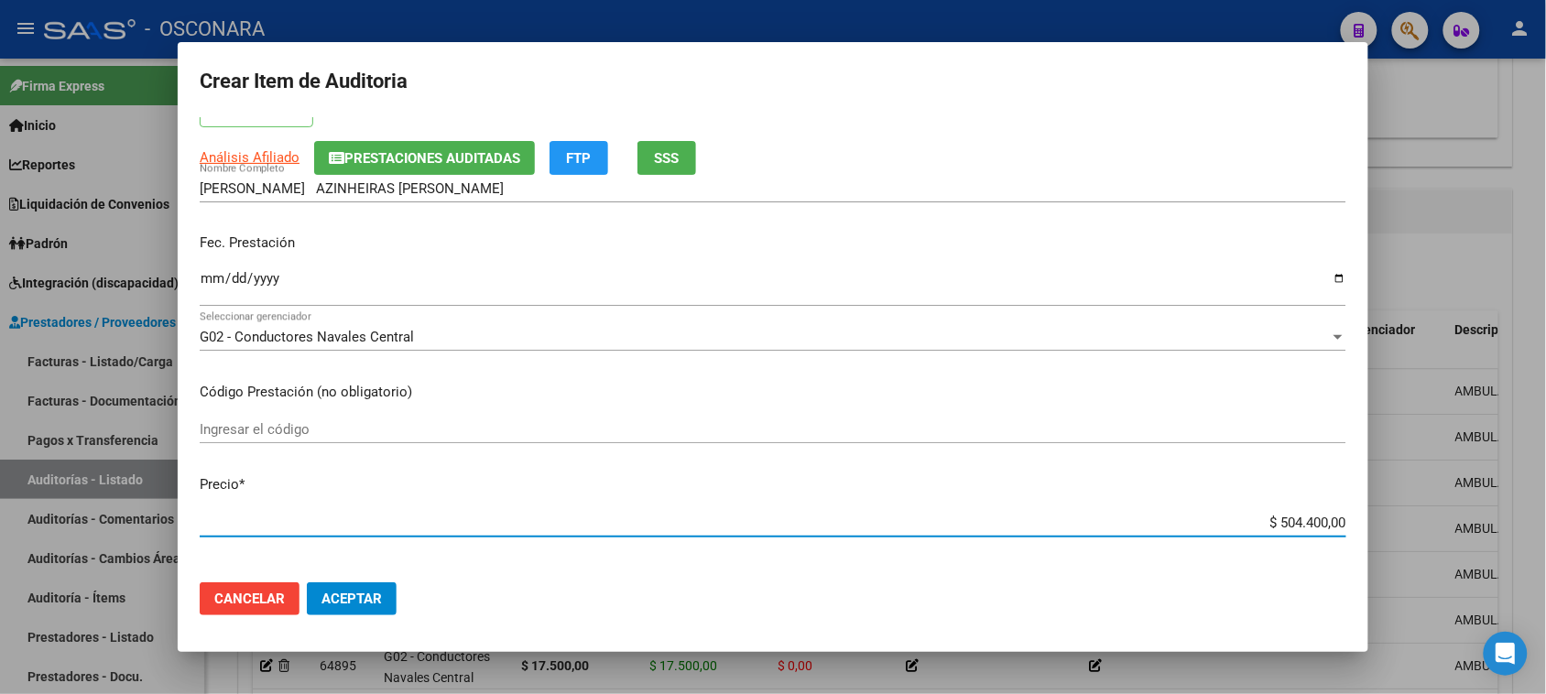
drag, startPoint x: 1261, startPoint y: 522, endPoint x: 1532, endPoint y: 476, distance: 275.0
click at [1490, 491] on div "Crear Item de Auditoria 05289893 Nro Documento 27052898930 CUIL Afiliado Activo…" at bounding box center [773, 347] width 1546 height 694
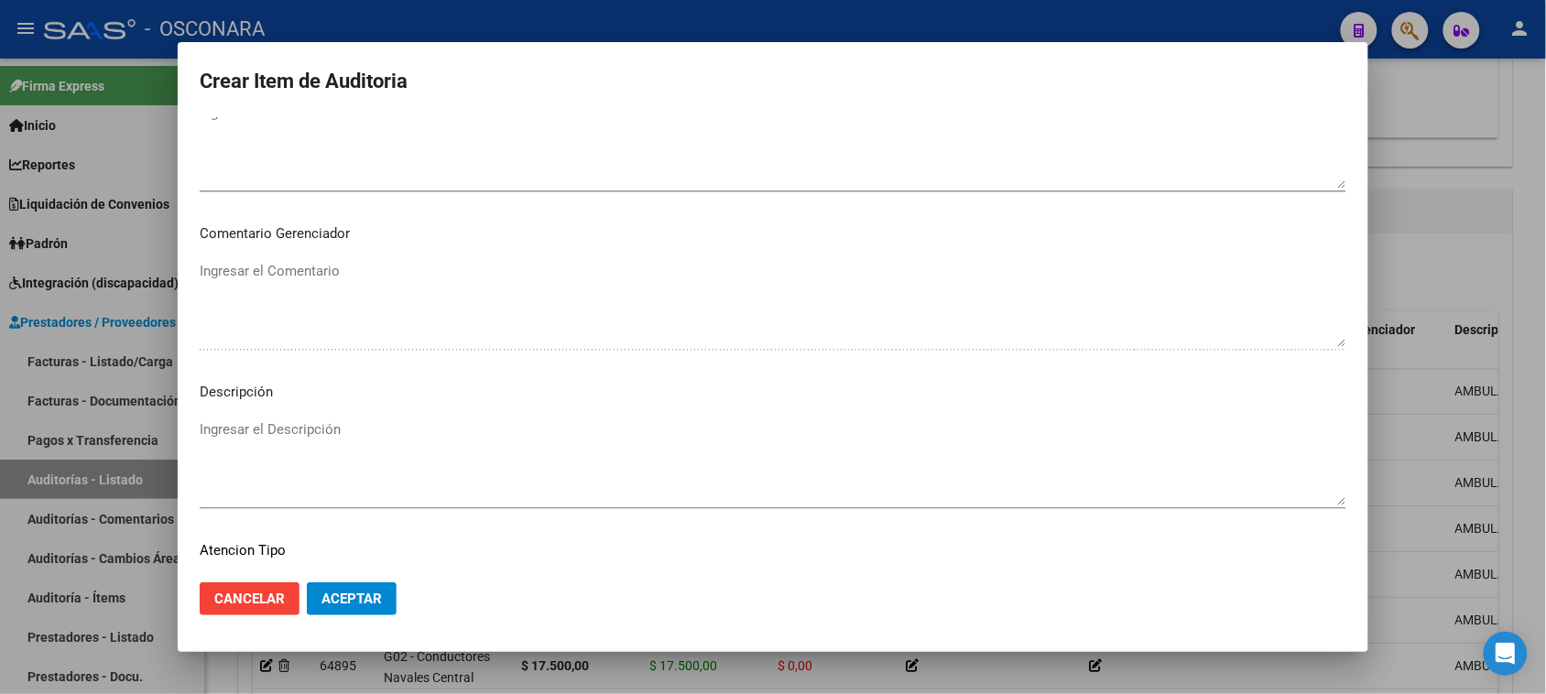
scroll to position [1196, 0]
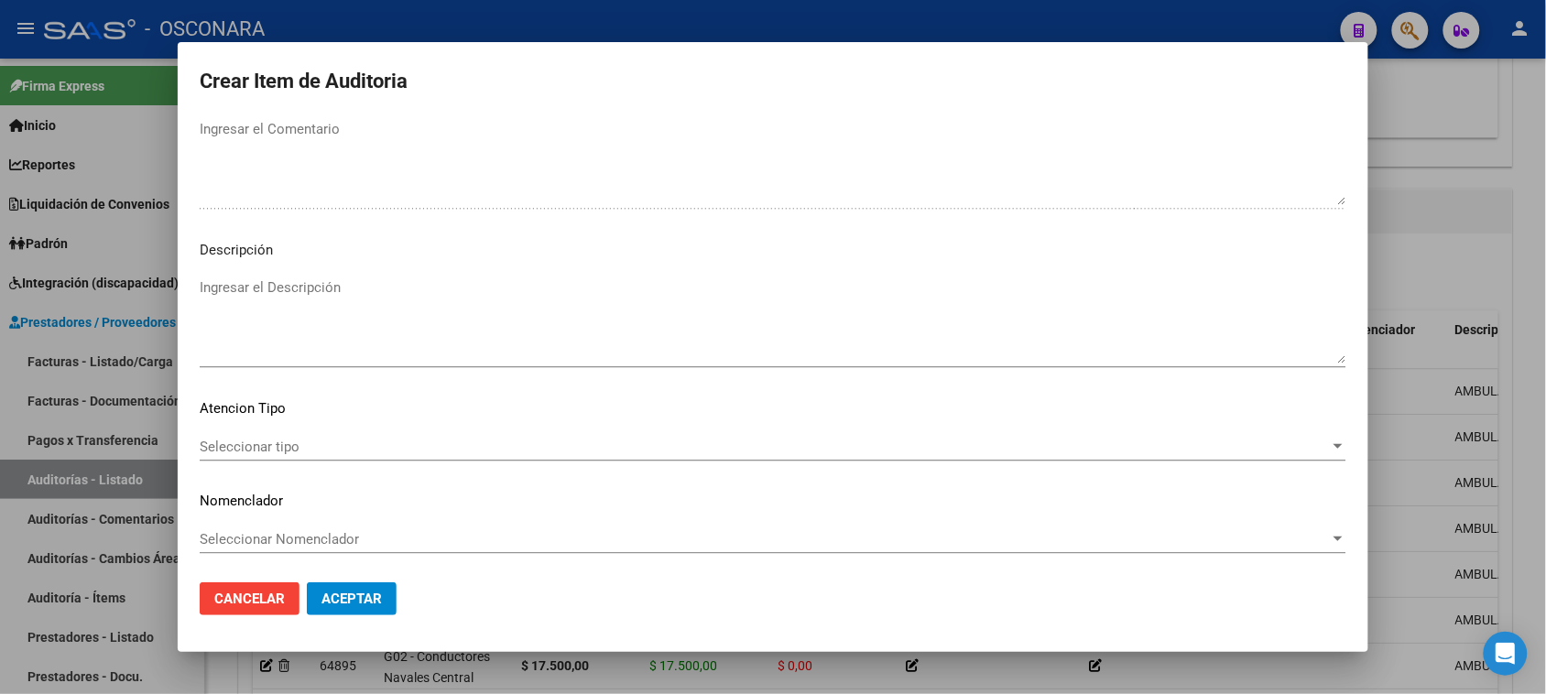
click at [383, 293] on textarea "Ingresar el Descripción" at bounding box center [773, 321] width 1147 height 86
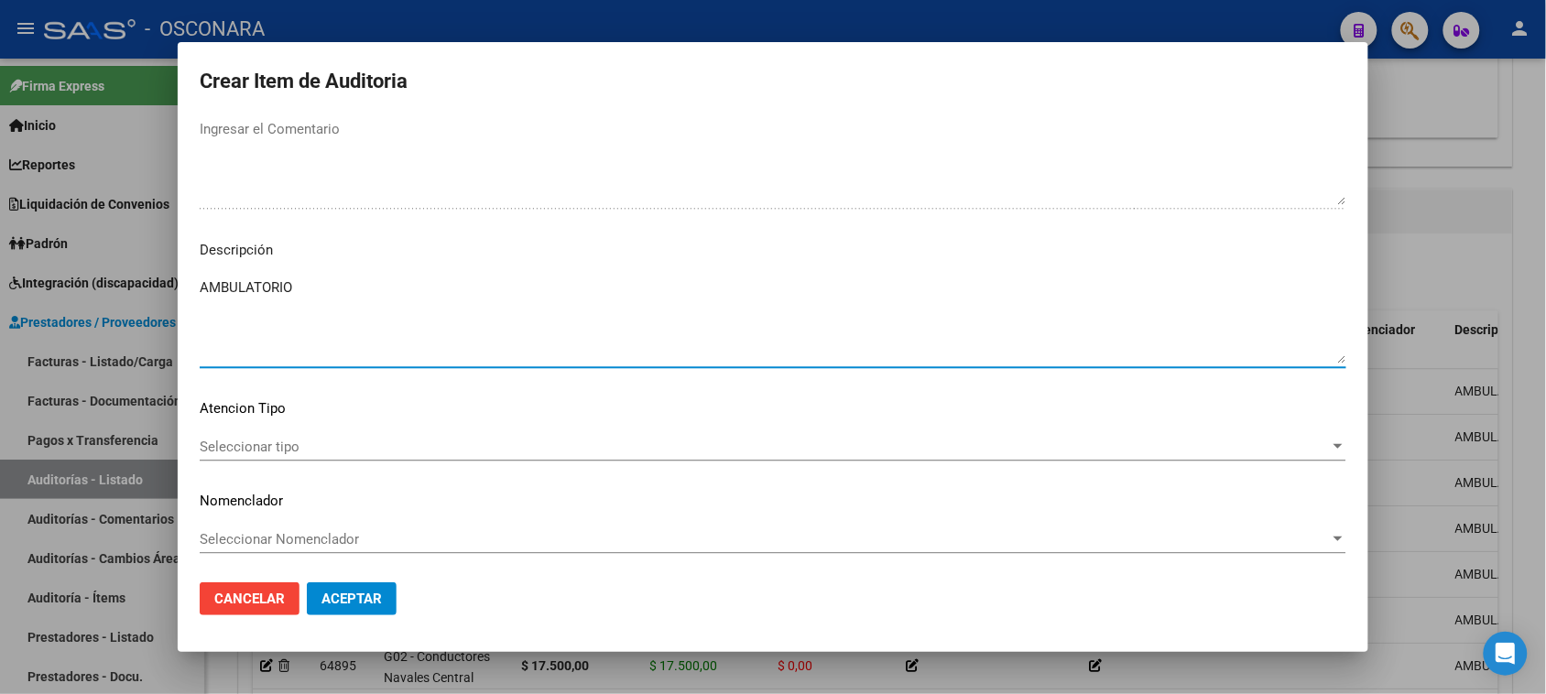
click at [263, 444] on span "Seleccionar tipo" at bounding box center [765, 447] width 1130 height 16
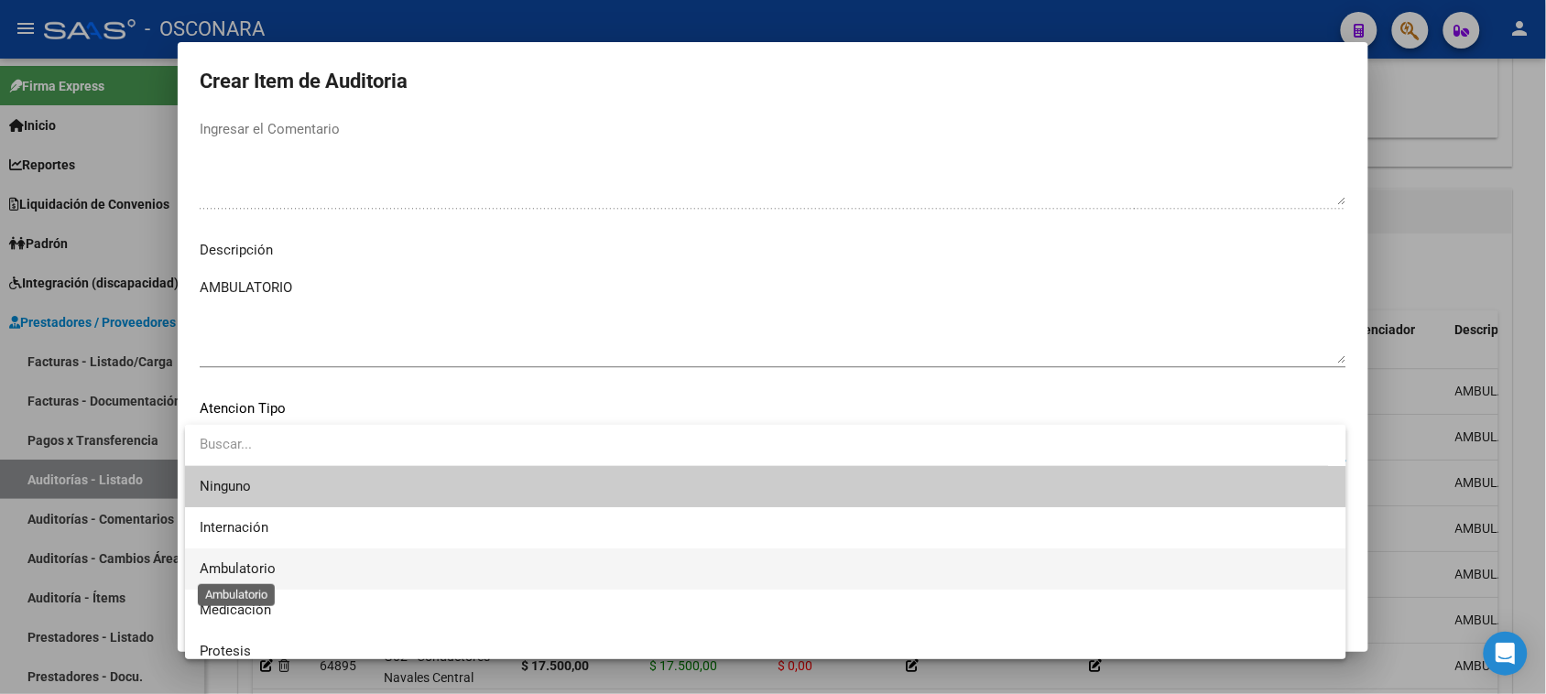
click at [270, 570] on span "Ambulatorio" at bounding box center [238, 569] width 76 height 16
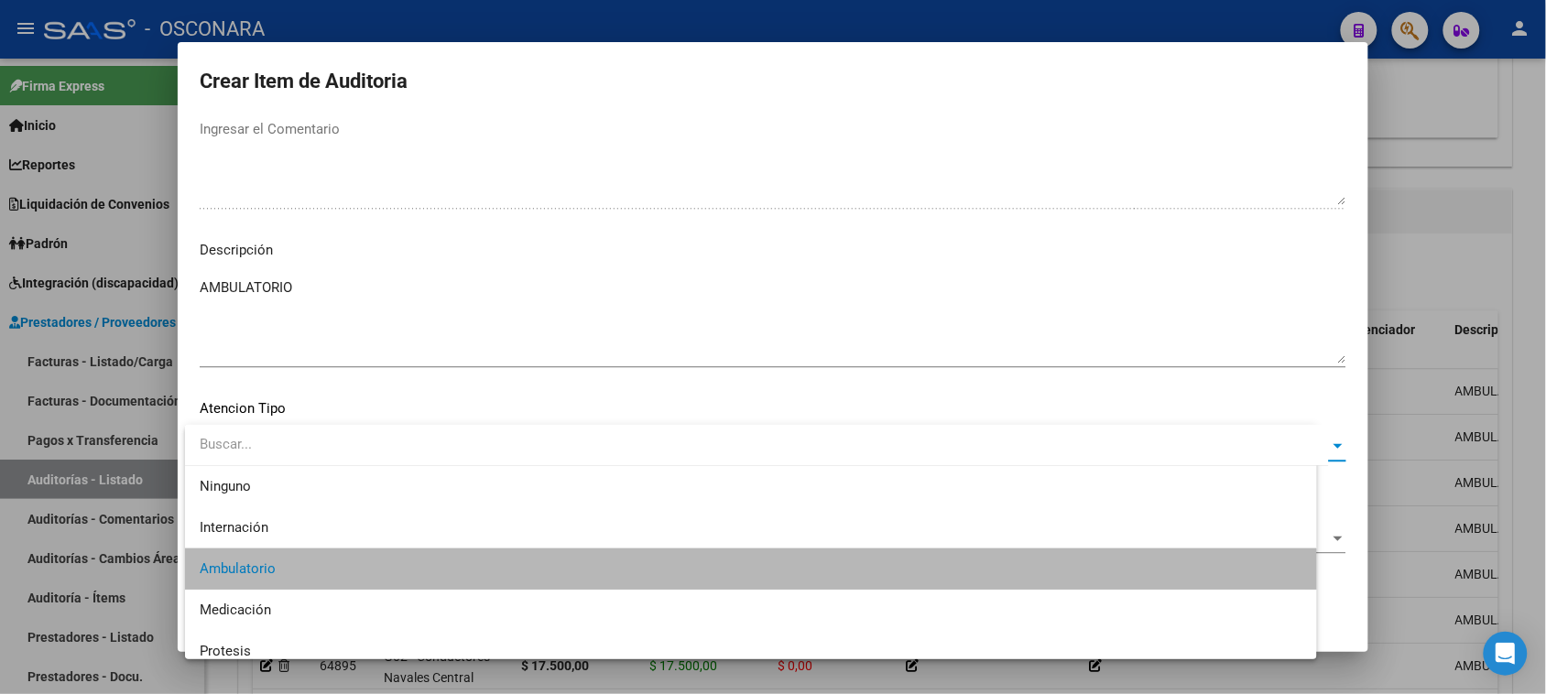
click at [337, 616] on mat-dialog-actions "Cancelar Aceptar" at bounding box center [773, 599] width 1147 height 62
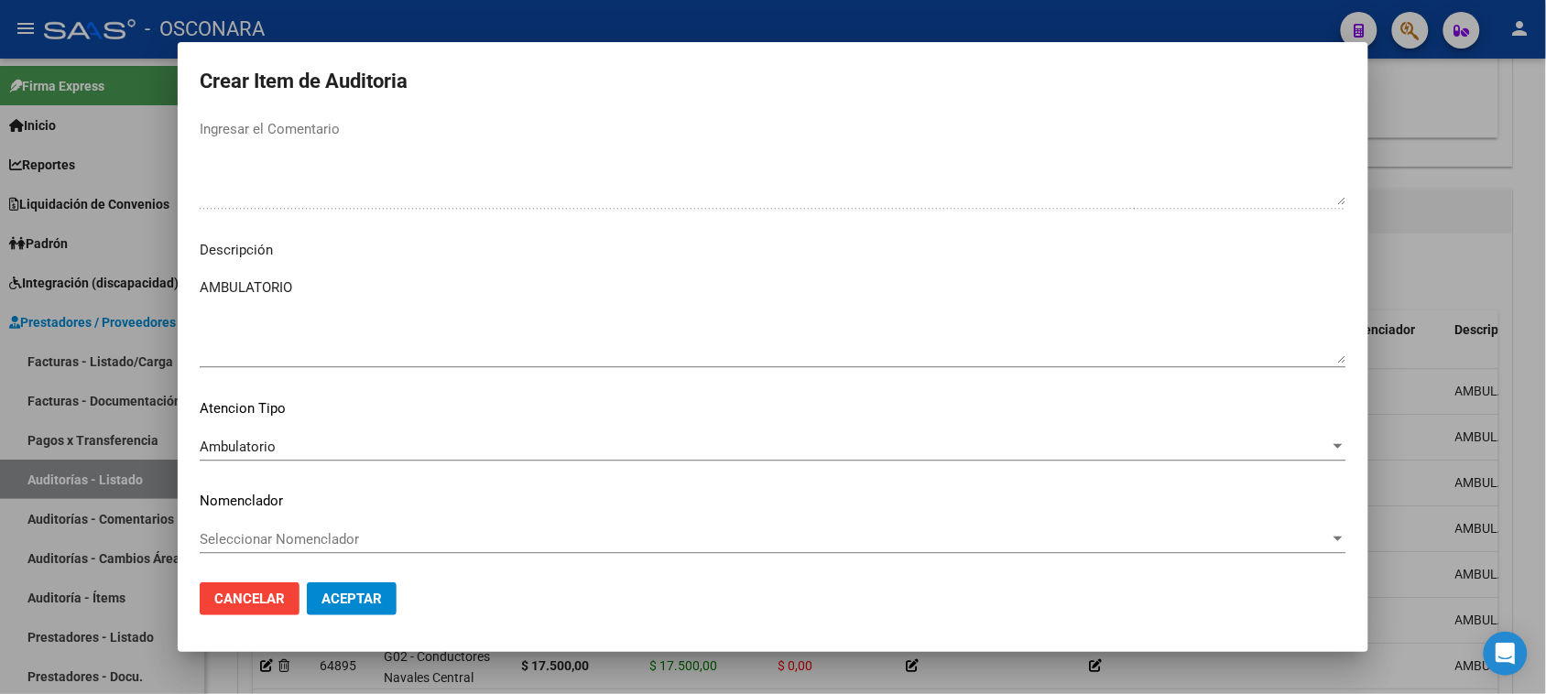
click at [343, 605] on span "Aceptar" at bounding box center [352, 599] width 60 height 16
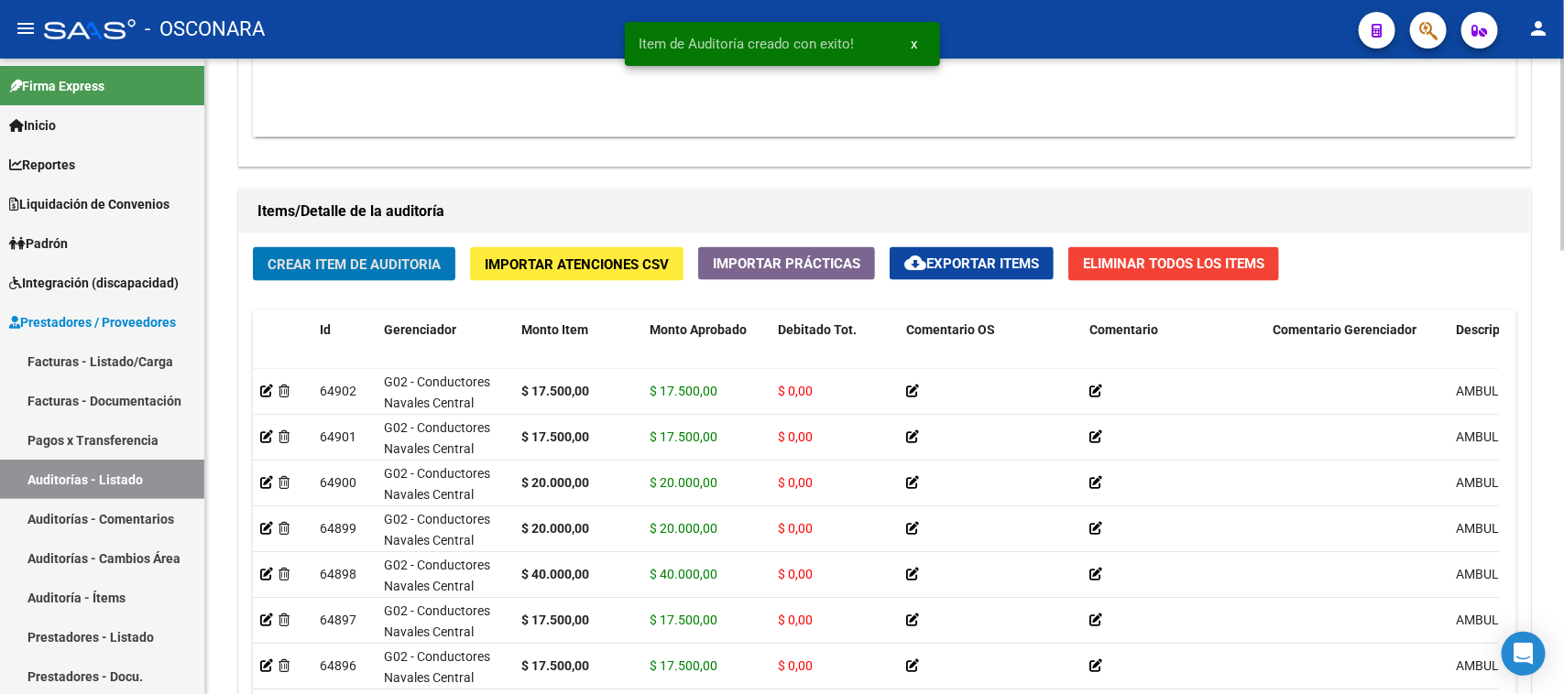
click at [376, 247] on button "Crear Item de Auditoria" at bounding box center [354, 264] width 202 height 34
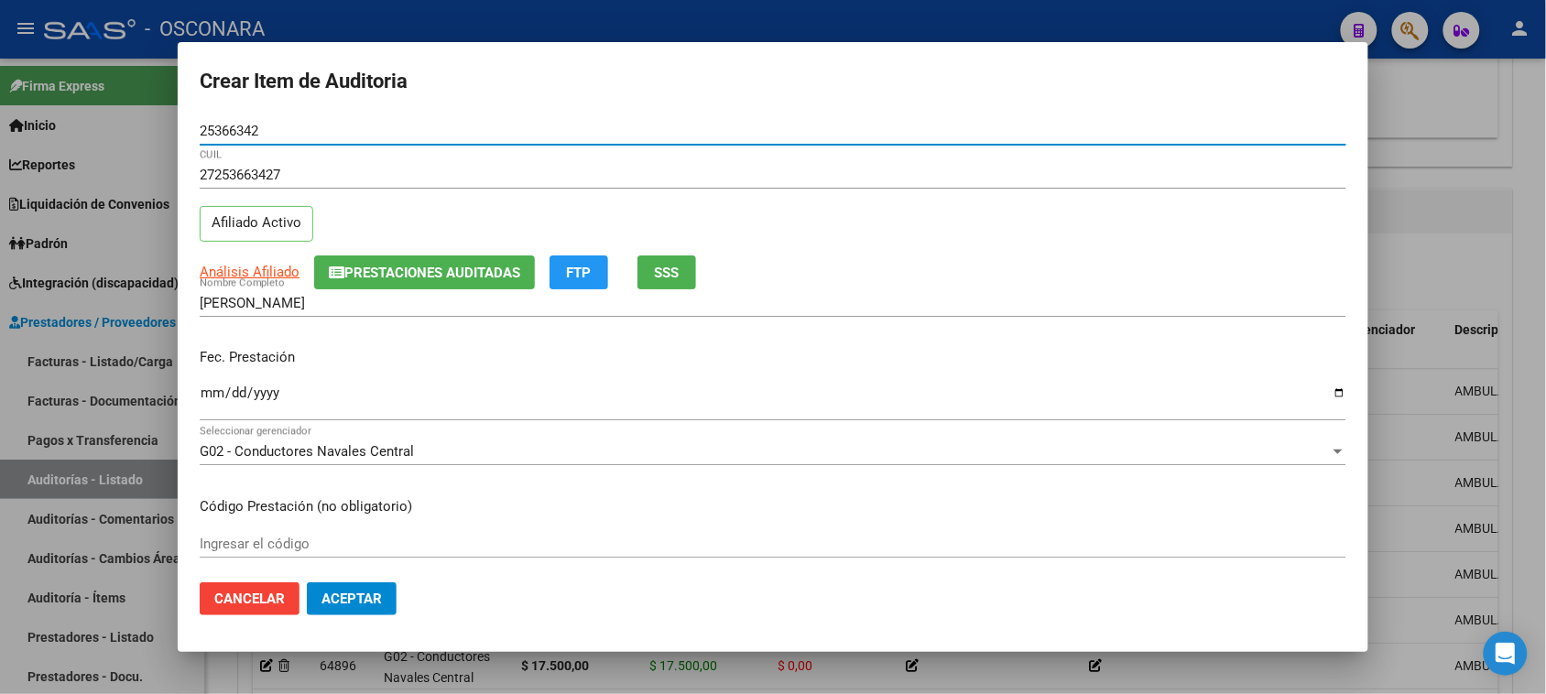
click at [207, 403] on input "Ingresar la fecha" at bounding box center [773, 400] width 1147 height 29
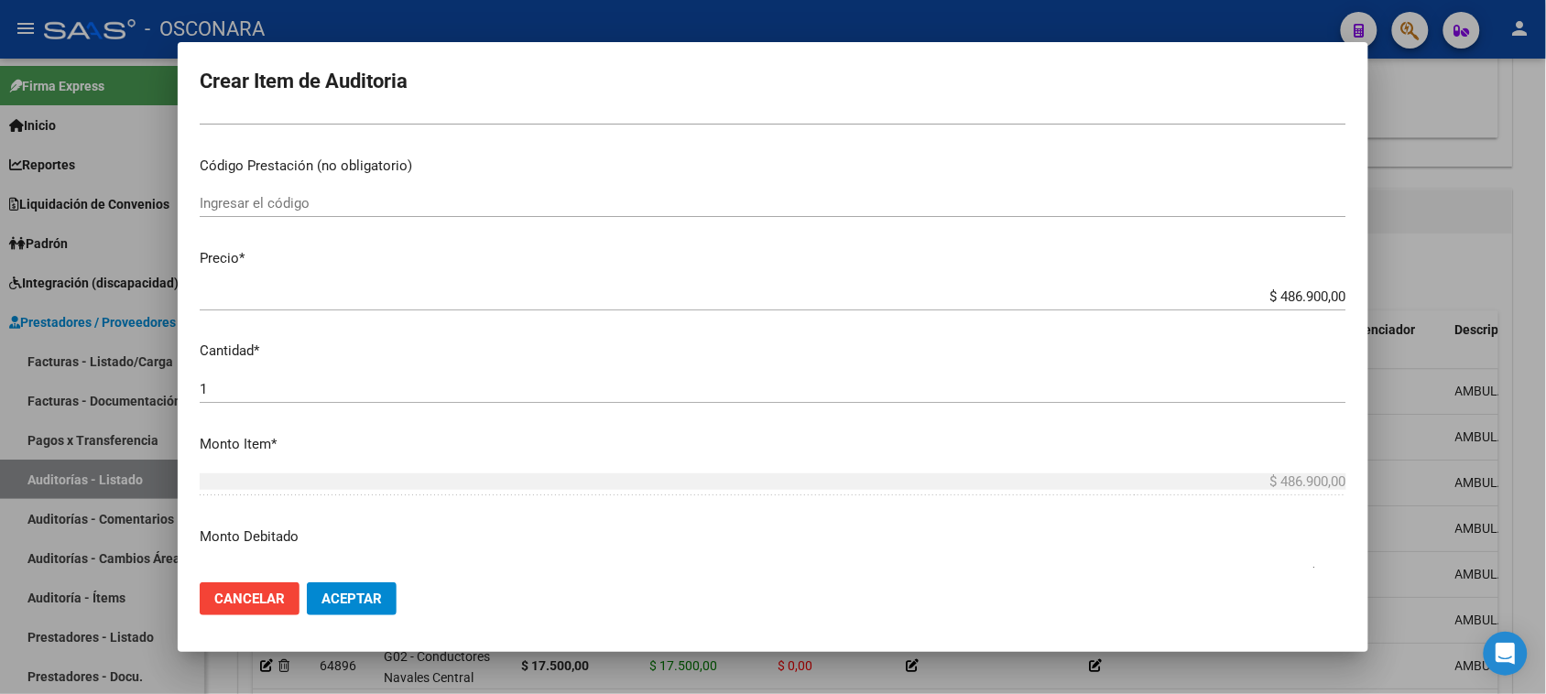
scroll to position [343, 0]
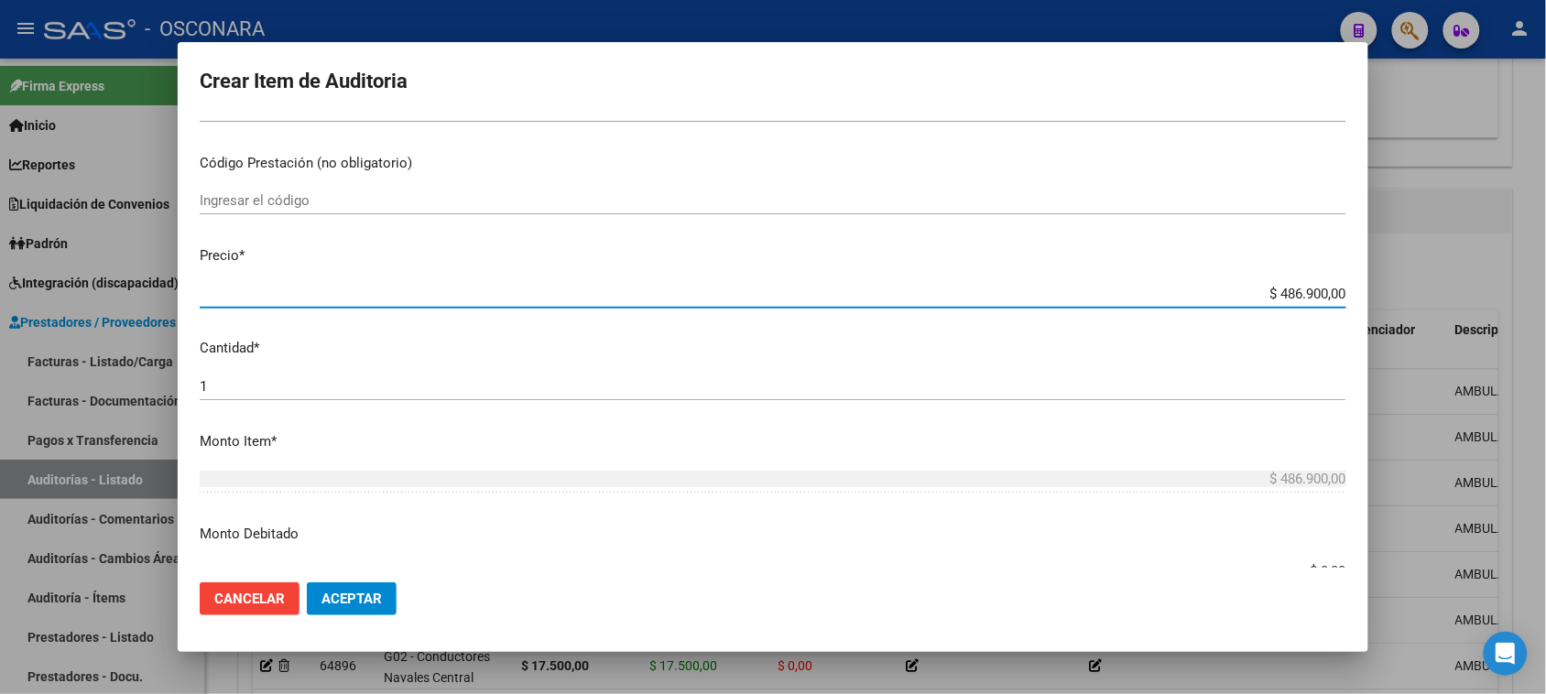
drag, startPoint x: 1260, startPoint y: 296, endPoint x: 1563, endPoint y: 209, distance: 314.6
click at [1545, 224] on html "menu - OSCONARA person Firma Express Inicio Calendario SSS Instructivos Contact…" at bounding box center [773, 347] width 1546 height 694
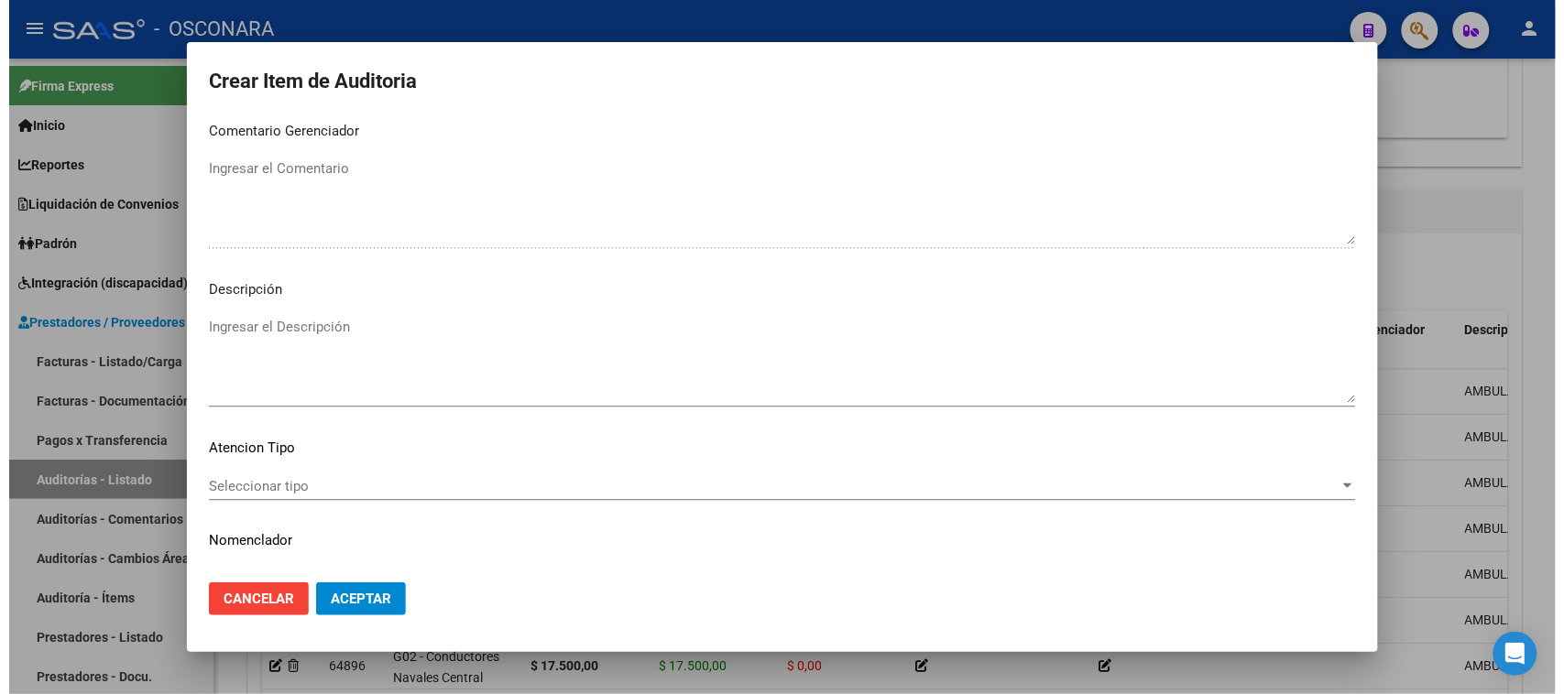
scroll to position [1196, 0]
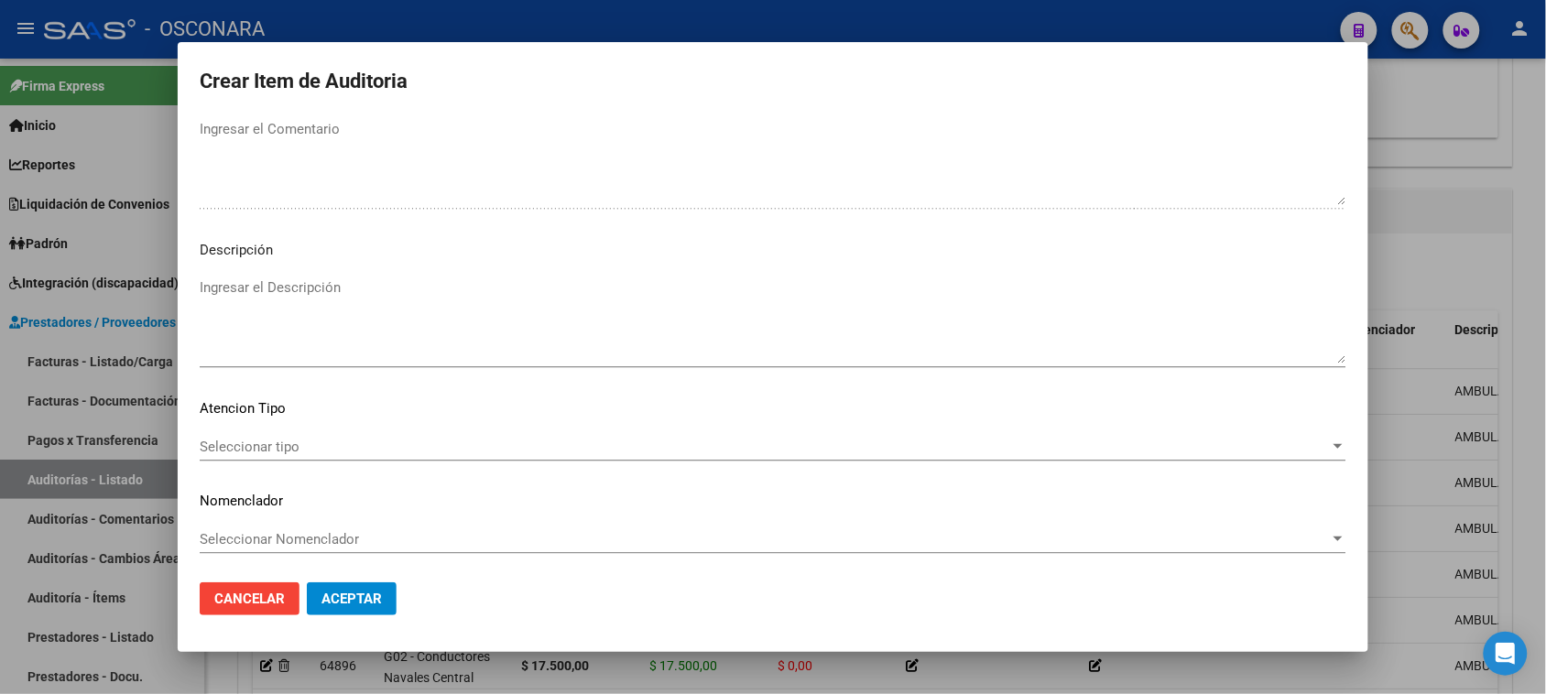
click at [323, 303] on textarea "Ingresar el Descripción" at bounding box center [773, 321] width 1147 height 86
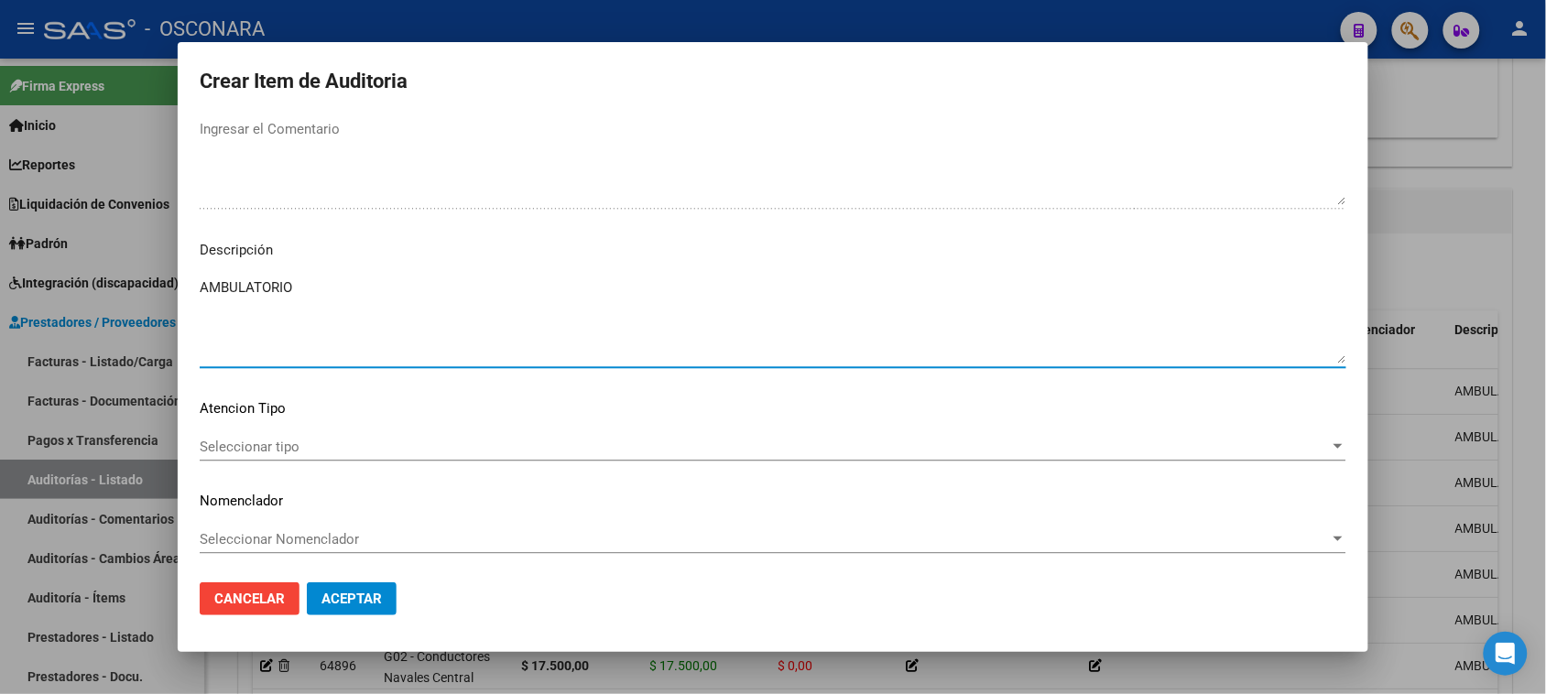
click at [279, 433] on div "Seleccionar tipo Seleccionar tipo" at bounding box center [773, 446] width 1147 height 27
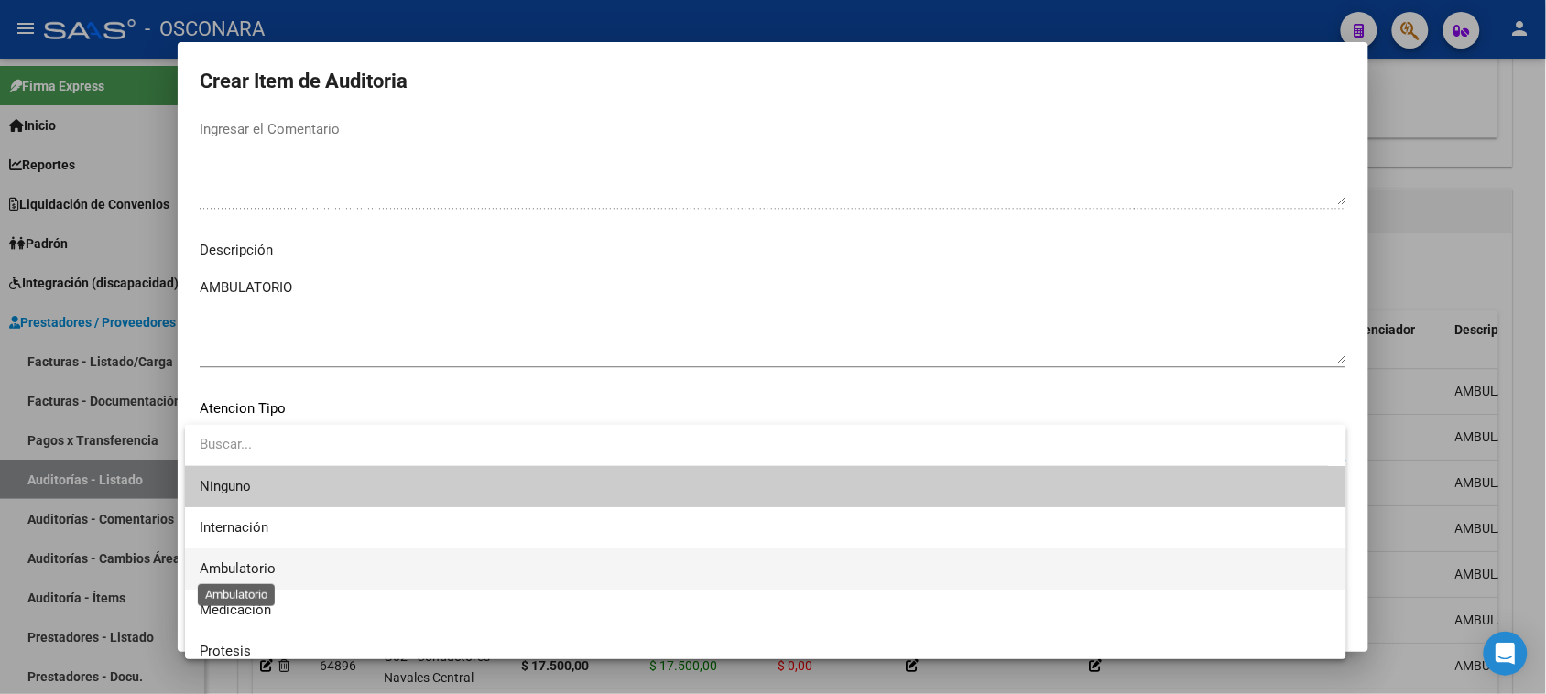
click at [243, 566] on span "Ambulatorio" at bounding box center [238, 569] width 76 height 16
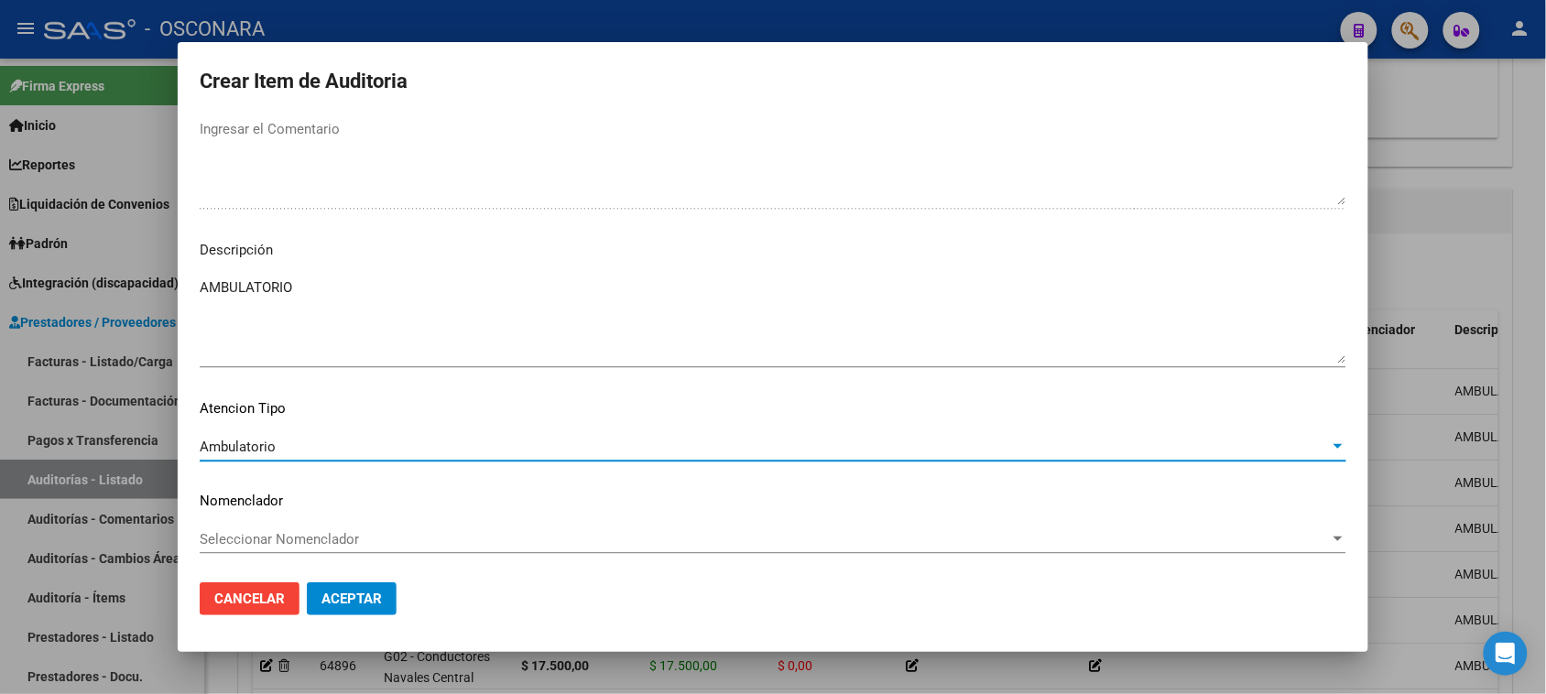
click at [376, 603] on span "Aceptar" at bounding box center [352, 599] width 60 height 16
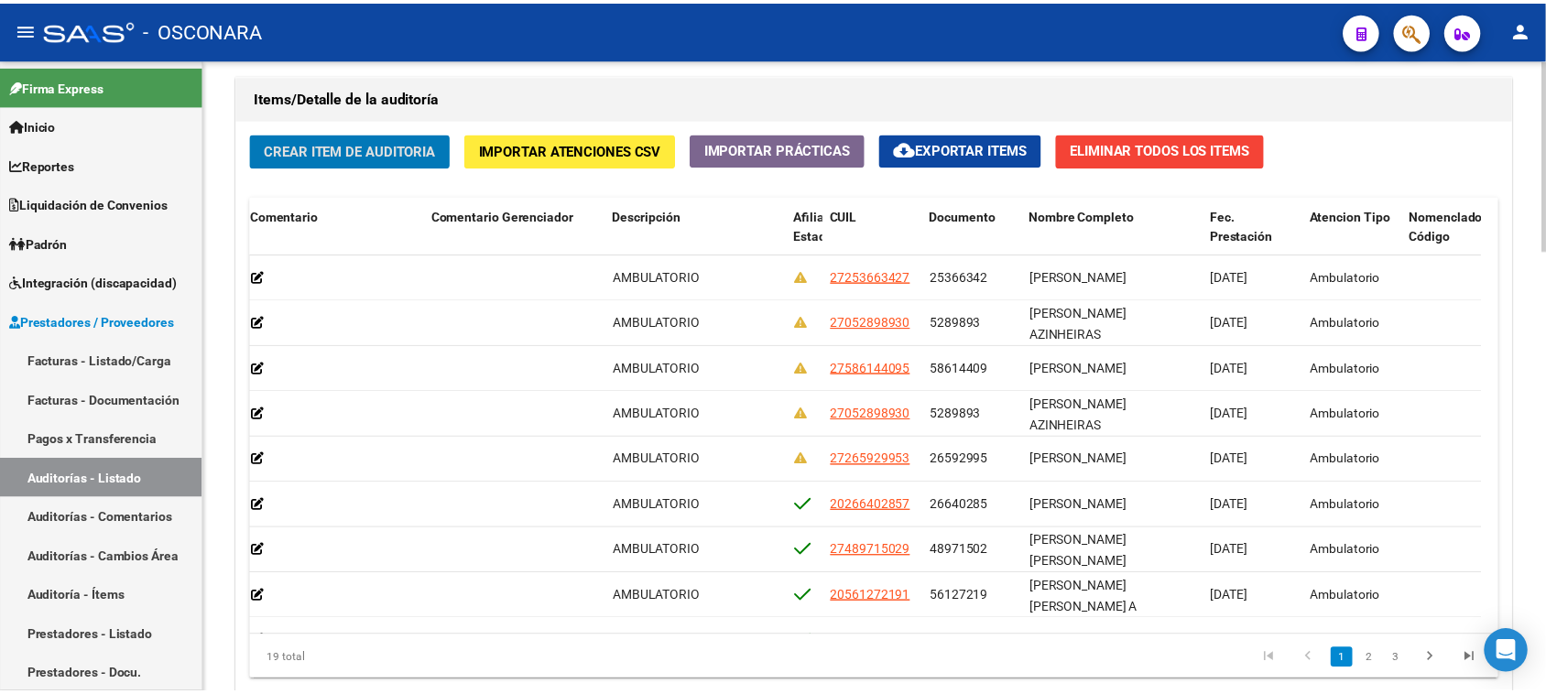
scroll to position [0, 0]
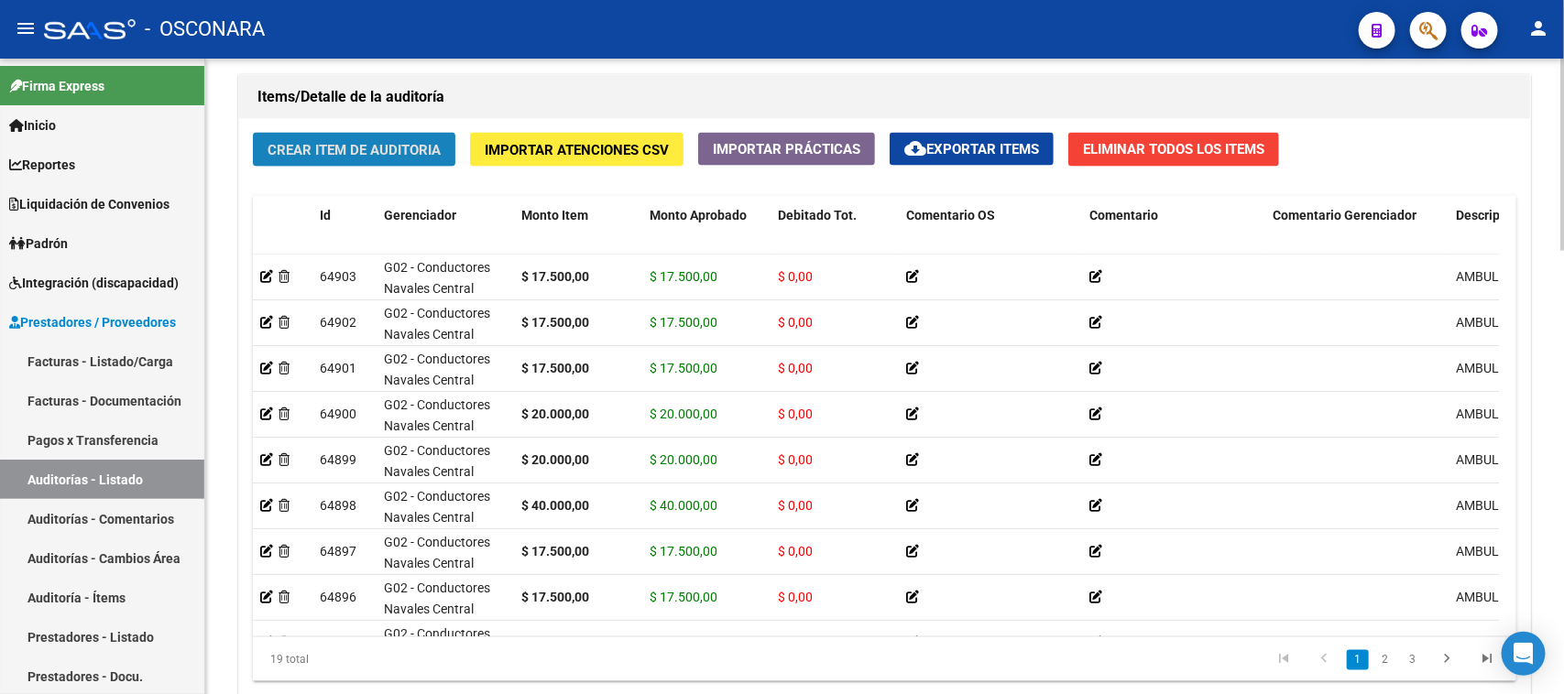
click at [312, 142] on span "Crear Item de Auditoria" at bounding box center [353, 150] width 173 height 16
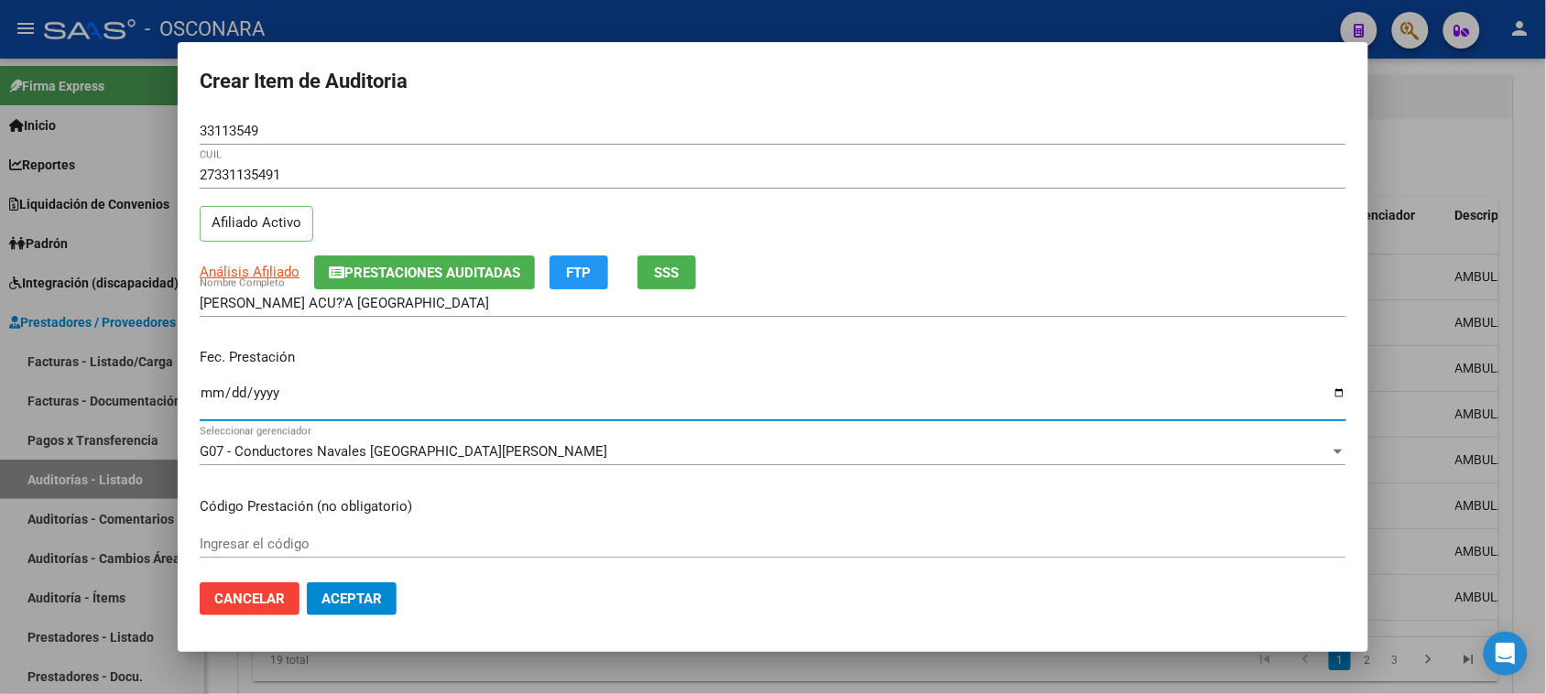
click at [216, 386] on input "Ingresar la fecha" at bounding box center [773, 400] width 1147 height 29
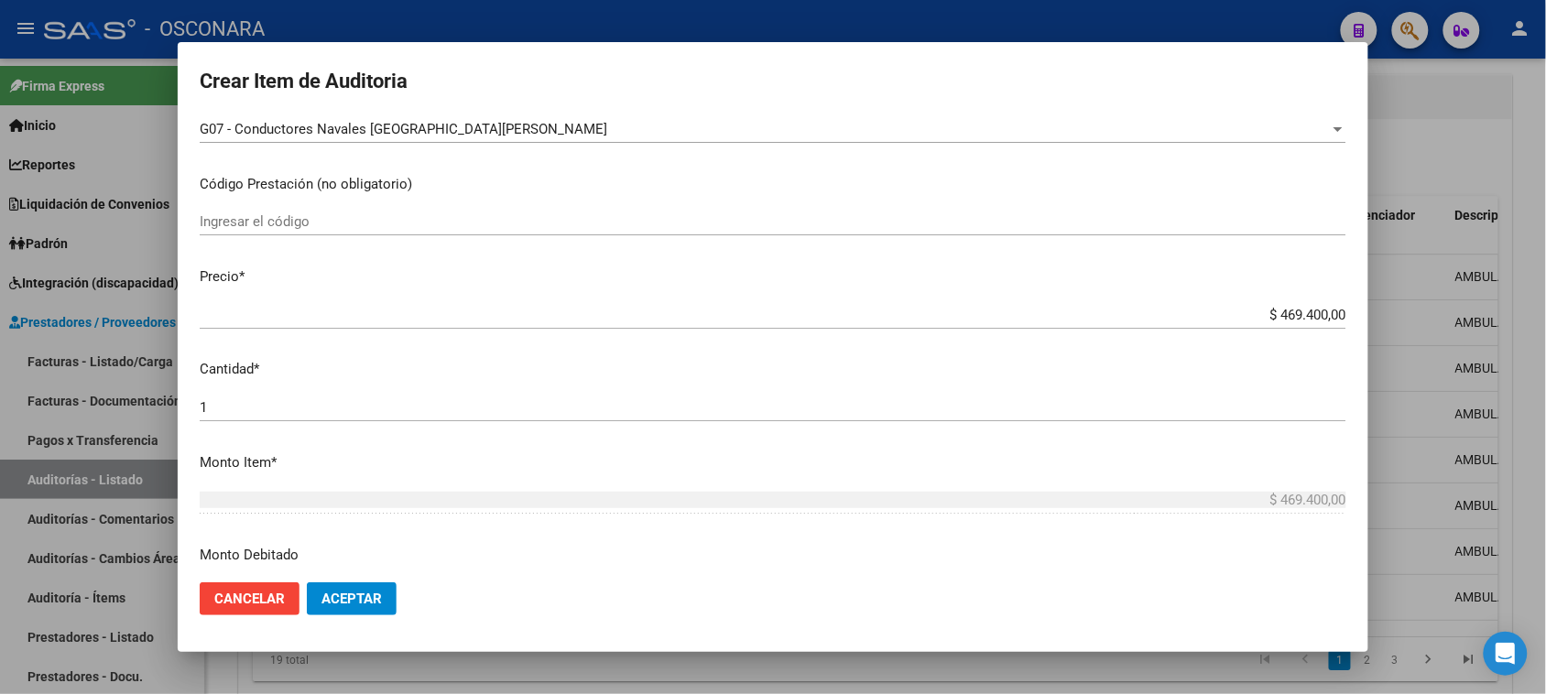
scroll to position [343, 0]
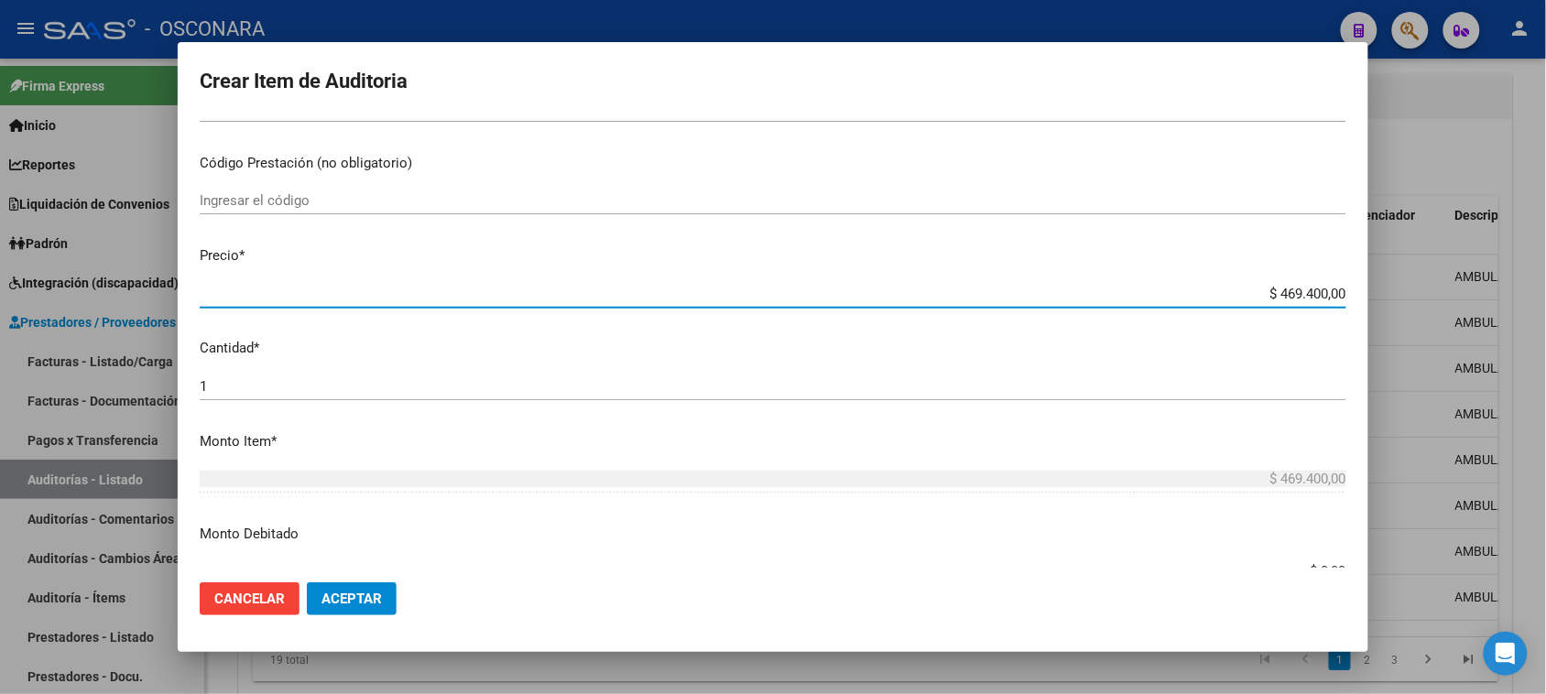
drag, startPoint x: 1267, startPoint y: 294, endPoint x: 1563, endPoint y: 255, distance: 298.5
click at [1545, 257] on html "menu - OSCONARA person Firma Express Inicio Calendario SSS Instructivos Contact…" at bounding box center [773, 347] width 1546 height 694
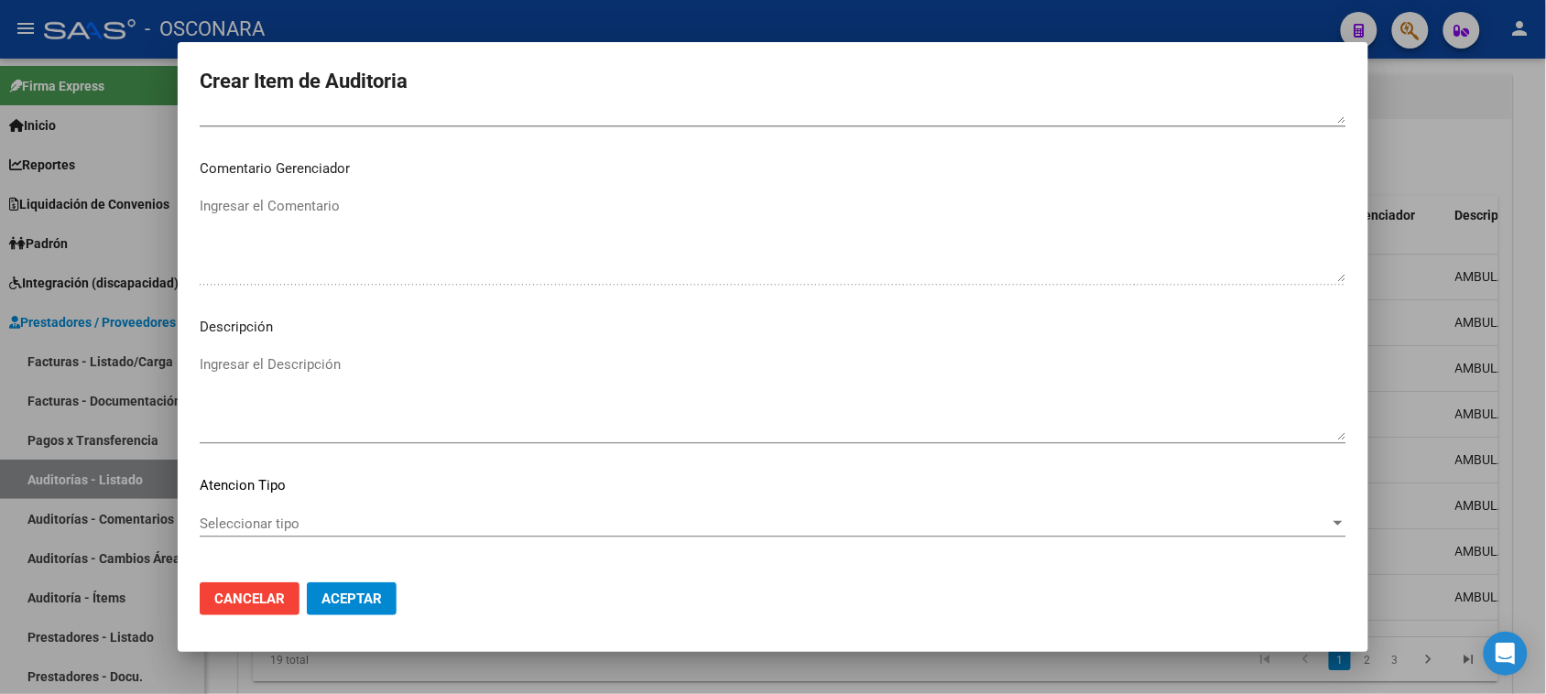
scroll to position [1196, 0]
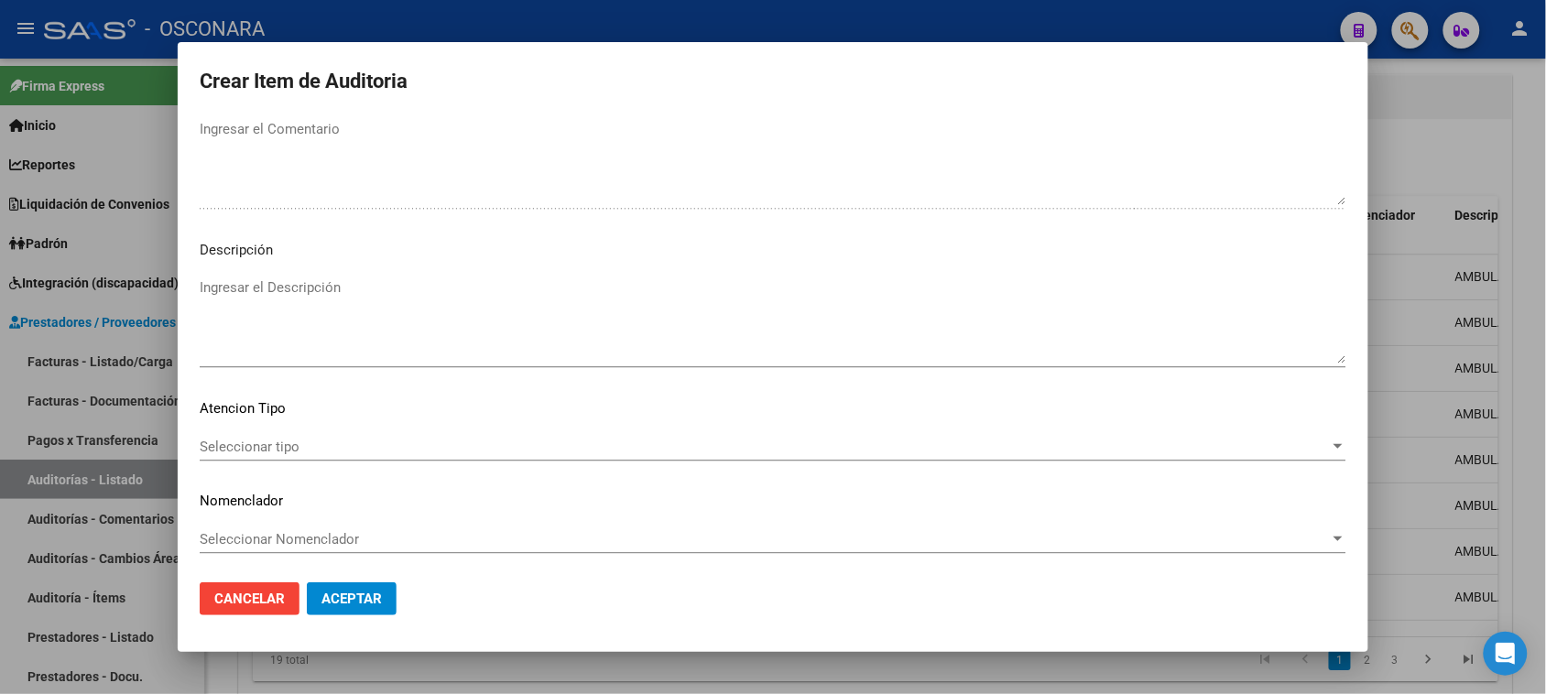
click at [321, 319] on textarea "Ingresar el Descripción" at bounding box center [773, 321] width 1147 height 86
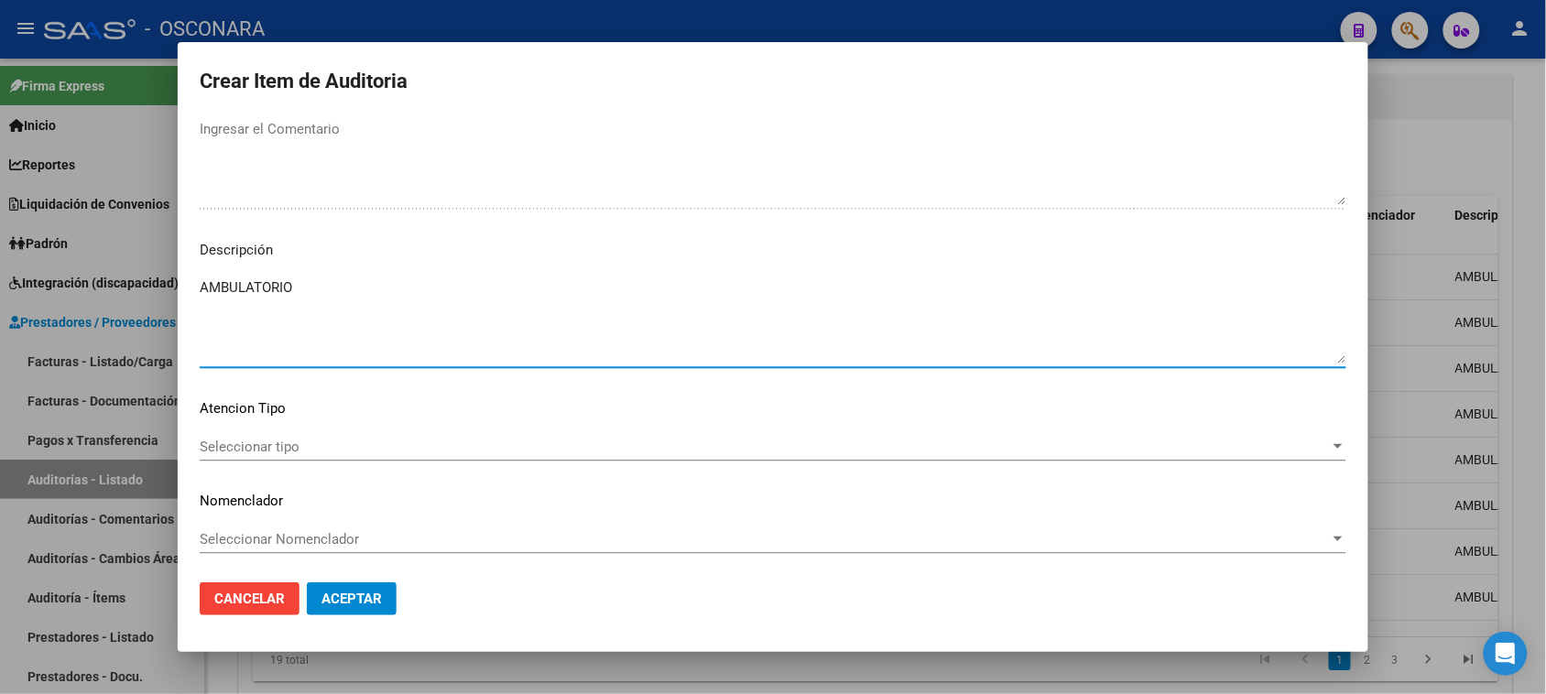
click at [235, 449] on span "Seleccionar tipo" at bounding box center [765, 447] width 1130 height 16
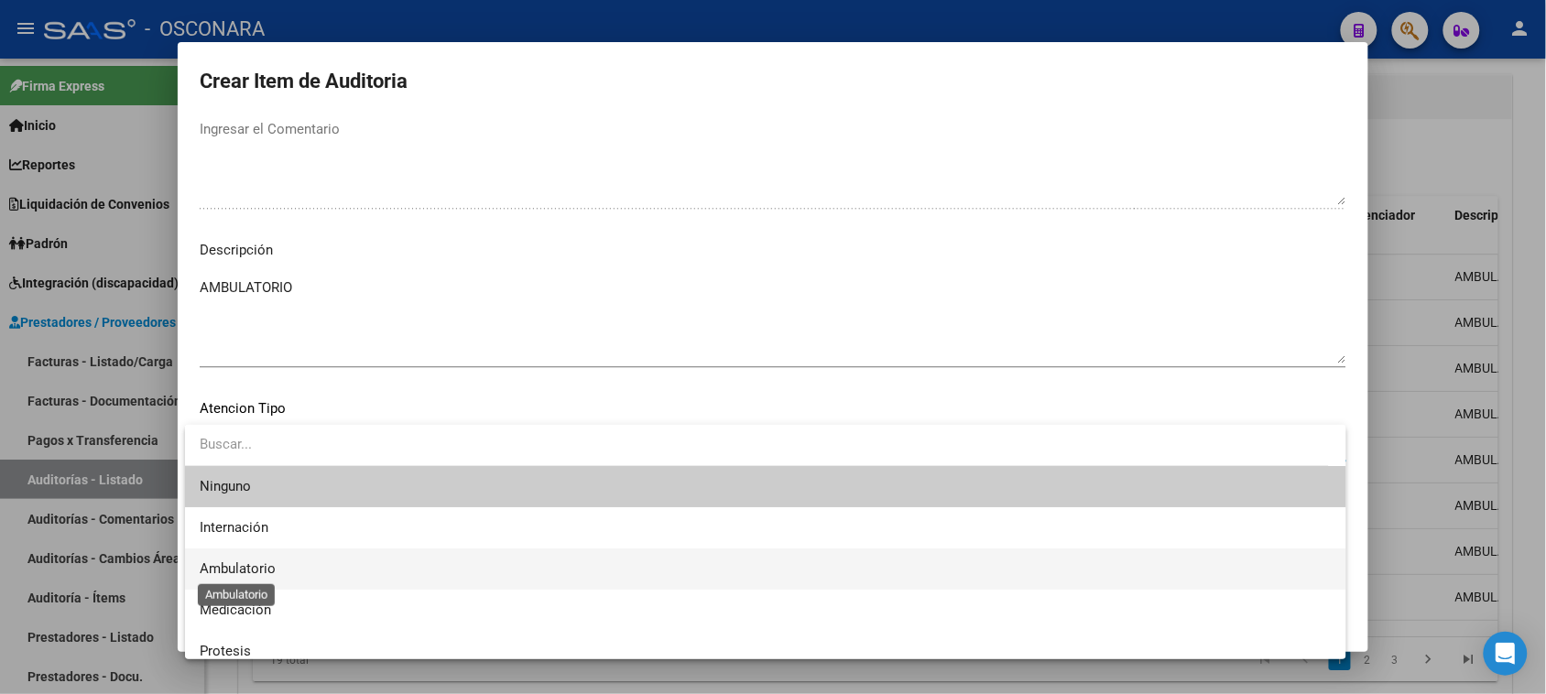
click at [256, 566] on span "Ambulatorio" at bounding box center [238, 569] width 76 height 16
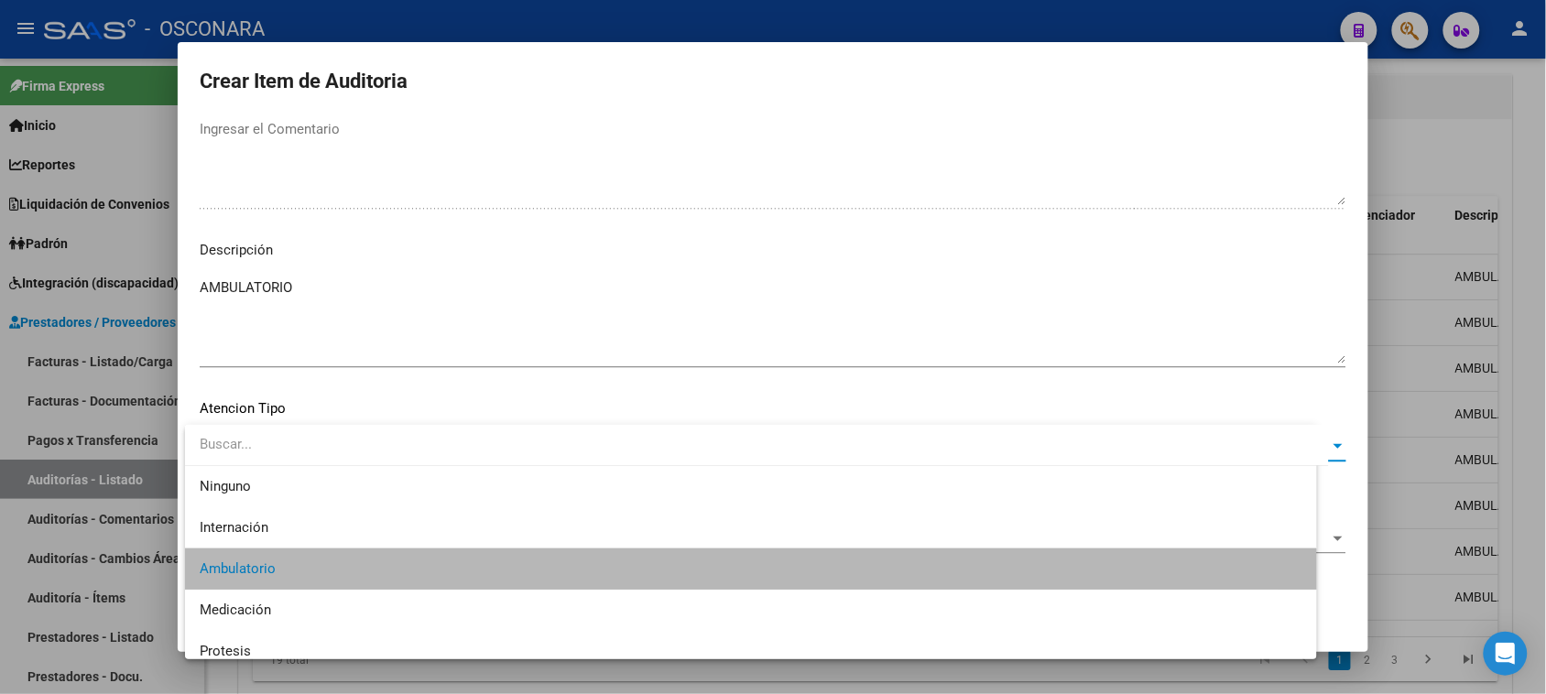
click at [334, 580] on mat-dialog-actions "Cancelar Aceptar" at bounding box center [773, 599] width 1147 height 62
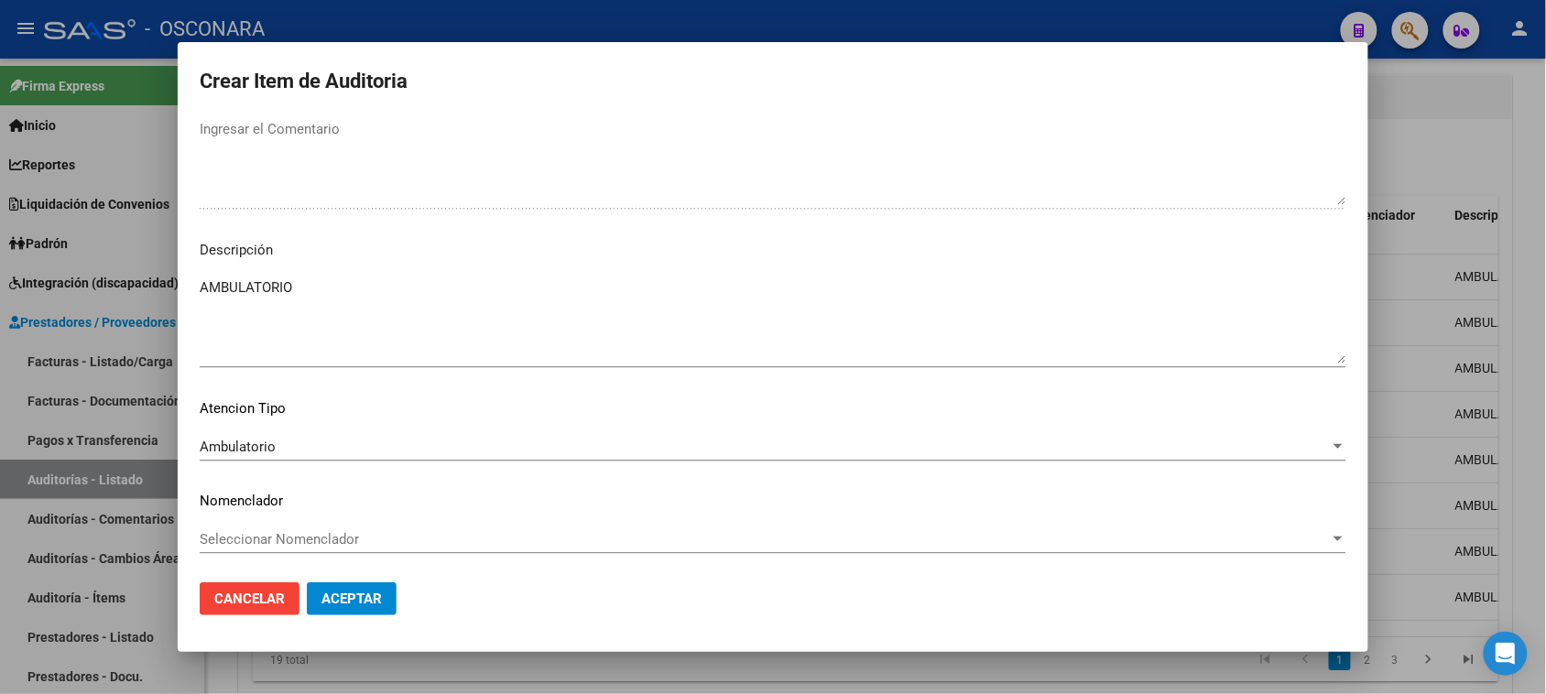
click at [335, 606] on span "Aceptar" at bounding box center [352, 599] width 60 height 16
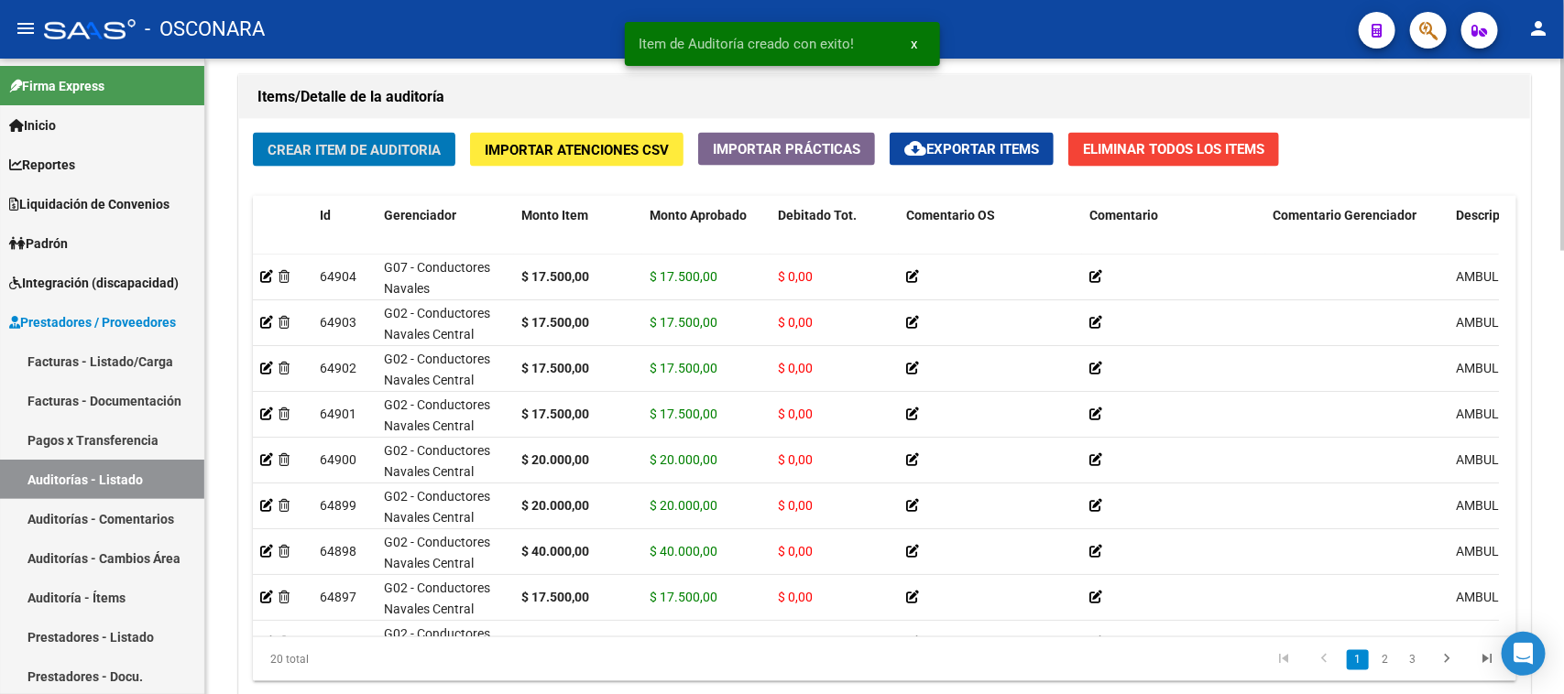
click at [333, 133] on button "Crear Item de Auditoria" at bounding box center [354, 150] width 202 height 34
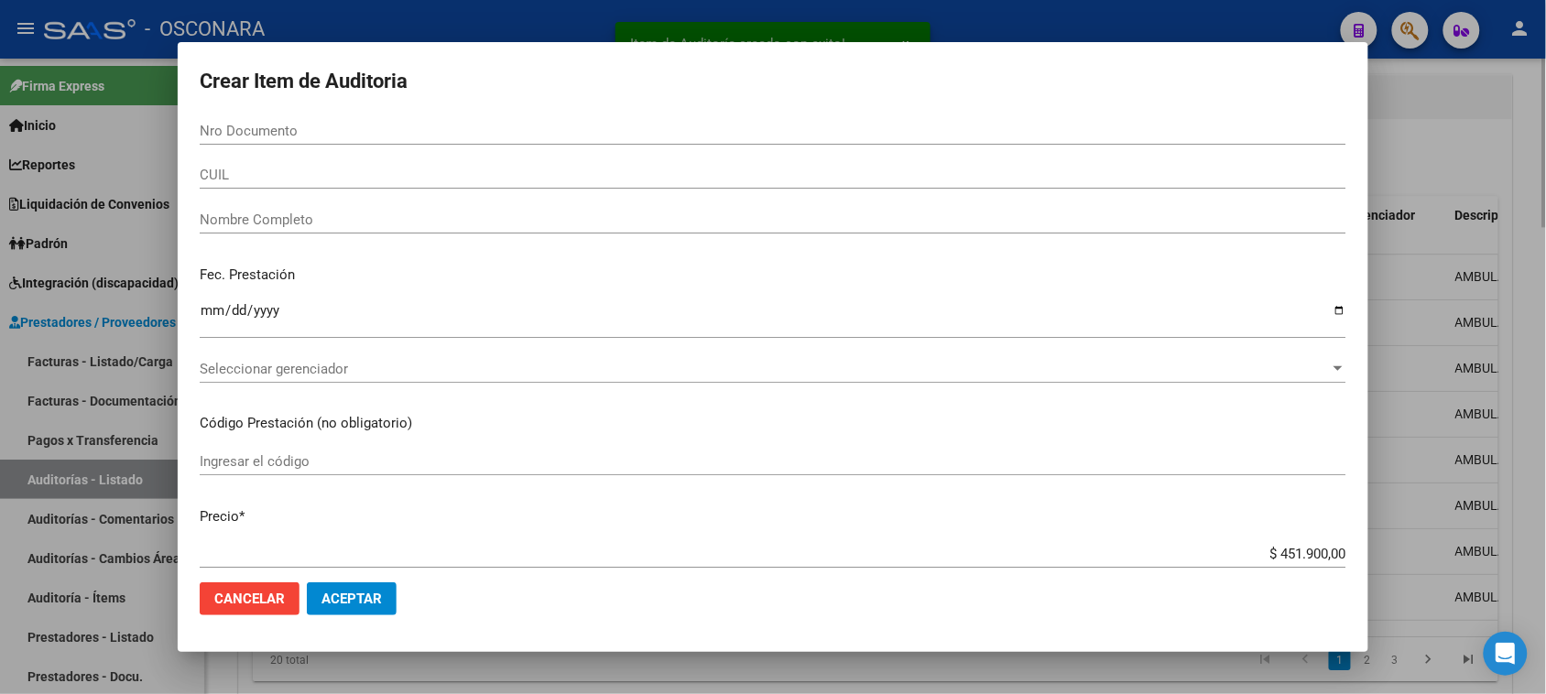
scroll to position [1621, 0]
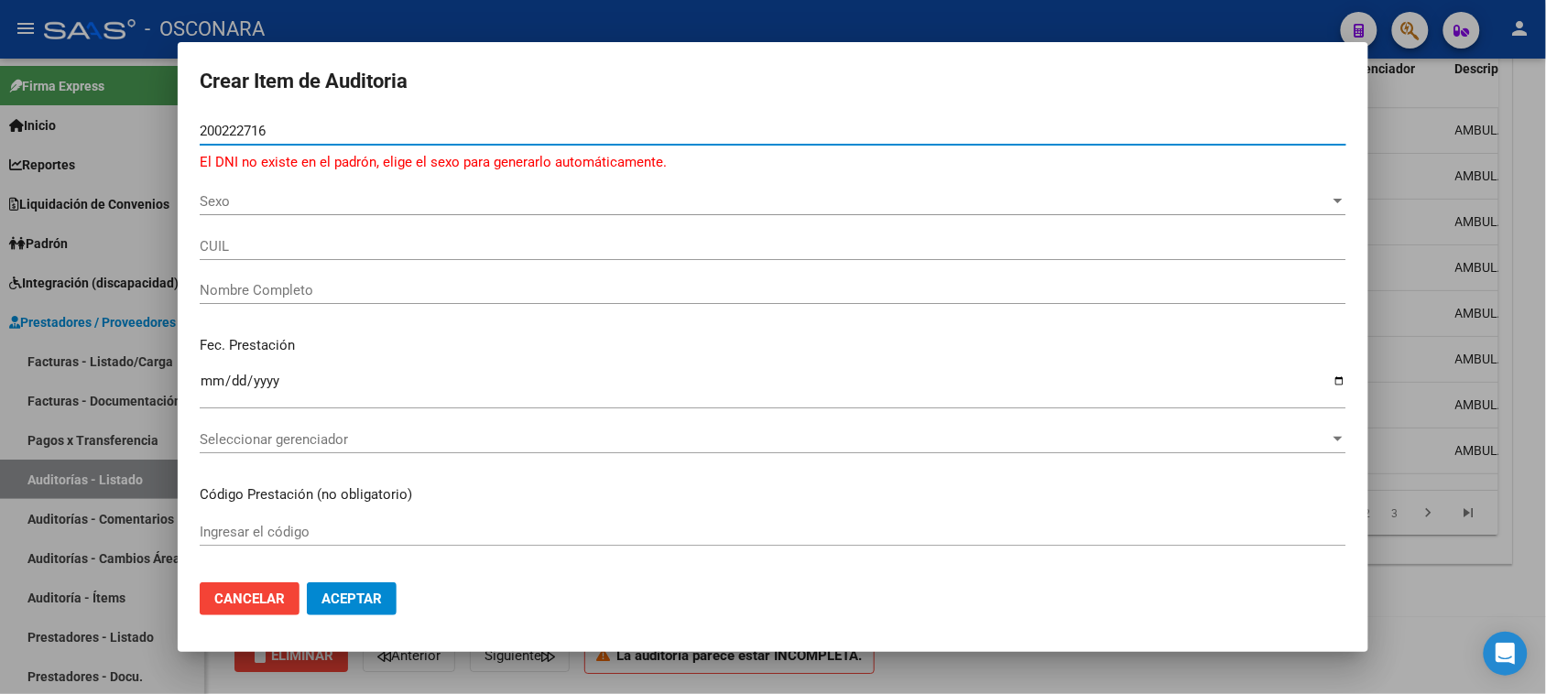
click at [231, 128] on input "200222716" at bounding box center [773, 131] width 1147 height 16
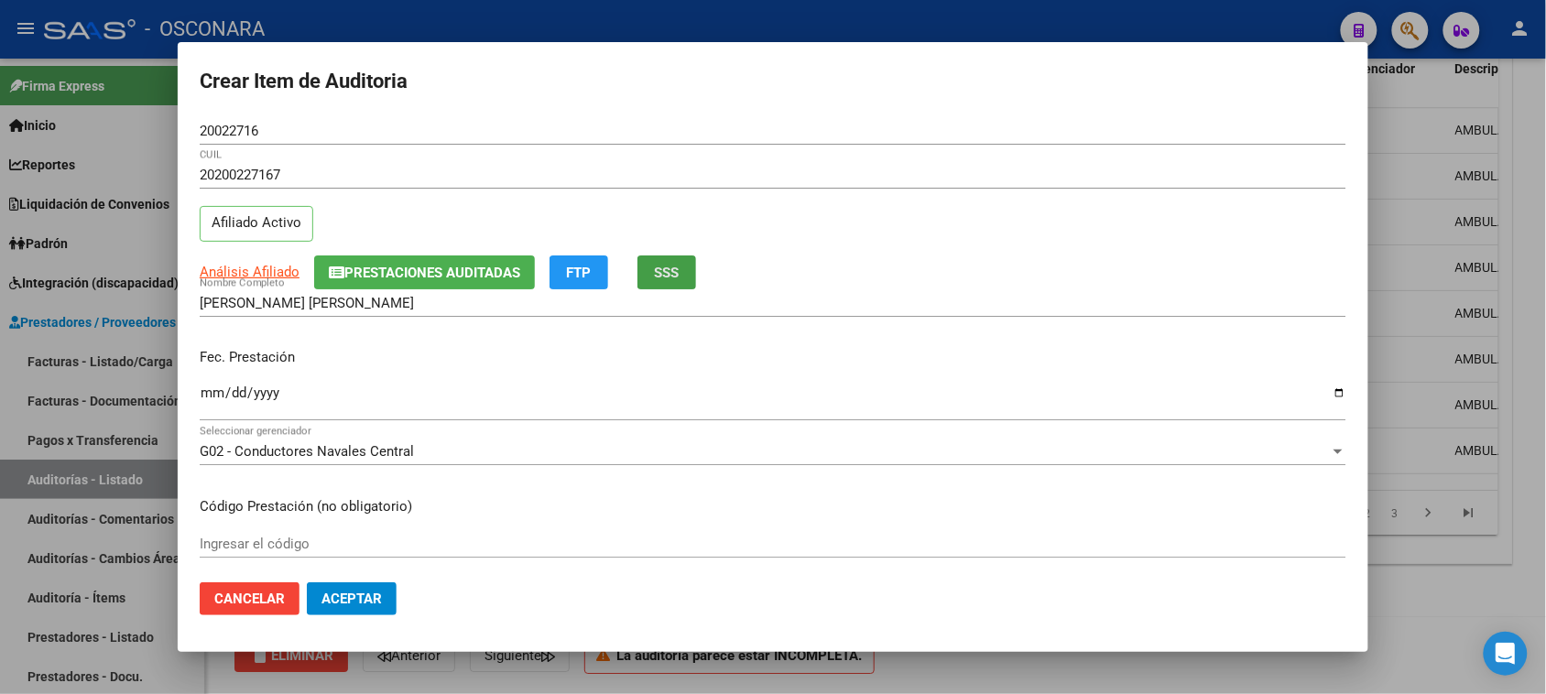
click at [683, 268] on button "SSS" at bounding box center [667, 273] width 59 height 34
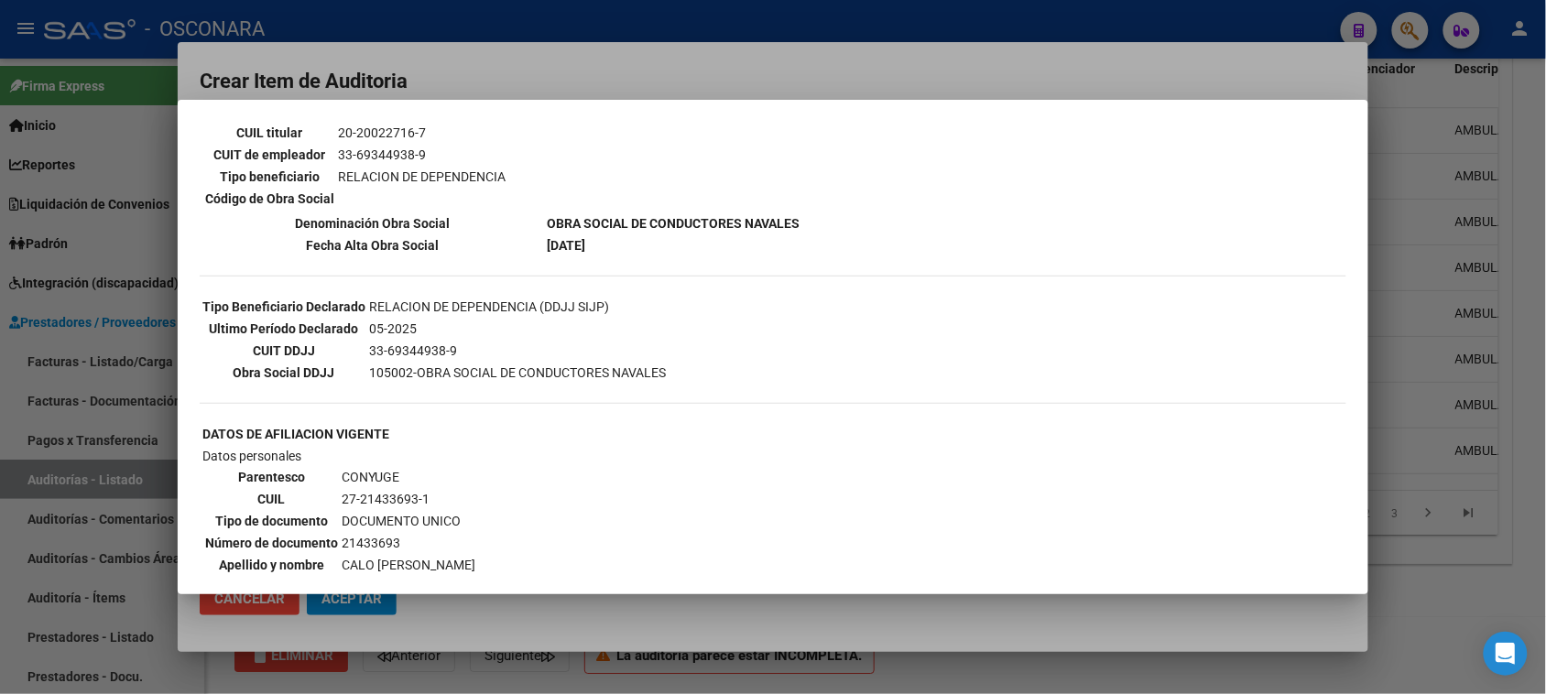
scroll to position [343, 0]
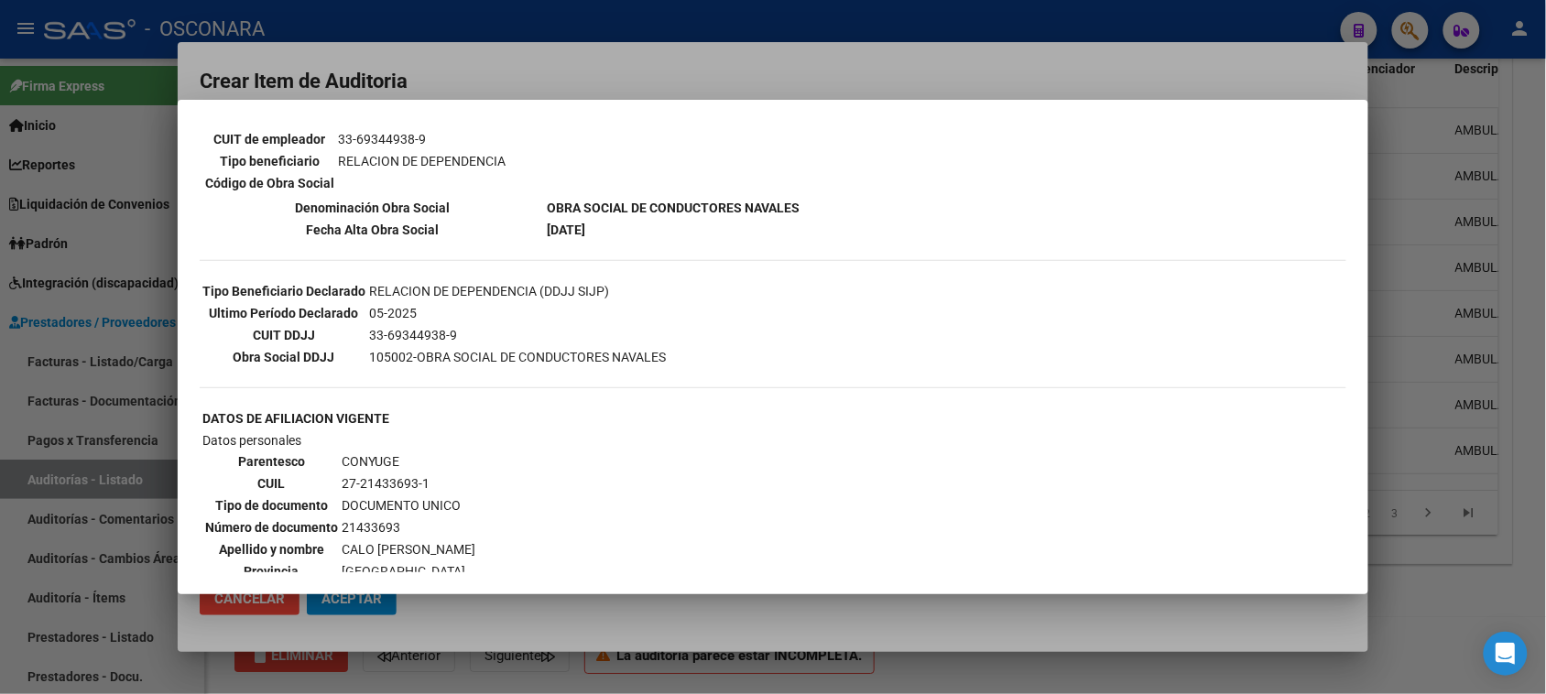
click at [606, 65] on div at bounding box center [773, 347] width 1546 height 694
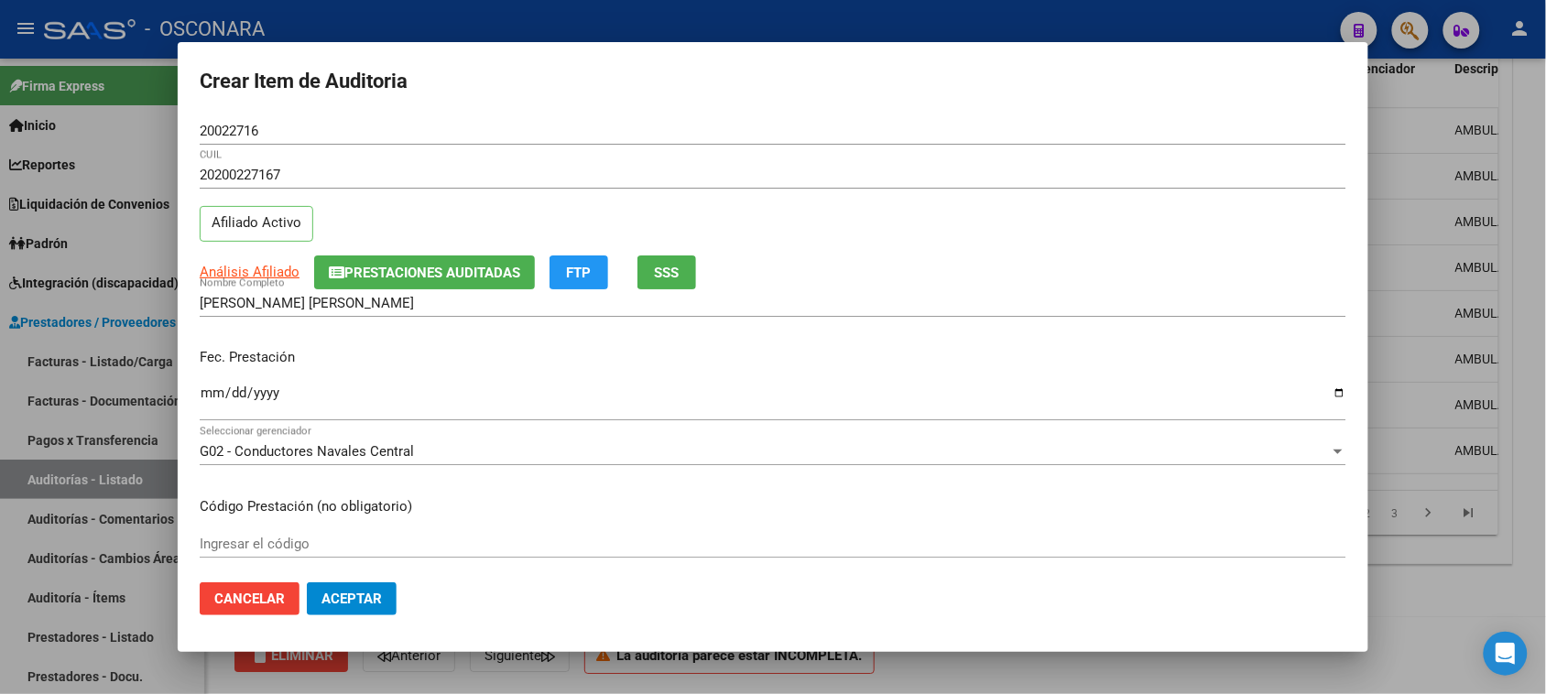
click at [212, 397] on input "Ingresar la fecha" at bounding box center [773, 400] width 1147 height 29
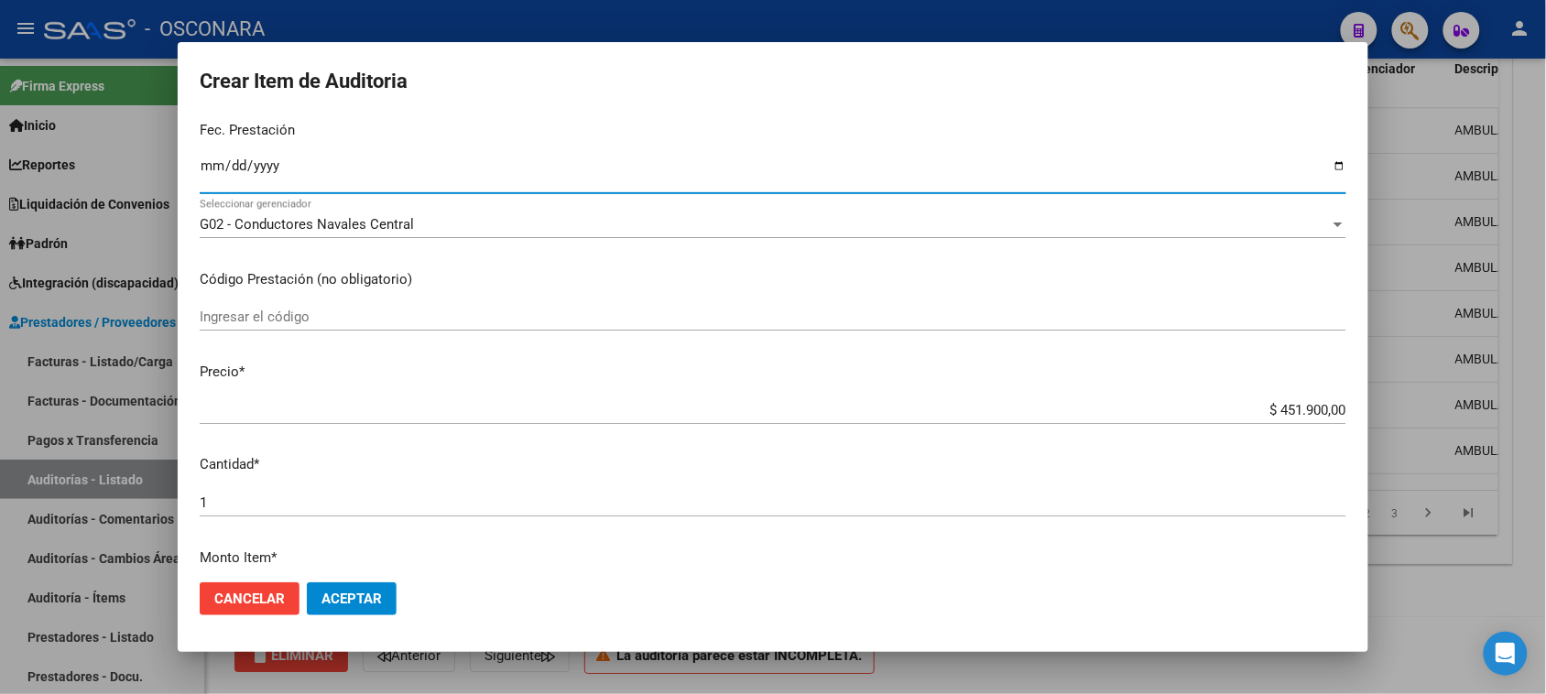
scroll to position [229, 0]
drag, startPoint x: 1261, startPoint y: 405, endPoint x: 1532, endPoint y: 390, distance: 271.5
click at [1489, 400] on div "Crear Item de Auditoria 20022716 Nro Documento 20200227167 CUIL Afiliado Activo…" at bounding box center [773, 347] width 1546 height 694
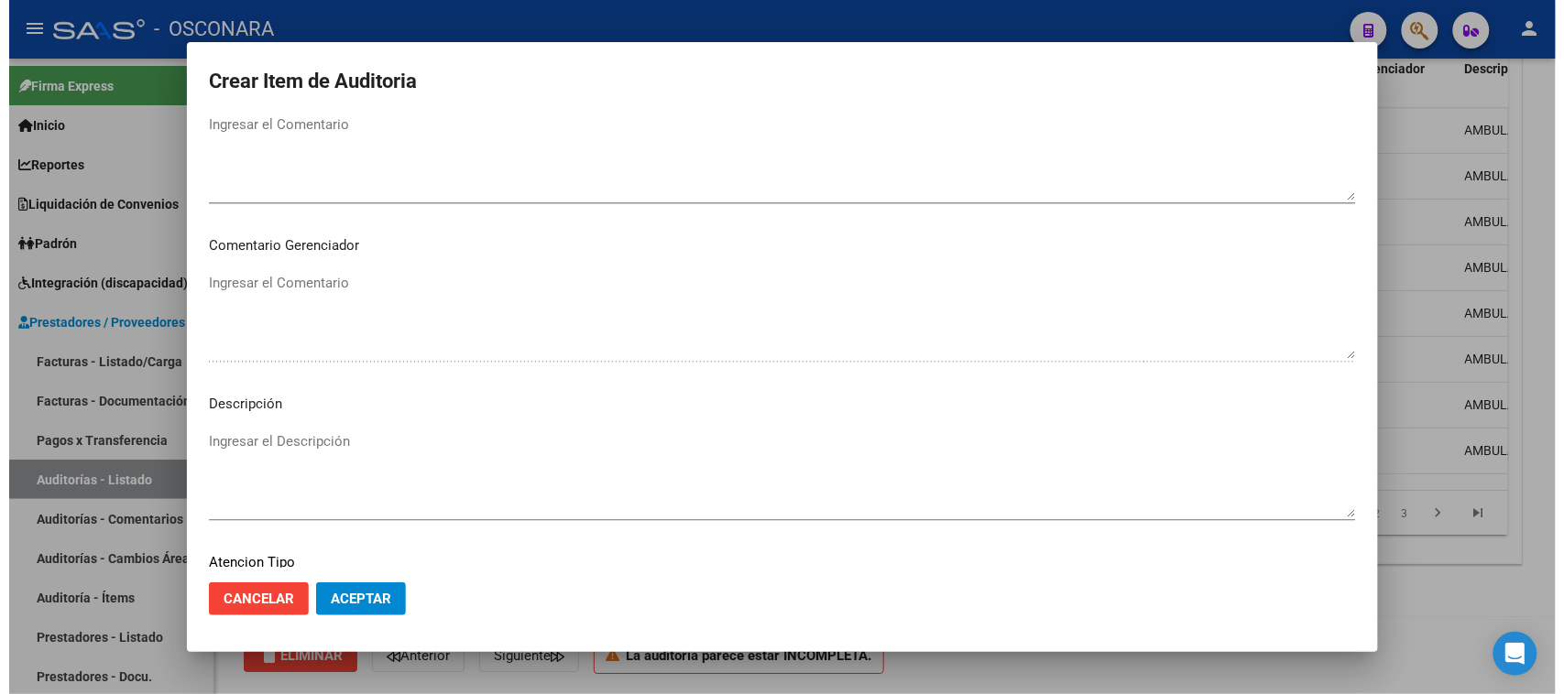
scroll to position [1196, 0]
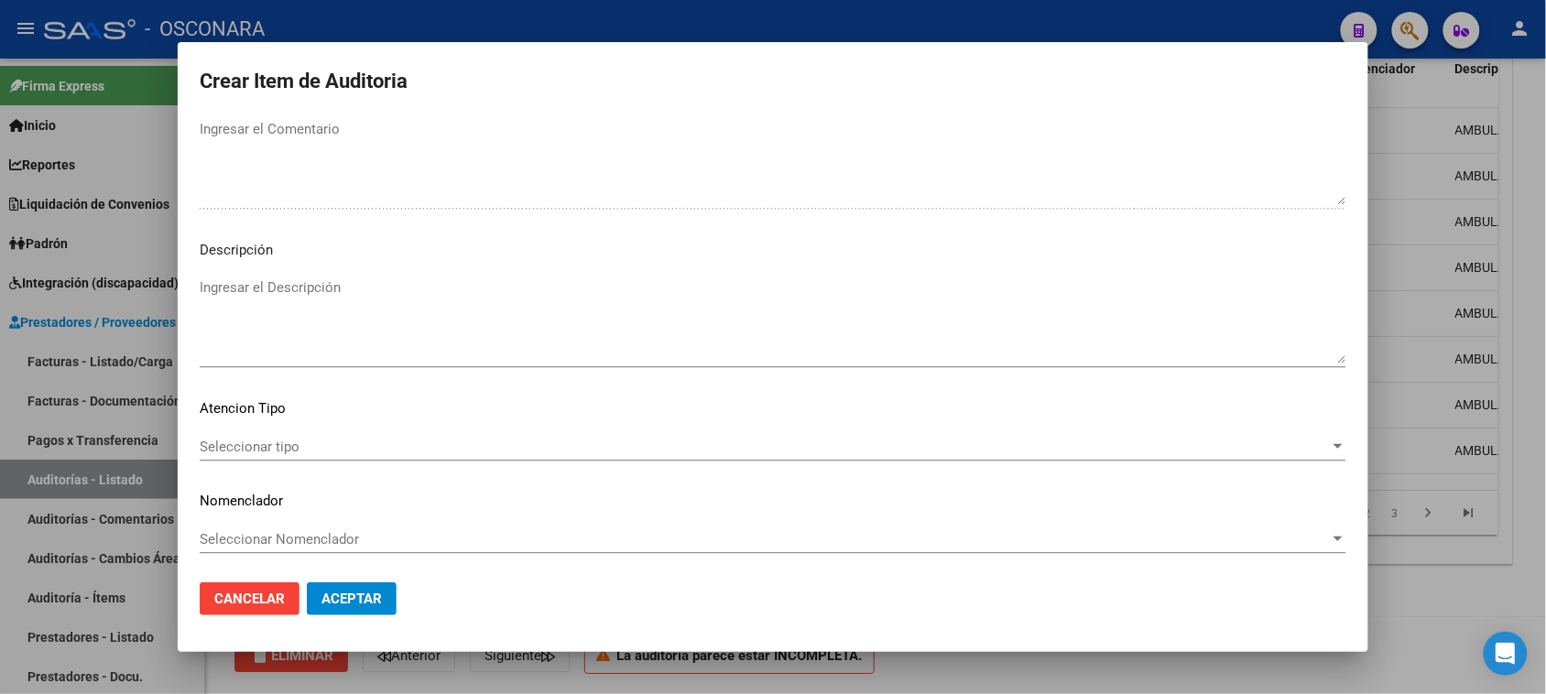
click at [339, 291] on textarea "Ingresar el Descripción" at bounding box center [773, 321] width 1147 height 86
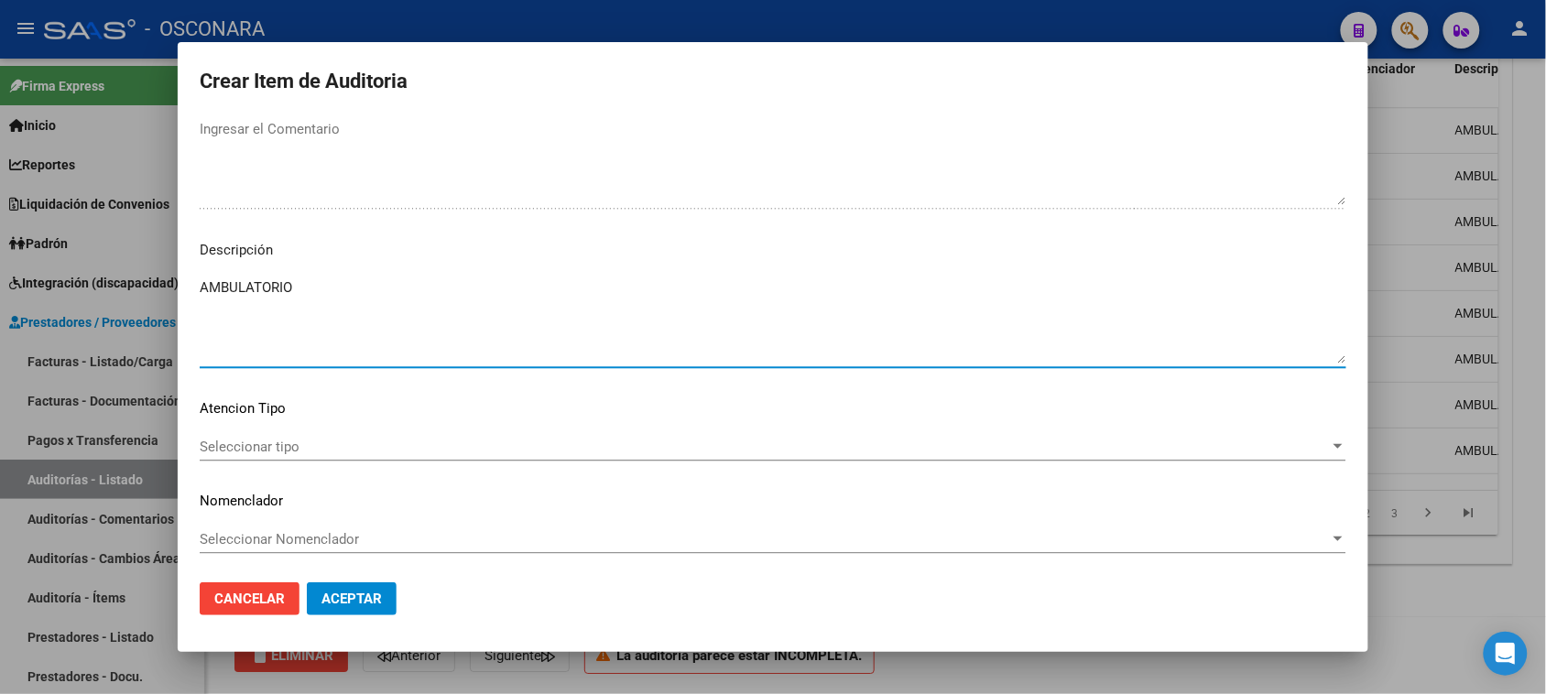
click at [277, 461] on div "Seleccionar tipo Seleccionar tipo" at bounding box center [773, 455] width 1147 height 45
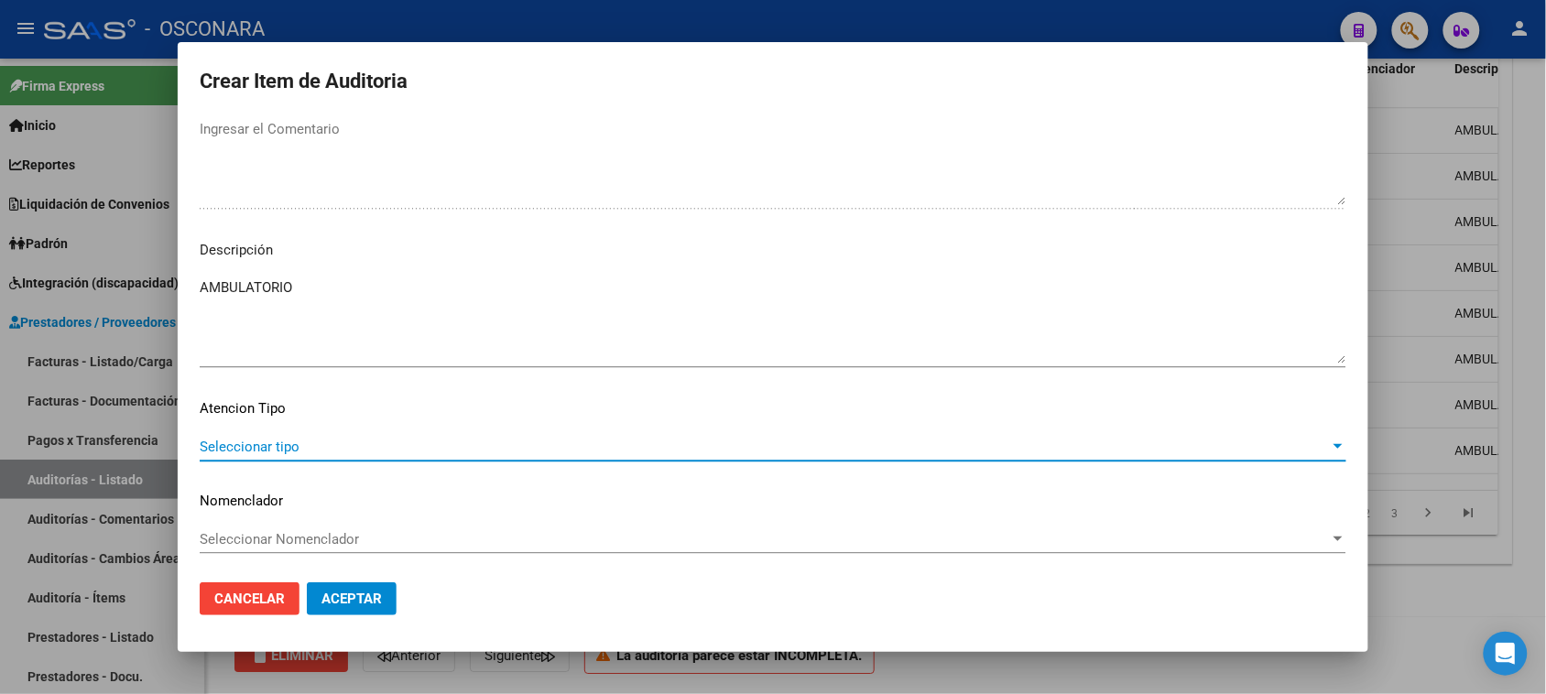
click at [279, 449] on span "Seleccionar tipo" at bounding box center [765, 447] width 1130 height 16
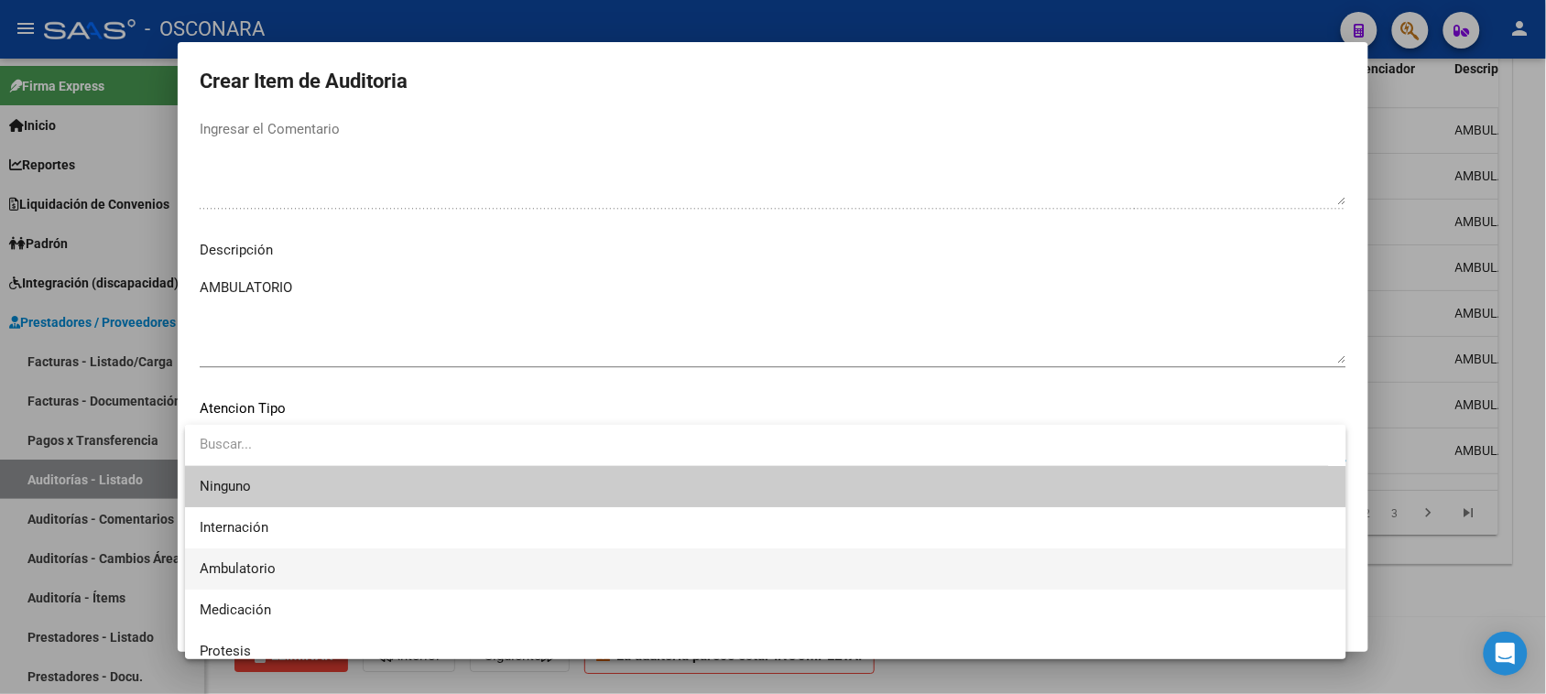
click at [287, 563] on span "Ambulatorio" at bounding box center [766, 569] width 1132 height 41
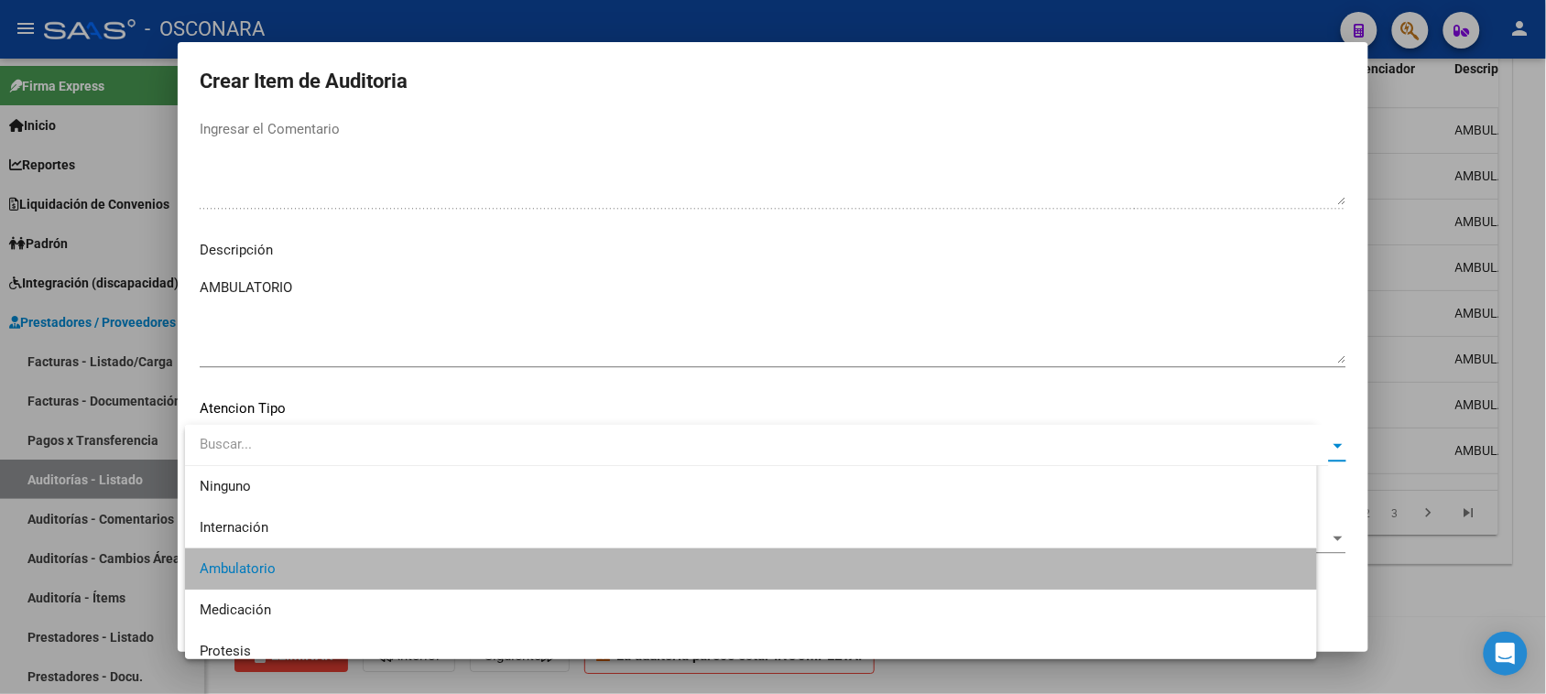
click at [330, 583] on button "Aceptar" at bounding box center [352, 599] width 90 height 33
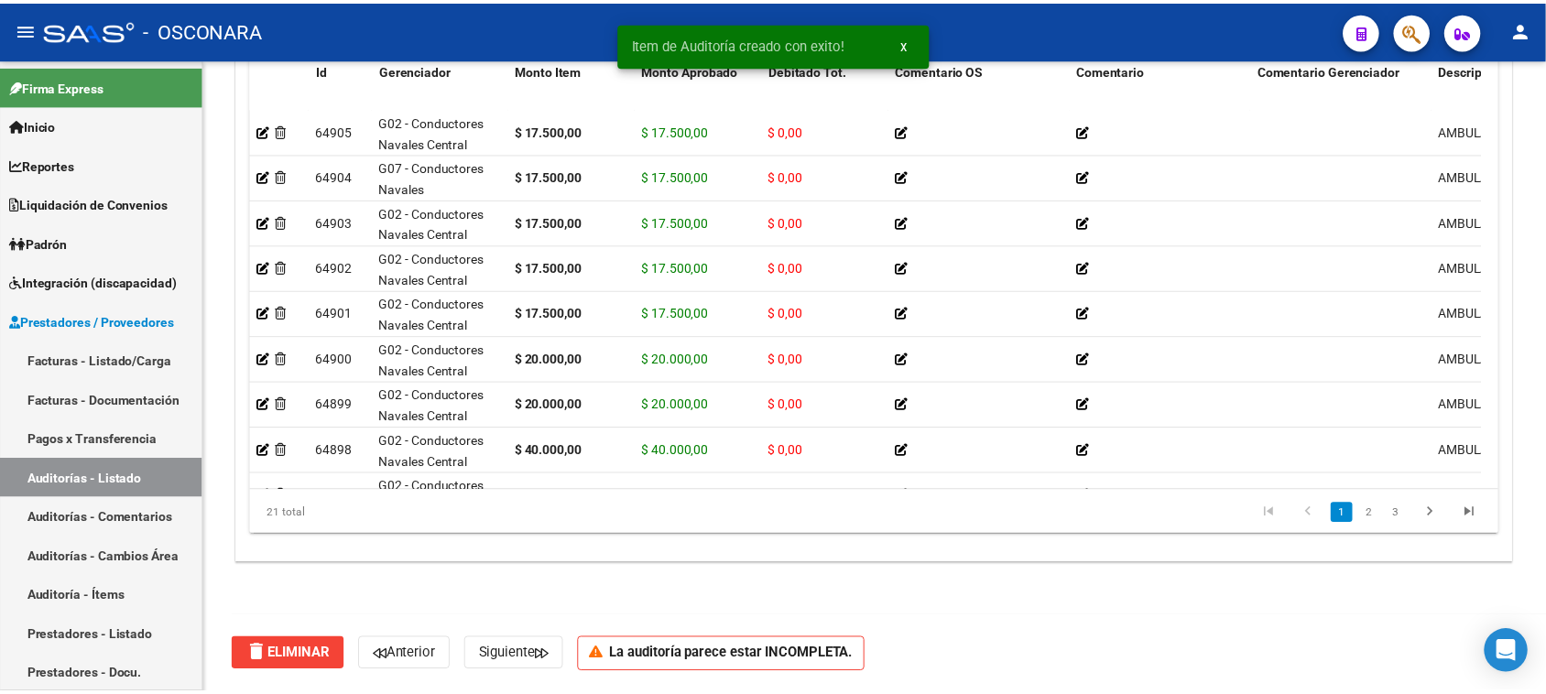
scroll to position [1321, 0]
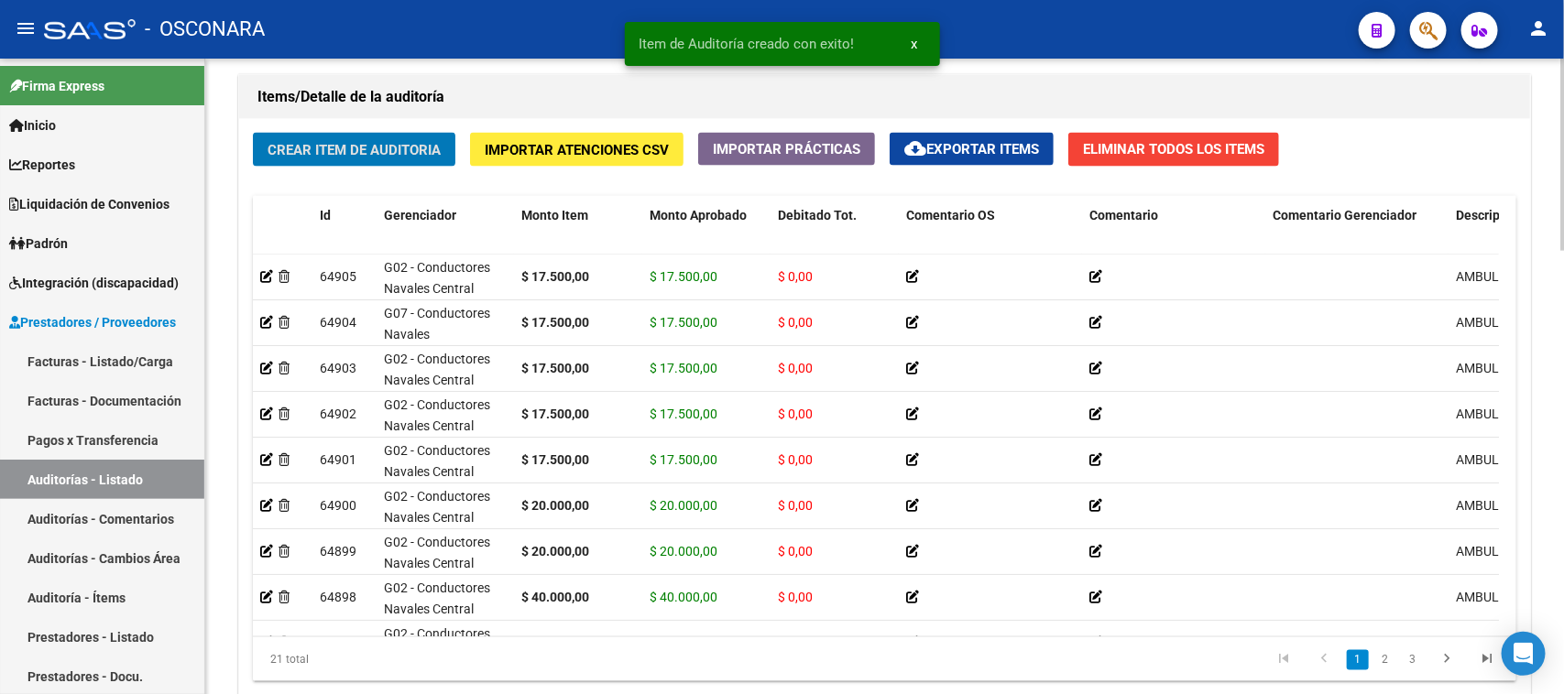
click at [357, 147] on span "Crear Item de Auditoria" at bounding box center [353, 150] width 173 height 16
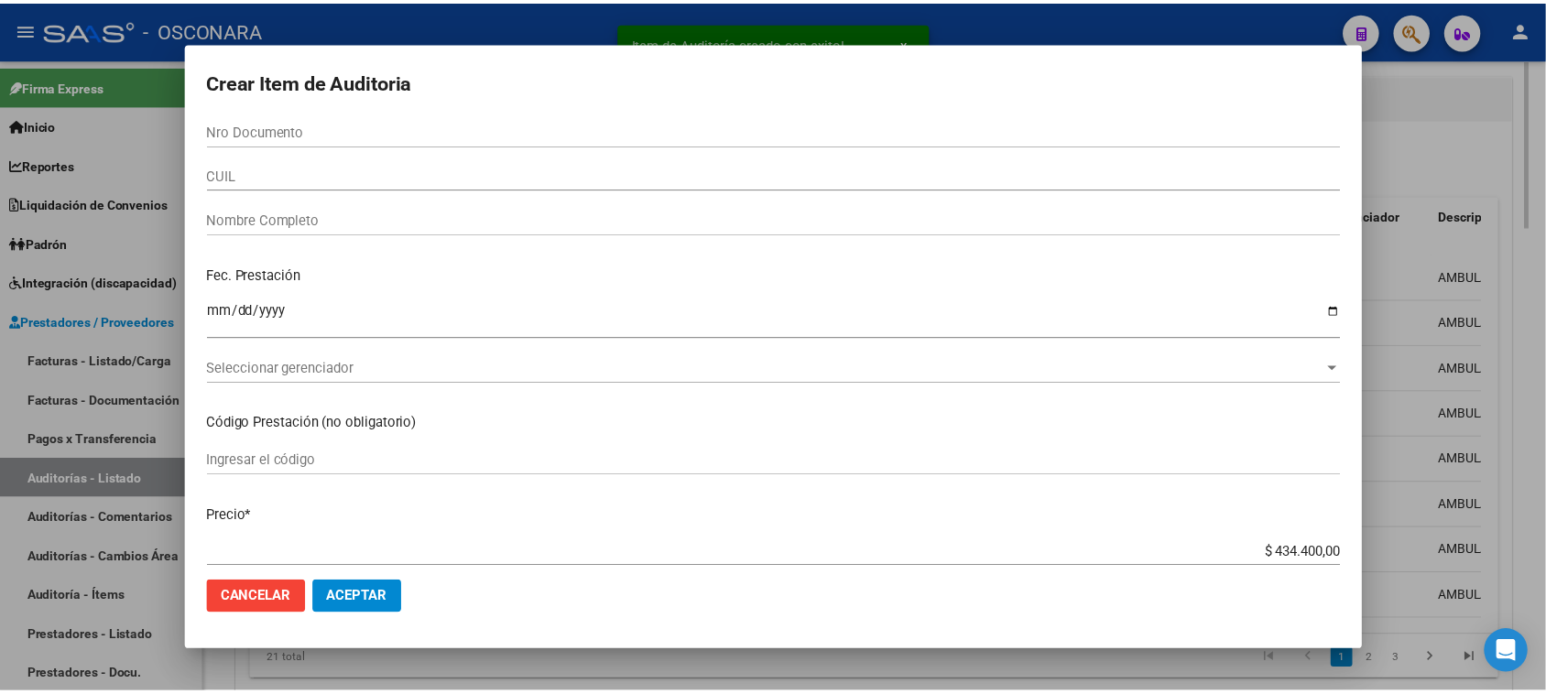
scroll to position [1621, 0]
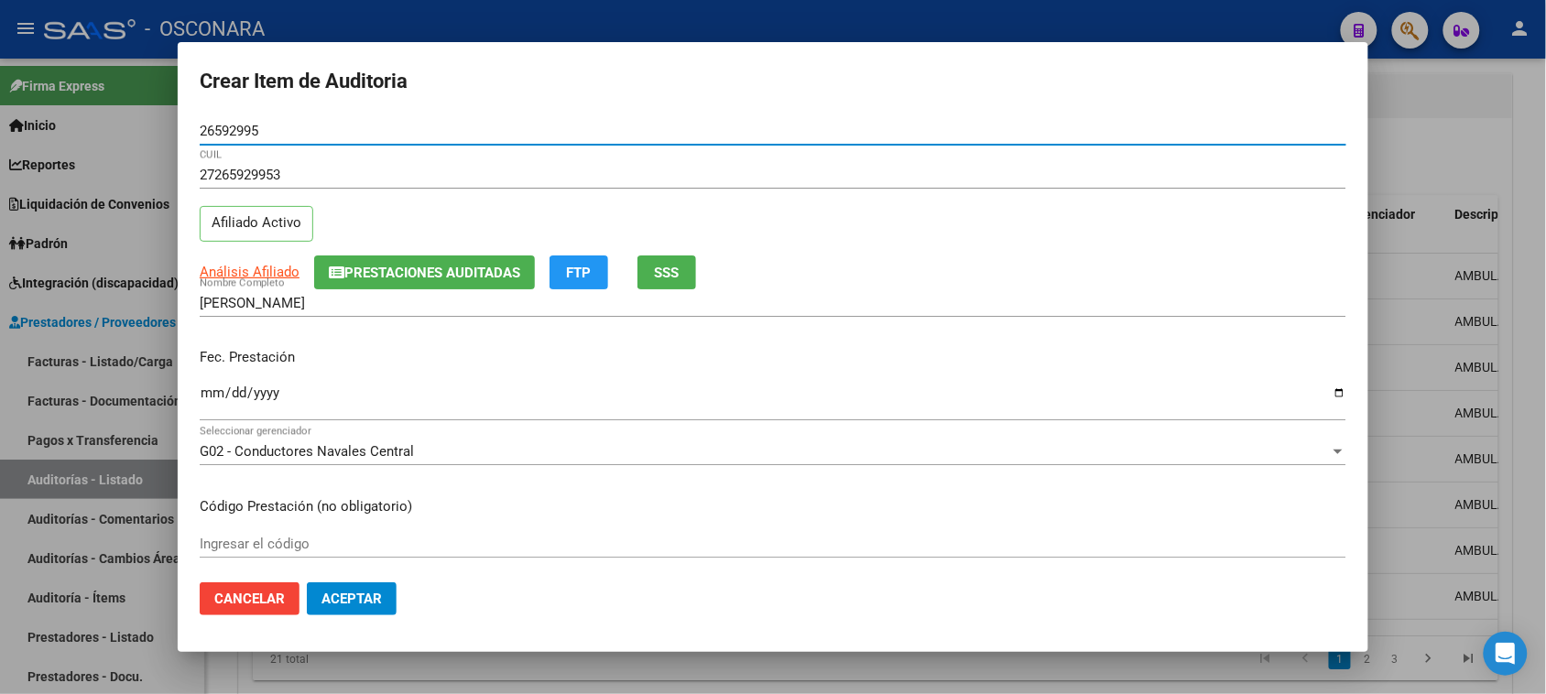
click at [215, 385] on div "Fec. Prestación Ingresar la fecha" at bounding box center [773, 385] width 1147 height 104
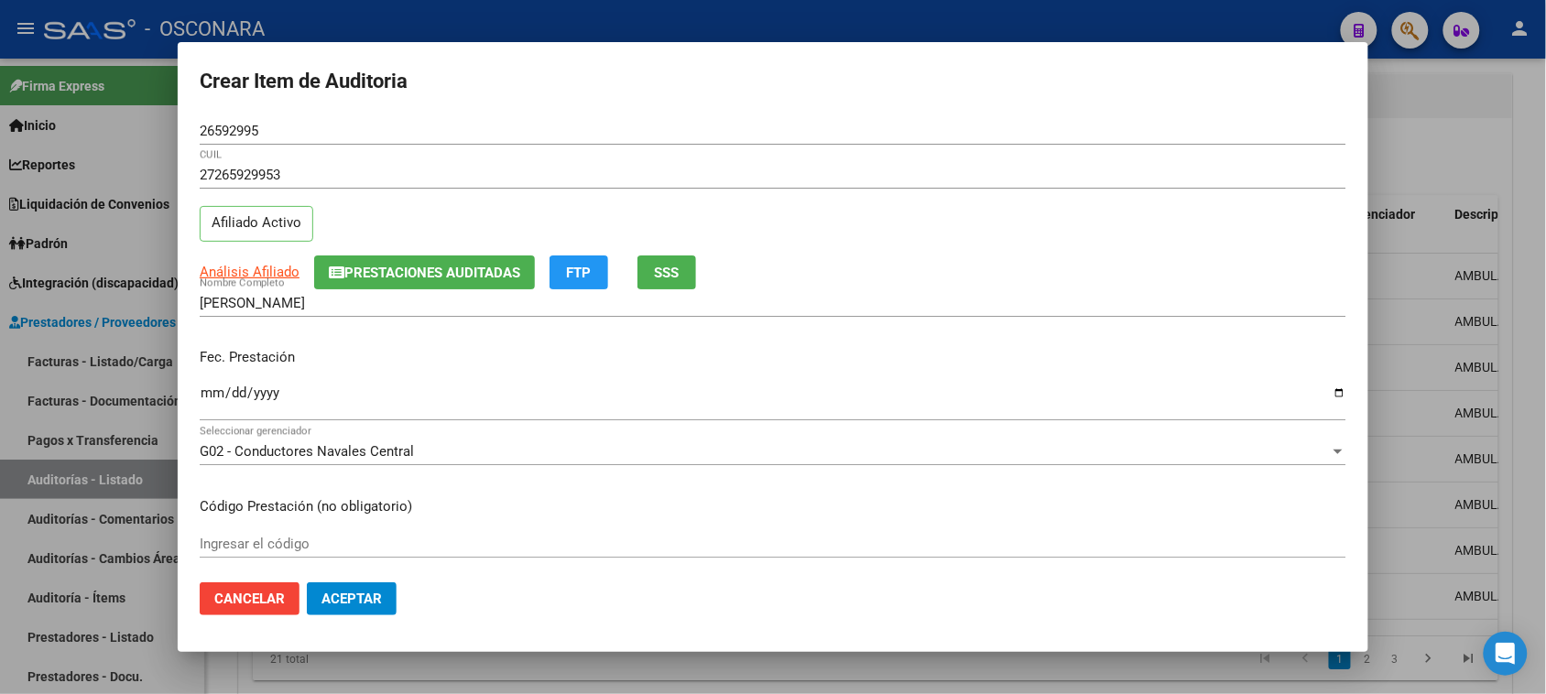
click at [211, 396] on input "Ingresar la fecha" at bounding box center [773, 400] width 1147 height 29
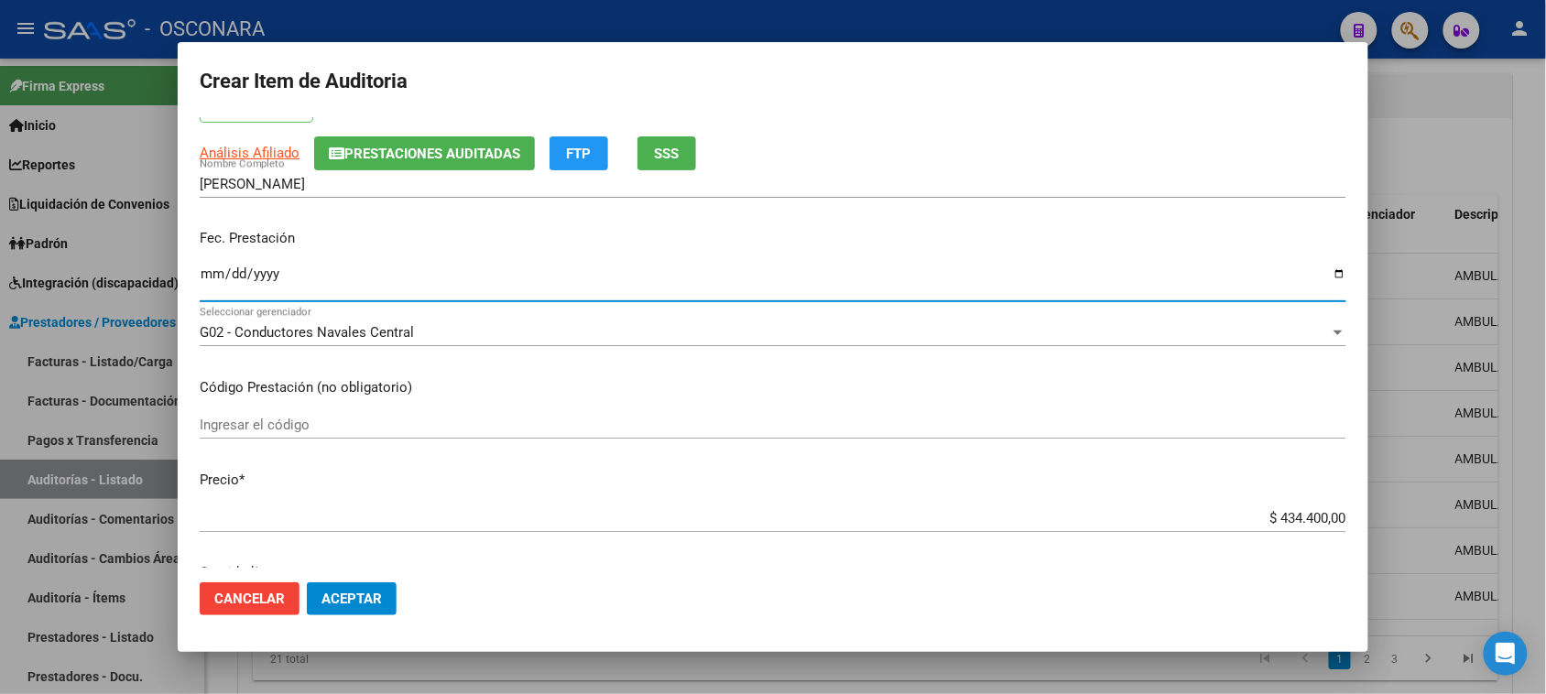
scroll to position [343, 0]
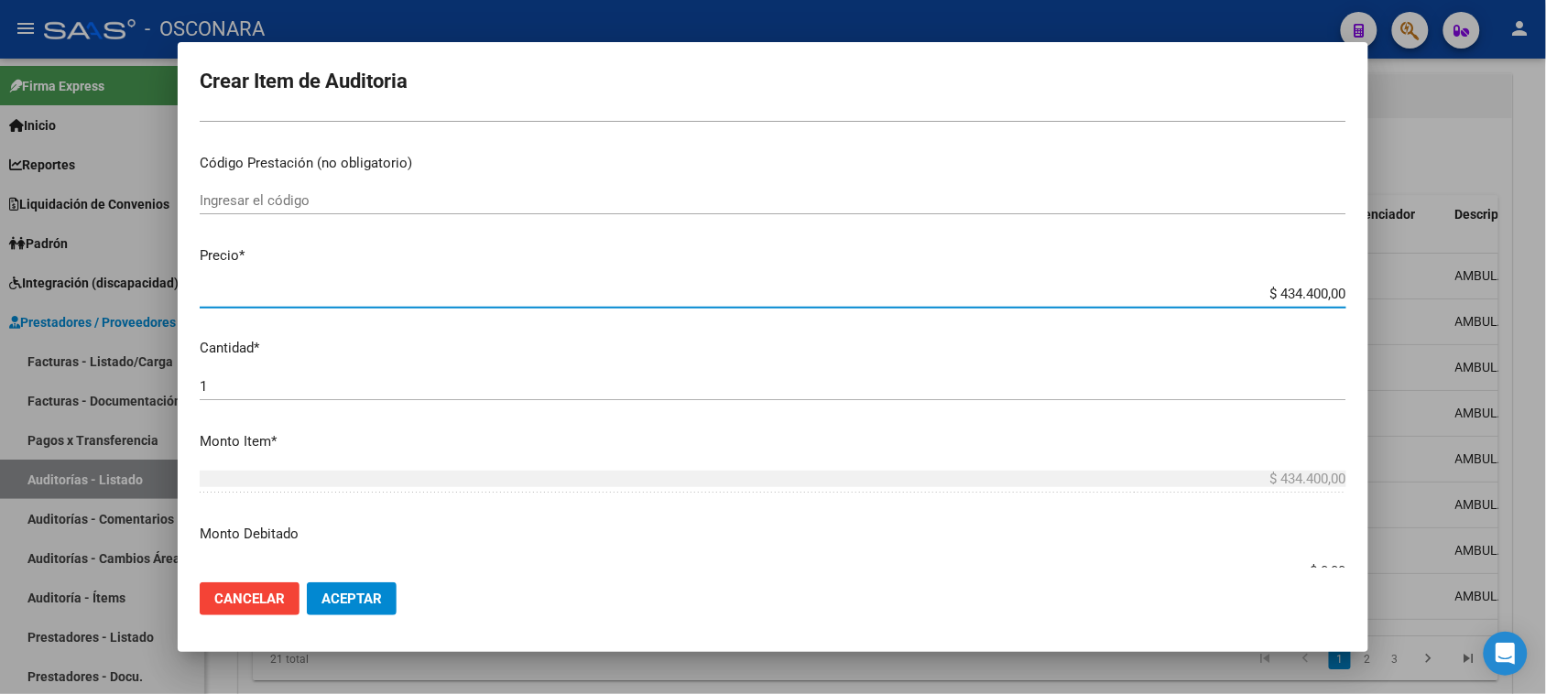
drag, startPoint x: 1267, startPoint y: 299, endPoint x: 1521, endPoint y: 236, distance: 262.2
click at [1507, 252] on div "Crear Item de Auditoria 26592995 Nro Documento 27265929953 CUIL Afiliado Activo…" at bounding box center [773, 347] width 1546 height 694
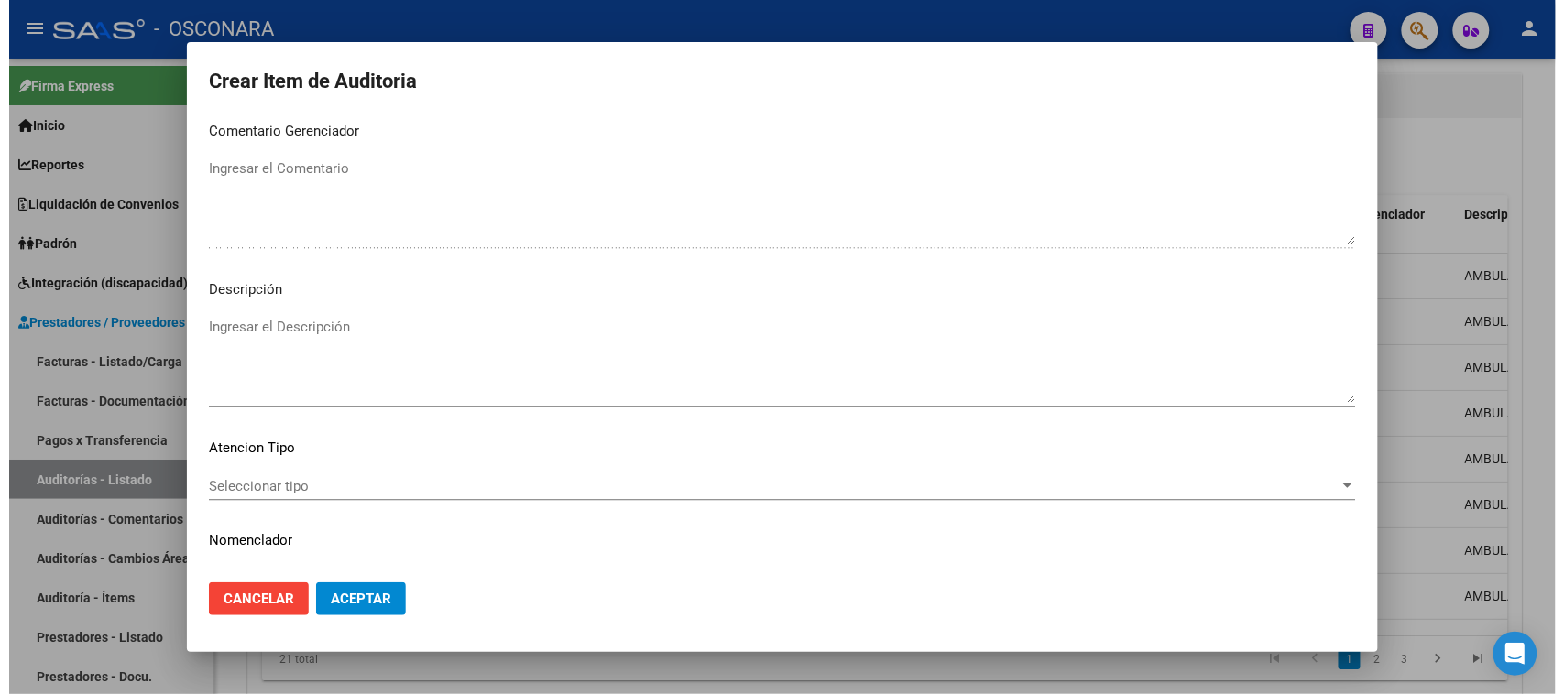
scroll to position [1196, 0]
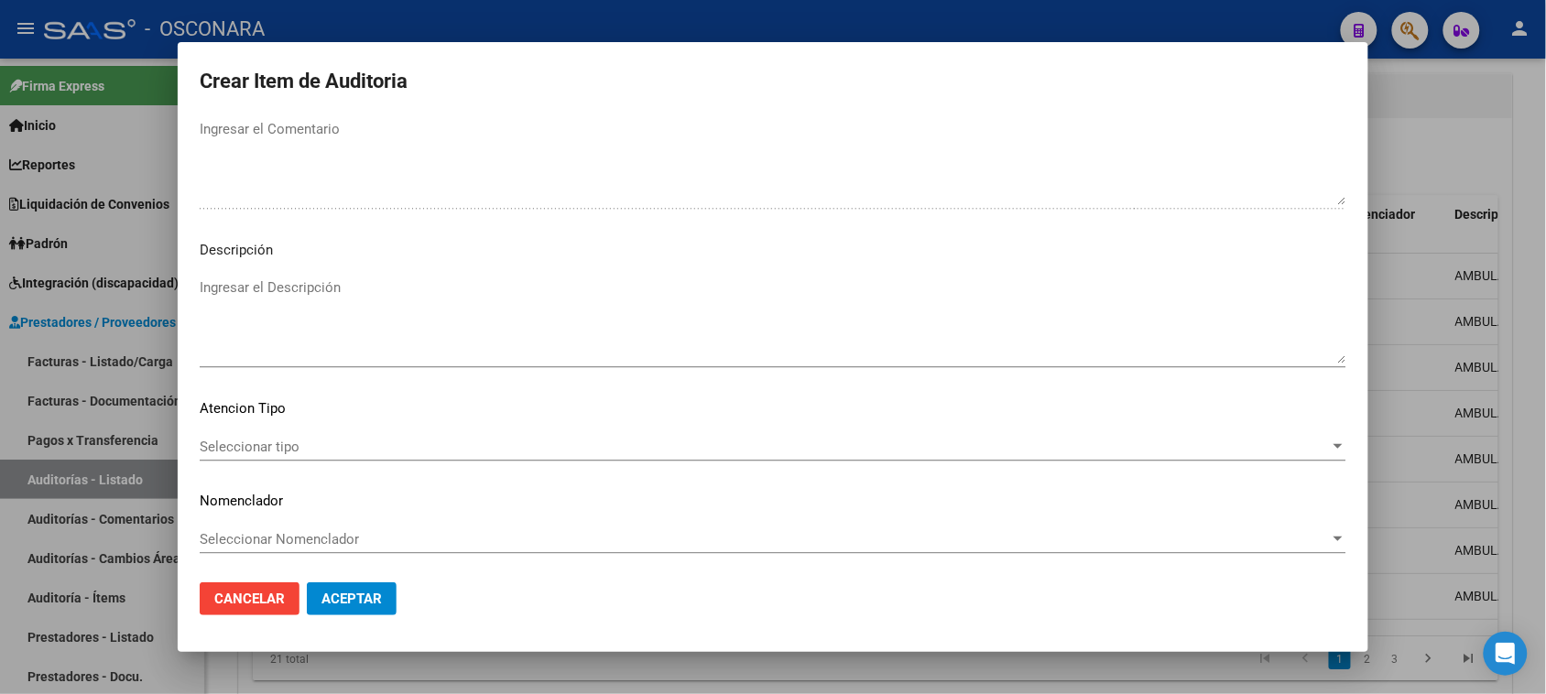
click at [307, 311] on textarea "Ingresar el Descripción" at bounding box center [773, 321] width 1147 height 86
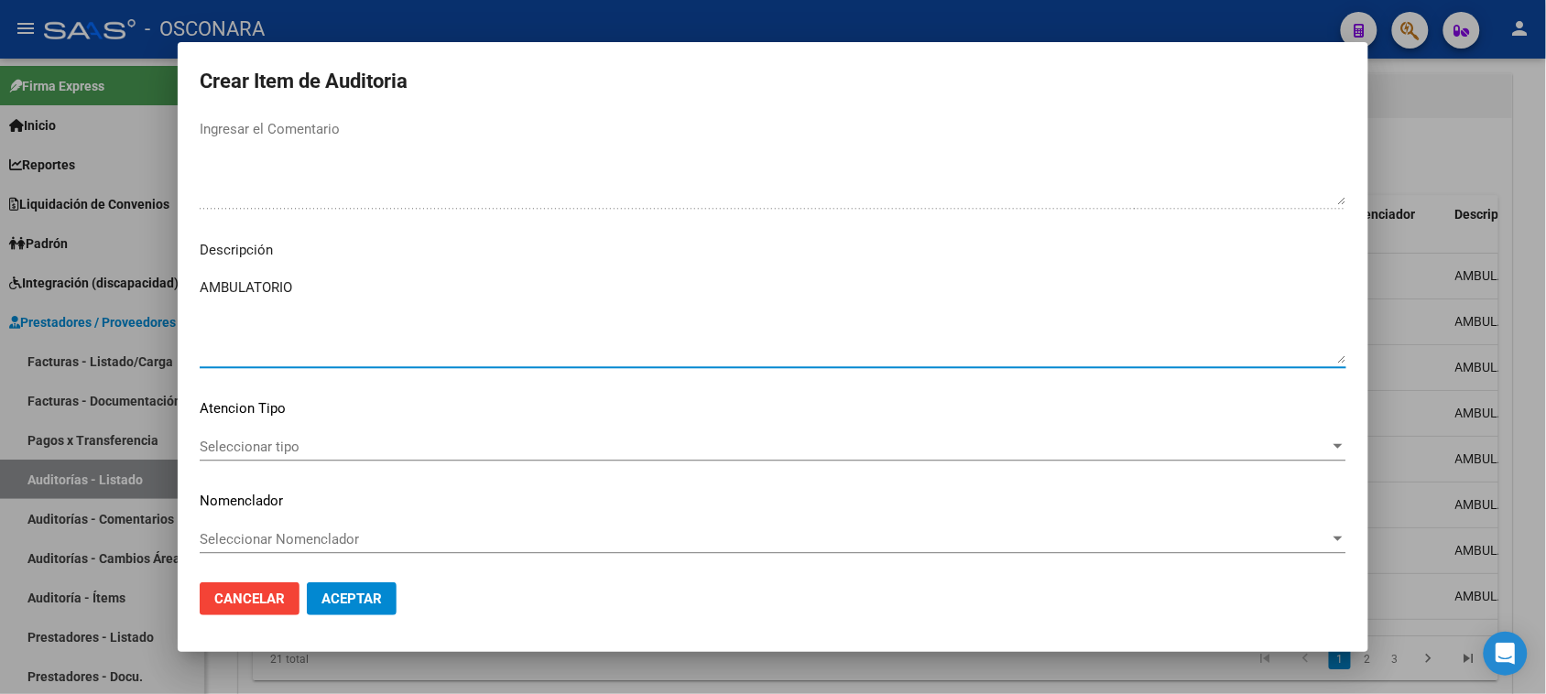
click at [245, 464] on div "Seleccionar tipo Seleccionar tipo" at bounding box center [773, 455] width 1147 height 45
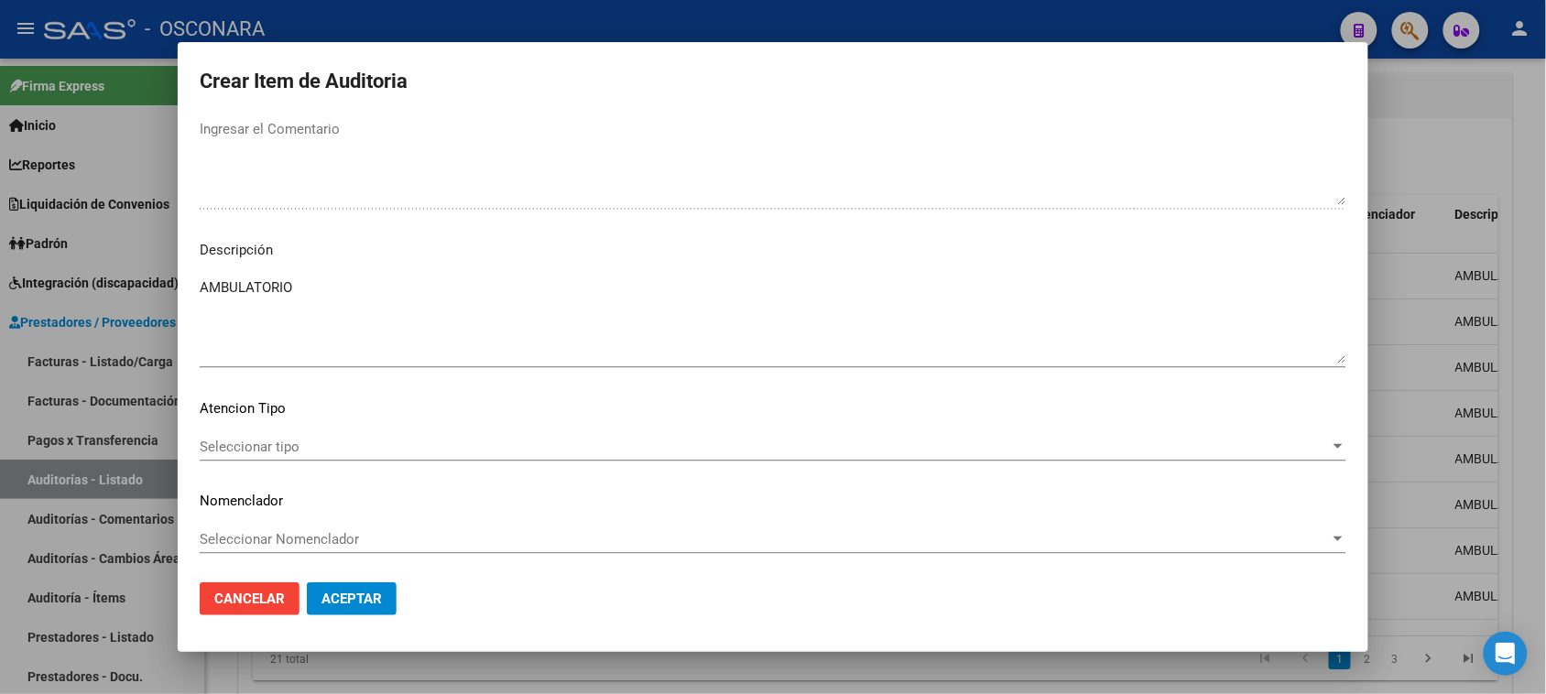
click at [245, 452] on span "Seleccionar tipo" at bounding box center [765, 447] width 1130 height 16
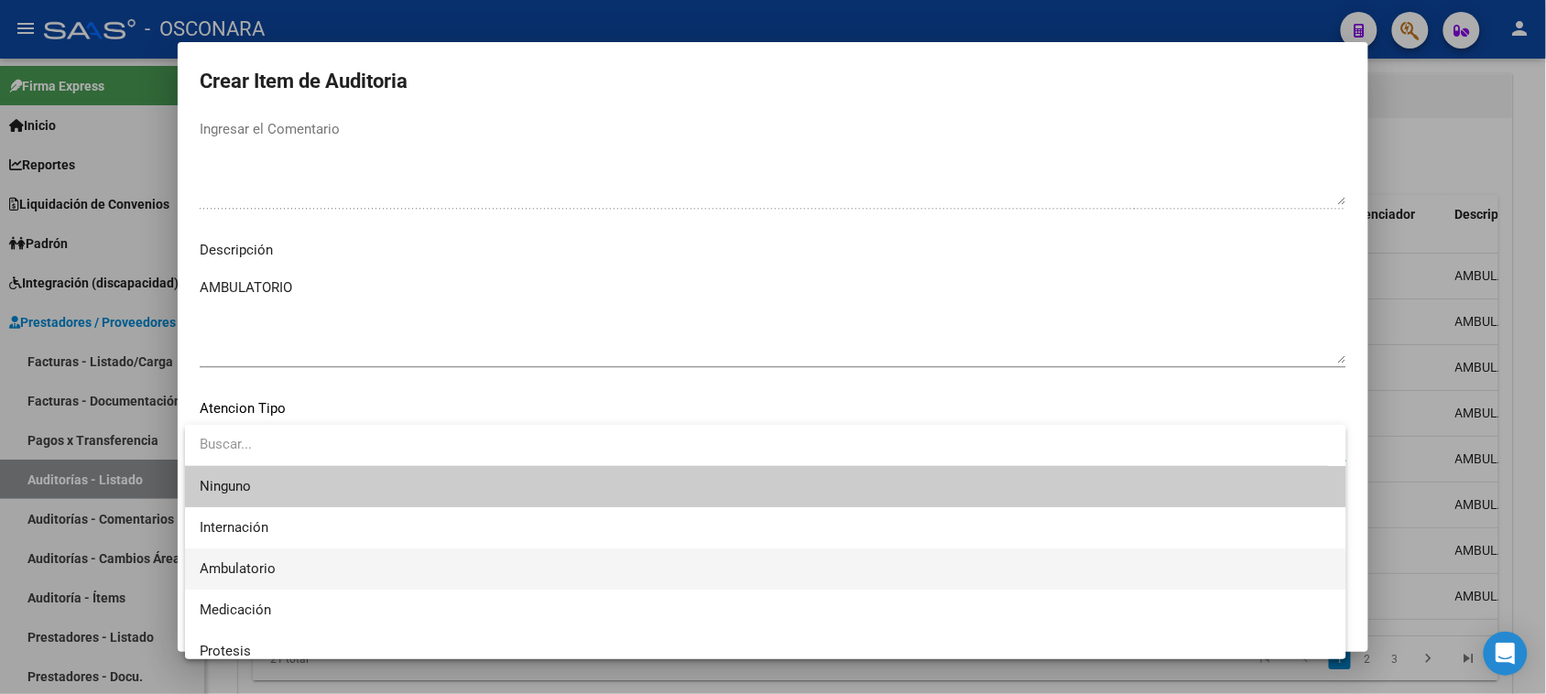
click at [245, 569] on span "Ambulatorio" at bounding box center [238, 569] width 76 height 16
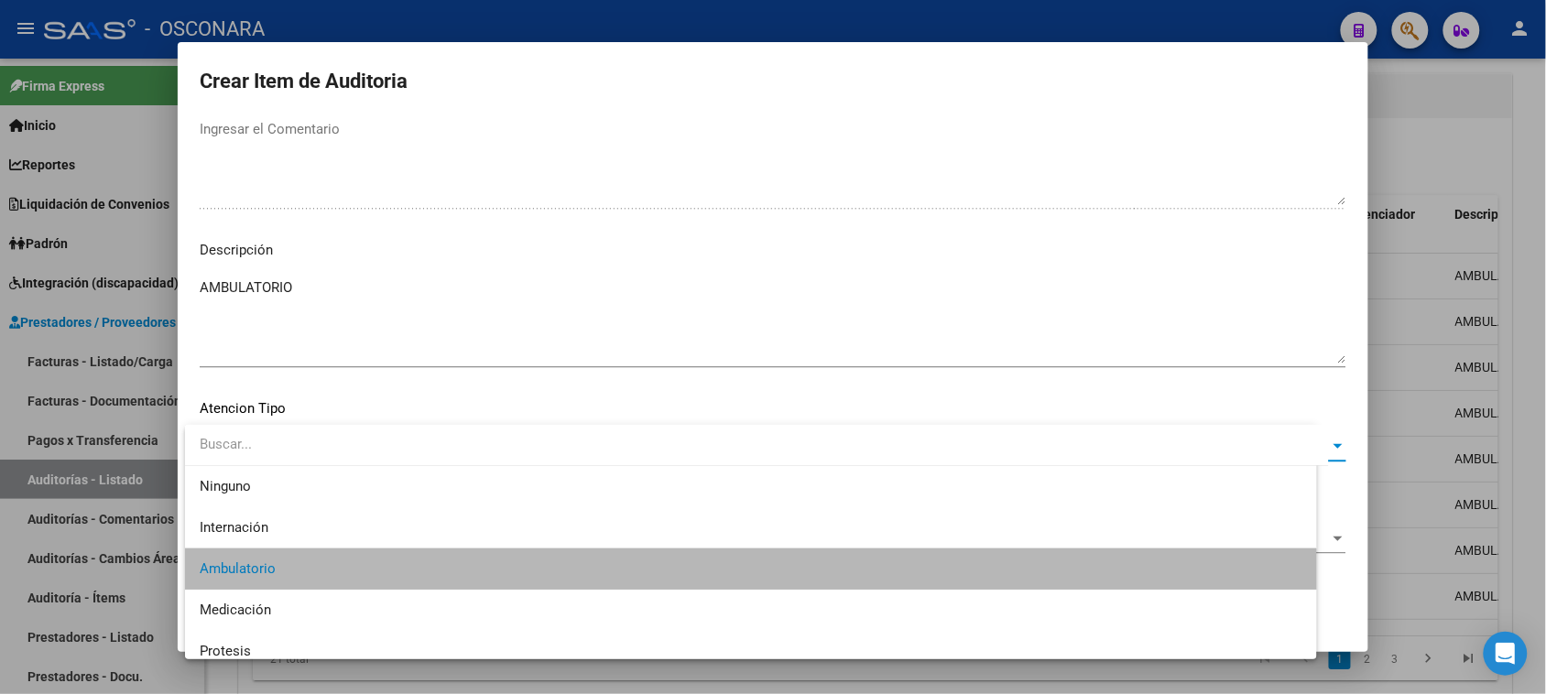
click at [326, 593] on span "Aceptar" at bounding box center [352, 599] width 60 height 16
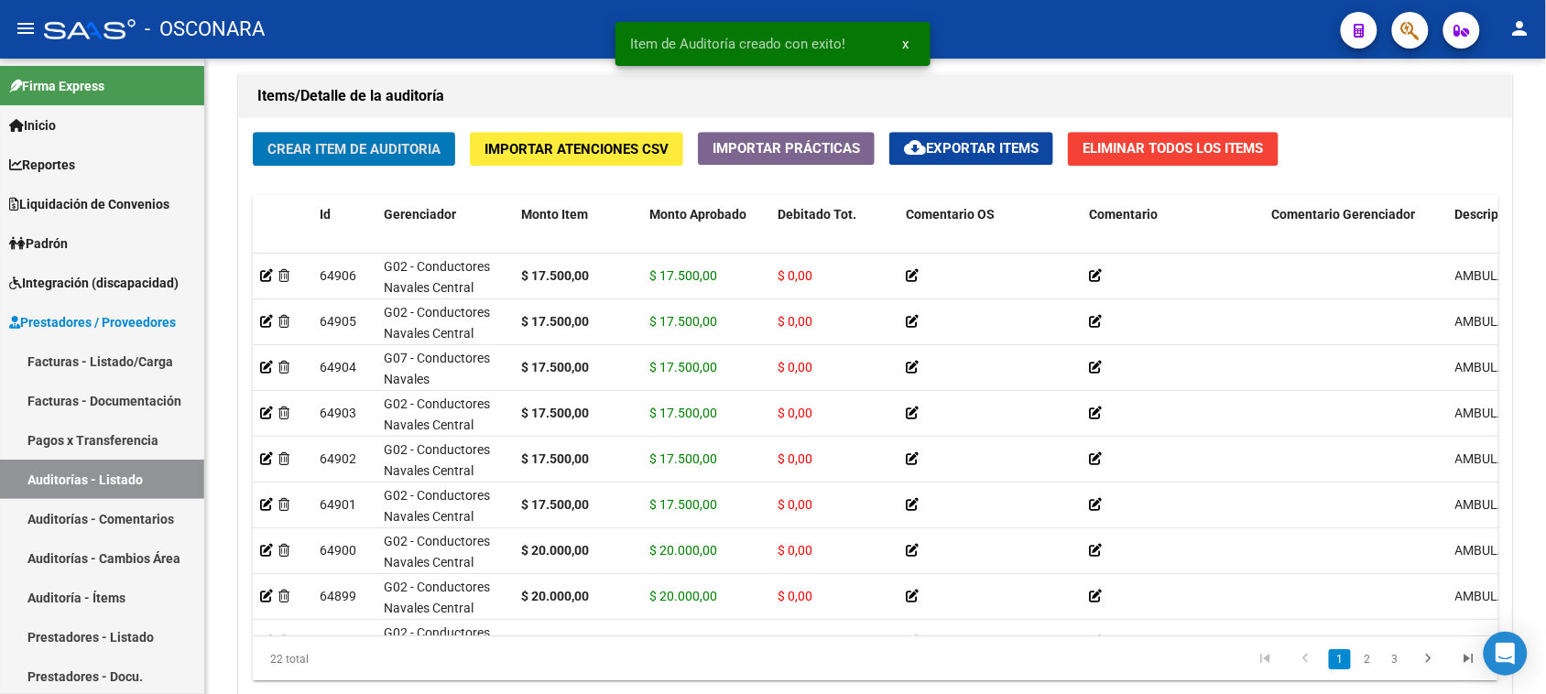
scroll to position [1321, 0]
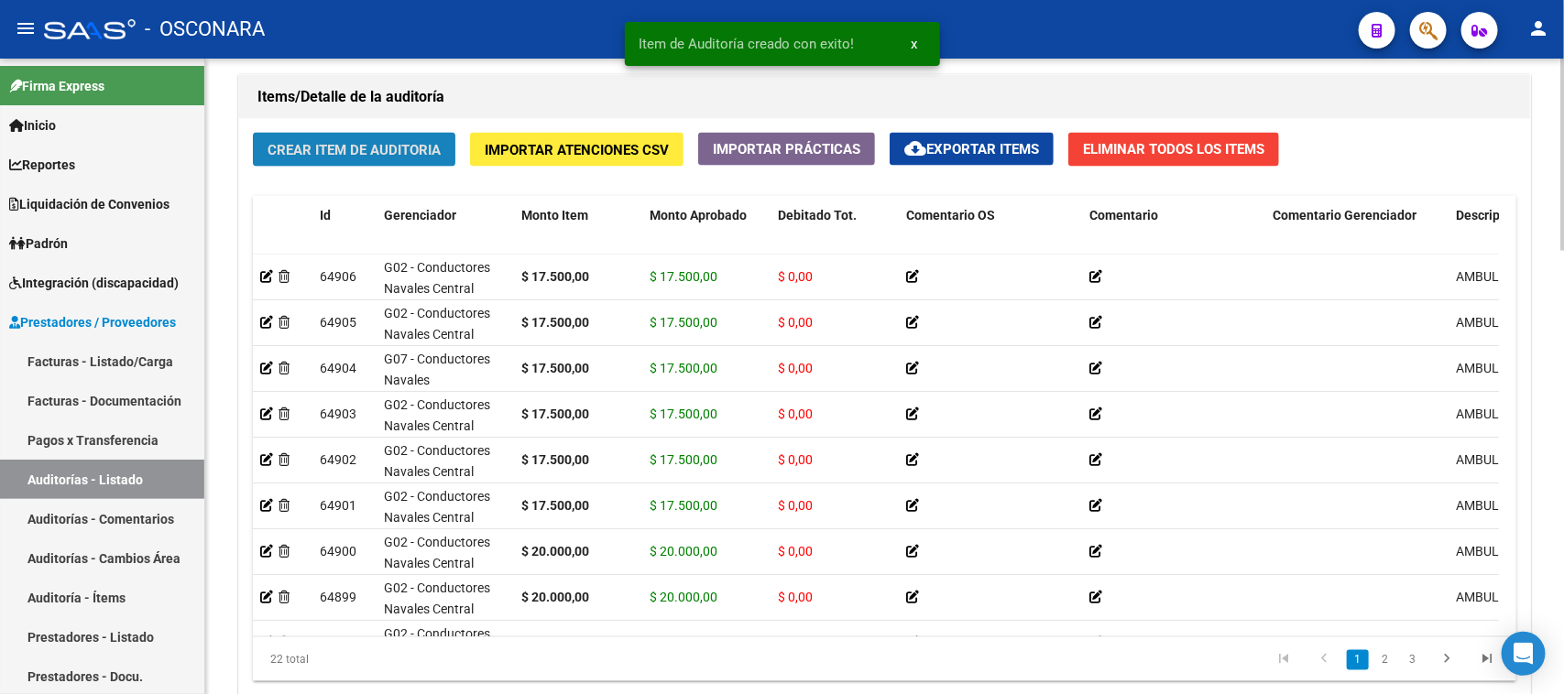
click at [346, 147] on span "Crear Item de Auditoria" at bounding box center [353, 150] width 173 height 16
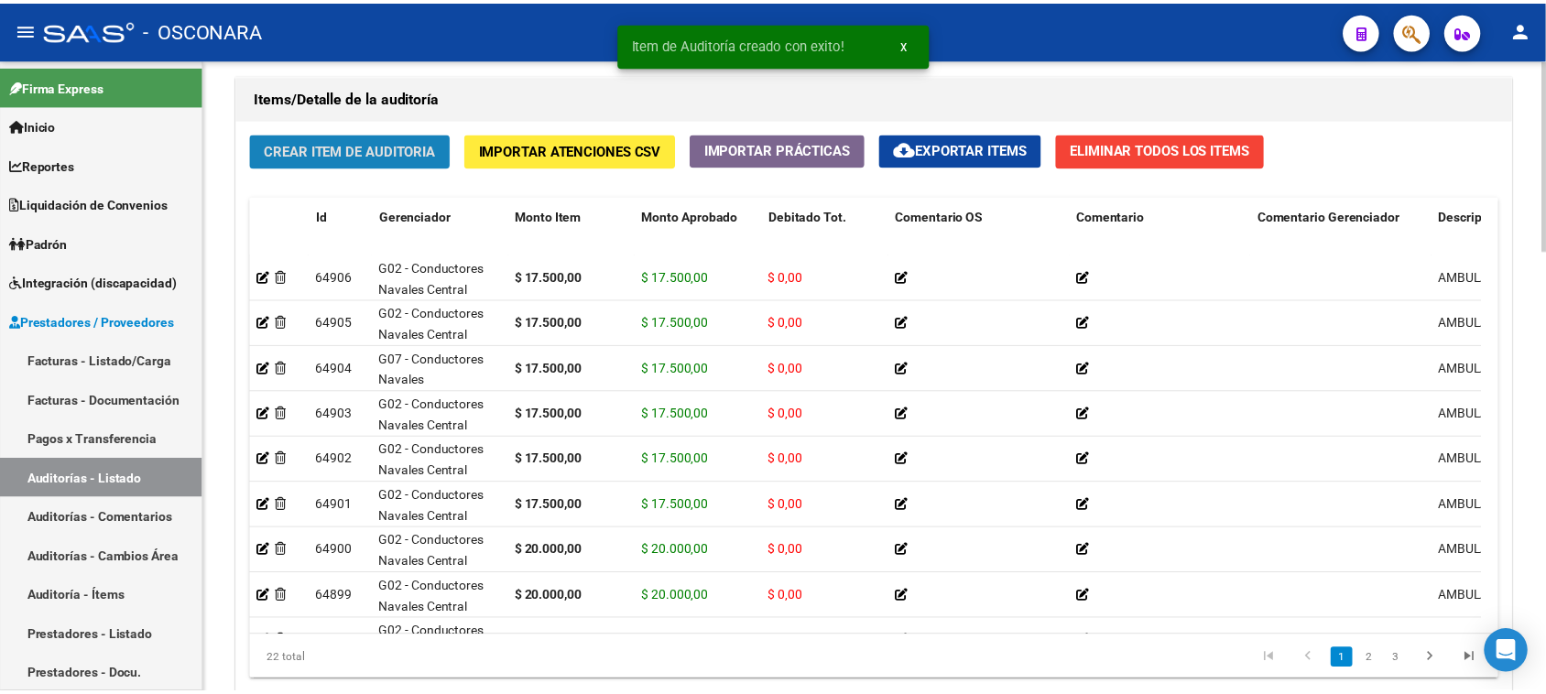
scroll to position [1621, 0]
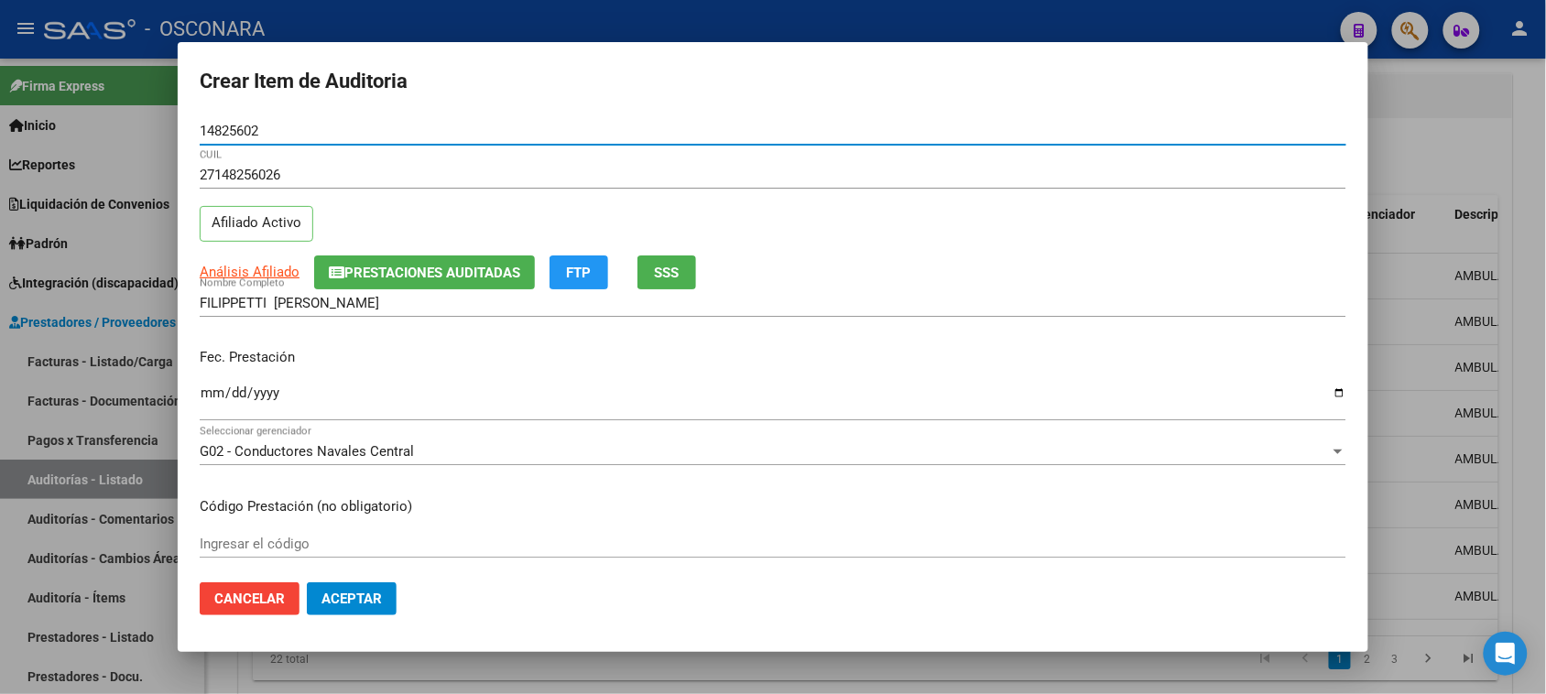
click at [212, 392] on input "Ingresar la fecha" at bounding box center [773, 400] width 1147 height 29
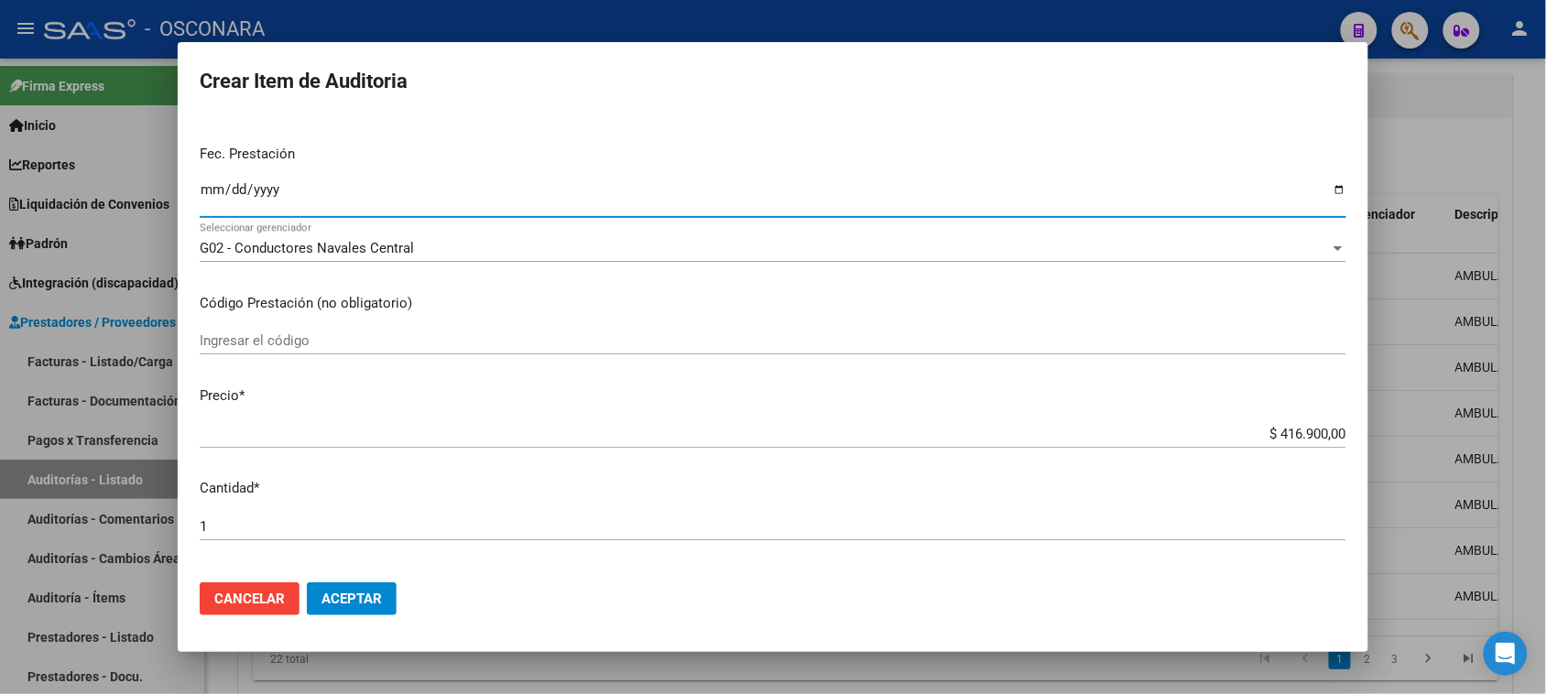
scroll to position [229, 0]
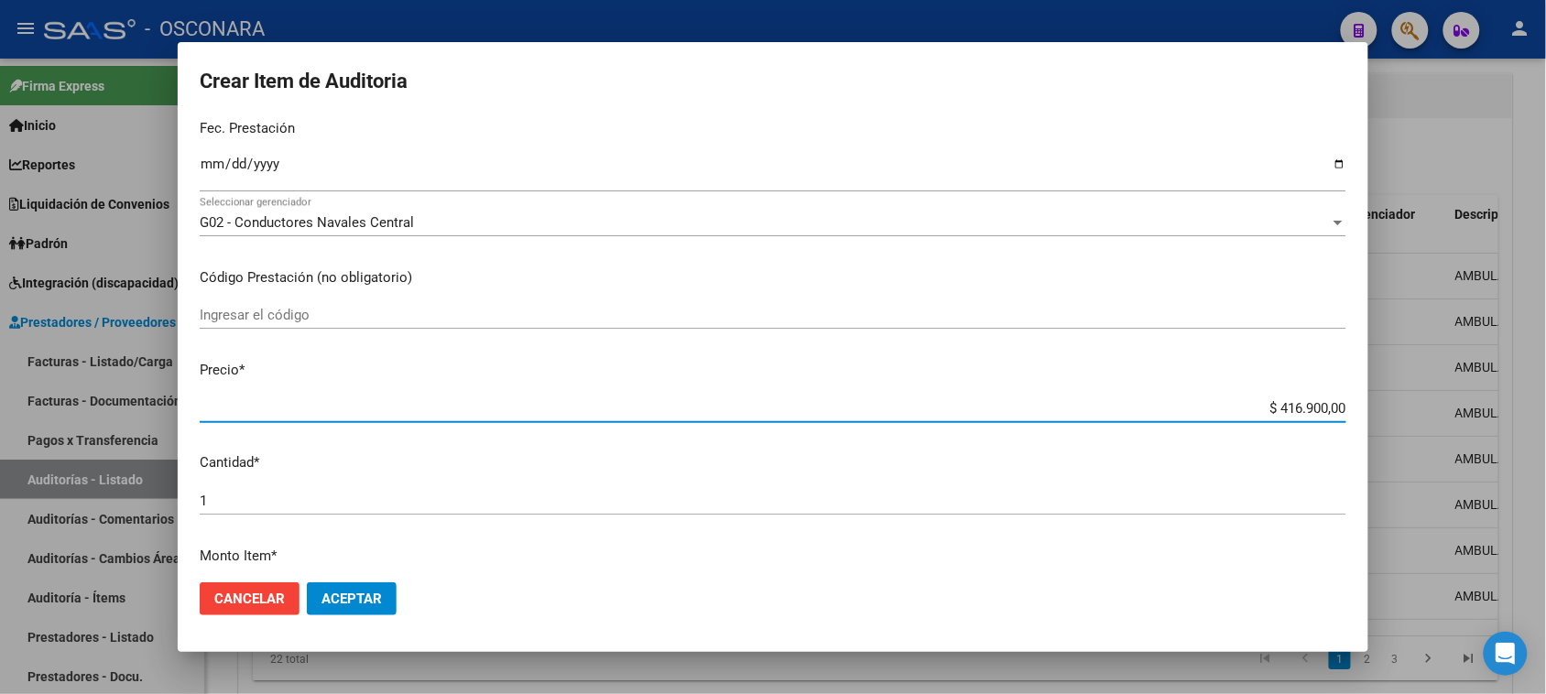
drag, startPoint x: 1260, startPoint y: 409, endPoint x: 1371, endPoint y: 391, distance: 112.2
click at [1371, 391] on div "Crear Item de Auditoria 14825602 Nro Documento 27148256026 CUIL Afiliado Activo…" at bounding box center [773, 347] width 1546 height 694
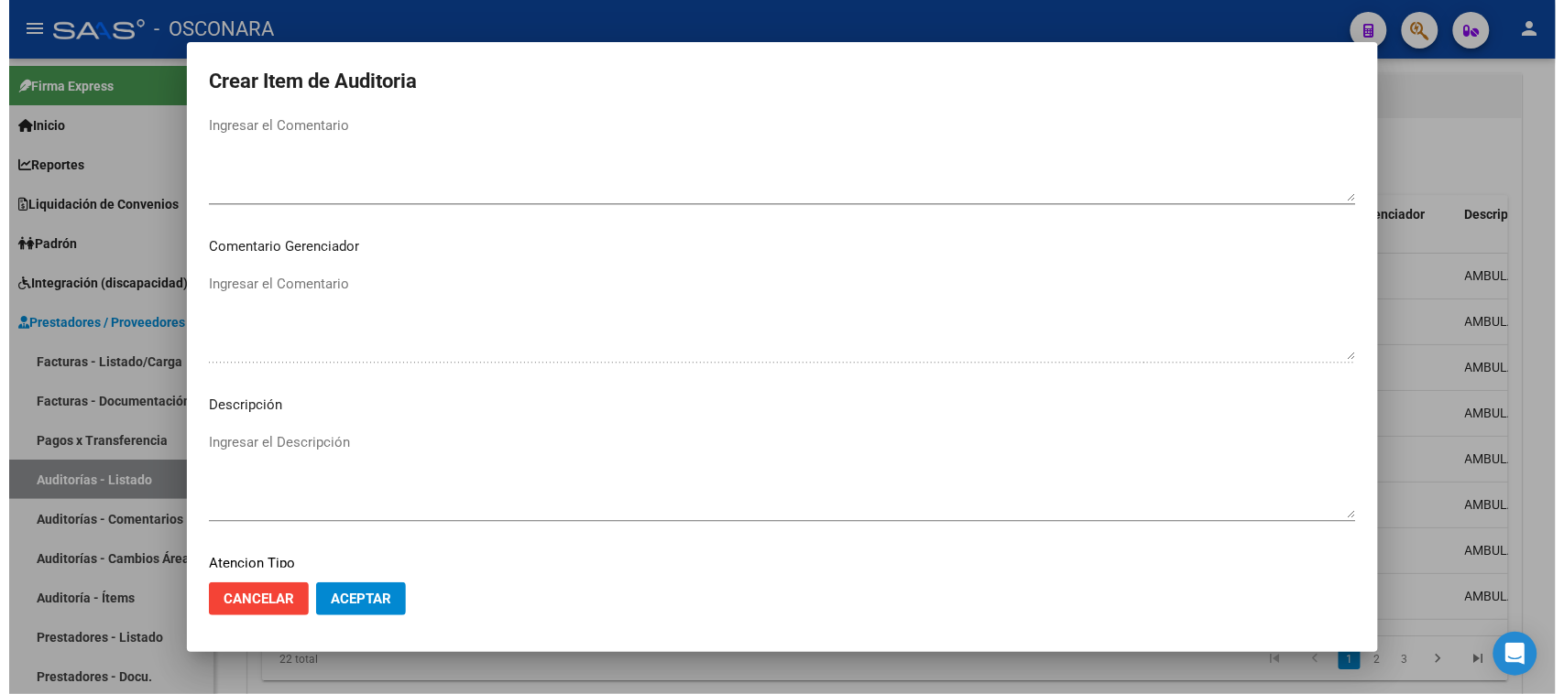
scroll to position [1196, 0]
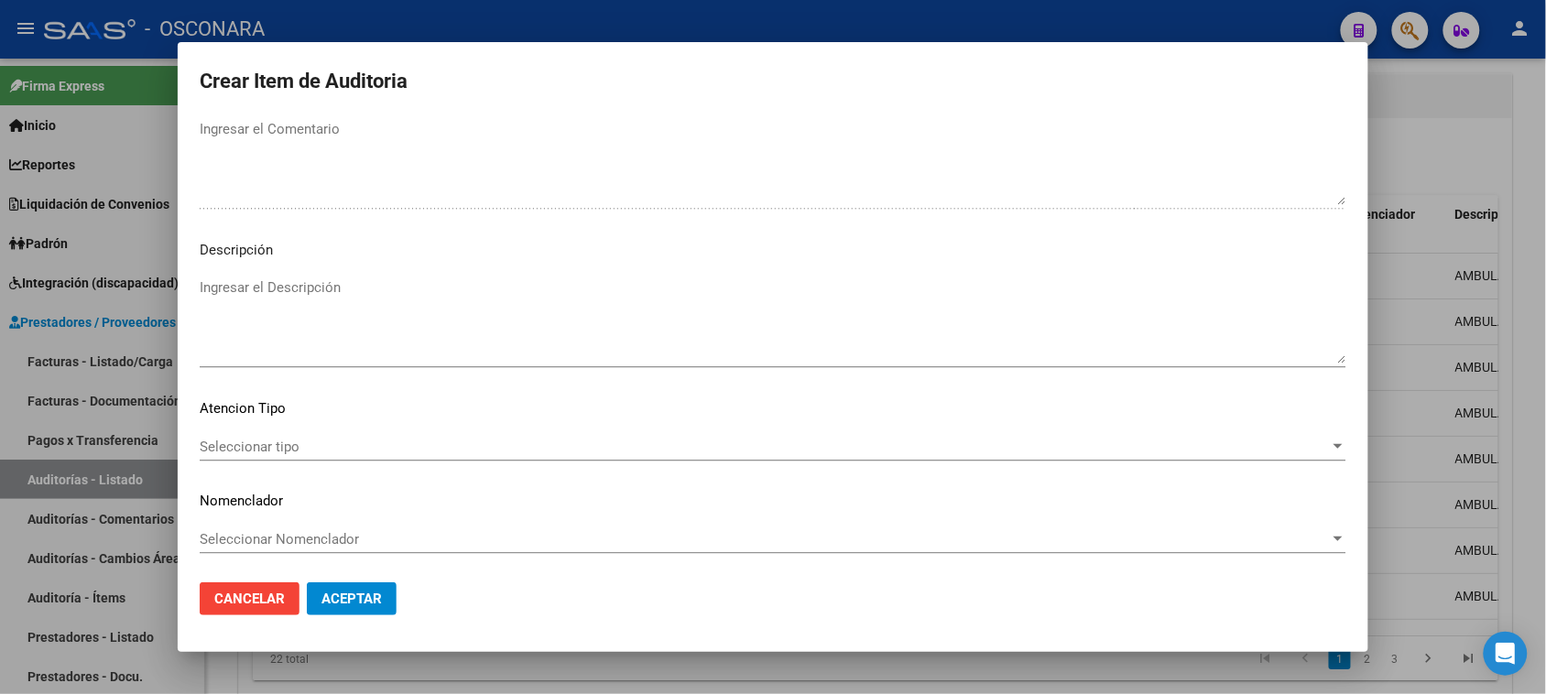
click at [316, 344] on textarea "Ingresar el Descripción" at bounding box center [773, 321] width 1147 height 86
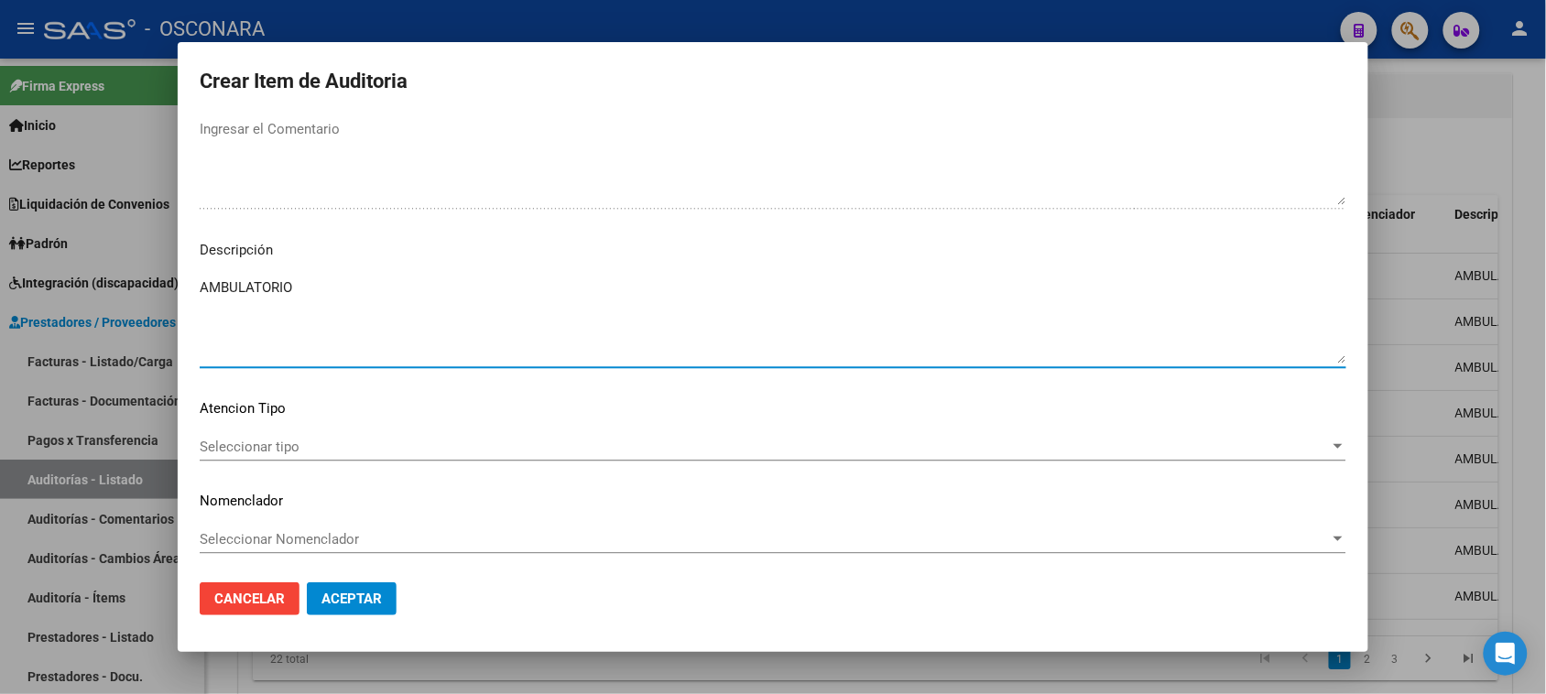
click at [232, 442] on span "Seleccionar tipo" at bounding box center [765, 447] width 1130 height 16
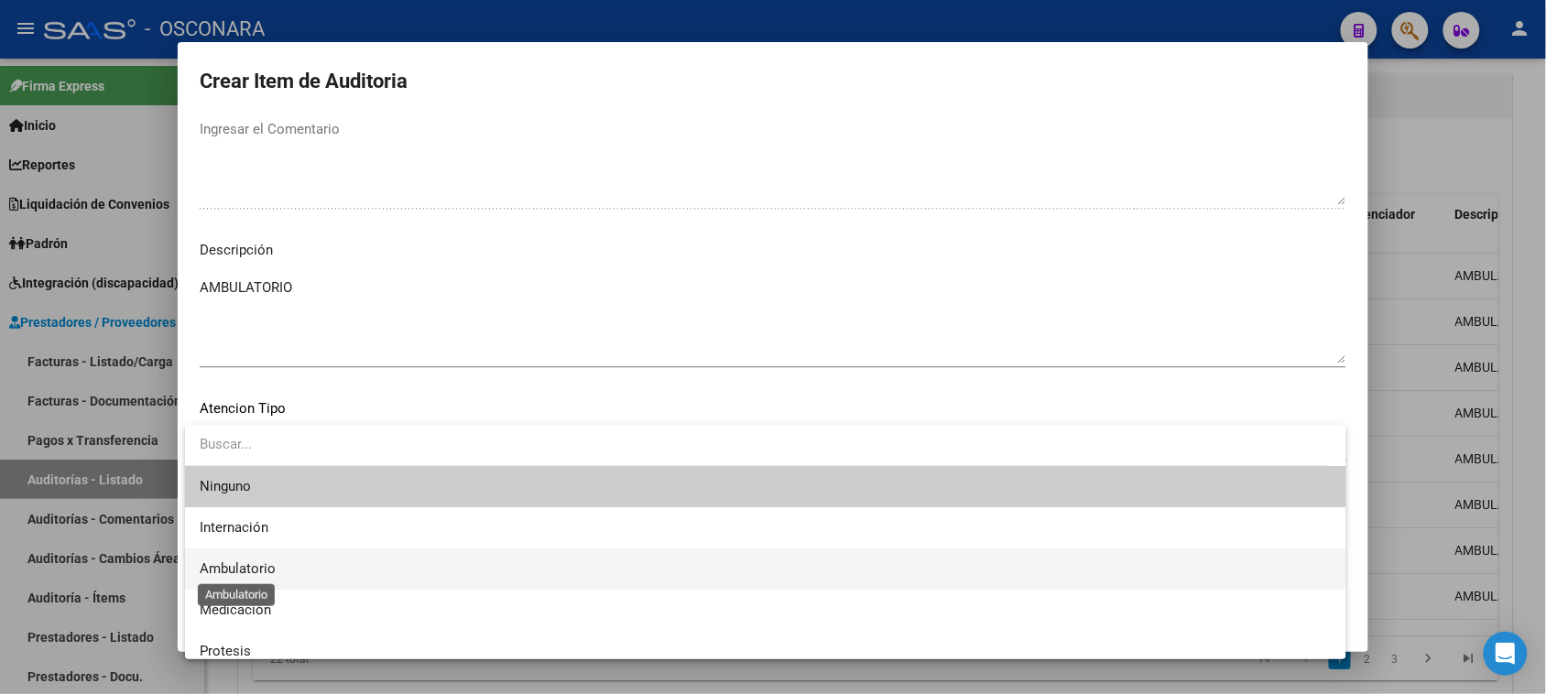
click at [259, 566] on span "Ambulatorio" at bounding box center [238, 569] width 76 height 16
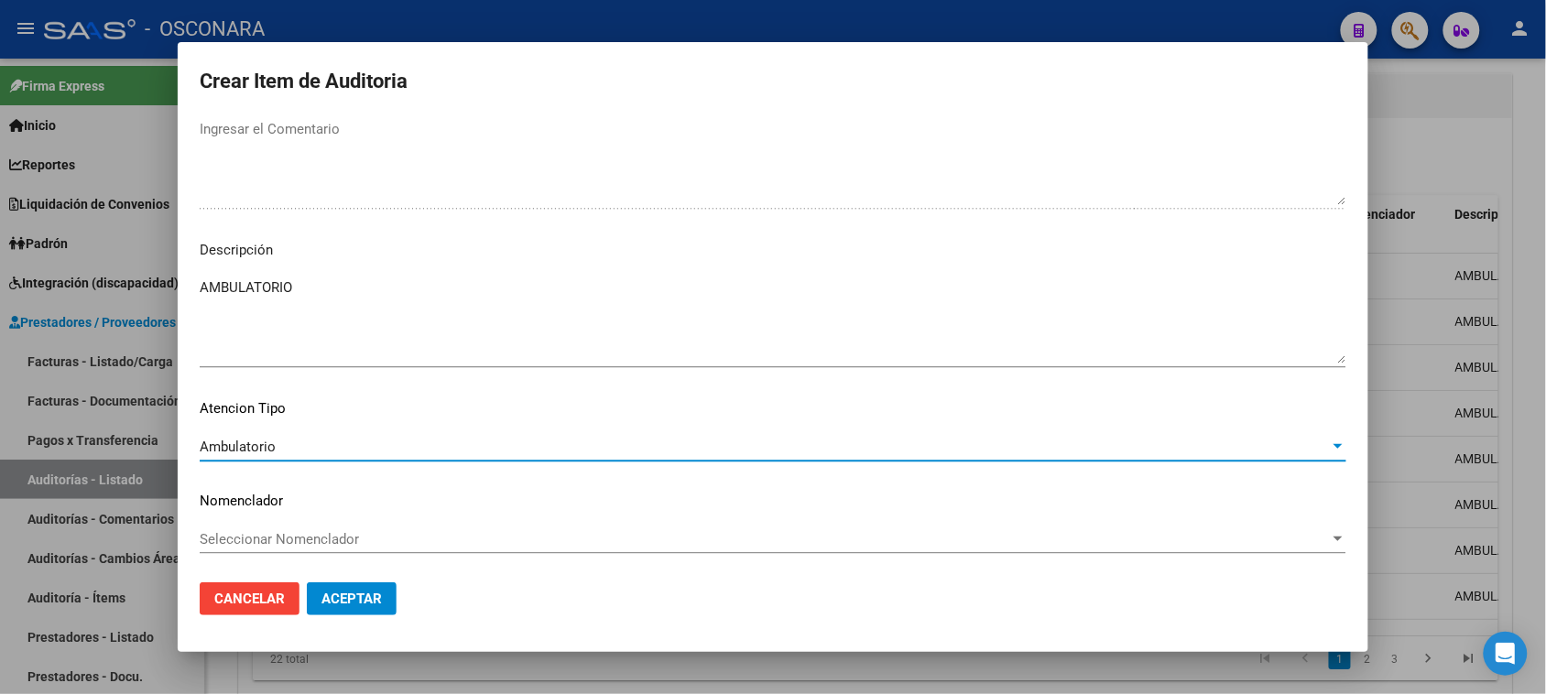
click at [333, 610] on button "Aceptar" at bounding box center [352, 599] width 90 height 33
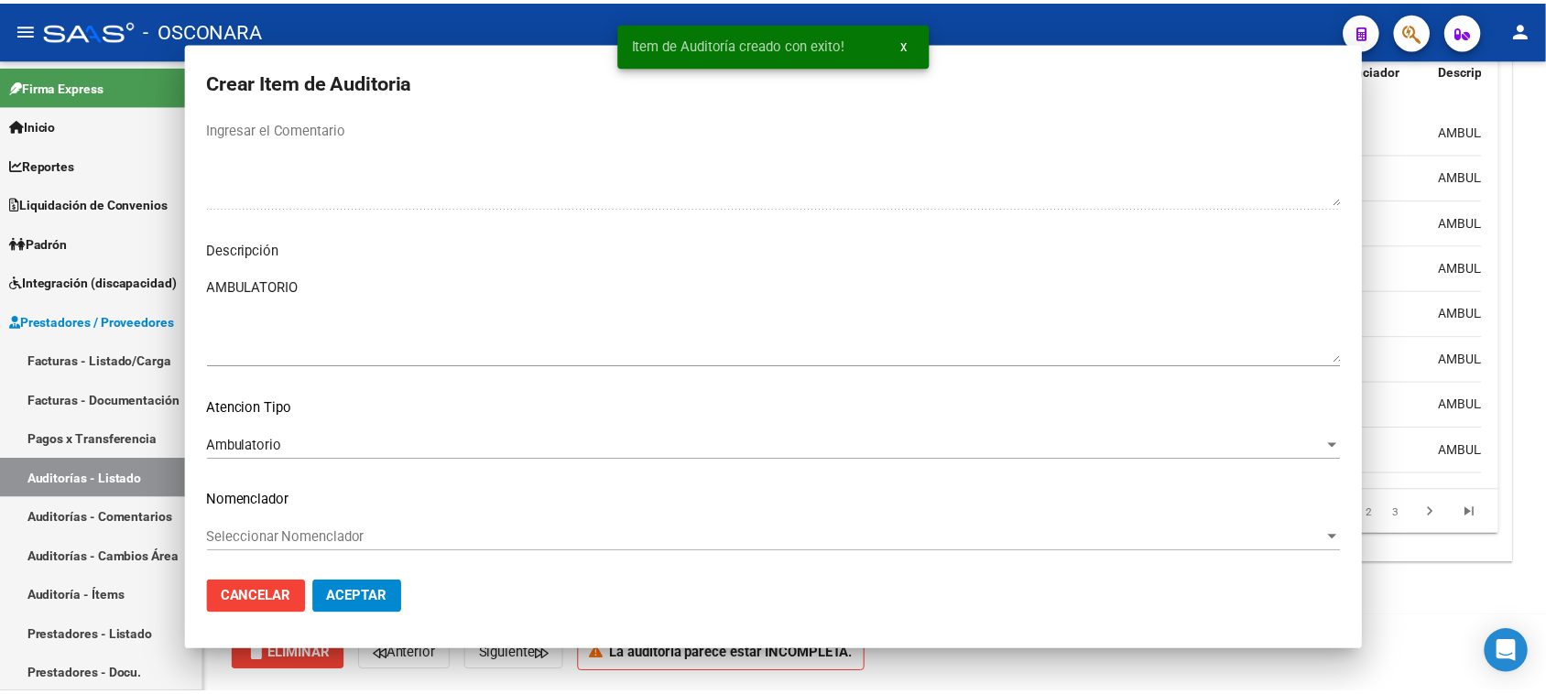
scroll to position [1321, 0]
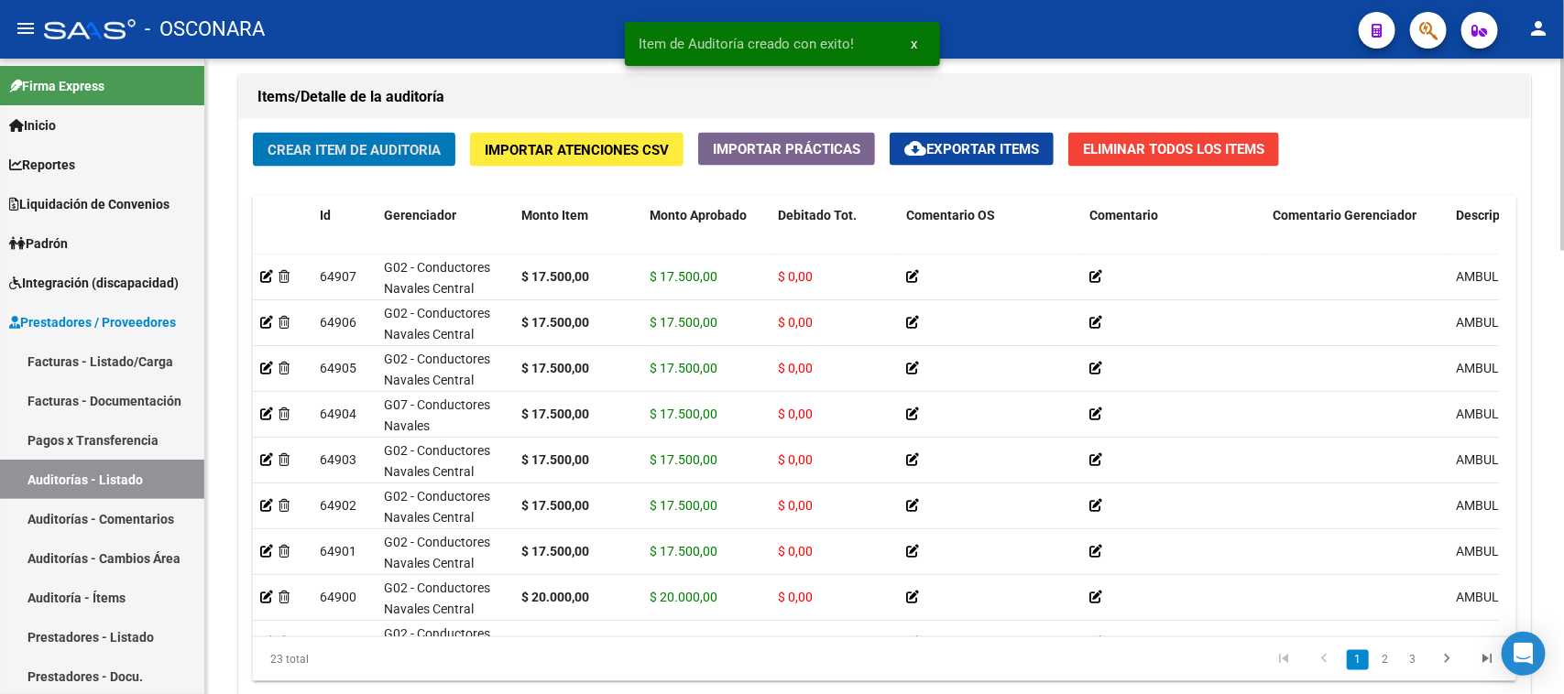
click at [382, 142] on span "Crear Item de Auditoria" at bounding box center [353, 150] width 173 height 16
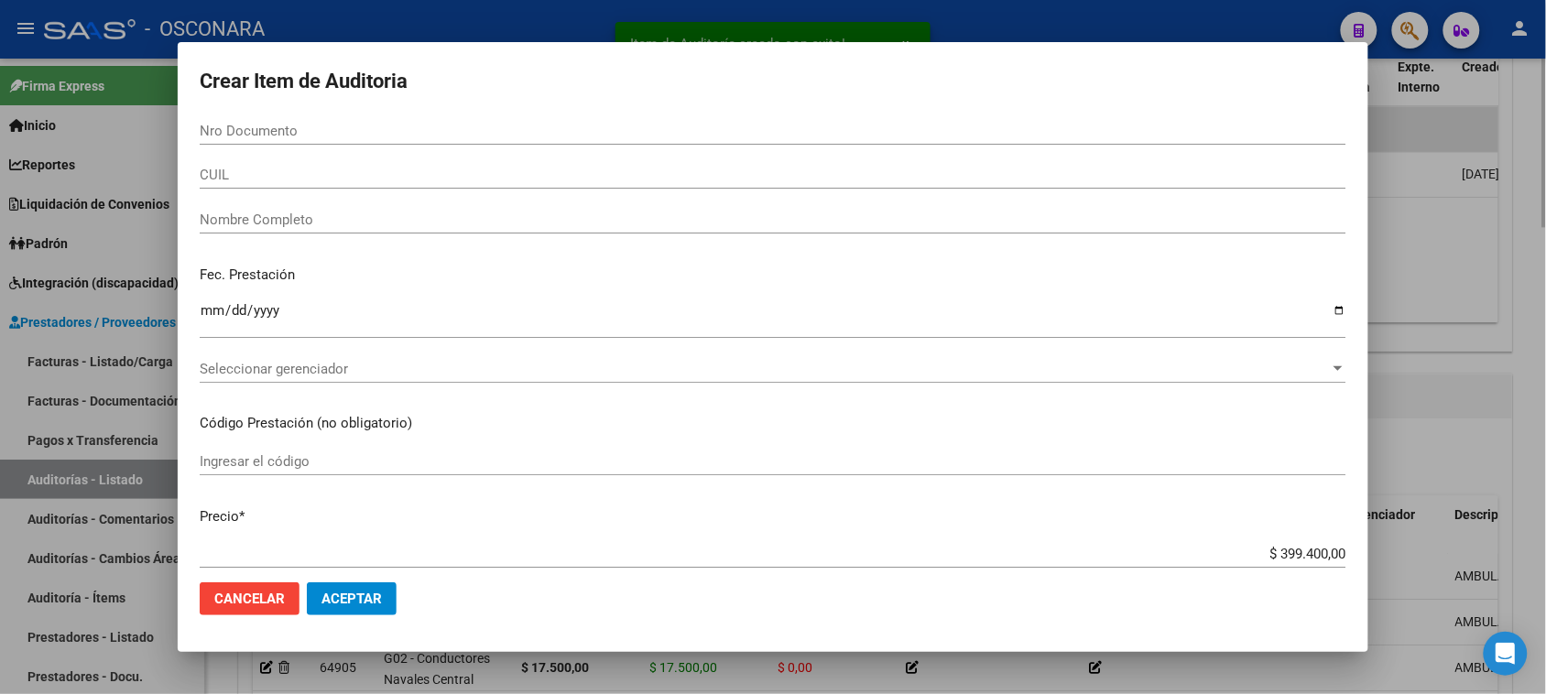
scroll to position [1621, 0]
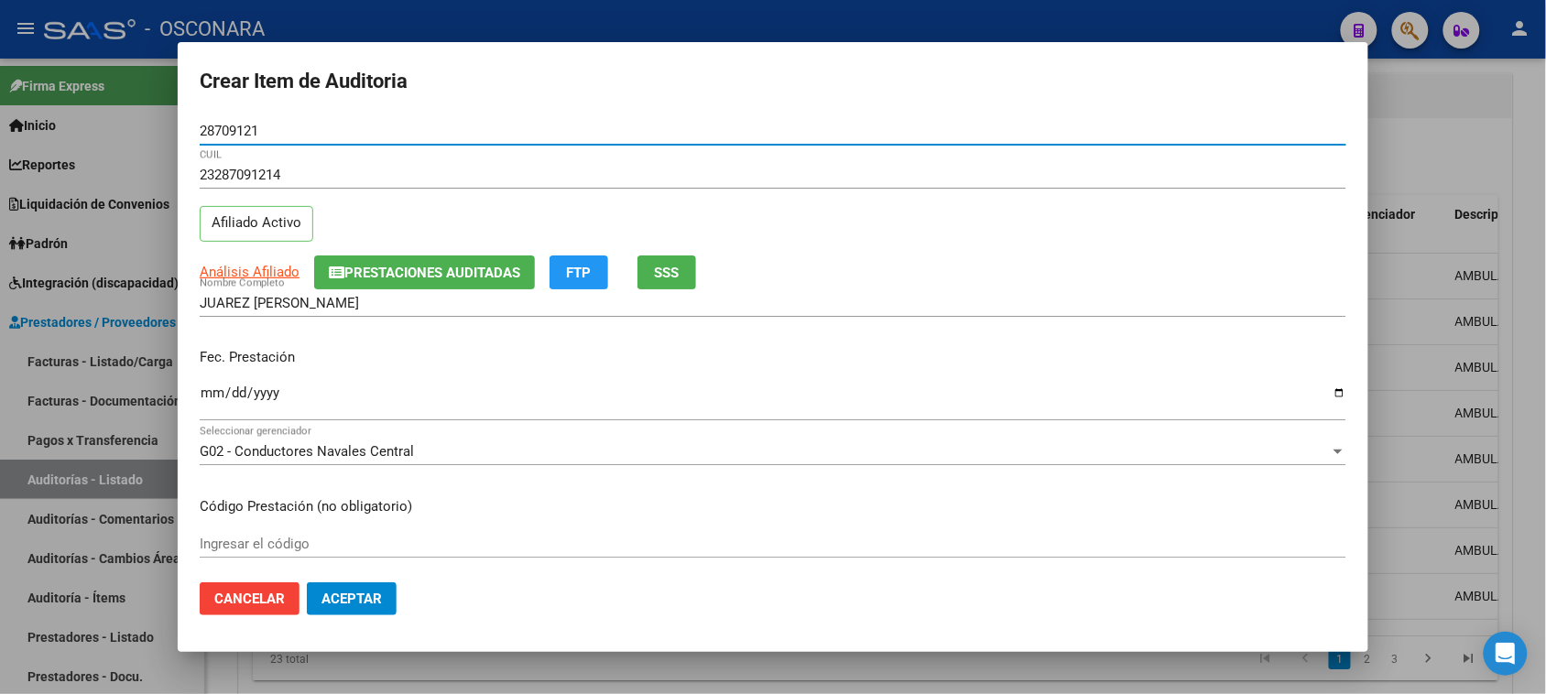
click at [208, 395] on input "Ingresar la fecha" at bounding box center [773, 400] width 1147 height 29
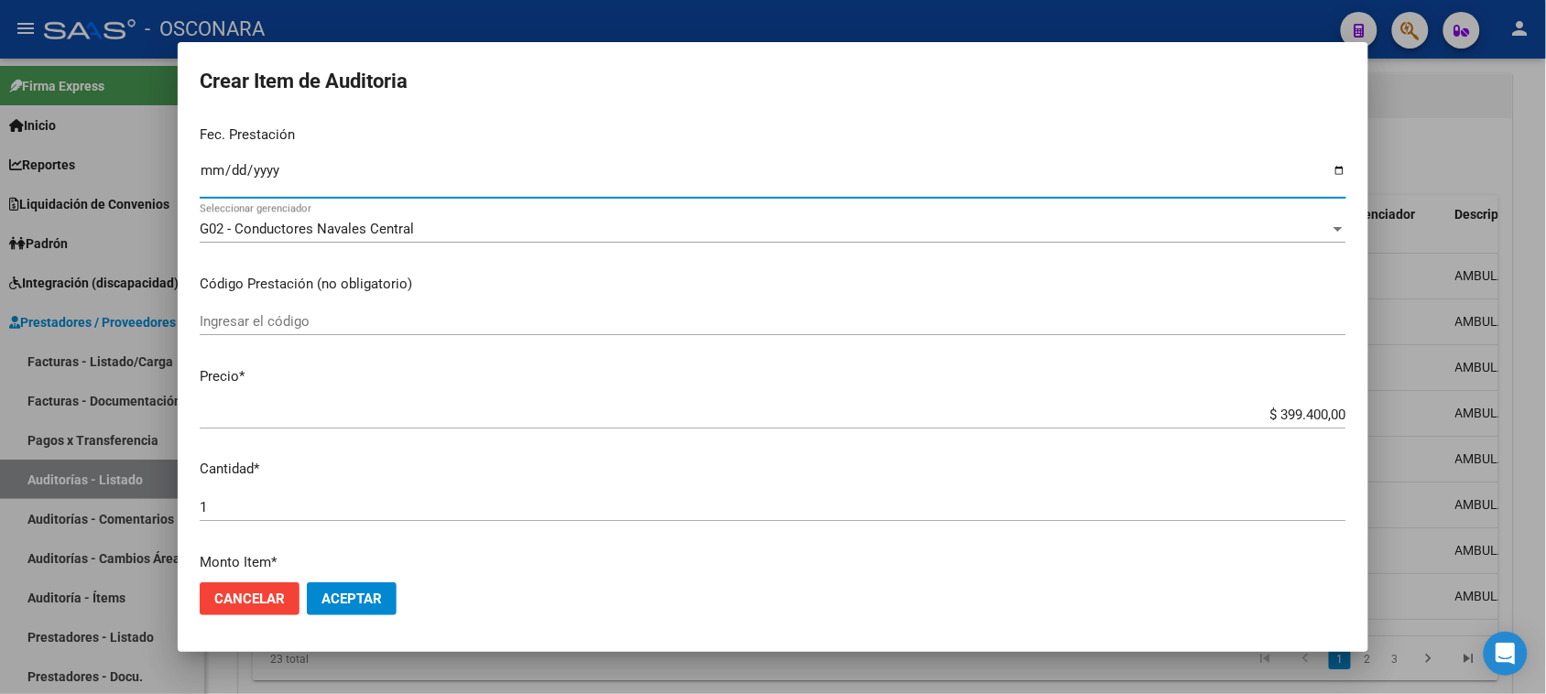
scroll to position [229, 0]
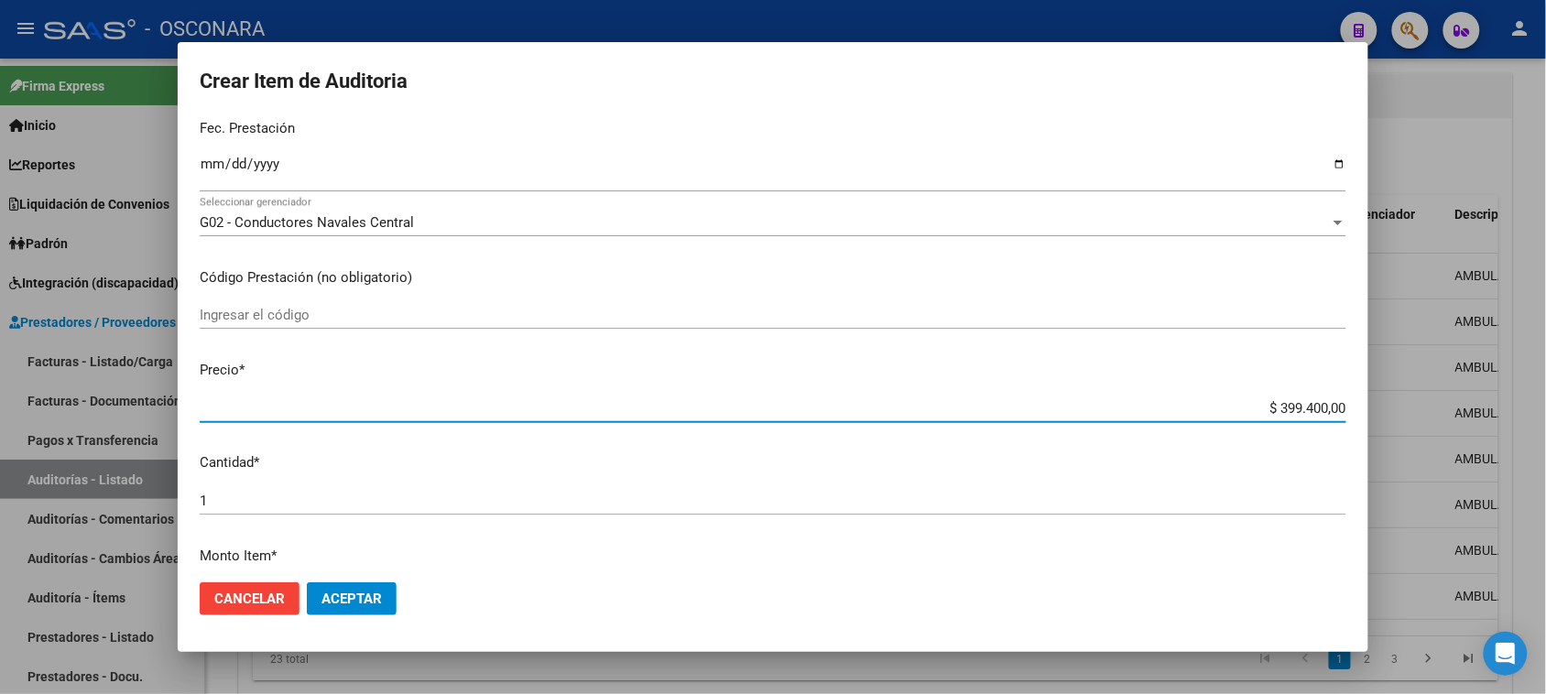
drag, startPoint x: 1260, startPoint y: 409, endPoint x: 1106, endPoint y: 409, distance: 154.8
click at [1424, 401] on div "Crear Item de Auditoria 28709121 Nro Documento 23287091214 CUIL Afiliado Activo…" at bounding box center [773, 347] width 1546 height 694
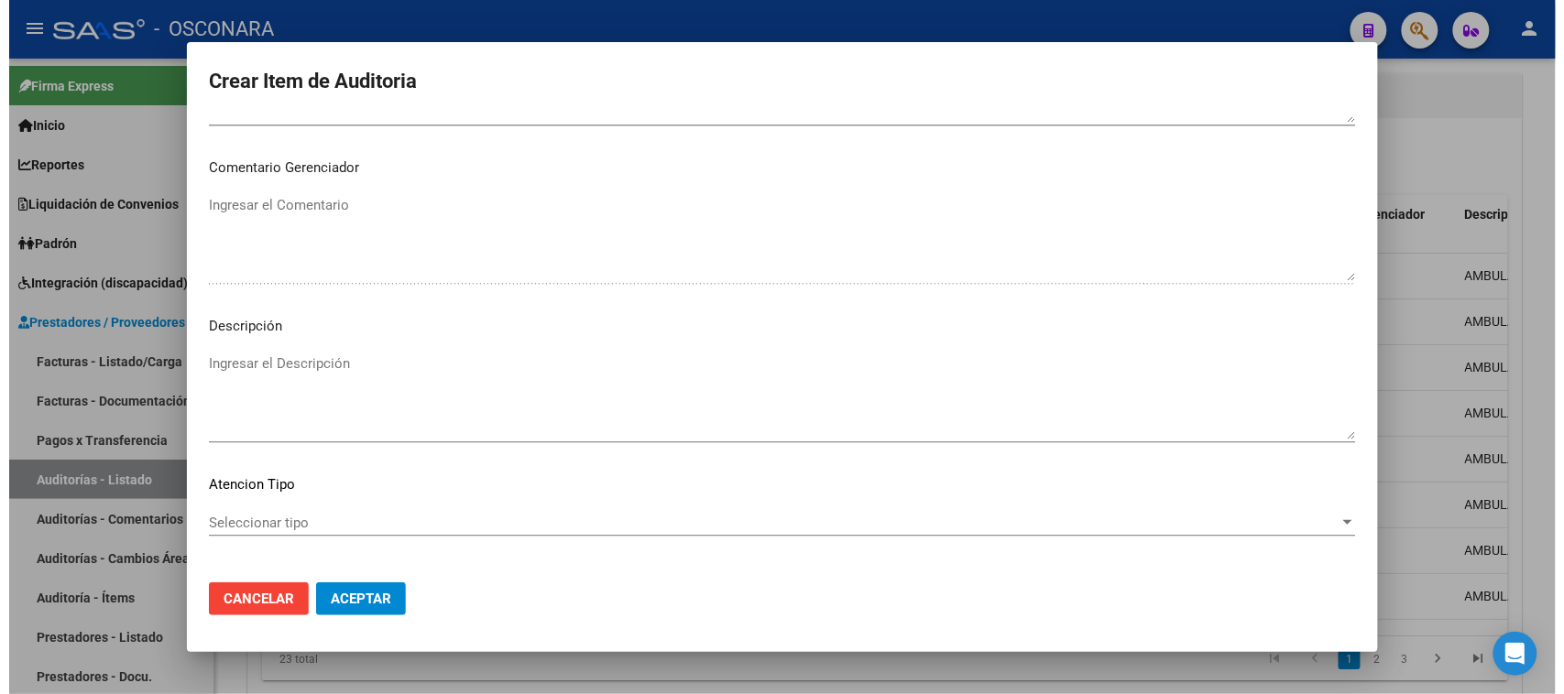
scroll to position [1196, 0]
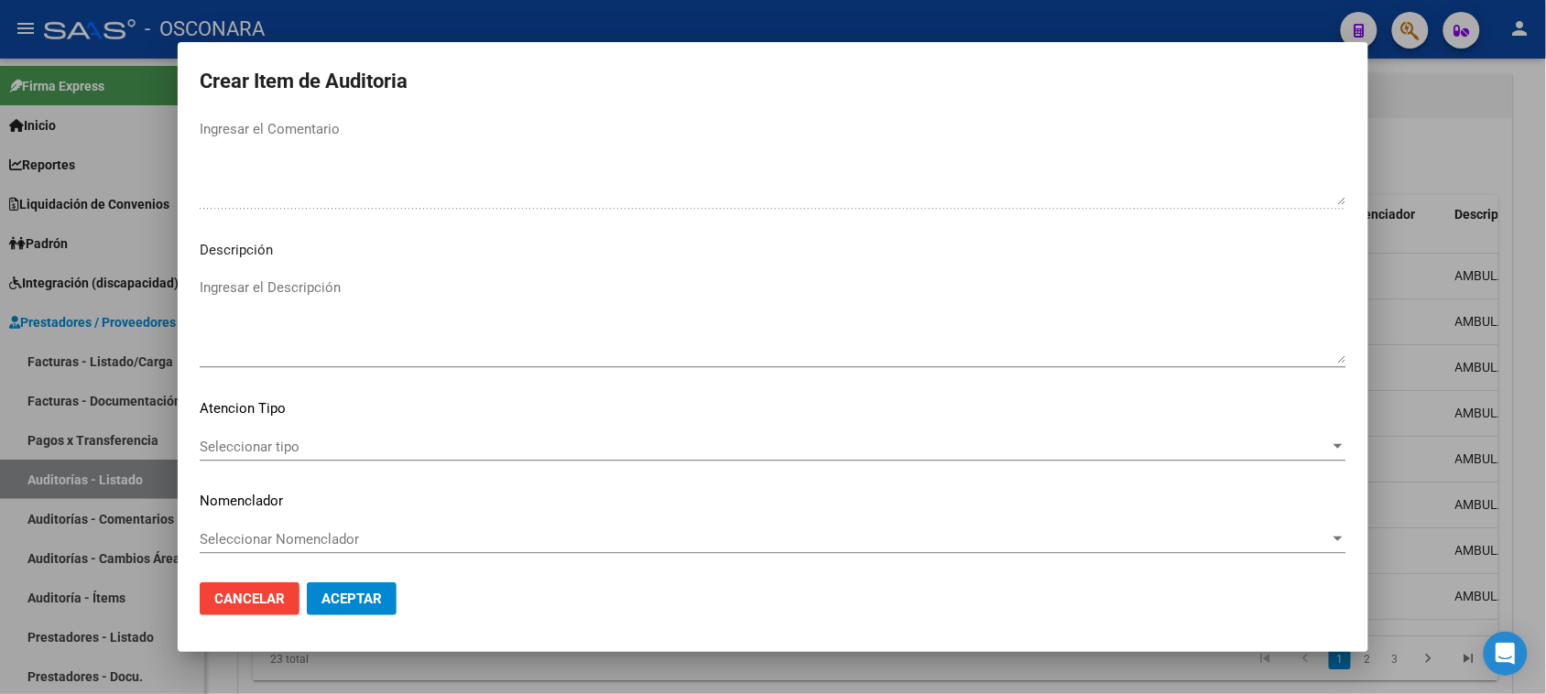
click at [322, 321] on textarea "Ingresar el Descripción" at bounding box center [773, 321] width 1147 height 86
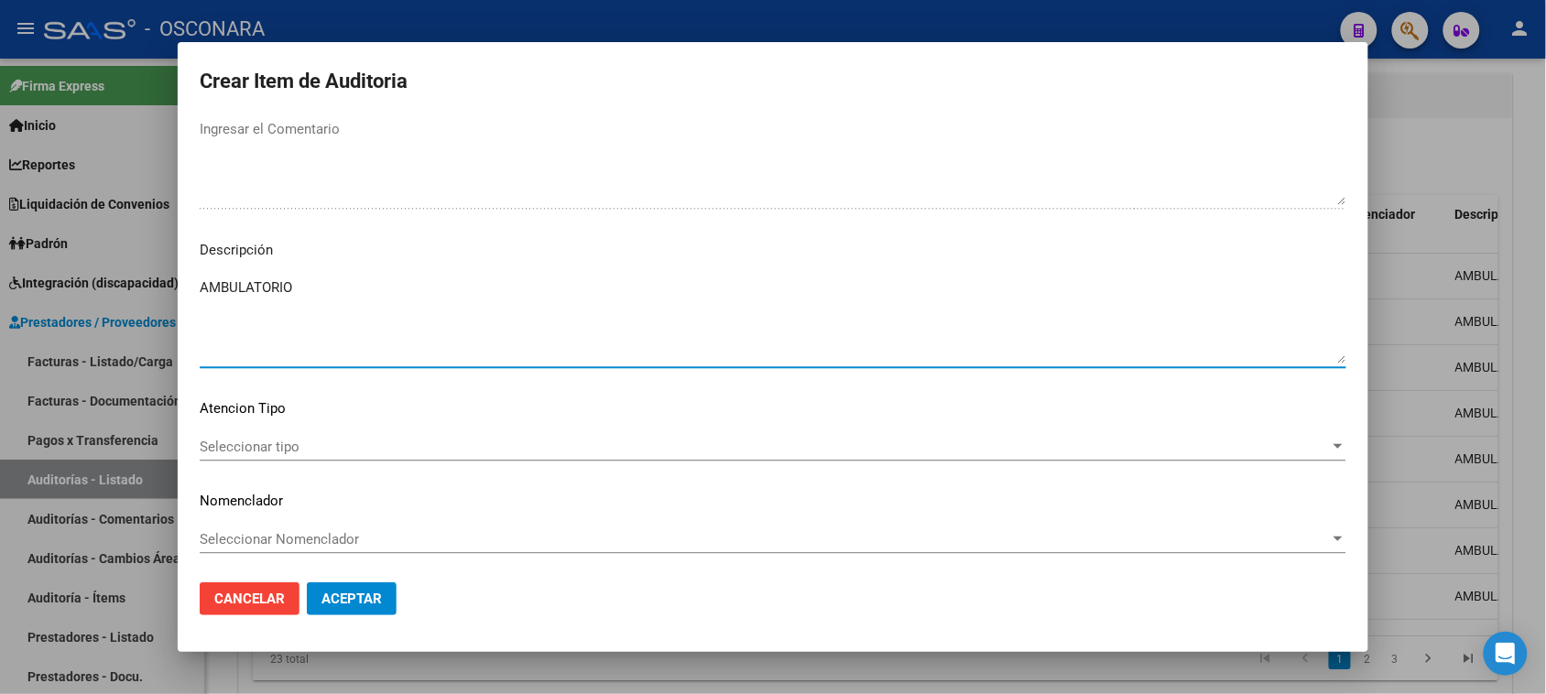
click at [227, 464] on div "Seleccionar tipo Seleccionar tipo" at bounding box center [773, 455] width 1147 height 45
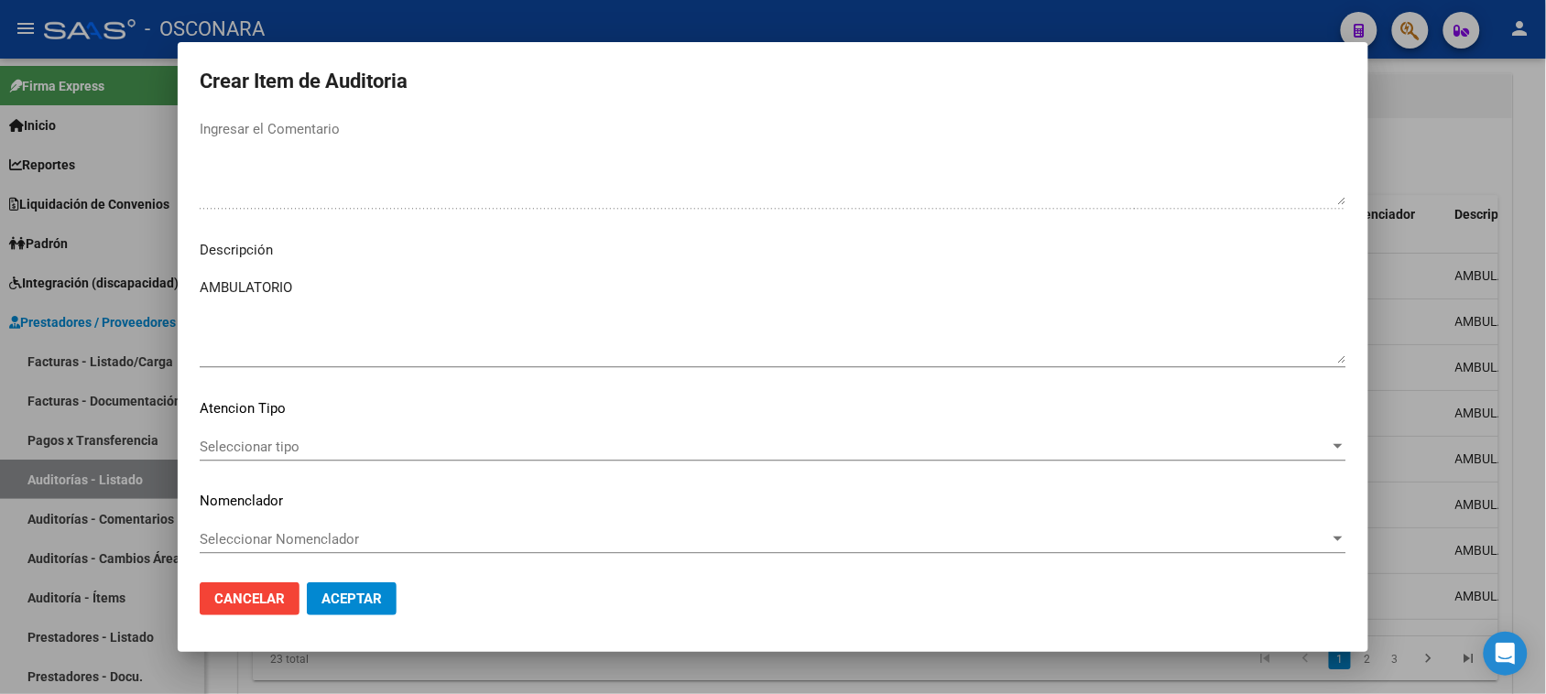
click at [234, 444] on span "Seleccionar tipo" at bounding box center [765, 447] width 1130 height 16
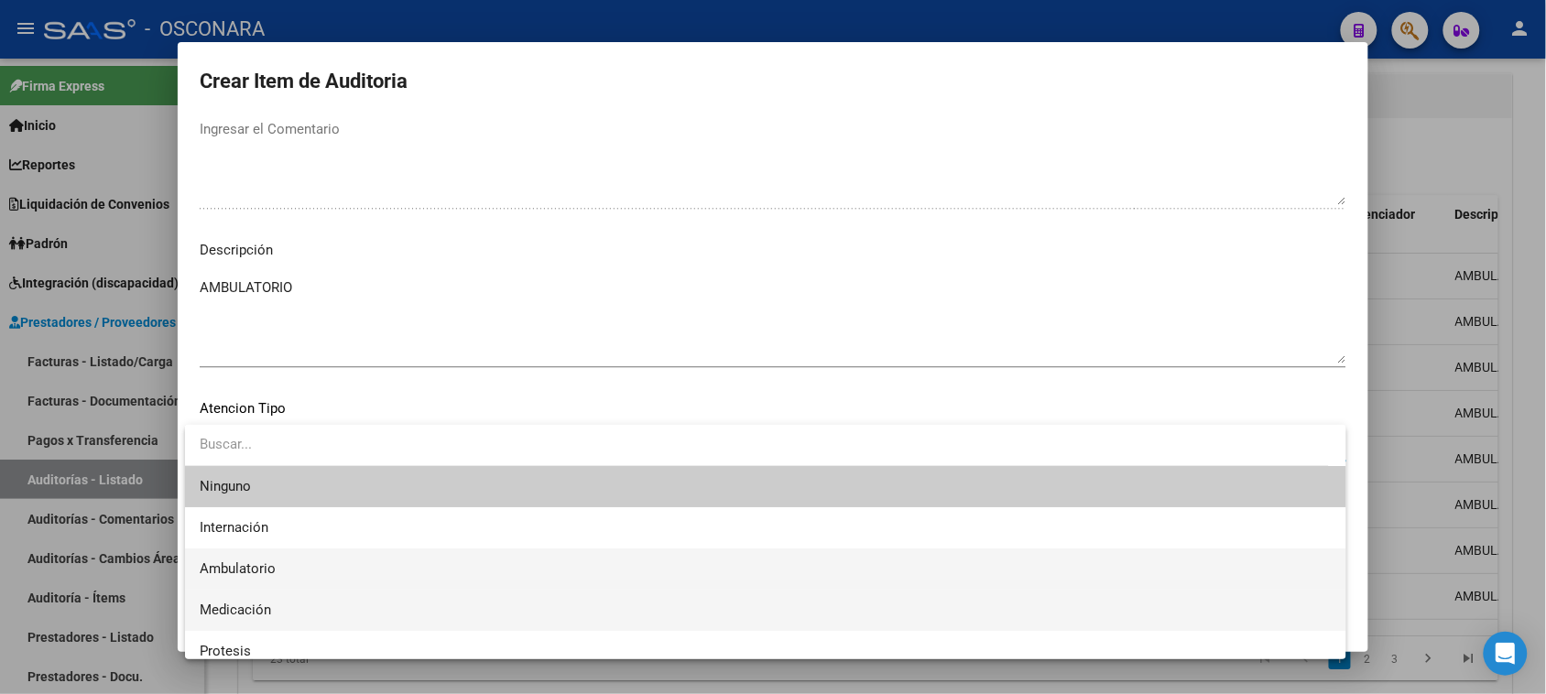
click at [245, 588] on div "Ninguno Internación Ambulatorio Medicación Protesis Otro" at bounding box center [765, 542] width 1161 height 234
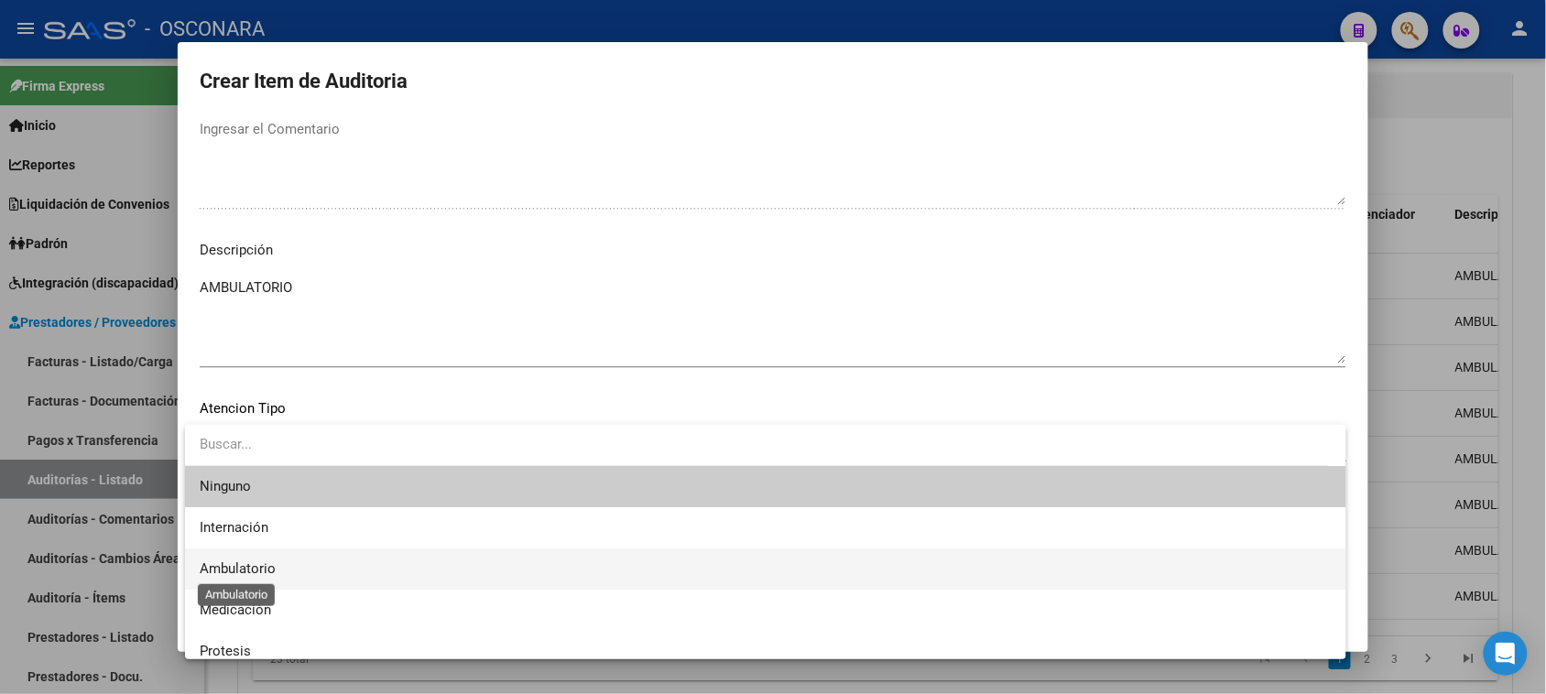
click at [248, 564] on span "Ambulatorio" at bounding box center [238, 569] width 76 height 16
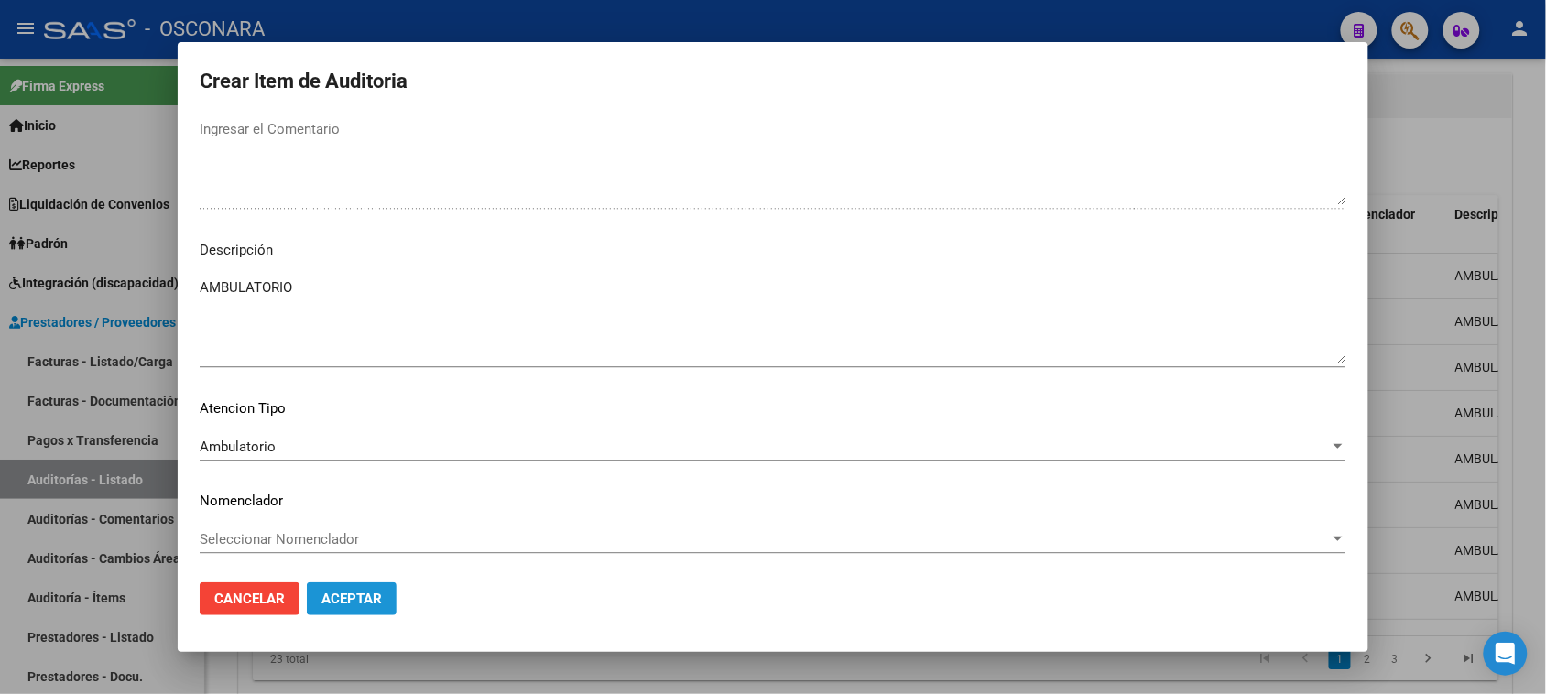
click at [348, 594] on span "Aceptar" at bounding box center [352, 599] width 60 height 16
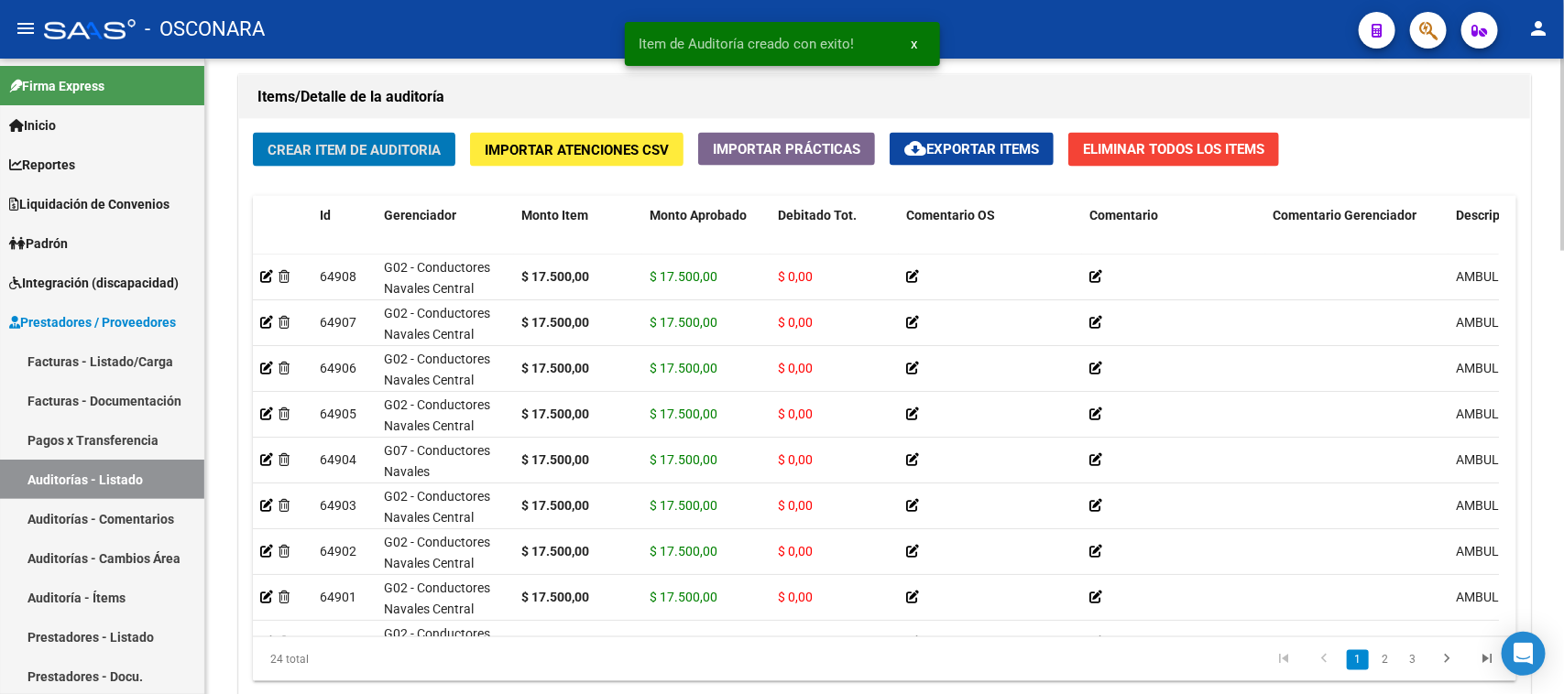
click at [397, 136] on button "Crear Item de Auditoria" at bounding box center [354, 150] width 202 height 34
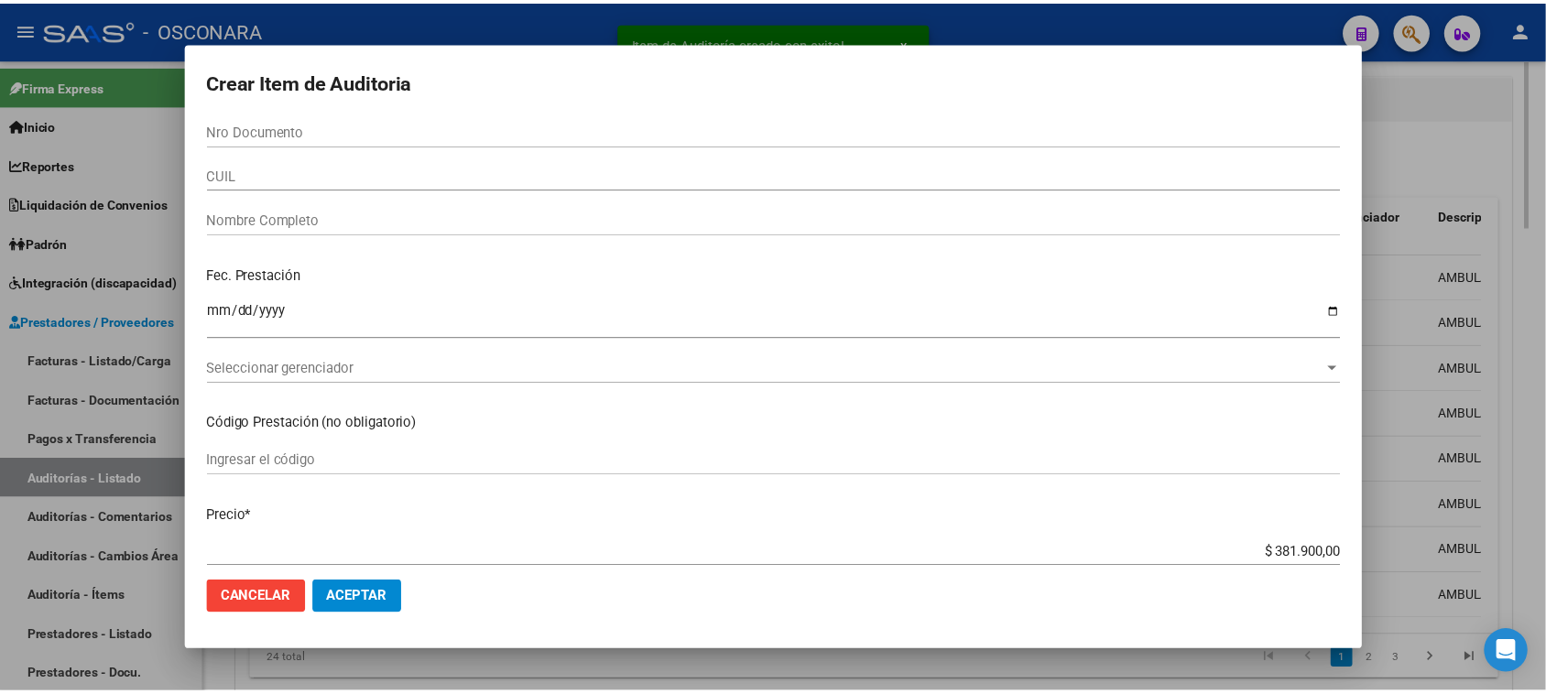
scroll to position [1621, 0]
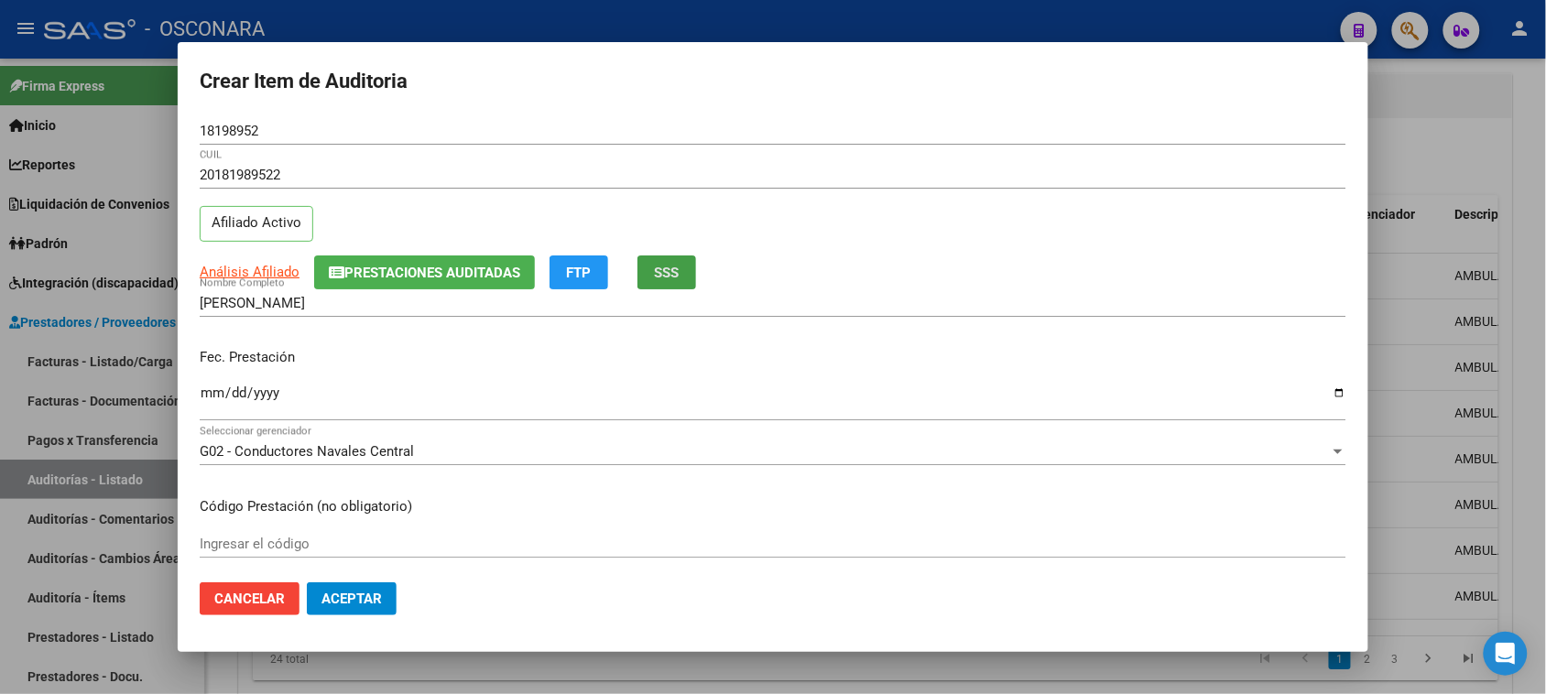
click at [667, 280] on button "SSS" at bounding box center [667, 273] width 59 height 34
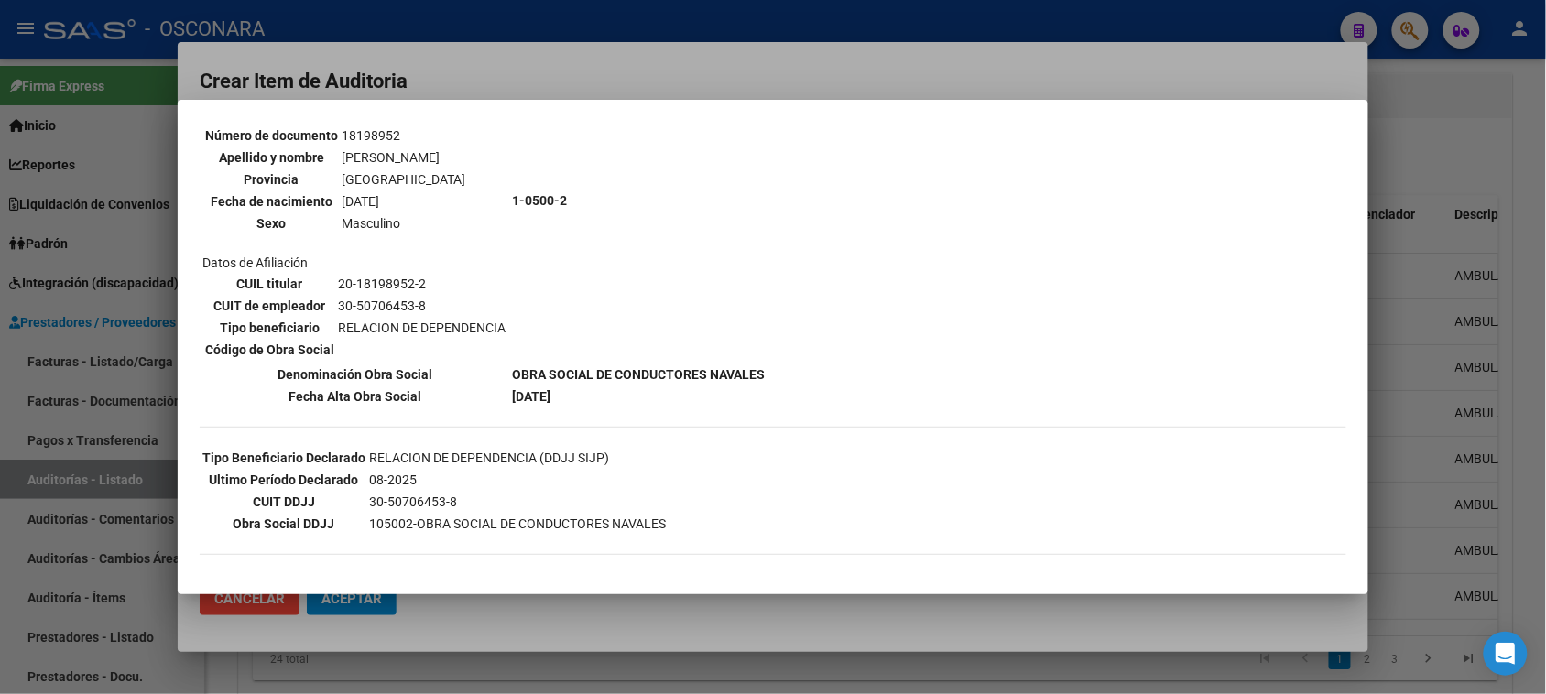
scroll to position [229, 0]
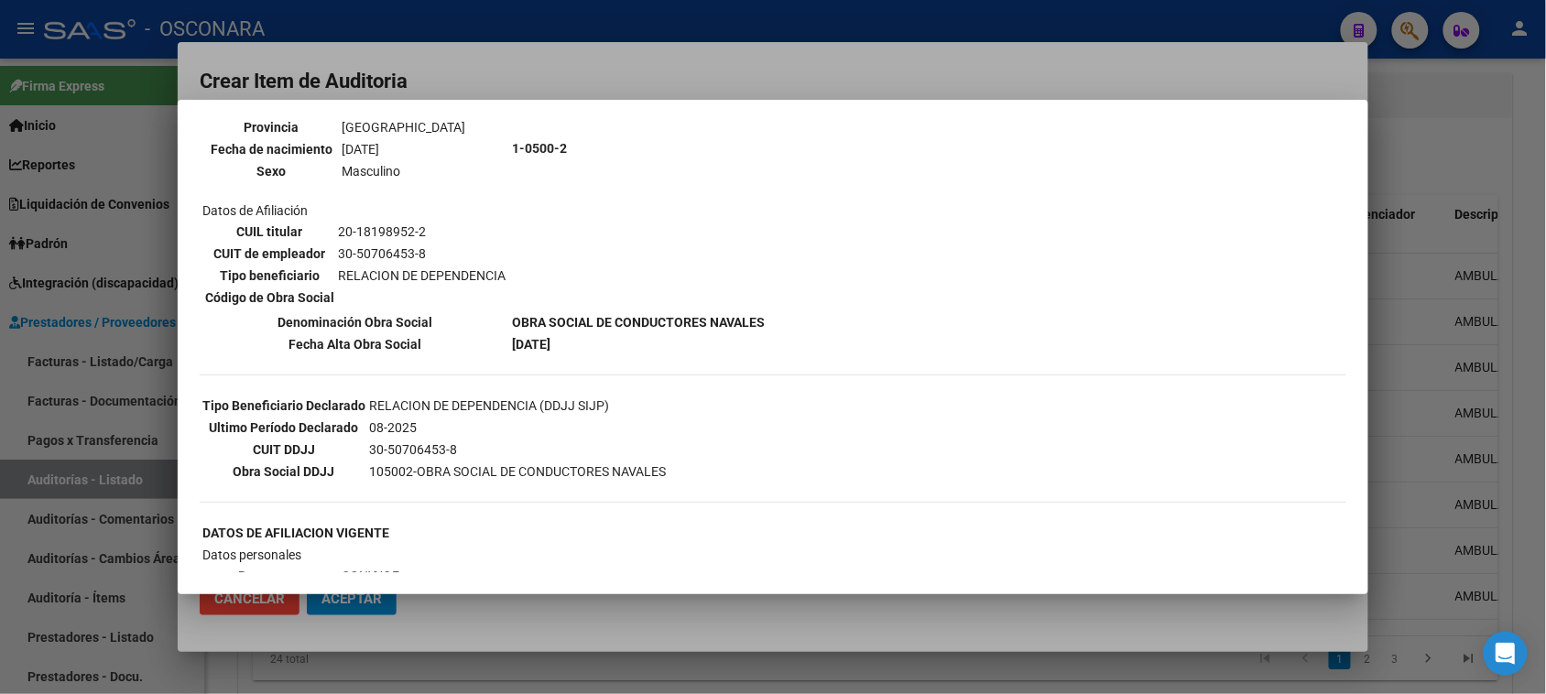
click at [624, 42] on div at bounding box center [773, 347] width 1546 height 694
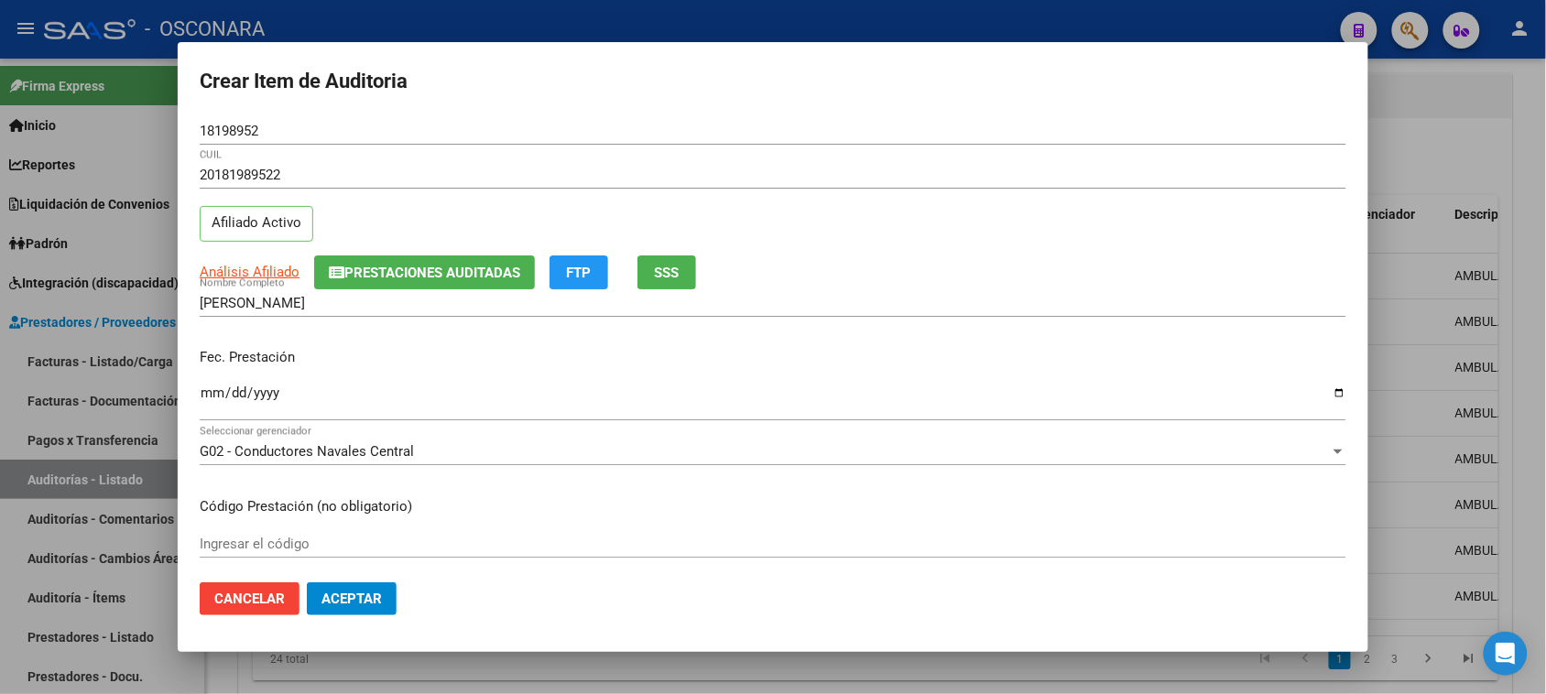
click at [209, 392] on input "Ingresar la fecha" at bounding box center [773, 400] width 1147 height 29
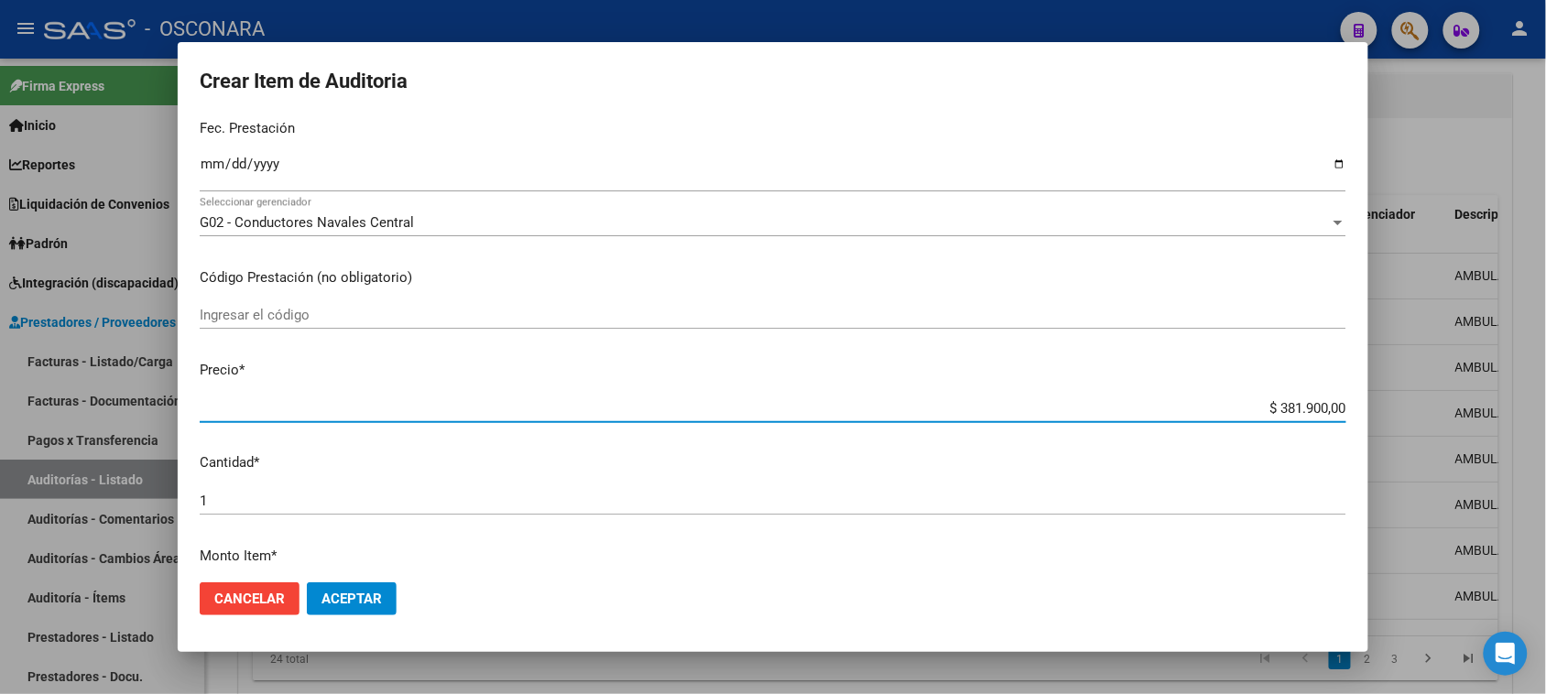
drag, startPoint x: 1262, startPoint y: 410, endPoint x: 1563, endPoint y: 362, distance: 304.3
click at [1545, 367] on html "menu - OSCONARA person Firma Express Inicio Calendario SSS Instructivos Contact…" at bounding box center [773, 347] width 1546 height 694
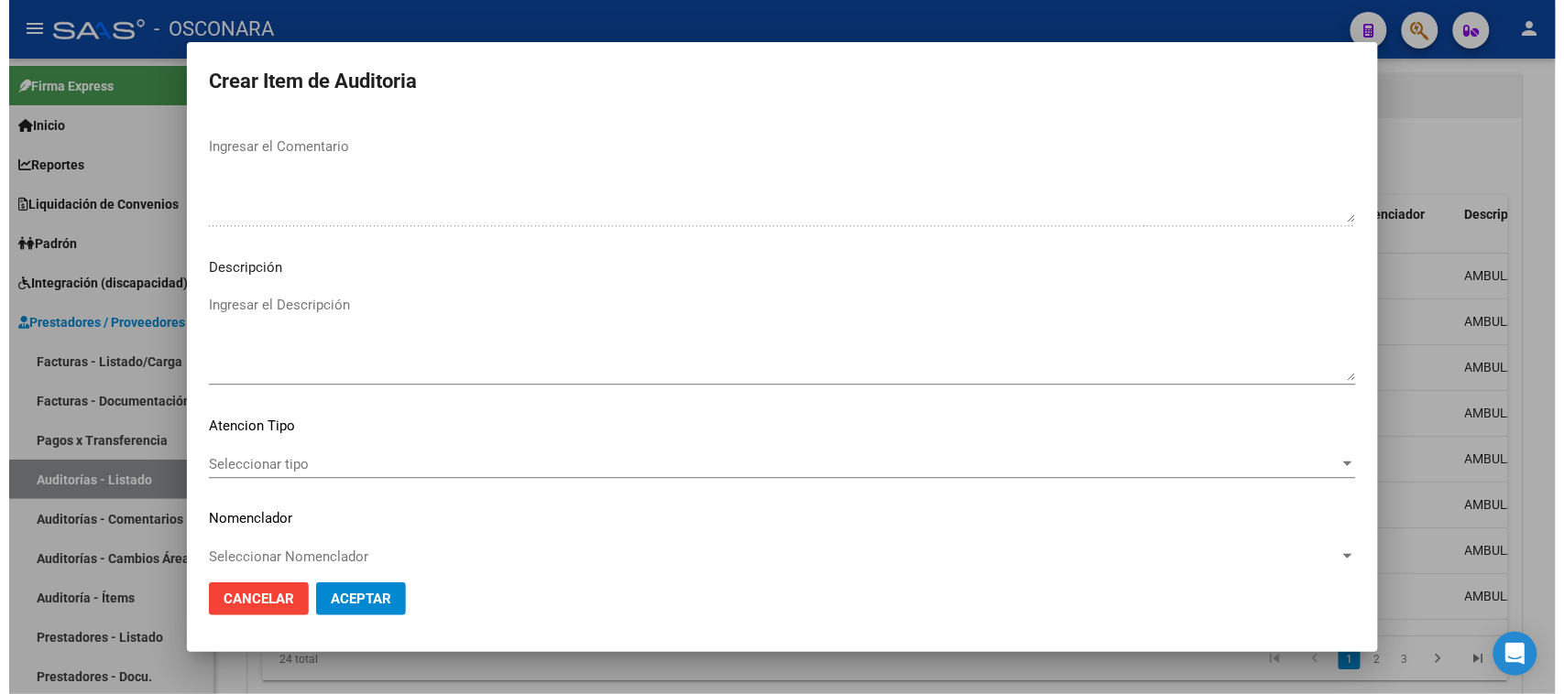
scroll to position [1196, 0]
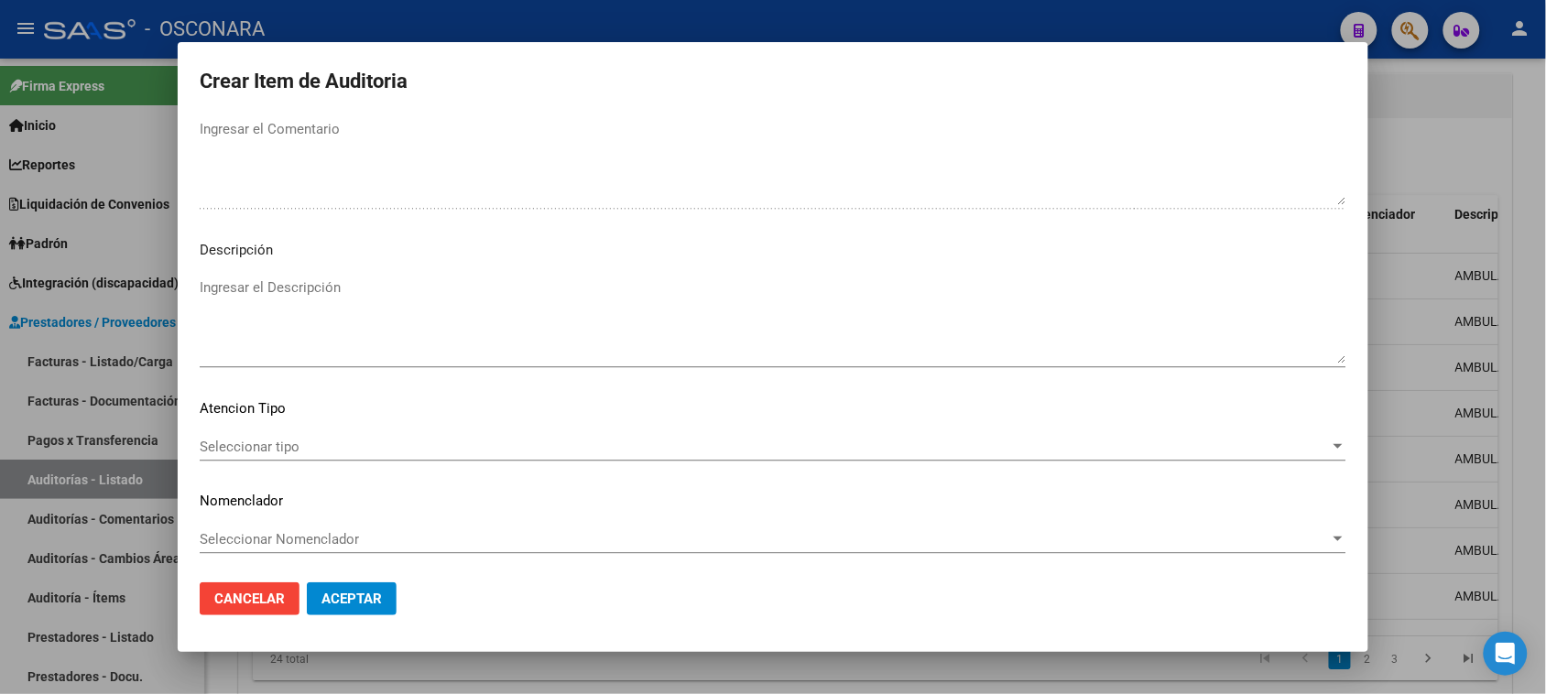
click at [267, 351] on textarea "Ingresar el Descripción" at bounding box center [773, 321] width 1147 height 86
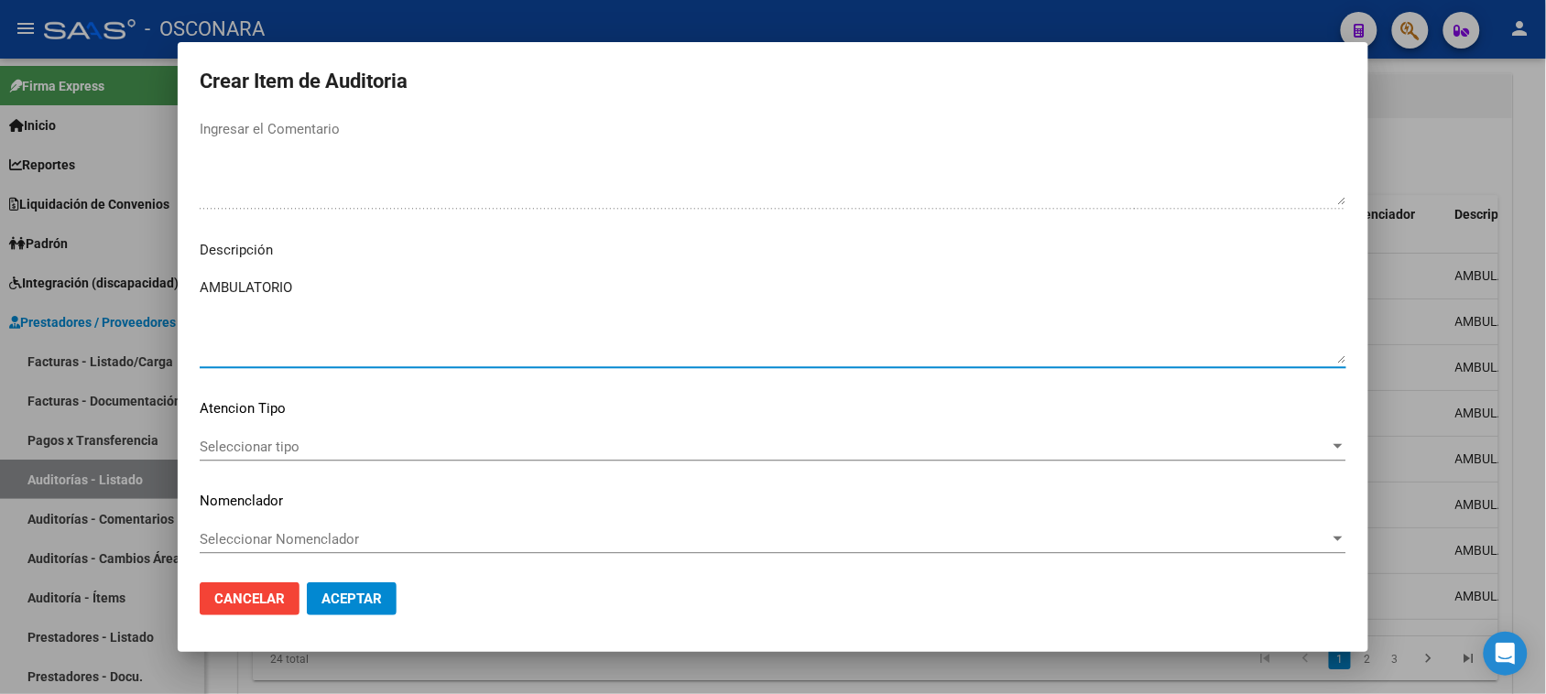
click at [278, 447] on span "Seleccionar tipo" at bounding box center [765, 447] width 1130 height 16
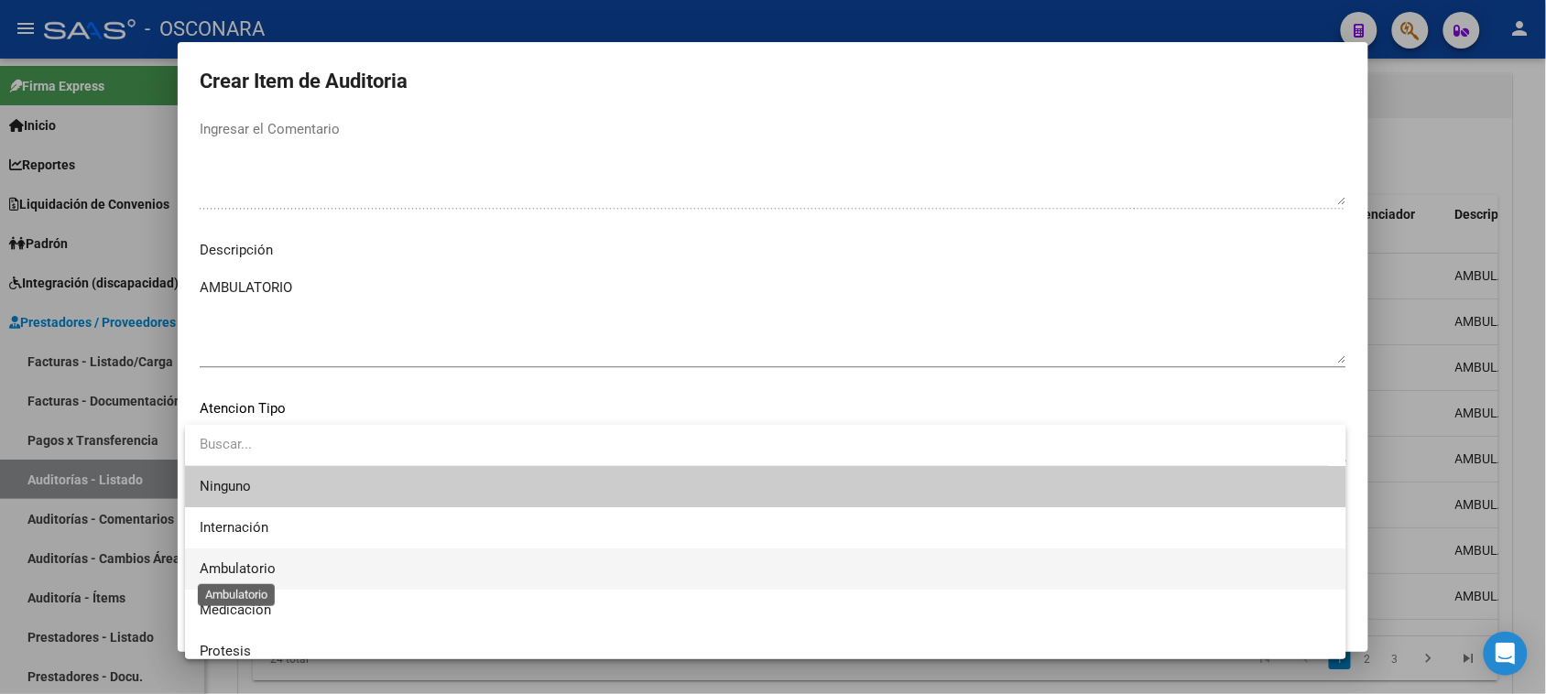
click at [256, 569] on span "Ambulatorio" at bounding box center [238, 569] width 76 height 16
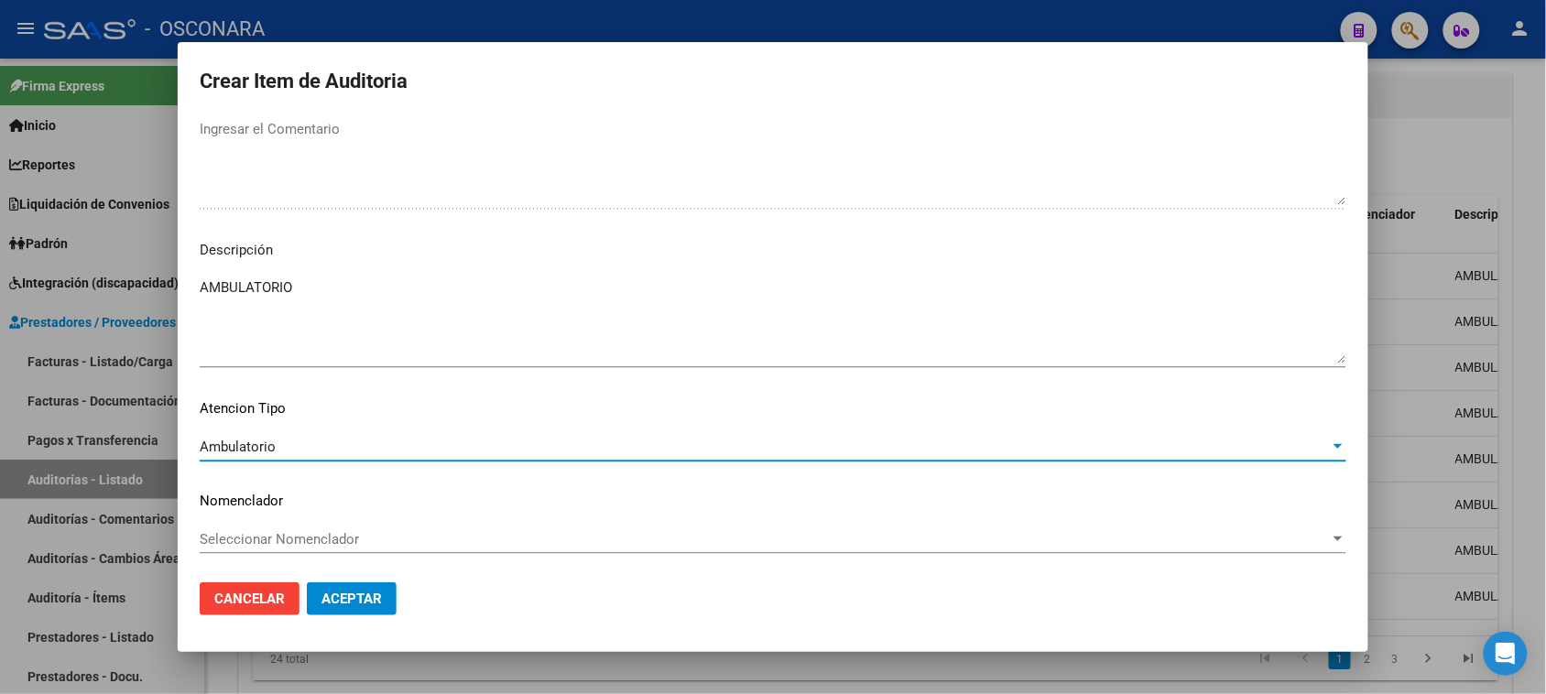
click at [325, 586] on button "Aceptar" at bounding box center [352, 599] width 90 height 33
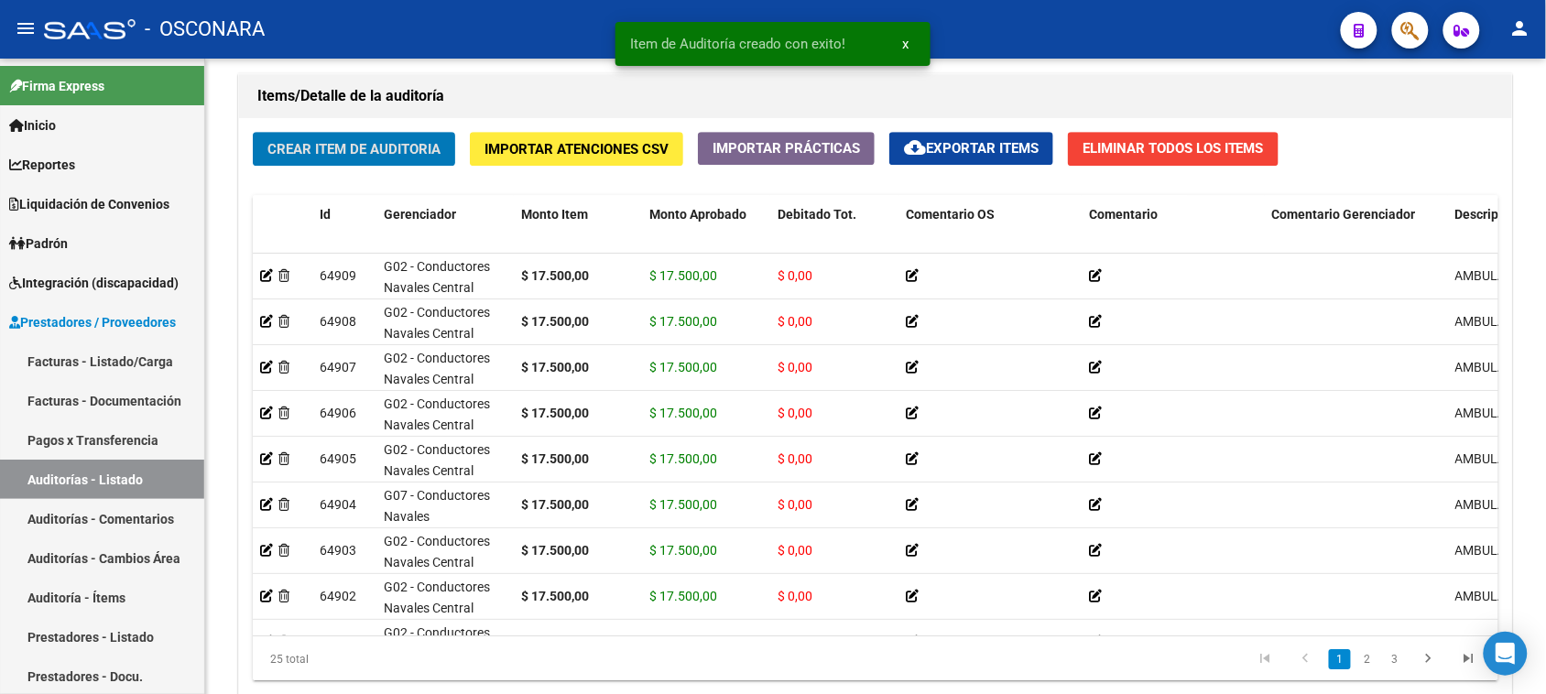
scroll to position [1321, 0]
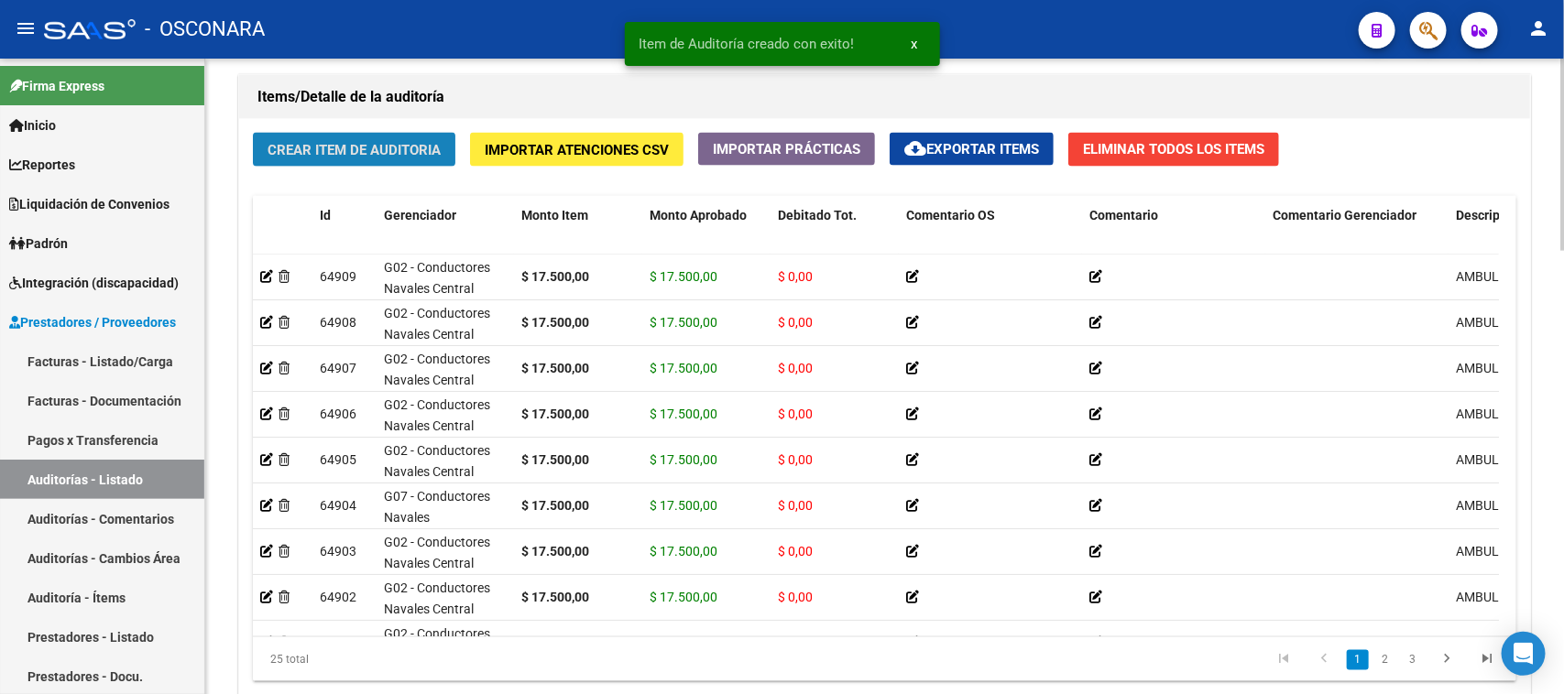
click at [323, 133] on button "Crear Item de Auditoria" at bounding box center [354, 150] width 202 height 34
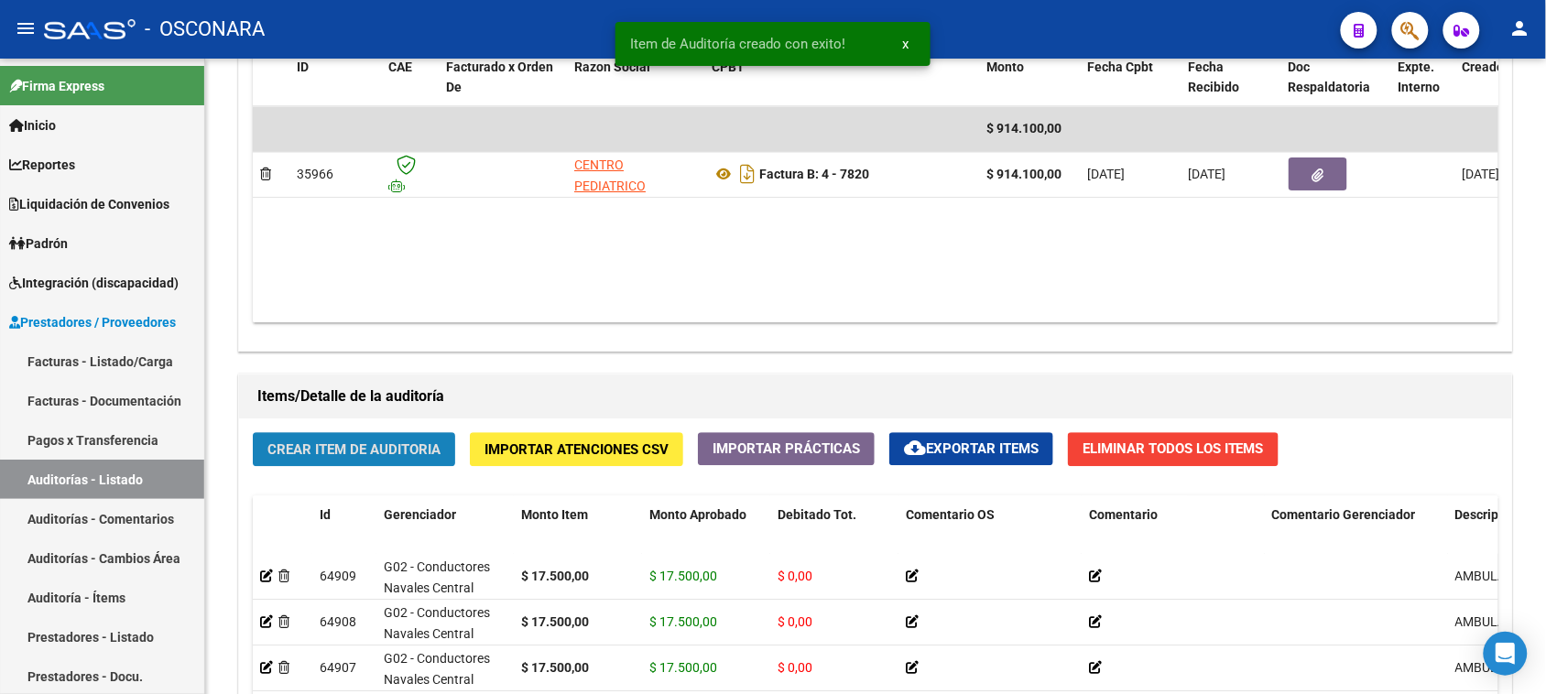
scroll to position [1621, 0]
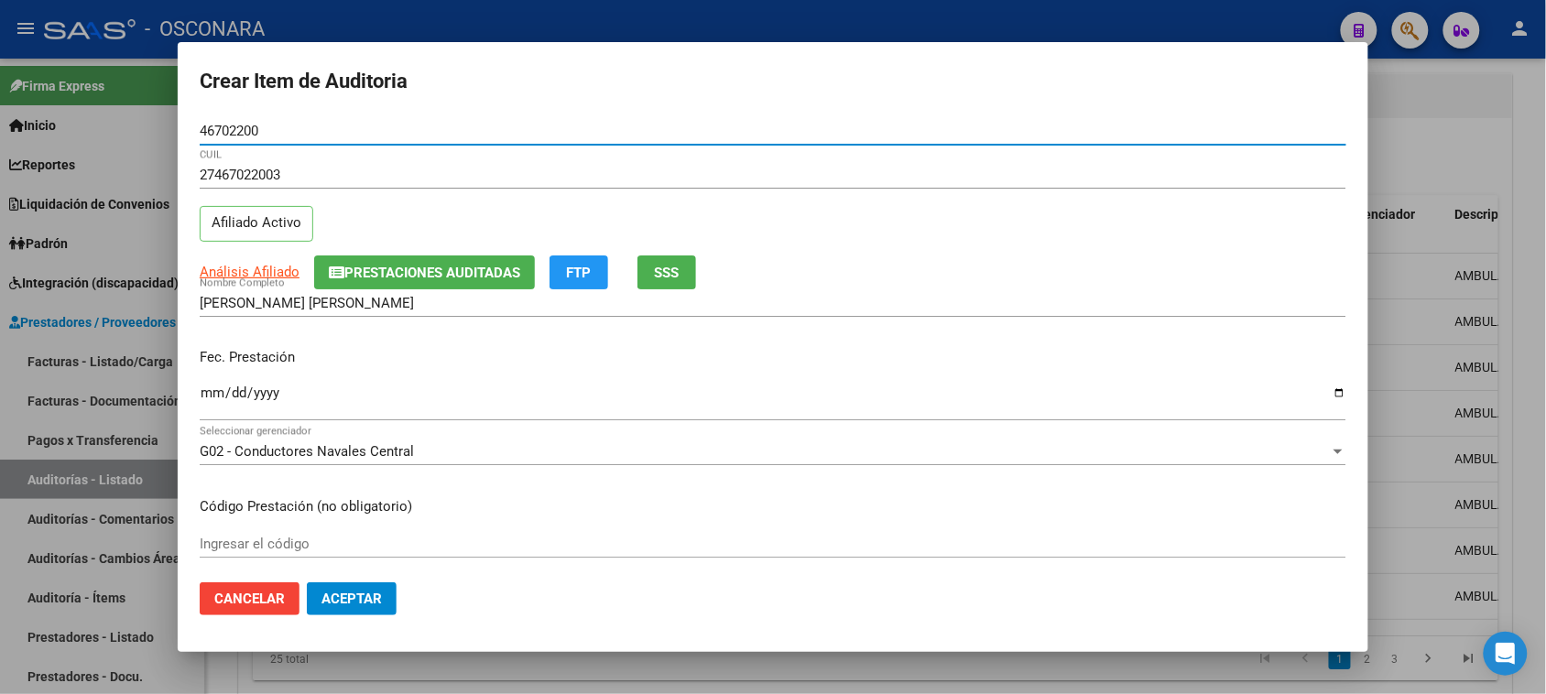
click at [208, 396] on input "Ingresar la fecha" at bounding box center [773, 400] width 1147 height 29
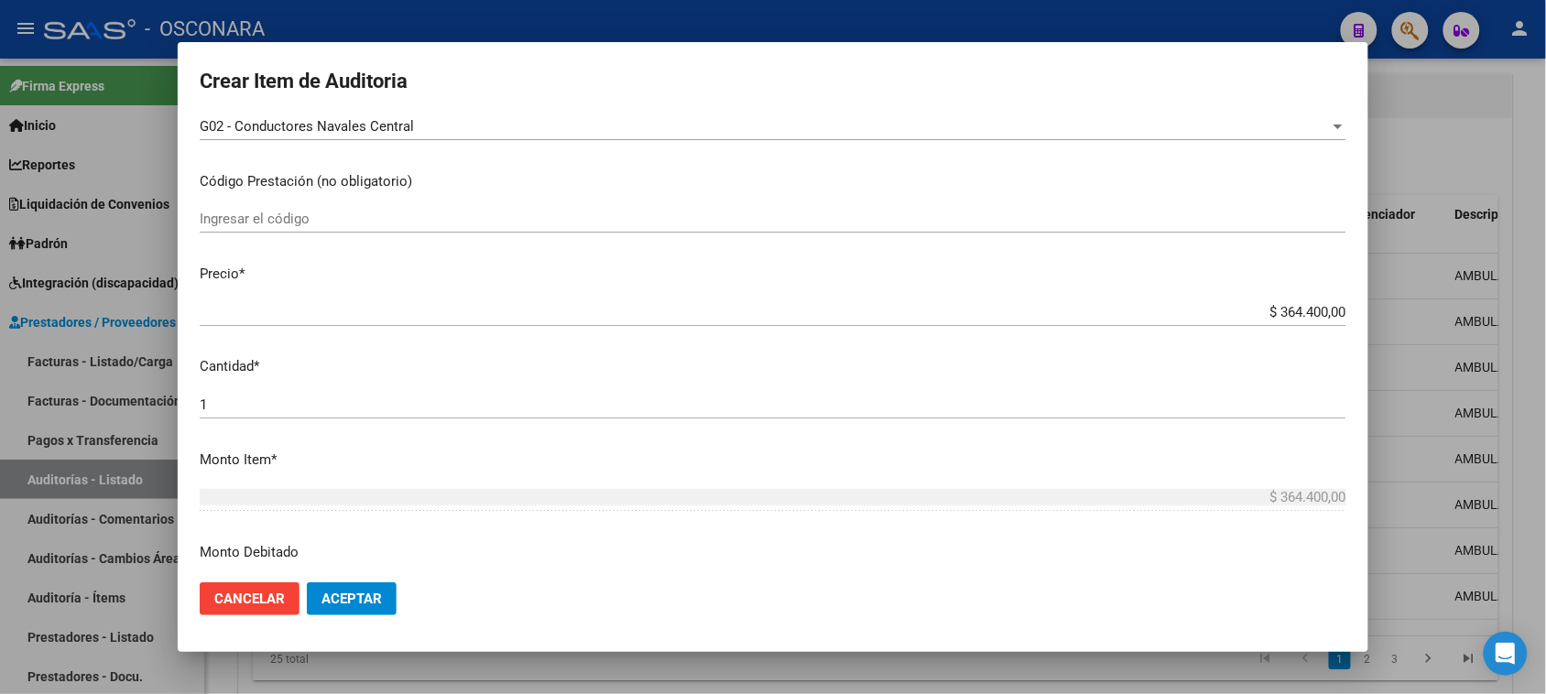
scroll to position [343, 0]
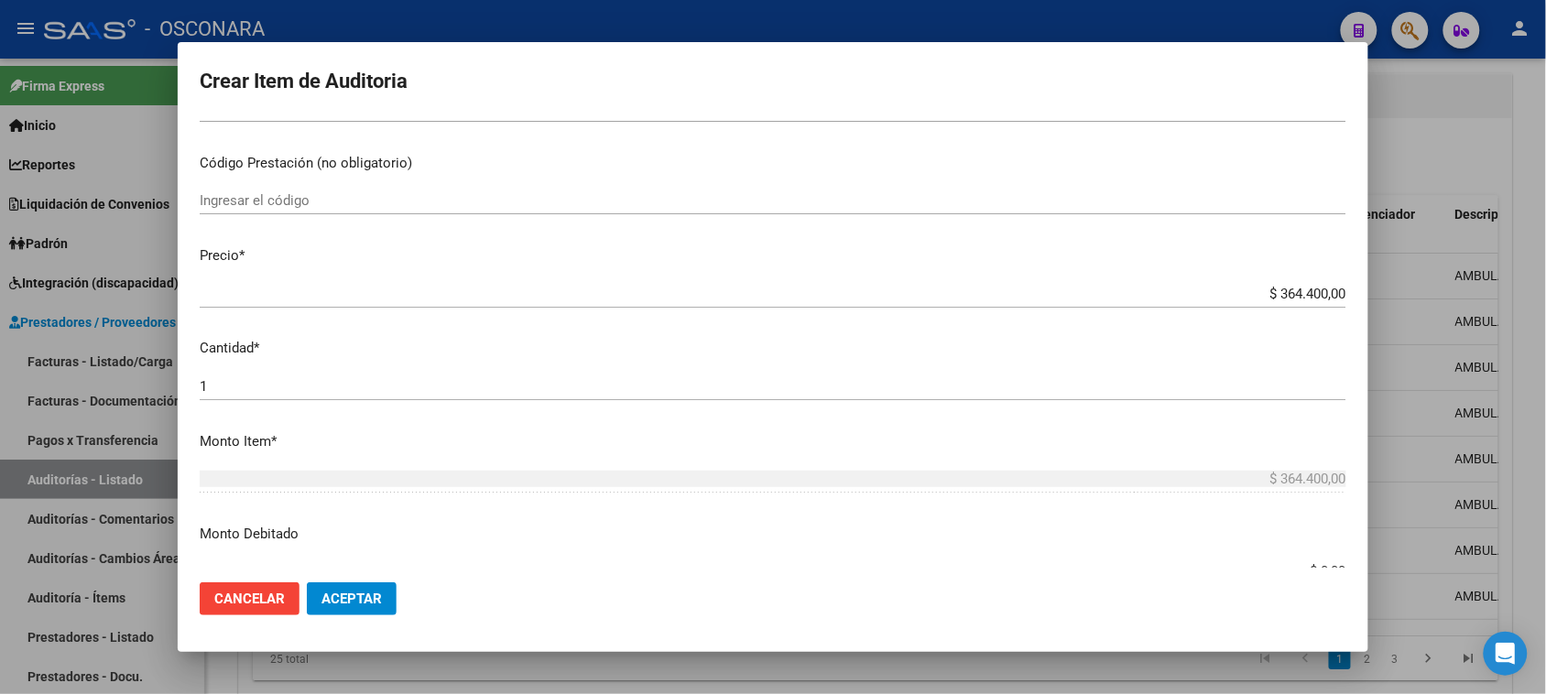
drag, startPoint x: 1275, startPoint y: 291, endPoint x: 1563, endPoint y: 238, distance: 292.5
click at [1545, 245] on html "menu - OSCONARA person Firma Express Inicio Calendario SSS Instructivos Contact…" at bounding box center [773, 347] width 1546 height 694
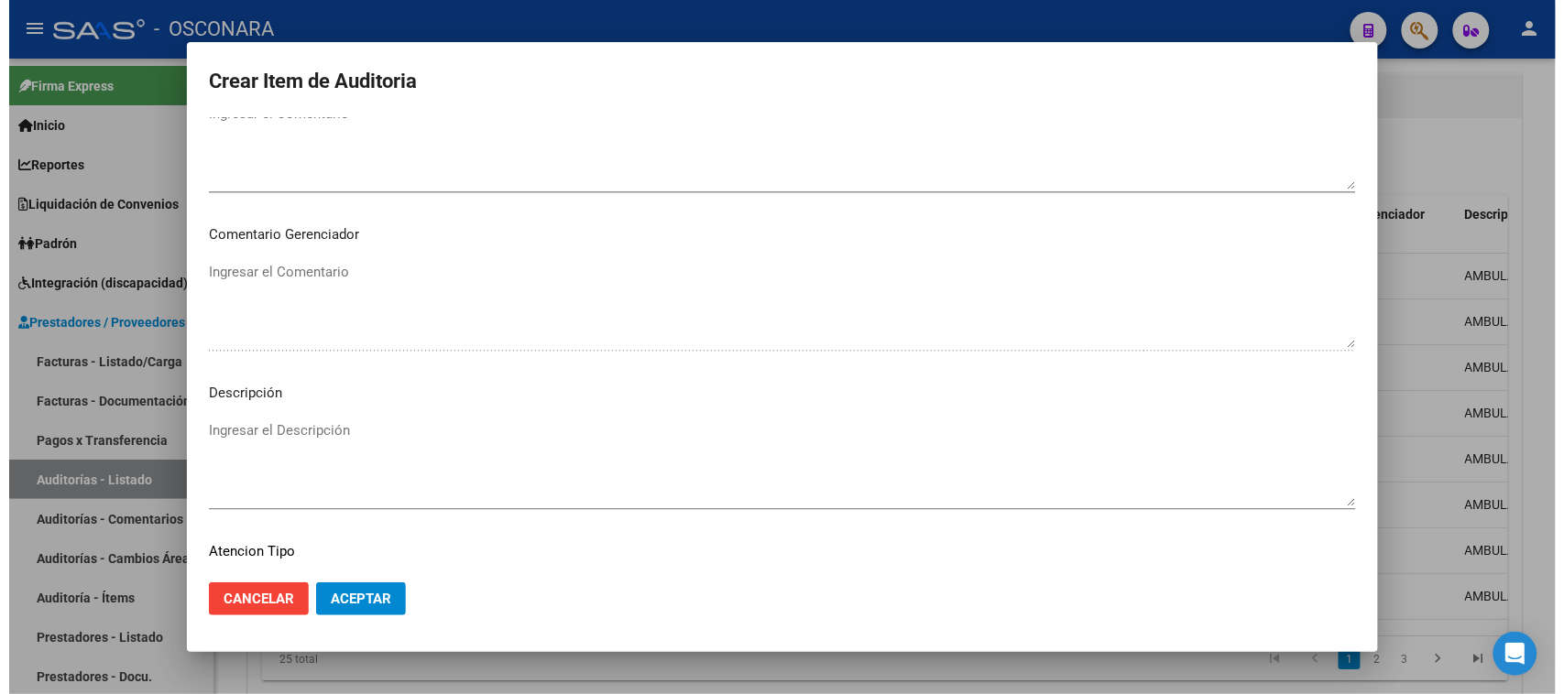
scroll to position [1196, 0]
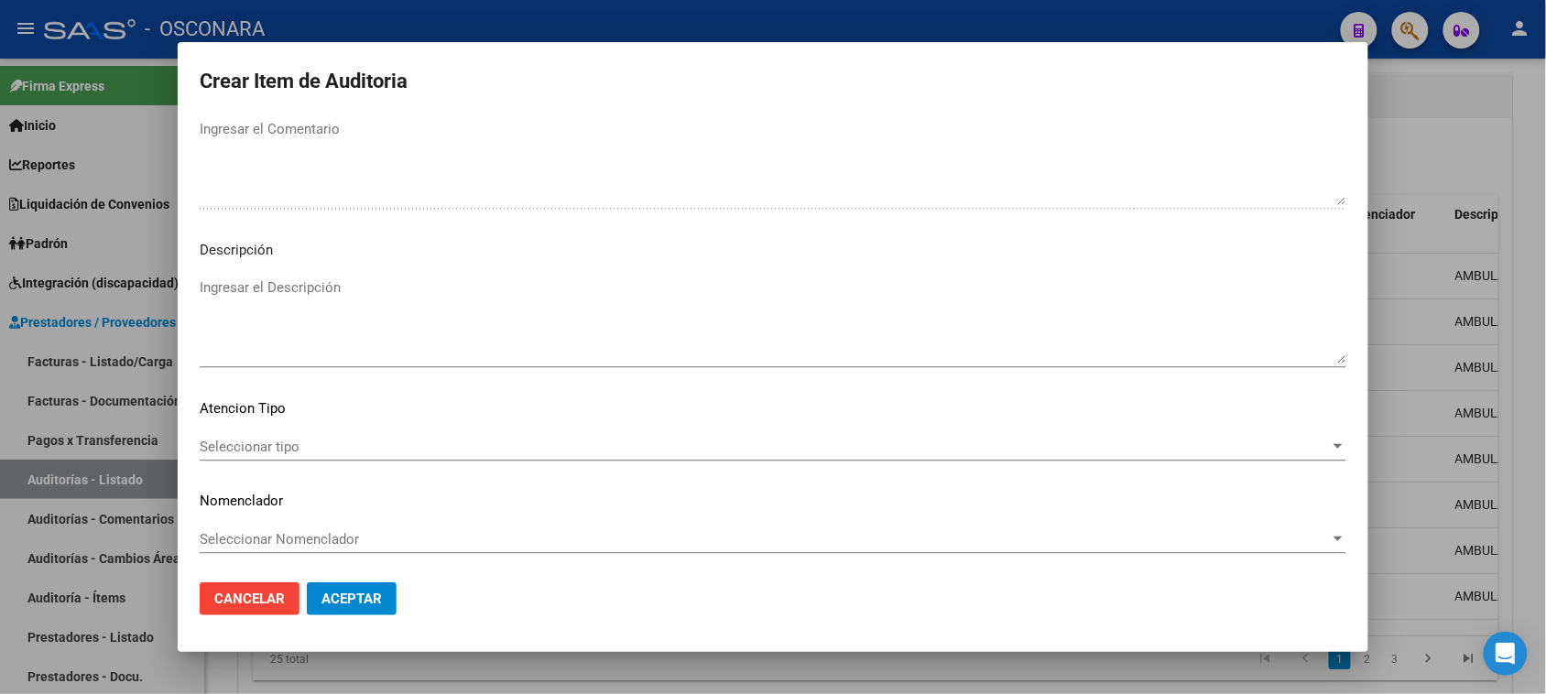
click at [262, 339] on textarea "Ingresar el Descripción" at bounding box center [773, 321] width 1147 height 86
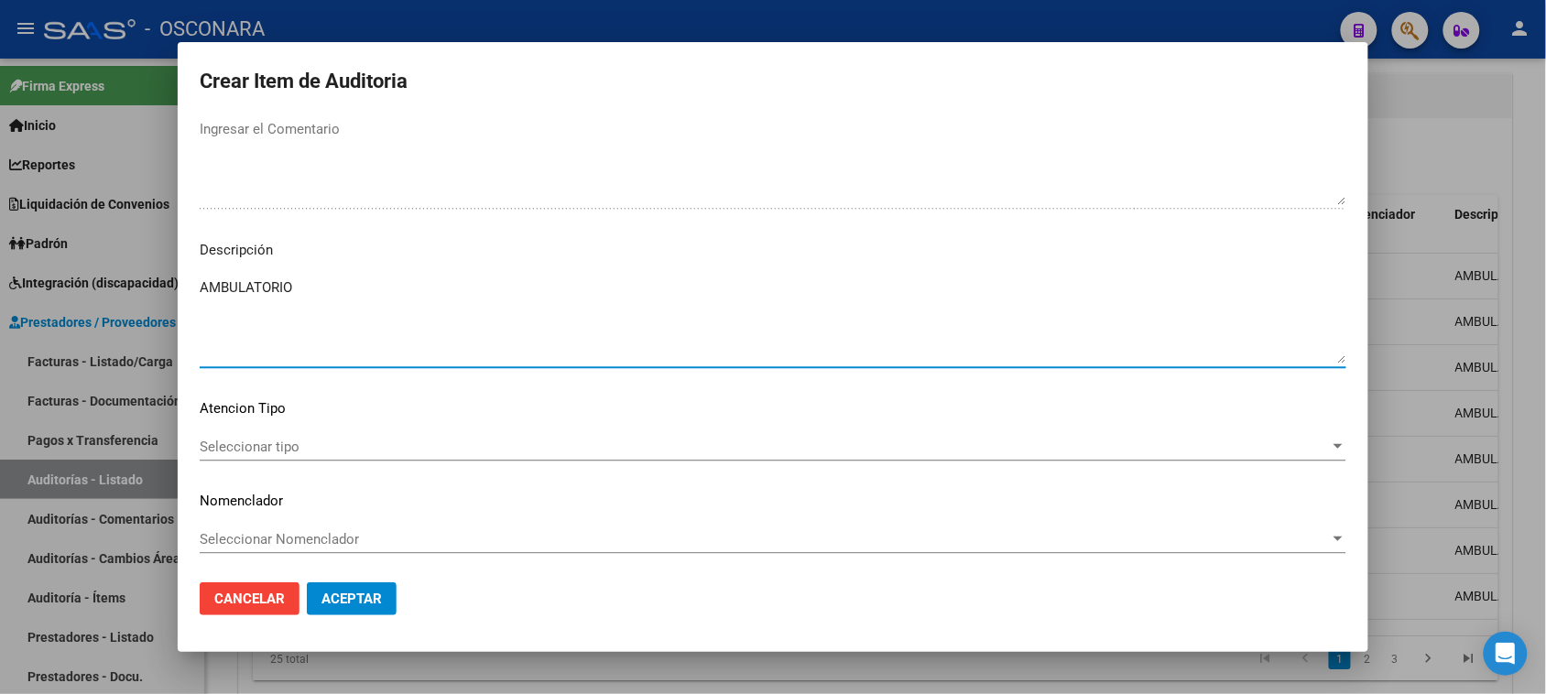
click at [243, 451] on span "Seleccionar tipo" at bounding box center [765, 447] width 1130 height 16
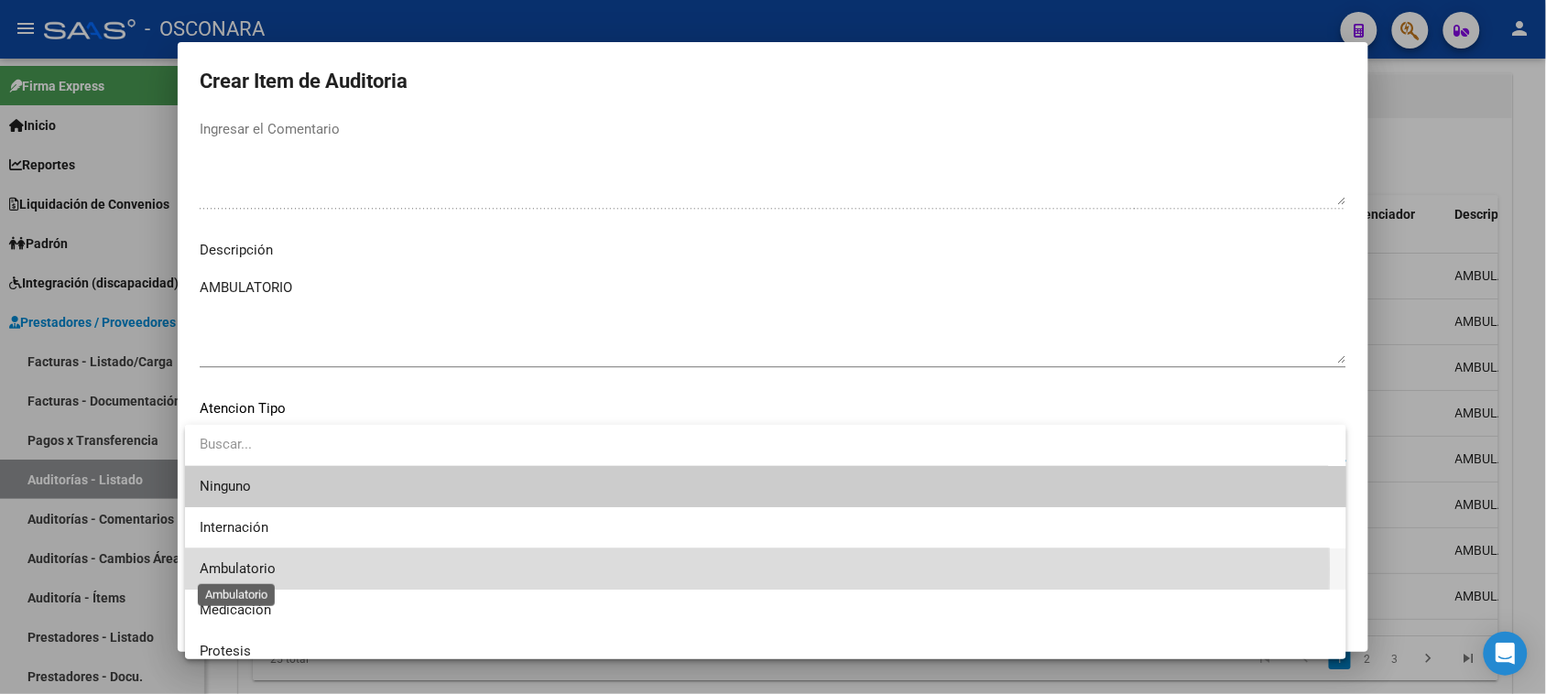
drag, startPoint x: 238, startPoint y: 569, endPoint x: 322, endPoint y: 596, distance: 87.8
click at [239, 569] on span "Ambulatorio" at bounding box center [238, 569] width 76 height 16
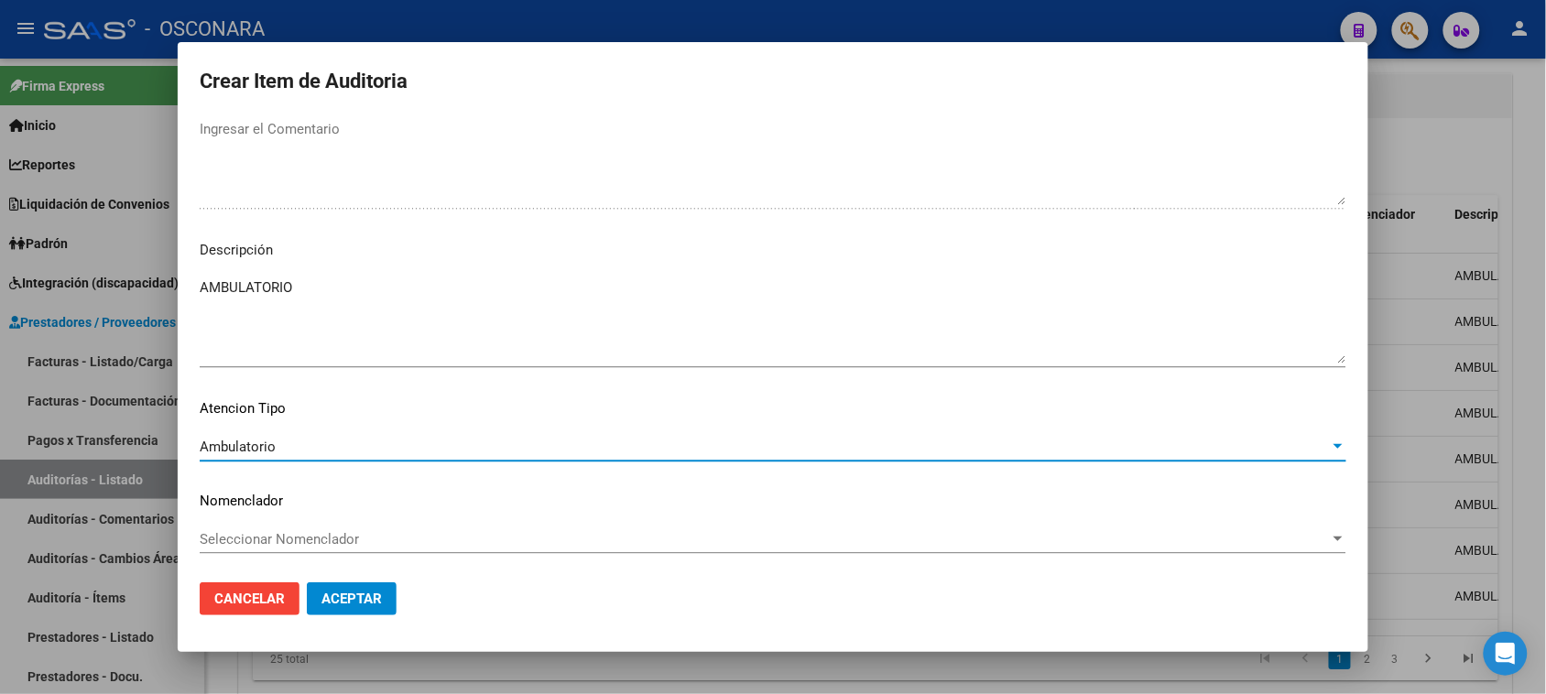
click at [335, 596] on span "Aceptar" at bounding box center [352, 599] width 60 height 16
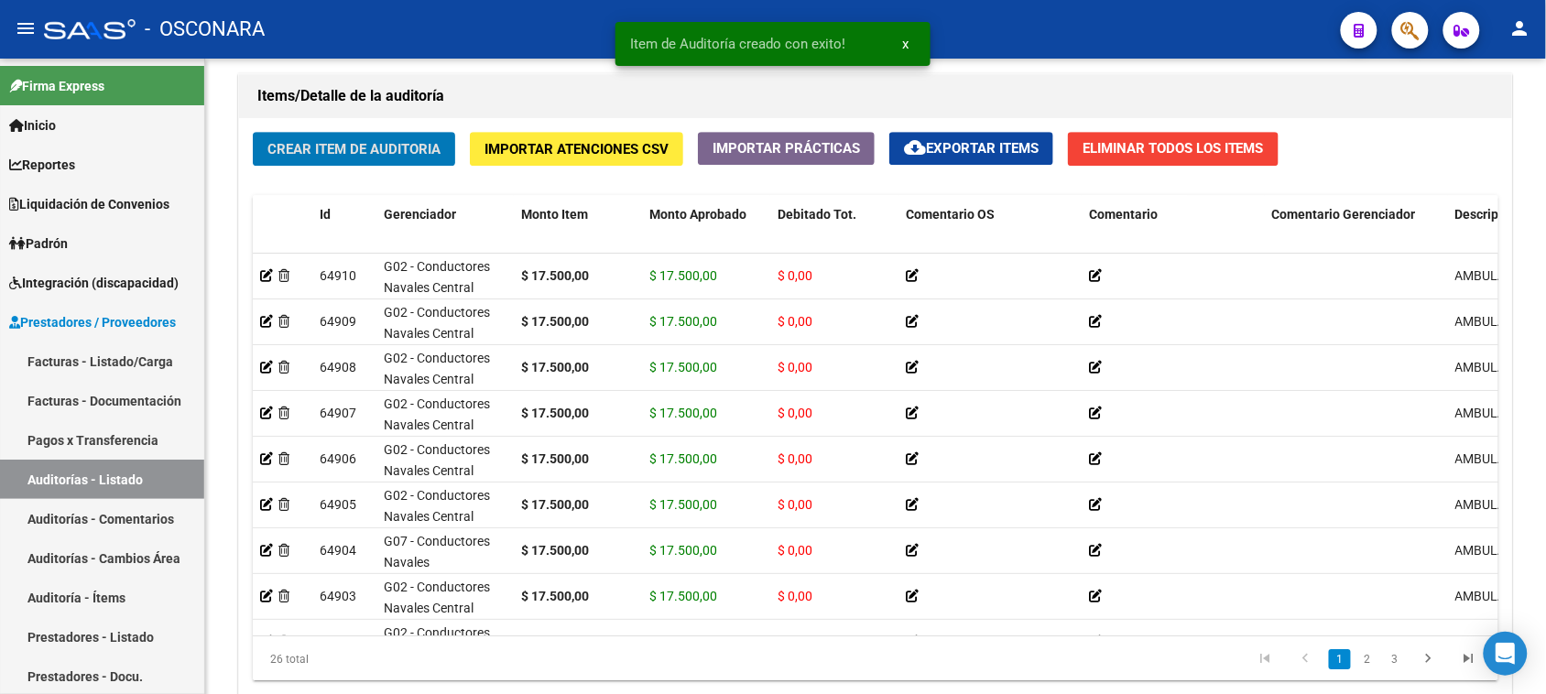
scroll to position [1321, 0]
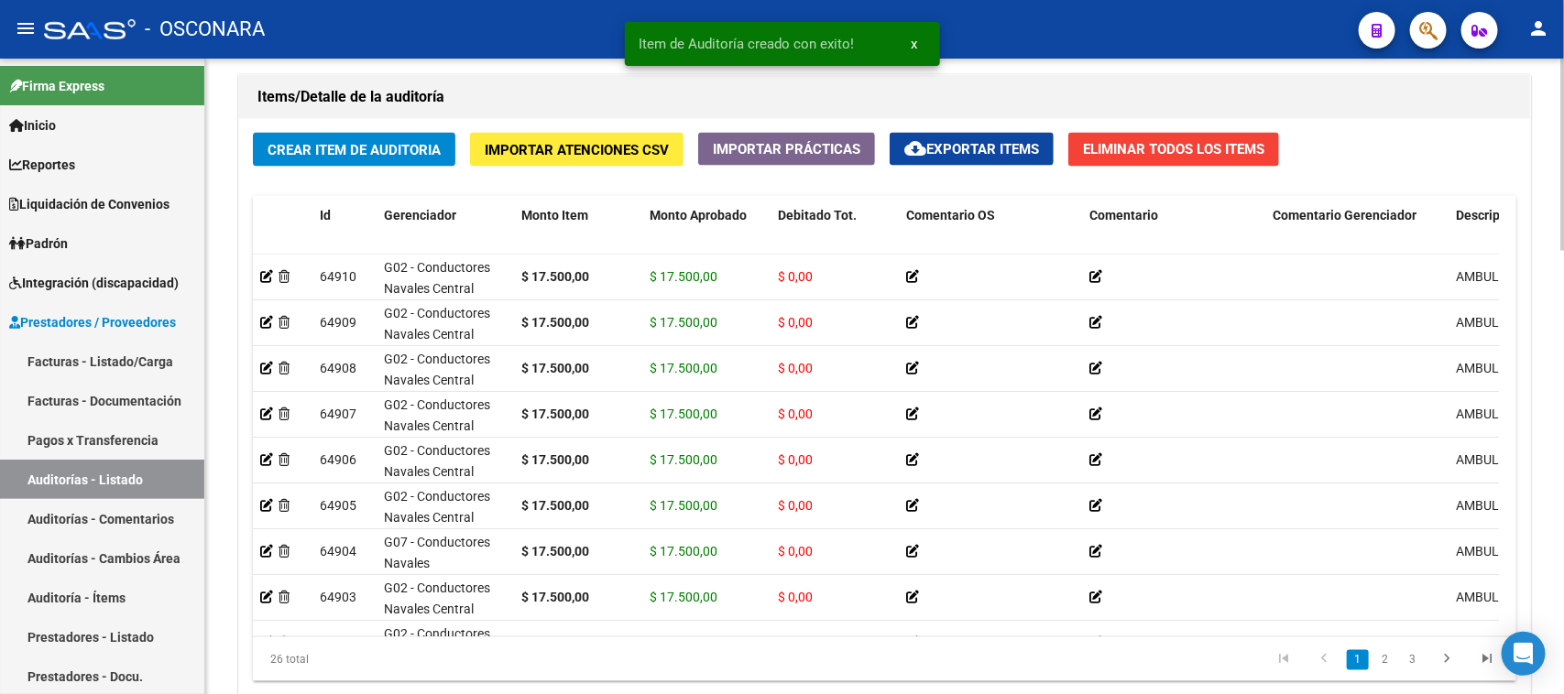
drag, startPoint x: 364, startPoint y: 112, endPoint x: 358, endPoint y: 137, distance: 26.2
click at [359, 124] on div "Items/Detalle de la auditoría Crear Item de Auditoria Importar Atenciones CSV I…" at bounding box center [884, 393] width 1292 height 638
click at [358, 143] on span "Crear Item de Auditoria" at bounding box center [353, 150] width 173 height 16
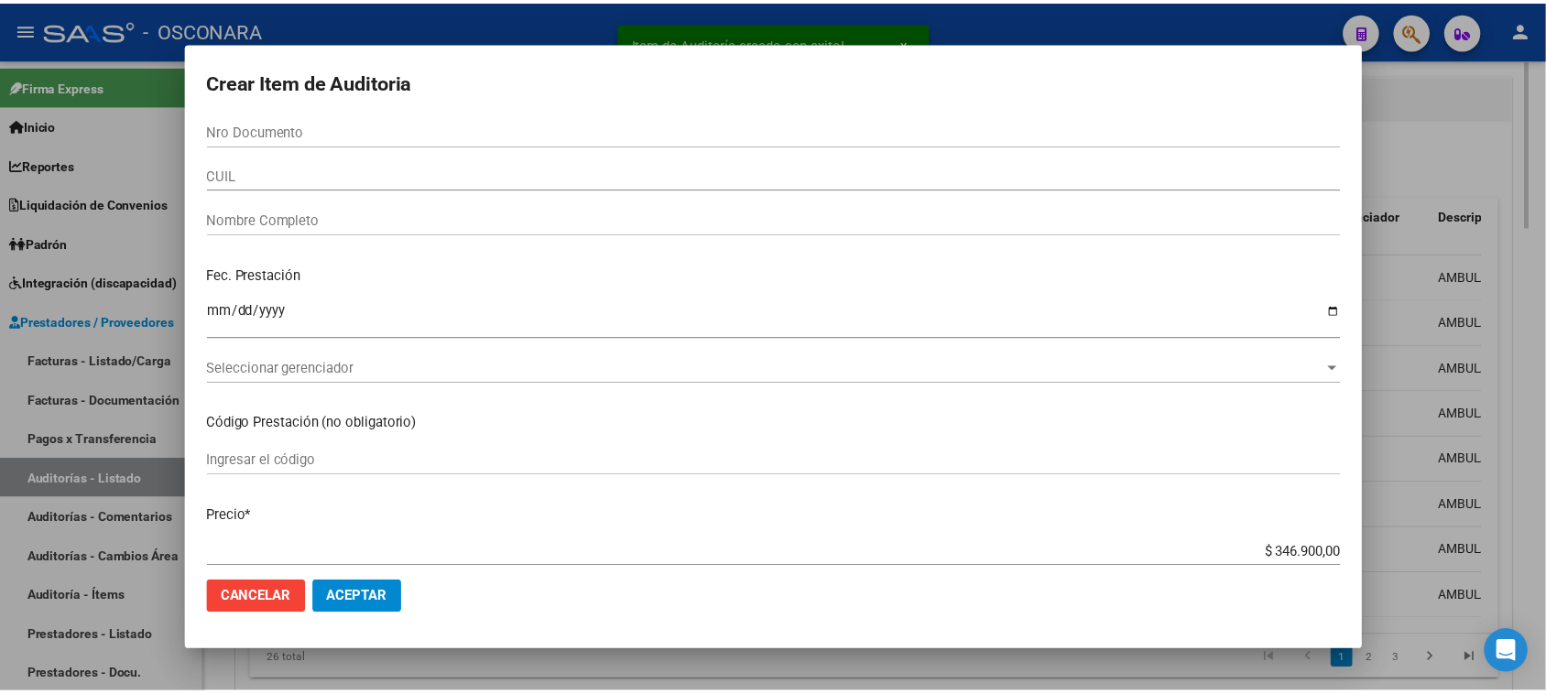
scroll to position [1621, 0]
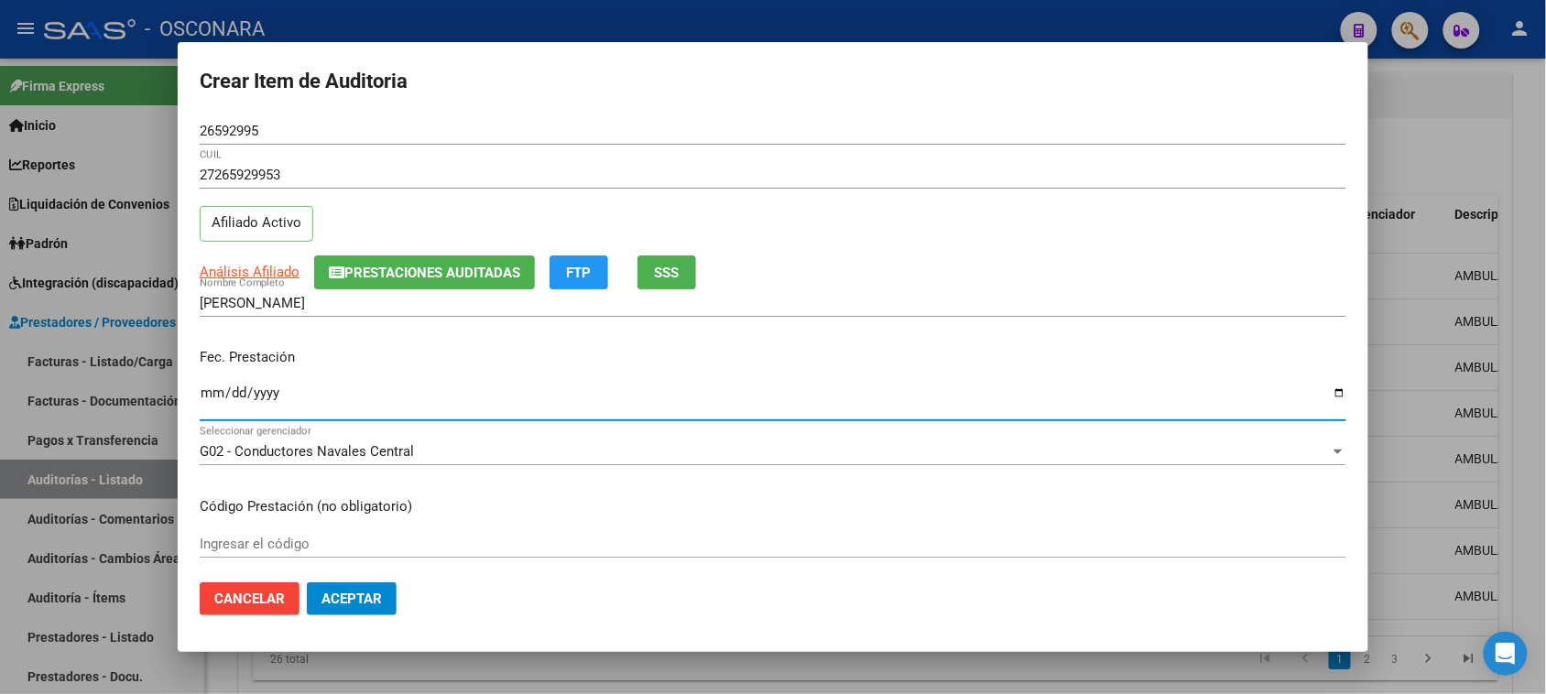
click at [212, 395] on input "Ingresar la fecha" at bounding box center [773, 400] width 1147 height 29
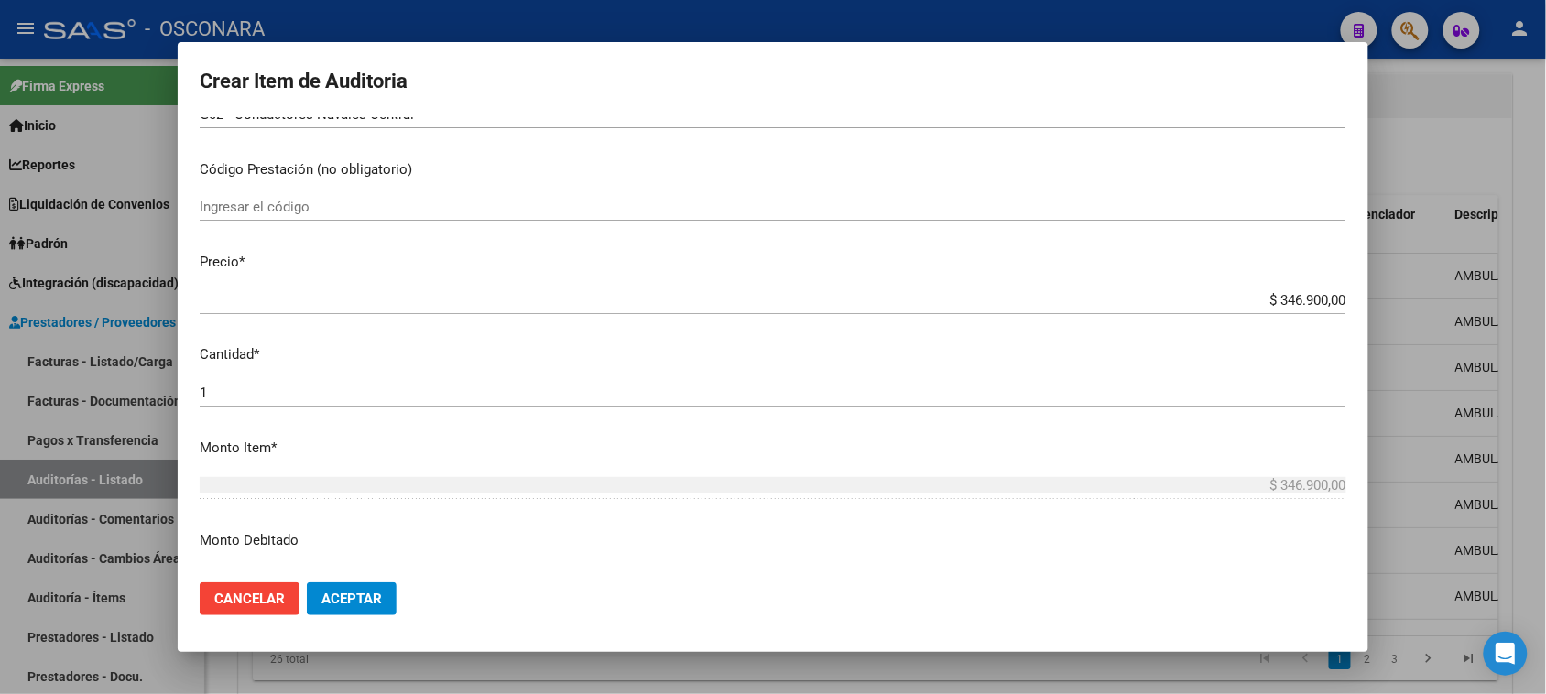
scroll to position [343, 0]
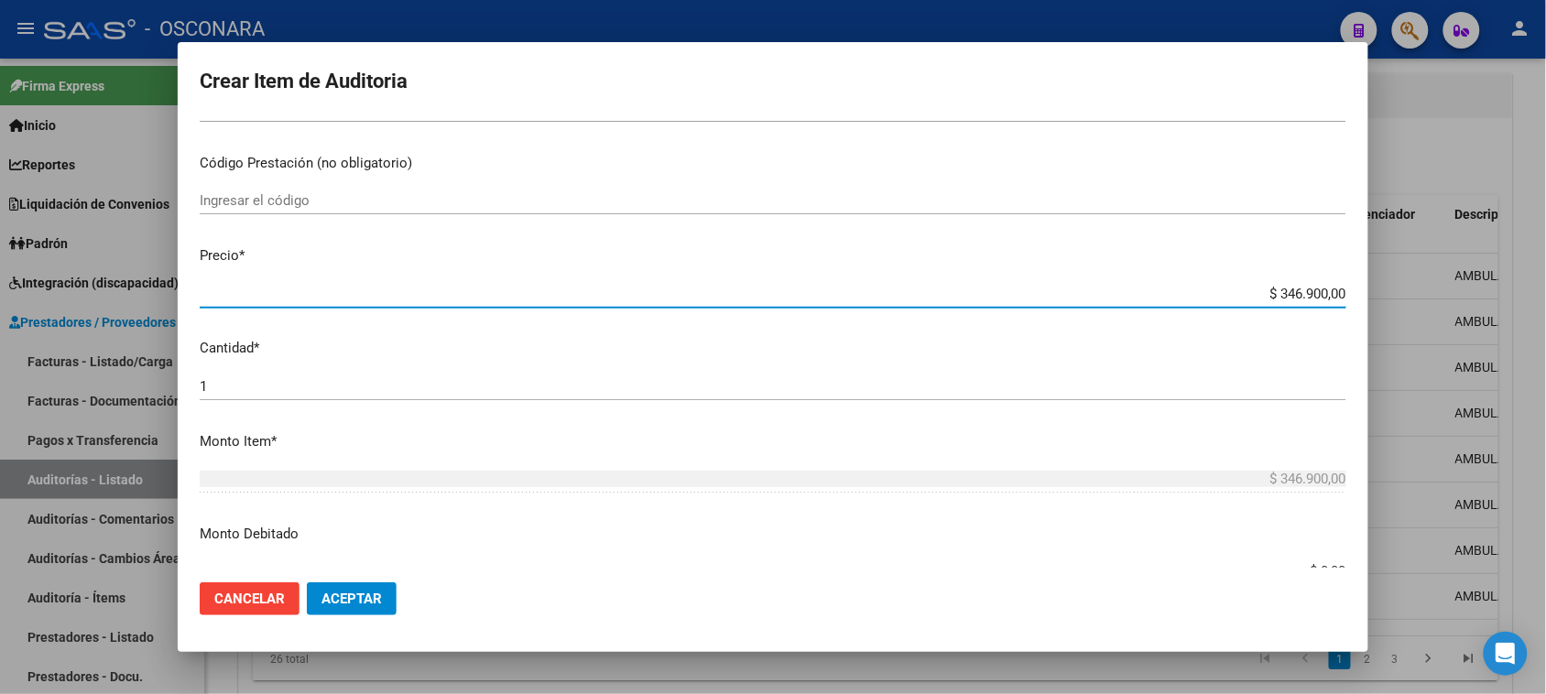
drag, startPoint x: 1267, startPoint y: 294, endPoint x: 1563, endPoint y: 263, distance: 297.5
click at [1545, 273] on html "menu - OSCONARA person Firma Express Inicio Calendario SSS Instructivos Contact…" at bounding box center [773, 347] width 1546 height 694
click at [235, 392] on input "1" at bounding box center [773, 386] width 1147 height 16
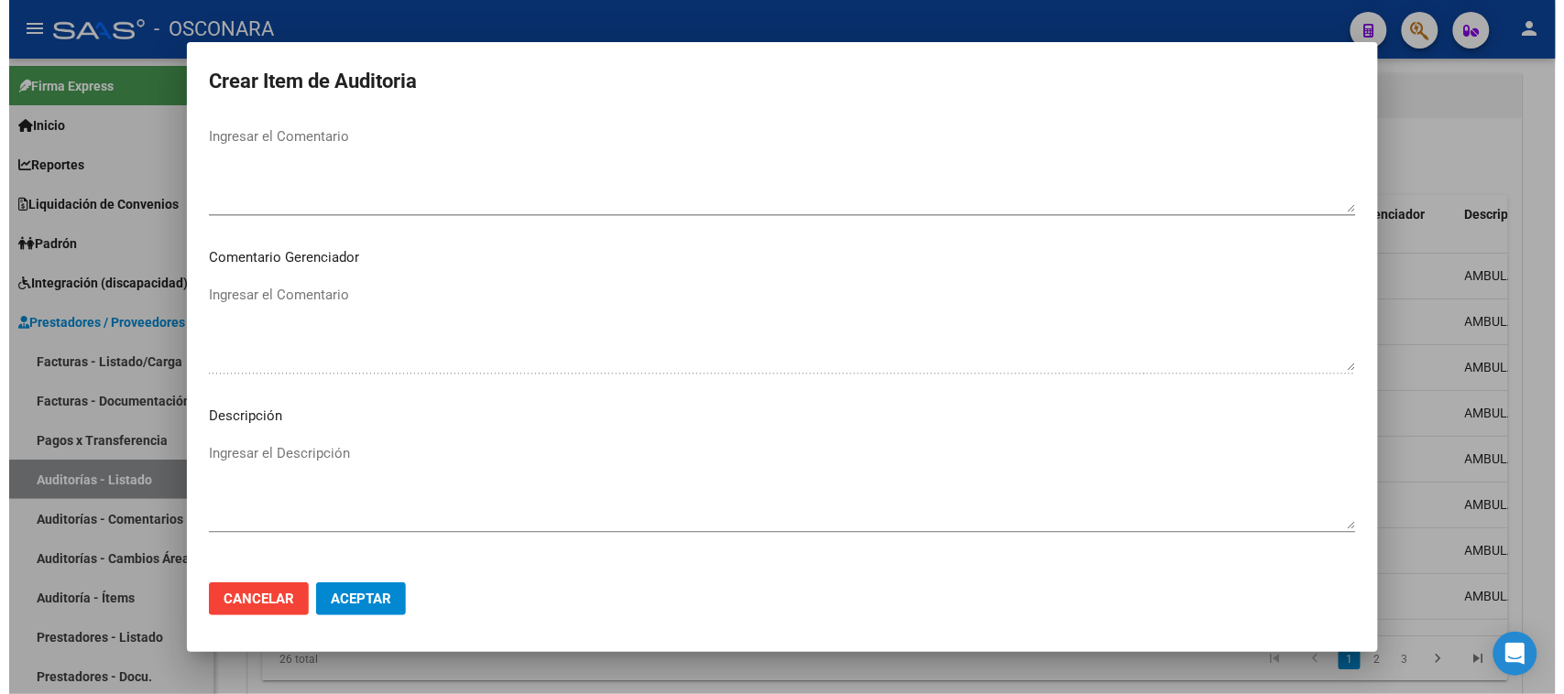
scroll to position [1196, 0]
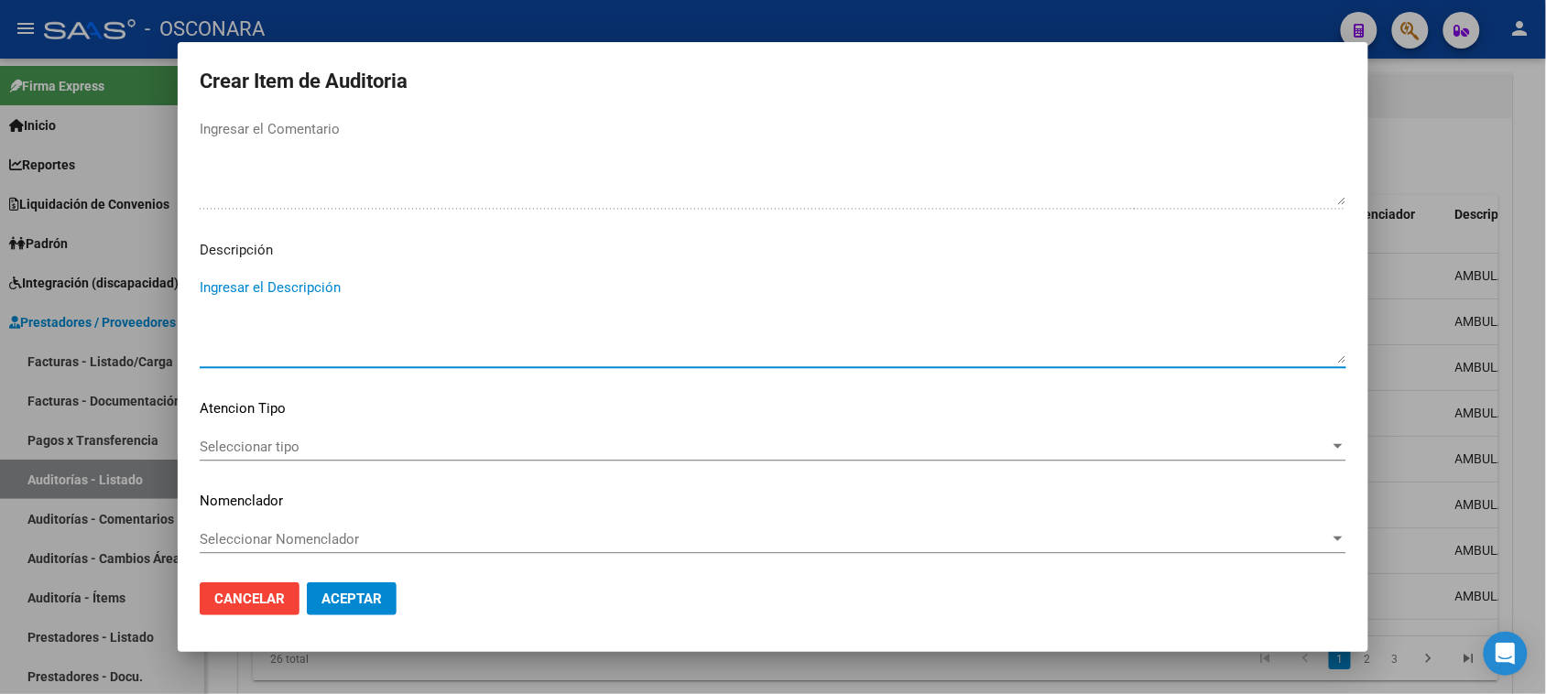
click at [280, 327] on textarea "Ingresar el Descripción" at bounding box center [773, 321] width 1147 height 86
click at [258, 444] on span "Seleccionar tipo" at bounding box center [765, 447] width 1130 height 16
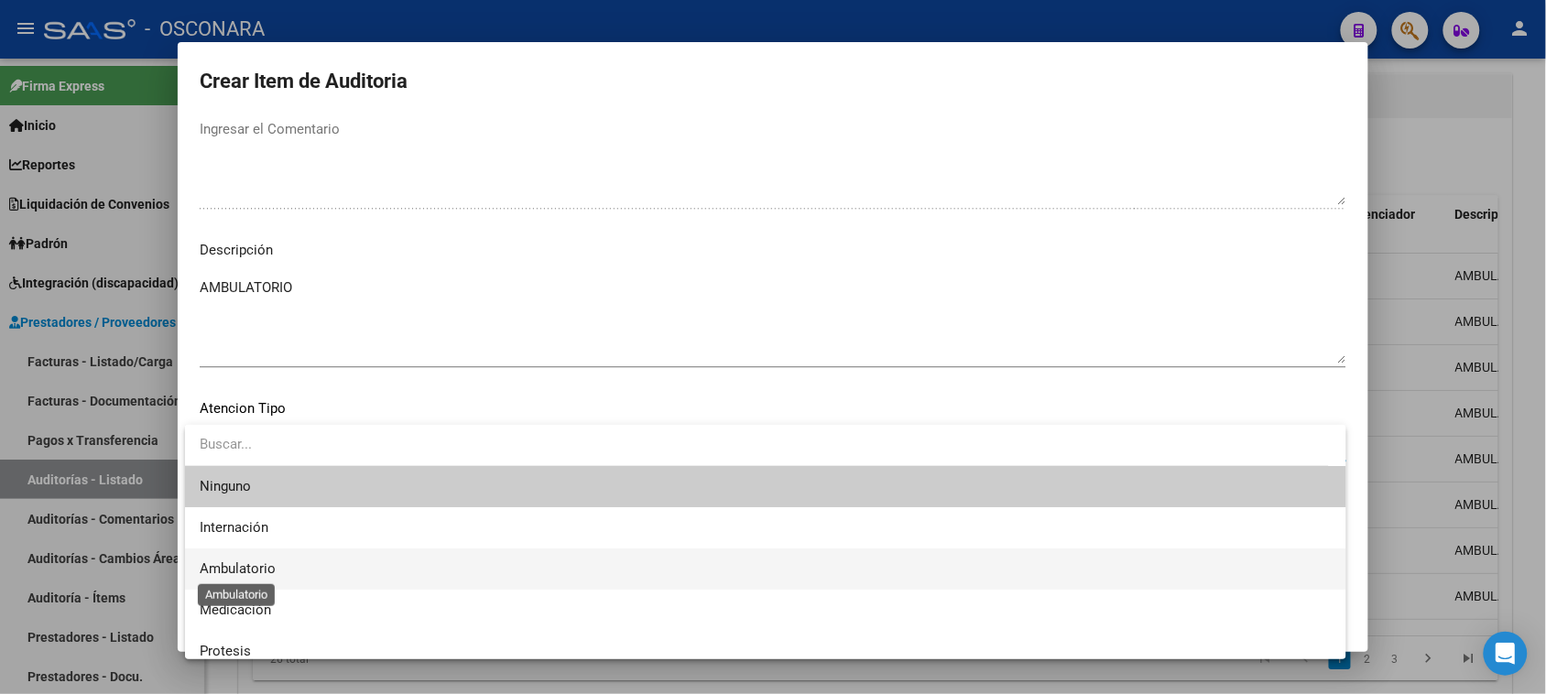
click at [254, 564] on span "Ambulatorio" at bounding box center [238, 569] width 76 height 16
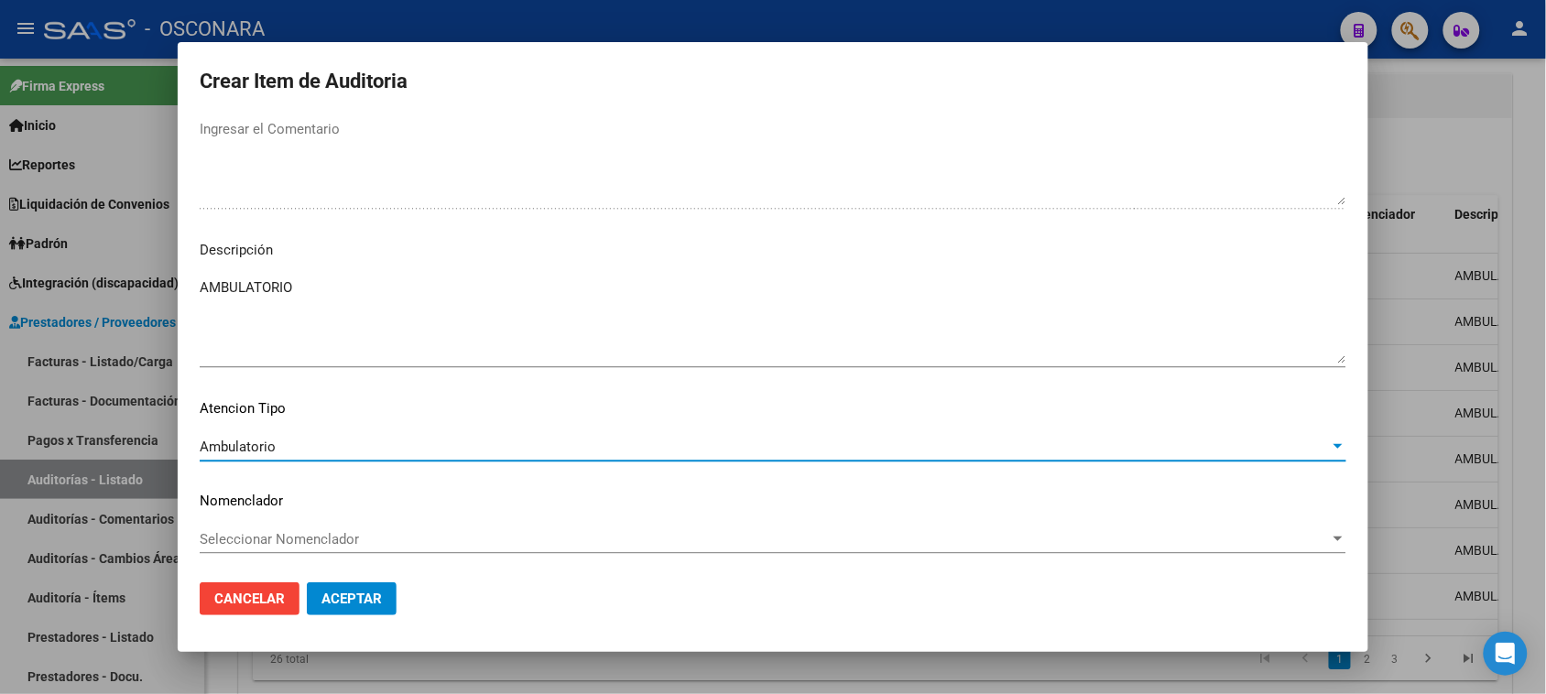
click at [328, 591] on span "Aceptar" at bounding box center [352, 599] width 60 height 16
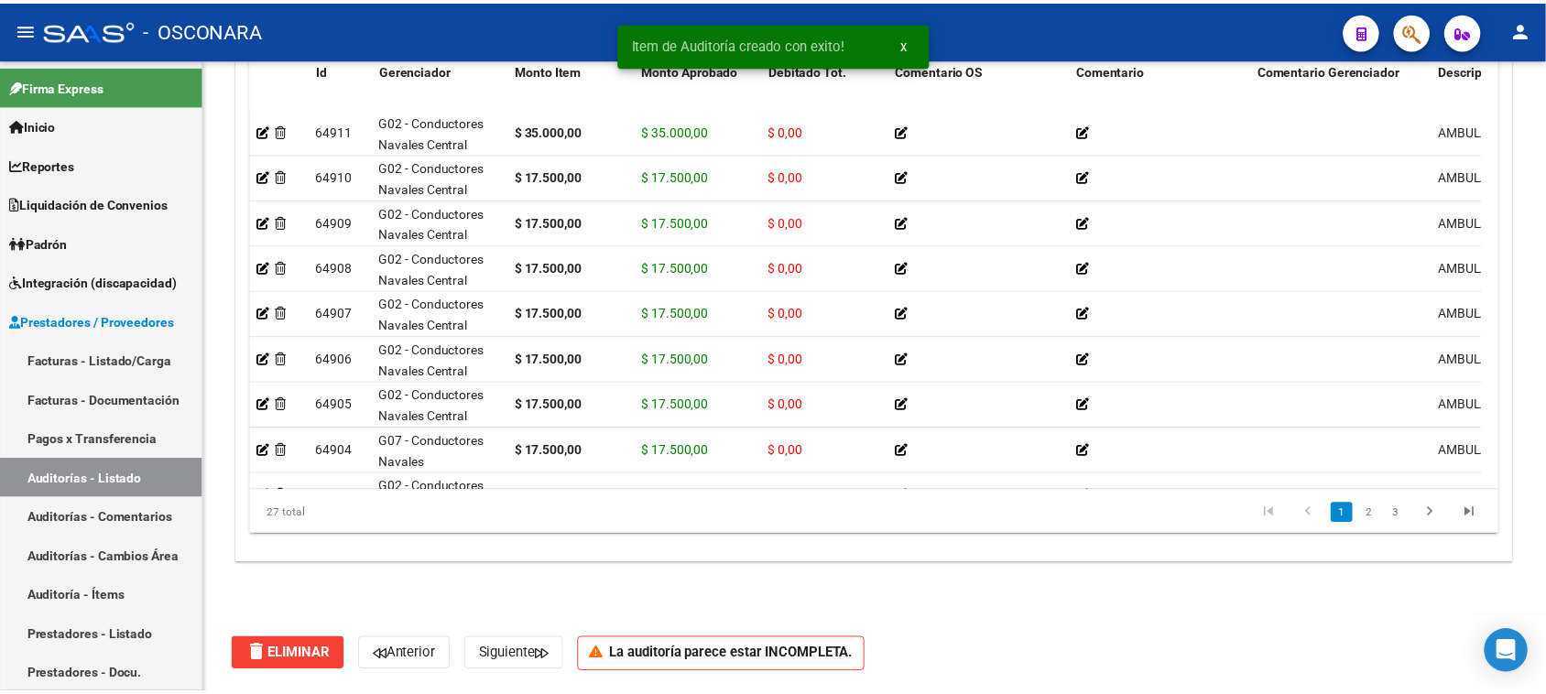
scroll to position [1321, 0]
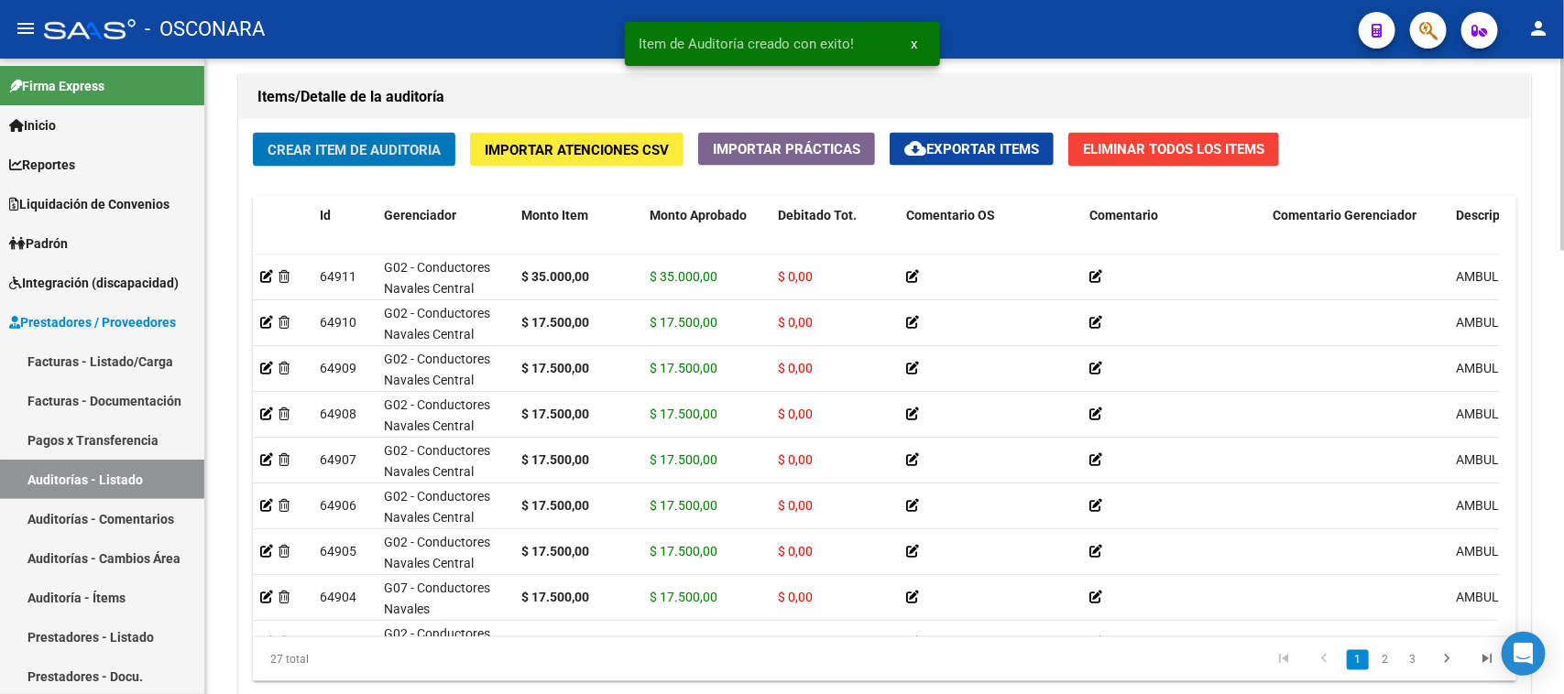
click at [367, 147] on span "Crear Item de Auditoria" at bounding box center [353, 150] width 173 height 16
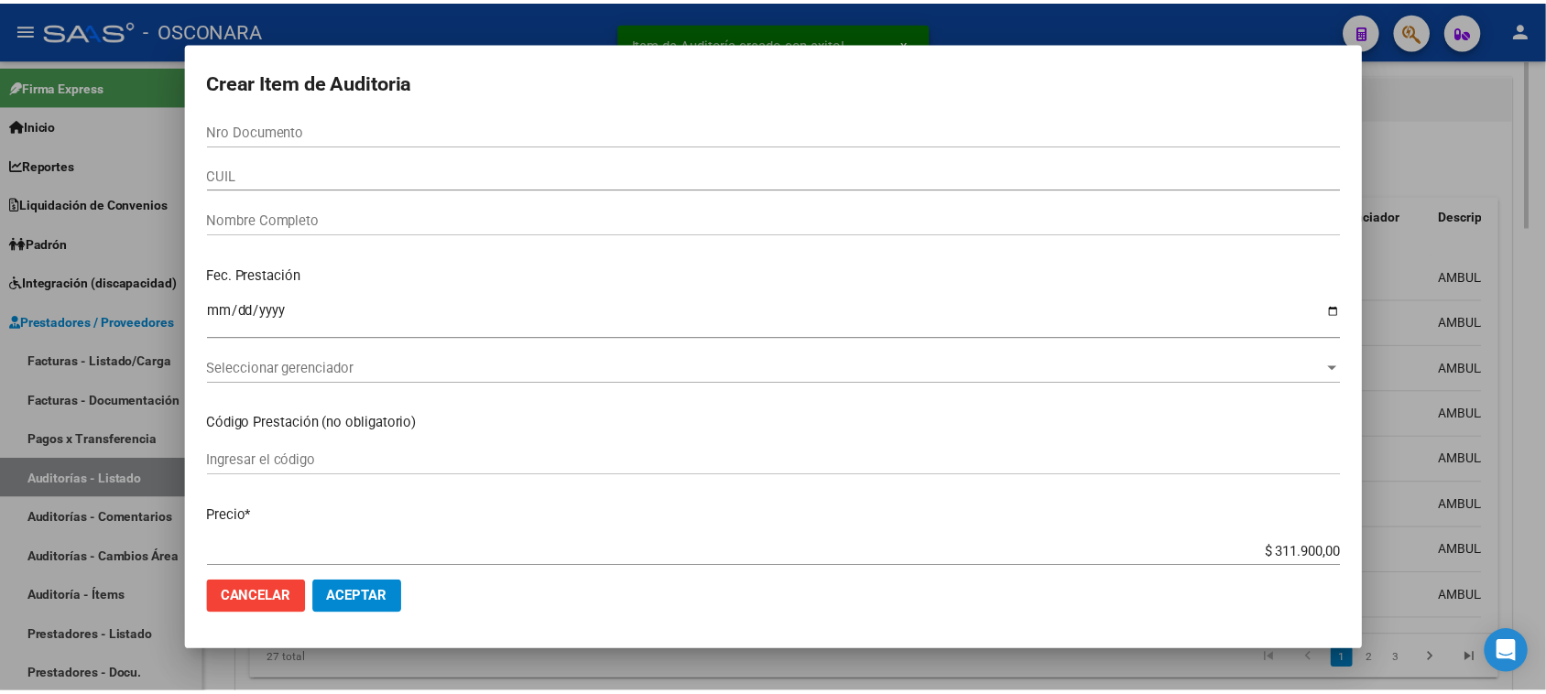
scroll to position [1621, 0]
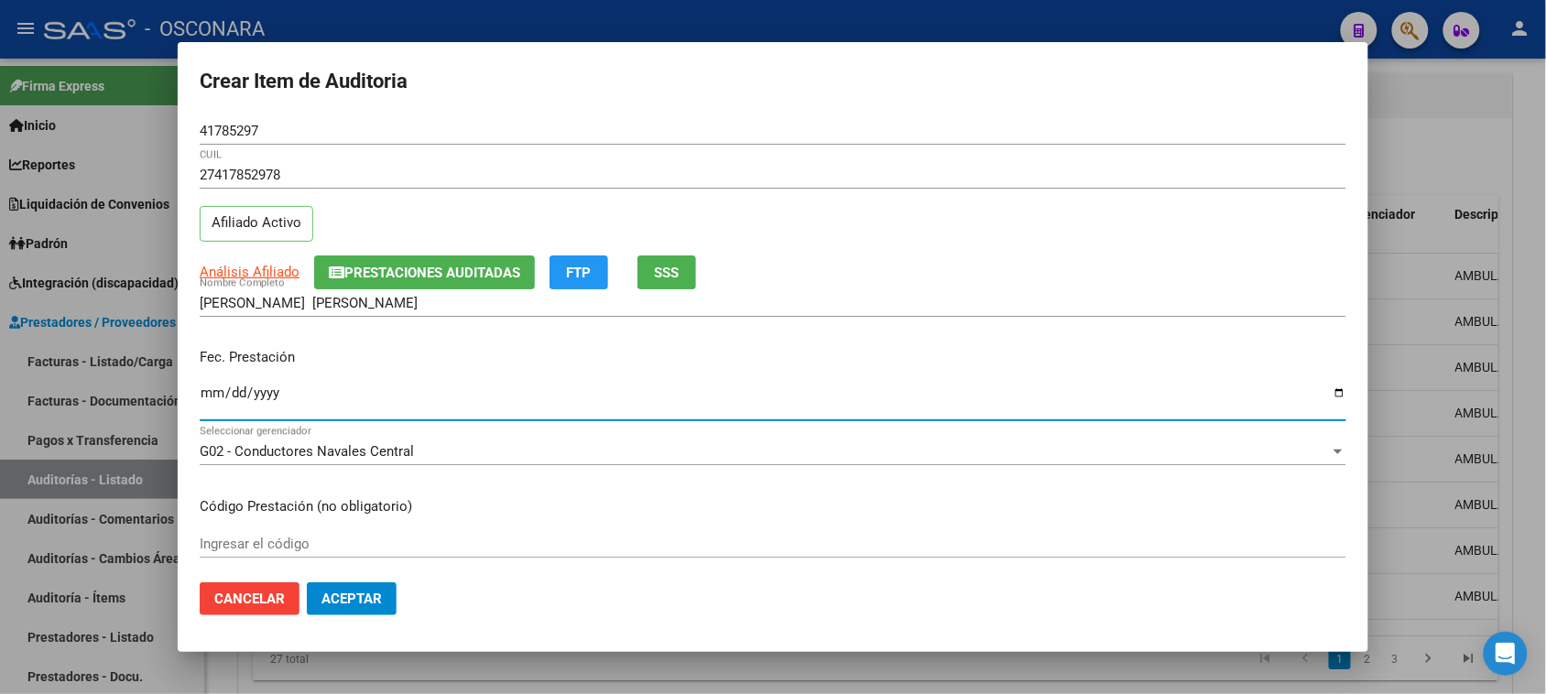
click at [213, 408] on input "Ingresar la fecha" at bounding box center [773, 400] width 1147 height 29
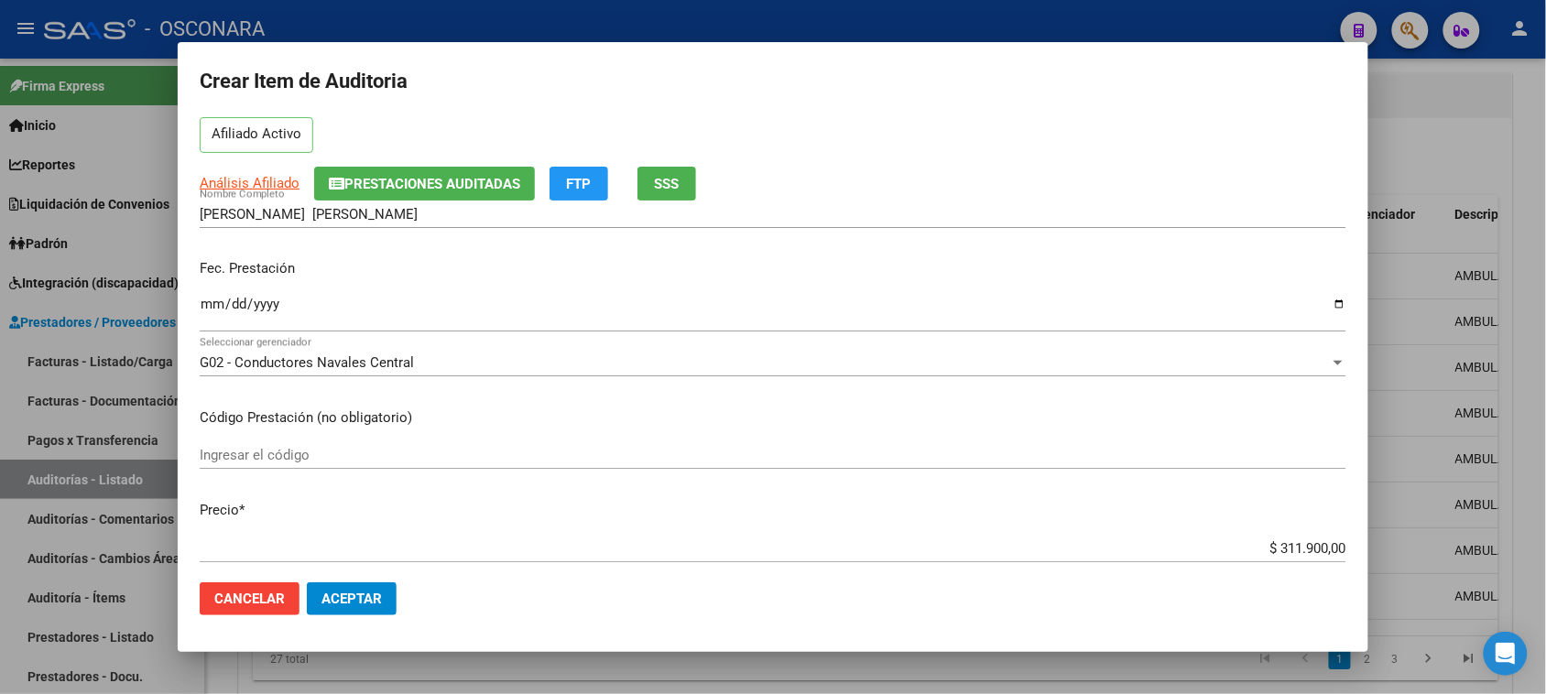
scroll to position [229, 0]
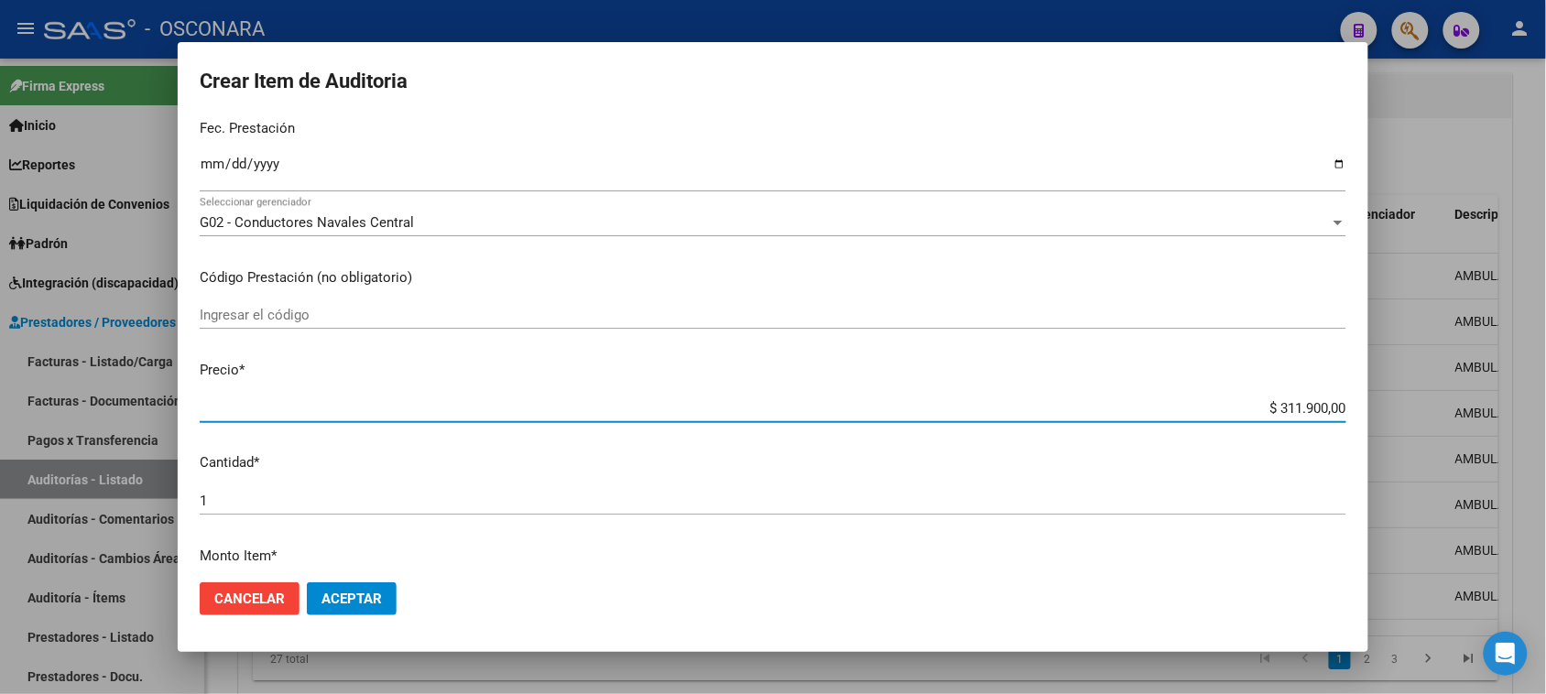
drag, startPoint x: 1258, startPoint y: 405, endPoint x: 1494, endPoint y: 394, distance: 236.6
click at [1493, 395] on div "Crear Item de Auditoria 41785297 Nro Documento 27417852978 CUIL Afiliado Activo…" at bounding box center [773, 347] width 1546 height 694
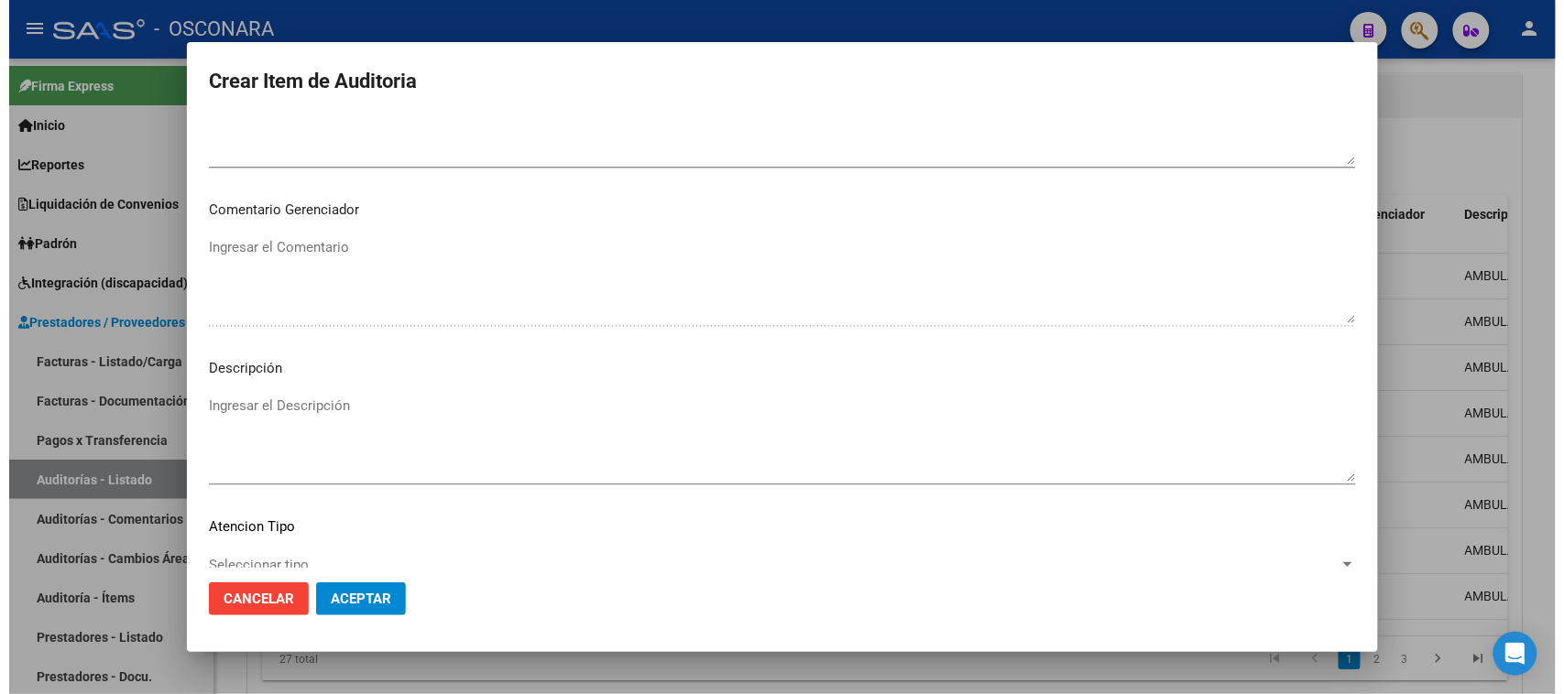
scroll to position [1196, 0]
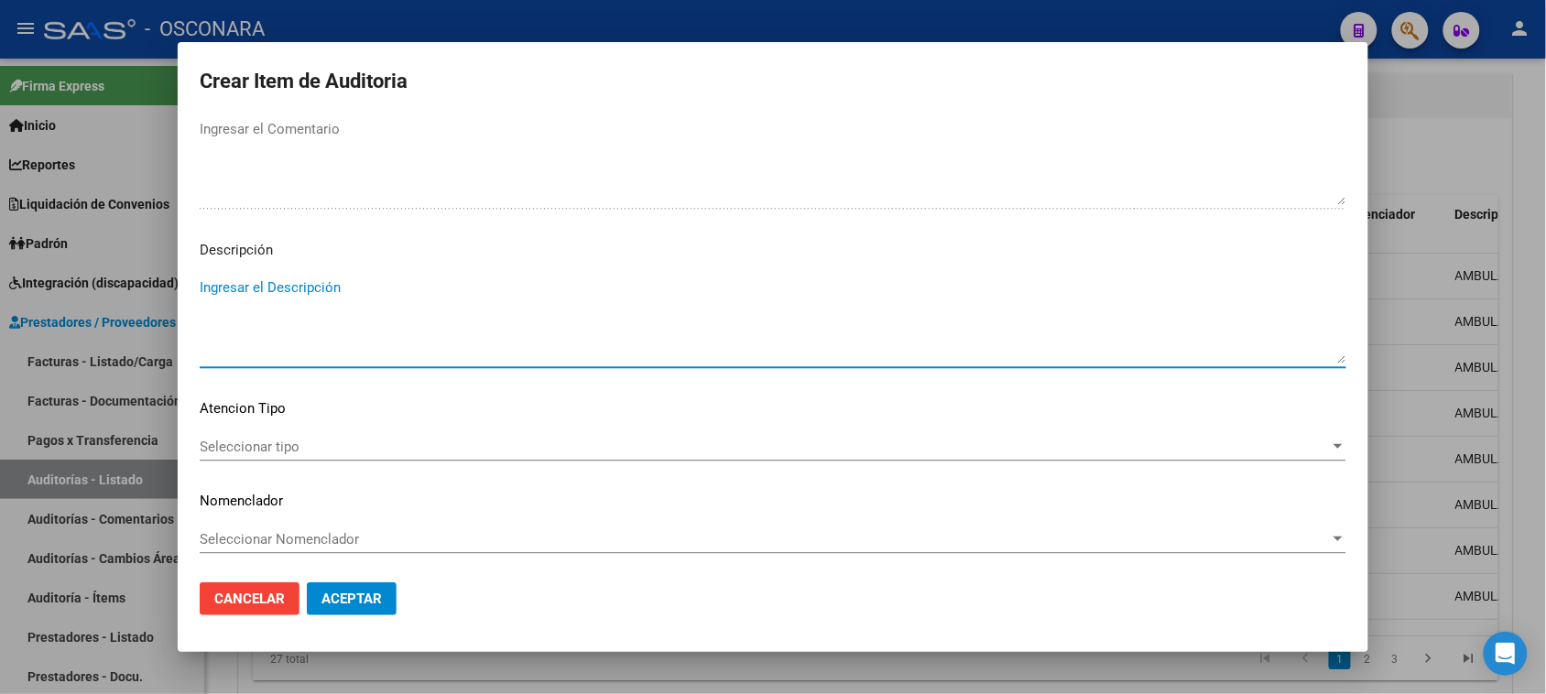
click at [248, 293] on textarea "Ingresar el Descripción" at bounding box center [773, 321] width 1147 height 86
click at [234, 463] on mat-dialog-content "41785297 Nro Documento 27417852978 CUIL Afiliado Activo Análisis Afiliado Prest…" at bounding box center [773, 343] width 1191 height 452
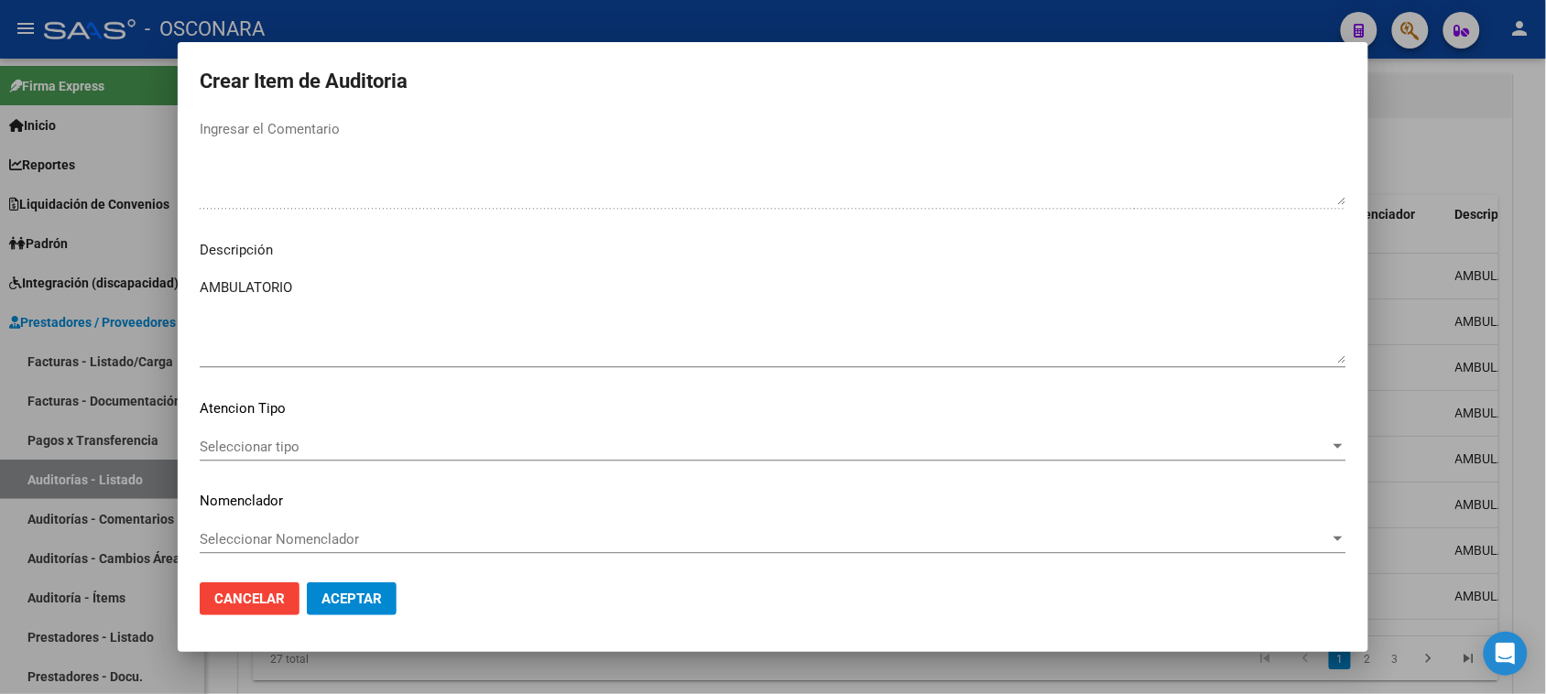
click at [234, 454] on div "Seleccionar tipo Seleccionar tipo" at bounding box center [773, 446] width 1147 height 27
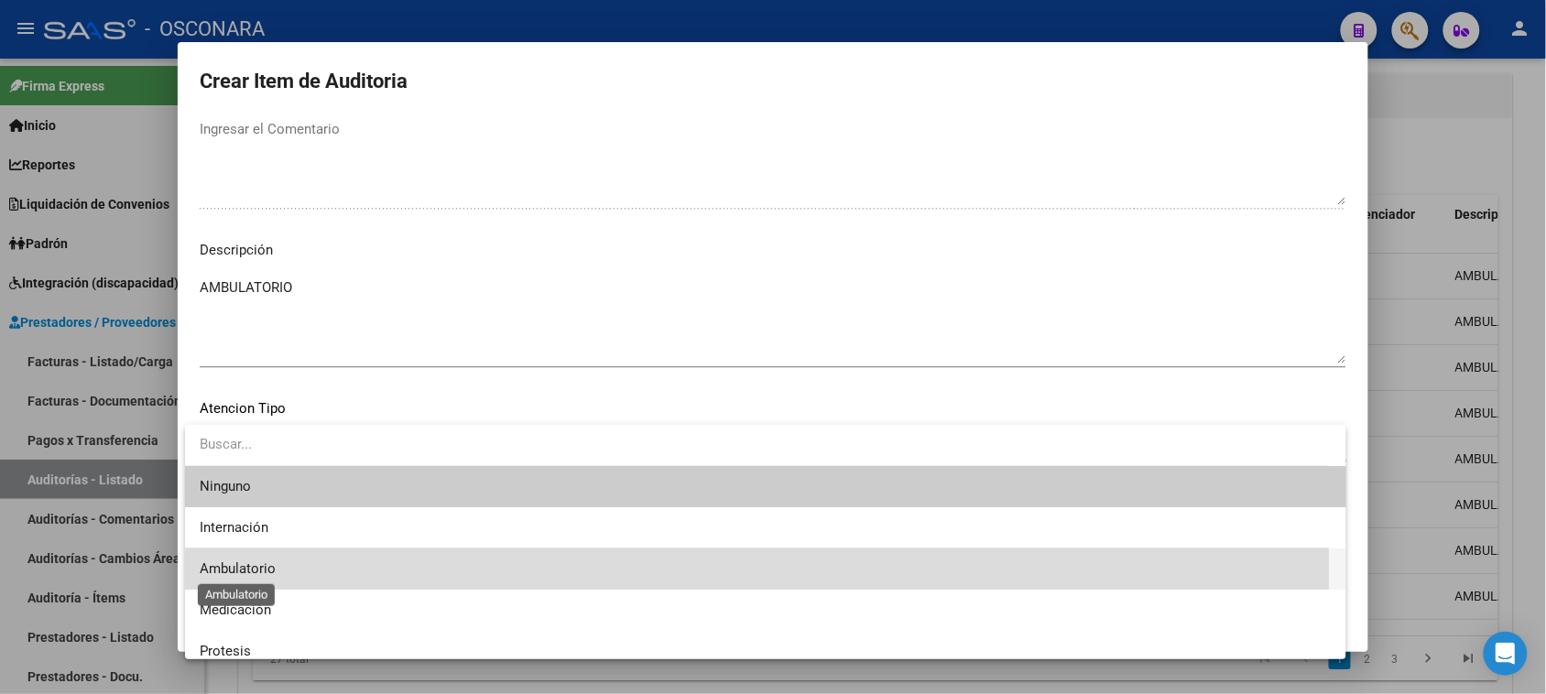
click at [256, 568] on span "Ambulatorio" at bounding box center [238, 569] width 76 height 16
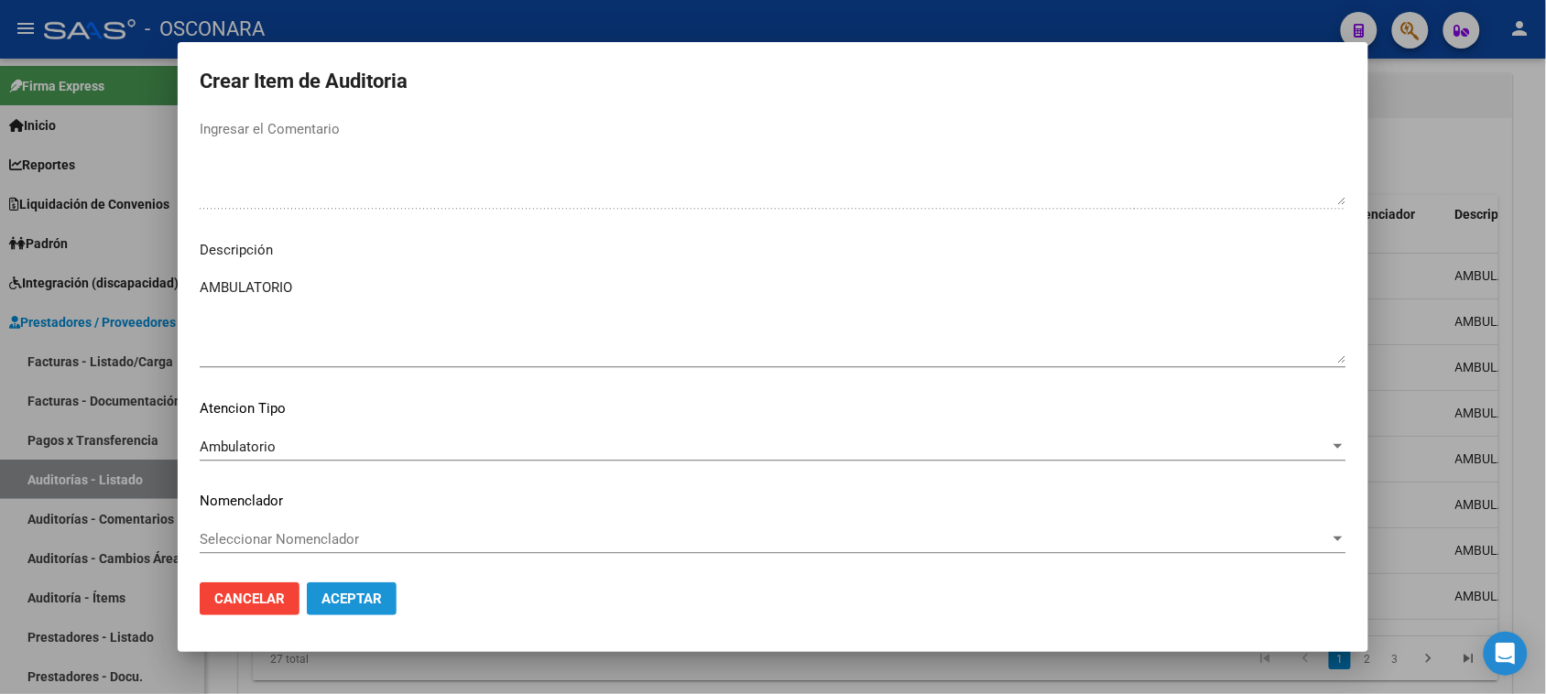
click at [323, 598] on span "Aceptar" at bounding box center [352, 599] width 60 height 16
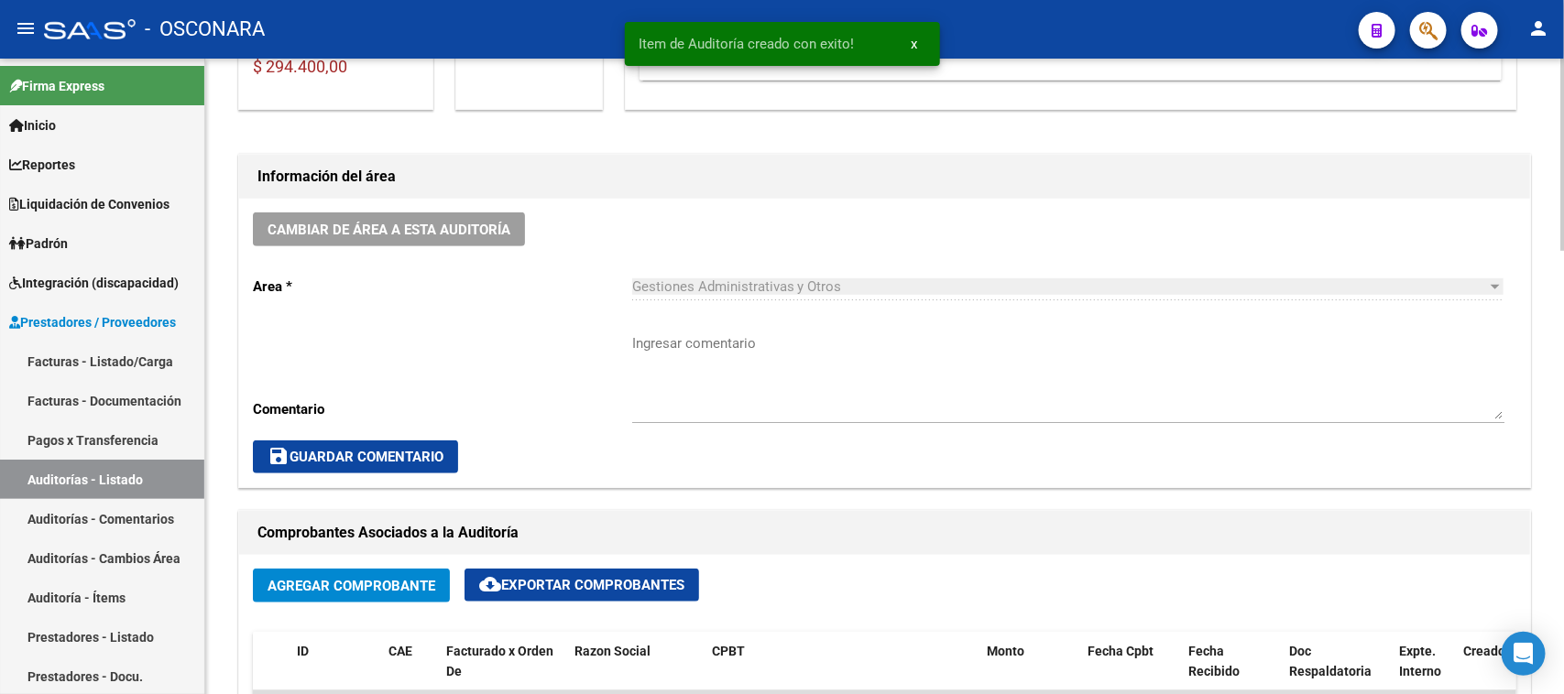
scroll to position [61, 0]
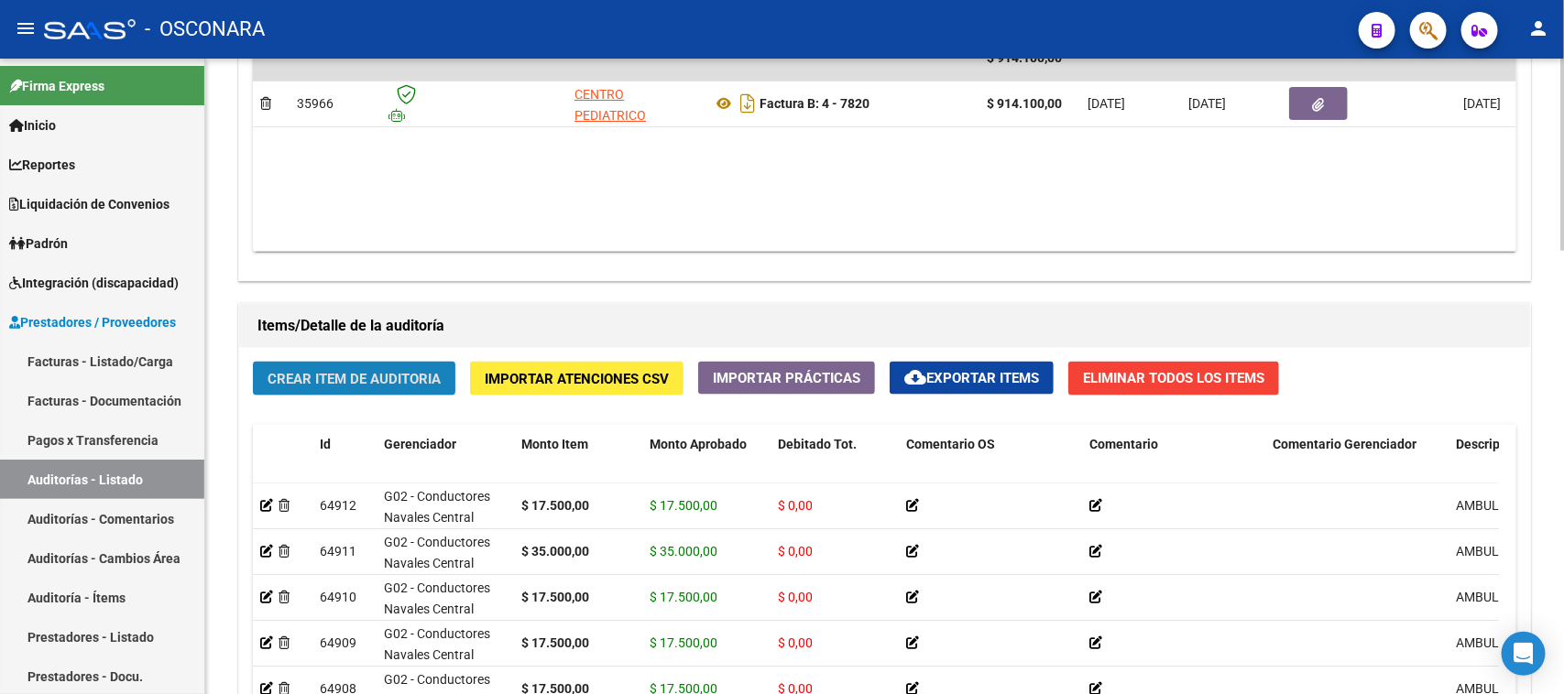
click at [341, 378] on span "Crear Item de Auditoria" at bounding box center [353, 379] width 173 height 16
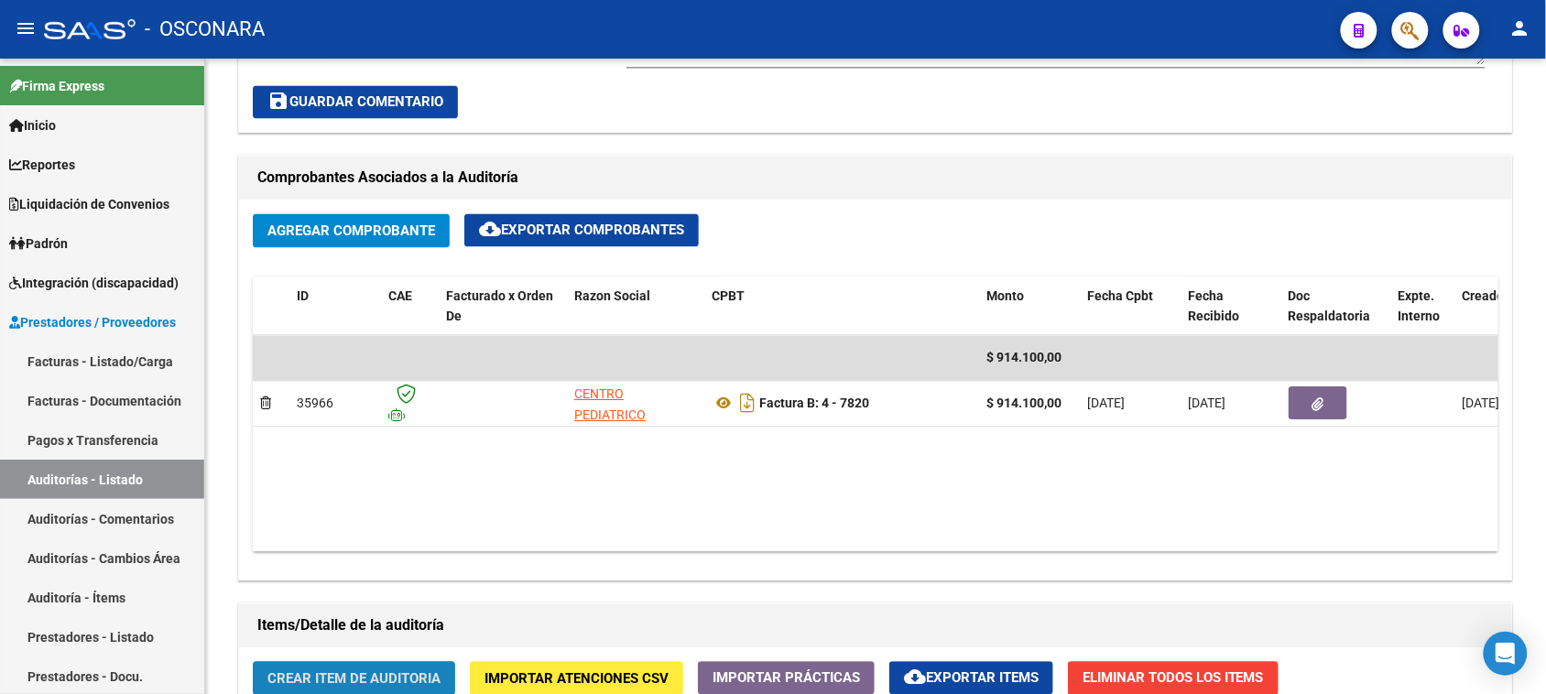
scroll to position [1393, 0]
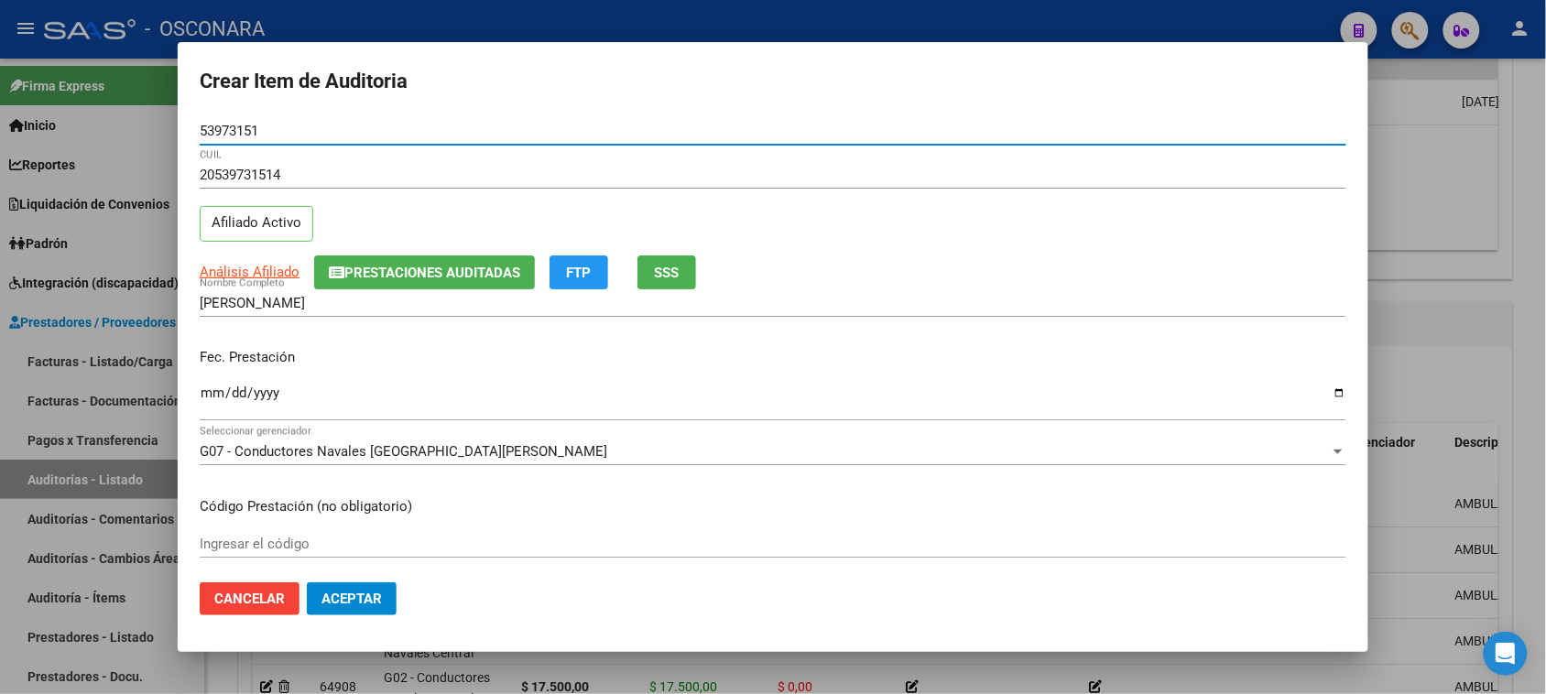
click at [211, 395] on input "Ingresar la fecha" at bounding box center [773, 400] width 1147 height 29
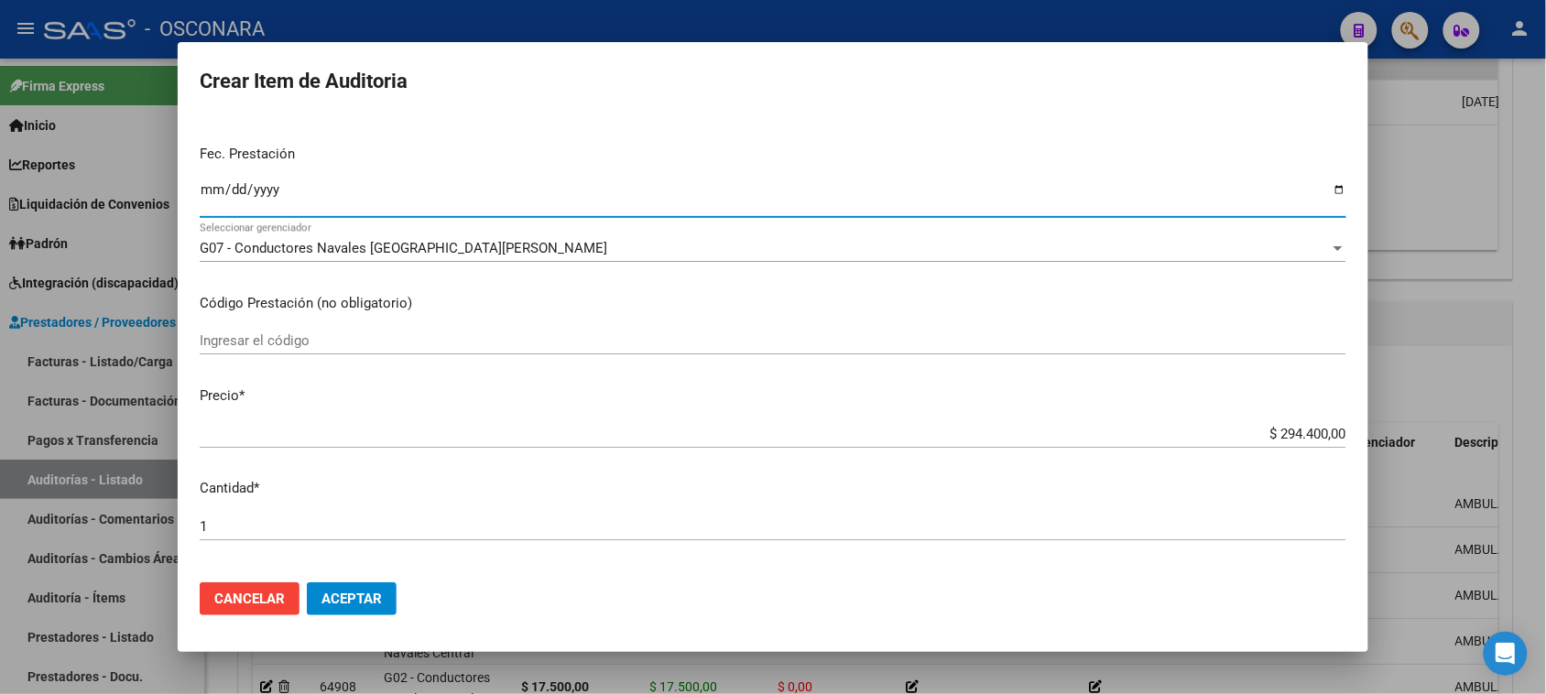
scroll to position [229, 0]
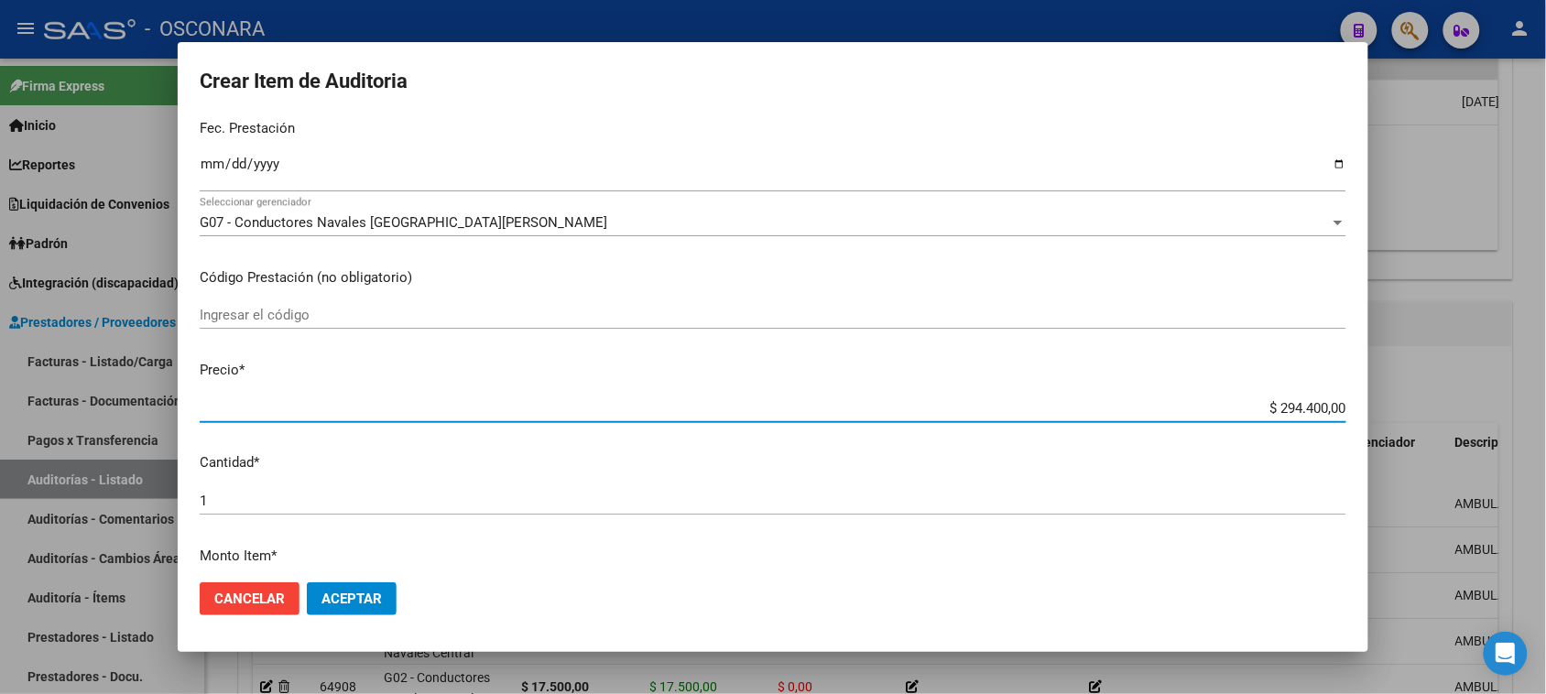
drag, startPoint x: 1260, startPoint y: 406, endPoint x: 1563, endPoint y: 350, distance: 307.4
click at [1545, 353] on html "menu - OSCONARA person Firma Express Inicio Calendario SSS Instructivos Contact…" at bounding box center [773, 347] width 1546 height 694
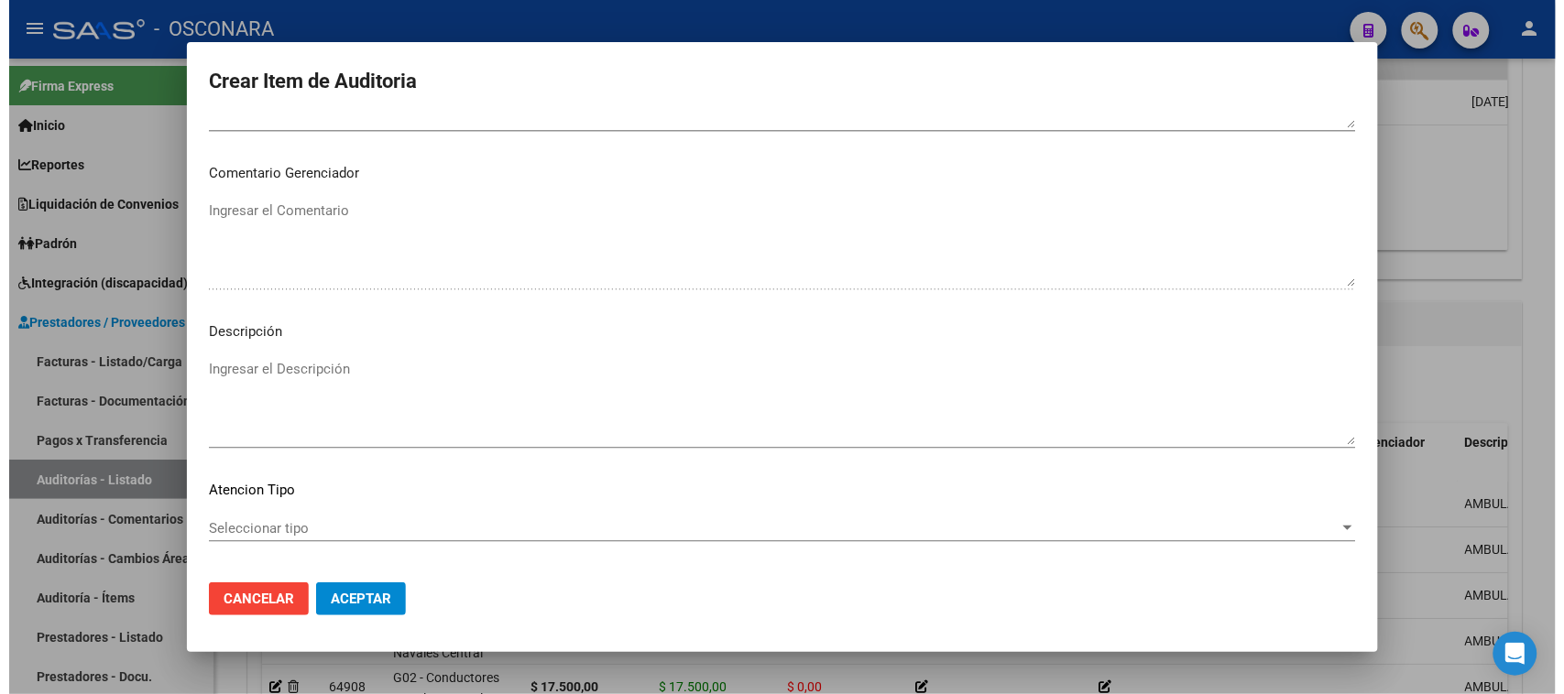
scroll to position [1196, 0]
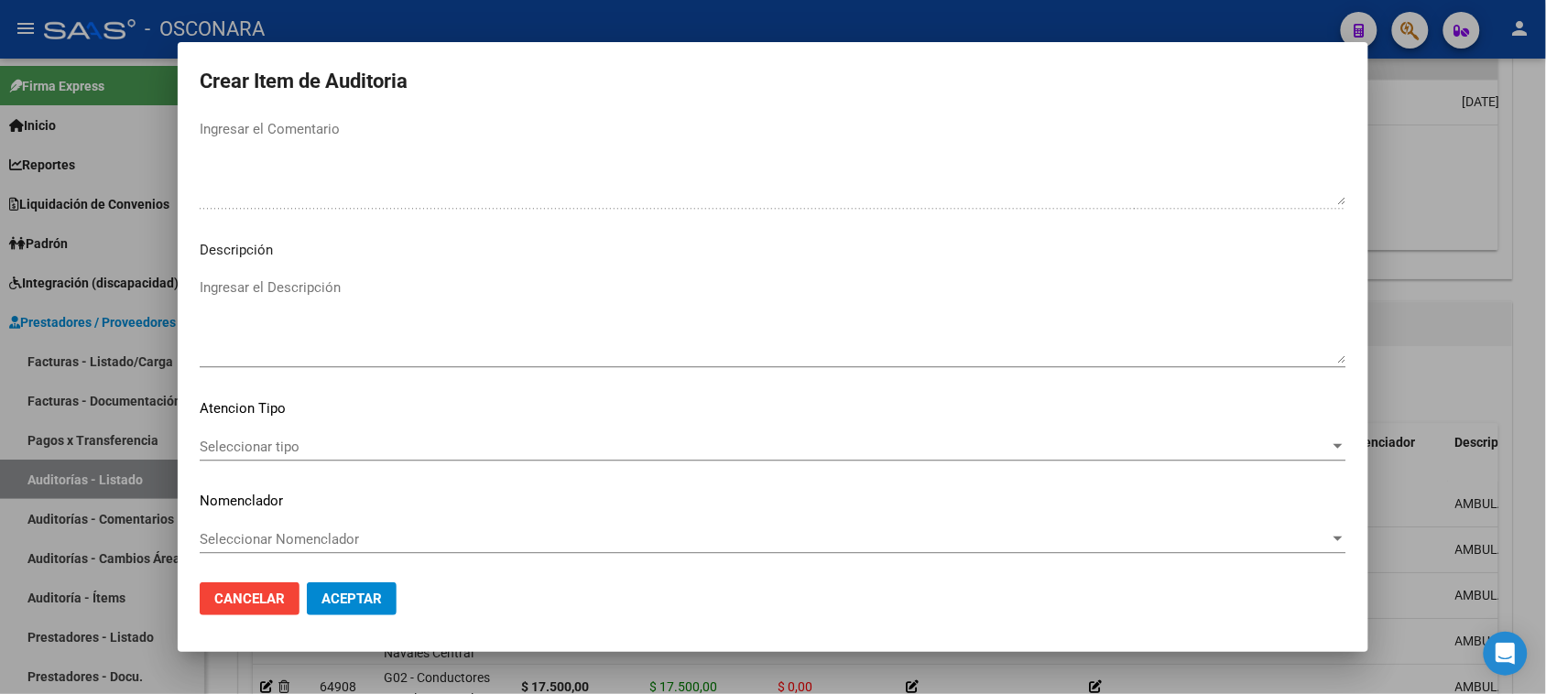
click at [368, 325] on textarea "Ingresar el Descripción" at bounding box center [773, 321] width 1147 height 86
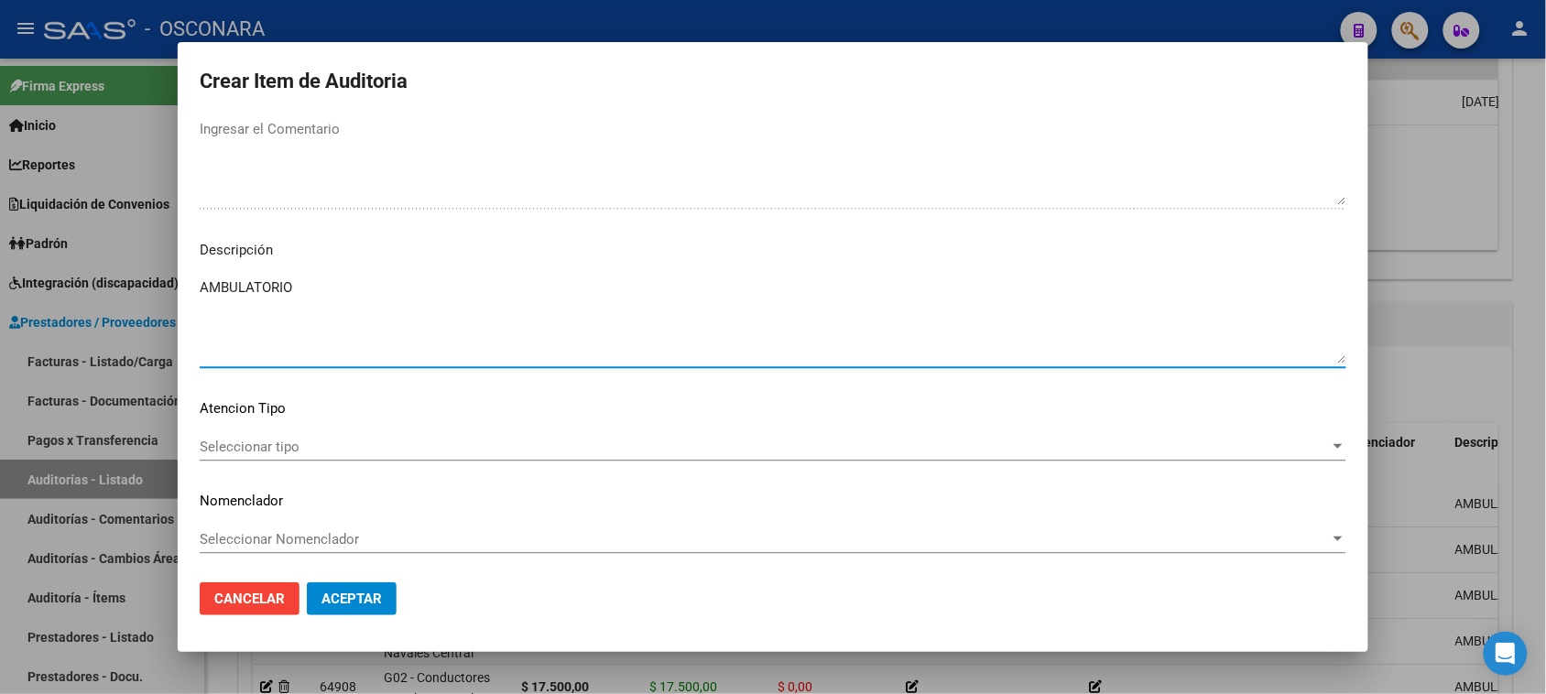
click at [216, 447] on span "Seleccionar tipo" at bounding box center [765, 447] width 1130 height 16
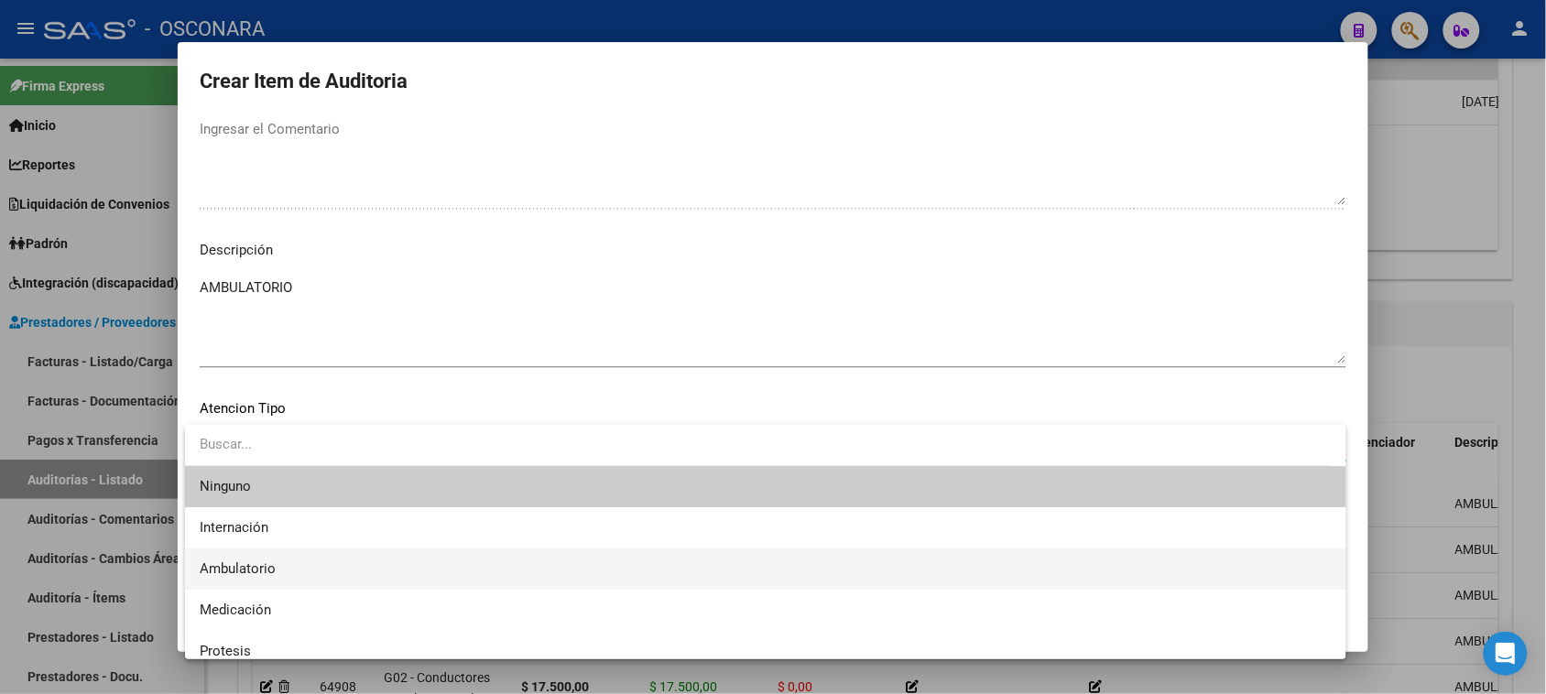
click at [226, 562] on span "Ambulatorio" at bounding box center [238, 569] width 76 height 16
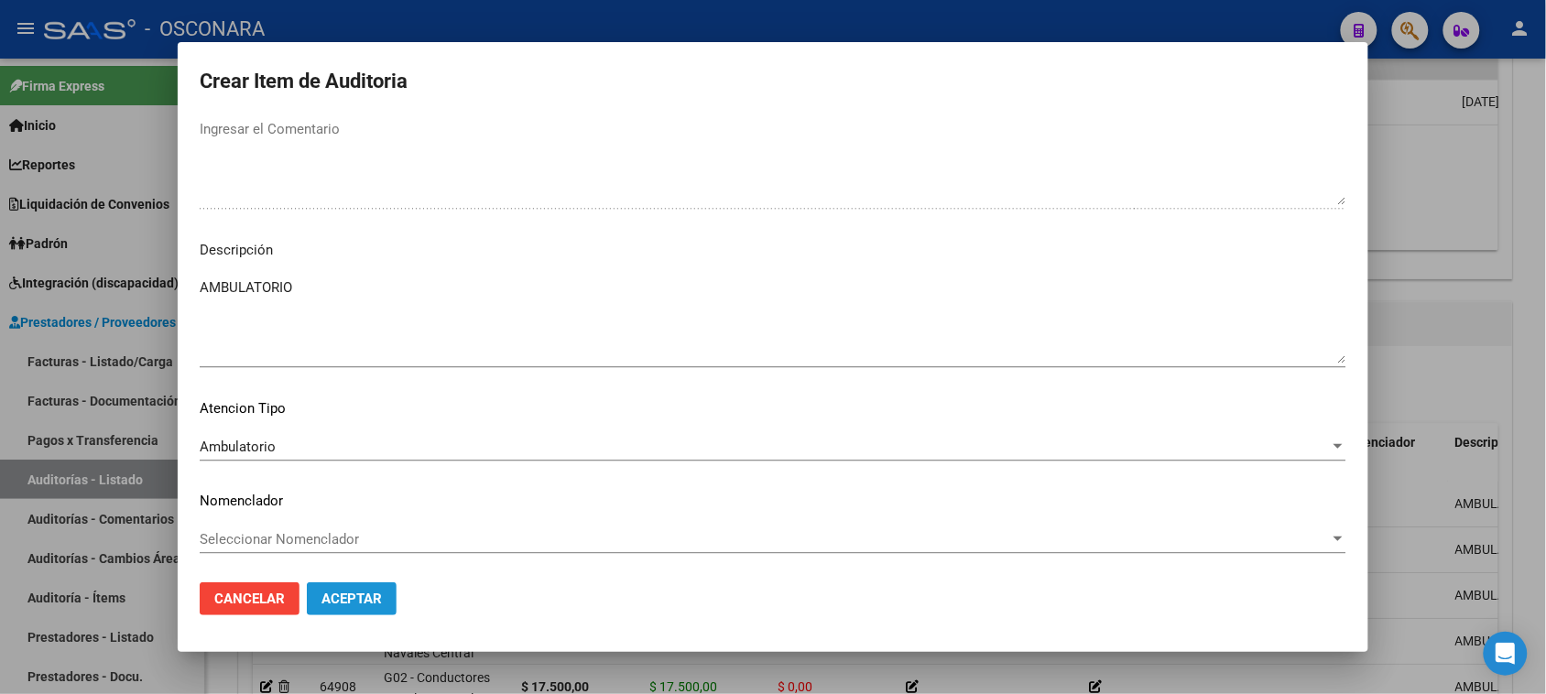
click at [325, 589] on button "Aceptar" at bounding box center [352, 599] width 90 height 33
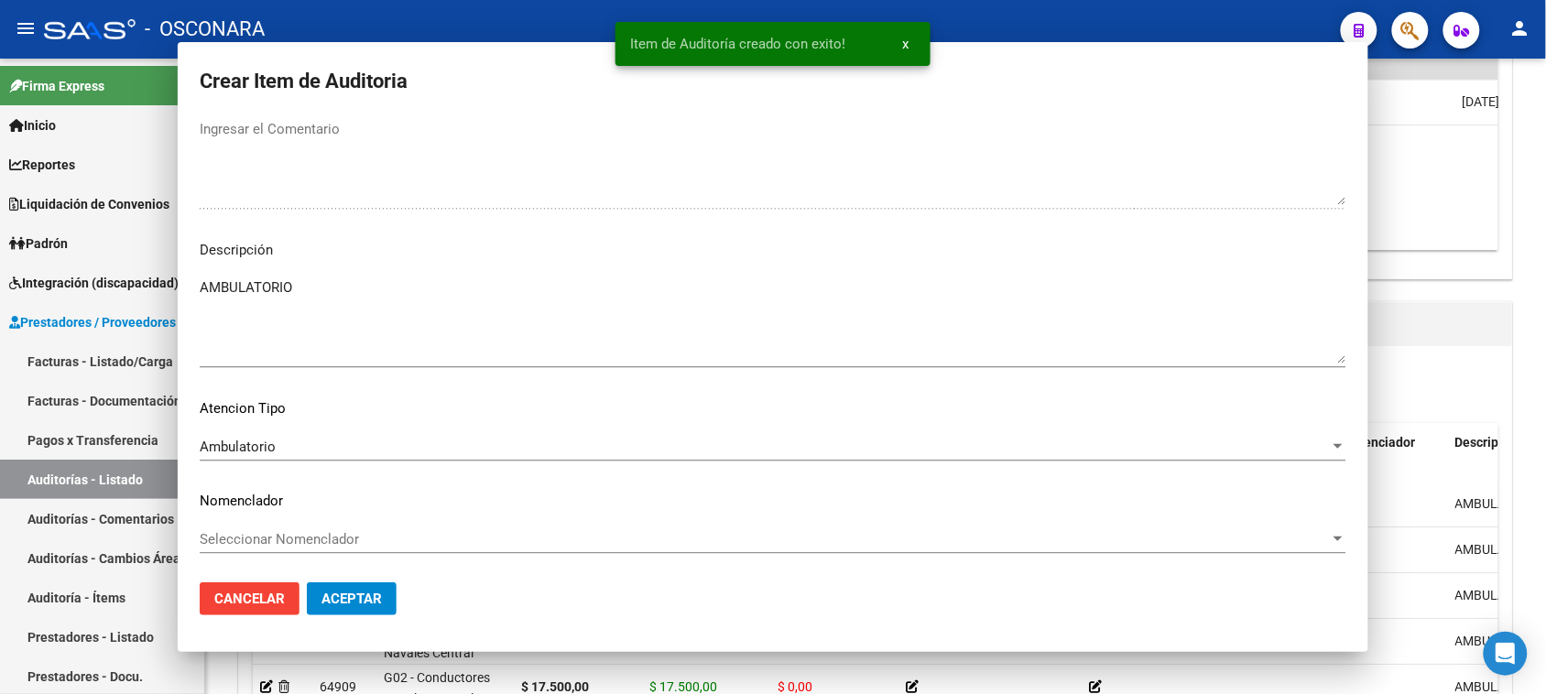
scroll to position [1092, 0]
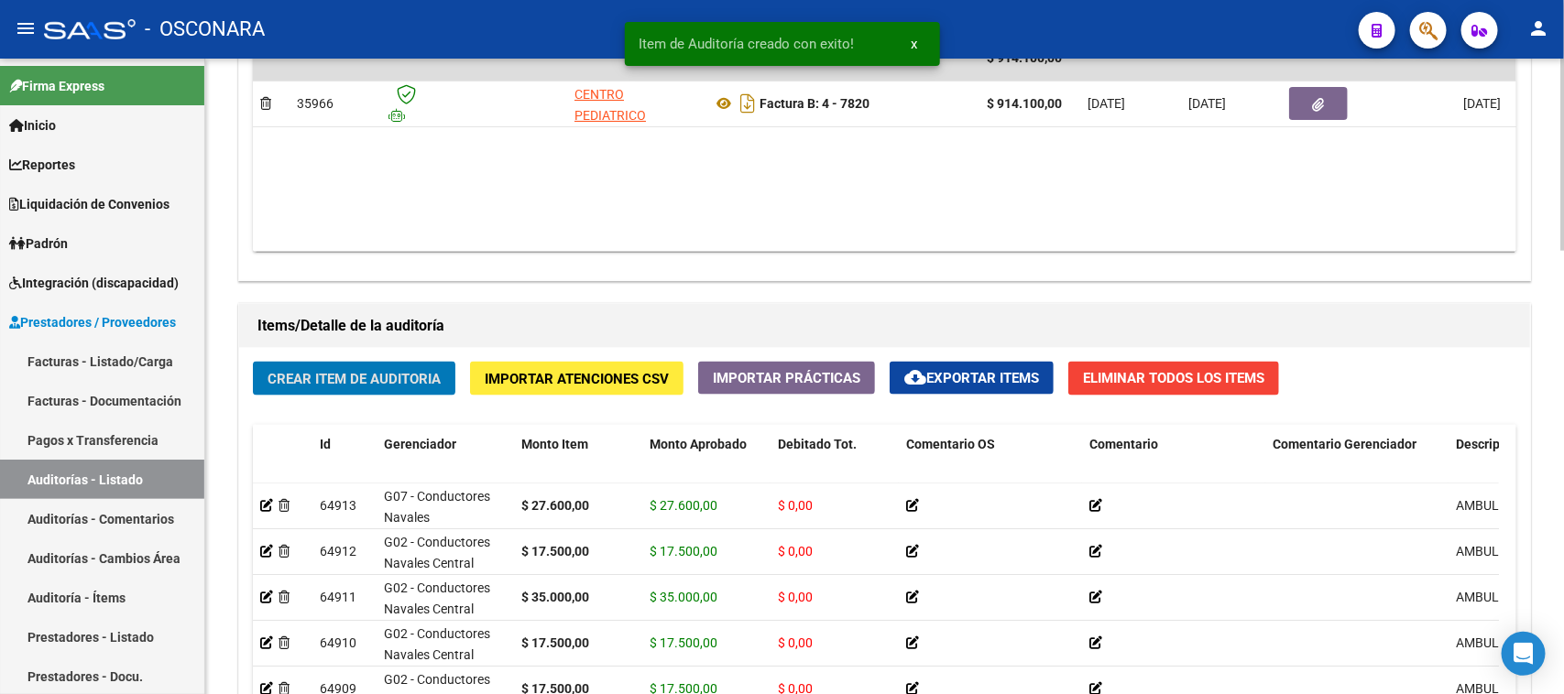
click at [362, 380] on span "Crear Item de Auditoria" at bounding box center [353, 379] width 173 height 16
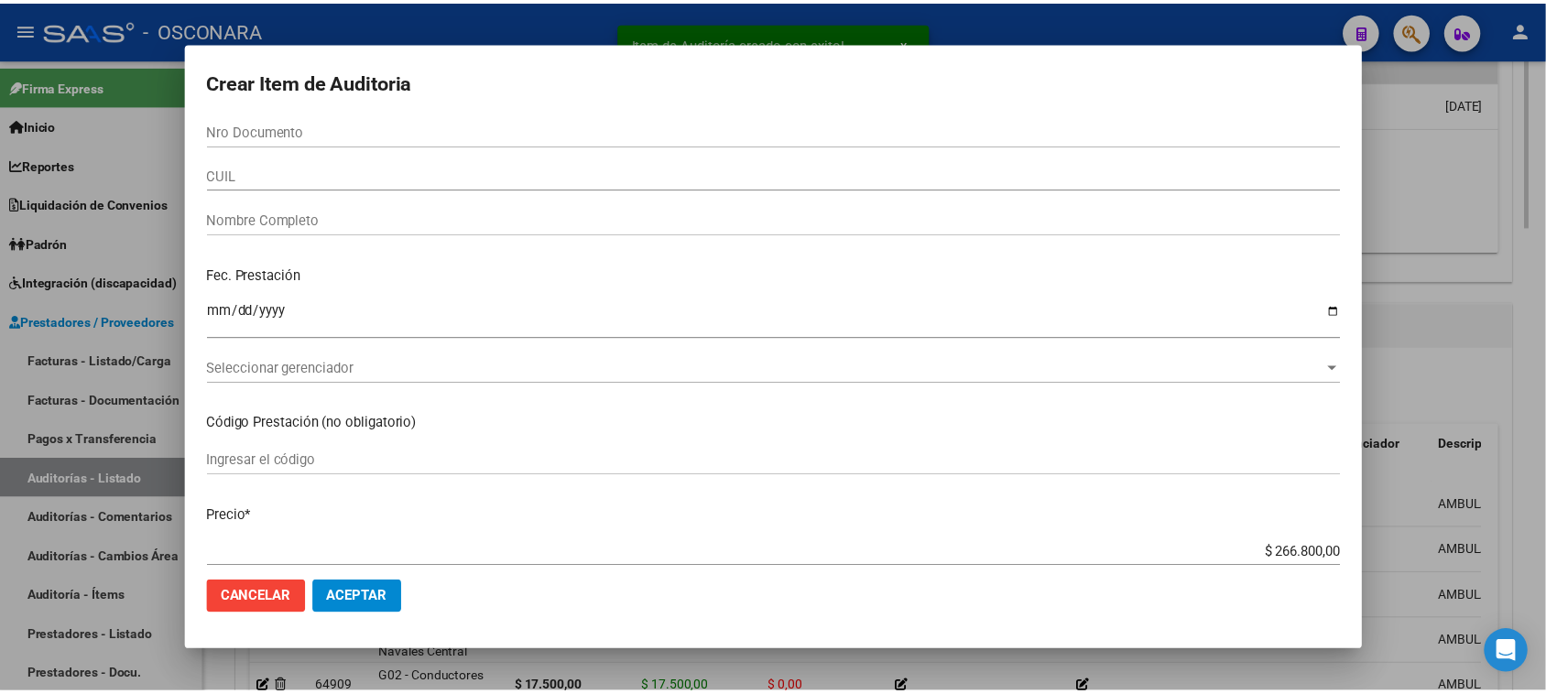
scroll to position [1393, 0]
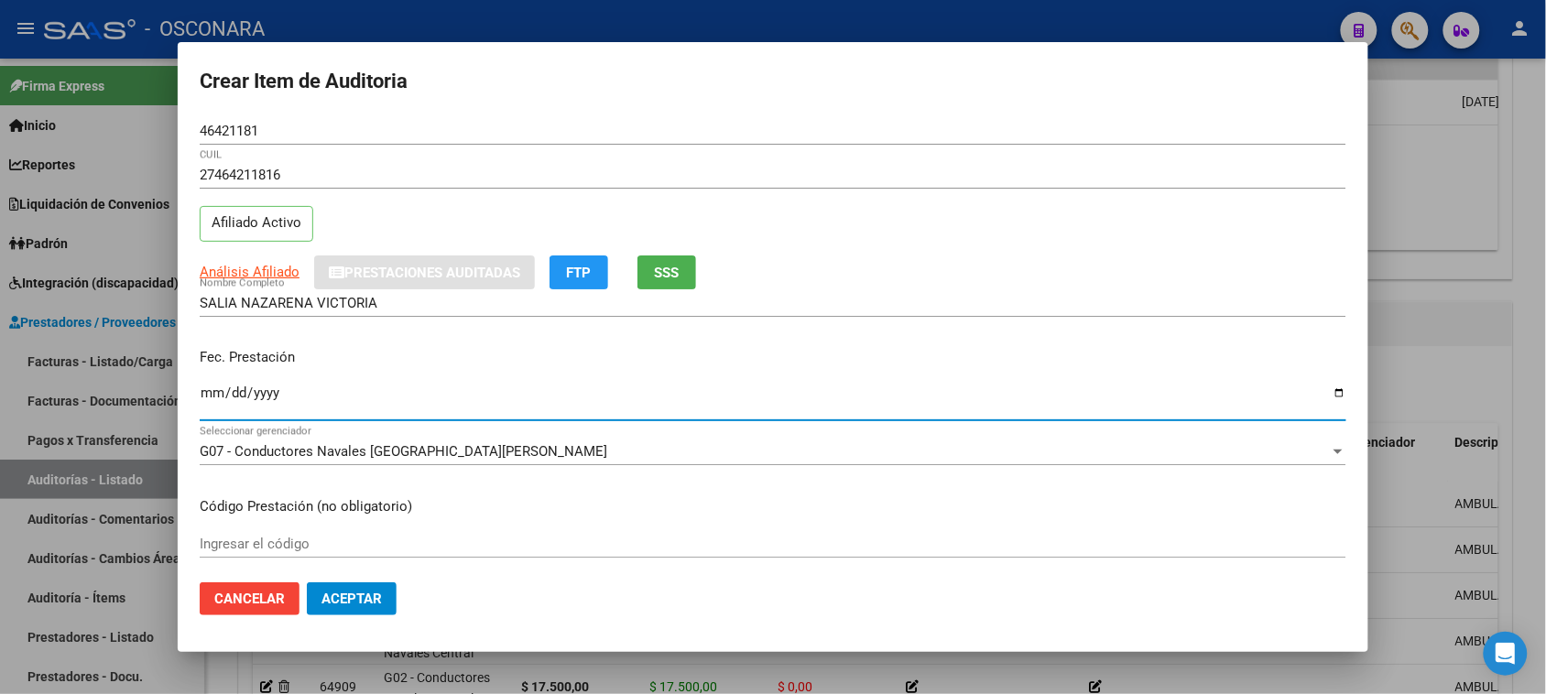
click at [204, 396] on input "Ingresar la fecha" at bounding box center [773, 400] width 1147 height 29
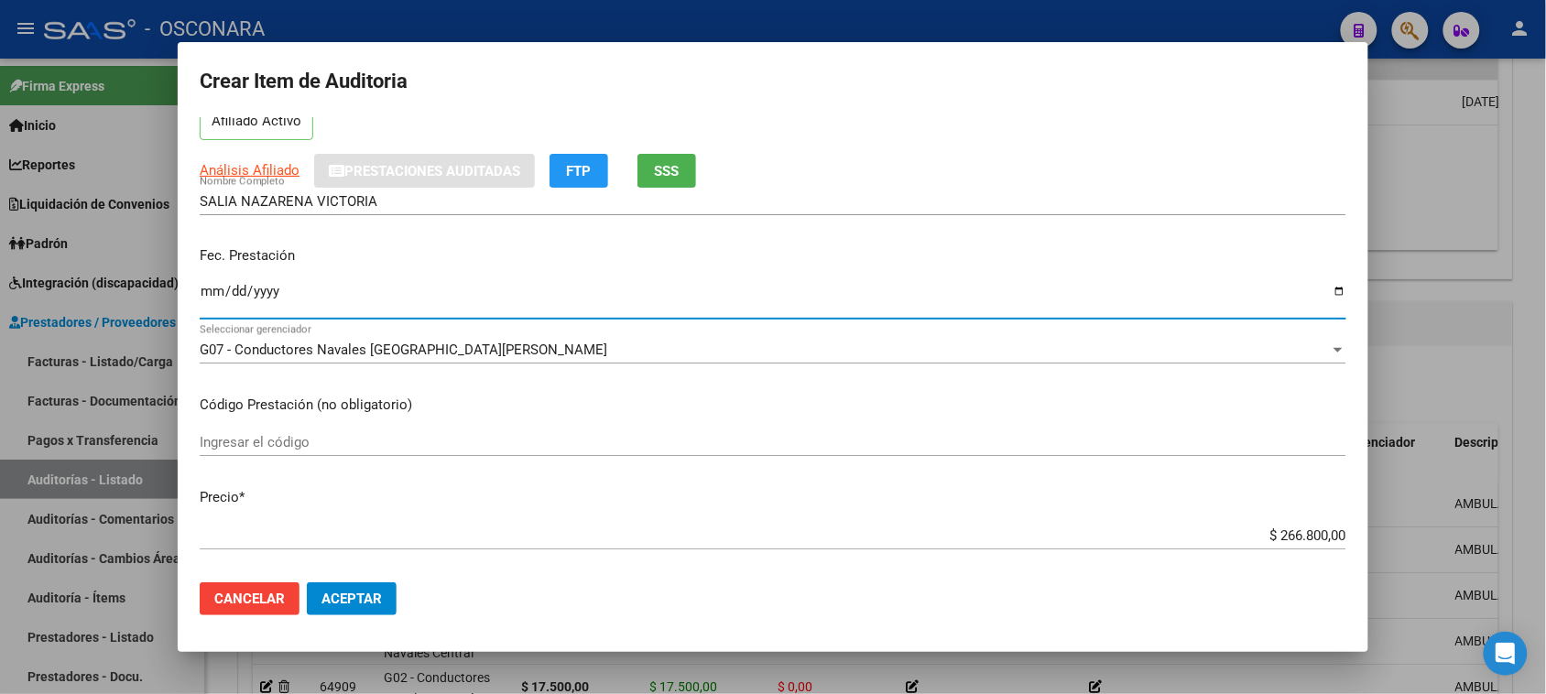
scroll to position [229, 0]
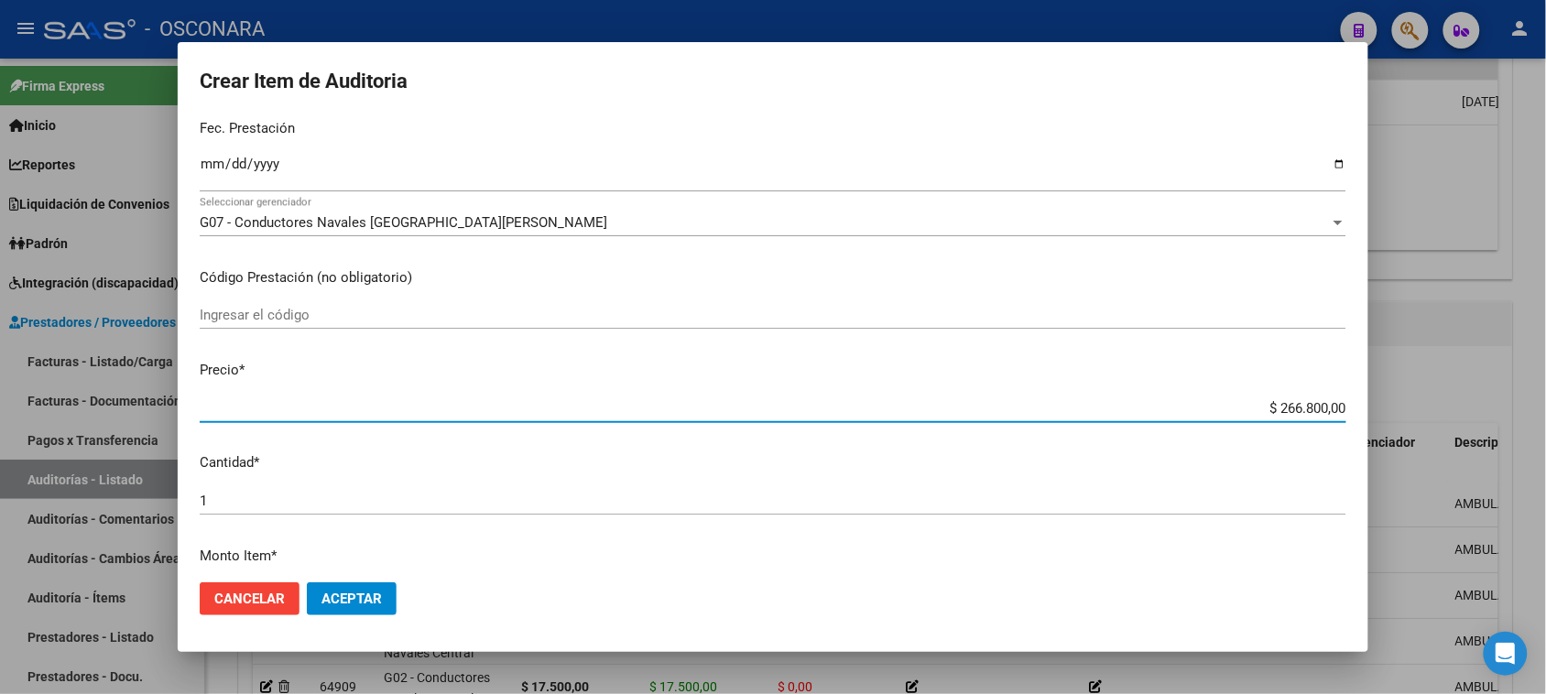
drag, startPoint x: 1264, startPoint y: 405, endPoint x: 1553, endPoint y: 394, distance: 288.7
click at [1530, 400] on div "Crear Item de Auditoria 46421181 Nro Documento 27464211816 CUIL Afiliado Activo…" at bounding box center [773, 347] width 1546 height 694
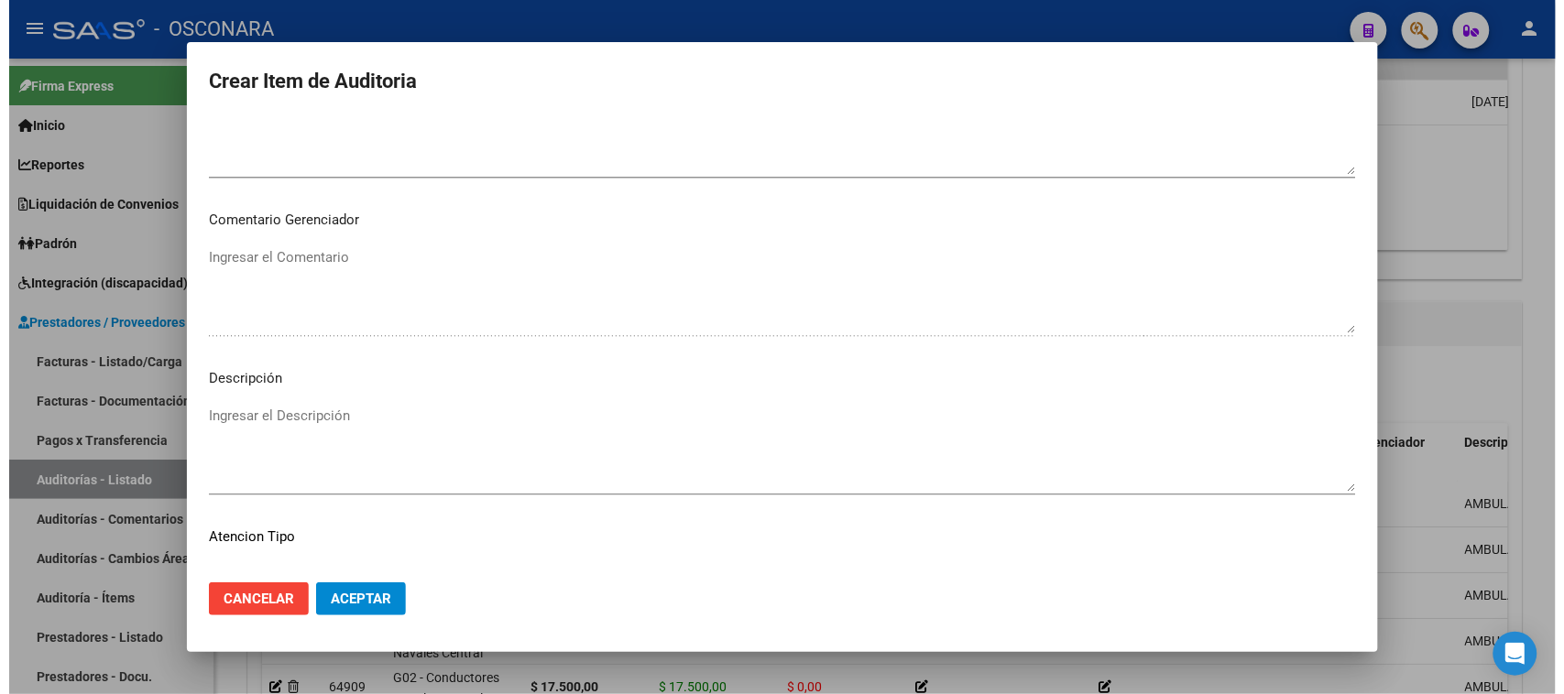
scroll to position [1196, 0]
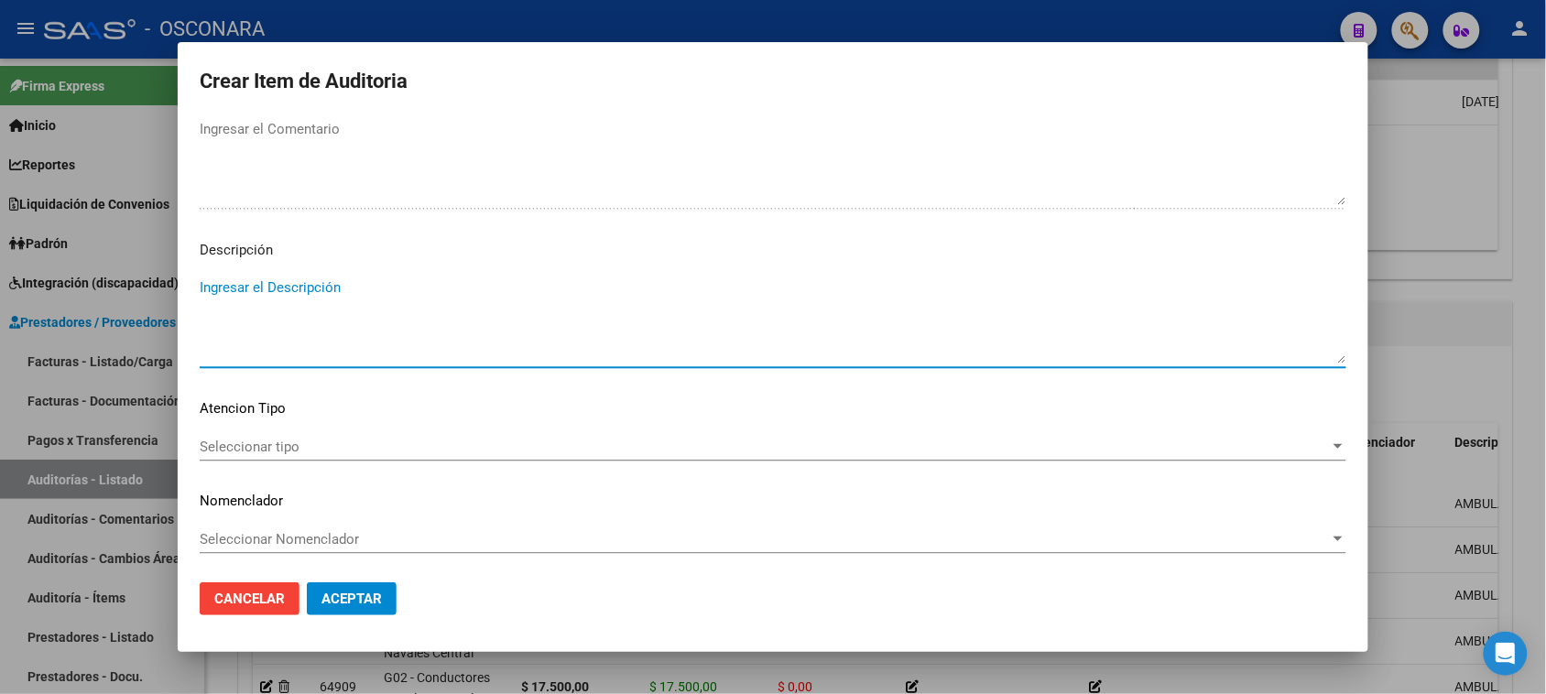
click at [230, 327] on textarea "Ingresar el Descripción" at bounding box center [773, 321] width 1147 height 86
click at [215, 444] on span "Seleccionar tipo" at bounding box center [765, 447] width 1130 height 16
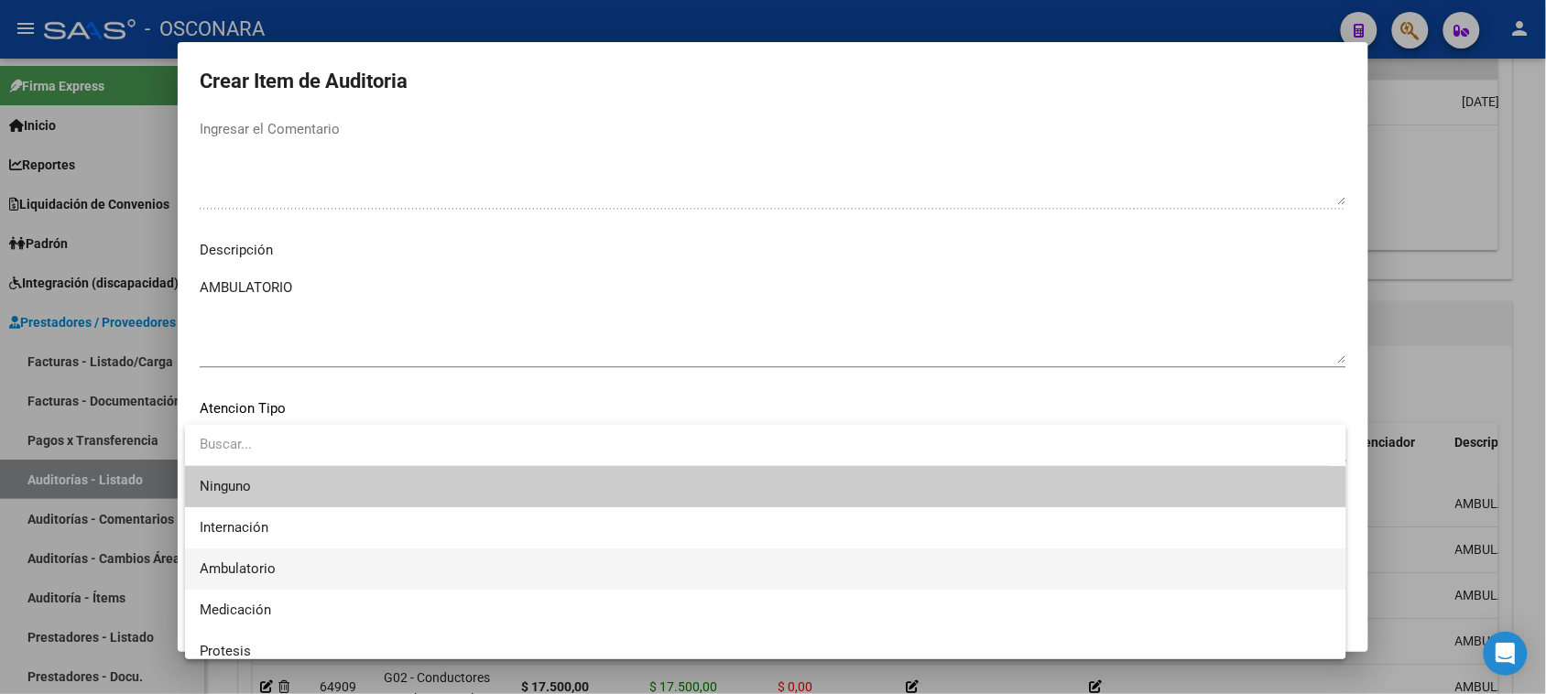
click at [268, 570] on span "Ambulatorio" at bounding box center [238, 569] width 76 height 16
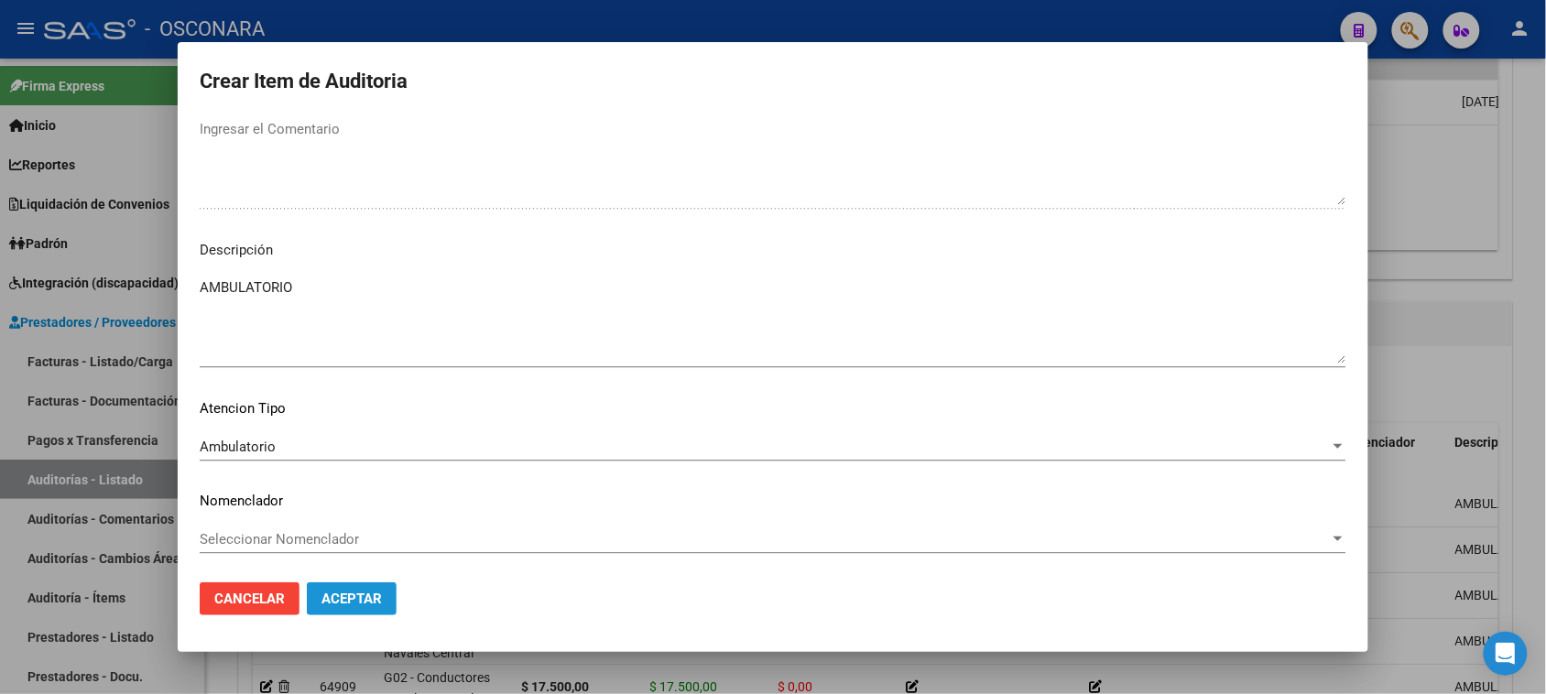
click at [344, 594] on span "Aceptar" at bounding box center [352, 599] width 60 height 16
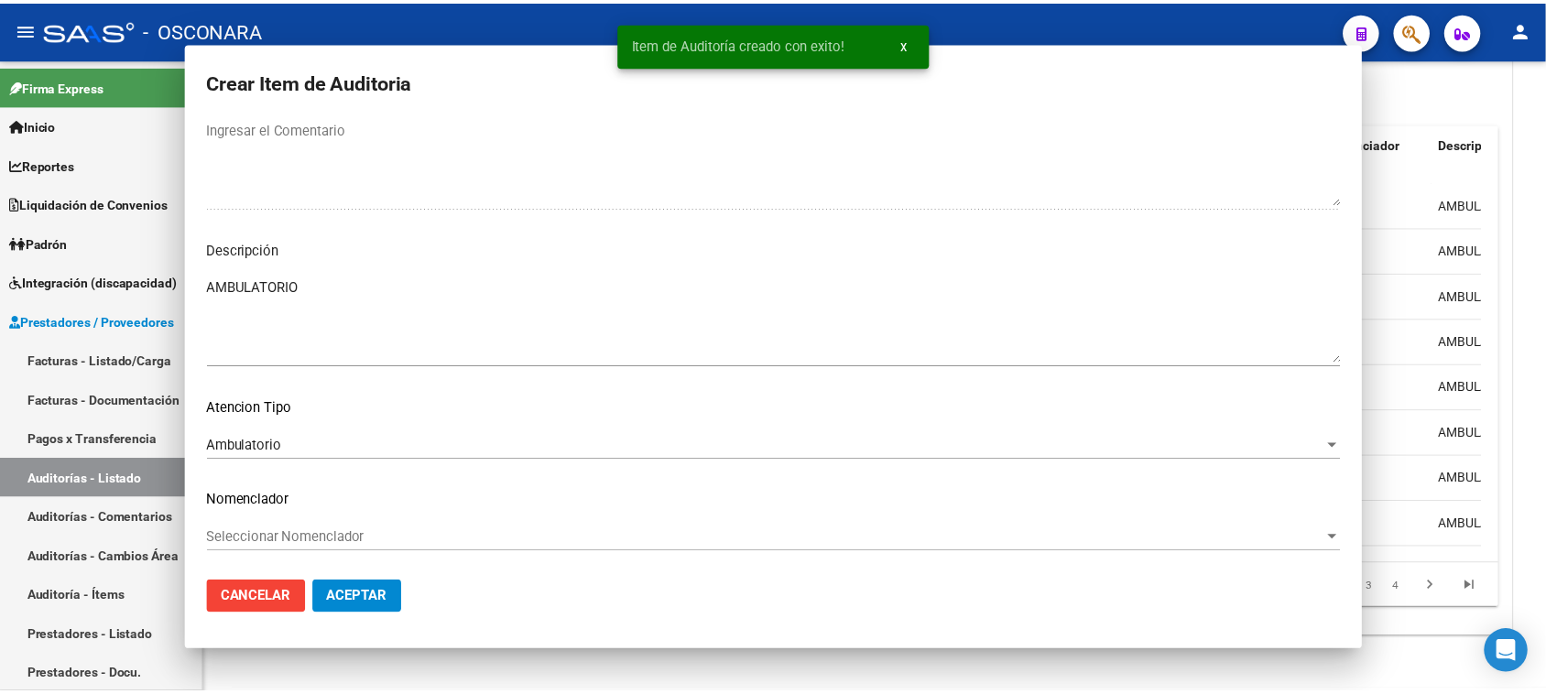
scroll to position [1092, 0]
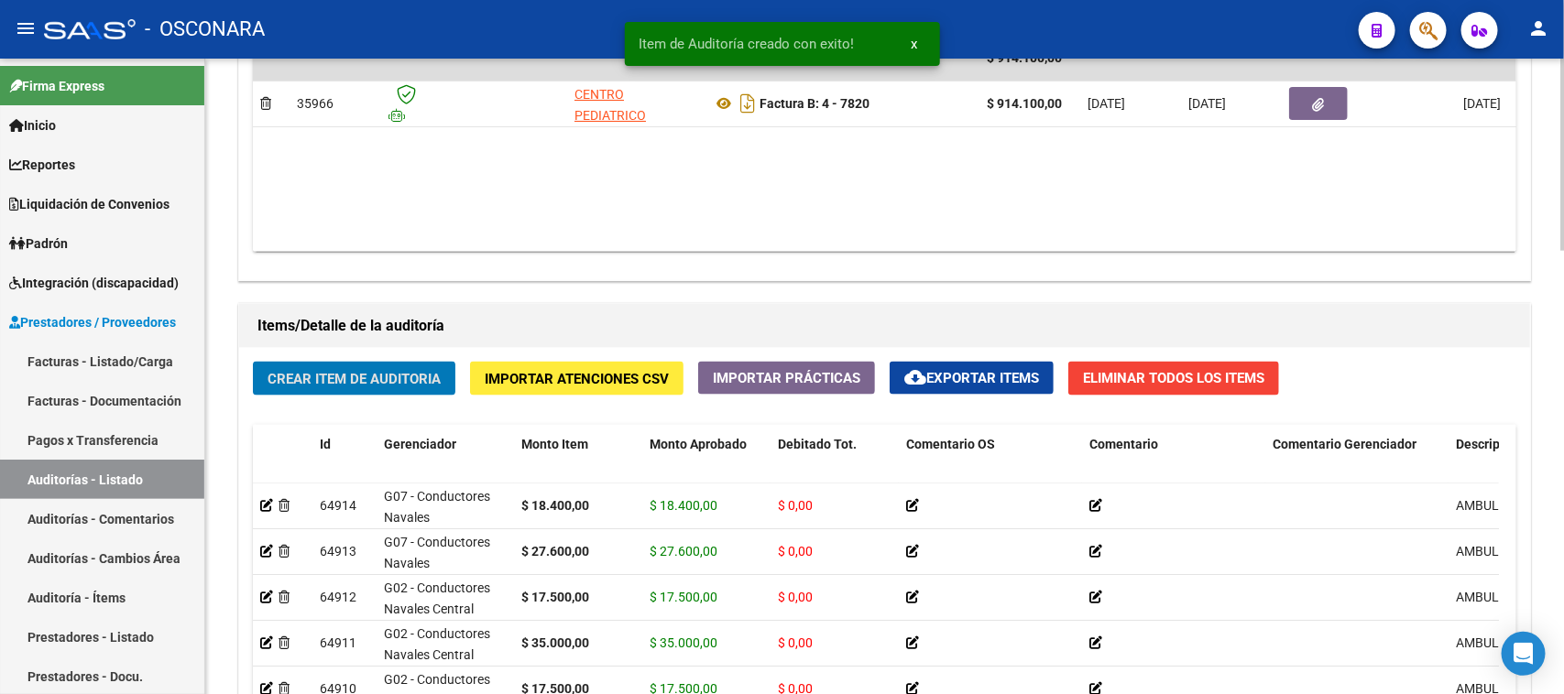
click at [369, 374] on span "Crear Item de Auditoria" at bounding box center [353, 379] width 173 height 16
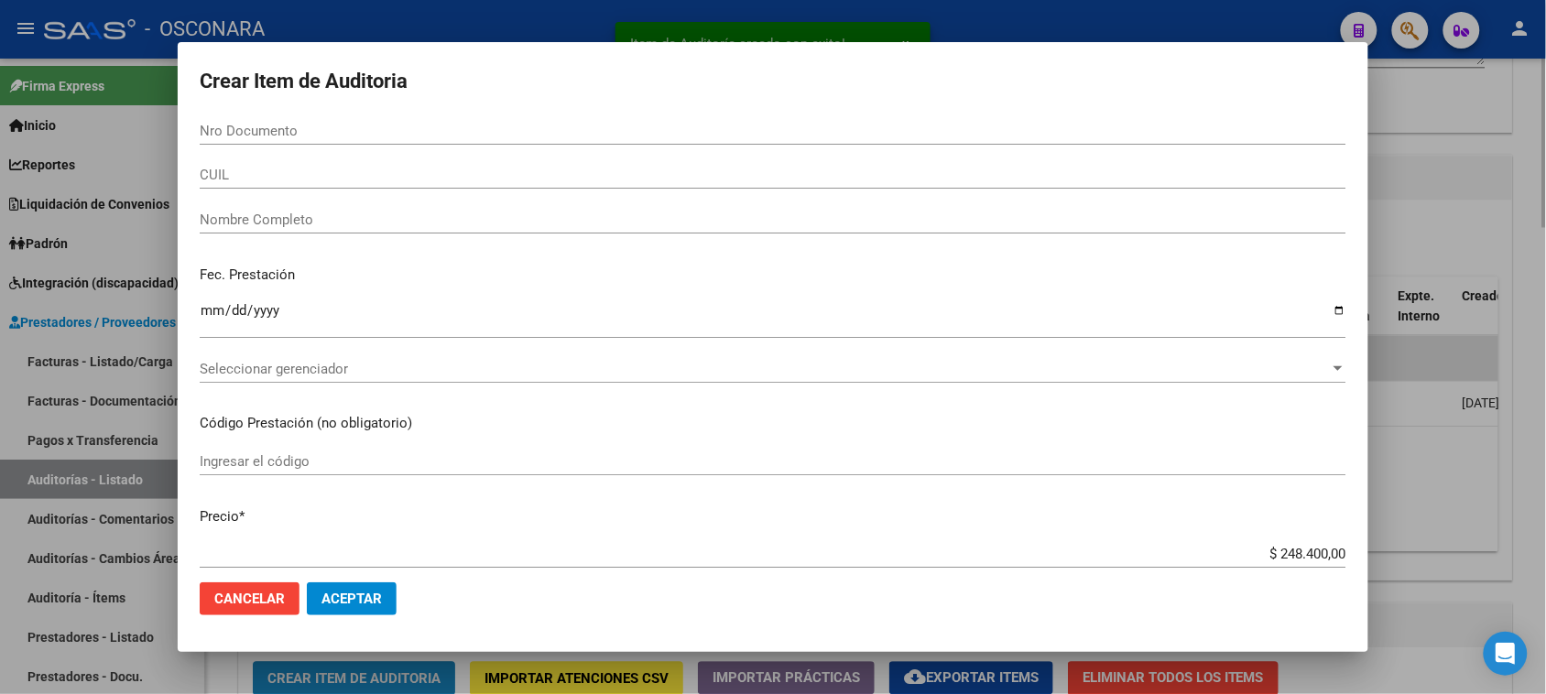
scroll to position [1393, 0]
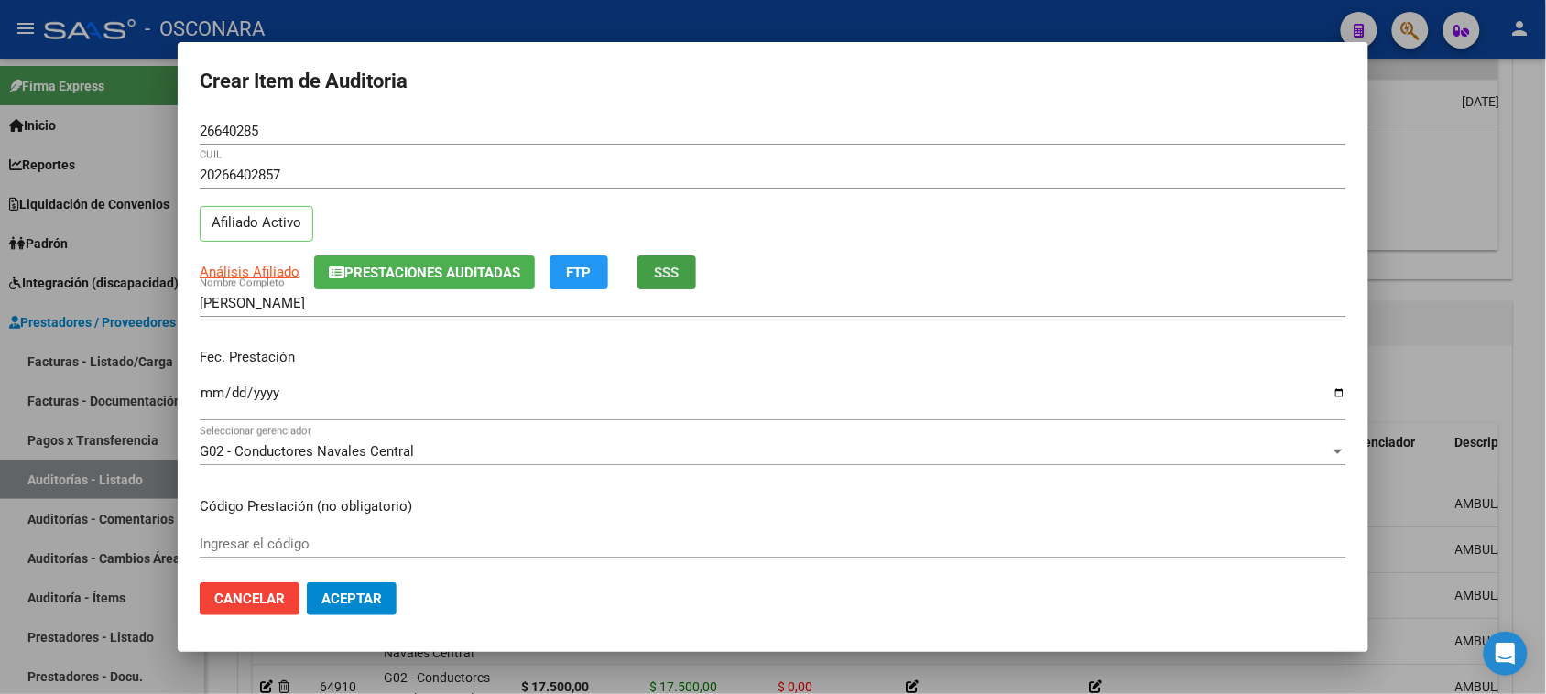
click at [671, 268] on span "SSS" at bounding box center [667, 273] width 25 height 16
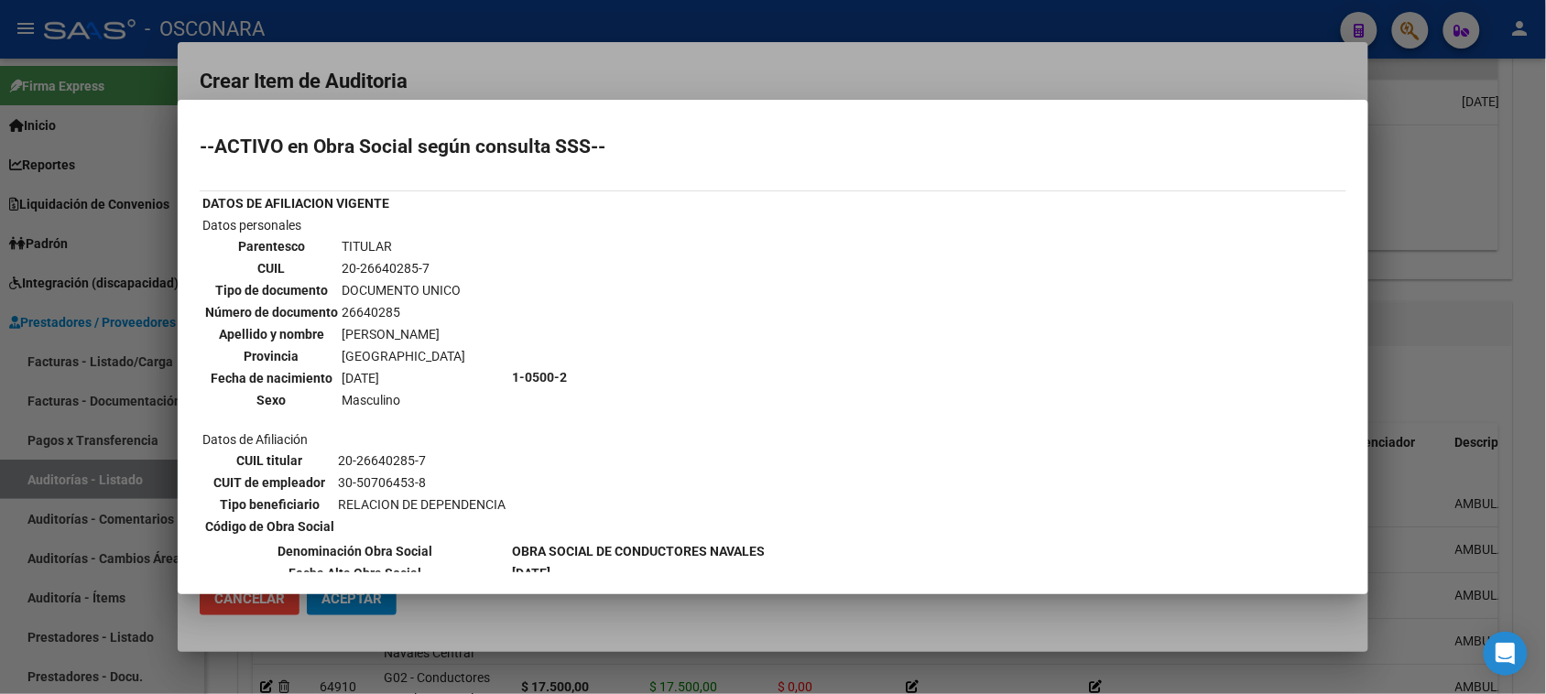
click at [684, 71] on div at bounding box center [773, 347] width 1546 height 694
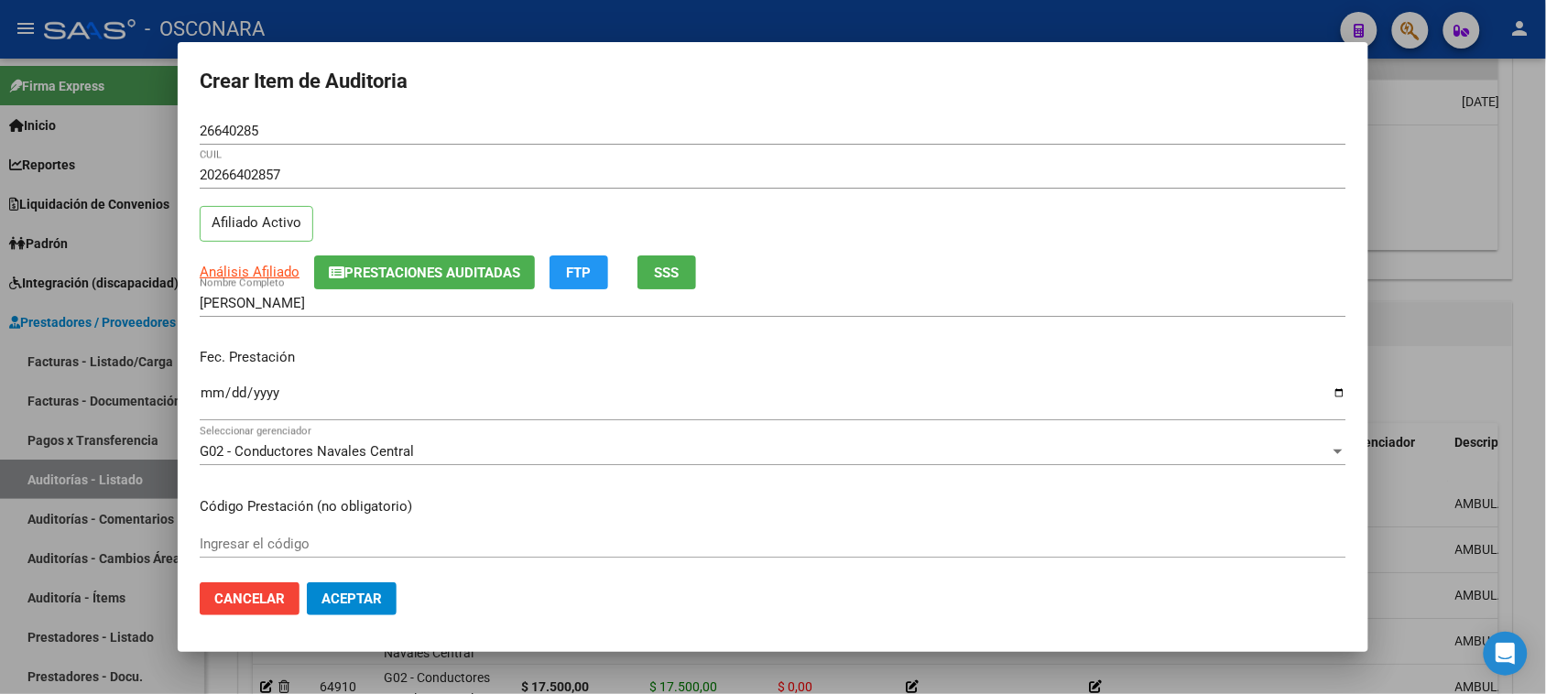
click at [207, 396] on input "Ingresar la fecha" at bounding box center [773, 400] width 1147 height 29
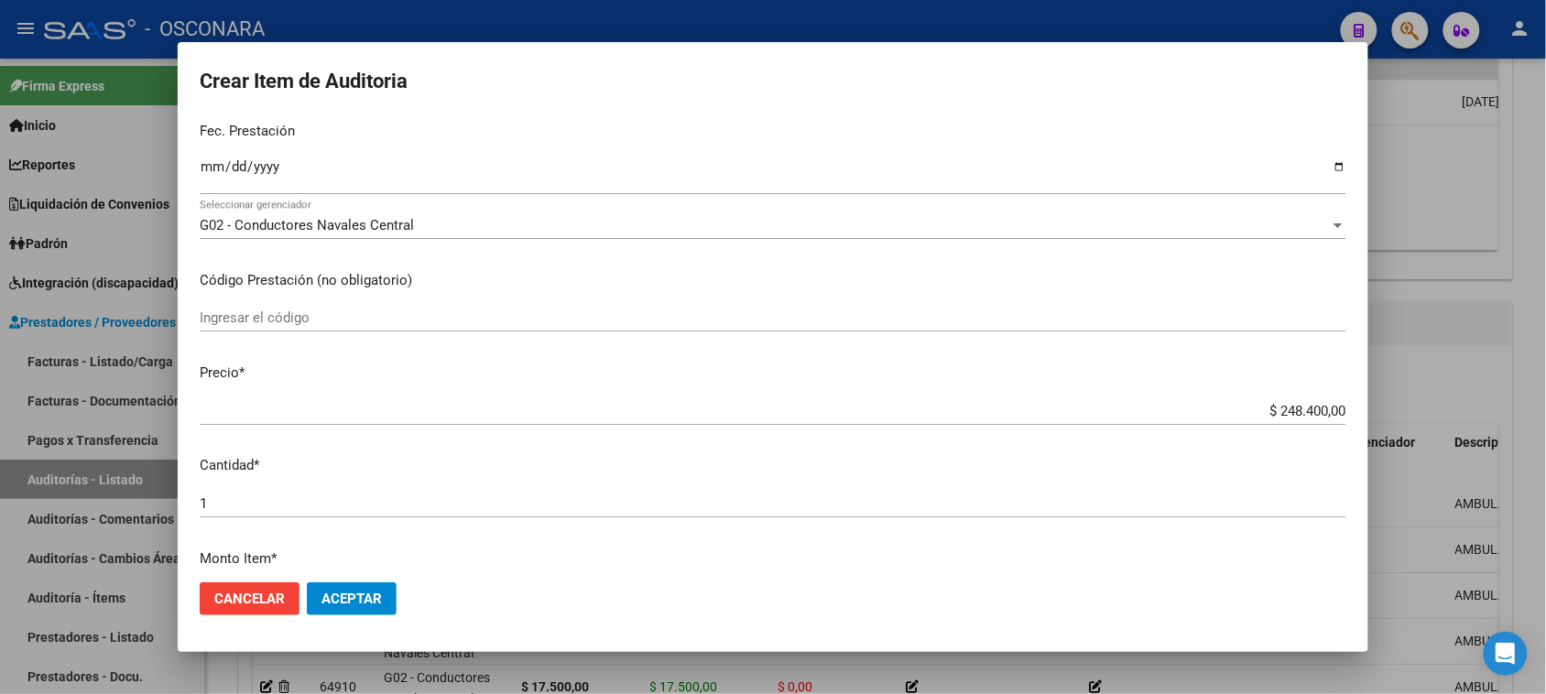
scroll to position [229, 0]
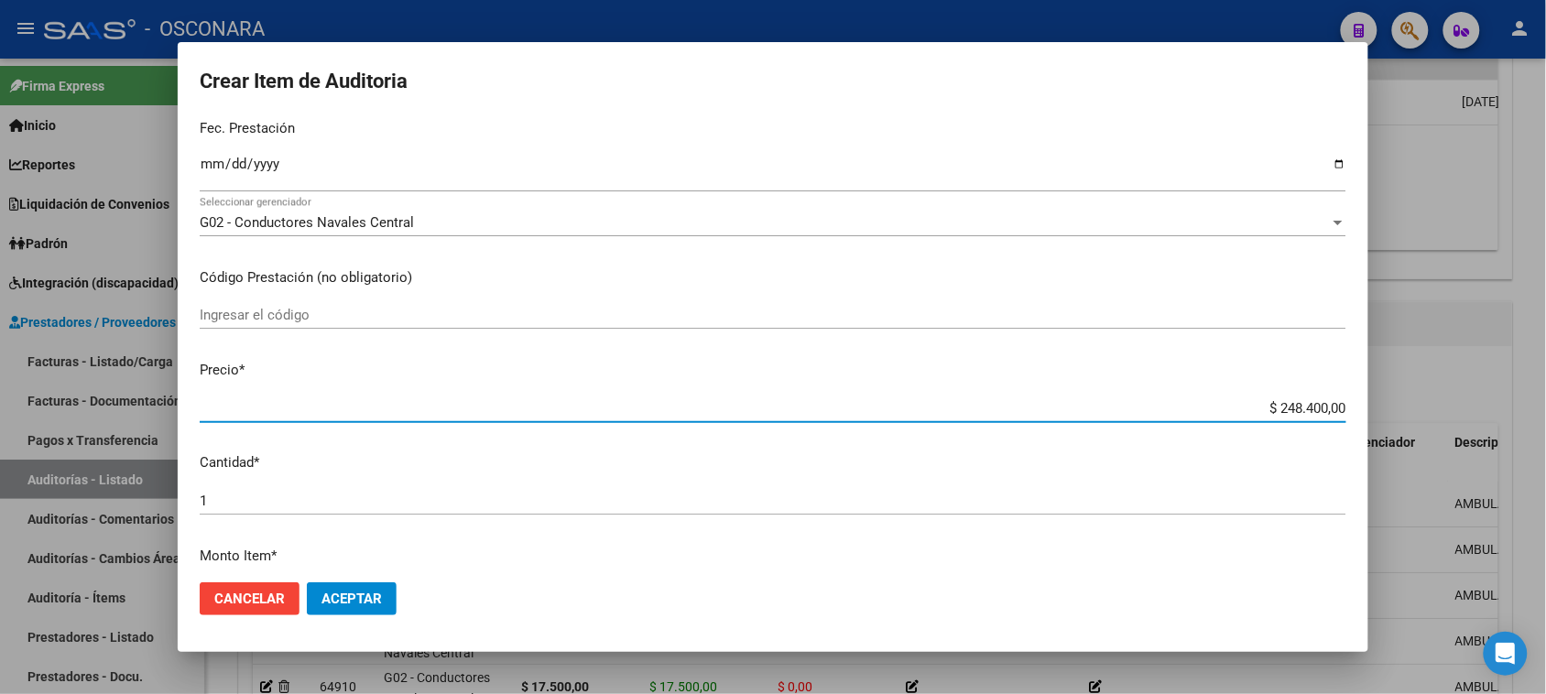
drag, startPoint x: 1264, startPoint y: 409, endPoint x: 1544, endPoint y: 377, distance: 282.0
click at [1537, 380] on div "Crear Item de Auditoria 26640285 Nro Documento 20266402857 CUIL Afiliado Activo…" at bounding box center [773, 347] width 1546 height 694
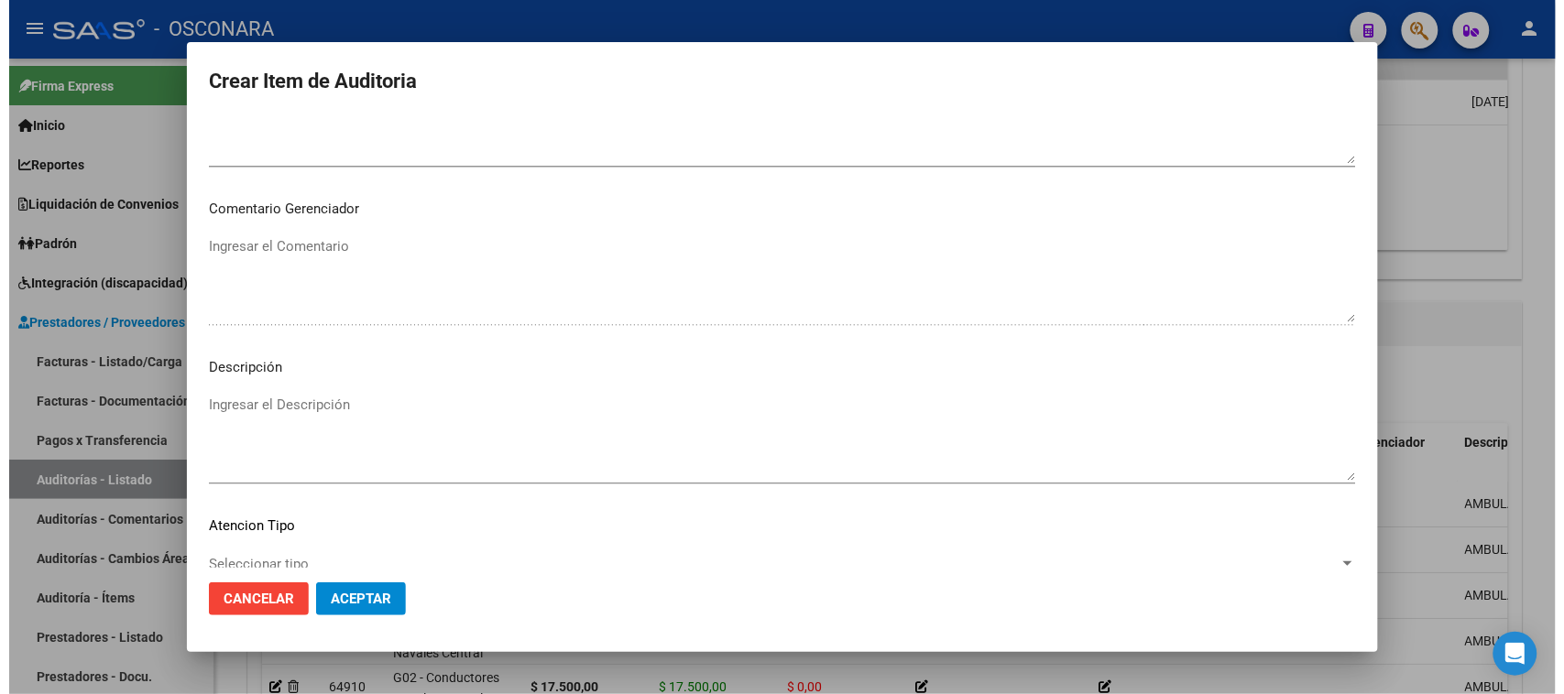
scroll to position [1196, 0]
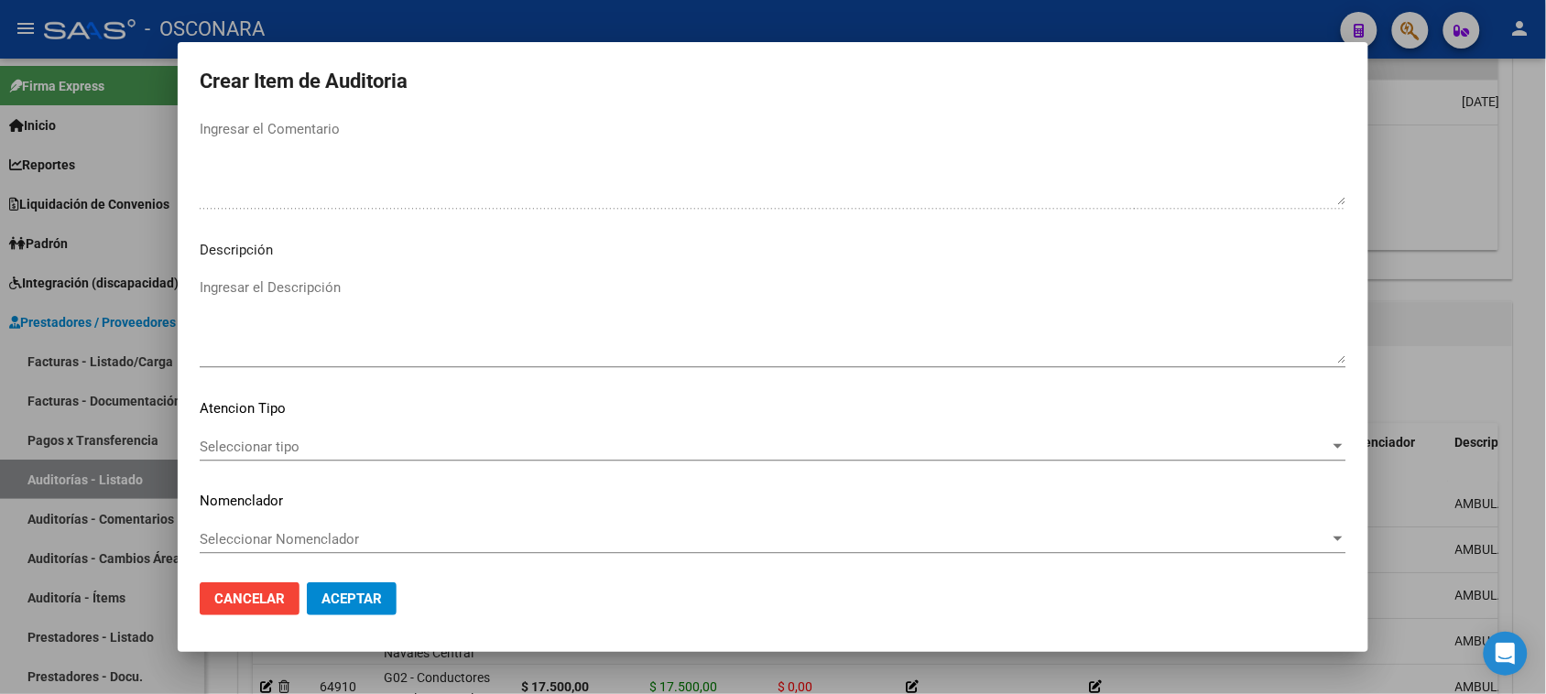
click at [280, 349] on textarea "Ingresar el Descripción" at bounding box center [773, 321] width 1147 height 86
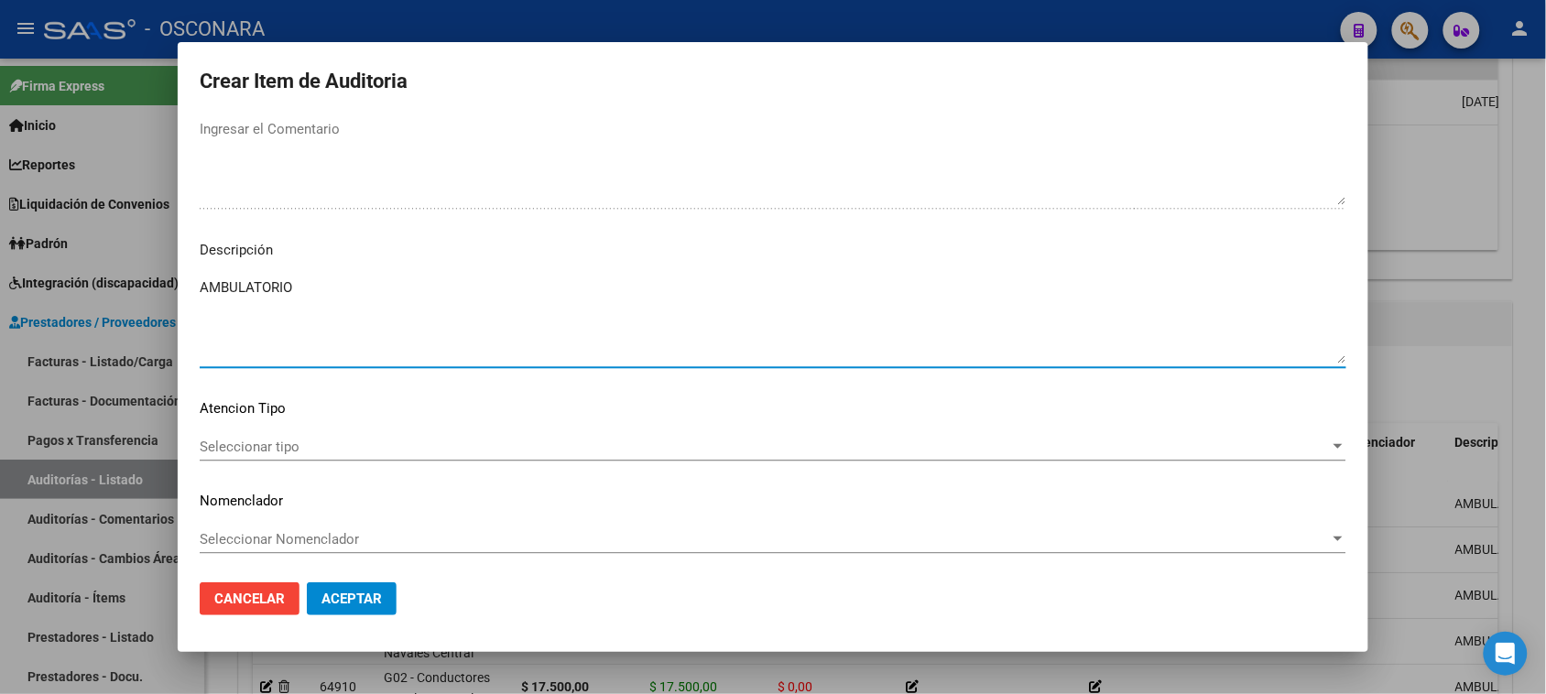
click at [215, 451] on span "Seleccionar tipo" at bounding box center [765, 447] width 1130 height 16
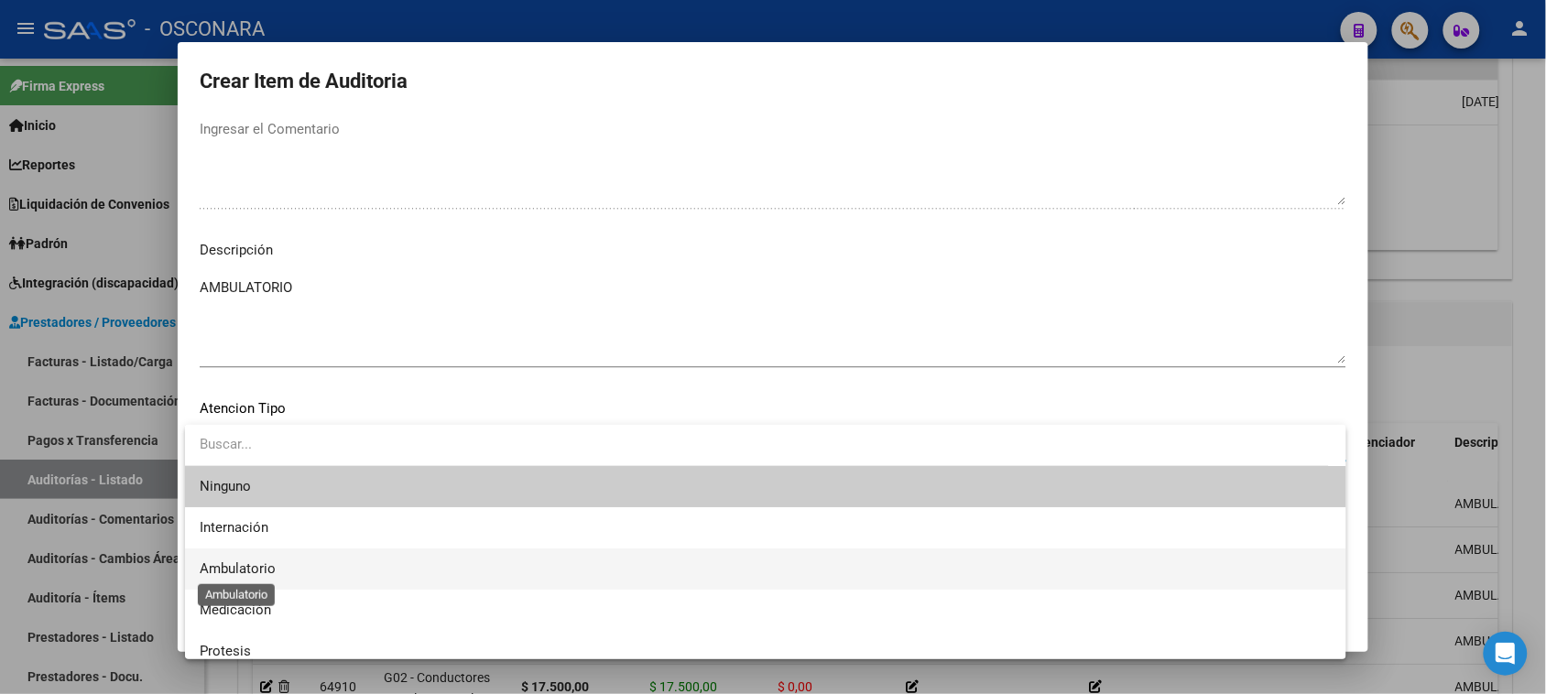
click at [236, 569] on span "Ambulatorio" at bounding box center [238, 569] width 76 height 16
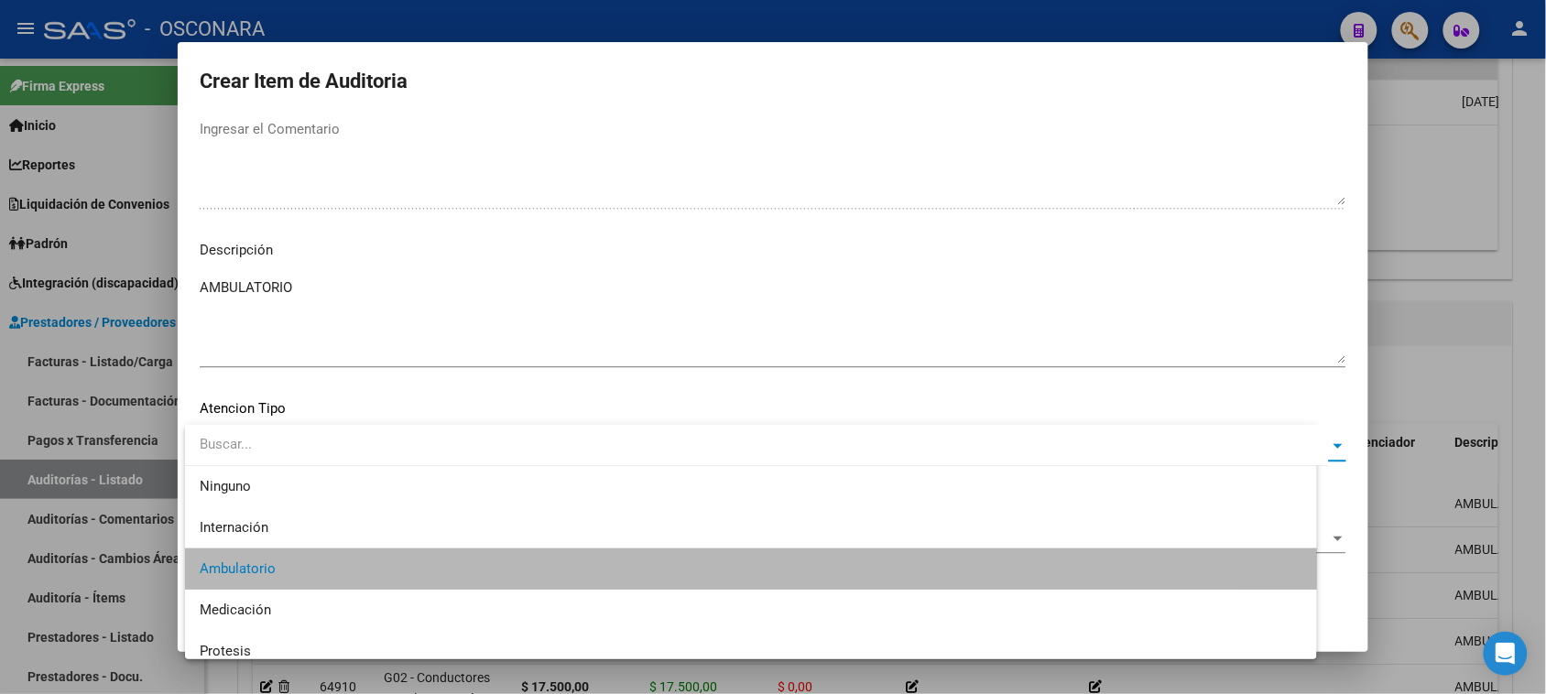
click at [346, 601] on span "Aceptar" at bounding box center [352, 599] width 60 height 16
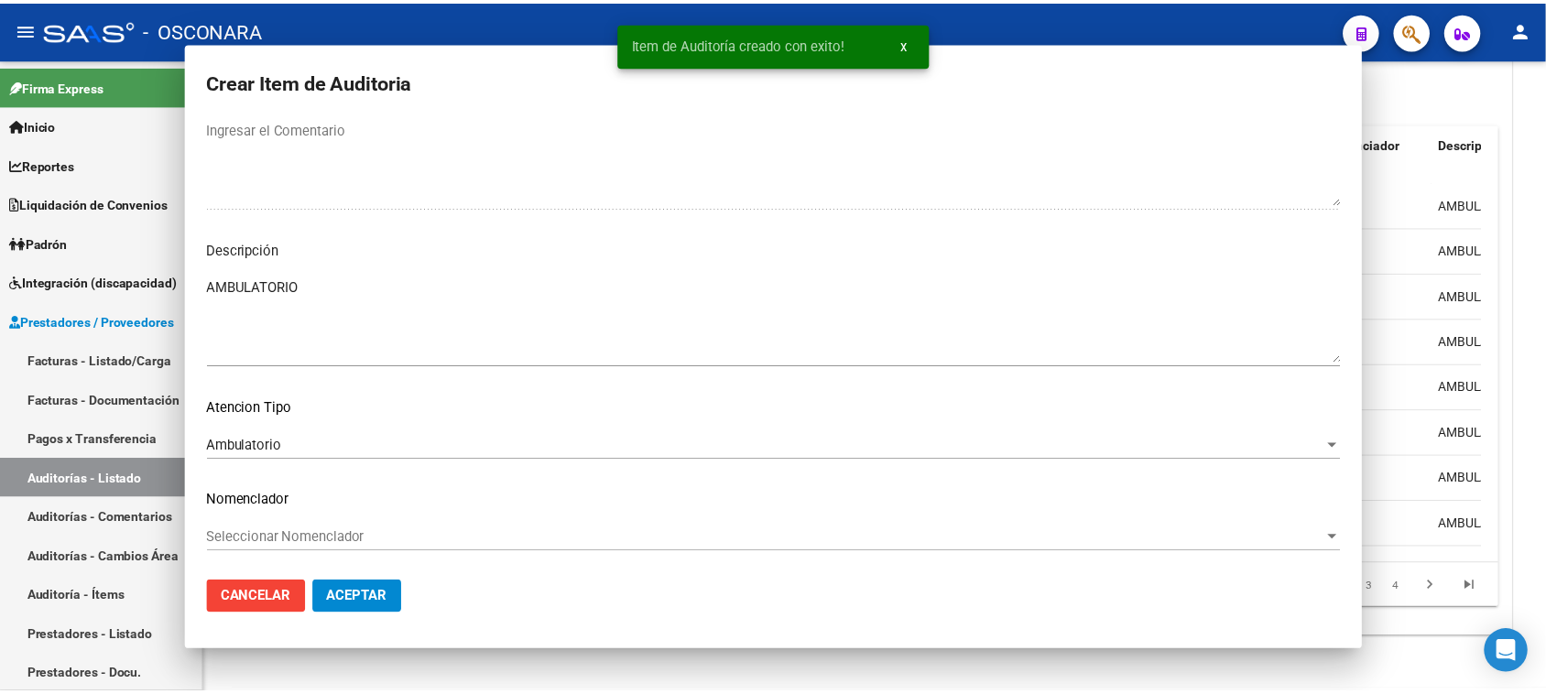
scroll to position [1092, 0]
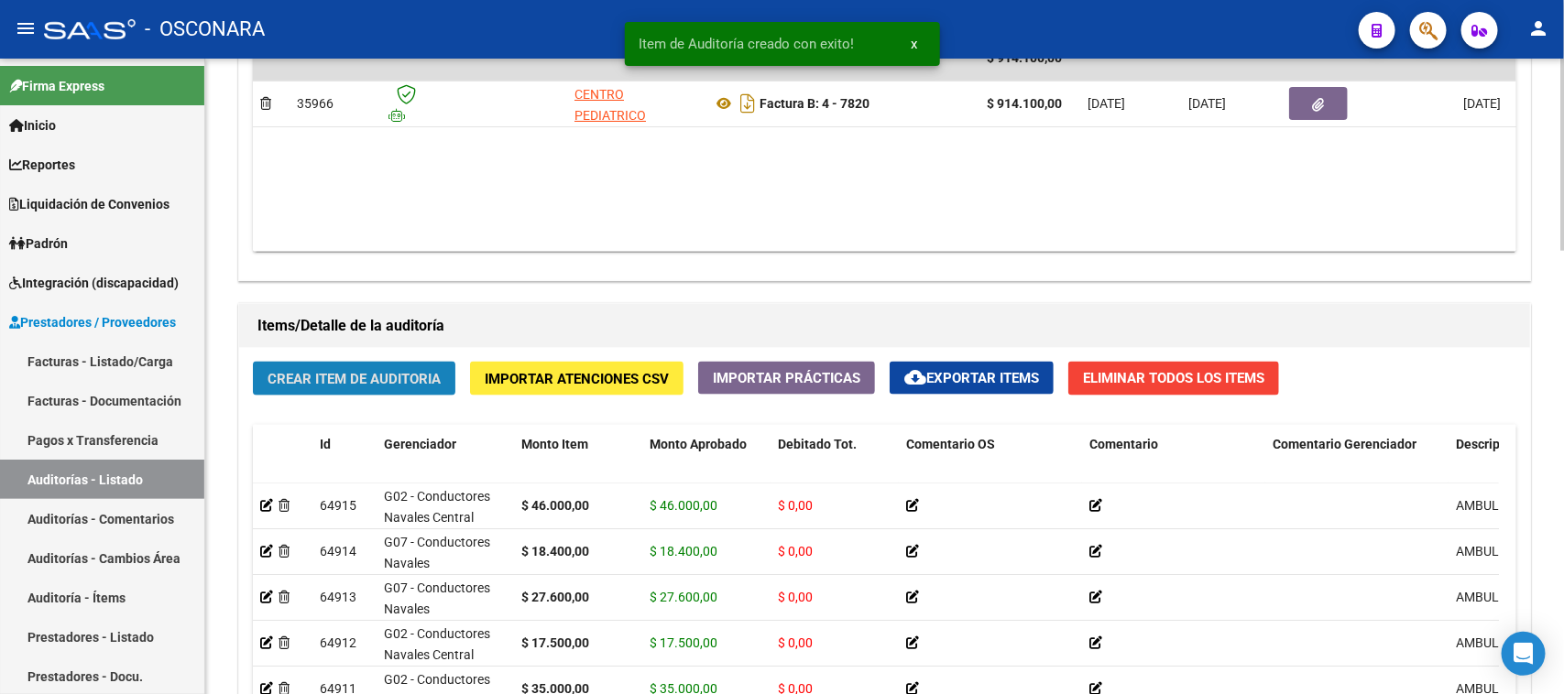
click at [392, 371] on span "Crear Item de Auditoria" at bounding box center [353, 379] width 173 height 16
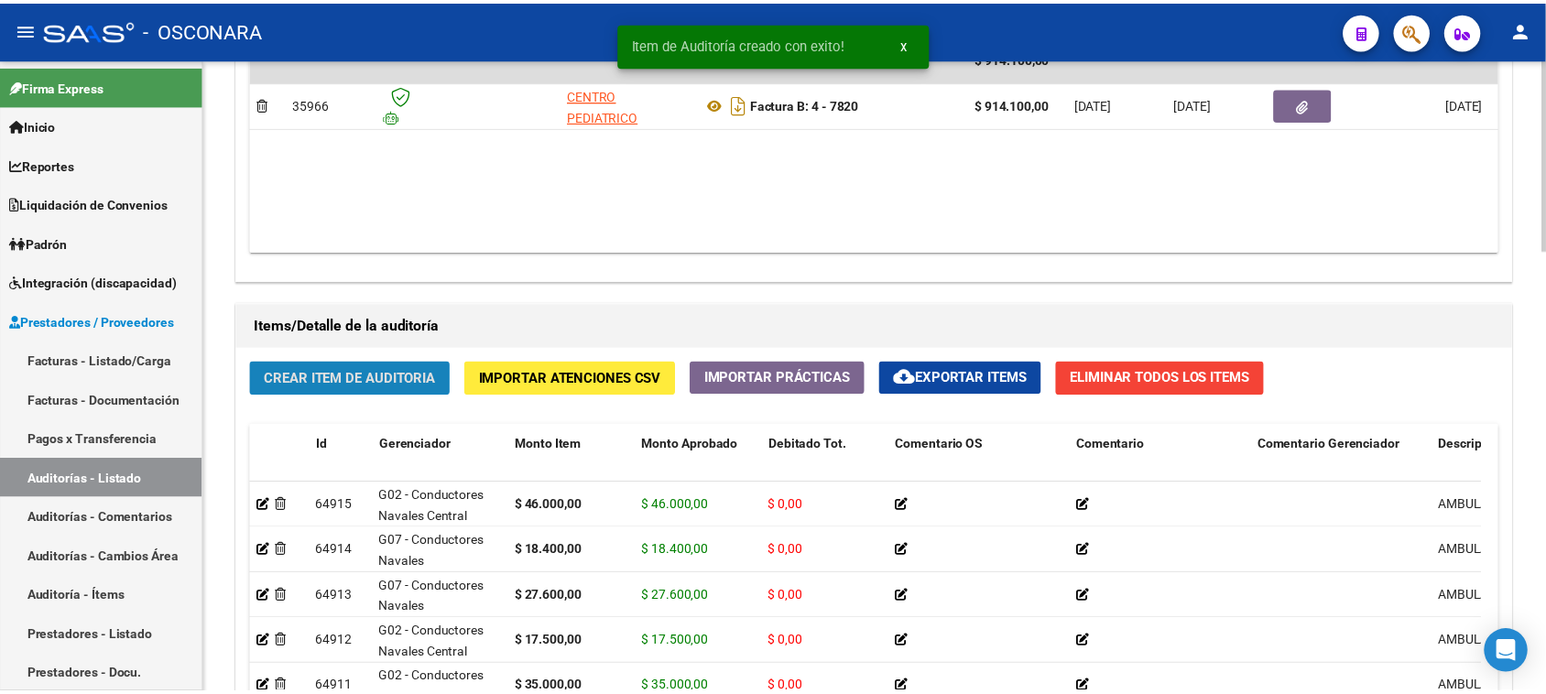
scroll to position [1393, 0]
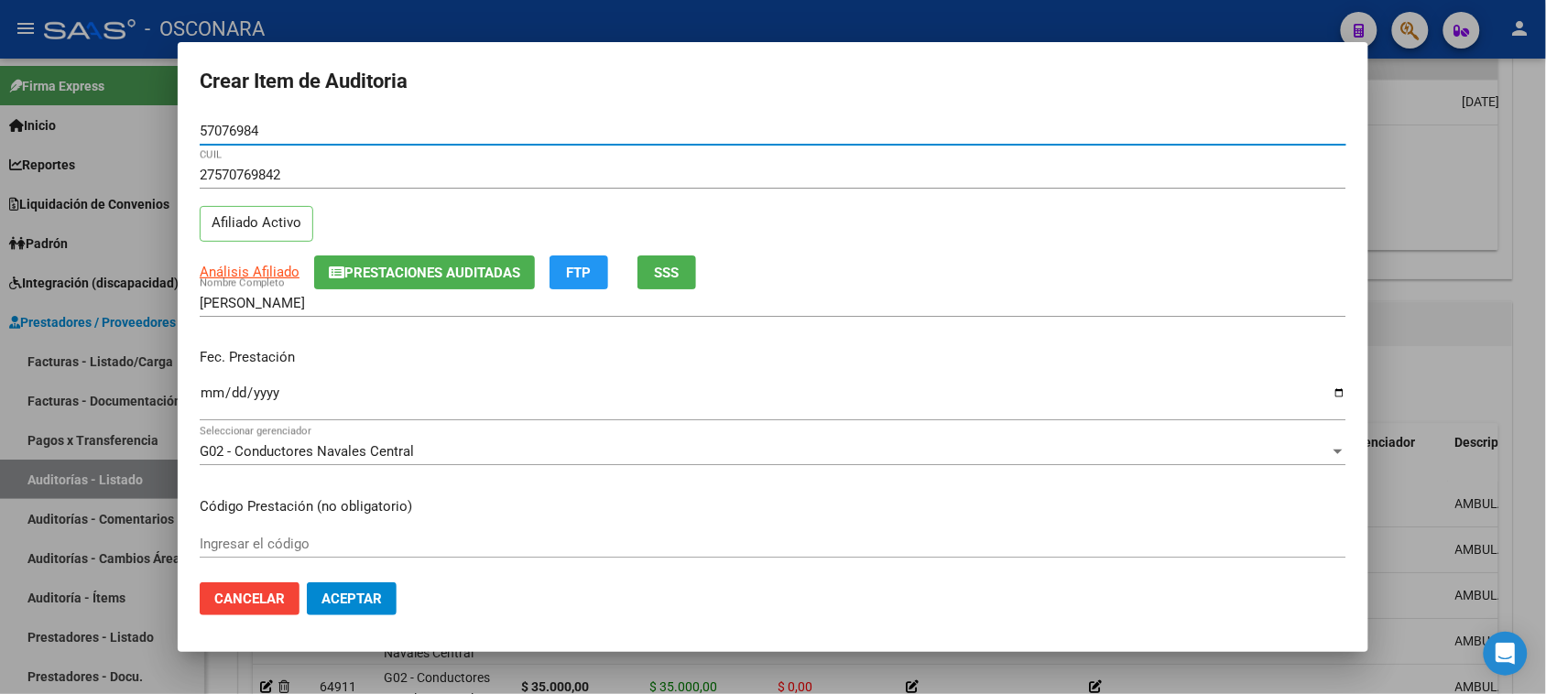
click at [209, 395] on input "Ingresar la fecha" at bounding box center [773, 400] width 1147 height 29
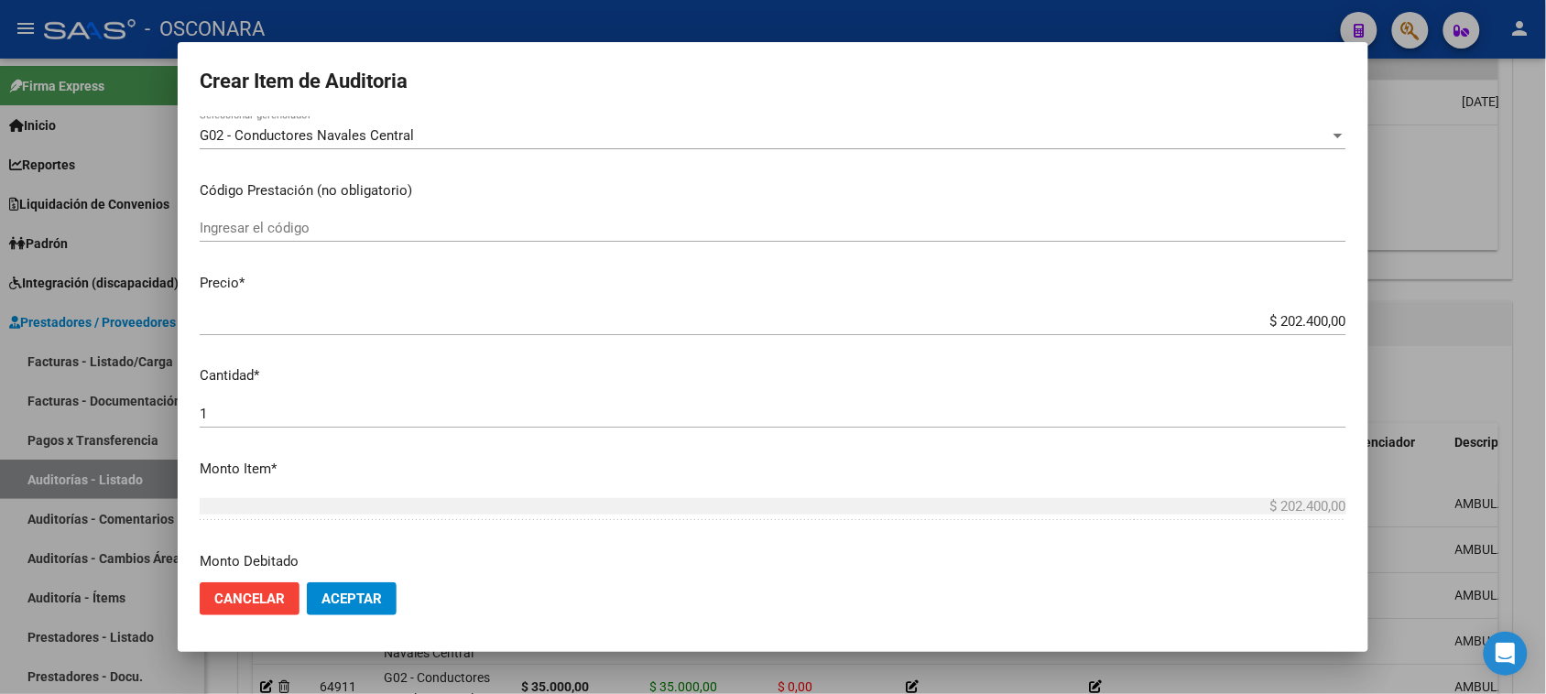
scroll to position [343, 0]
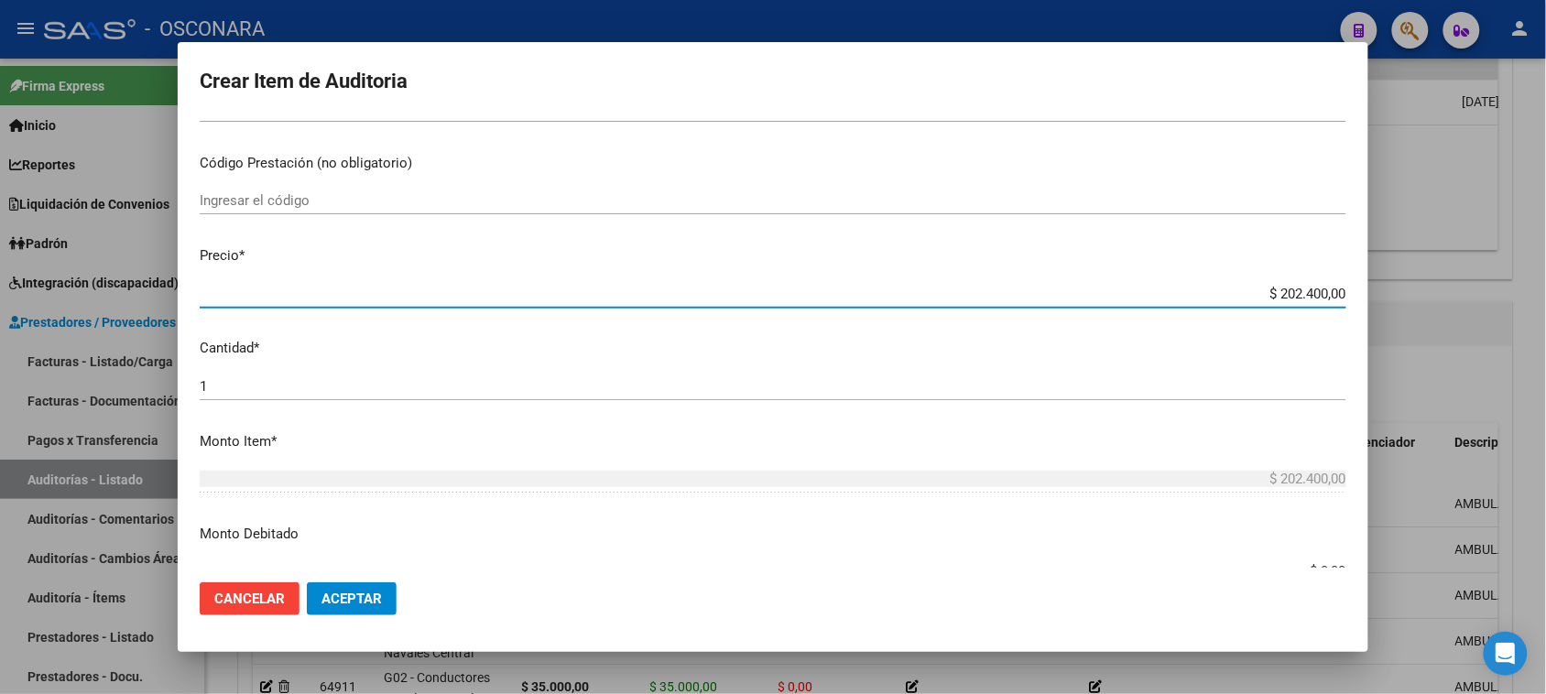
drag, startPoint x: 1262, startPoint y: 291, endPoint x: 1482, endPoint y: 281, distance: 220.1
click at [1482, 281] on div "Crear Item de Auditoria 57076984 Nro Documento 27570769842 CUIL Afiliado Activo…" at bounding box center [773, 347] width 1546 height 694
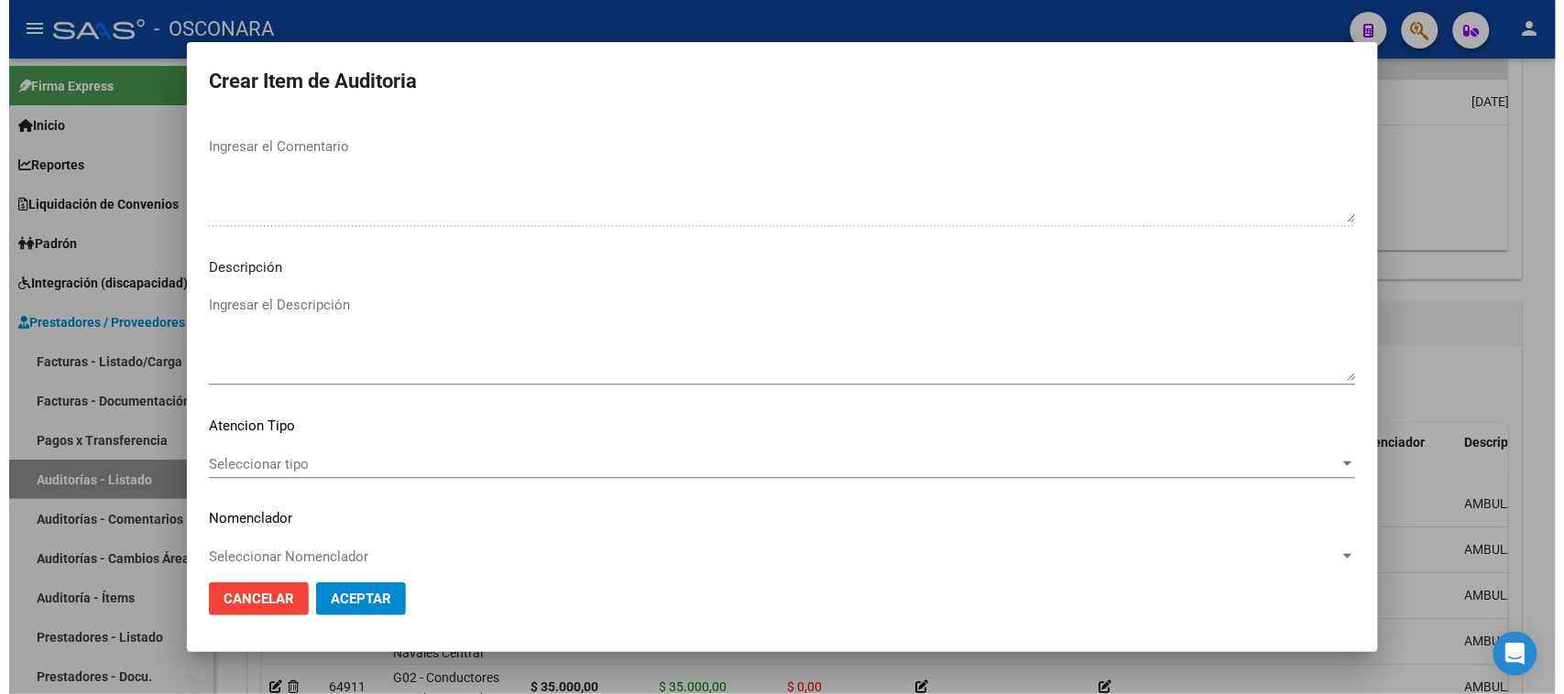
scroll to position [1196, 0]
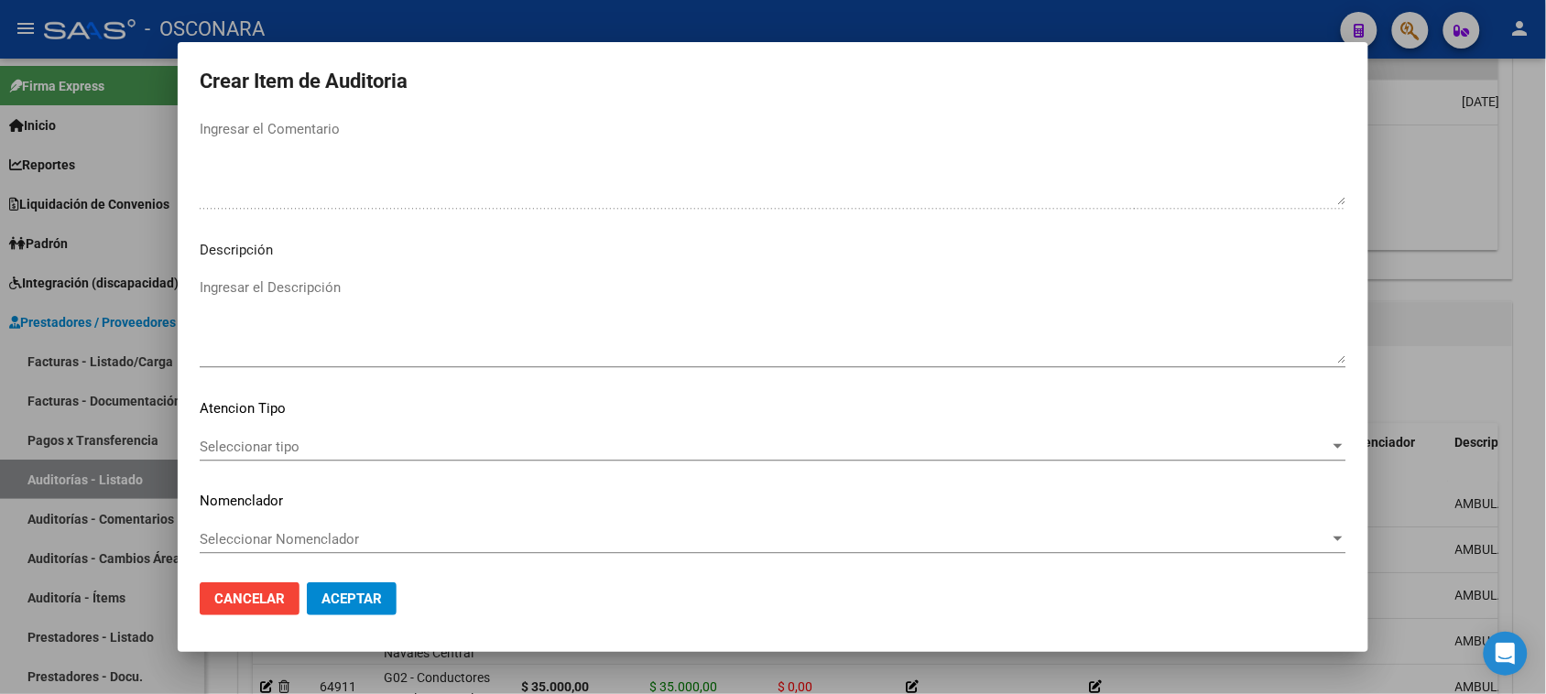
click at [322, 322] on textarea "Ingresar el Descripción" at bounding box center [773, 321] width 1147 height 86
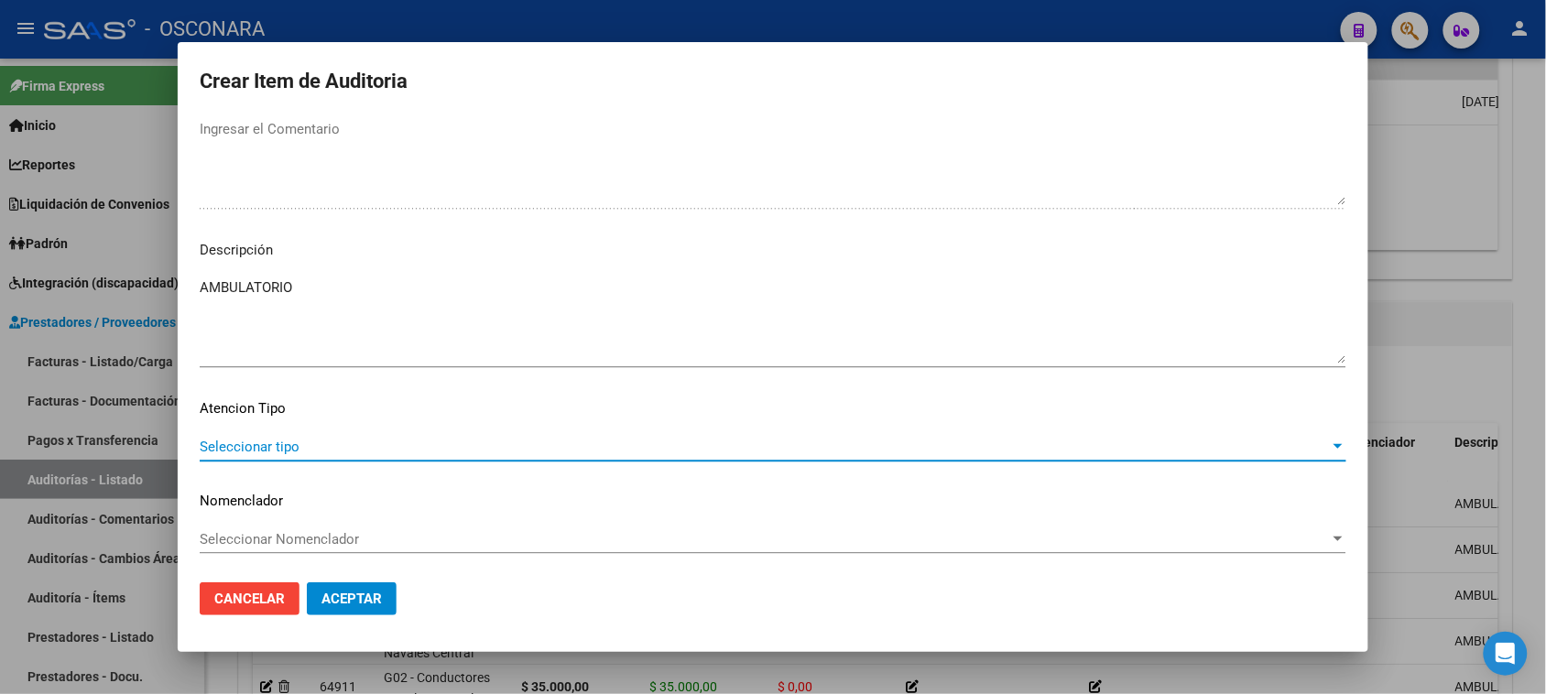
click at [218, 442] on span "Seleccionar tipo" at bounding box center [765, 447] width 1130 height 16
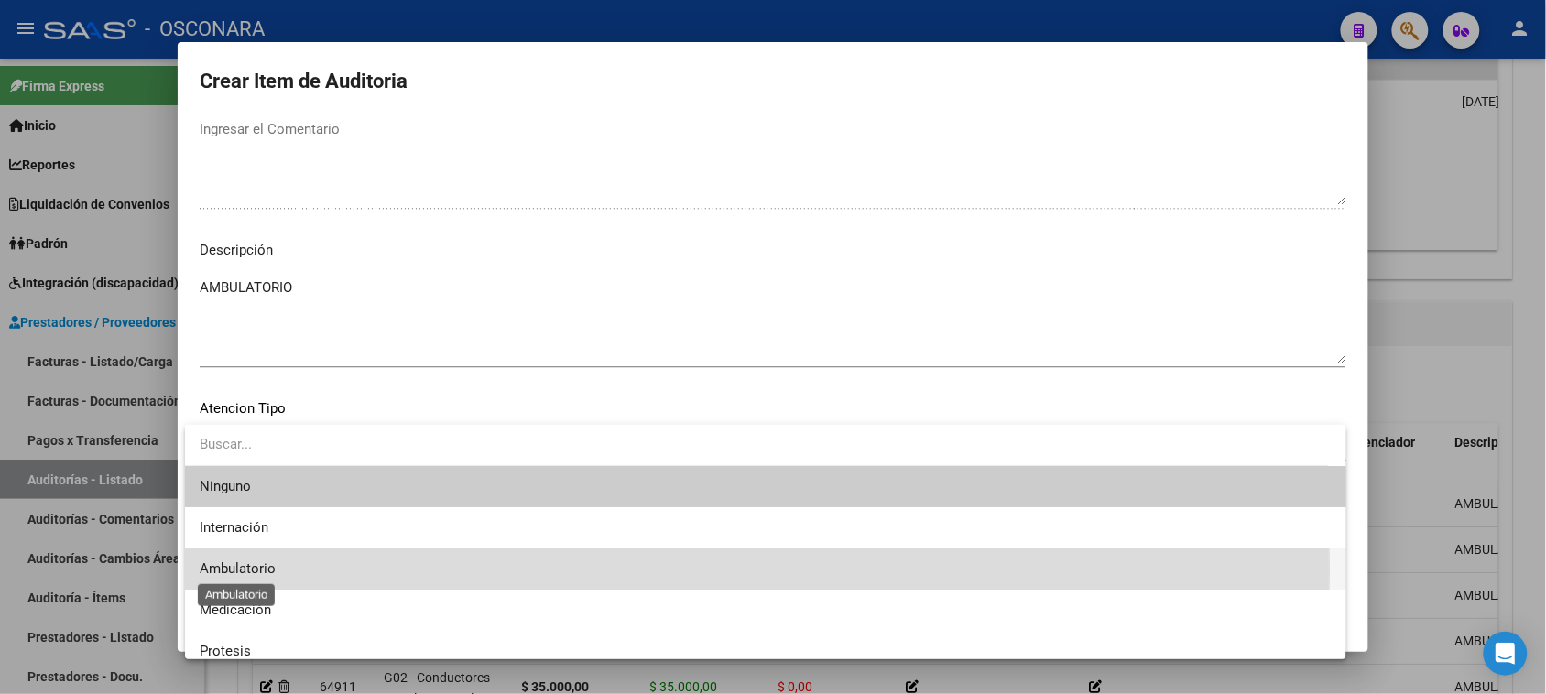
click at [224, 570] on span "Ambulatorio" at bounding box center [238, 569] width 76 height 16
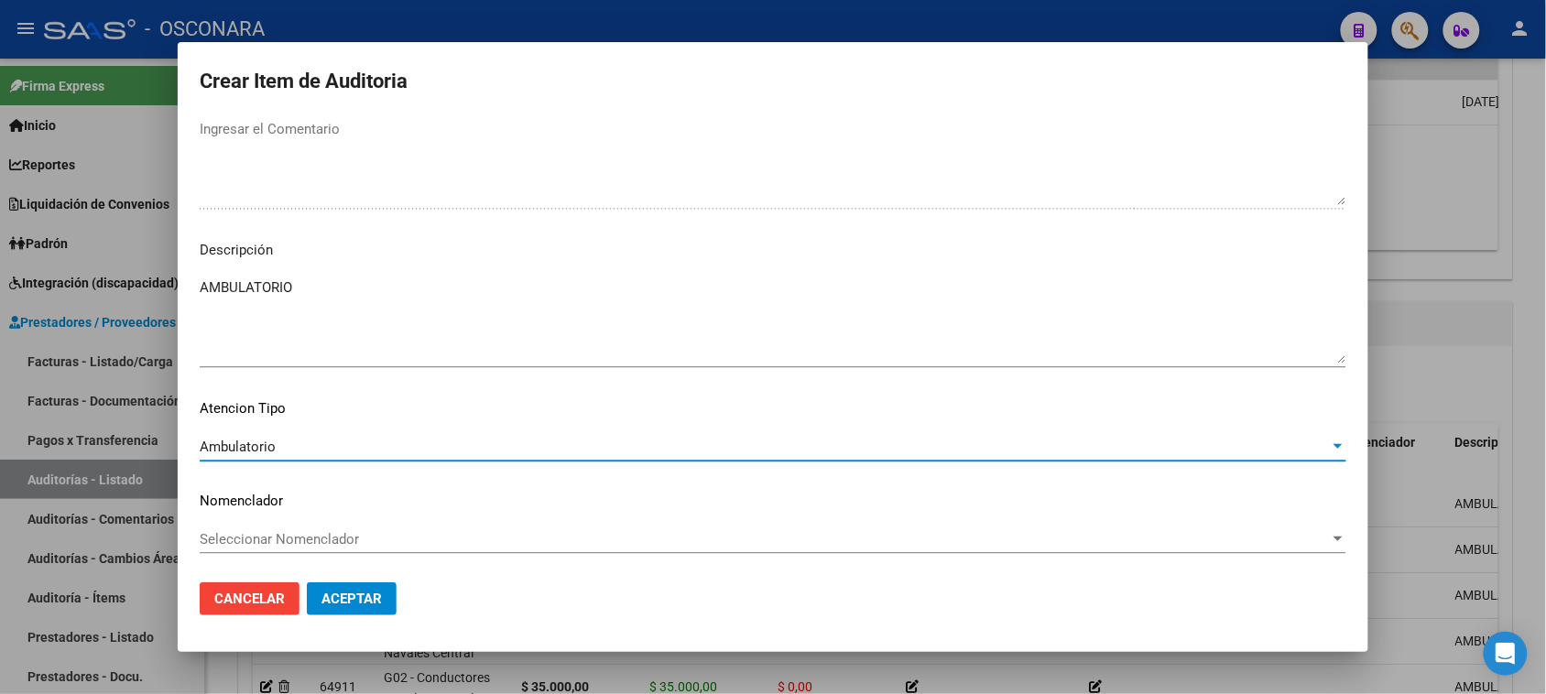
click at [342, 578] on mat-dialog-actions "Cancelar Aceptar" at bounding box center [773, 599] width 1147 height 62
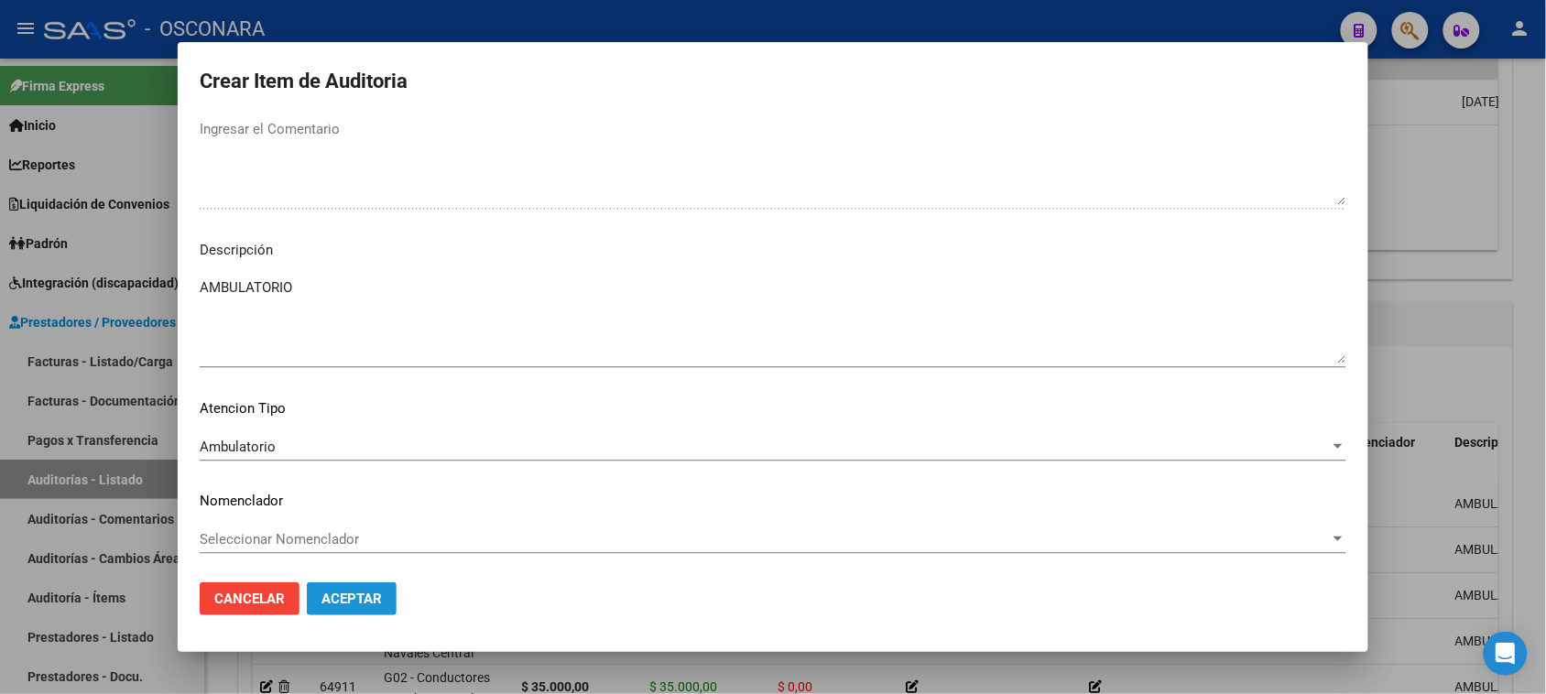
click at [342, 596] on span "Aceptar" at bounding box center [352, 599] width 60 height 16
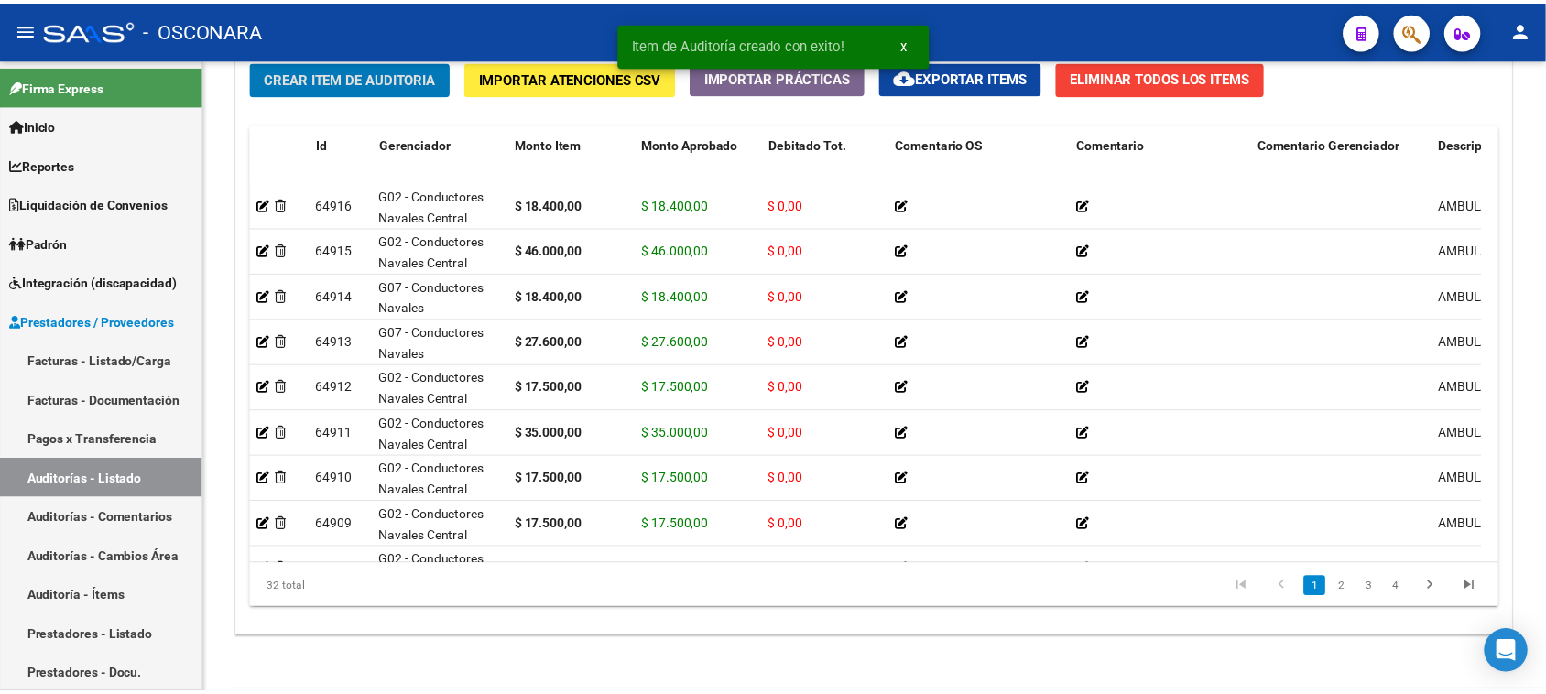
scroll to position [1092, 0]
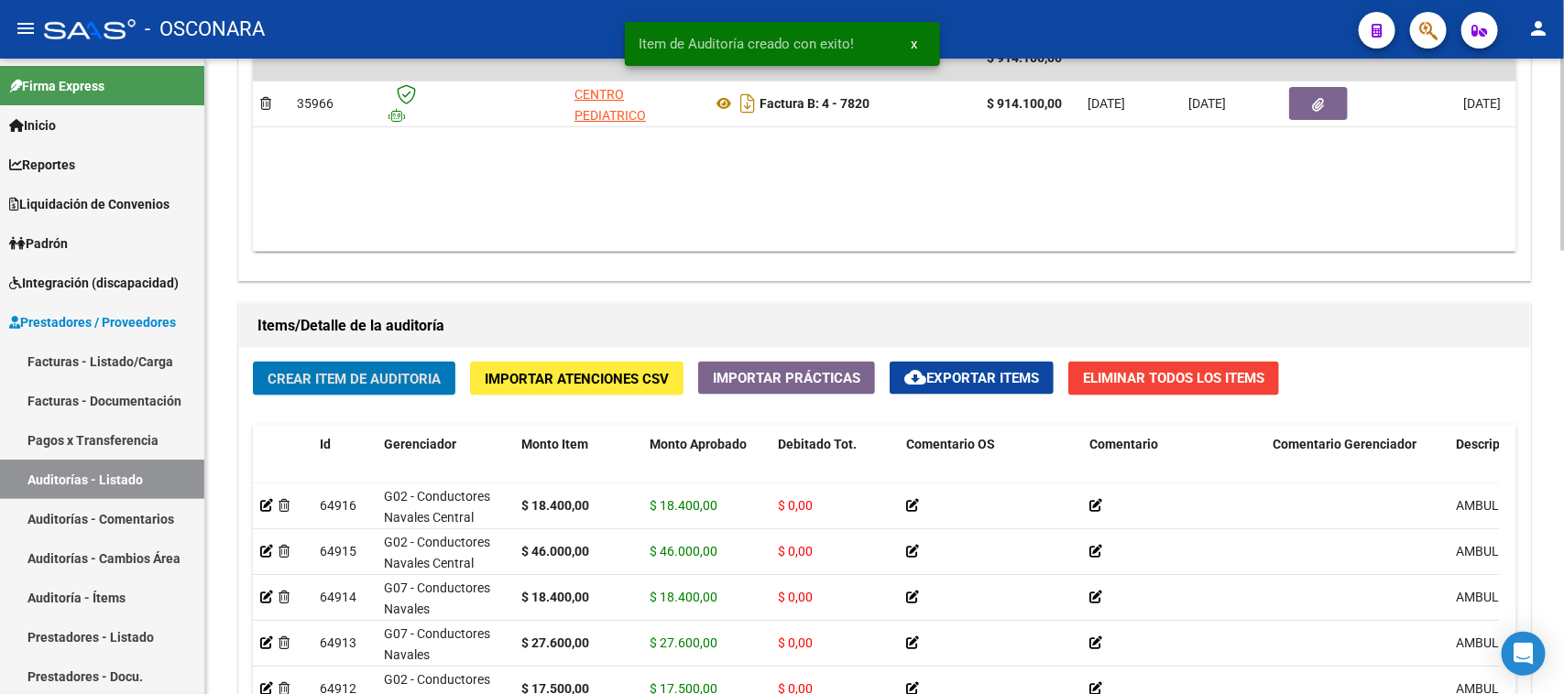
click at [348, 376] on span "Crear Item de Auditoria" at bounding box center [353, 379] width 173 height 16
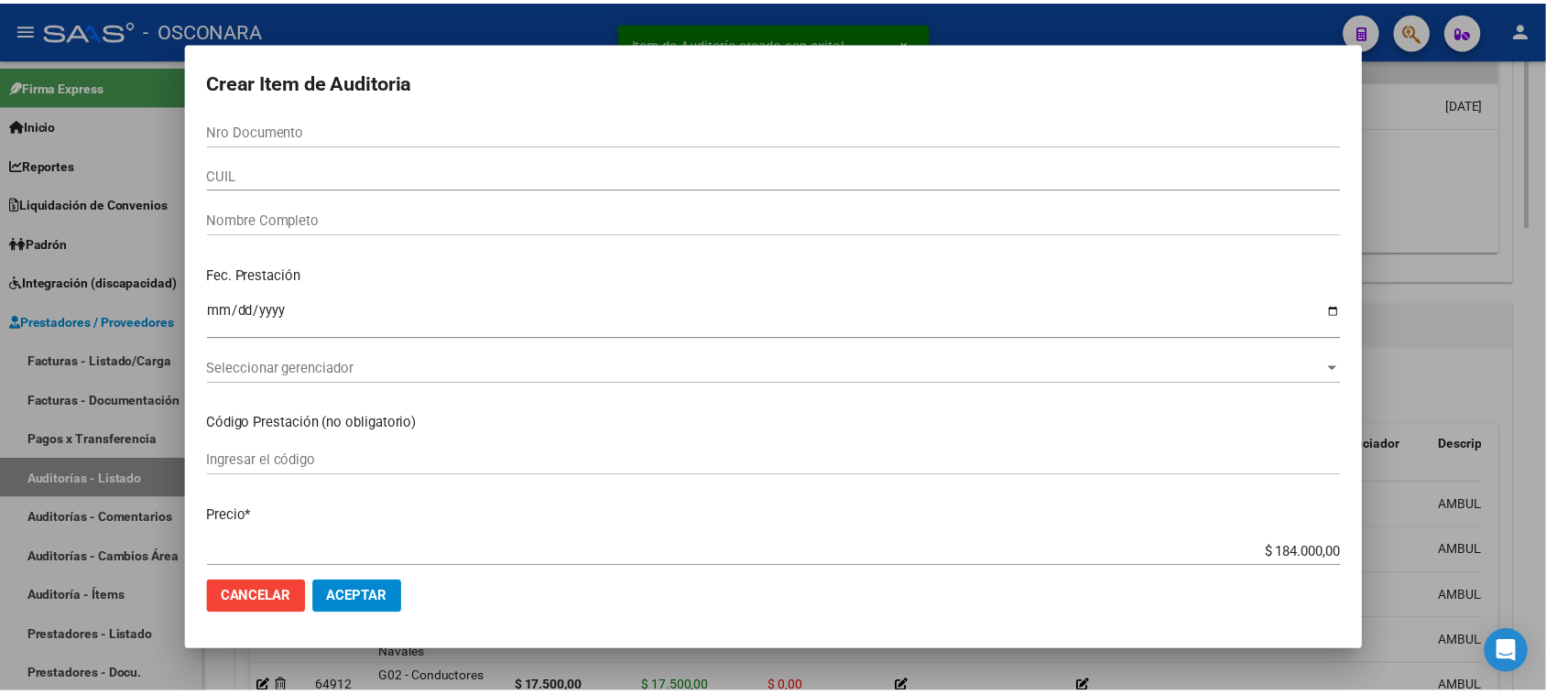
scroll to position [1393, 0]
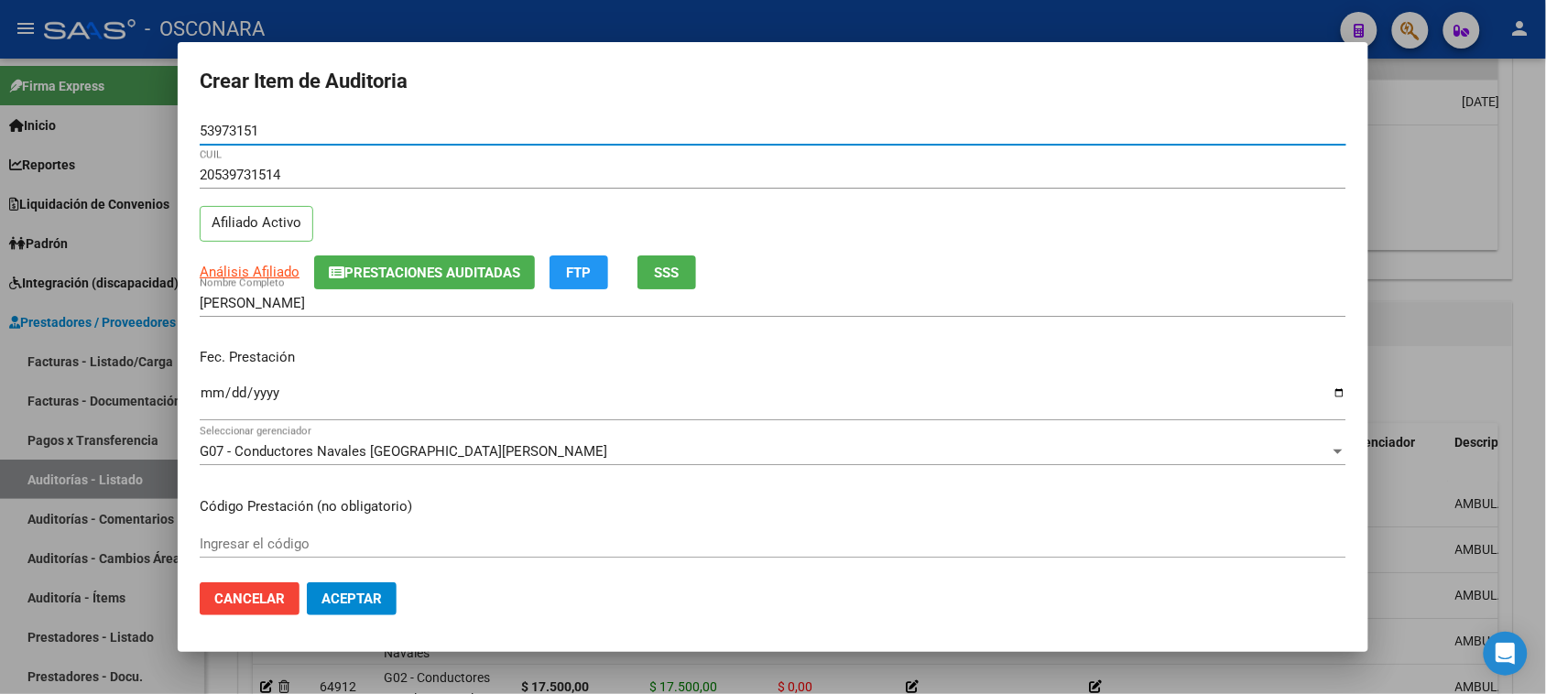
click at [213, 395] on input "Ingresar la fecha" at bounding box center [773, 400] width 1147 height 29
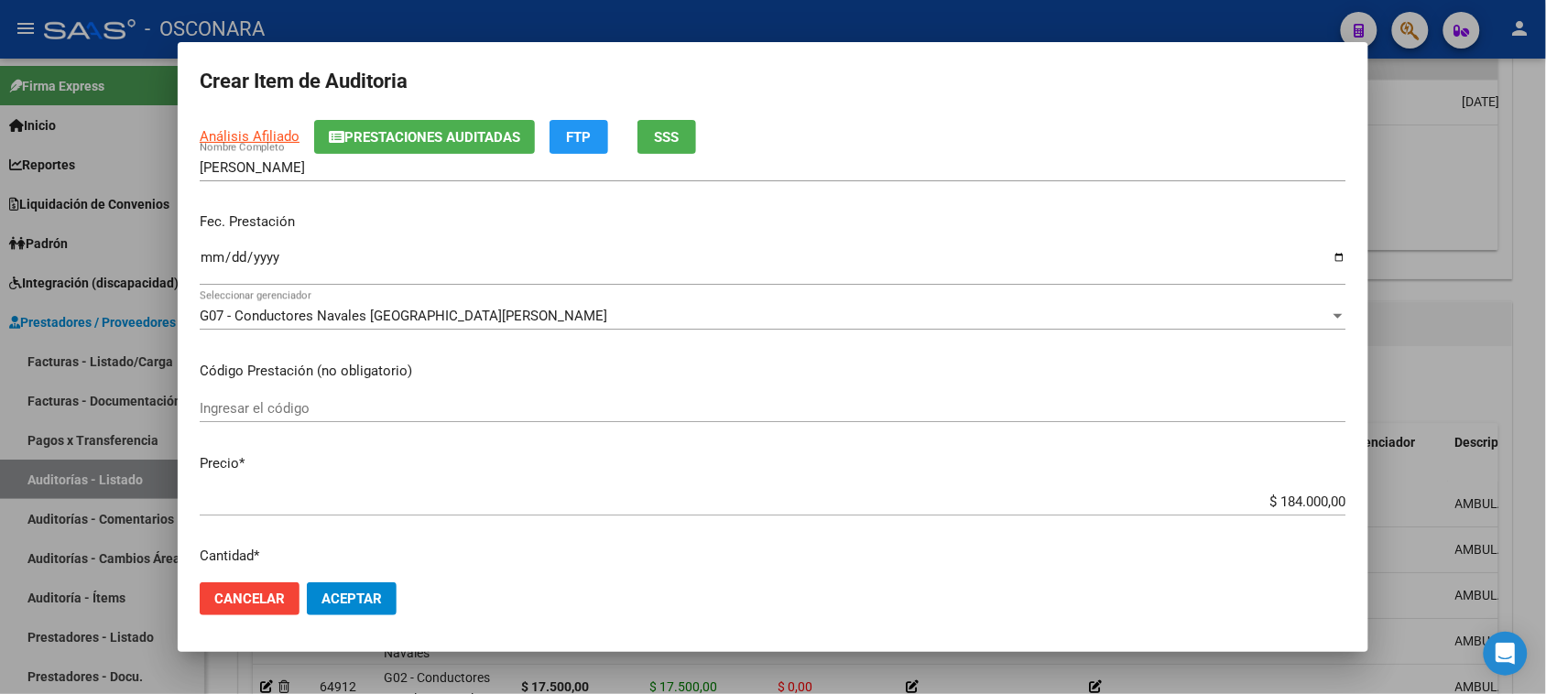
scroll to position [343, 0]
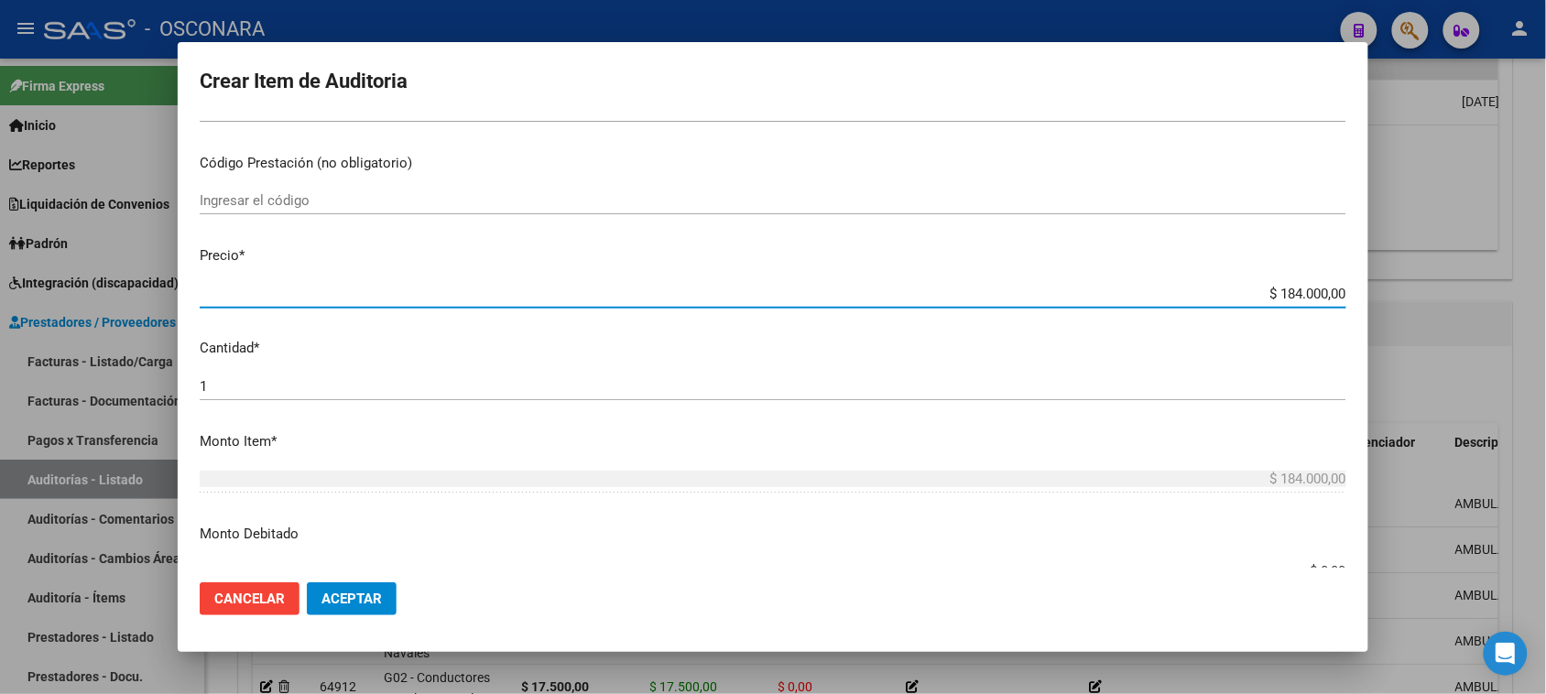
drag, startPoint x: 1264, startPoint y: 290, endPoint x: 1563, endPoint y: 245, distance: 302.0
click at [1545, 257] on html "menu - OSCONARA person Firma Express Inicio Calendario SSS Instructivos Contact…" at bounding box center [773, 347] width 1546 height 694
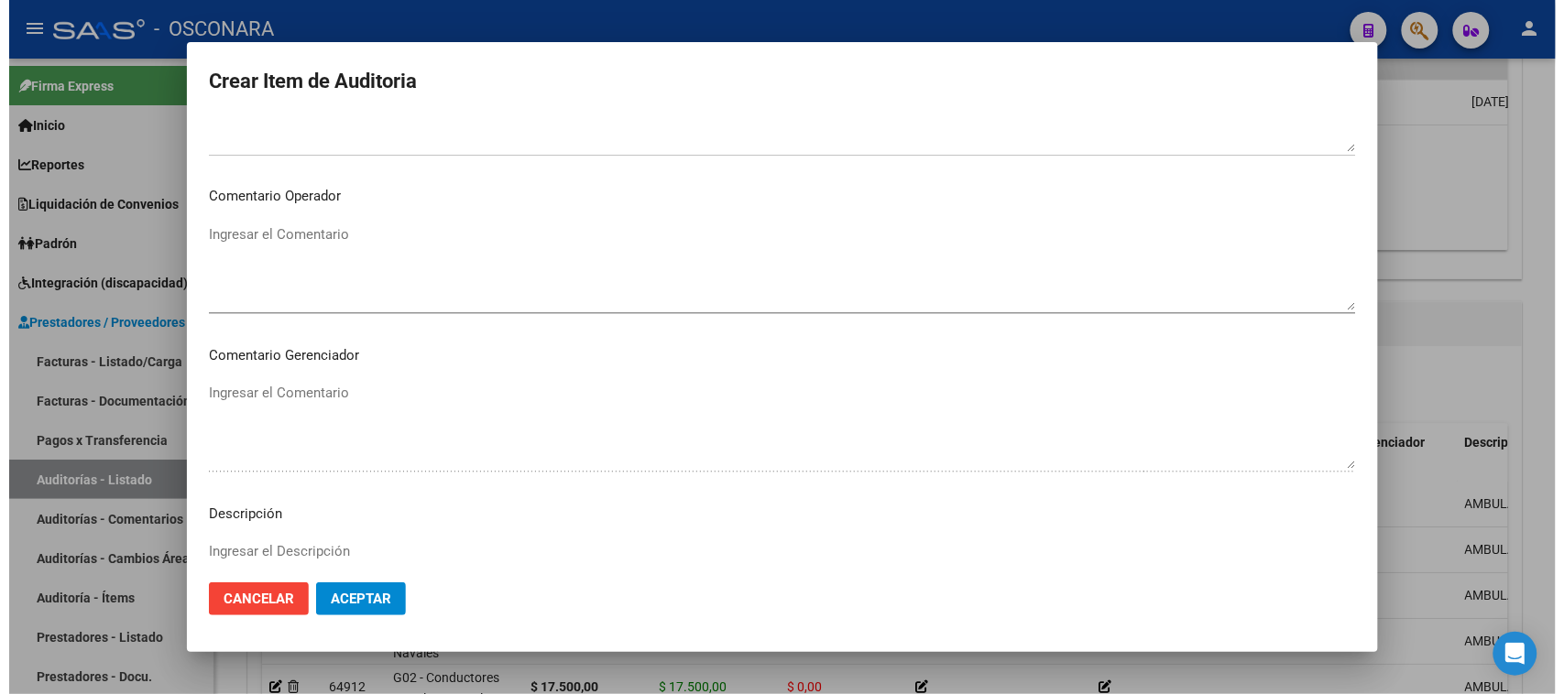
scroll to position [1196, 0]
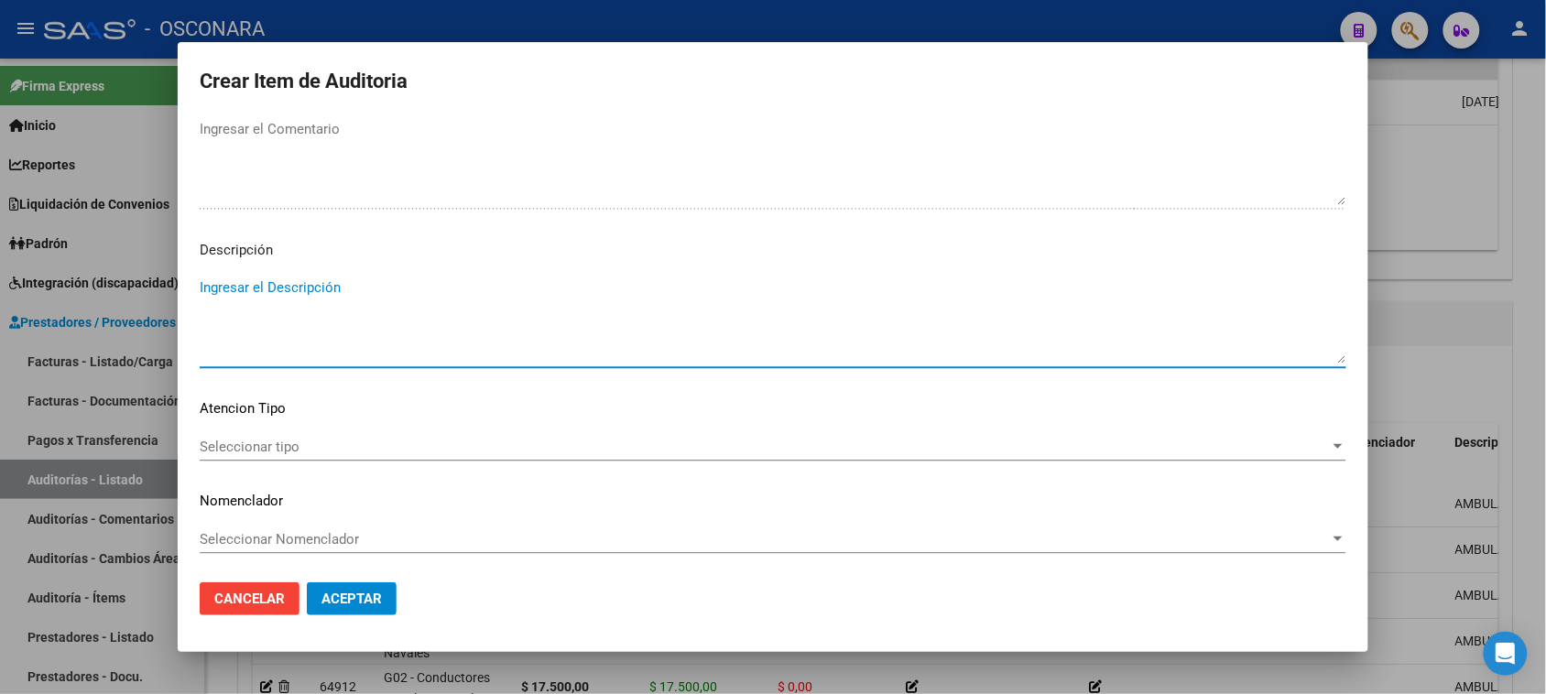
click at [258, 300] on textarea "Ingresar el Descripción" at bounding box center [773, 321] width 1147 height 86
click at [261, 454] on div "Seleccionar tipo Seleccionar tipo" at bounding box center [773, 446] width 1147 height 27
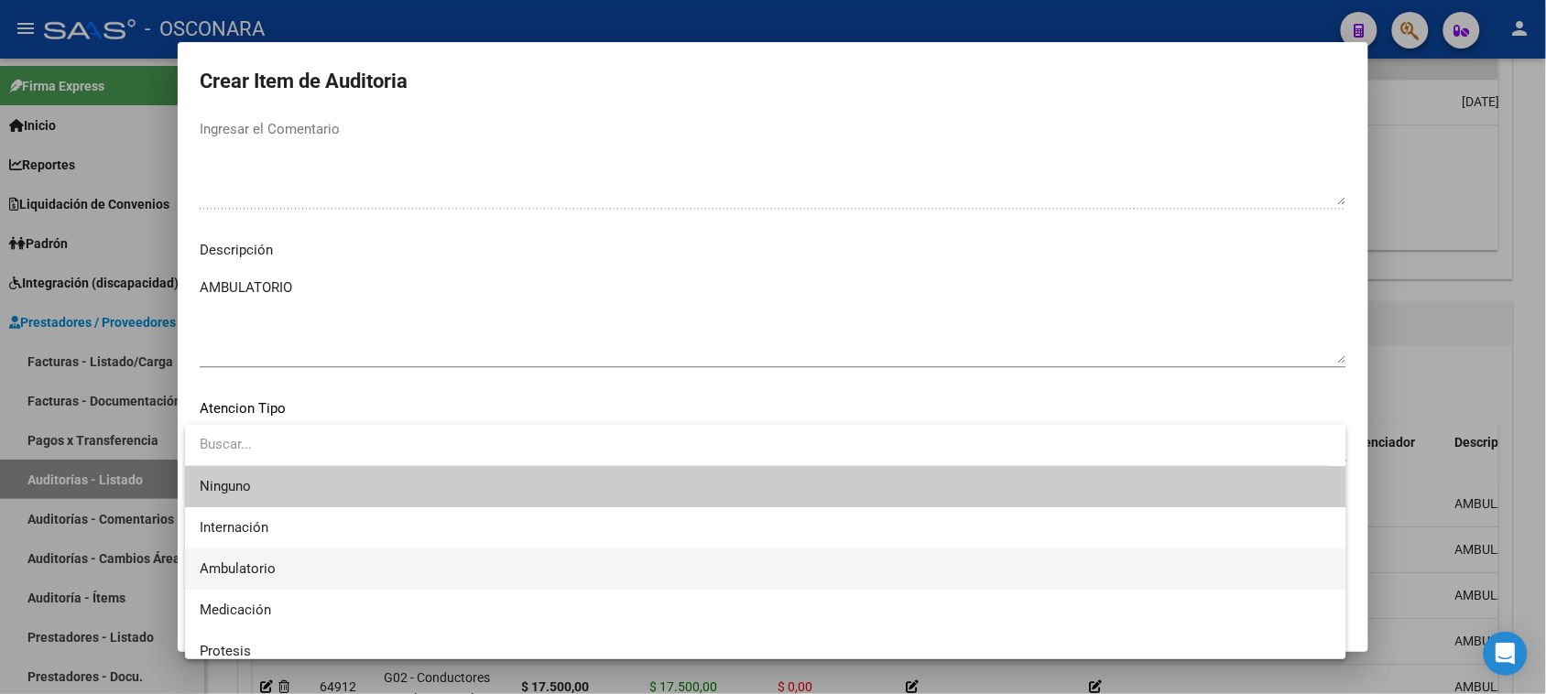
click at [289, 572] on span "Ambulatorio" at bounding box center [766, 569] width 1132 height 41
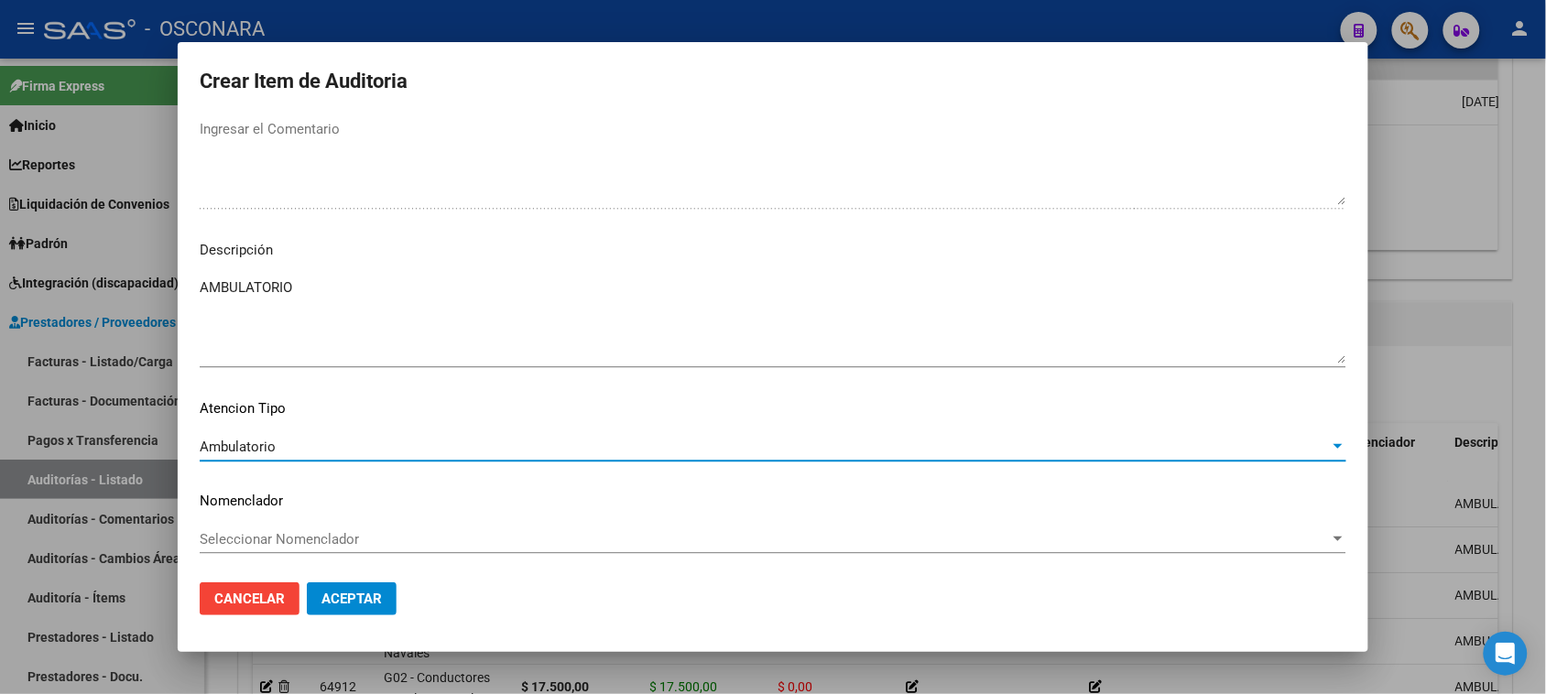
click at [359, 583] on button "Aceptar" at bounding box center [352, 599] width 90 height 33
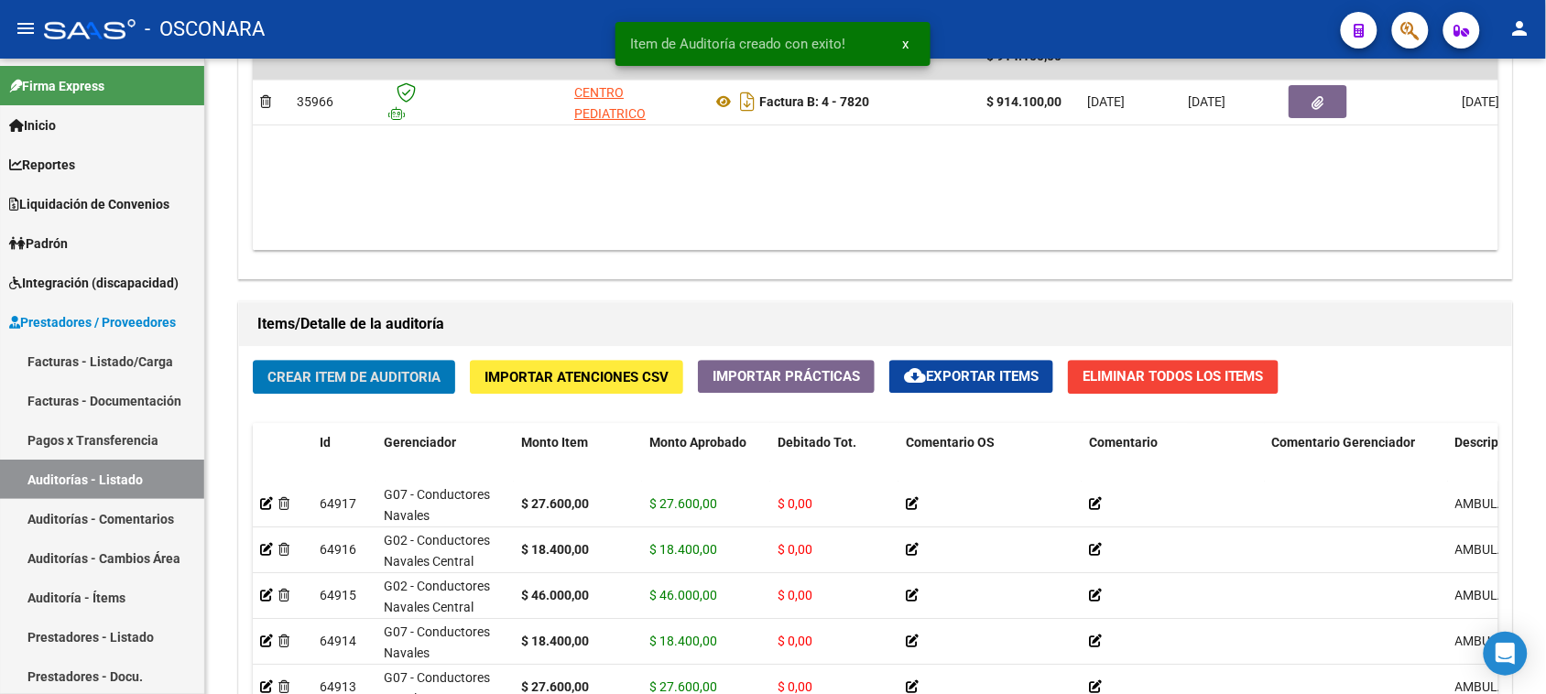
scroll to position [1092, 0]
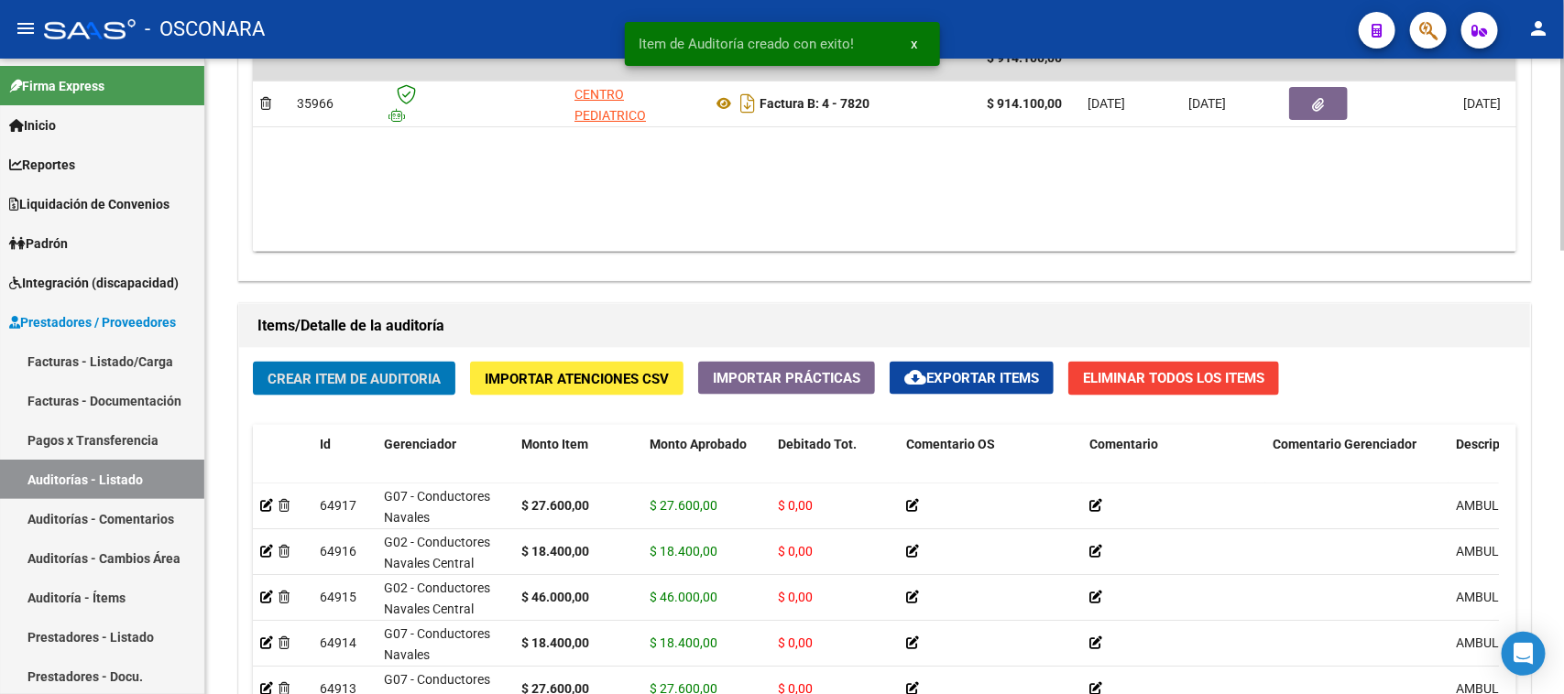
click at [359, 376] on span "Crear Item de Auditoria" at bounding box center [353, 379] width 173 height 16
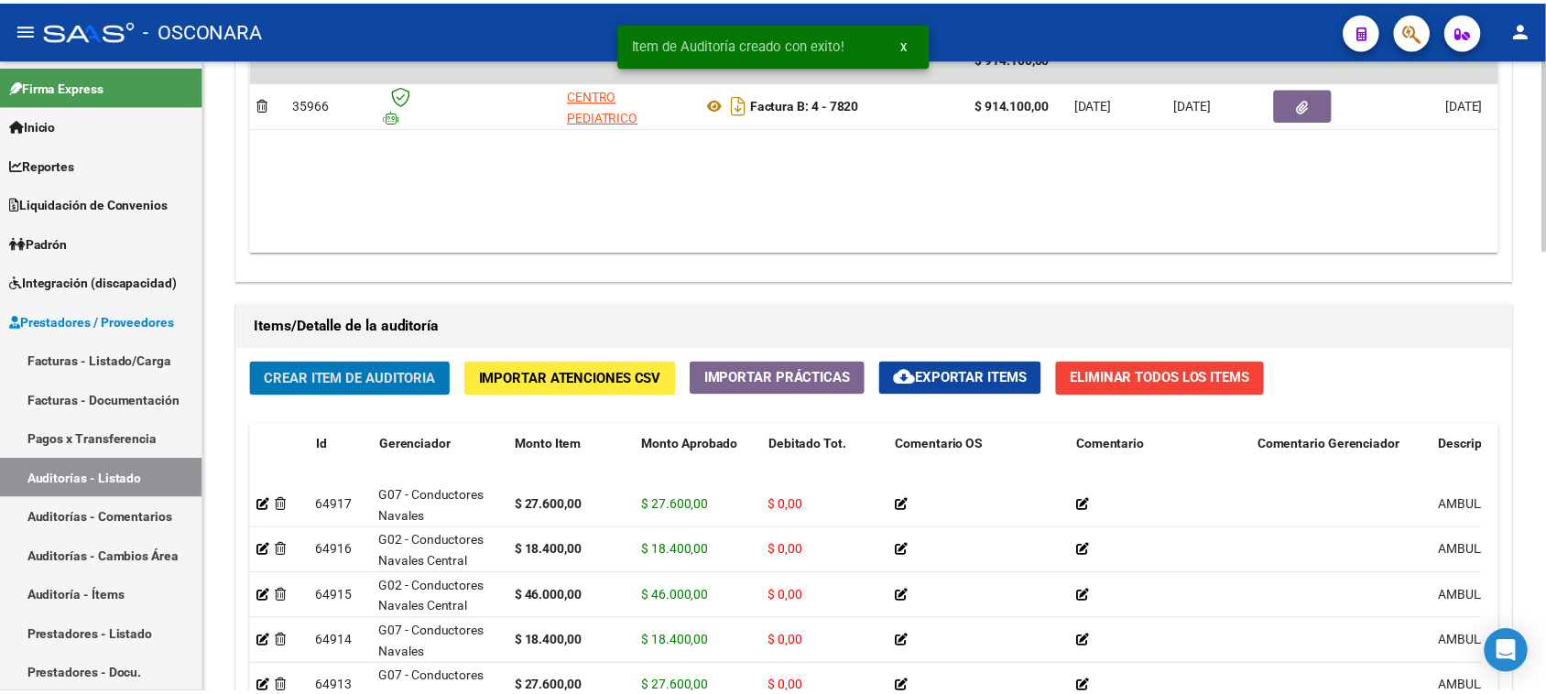
scroll to position [1393, 0]
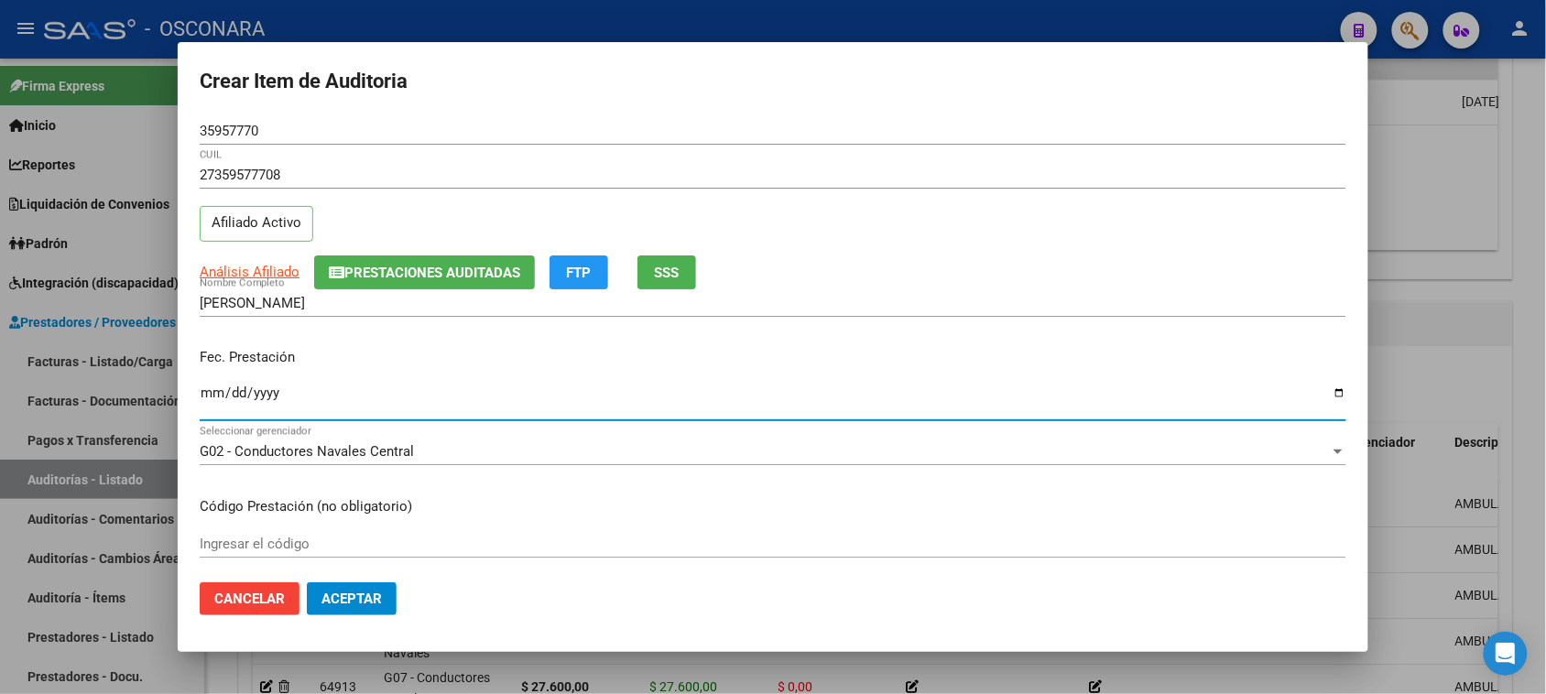
click at [216, 399] on input "Ingresar la fecha" at bounding box center [773, 400] width 1147 height 29
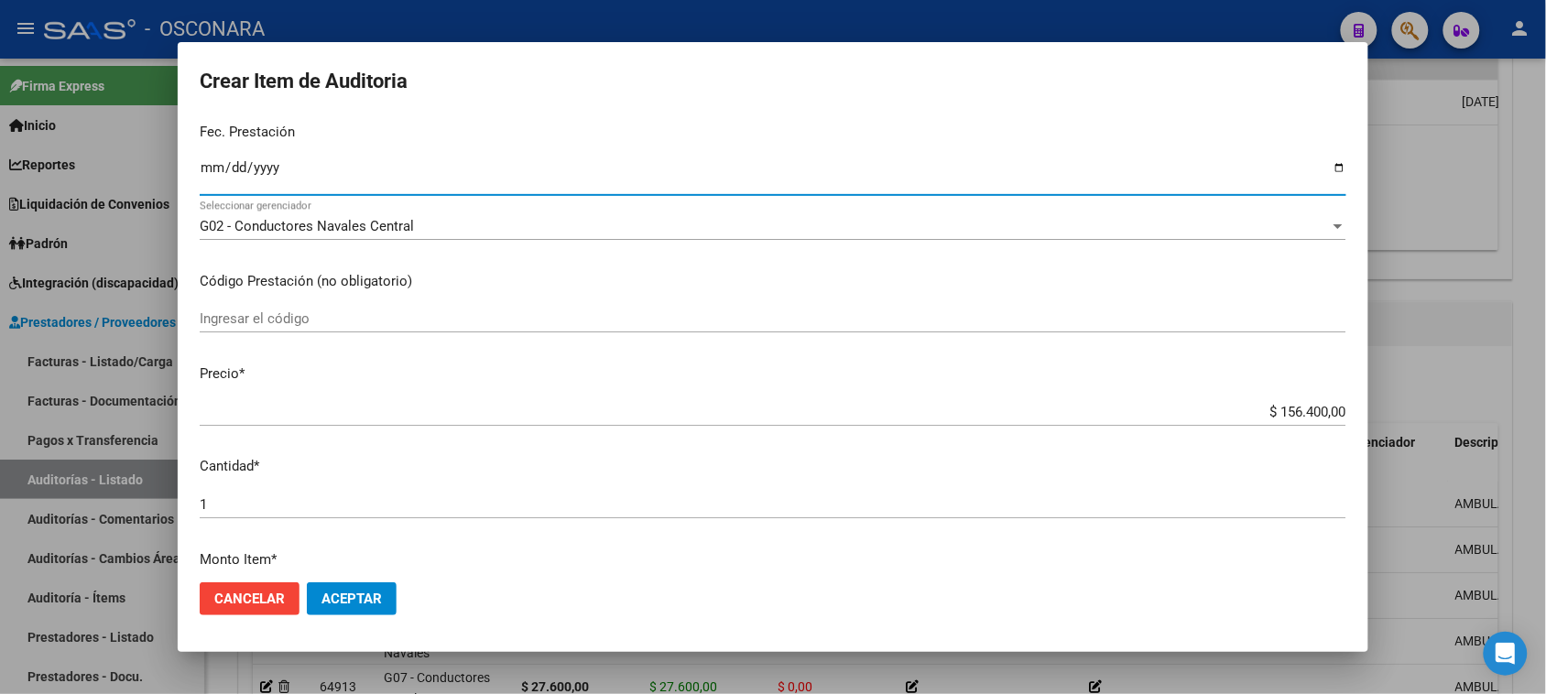
scroll to position [229, 0]
drag, startPoint x: 1262, startPoint y: 408, endPoint x: 1563, endPoint y: 372, distance: 302.6
click at [1545, 372] on html "menu - OSCONARA person Firma Express Inicio Calendario SSS Instructivos Contact…" at bounding box center [773, 347] width 1546 height 694
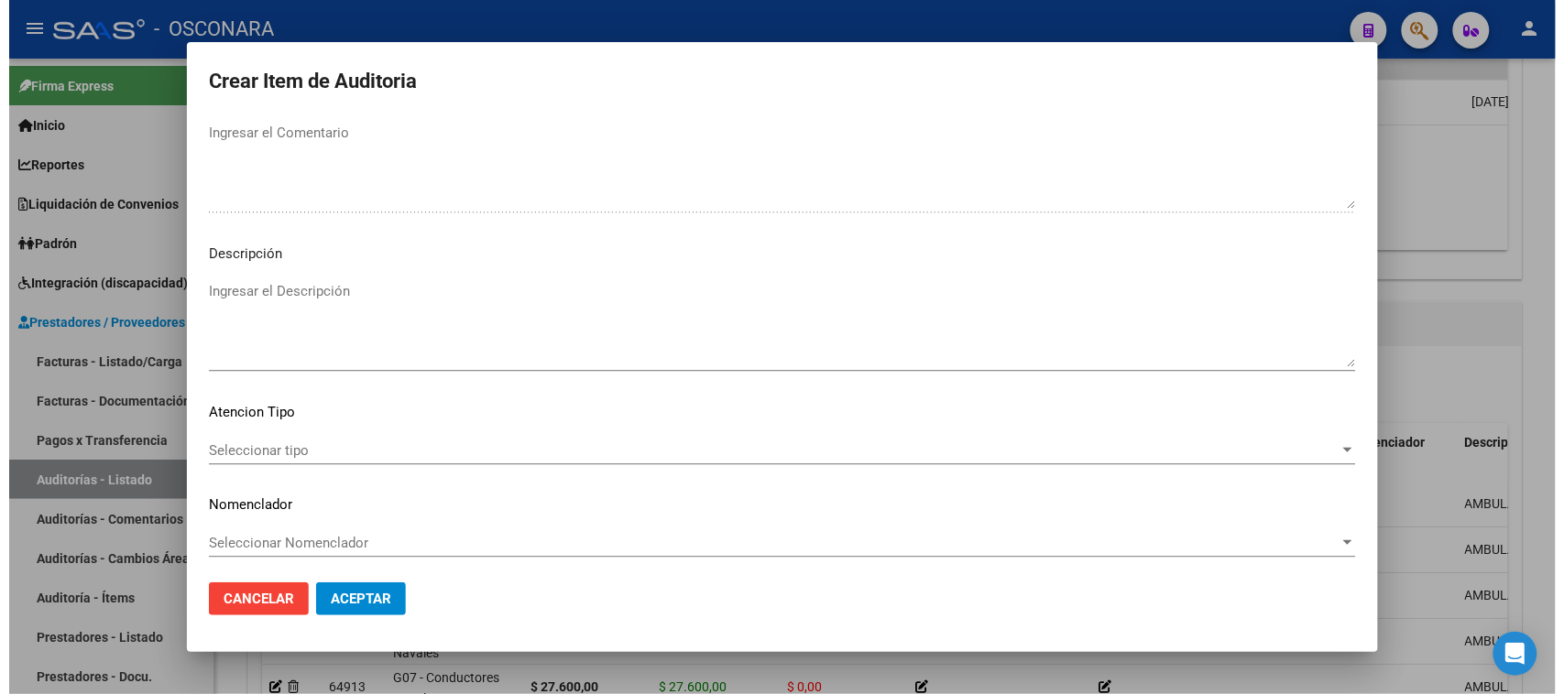
scroll to position [1196, 0]
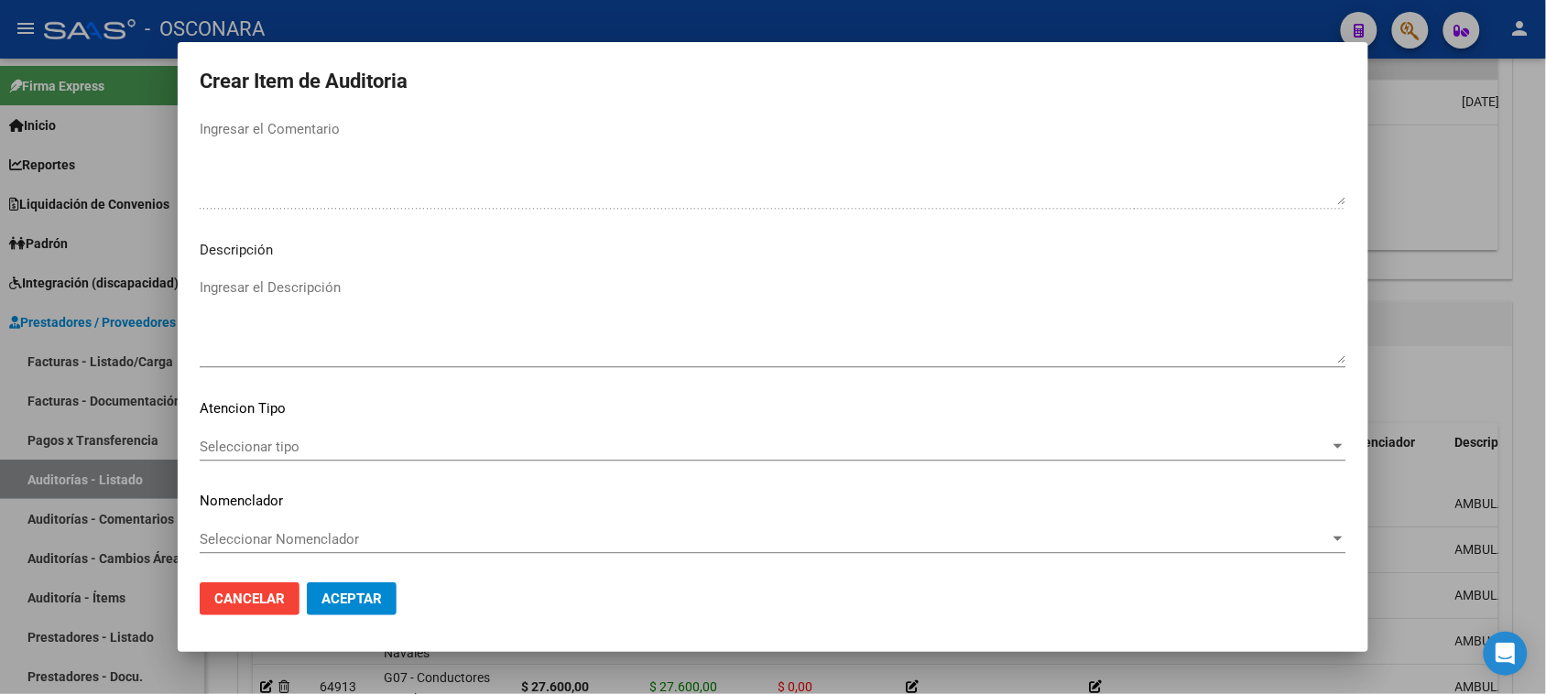
click at [314, 330] on textarea "Ingresar el Descripción" at bounding box center [773, 321] width 1147 height 86
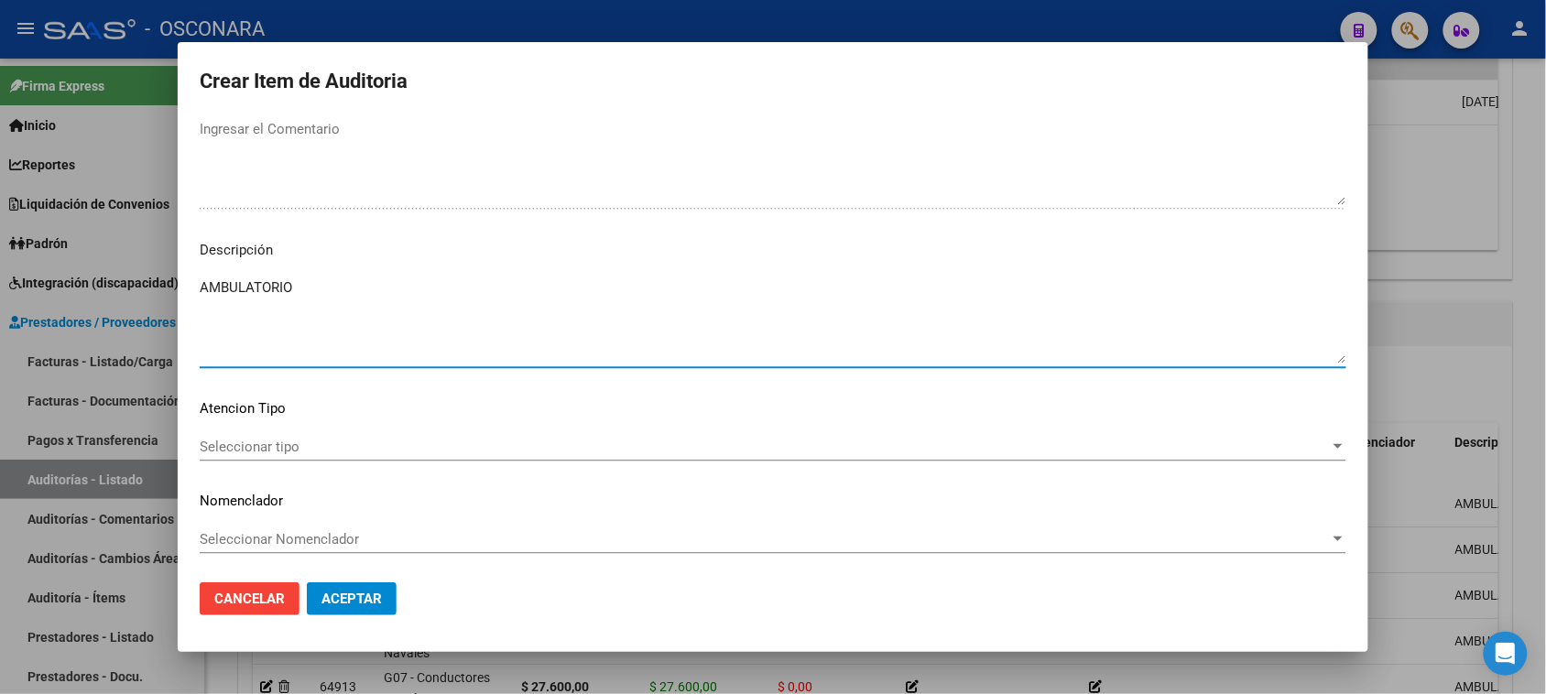
click at [264, 447] on span "Seleccionar tipo" at bounding box center [765, 447] width 1130 height 16
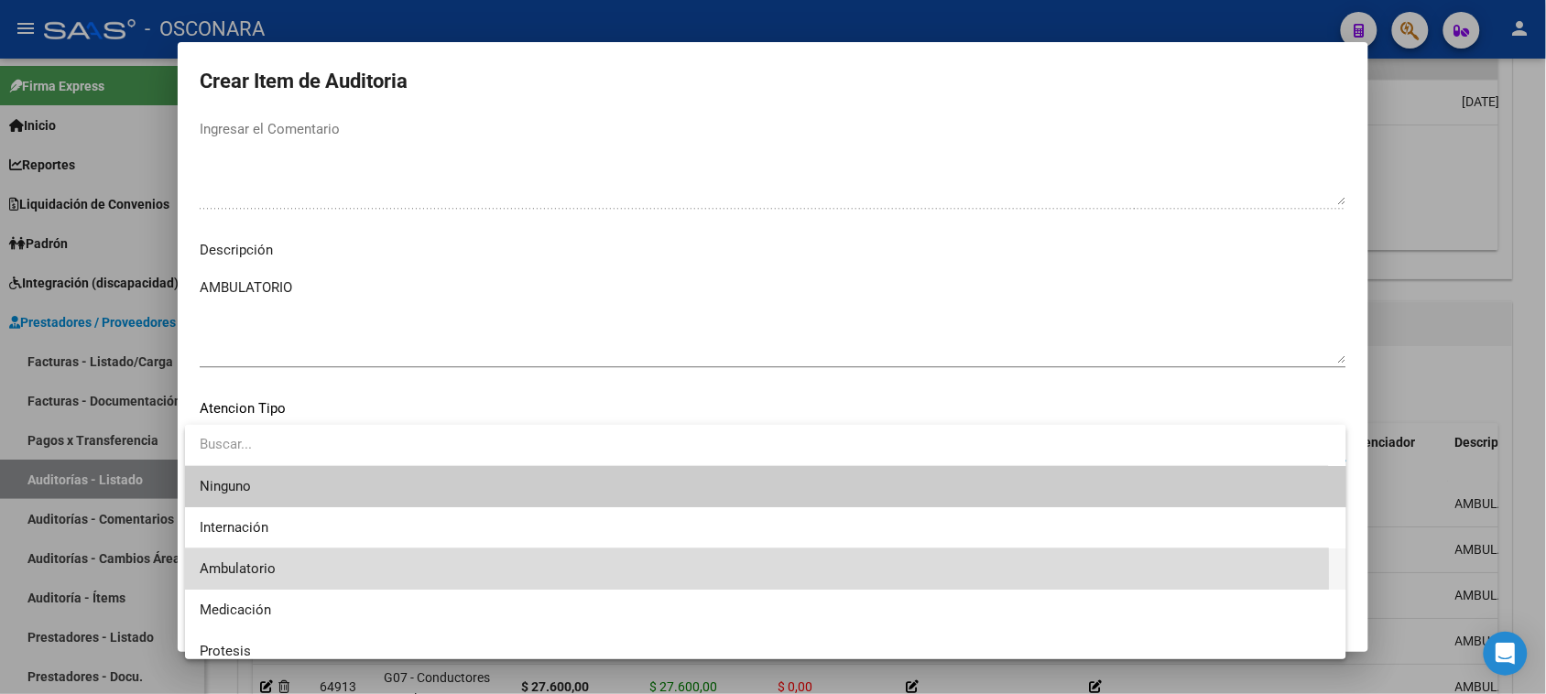
click at [247, 578] on span "Ambulatorio" at bounding box center [766, 569] width 1132 height 41
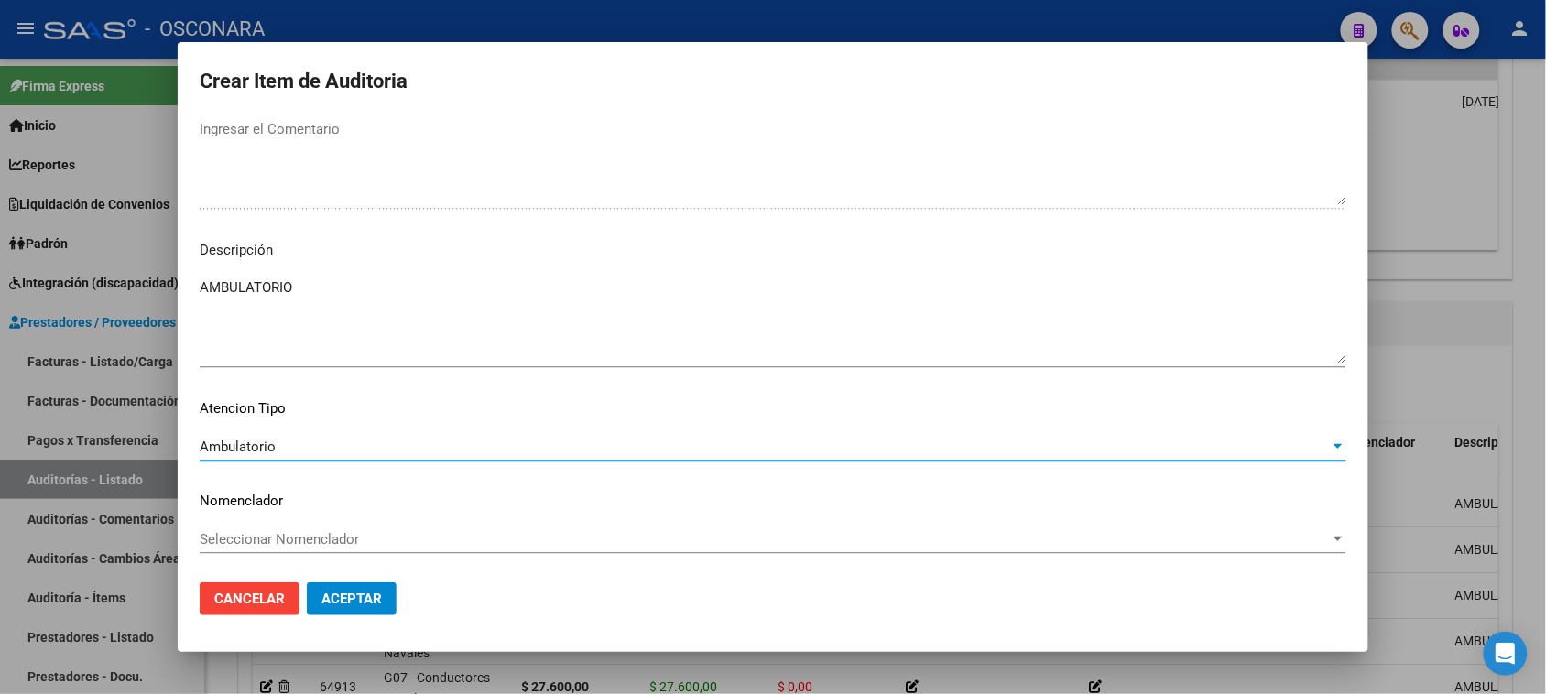
click at [335, 587] on button "Aceptar" at bounding box center [352, 599] width 90 height 33
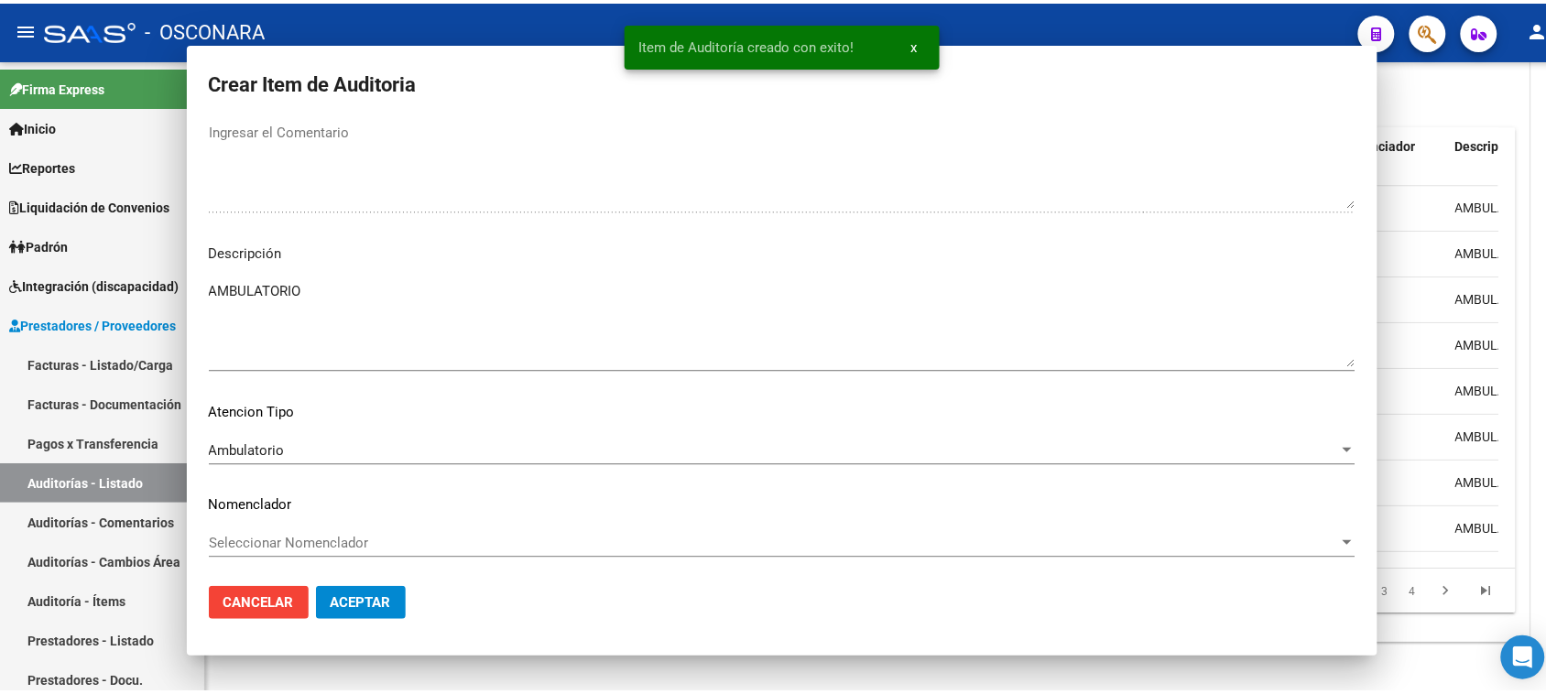
scroll to position [1092, 0]
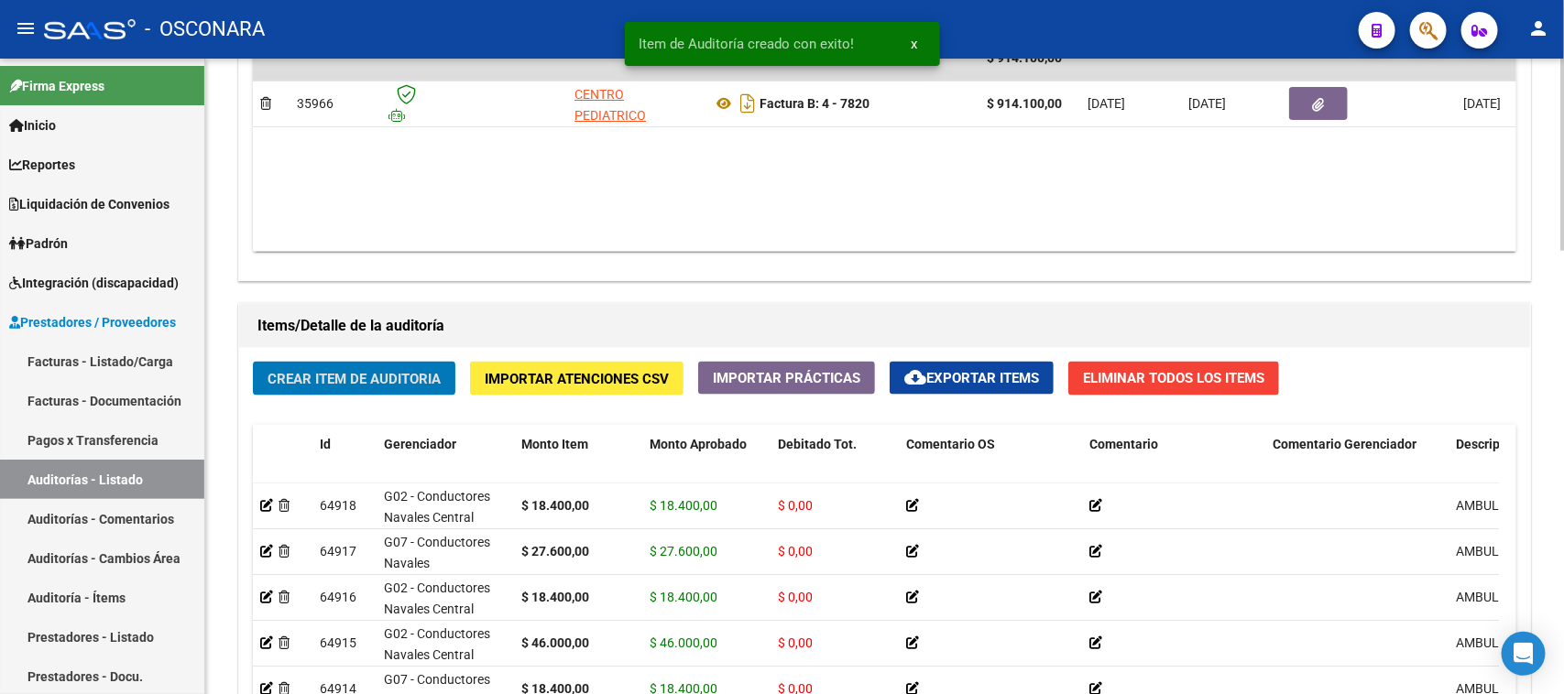
click at [358, 371] on span "Crear Item de Auditoria" at bounding box center [353, 379] width 173 height 16
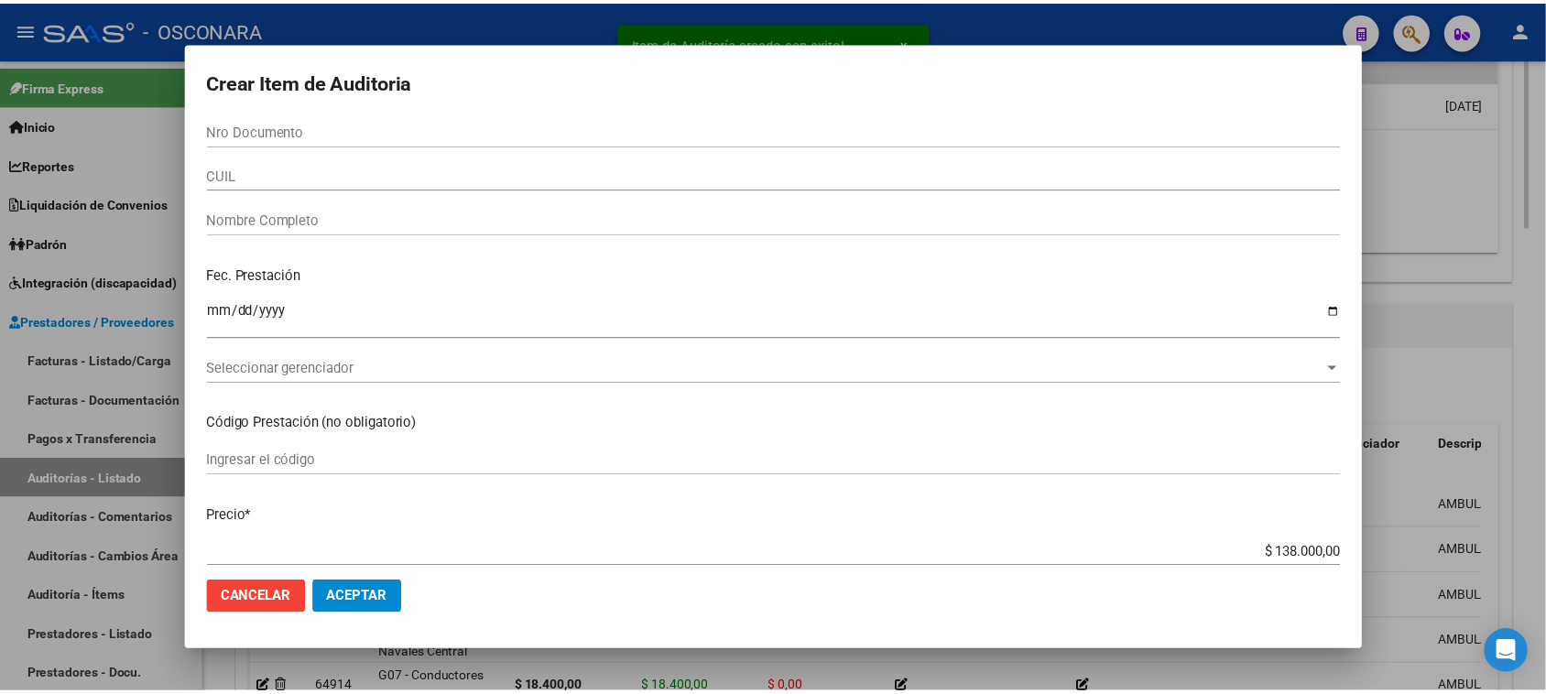
scroll to position [1393, 0]
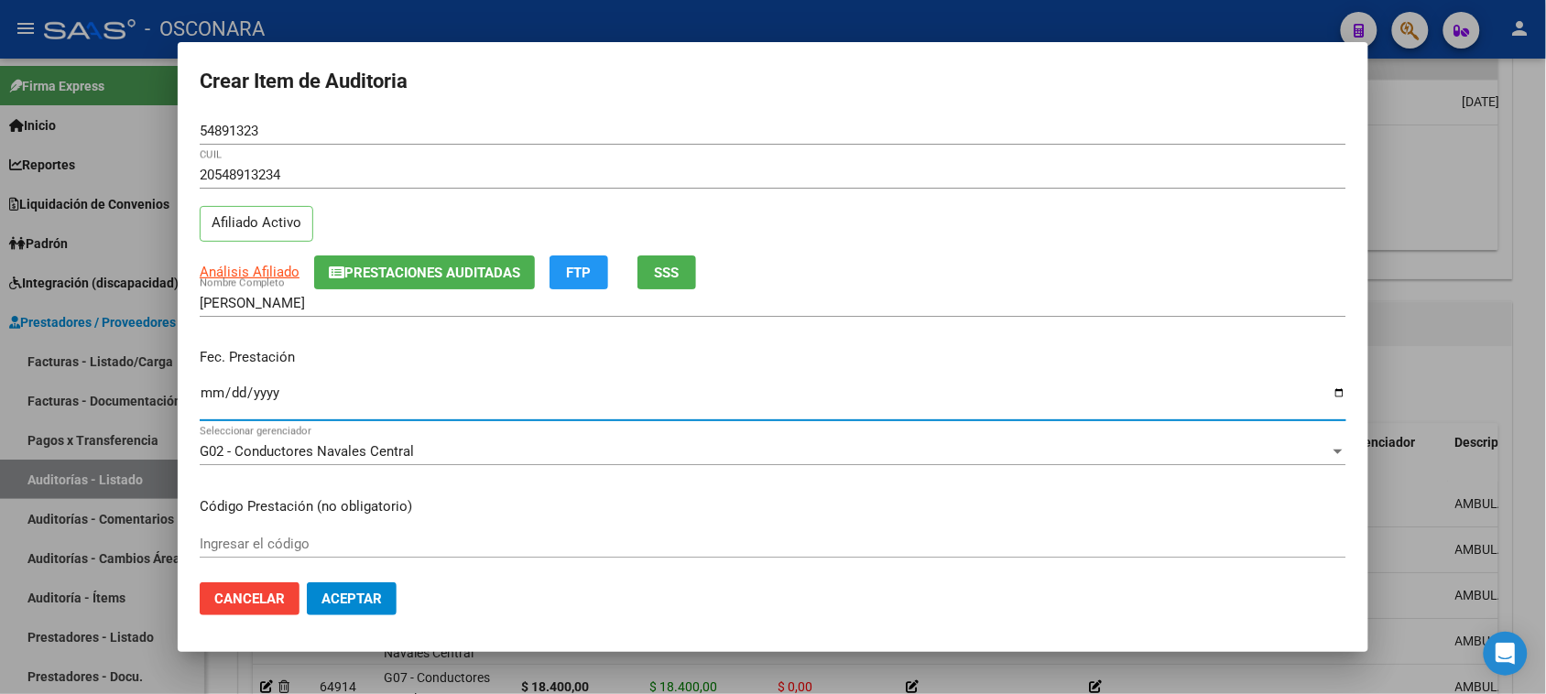
click at [206, 392] on input "Ingresar la fecha" at bounding box center [773, 400] width 1147 height 29
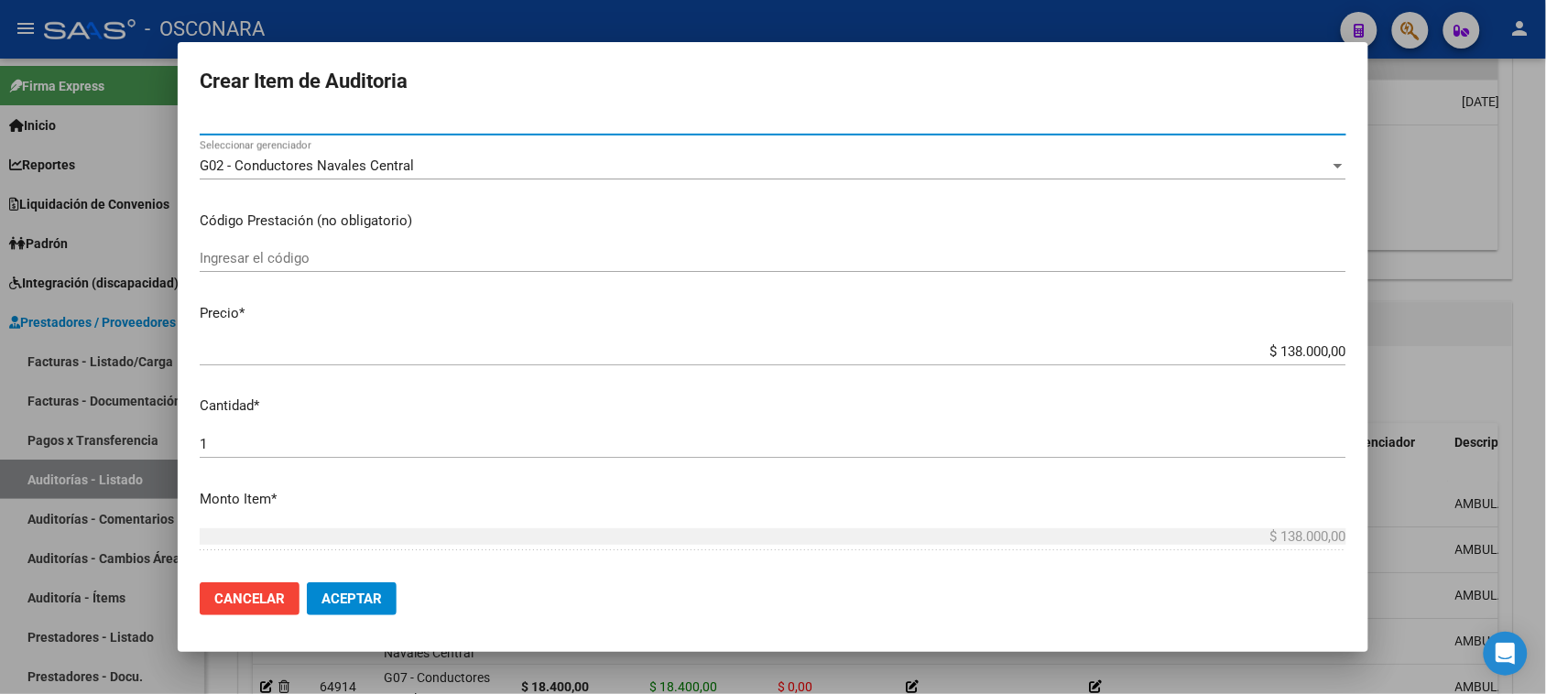
scroll to position [343, 0]
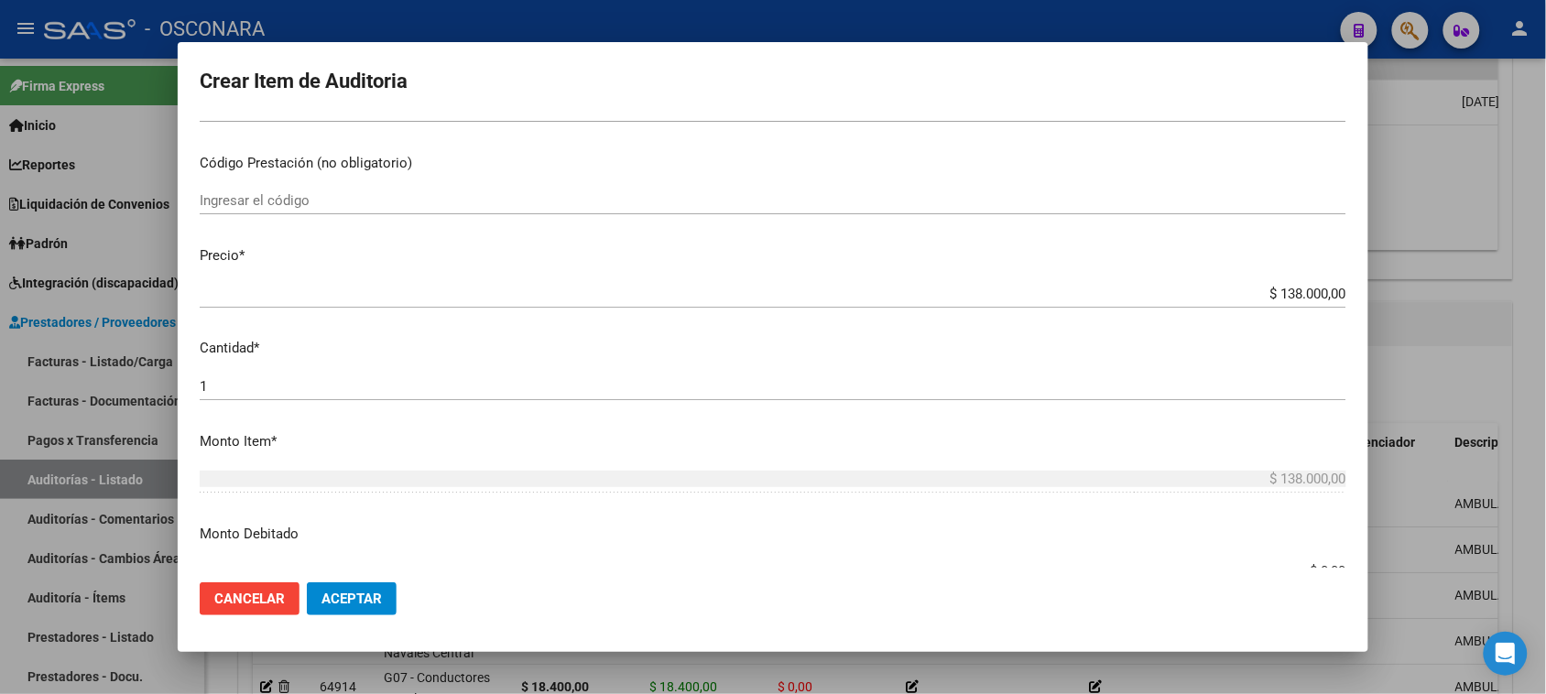
drag, startPoint x: 1261, startPoint y: 293, endPoint x: 1536, endPoint y: 294, distance: 274.8
click at [1536, 294] on div "Crear Item de Auditoria 54891323 Nro Documento 20548913234 CUIL Afiliado Activo…" at bounding box center [773, 347] width 1546 height 694
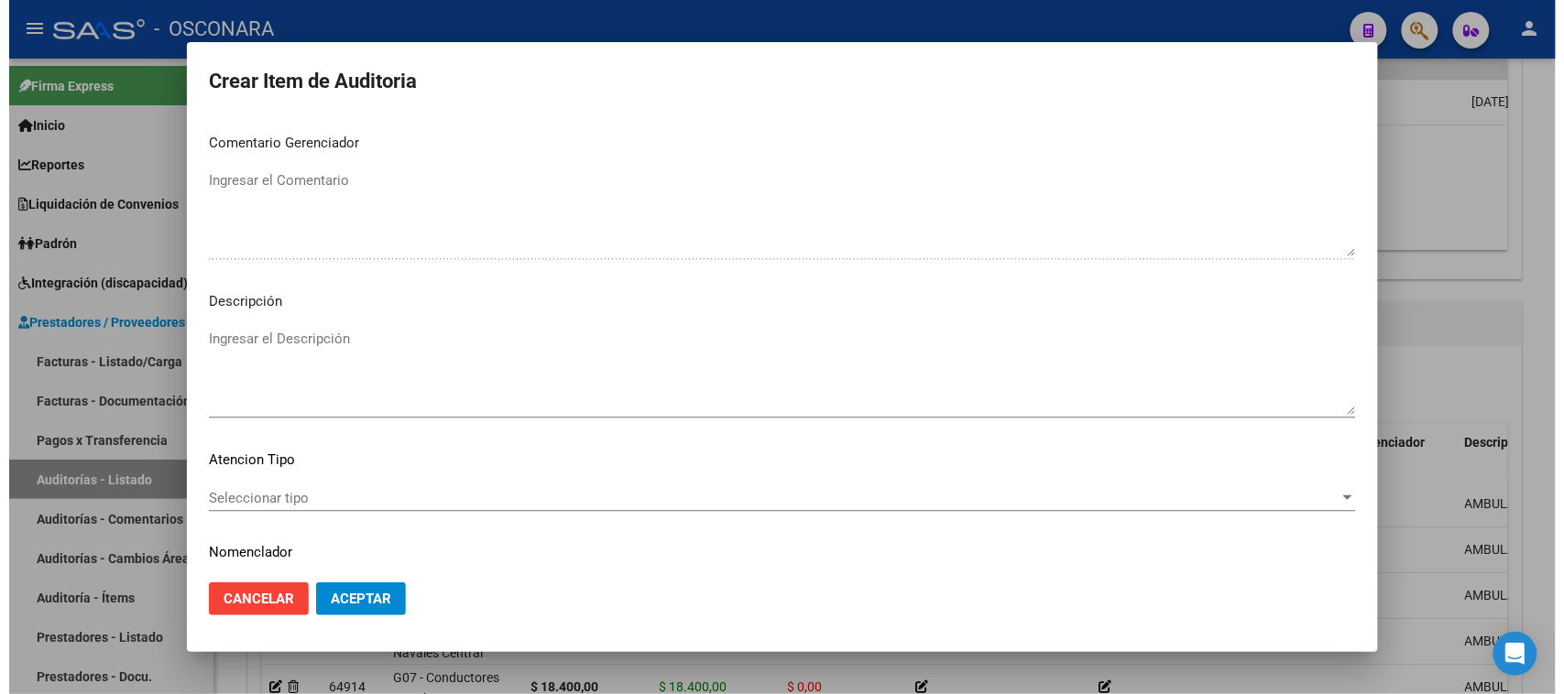
scroll to position [1196, 0]
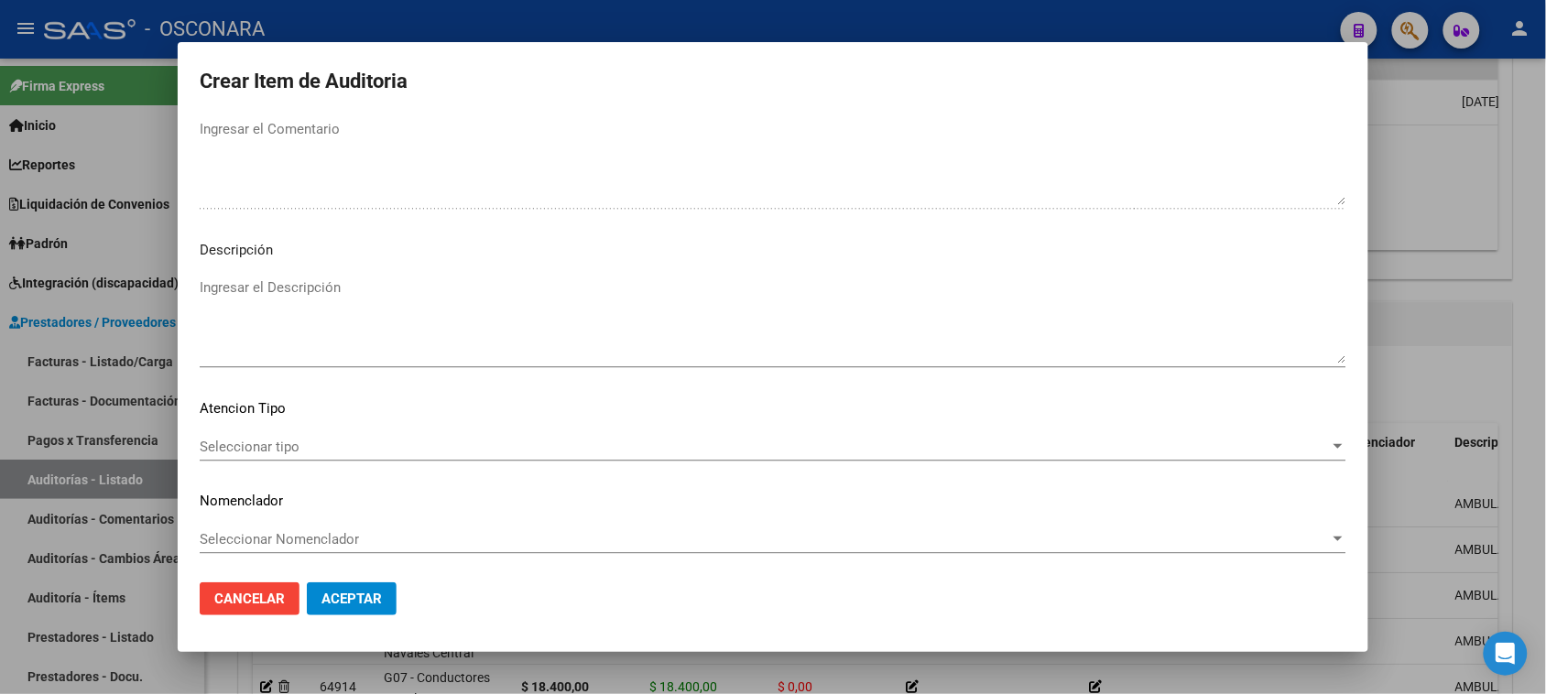
click at [310, 330] on textarea "Ingresar el Descripción" at bounding box center [773, 321] width 1147 height 86
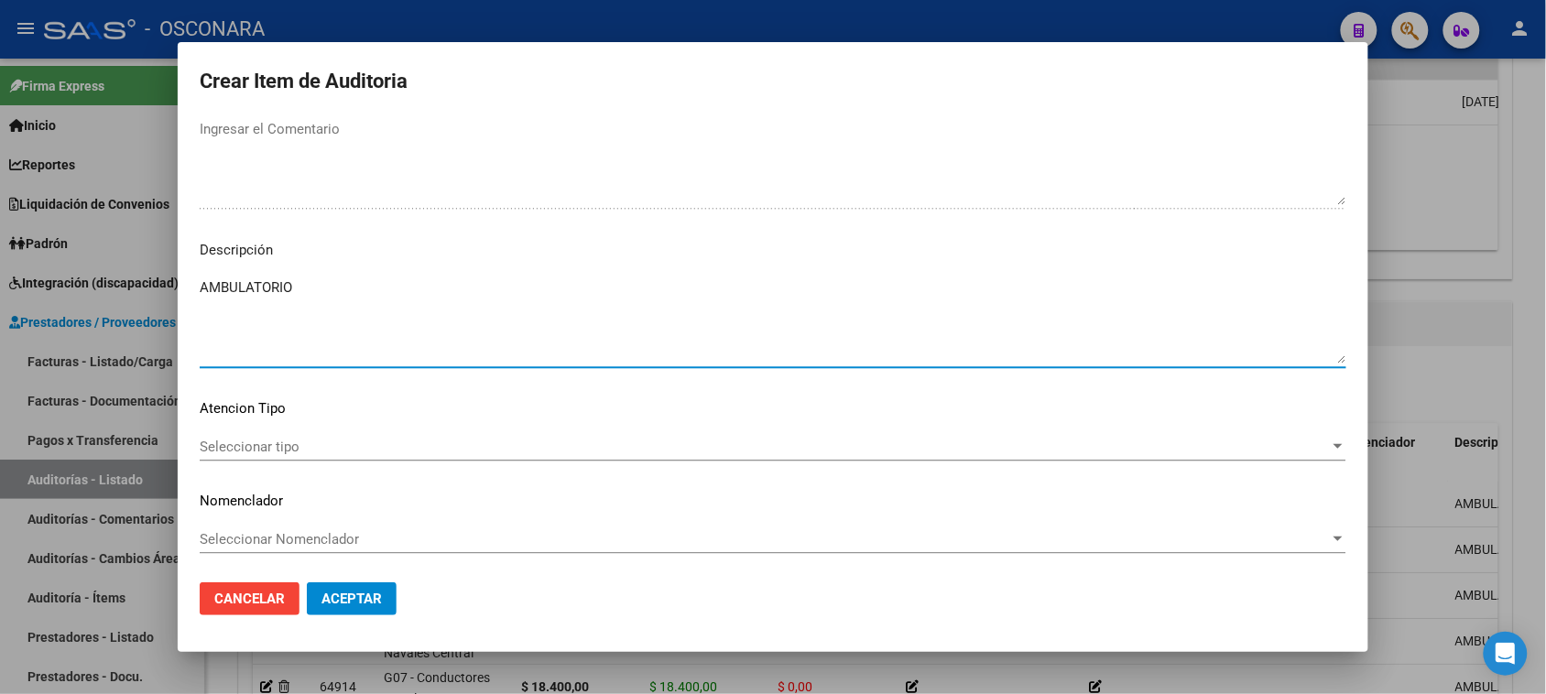
click at [267, 463] on div "Seleccionar tipo Seleccionar tipo" at bounding box center [773, 455] width 1147 height 45
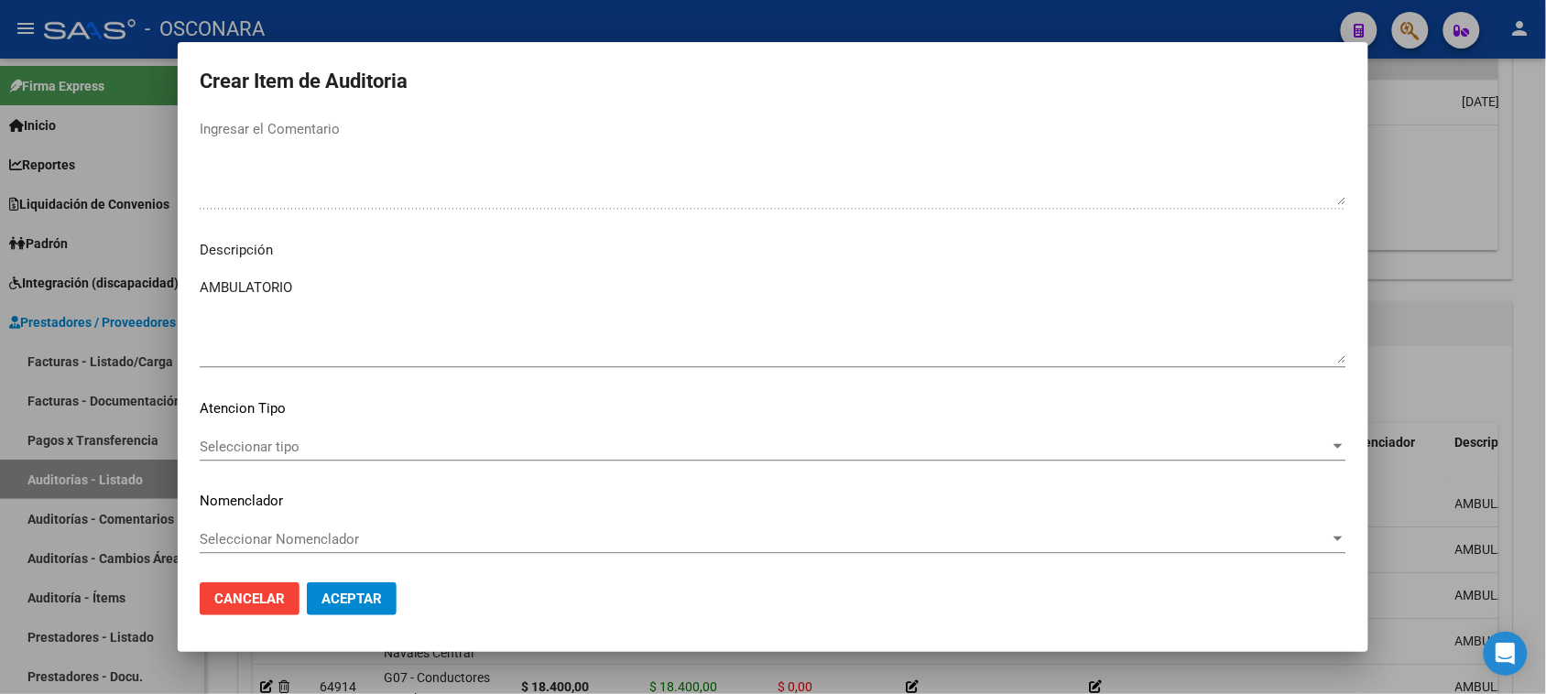
click at [266, 445] on span "Seleccionar tipo" at bounding box center [765, 447] width 1130 height 16
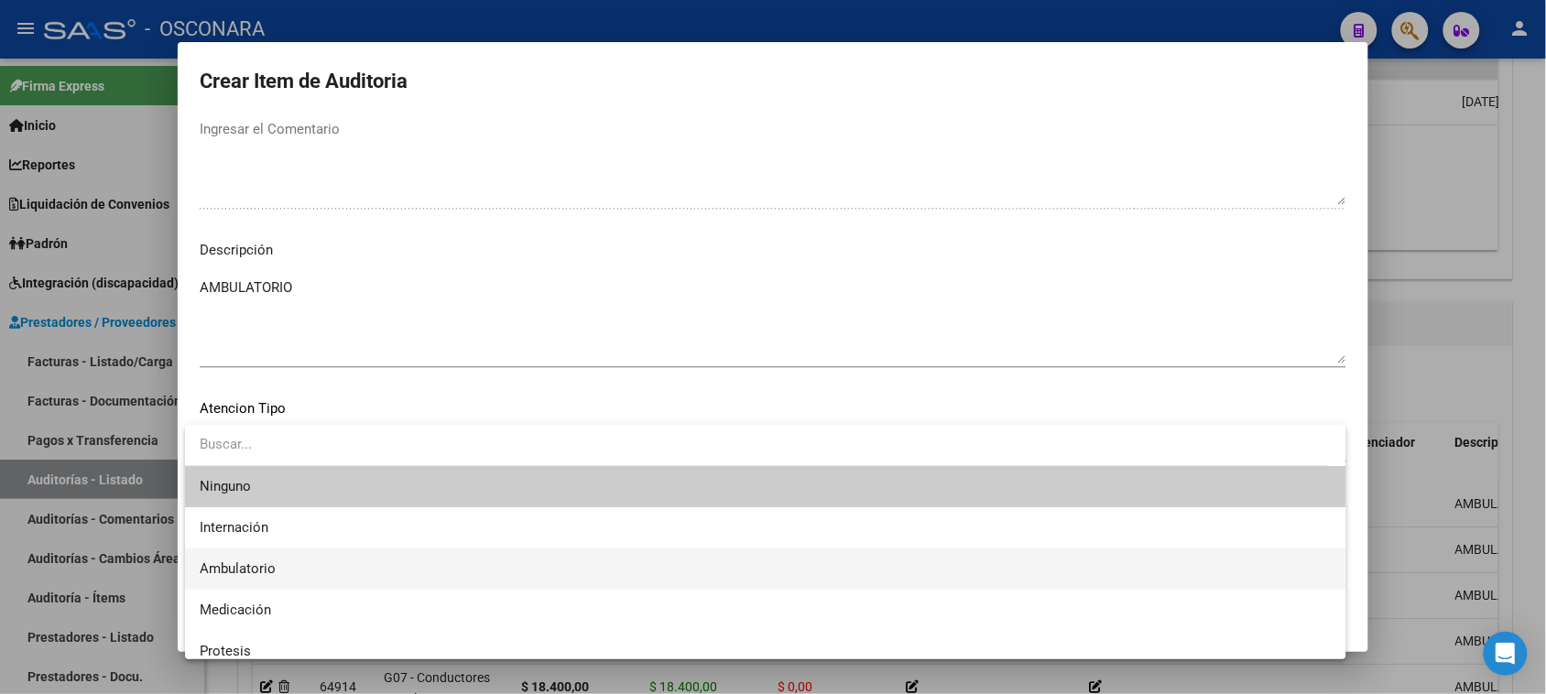
click at [250, 566] on span "Ambulatorio" at bounding box center [238, 569] width 76 height 16
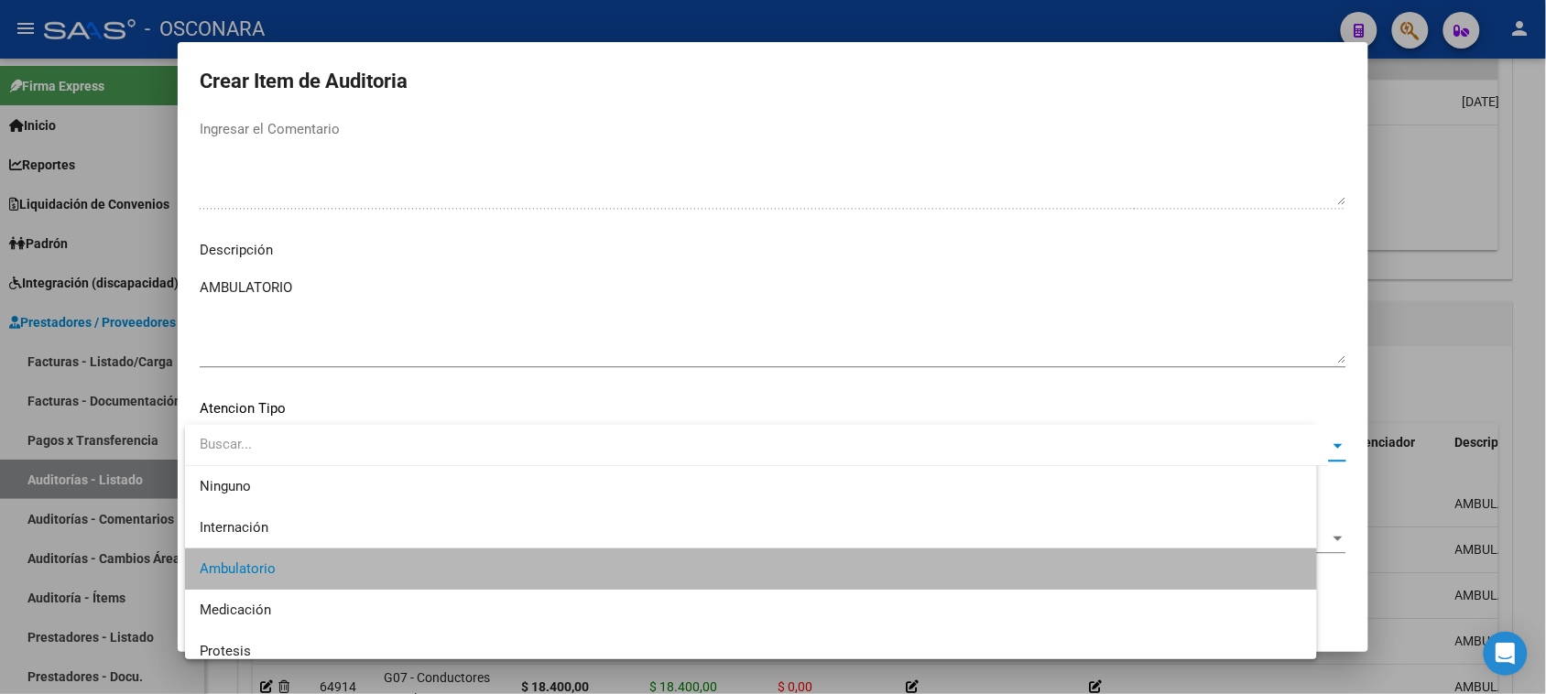
click at [340, 595] on span "Aceptar" at bounding box center [352, 599] width 60 height 16
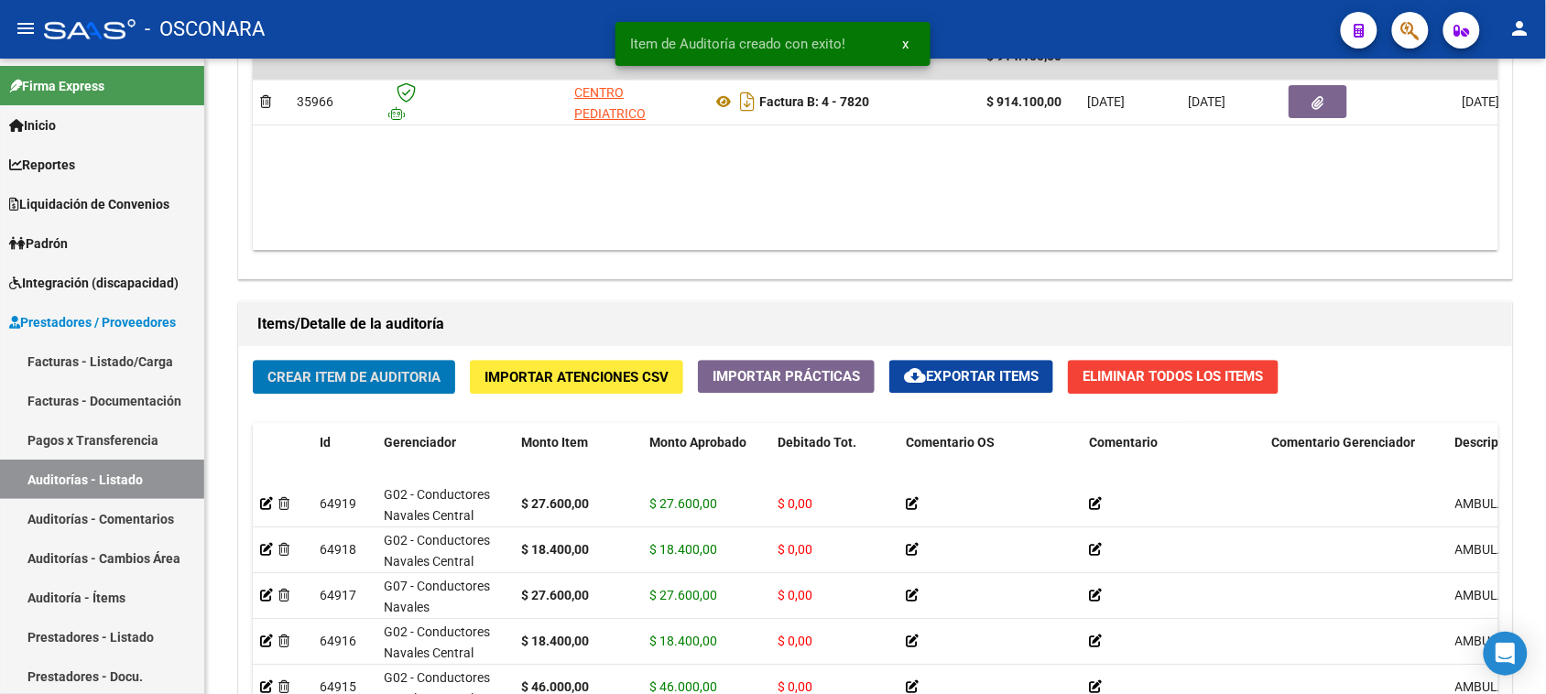
scroll to position [1092, 0]
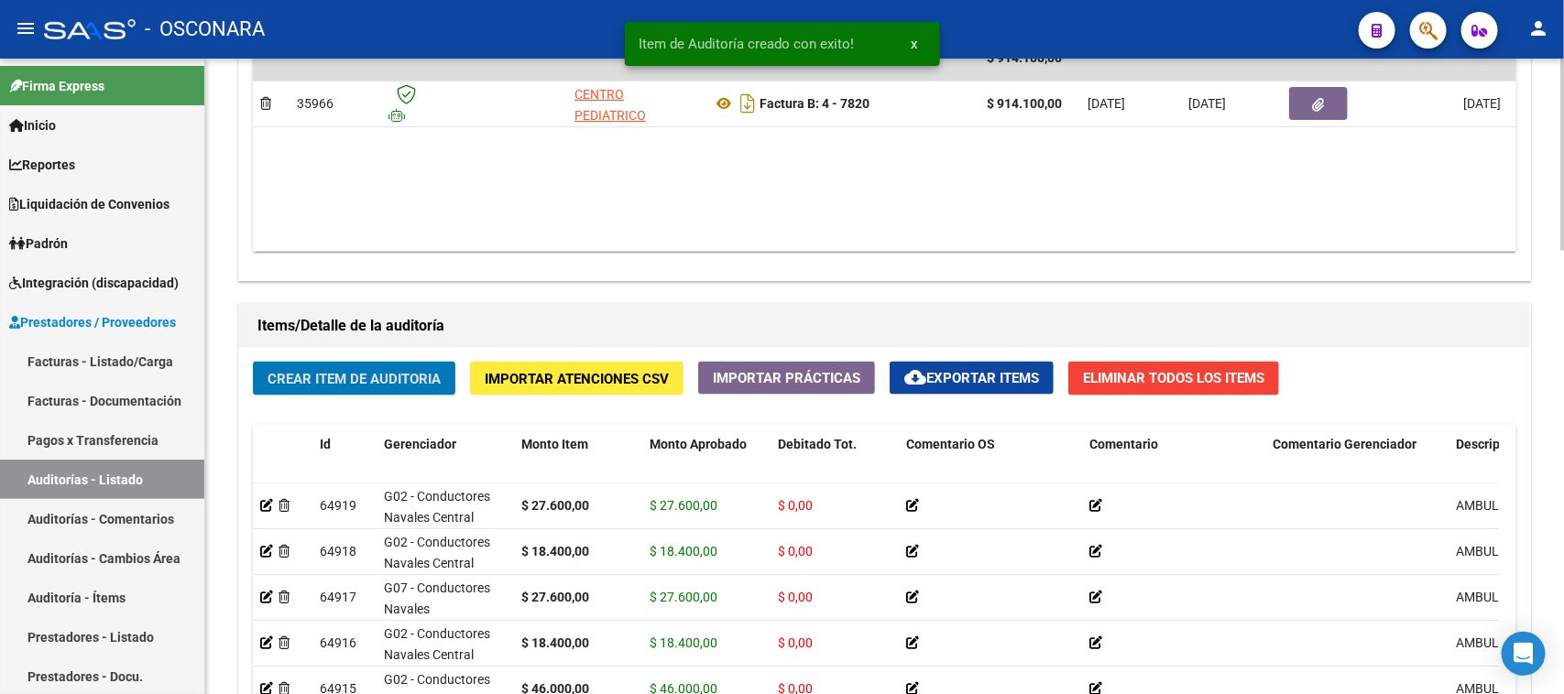
drag, startPoint x: 342, startPoint y: 387, endPoint x: 339, endPoint y: 397, distance: 10.4
click at [339, 396] on div "Crear Item de Auditoria Importar Atenciones CSV Importar Prácticas cloud_downlo…" at bounding box center [884, 644] width 1291 height 592
click at [341, 373] on span "Crear Item de Auditoria" at bounding box center [353, 379] width 173 height 16
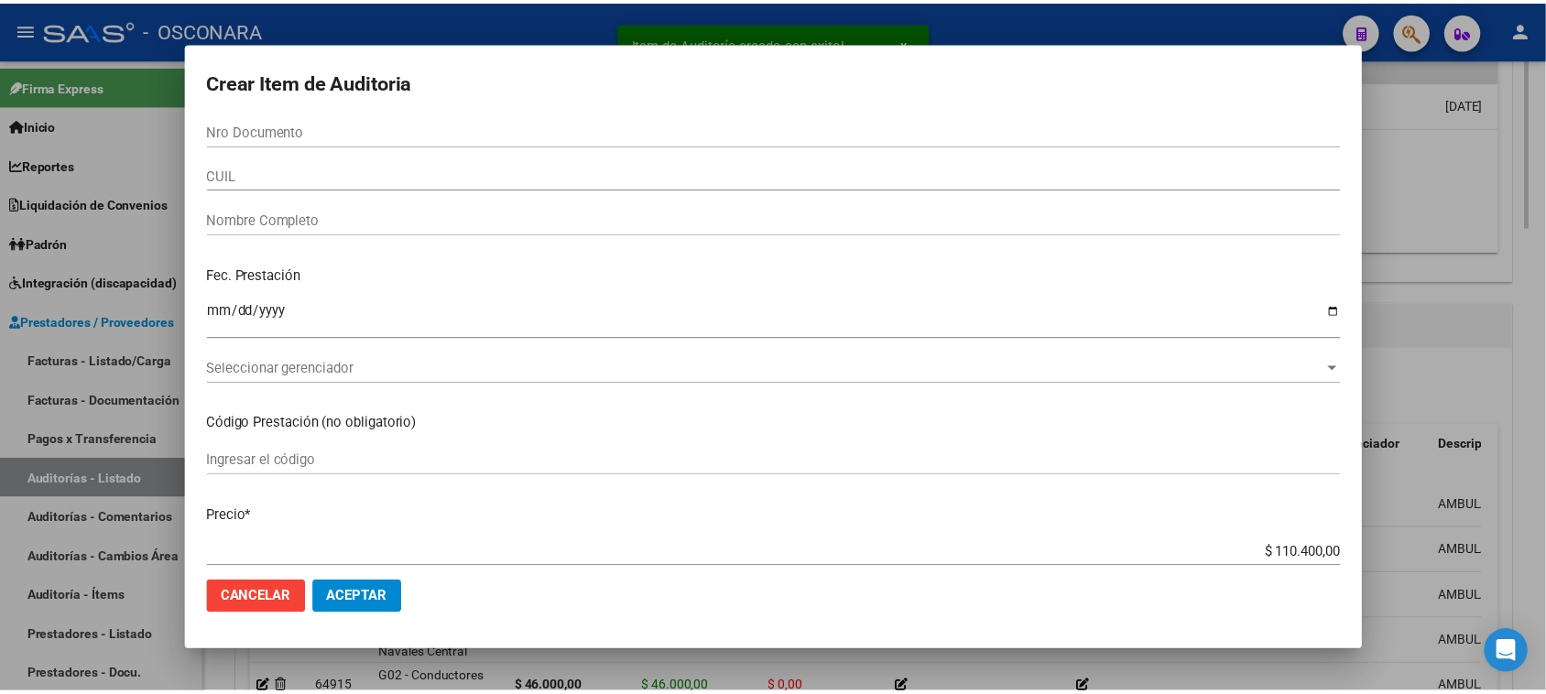
scroll to position [1393, 0]
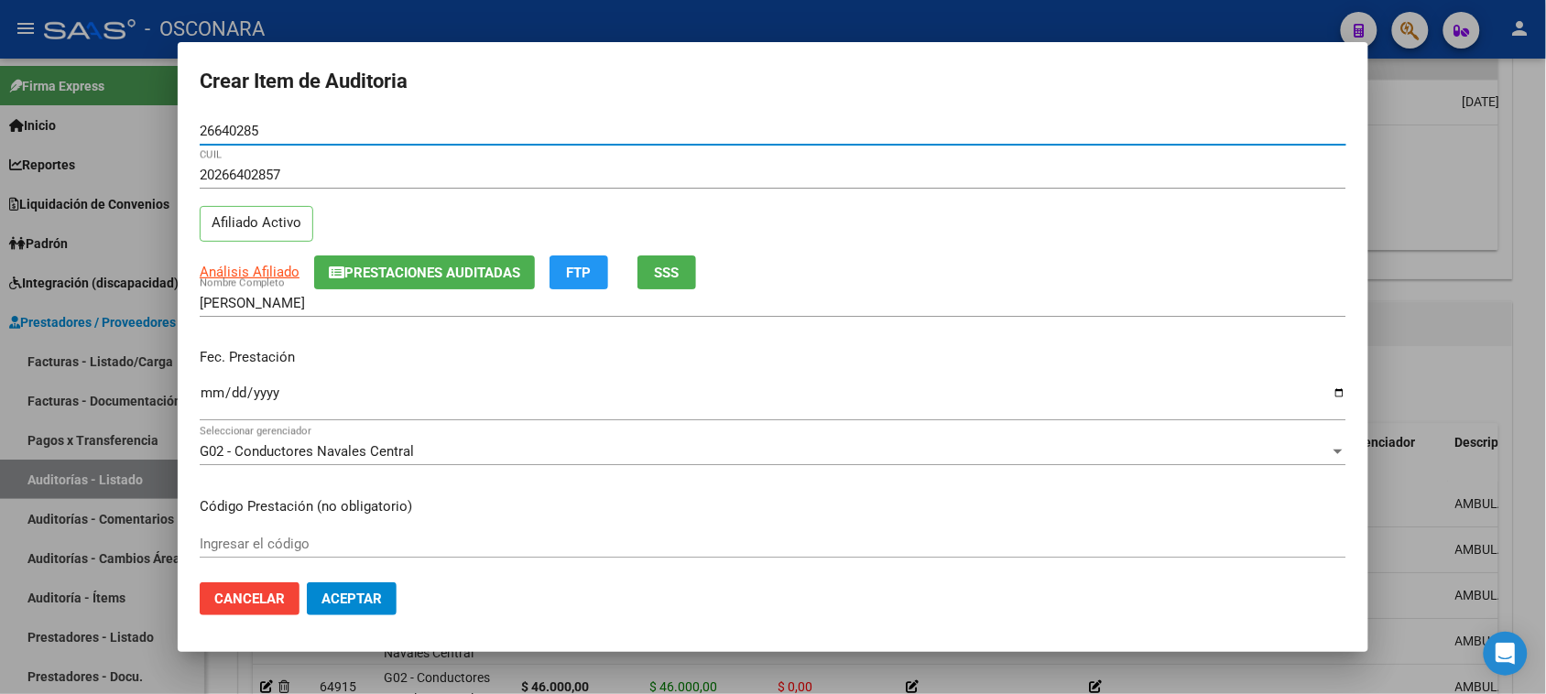
click at [207, 395] on input "Ingresar la fecha" at bounding box center [773, 400] width 1147 height 29
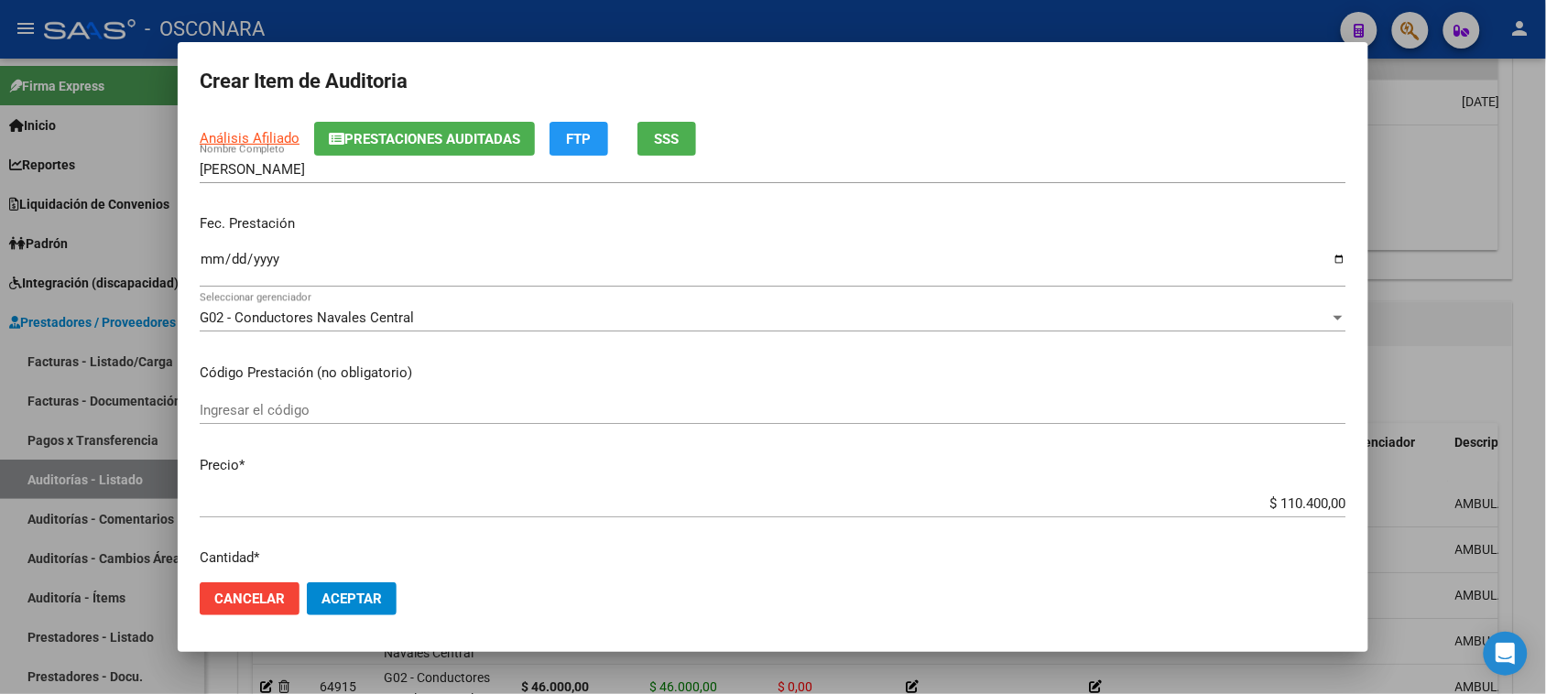
scroll to position [343, 0]
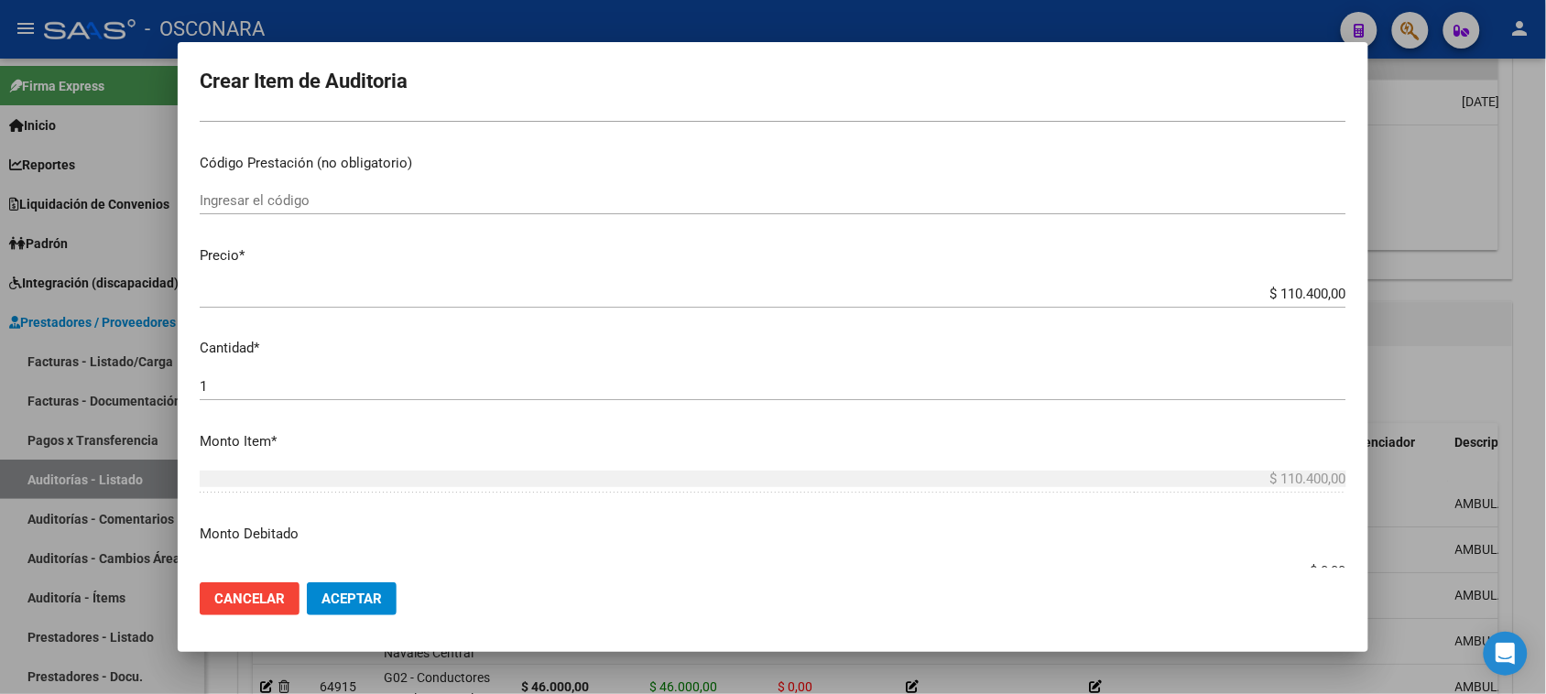
drag, startPoint x: 1264, startPoint y: 293, endPoint x: 1563, endPoint y: 225, distance: 306.2
click at [1545, 234] on html "menu - OSCONARA person Firma Express Inicio Calendario SSS Instructivos Contact…" at bounding box center [773, 347] width 1546 height 694
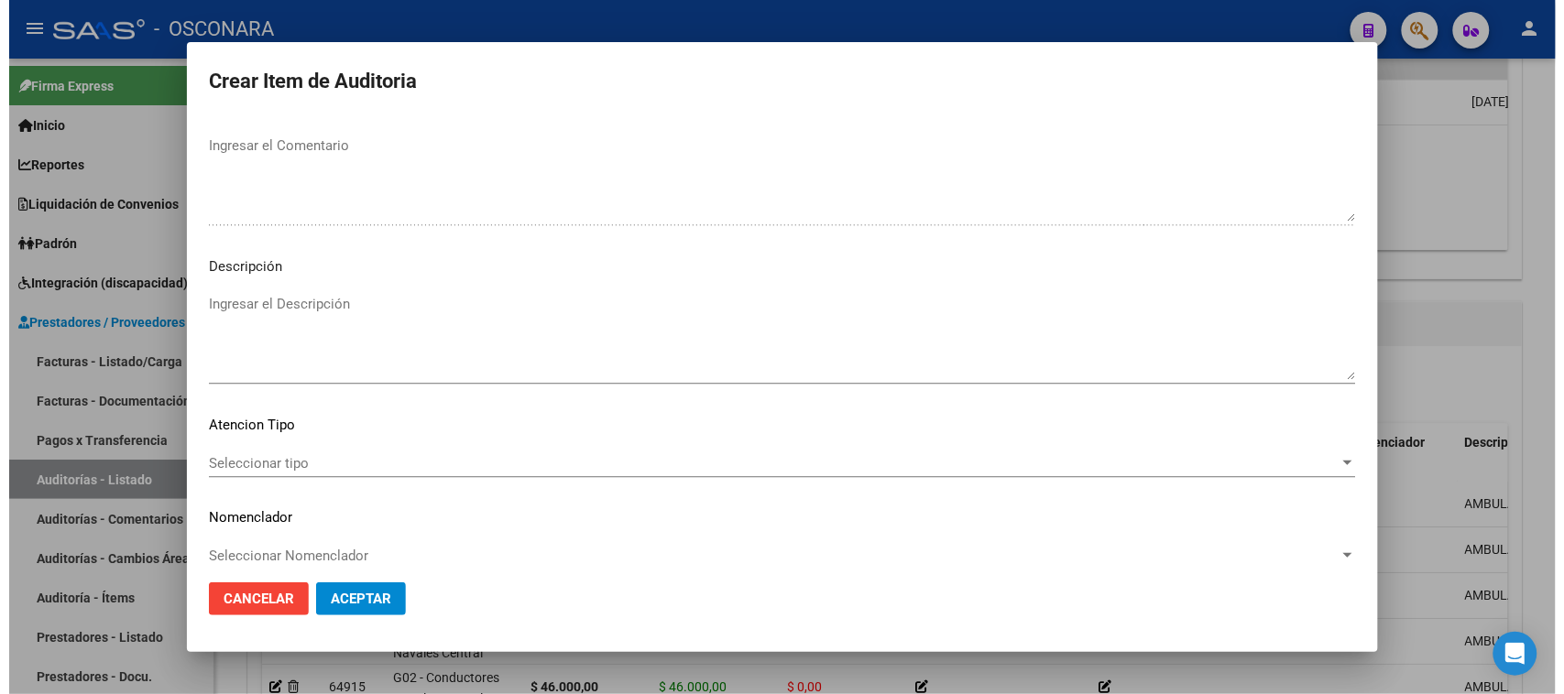
scroll to position [1196, 0]
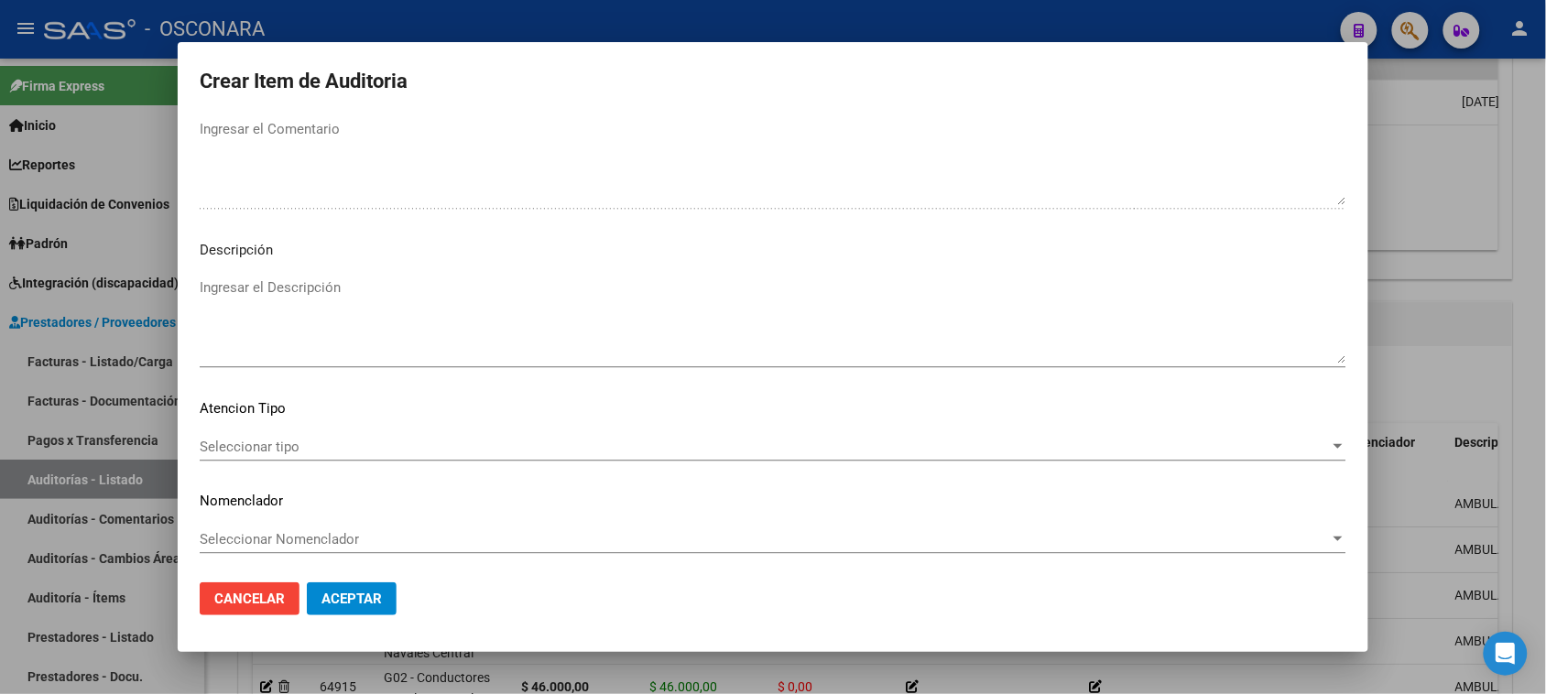
click at [287, 328] on textarea "Ingresar el Descripción" at bounding box center [773, 321] width 1147 height 86
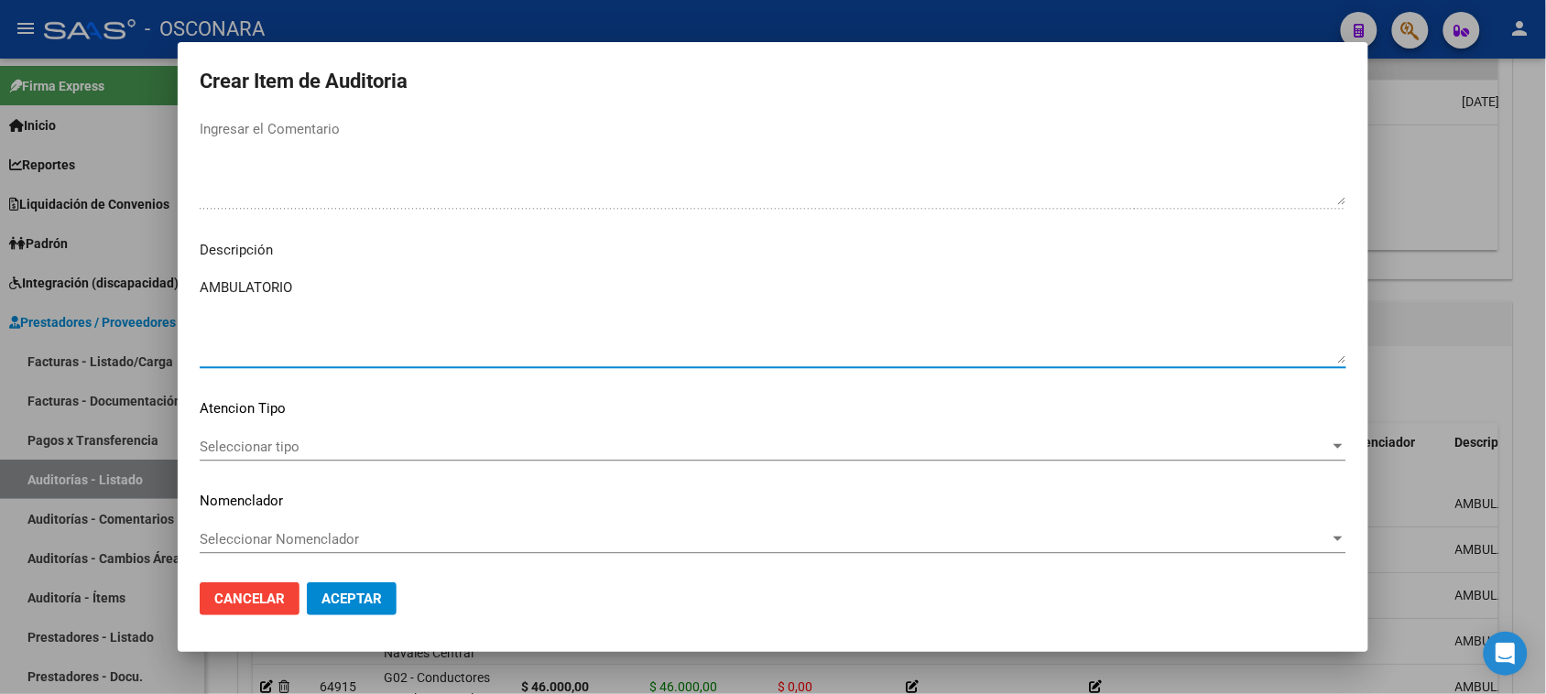
click at [256, 441] on span "Seleccionar tipo" at bounding box center [765, 447] width 1130 height 16
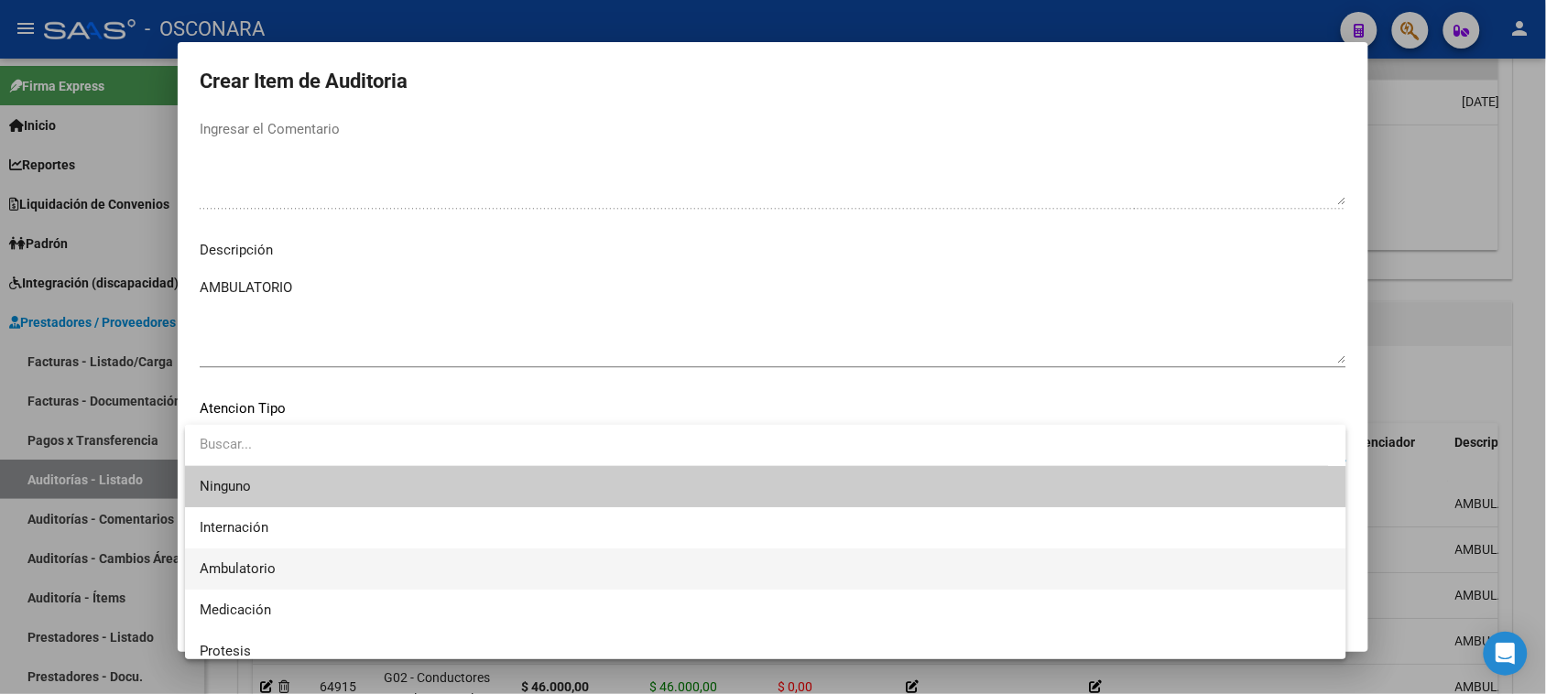
click at [280, 562] on span "Ambulatorio" at bounding box center [766, 569] width 1132 height 41
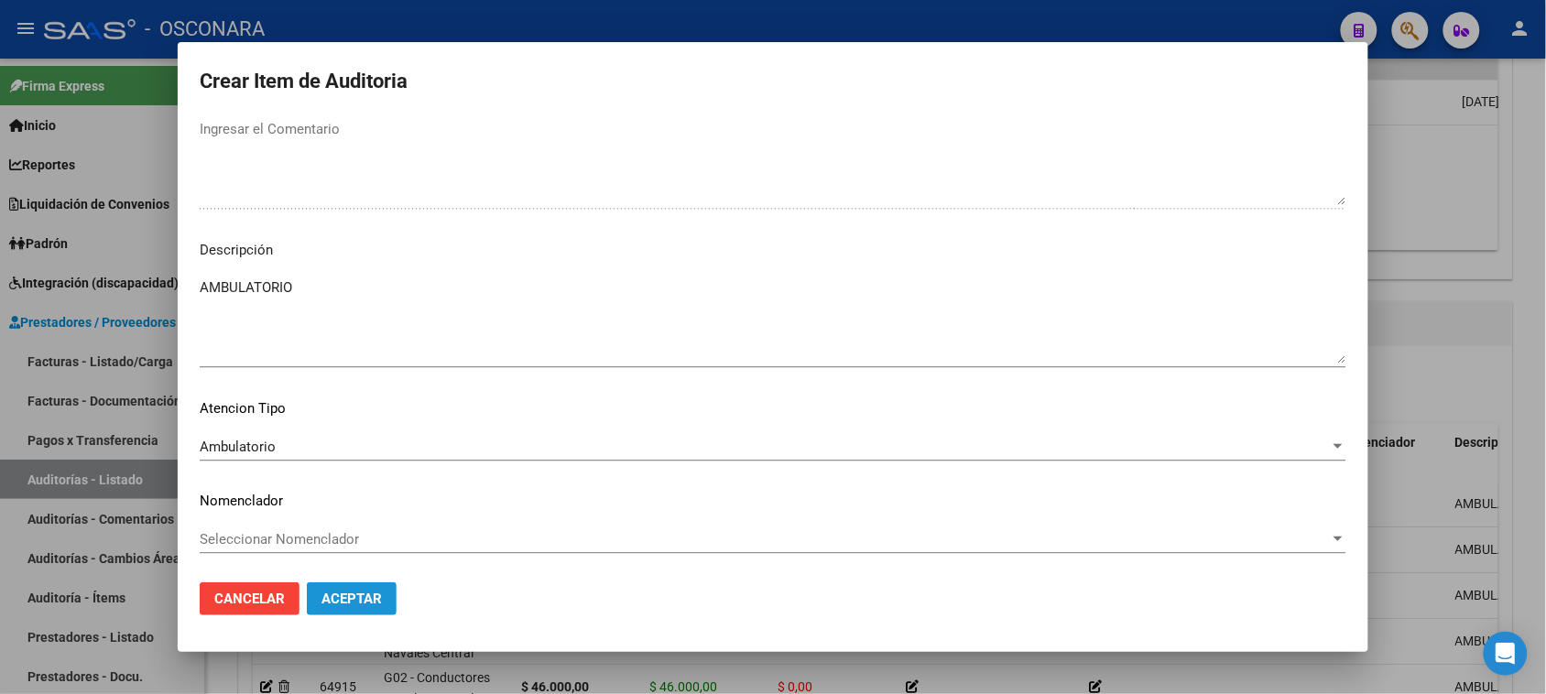
click at [335, 583] on button "Aceptar" at bounding box center [352, 599] width 90 height 33
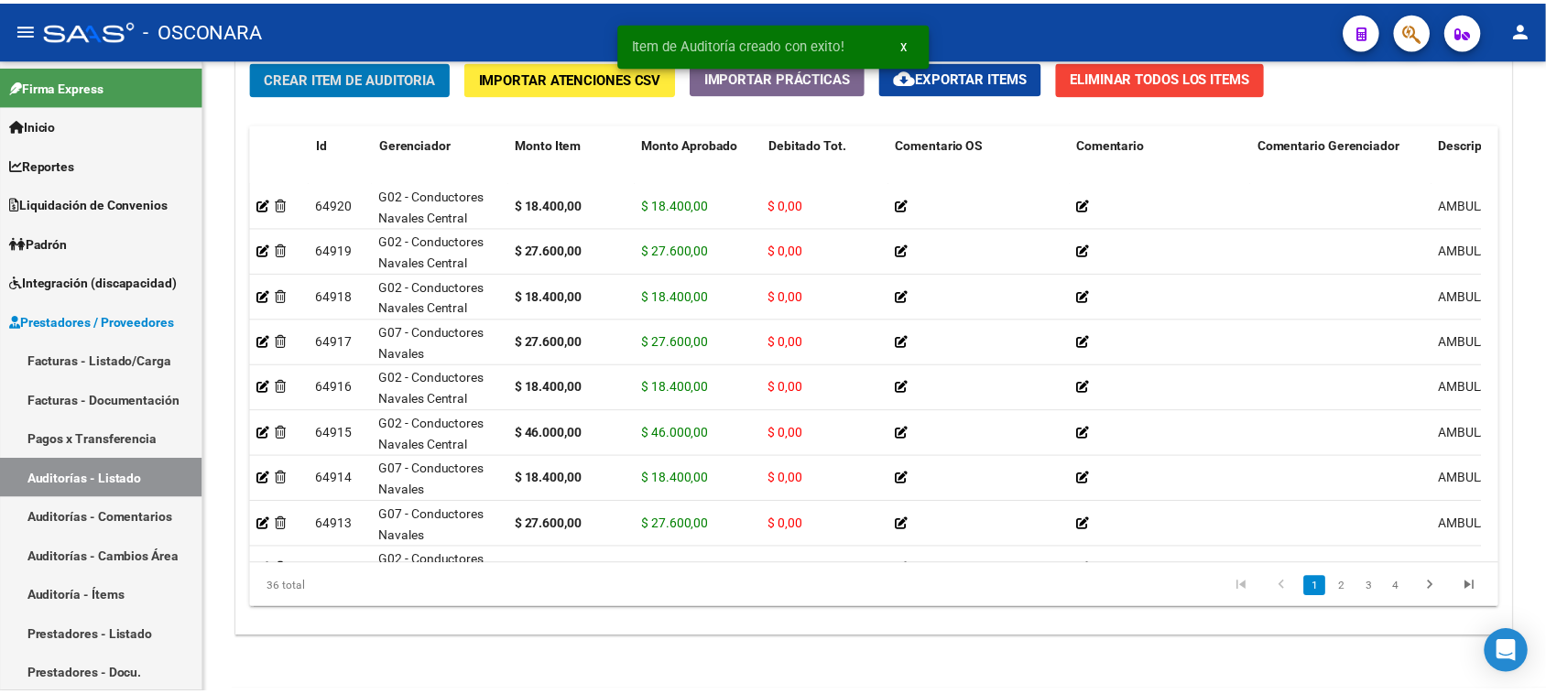
scroll to position [1092, 0]
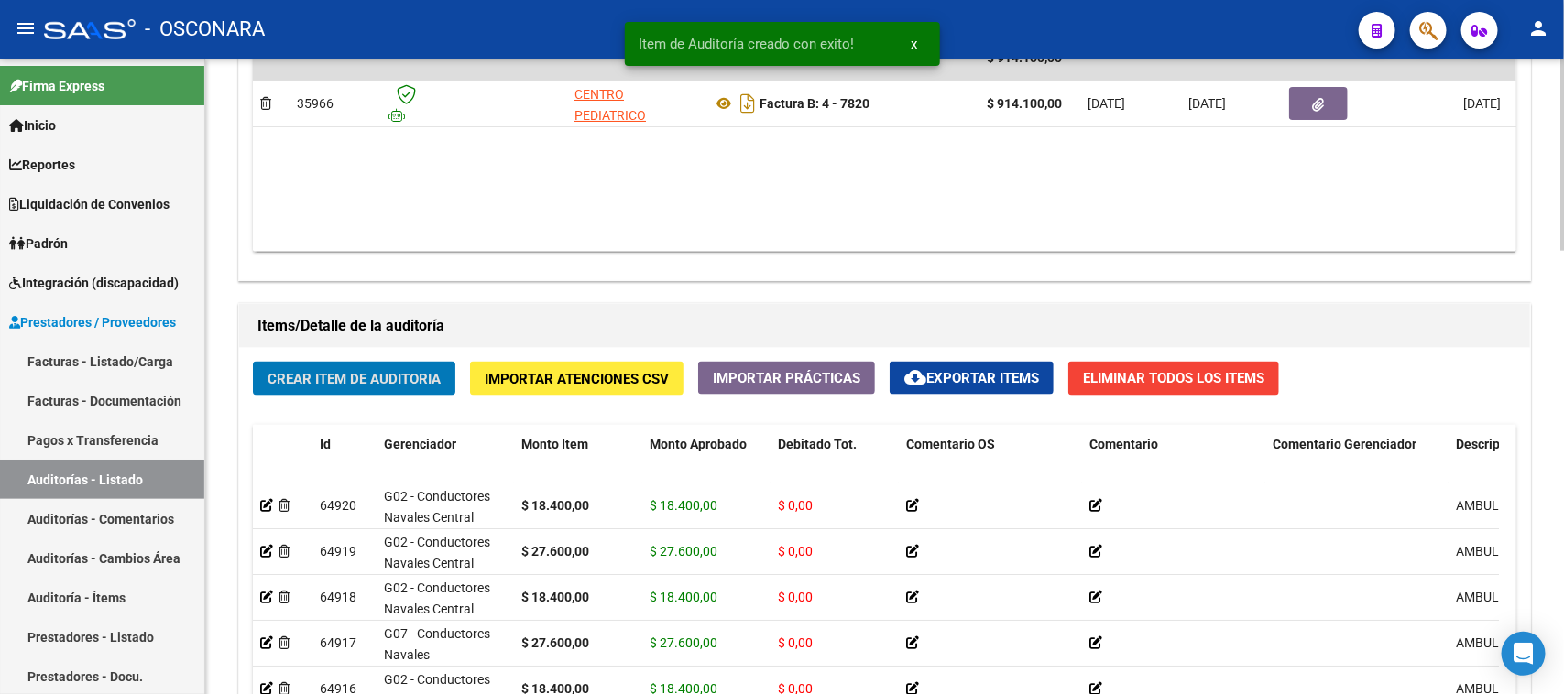
click at [385, 362] on button "Crear Item de Auditoria" at bounding box center [354, 379] width 202 height 34
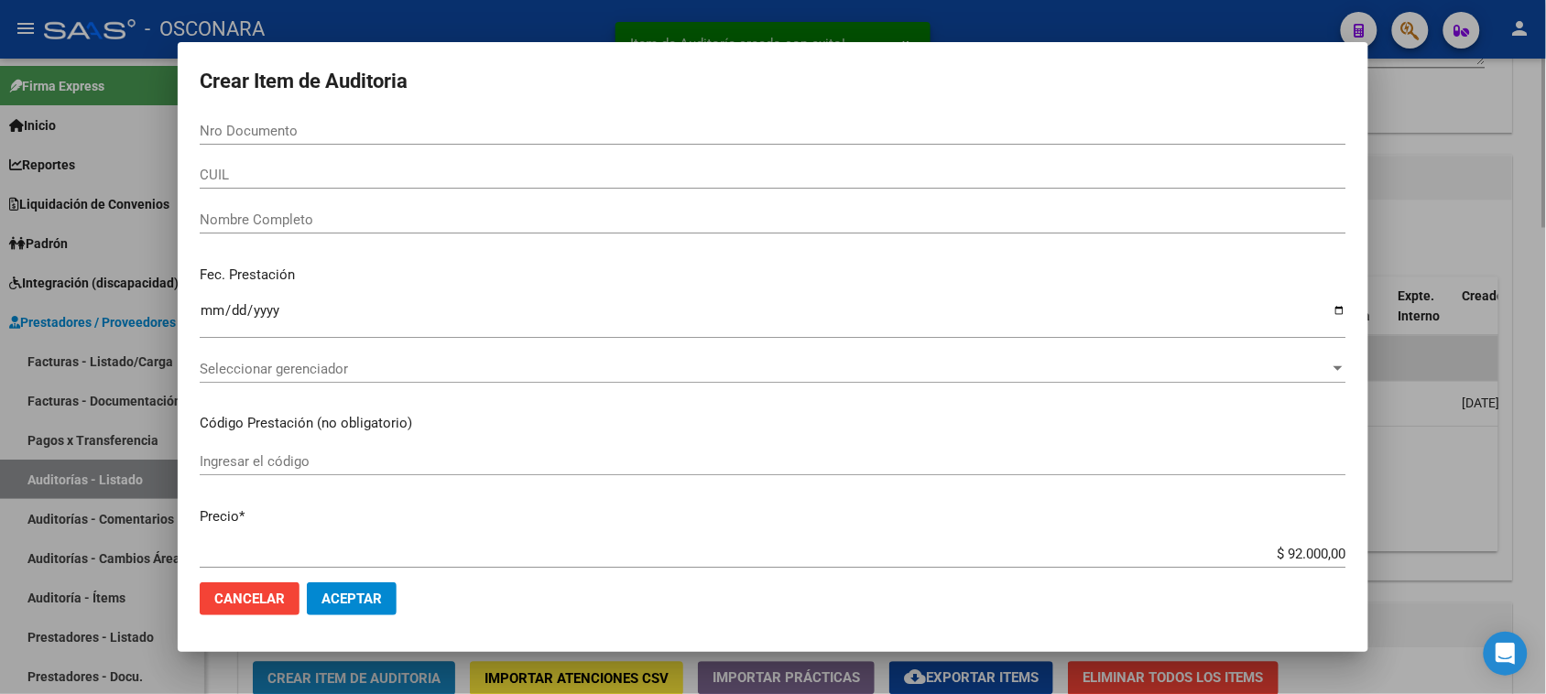
scroll to position [1393, 0]
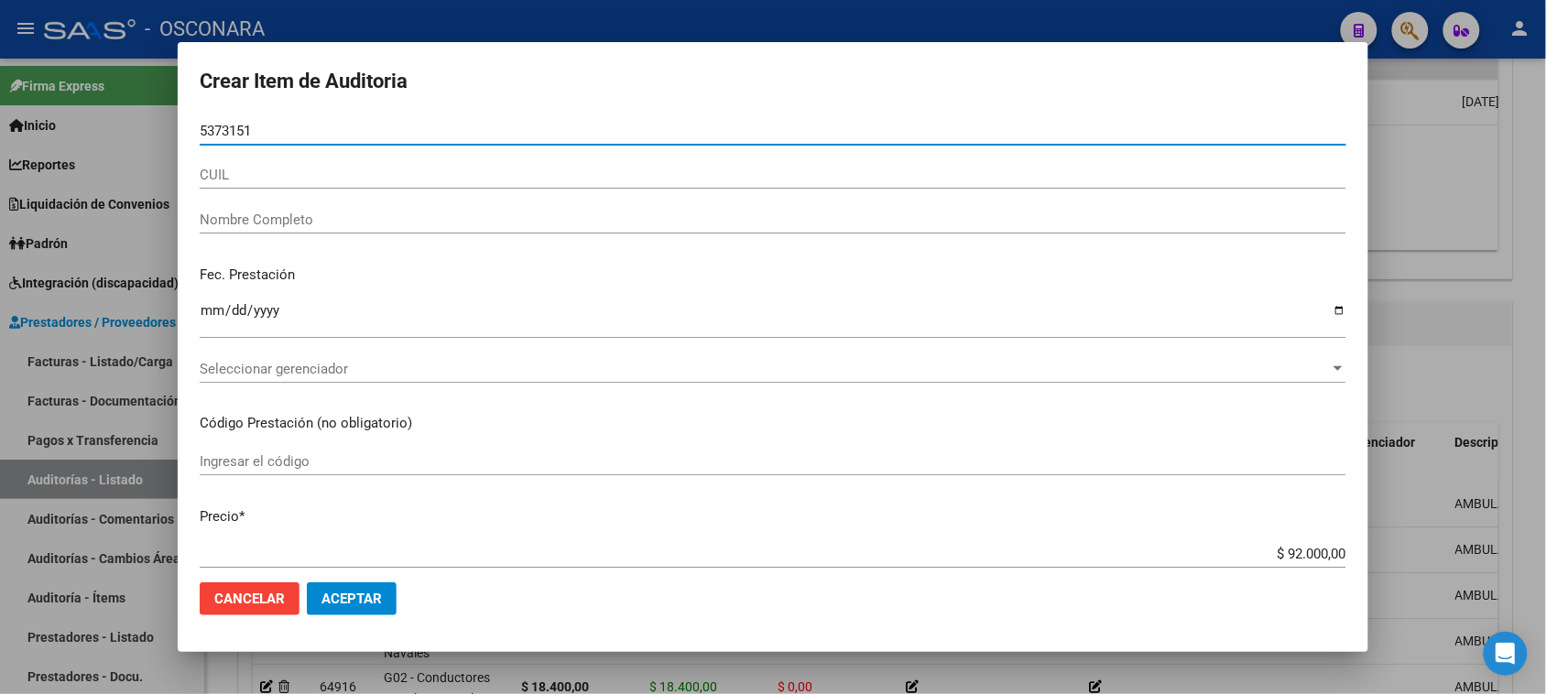
drag, startPoint x: 278, startPoint y: 126, endPoint x: 0, endPoint y: 152, distance: 278.7
click at [71, 144] on div "Crear Item de Auditoria 5373151 Nro Documento CUIL Nombre Completo Fec. Prestac…" at bounding box center [773, 347] width 1546 height 694
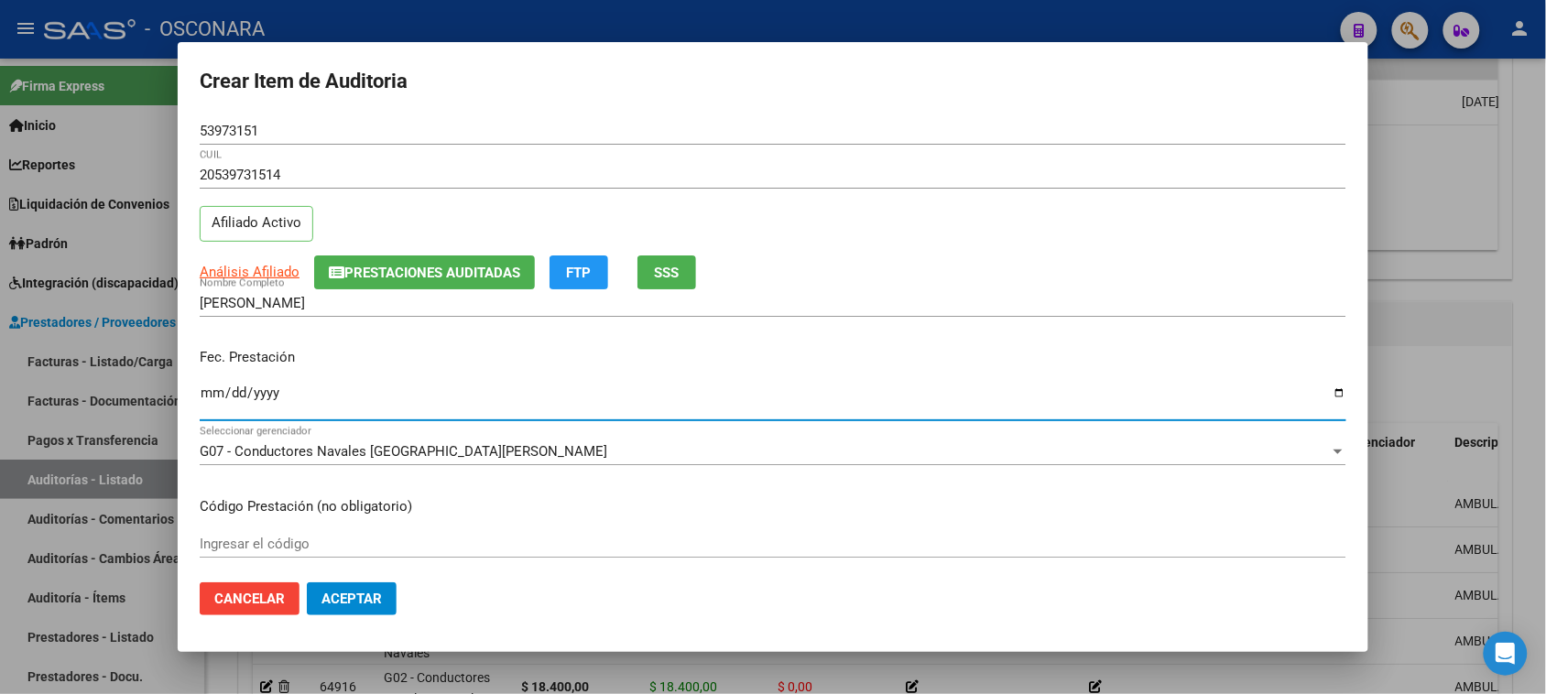
click at [211, 387] on input "Ingresar la fecha" at bounding box center [773, 400] width 1147 height 29
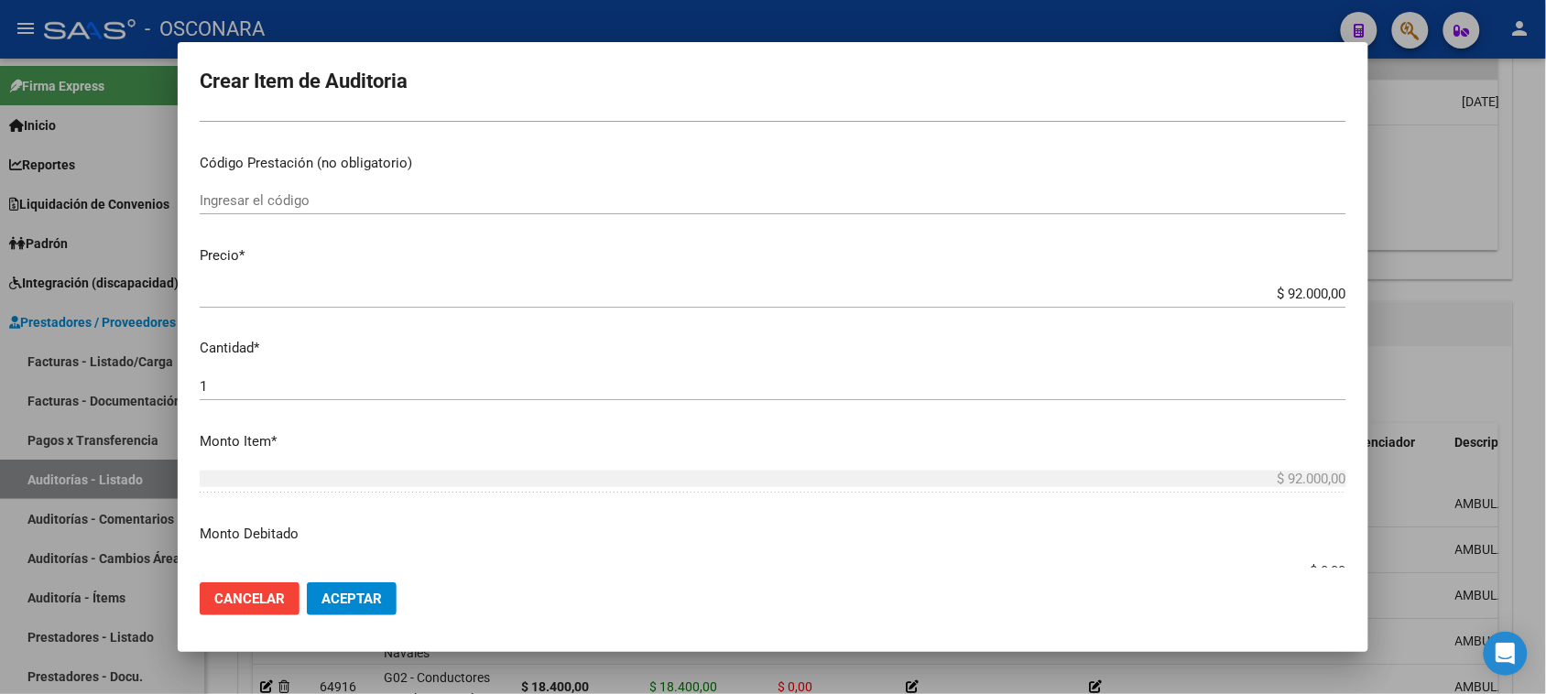
drag, startPoint x: 1271, startPoint y: 291, endPoint x: 1563, endPoint y: 209, distance: 302.7
click at [1545, 234] on html "menu - OSCONARA person Firma Express Inicio Calendario SSS Instructivos Contact…" at bounding box center [773, 347] width 1546 height 694
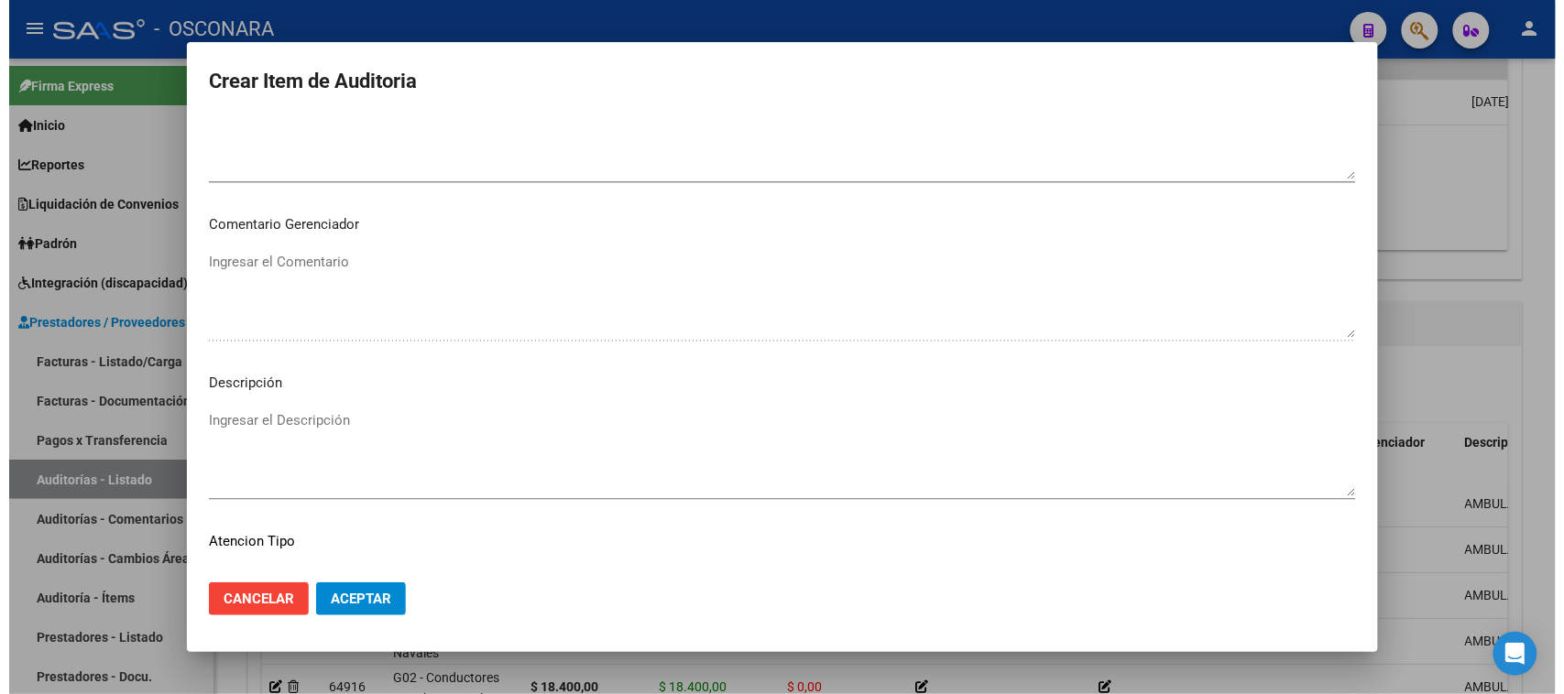
scroll to position [1196, 0]
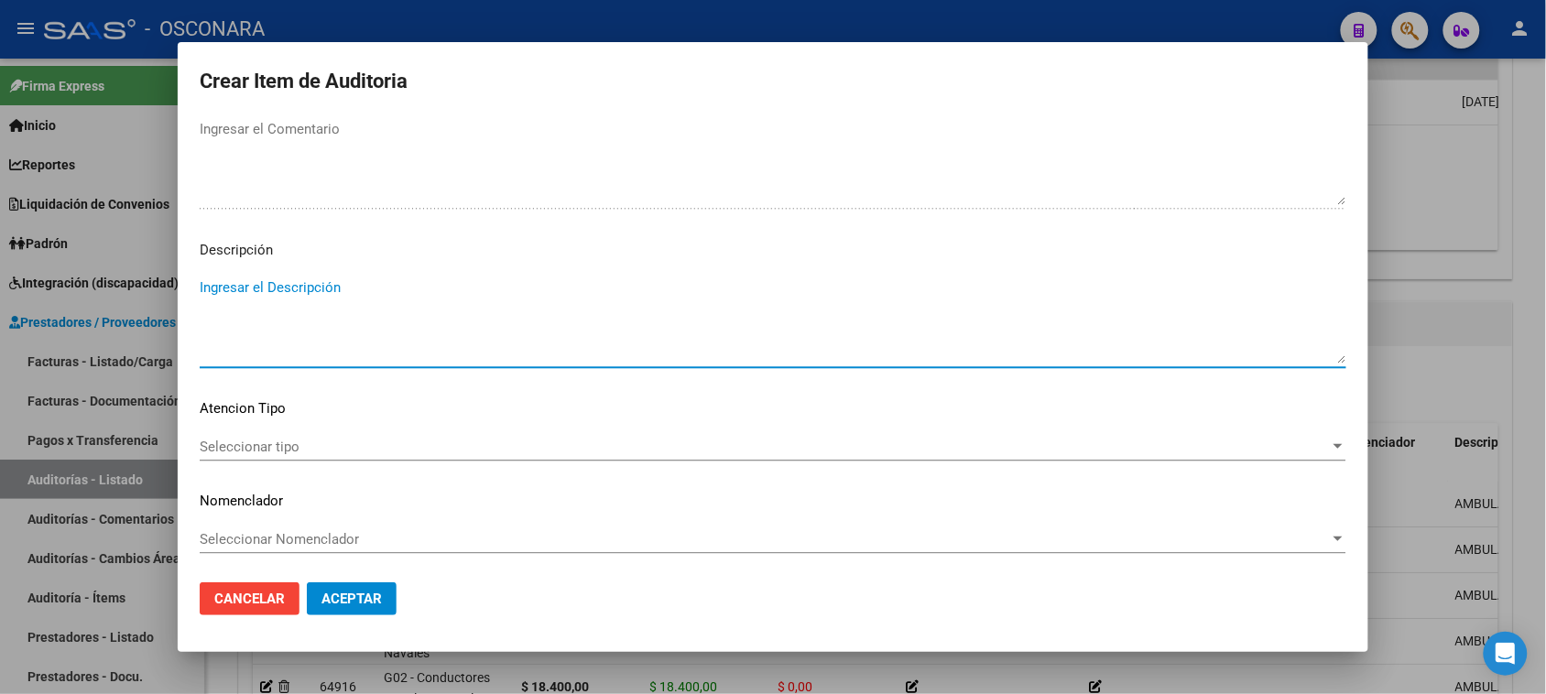
click at [295, 303] on textarea "Ingresar el Descripción" at bounding box center [773, 321] width 1147 height 86
click at [245, 444] on span "Seleccionar tipo" at bounding box center [765, 447] width 1130 height 16
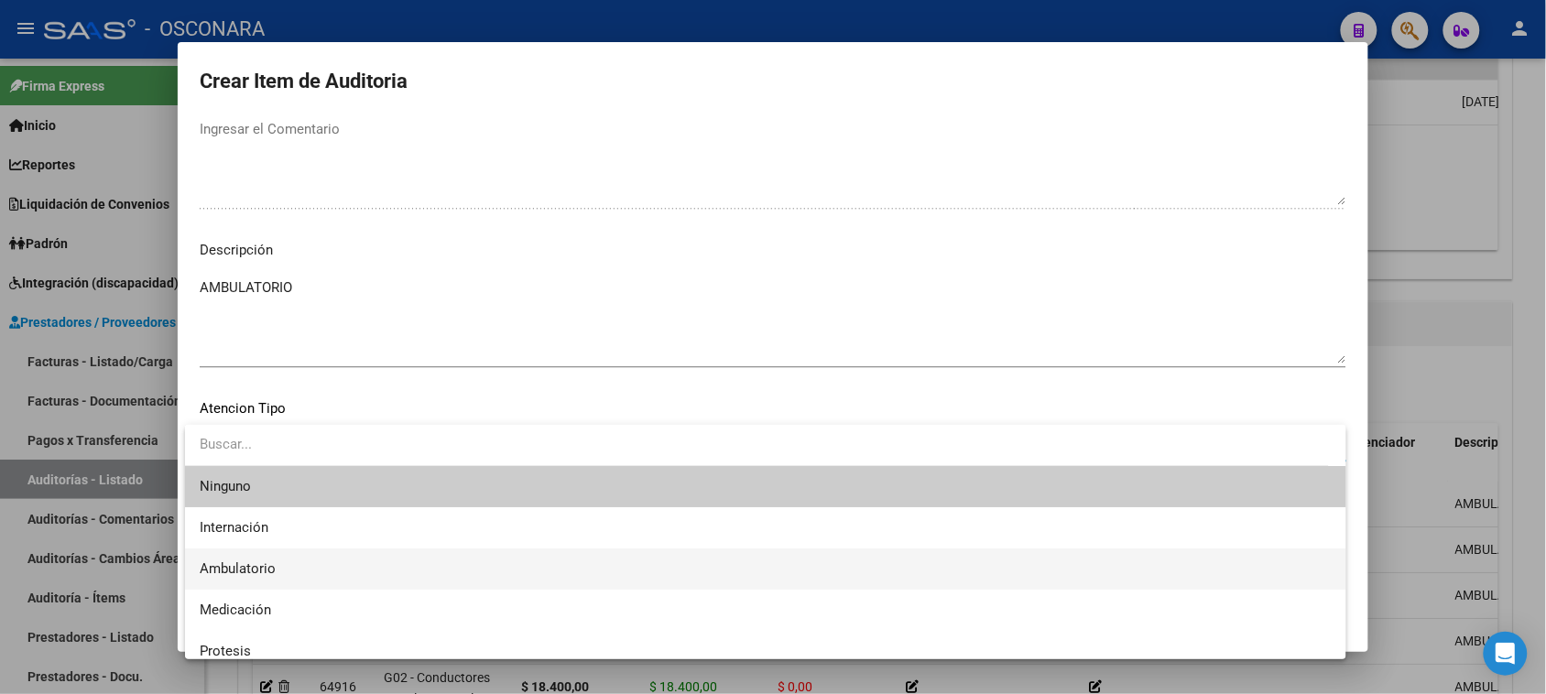
click at [268, 560] on span "Ambulatorio" at bounding box center [766, 569] width 1132 height 41
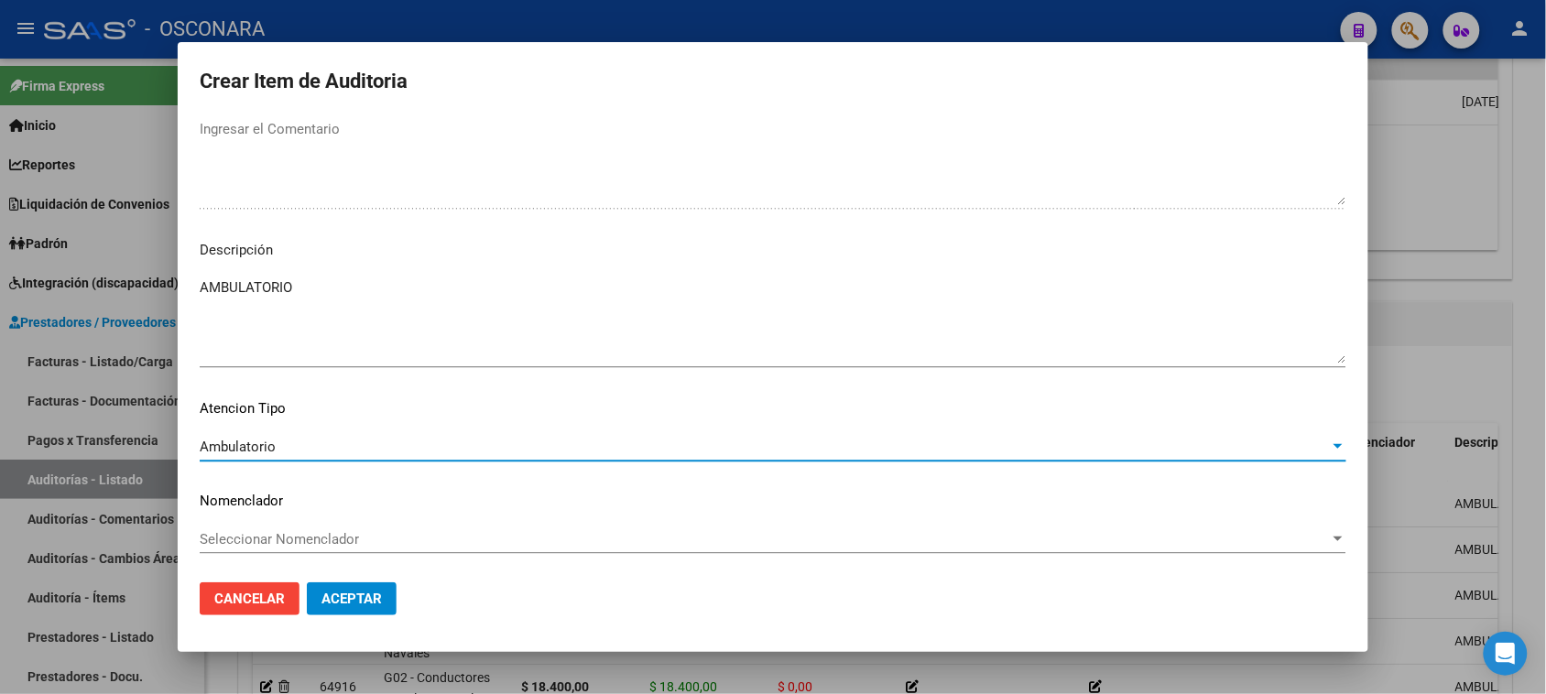
click at [336, 601] on span "Aceptar" at bounding box center [352, 599] width 60 height 16
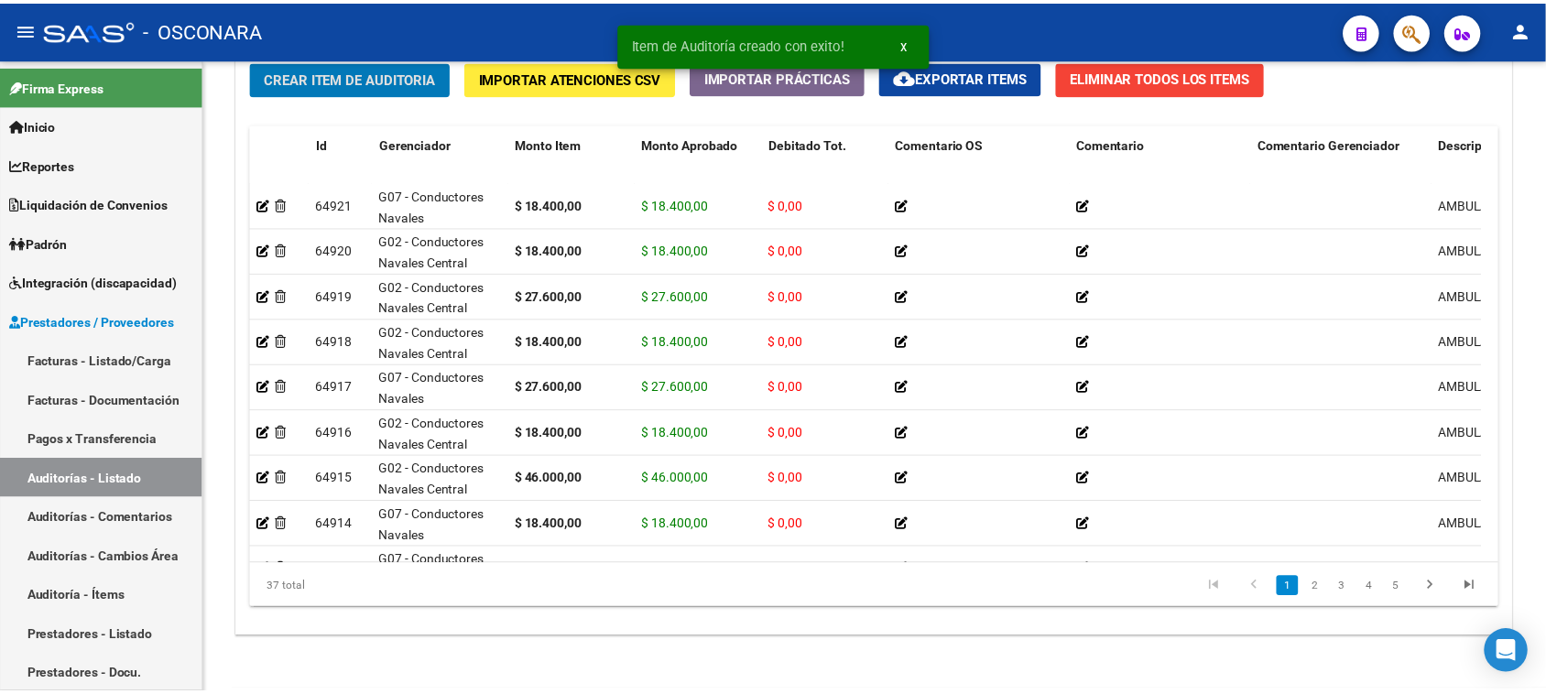
scroll to position [1092, 0]
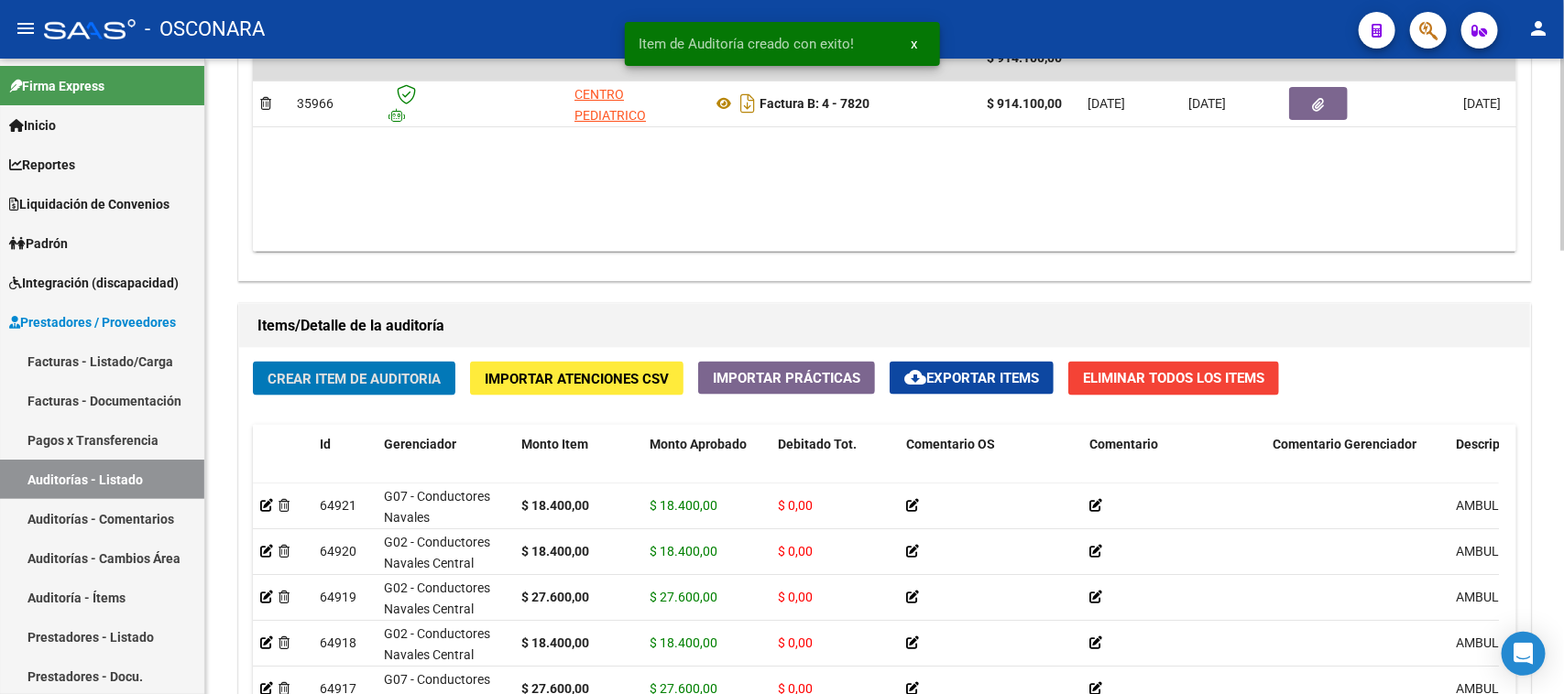
click at [357, 374] on span "Crear Item de Auditoria" at bounding box center [353, 379] width 173 height 16
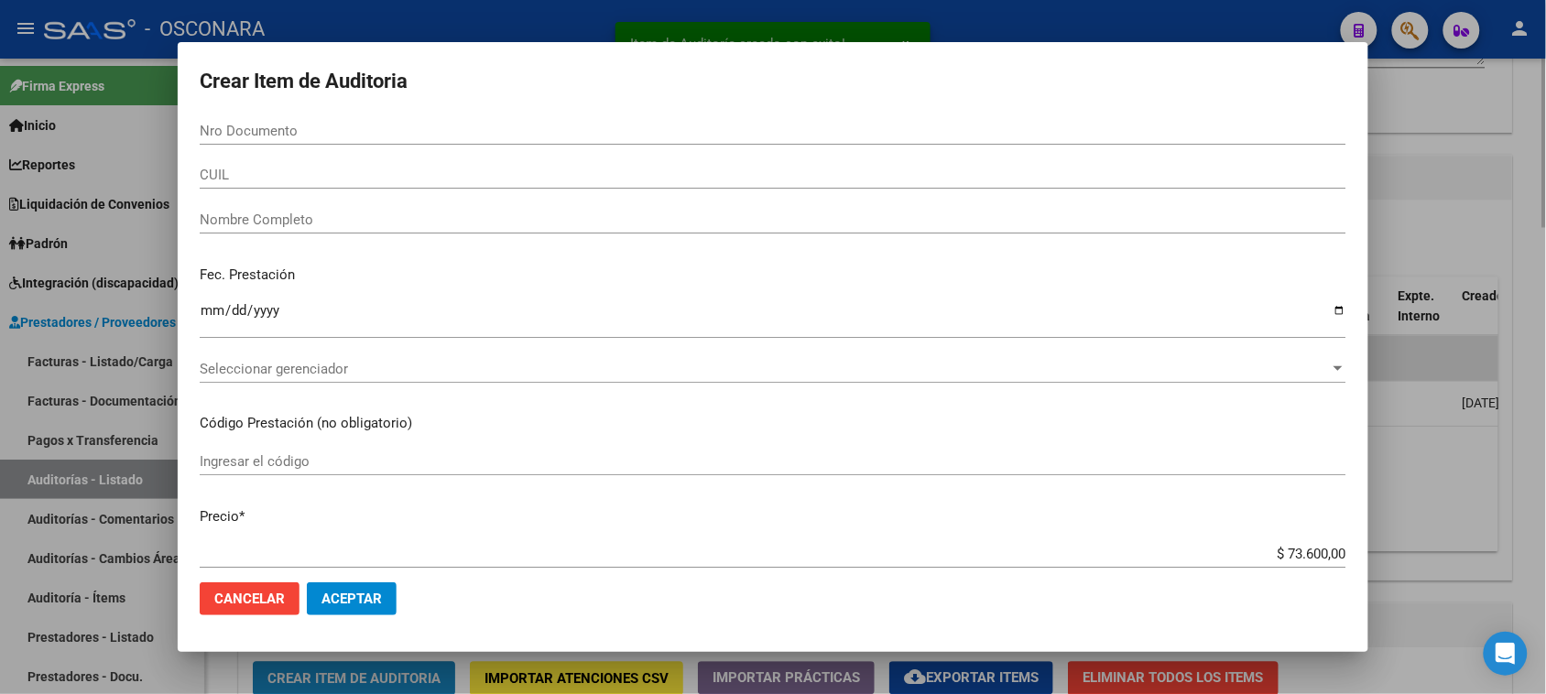
scroll to position [1393, 0]
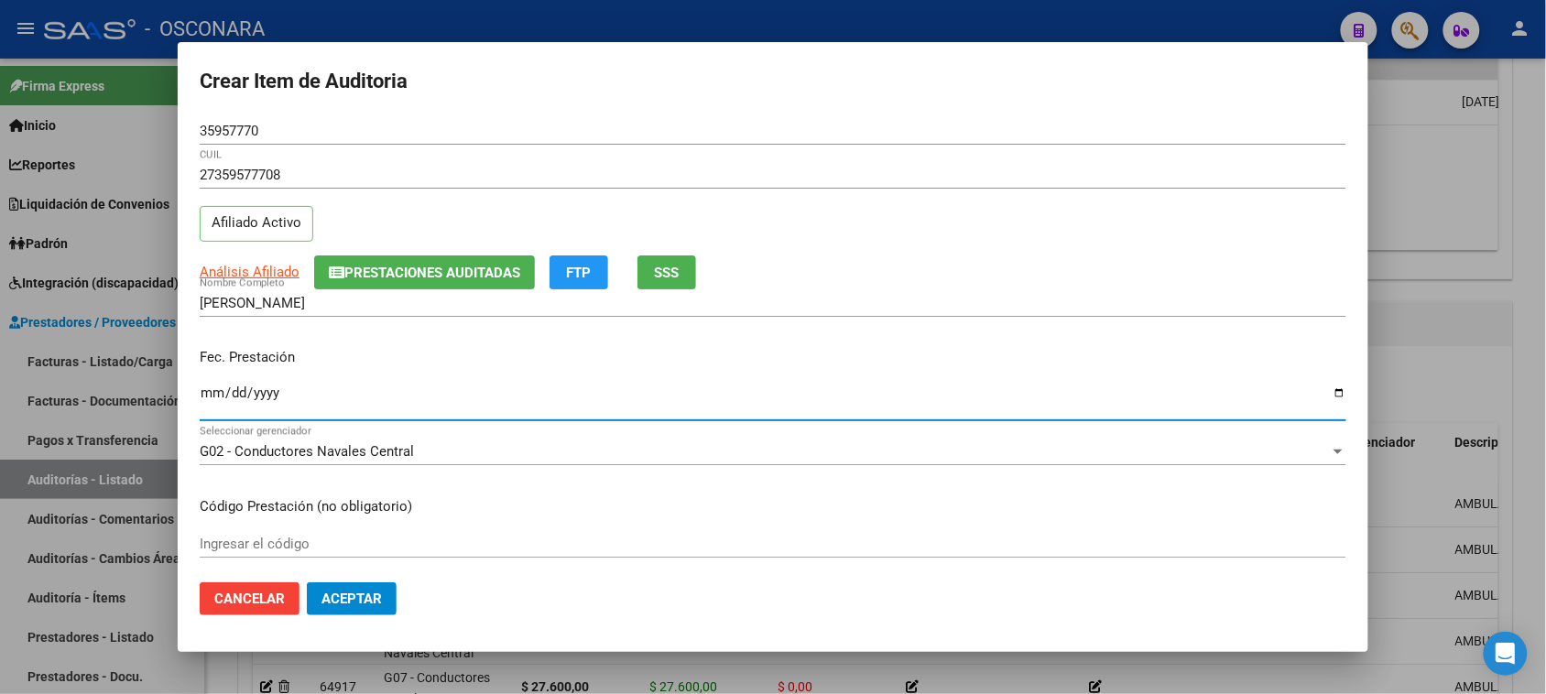
click at [200, 399] on input "Ingresar la fecha" at bounding box center [773, 400] width 1147 height 29
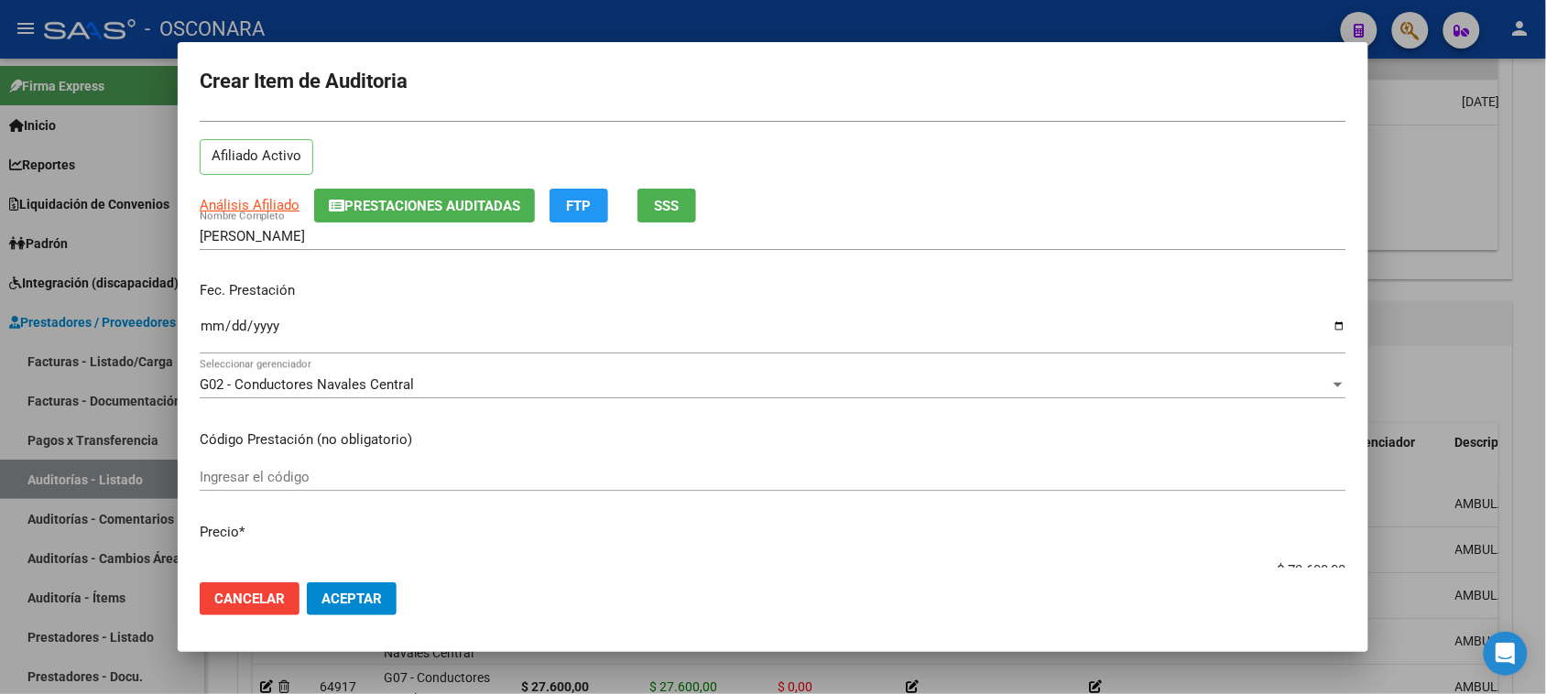
scroll to position [114, 0]
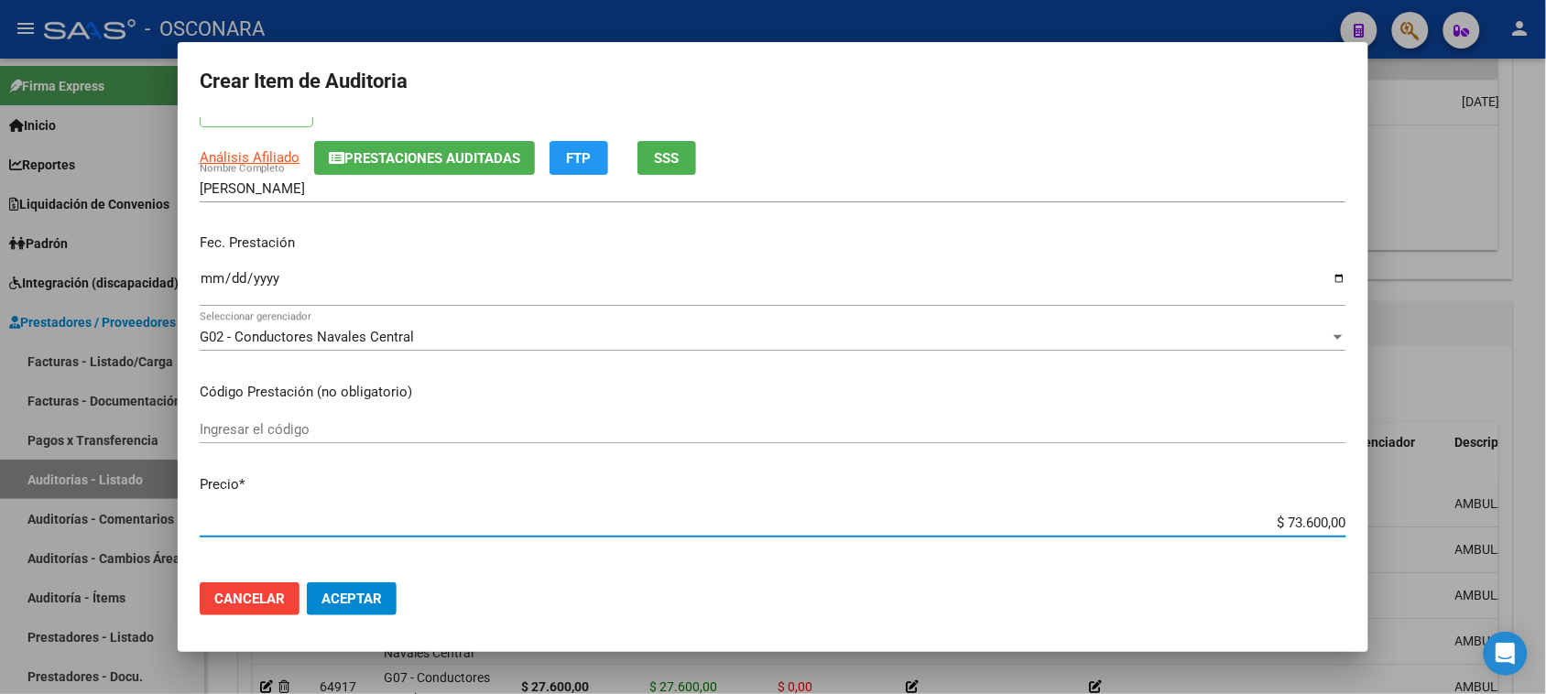
drag, startPoint x: 1270, startPoint y: 522, endPoint x: 1563, endPoint y: 473, distance: 296.4
click at [1545, 493] on html "menu - OSCONARA person Firma Express Inicio Calendario SSS Instructivos Contact…" at bounding box center [773, 347] width 1546 height 694
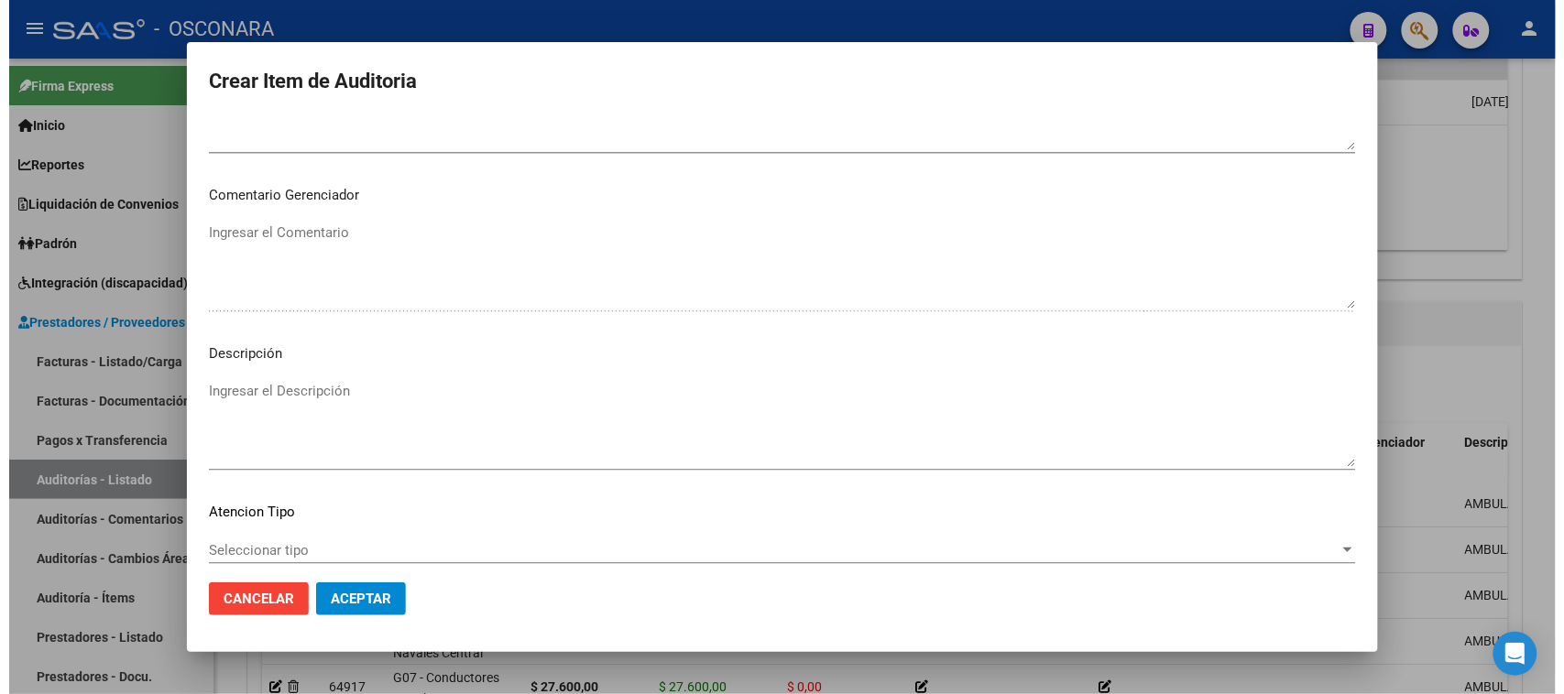
scroll to position [1196, 0]
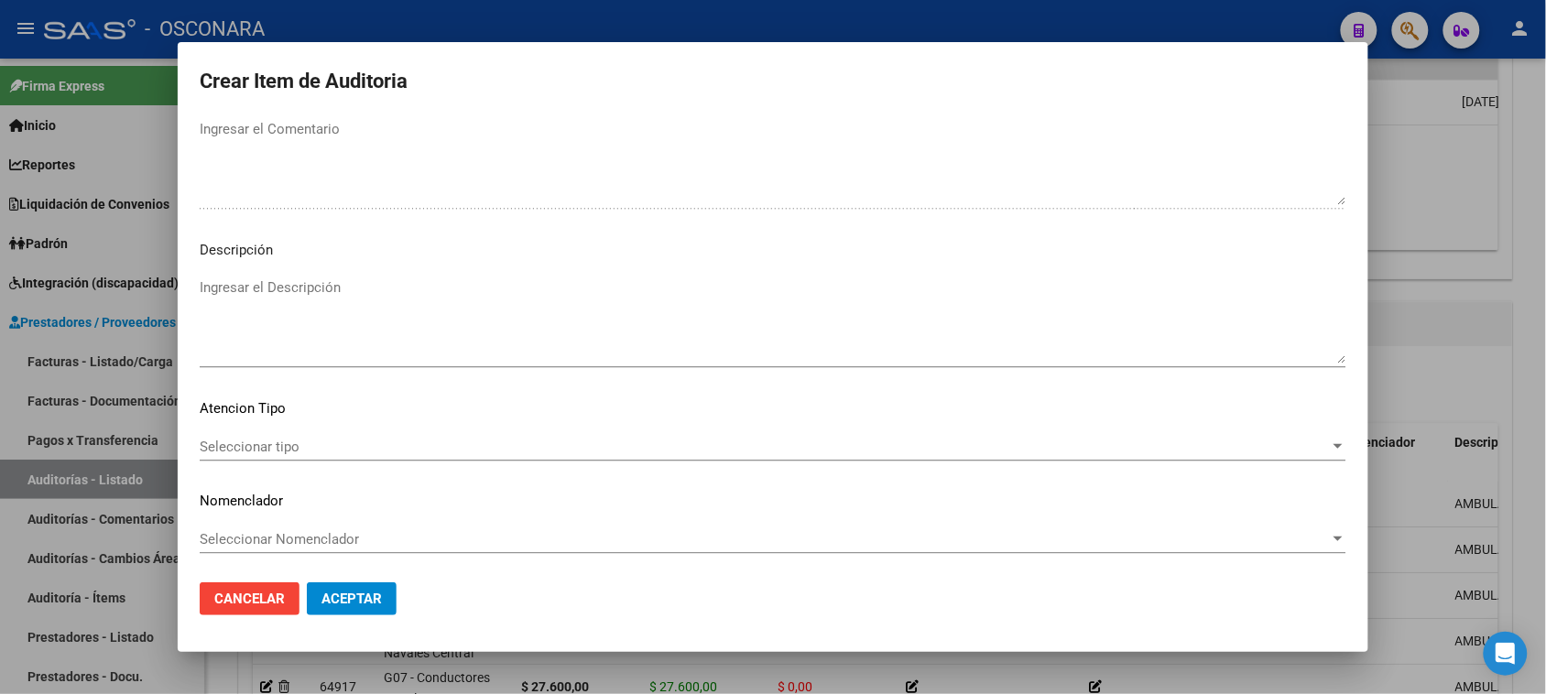
click at [266, 341] on textarea "Ingresar el Descripción" at bounding box center [773, 321] width 1147 height 86
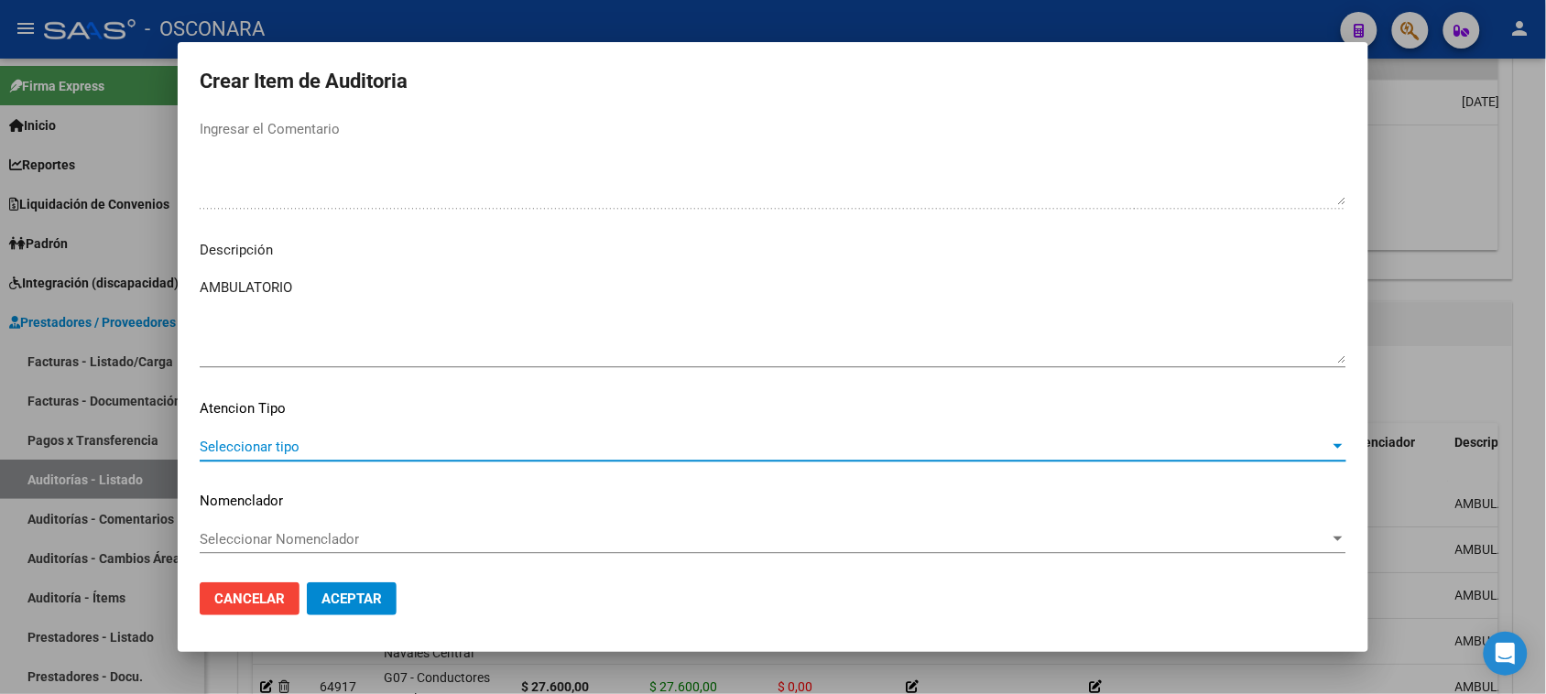
click at [208, 447] on span "Seleccionar tipo" at bounding box center [765, 447] width 1130 height 16
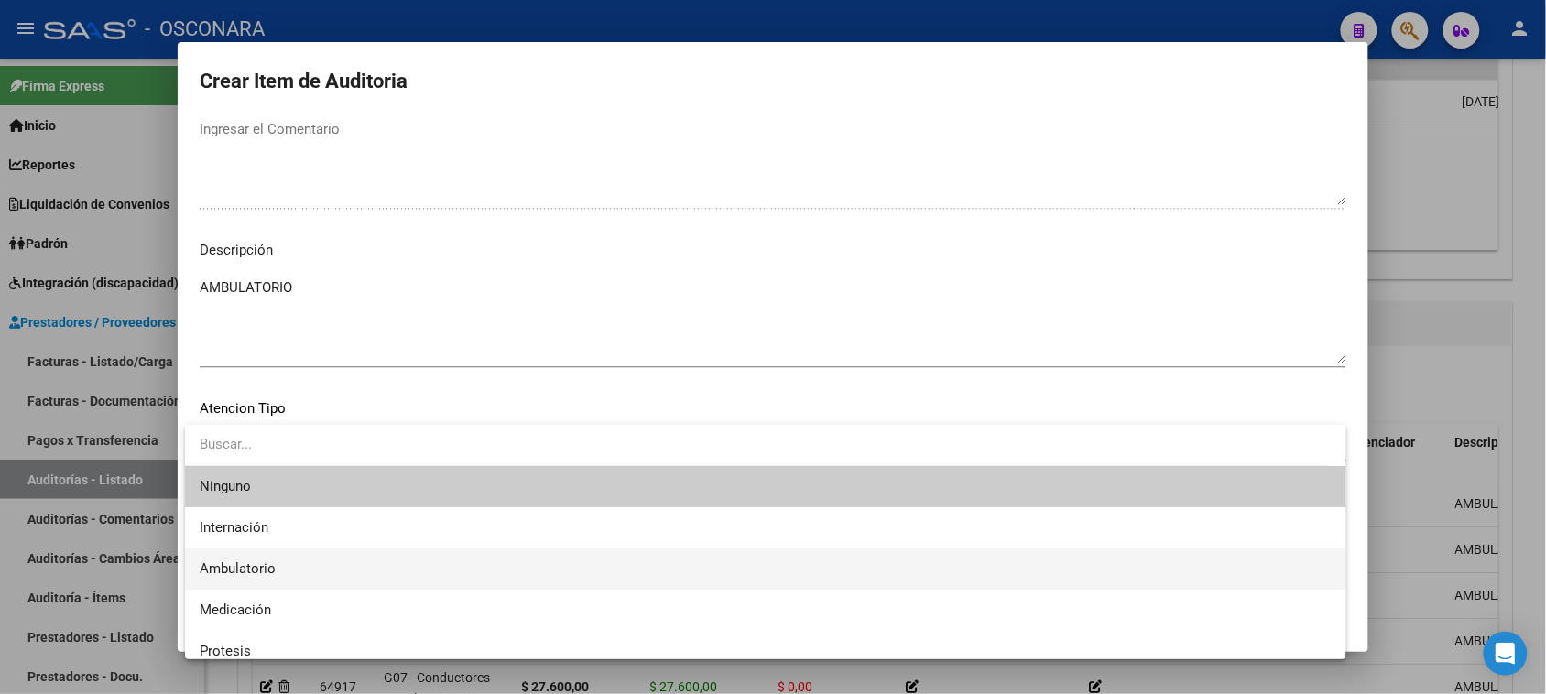
click at [212, 564] on span "Ambulatorio" at bounding box center [238, 569] width 76 height 16
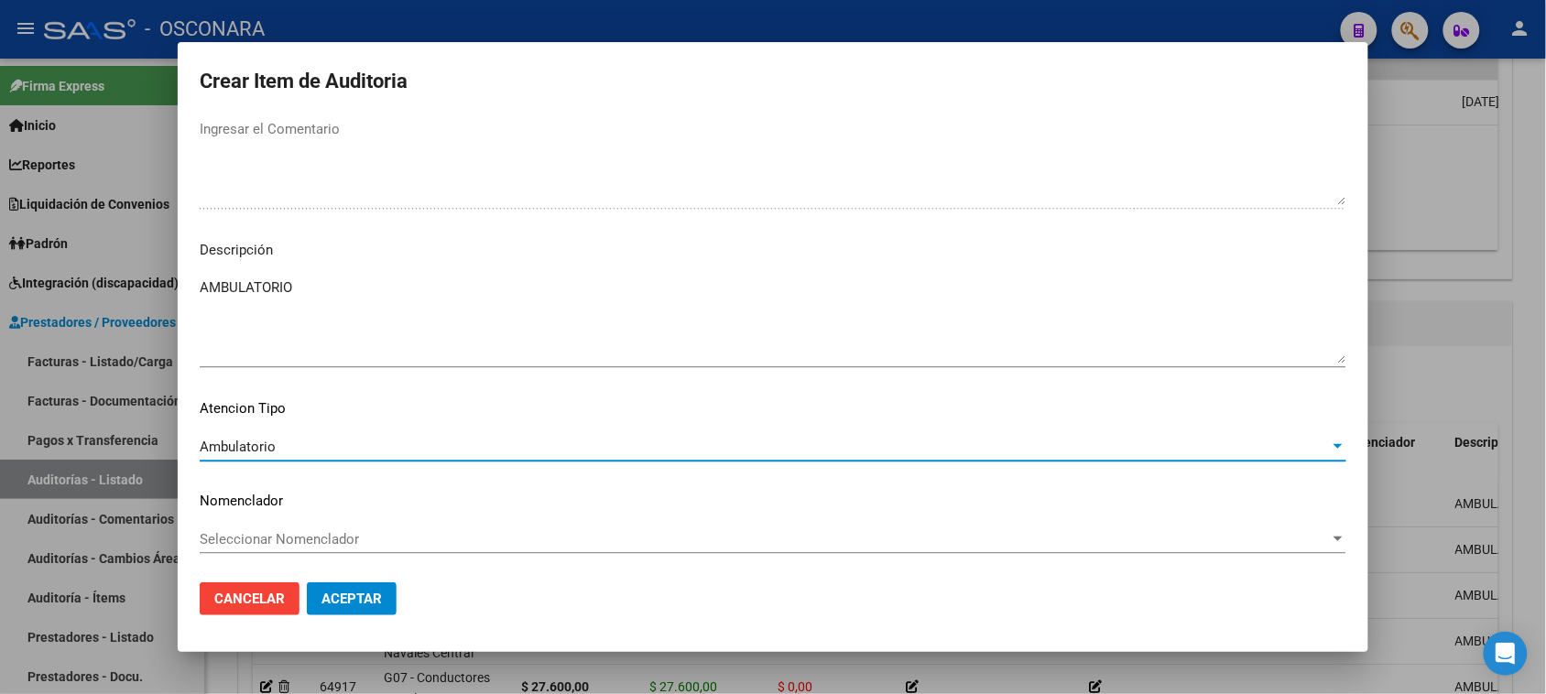
click at [325, 602] on span "Aceptar" at bounding box center [352, 599] width 60 height 16
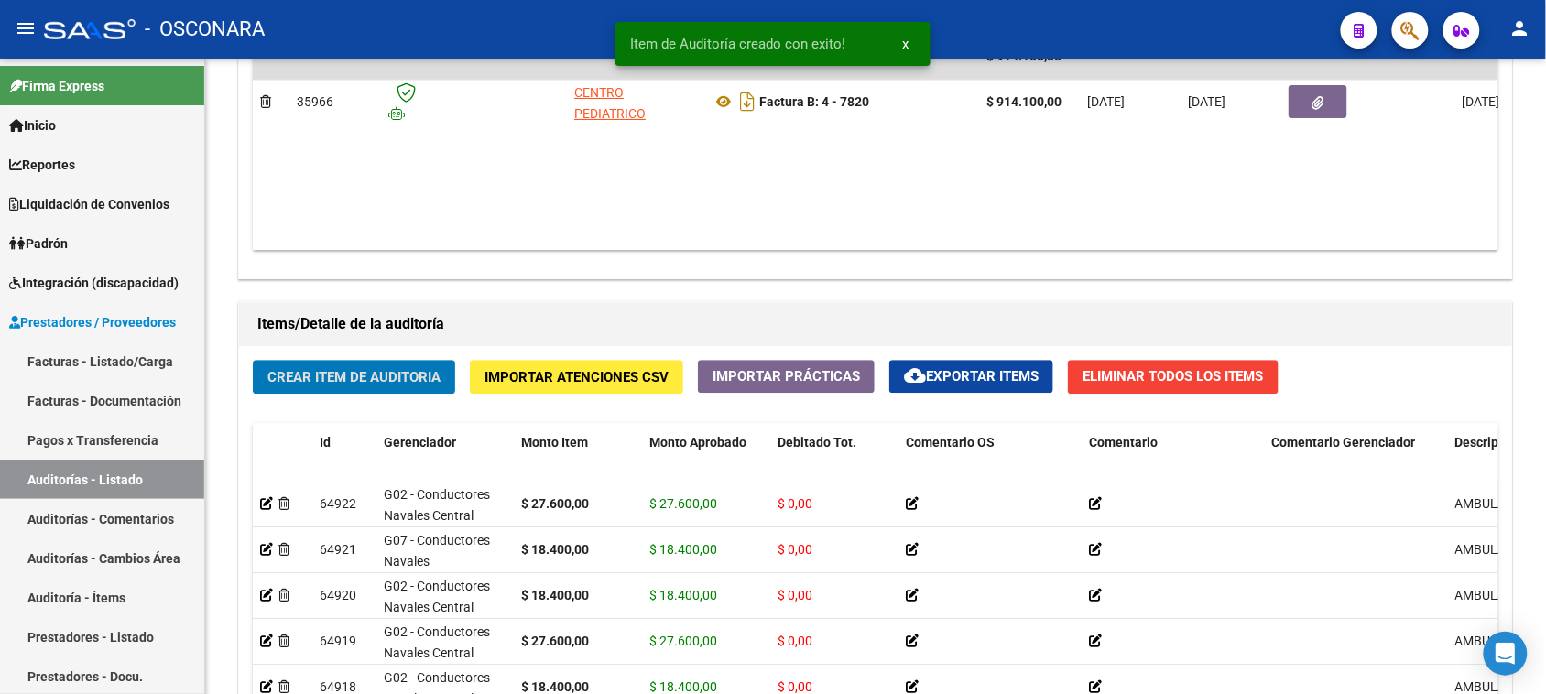
scroll to position [1092, 0]
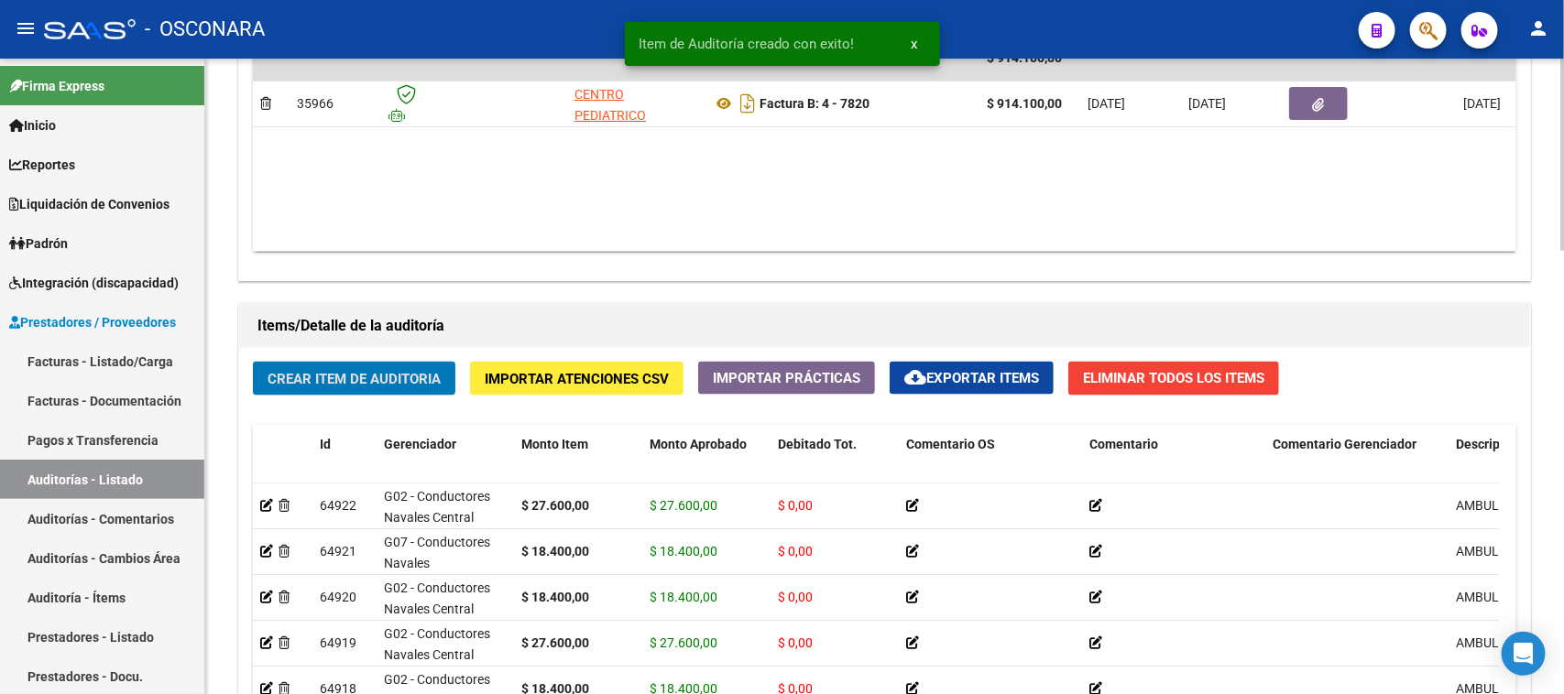
click at [385, 385] on button "Crear Item de Auditoria" at bounding box center [354, 379] width 202 height 34
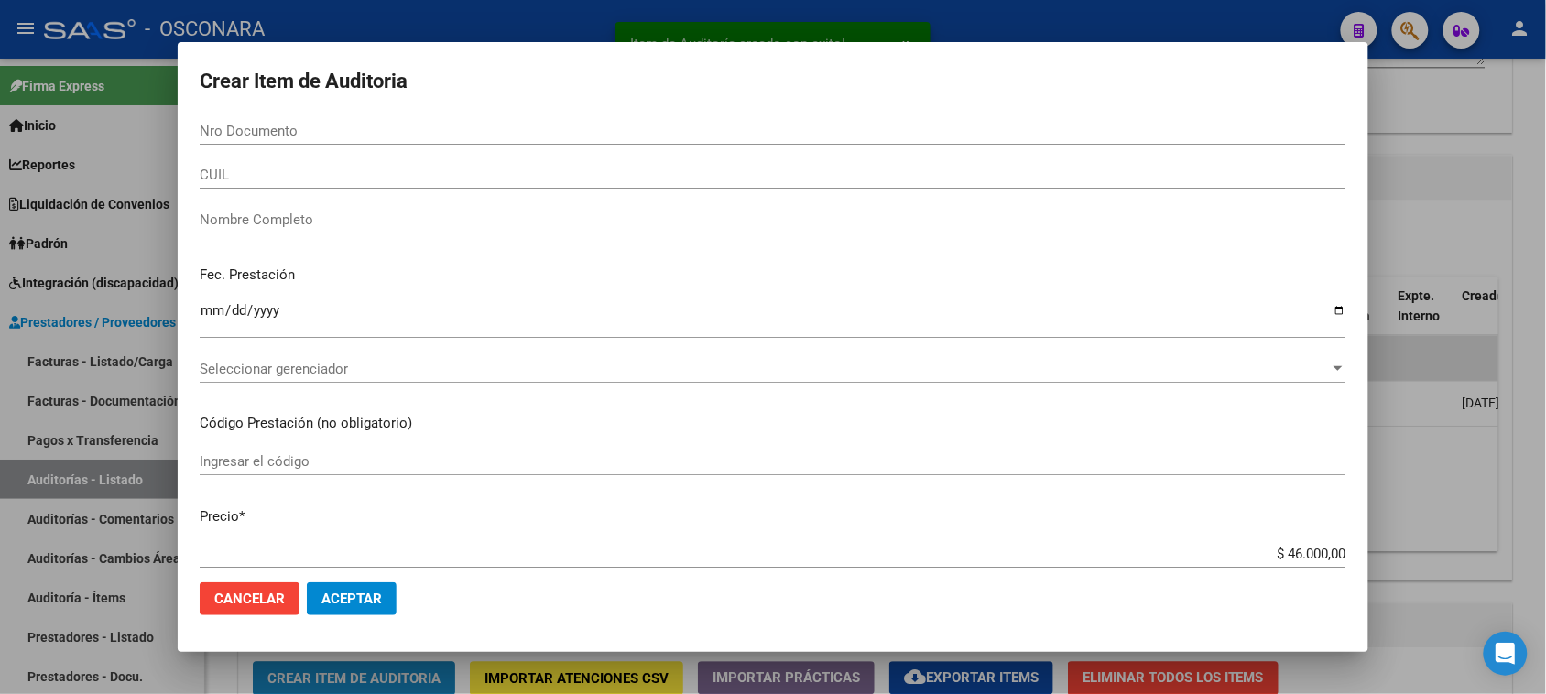
scroll to position [1393, 0]
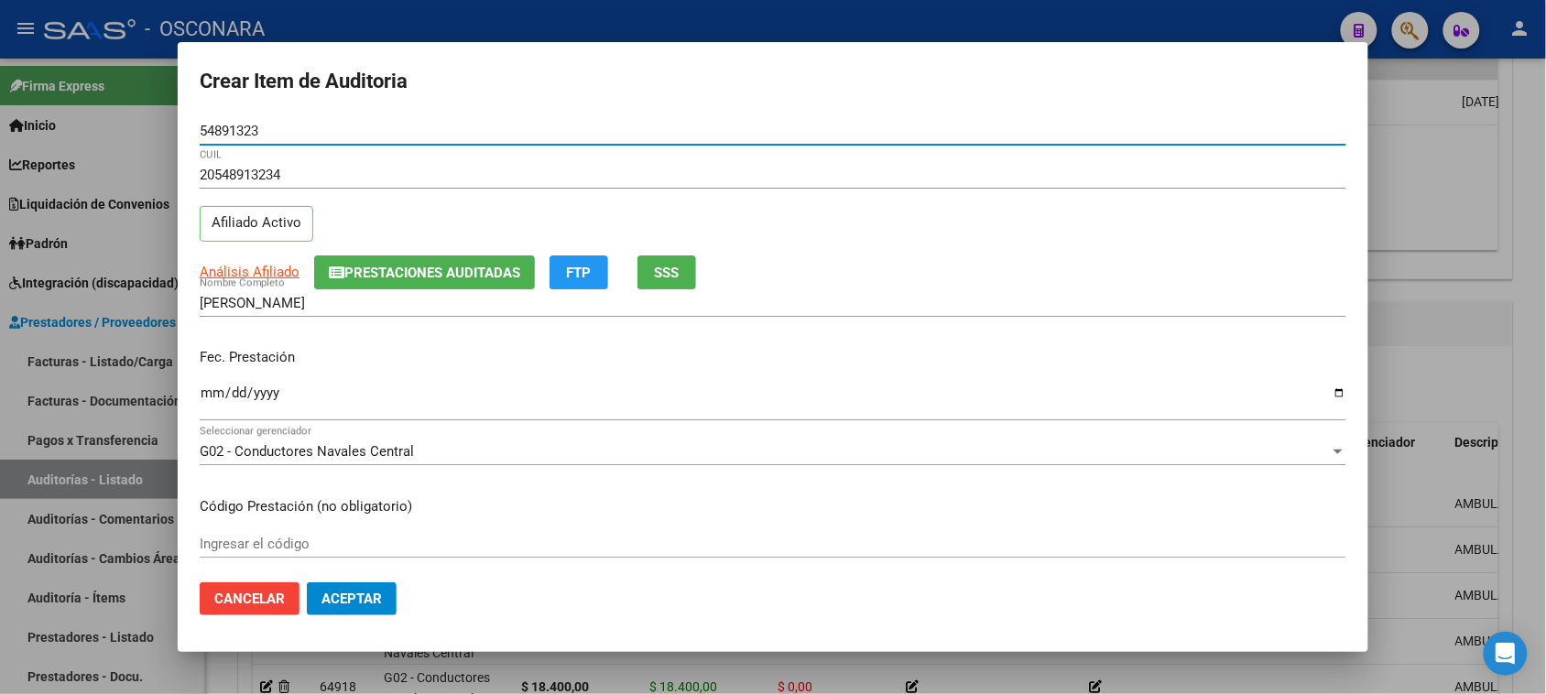
click at [209, 403] on input "Ingresar la fecha" at bounding box center [773, 400] width 1147 height 29
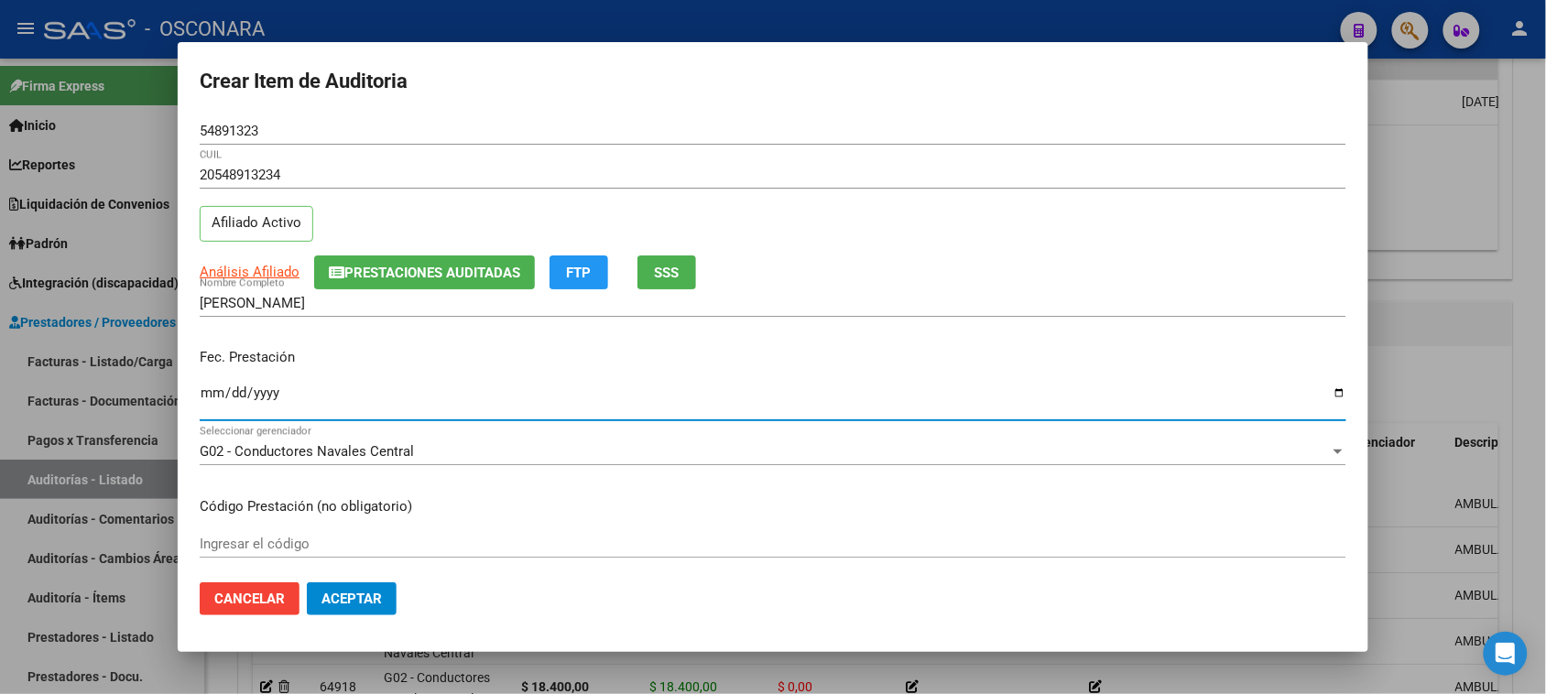
scroll to position [229, 0]
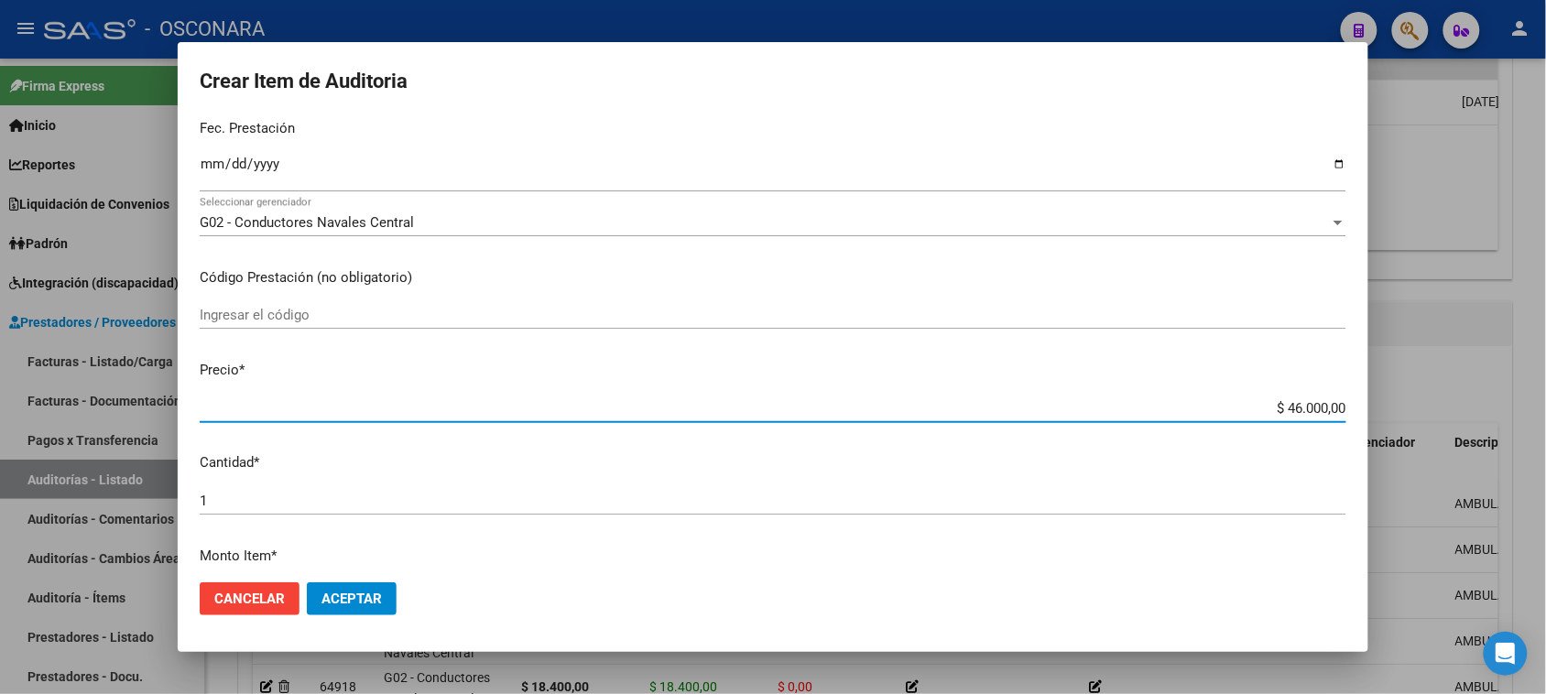
drag, startPoint x: 1270, startPoint y: 408, endPoint x: 1563, endPoint y: 391, distance: 292.7
click at [1545, 410] on html "menu - OSCONARA person Firma Express Inicio Calendario SSS Instructivos Contact…" at bounding box center [773, 347] width 1546 height 694
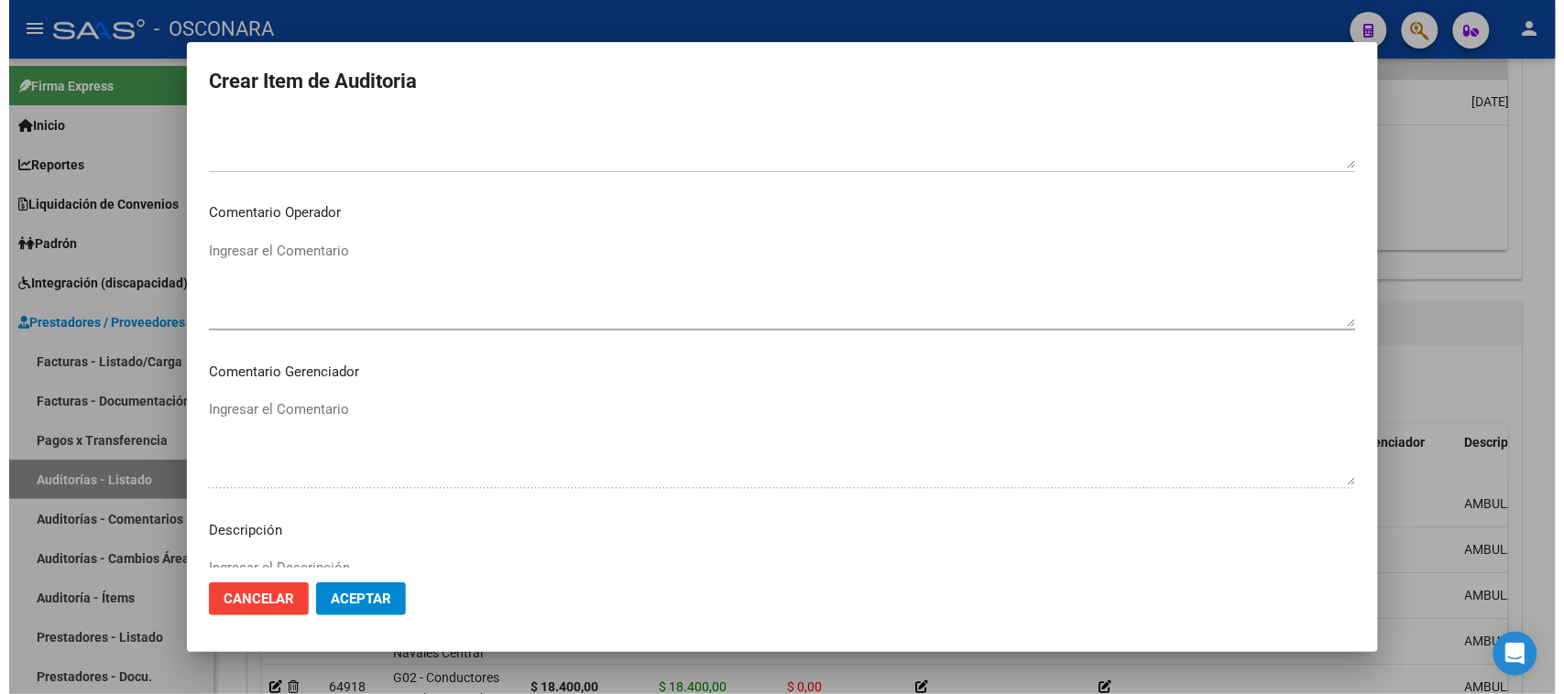
scroll to position [1196, 0]
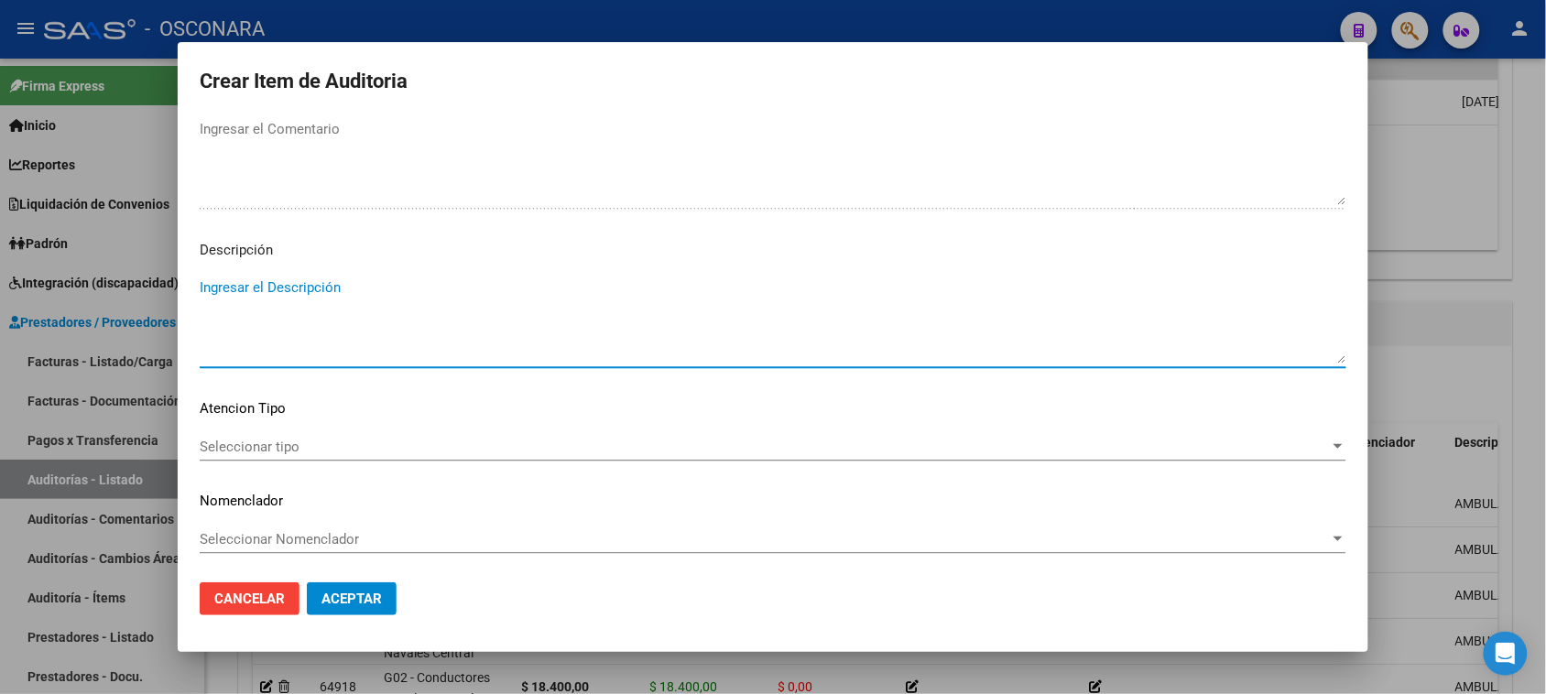
click at [259, 335] on textarea "Ingresar el Descripción" at bounding box center [773, 321] width 1147 height 86
click at [264, 439] on span "Seleccionar tipo" at bounding box center [765, 447] width 1130 height 16
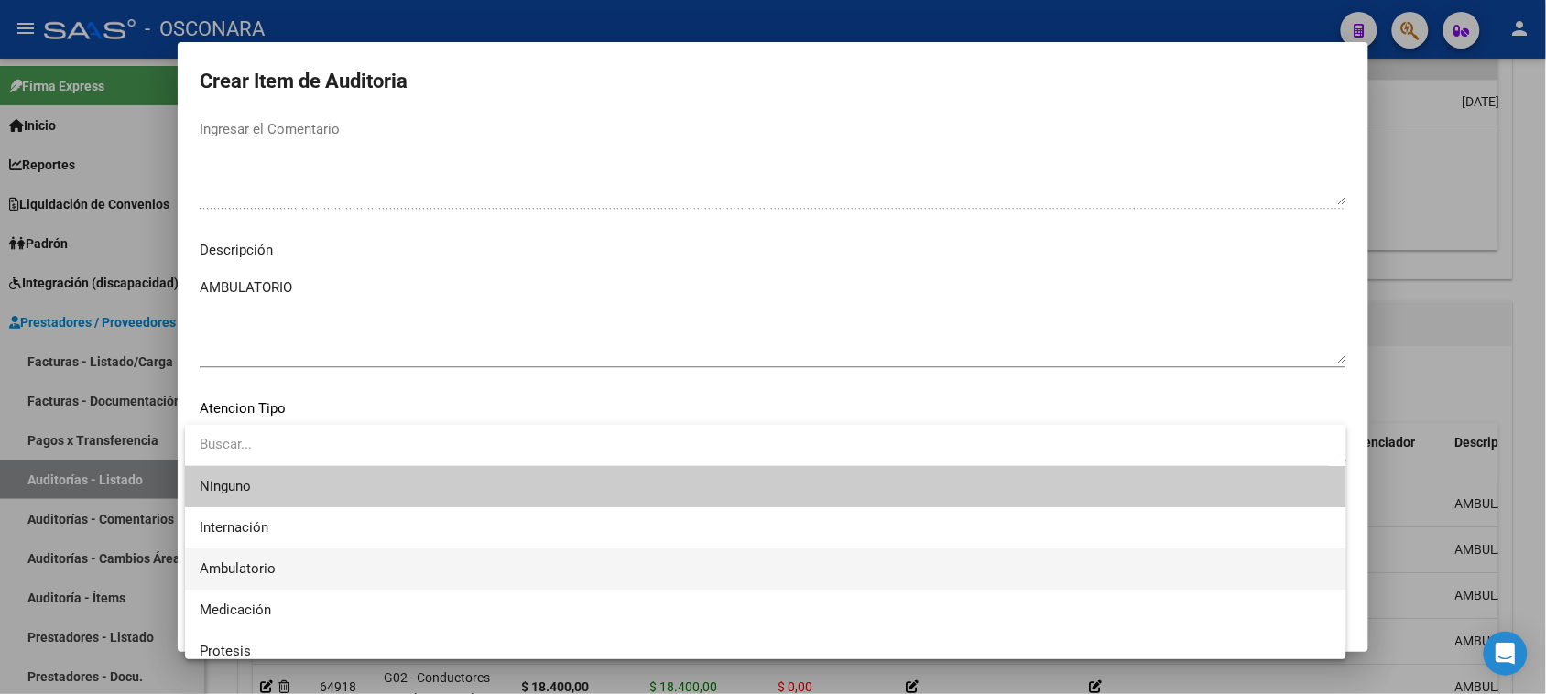
click at [241, 562] on span "Ambulatorio" at bounding box center [238, 569] width 76 height 16
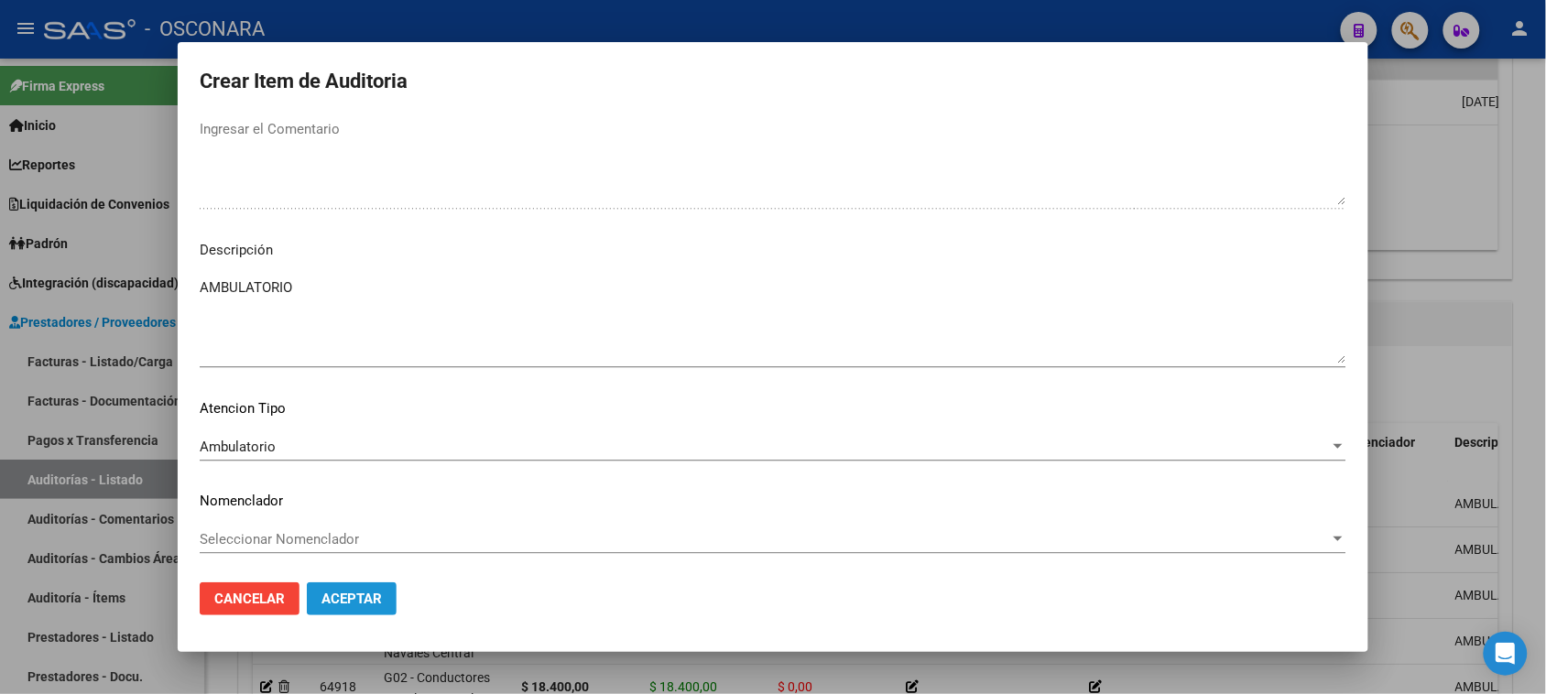
click at [341, 595] on span "Aceptar" at bounding box center [352, 599] width 60 height 16
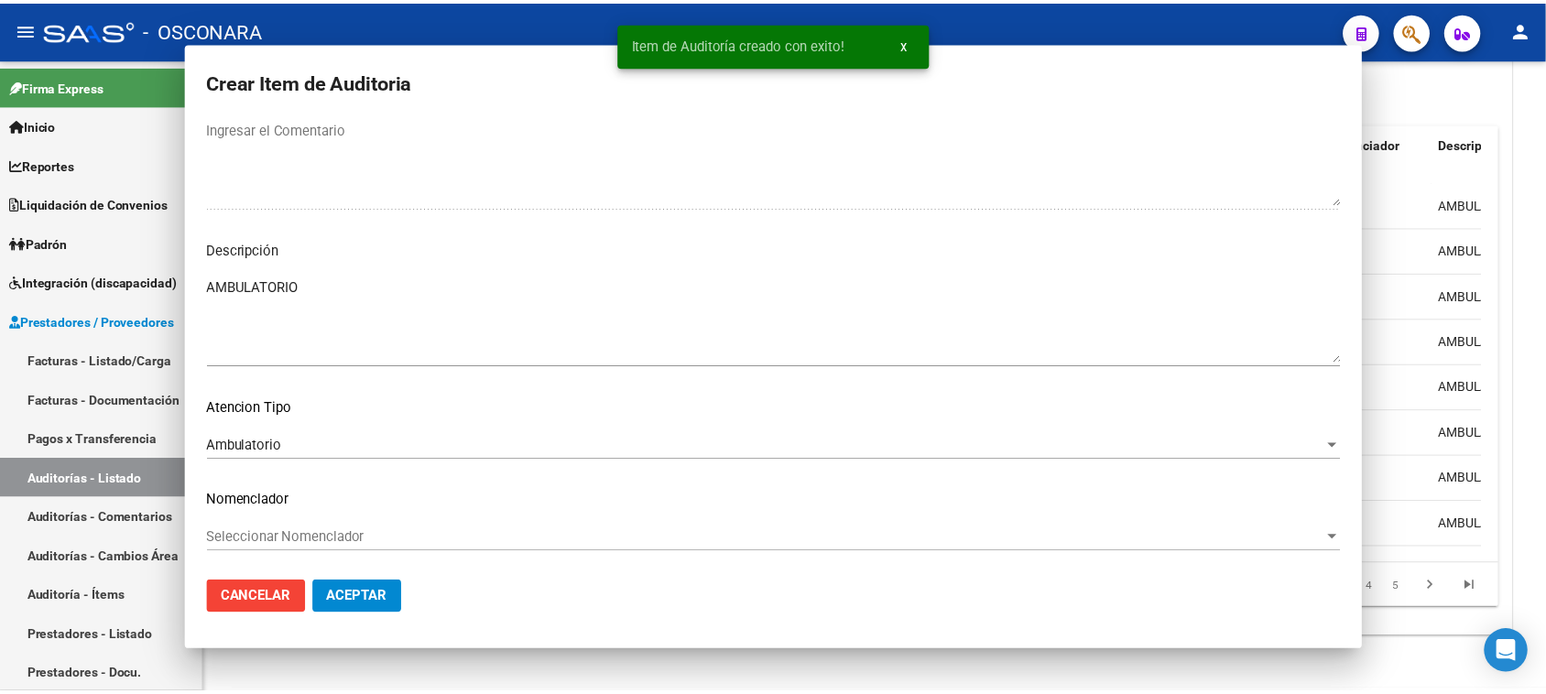
scroll to position [1092, 0]
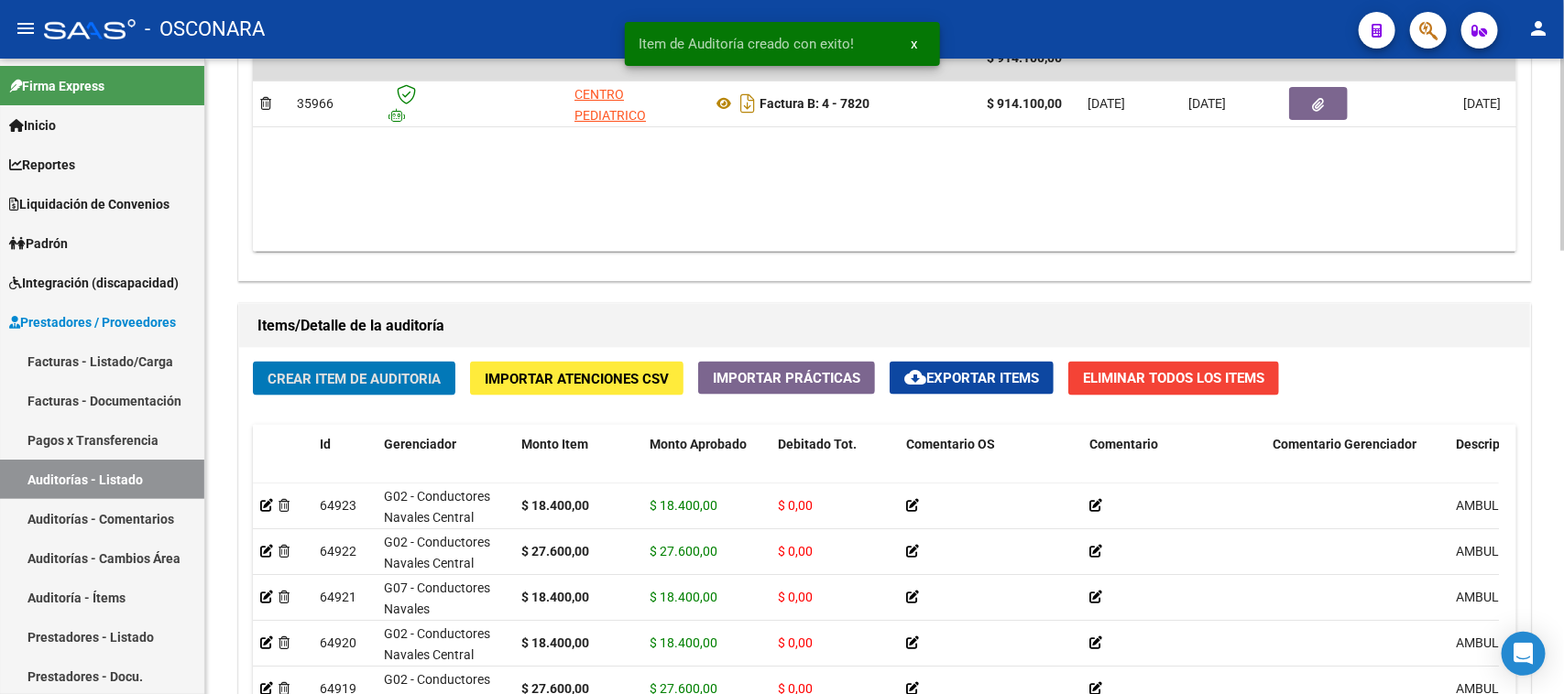
drag, startPoint x: 369, startPoint y: 351, endPoint x: 368, endPoint y: 364, distance: 12.9
click at [368, 360] on div "Crear Item de Auditoria Importar Atenciones CSV Importar Prácticas cloud_downlo…" at bounding box center [884, 644] width 1291 height 592
click at [368, 376] on span "Crear Item de Auditoria" at bounding box center [353, 379] width 173 height 16
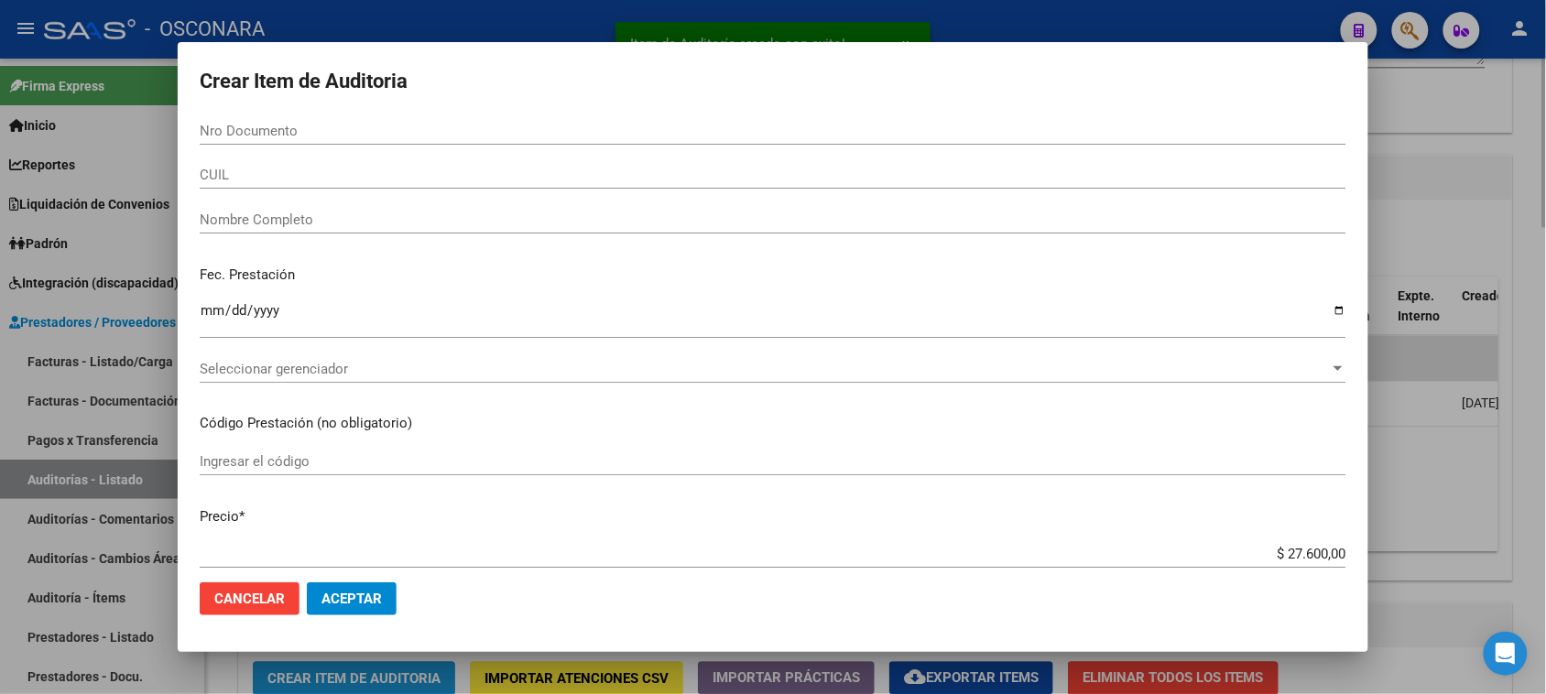
scroll to position [1393, 0]
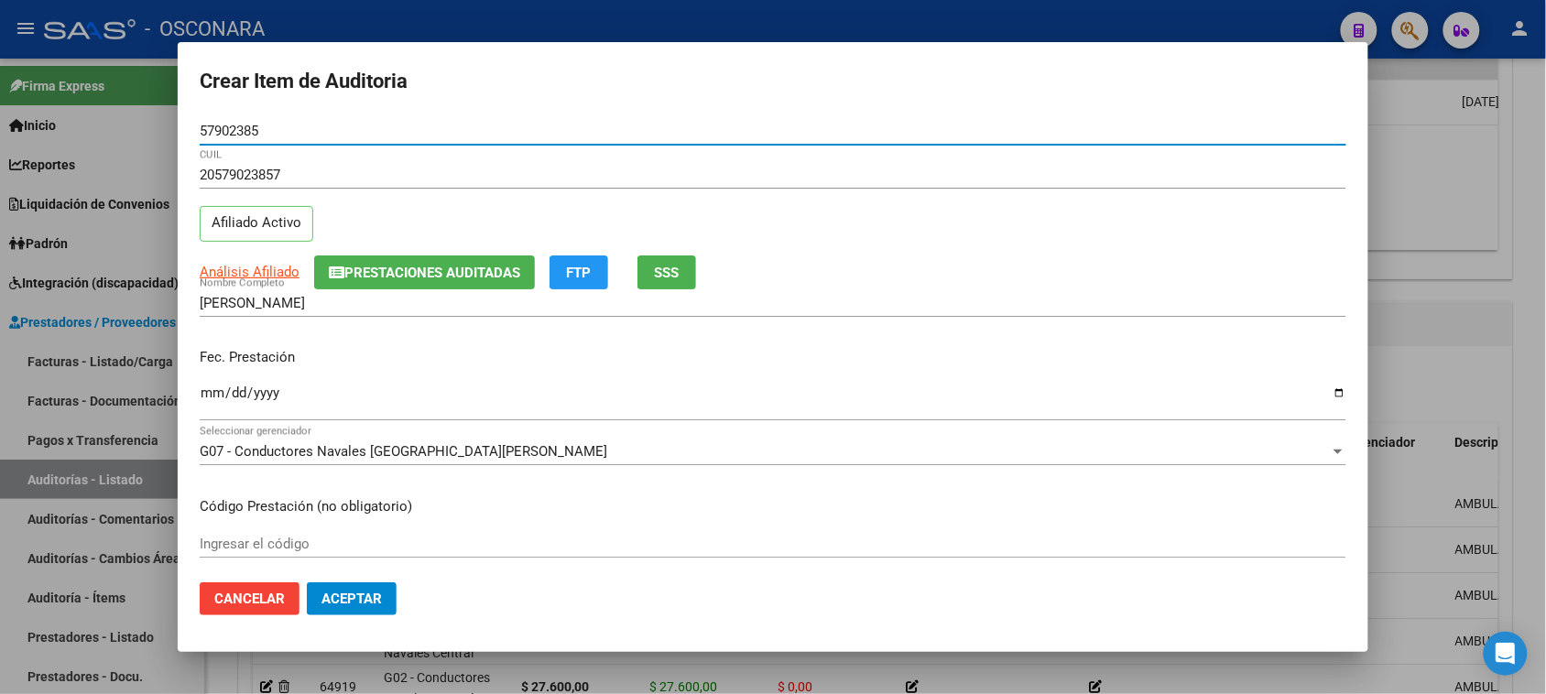
click at [212, 405] on input "Ingresar la fecha" at bounding box center [773, 400] width 1147 height 29
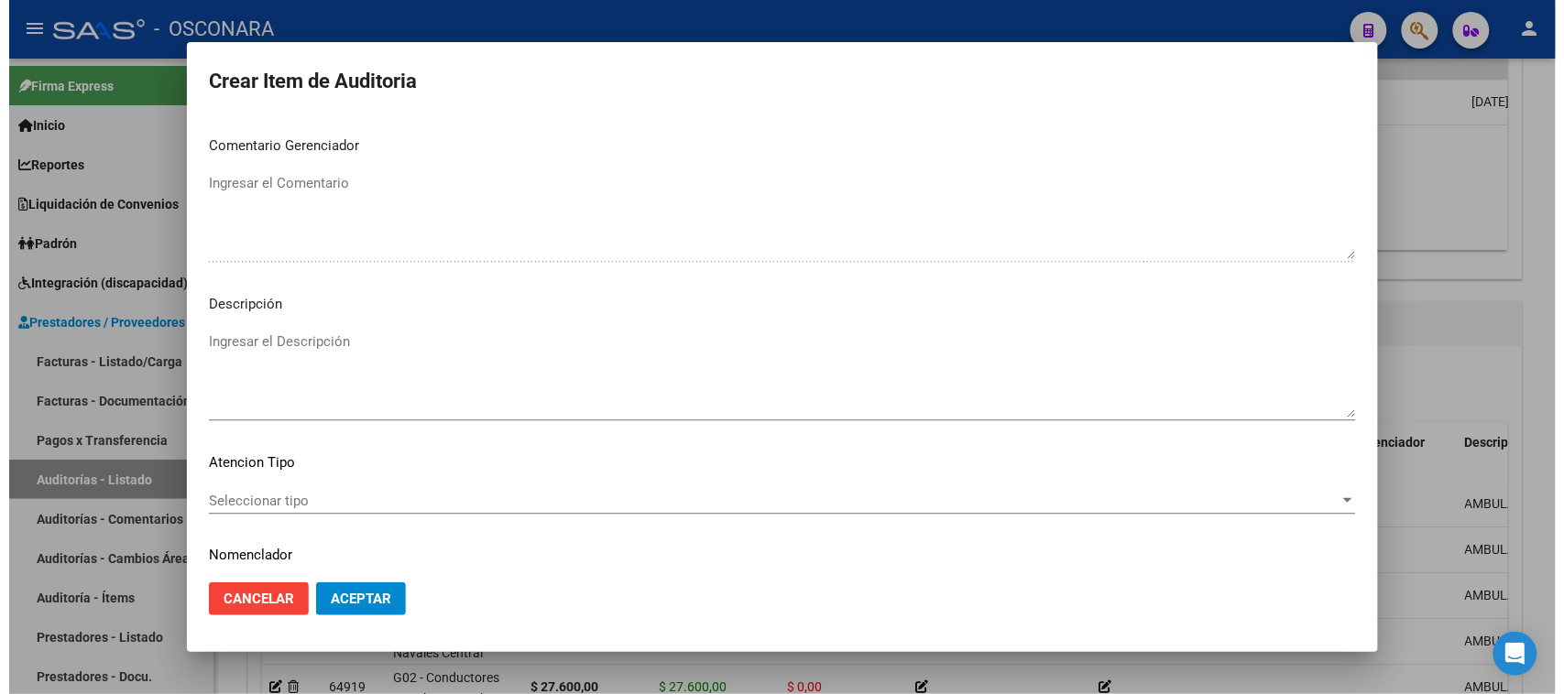
scroll to position [1145, 0]
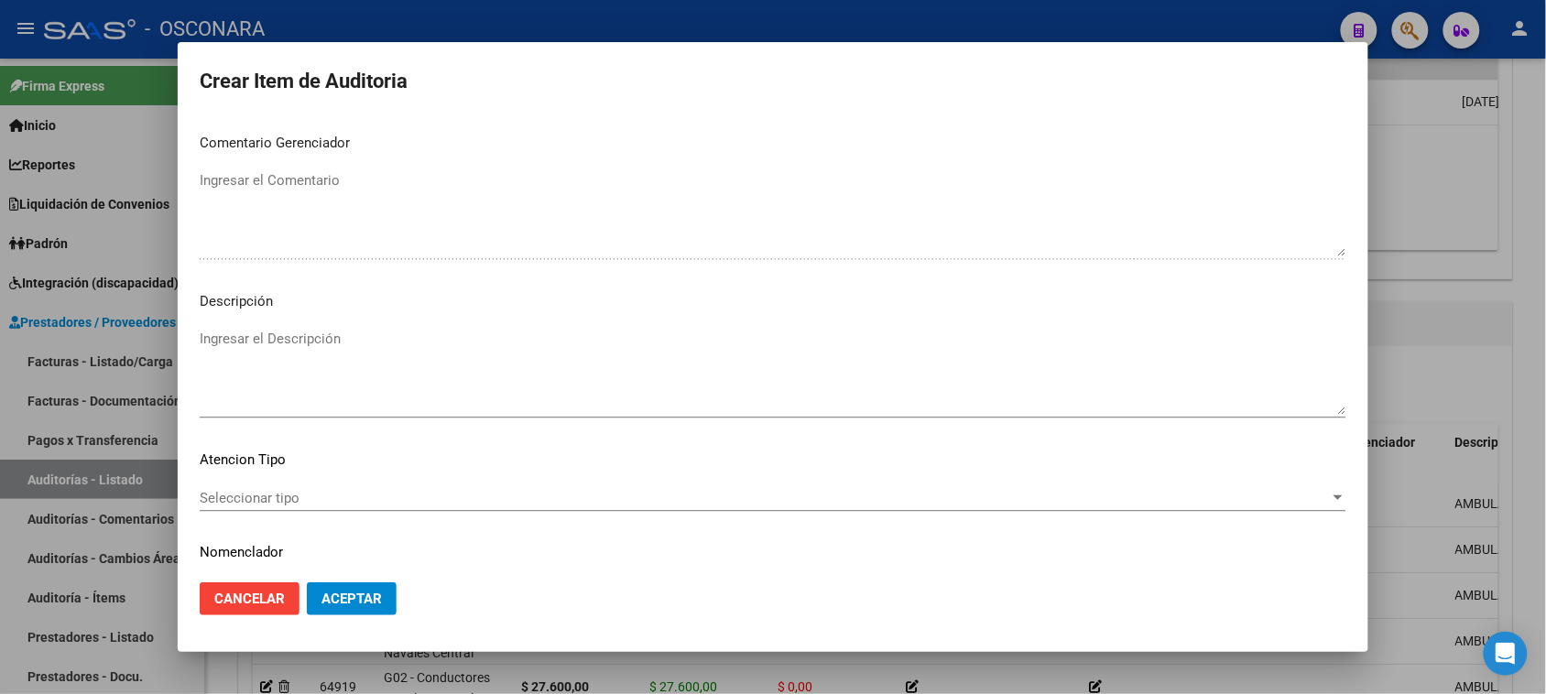
click at [236, 369] on textarea "Ingresar el Descripción" at bounding box center [773, 372] width 1147 height 86
click at [267, 508] on div "Seleccionar tipo Seleccionar tipo" at bounding box center [773, 498] width 1147 height 27
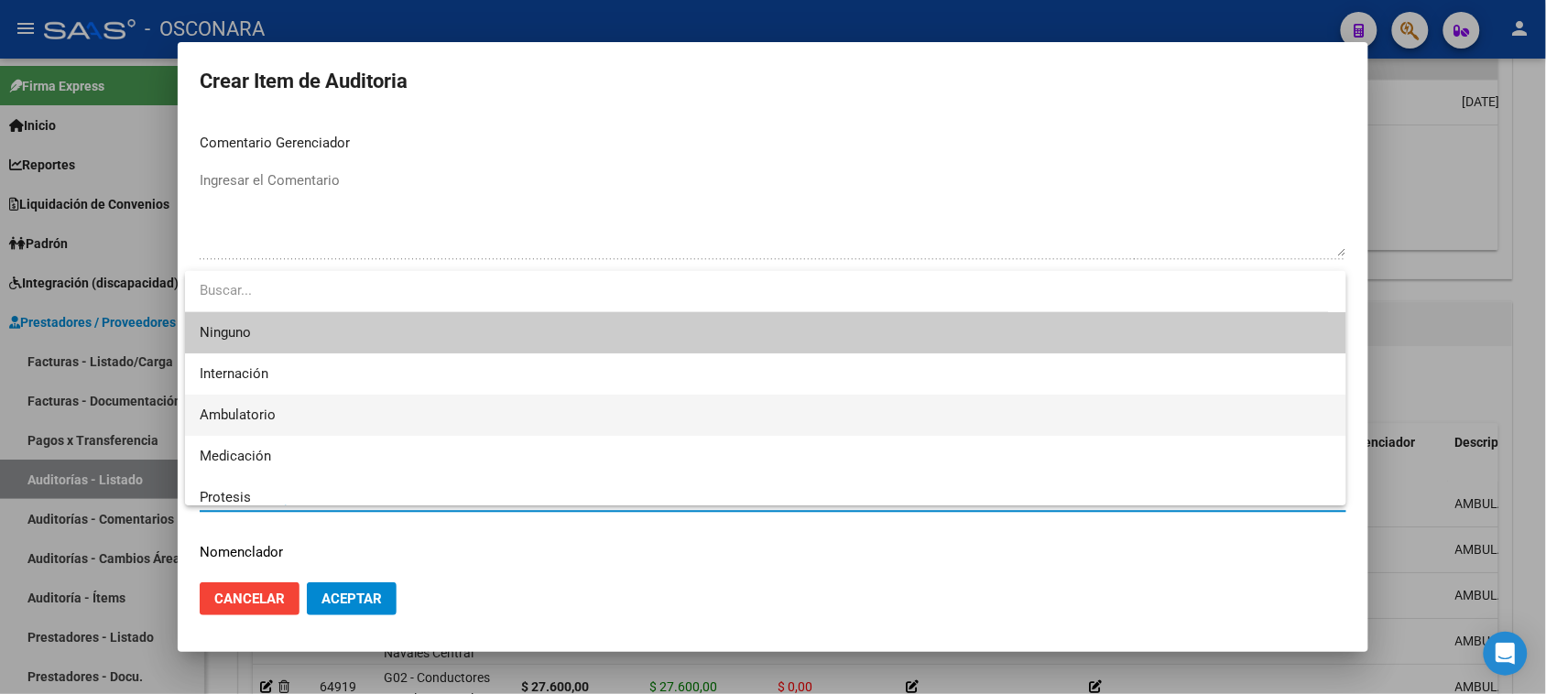
click at [200, 395] on span "Ambulatorio" at bounding box center [766, 415] width 1132 height 41
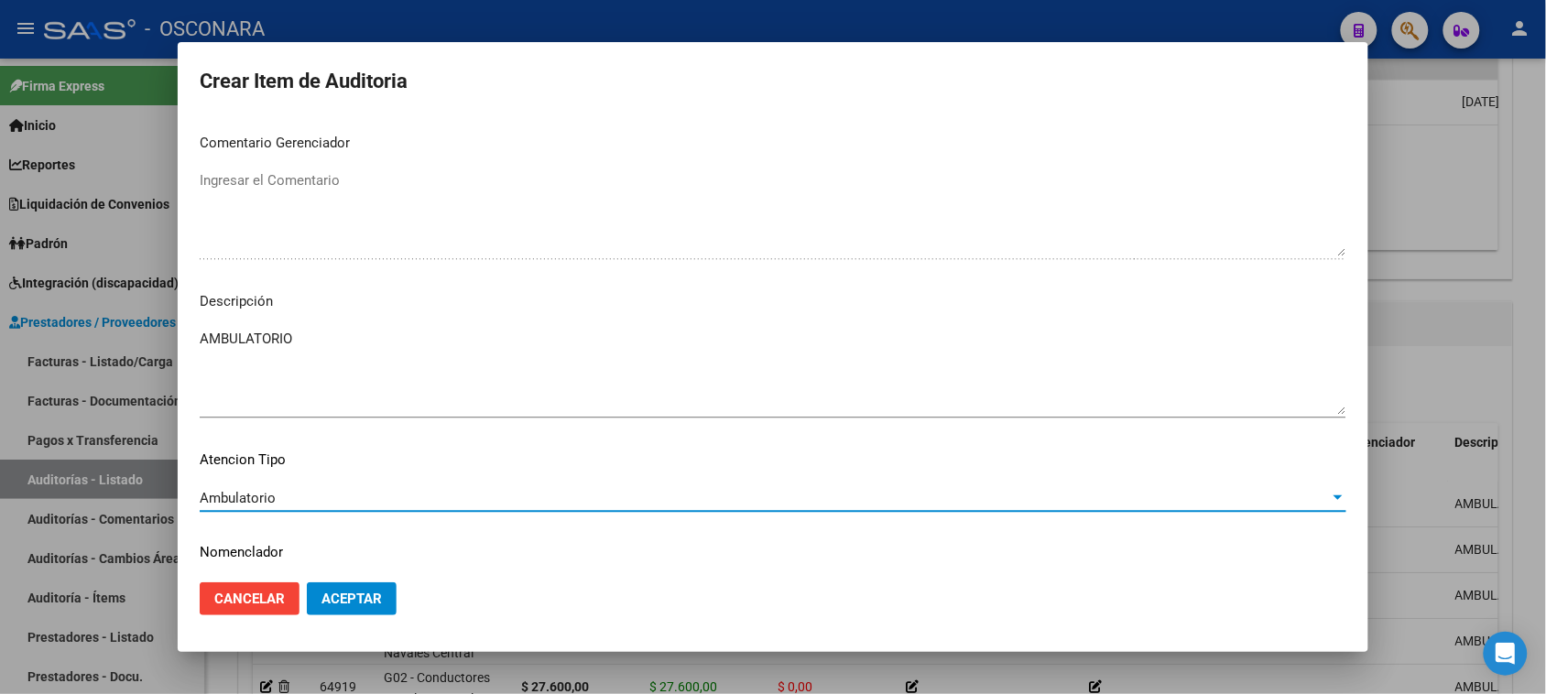
drag, startPoint x: 349, startPoint y: 594, endPoint x: 378, endPoint y: 603, distance: 30.7
click at [350, 595] on button "Aceptar" at bounding box center [352, 599] width 90 height 33
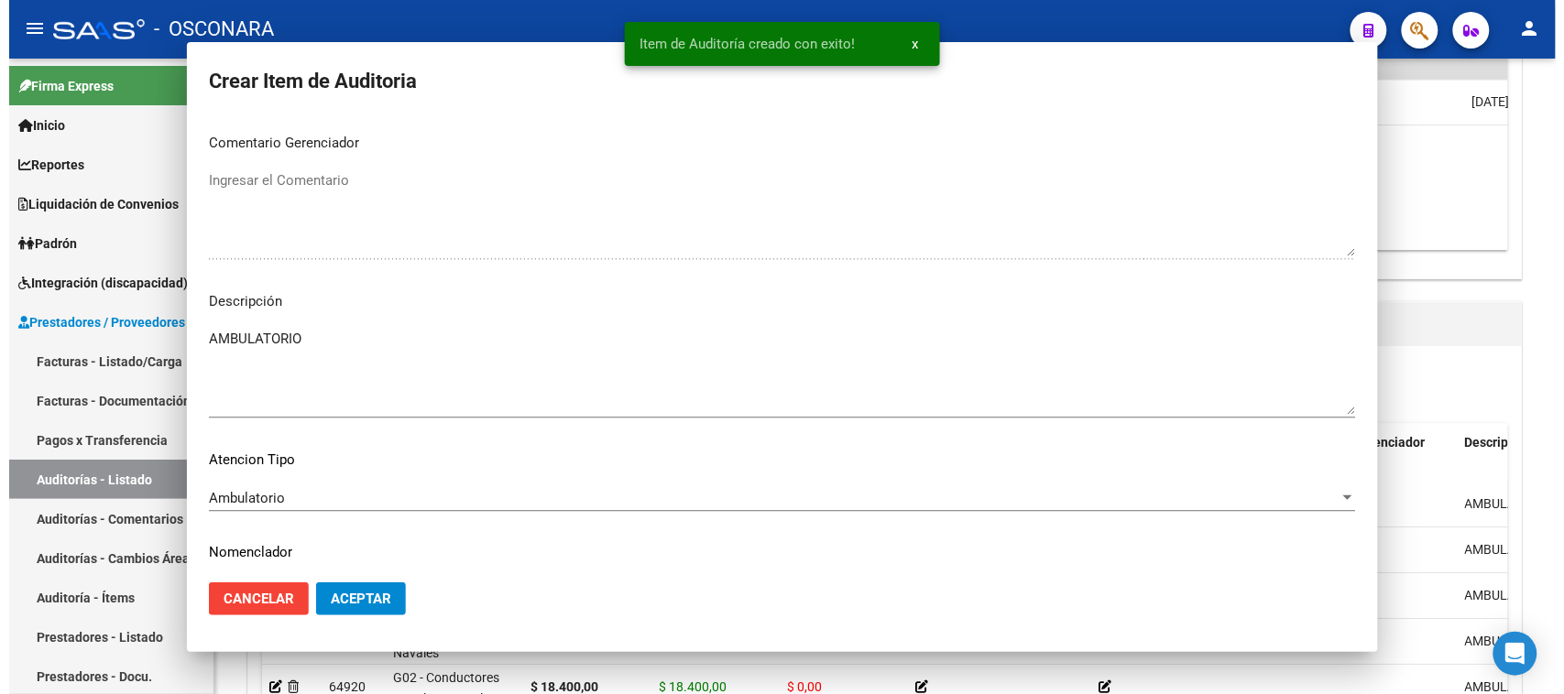
scroll to position [1092, 0]
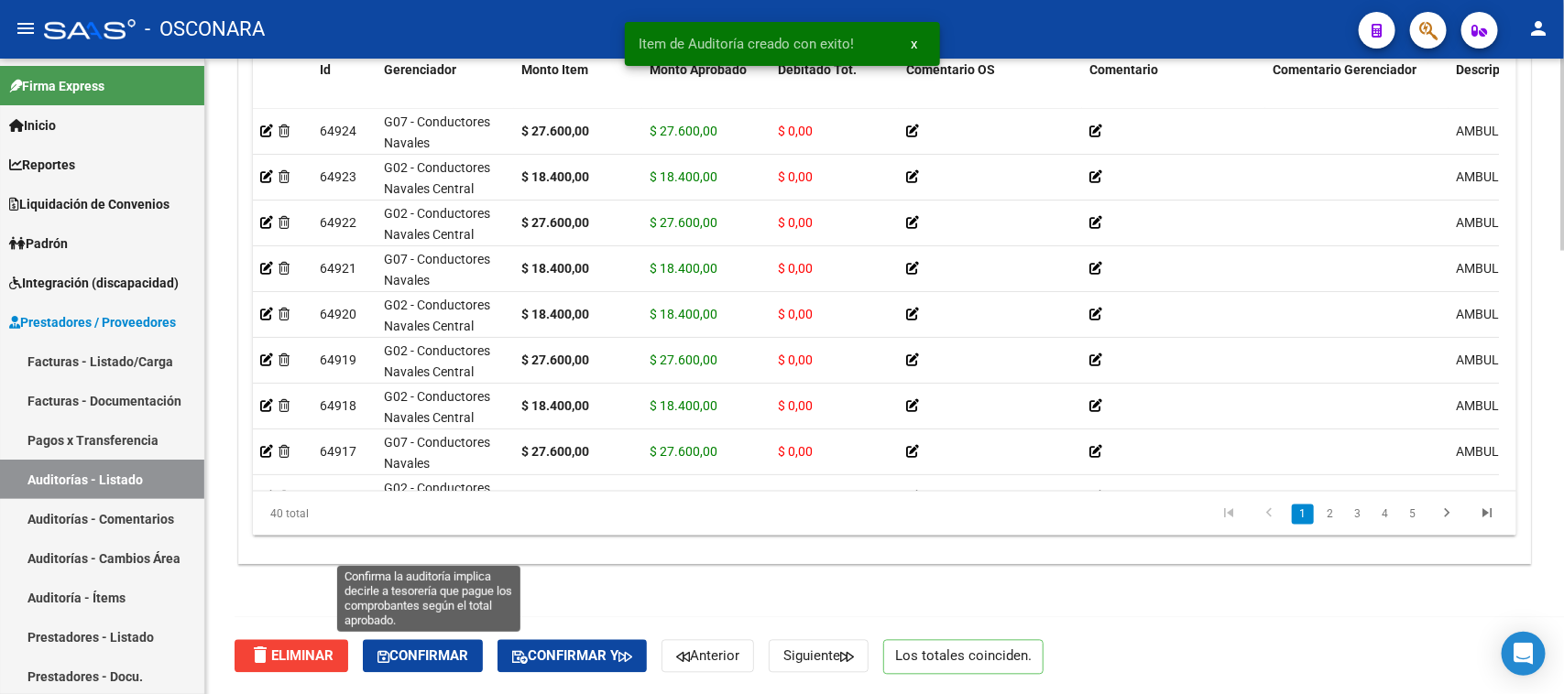
click at [445, 653] on span "Confirmar" at bounding box center [422, 657] width 91 height 16
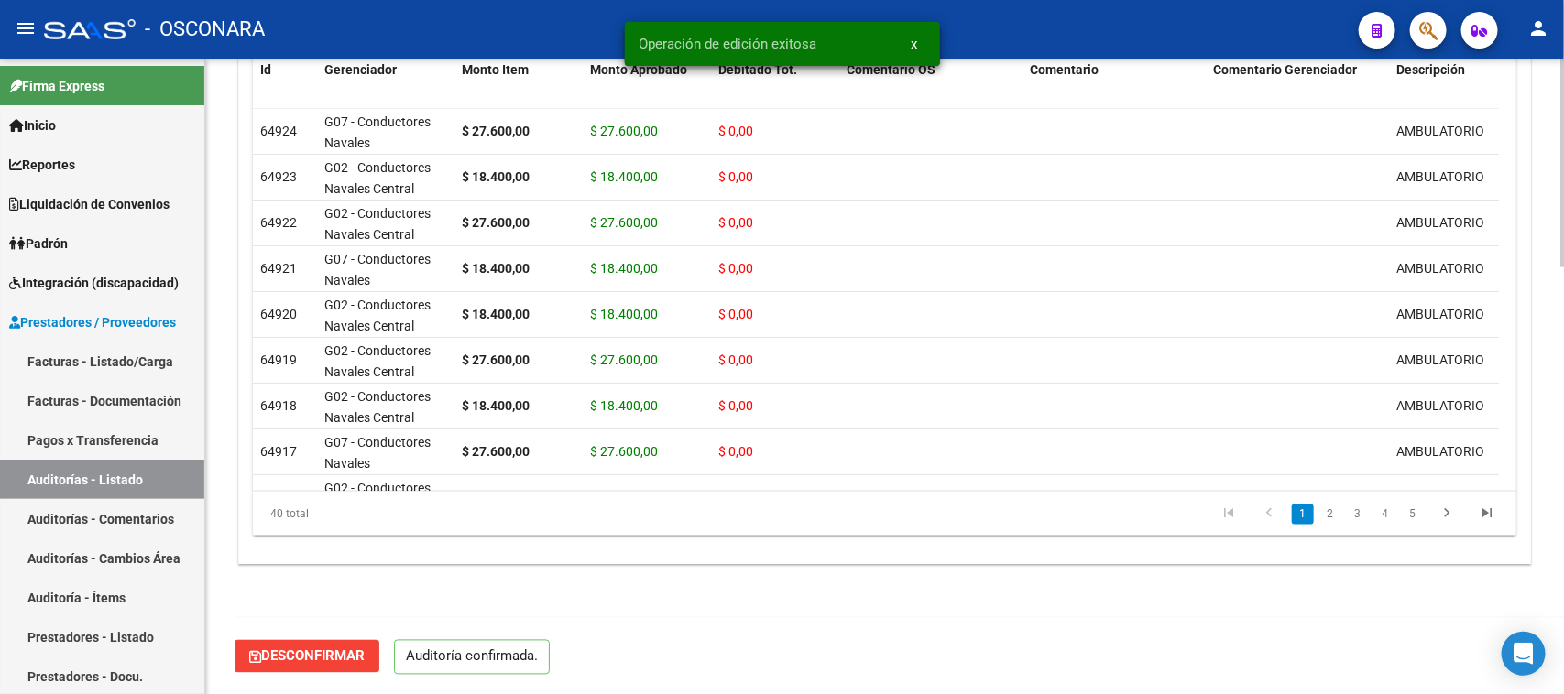
scroll to position [731, 0]
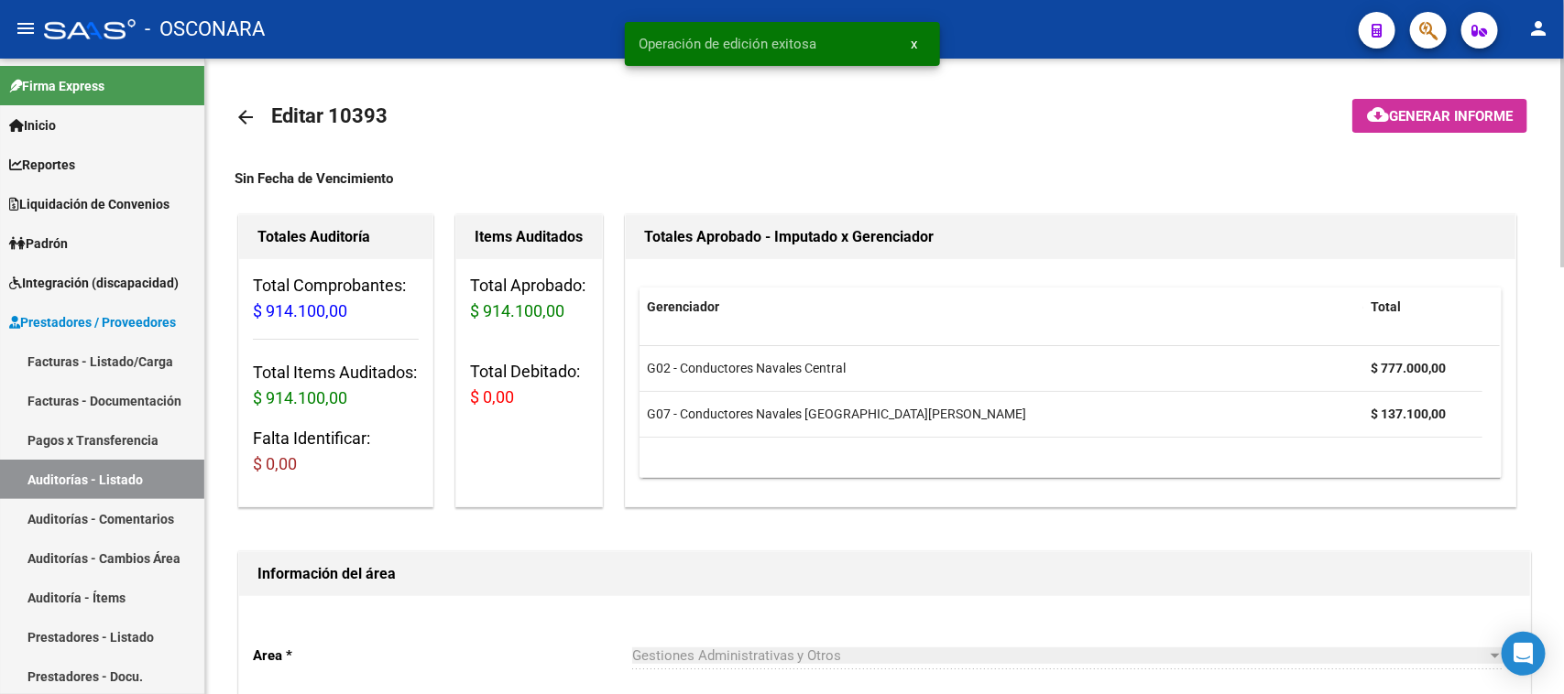
click at [1402, 111] on span "Generar informe" at bounding box center [1451, 116] width 124 height 16
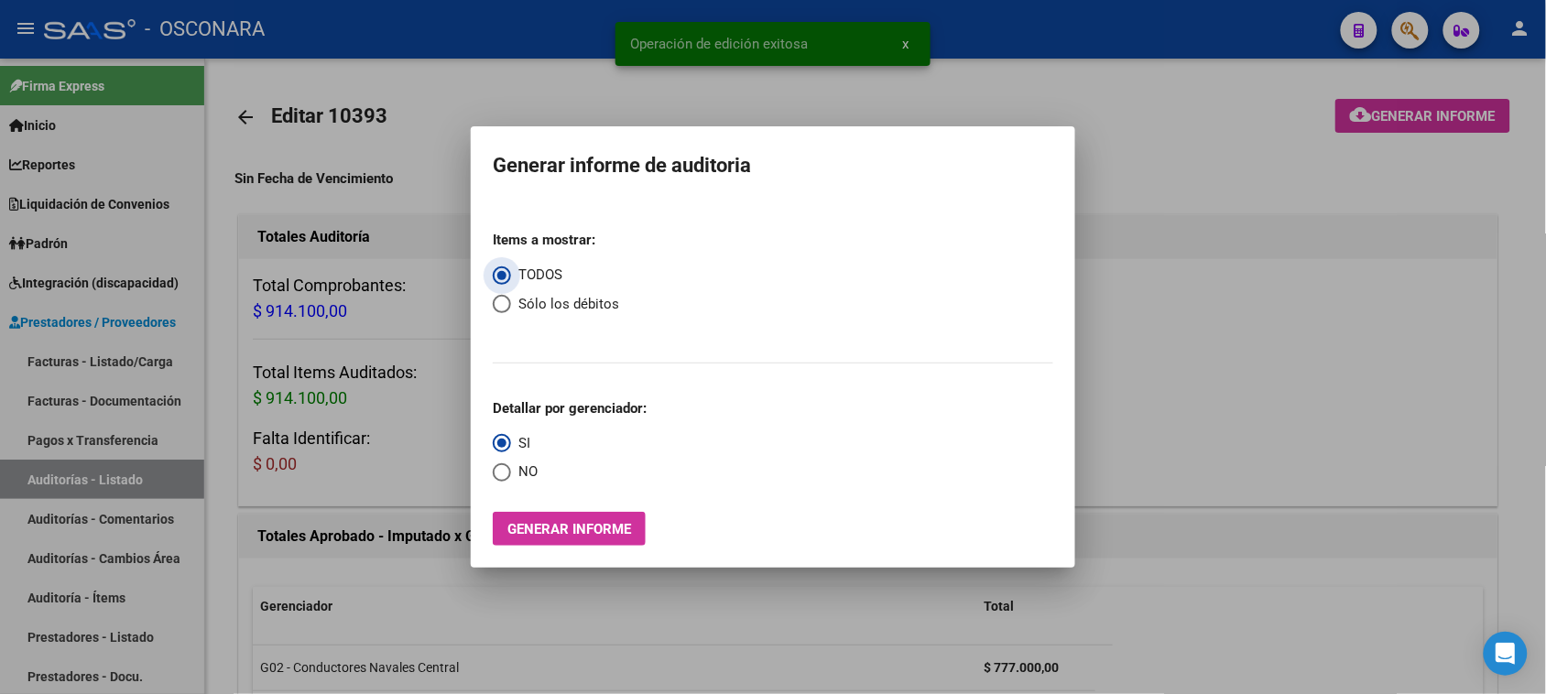
click at [583, 533] on span "Generar informe" at bounding box center [569, 529] width 124 height 16
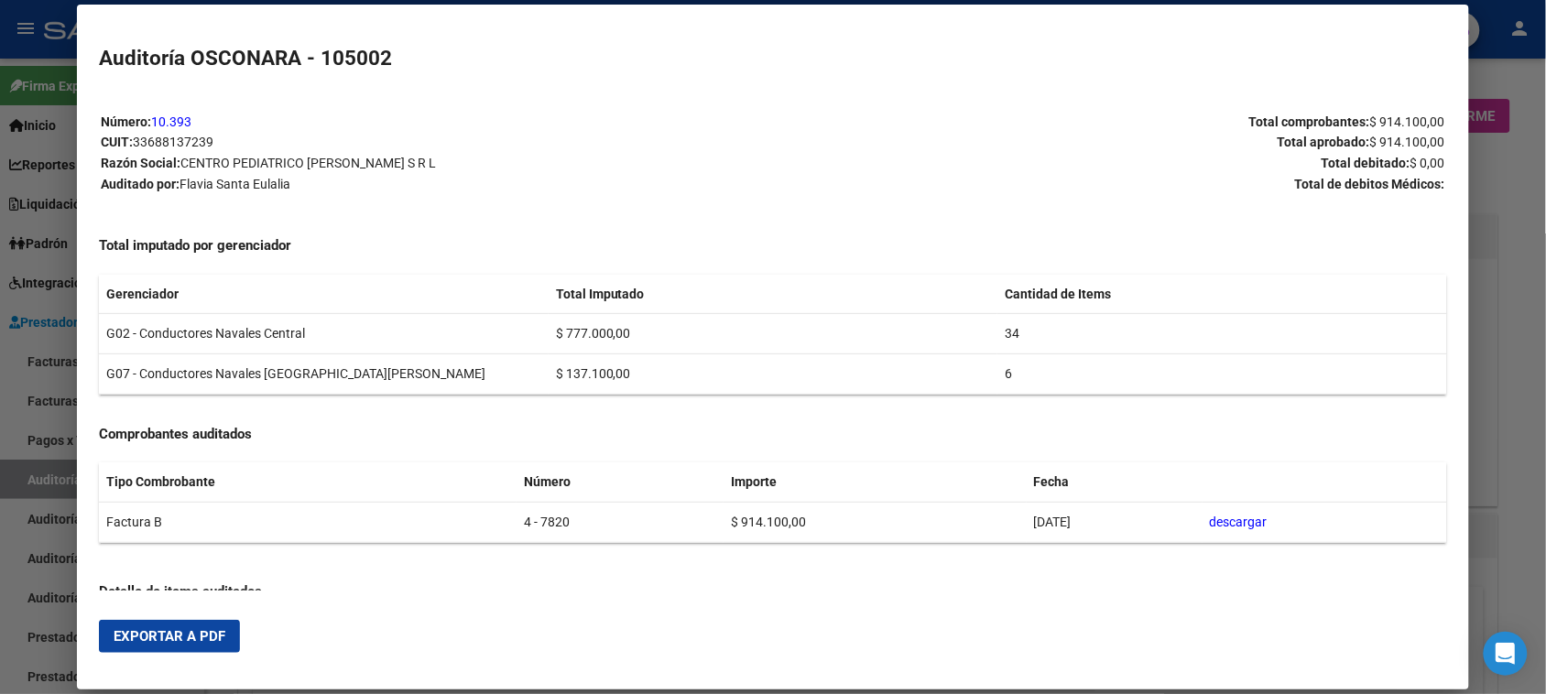
click at [147, 632] on span "Exportar a PDF" at bounding box center [170, 636] width 112 height 16
click at [29, 446] on div at bounding box center [773, 347] width 1546 height 694
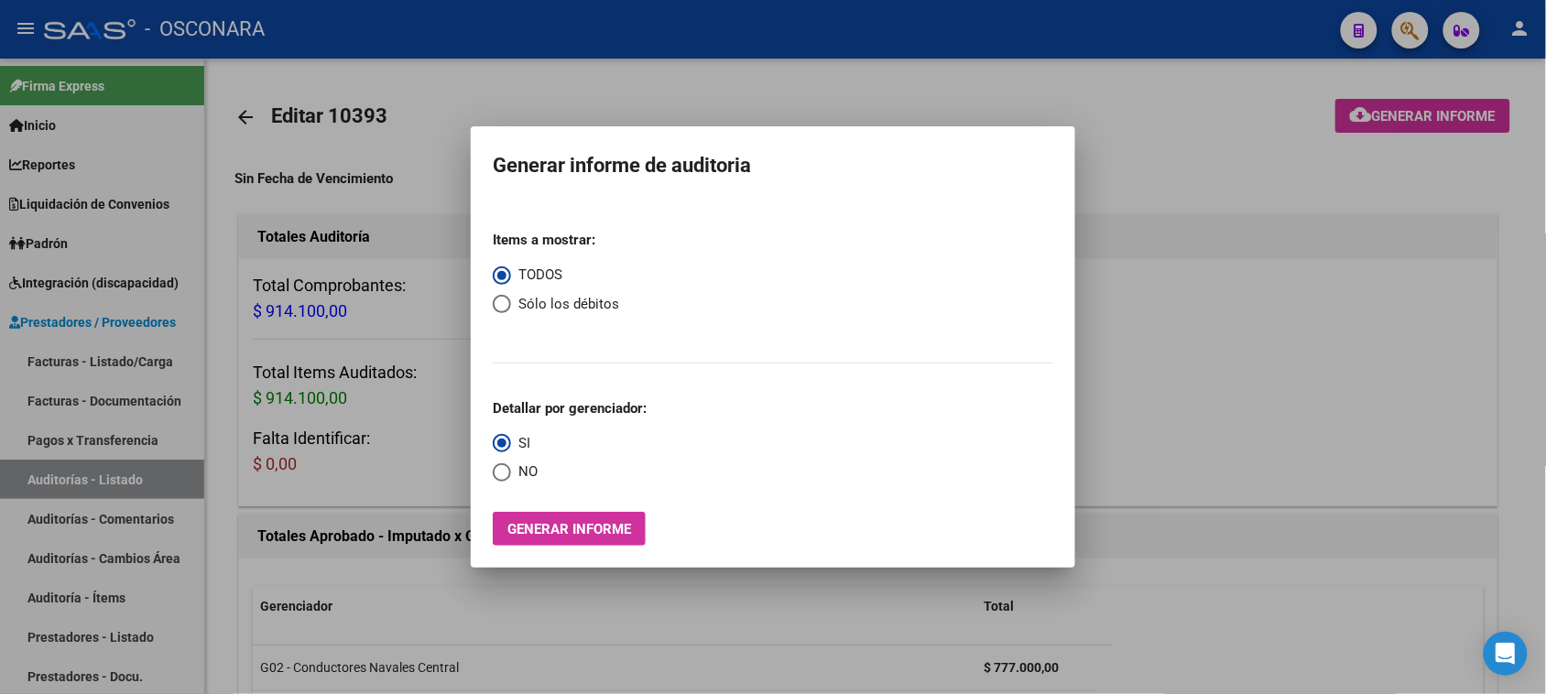
click at [1403, 37] on div at bounding box center [773, 347] width 1546 height 694
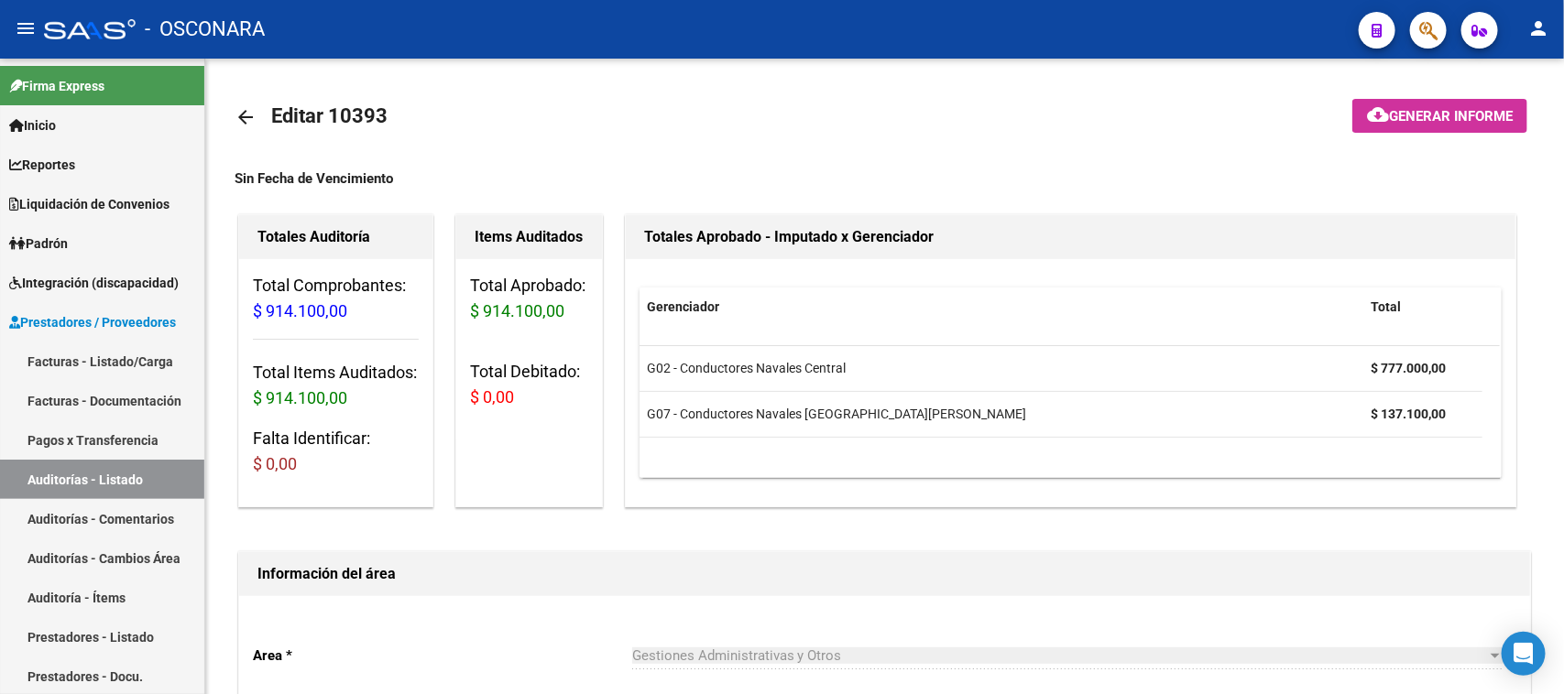
click at [1410, 30] on button "button" at bounding box center [1428, 30] width 37 height 37
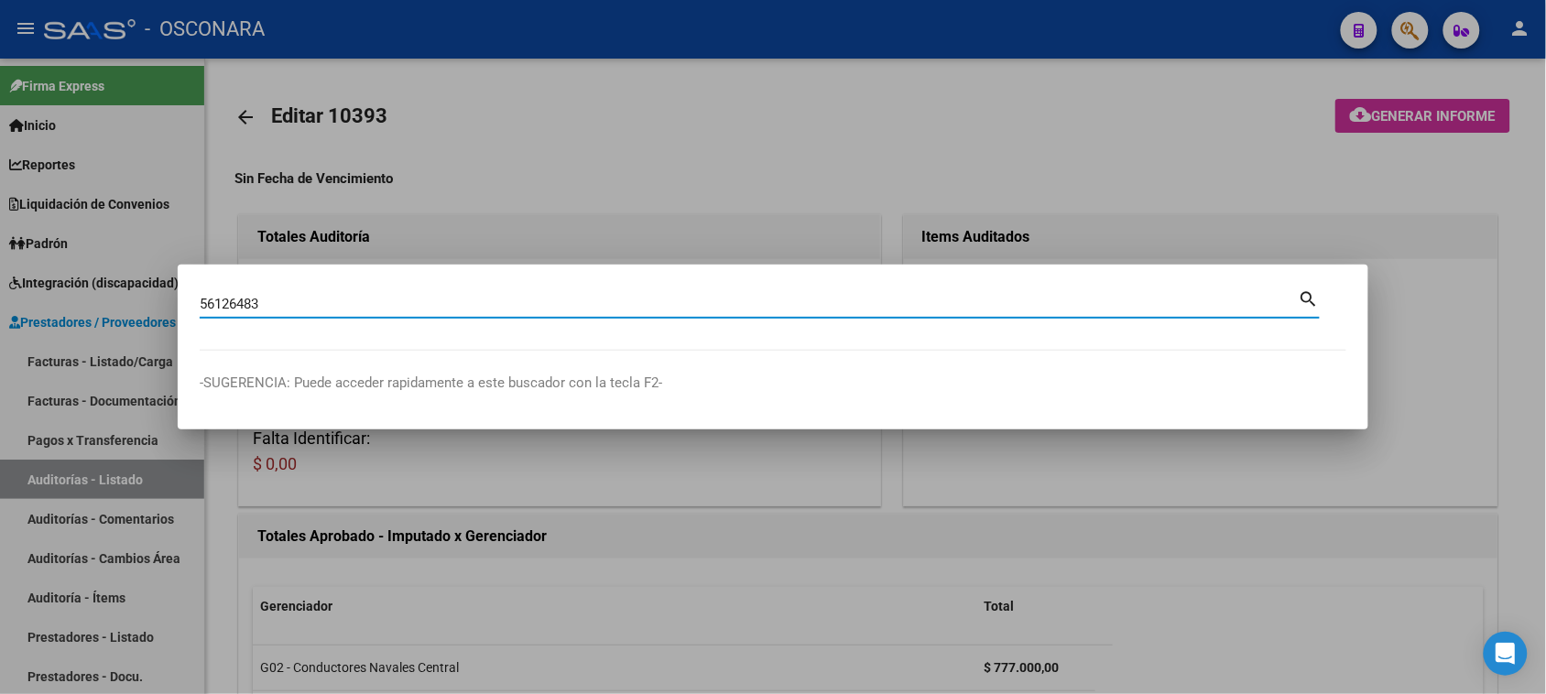
type input "56126483"
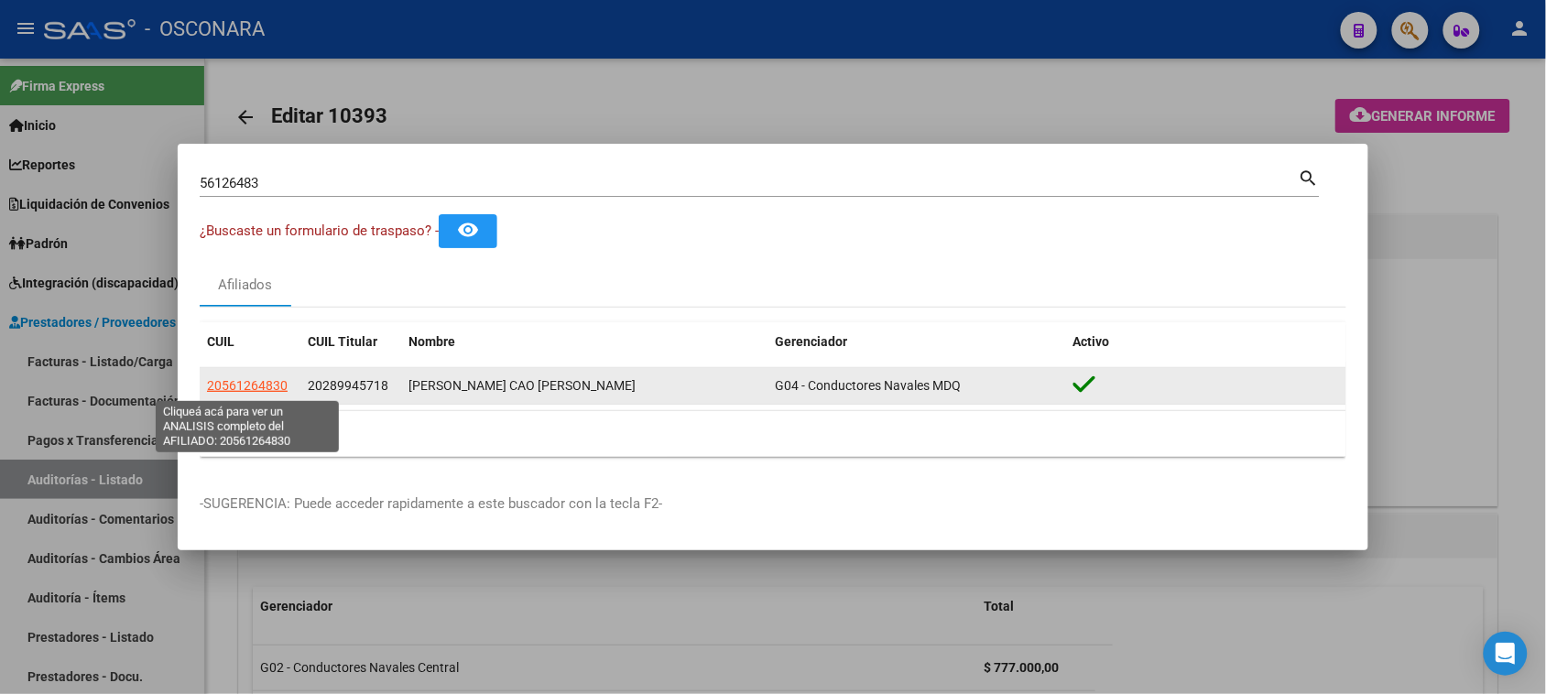
click at [254, 392] on span "20561264830" at bounding box center [247, 385] width 81 height 15
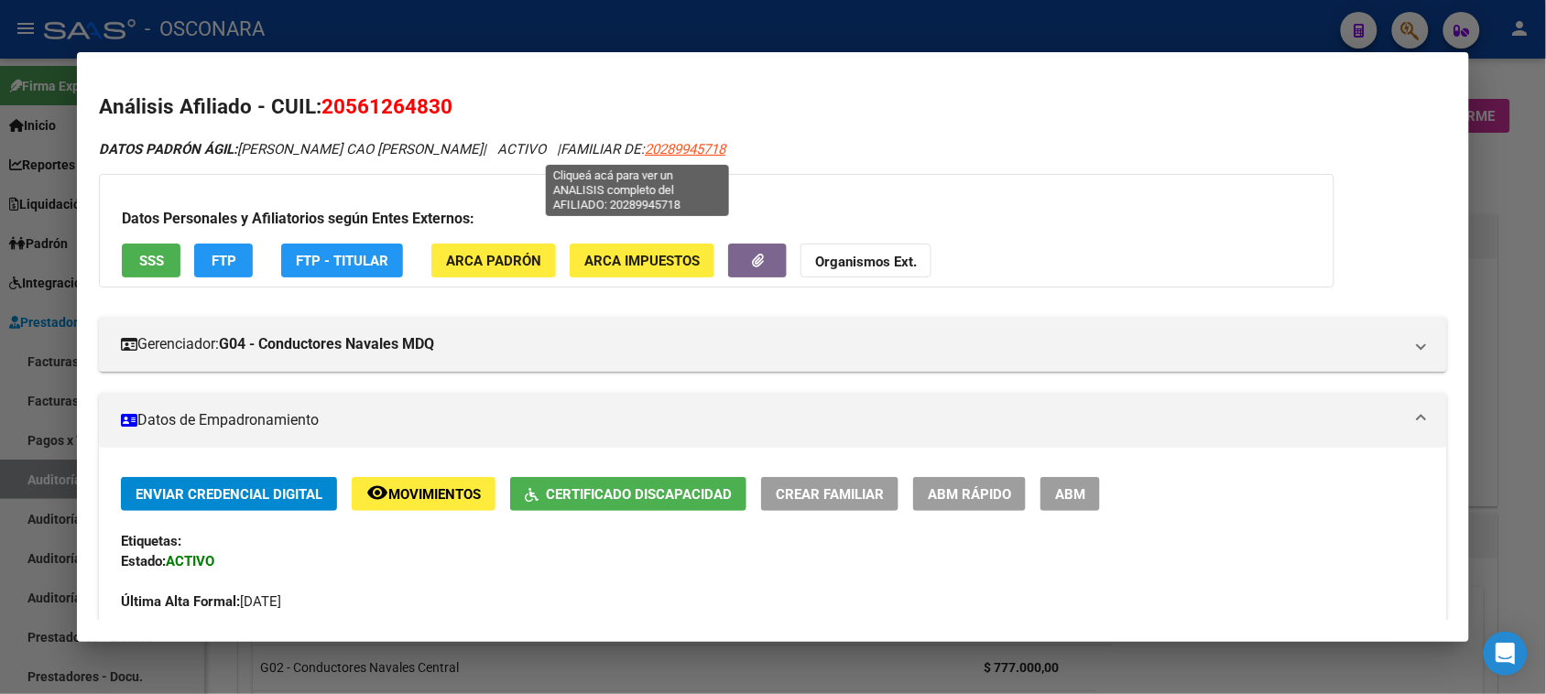
click at [645, 144] on span "20289945718" at bounding box center [685, 149] width 81 height 16
type textarea "20289945718"
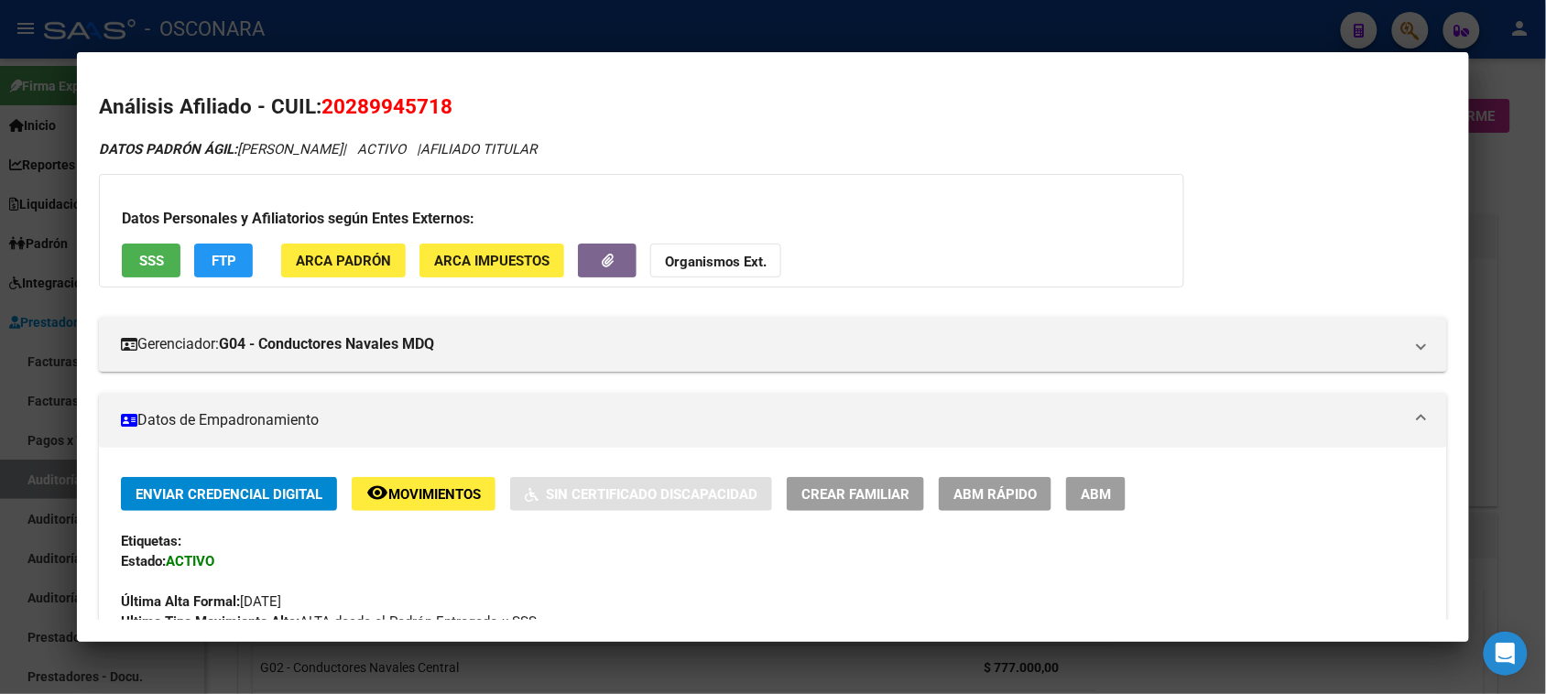
drag, startPoint x: 337, startPoint y: 107, endPoint x: 427, endPoint y: 107, distance: 89.8
click at [431, 107] on span "20289945718" at bounding box center [387, 106] width 131 height 24
copy span "28994571"
click at [60, 342] on div at bounding box center [773, 347] width 1546 height 694
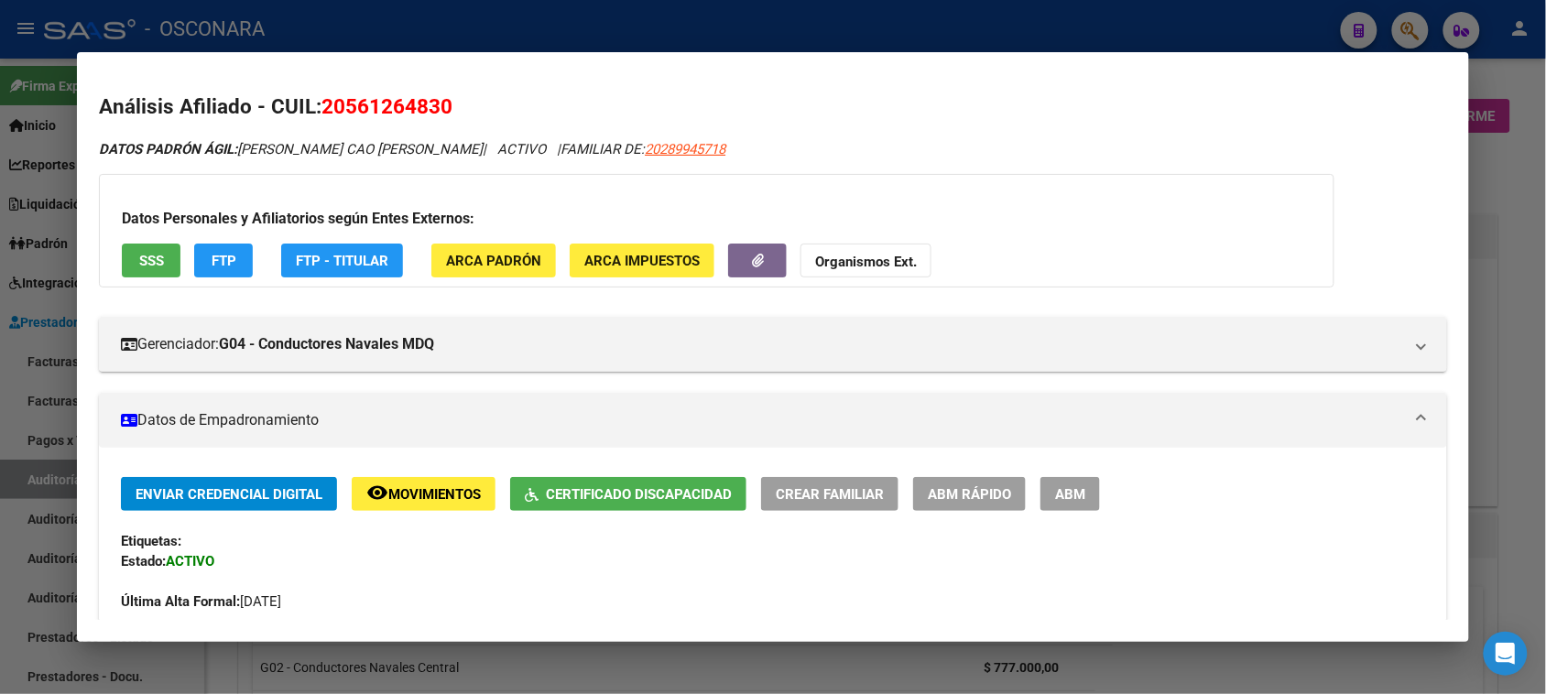
drag, startPoint x: 58, startPoint y: 346, endPoint x: 58, endPoint y: 362, distance: 15.6
click at [60, 349] on div at bounding box center [773, 347] width 1546 height 694
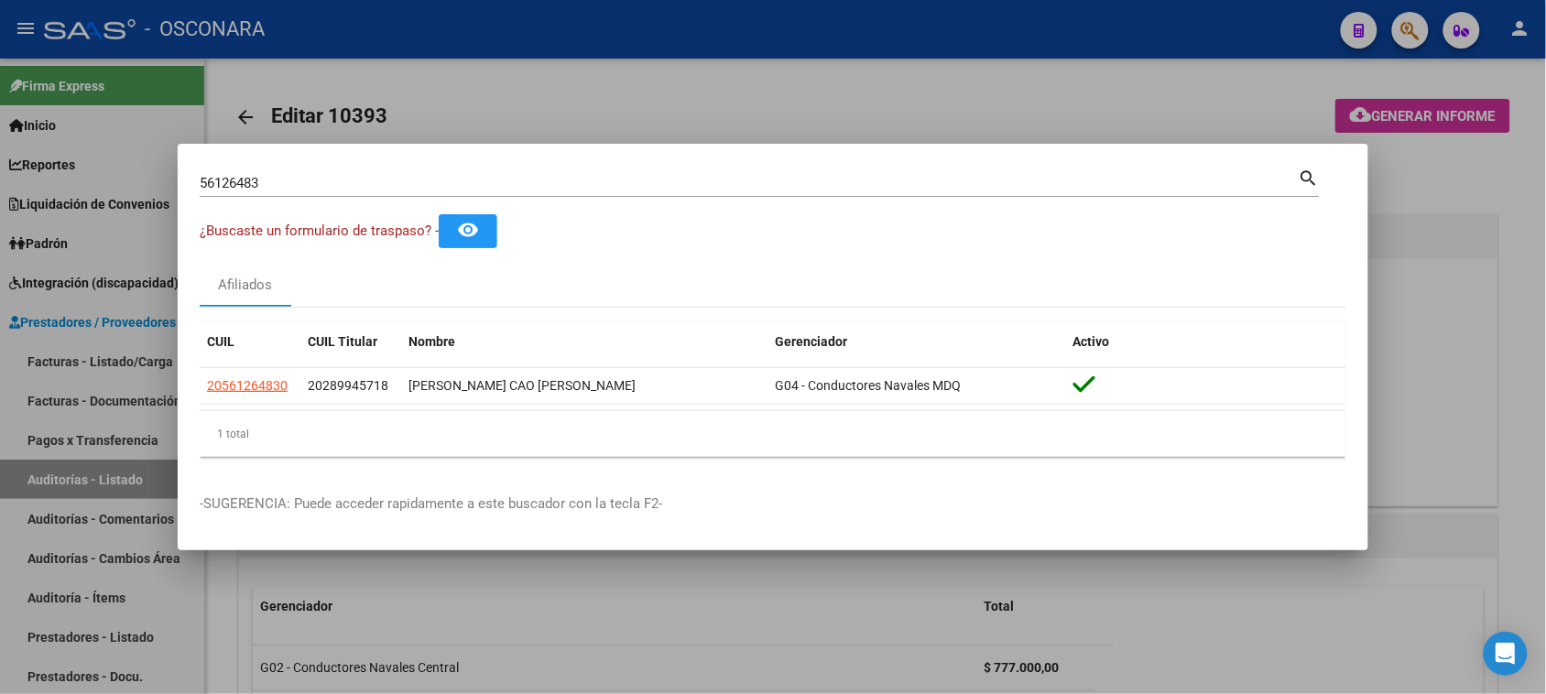
click at [60, 364] on div at bounding box center [773, 347] width 1546 height 694
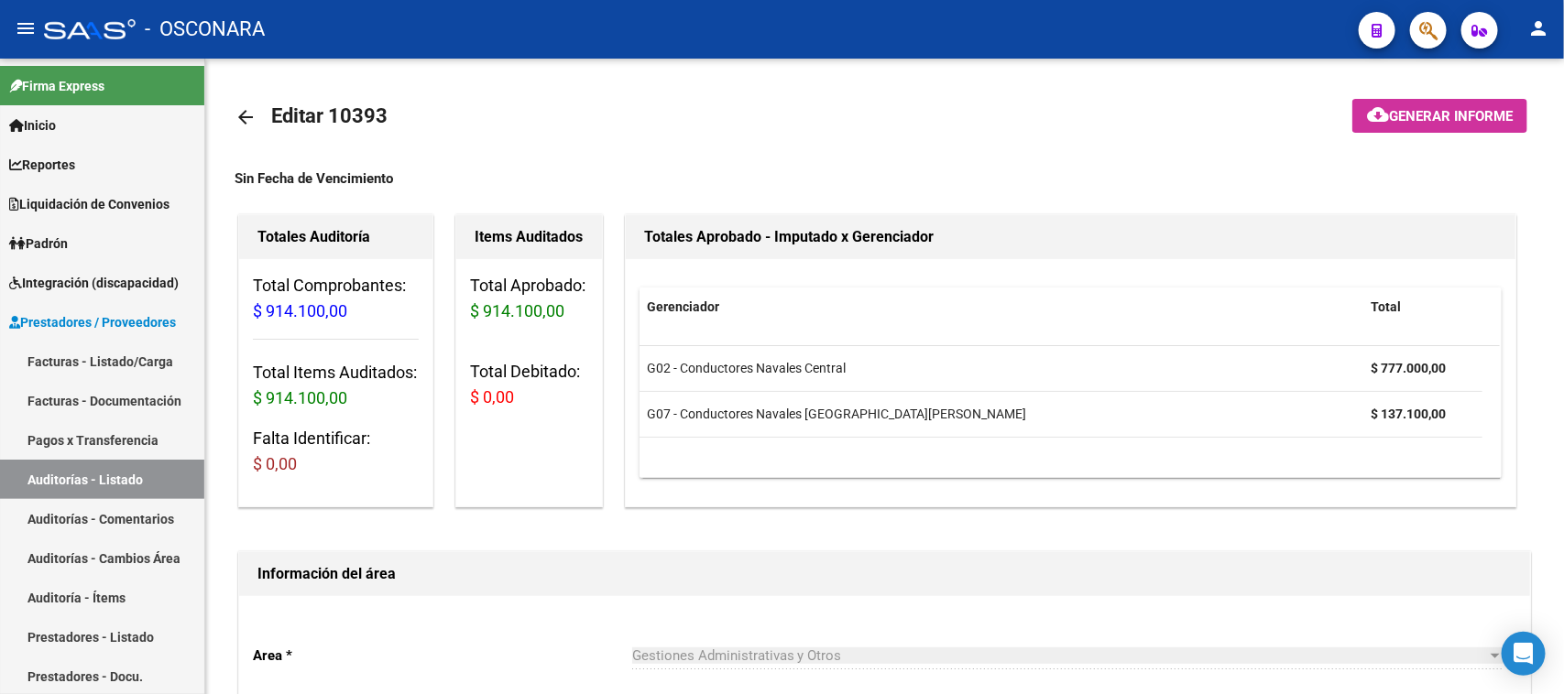
click at [60, 364] on link "Facturas - Listado/Carga" at bounding box center [102, 361] width 204 height 39
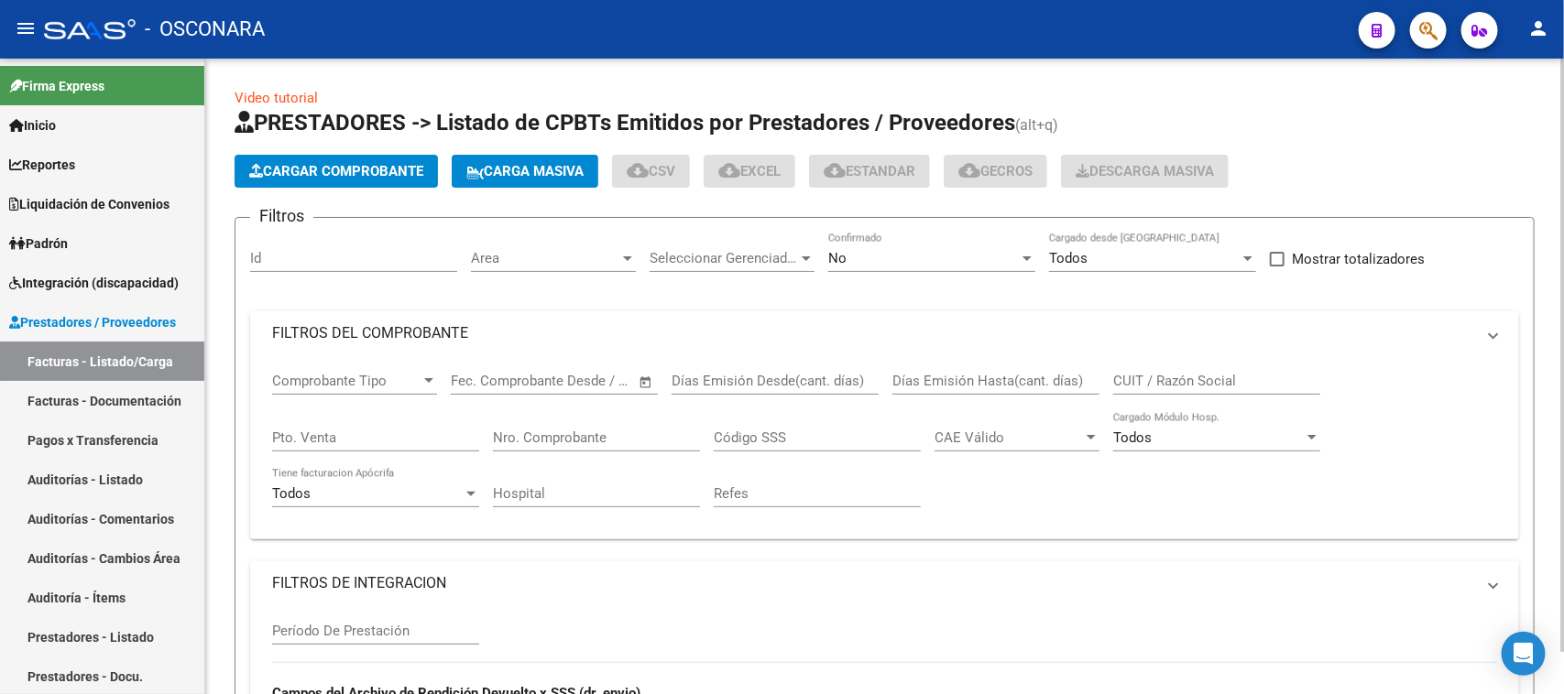
click at [300, 177] on span "Cargar Comprobante" at bounding box center [336, 171] width 174 height 16
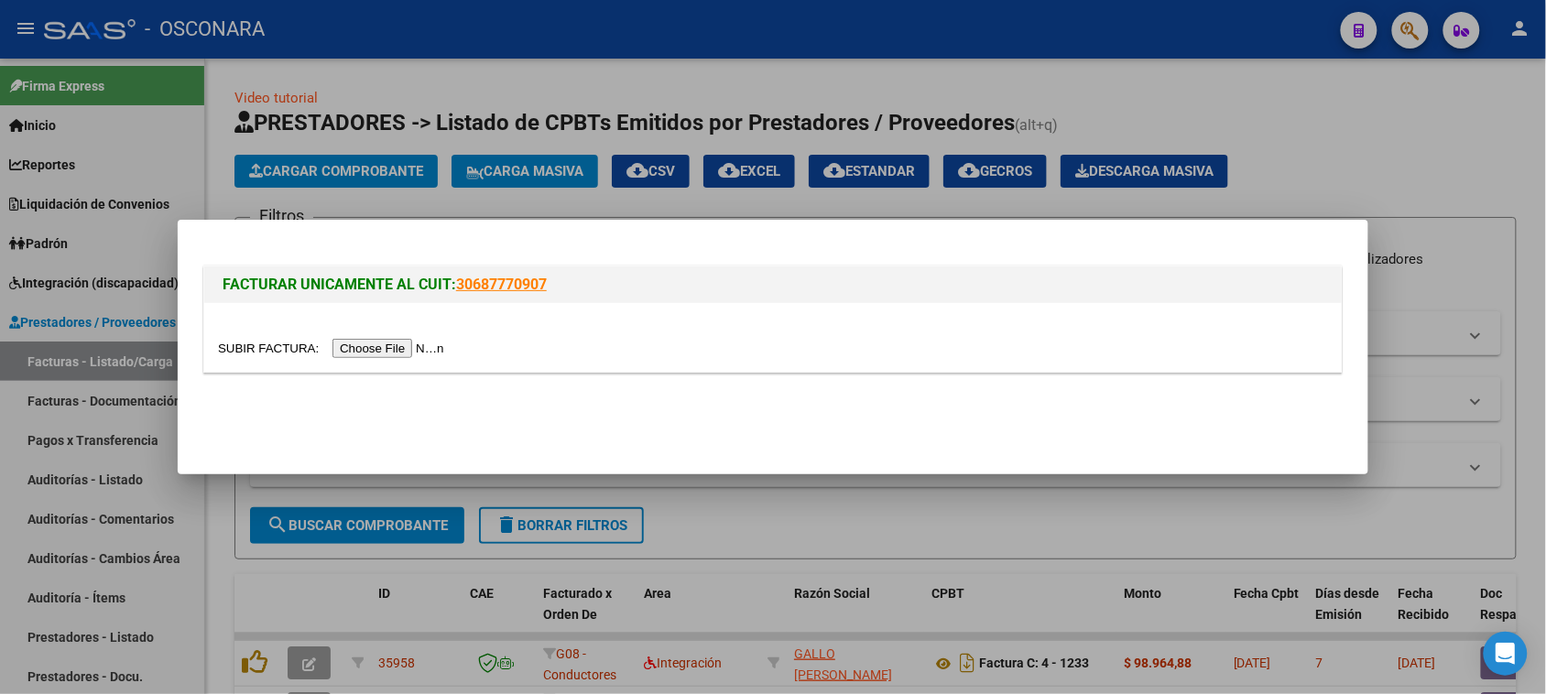
click at [433, 353] on input "file" at bounding box center [334, 348] width 232 height 19
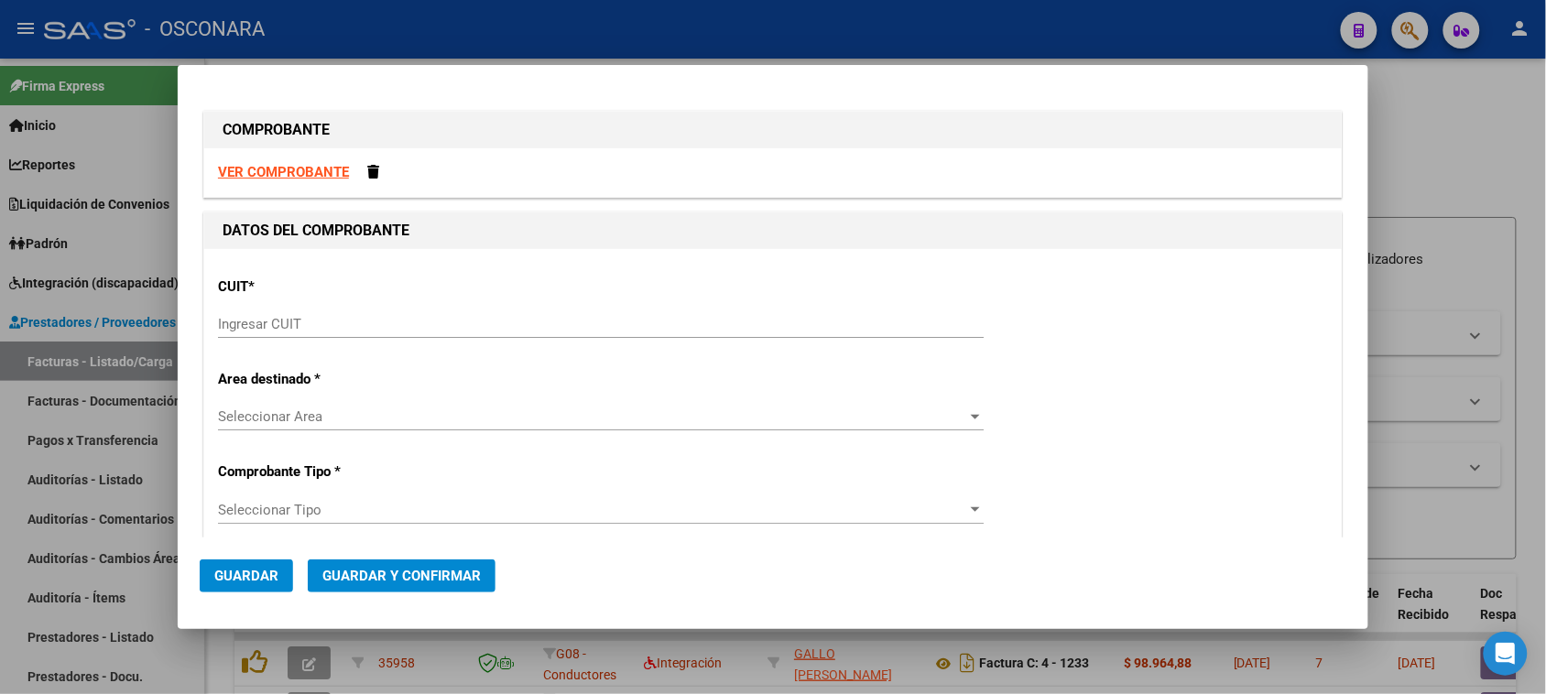
click at [257, 322] on input "Ingresar CUIT" at bounding box center [601, 324] width 766 height 16
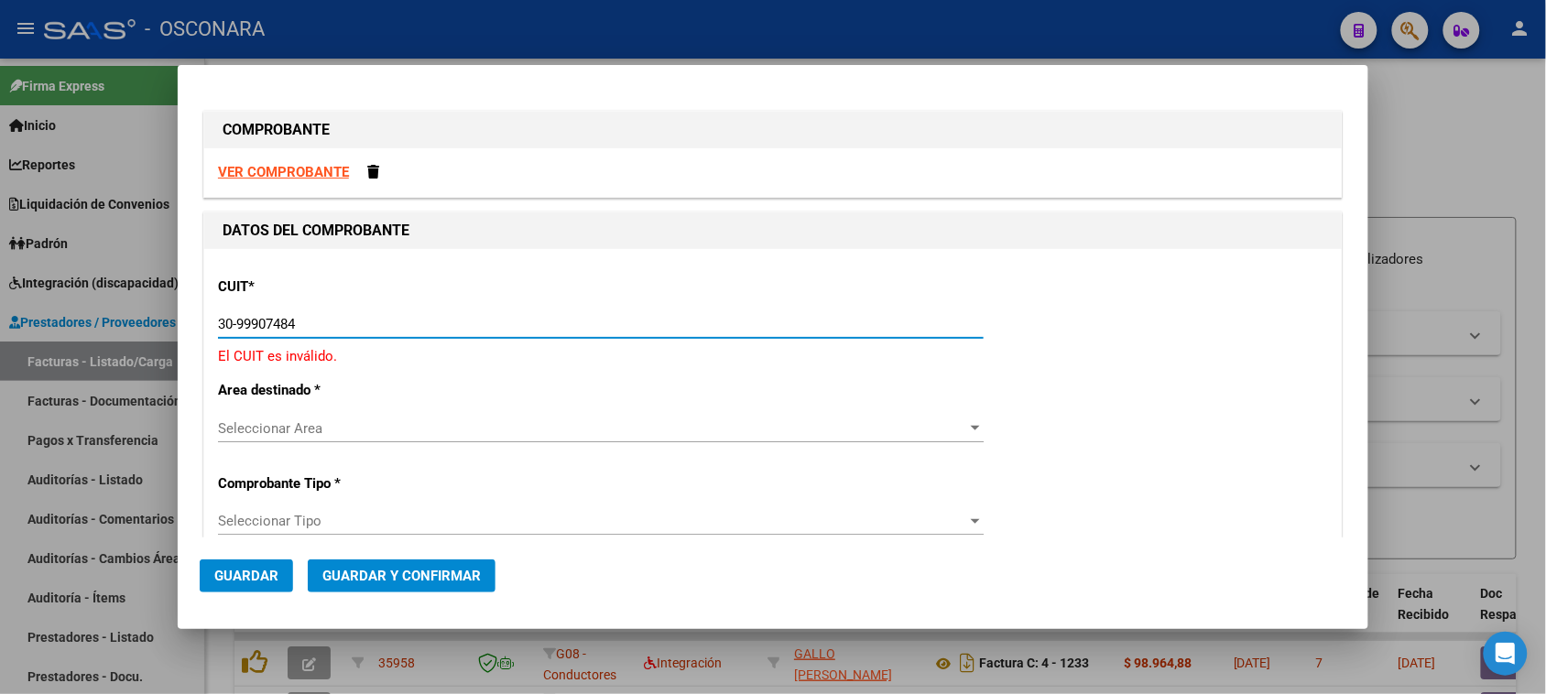
type input "30-99907484-3"
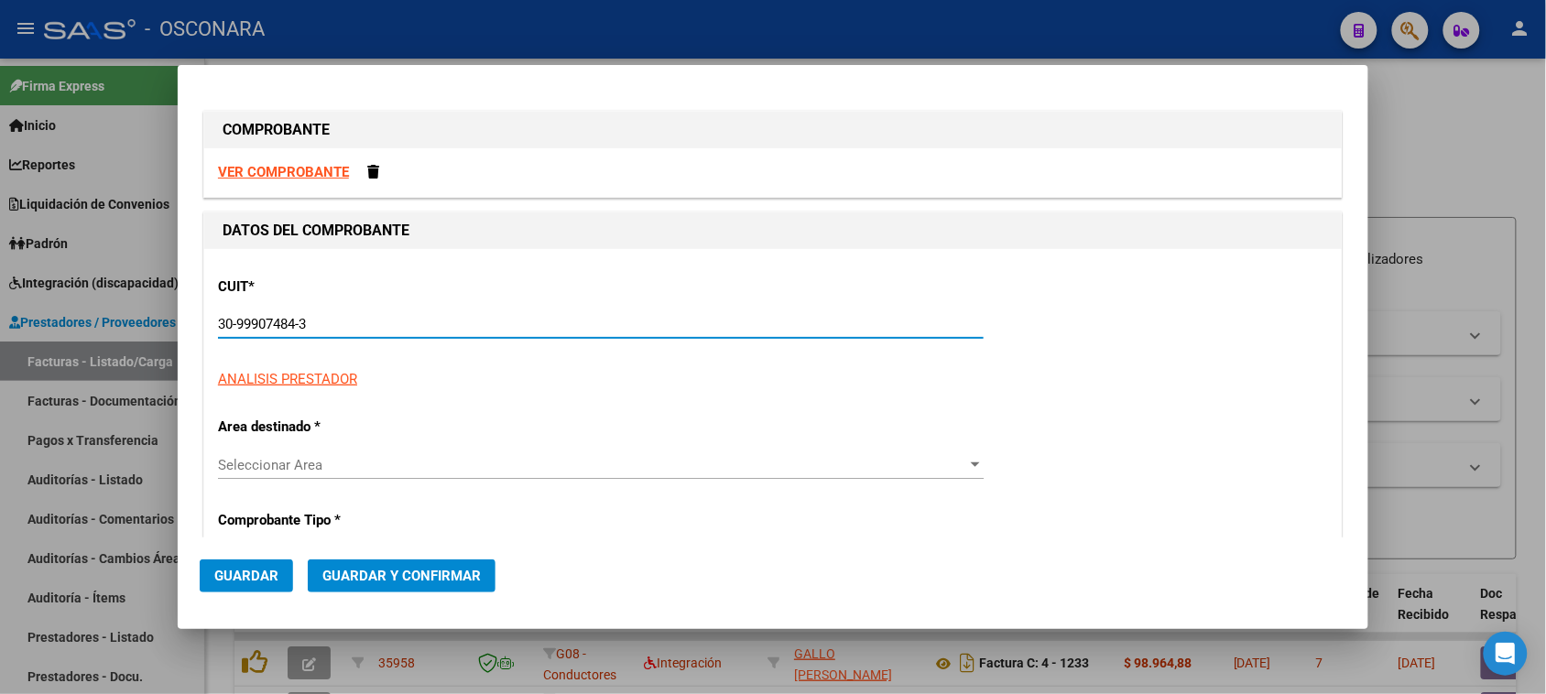
type input "213"
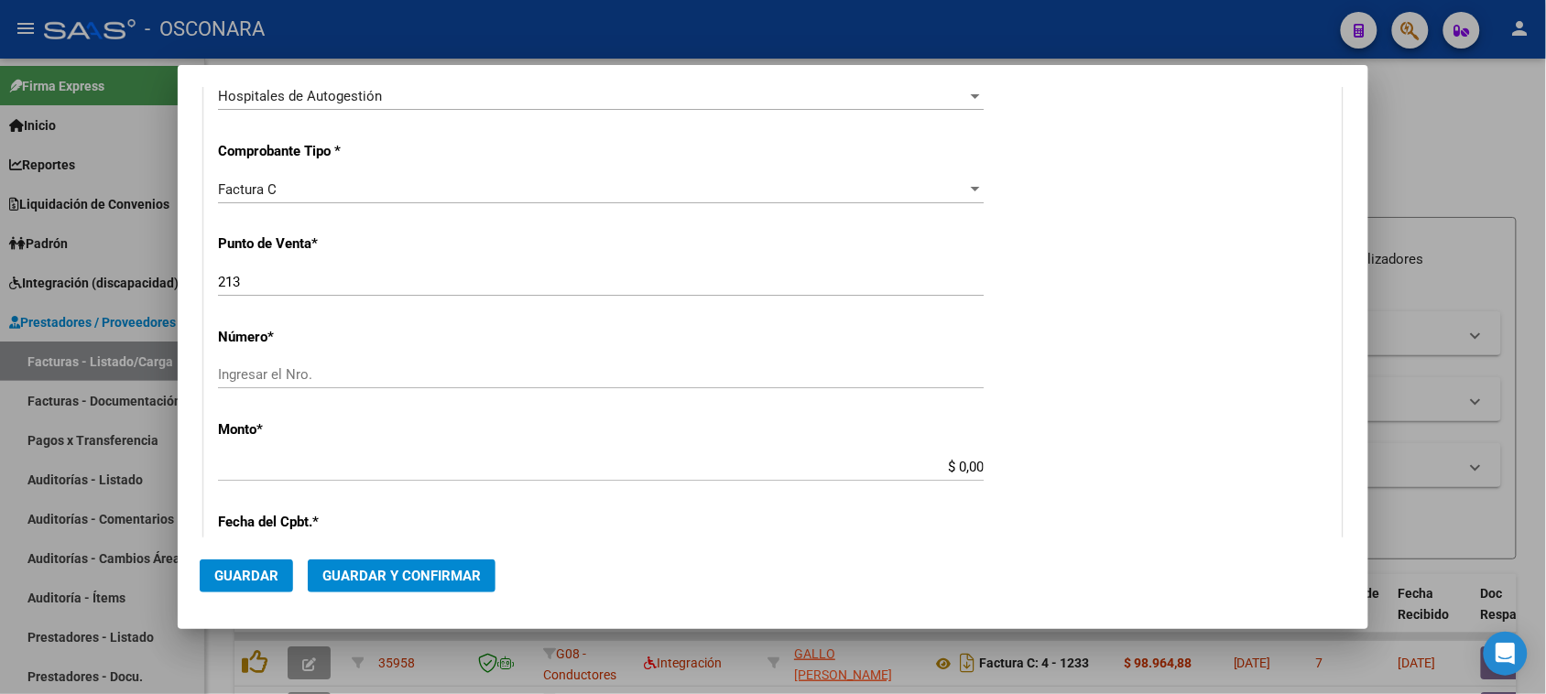
scroll to position [458, 0]
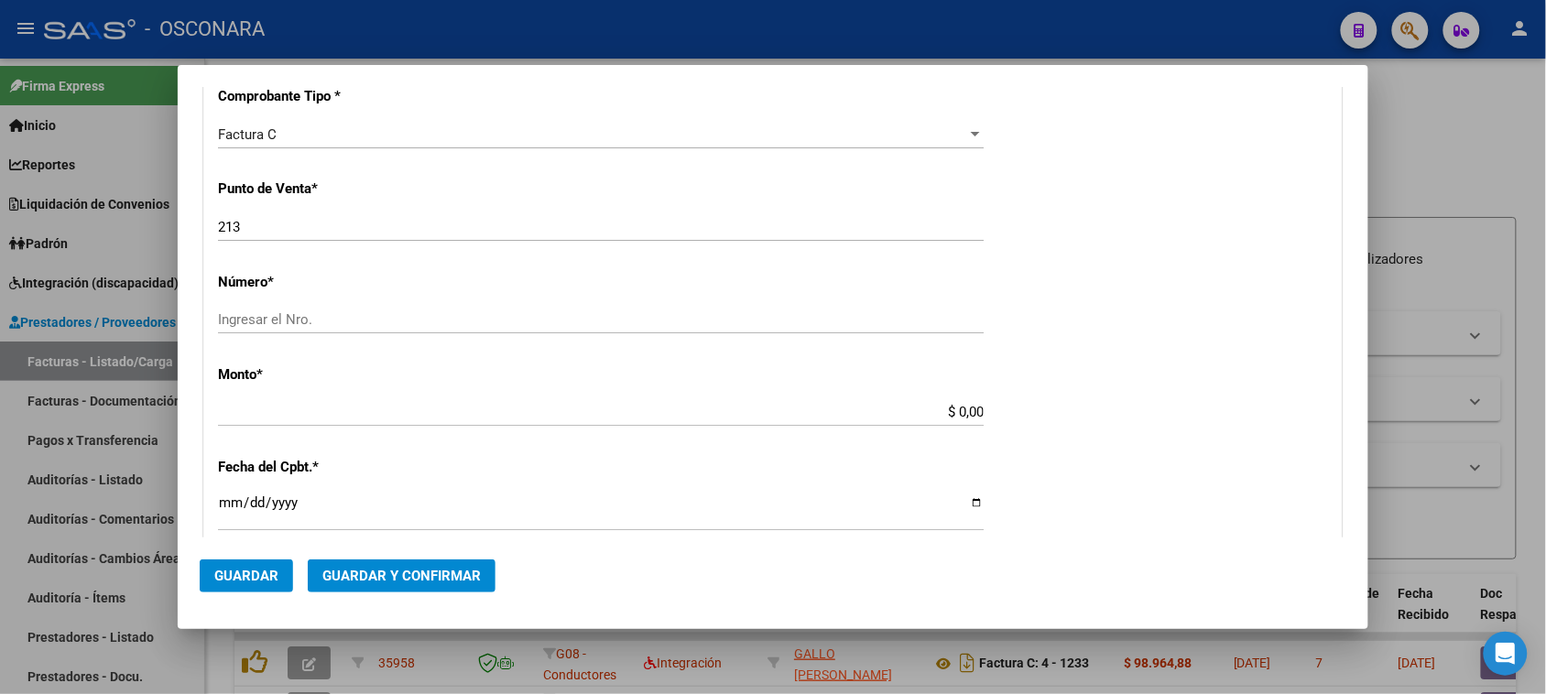
type input "30-99907484-3"
click at [273, 322] on input "Ingresar el Nro." at bounding box center [601, 319] width 766 height 16
type input "747"
drag, startPoint x: 949, startPoint y: 410, endPoint x: 1090, endPoint y: 392, distance: 142.2
click at [1090, 392] on div "CUIT * 30-99907484-3 Ingresar CUIT ANALISIS PRESTADOR MUNICIPALIDAD DE CORDOBA …" at bounding box center [773, 440] width 1138 height 1299
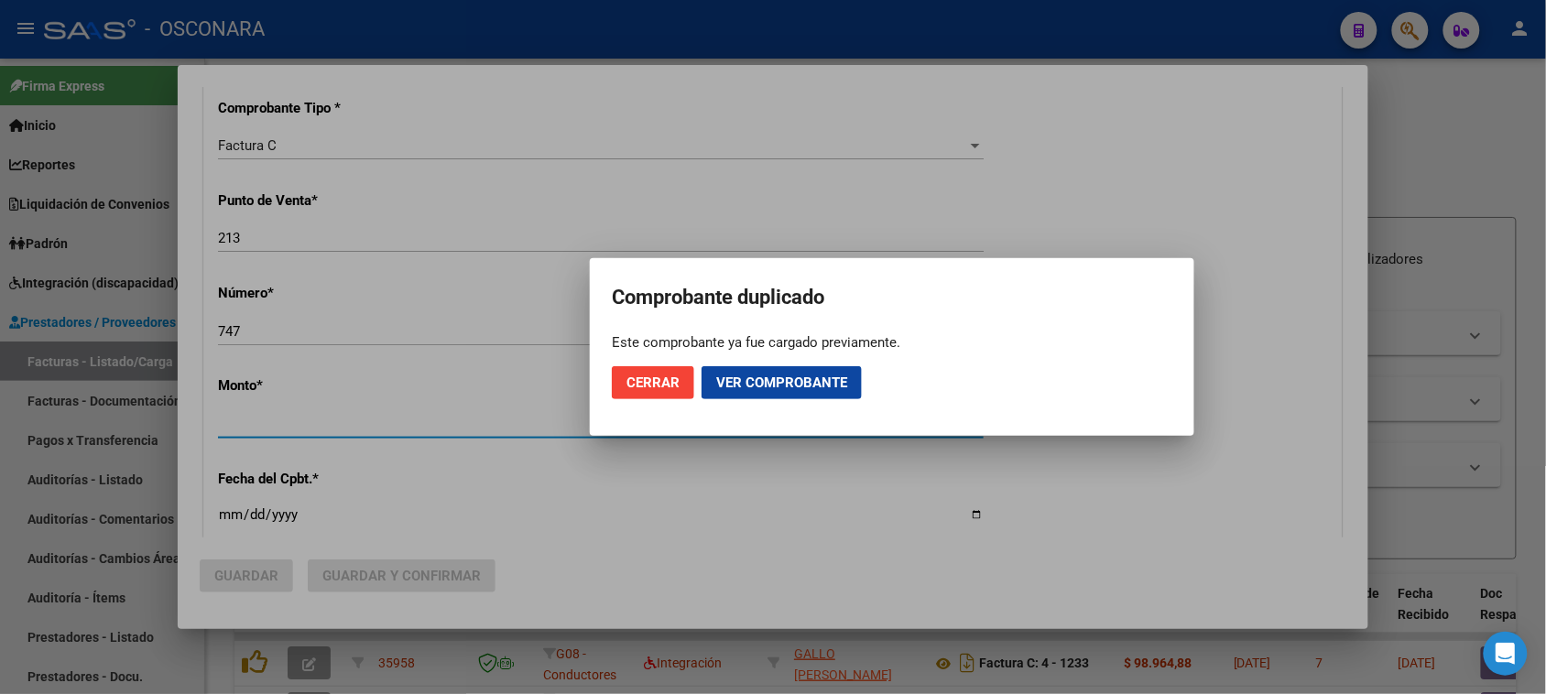
scroll to position [469, 0]
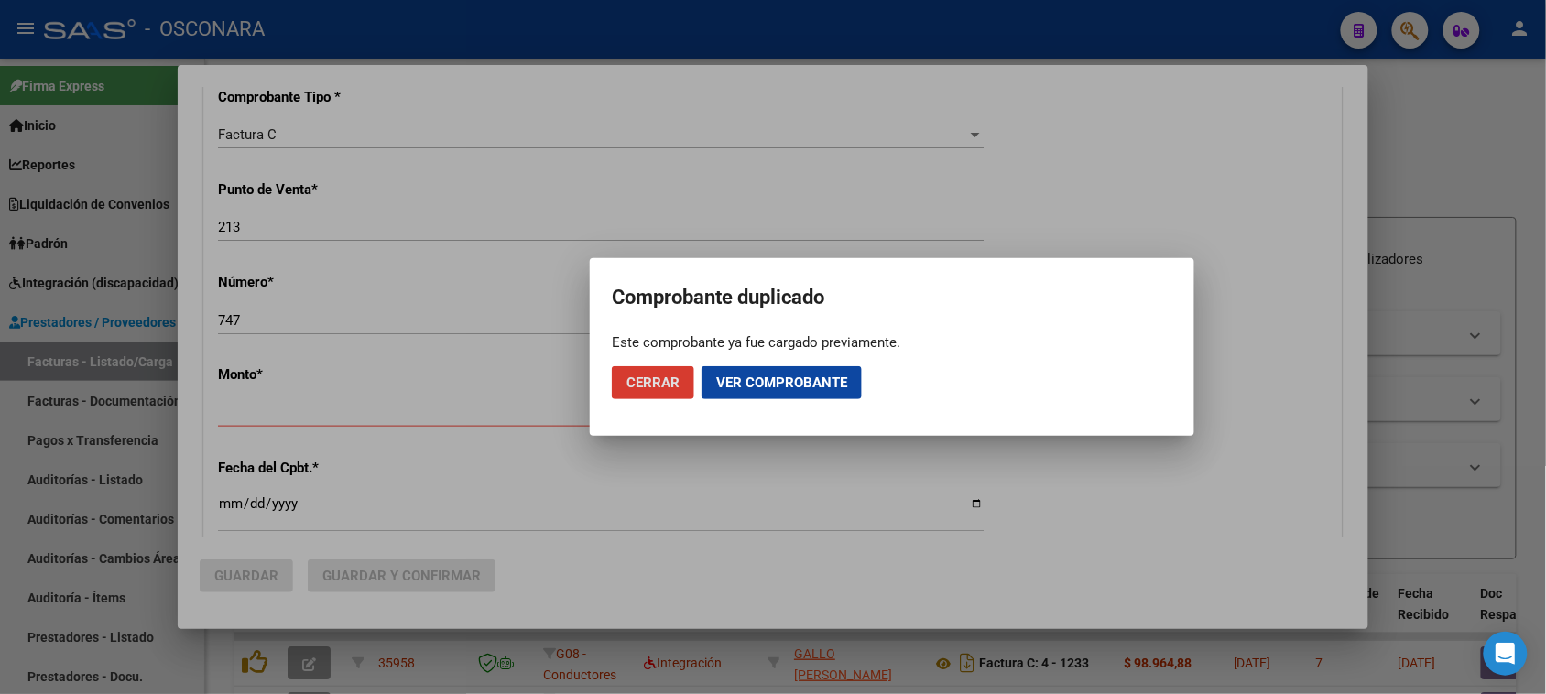
click at [642, 376] on span "Cerrar" at bounding box center [653, 383] width 53 height 16
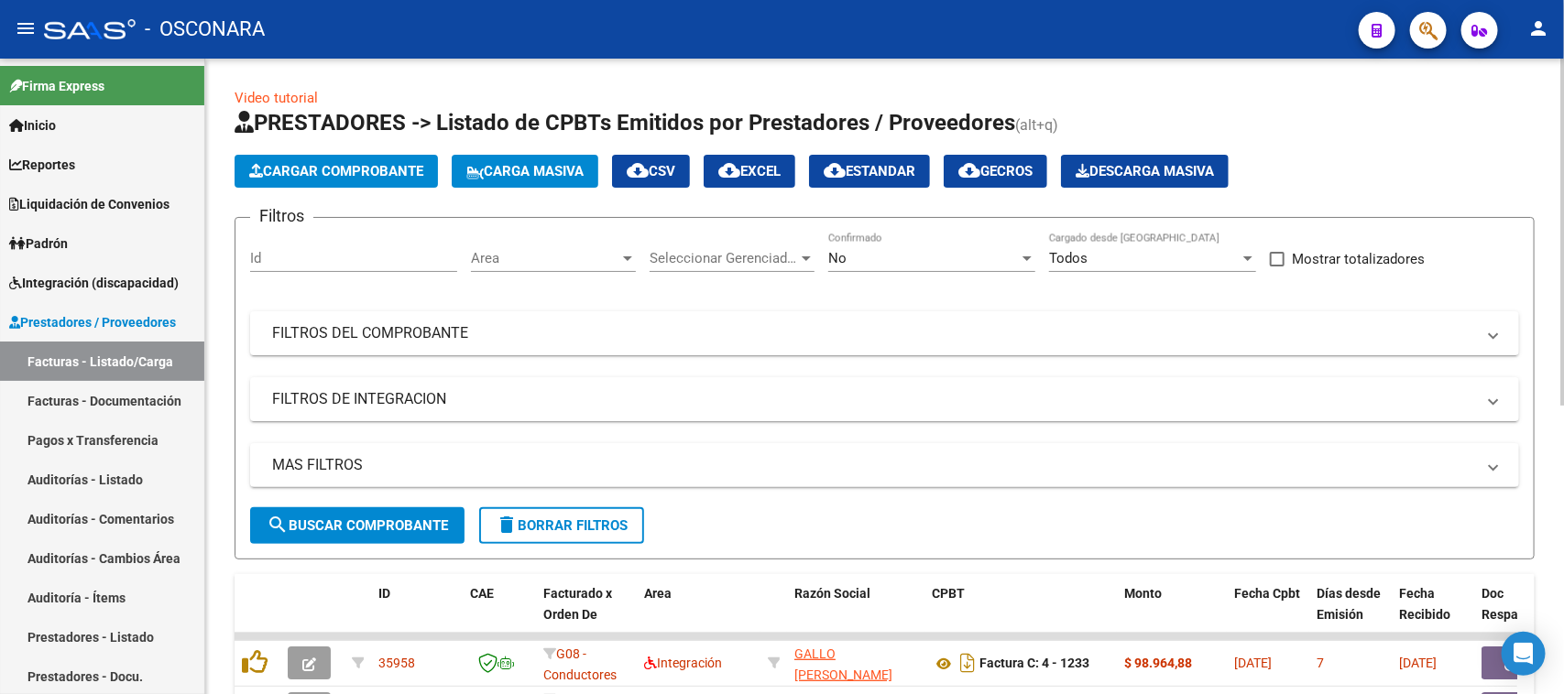
click at [287, 155] on button "Cargar Comprobante" at bounding box center [335, 171] width 203 height 33
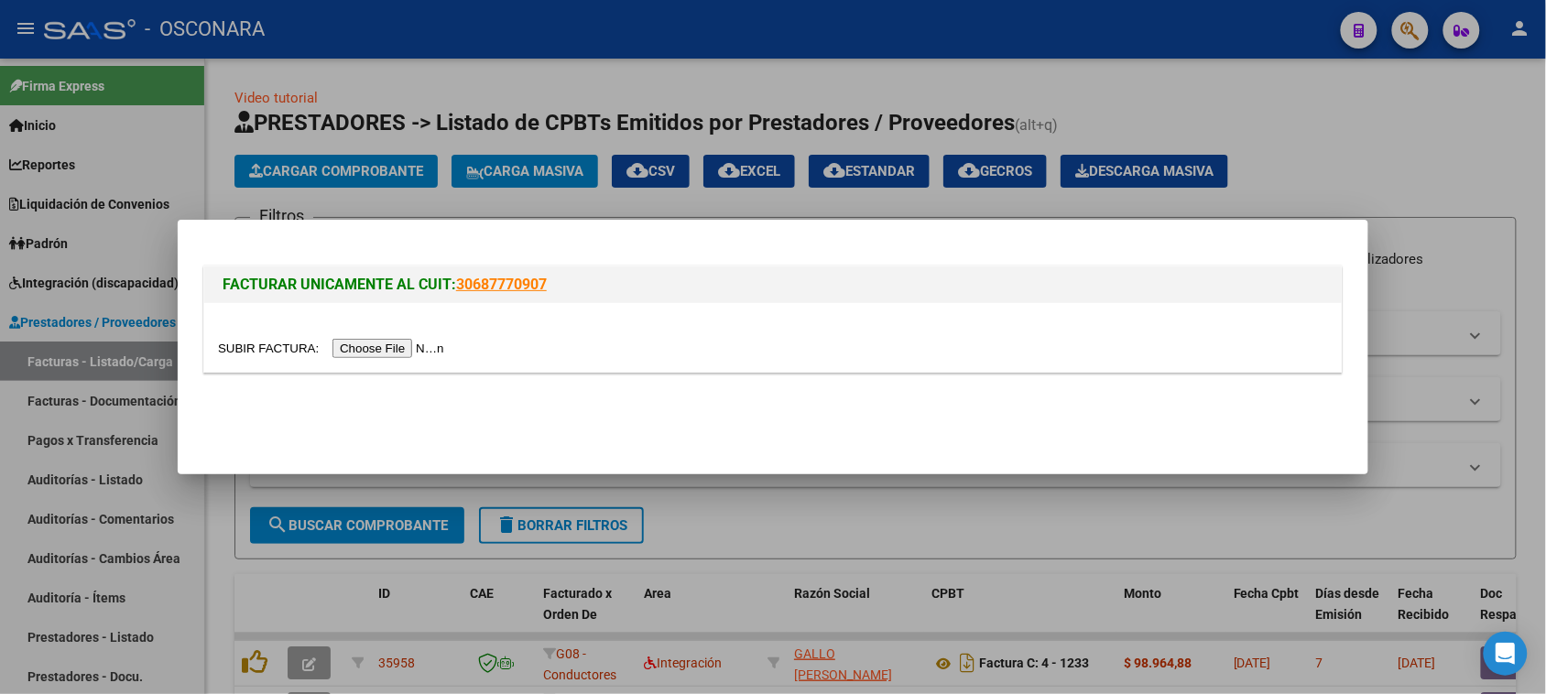
click at [392, 348] on input "file" at bounding box center [334, 348] width 232 height 19
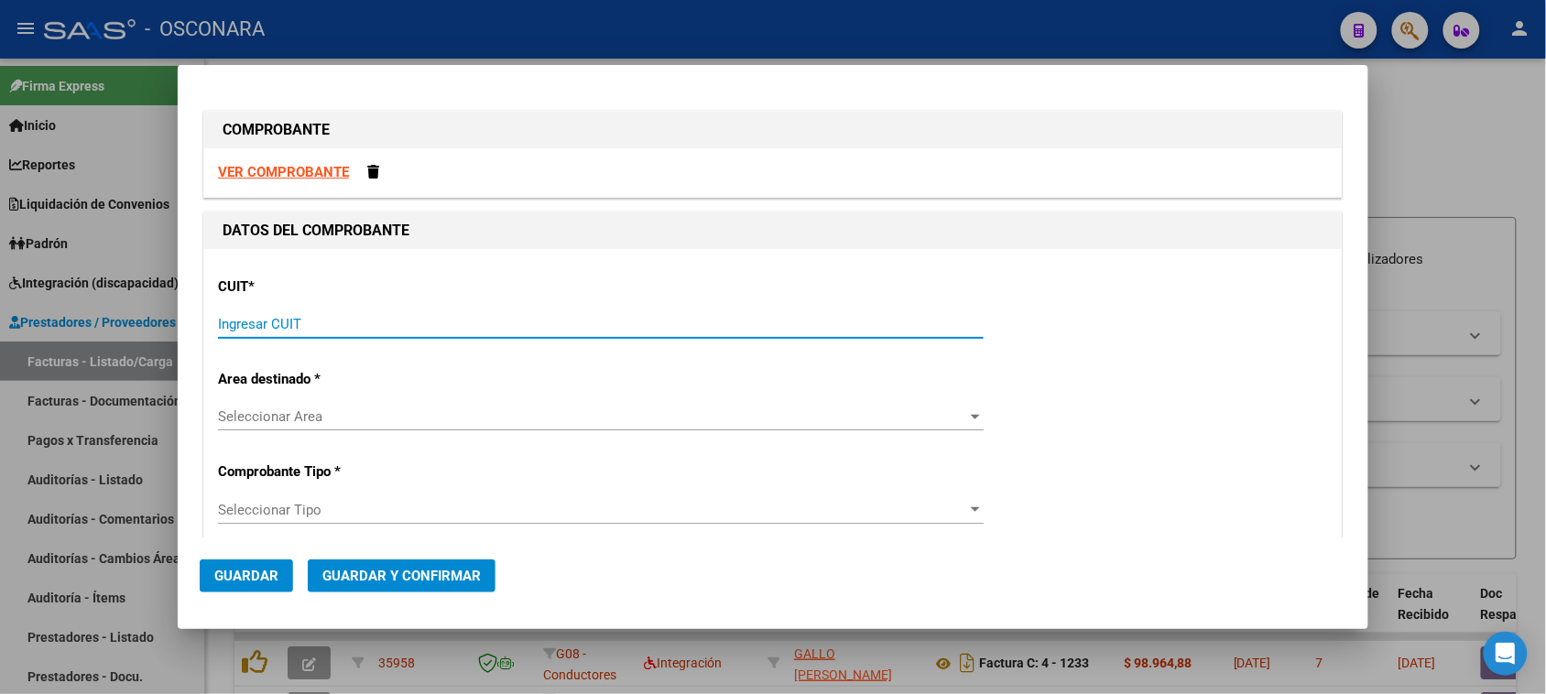
click at [275, 332] on input "Ingresar CUIT" at bounding box center [601, 324] width 766 height 16
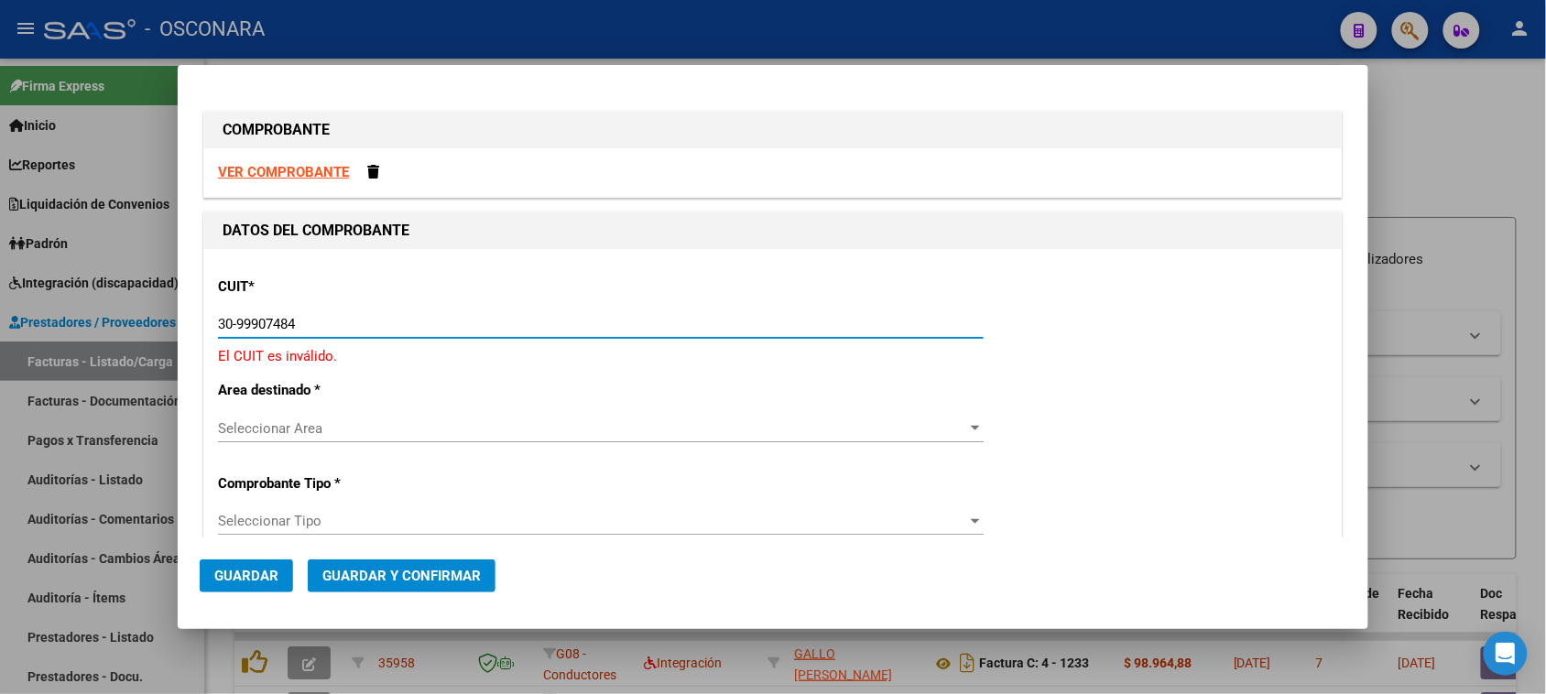
type input "30-99907484-3"
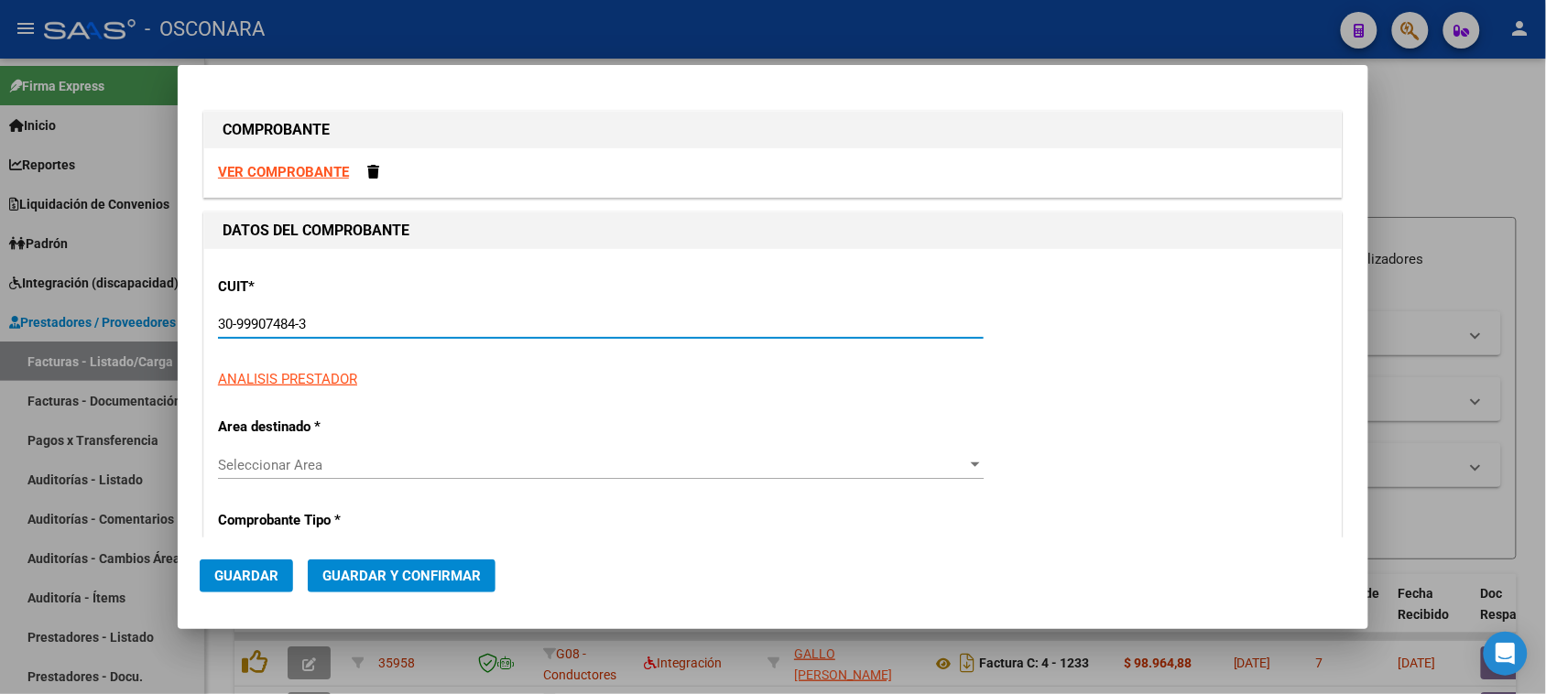
type input "213"
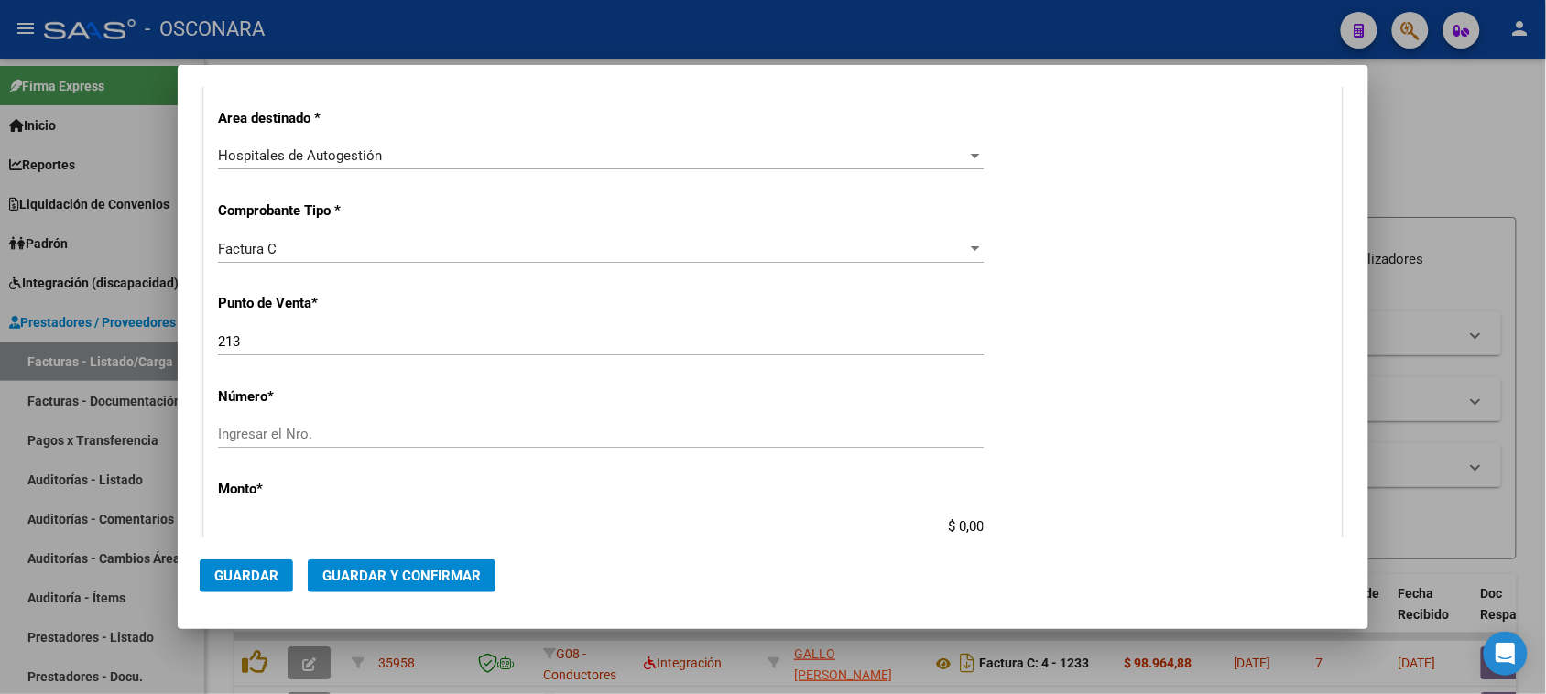
scroll to position [458, 0]
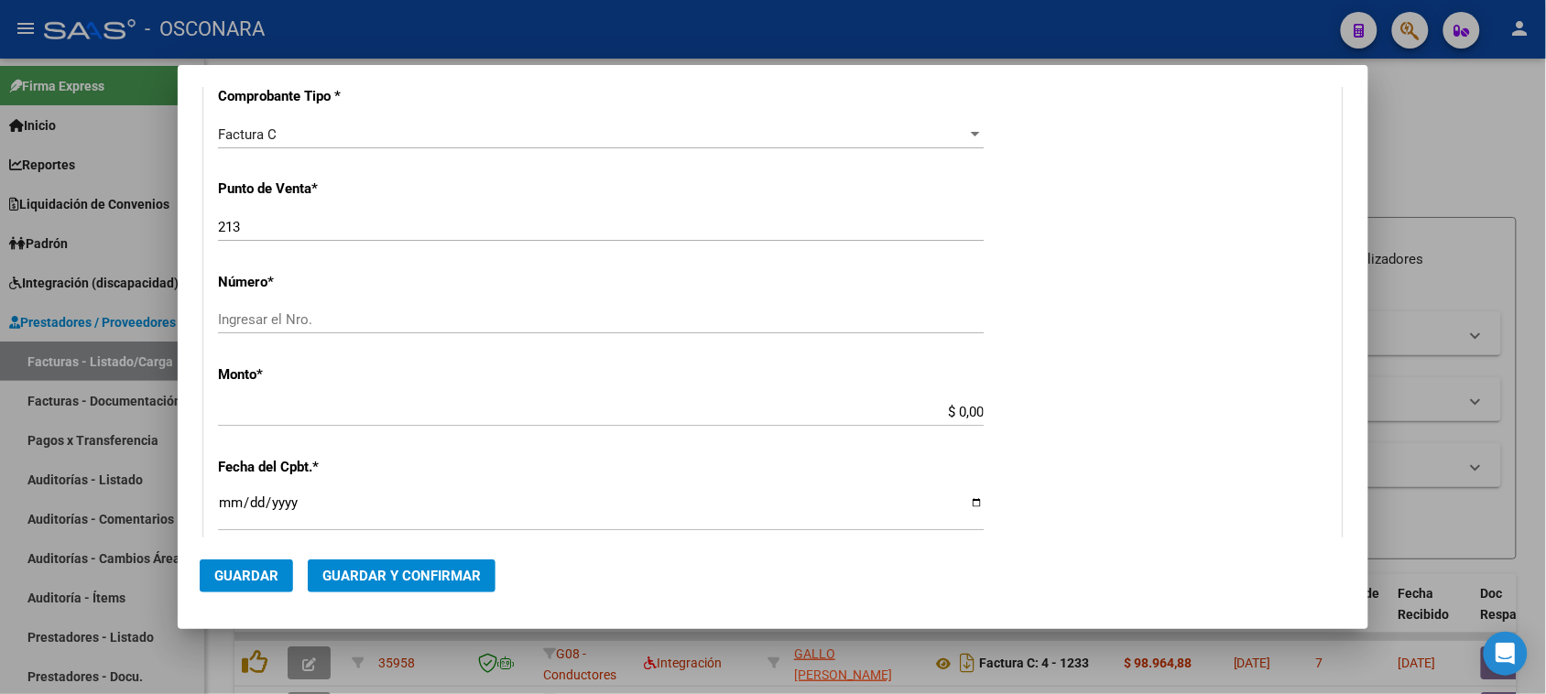
type input "30-99907484-3"
click at [321, 327] on input "Ingresar el Nro." at bounding box center [601, 319] width 766 height 16
type input "807"
drag, startPoint x: 945, startPoint y: 409, endPoint x: 1084, endPoint y: 409, distance: 138.3
click at [1083, 409] on div "CUIT * 30-99907484-3 Ingresar CUIT ANALISIS PRESTADOR MUNICIPALIDAD DE CORDOBA …" at bounding box center [773, 440] width 1138 height 1299
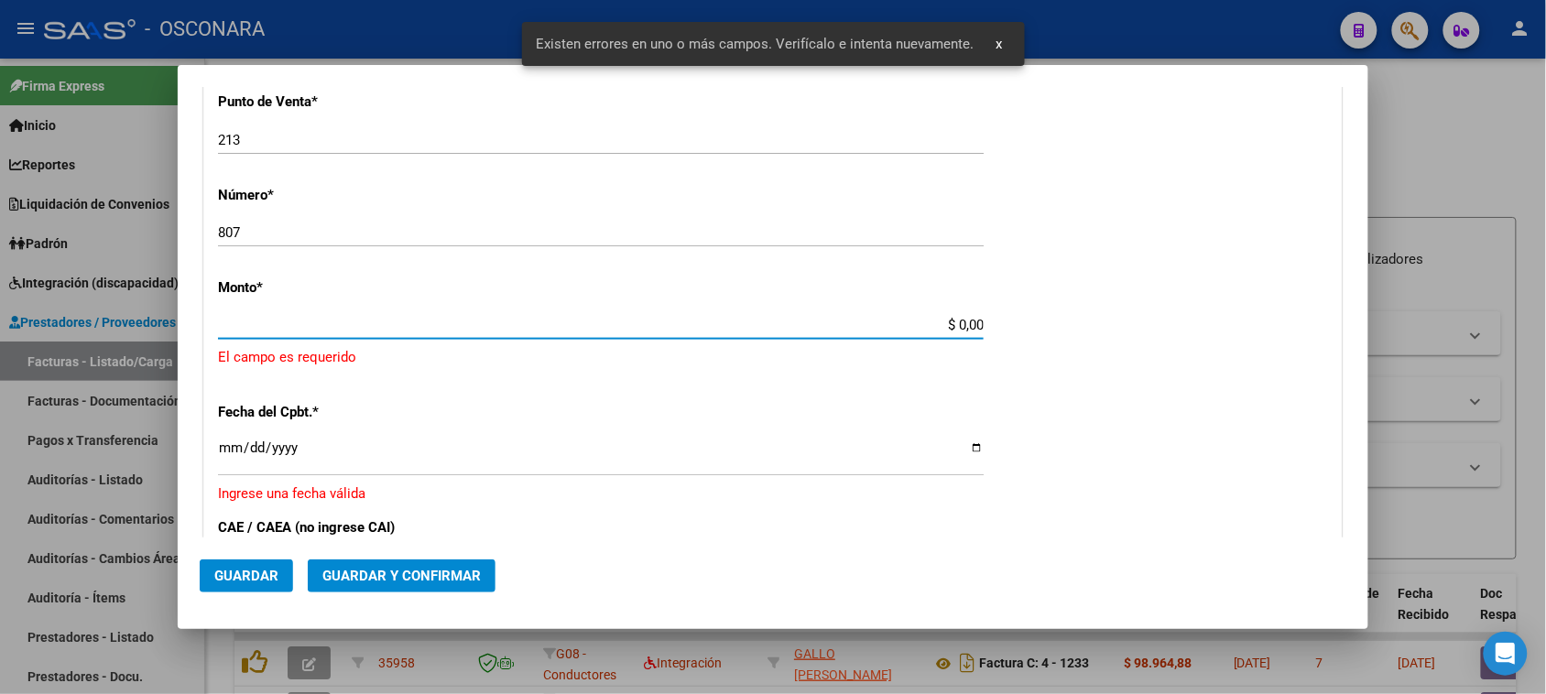
scroll to position [550, 0]
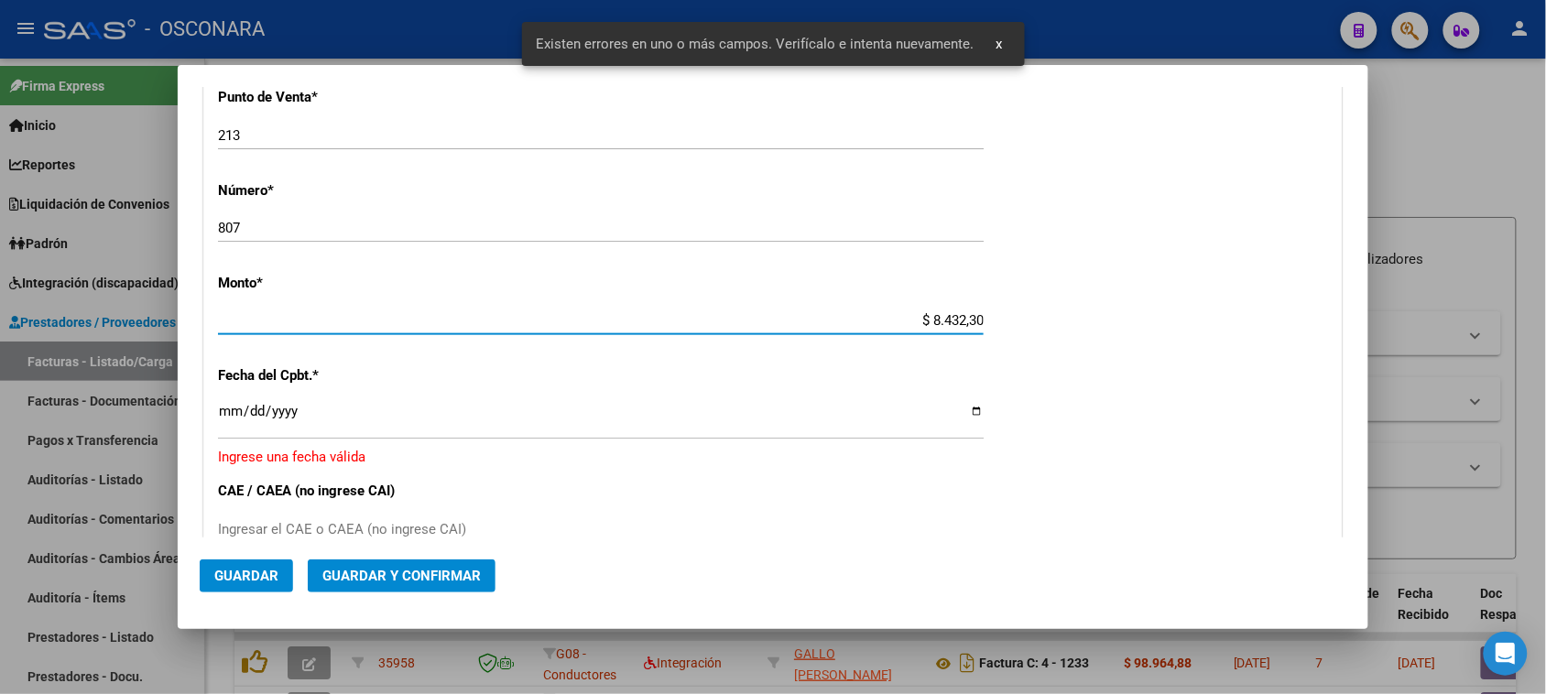
type input "$ 84.323,00"
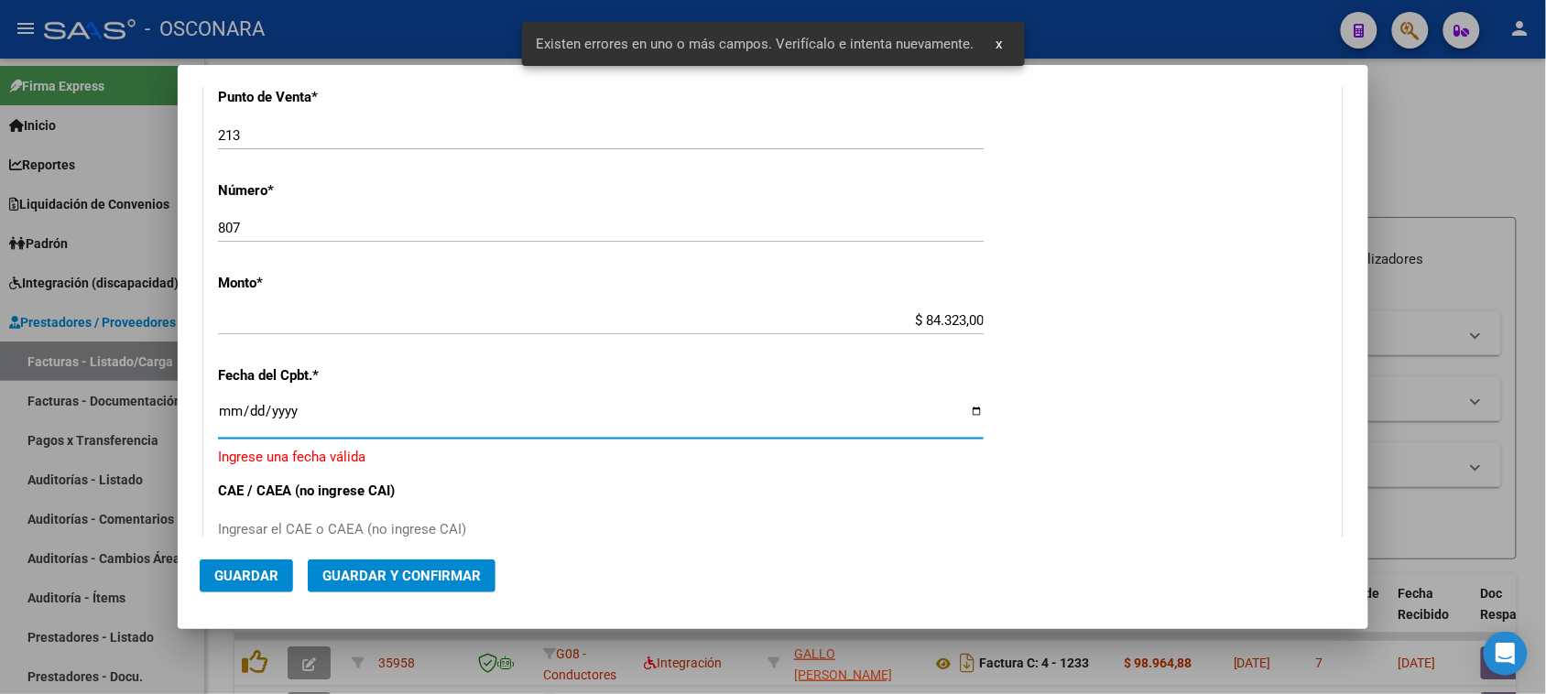
click at [226, 412] on input "Ingresar la fecha" at bounding box center [601, 418] width 766 height 29
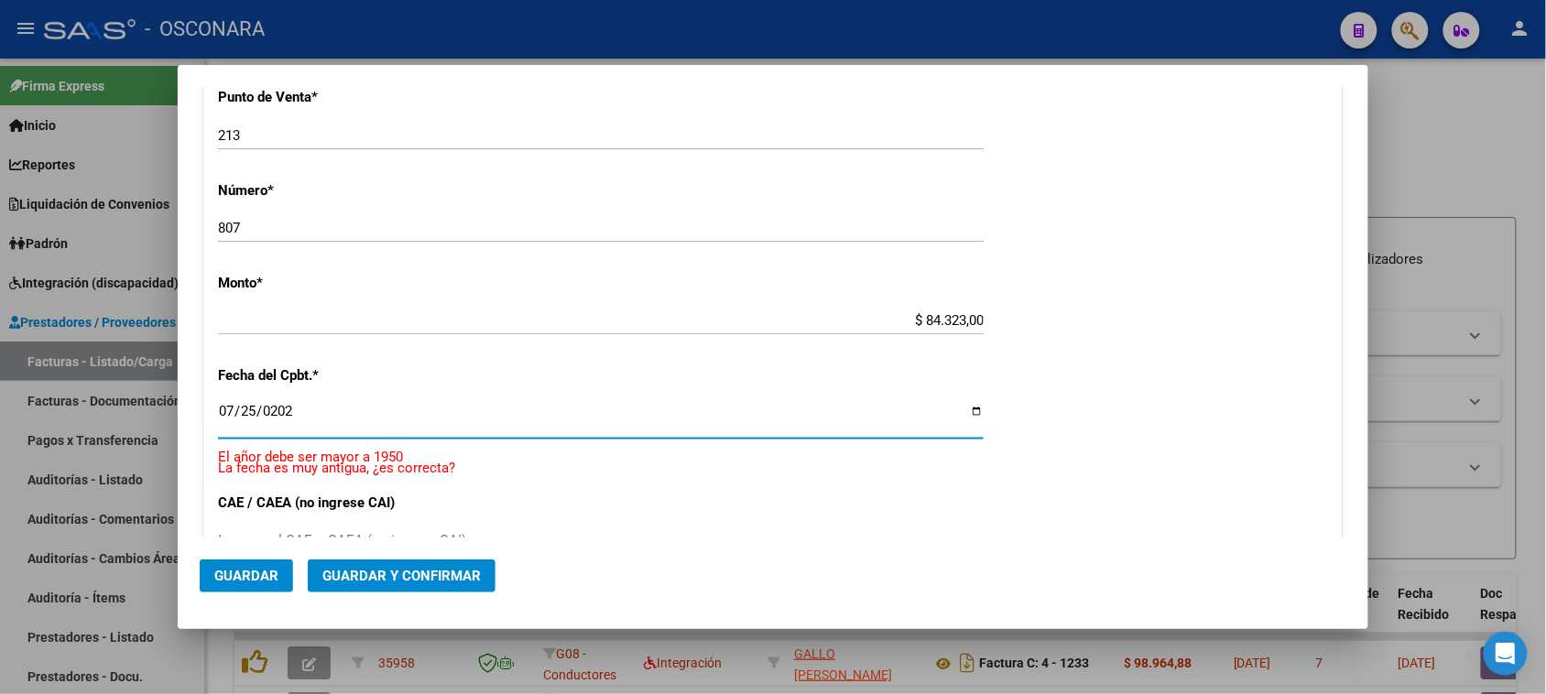
type input "2025-07-25"
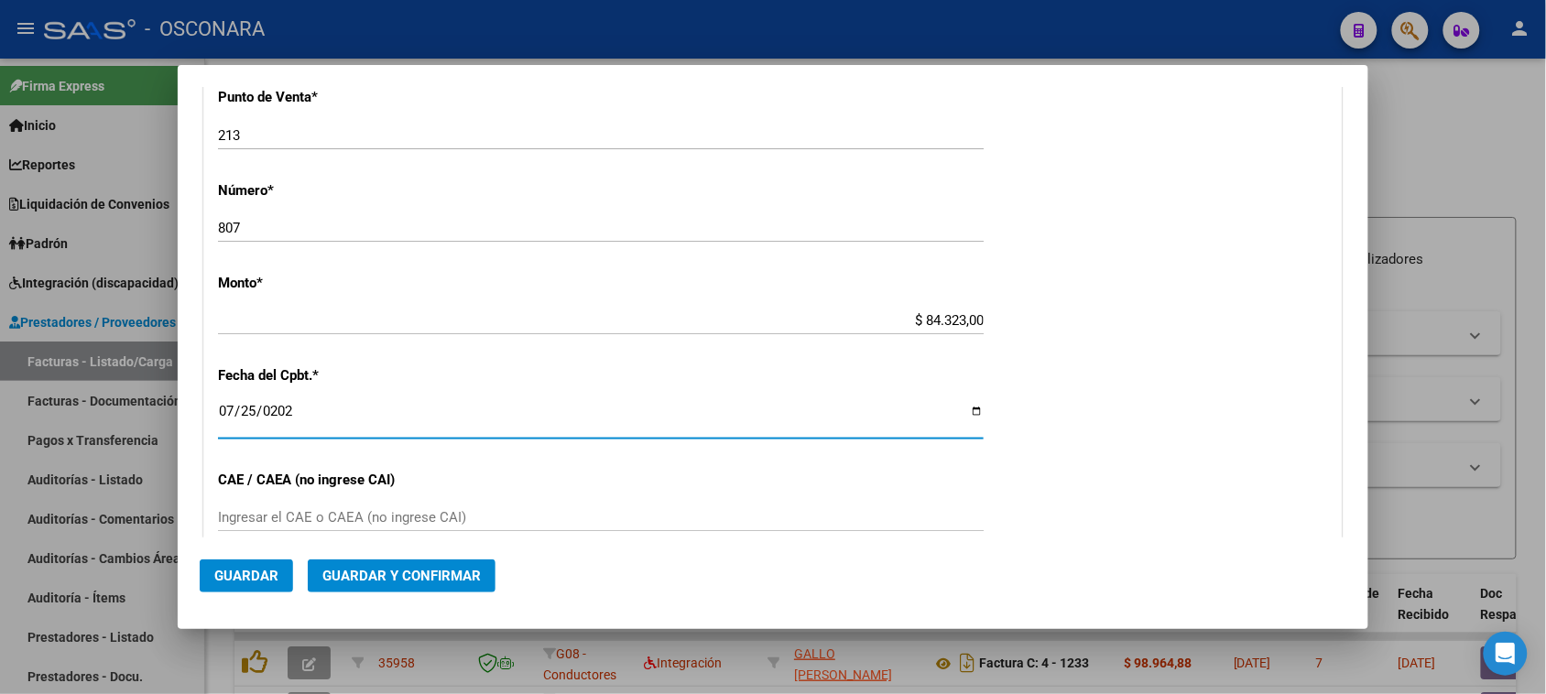
click at [357, 583] on span "Guardar y Confirmar" at bounding box center [401, 576] width 158 height 16
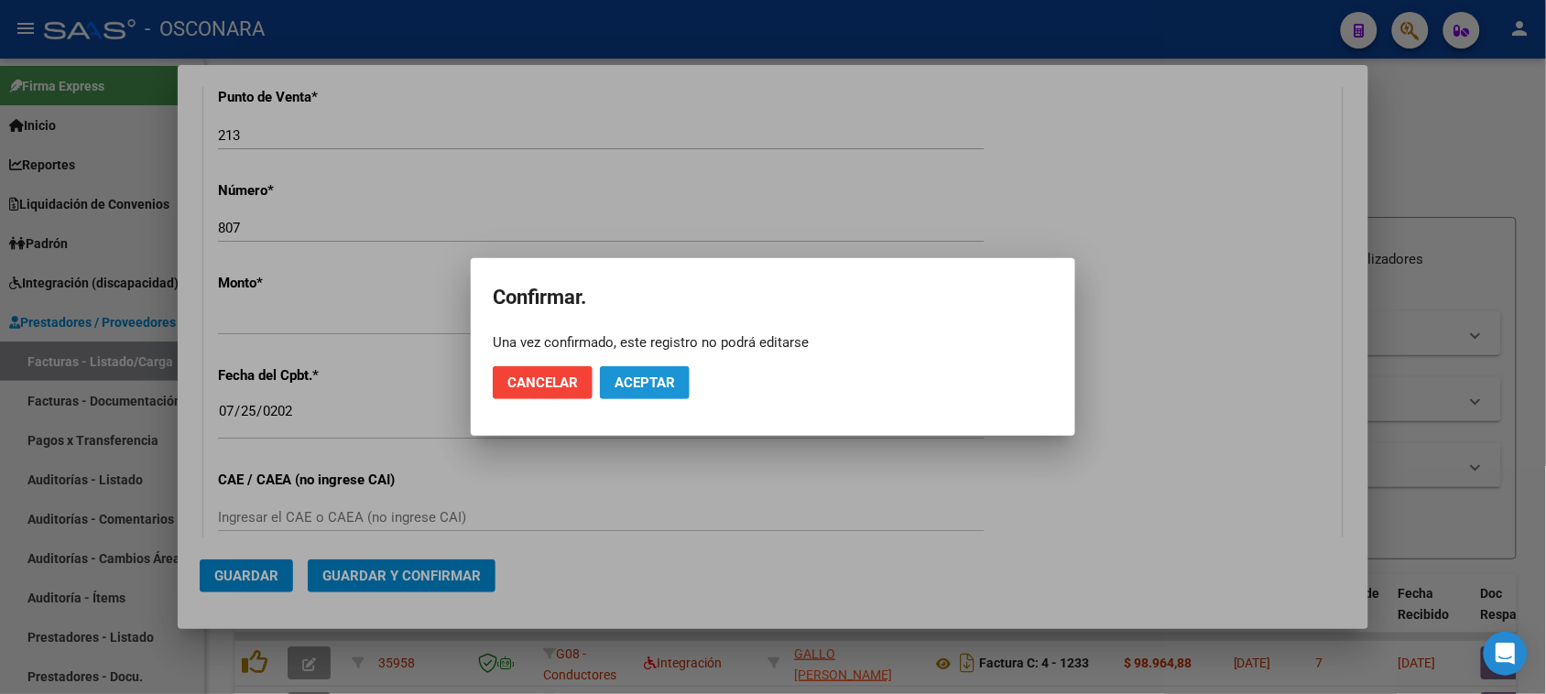
click at [658, 378] on span "Aceptar" at bounding box center [645, 383] width 60 height 16
click at [670, 378] on span "Guardar igualmente." at bounding box center [692, 383] width 155 height 16
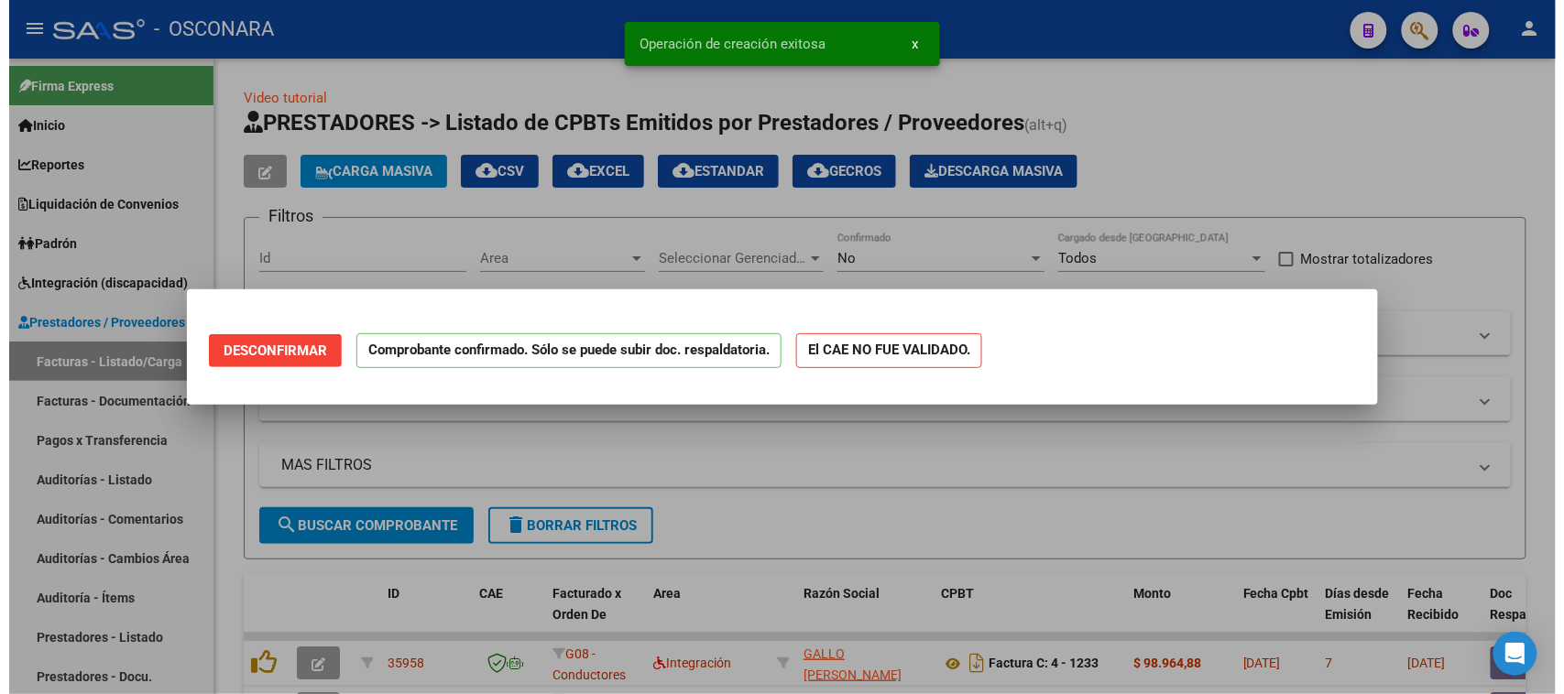
scroll to position [0, 0]
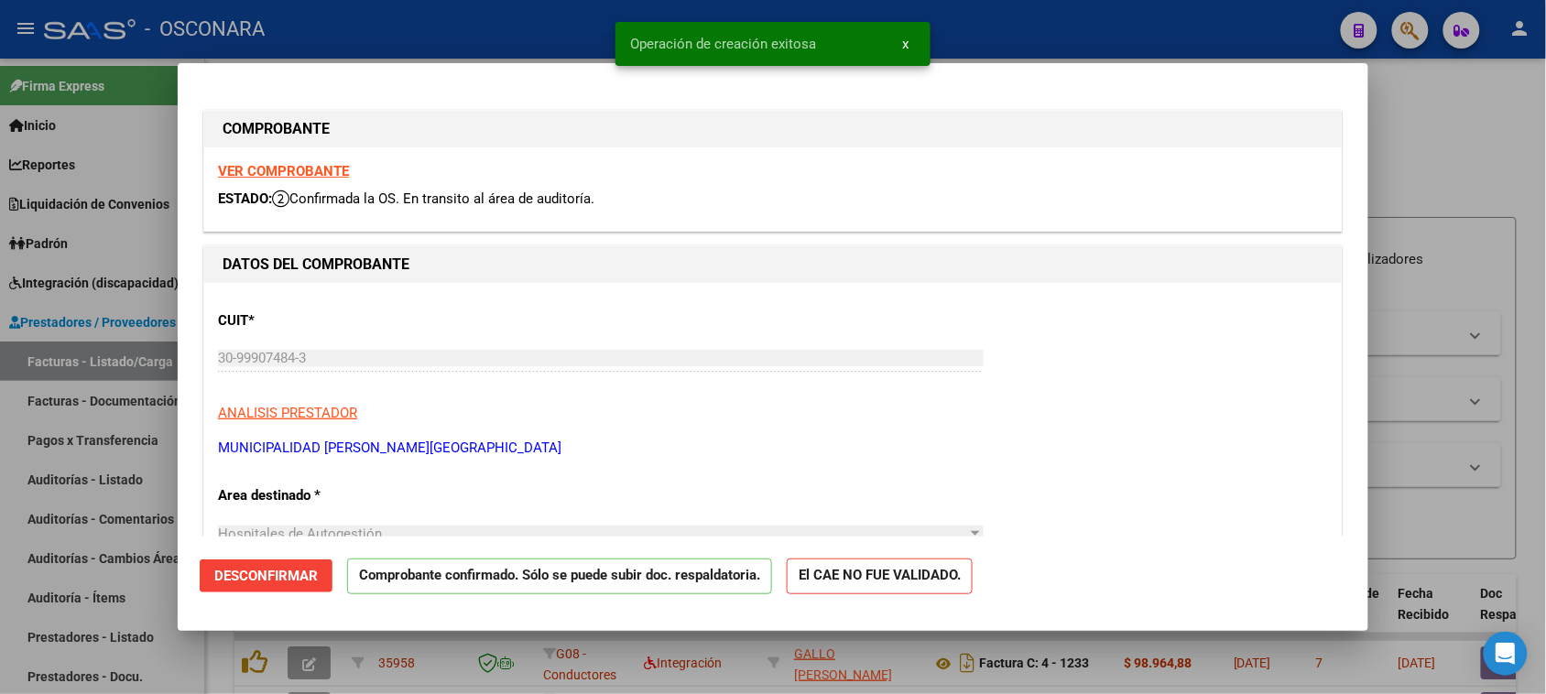
click at [0, 487] on div at bounding box center [773, 347] width 1546 height 694
type input "$ 0,00"
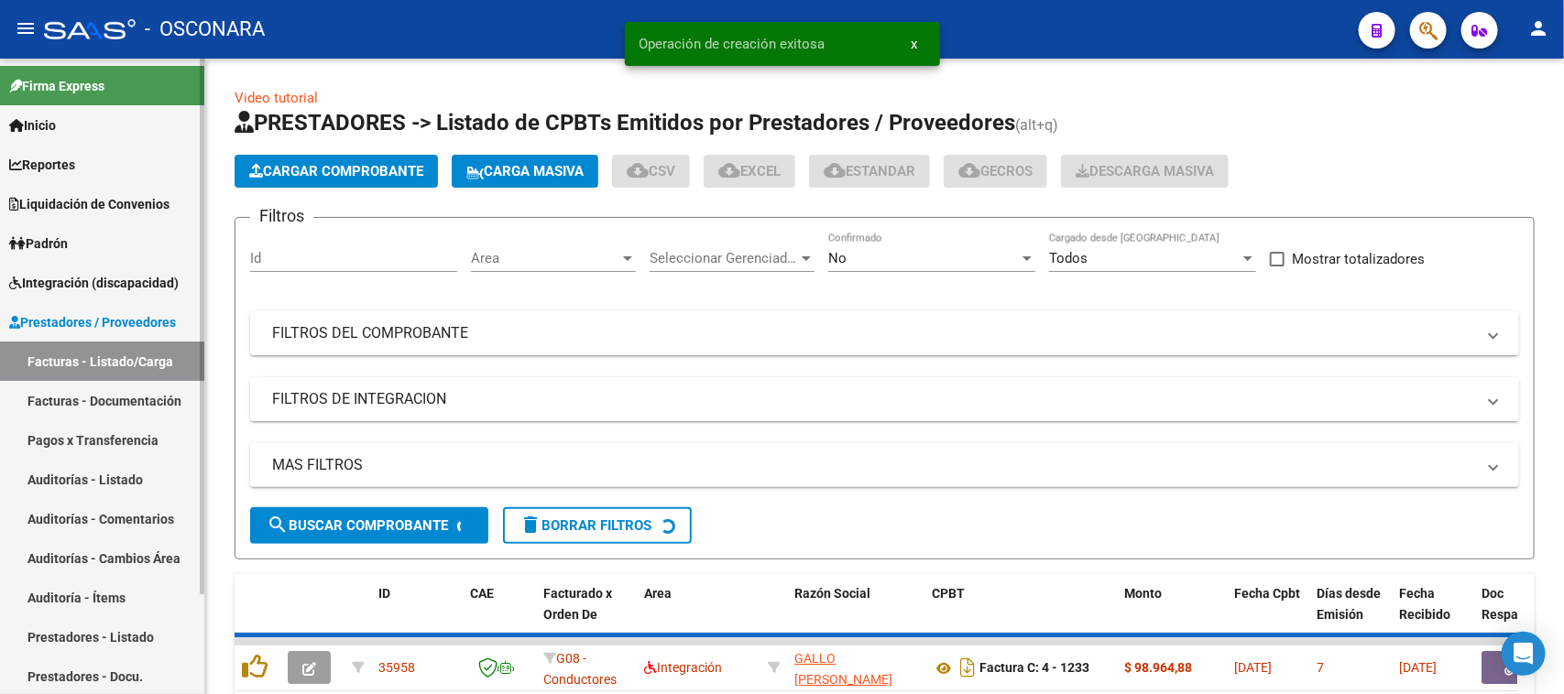
click at [37, 472] on link "Auditorías - Listado" at bounding box center [102, 479] width 204 height 39
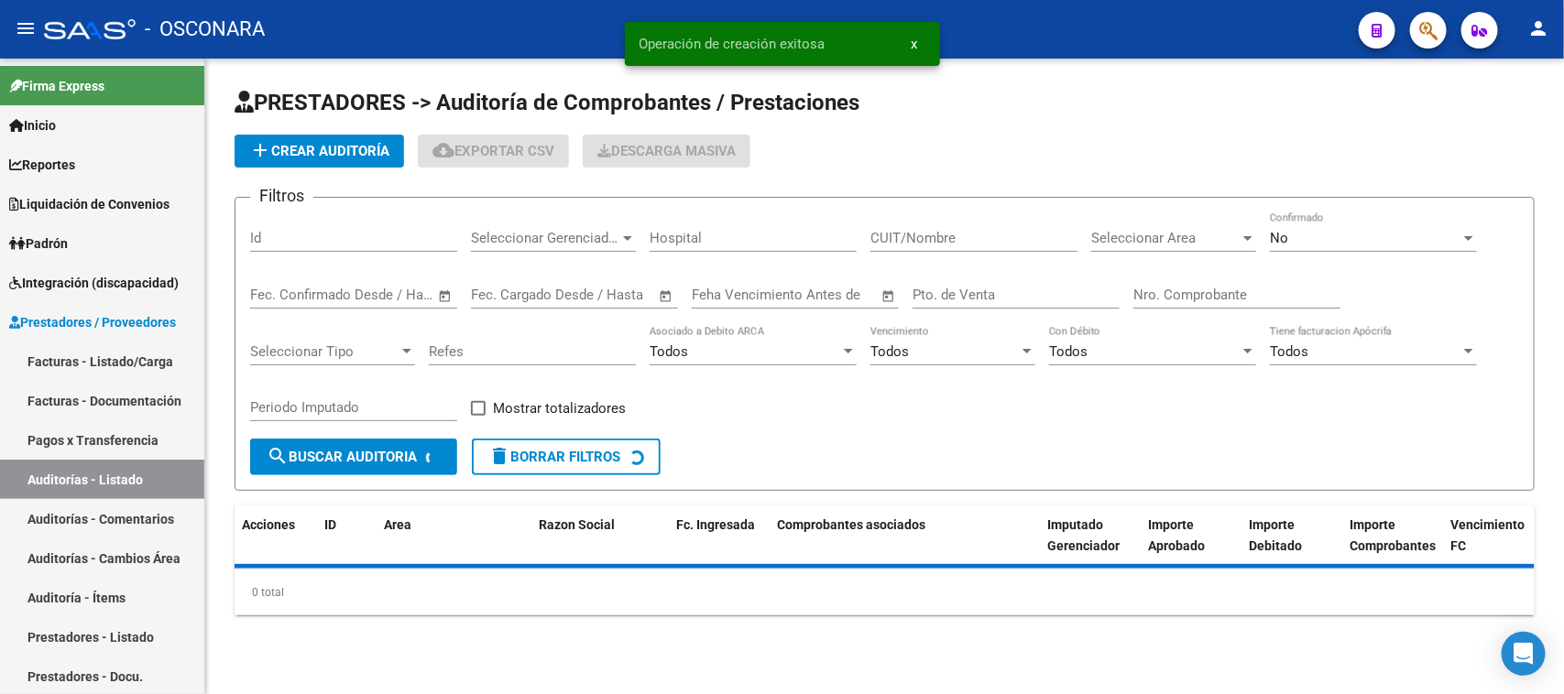
click at [294, 148] on span "add Crear Auditoría" at bounding box center [319, 151] width 140 height 16
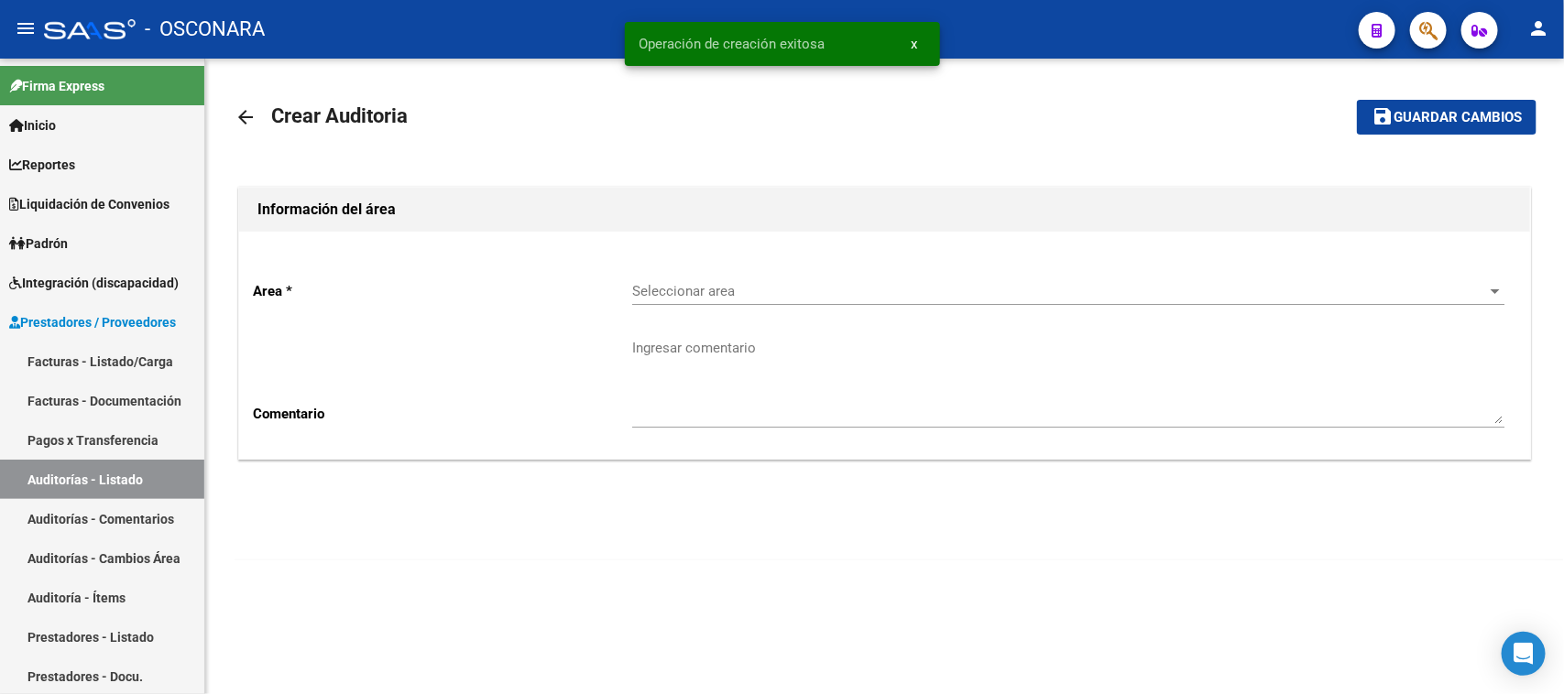
click at [751, 293] on span "Seleccionar area" at bounding box center [1060, 291] width 856 height 16
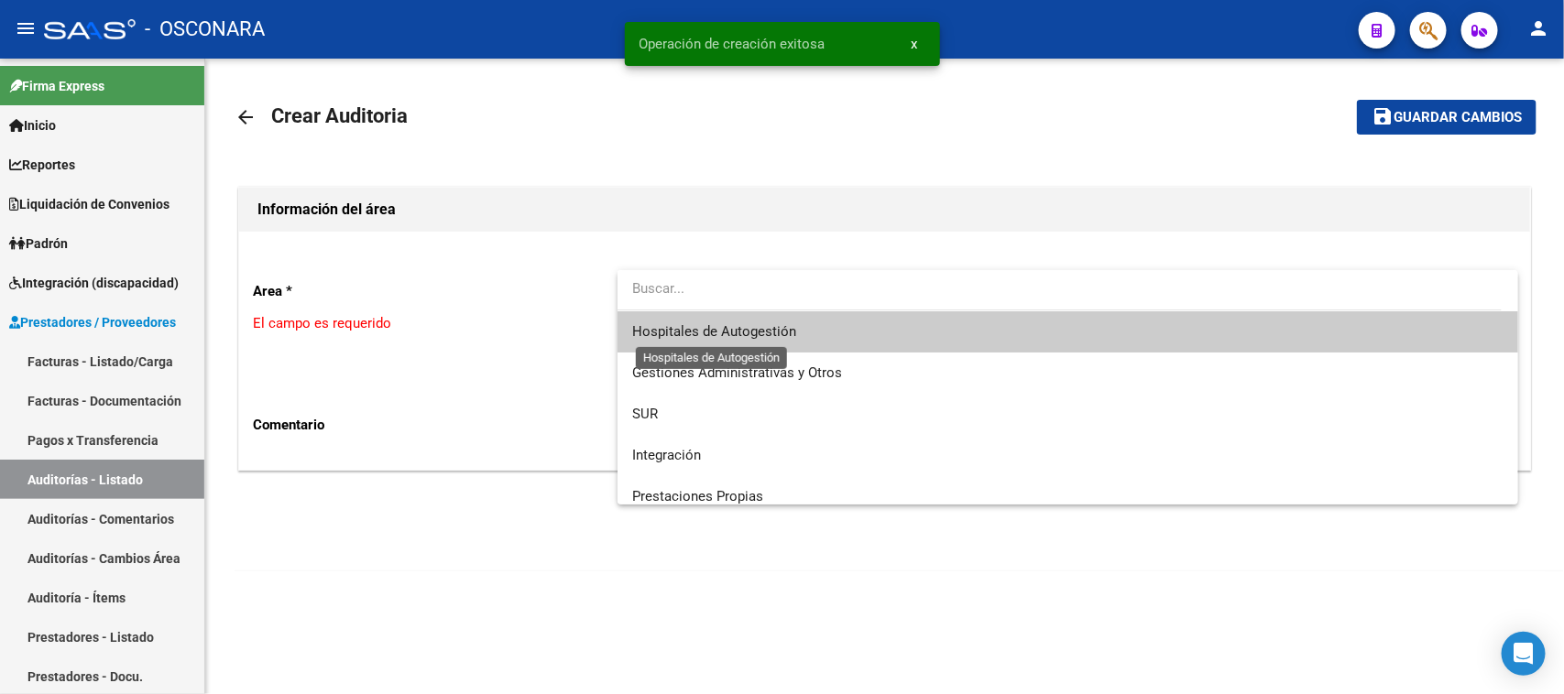
click at [739, 333] on span "Hospitales de Autogestión" at bounding box center [714, 331] width 164 height 16
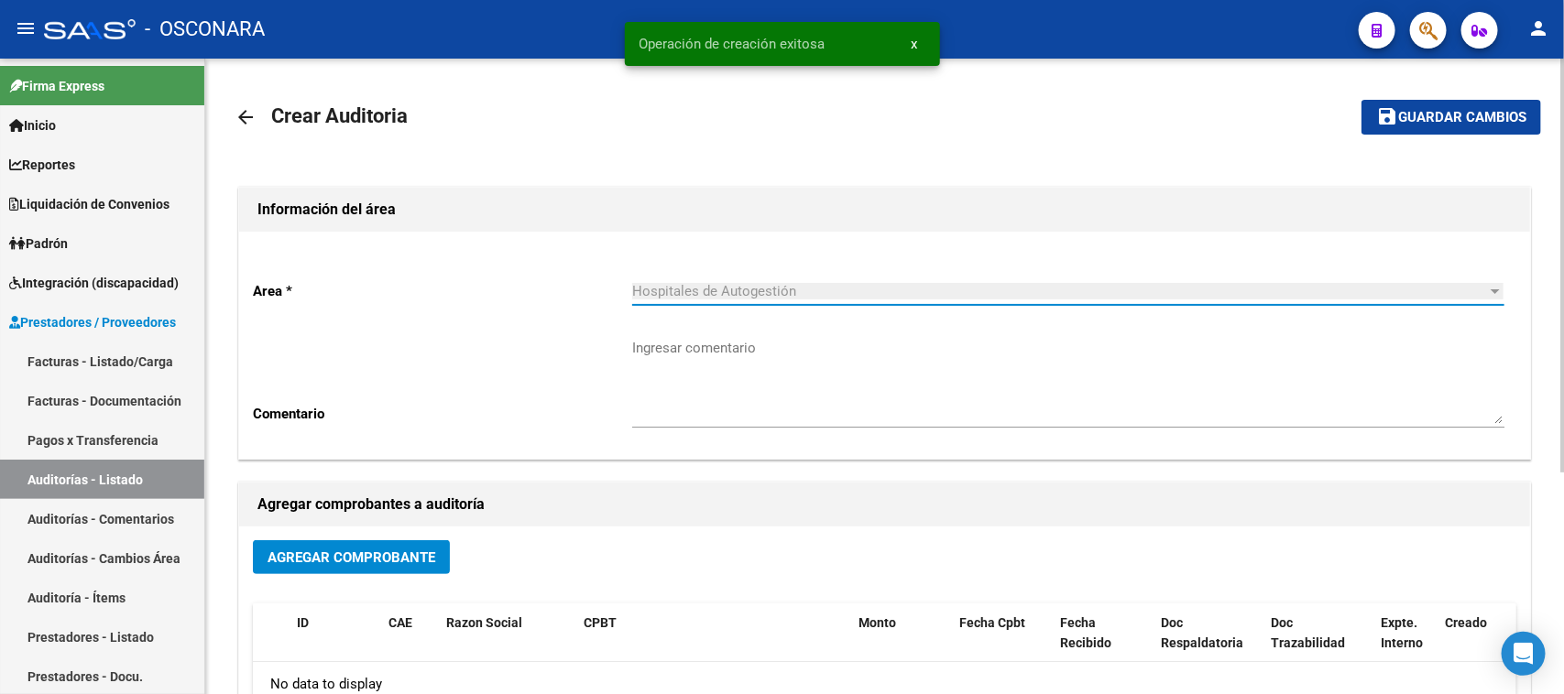
click at [326, 559] on span "Agregar Comprobante" at bounding box center [351, 558] width 168 height 16
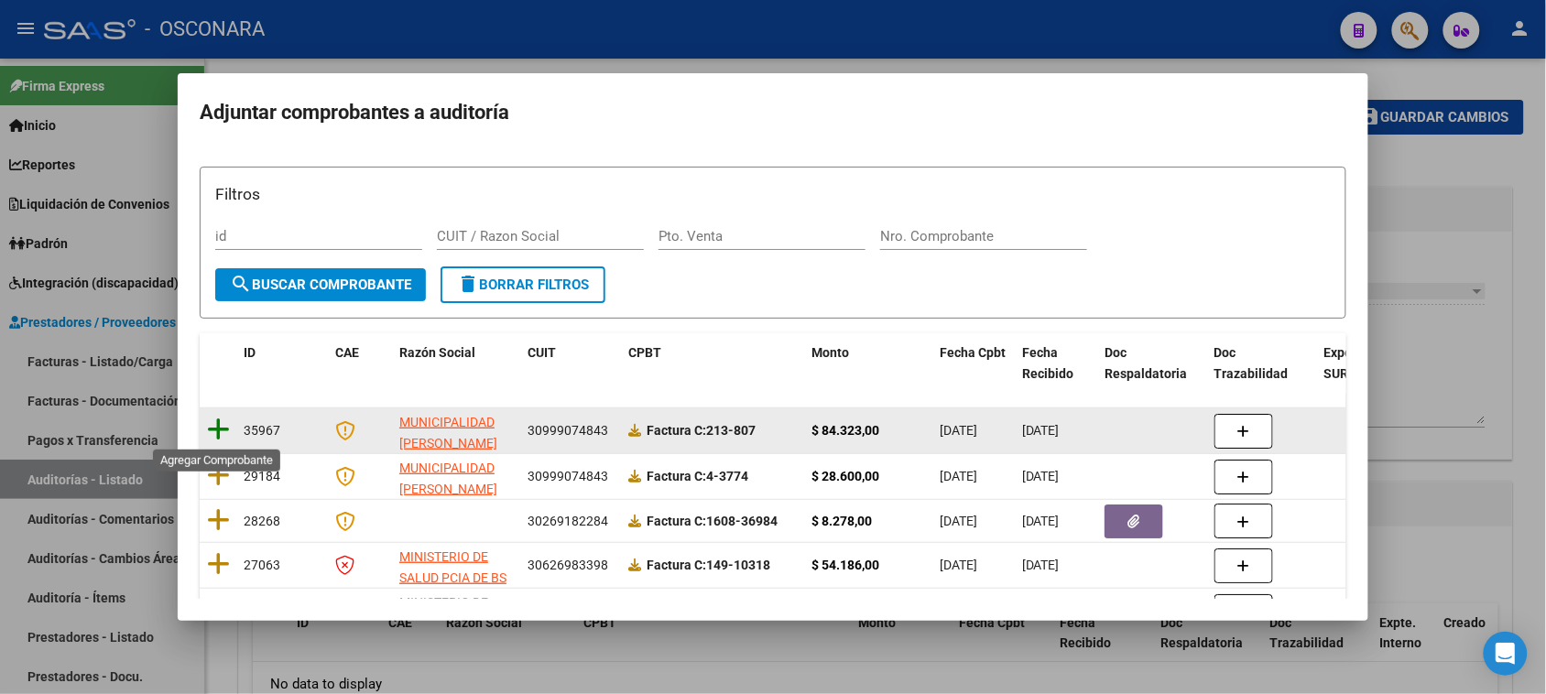
click at [217, 428] on icon at bounding box center [218, 430] width 23 height 26
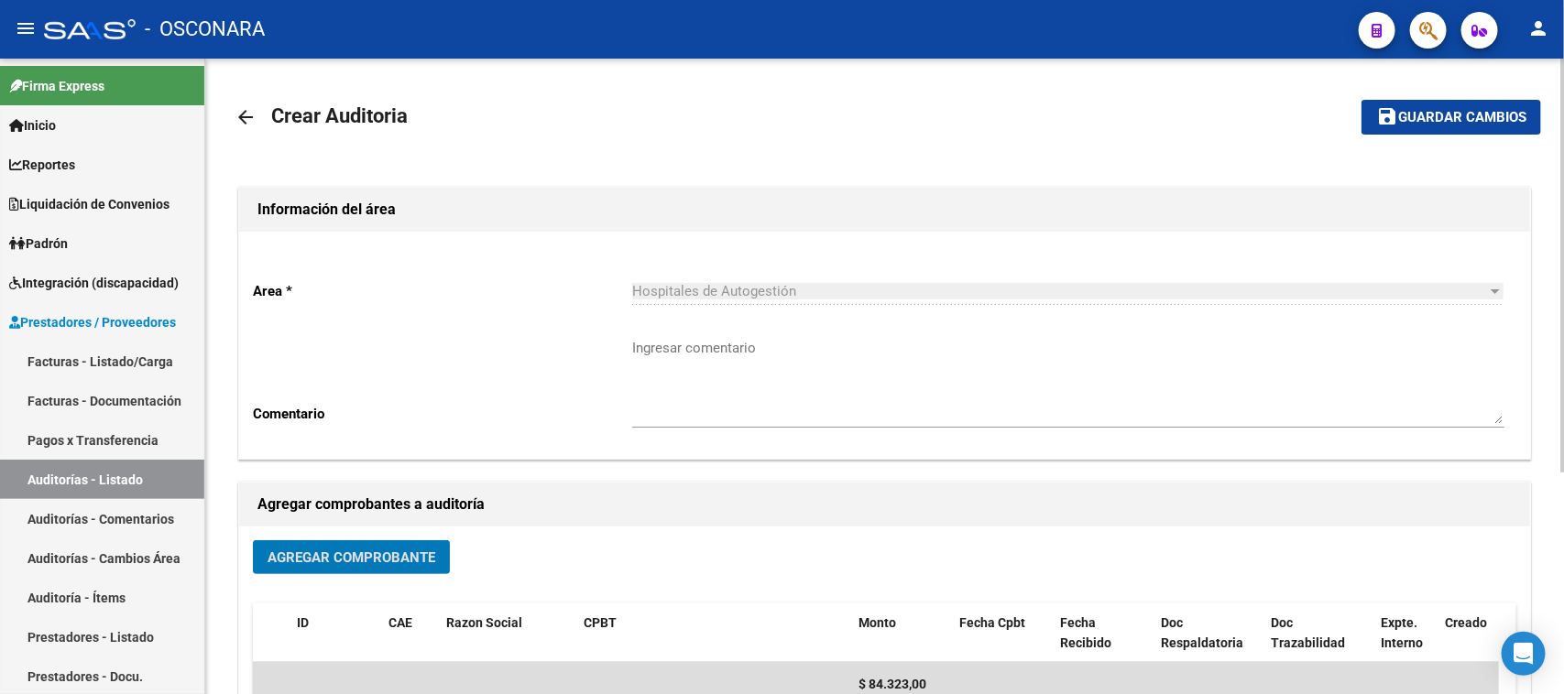
click at [1390, 120] on mat-icon "save" at bounding box center [1387, 116] width 22 height 22
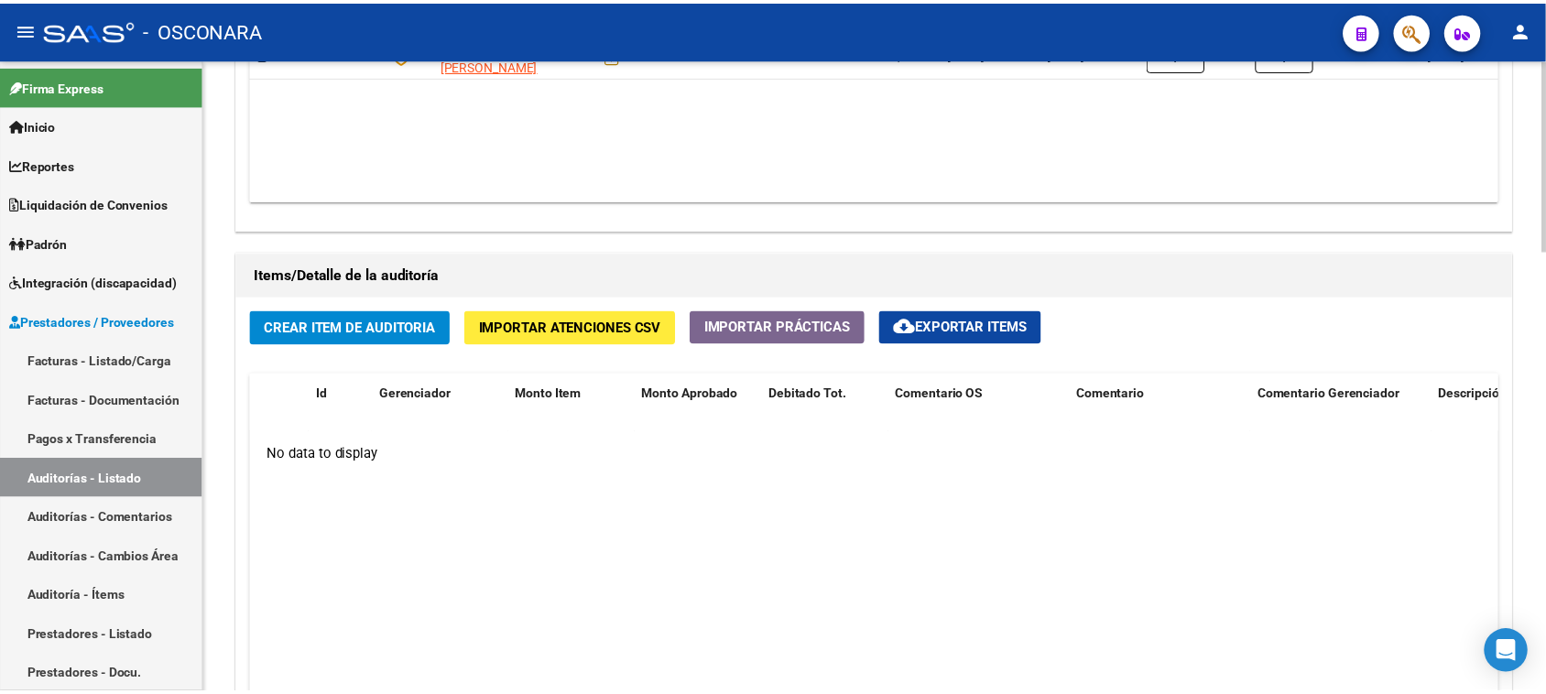
scroll to position [1145, 0]
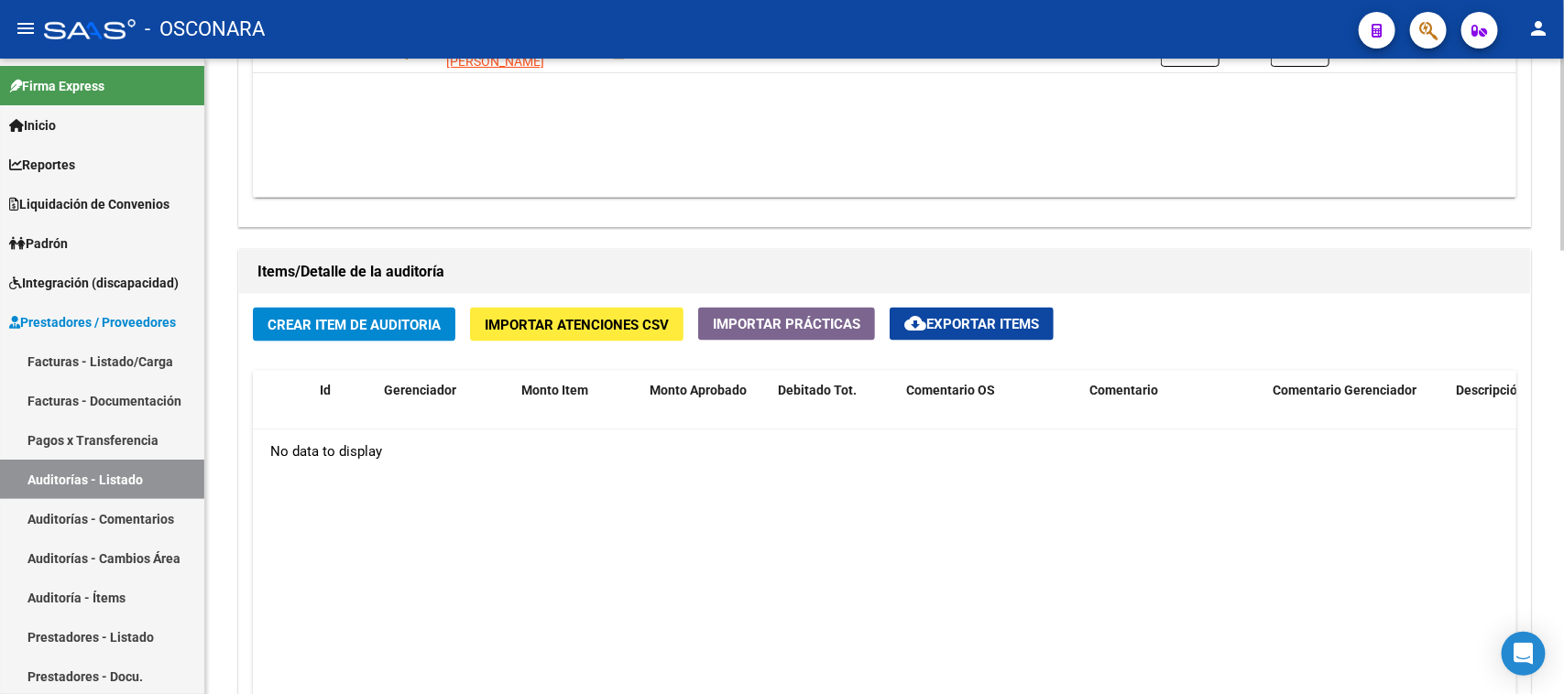
click at [354, 319] on span "Crear Item de Auditoria" at bounding box center [353, 325] width 173 height 16
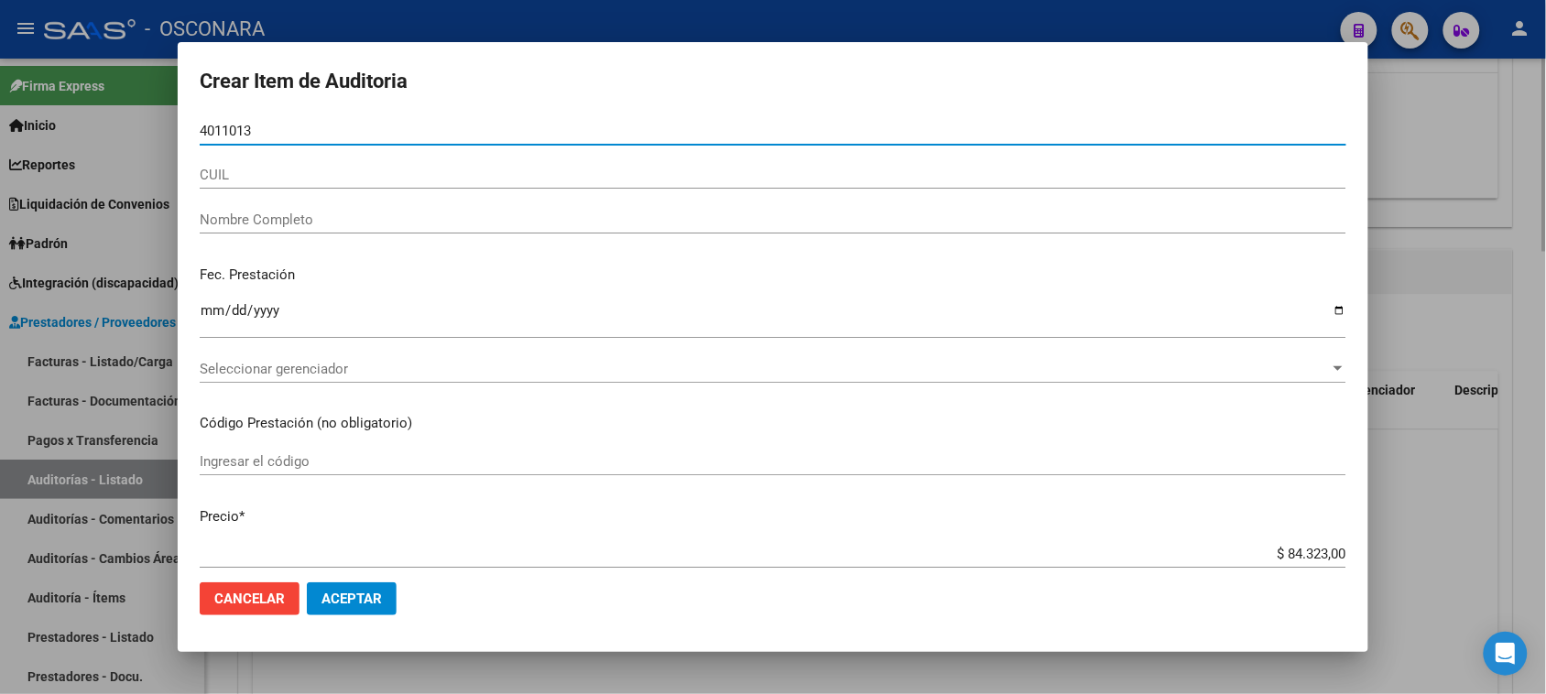
type input "40110133"
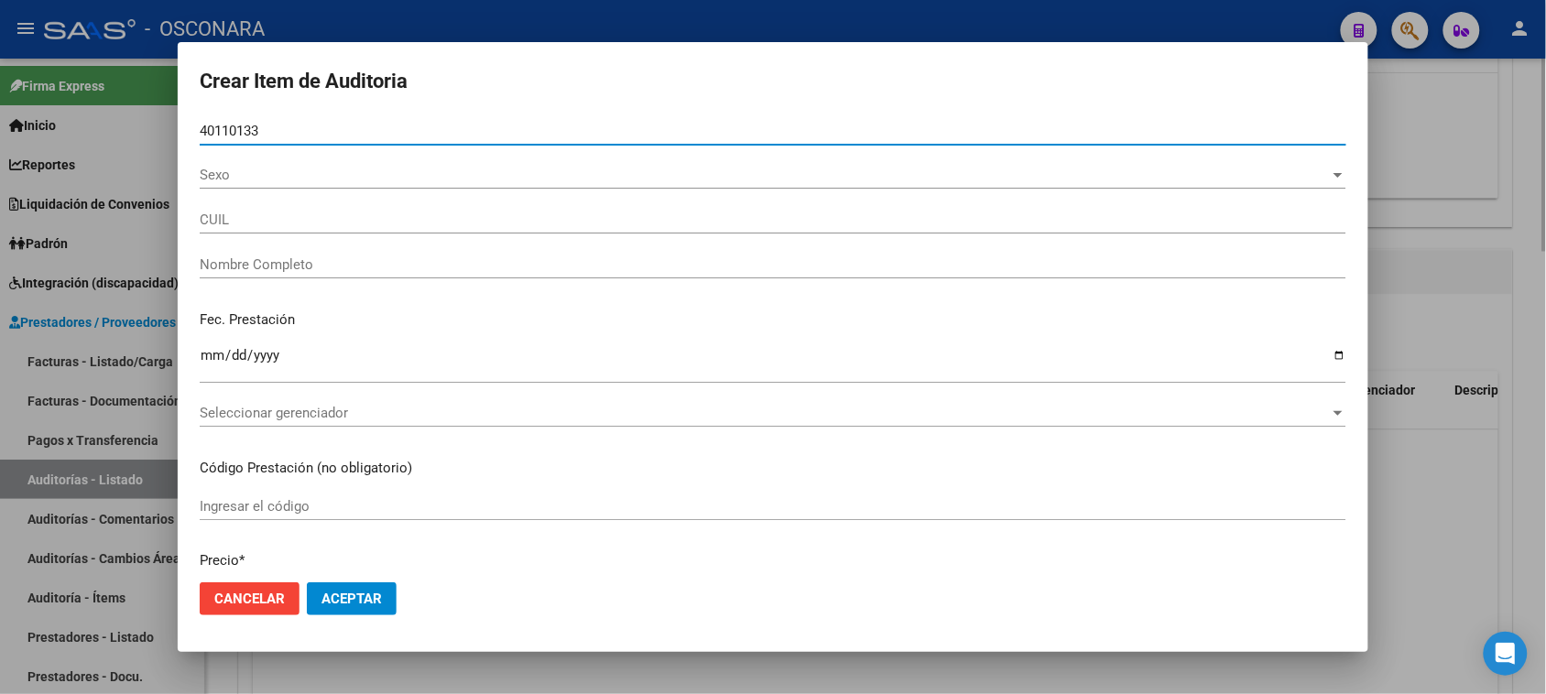
type input "20401101331"
type input "CEPEDA LUCAS SEBASTIAN"
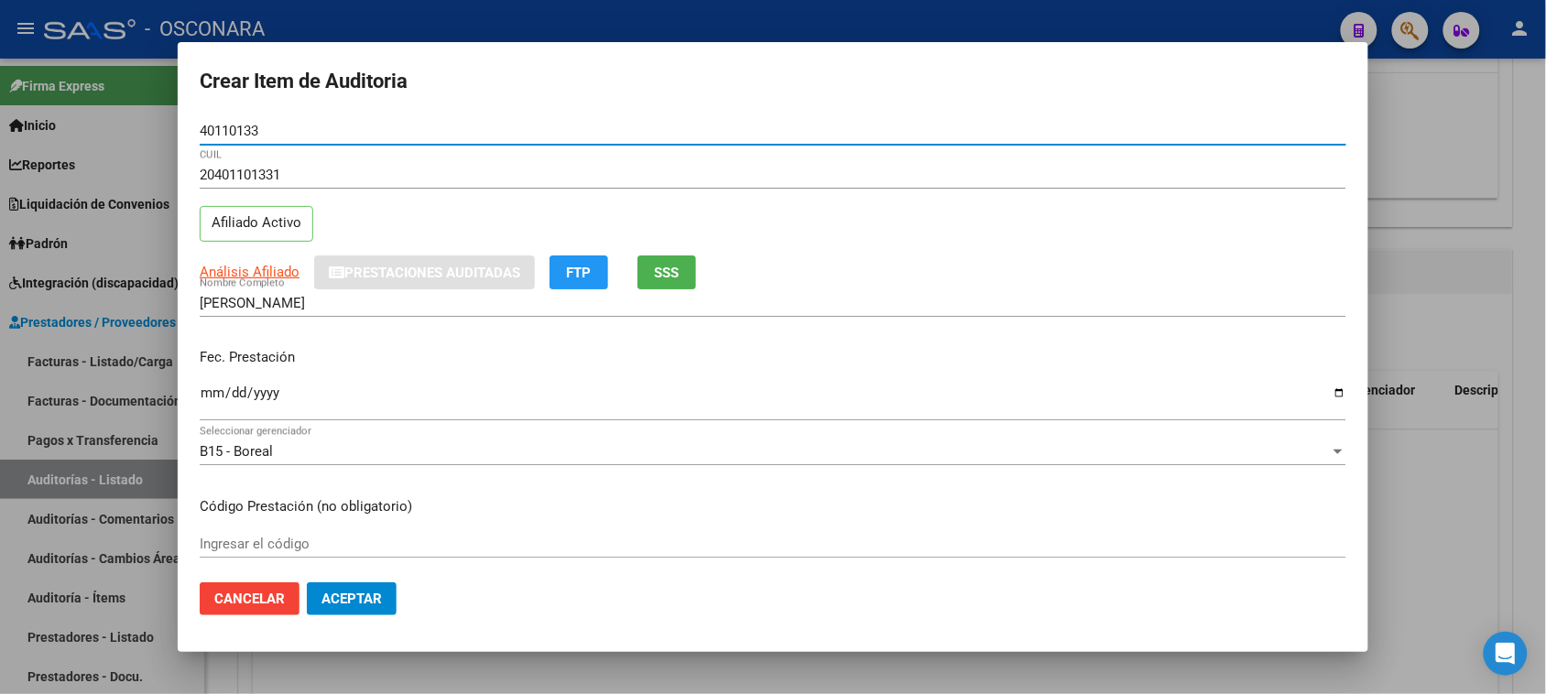
type input "40110133"
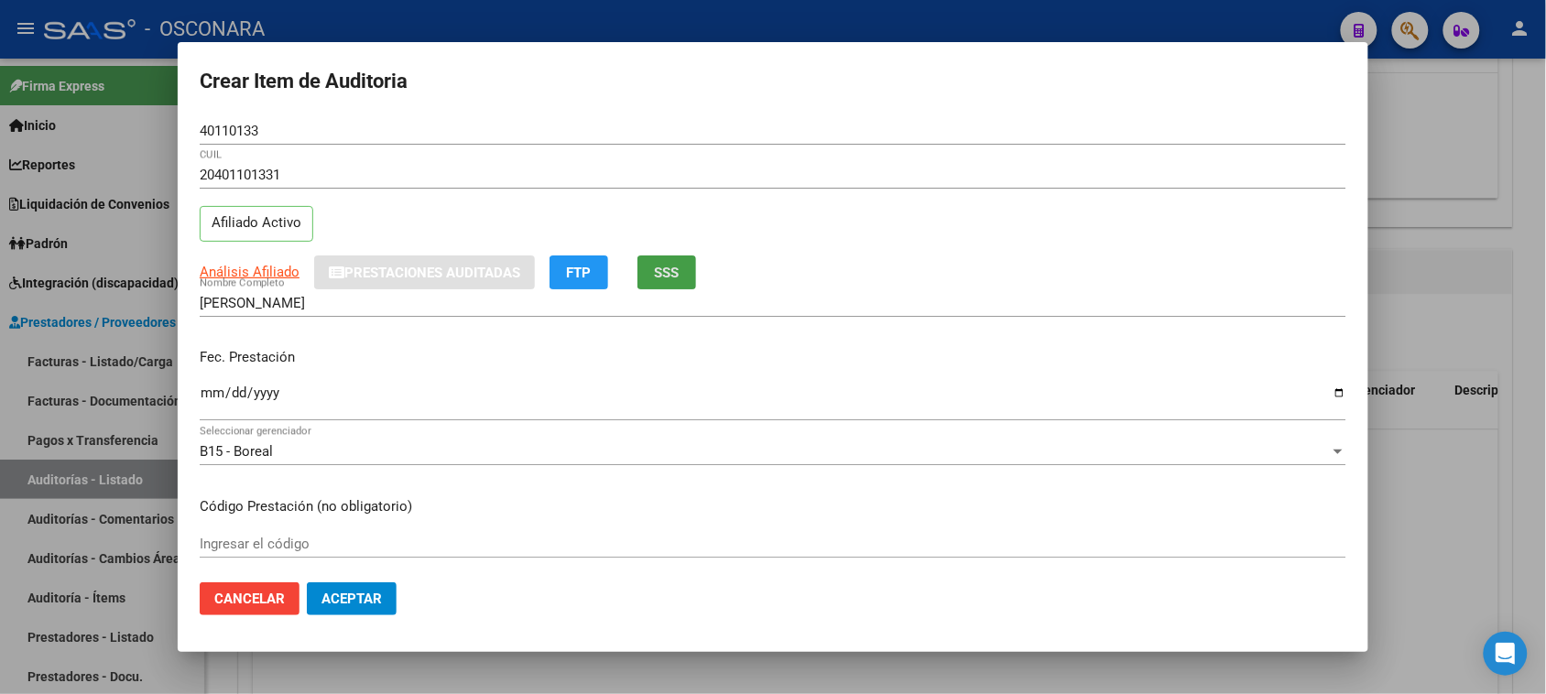
click at [679, 266] on span "SSS" at bounding box center [667, 273] width 25 height 16
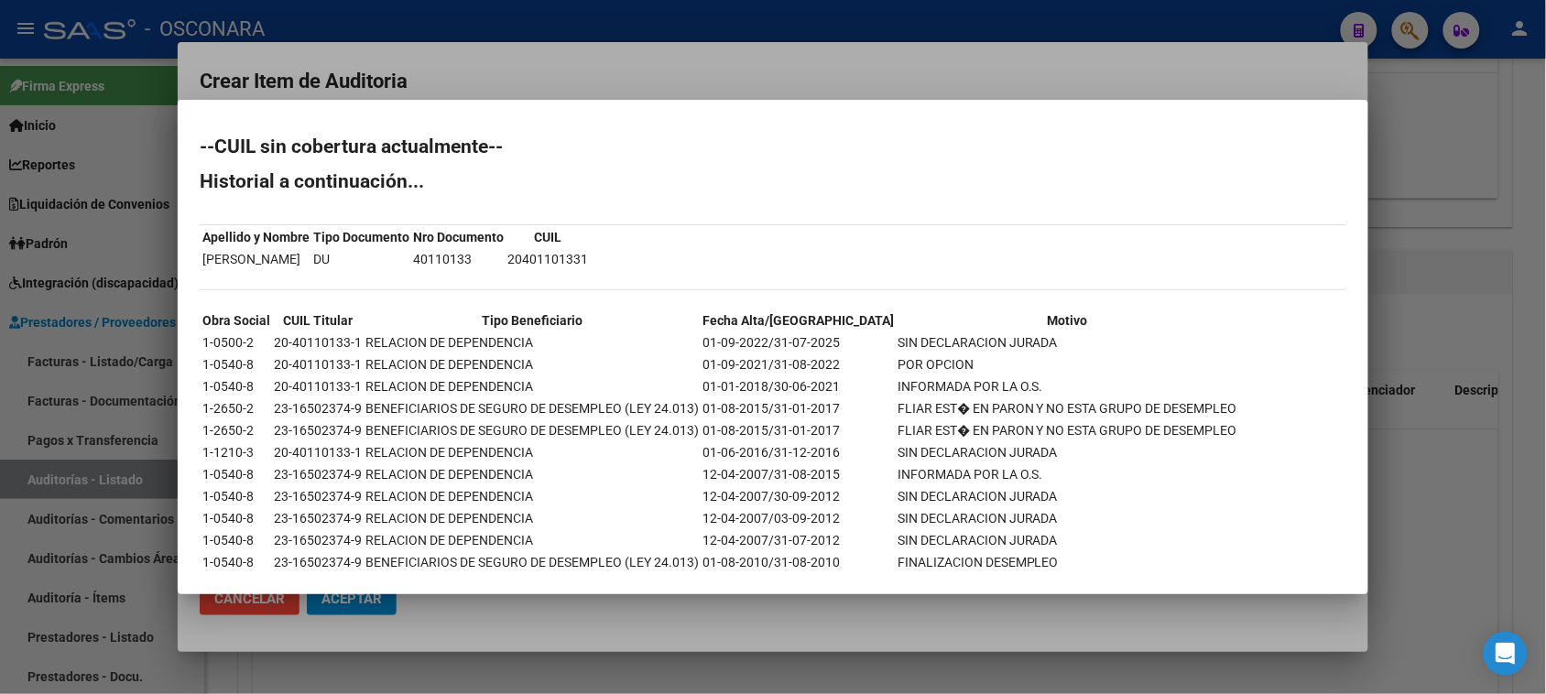
click at [1379, 223] on div at bounding box center [773, 347] width 1546 height 694
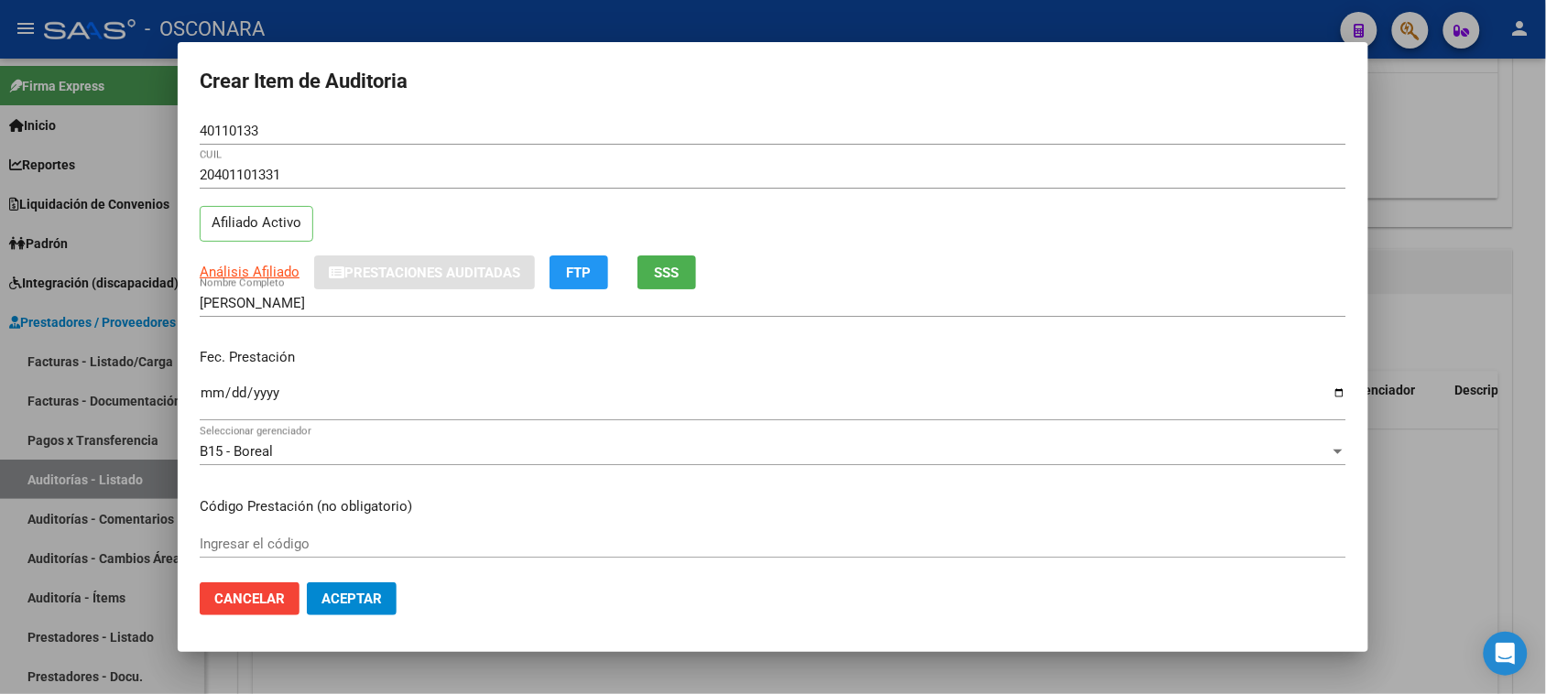
click at [213, 390] on input "Ingresar la fecha" at bounding box center [773, 400] width 1147 height 29
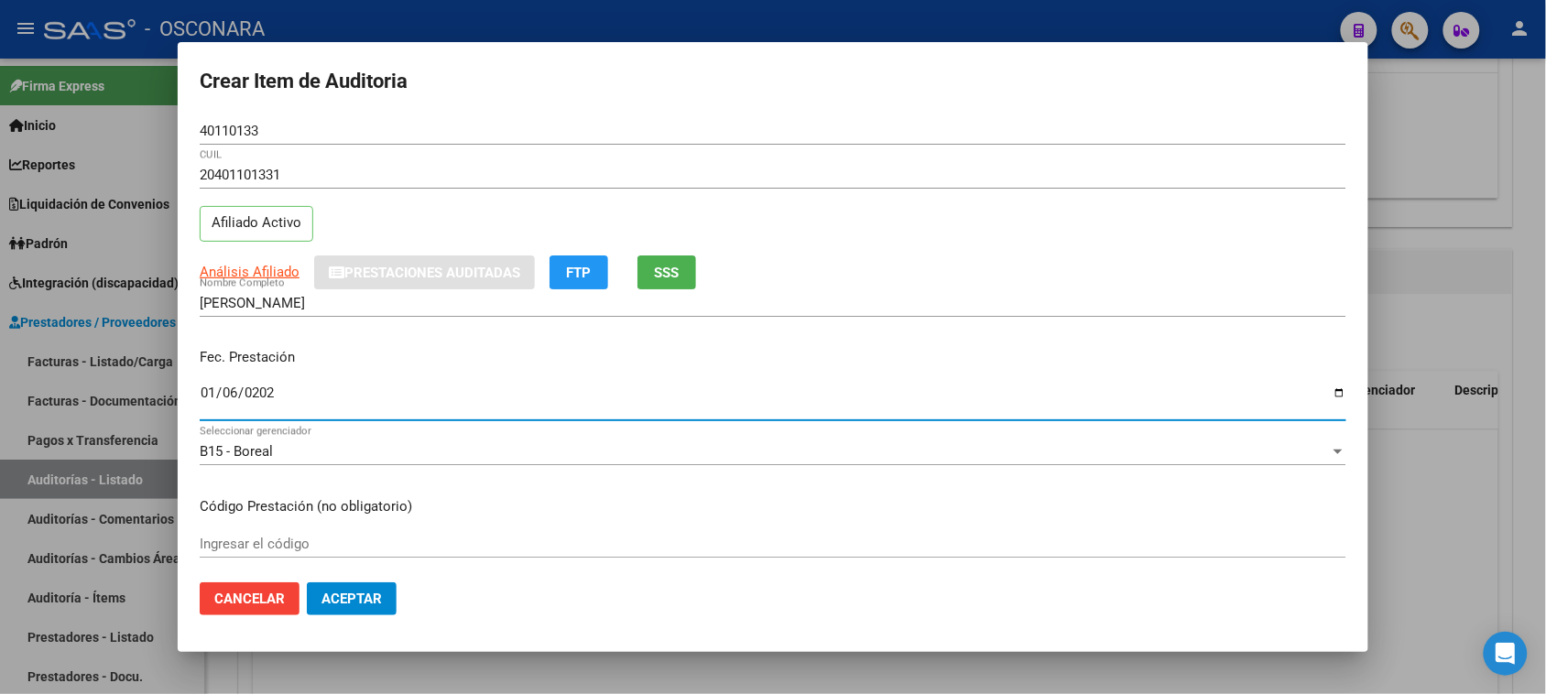
type input "2025-01-06"
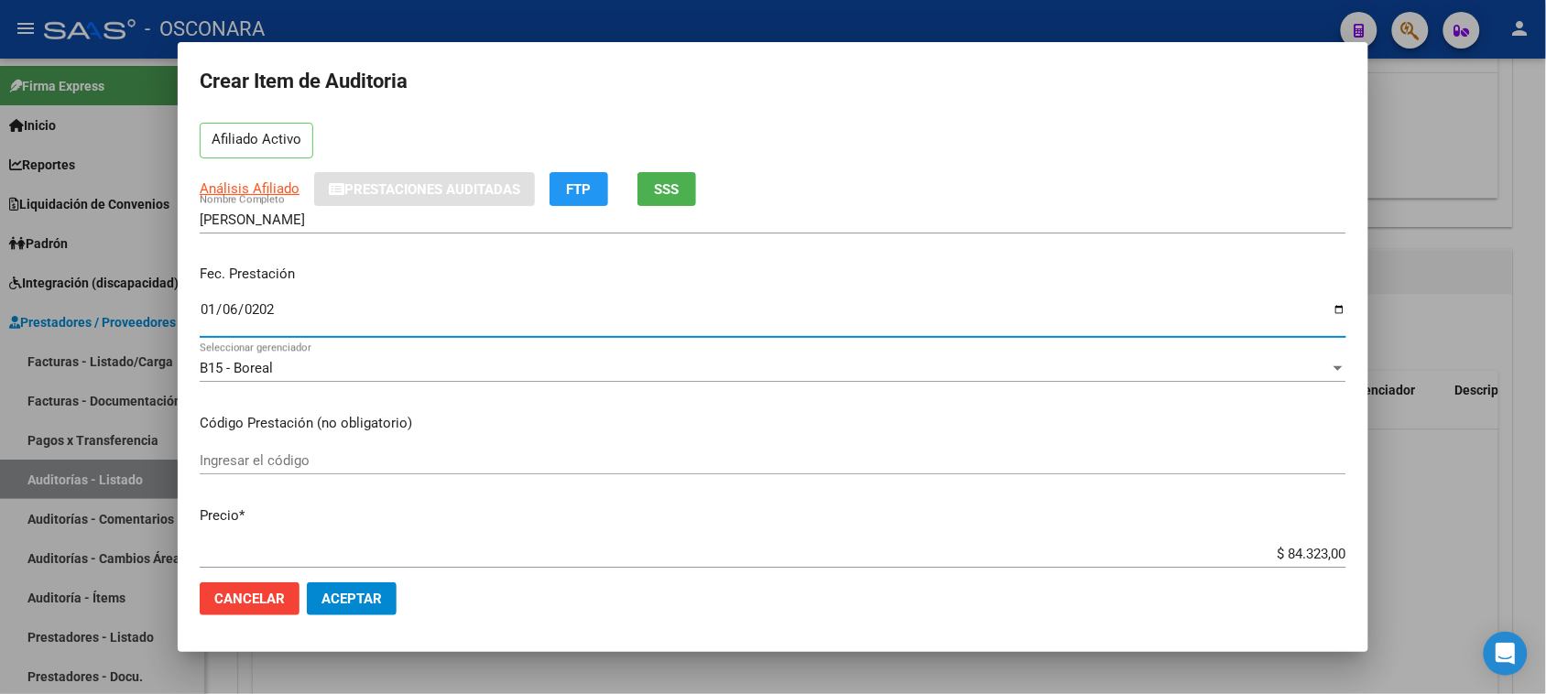
scroll to position [114, 0]
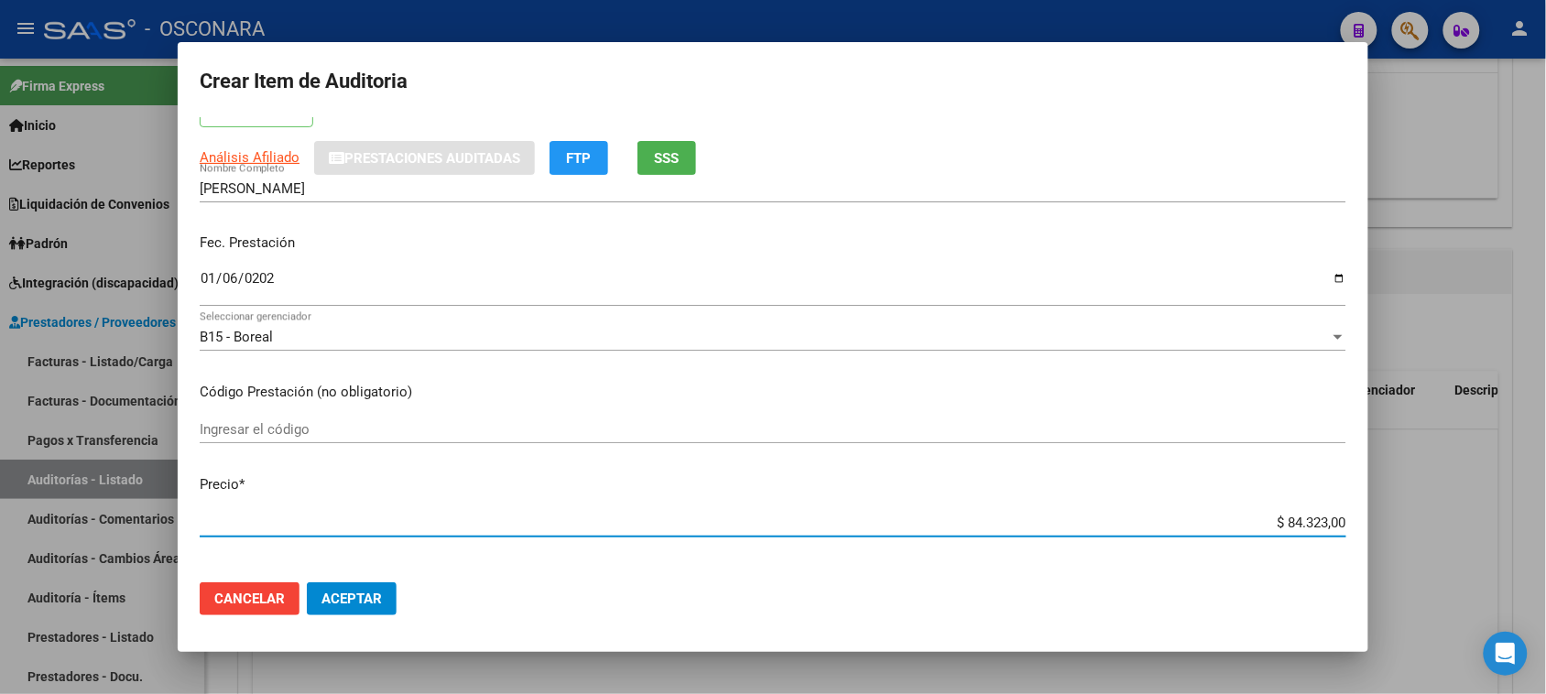
drag, startPoint x: 1276, startPoint y: 518, endPoint x: 1455, endPoint y: 467, distance: 185.6
click at [1434, 499] on div "Crear Item de Auditoria 40110133 Nro Documento 20401101331 CUIL Afiliado Activo…" at bounding box center [773, 347] width 1546 height 694
type input "$ 0,06"
type input "$ 0,60"
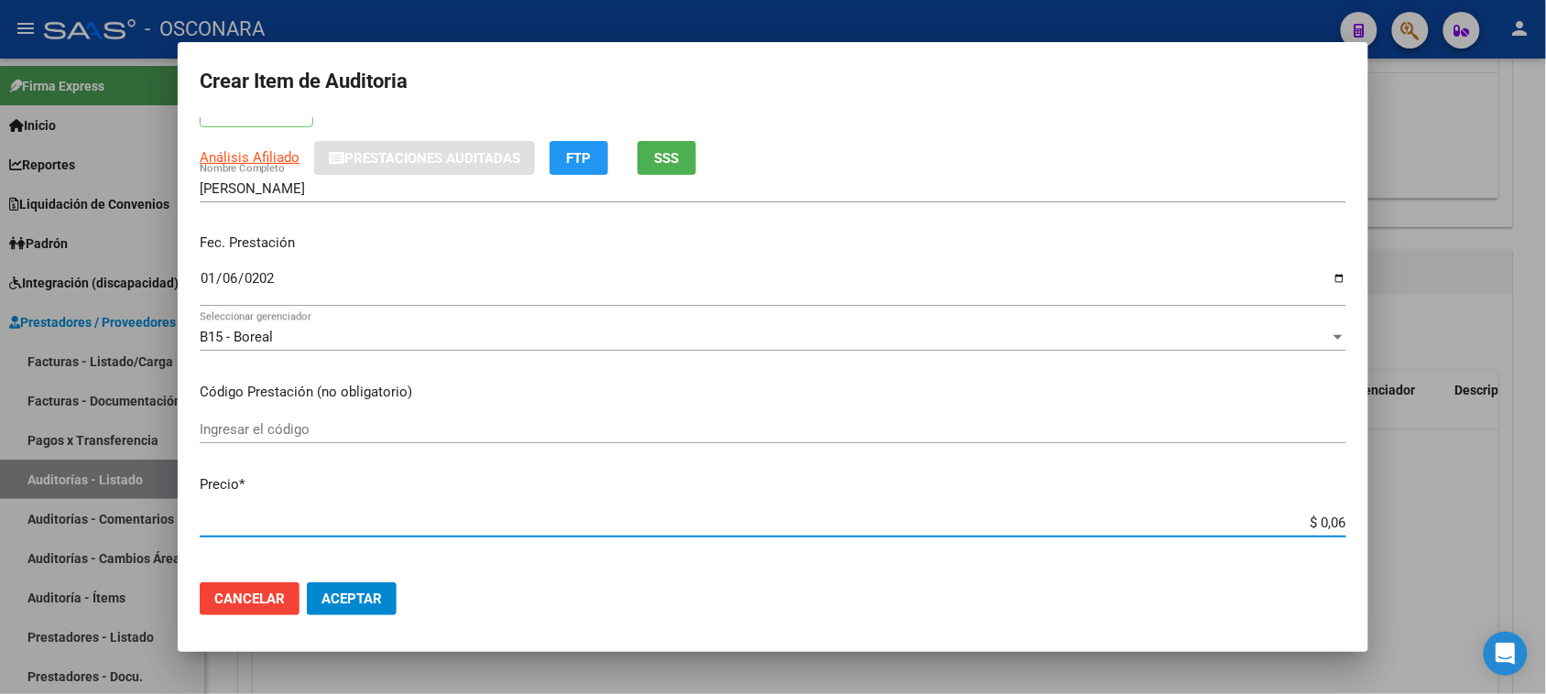
type input "$ 0,60"
type input "$ 6,00"
type input "$ 60,00"
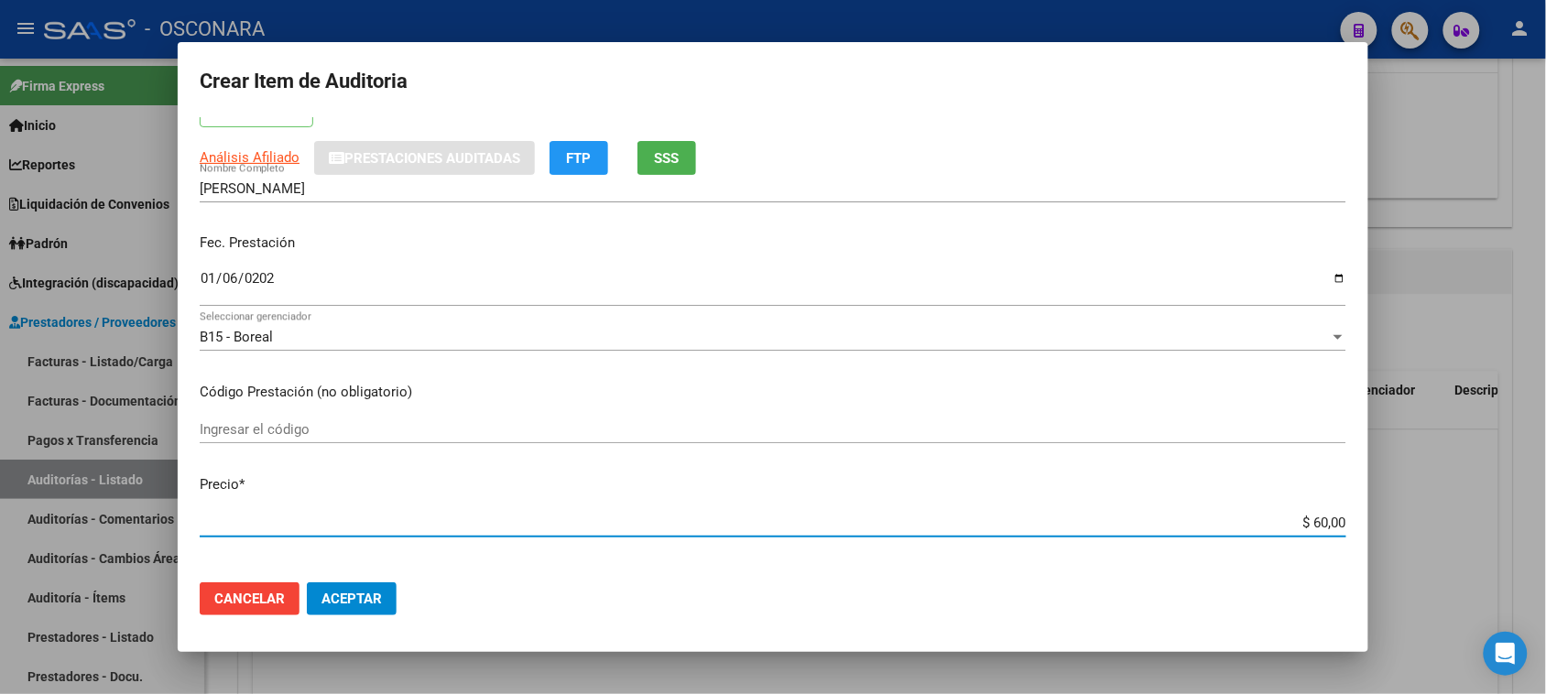
type input "$ 600,00"
type input "$ 6.000,00"
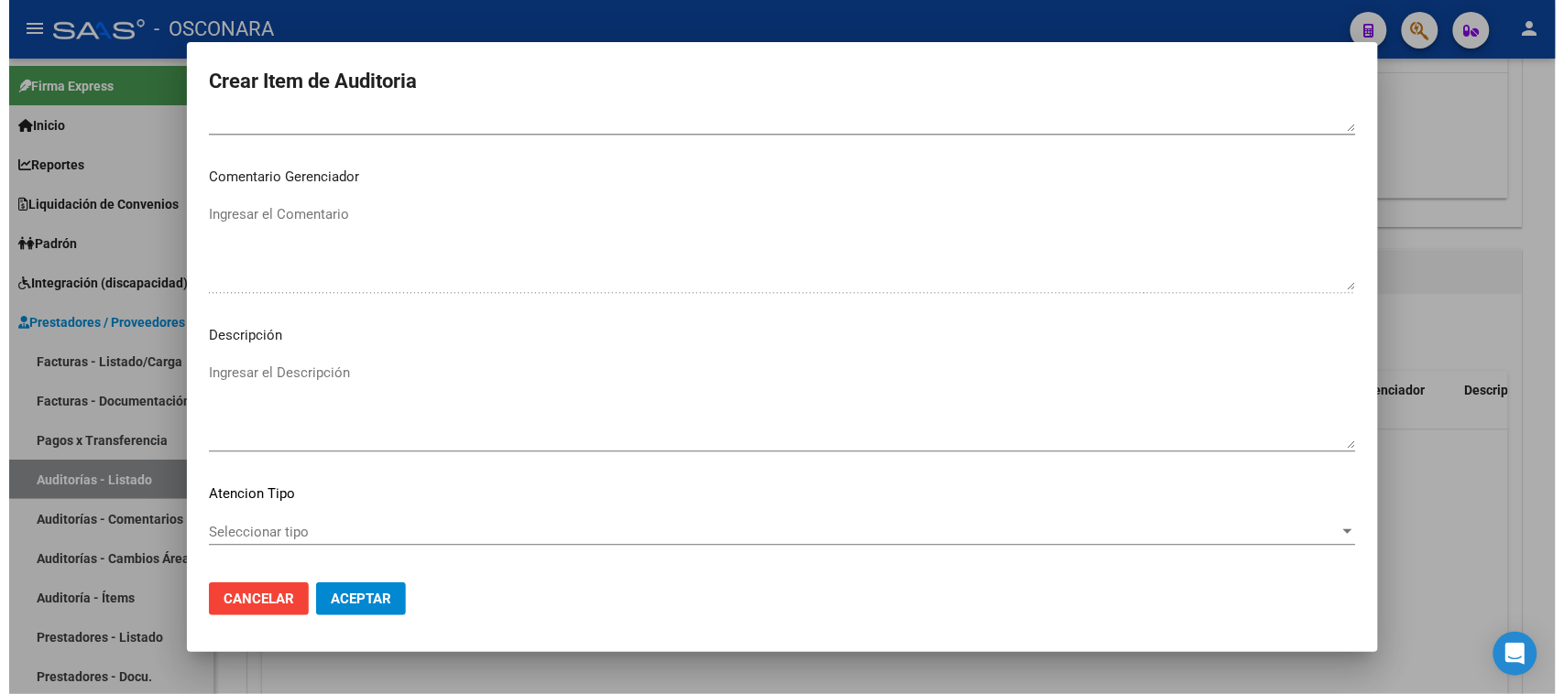
scroll to position [1196, 0]
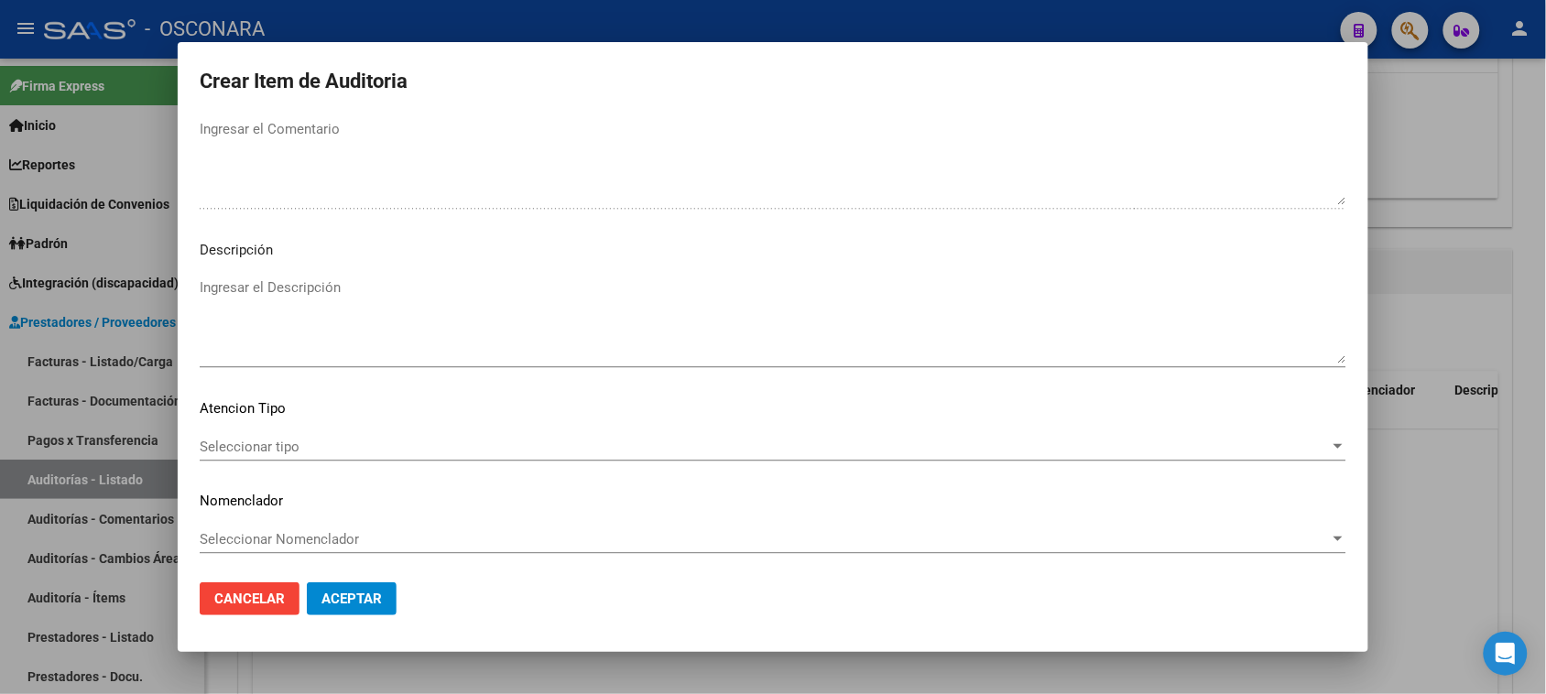
click at [296, 344] on textarea "Ingresar el Descripción" at bounding box center [773, 321] width 1147 height 86
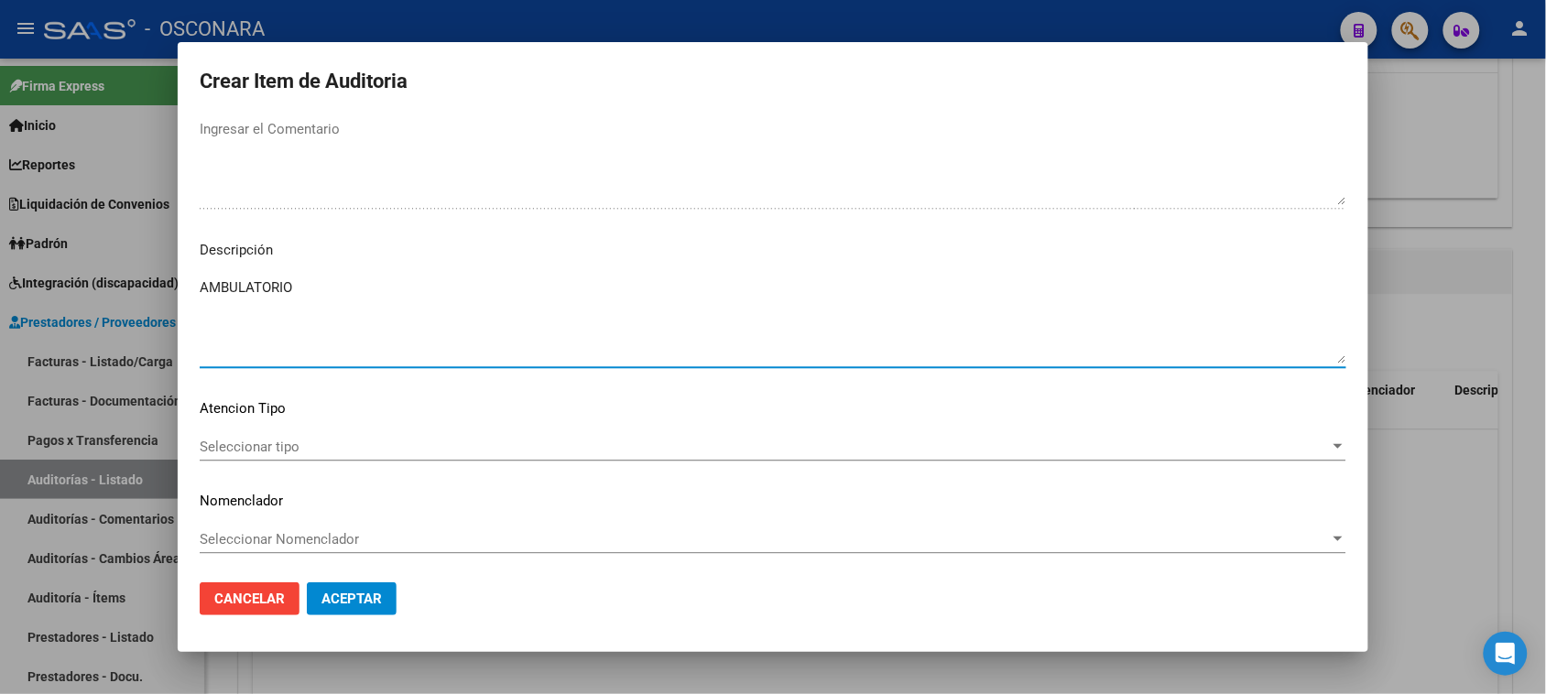
type textarea "AMBULATORIO"
click at [247, 428] on mat-dialog-content "40110133 Nro Documento 20401101331 CUIL Afiliado Activo Análisis Afiliado Prest…" at bounding box center [773, 343] width 1191 height 452
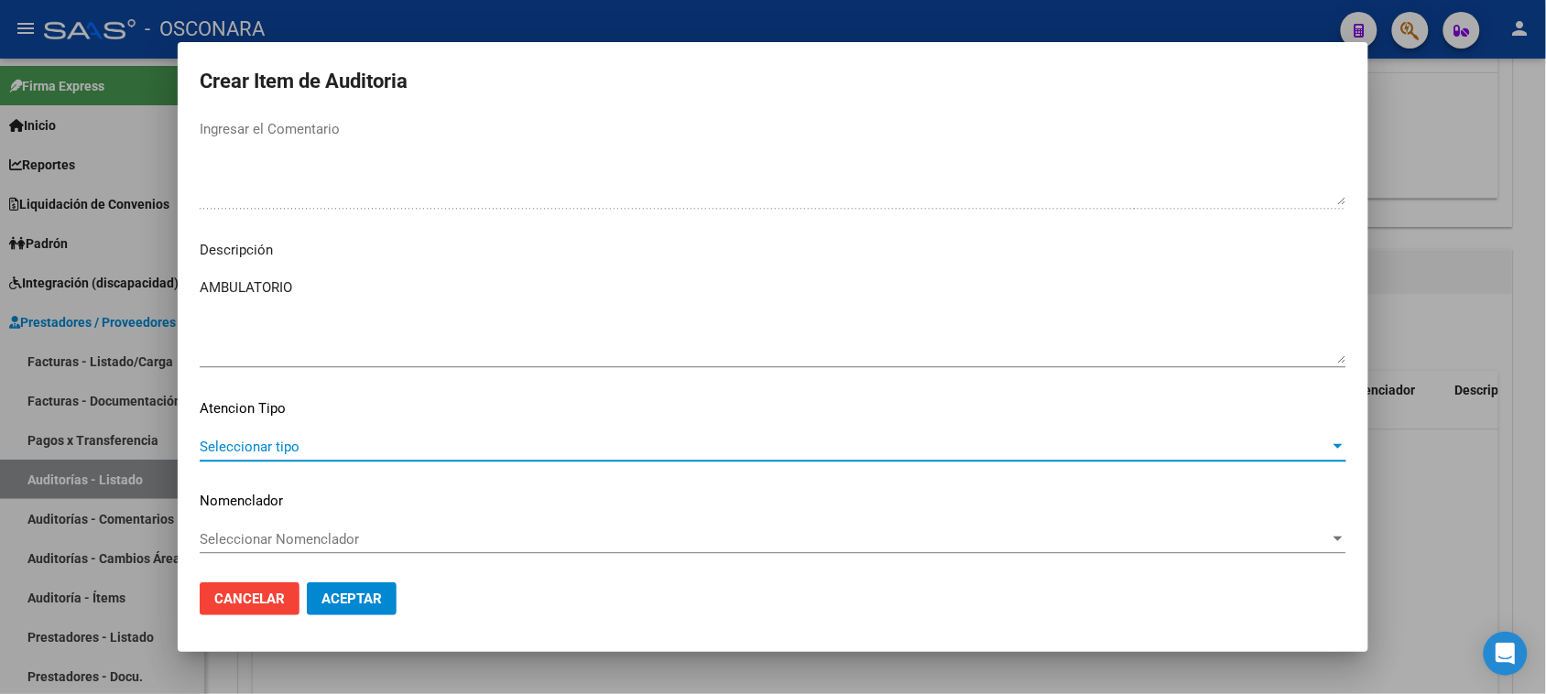
click at [254, 449] on span "Seleccionar tipo" at bounding box center [765, 447] width 1130 height 16
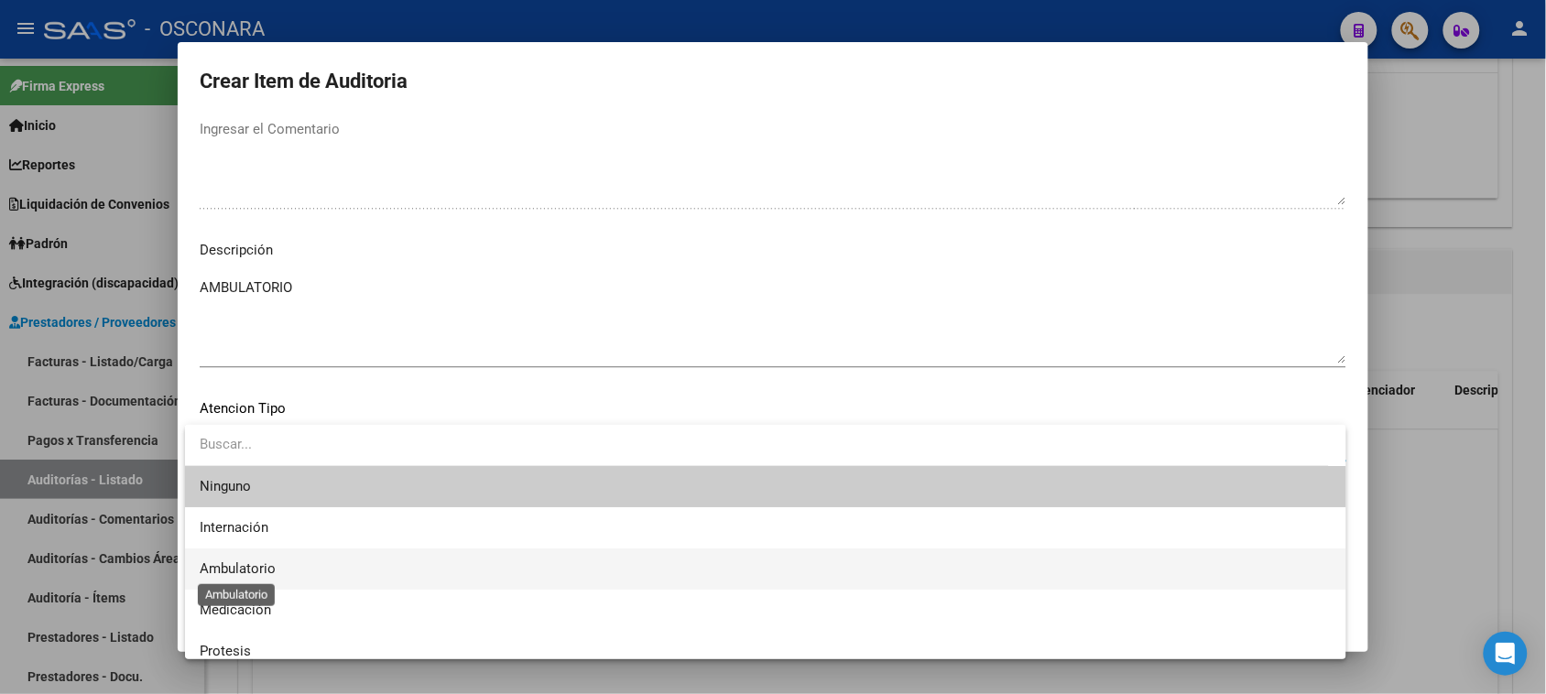
click at [275, 575] on span "Ambulatorio" at bounding box center [238, 569] width 76 height 16
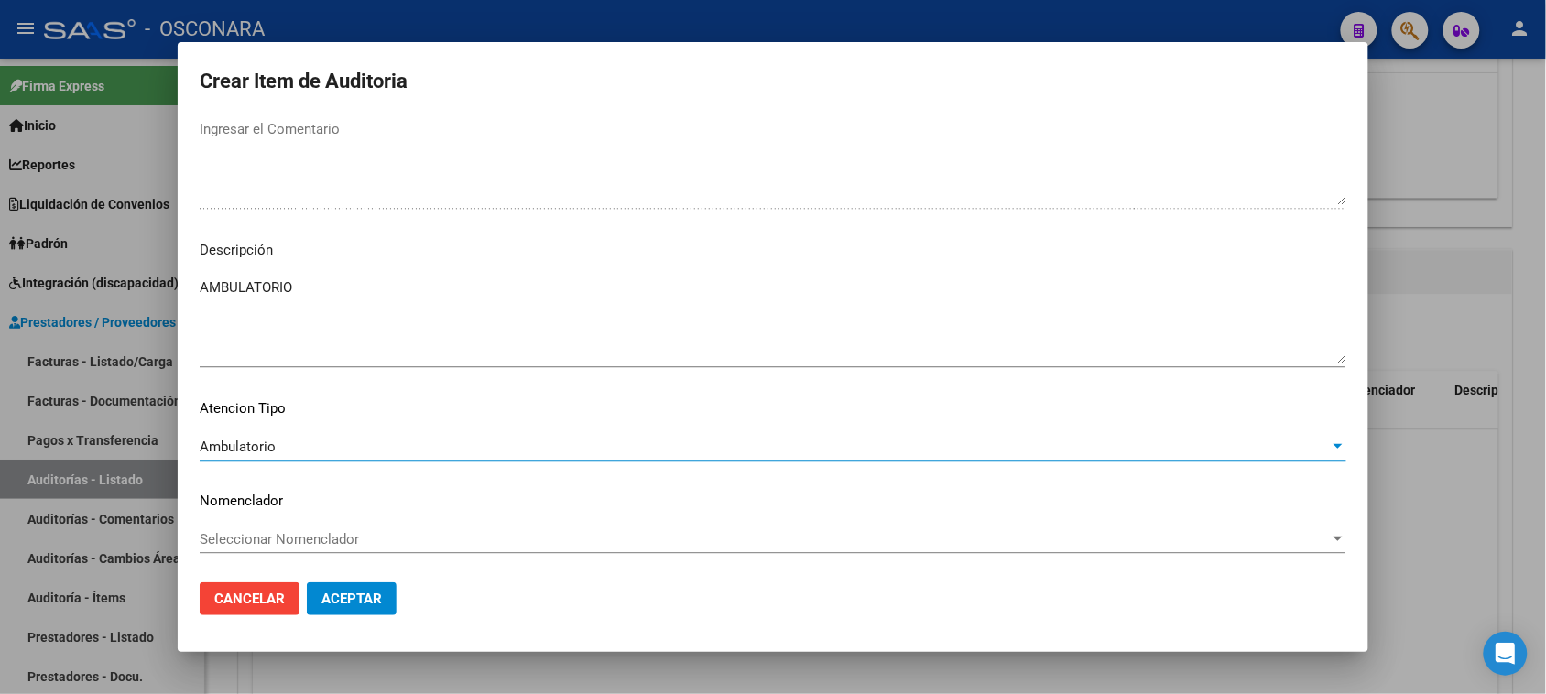
click at [334, 595] on span "Aceptar" at bounding box center [352, 599] width 60 height 16
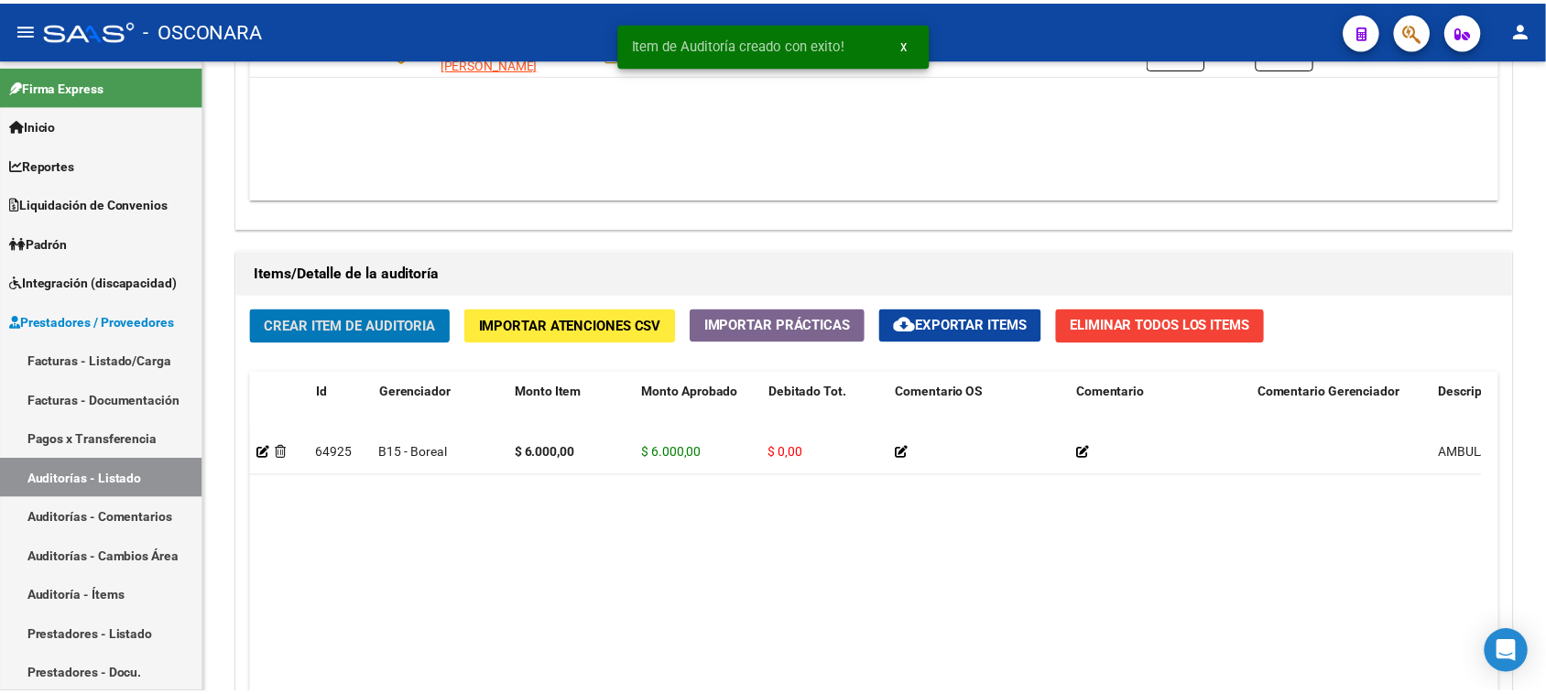
scroll to position [1146, 0]
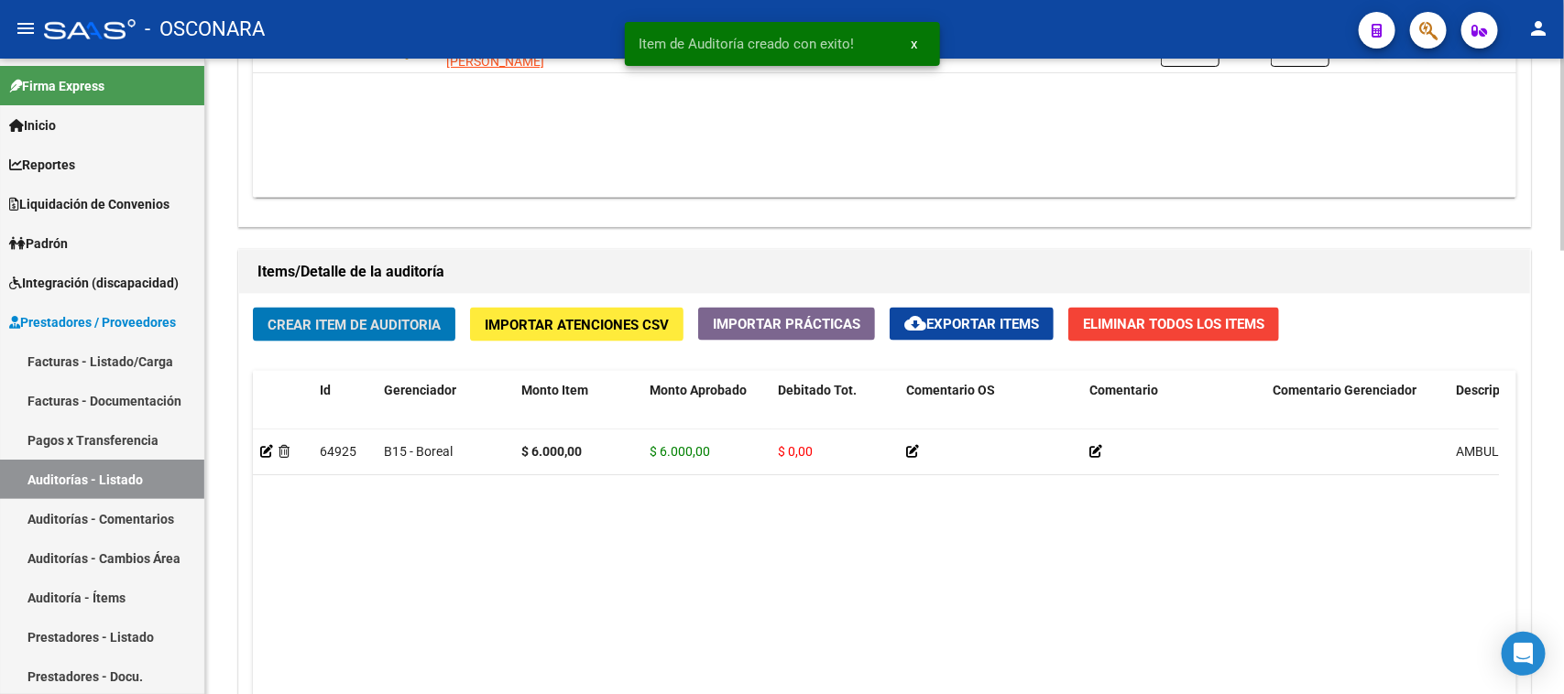
click at [333, 304] on div "Crear Item de Auditoria Importar Atenciones CSV Importar Prácticas cloud_downlo…" at bounding box center [884, 590] width 1291 height 592
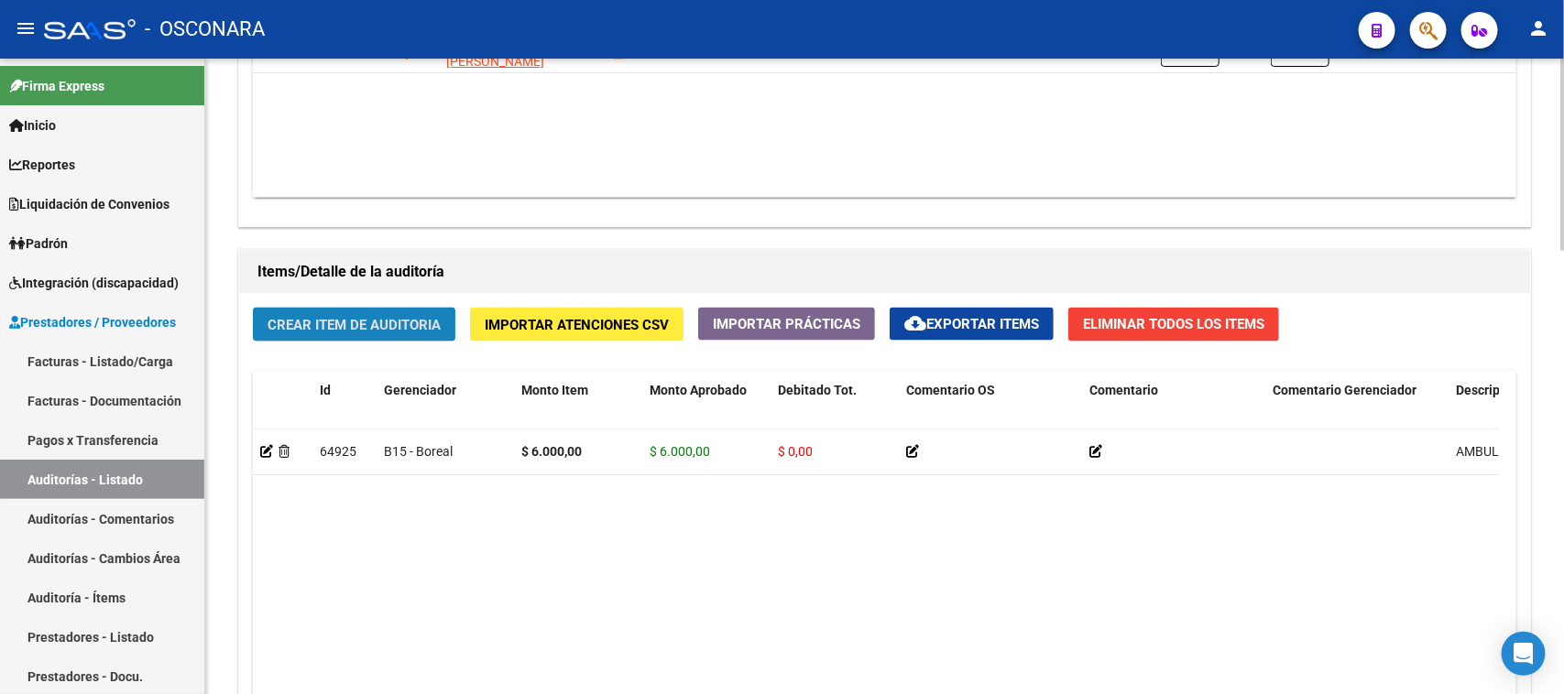
click at [345, 318] on span "Crear Item de Auditoria" at bounding box center [353, 325] width 173 height 16
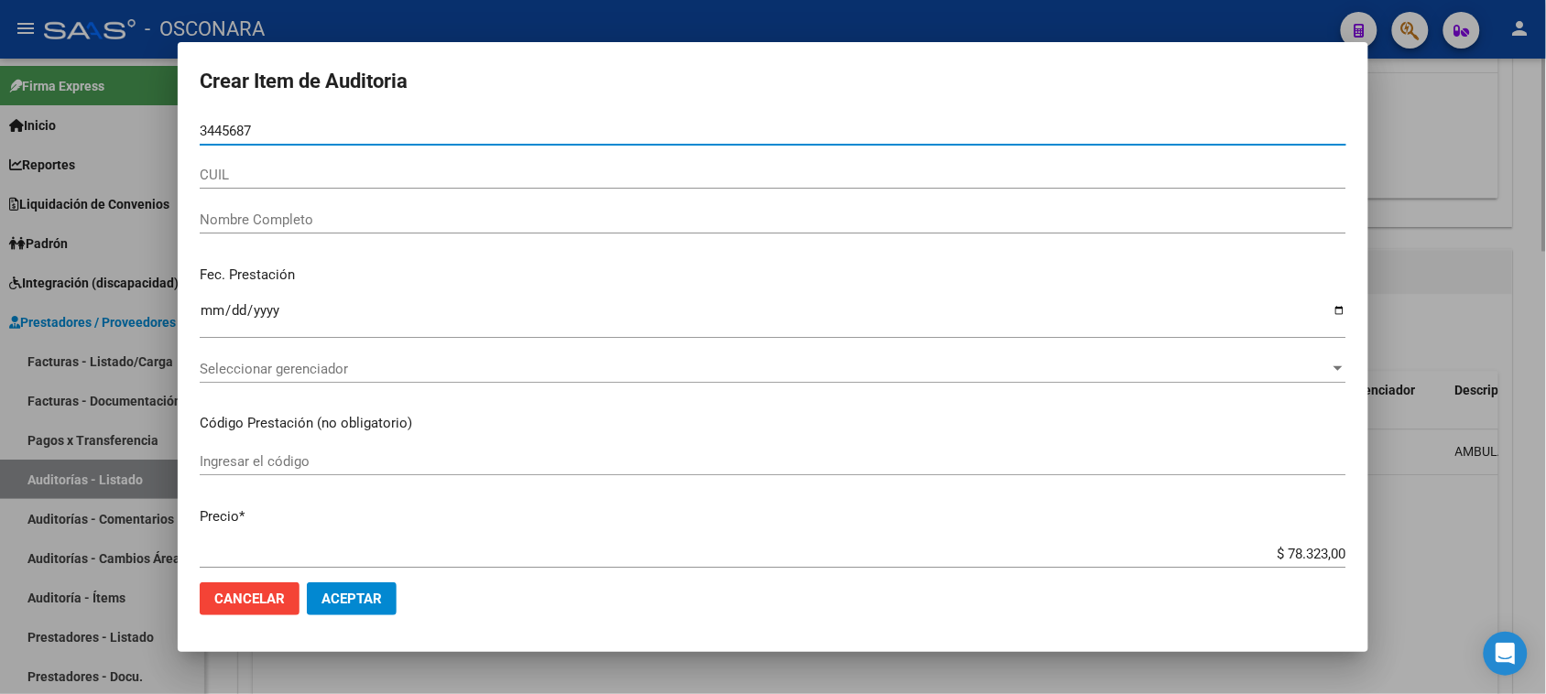
type input "34456878"
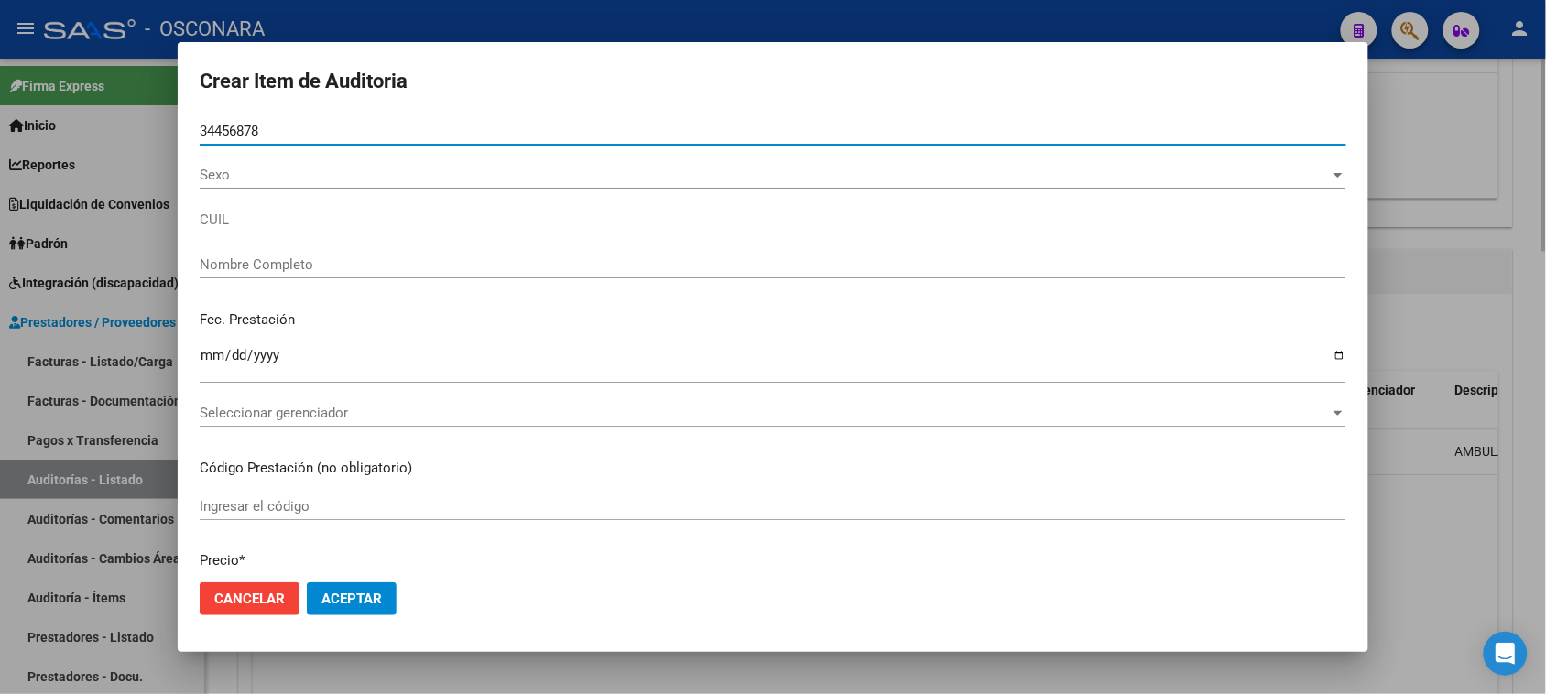
type input "20344568783"
type input "ESPINDOLA SEGIO ALEJANDRO"
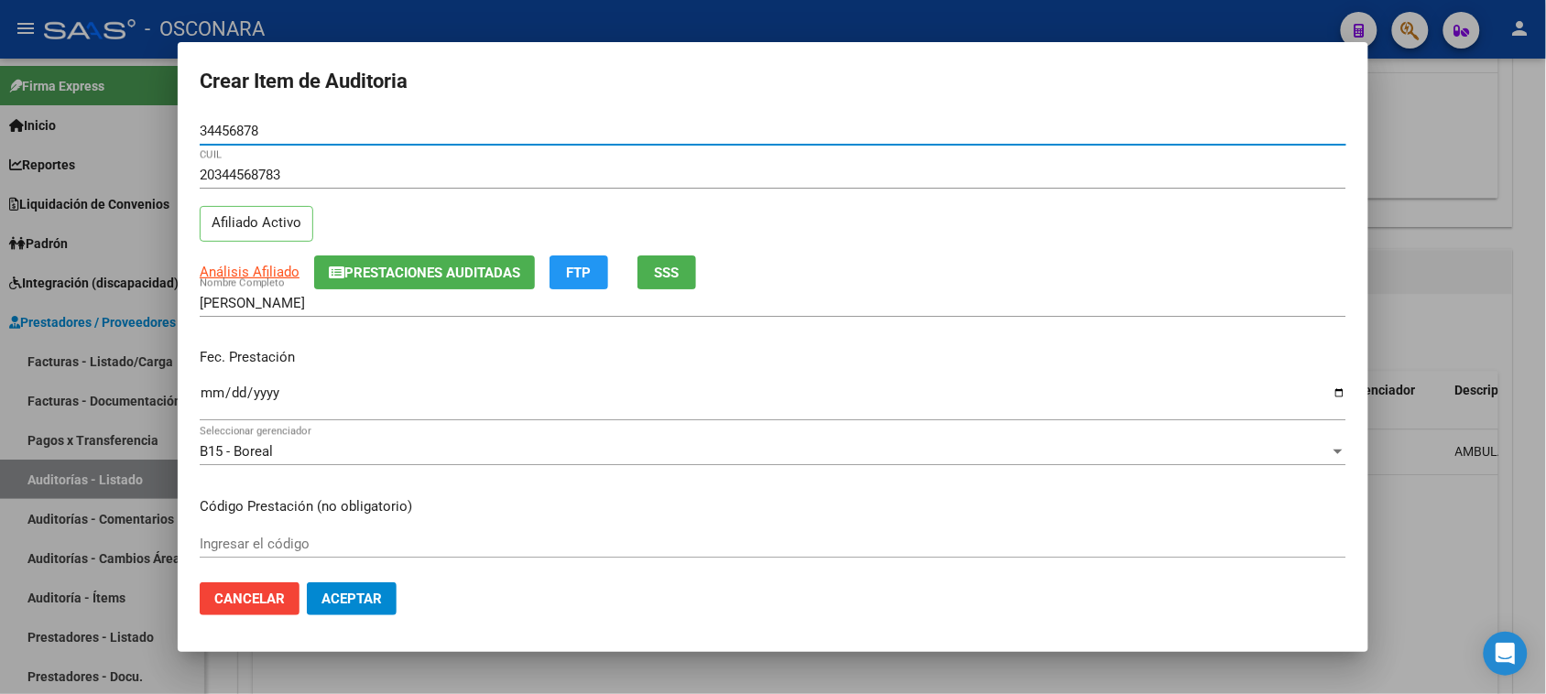
type input "34456878"
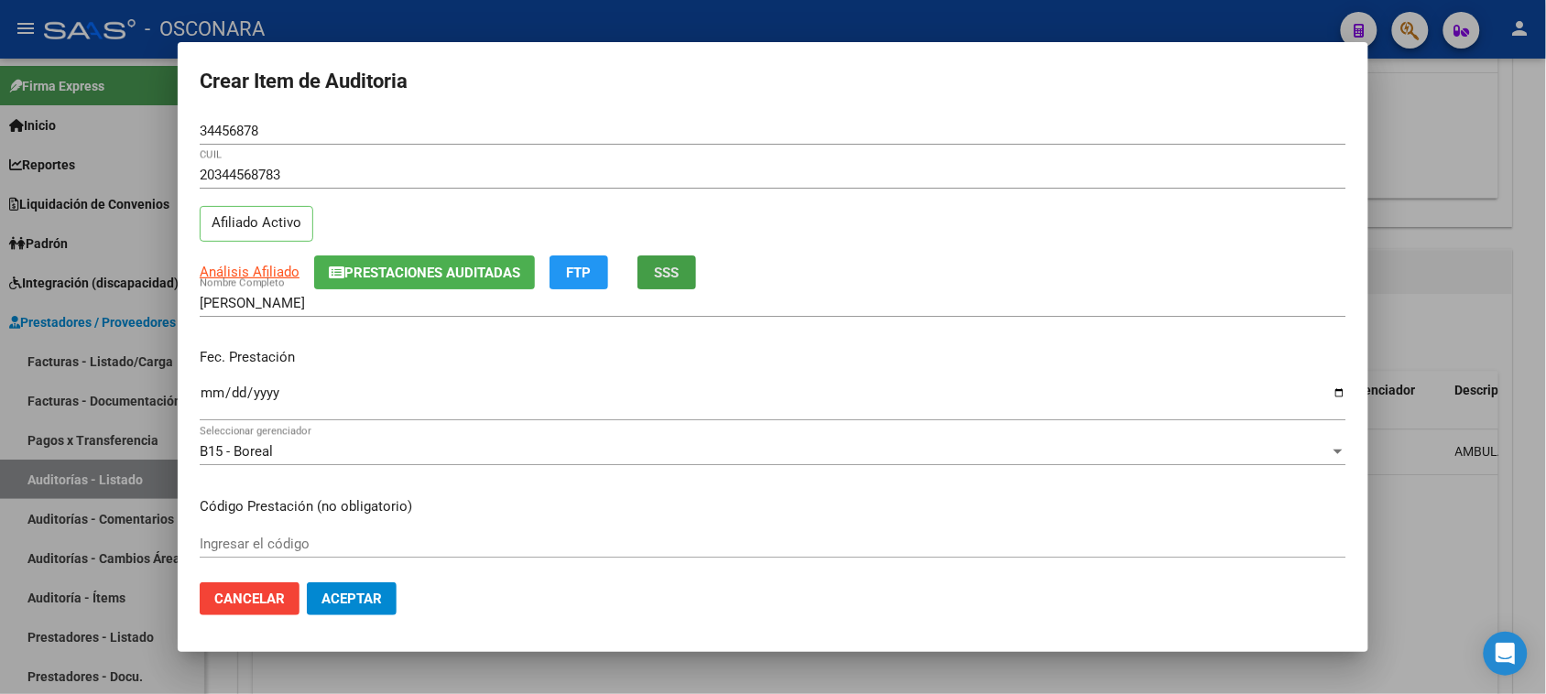
click at [674, 273] on span "SSS" at bounding box center [667, 273] width 25 height 16
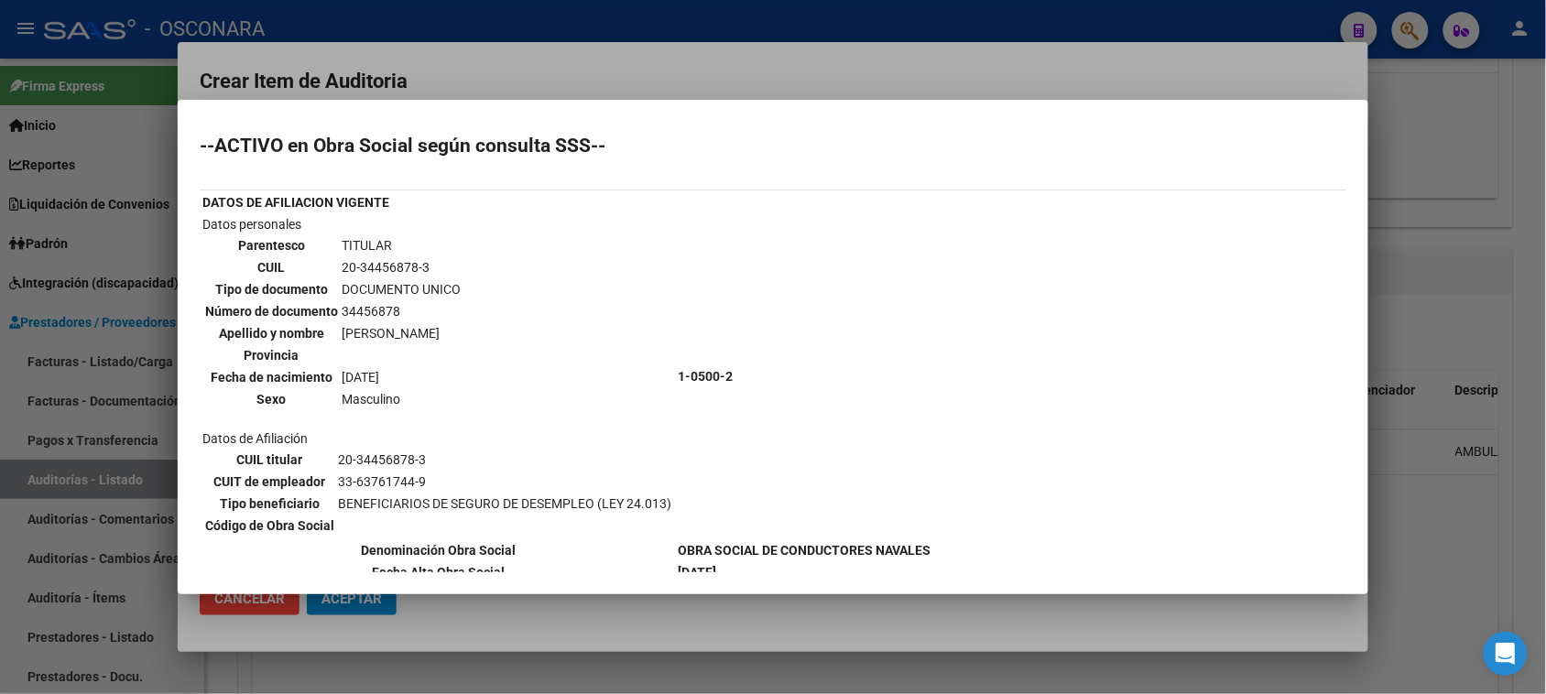
scroll to position [0, 0]
click at [679, 71] on div at bounding box center [773, 347] width 1546 height 694
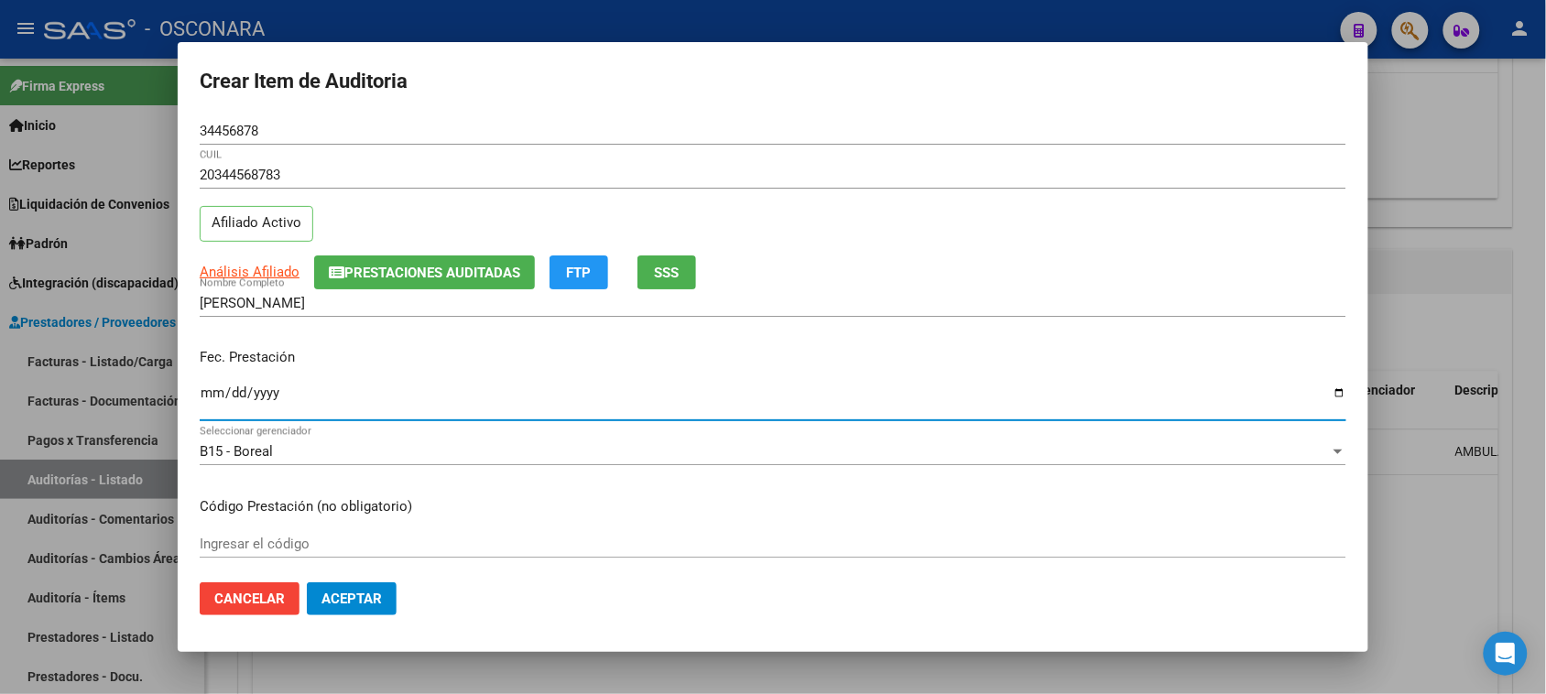
click at [218, 390] on input "Ingresar la fecha" at bounding box center [773, 400] width 1147 height 29
click at [403, 263] on button "Prestaciones Auditadas" at bounding box center [424, 273] width 221 height 34
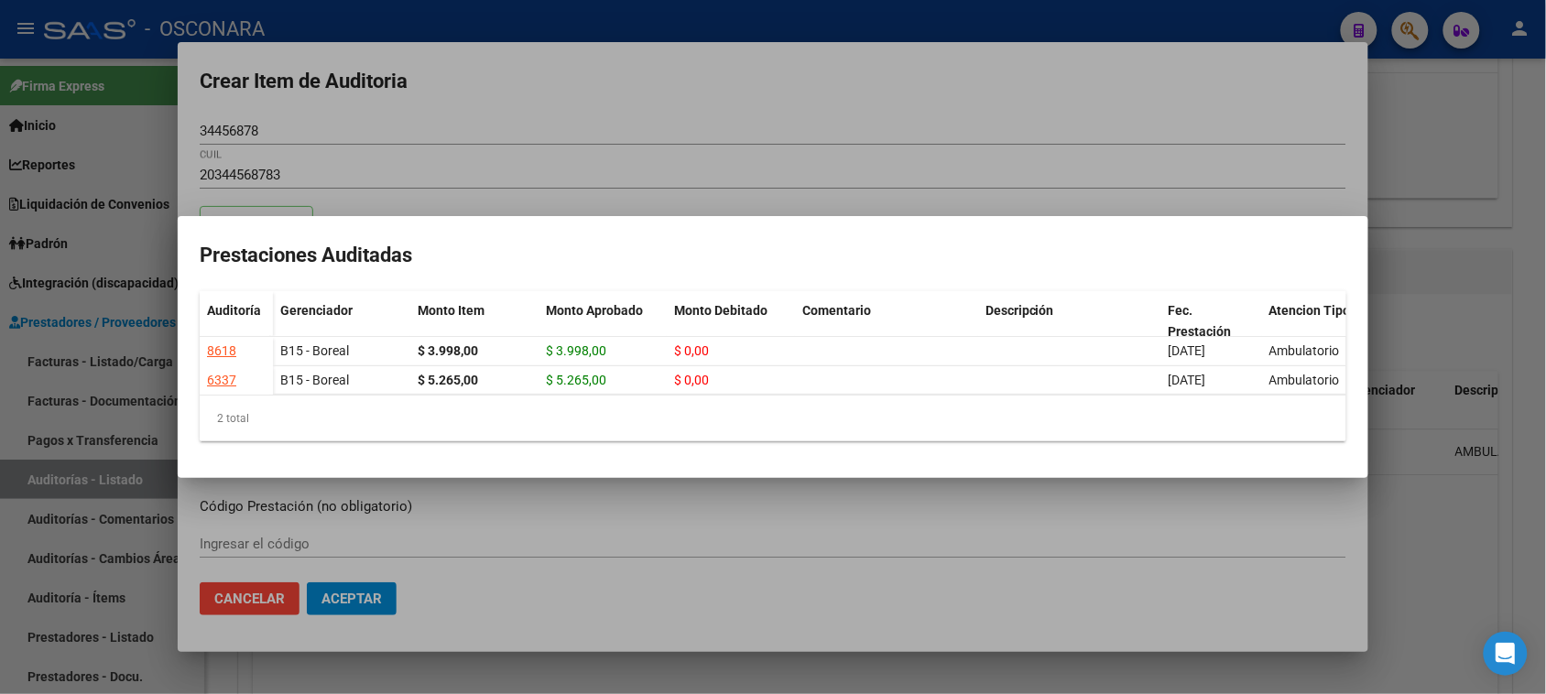
click at [917, 120] on div at bounding box center [773, 347] width 1546 height 694
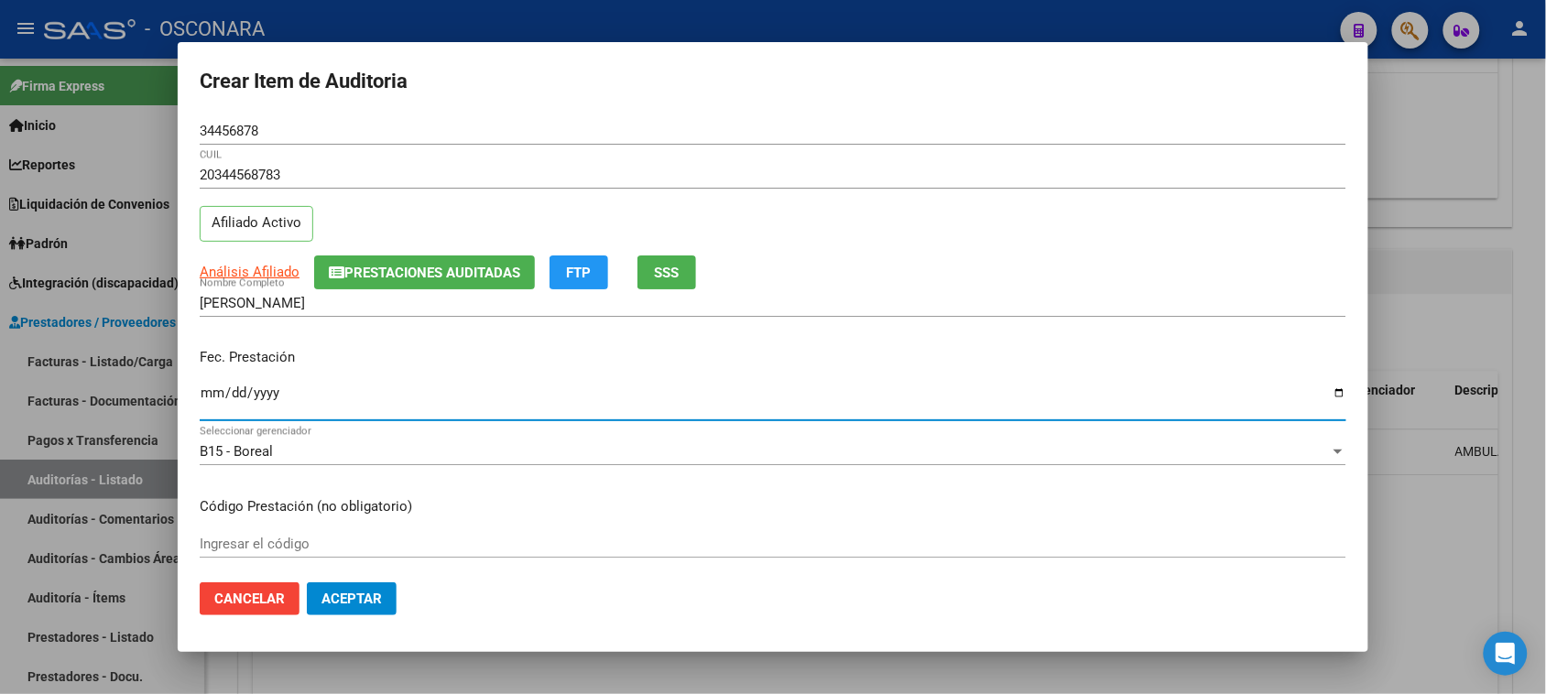
click at [211, 395] on input "Ingresar la fecha" at bounding box center [773, 400] width 1147 height 29
type input "2025-01-16"
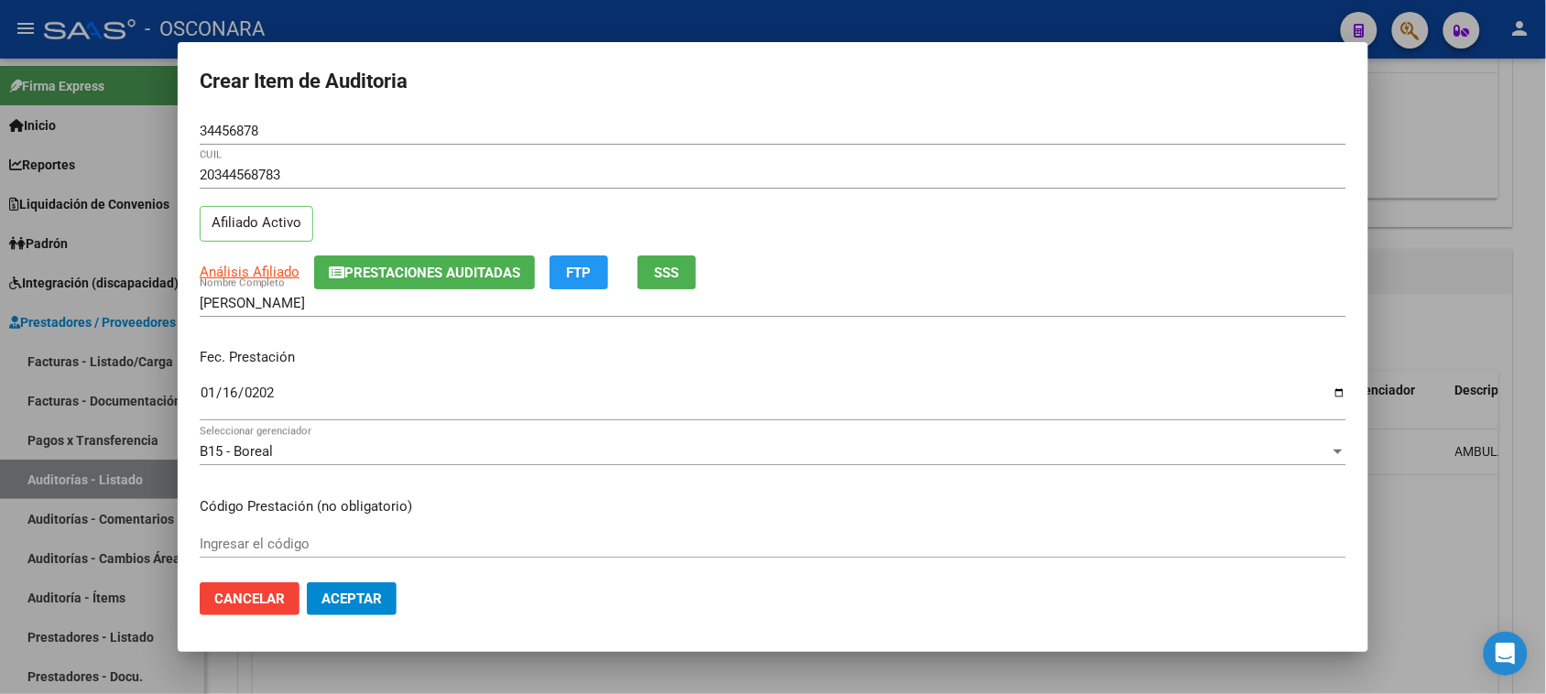
scroll to position [114, 0]
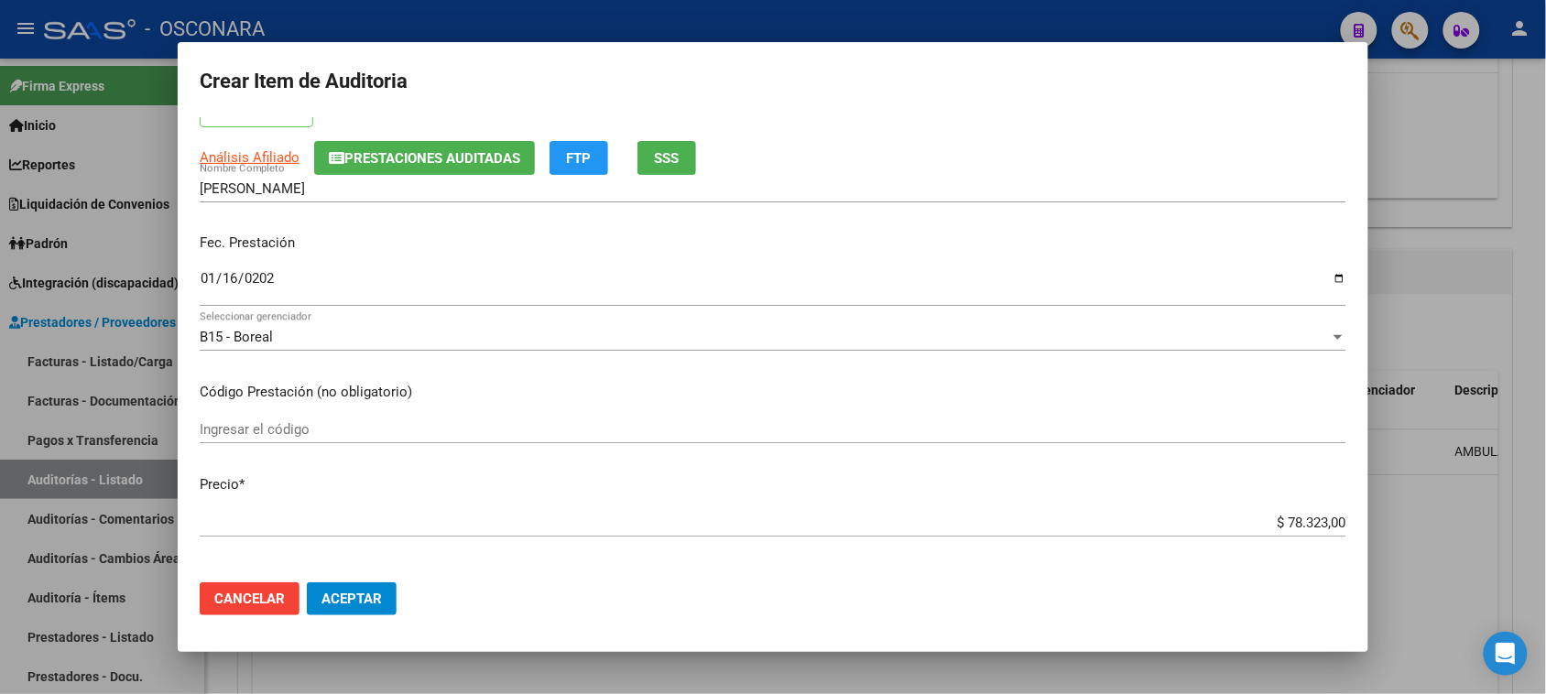
drag, startPoint x: 1271, startPoint y: 513, endPoint x: 1551, endPoint y: 469, distance: 282.8
click at [1531, 502] on div "Crear Item de Auditoria 34456878 Nro Documento 20344568783 CUIL Afiliado Activo…" at bounding box center [773, 347] width 1546 height 694
click at [1005, 511] on div "$ 78.323,00 Ingresar el precio" at bounding box center [773, 522] width 1147 height 27
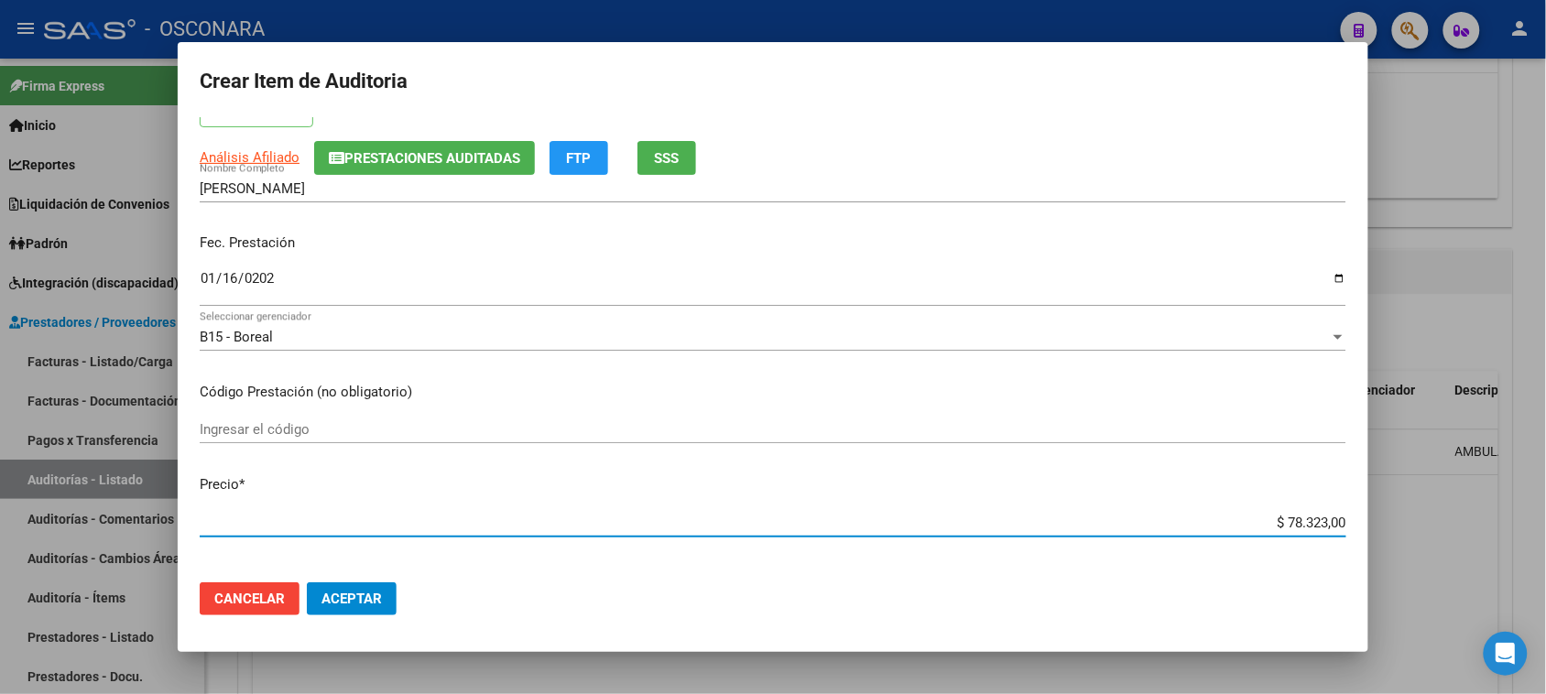
drag, startPoint x: 1270, startPoint y: 519, endPoint x: 1455, endPoint y: 520, distance: 184.1
click at [1455, 520] on div "Crear Item de Auditoria 34456878 Nro Documento 20344568783 CUIL Afiliado Activo…" at bounding box center [773, 347] width 1546 height 694
type input "$ 0,01"
type input "$ 0,12"
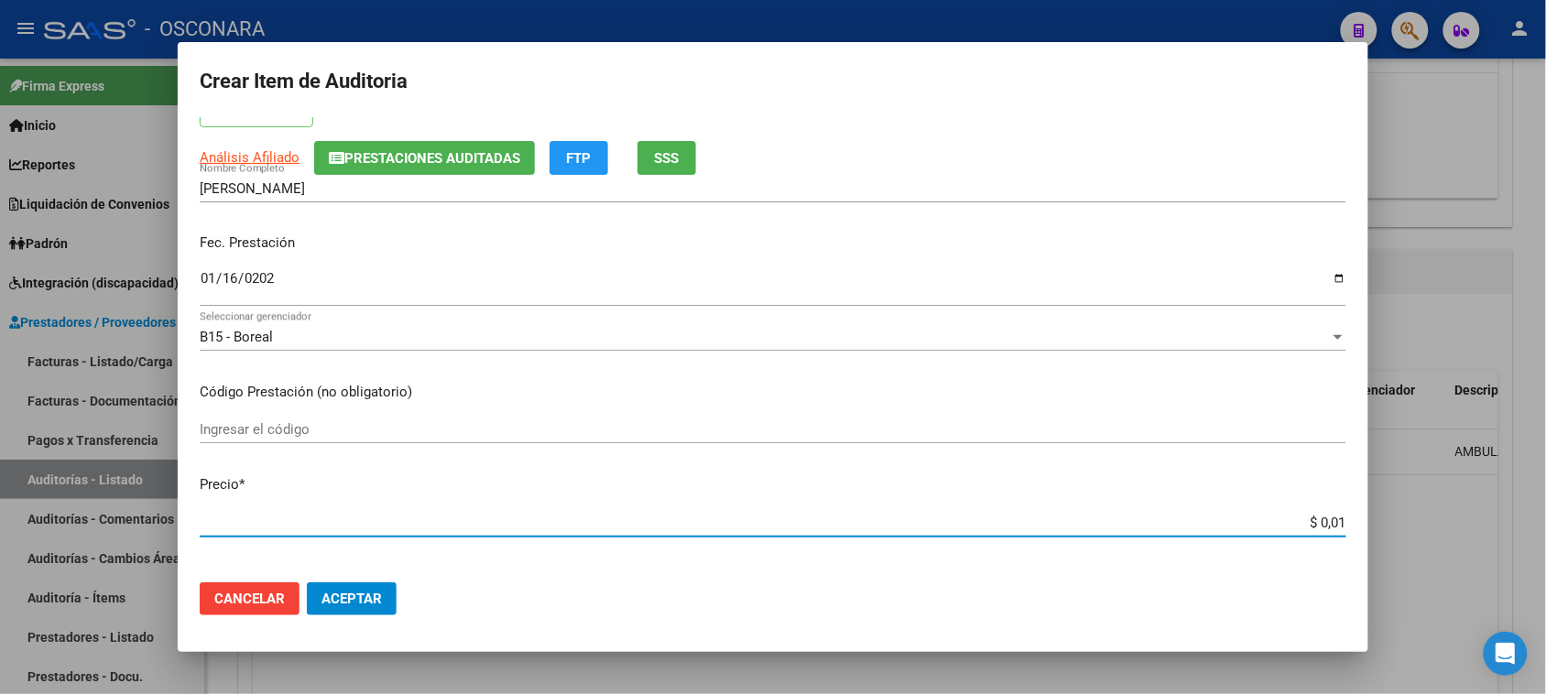
type input "$ 0,12"
type input "$ 1,20"
type input "$ 12,05"
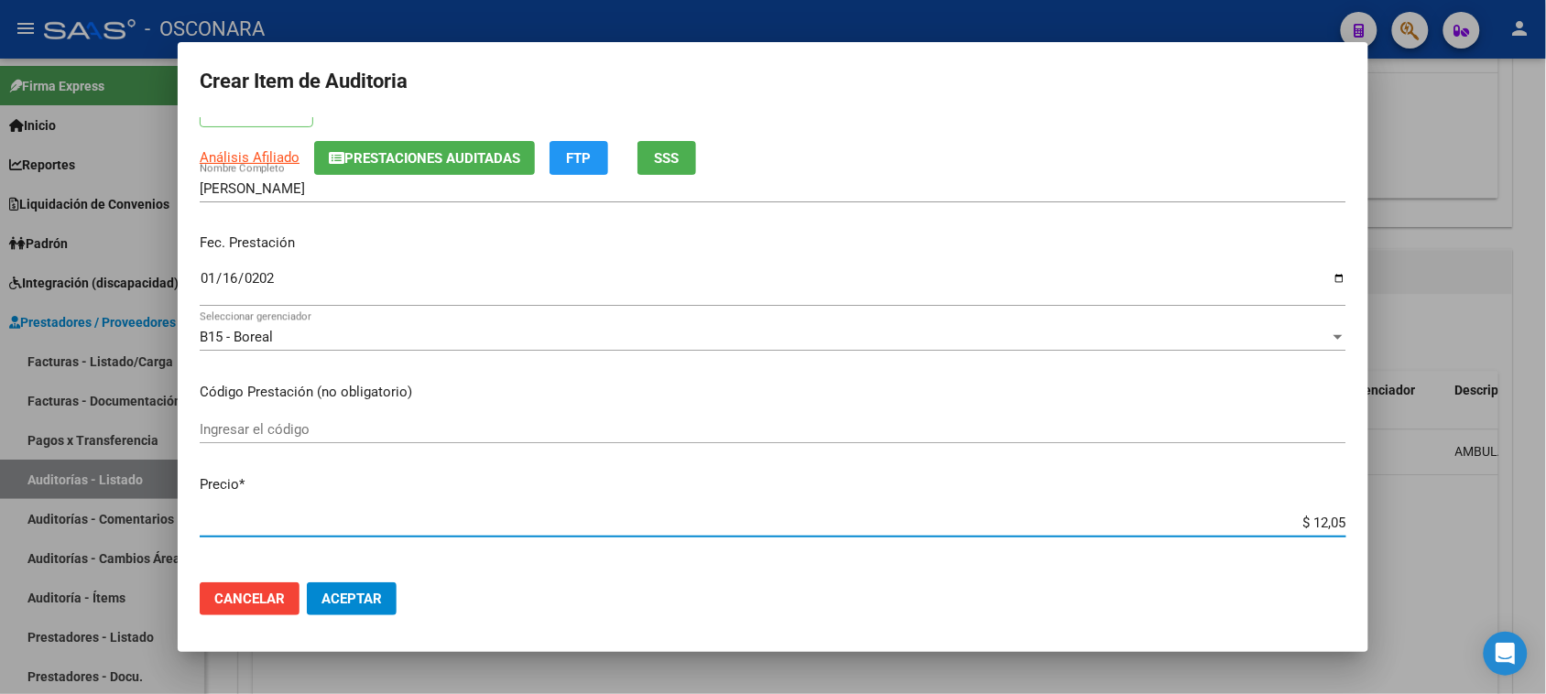
type input "$ 120,50"
type input "$ 1.205,00"
type input "$ 12.050,00"
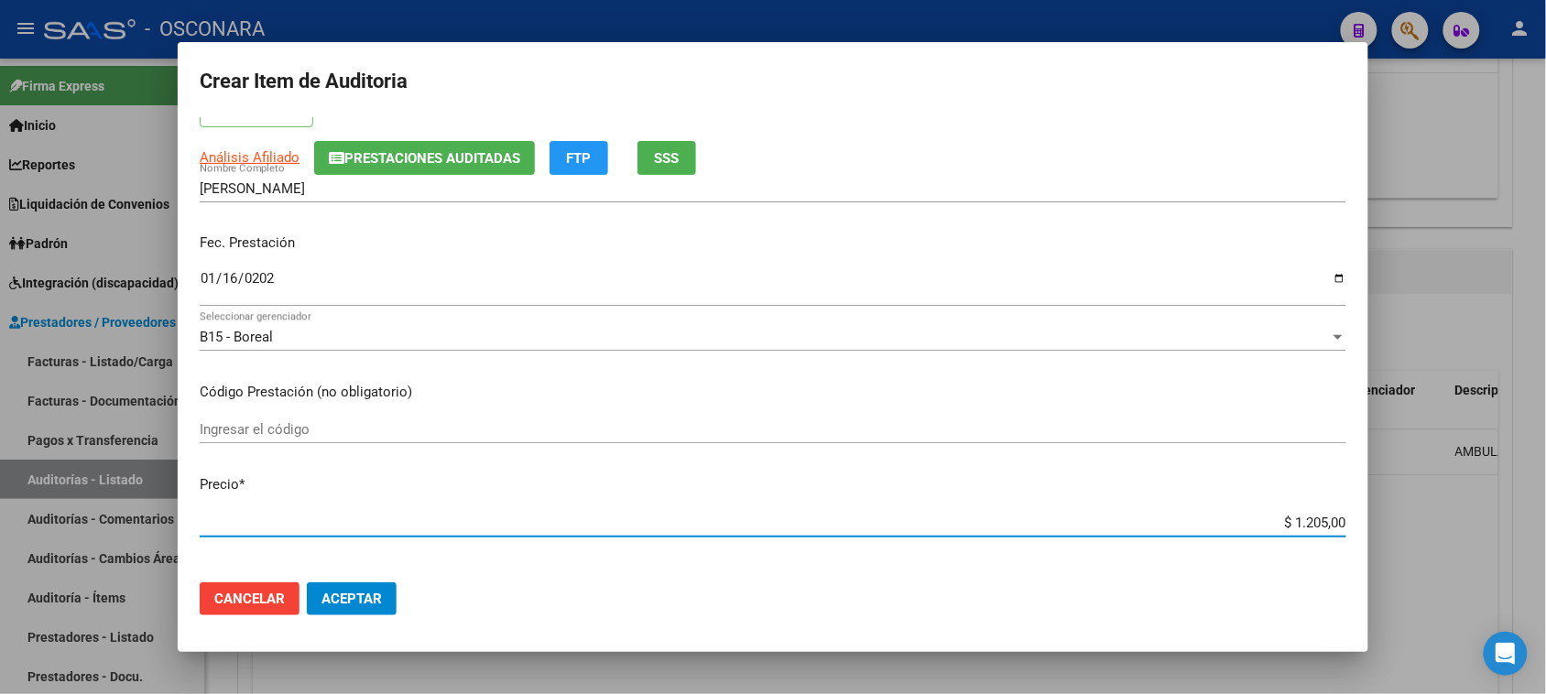
type input "$ 12.050,00"
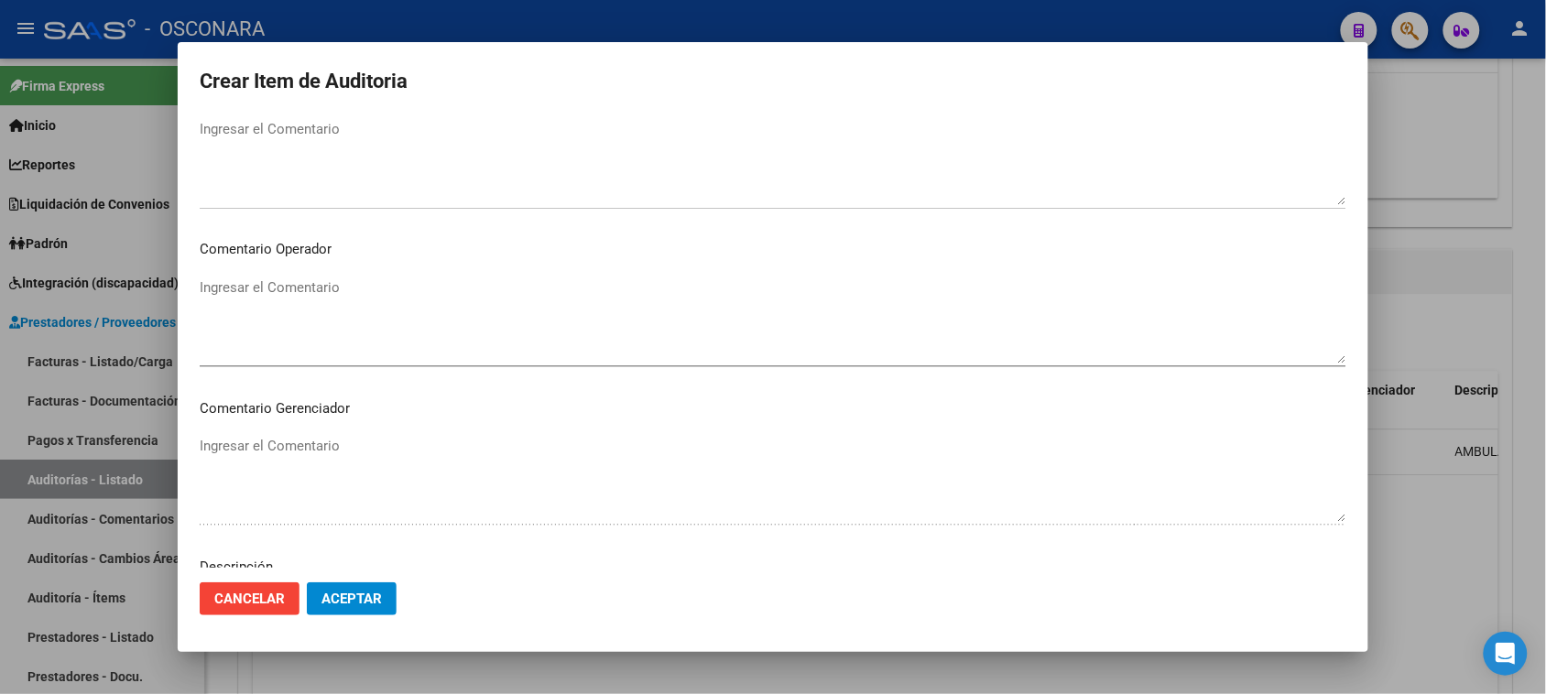
scroll to position [1145, 0]
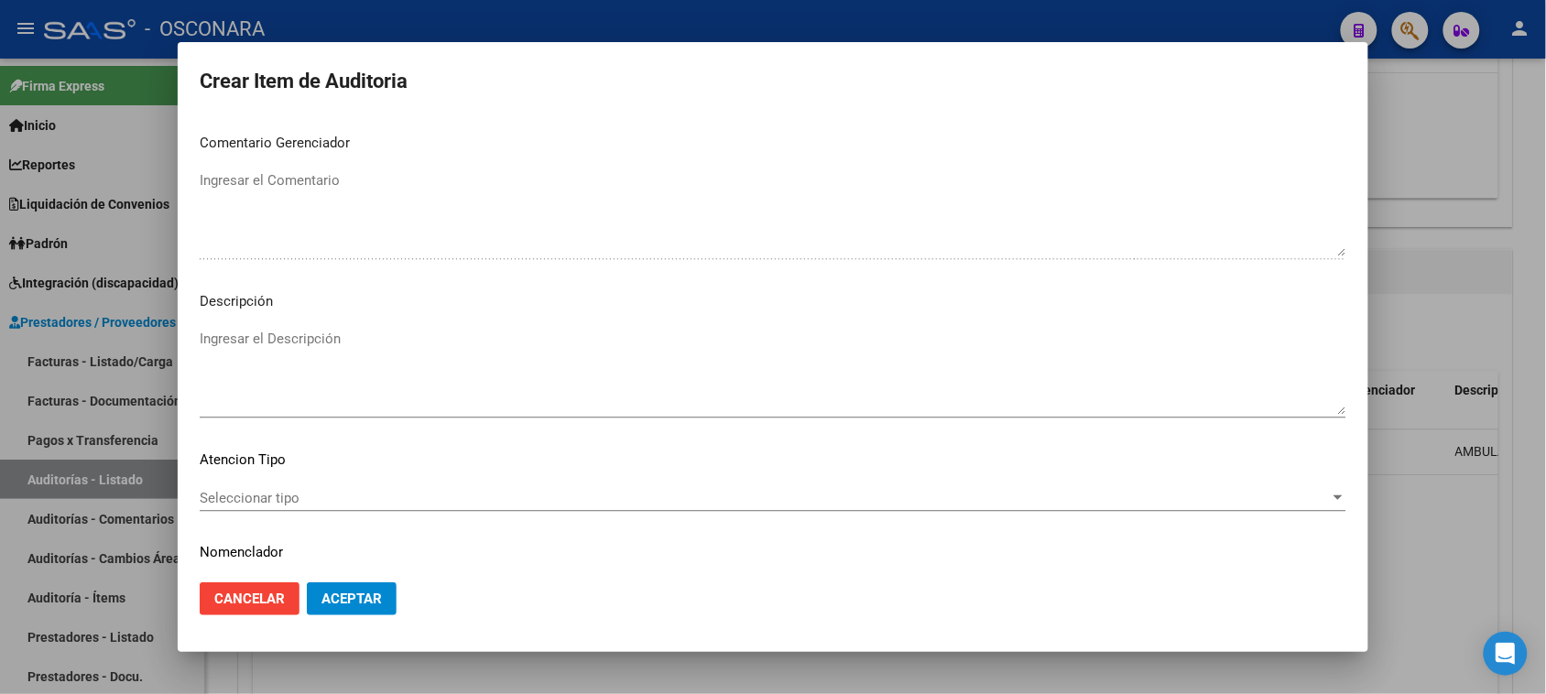
click at [302, 368] on textarea "Ingresar el Descripción" at bounding box center [773, 372] width 1147 height 86
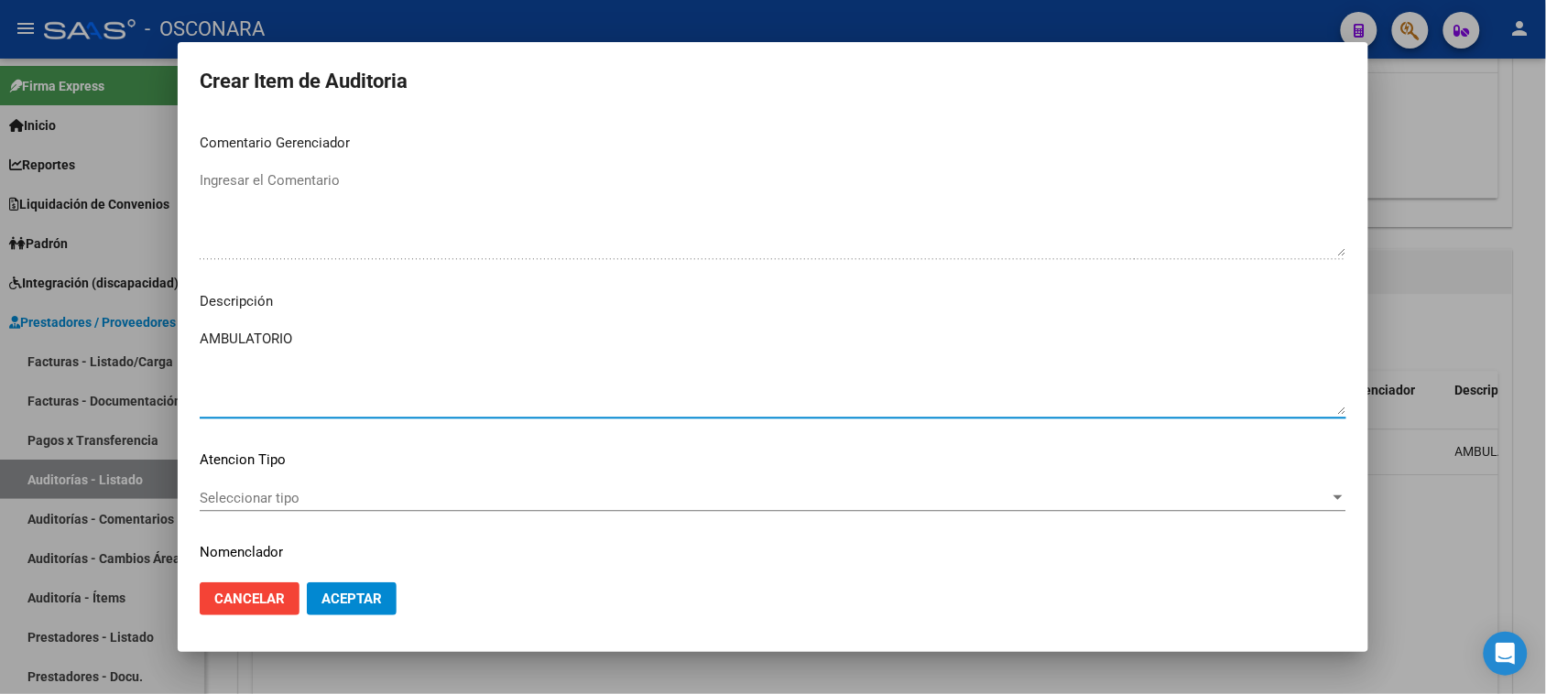
type textarea "AMBULATORIO"
click at [259, 496] on span "Seleccionar tipo" at bounding box center [765, 498] width 1130 height 16
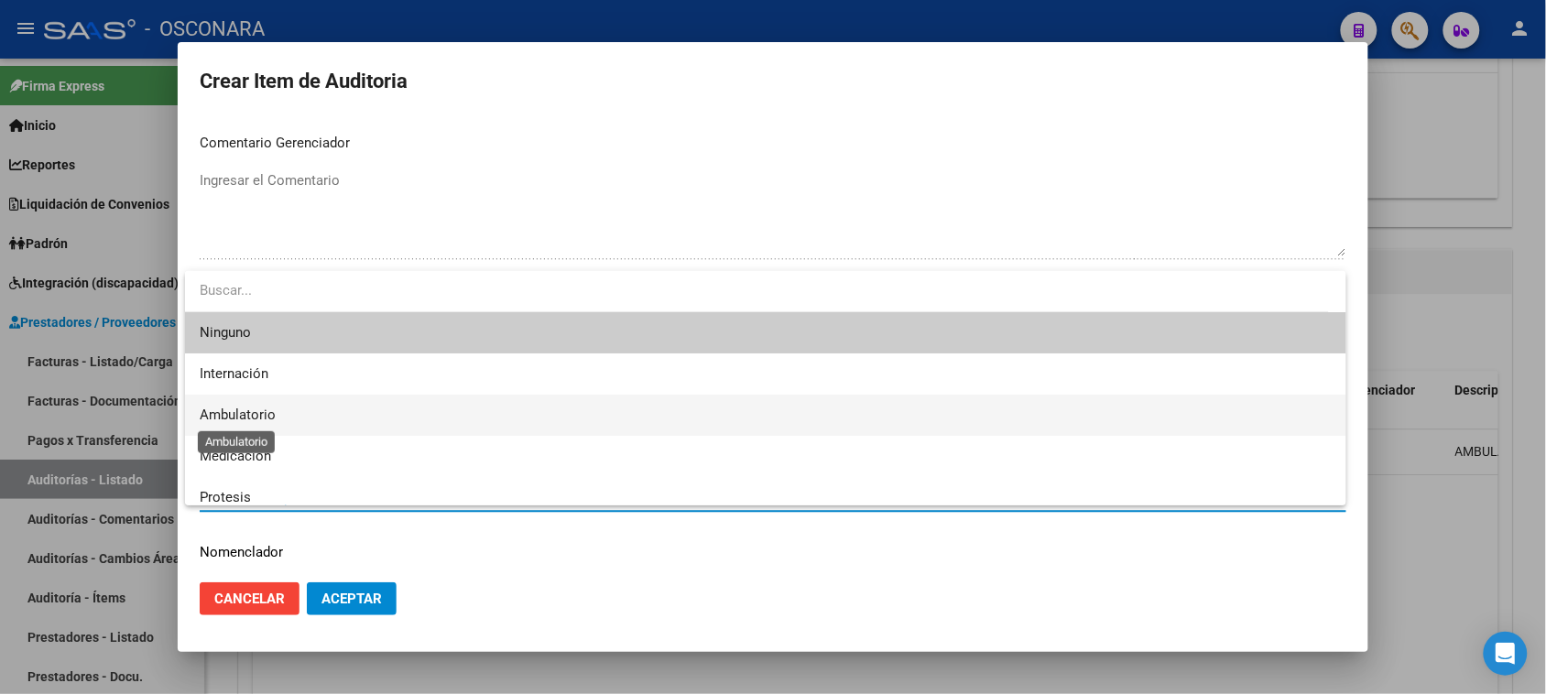
click at [271, 413] on span "Ambulatorio" at bounding box center [238, 415] width 76 height 16
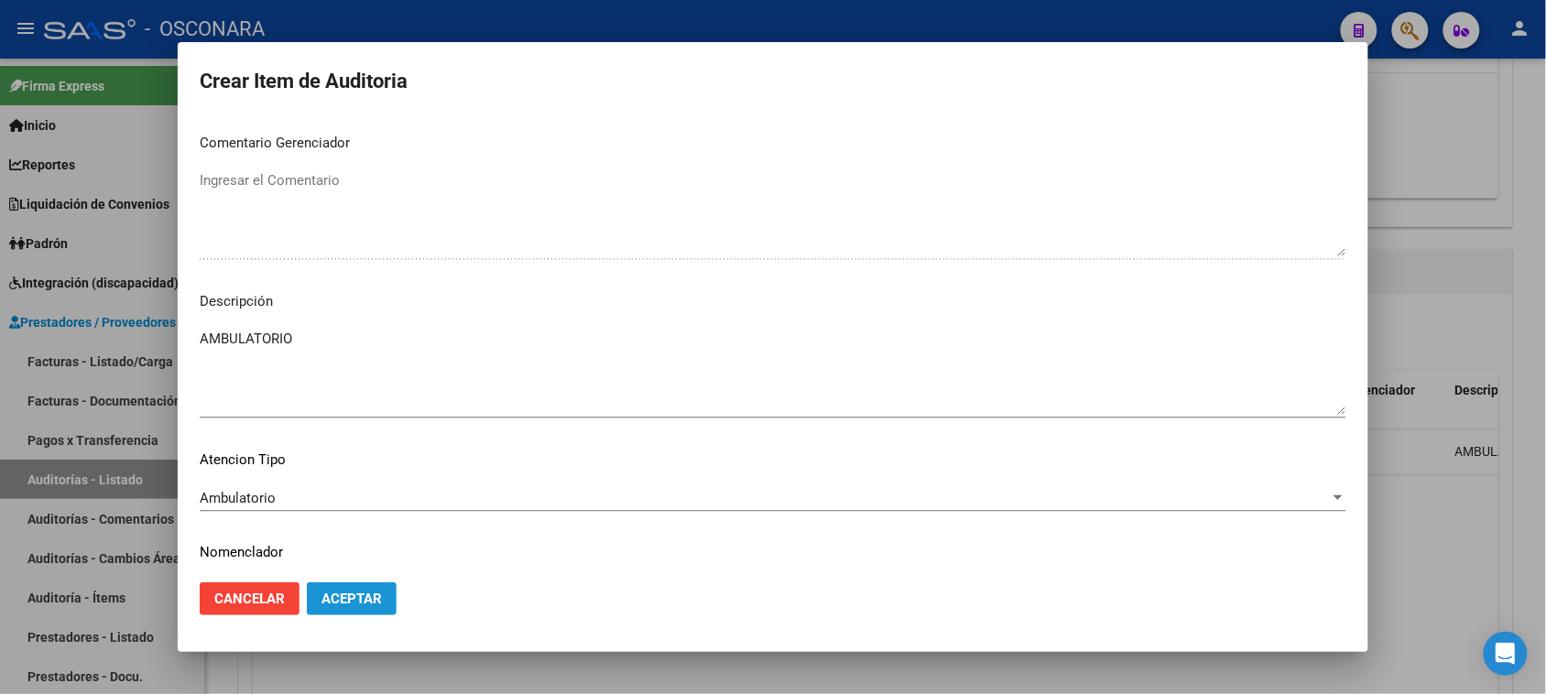
click at [368, 597] on span "Aceptar" at bounding box center [352, 599] width 60 height 16
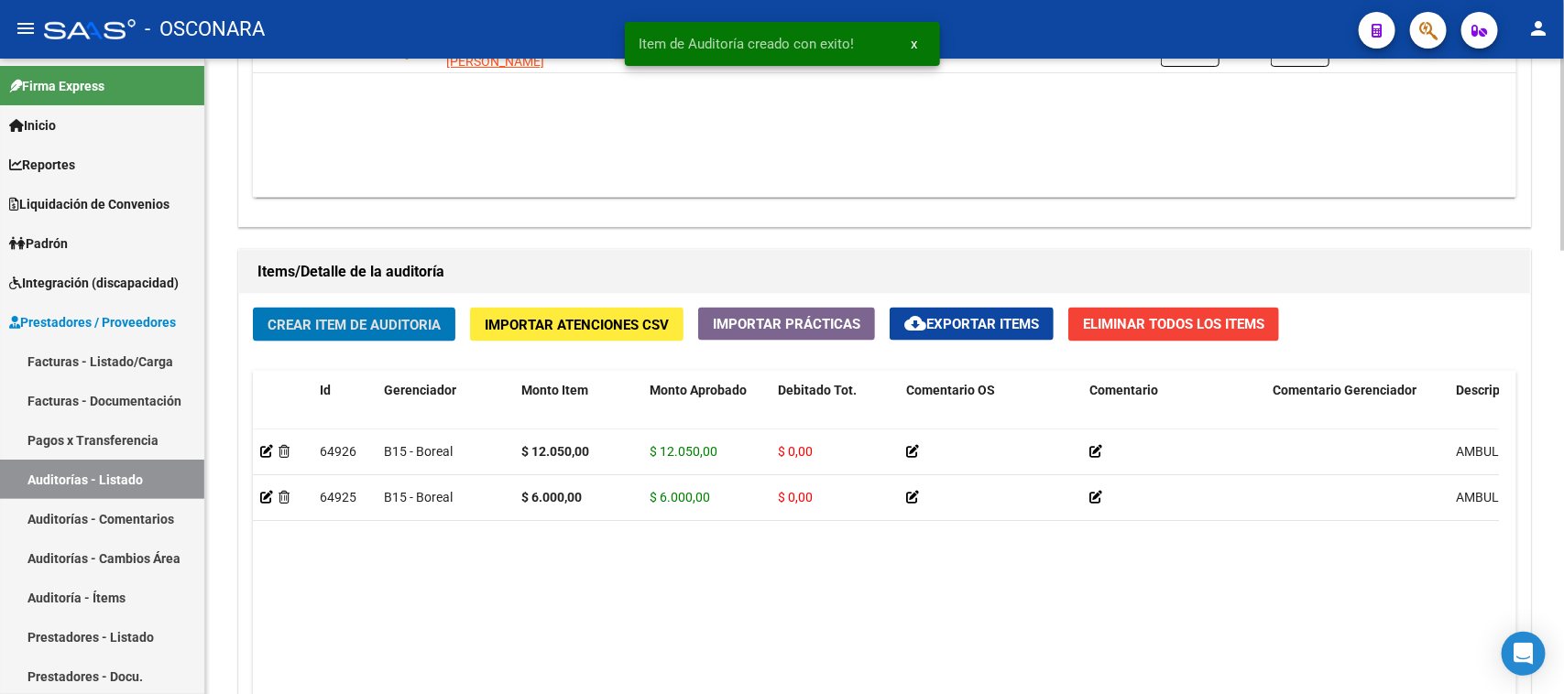
click at [398, 327] on span "Crear Item de Auditoria" at bounding box center [353, 325] width 173 height 16
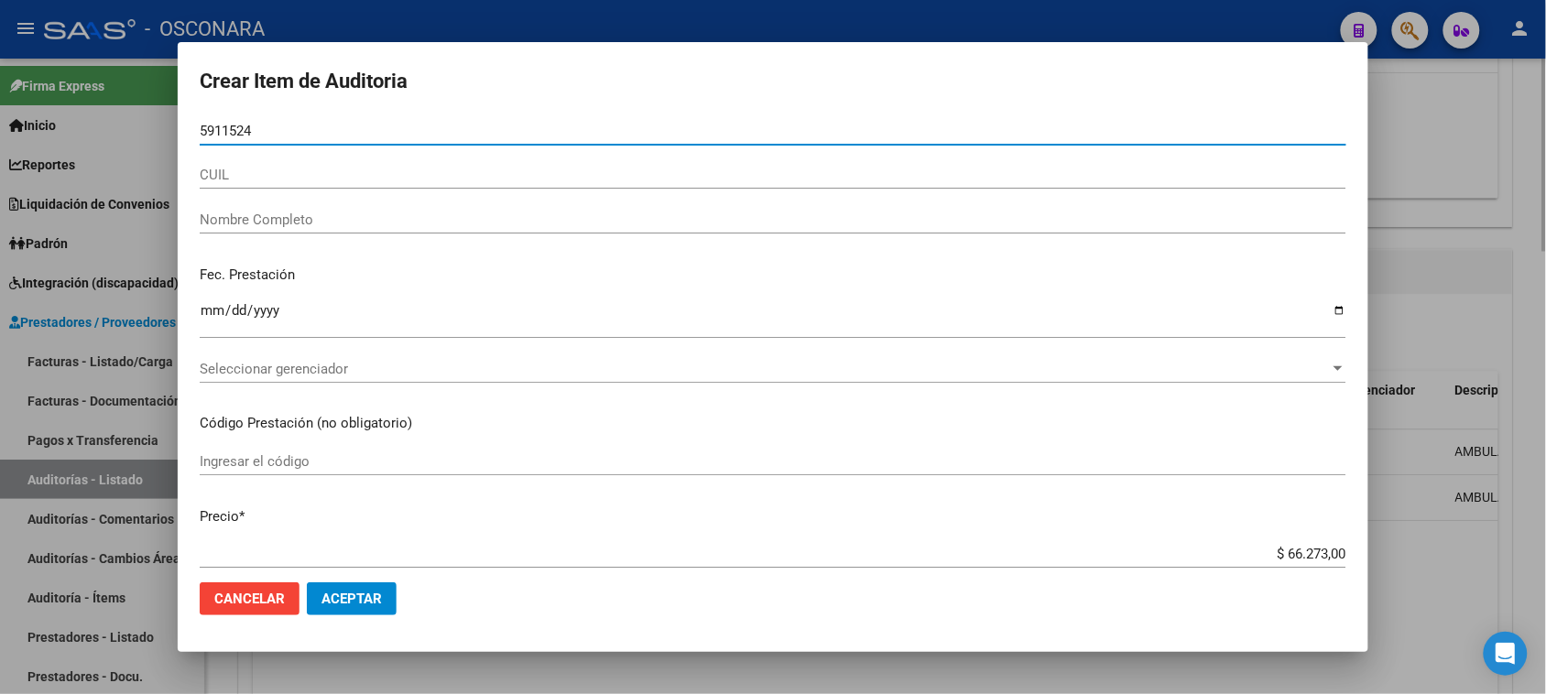
type input "59115247"
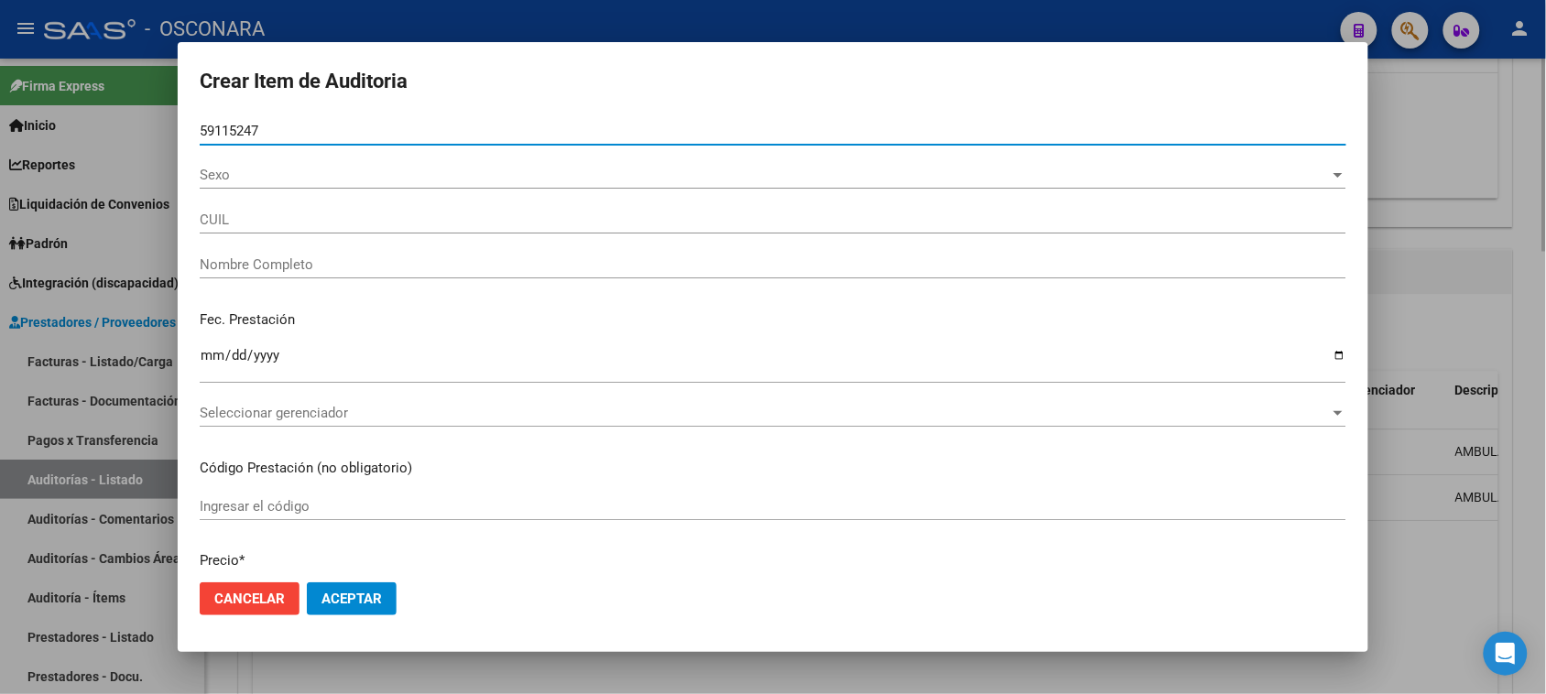
type input "20591152476"
type input "PALAVECINO THEO YUTHIEL"
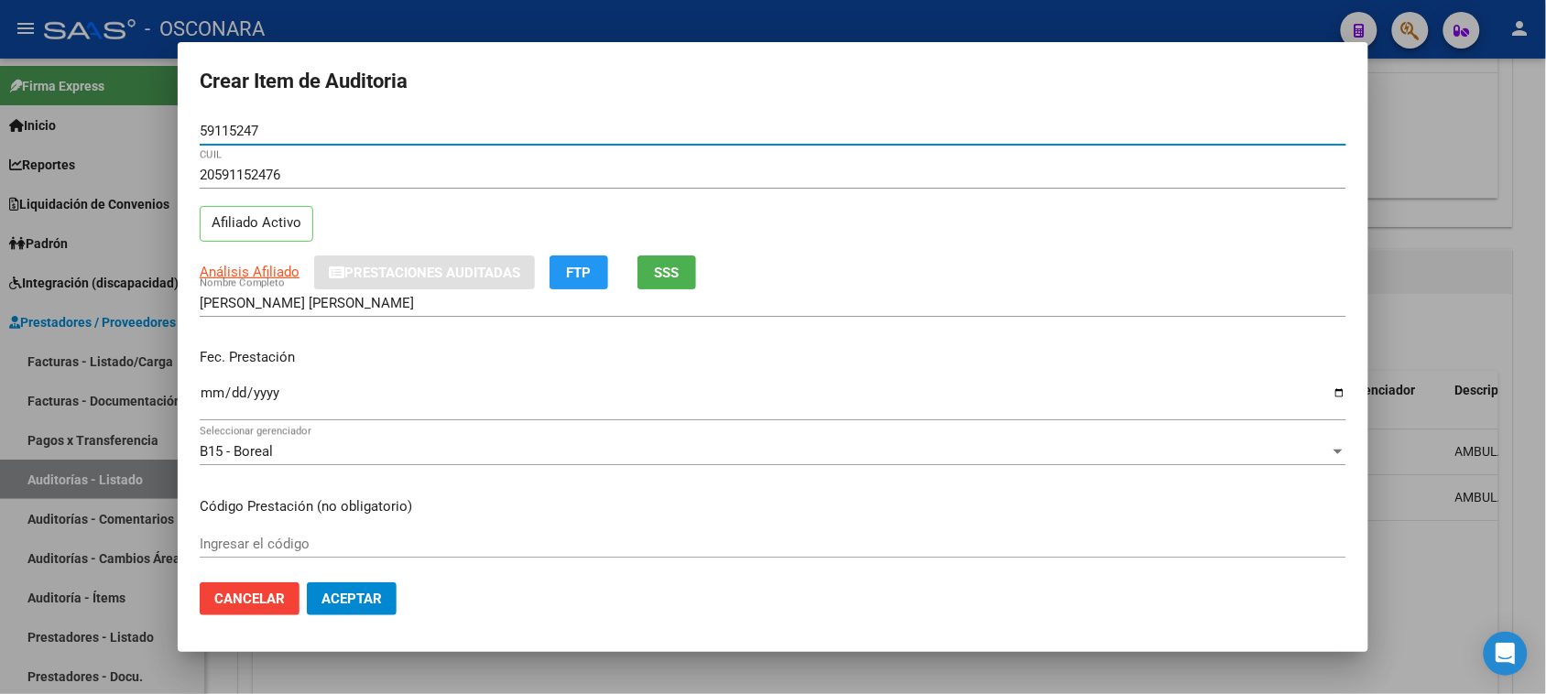
type input "59115247"
click at [689, 266] on button "SSS" at bounding box center [667, 273] width 59 height 34
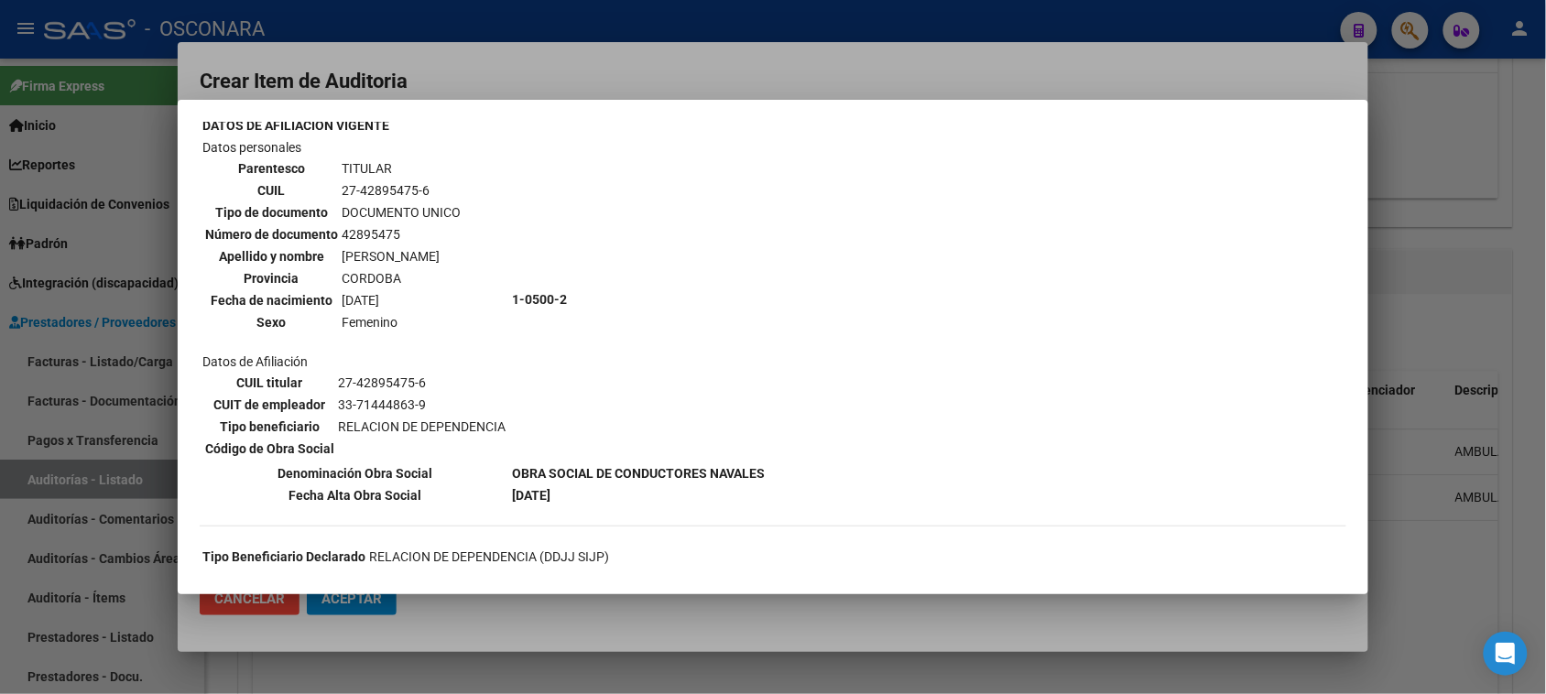
scroll to position [114, 0]
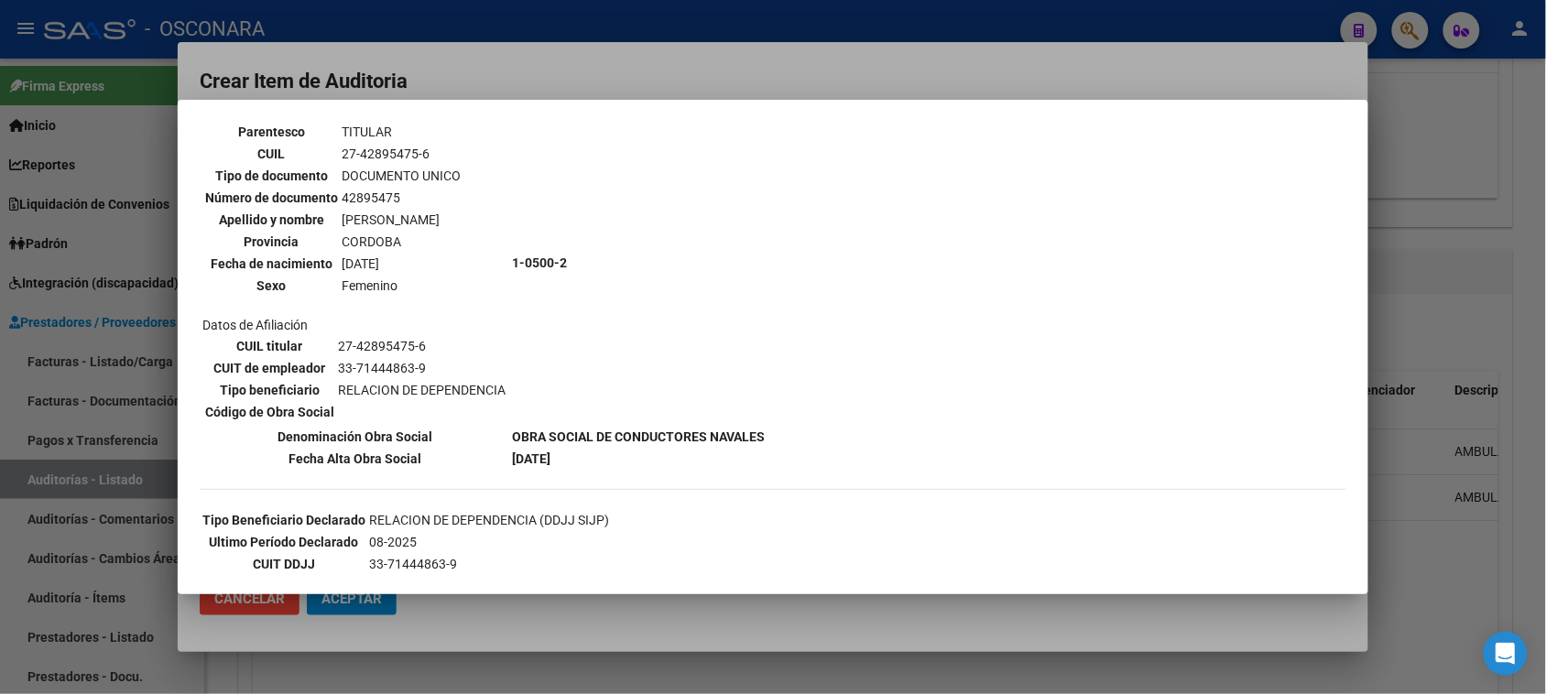
click at [696, 73] on div at bounding box center [773, 347] width 1546 height 694
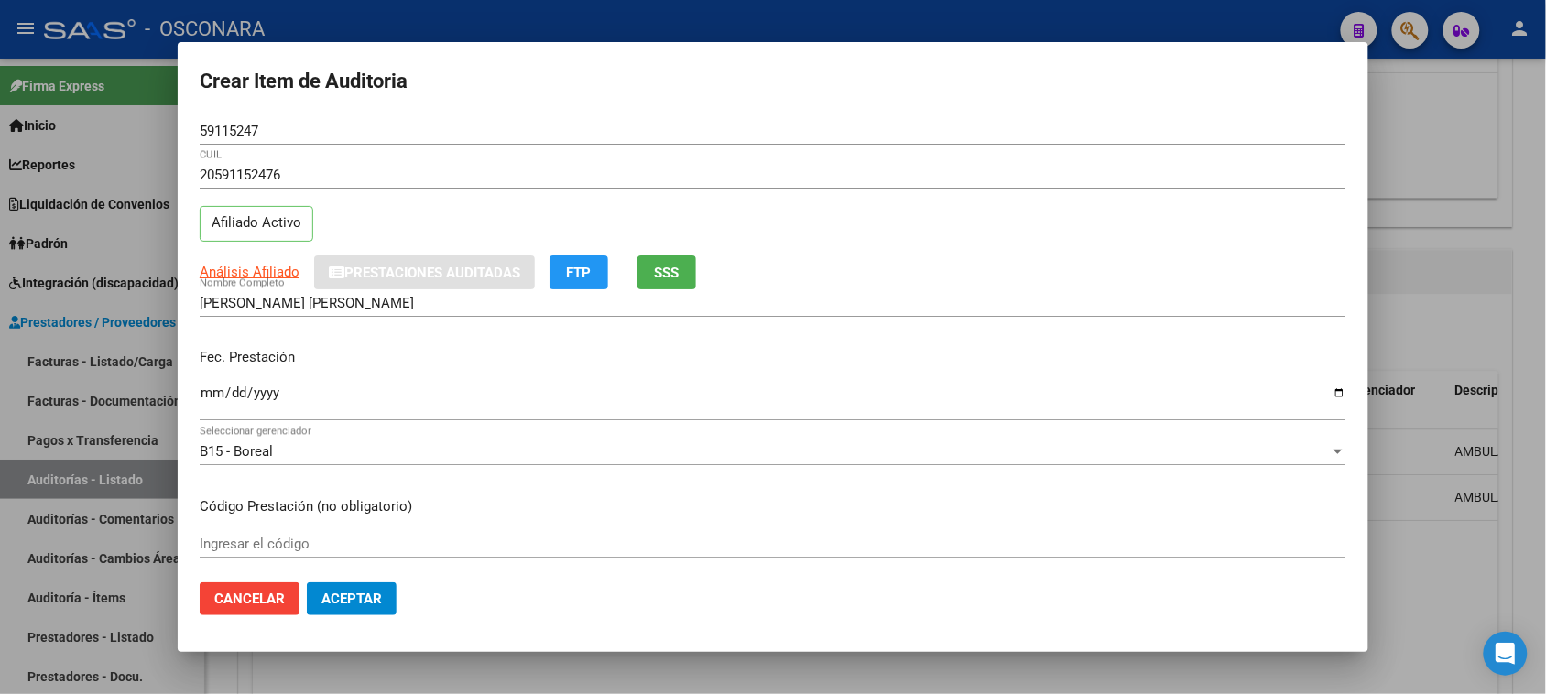
click at [206, 400] on input "Ingresar la fecha" at bounding box center [773, 400] width 1147 height 29
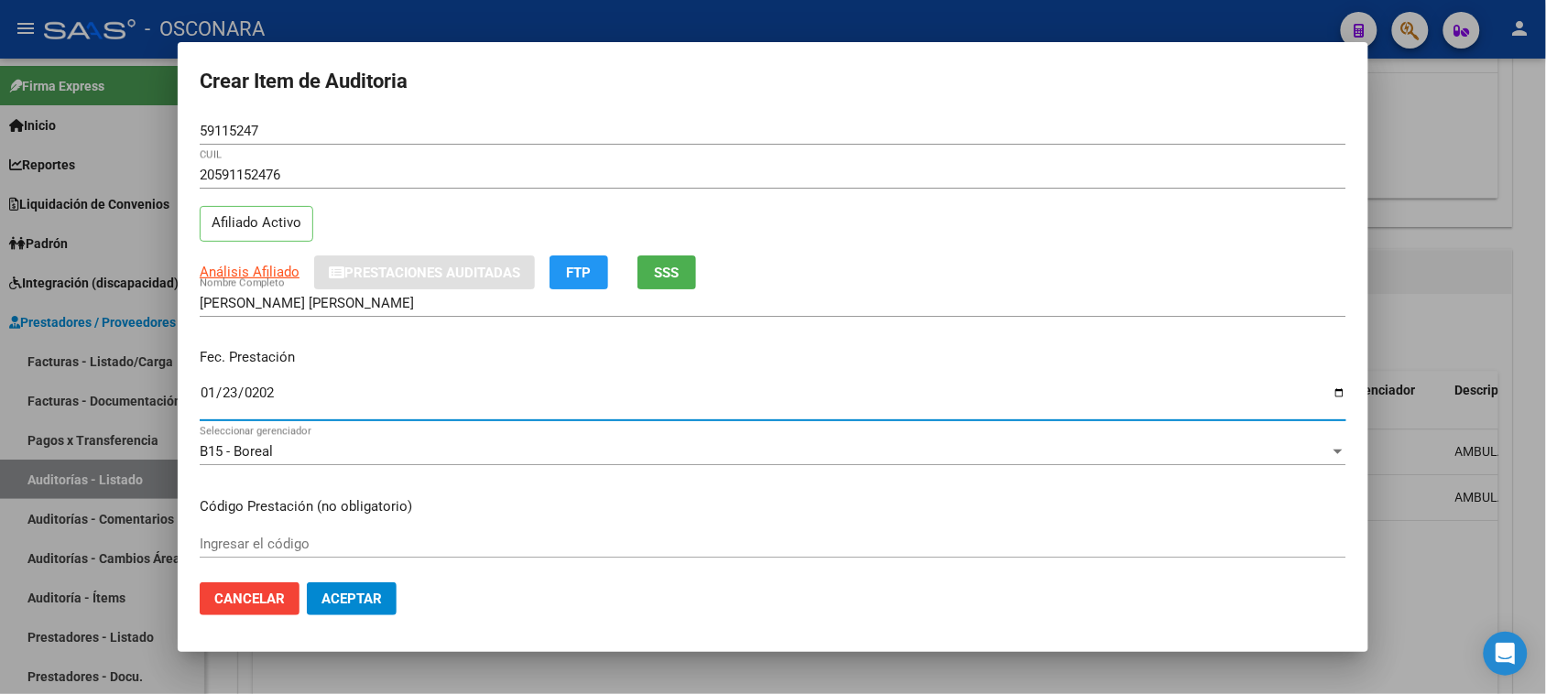
type input "2025-01-23"
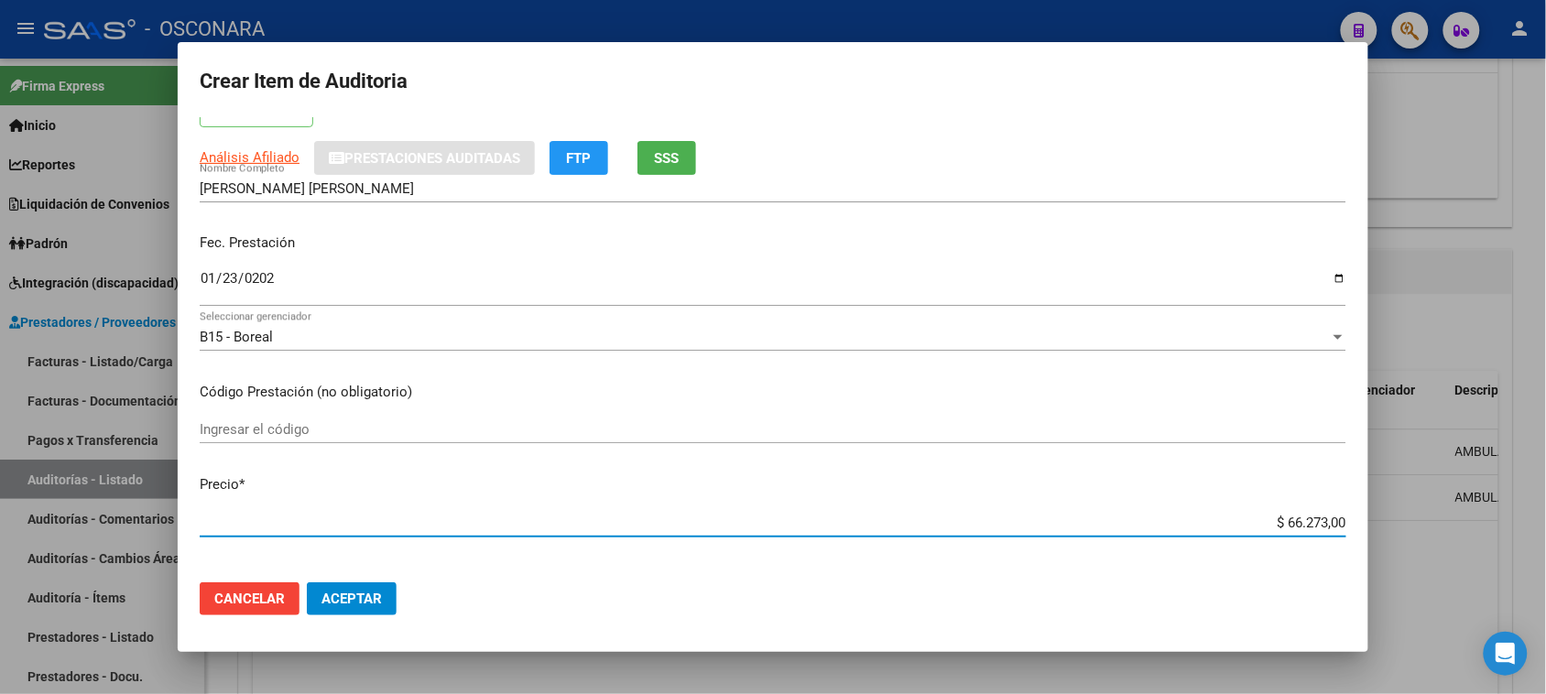
drag, startPoint x: 1270, startPoint y: 522, endPoint x: 1551, endPoint y: 458, distance: 288.4
click at [1540, 464] on div "Crear Item de Auditoria 59115247 Nro Documento 20591152476 CUIL Afiliado Activo…" at bounding box center [773, 347] width 1546 height 694
type input "$ 0,06"
type input "$ 0,60"
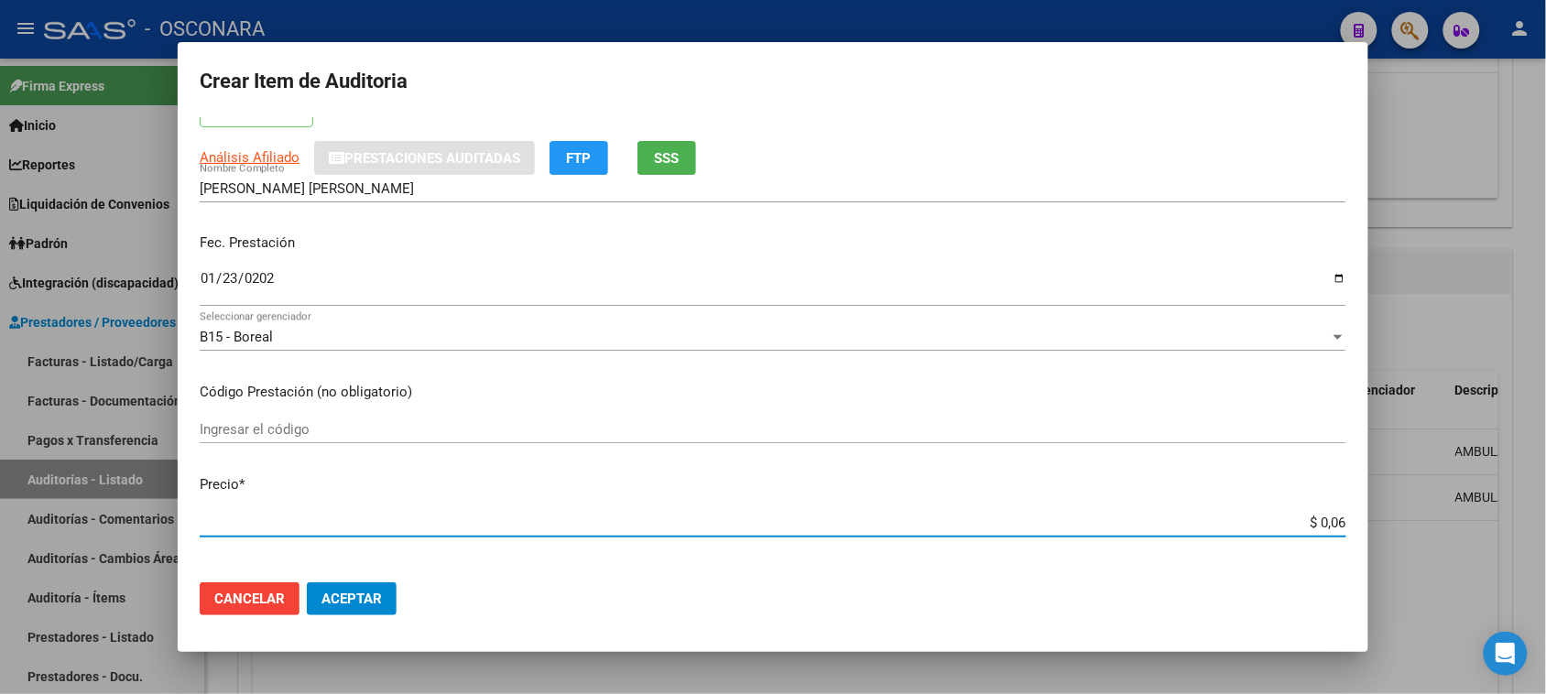
type input "$ 0,60"
type input "$ 6,00"
type input "$ 60,00"
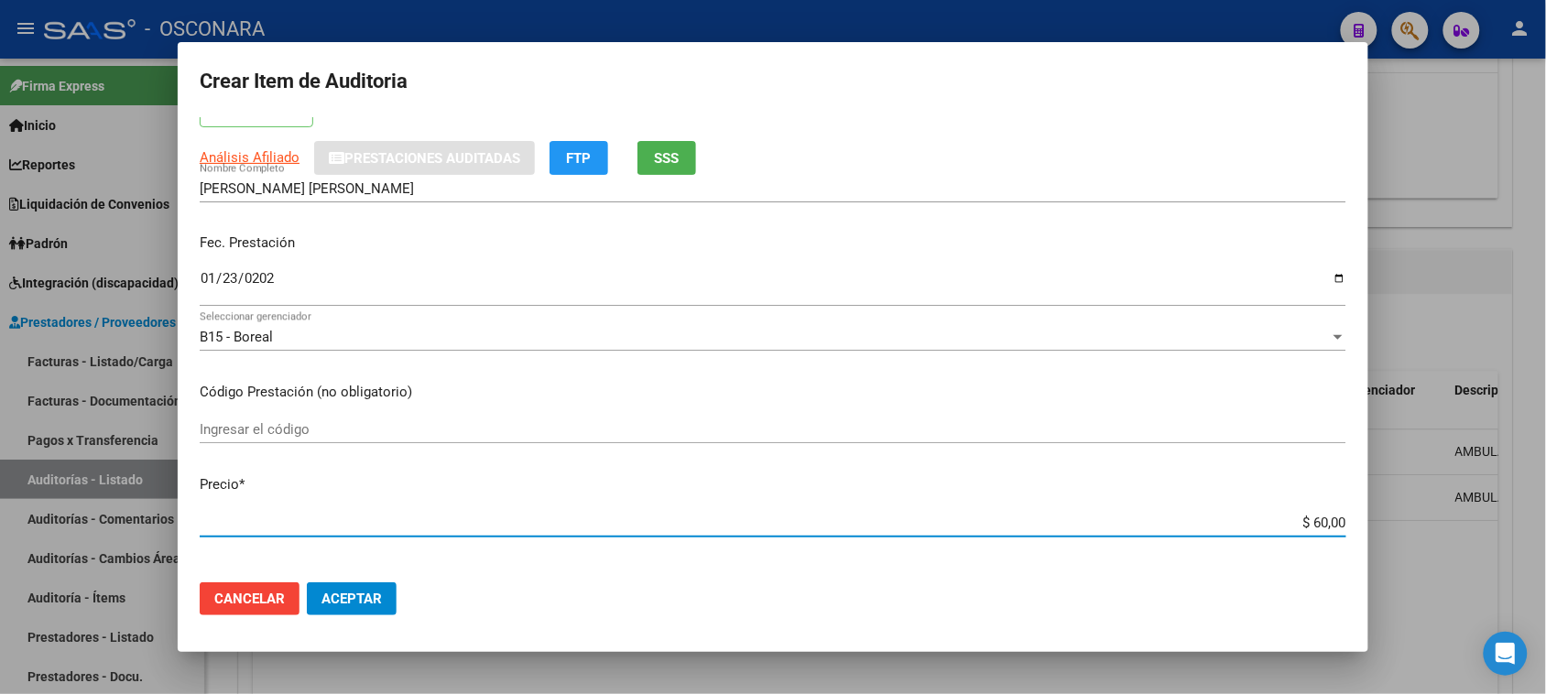
type input "$ 600,00"
type input "$ 6.000,00"
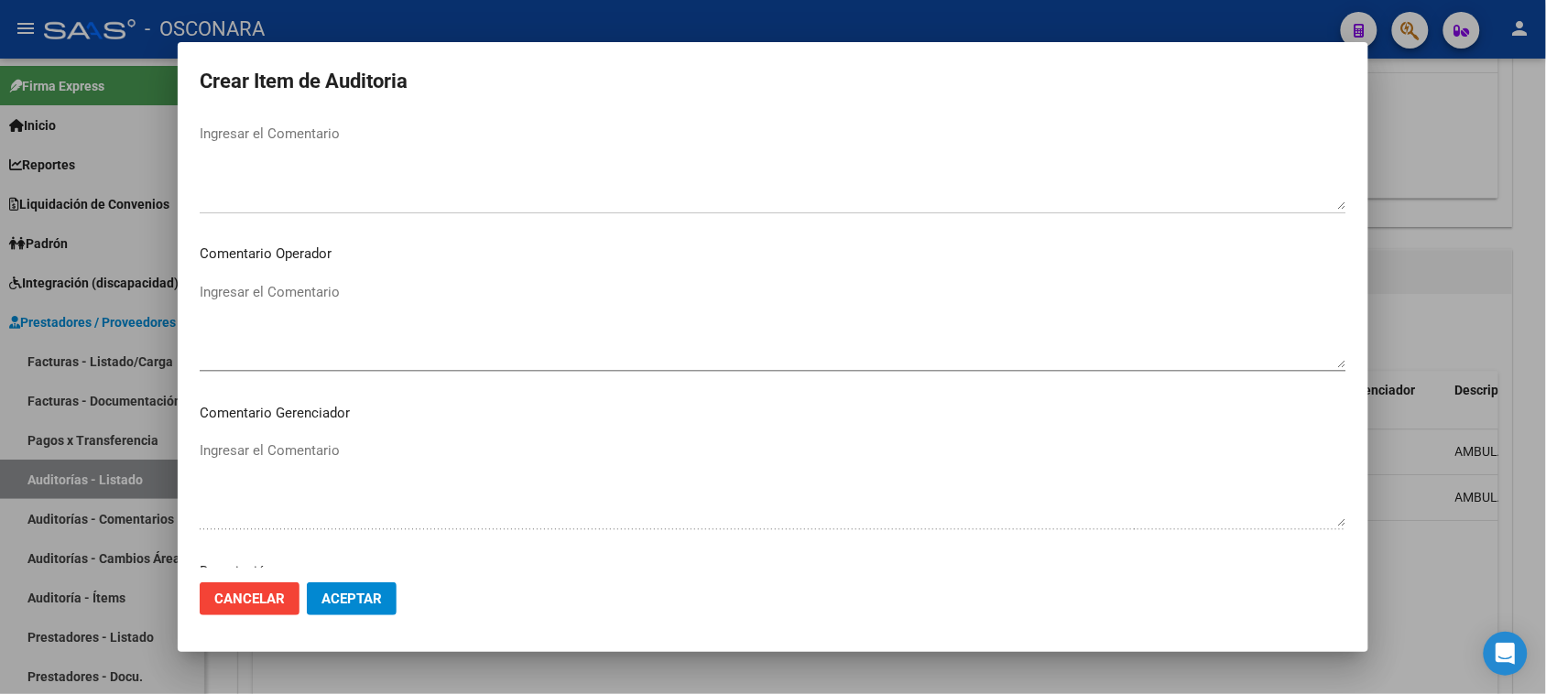
scroll to position [1196, 0]
click at [278, 343] on textarea "Ingresar el Descripción" at bounding box center [773, 321] width 1147 height 86
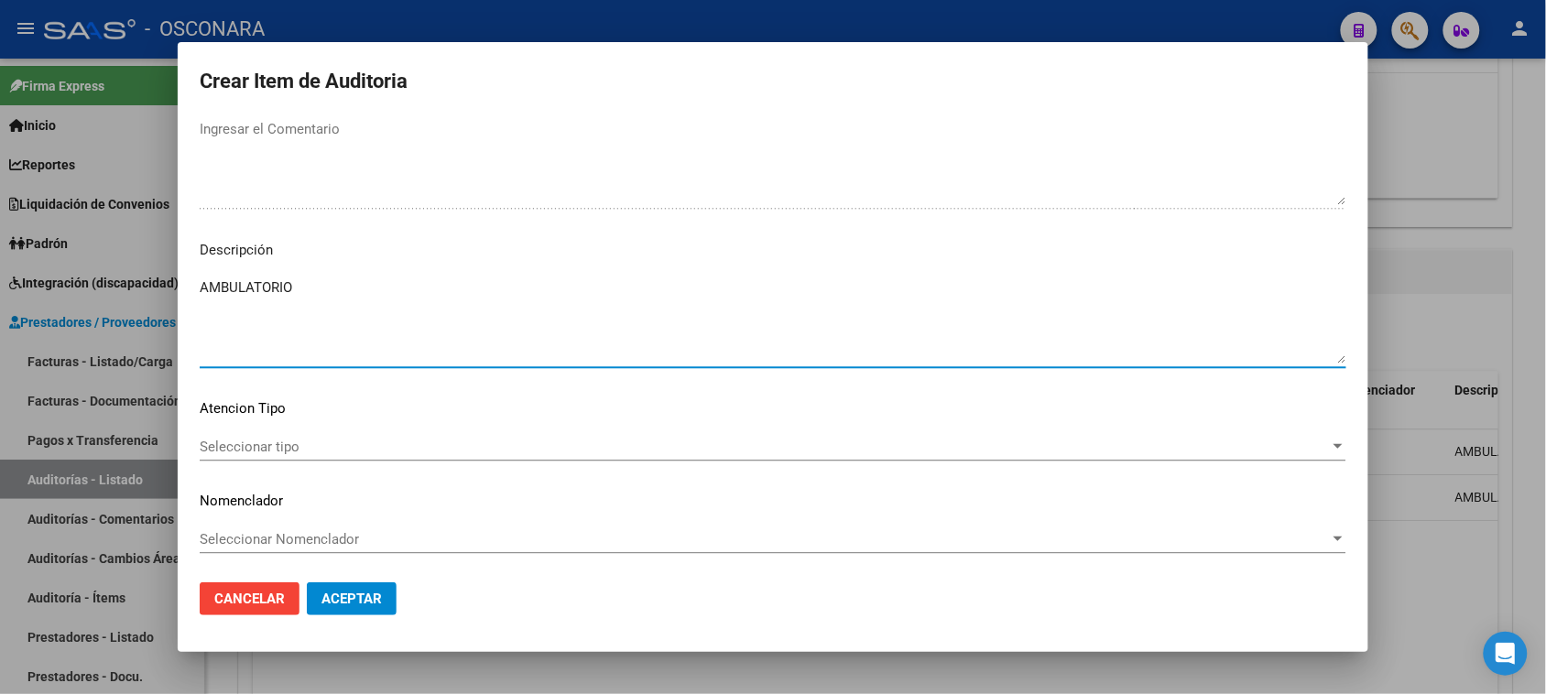
type textarea "AMBULATORIO"
click at [257, 440] on span "Seleccionar tipo" at bounding box center [765, 447] width 1130 height 16
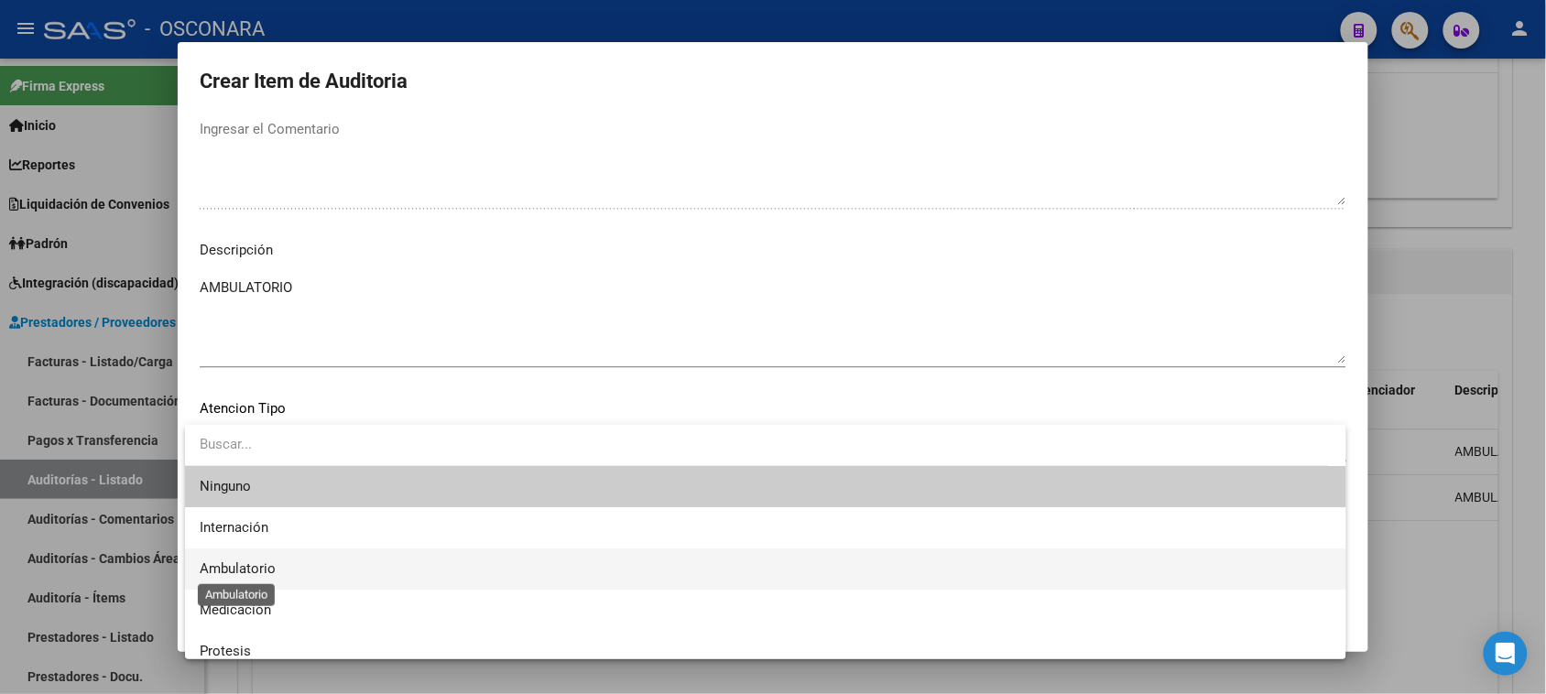
click at [262, 570] on span "Ambulatorio" at bounding box center [238, 569] width 76 height 16
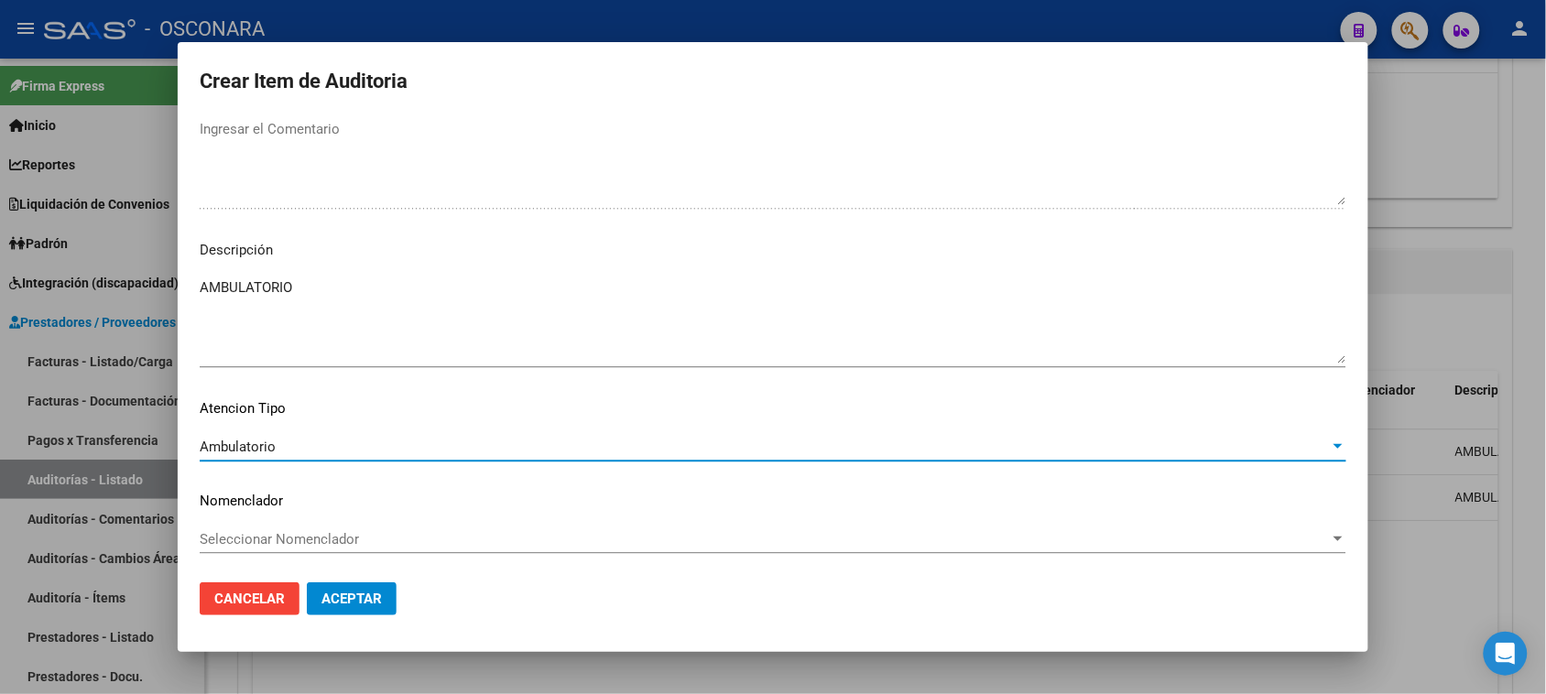
click at [350, 587] on button "Aceptar" at bounding box center [352, 599] width 90 height 33
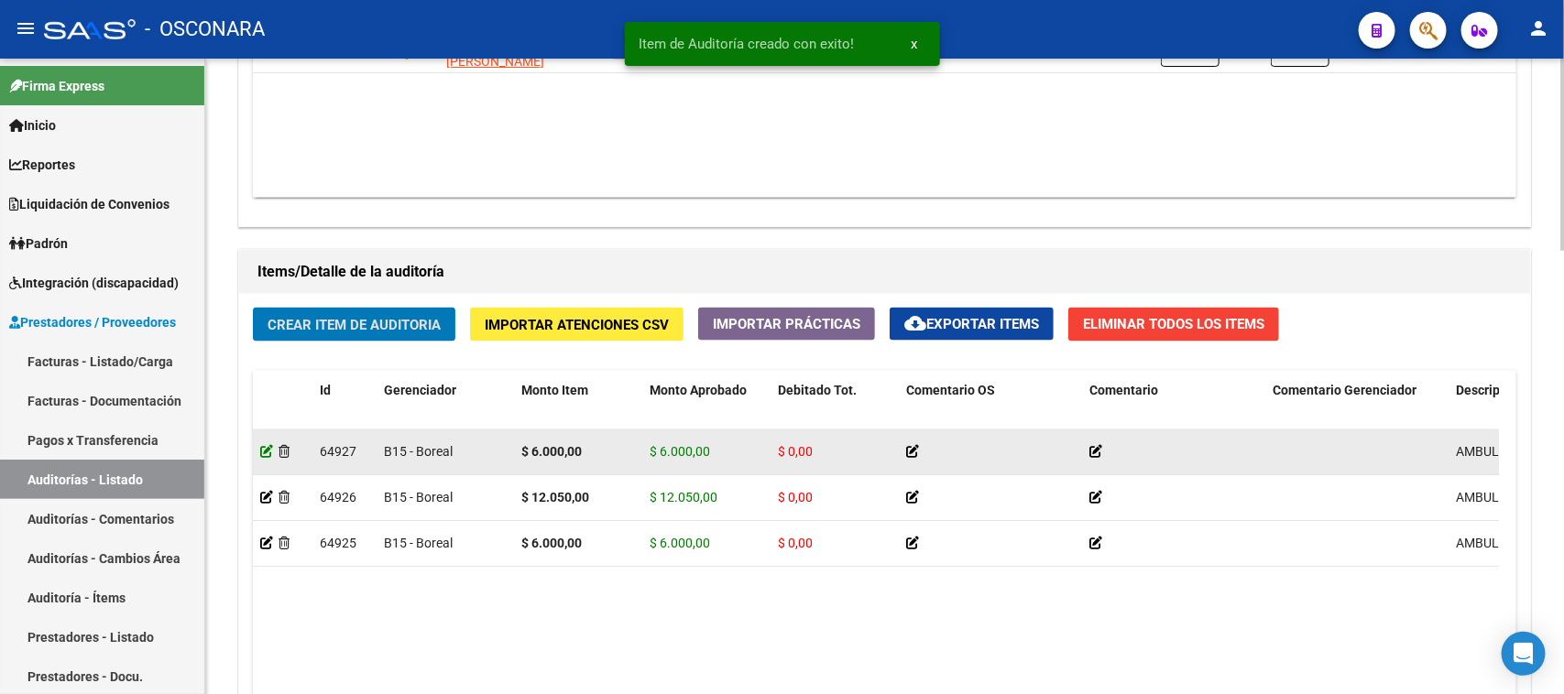
click at [262, 452] on icon at bounding box center [266, 451] width 13 height 13
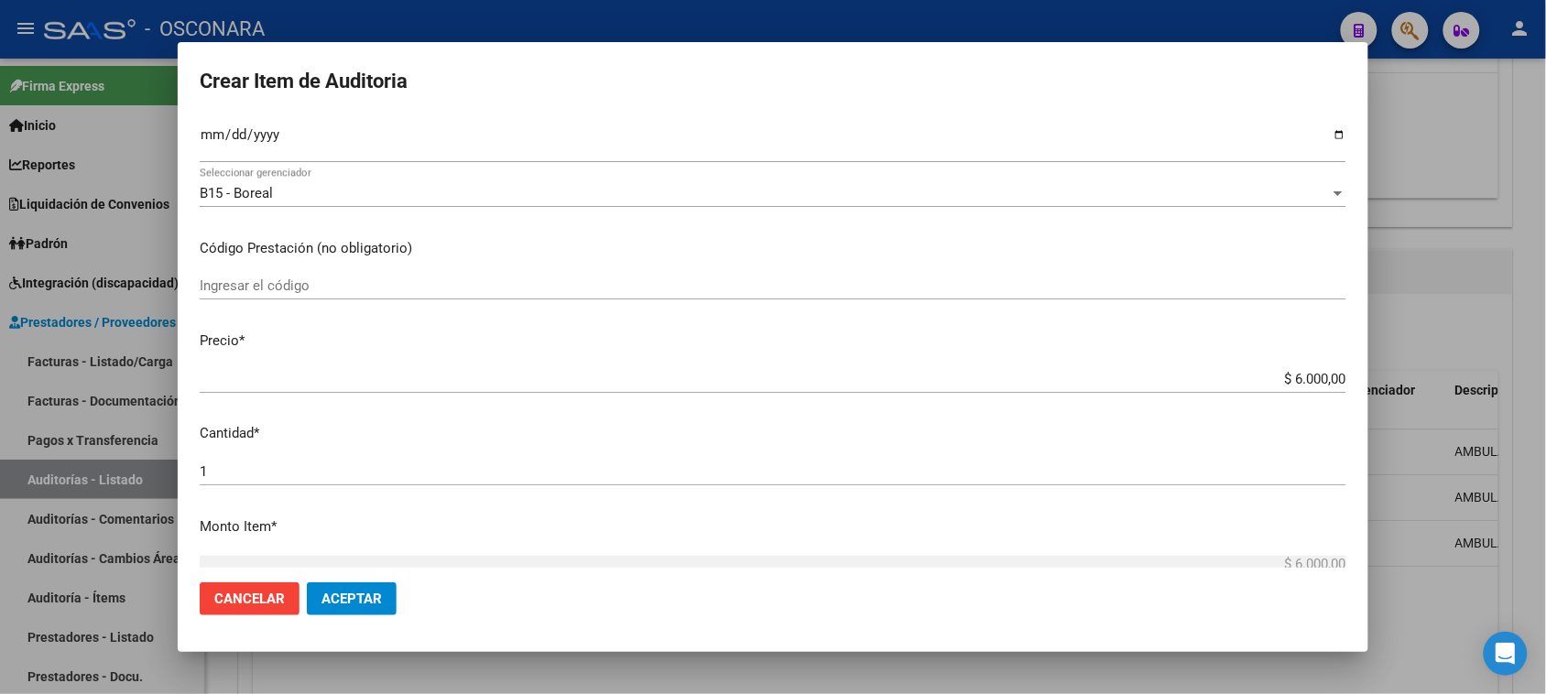
scroll to position [229, 0]
click at [245, 470] on input "1" at bounding box center [773, 467] width 1147 height 16
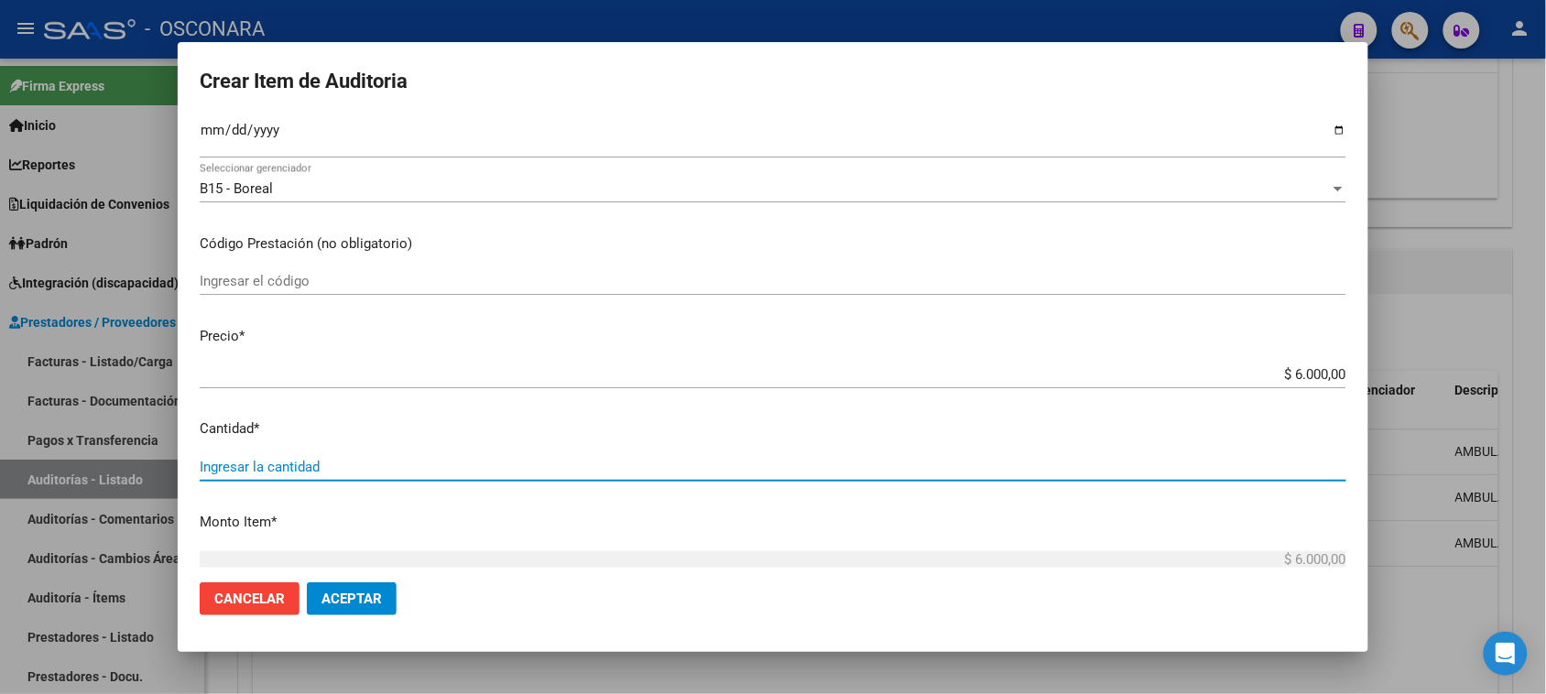
type input "2"
type input "$ 12.000,00"
type input "2"
click at [337, 595] on span "Aceptar" at bounding box center [352, 599] width 60 height 16
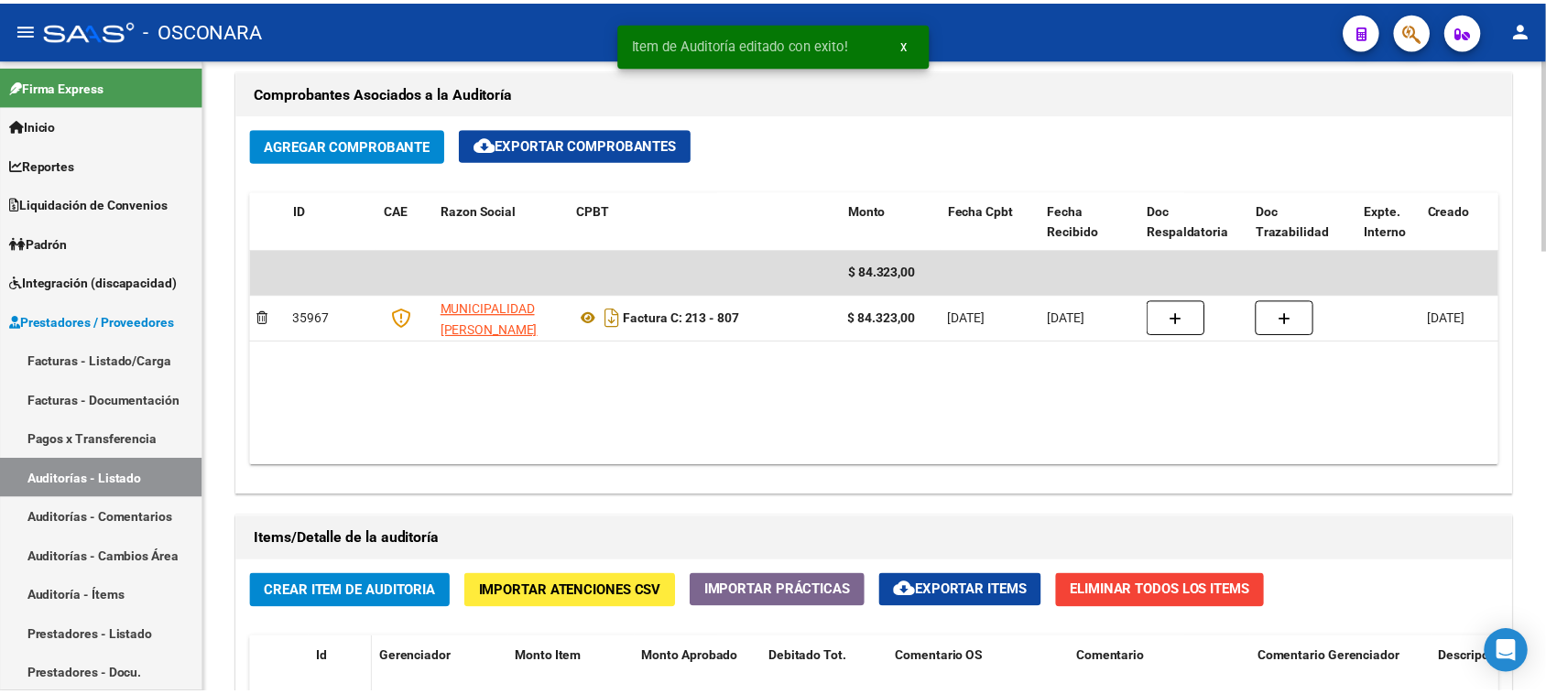
scroll to position [1145, 0]
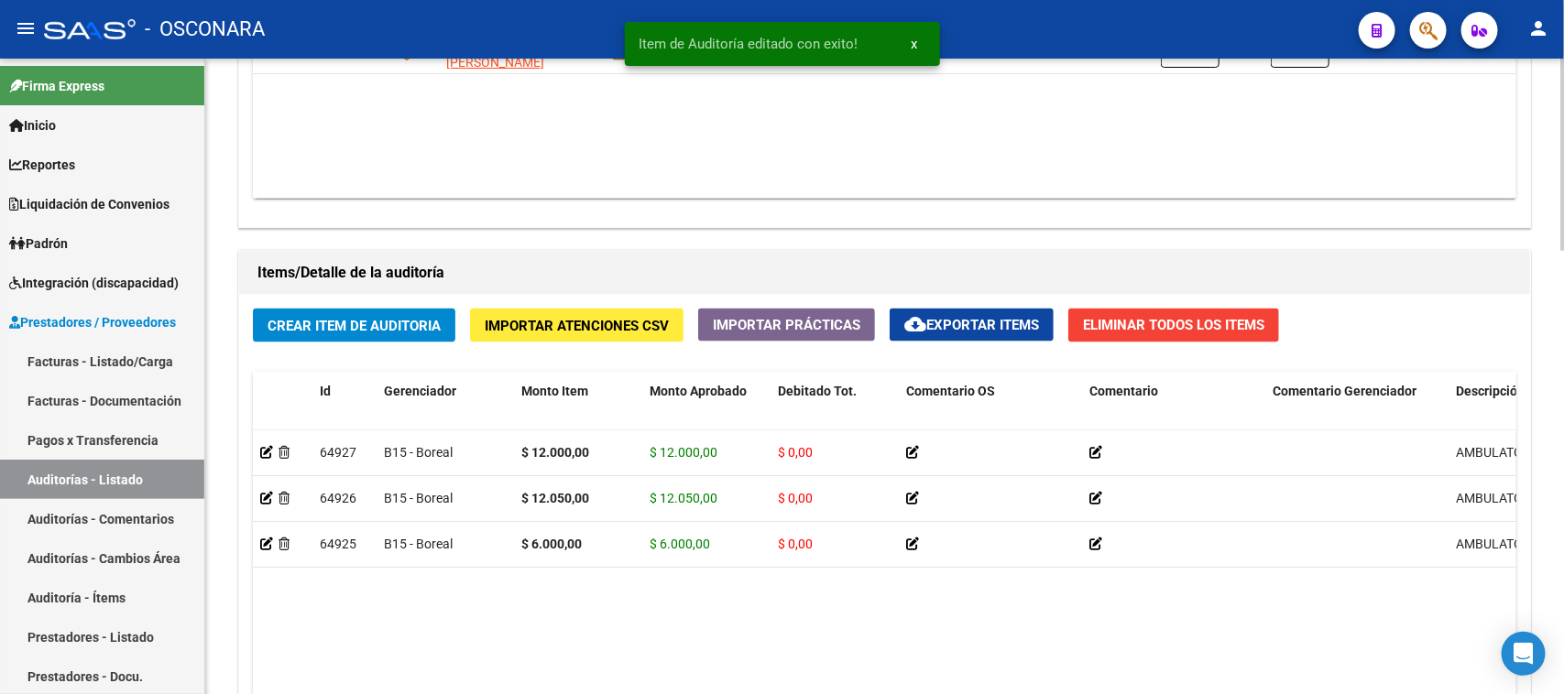
click at [322, 309] on button "Crear Item de Auditoria" at bounding box center [354, 326] width 202 height 34
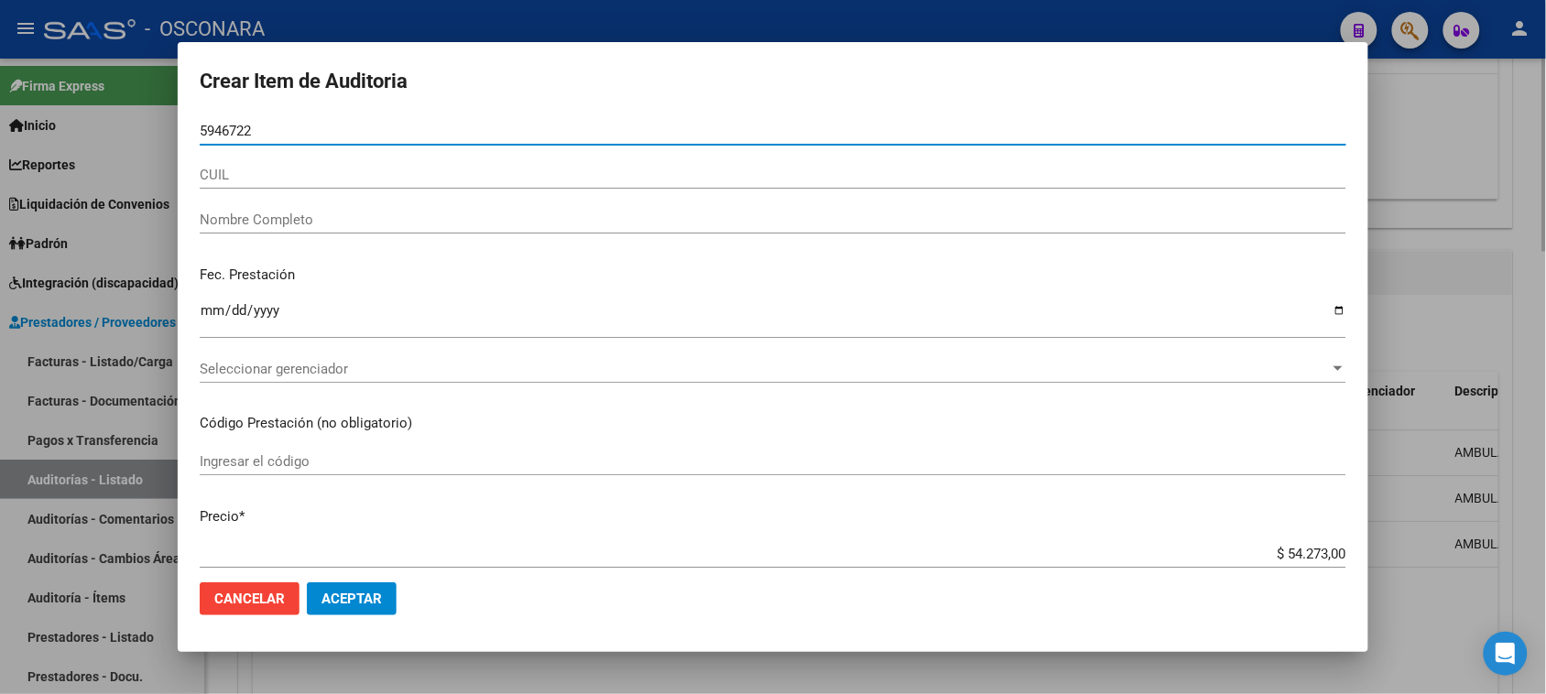
type input "59467223"
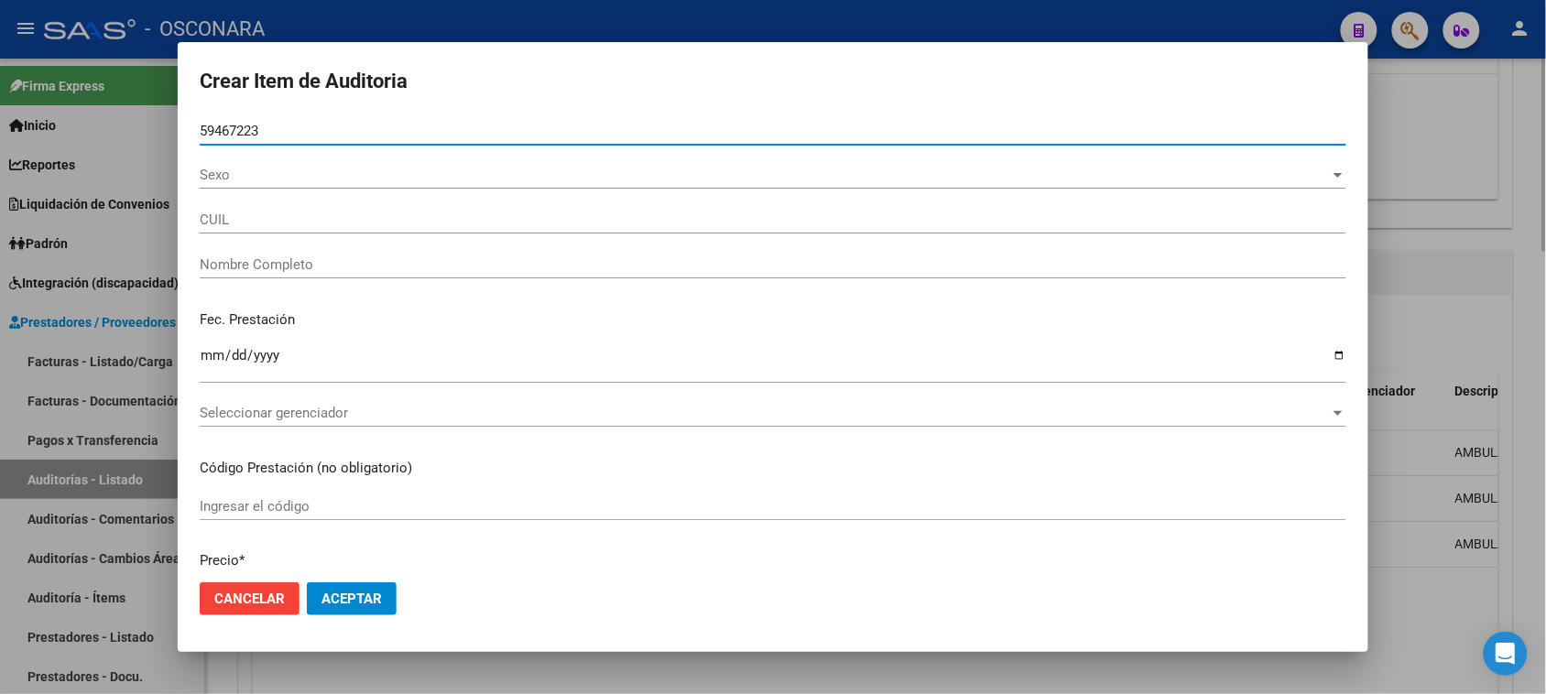
type input "27594672238"
type input "PEDERNERA NEGRETE LEON FRANCO"
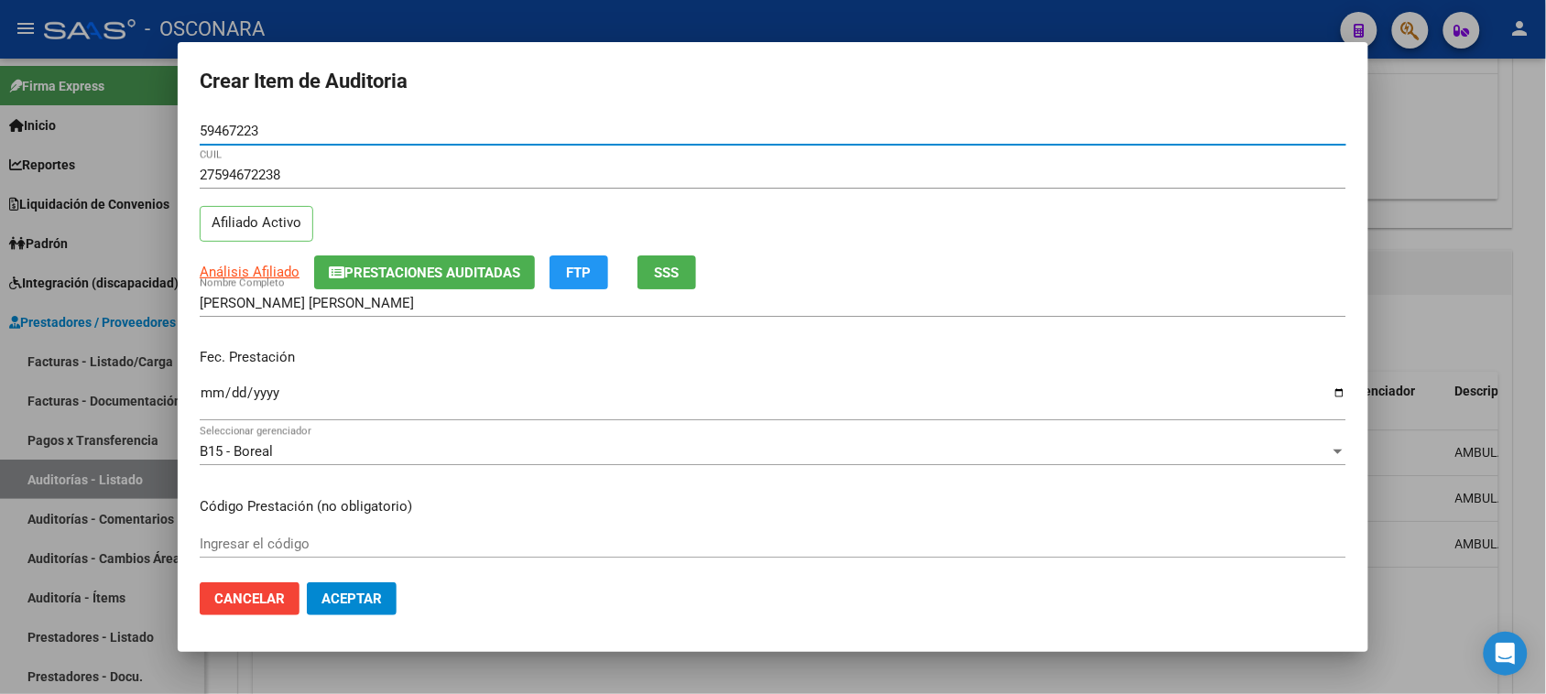
type input "59467223"
click at [459, 268] on span "Prestaciones Auditadas" at bounding box center [432, 273] width 176 height 16
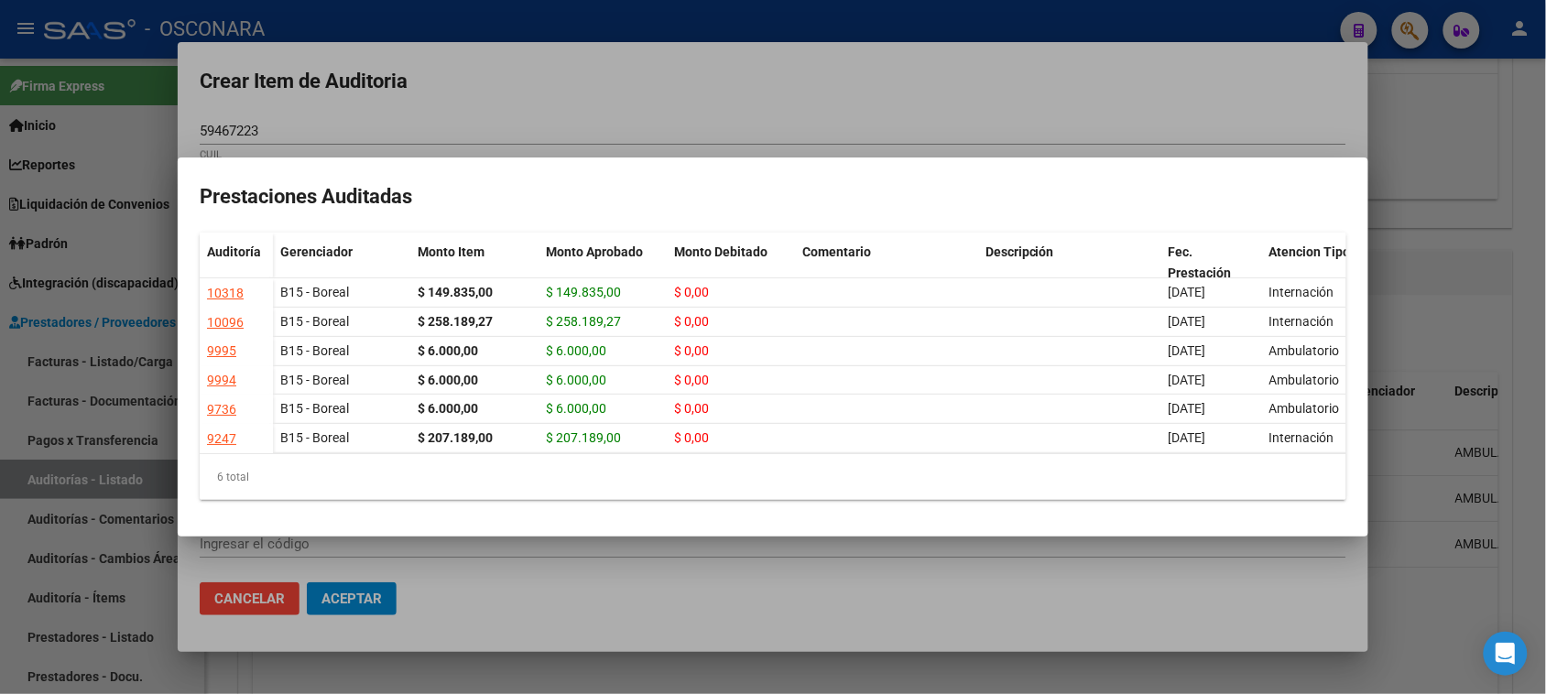
click at [1386, 279] on div at bounding box center [773, 347] width 1546 height 694
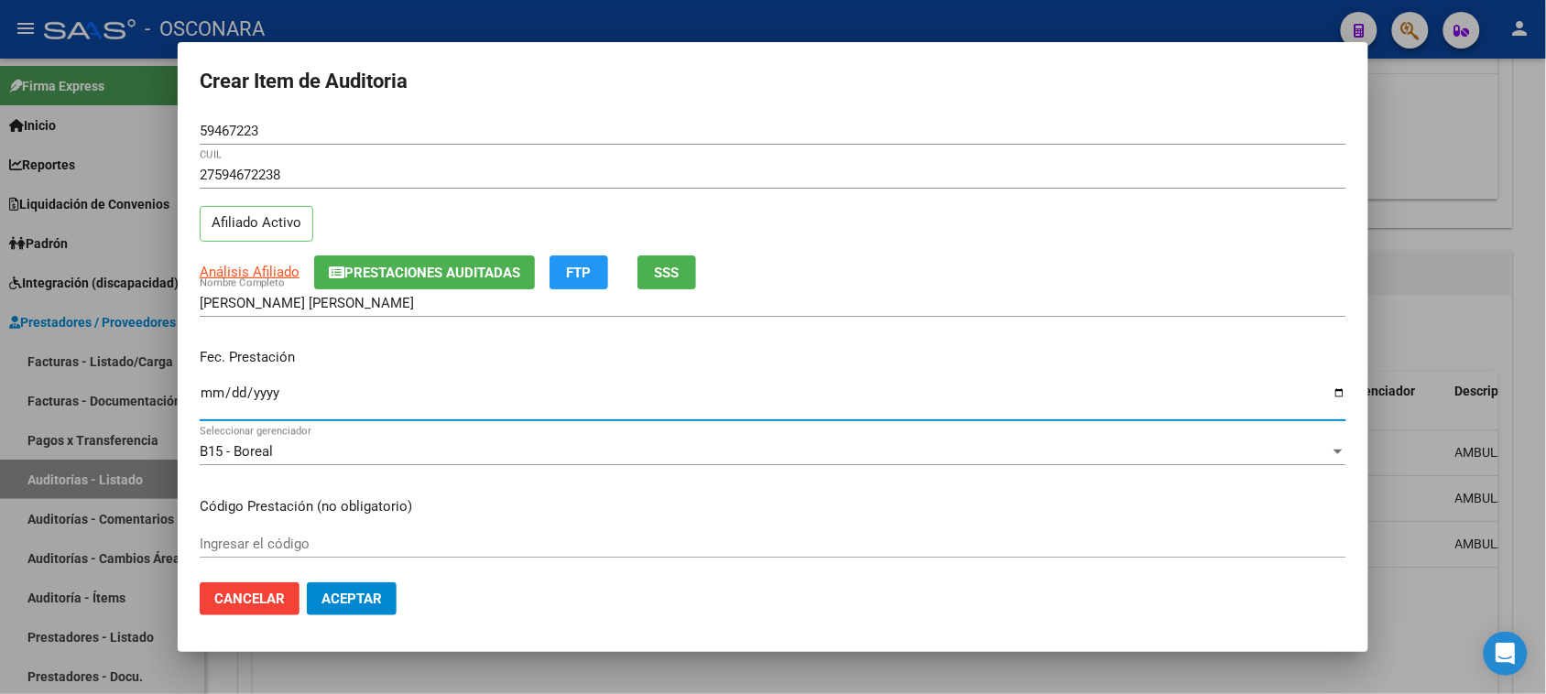
click at [211, 387] on input "Ingresar la fecha" at bounding box center [773, 400] width 1147 height 29
type input "2025-01-13"
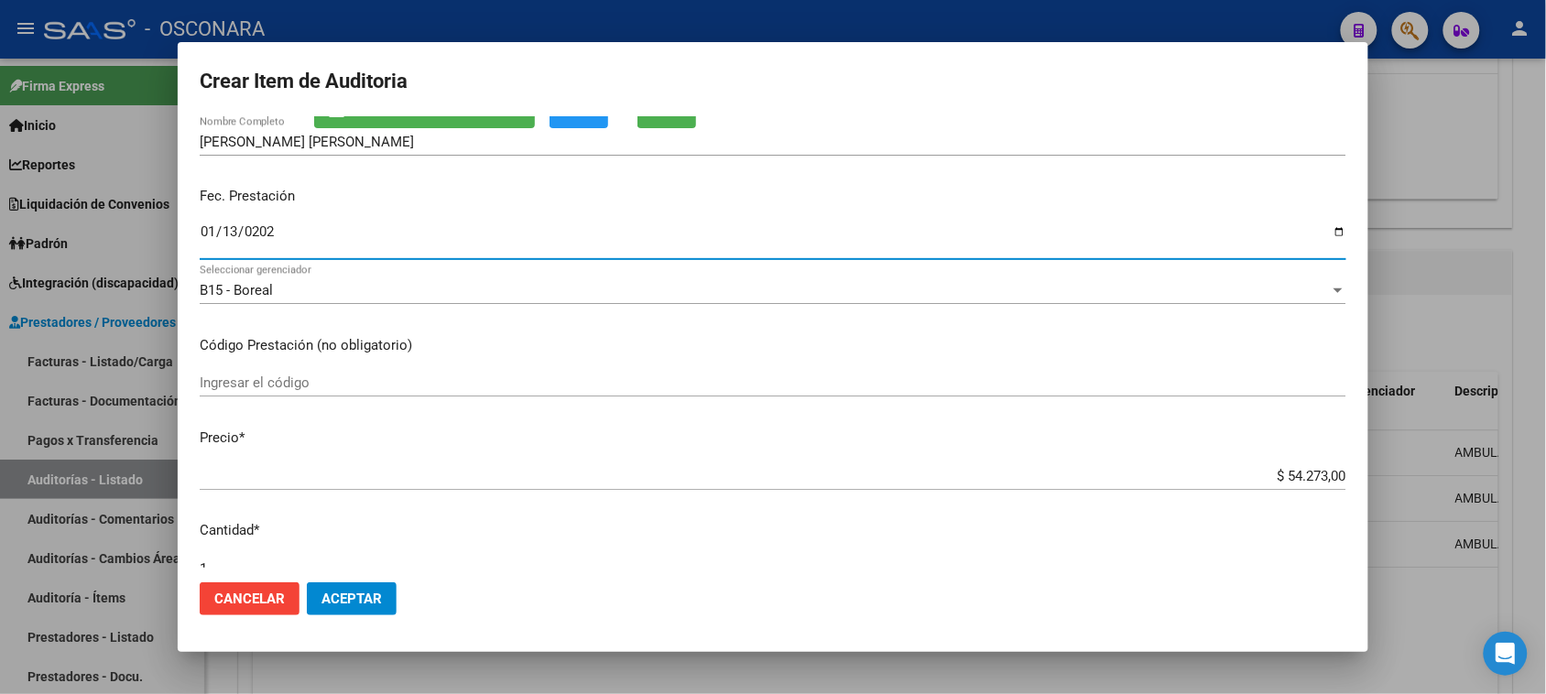
scroll to position [229, 0]
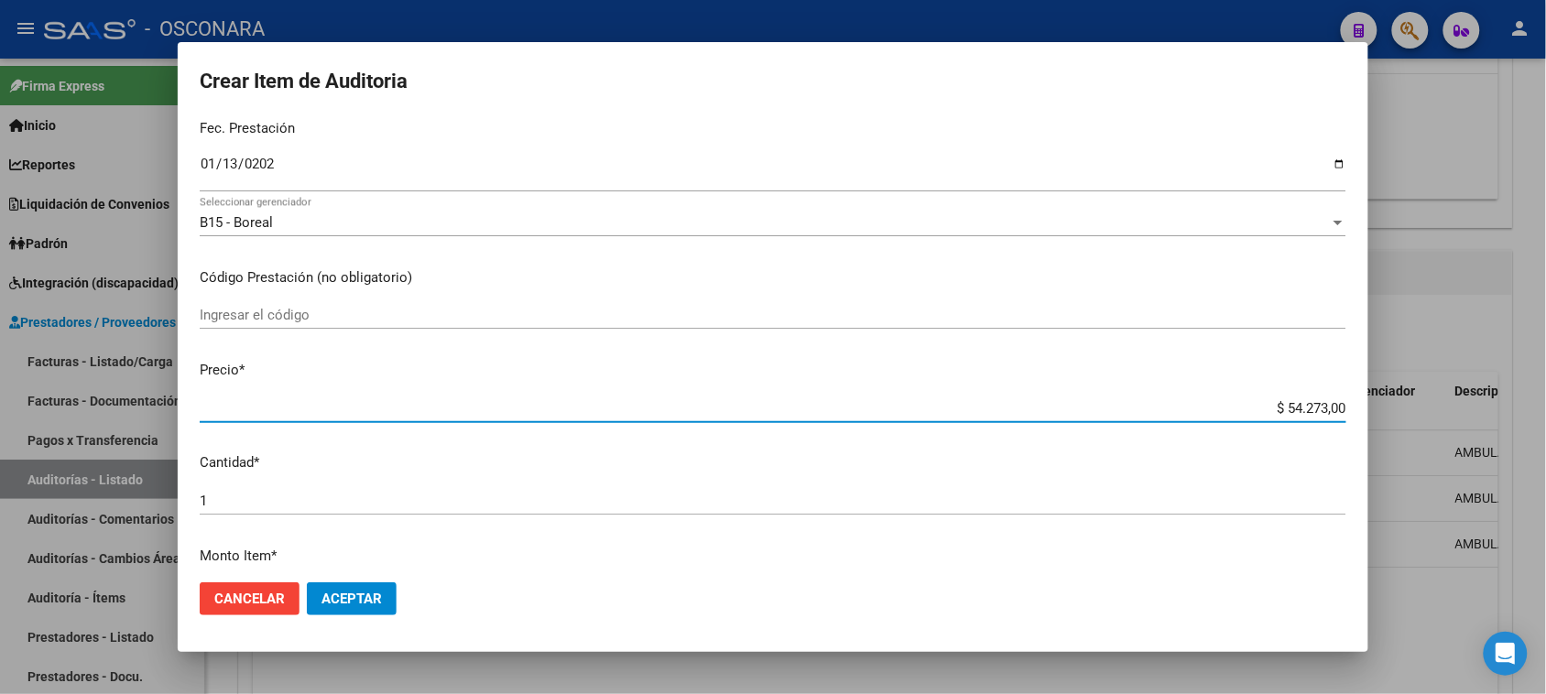
drag, startPoint x: 1270, startPoint y: 405, endPoint x: 1541, endPoint y: 363, distance: 274.4
click at [1546, 376] on html "menu - OSCONARA person Firma Express Inicio Calendario SSS Instructivos Contact…" at bounding box center [773, 347] width 1546 height 694
type input "$ 0,06"
type input "$ 0,60"
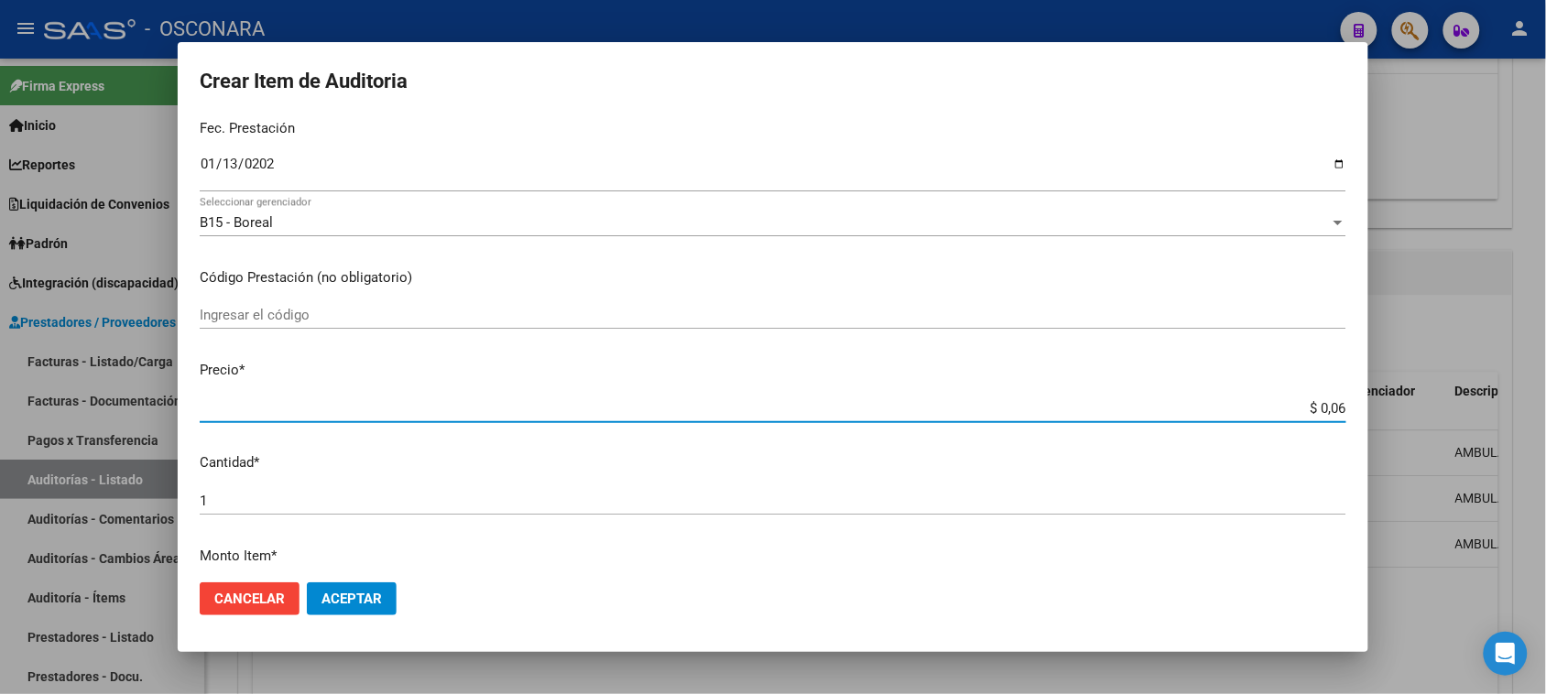
type input "$ 0,60"
type input "$ 6,00"
type input "$ 60,00"
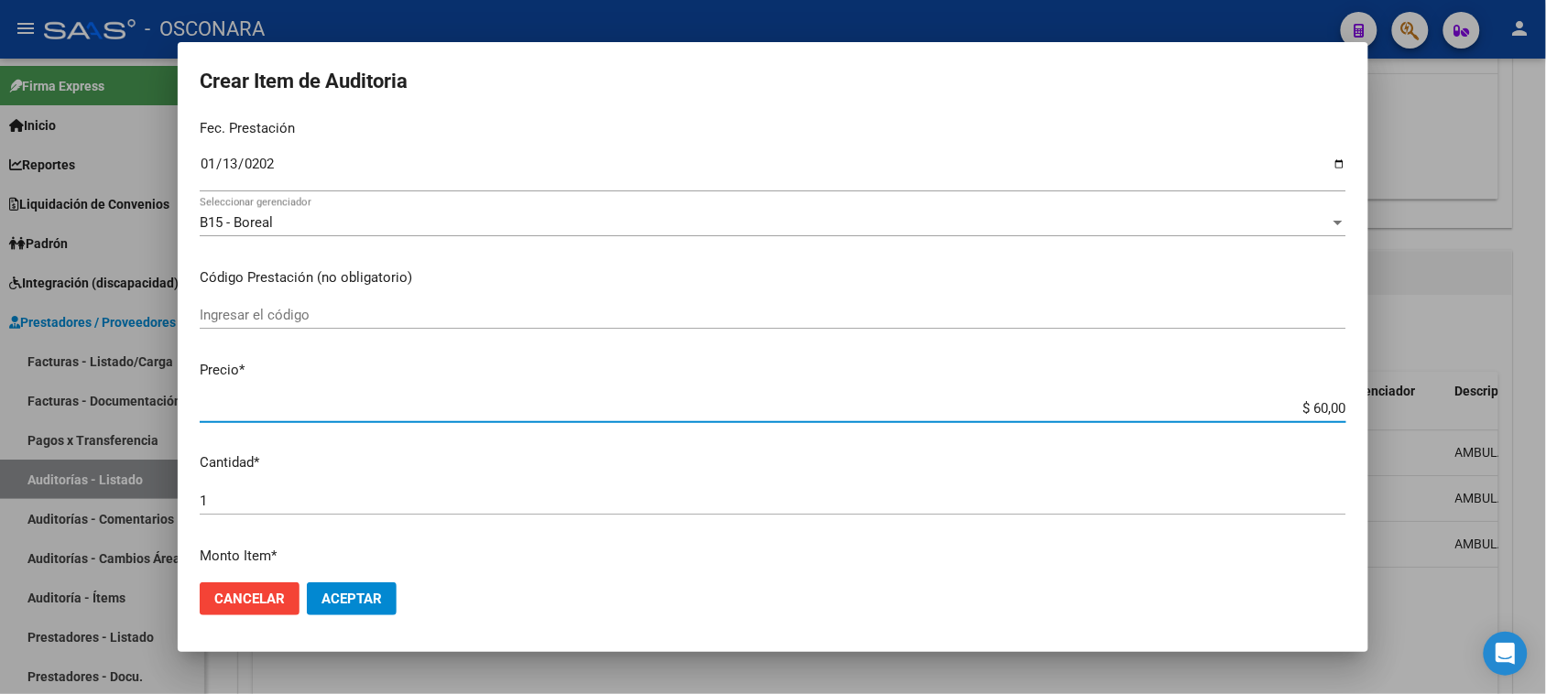
type input "$ 600,00"
type input "$ 6.000,00"
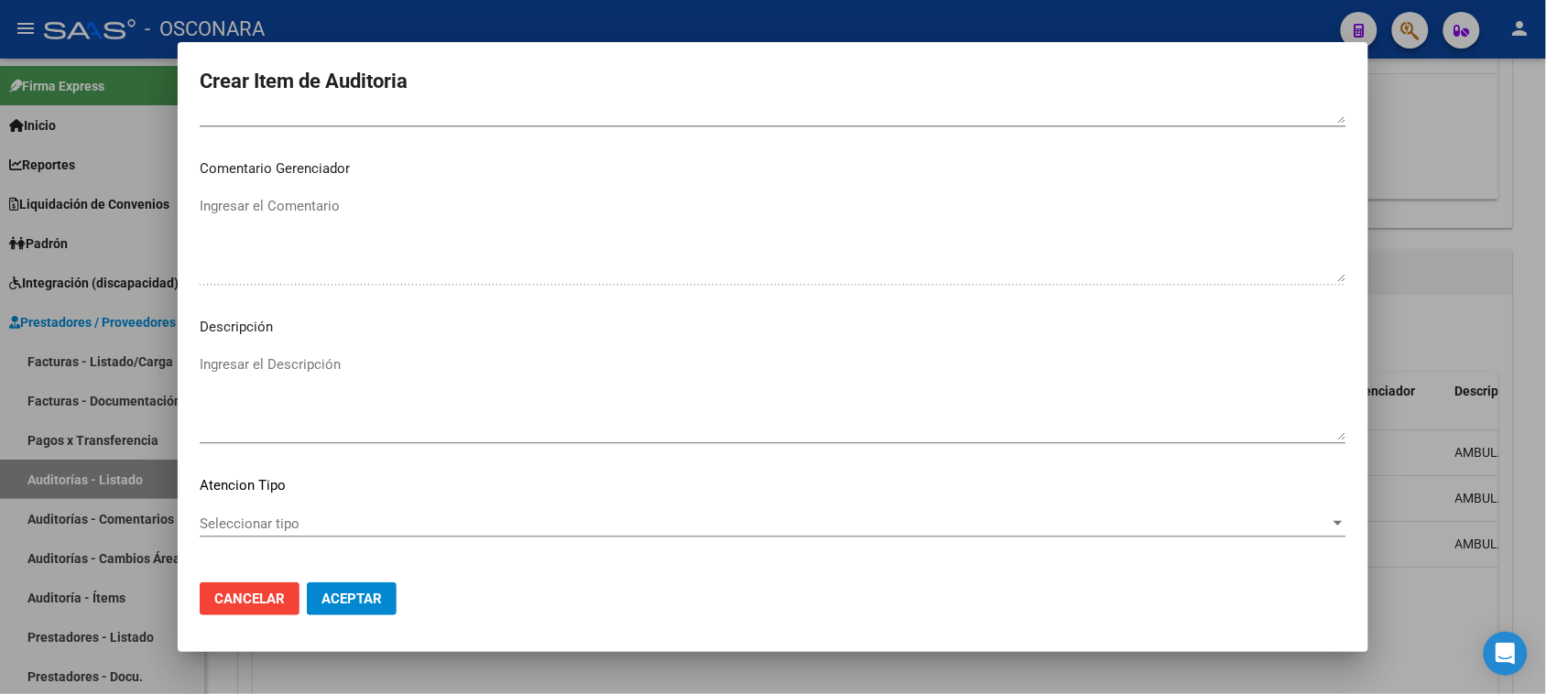
scroll to position [1196, 0]
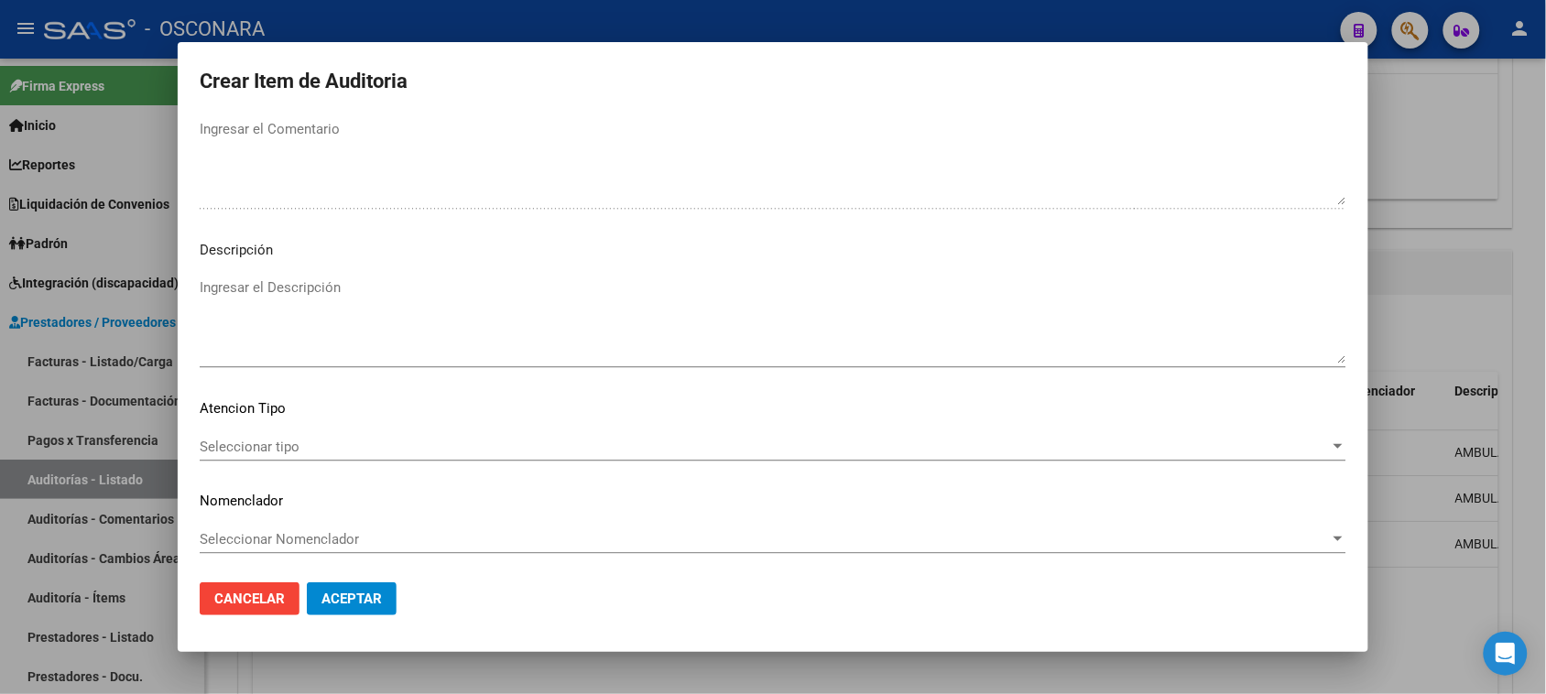
click at [253, 307] on textarea "Ingresar el Descripción" at bounding box center [773, 321] width 1147 height 86
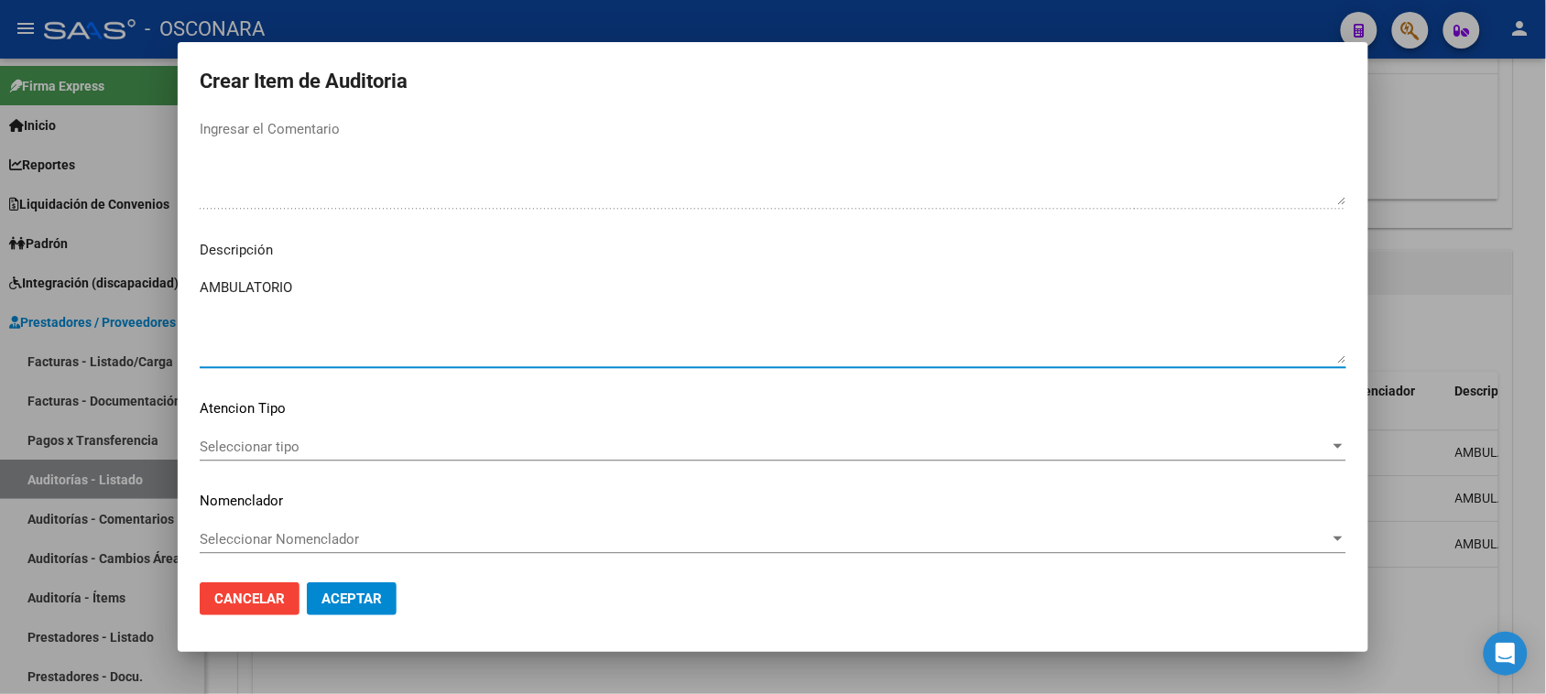
type textarea "AMBULATORIO"
click at [261, 444] on span "Seleccionar tipo" at bounding box center [765, 447] width 1130 height 16
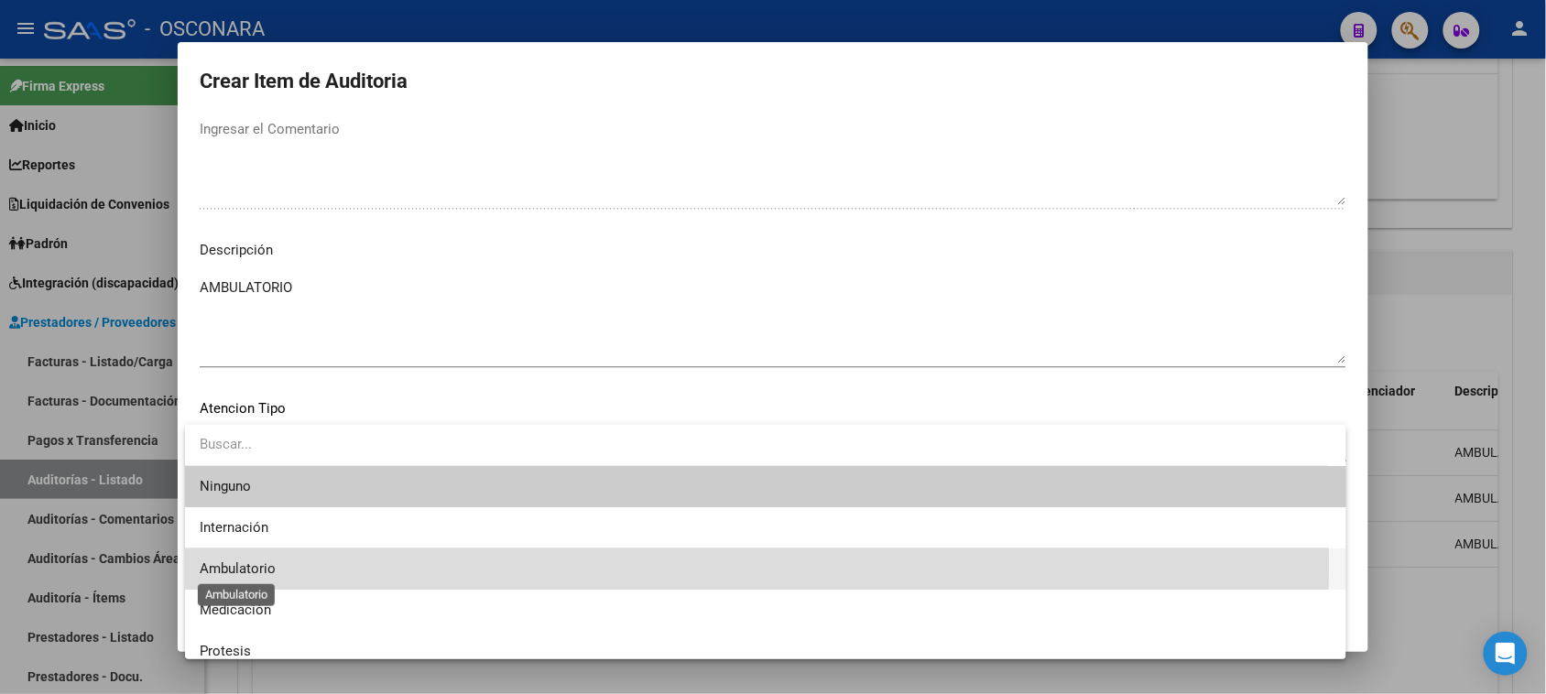
click at [267, 565] on span "Ambulatorio" at bounding box center [238, 569] width 76 height 16
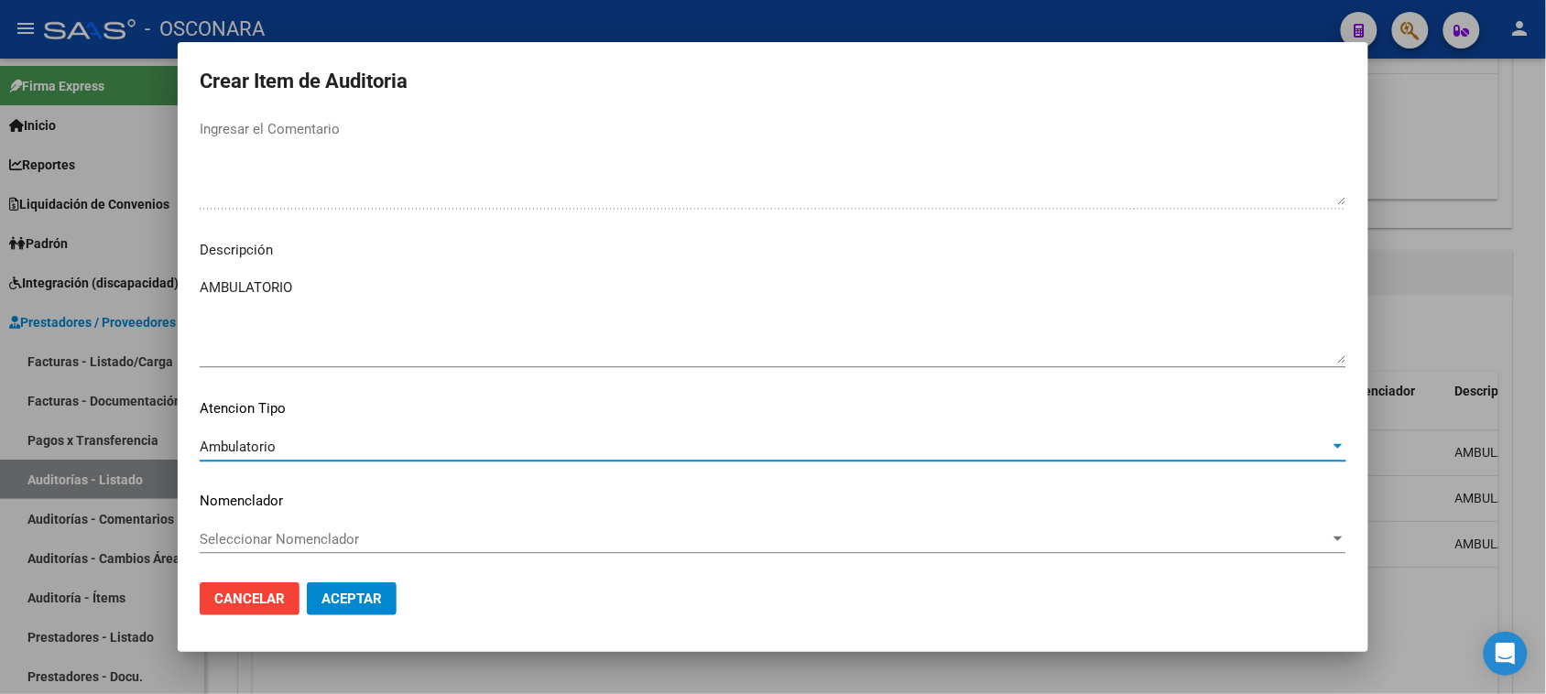
click at [339, 598] on span "Aceptar" at bounding box center [352, 599] width 60 height 16
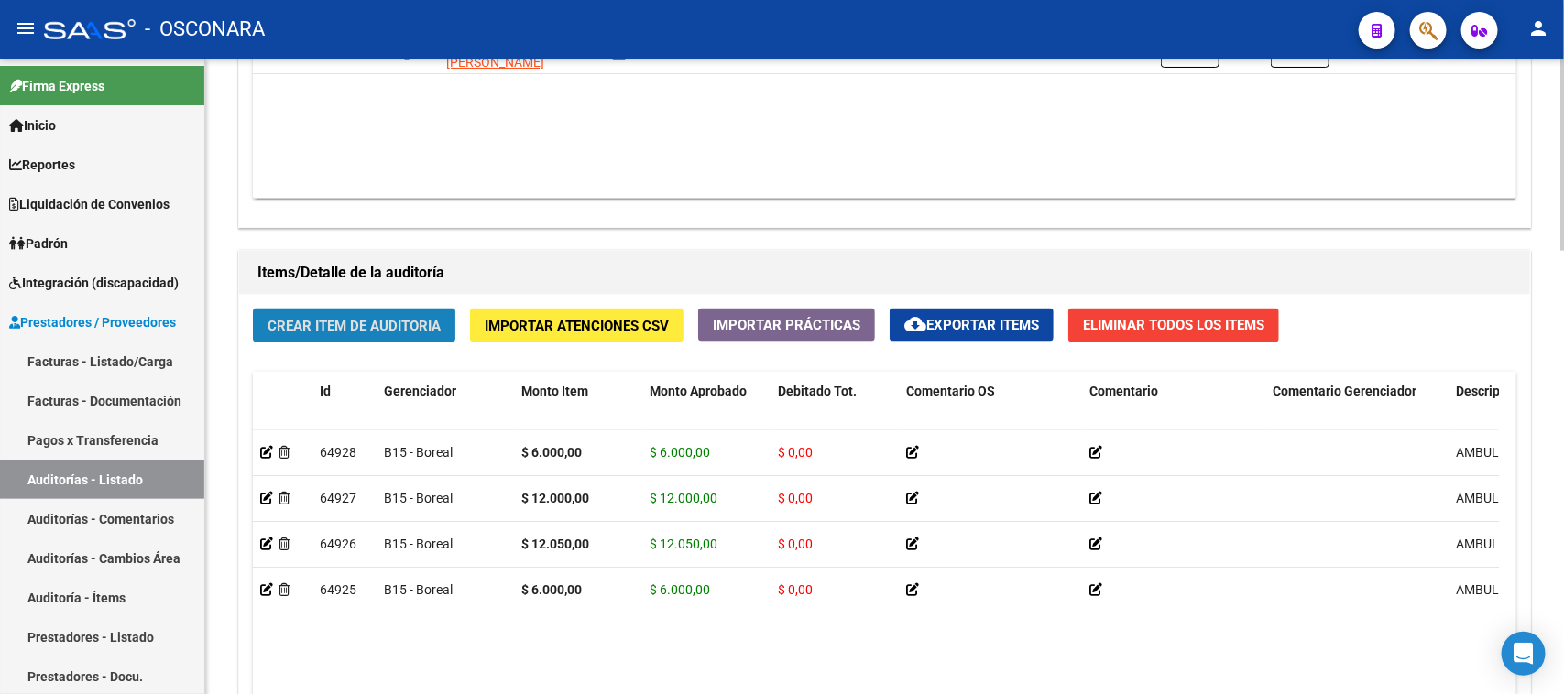
click at [357, 325] on span "Crear Item de Auditoria" at bounding box center [353, 326] width 173 height 16
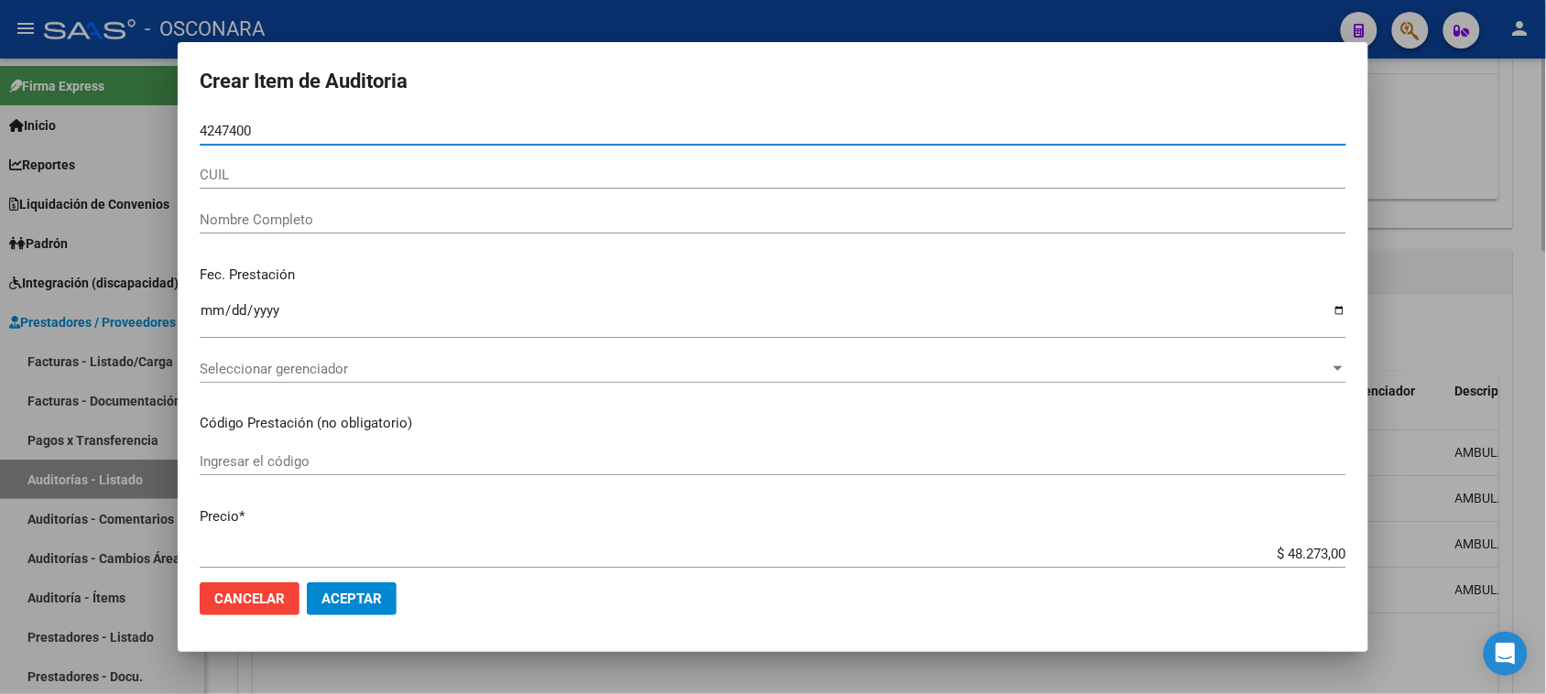
type input "42474009"
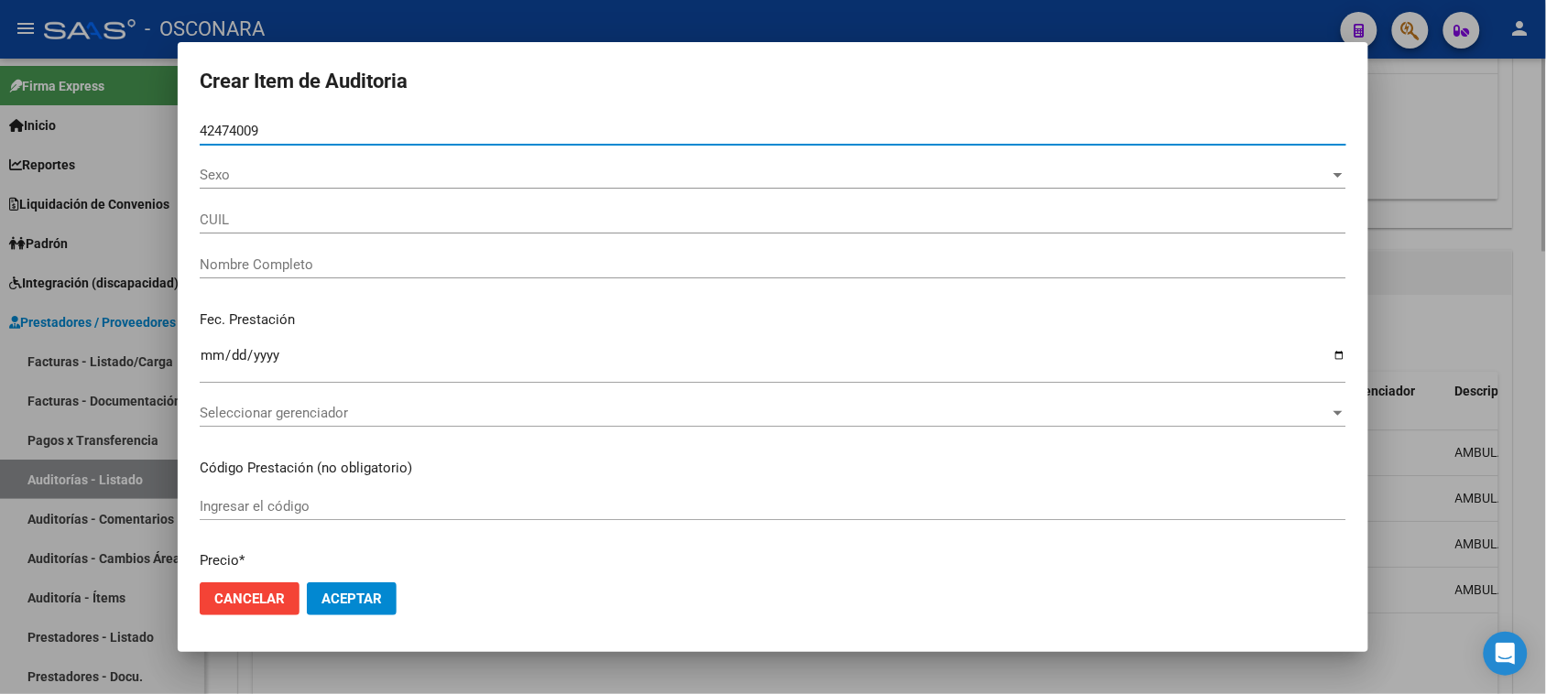
type input "20424740099"
type input "RAMIREZ JORGE KEVIN"
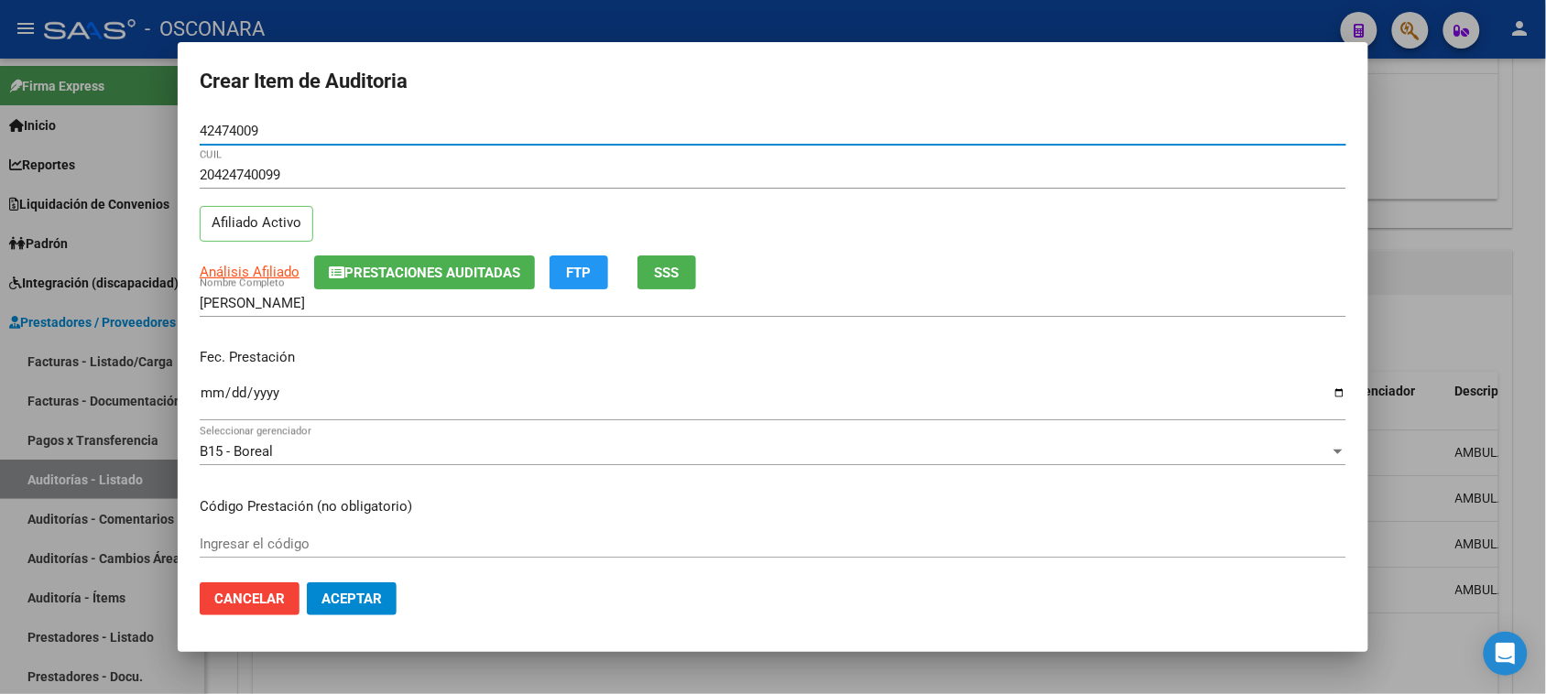
type input "42474009"
click at [209, 394] on input "Ingresar la fecha" at bounding box center [773, 400] width 1147 height 29
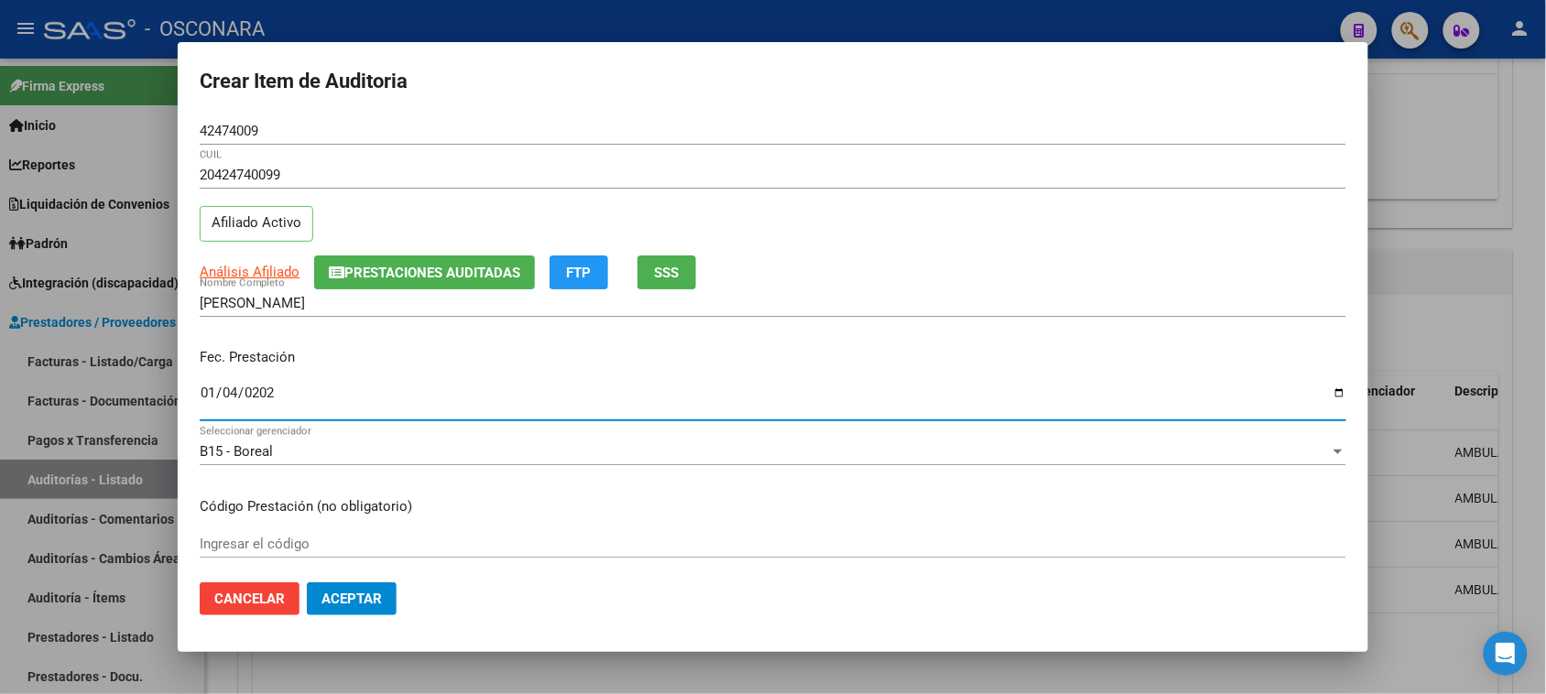
type input "2025-01-04"
click at [398, 284] on button "Prestaciones Auditadas" at bounding box center [424, 273] width 221 height 34
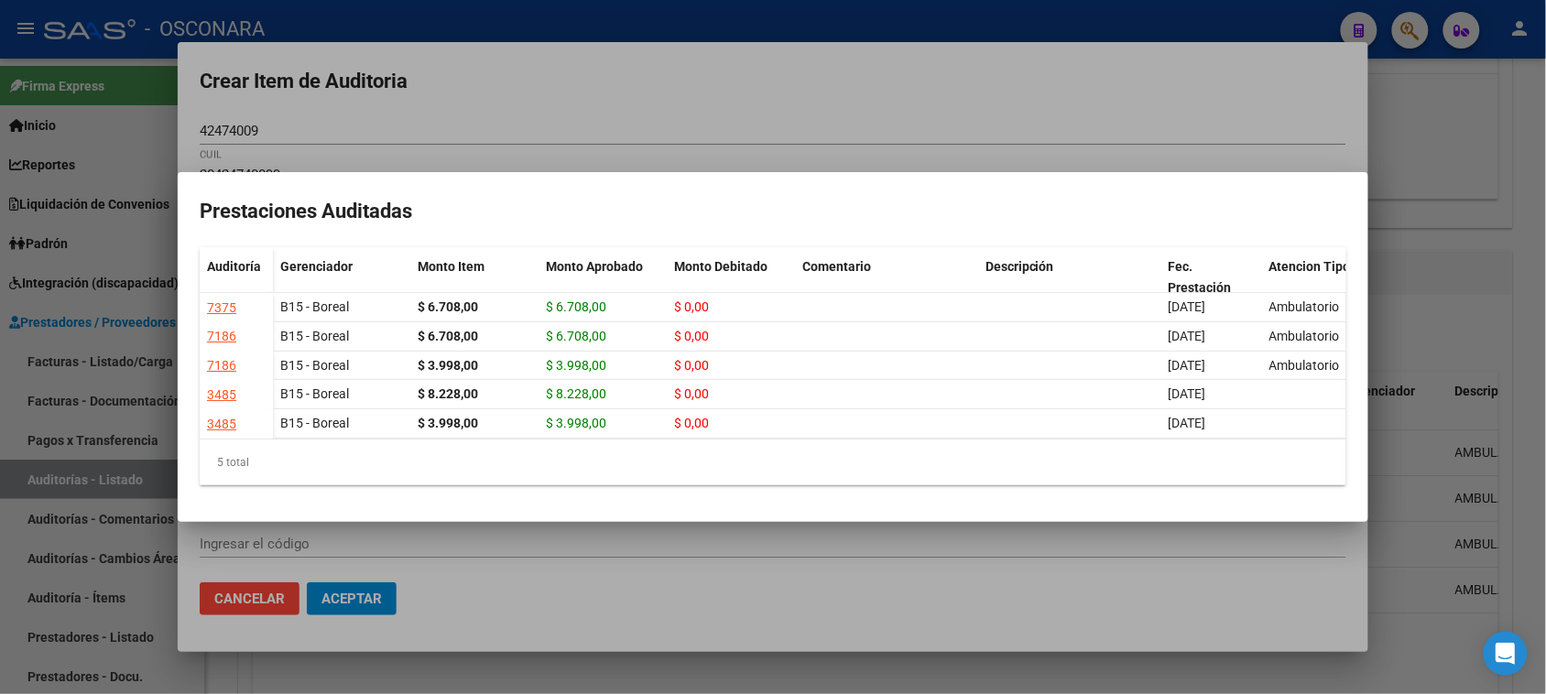
click at [542, 111] on div at bounding box center [773, 347] width 1546 height 694
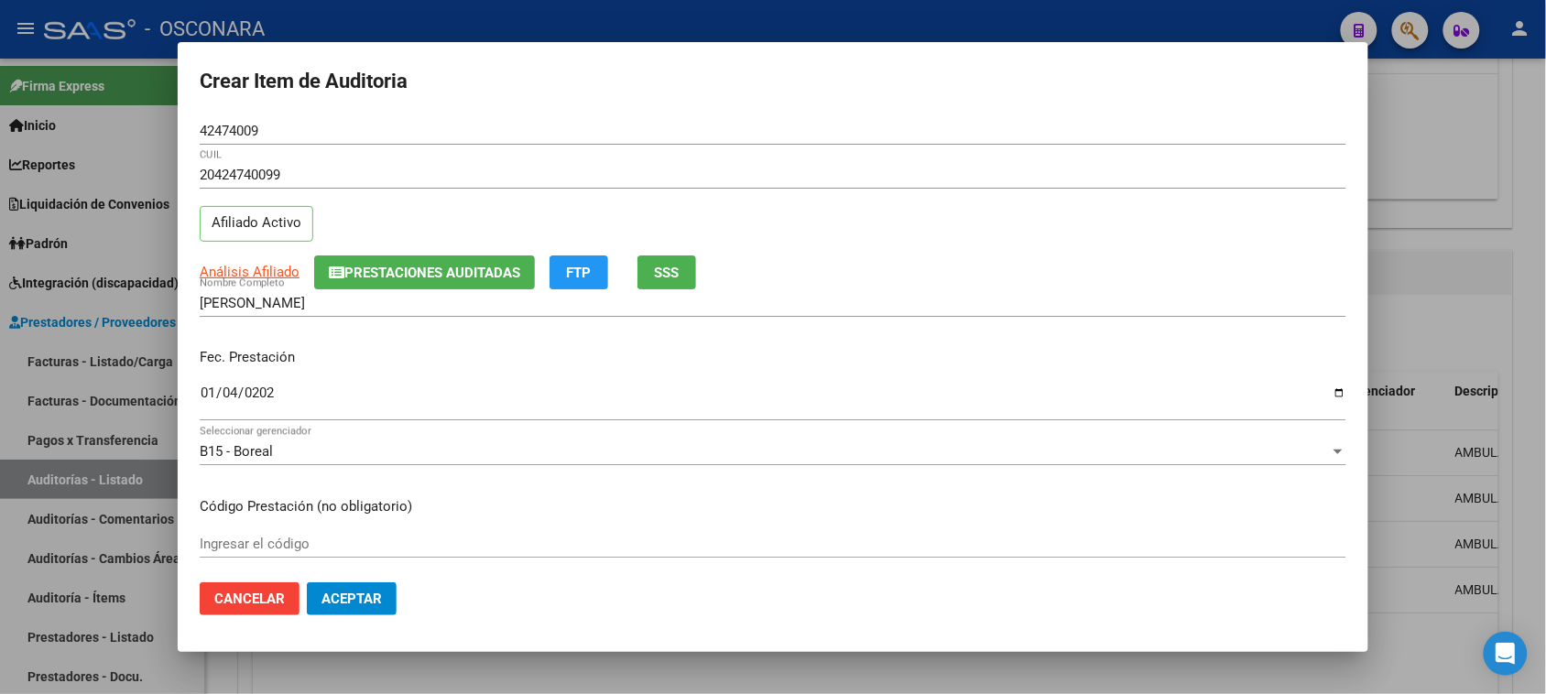
click at [675, 268] on span "SSS" at bounding box center [667, 273] width 25 height 16
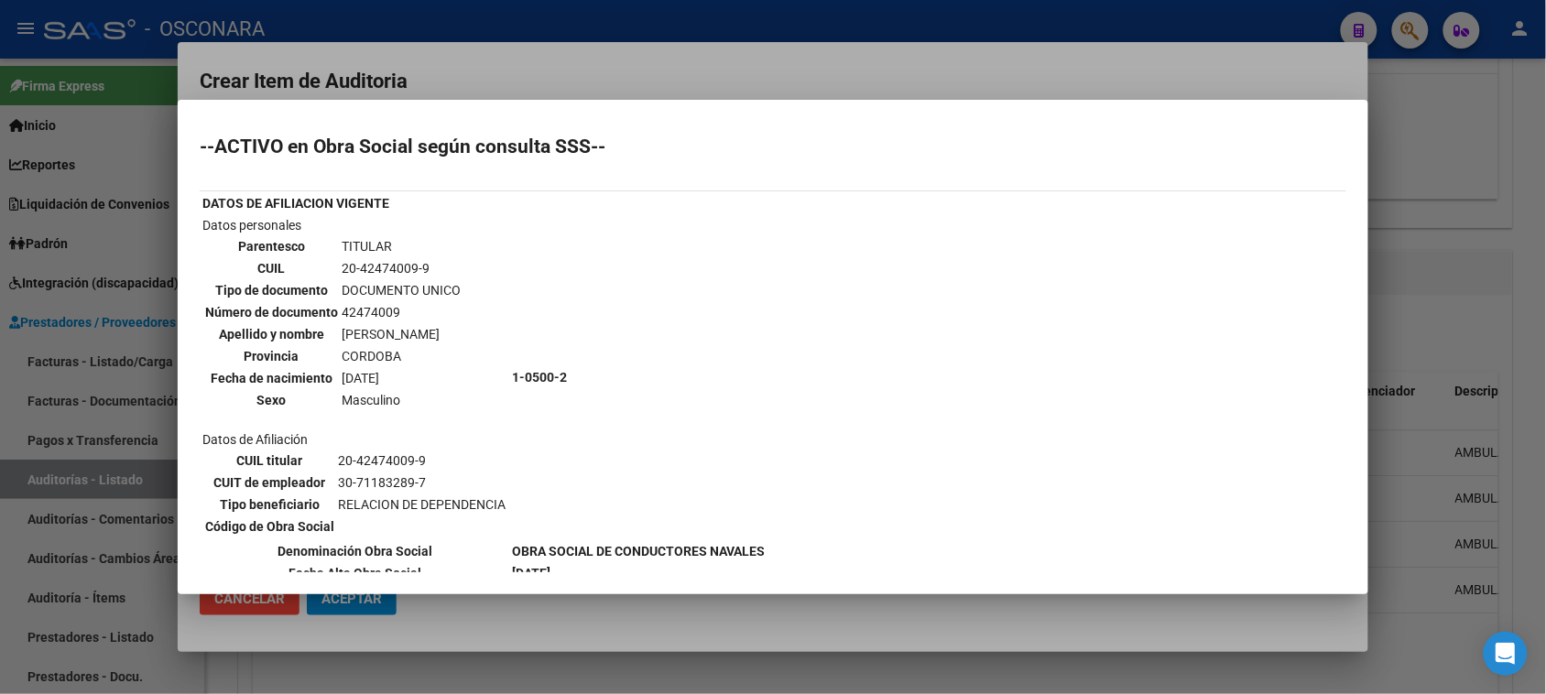
click at [751, 71] on div at bounding box center [773, 347] width 1546 height 694
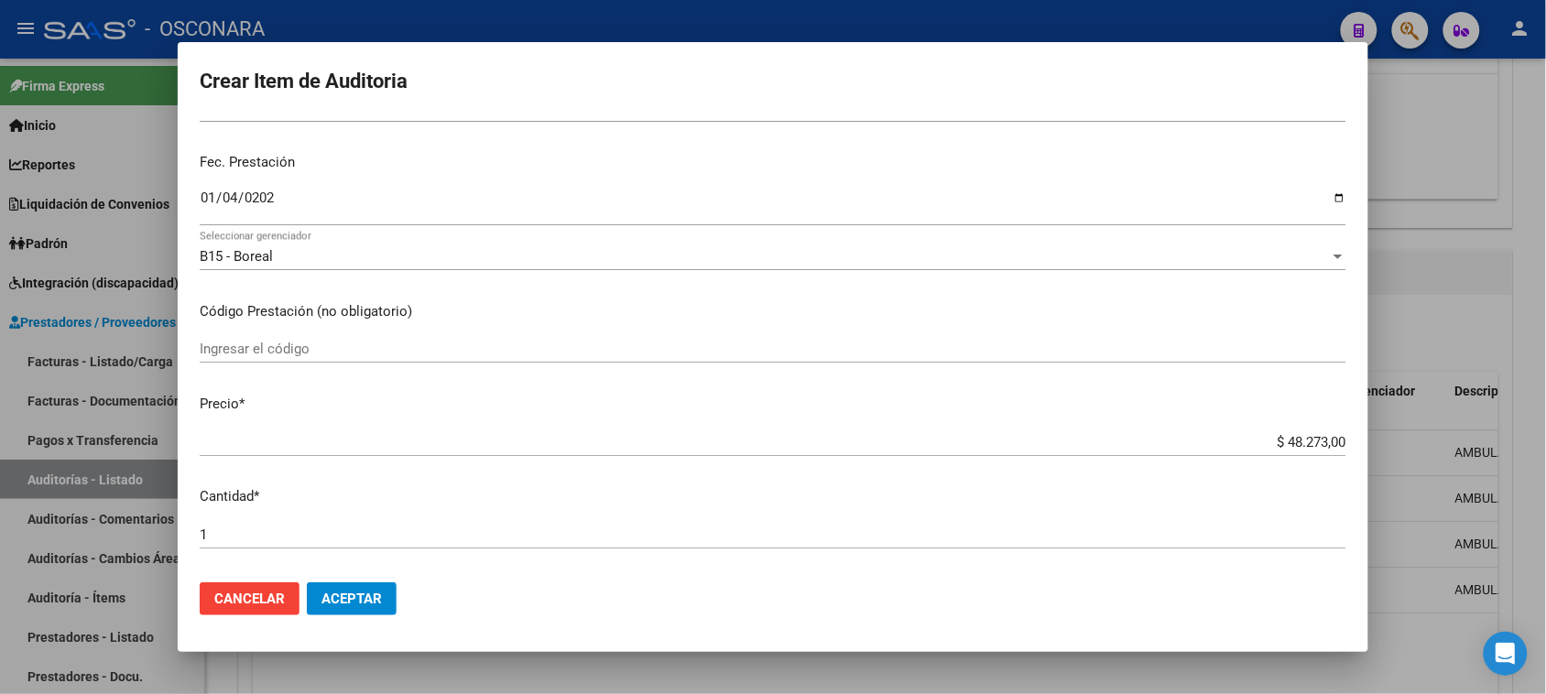
scroll to position [229, 0]
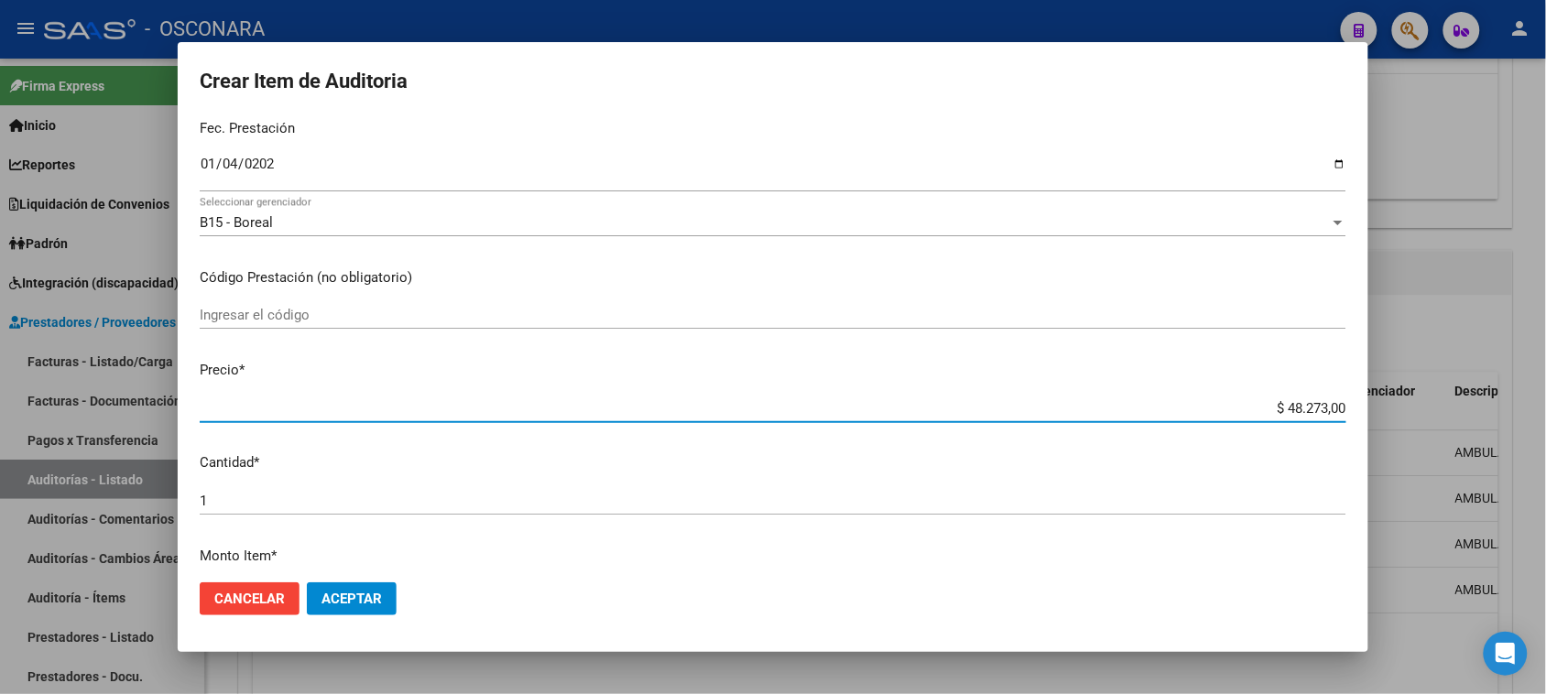
drag, startPoint x: 1273, startPoint y: 403, endPoint x: 1487, endPoint y: 373, distance: 215.6
click at [1458, 387] on div "Crear Item de Auditoria 42474009 Nro Documento 20424740099 CUIL Afiliado Activo…" at bounding box center [773, 347] width 1546 height 694
type input "$ 0,06"
type input "$ 0,60"
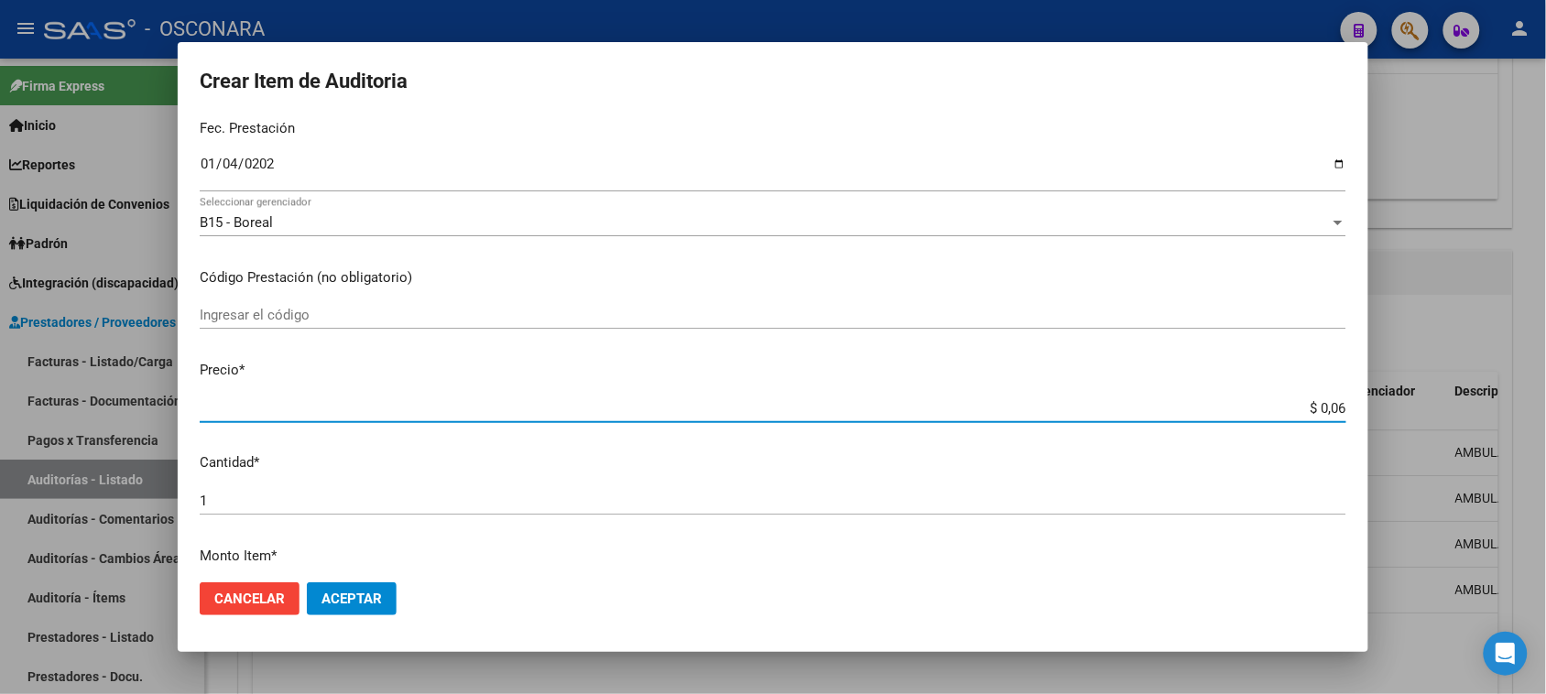
type input "$ 0,60"
type input "$ 6,00"
type input "$ 60,00"
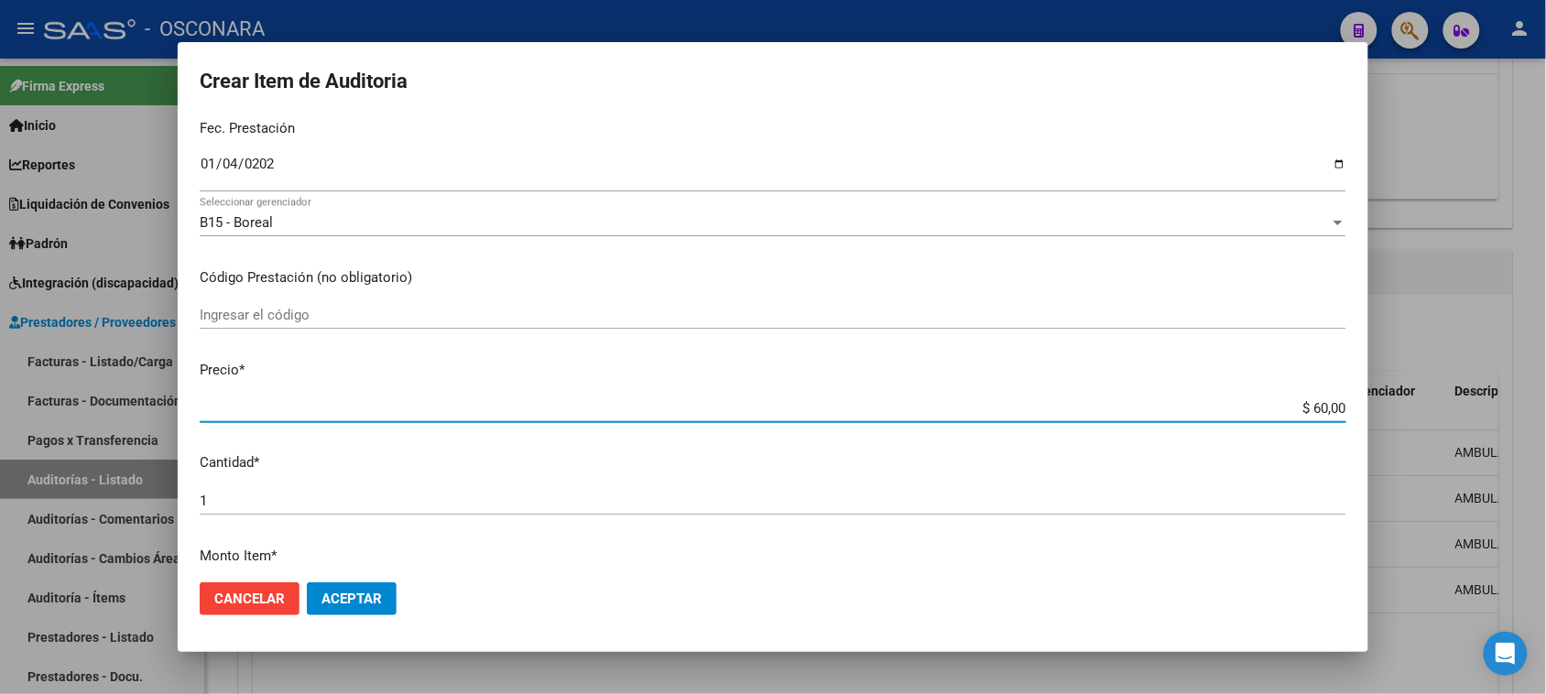
type input "$ 600,00"
type input "$ 6.000,00"
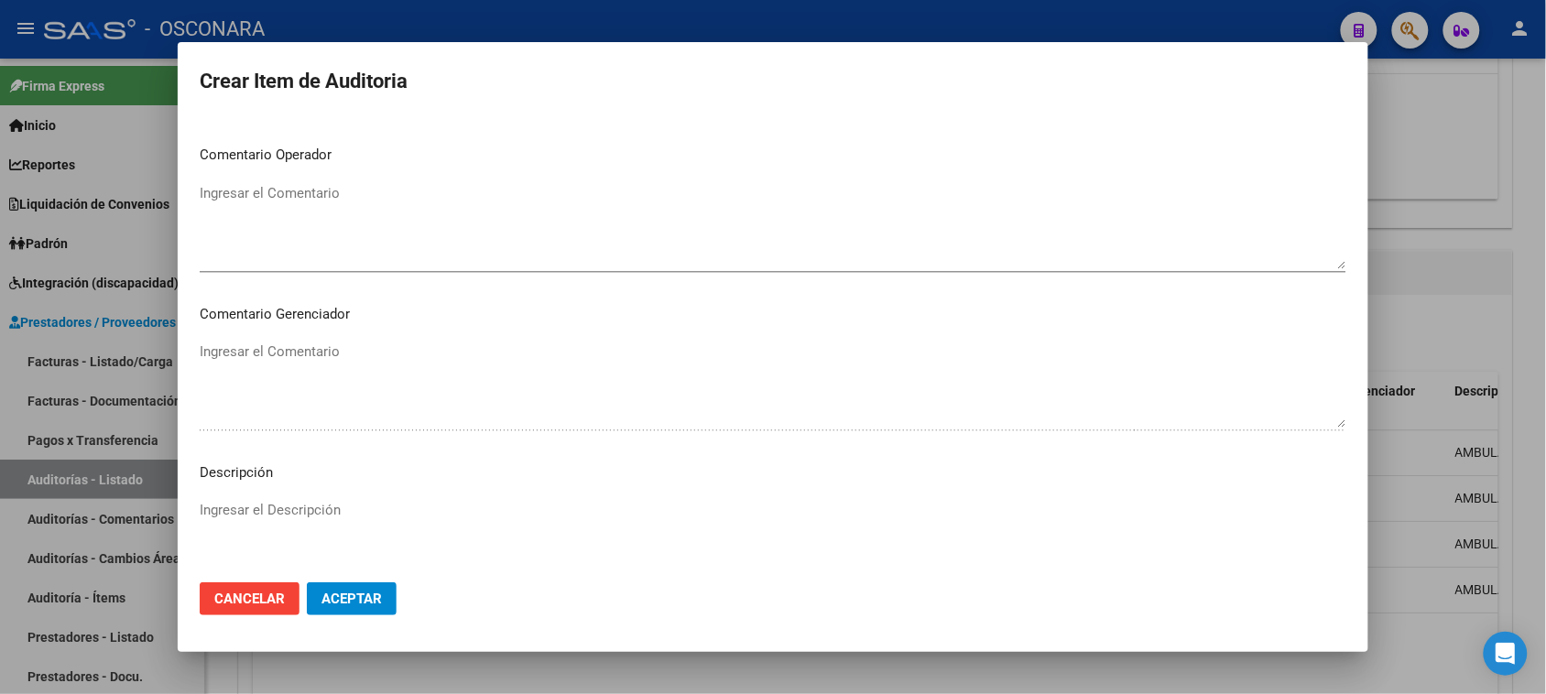
scroll to position [1196, 0]
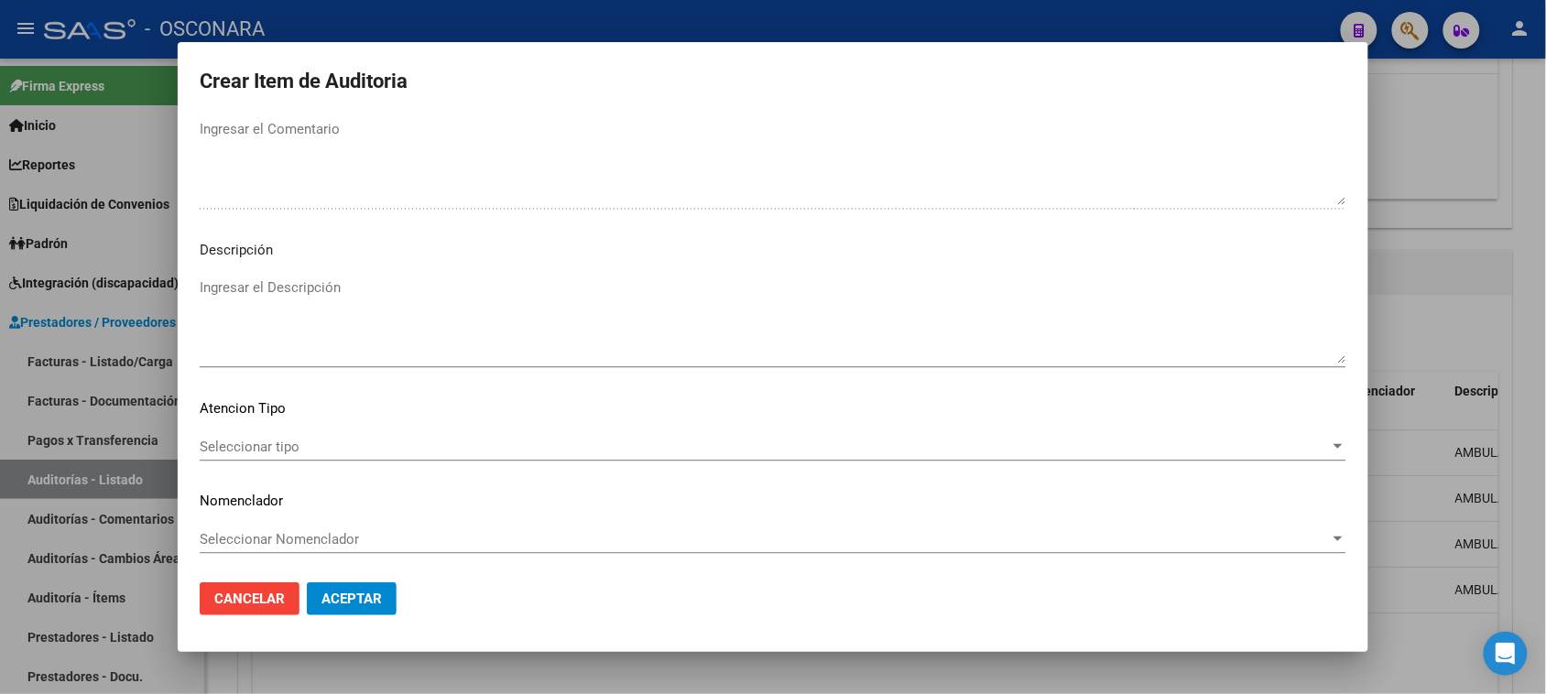
click at [311, 346] on textarea "Ingresar el Descripción" at bounding box center [773, 321] width 1147 height 86
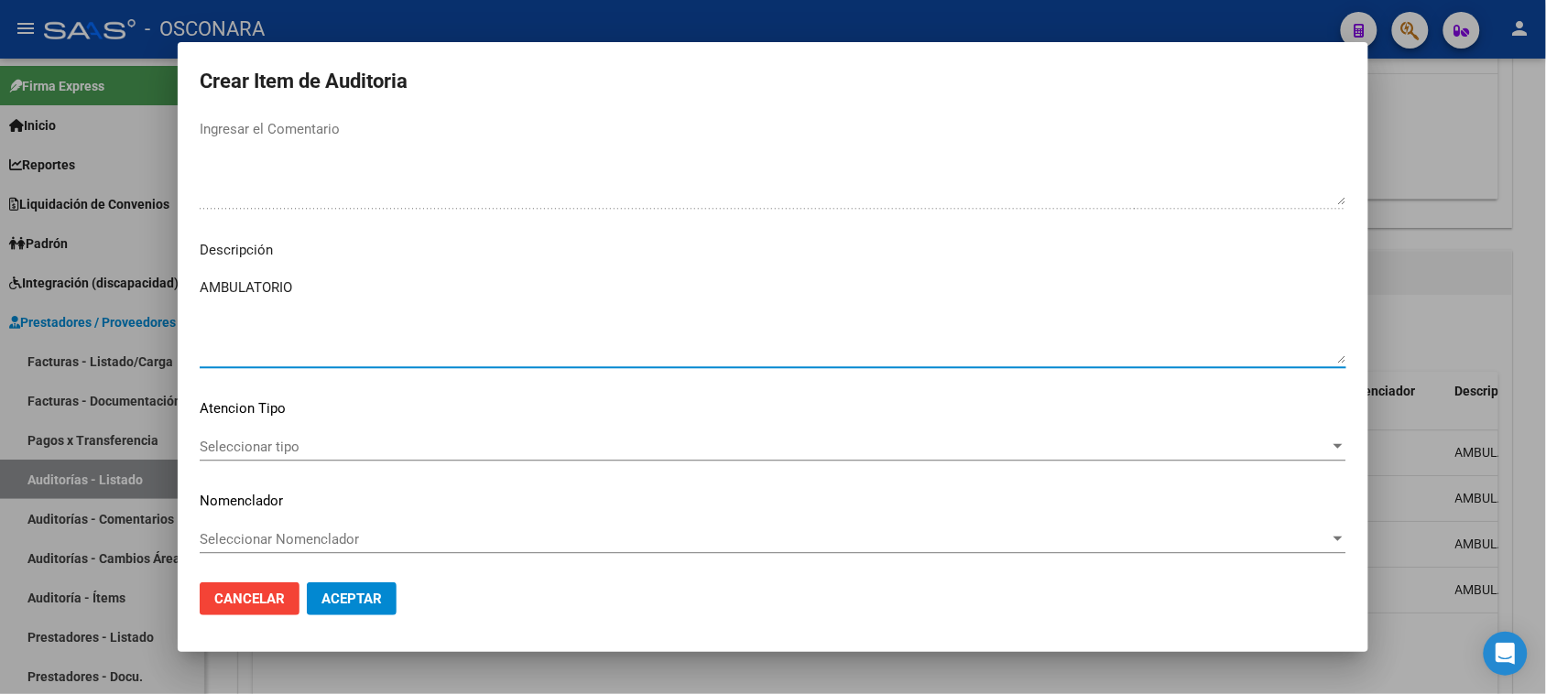
type textarea "AMBULATORIO"
click at [282, 444] on span "Seleccionar tipo" at bounding box center [765, 447] width 1130 height 16
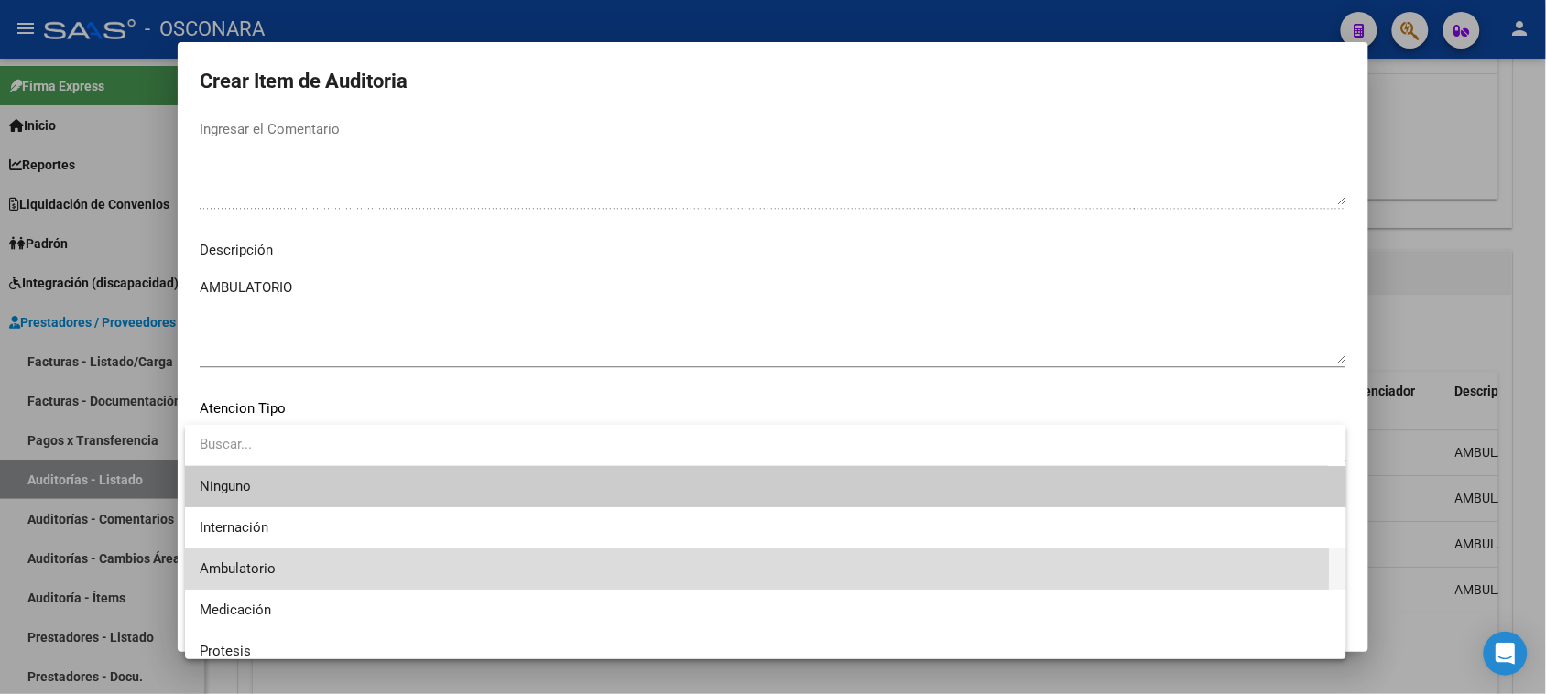
click at [289, 565] on span "Ambulatorio" at bounding box center [766, 569] width 1132 height 41
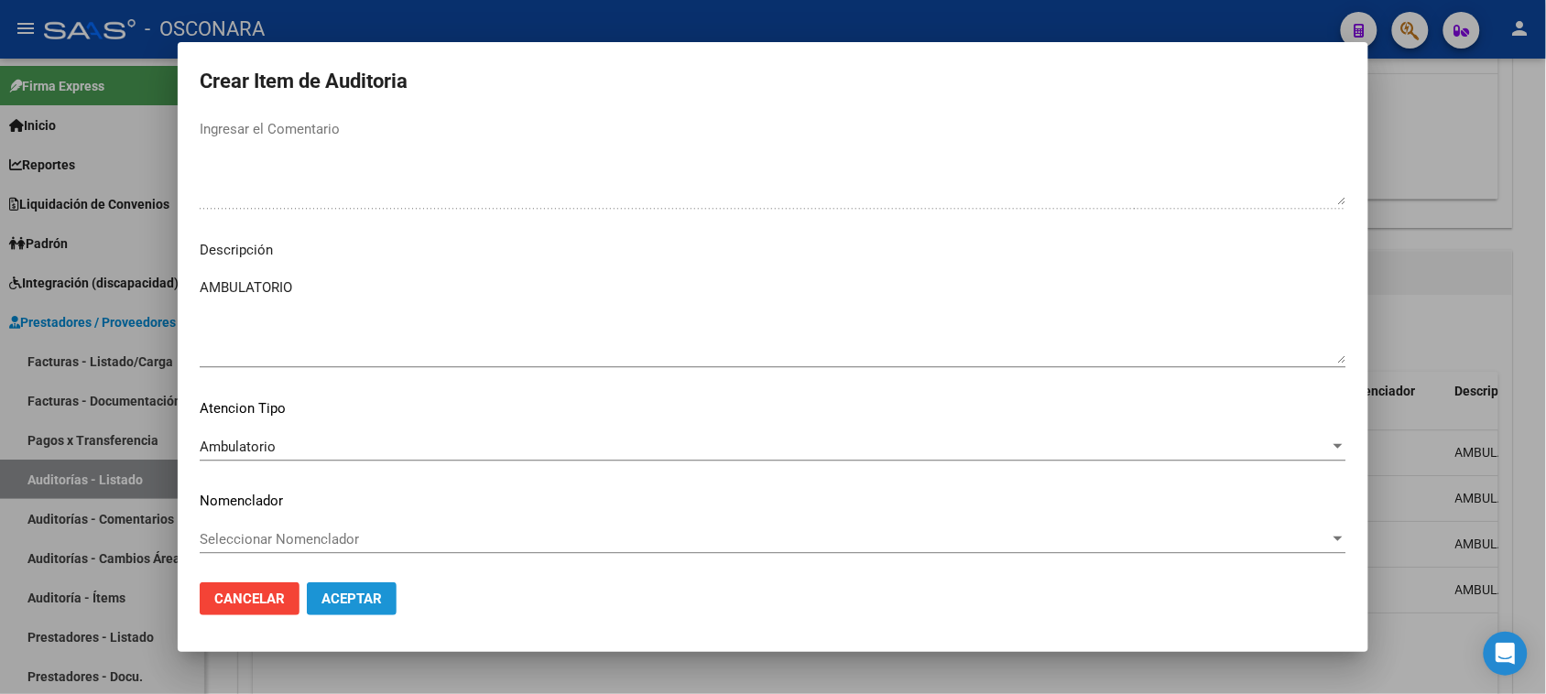
click at [357, 592] on span "Aceptar" at bounding box center [352, 599] width 60 height 16
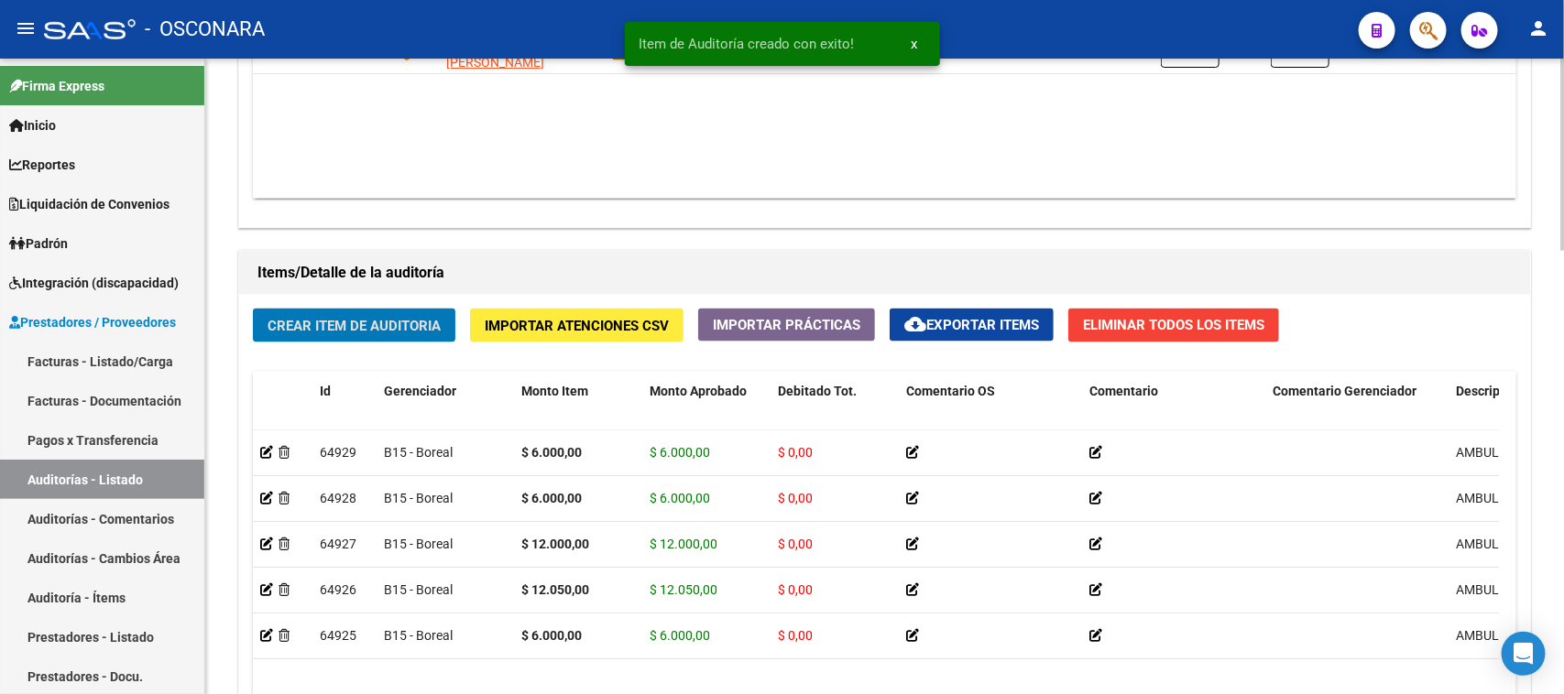
click at [354, 344] on div "Crear Item de Auditoria Importar Atenciones CSV Importar Prácticas cloud_downlo…" at bounding box center [884, 591] width 1291 height 592
click at [354, 323] on span "Crear Item de Auditoria" at bounding box center [353, 326] width 173 height 16
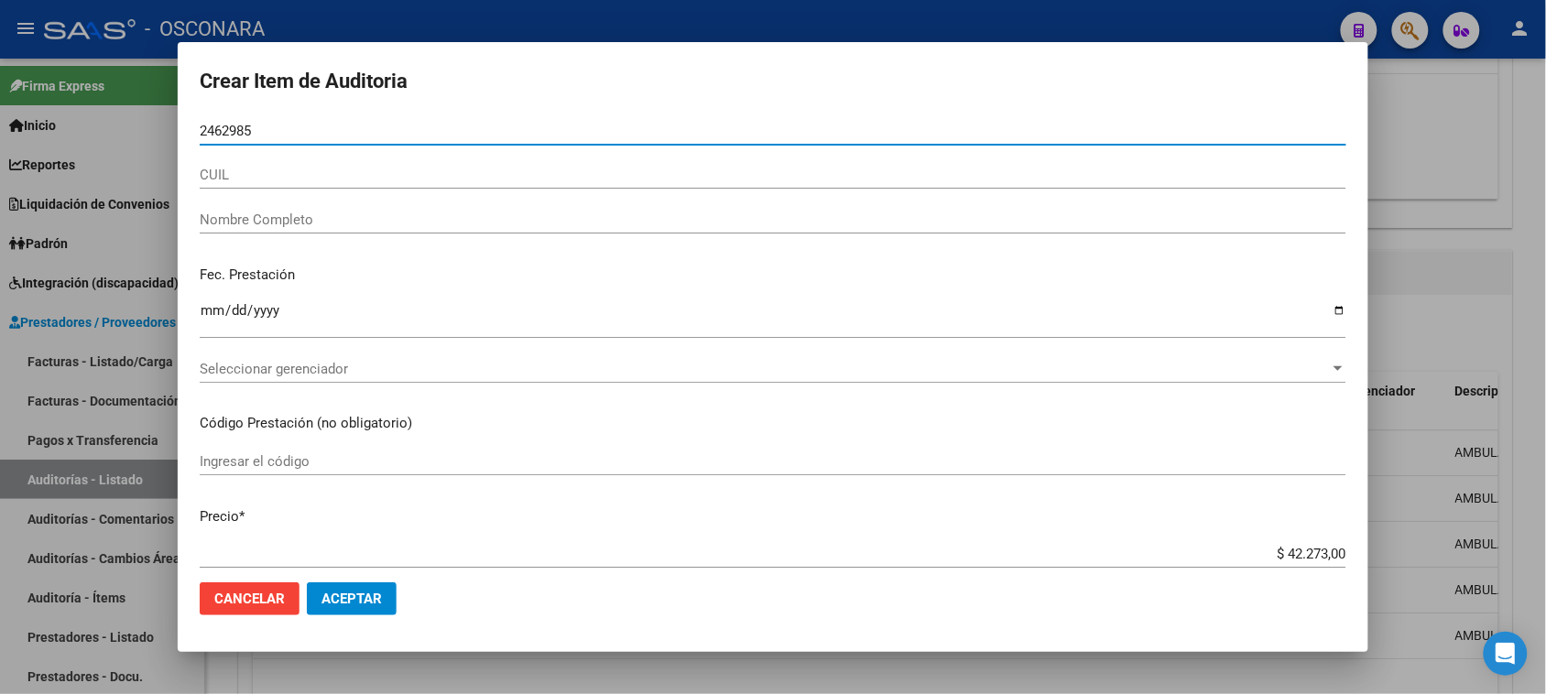
type input "24629851"
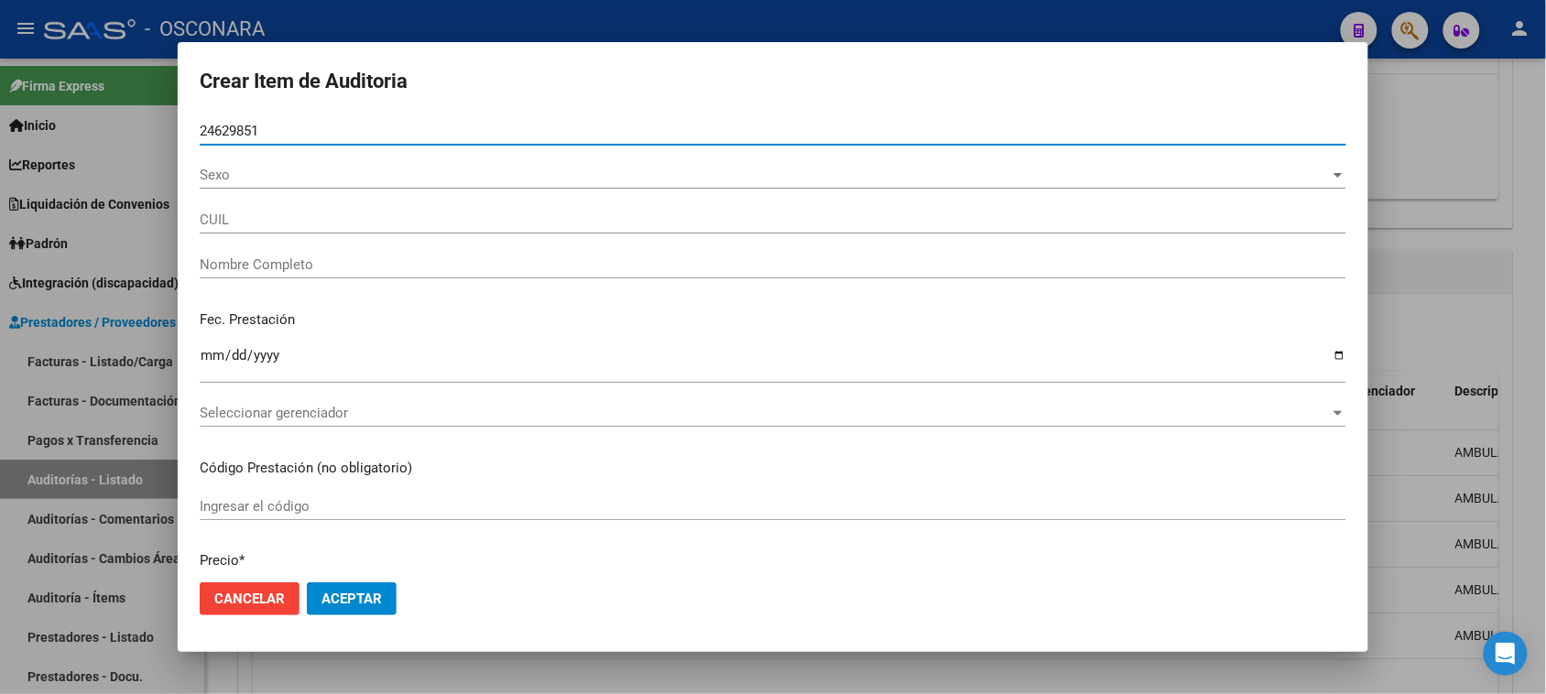
type input "27246298519"
type input "ROMERO PAULA GRACIELA"
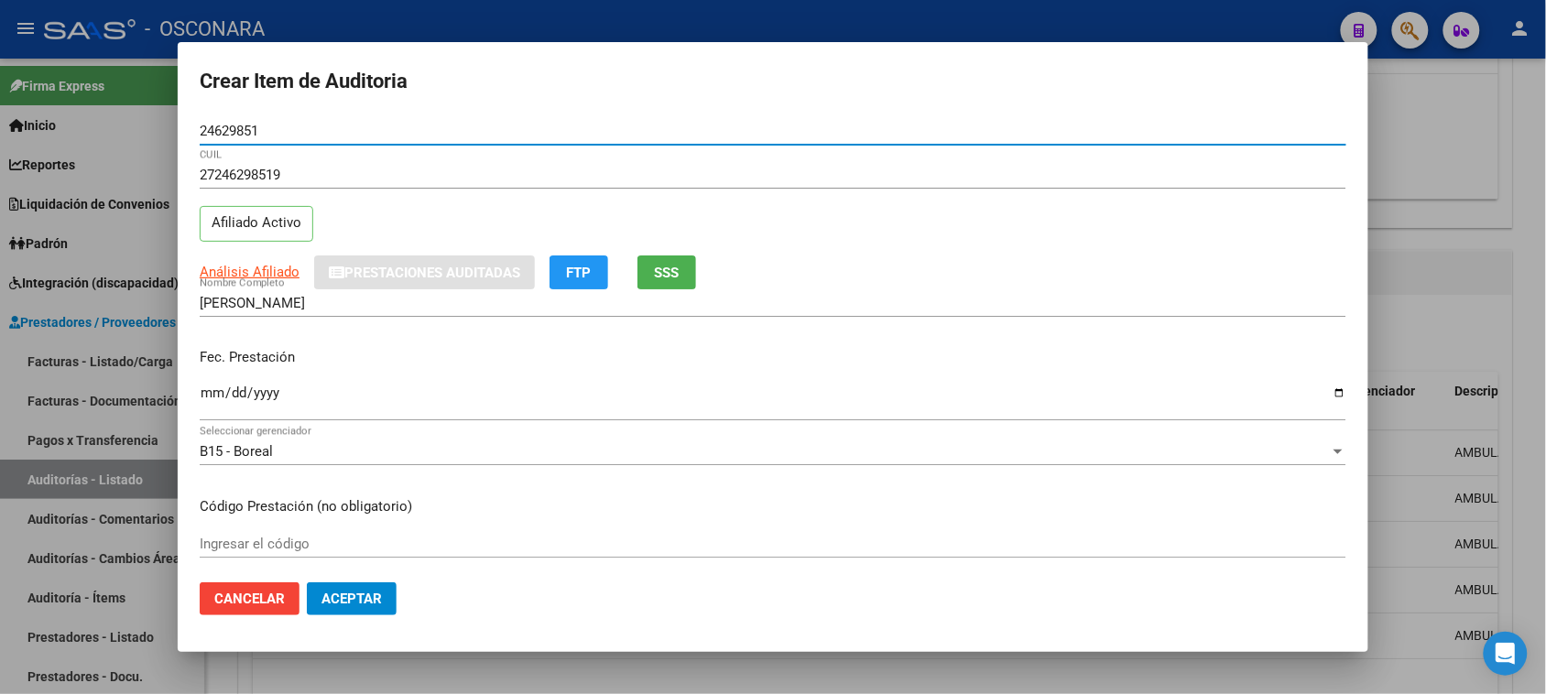
type input "24629851"
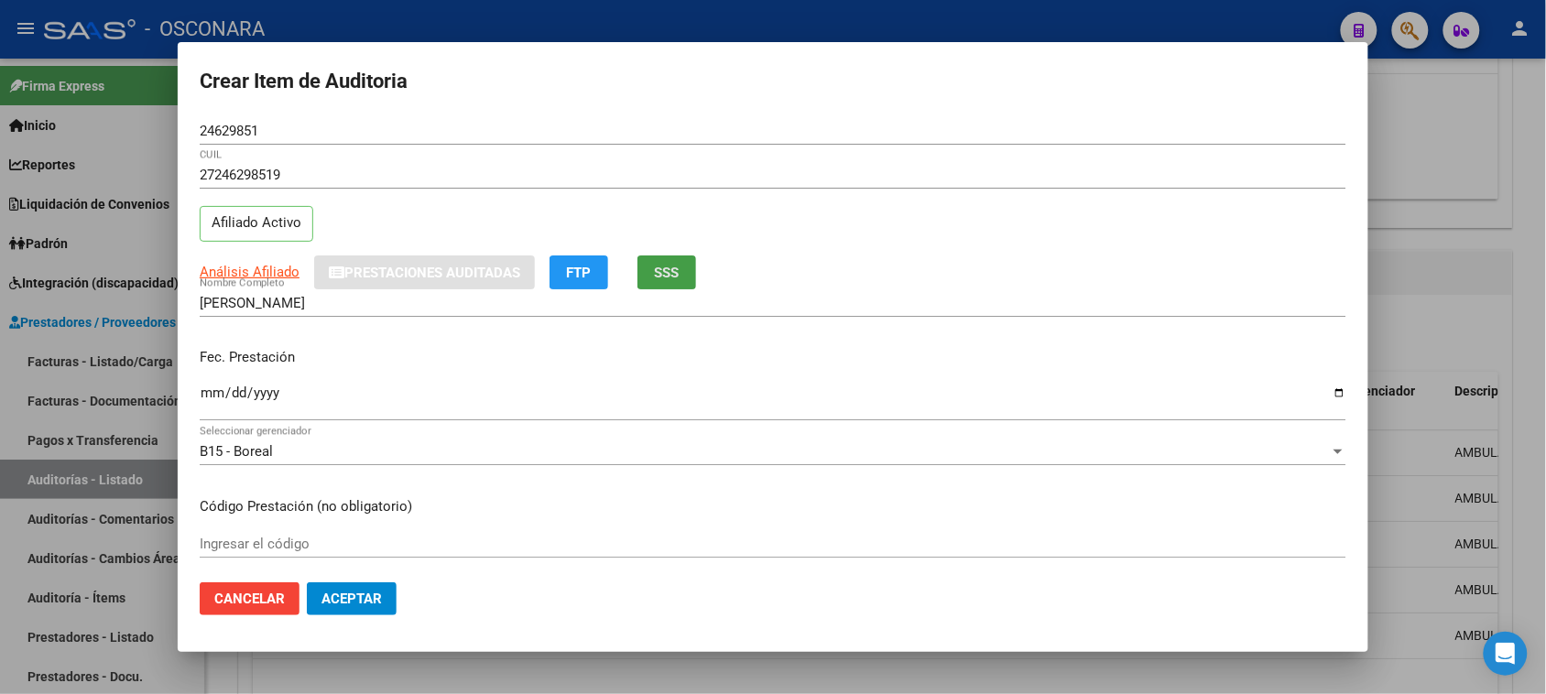
click at [674, 279] on button "SSS" at bounding box center [667, 273] width 59 height 34
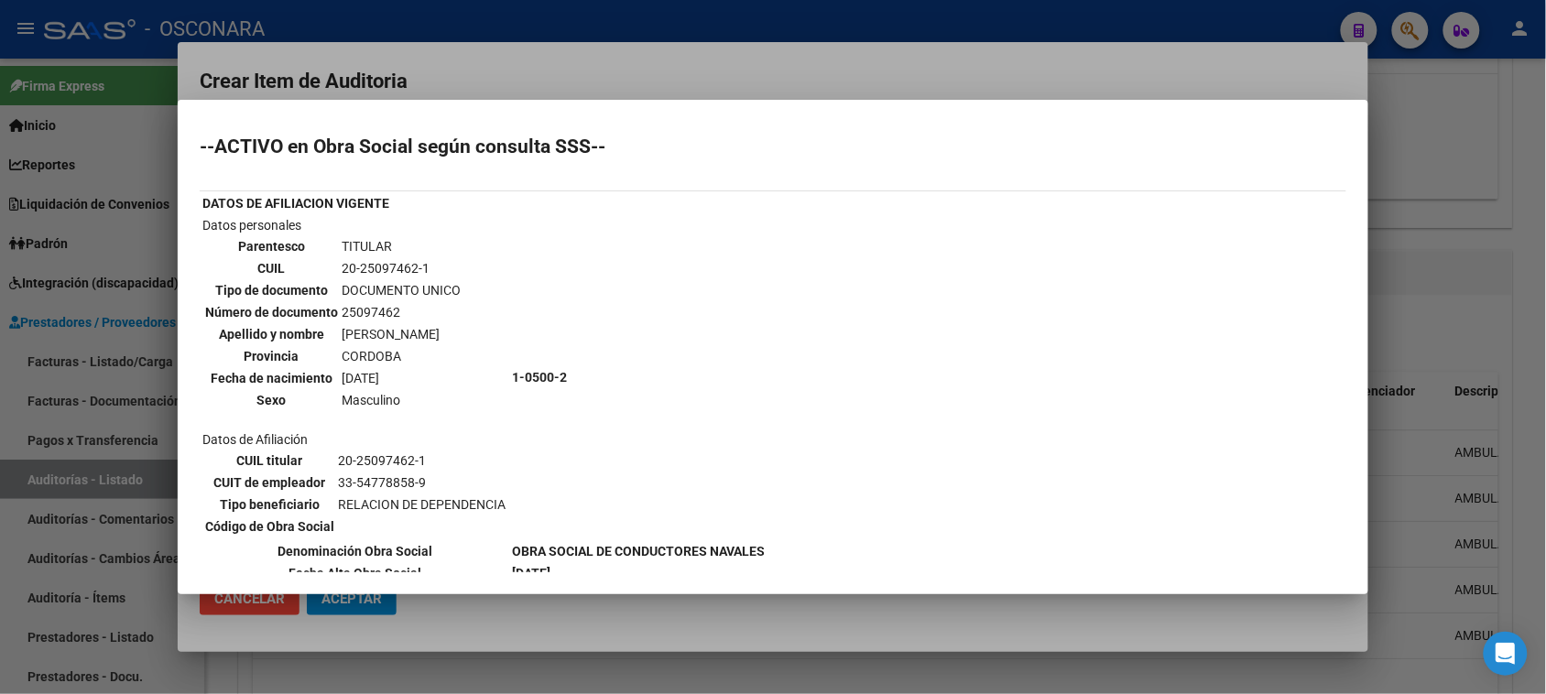
click at [463, 71] on div at bounding box center [773, 347] width 1546 height 694
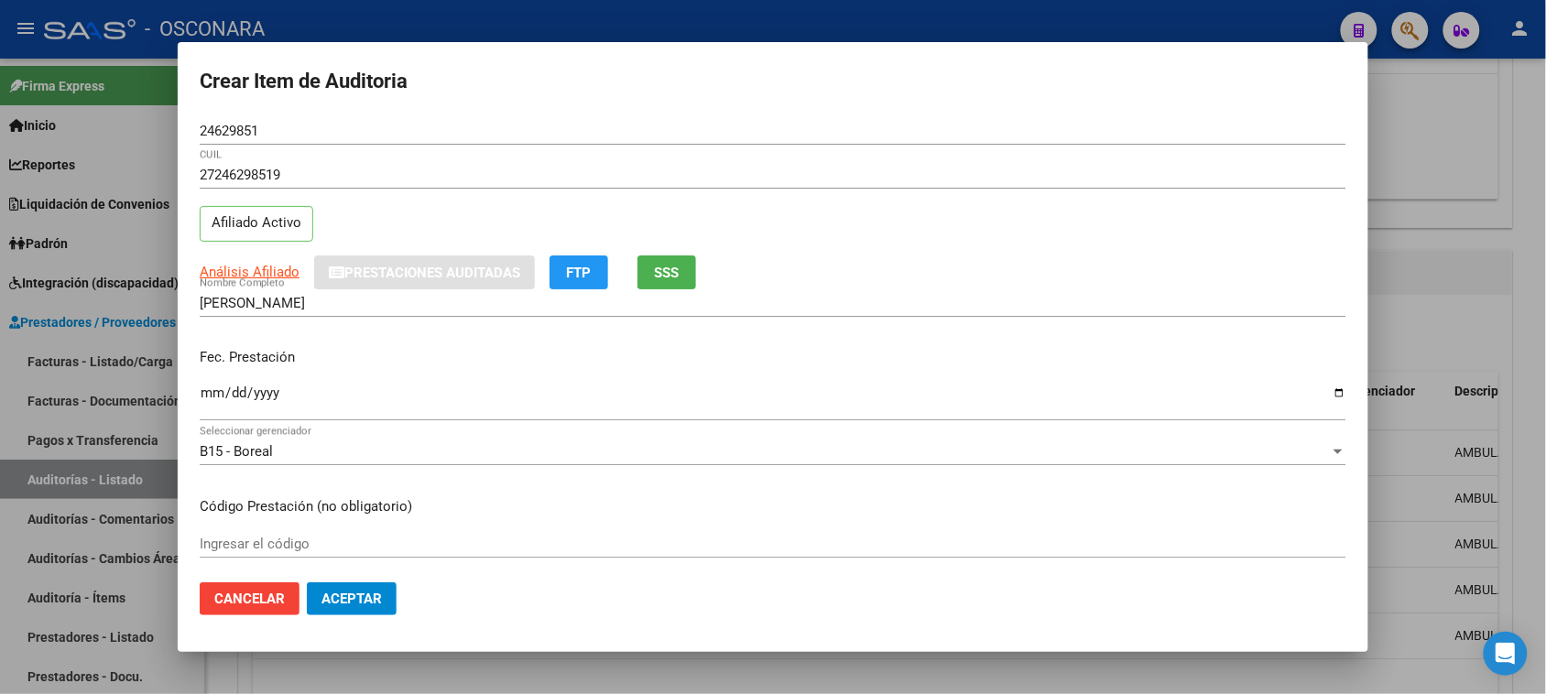
click at [213, 399] on input "Ingresar la fecha" at bounding box center [773, 400] width 1147 height 29
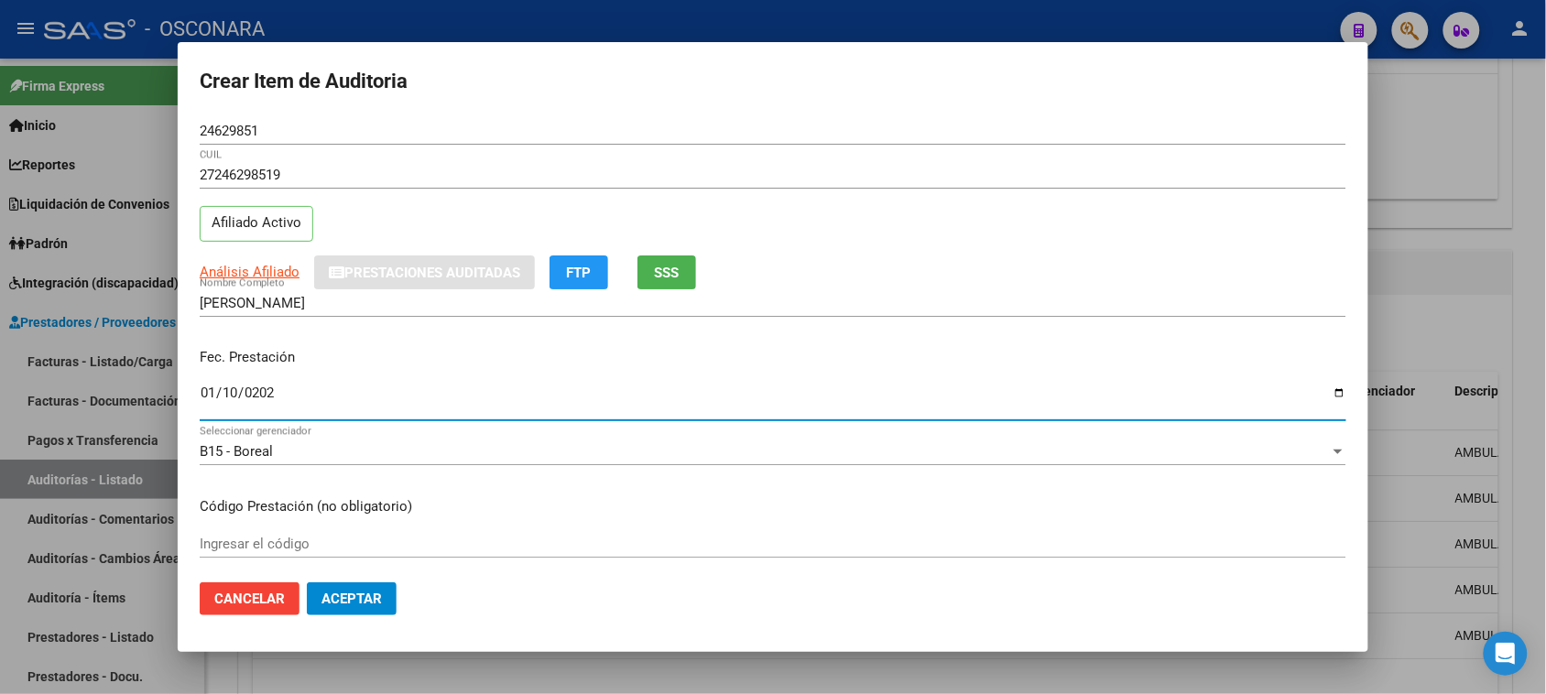
type input "2025-01-10"
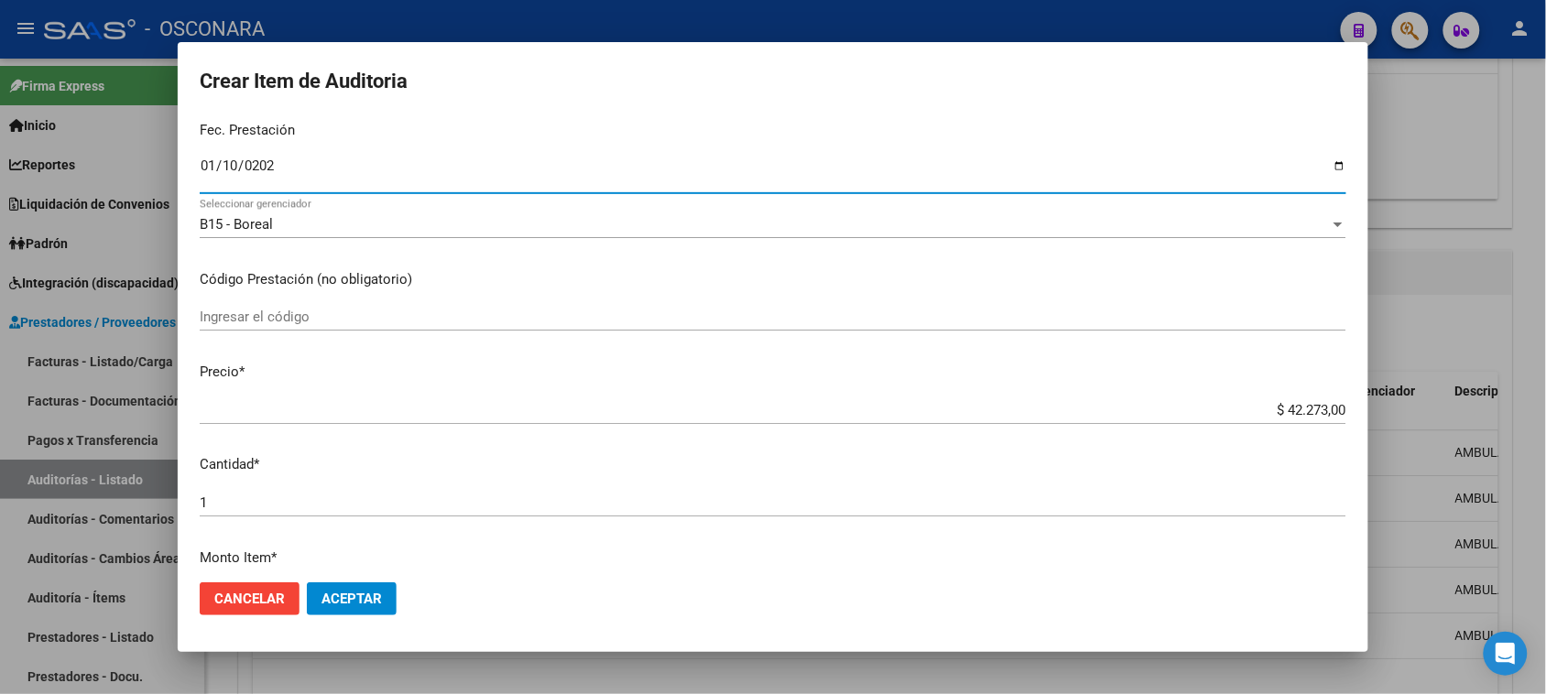
scroll to position [229, 0]
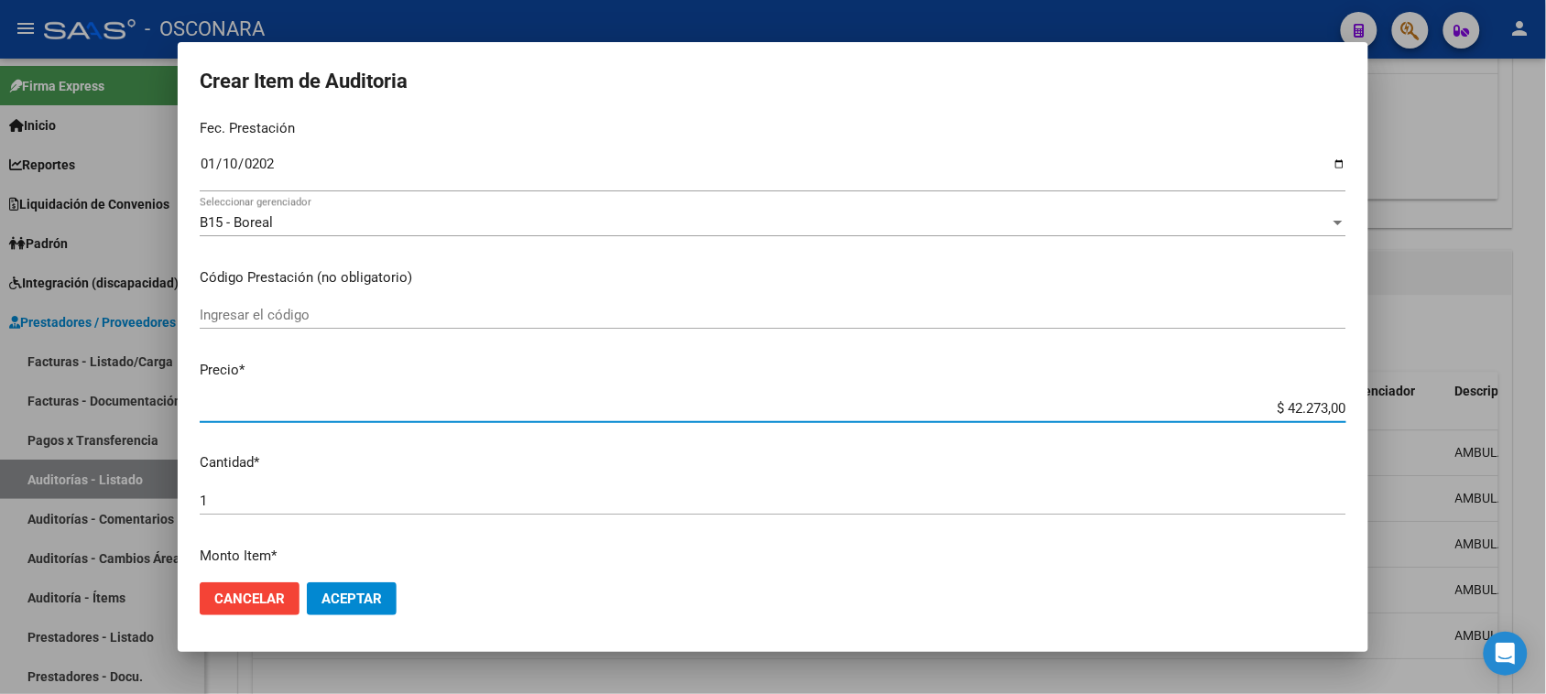
drag, startPoint x: 1270, startPoint y: 408, endPoint x: 1471, endPoint y: 385, distance: 201.9
click at [1471, 385] on div "Crear Item de Auditoria 24629851 Nro Documento 27246298519 CUIL Afiliado Activo…" at bounding box center [773, 347] width 1546 height 694
type input "$ 0,06"
type input "$ 0,60"
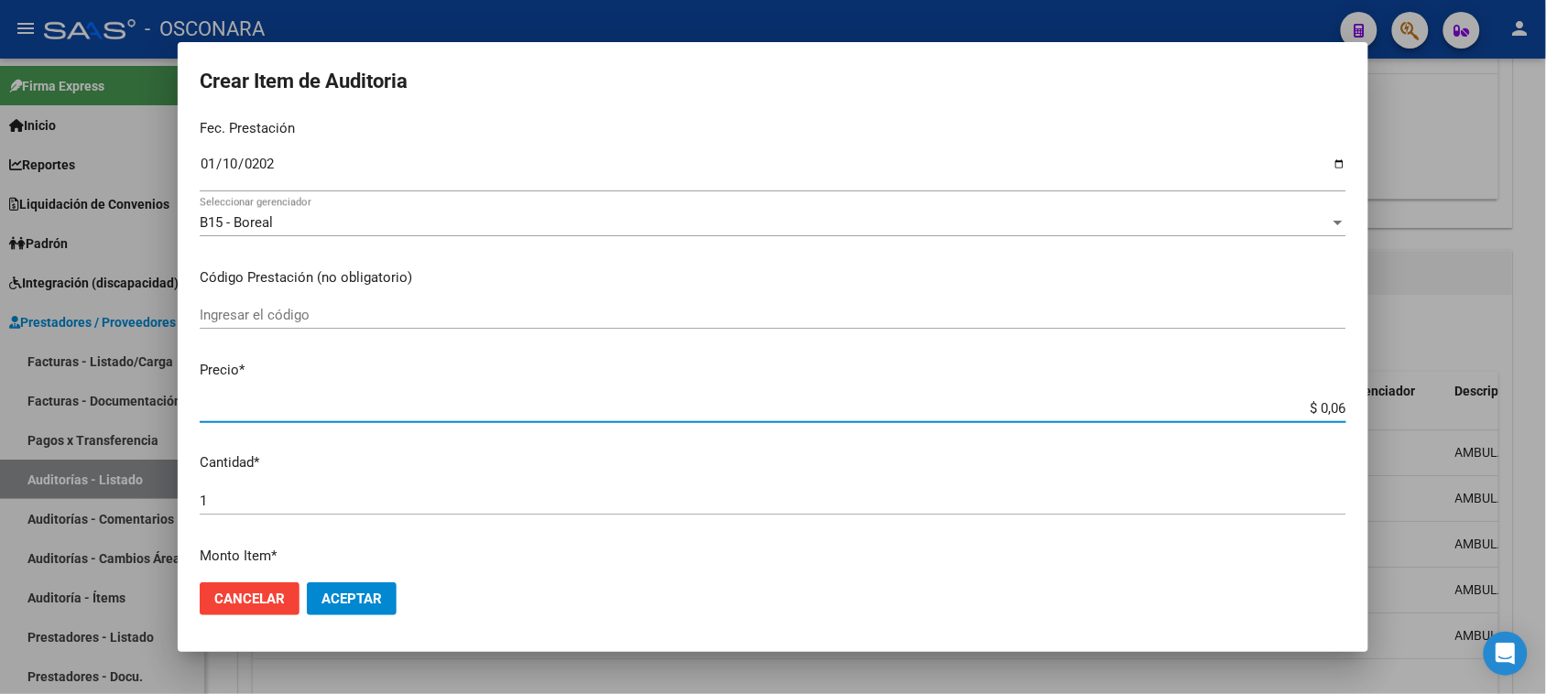
type input "$ 0,60"
type input "$ 6,00"
type input "$ 60,00"
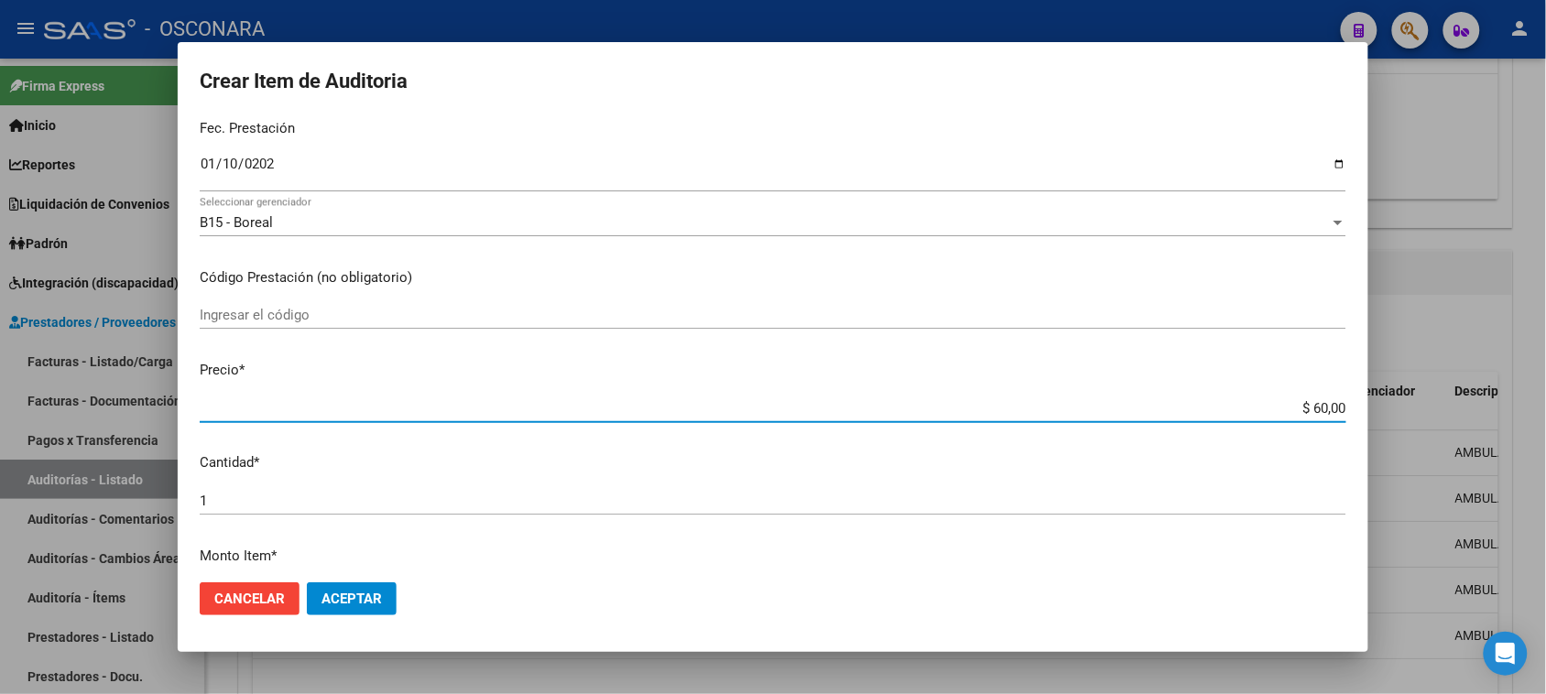
type input "$ 600,00"
type input "$ 6.000,00"
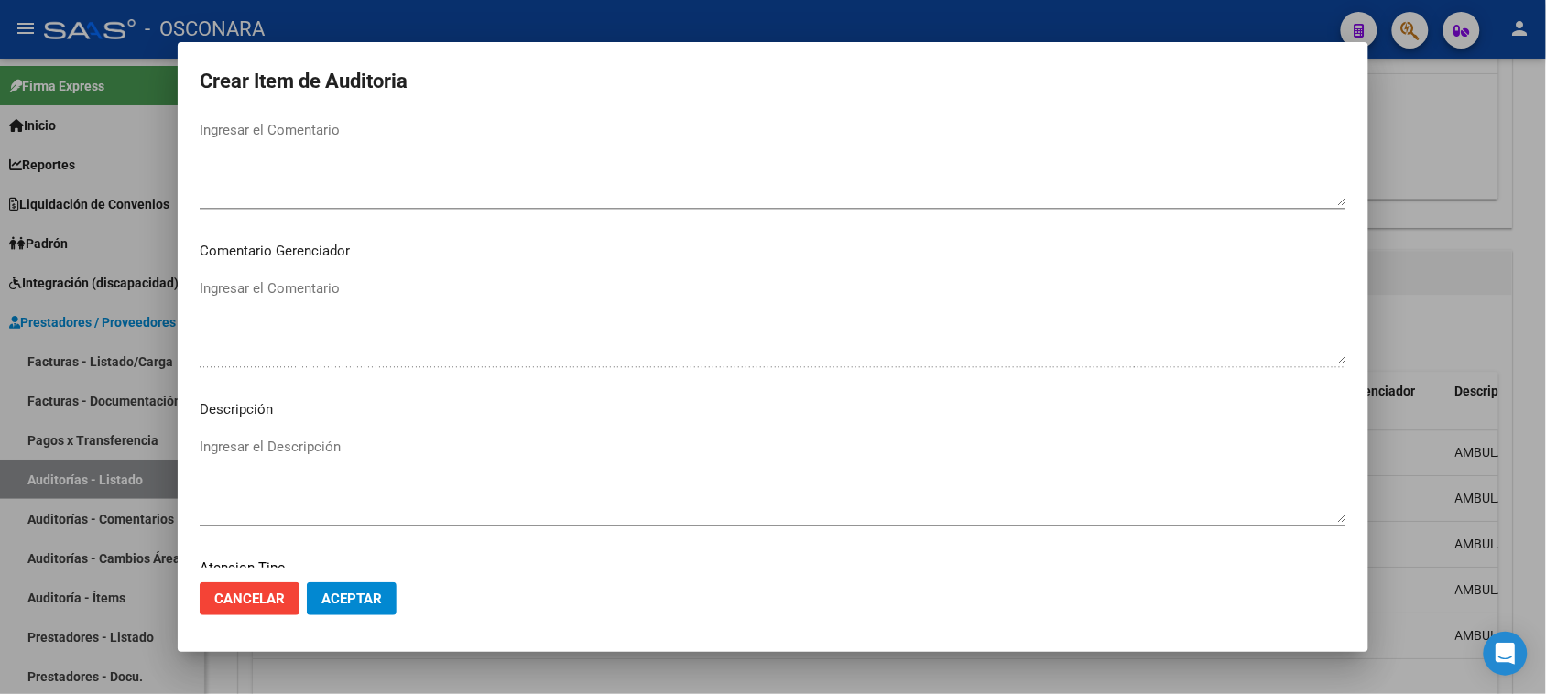
scroll to position [1196, 0]
click at [272, 330] on textarea "Ingresar el Descripción" at bounding box center [773, 321] width 1147 height 86
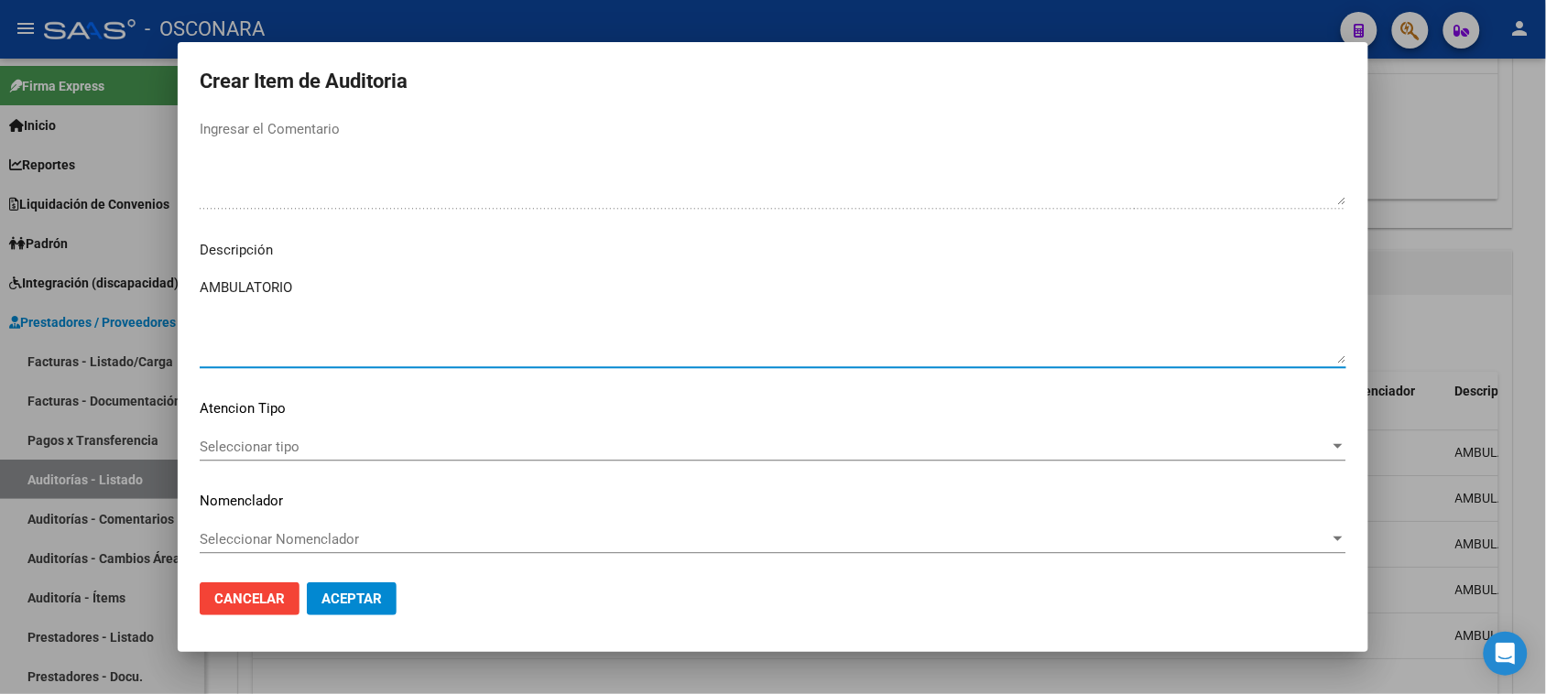
type textarea "AMBULATORIO"
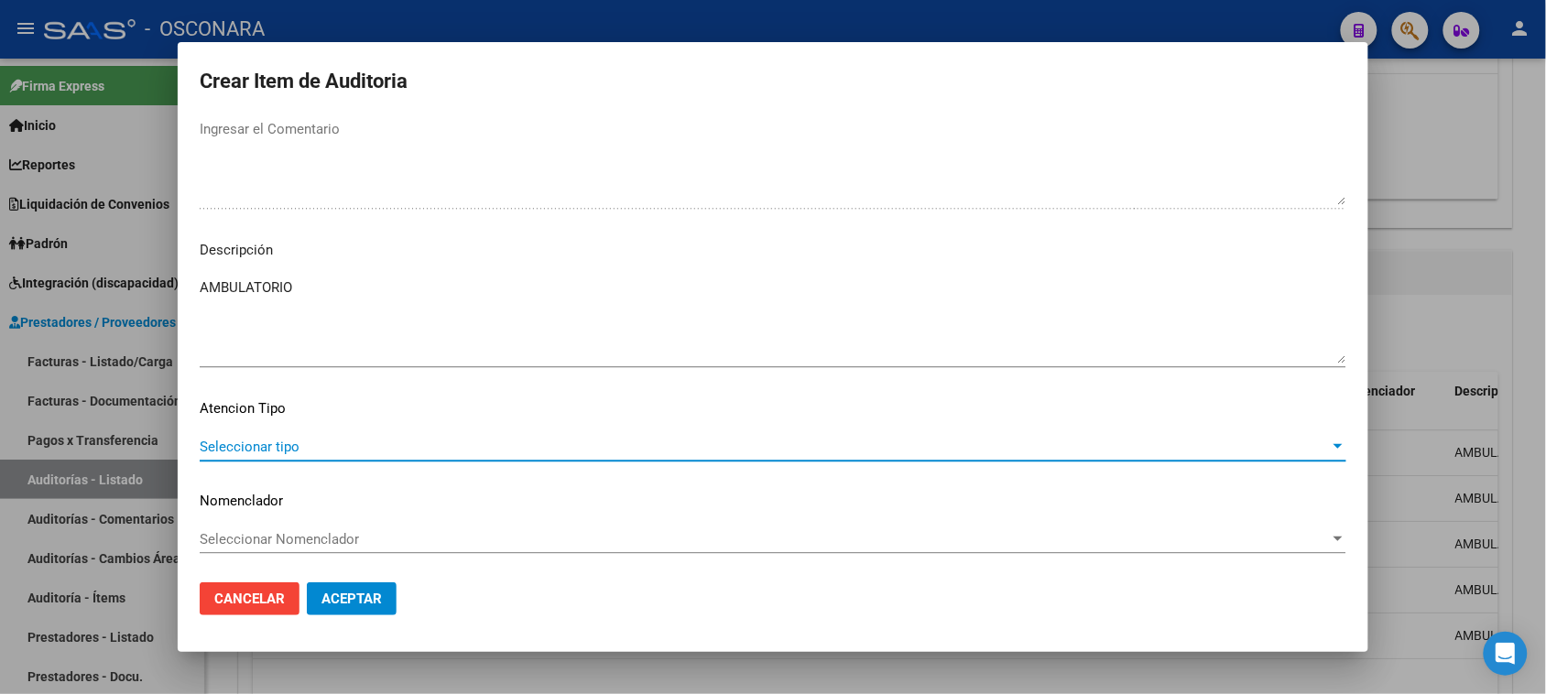
click at [262, 439] on span "Seleccionar tipo" at bounding box center [765, 447] width 1130 height 16
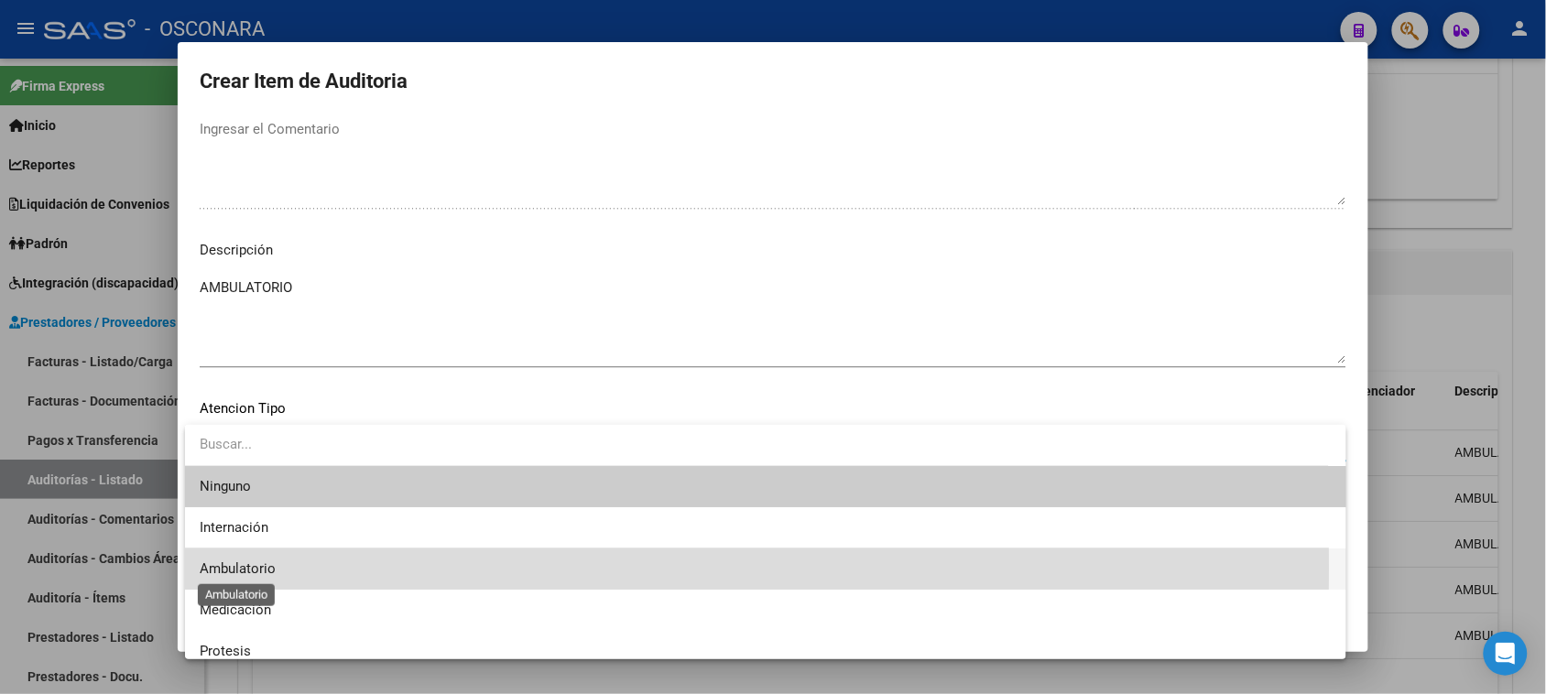
click at [267, 568] on span "Ambulatorio" at bounding box center [238, 569] width 76 height 16
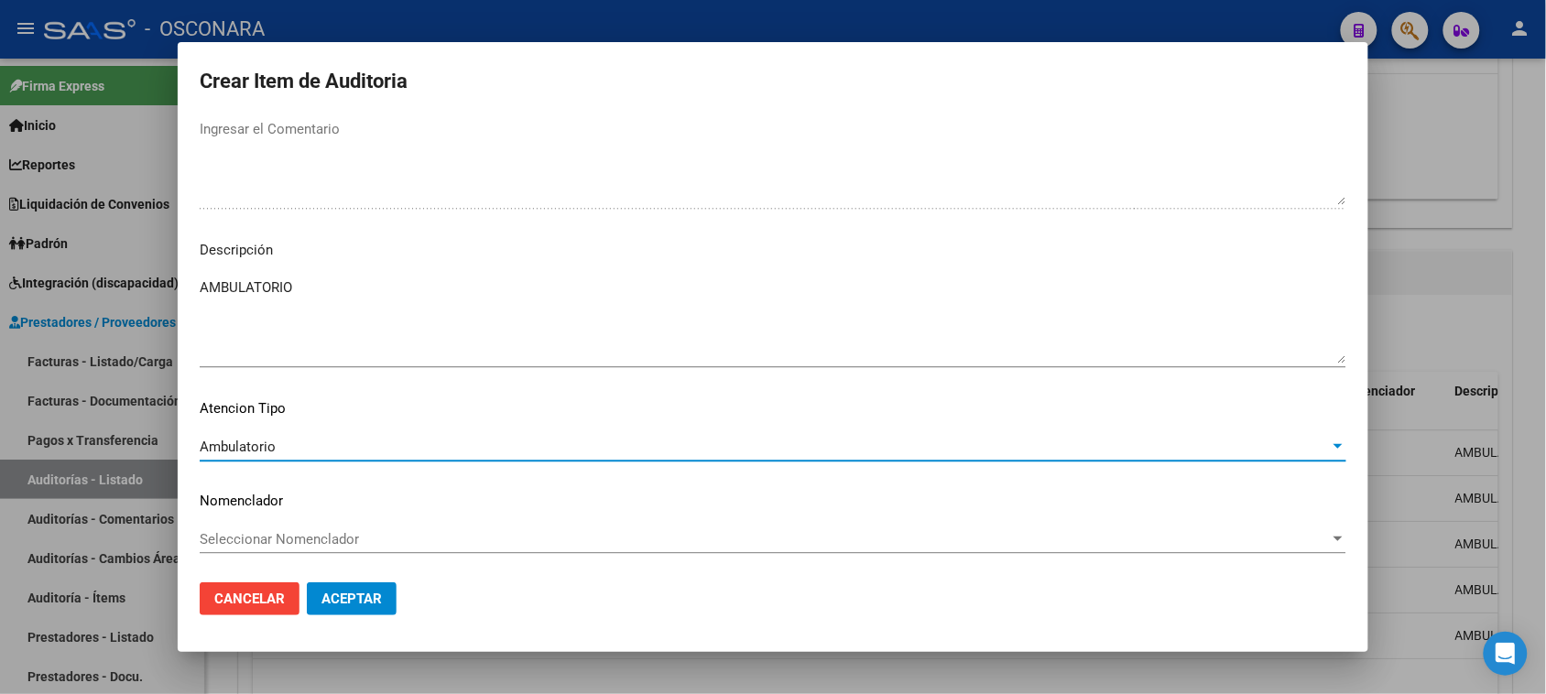
click at [348, 577] on mat-dialog-actions "Cancelar Aceptar" at bounding box center [773, 599] width 1147 height 62
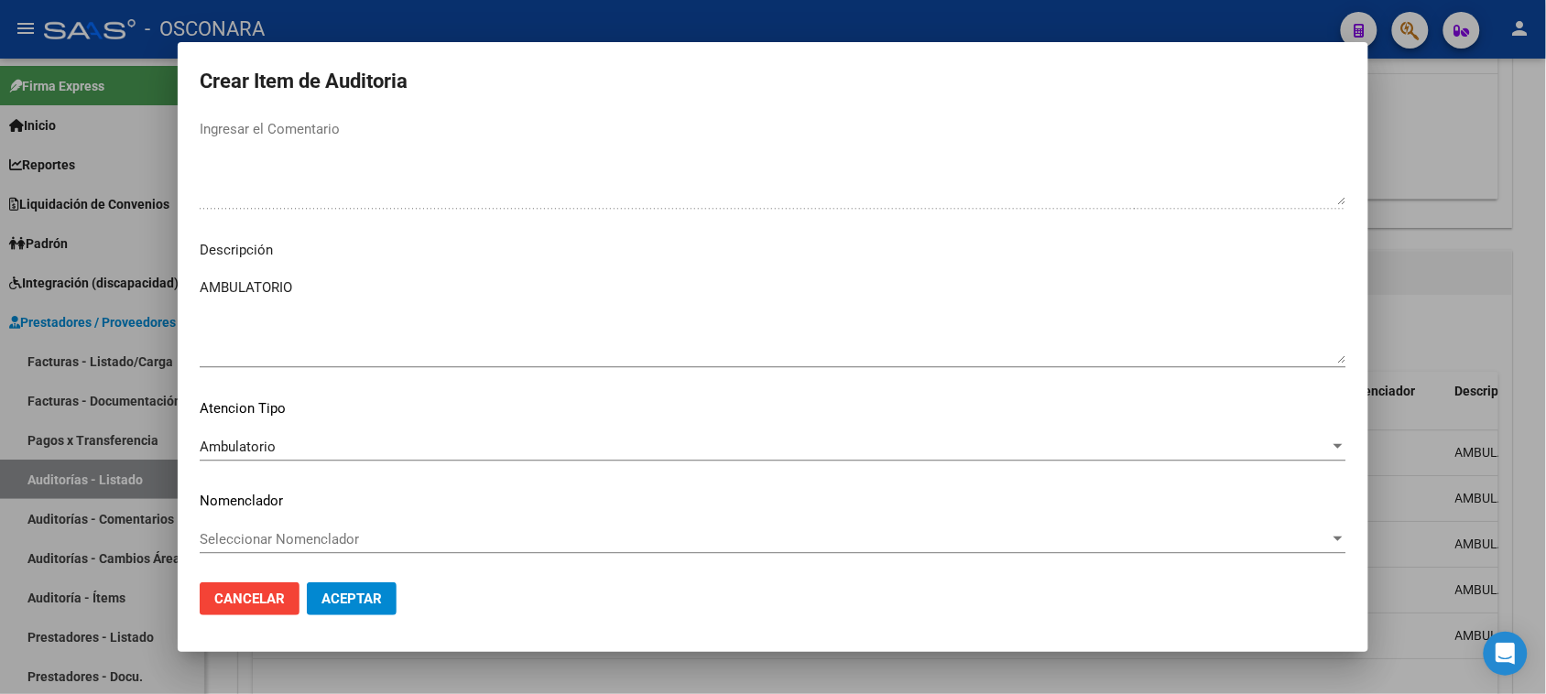
click at [359, 589] on button "Aceptar" at bounding box center [352, 599] width 90 height 33
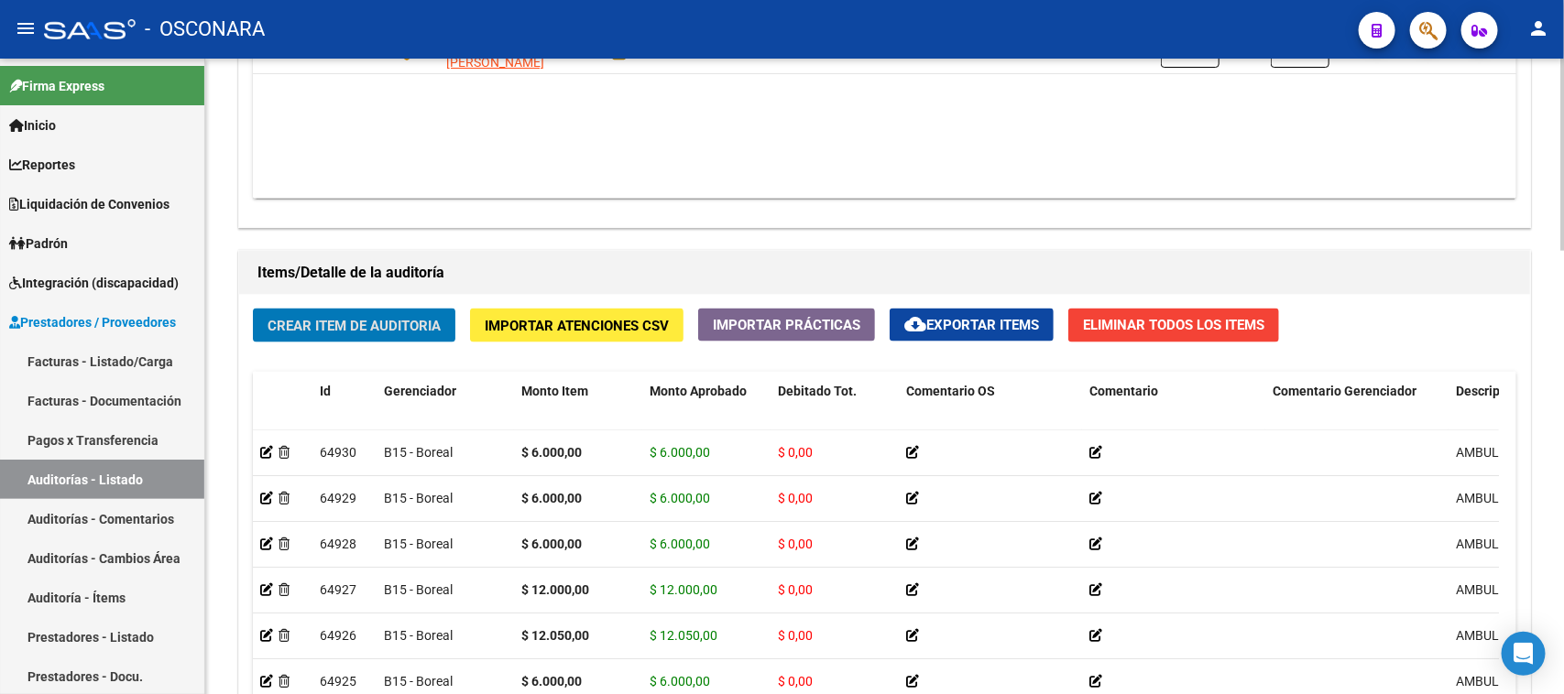
click at [367, 319] on span "Crear Item de Auditoria" at bounding box center [353, 326] width 173 height 16
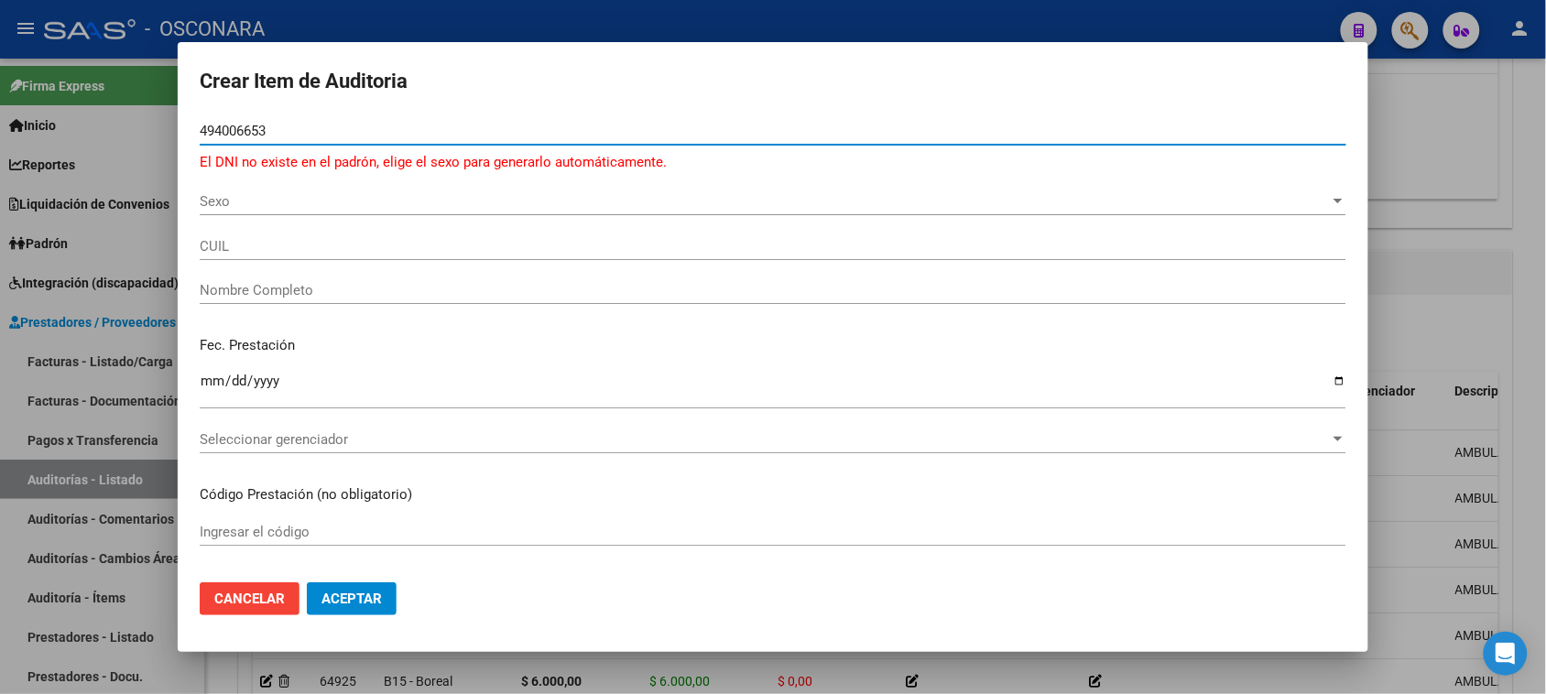
click at [229, 133] on input "494006653" at bounding box center [773, 131] width 1147 height 16
type input "49406653"
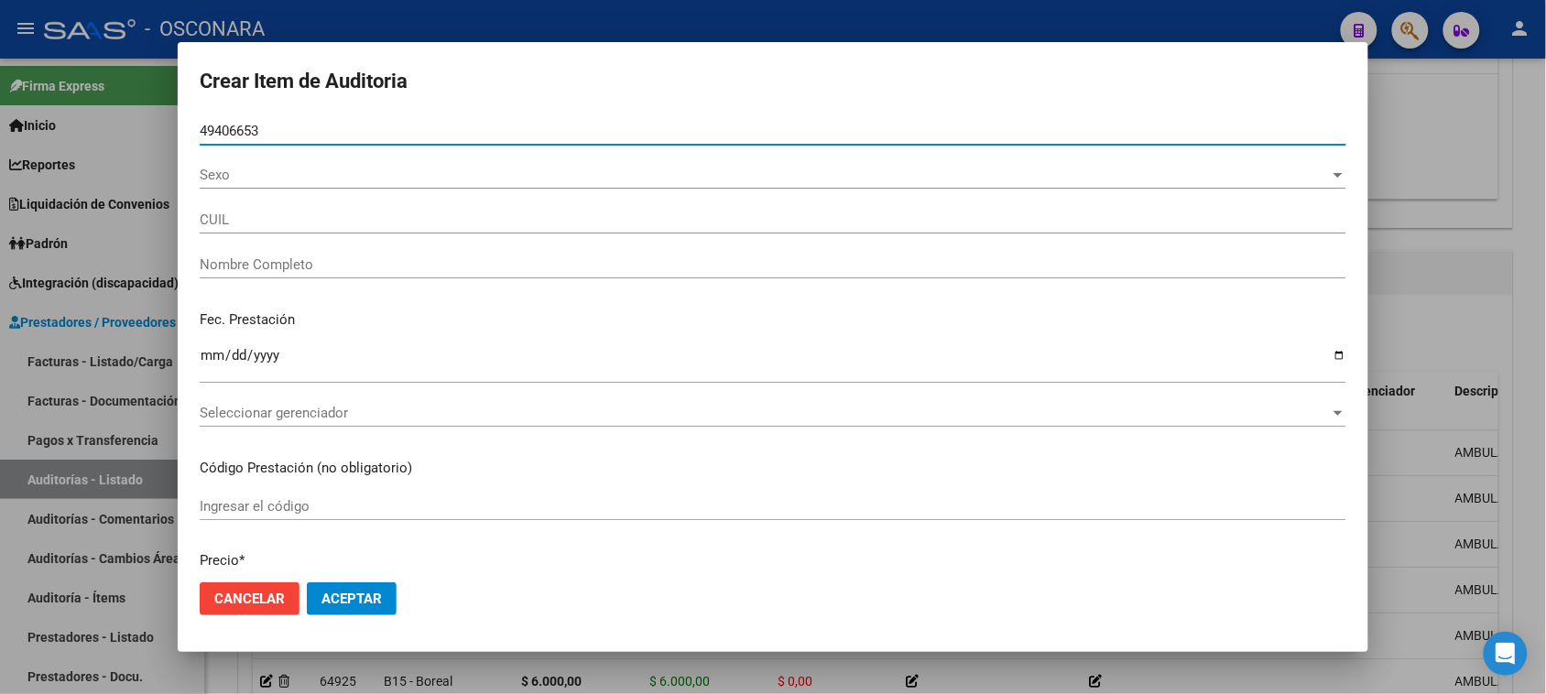
type input "27494066535"
type input "NU?EZ MALENA JAZM?N"
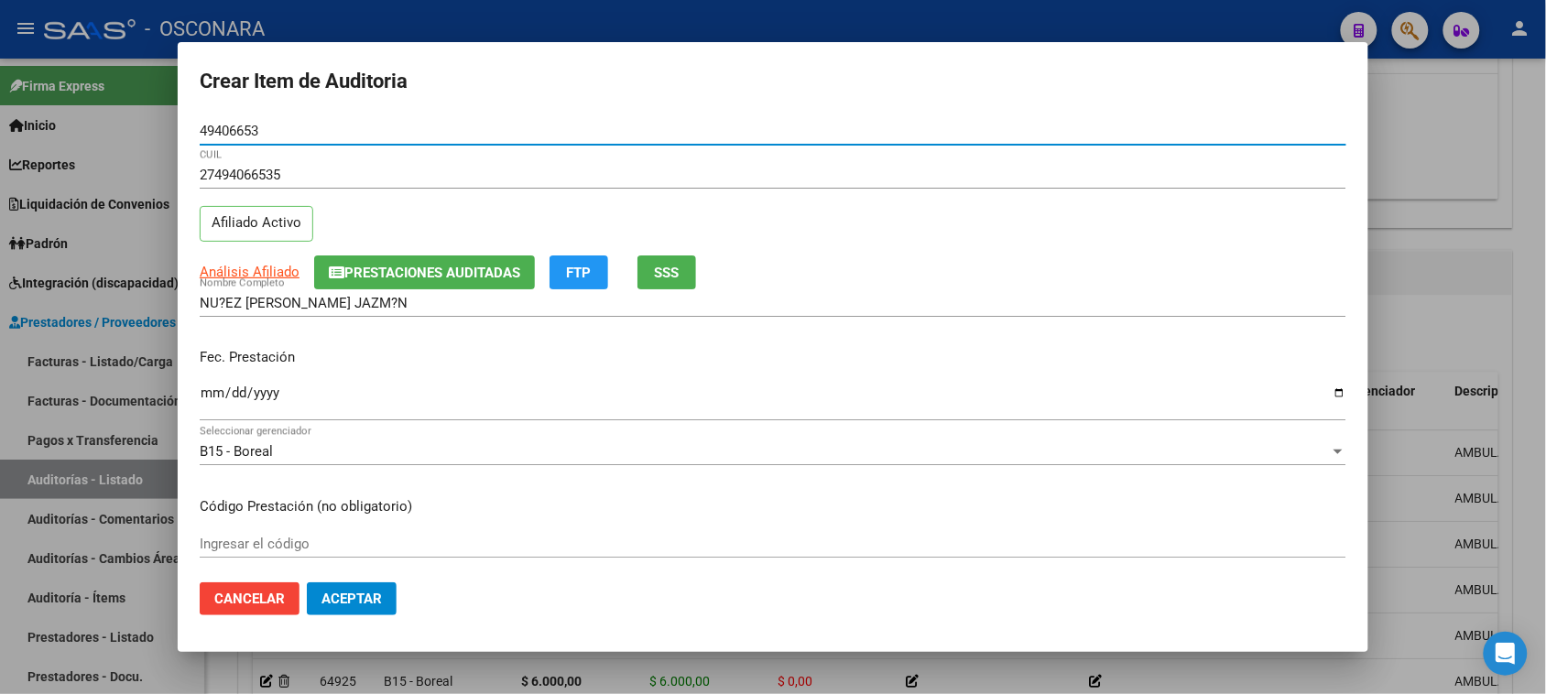
type input "49406653"
click at [212, 397] on input "Ingresar la fecha" at bounding box center [773, 400] width 1147 height 29
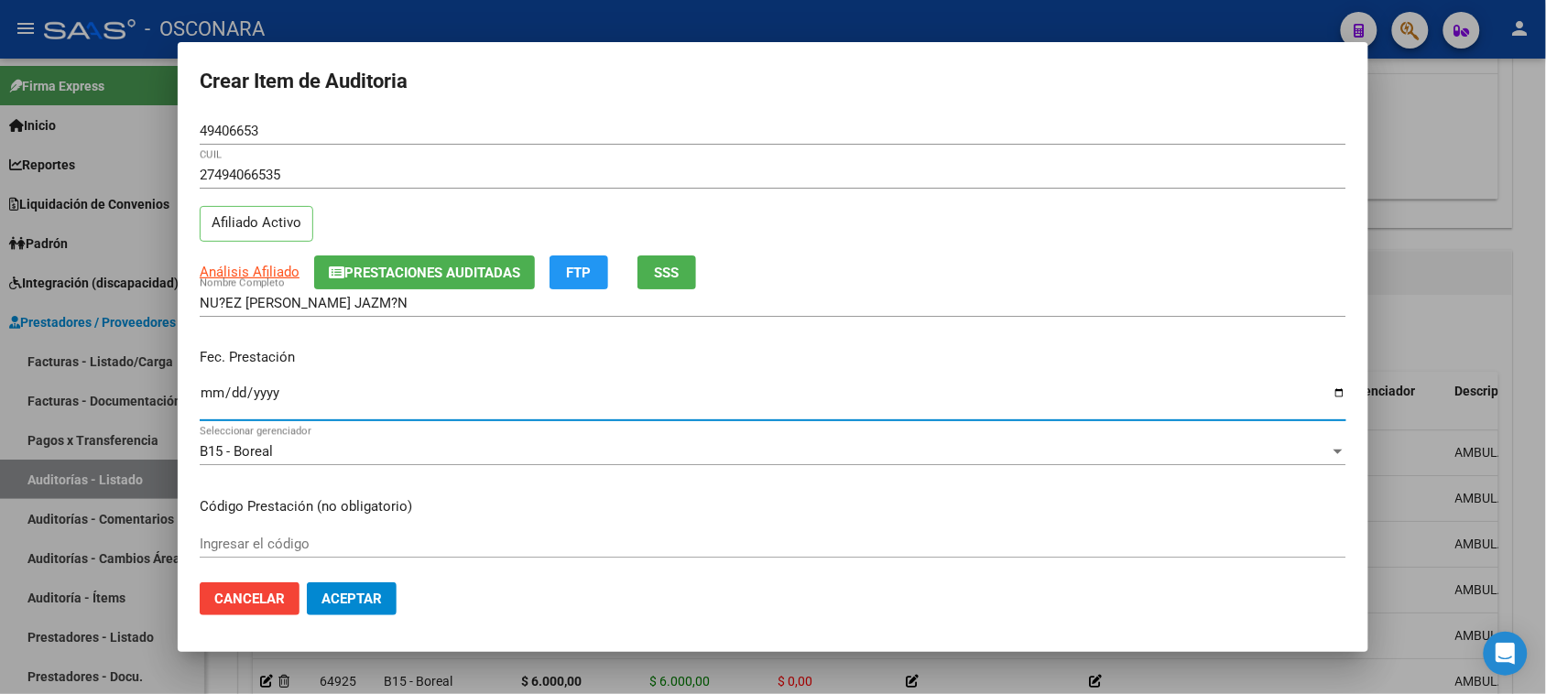
click at [428, 275] on span "Prestaciones Auditadas" at bounding box center [432, 273] width 176 height 16
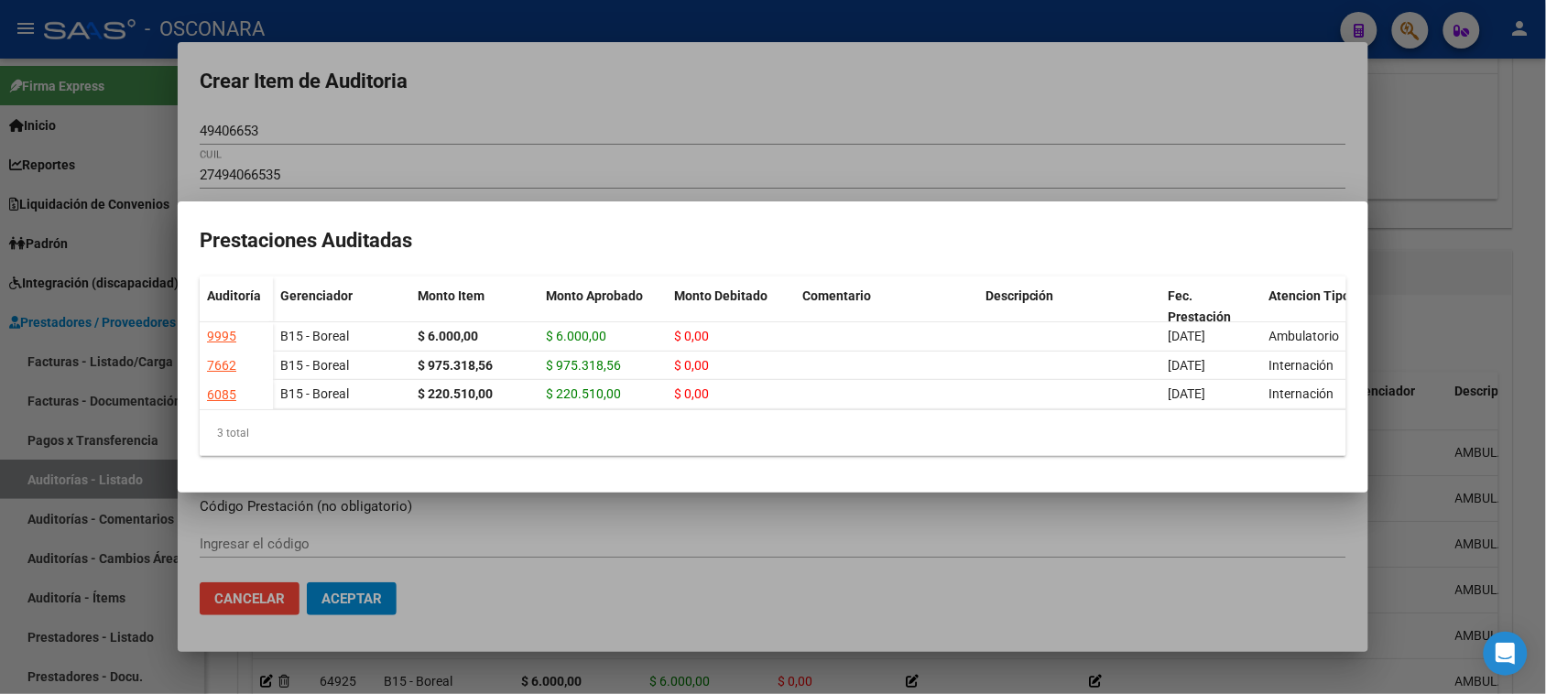
click at [804, 125] on div at bounding box center [773, 347] width 1546 height 694
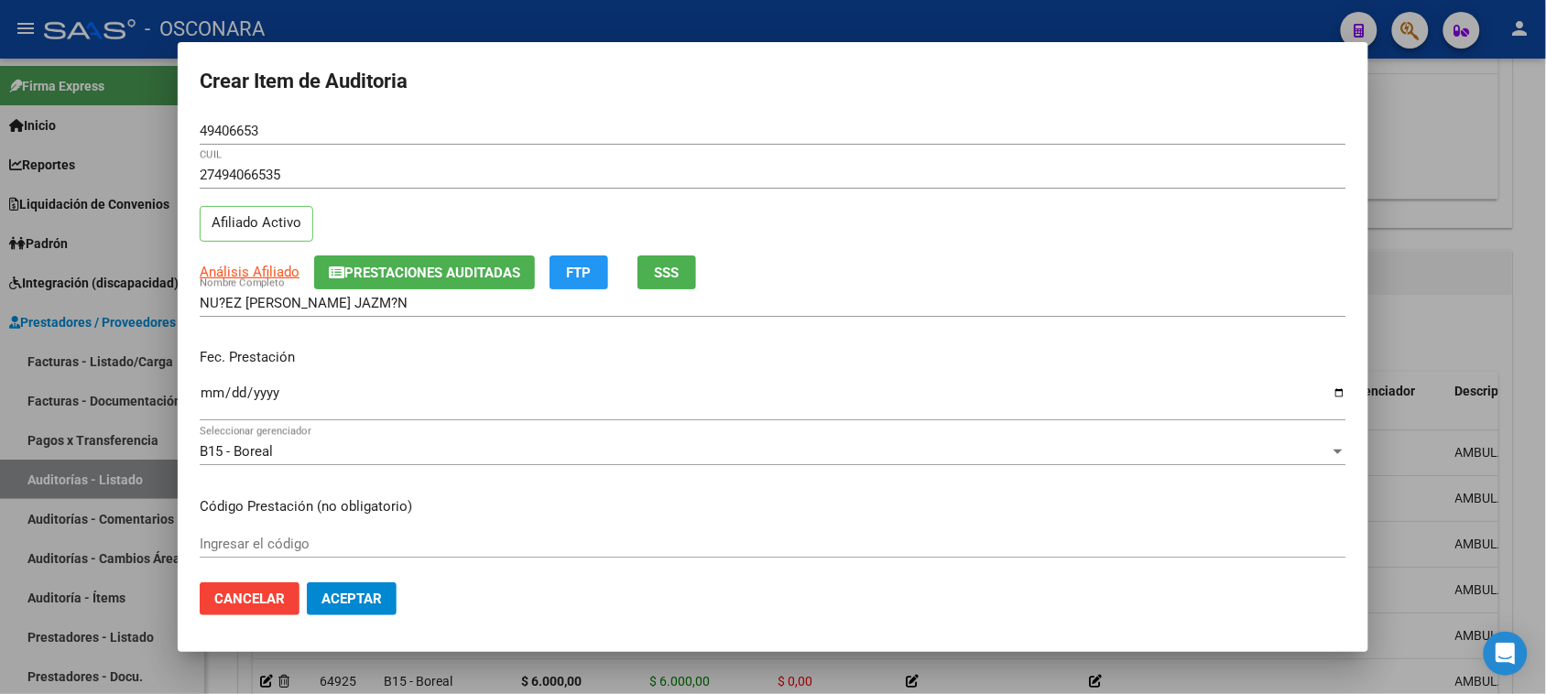
click at [690, 264] on button "SSS" at bounding box center [667, 273] width 59 height 34
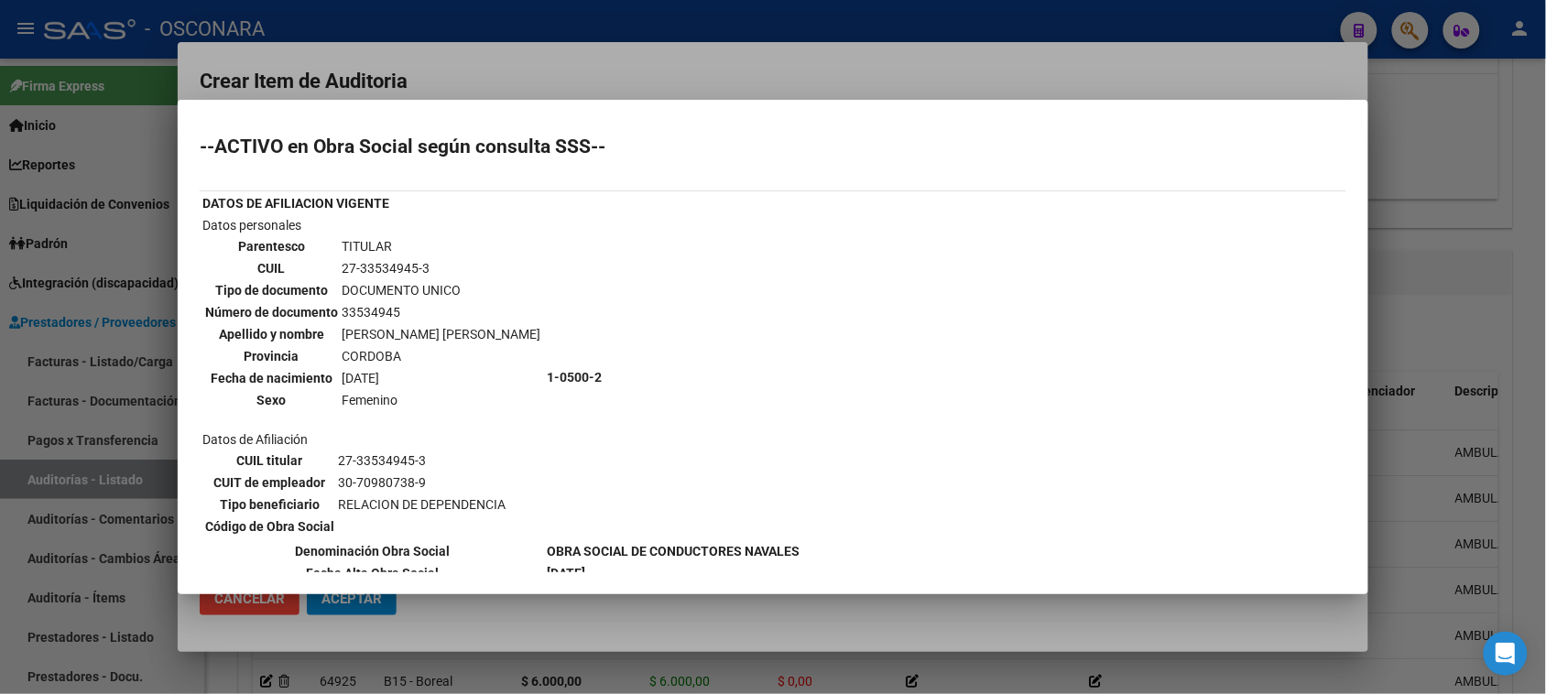
scroll to position [114, 0]
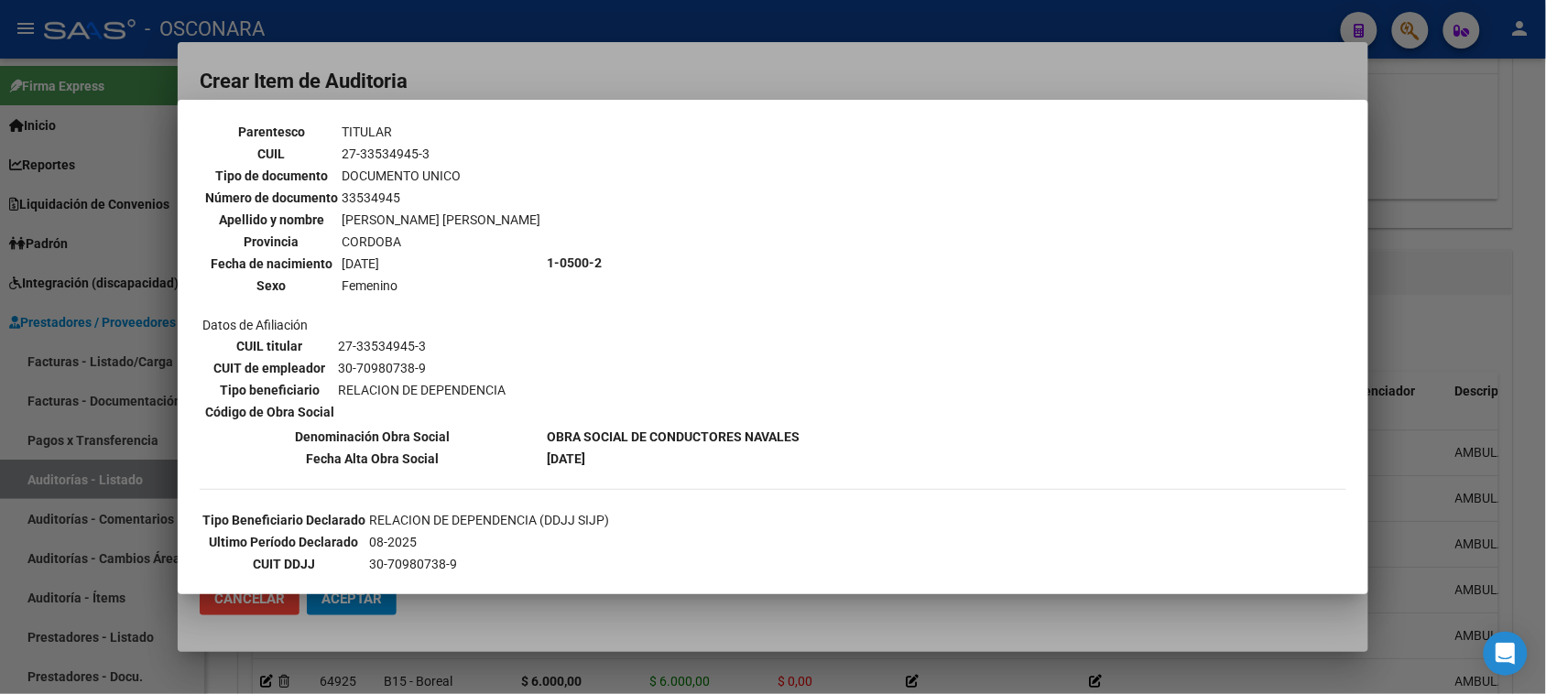
drag, startPoint x: 541, startPoint y: 58, endPoint x: 442, endPoint y: 174, distance: 152.7
click at [541, 57] on div at bounding box center [773, 347] width 1546 height 694
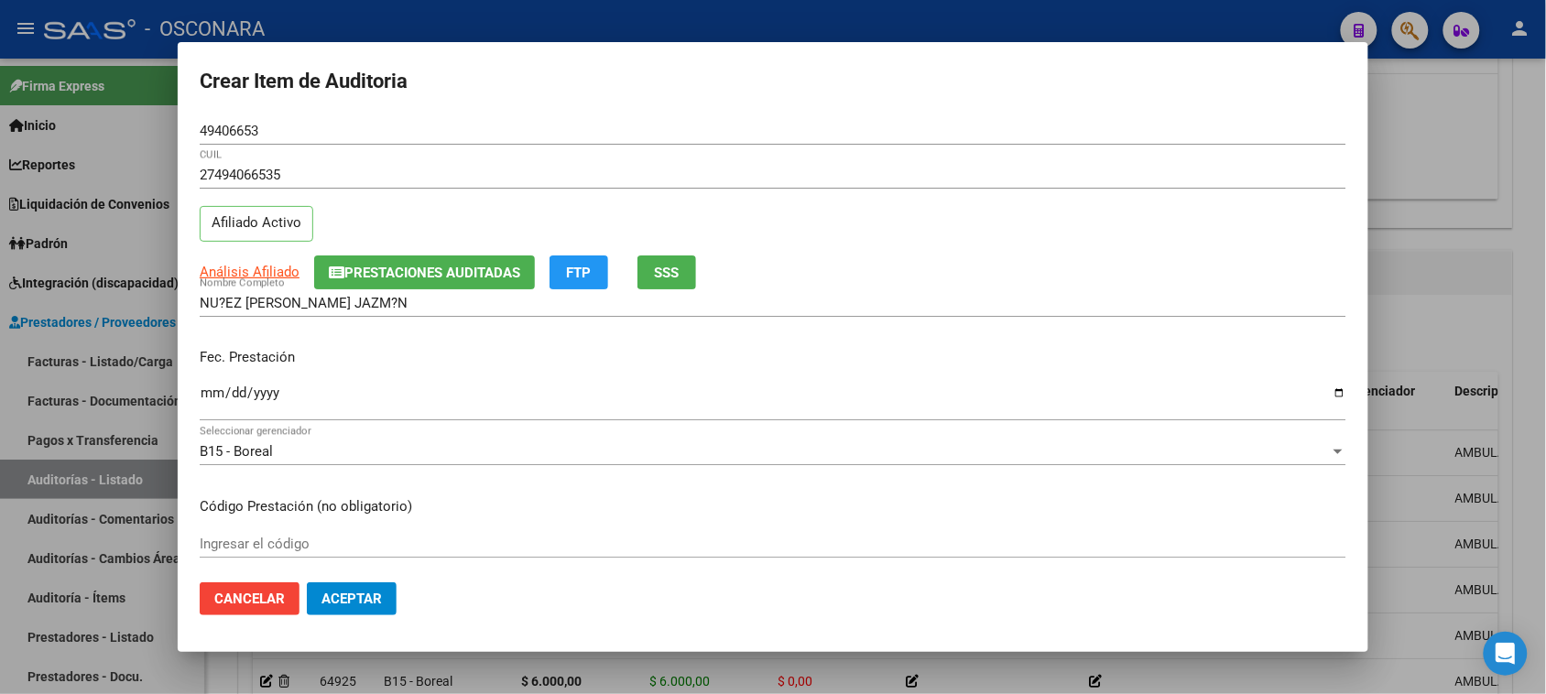
click at [213, 394] on input "Ingresar la fecha" at bounding box center [773, 400] width 1147 height 29
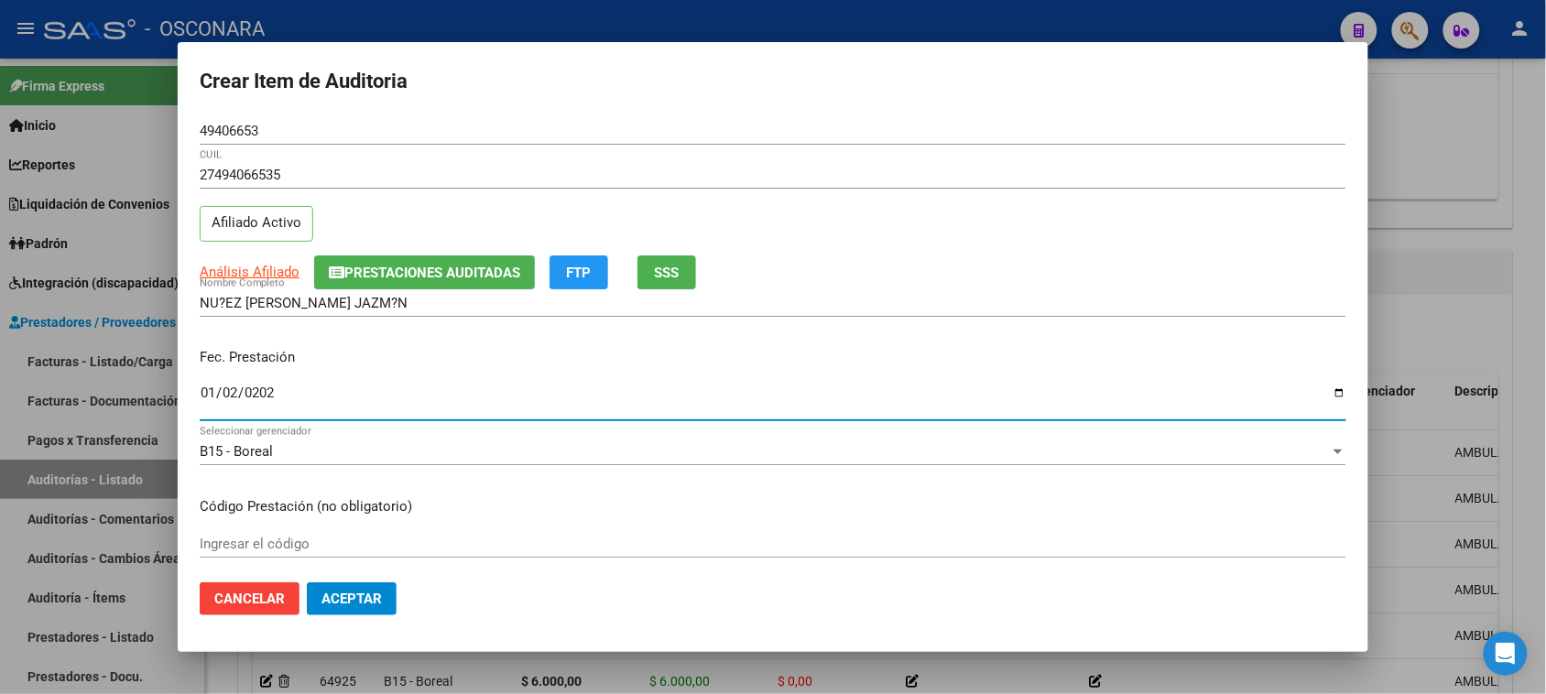
type input "2025-01-02"
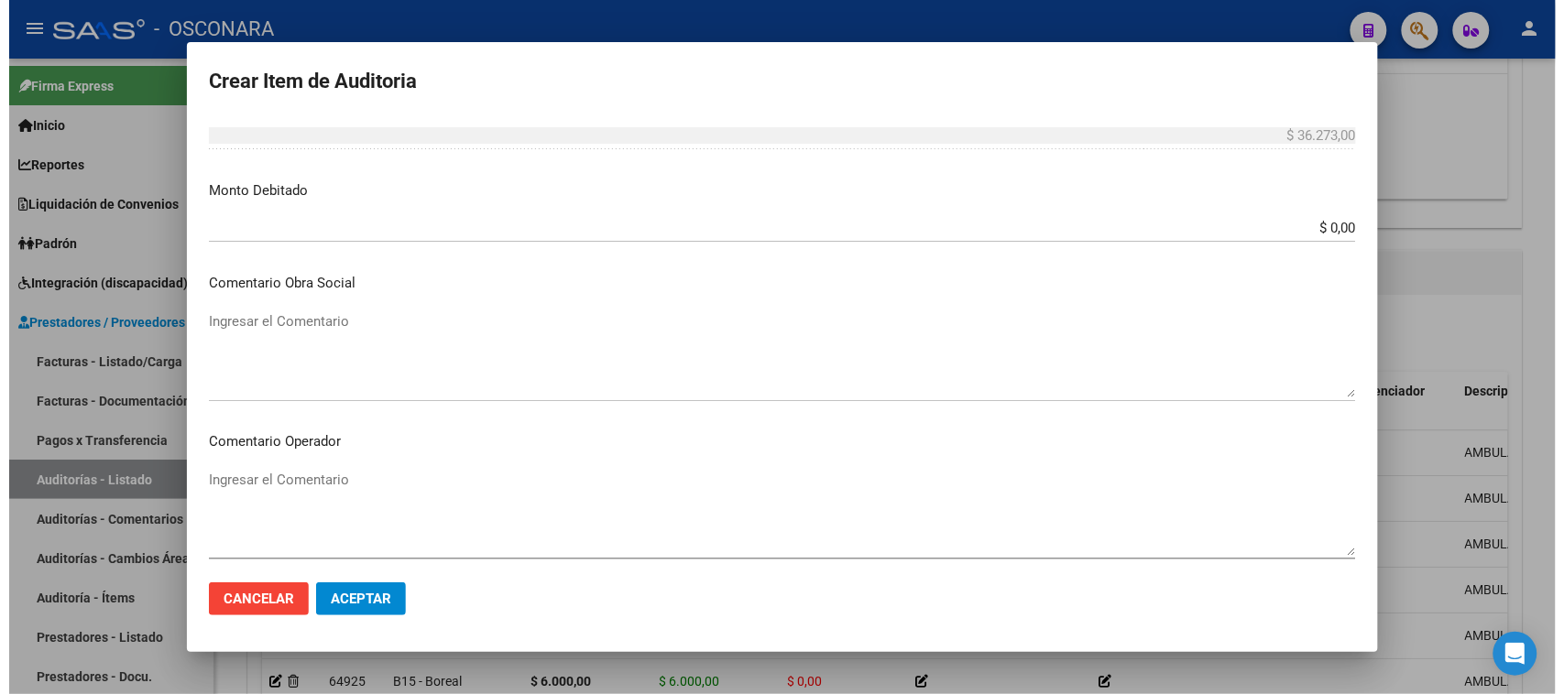
scroll to position [1196, 0]
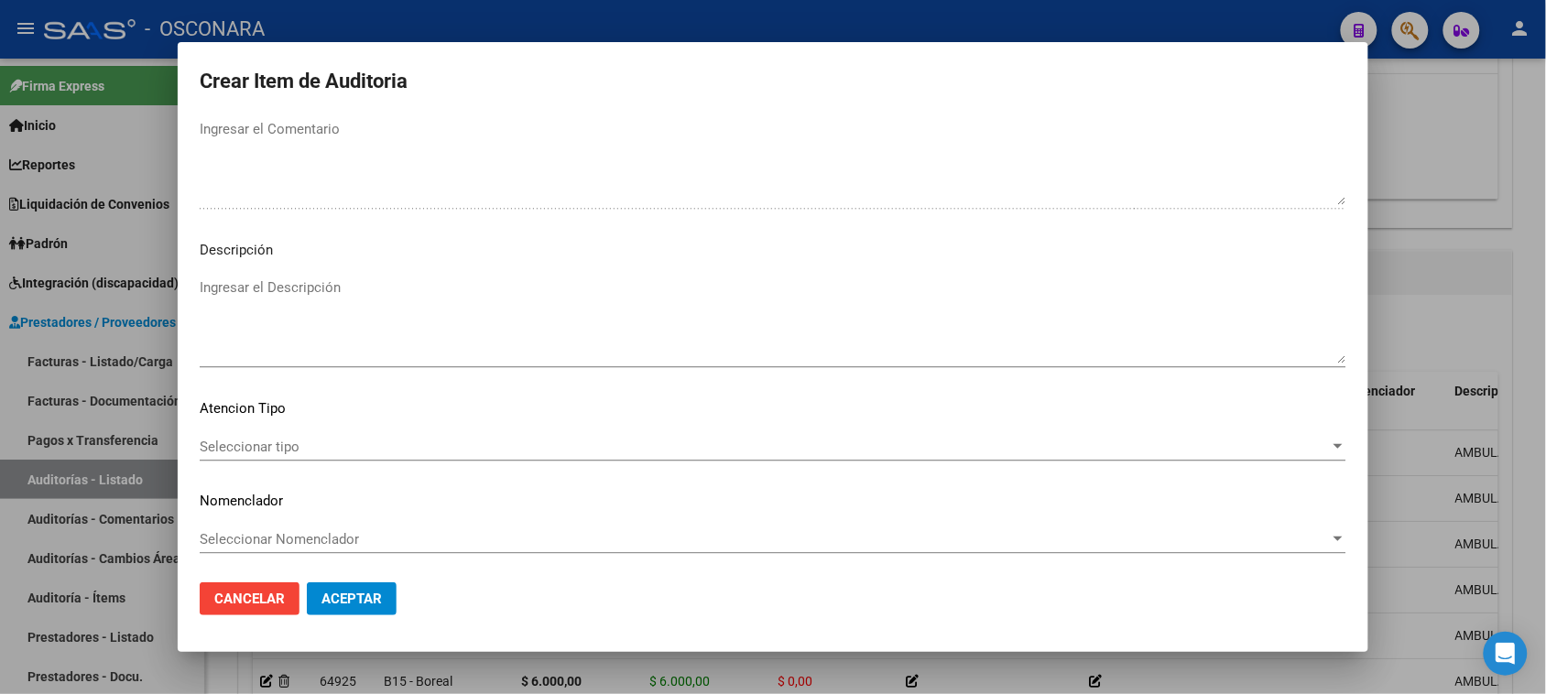
click at [241, 314] on textarea "Ingresar el Descripción" at bounding box center [773, 321] width 1147 height 86
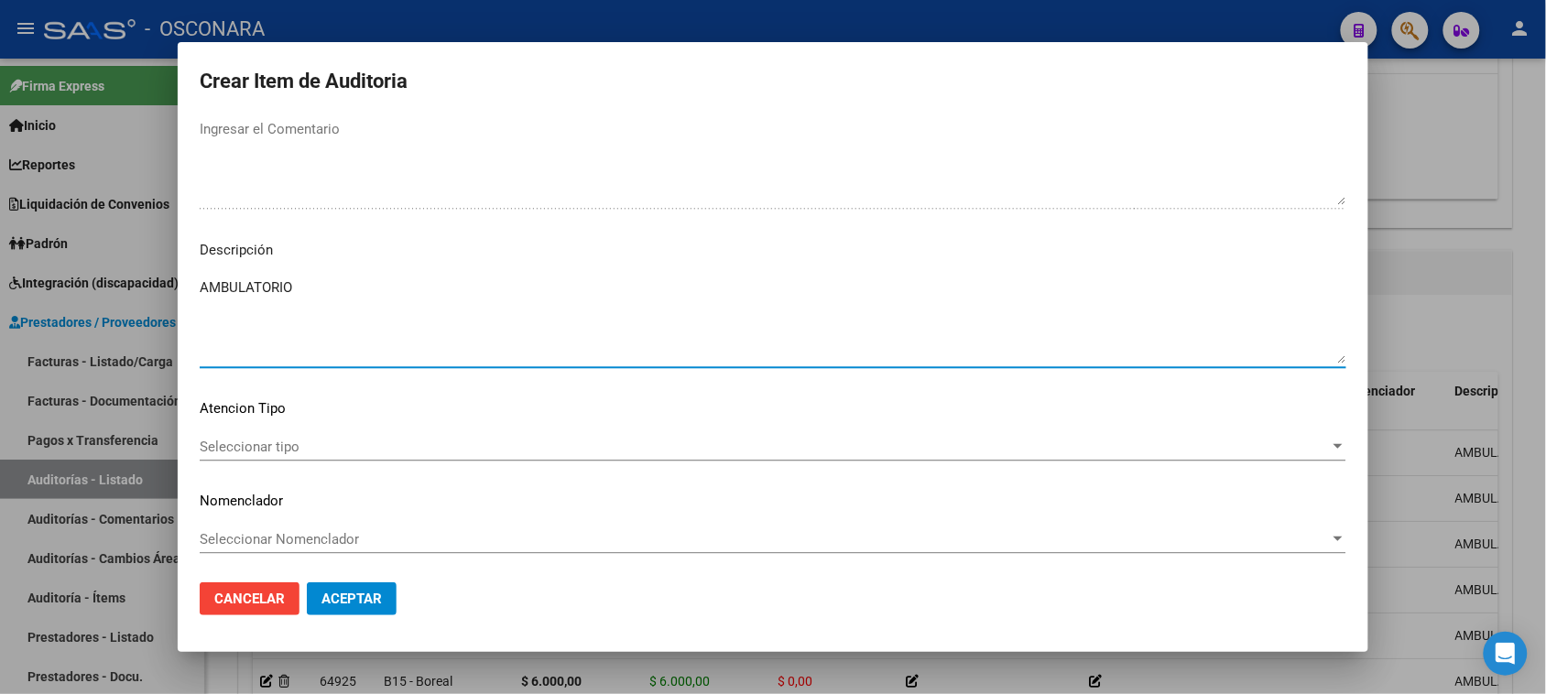
type textarea "AMBULATORIO"
click at [266, 452] on span "Seleccionar tipo" at bounding box center [765, 447] width 1130 height 16
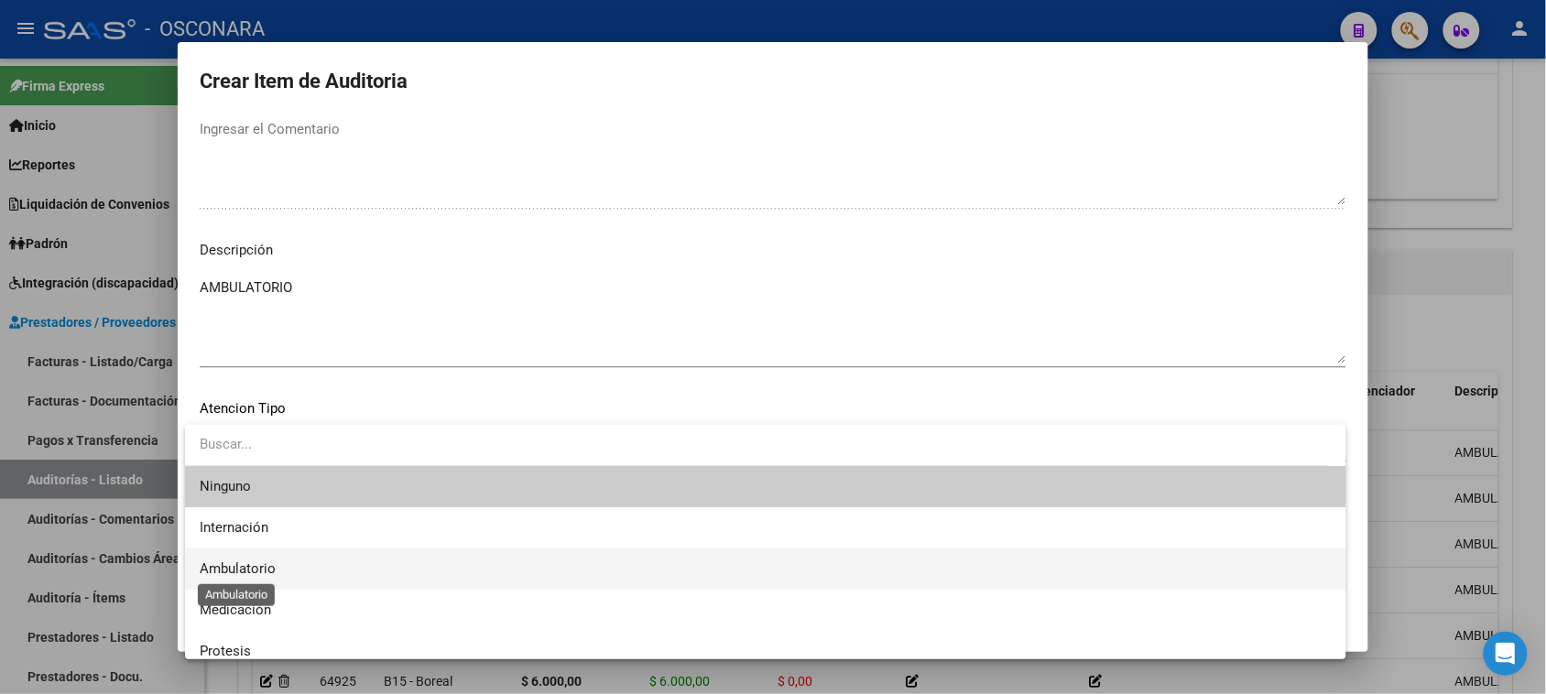
click at [267, 570] on span "Ambulatorio" at bounding box center [238, 569] width 76 height 16
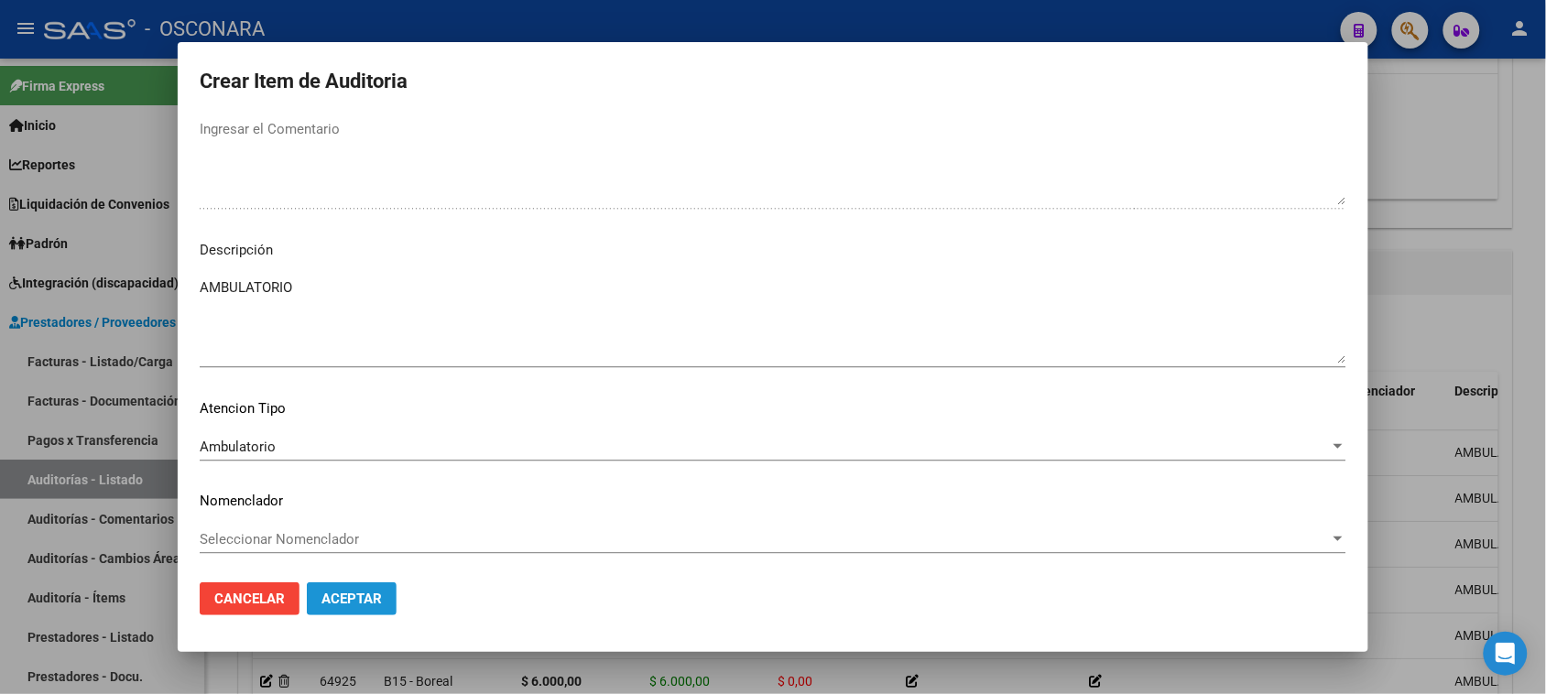
click at [373, 602] on span "Aceptar" at bounding box center [352, 599] width 60 height 16
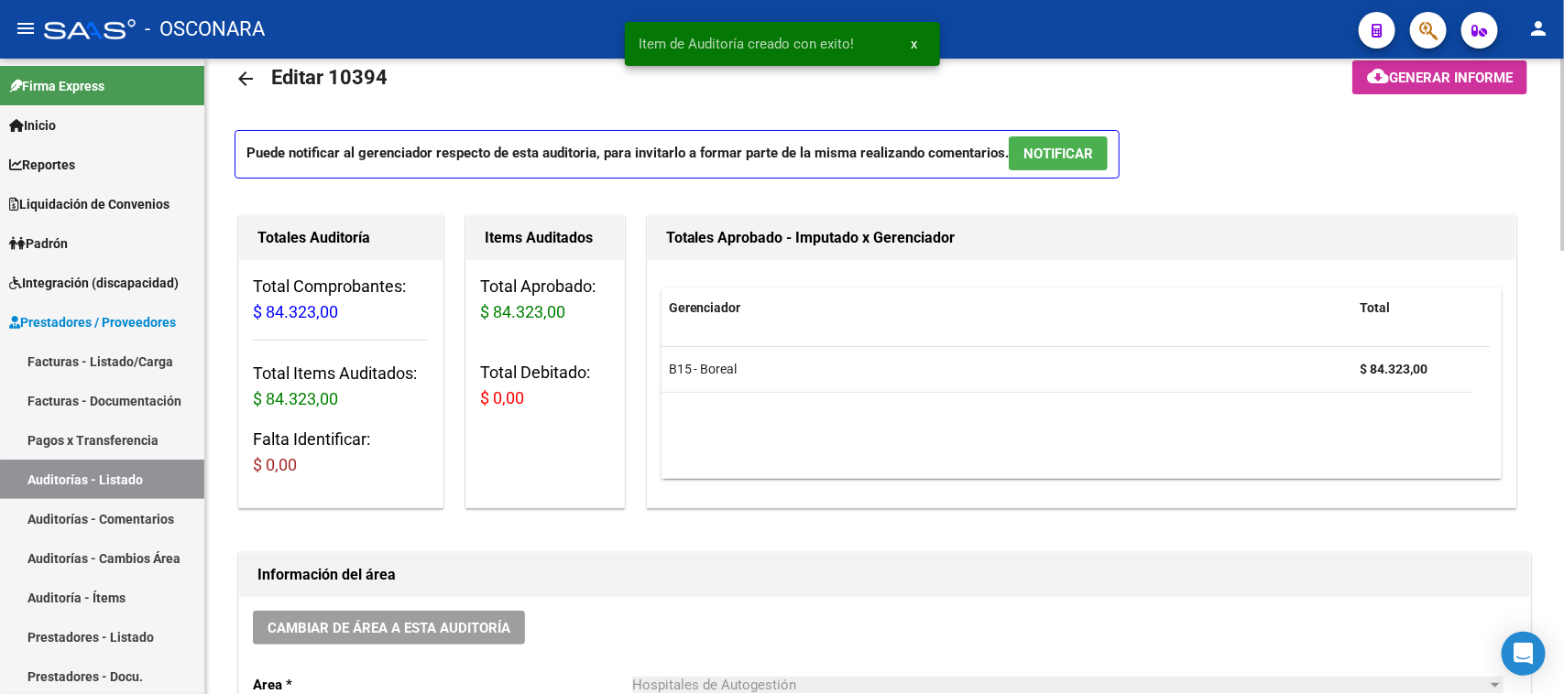
scroll to position [0, 0]
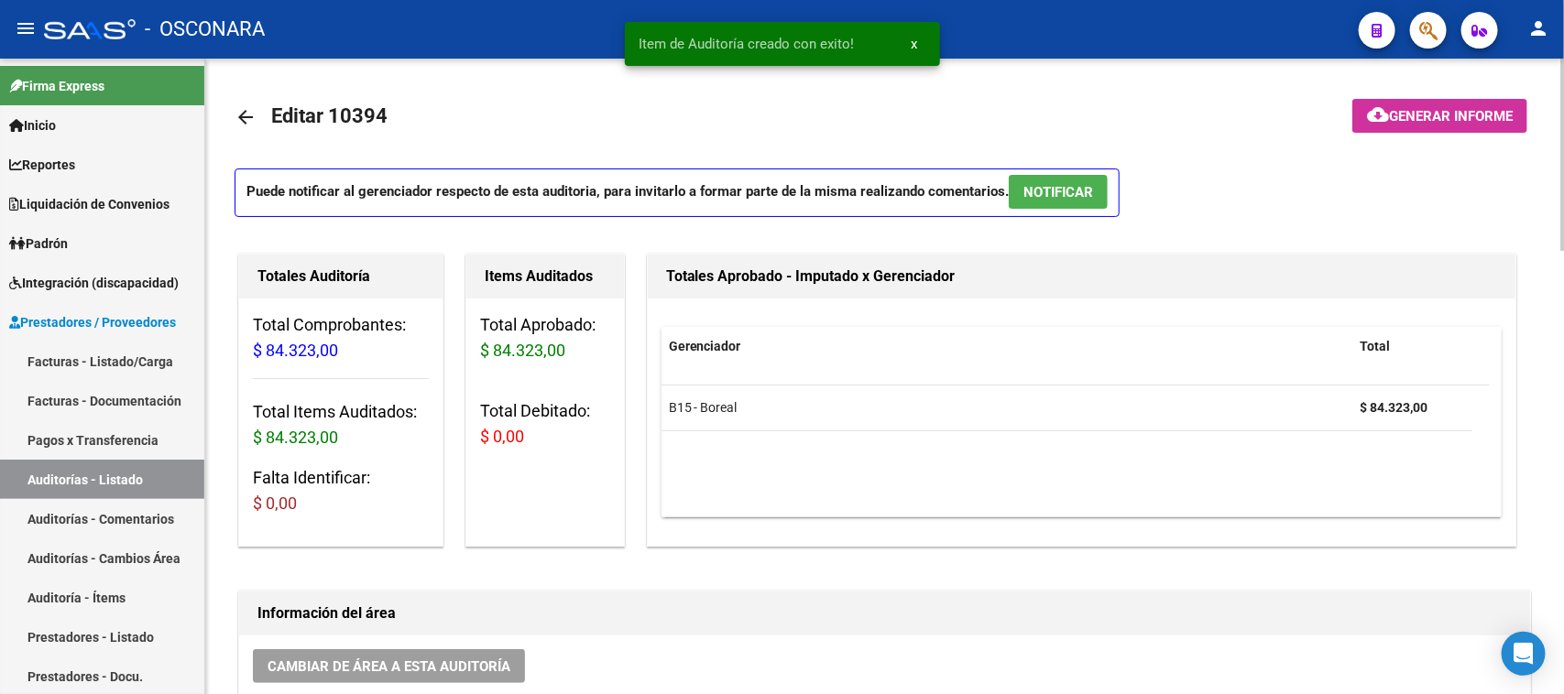
click at [1036, 194] on span "NOTIFICAR" at bounding box center [1058, 192] width 70 height 16
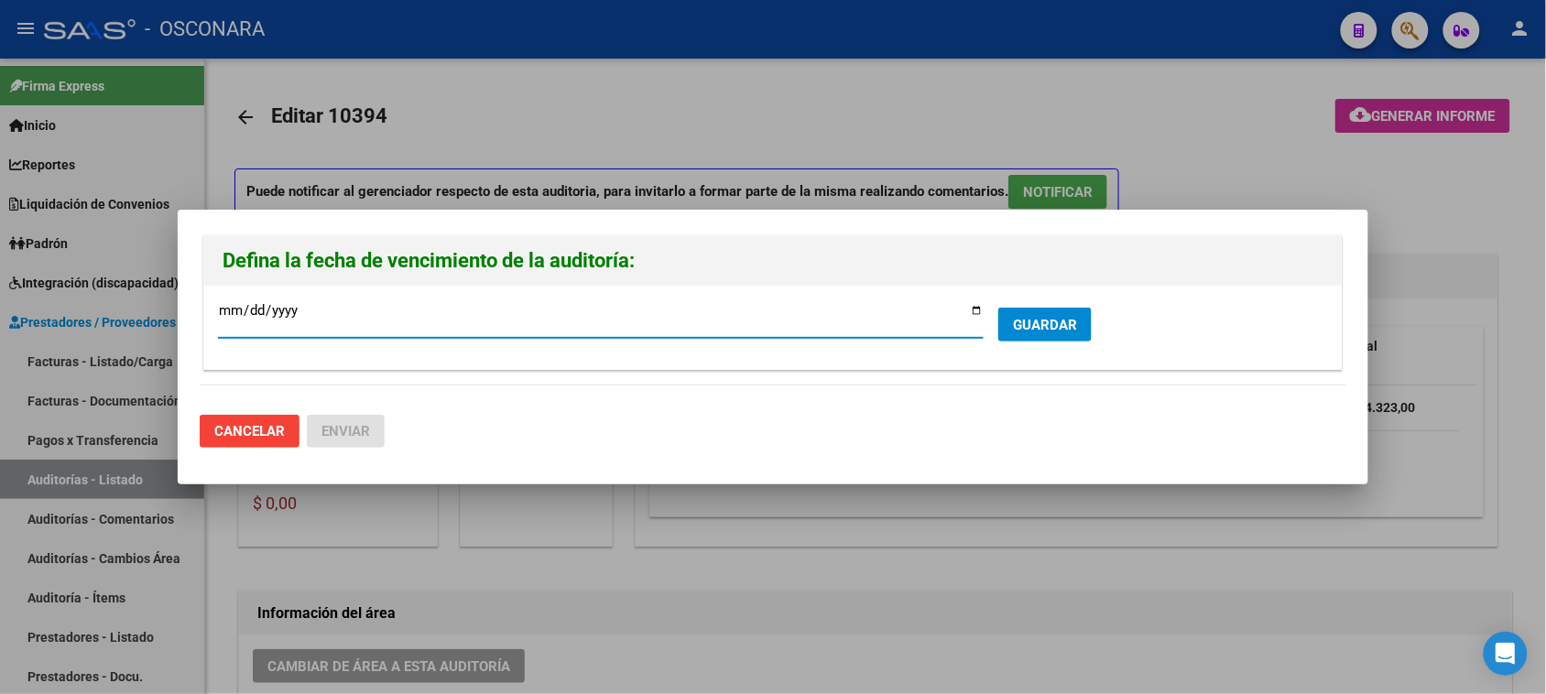
click at [976, 305] on input "[DATE]" at bounding box center [601, 317] width 766 height 29
click at [973, 310] on input "2025-10-10" at bounding box center [601, 317] width 766 height 29
type input "[DATE]"
click at [1055, 331] on span "GUARDAR" at bounding box center [1045, 325] width 64 height 16
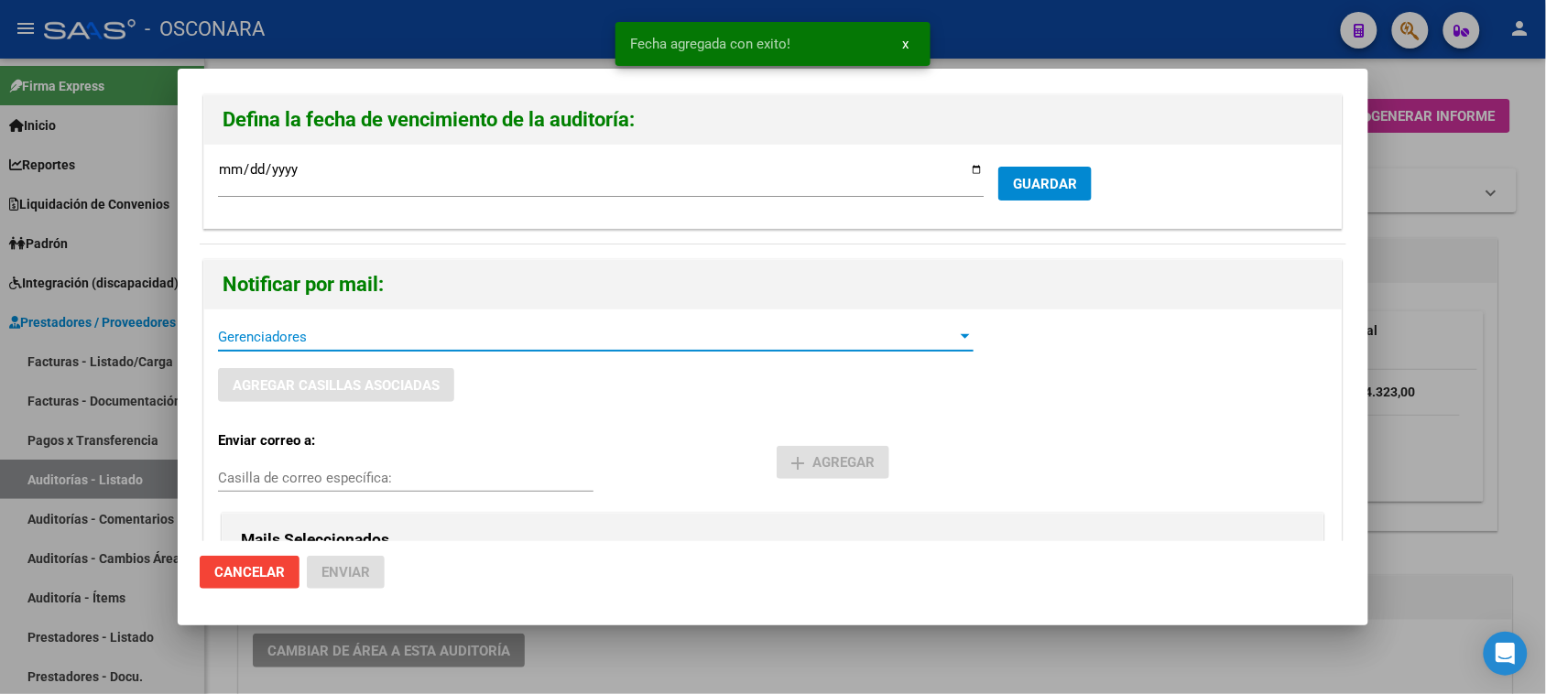
click at [307, 340] on span "Gerenciadores" at bounding box center [587, 337] width 739 height 16
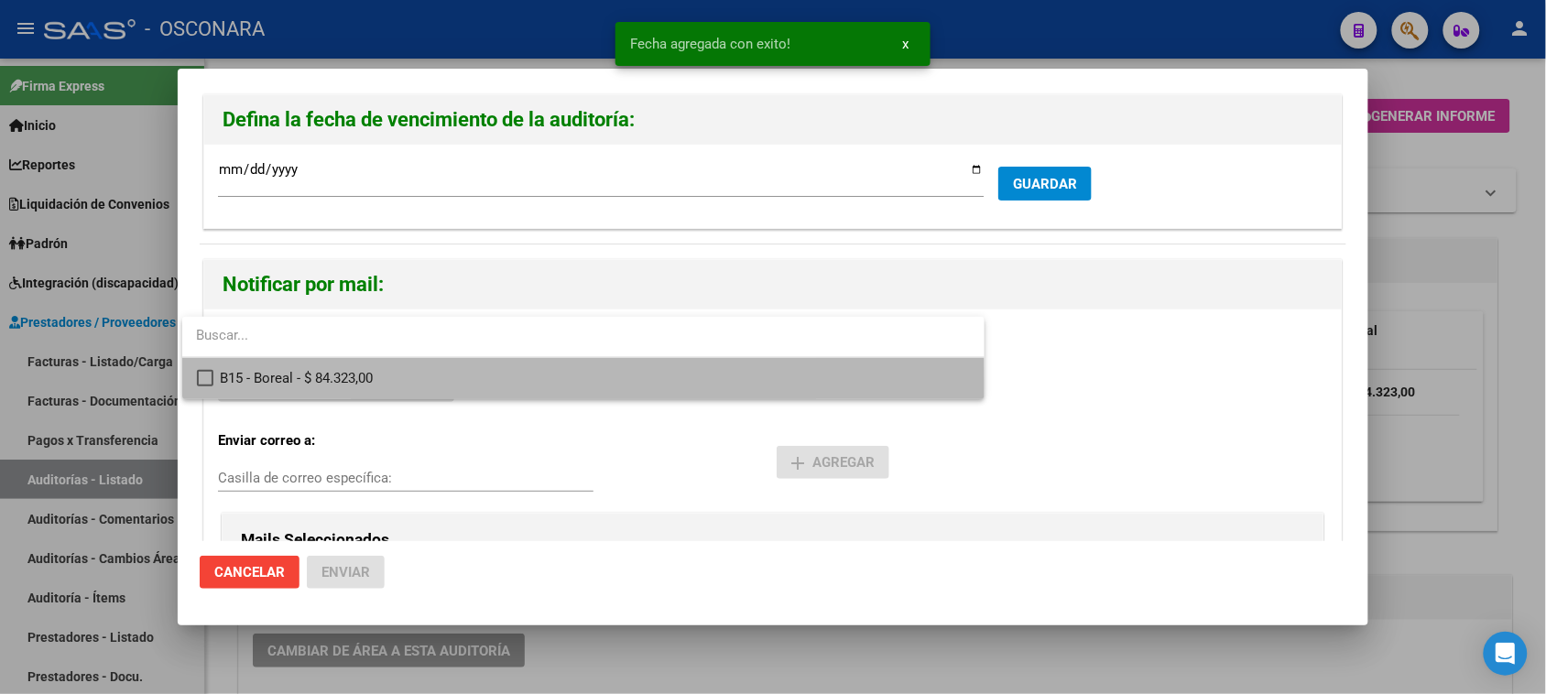
click at [319, 395] on span "B15 - Boreal - $ 84.323,00" at bounding box center [595, 378] width 749 height 41
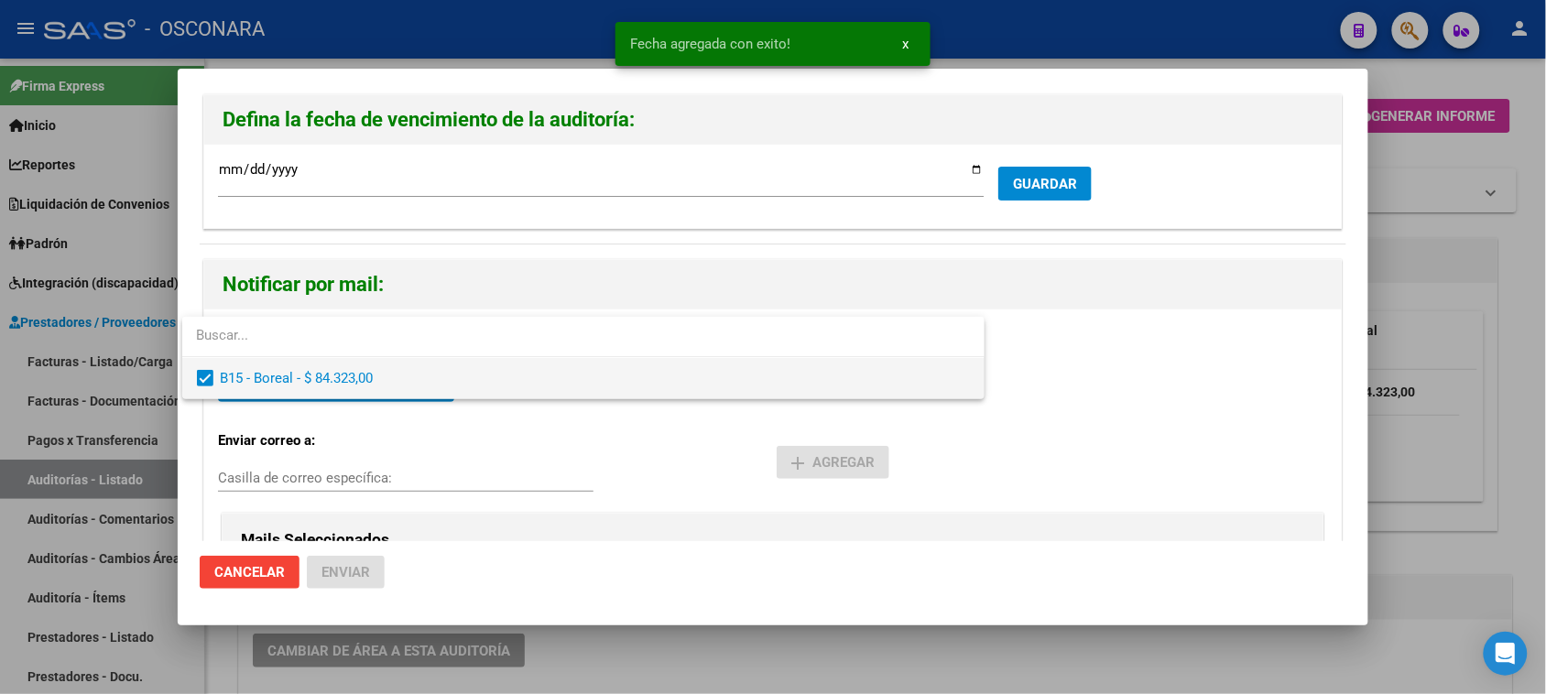
click at [328, 381] on span "B15 - Boreal - $ 84.323,00" at bounding box center [595, 378] width 749 height 41
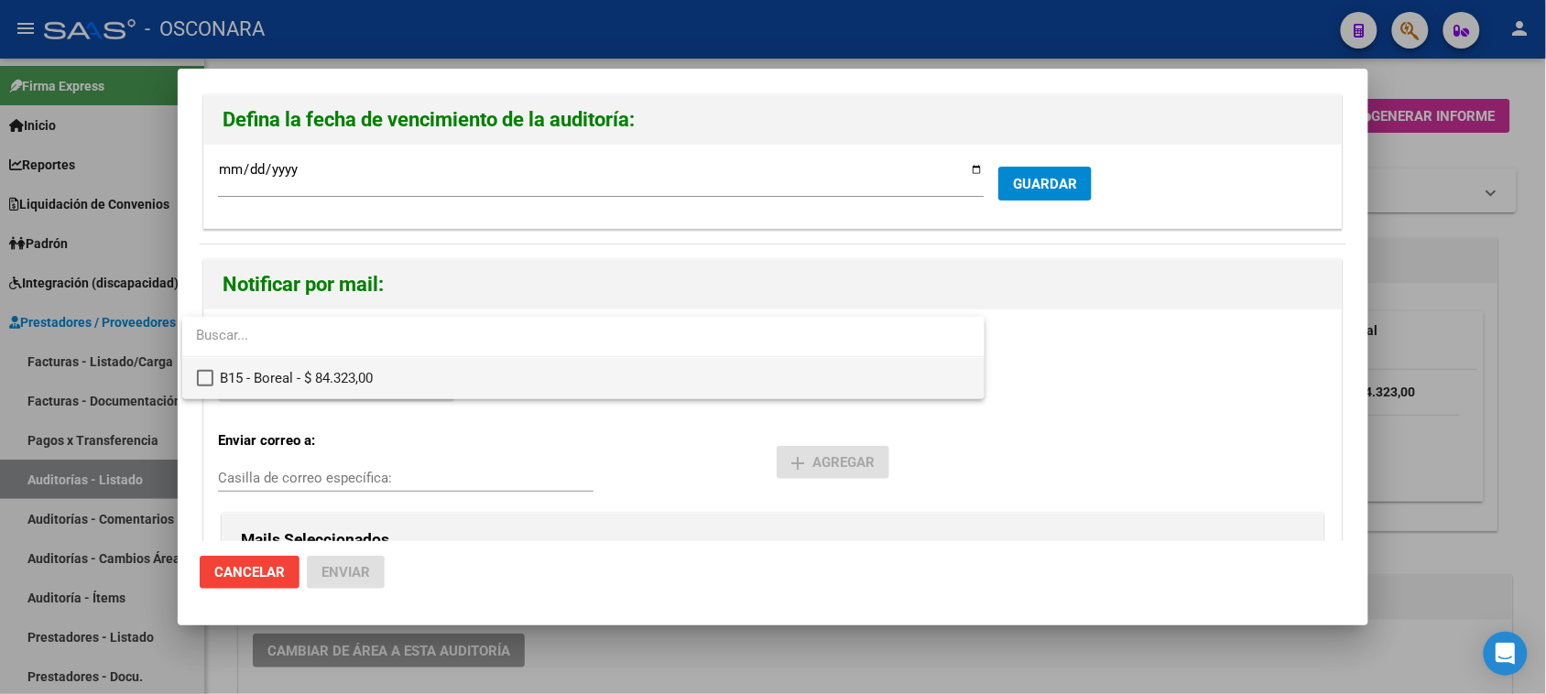
click at [296, 377] on span "B15 - Boreal - $ 84.323,00" at bounding box center [595, 378] width 749 height 41
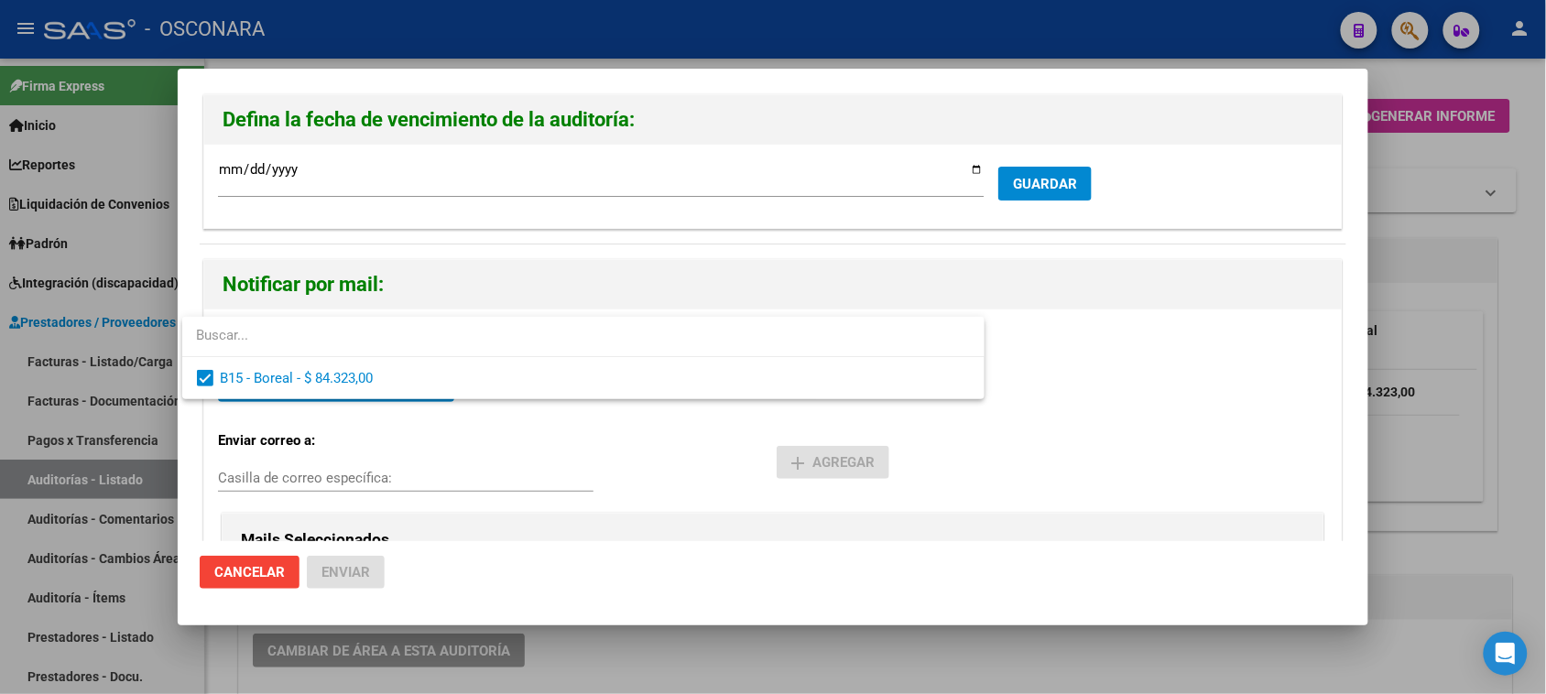
click at [692, 483] on div at bounding box center [773, 347] width 1546 height 694
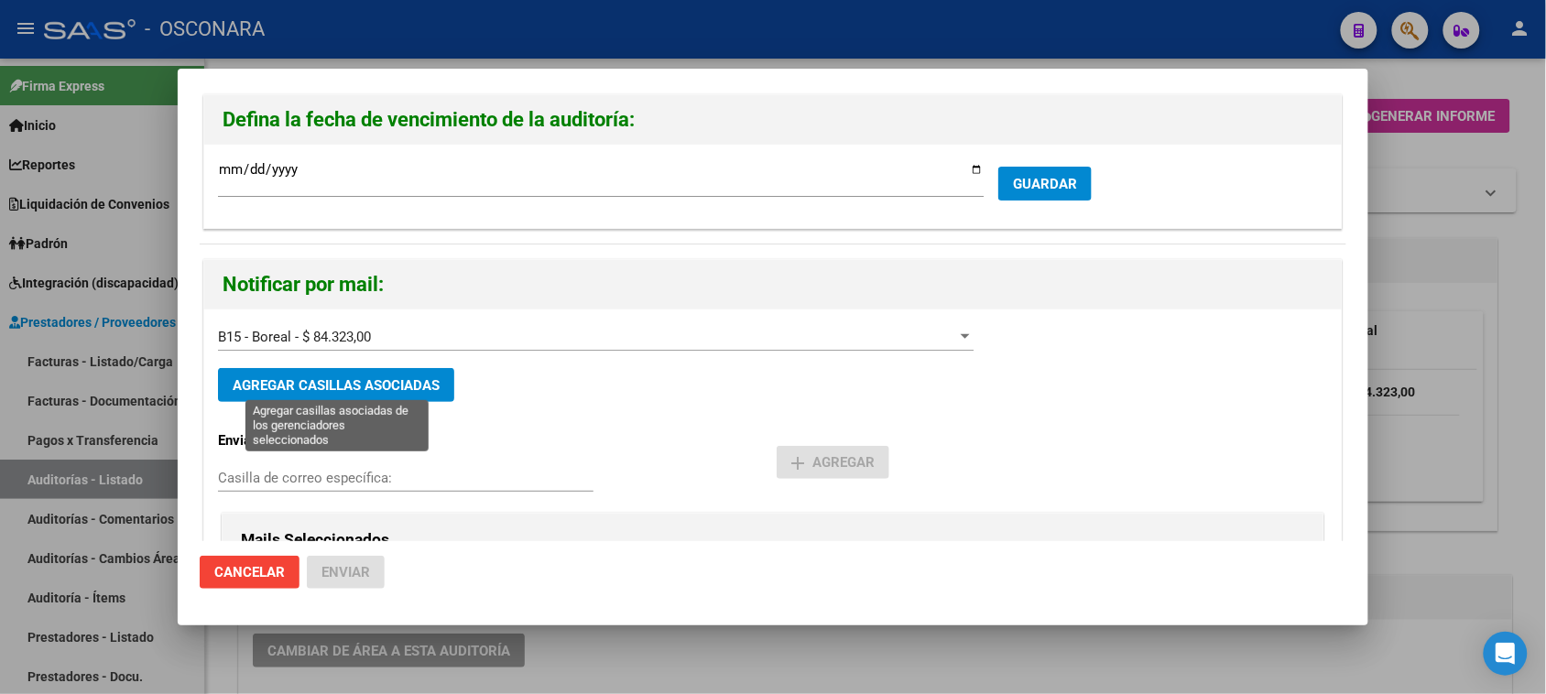
click at [309, 387] on span "AGREGAR CASILLAS ASOCIADAS" at bounding box center [336, 385] width 207 height 16
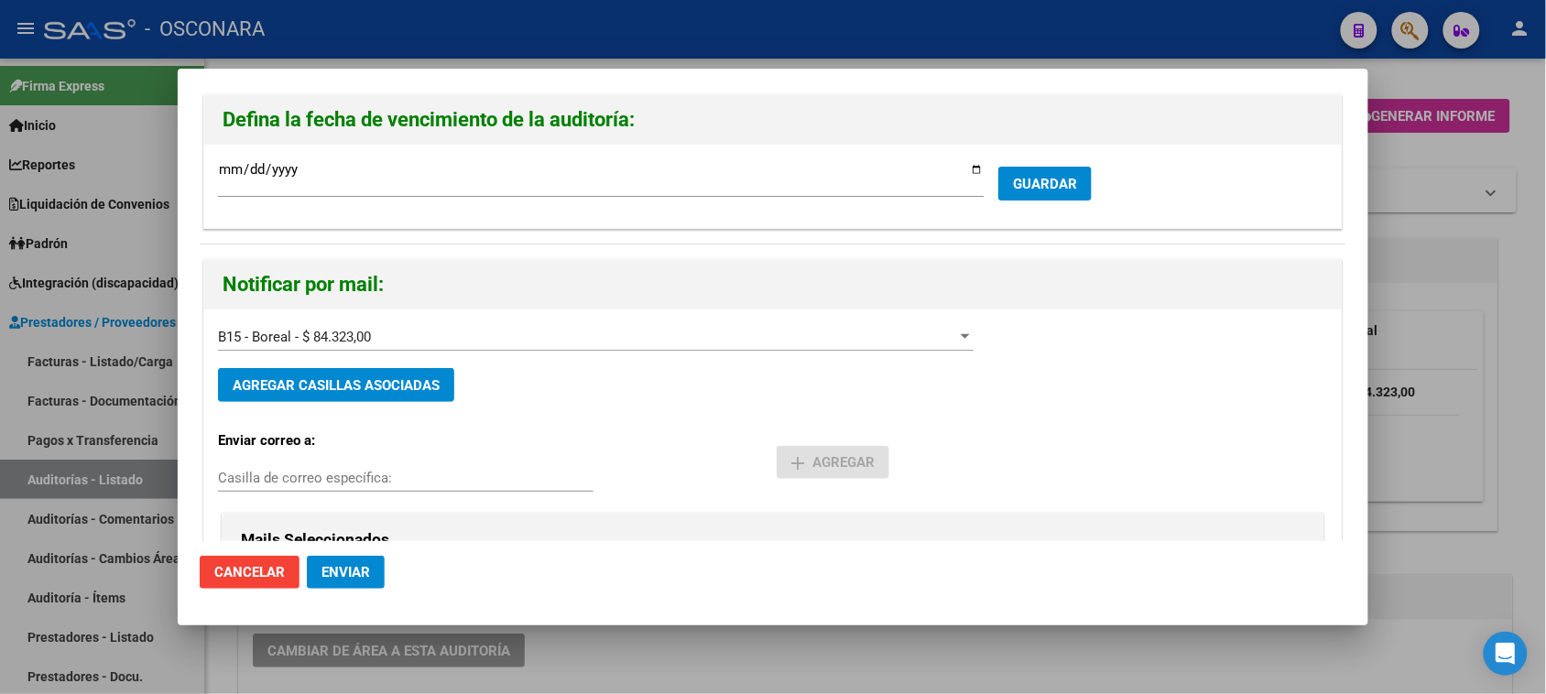
click at [342, 564] on span "Enviar" at bounding box center [346, 572] width 49 height 16
